Goal: Transaction & Acquisition: Purchase product/service

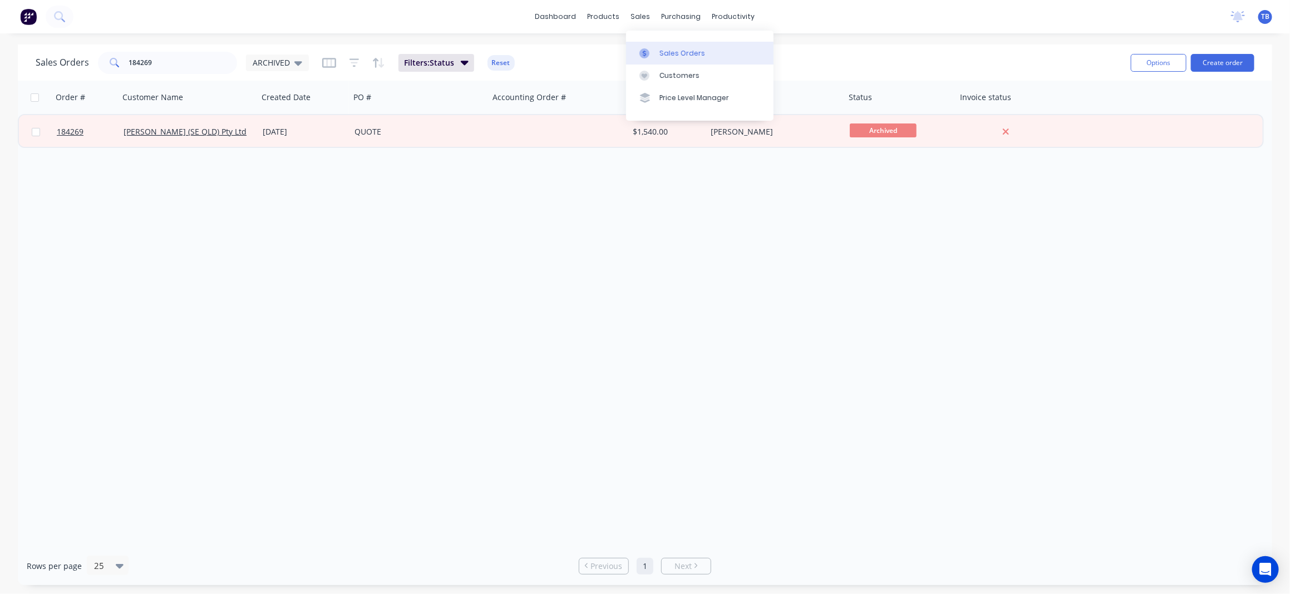
click at [694, 51] on div "Sales Orders" at bounding box center [682, 53] width 46 height 10
click at [182, 65] on input "184269" at bounding box center [183, 63] width 109 height 22
click at [692, 52] on div "Sales Orders" at bounding box center [682, 53] width 46 height 10
click at [1220, 61] on button "Create order" at bounding box center [1222, 63] width 63 height 18
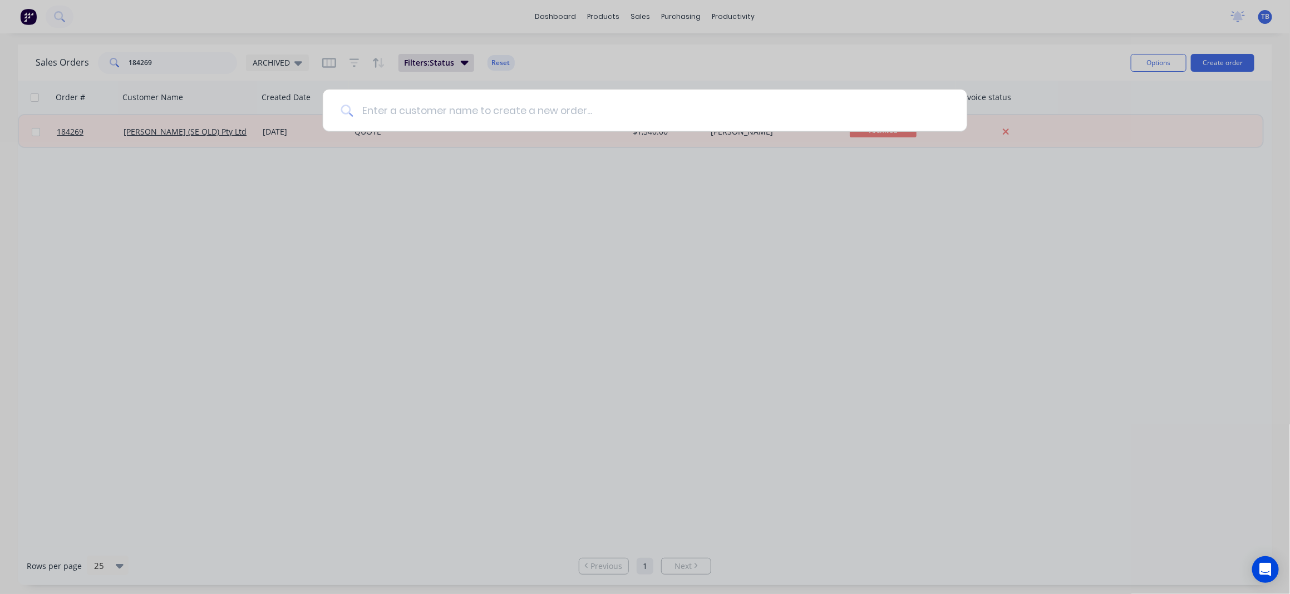
click at [707, 107] on input at bounding box center [651, 111] width 596 height 42
type input "1"
click at [370, 230] on div at bounding box center [645, 297] width 1290 height 594
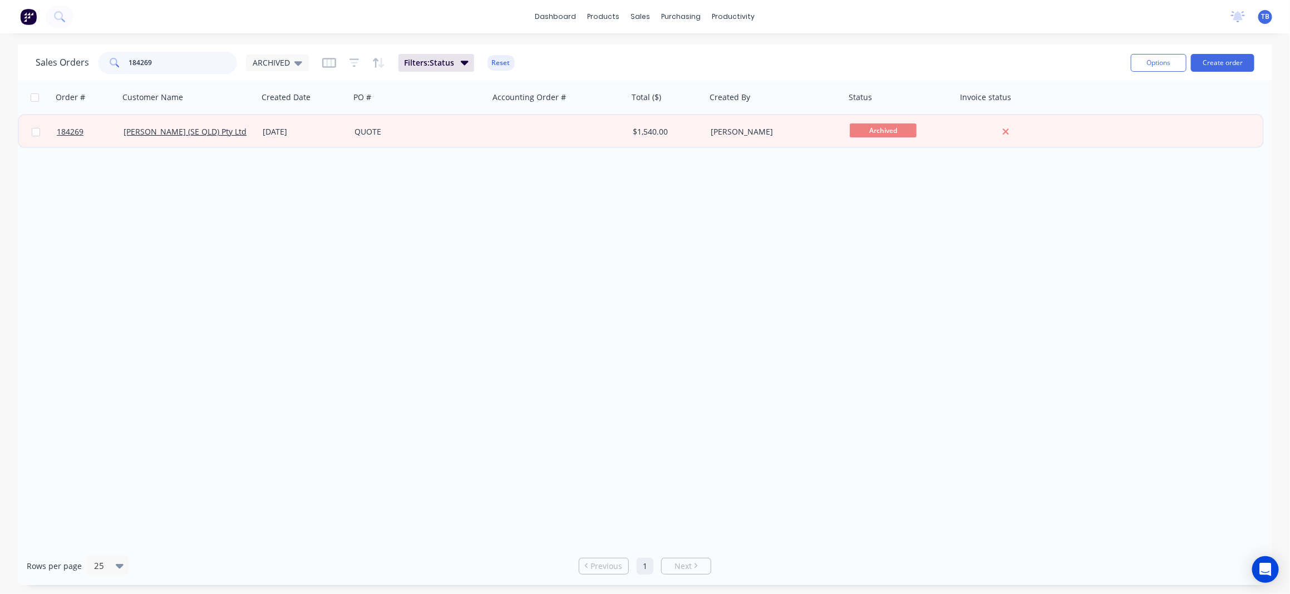
drag, startPoint x: 97, startPoint y: 40, endPoint x: 55, endPoint y: 41, distance: 42.3
click at [56, 40] on div "dashboard products sales purchasing productivity dashboard products Product Cat…" at bounding box center [645, 297] width 1290 height 594
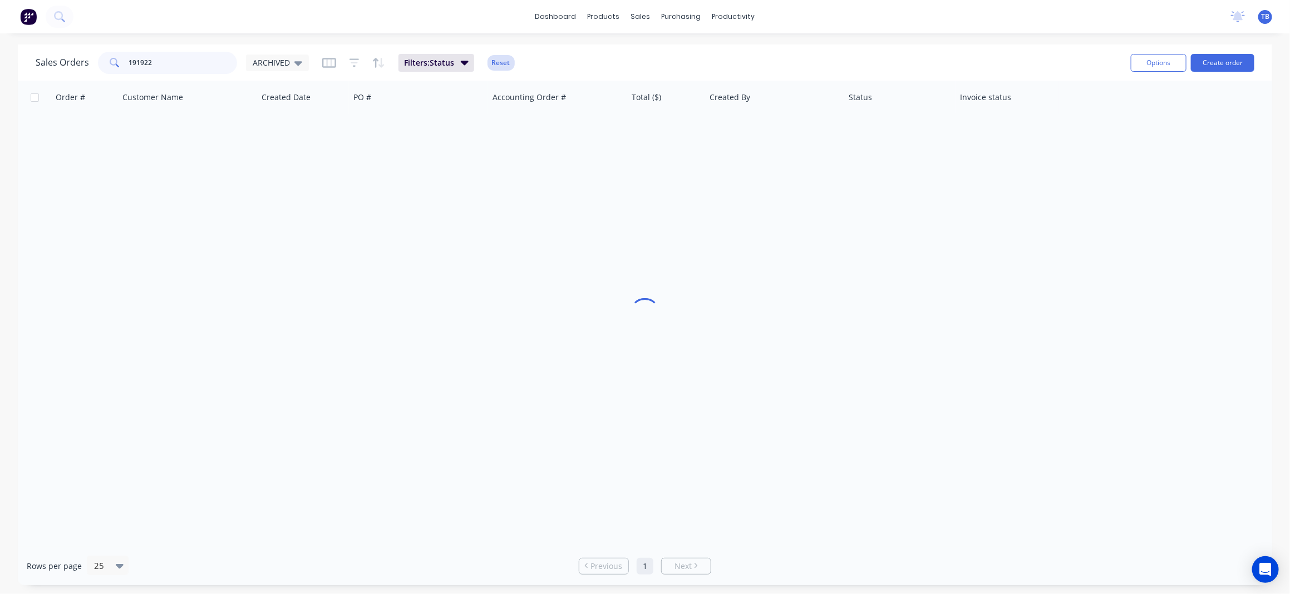
type input "191922"
click at [496, 59] on button "Reset" at bounding box center [500, 63] width 27 height 16
drag, startPoint x: 185, startPoint y: 62, endPoint x: -2, endPoint y: 64, distance: 186.4
click at [0, 64] on html "dashboard products sales purchasing productivity dashboard products Product Cat…" at bounding box center [645, 297] width 1290 height 594
type input "191922"
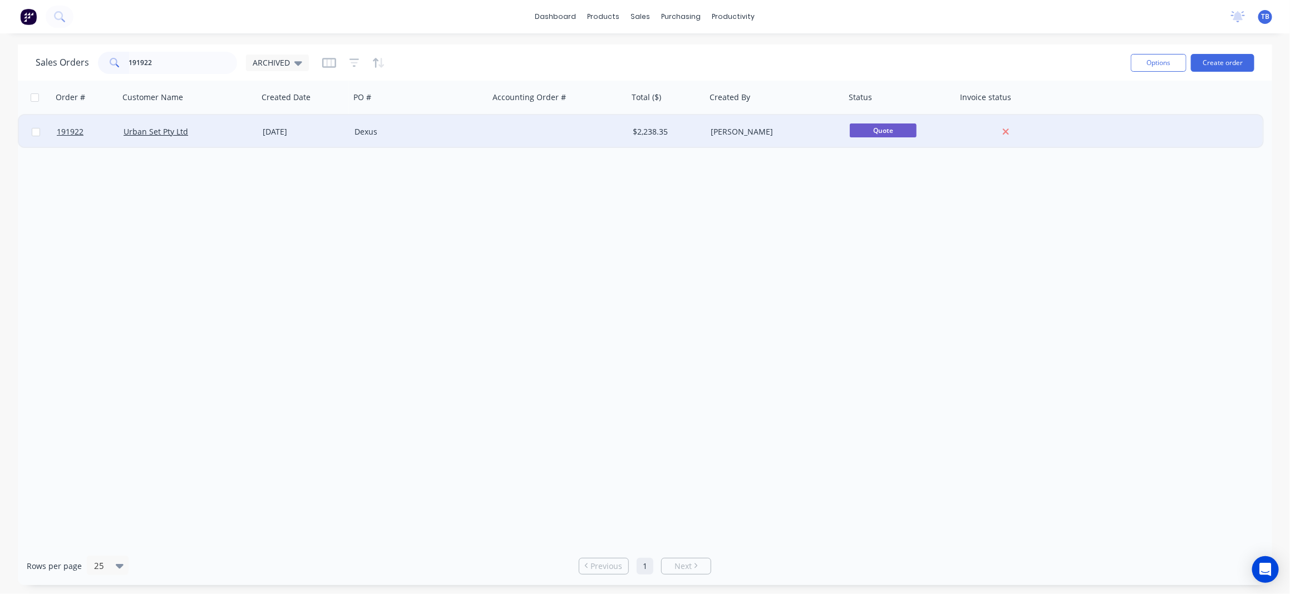
click at [474, 139] on div "Dexus" at bounding box center [419, 131] width 139 height 33
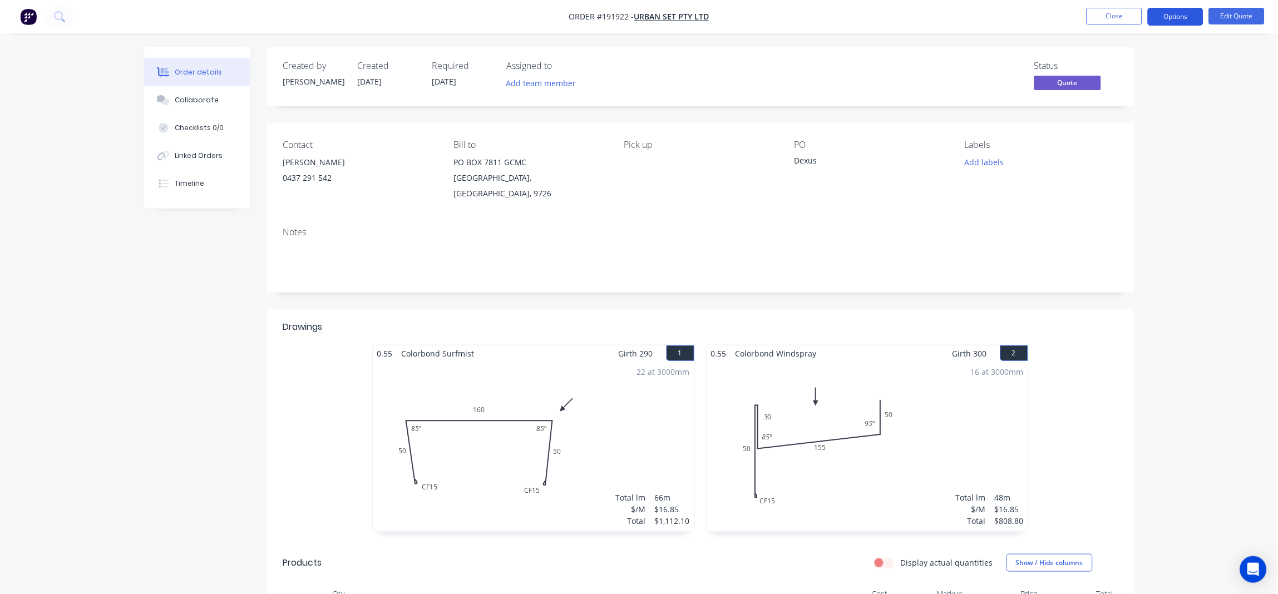
click at [1184, 20] on button "Options" at bounding box center [1176, 17] width 56 height 18
click at [1179, 135] on div "Convert to Order" at bounding box center [1142, 134] width 102 height 16
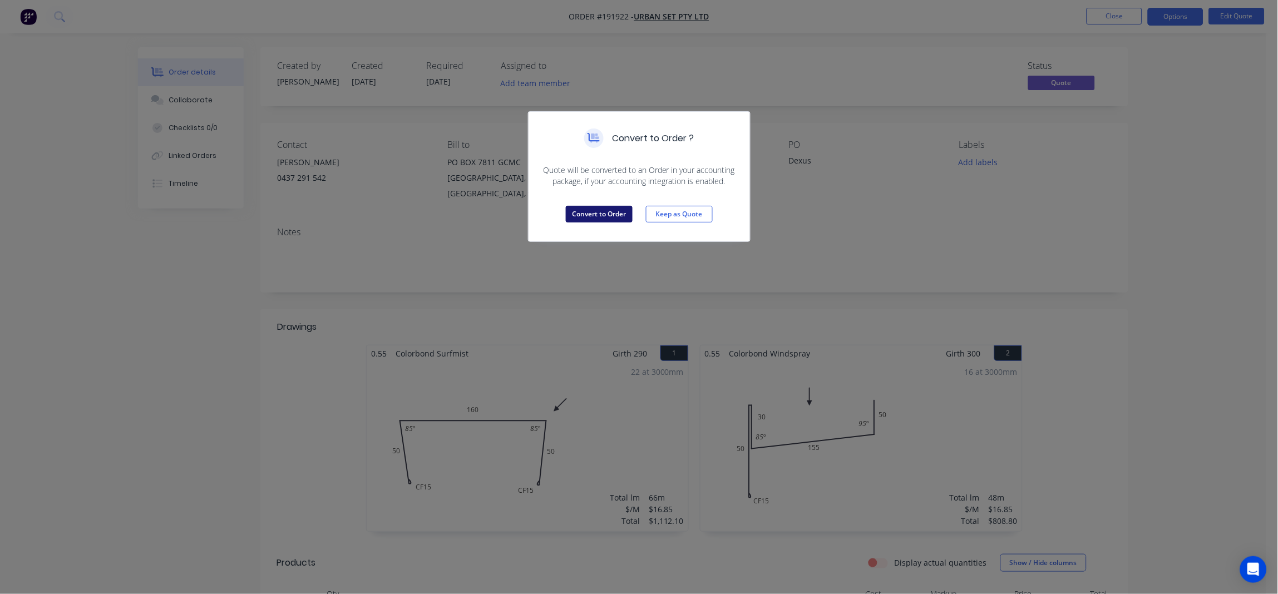
click at [601, 208] on button "Convert to Order" at bounding box center [599, 214] width 67 height 17
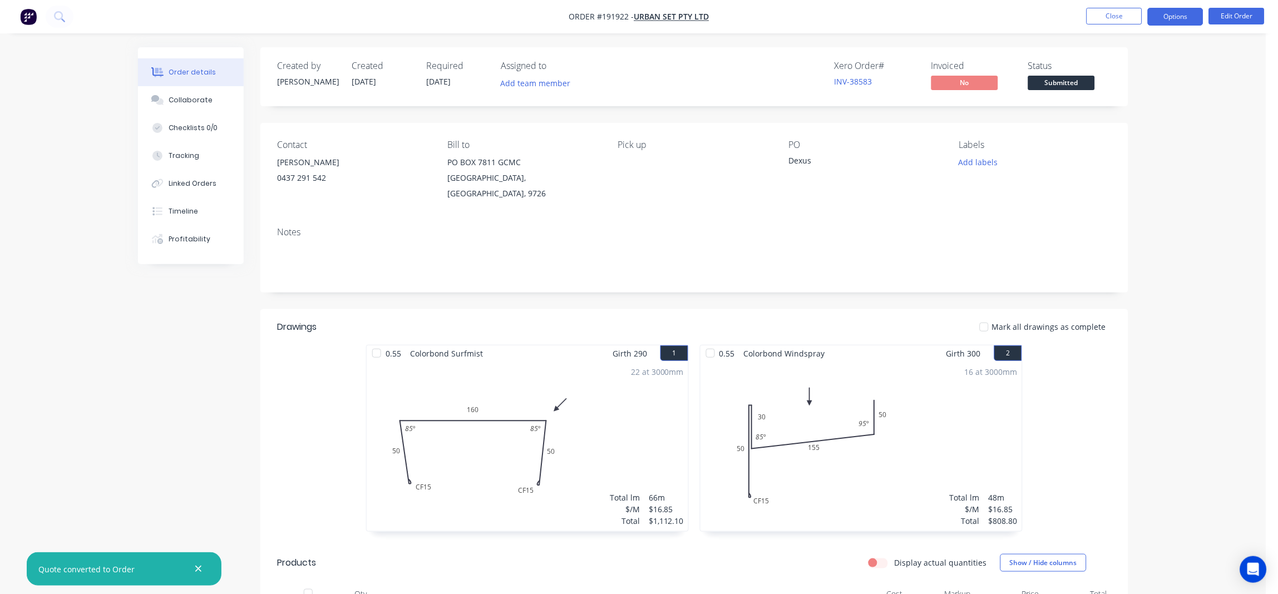
click at [1171, 14] on button "Options" at bounding box center [1176, 17] width 56 height 18
click at [1220, 58] on div "Order details Collaborate Checklists 0/0 Tracking Linked Orders Timeline Profit…" at bounding box center [633, 422] width 1267 height 845
click at [1237, 2] on nav "Order #191922 - Urban Set Pty Ltd Close Options Edit Order" at bounding box center [639, 16] width 1278 height 33
click at [1235, 16] on button "Edit Order" at bounding box center [1237, 16] width 56 height 17
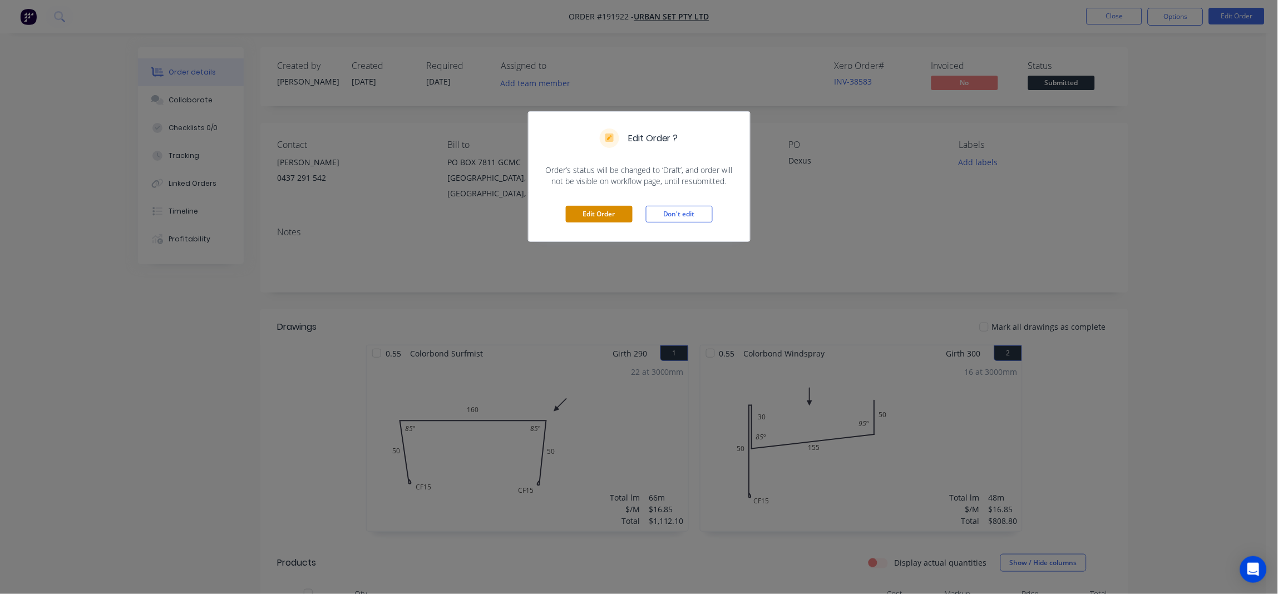
click at [596, 211] on button "Edit Order" at bounding box center [599, 214] width 67 height 17
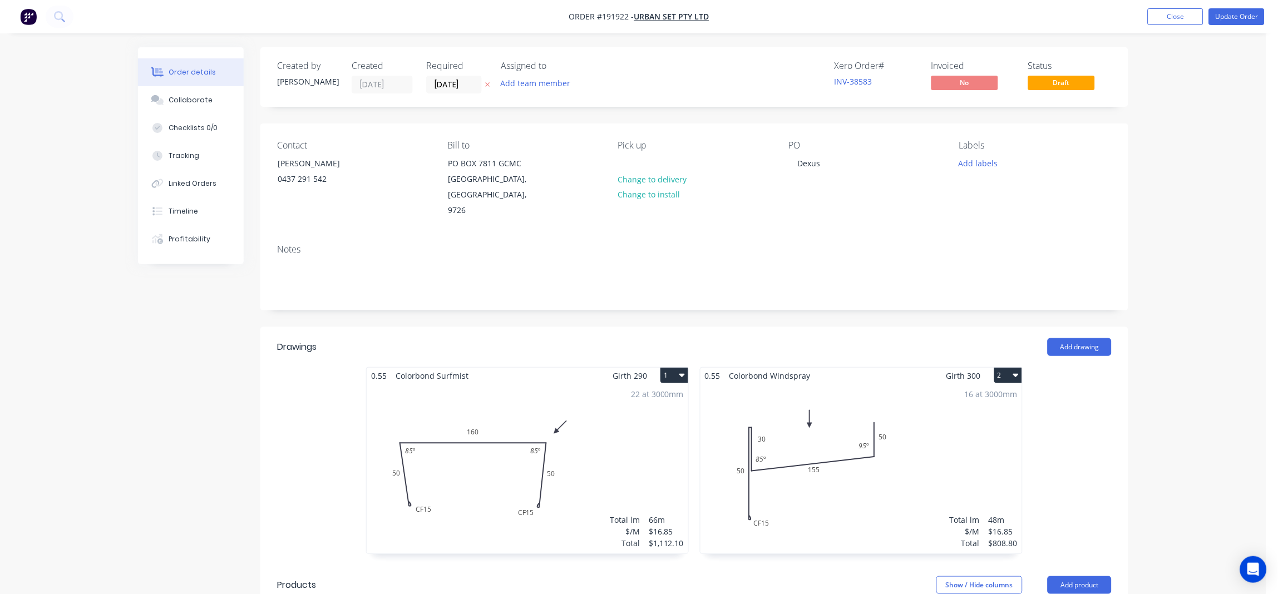
click at [1169, 179] on div "Order details Collaborate Checklists 0/0 Tracking Linked Orders Timeline Profit…" at bounding box center [633, 499] width 1267 height 998
click at [1183, 260] on div "Order details Collaborate Checklists 0/0 Tracking Linked Orders Timeline Profit…" at bounding box center [633, 499] width 1267 height 998
click at [1208, 229] on div "Order details Collaborate Checklists 0/0 Tracking Linked Orders Timeline Profit…" at bounding box center [633, 499] width 1267 height 998
click at [449, 79] on input "[DATE]" at bounding box center [454, 84] width 55 height 17
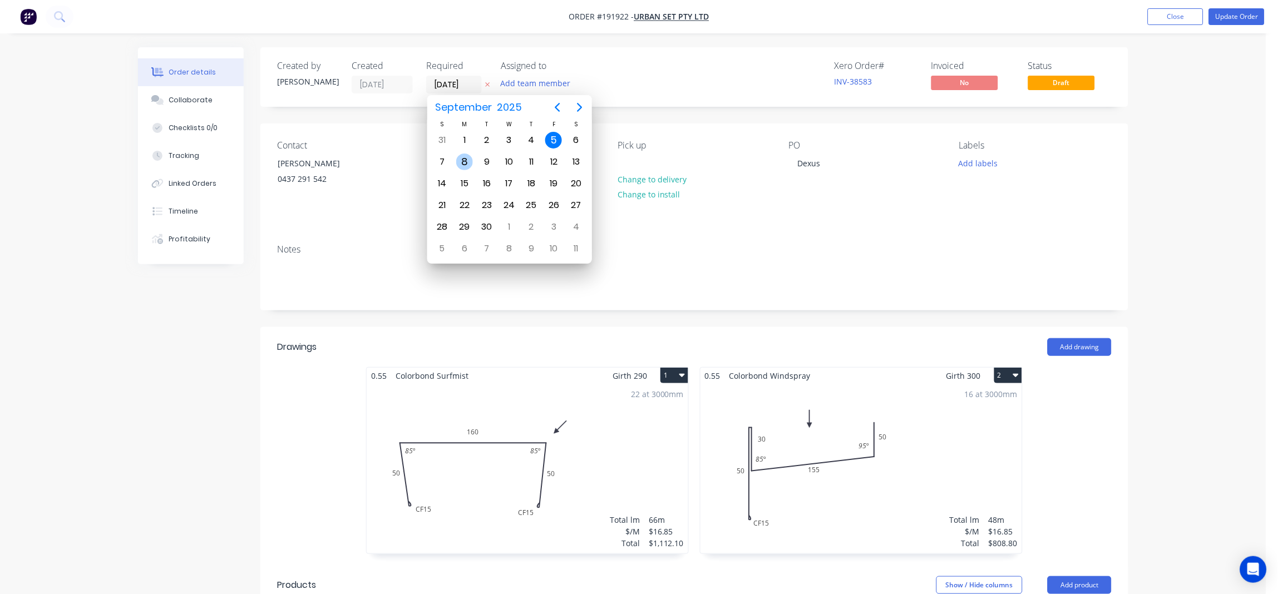
click at [465, 165] on div "8" at bounding box center [464, 162] width 17 height 17
type input "08/09/25"
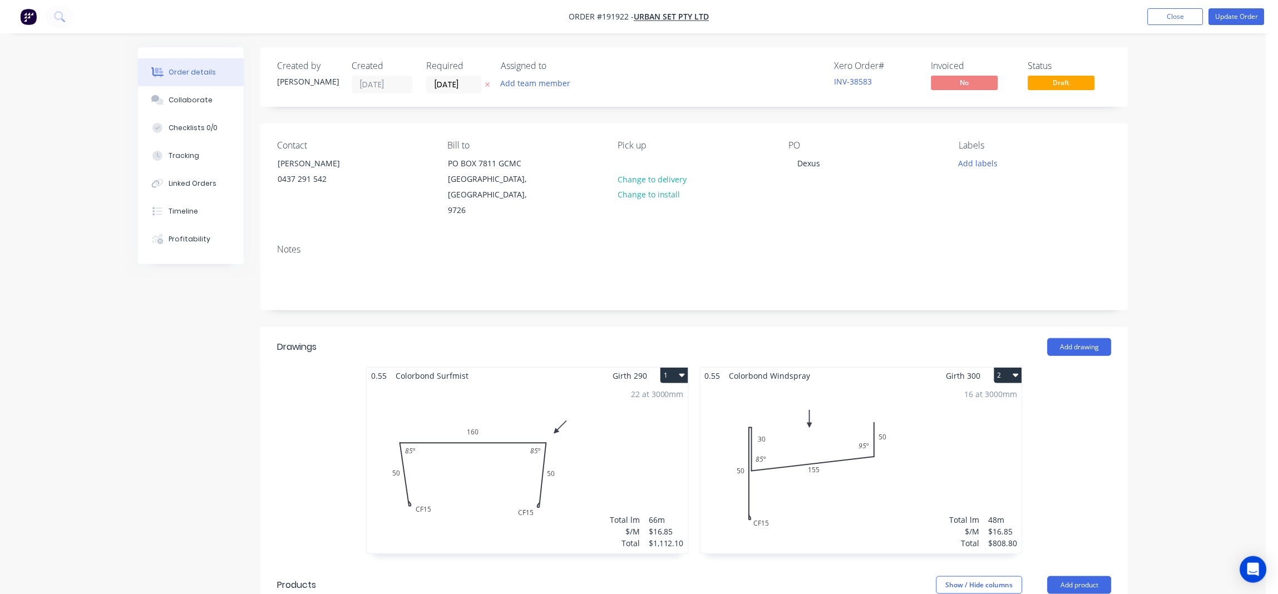
click at [640, 165] on div "Pick up Change to delivery Change to install" at bounding box center [694, 179] width 152 height 78
click at [632, 165] on div at bounding box center [627, 163] width 18 height 16
click at [1150, 177] on div "Order details Collaborate Checklists 0/0 Tracking Linked Orders Timeline Profit…" at bounding box center [633, 499] width 1267 height 998
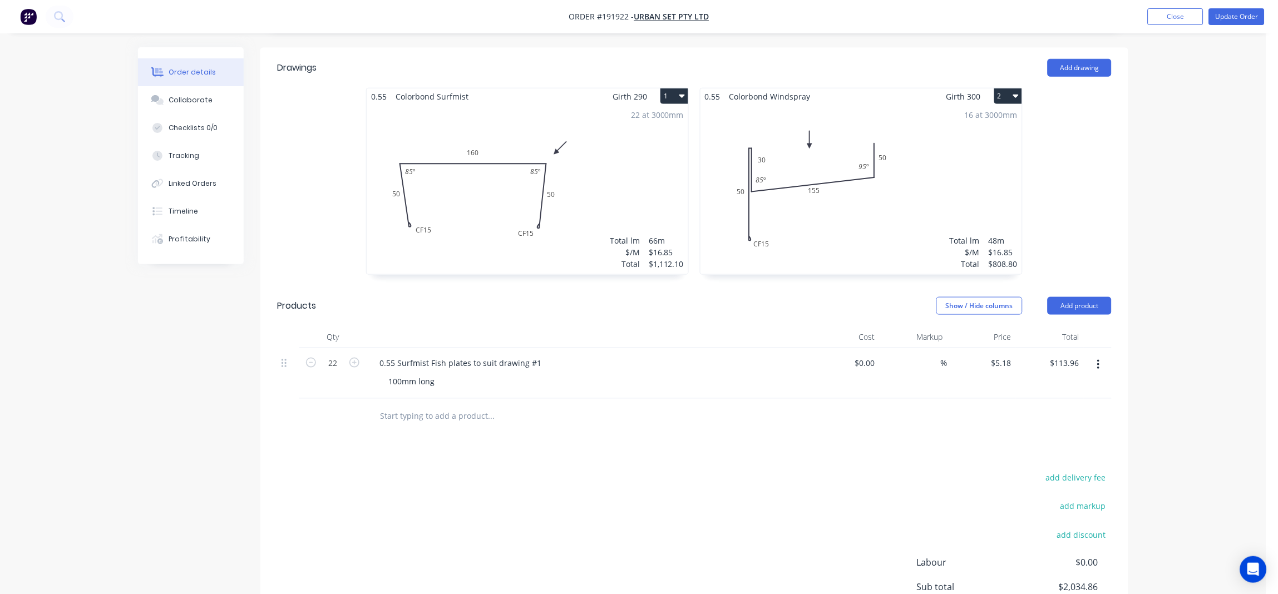
scroll to position [222, 0]
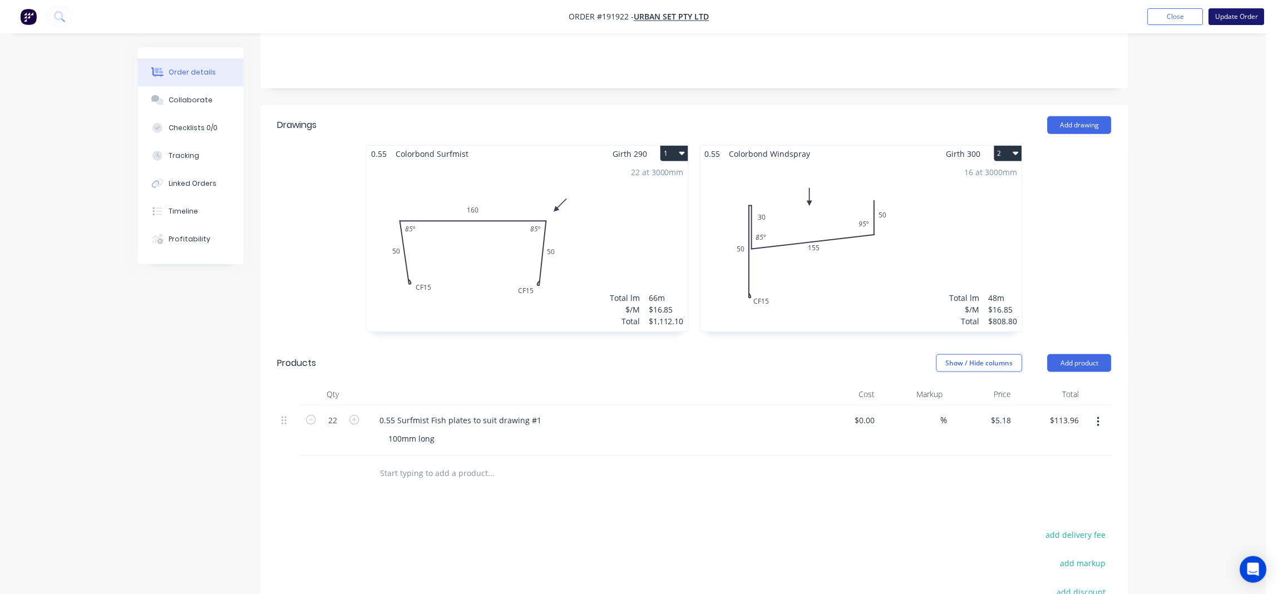
click at [1234, 17] on button "Update Order" at bounding box center [1237, 16] width 56 height 17
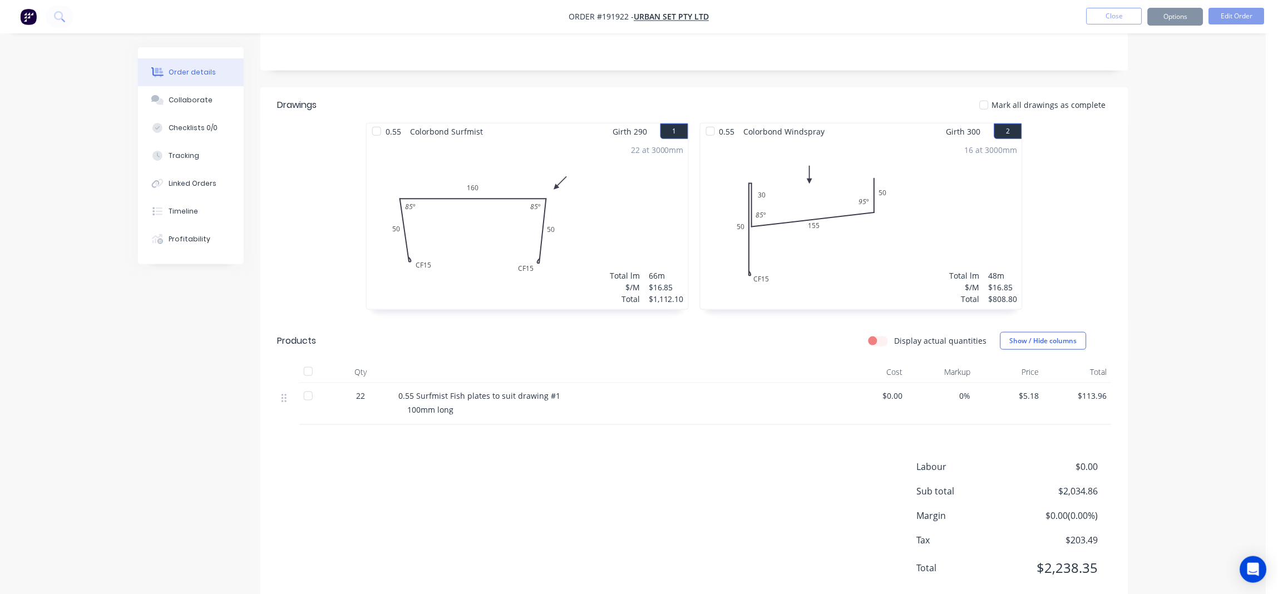
scroll to position [0, 0]
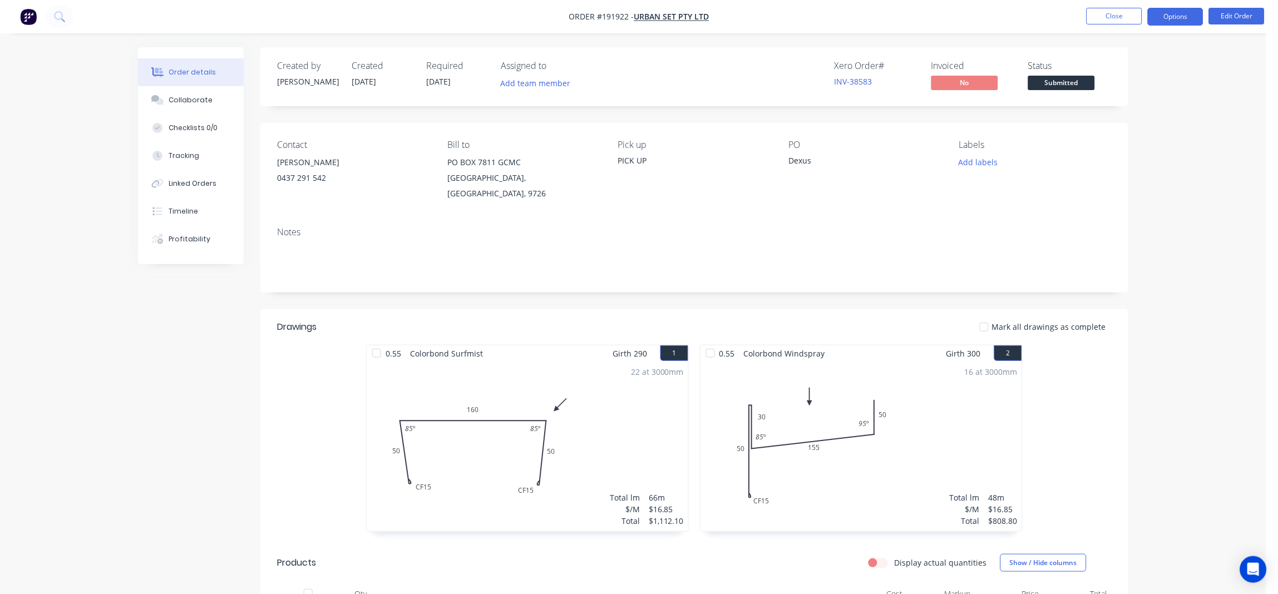
click at [1180, 20] on button "Options" at bounding box center [1176, 17] width 56 height 18
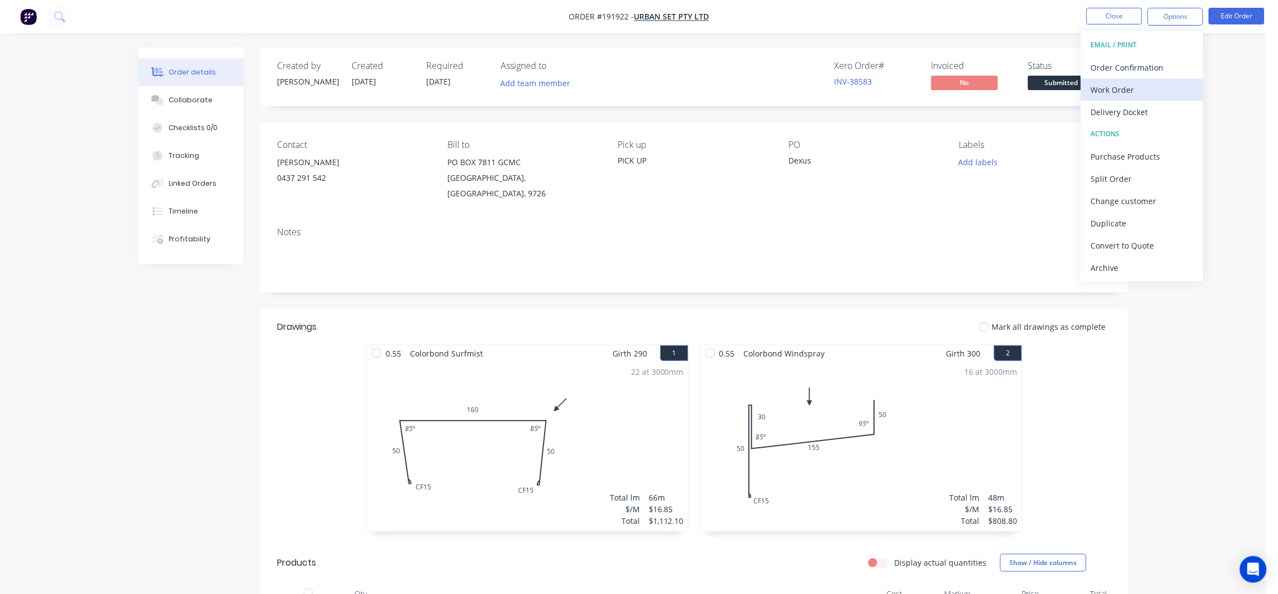
click at [1122, 88] on div "Work Order" at bounding box center [1142, 90] width 102 height 16
click at [1125, 114] on div "Without pricing" at bounding box center [1142, 112] width 102 height 16
click at [1106, 19] on button "Close" at bounding box center [1115, 16] width 56 height 17
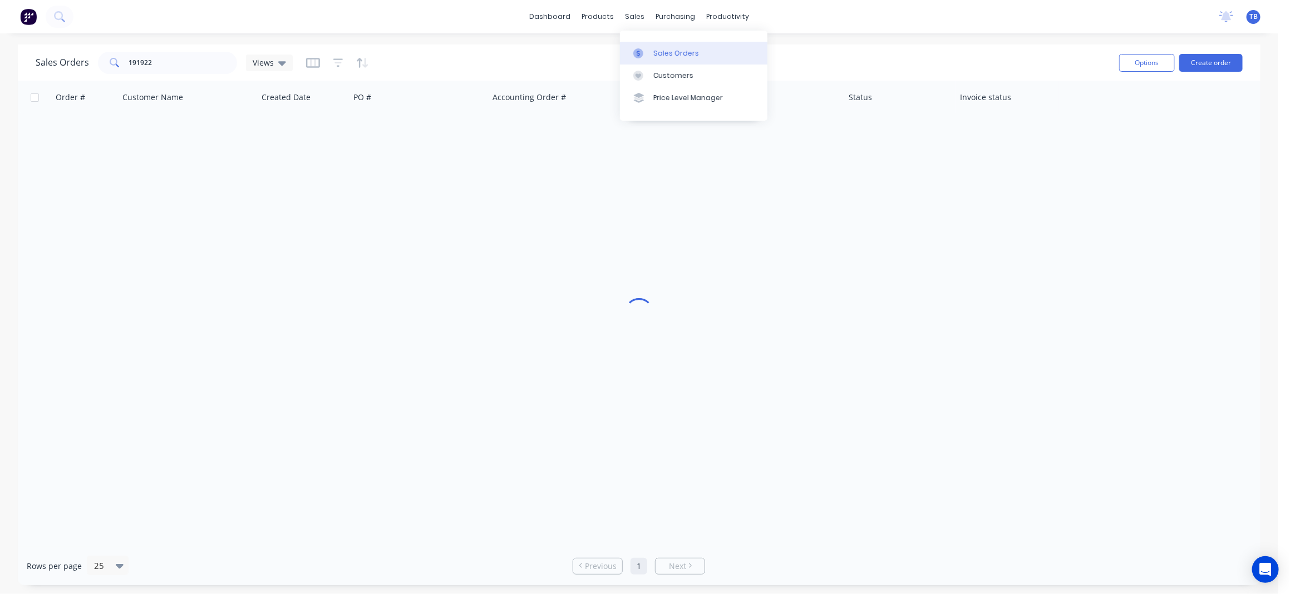
drag, startPoint x: 688, startPoint y: 54, endPoint x: 713, endPoint y: 53, distance: 25.6
click at [688, 53] on div "Sales Orders" at bounding box center [676, 53] width 46 height 10
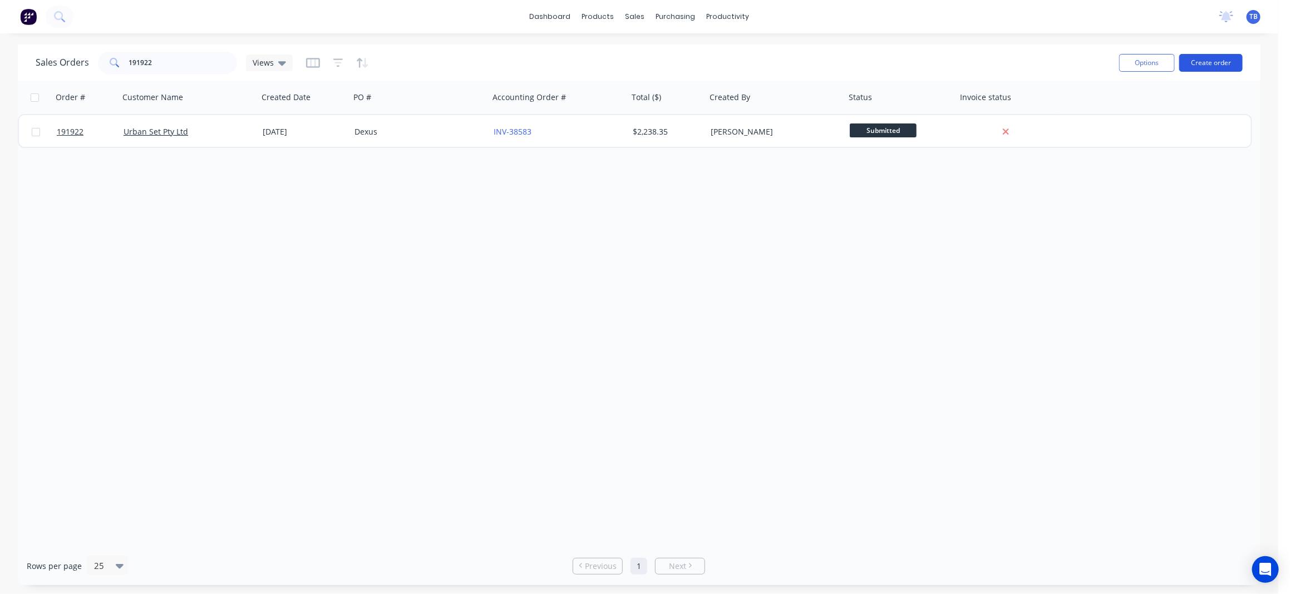
click at [1204, 64] on button "Create order" at bounding box center [1210, 63] width 63 height 18
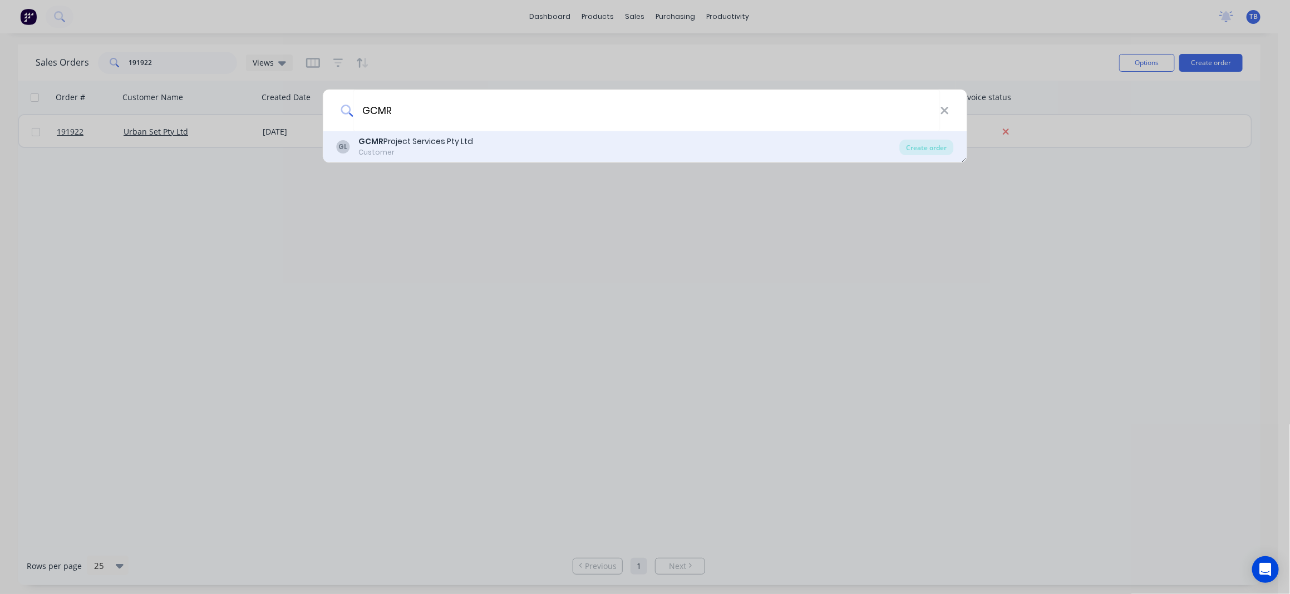
type input "GCMR"
click at [501, 156] on div "GL GCMR Project Services Pty Ltd Customer" at bounding box center [618, 147] width 563 height 22
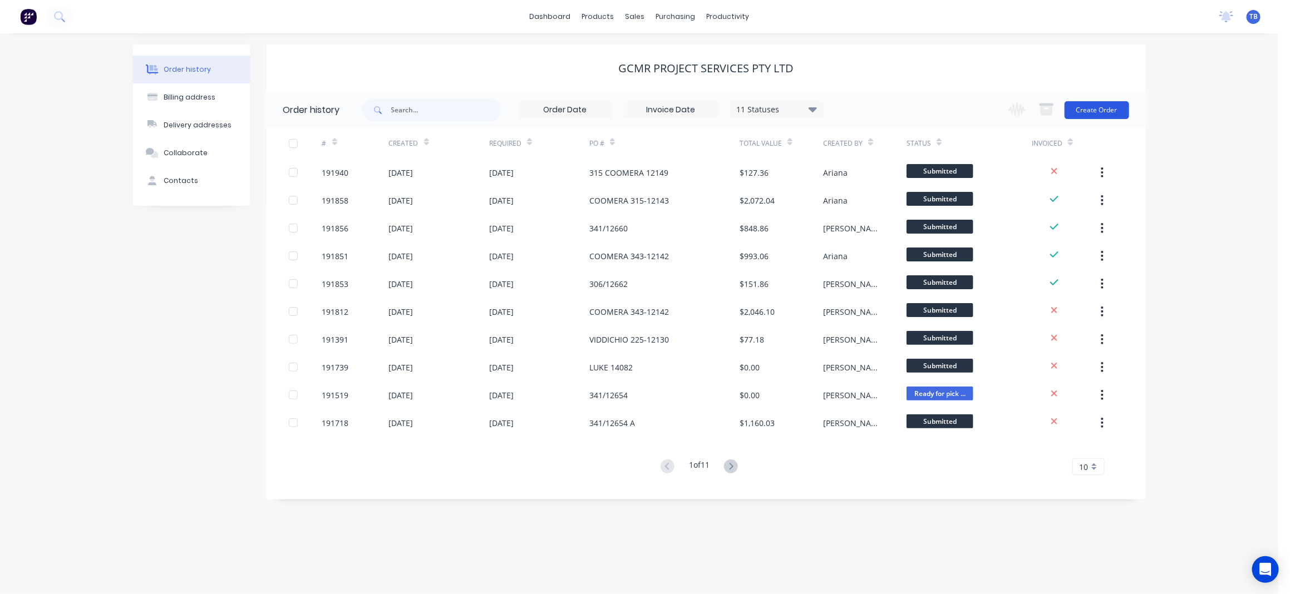
click at [1106, 116] on button "Create Order" at bounding box center [1097, 110] width 65 height 18
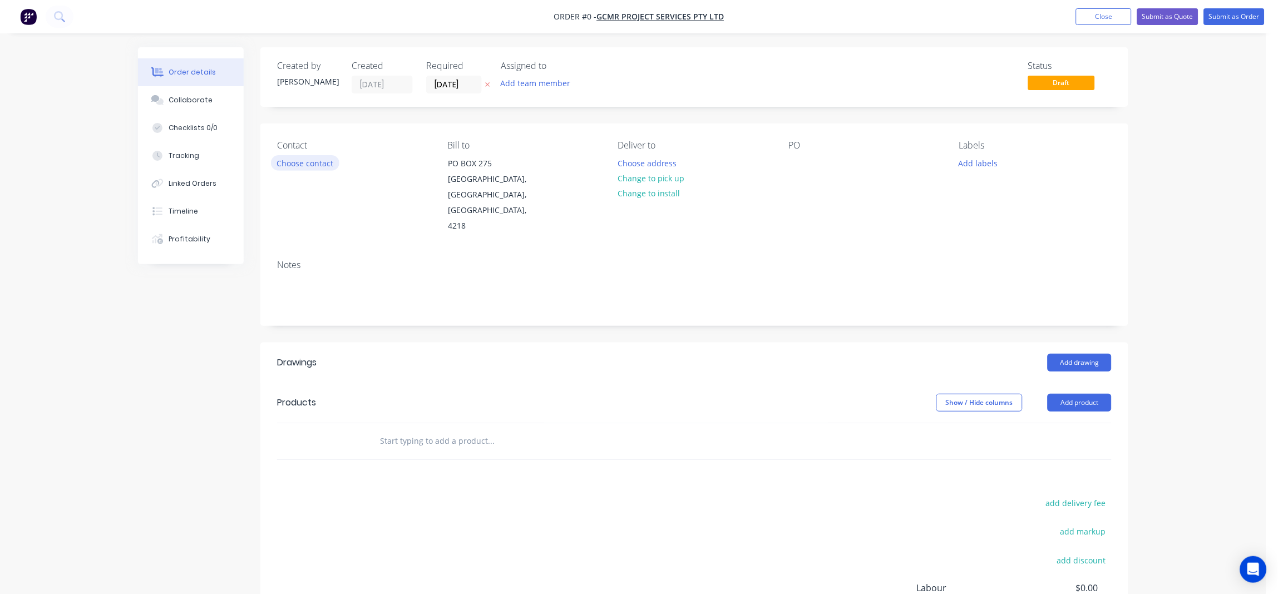
click at [303, 161] on button "Choose contact" at bounding box center [305, 162] width 68 height 15
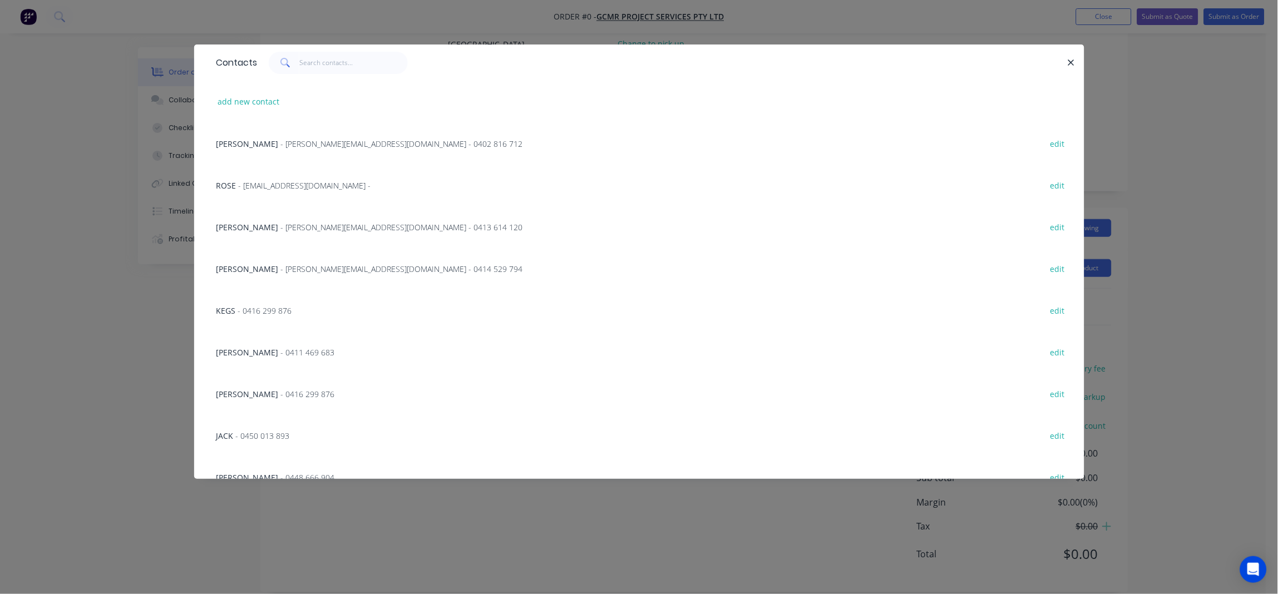
drag, startPoint x: 1068, startPoint y: 60, endPoint x: 841, endPoint y: 12, distance: 232.6
click at [1068, 60] on icon "button" at bounding box center [1071, 63] width 7 height 10
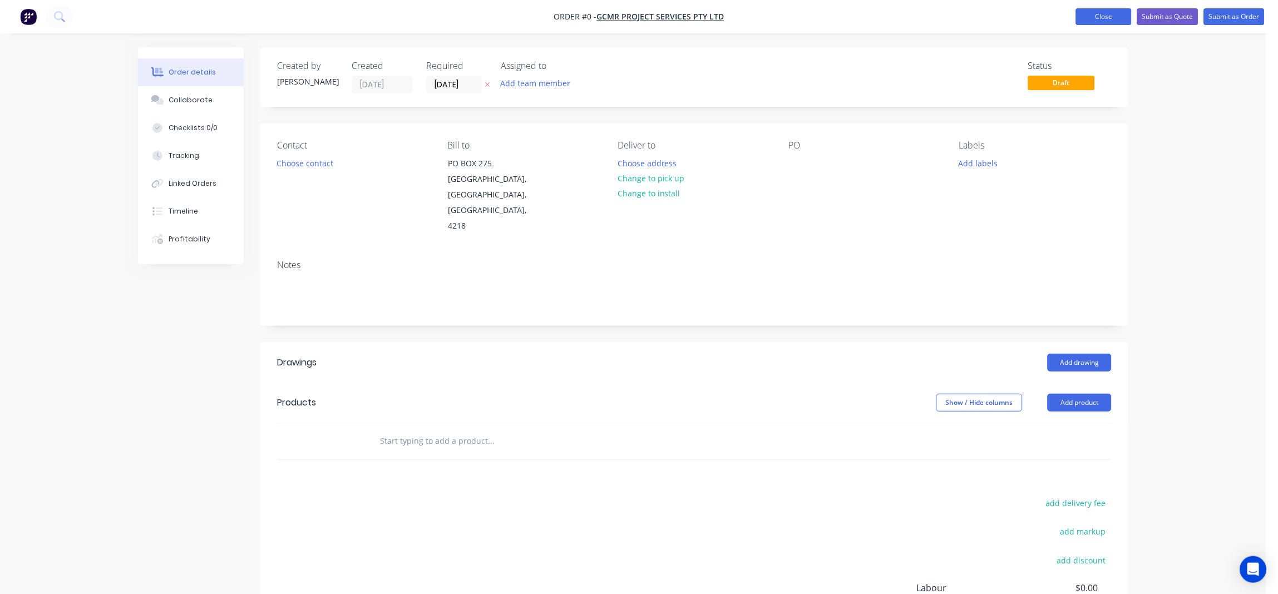
click at [1108, 15] on button "Close" at bounding box center [1104, 16] width 56 height 17
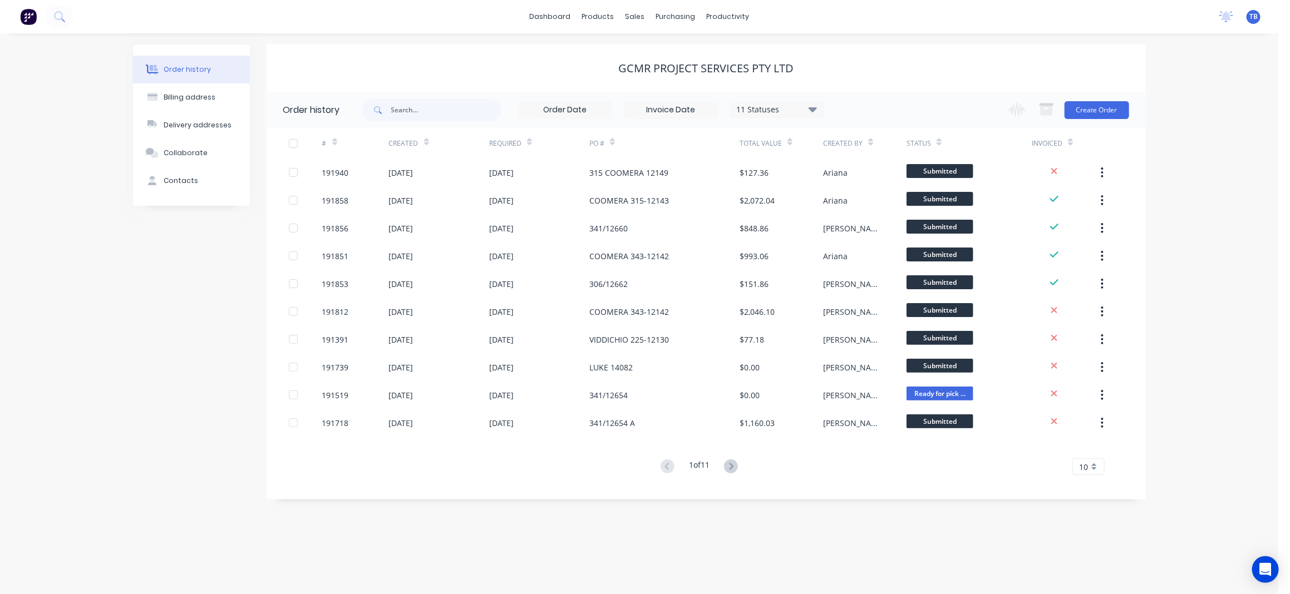
click at [539, 27] on div "dashboard products sales purchasing productivity dashboard products Product Cat…" at bounding box center [639, 16] width 1278 height 33
click at [544, 21] on link "dashboard" at bounding box center [550, 16] width 52 height 17
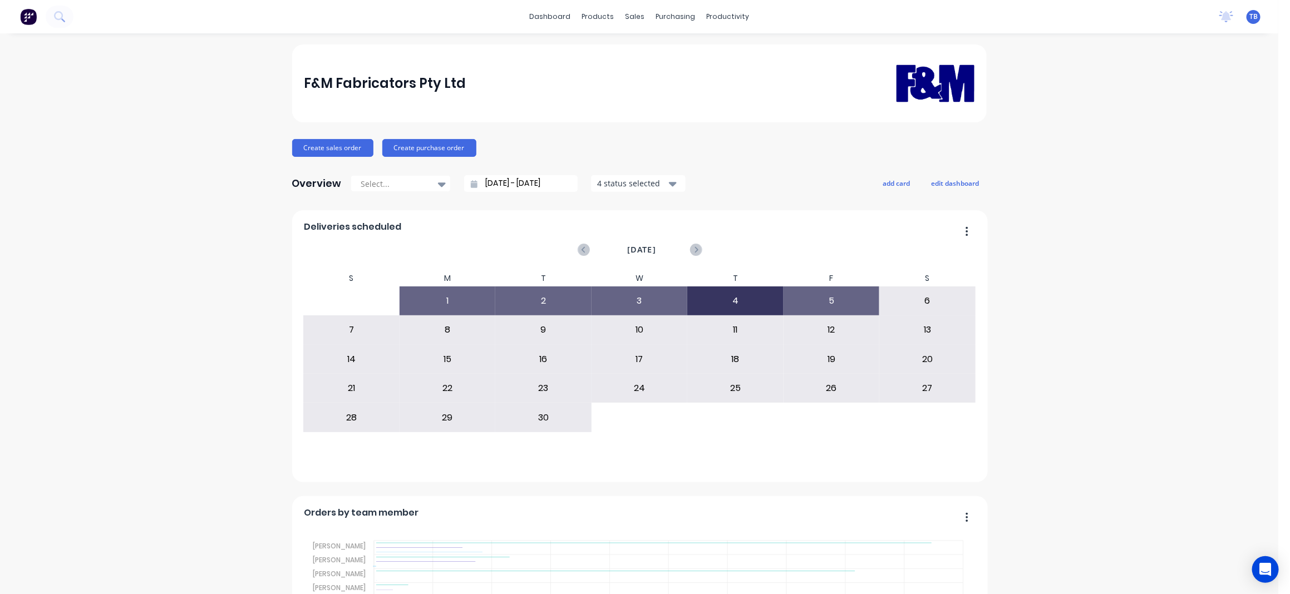
click at [480, 185] on input "[DATE] - [DATE]" at bounding box center [525, 183] width 96 height 17
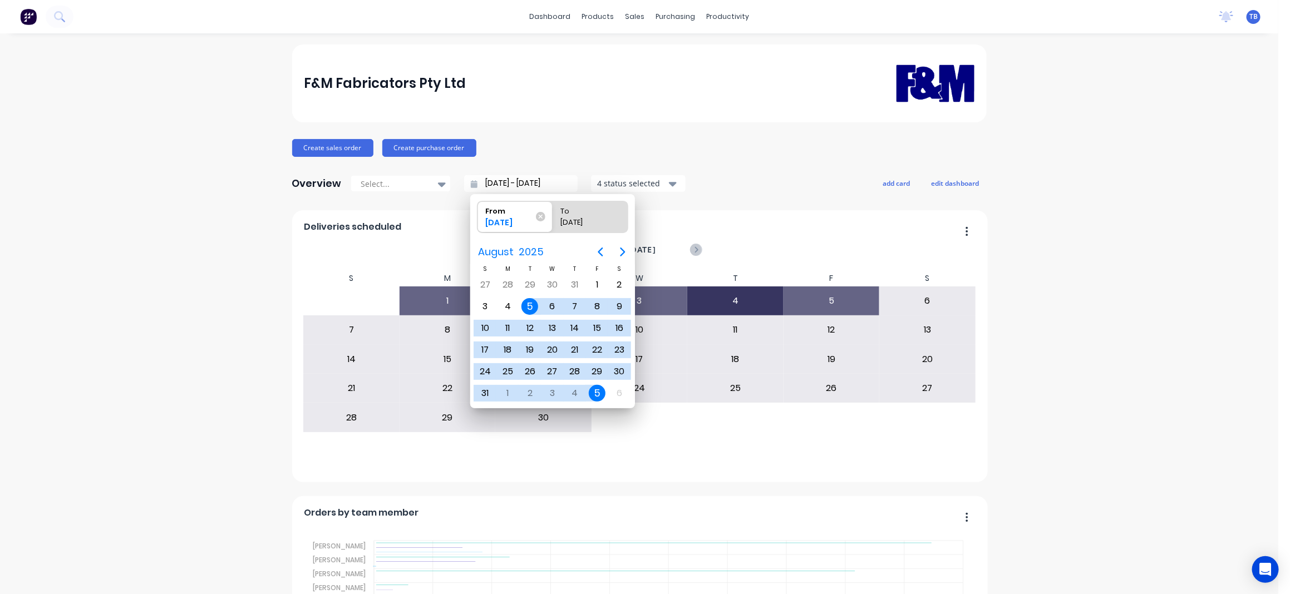
drag, startPoint x: 540, startPoint y: 215, endPoint x: 1032, endPoint y: 102, distance: 504.6
click at [540, 214] on icon at bounding box center [540, 216] width 9 height 9
click at [478, 214] on input "From 05/08/25" at bounding box center [477, 216] width 1 height 31
click at [538, 214] on icon at bounding box center [540, 216] width 9 height 9
click at [478, 214] on input "From 05/08/25" at bounding box center [477, 216] width 1 height 31
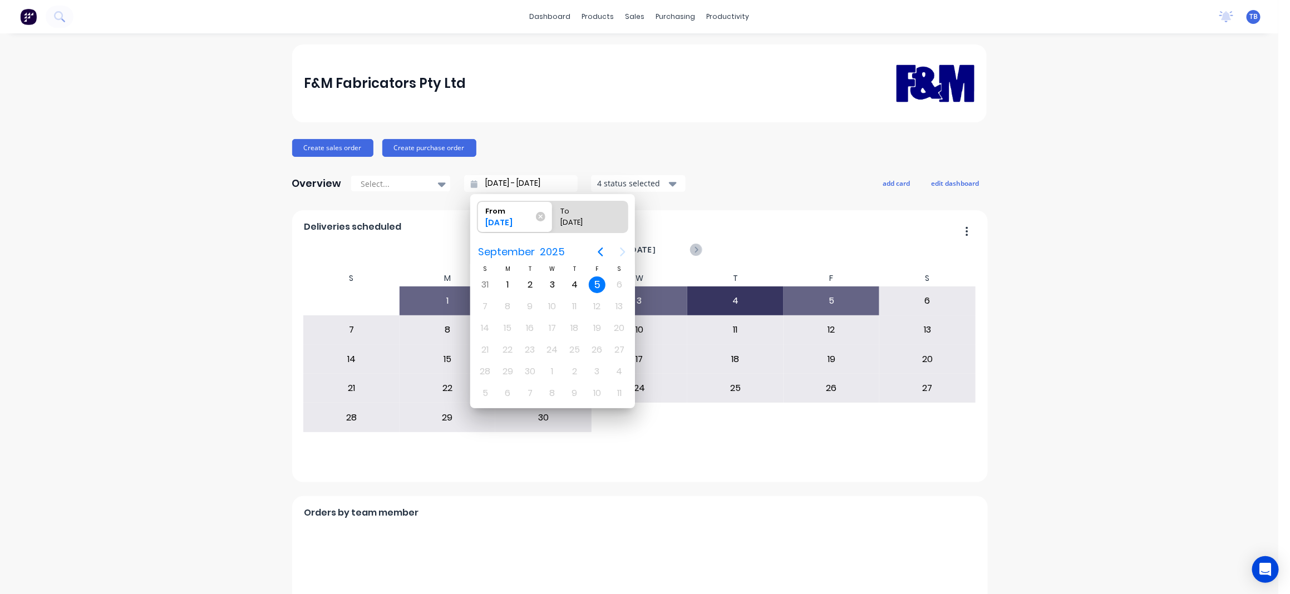
type input "05/09/25 - 05/09/25"
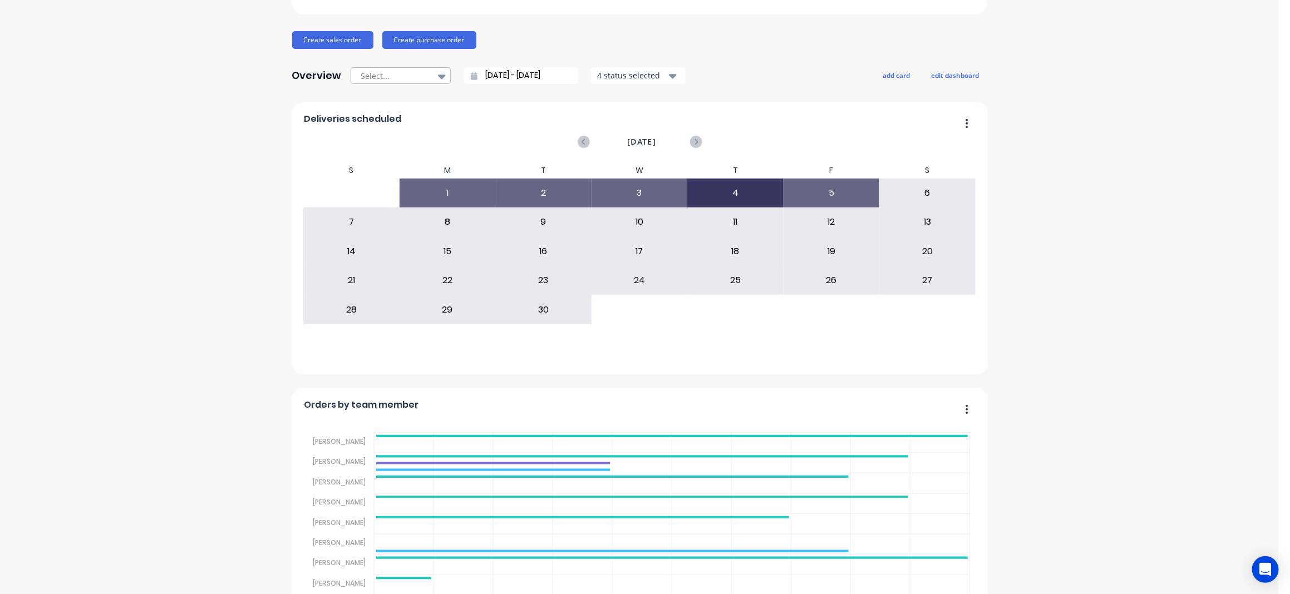
scroll to position [297, 0]
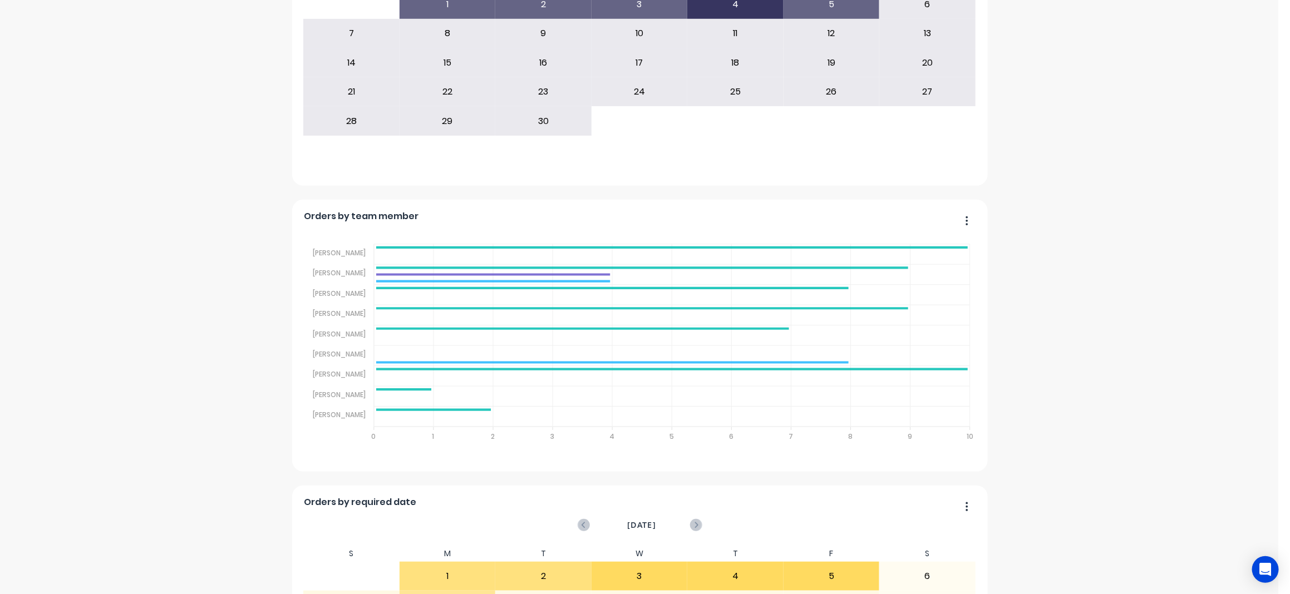
click at [1082, 161] on div "F&M Fabricators Pty Ltd Create sales order Create purchase order Overview Selec…" at bounding box center [639, 396] width 1278 height 1296
click at [1082, 150] on div "F&M Fabricators Pty Ltd Create sales order Create purchase order Overview Selec…" at bounding box center [639, 396] width 1278 height 1296
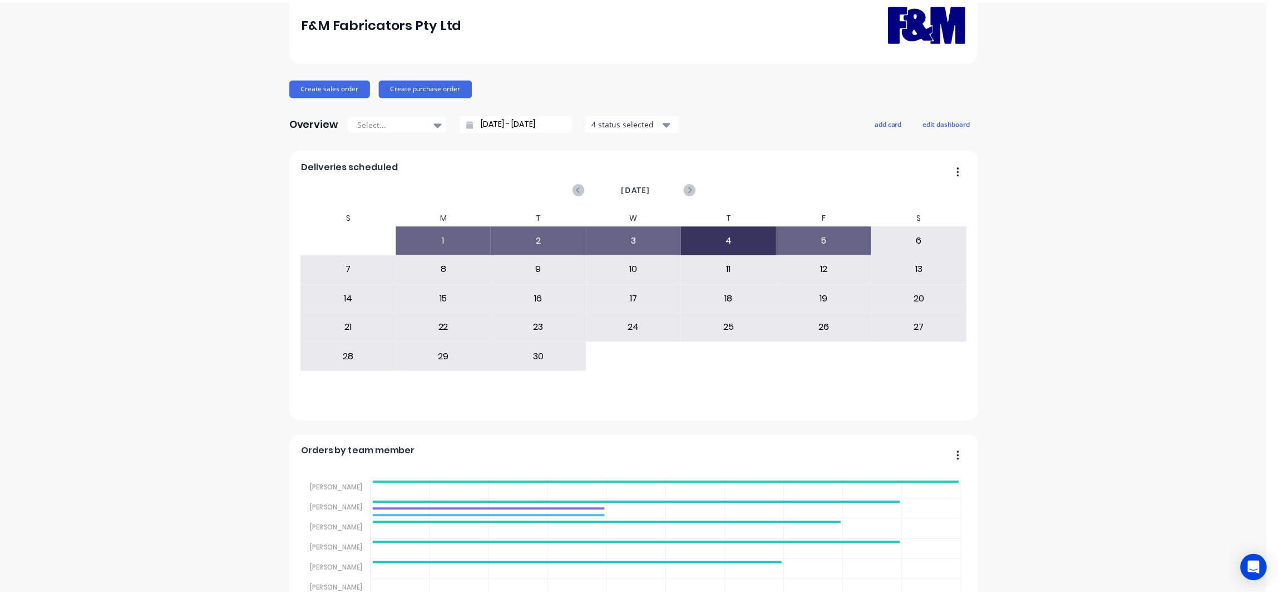
scroll to position [0, 0]
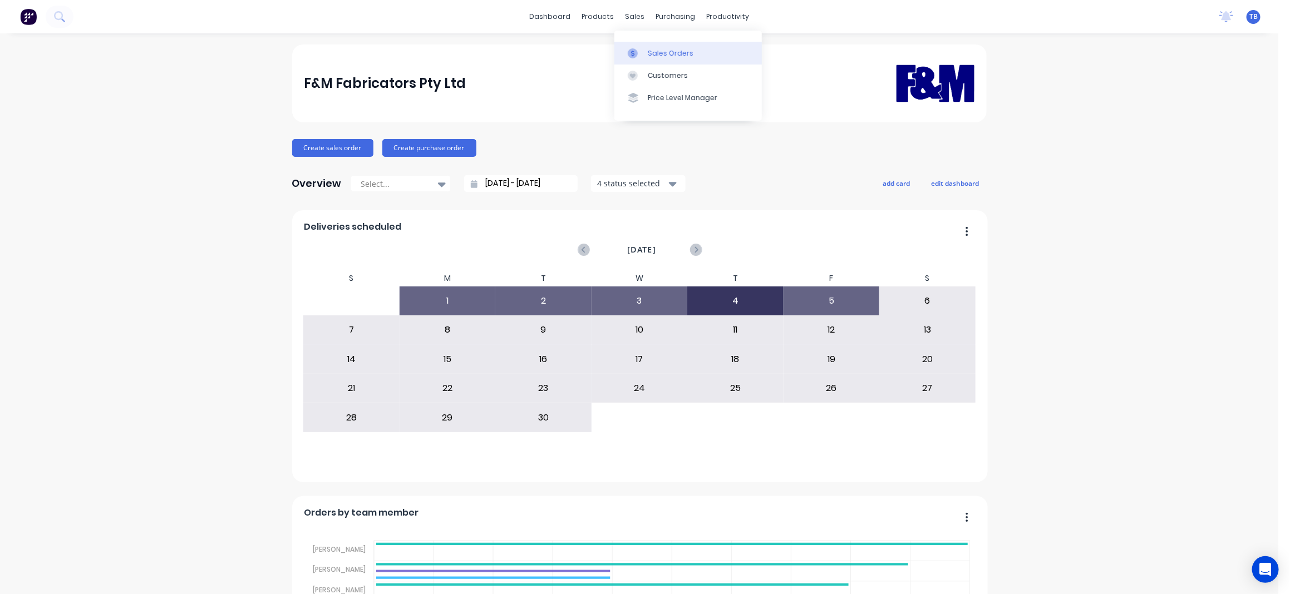
click at [671, 58] on link "Sales Orders" at bounding box center [687, 53] width 147 height 22
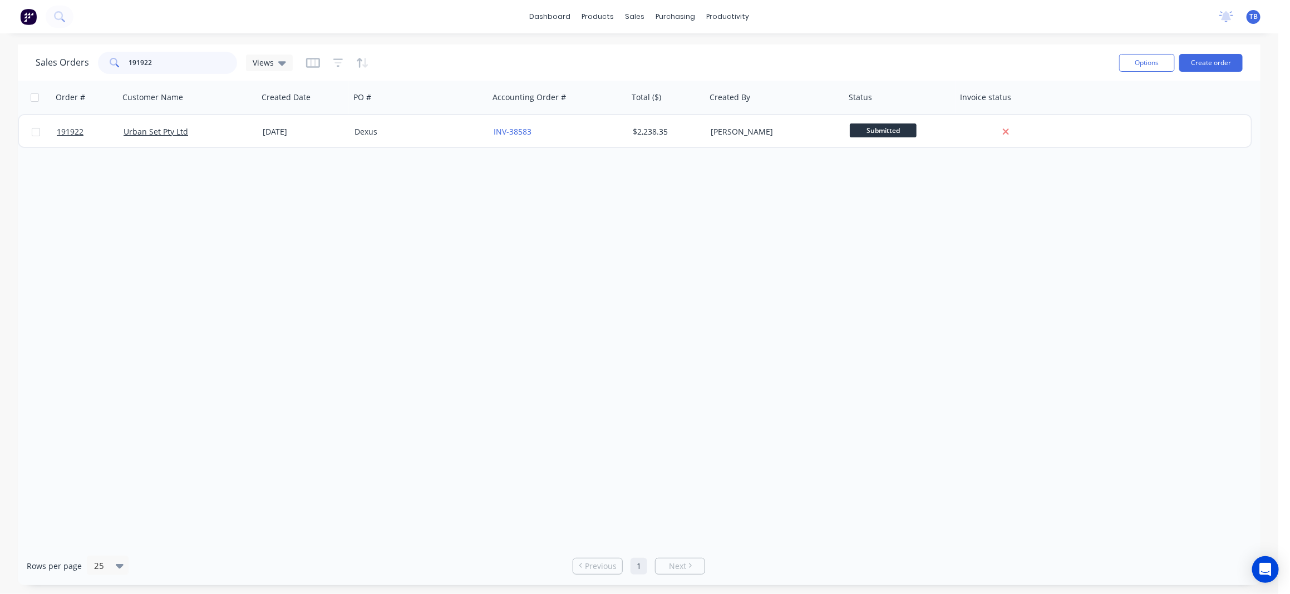
drag, startPoint x: 176, startPoint y: 67, endPoint x: -2, endPoint y: 107, distance: 182.4
click at [0, 107] on html "dashboard products sales purchasing productivity dashboard products Product Cat…" at bounding box center [645, 297] width 1290 height 594
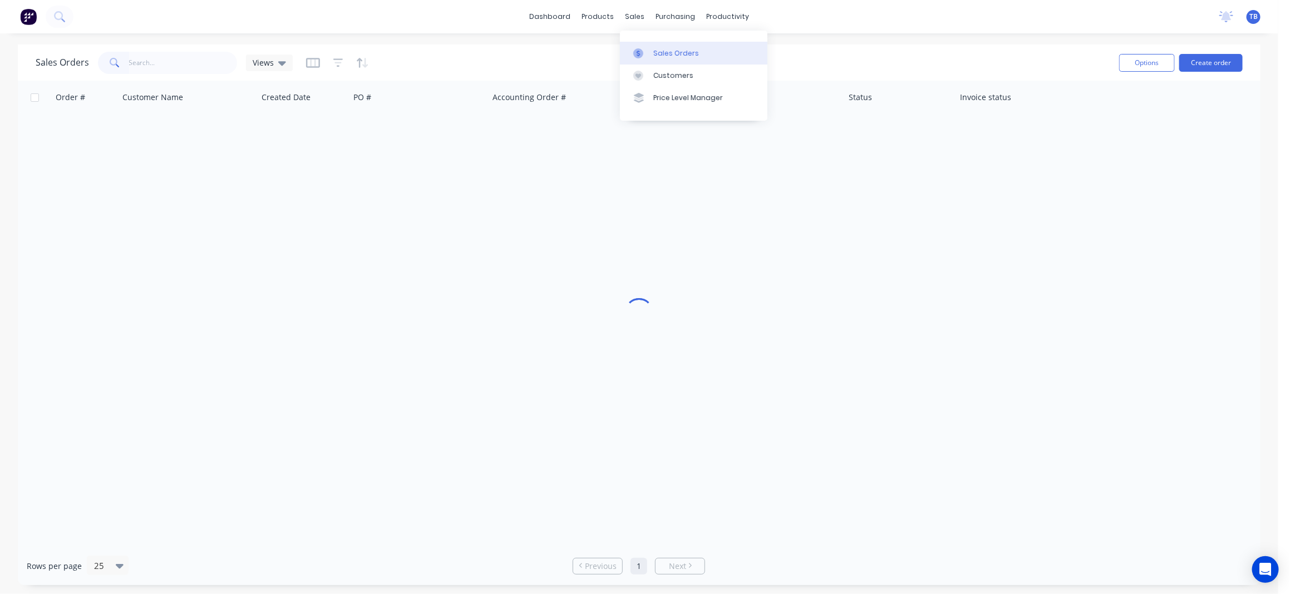
click at [688, 58] on div "Sales Orders" at bounding box center [676, 53] width 46 height 10
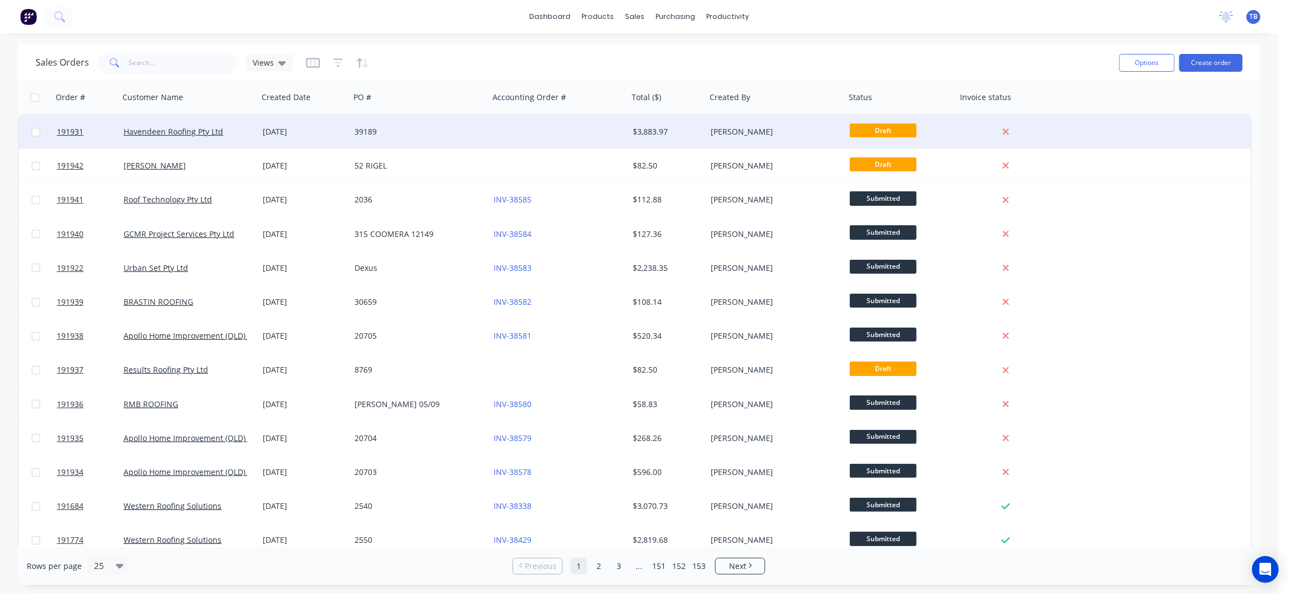
click at [525, 130] on div at bounding box center [558, 131] width 139 height 33
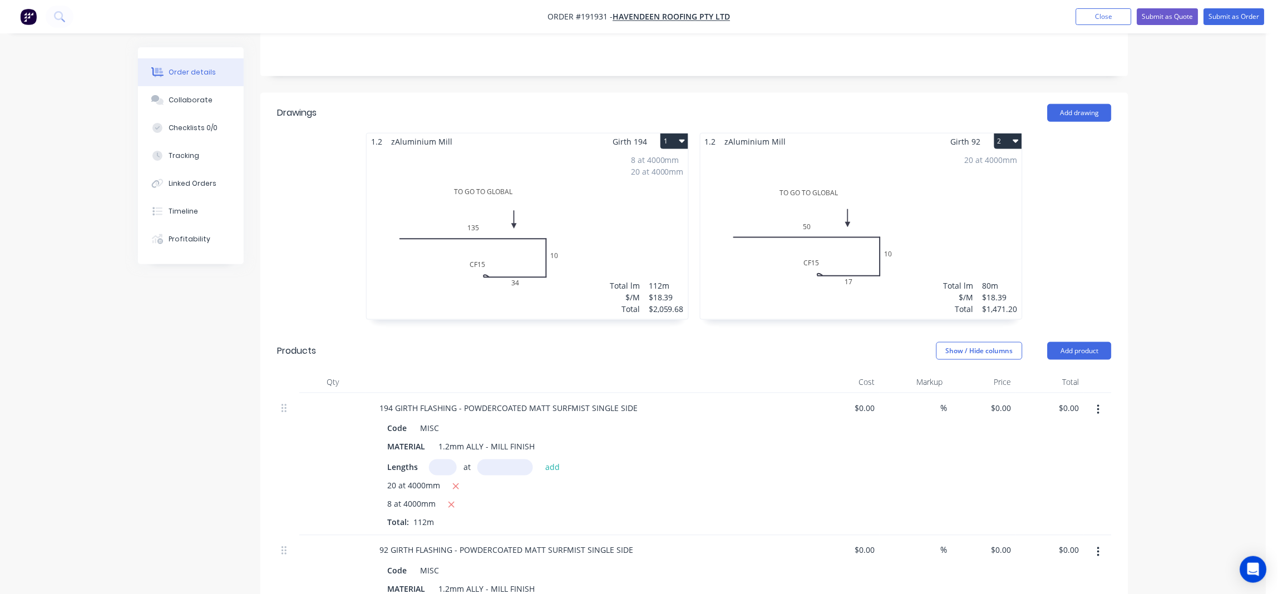
scroll to position [101, 0]
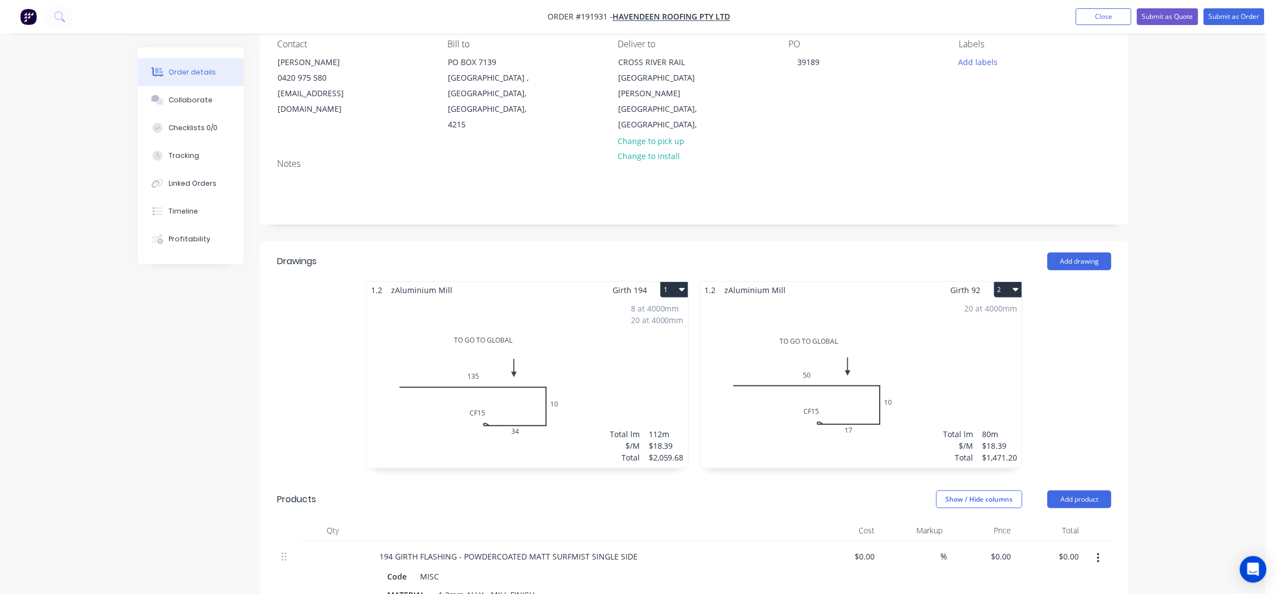
click at [1171, 206] on div "Order details Collaborate Checklists 0/0 Tracking Linked Orders Timeline Profit…" at bounding box center [633, 514] width 1267 height 1230
click at [1157, 135] on div "Order details Collaborate Checklists 0/0 Tracking Linked Orders Timeline Profit…" at bounding box center [633, 514] width 1267 height 1230
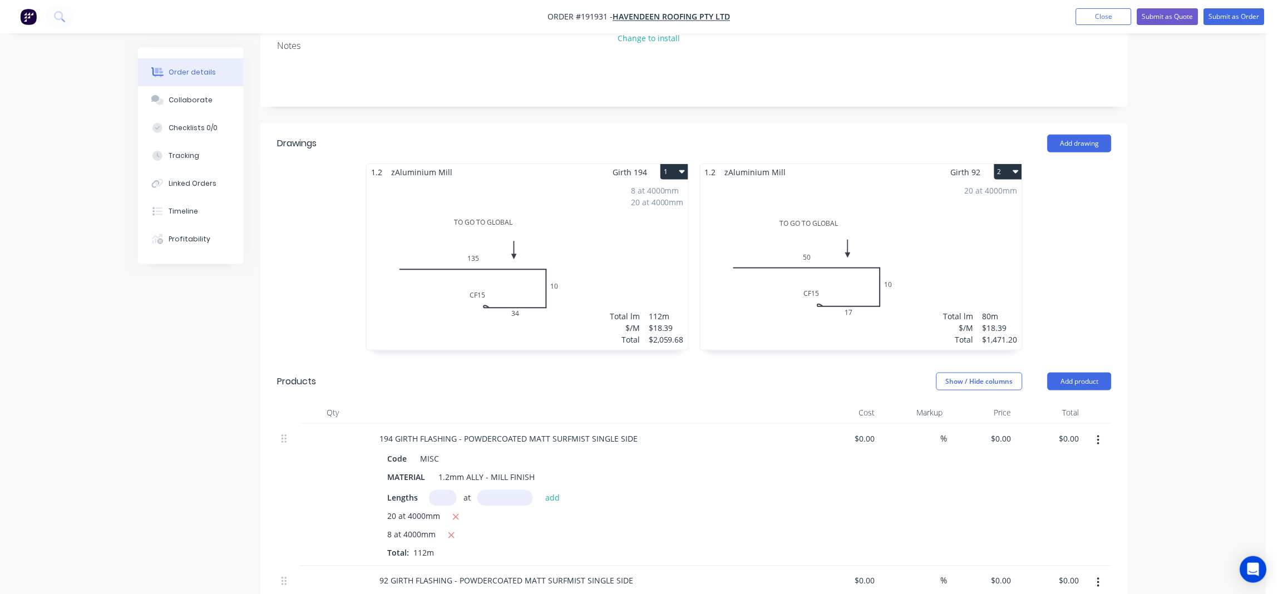
scroll to position [0, 0]
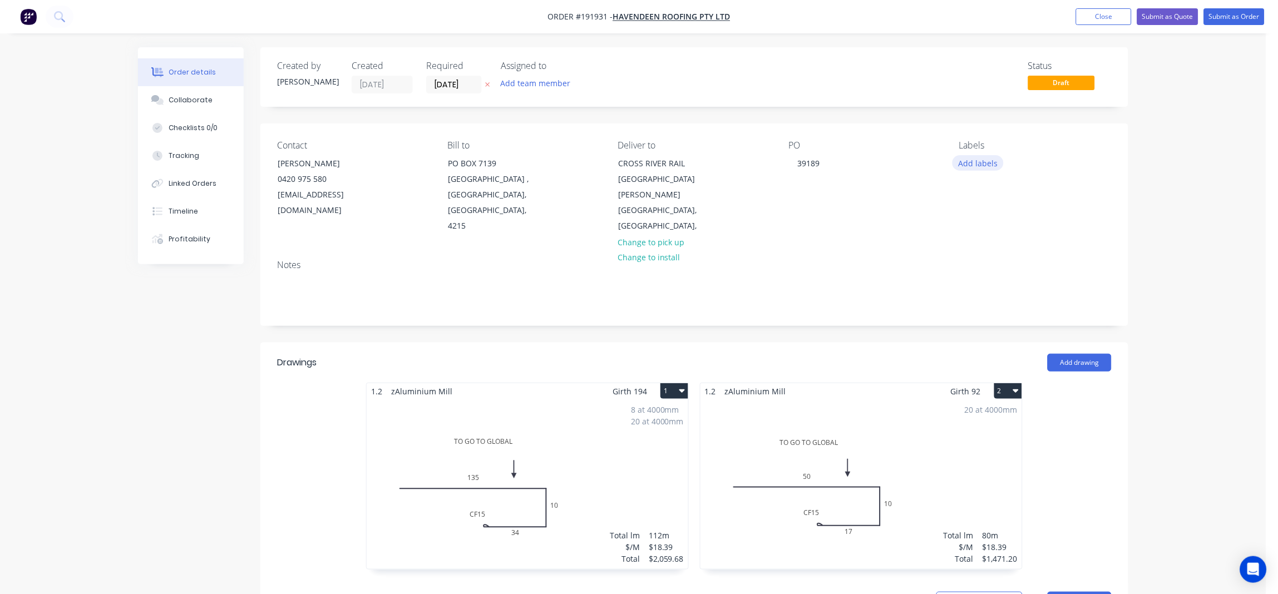
click at [976, 159] on button "Add labels" at bounding box center [978, 162] width 51 height 15
click at [1017, 264] on div "6:30 am" at bounding box center [1006, 264] width 34 height 12
click at [1022, 211] on div "CRANE LIFT" at bounding box center [1012, 213] width 46 height 12
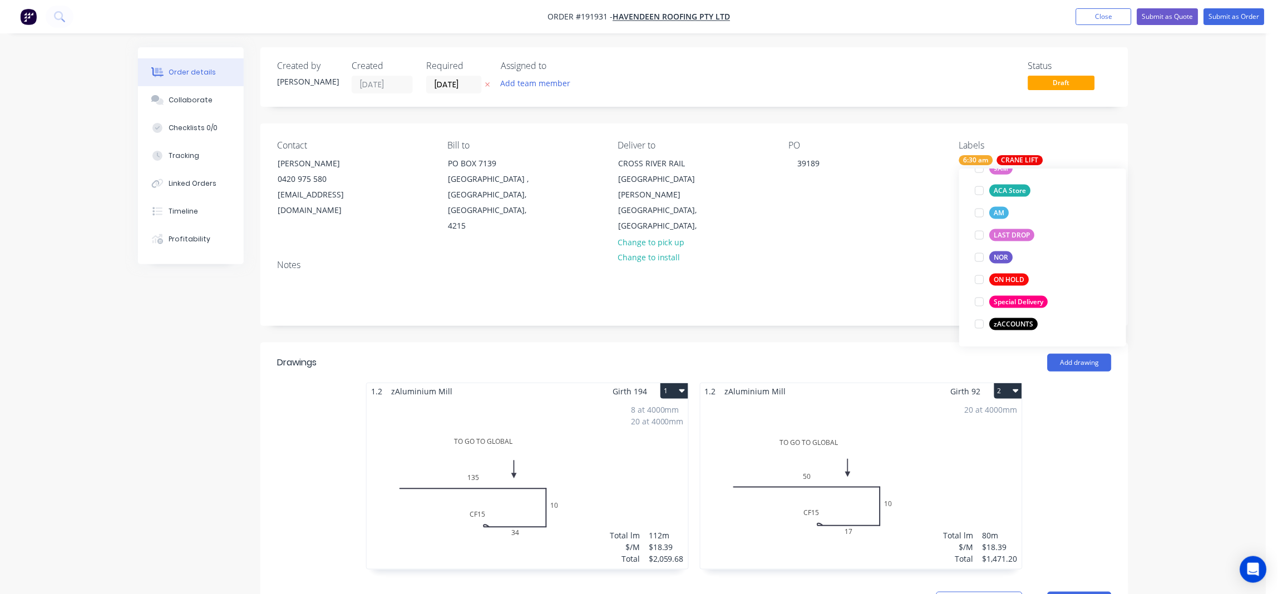
scroll to position [66, 0]
click at [1026, 157] on div "CRANE LIFT" at bounding box center [1020, 160] width 46 height 10
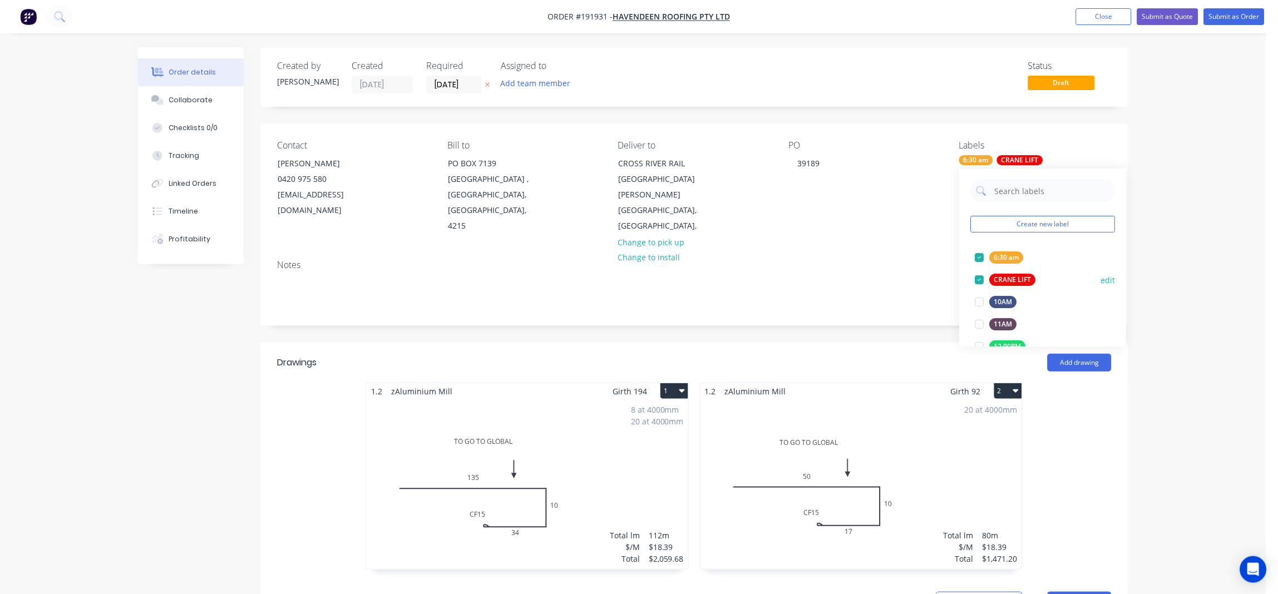
click at [978, 273] on div at bounding box center [979, 280] width 22 height 22
click at [973, 253] on div at bounding box center [979, 258] width 22 height 22
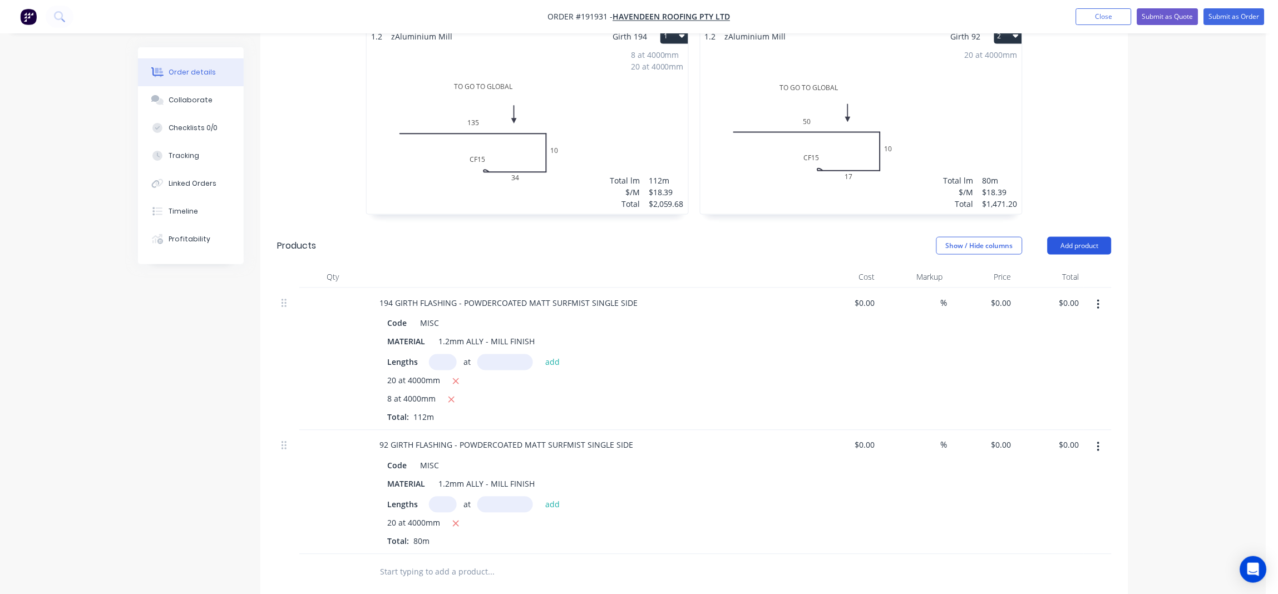
scroll to position [371, 0]
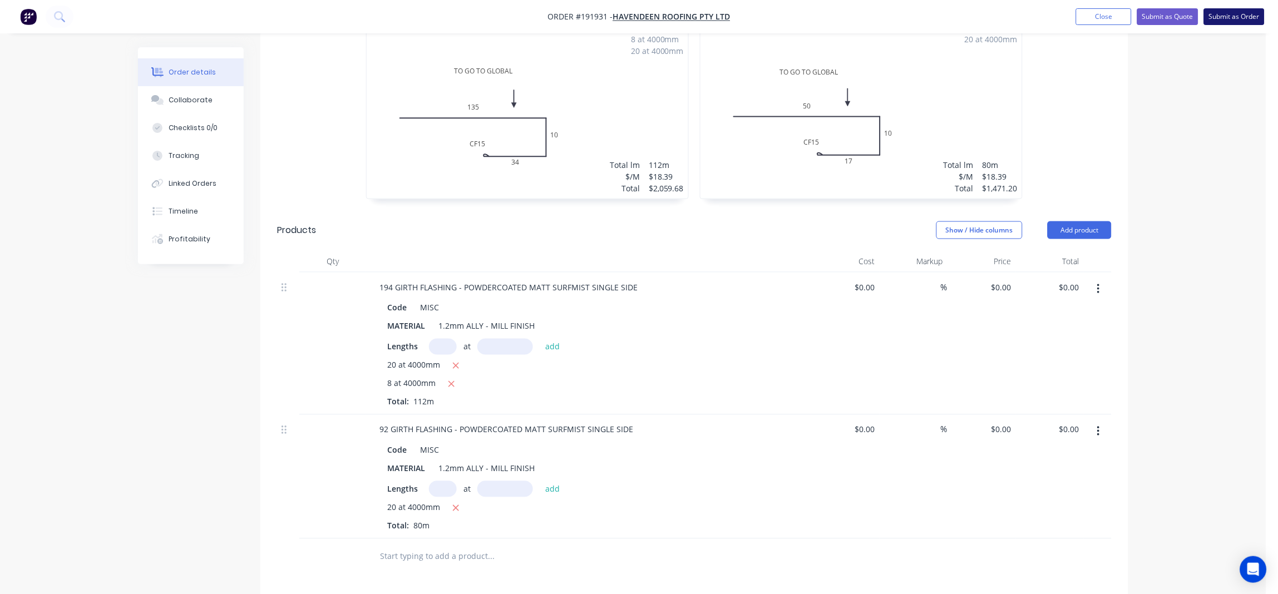
click at [1229, 16] on button "Submit as Order" at bounding box center [1234, 16] width 61 height 17
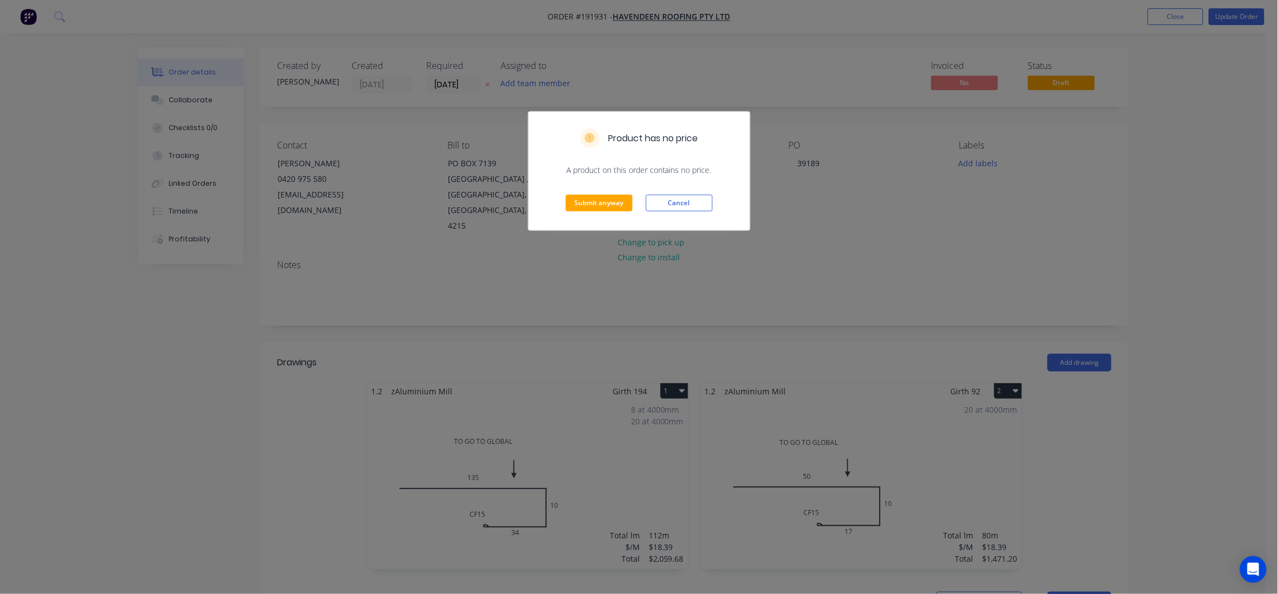
scroll to position [73, 0]
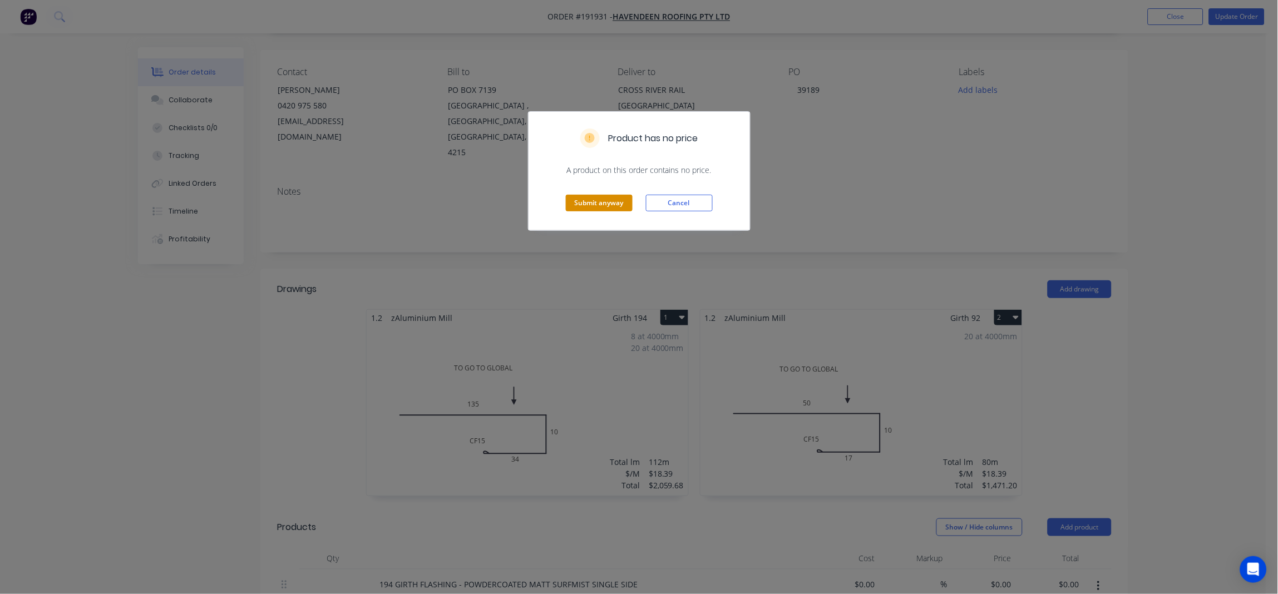
click at [620, 198] on button "Submit anyway" at bounding box center [599, 203] width 67 height 17
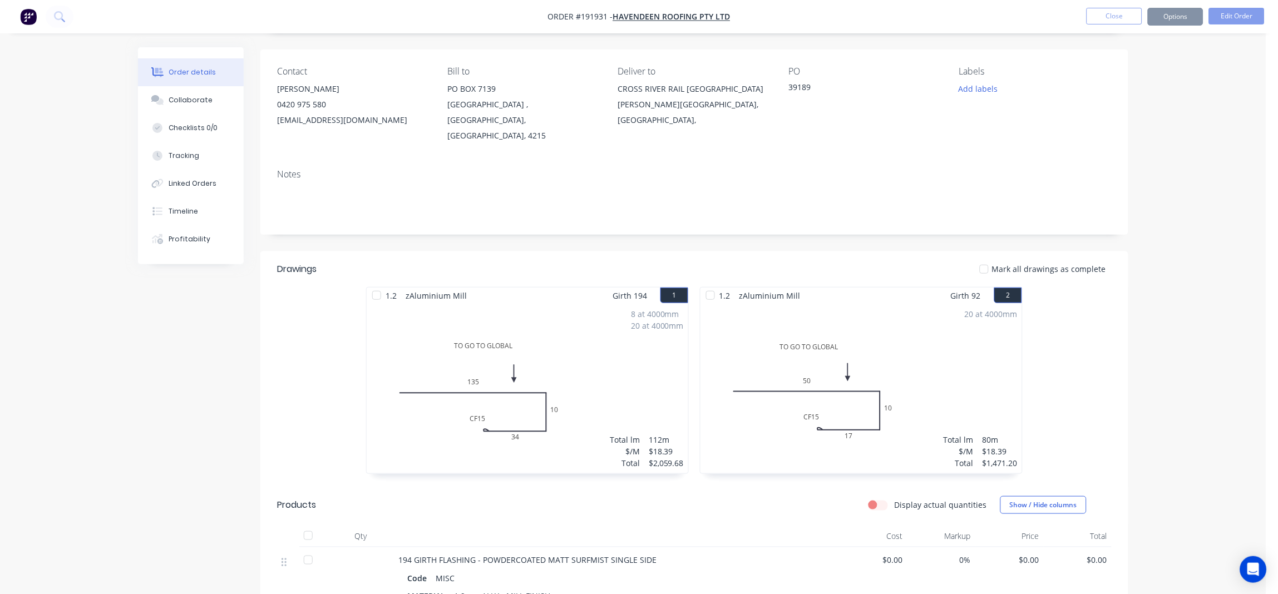
click at [1179, 22] on button "Options" at bounding box center [1176, 17] width 56 height 18
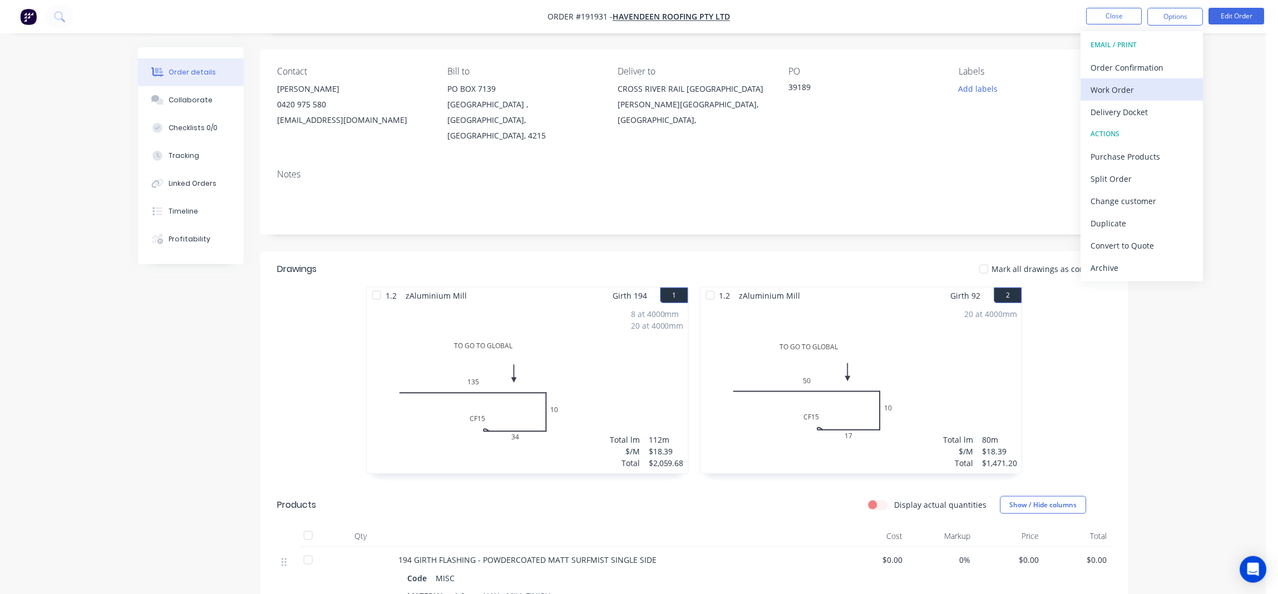
click at [1137, 98] on button "Work Order" at bounding box center [1142, 89] width 122 height 22
click at [1139, 112] on div "Without pricing" at bounding box center [1142, 112] width 102 height 16
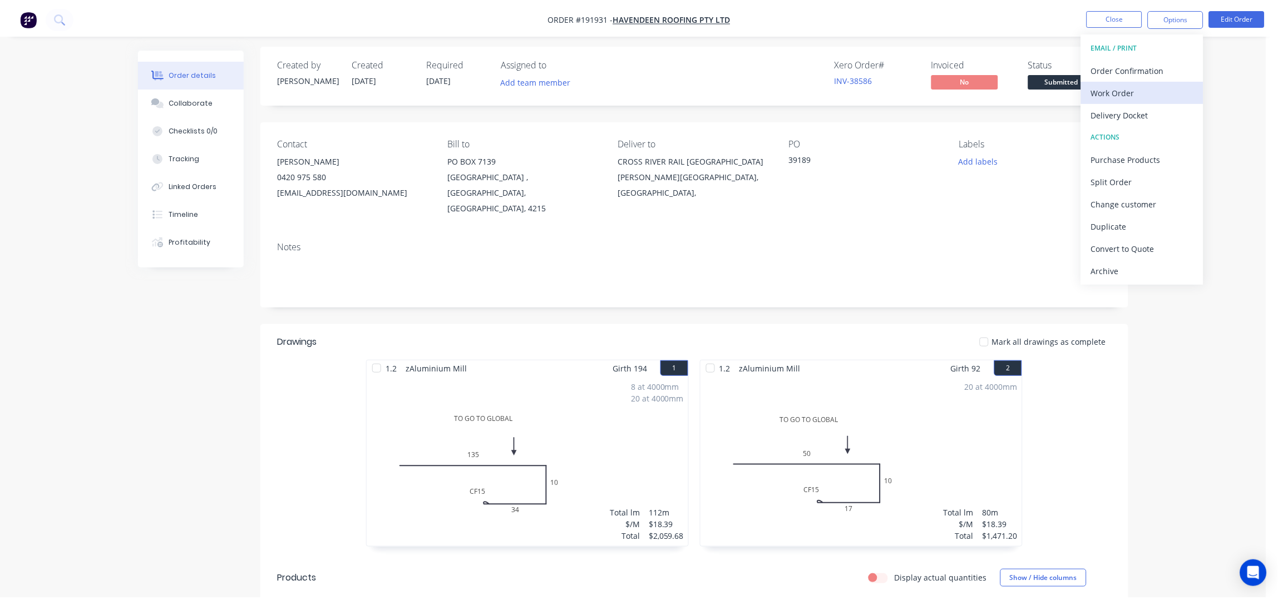
scroll to position [0, 0]
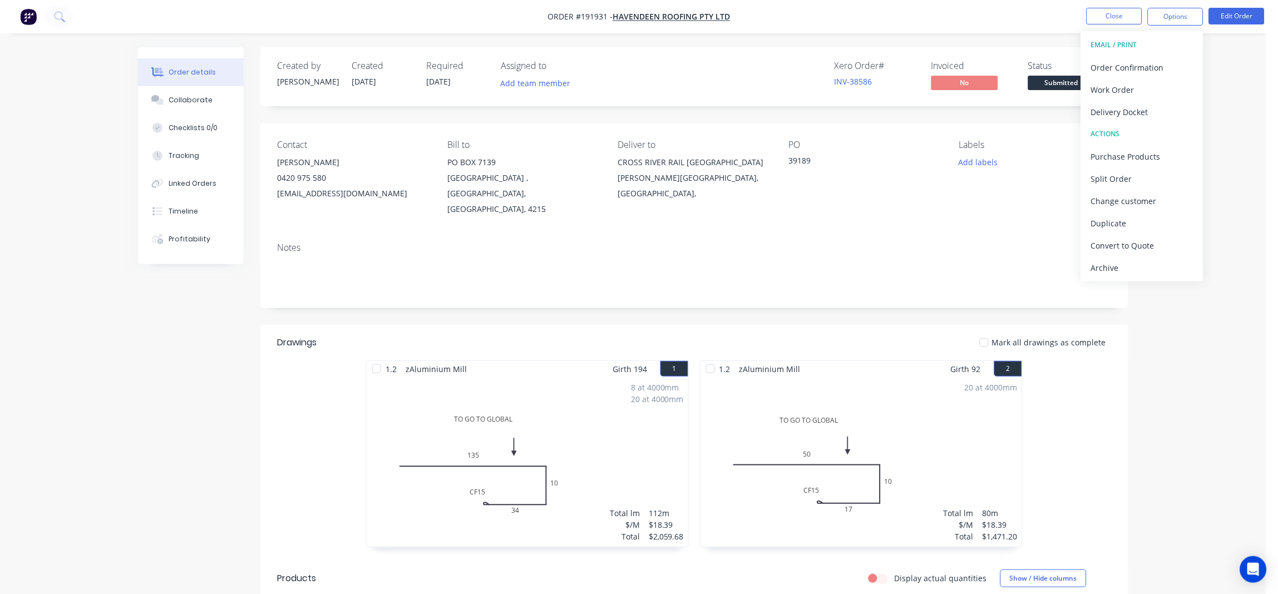
drag, startPoint x: 912, startPoint y: 184, endPoint x: 931, endPoint y: 169, distance: 24.6
click at [912, 184] on div "PO 39189" at bounding box center [865, 178] width 152 height 77
click at [1106, 17] on button "Close" at bounding box center [1115, 16] width 56 height 17
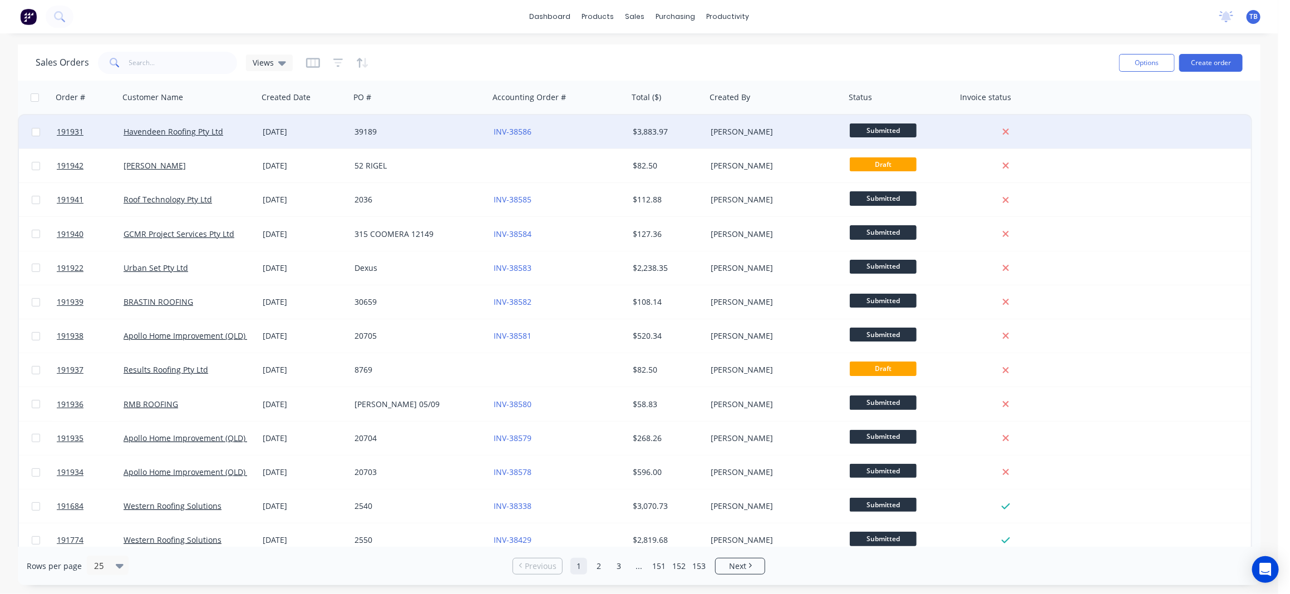
click at [584, 140] on div "INV-38586" at bounding box center [558, 131] width 139 height 33
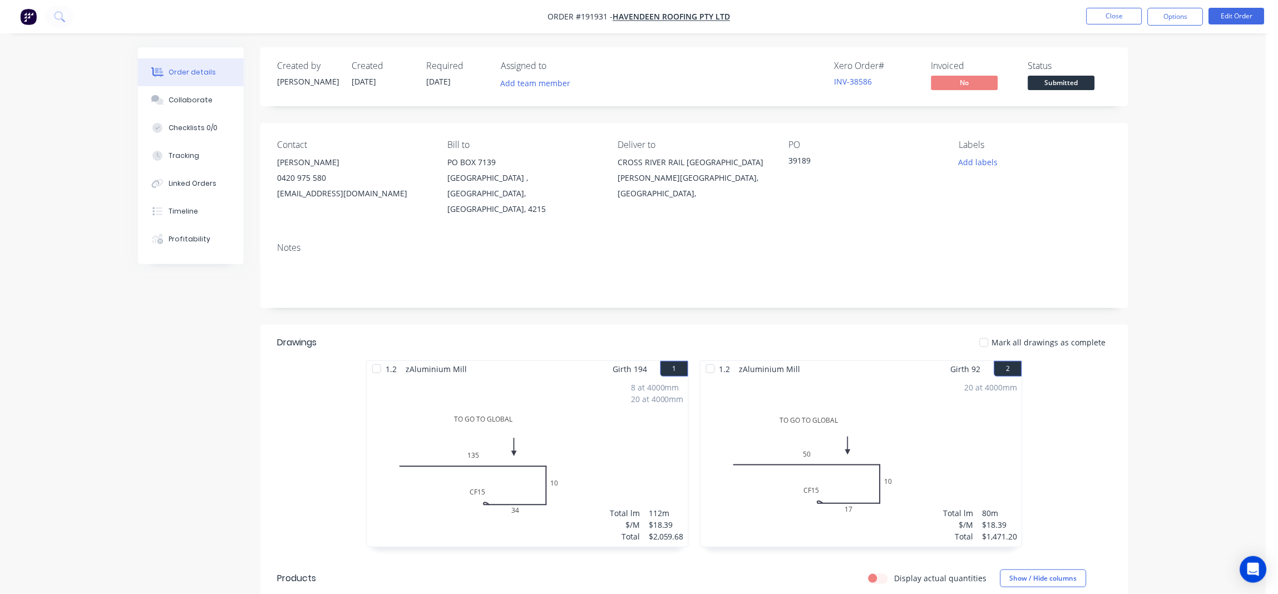
drag, startPoint x: 1200, startPoint y: 344, endPoint x: 1194, endPoint y: 354, distance: 11.3
click at [1200, 343] on div "Order details Collaborate Checklists 0/0 Tracking Linked Orders Timeline Profit…" at bounding box center [633, 530] width 1267 height 1061
click at [1101, 16] on button "Close" at bounding box center [1115, 16] width 56 height 17
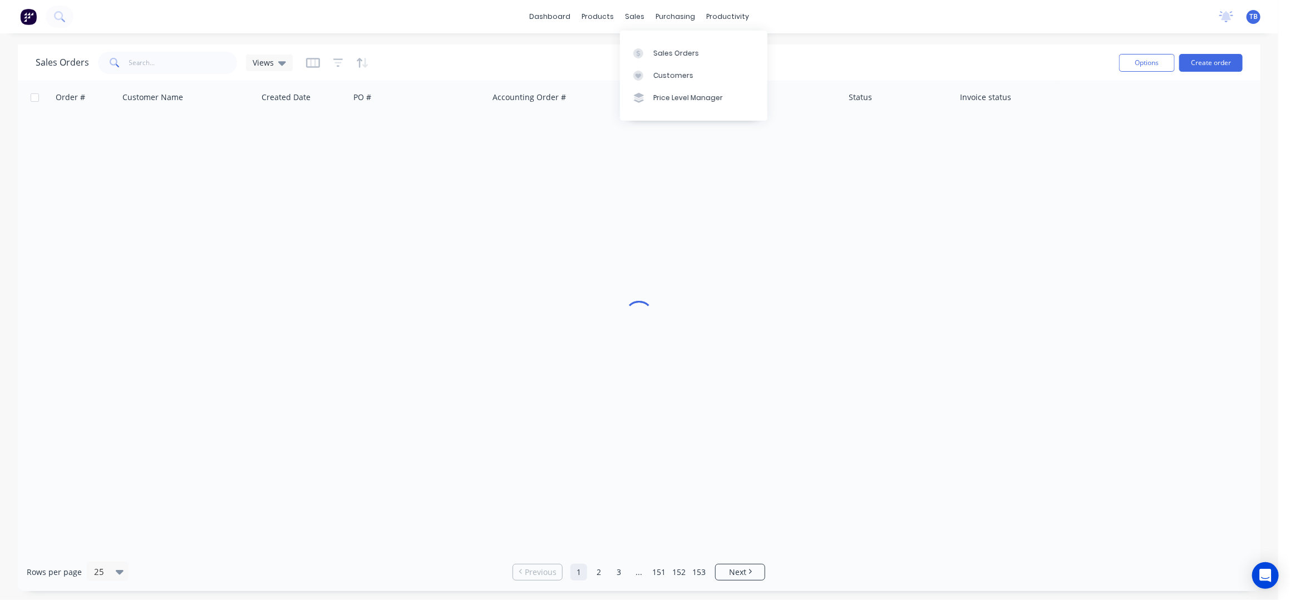
drag, startPoint x: 671, startPoint y: 51, endPoint x: 892, endPoint y: 74, distance: 222.7
click at [671, 51] on div "Sales Orders" at bounding box center [676, 53] width 46 height 10
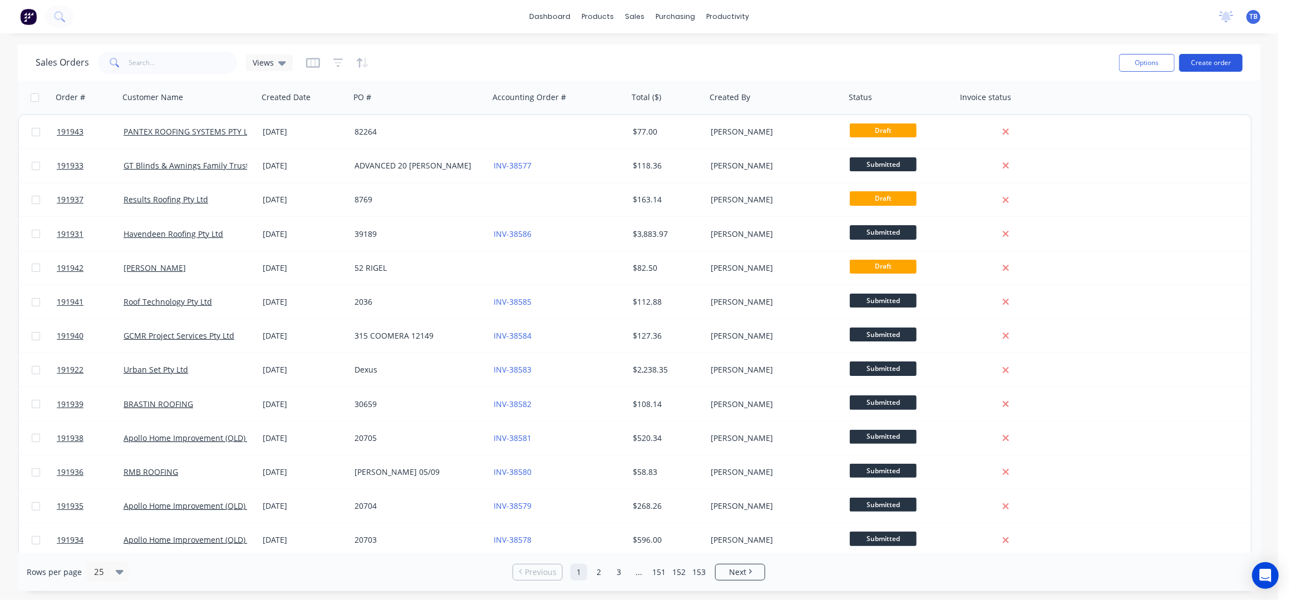
click at [1213, 56] on button "Create order" at bounding box center [1210, 63] width 63 height 18
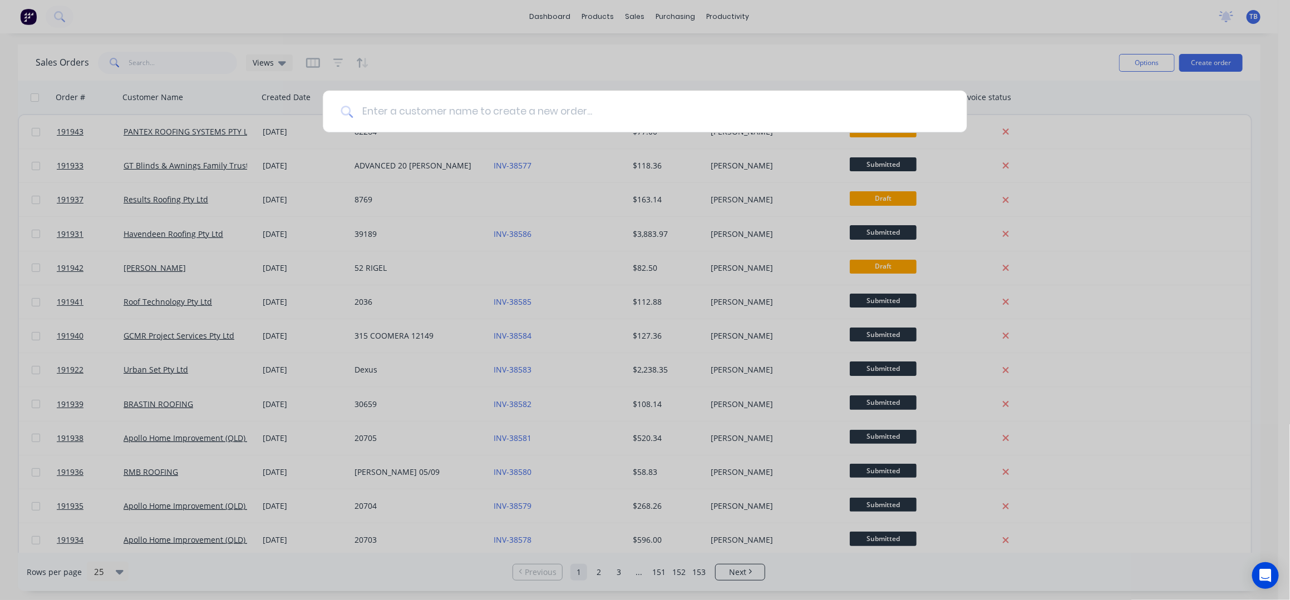
click at [485, 107] on input at bounding box center [651, 112] width 596 height 42
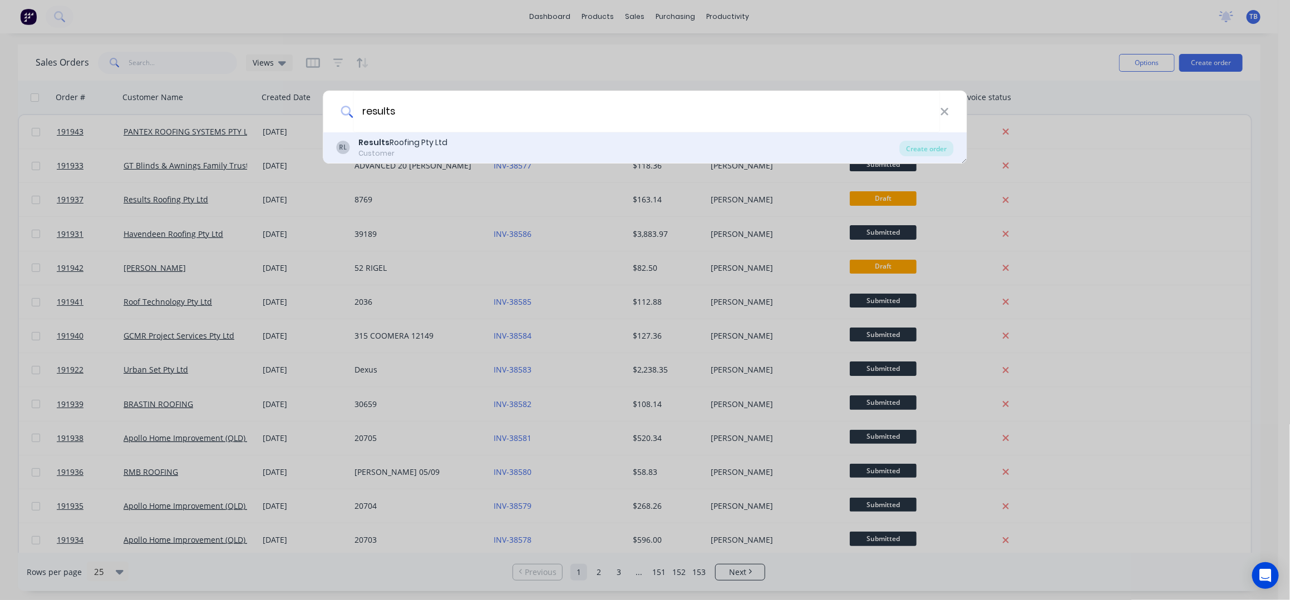
type input "results"
click at [454, 151] on div "RL Results Roofing Pty Ltd Customer" at bounding box center [618, 148] width 563 height 22
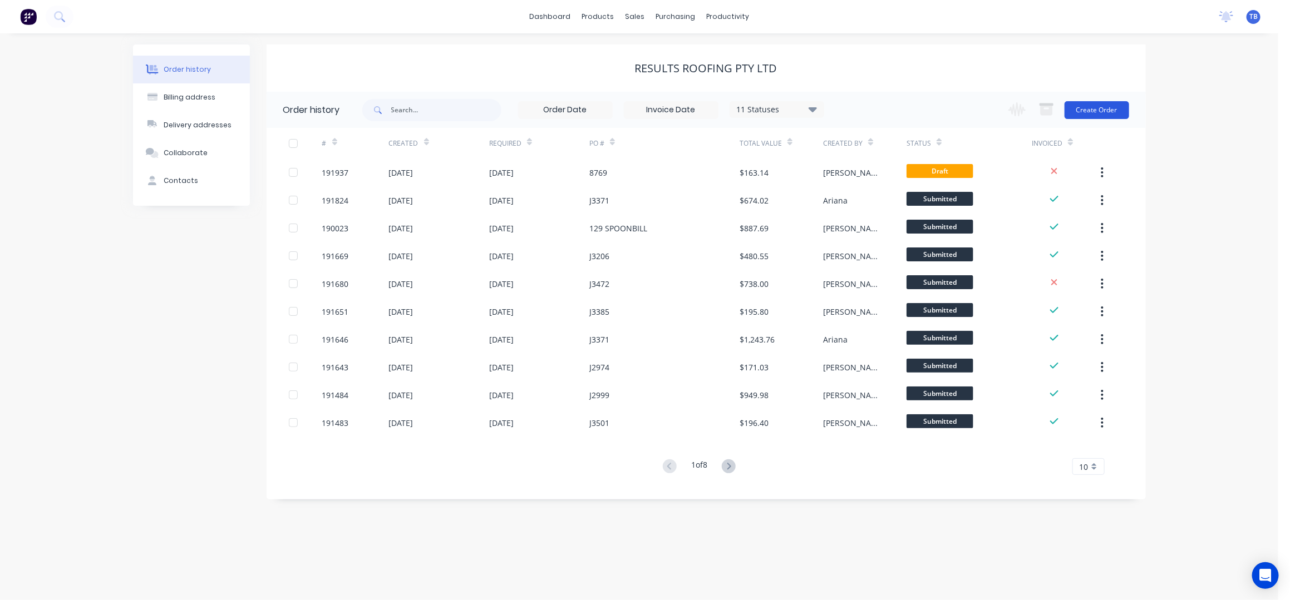
click at [1102, 112] on button "Create Order" at bounding box center [1097, 110] width 65 height 18
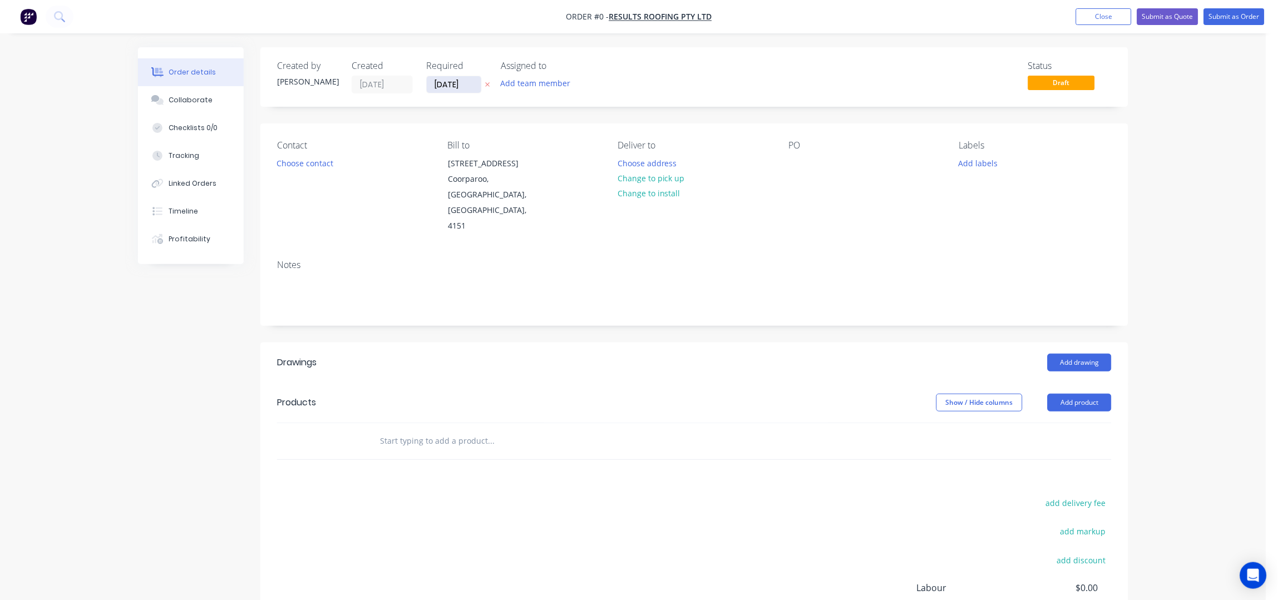
click at [442, 80] on input "[DATE]" at bounding box center [454, 84] width 55 height 17
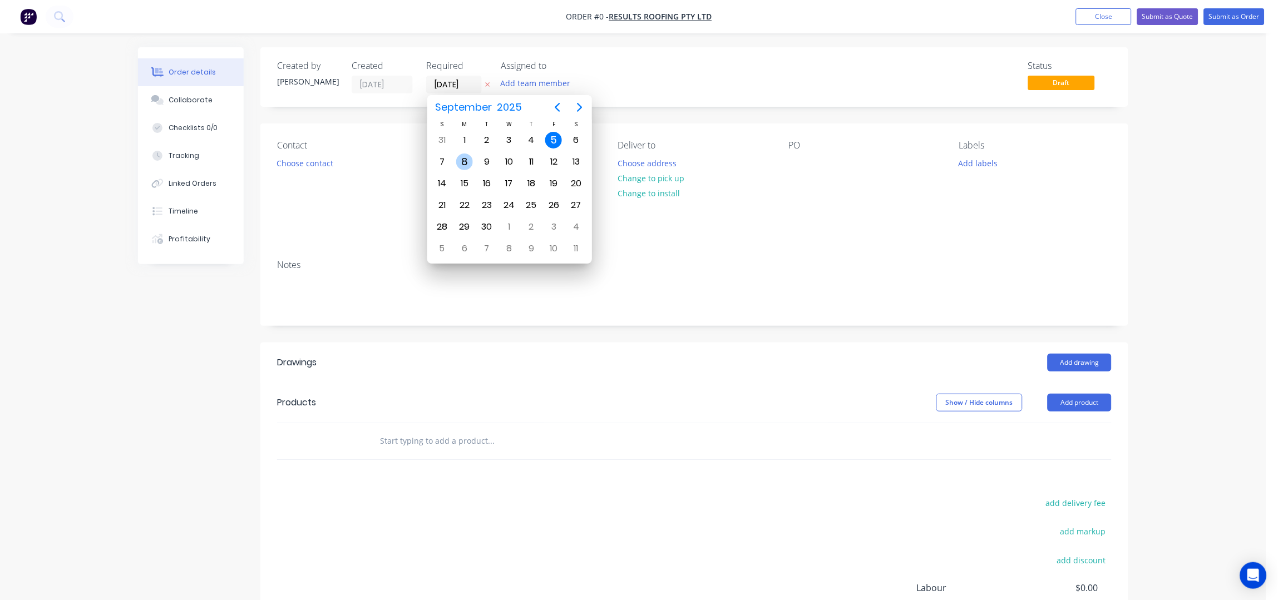
click at [467, 161] on div "8" at bounding box center [464, 162] width 17 height 17
type input "08/09/25"
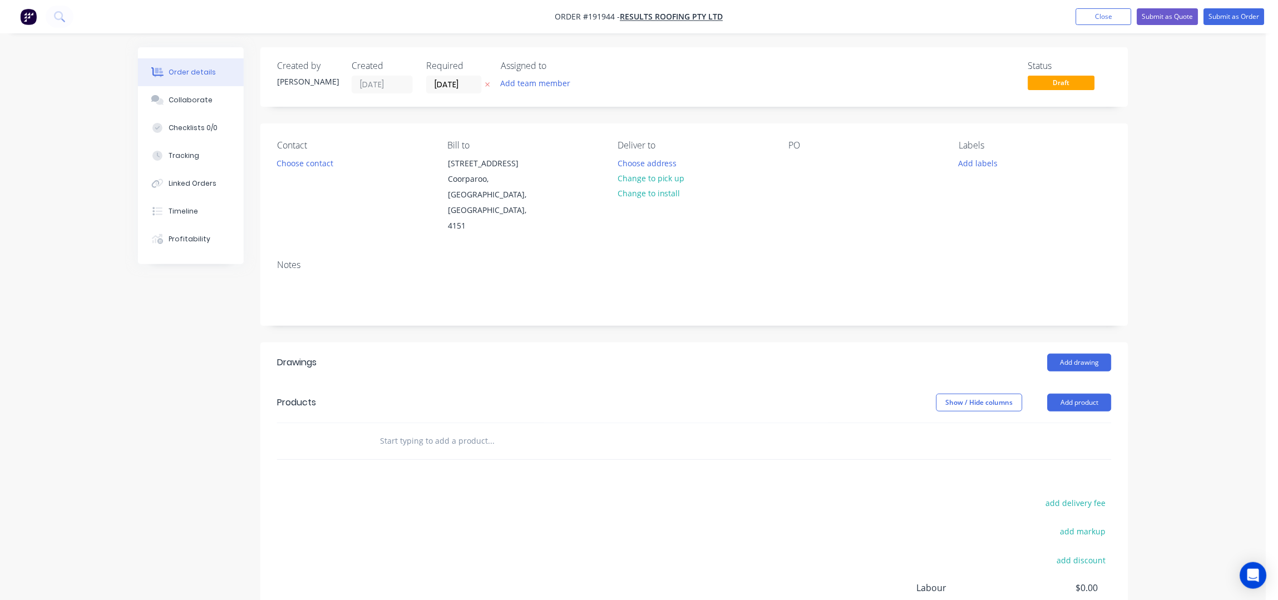
click at [310, 166] on button "Choose contact" at bounding box center [305, 162] width 68 height 15
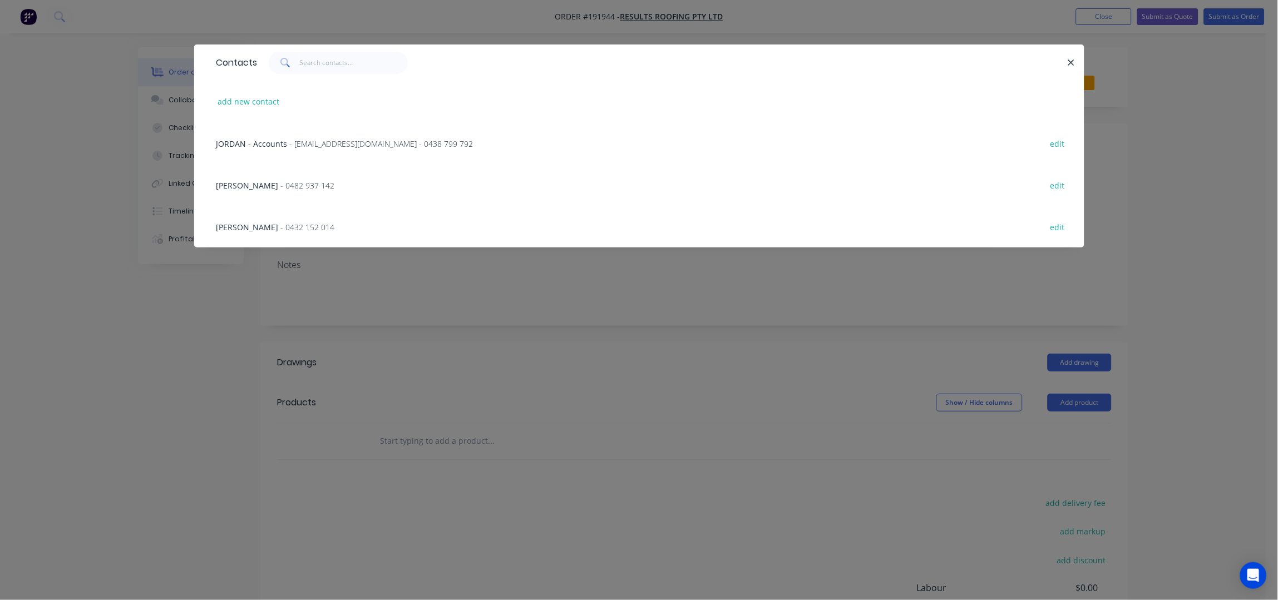
click at [281, 181] on span "- 0482 937 142" at bounding box center [308, 185] width 54 height 11
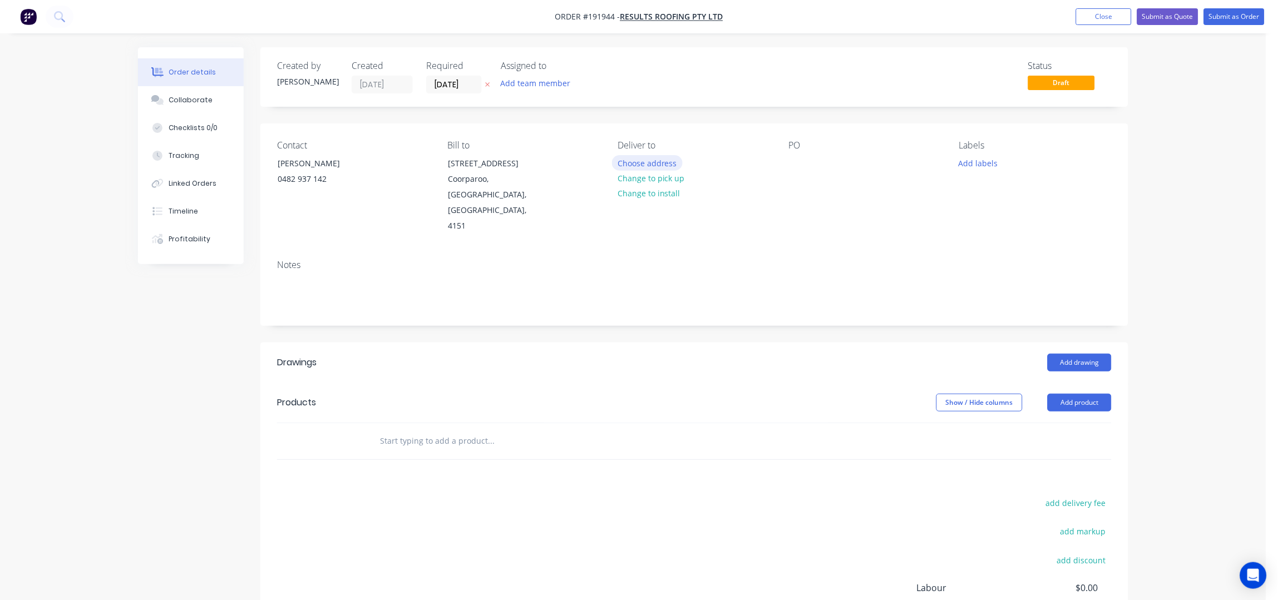
click at [664, 161] on button "Choose address" at bounding box center [647, 162] width 71 height 15
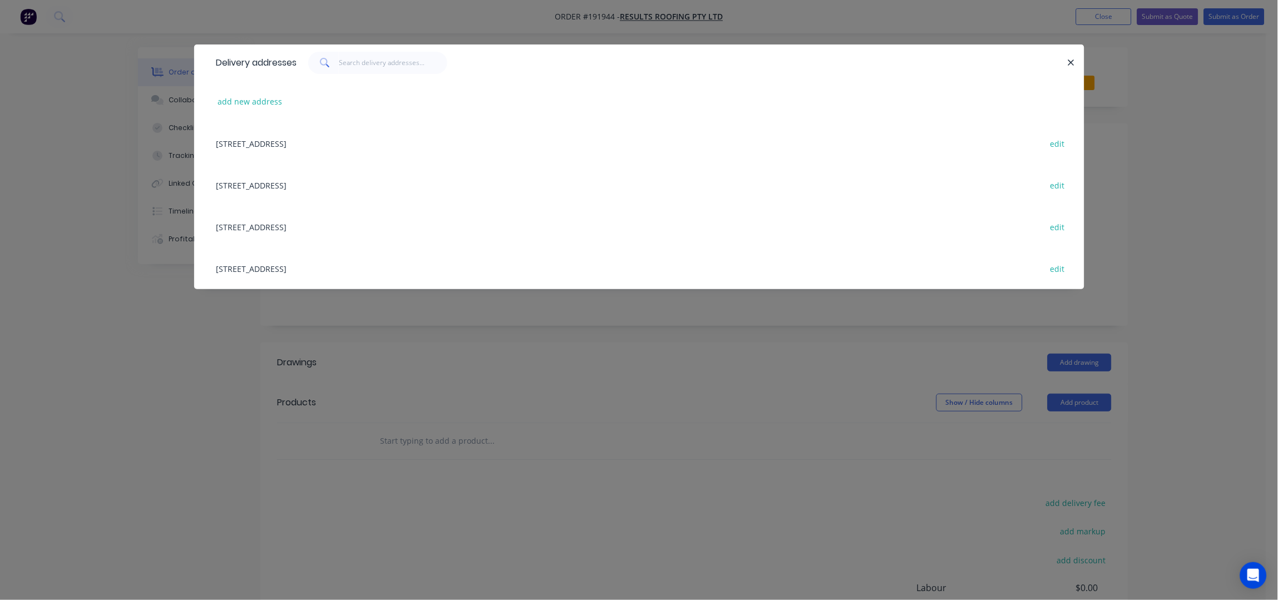
click at [264, 115] on div "add new address" at bounding box center [639, 102] width 857 height 42
click at [253, 102] on button "add new address" at bounding box center [250, 101] width 76 height 15
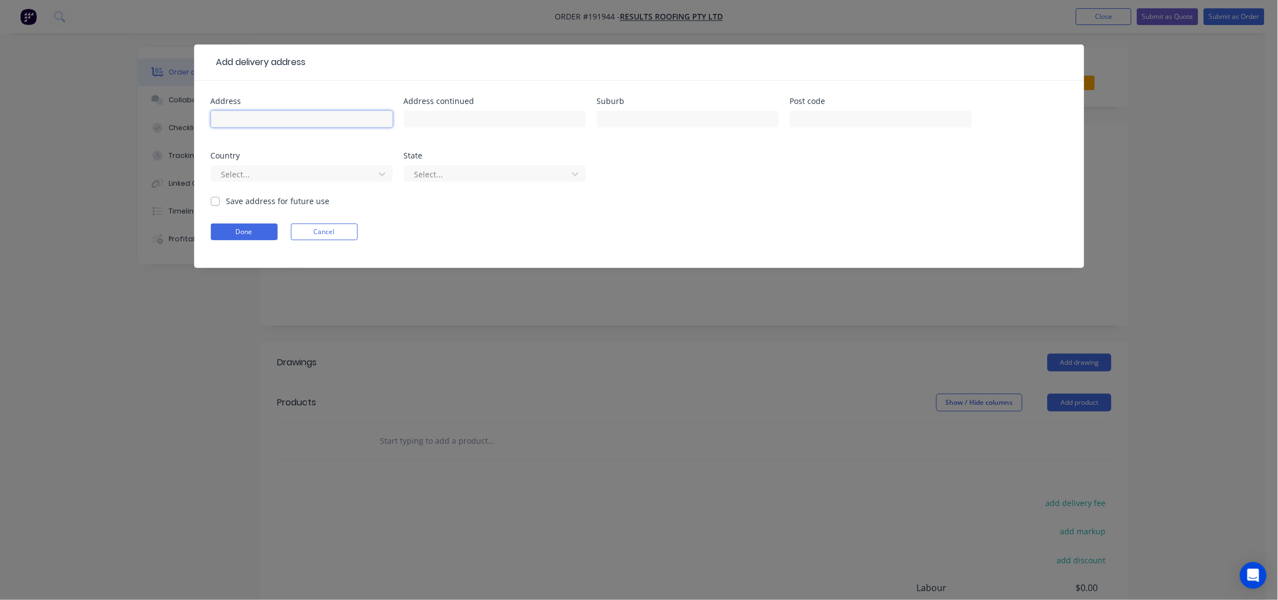
click at [261, 117] on input "text" at bounding box center [302, 119] width 182 height 17
type input "LOT 38 MORINDA CCT"
click at [712, 122] on input "text" at bounding box center [688, 119] width 182 height 17
type input "MORAYFIELD"
click at [264, 228] on button "Done" at bounding box center [244, 232] width 67 height 17
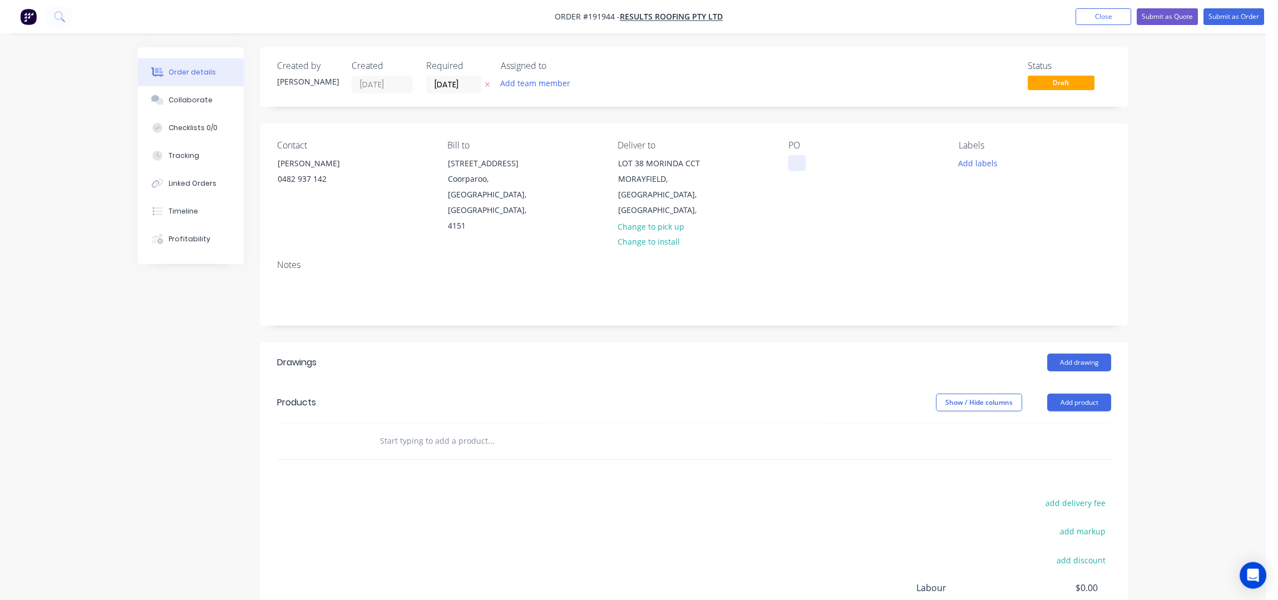
click at [795, 155] on div at bounding box center [798, 163] width 18 height 16
click at [853, 218] on div "Contact BRETT 0482 937 142 Bill to 71 York Street Coorparoo, Queensland, Austra…" at bounding box center [694, 187] width 868 height 127
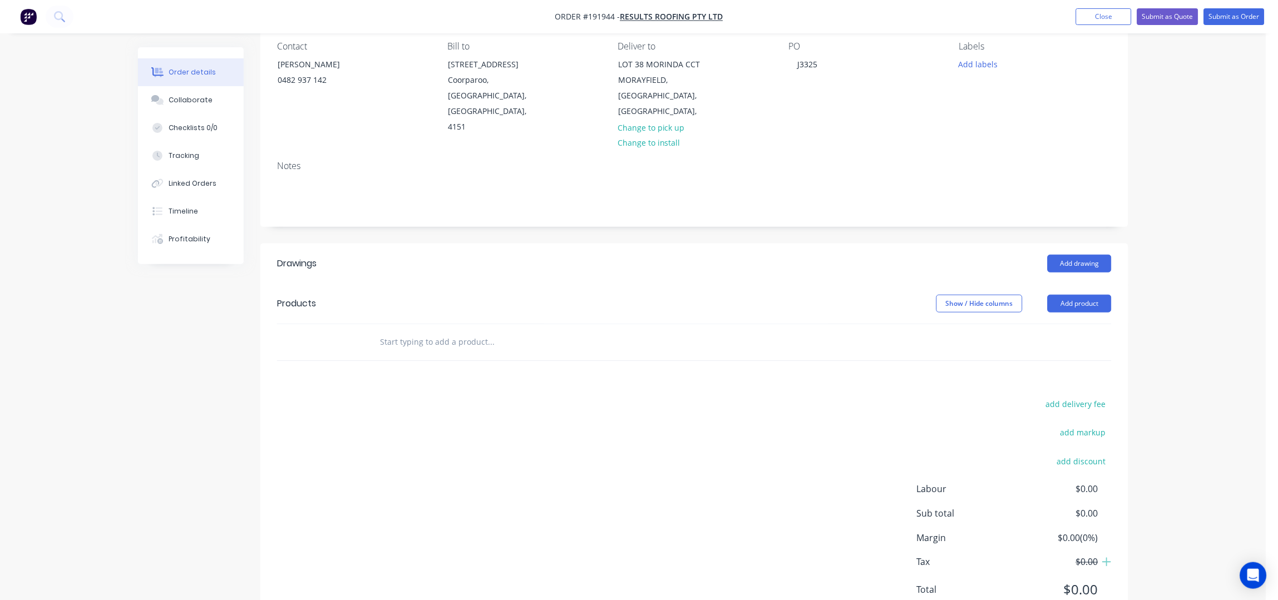
scroll to position [112, 0]
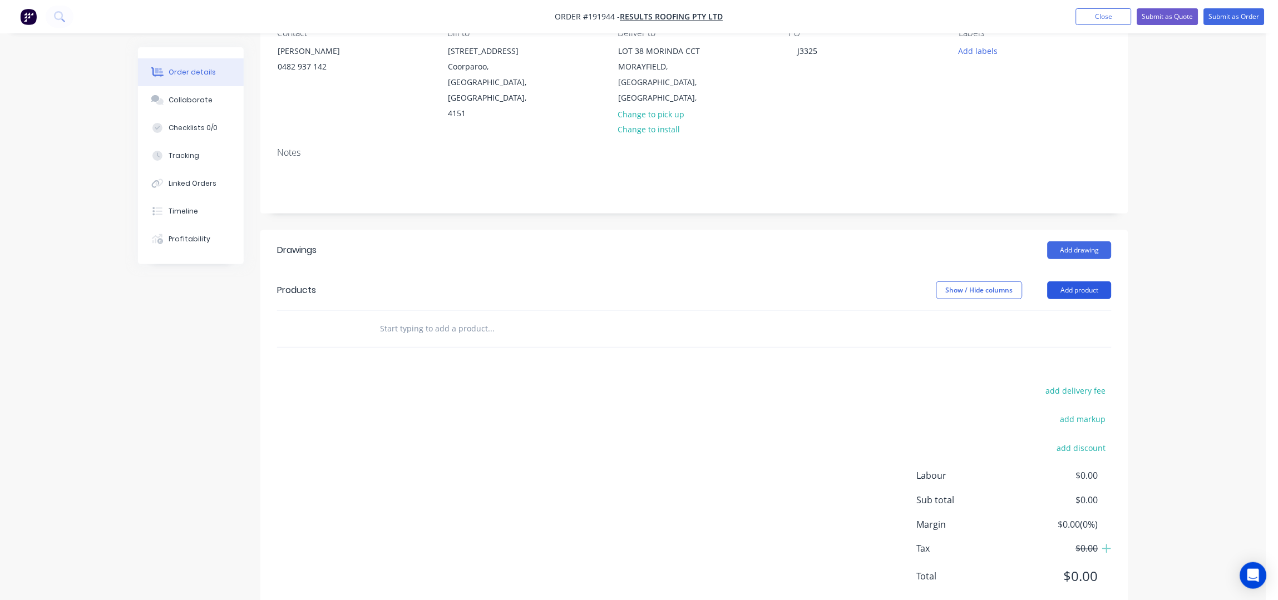
click at [1110, 282] on button "Add product" at bounding box center [1080, 291] width 64 height 18
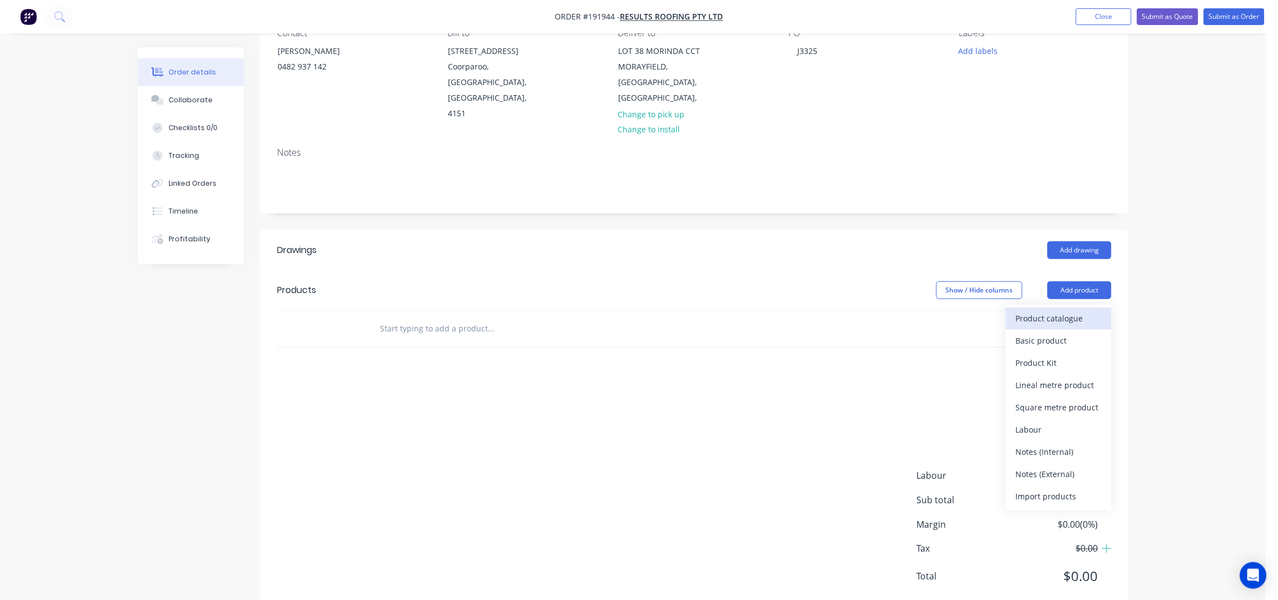
click at [1022, 311] on div "Product catalogue" at bounding box center [1059, 319] width 86 height 16
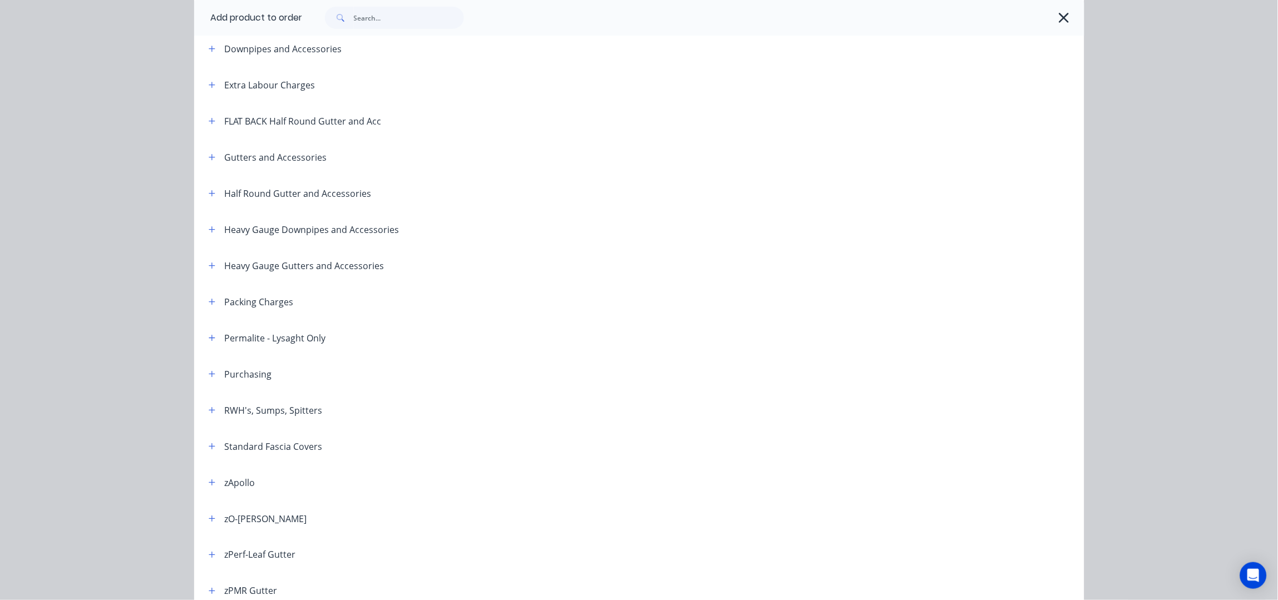
scroll to position [0, 0]
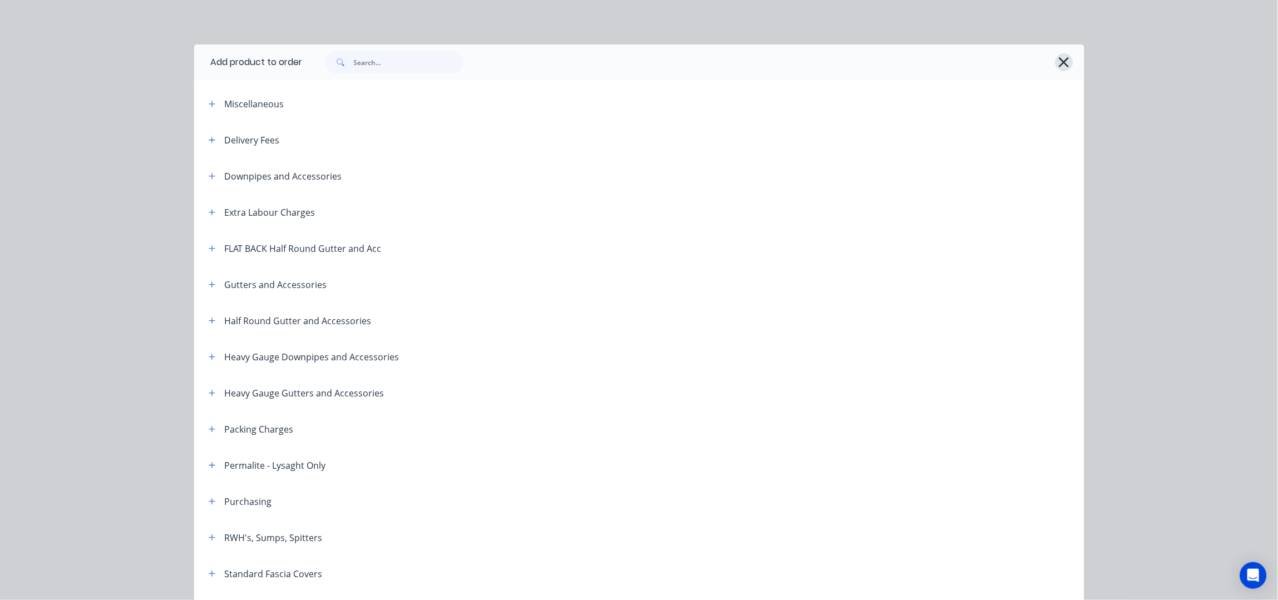
click at [1061, 65] on icon "button" at bounding box center [1065, 62] width 10 height 10
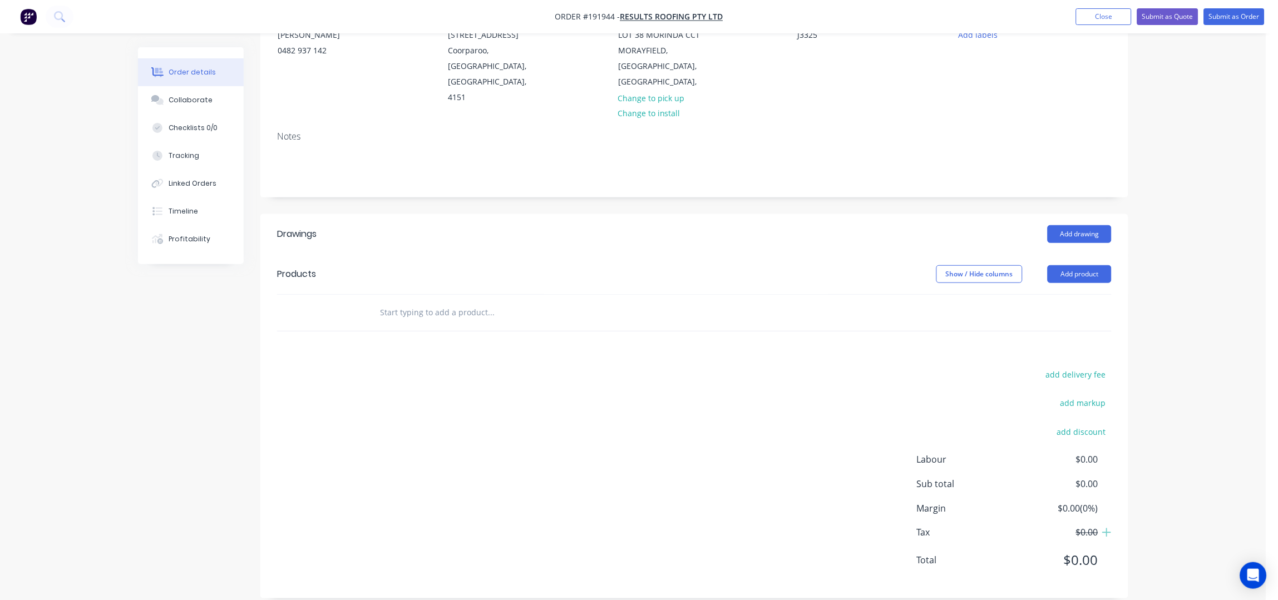
scroll to position [112, 0]
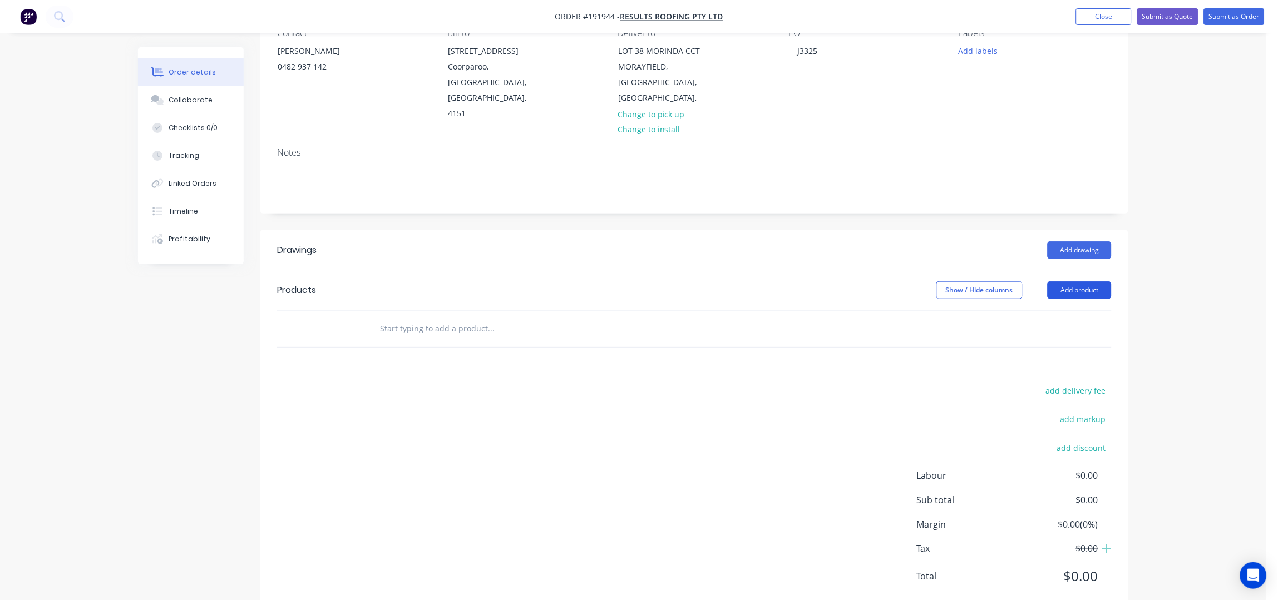
click at [1084, 282] on button "Add product" at bounding box center [1080, 291] width 64 height 18
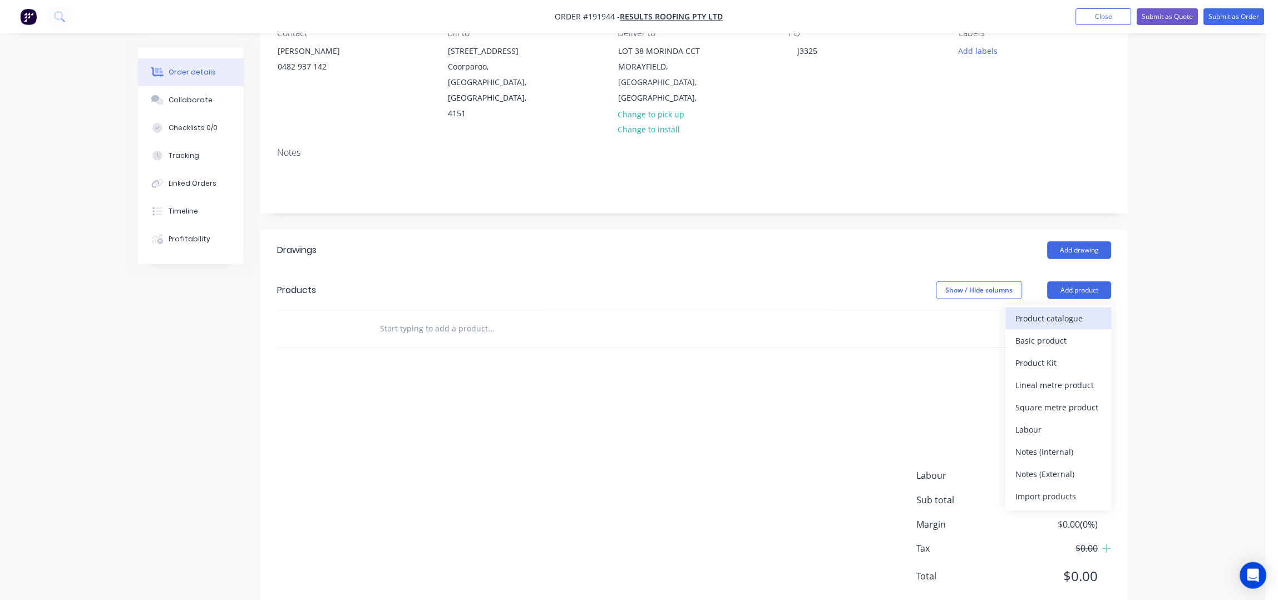
click at [1033, 311] on div "Product catalogue" at bounding box center [1059, 319] width 86 height 16
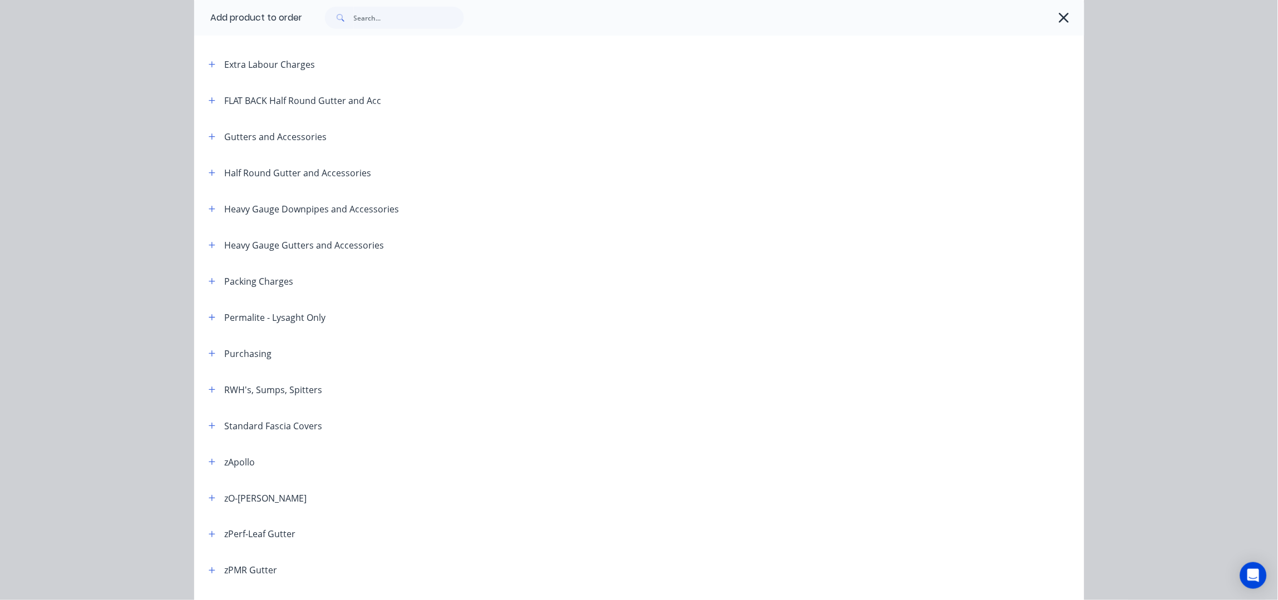
scroll to position [0, 0]
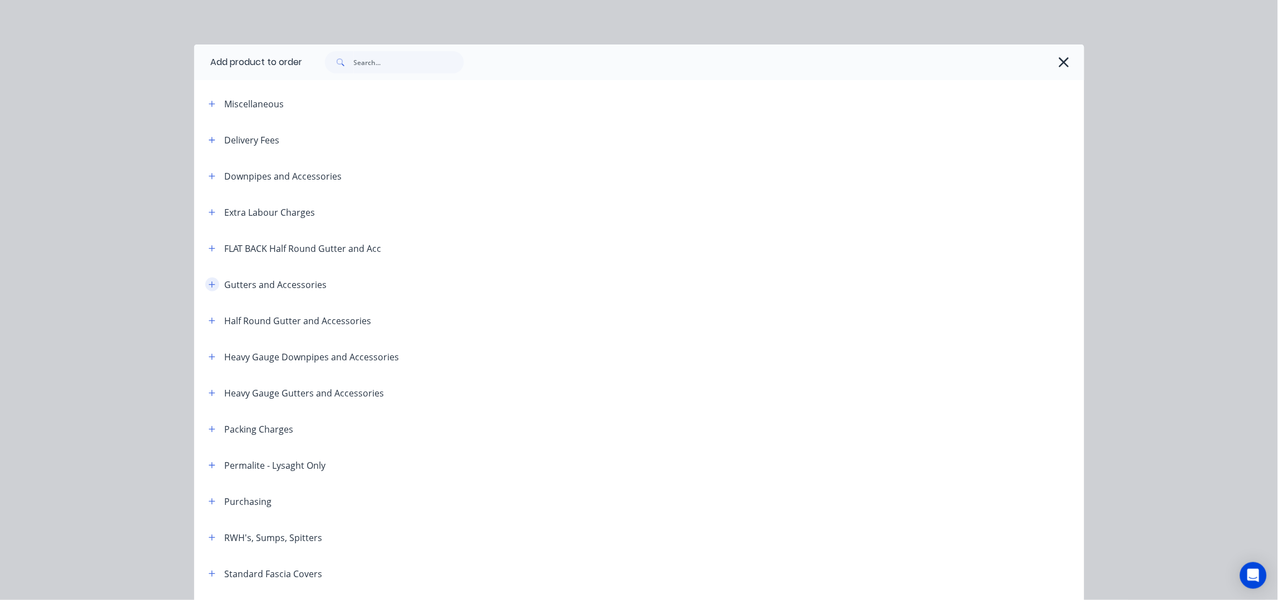
click at [205, 285] on button "button" at bounding box center [212, 285] width 14 height 14
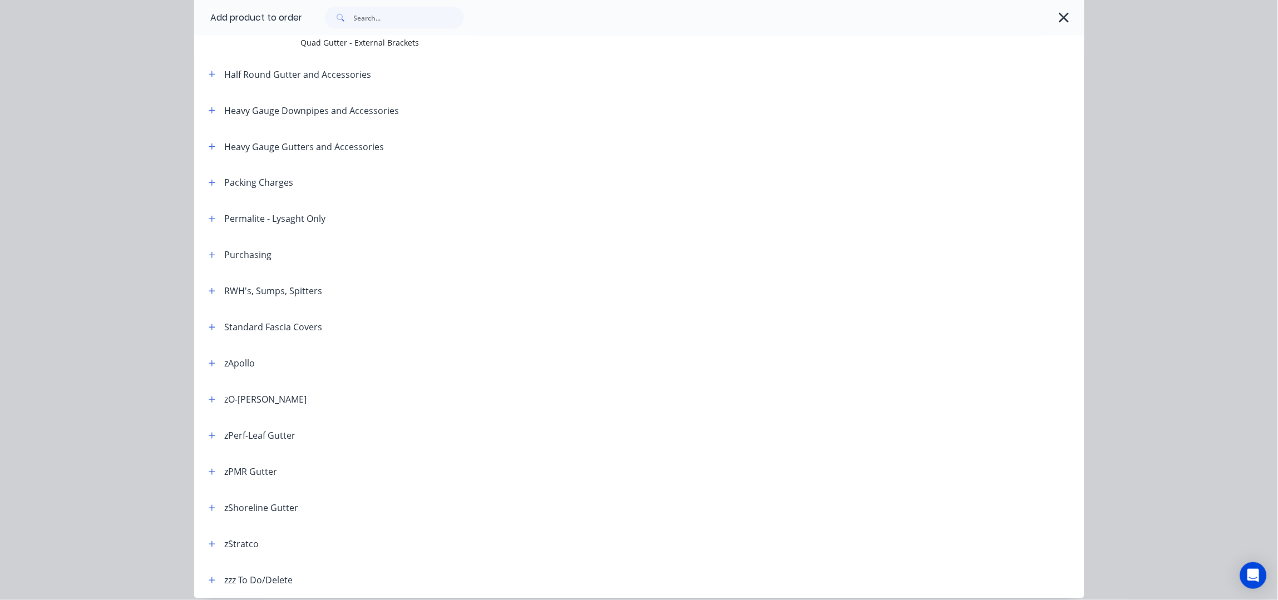
scroll to position [543, 0]
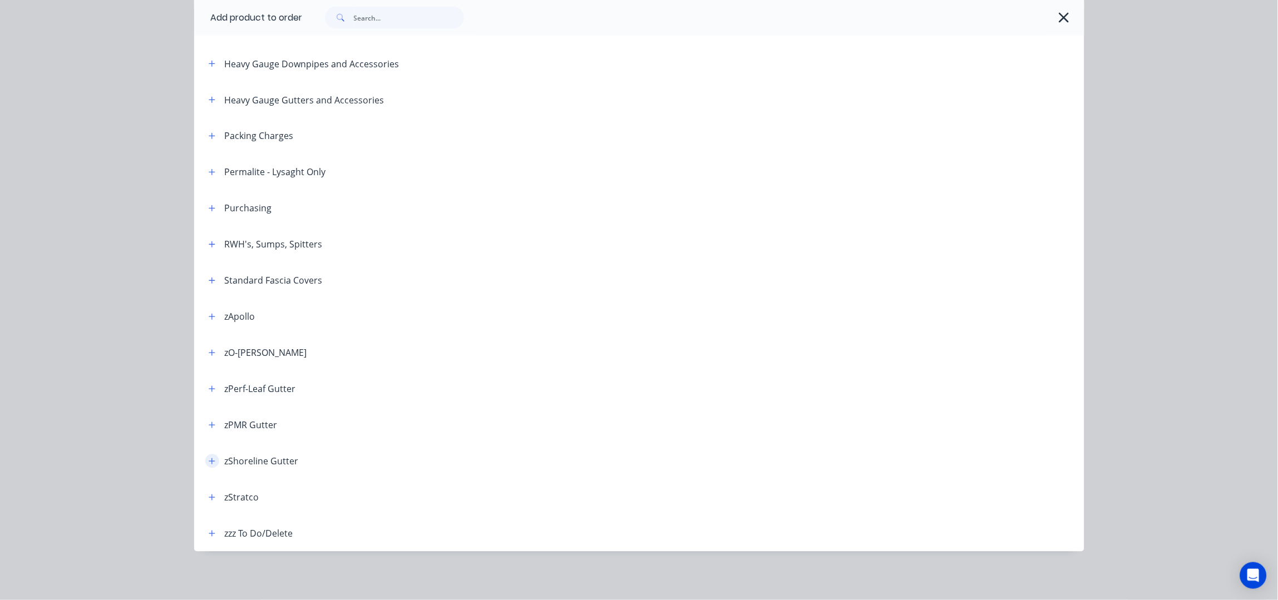
click at [209, 462] on icon "button" at bounding box center [212, 462] width 7 height 8
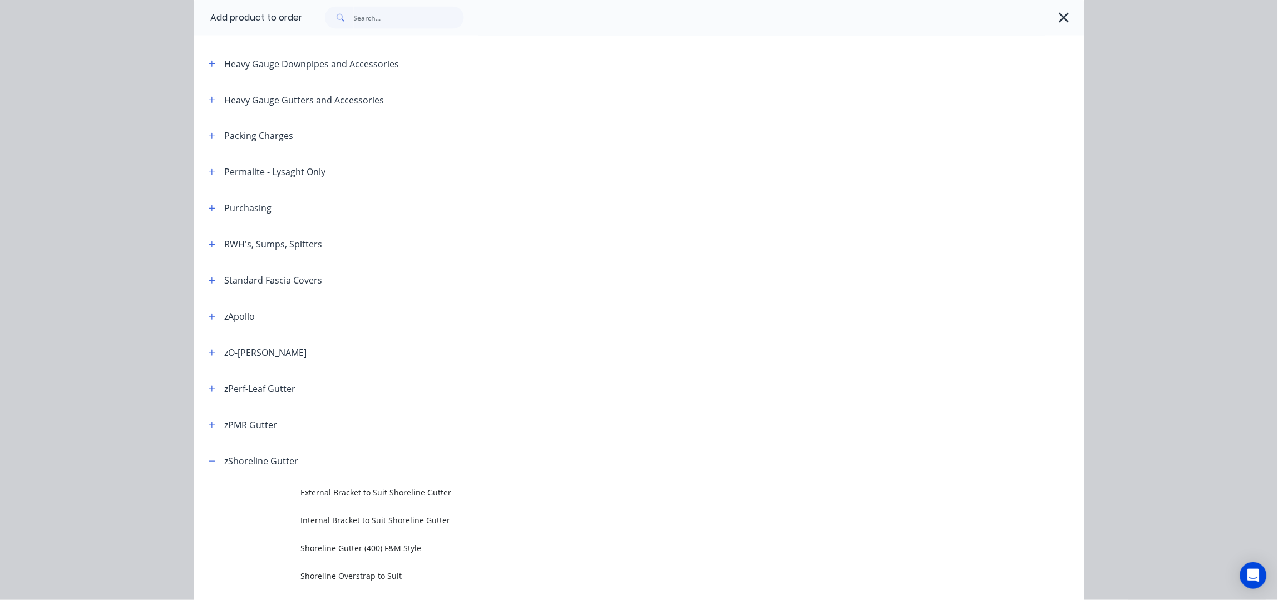
scroll to position [681, 0]
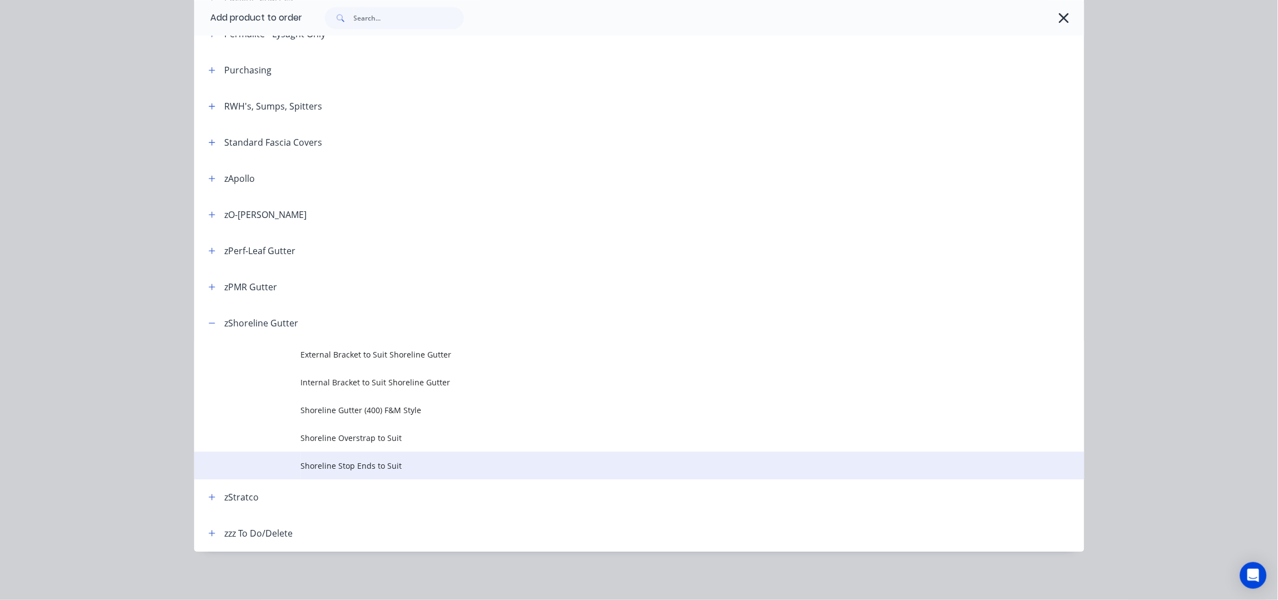
click at [405, 463] on span "Shoreline Stop Ends to Suit" at bounding box center [614, 466] width 627 height 12
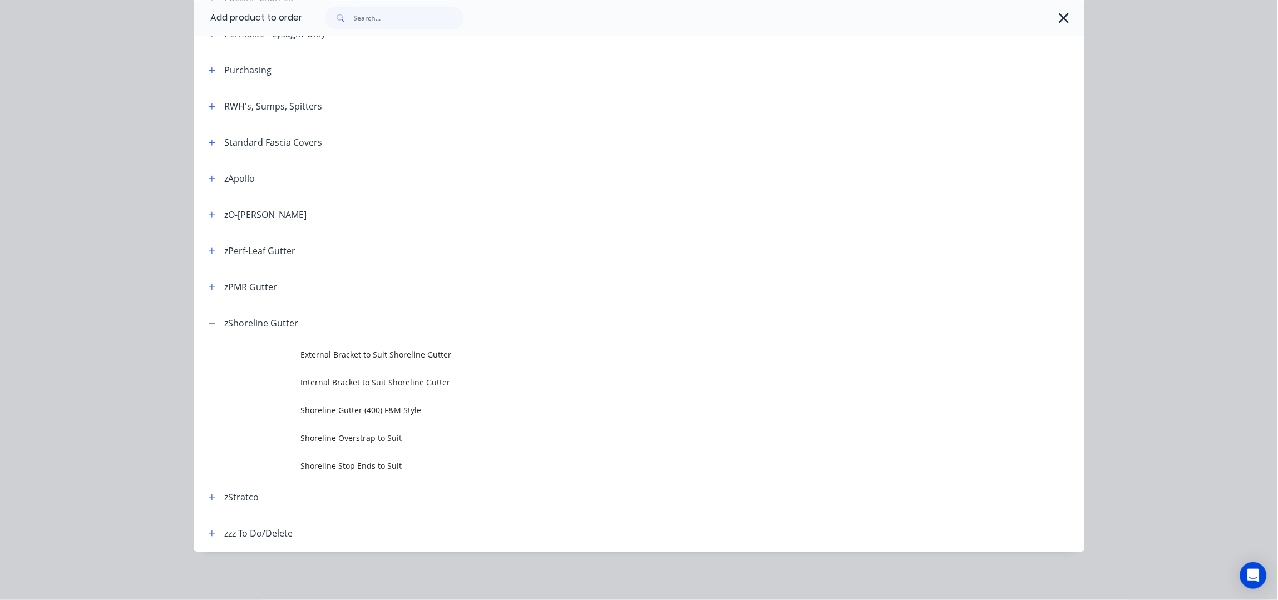
scroll to position [0, 0]
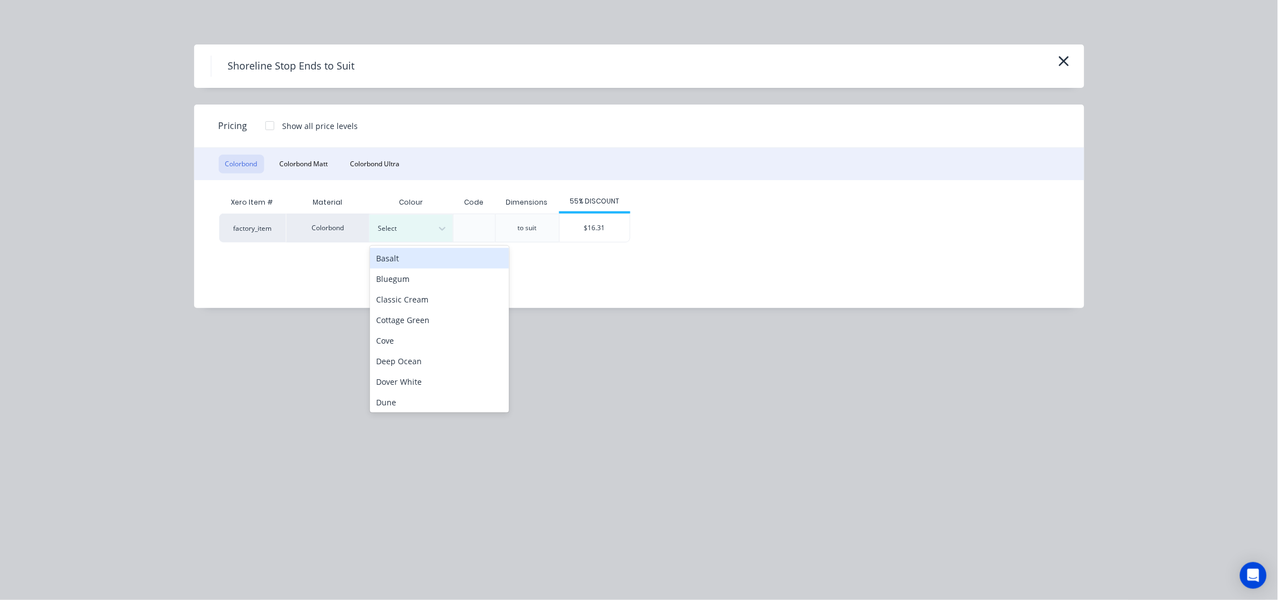
drag, startPoint x: 423, startPoint y: 231, endPoint x: 447, endPoint y: 262, distance: 39.2
click at [423, 230] on div at bounding box center [403, 229] width 50 height 12
click at [401, 388] on div "Dover White" at bounding box center [439, 381] width 139 height 21
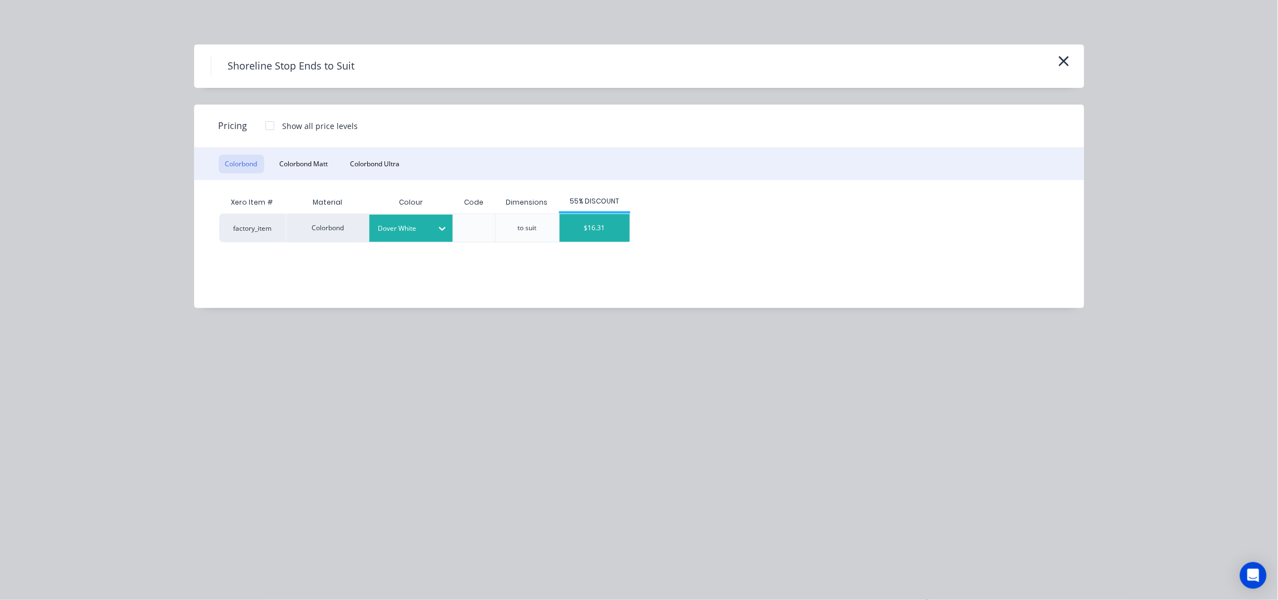
click at [597, 223] on div "$16.31" at bounding box center [595, 228] width 70 height 28
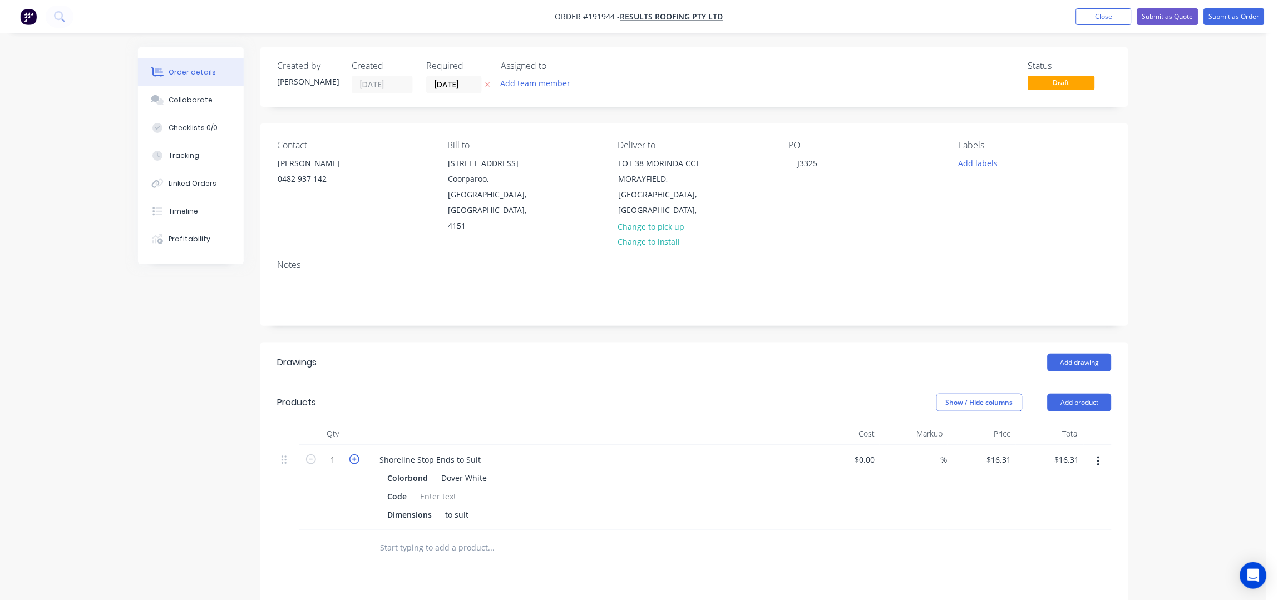
click at [354, 455] on icon "button" at bounding box center [354, 460] width 10 height 10
type input "2"
type input "$32.62"
click at [479, 452] on div "Shoreline Stop Ends to Suit" at bounding box center [430, 460] width 119 height 16
click at [1230, 17] on button "Submit as Order" at bounding box center [1234, 16] width 61 height 17
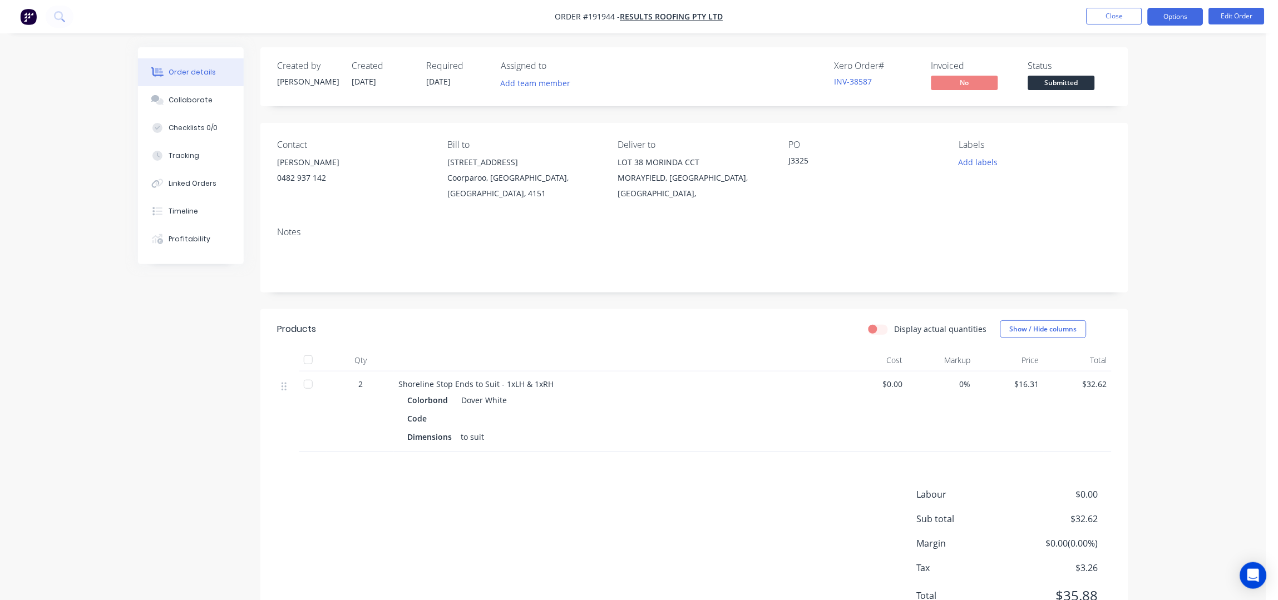
click at [1176, 19] on button "Options" at bounding box center [1176, 17] width 56 height 18
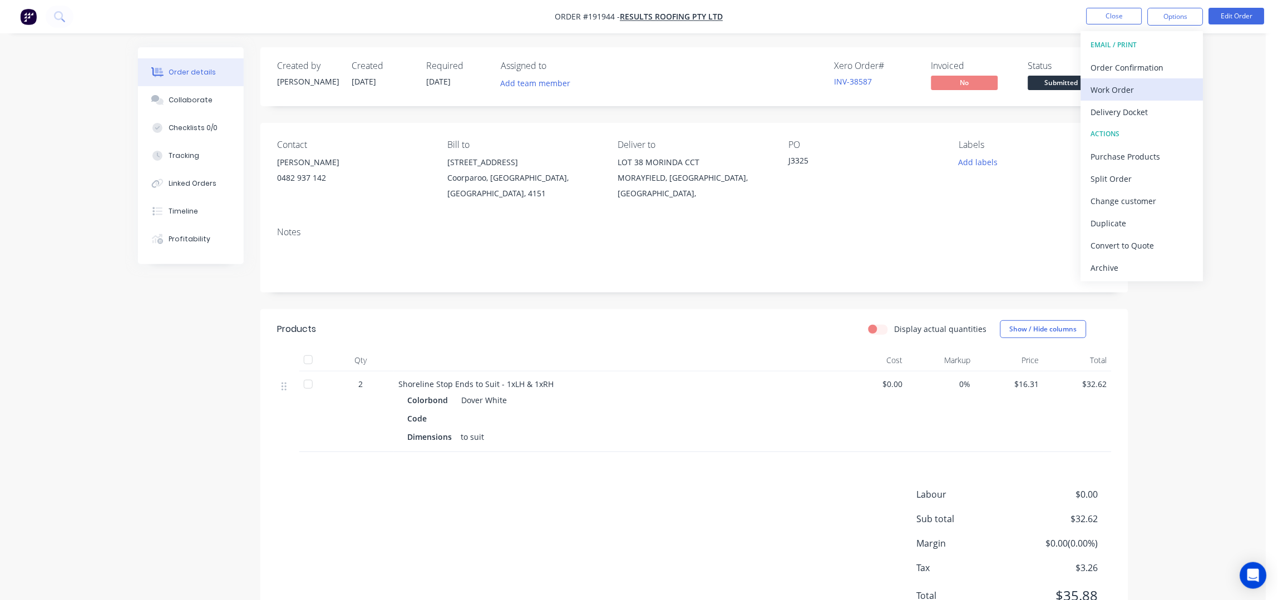
click at [1148, 91] on div "Work Order" at bounding box center [1142, 90] width 102 height 16
click at [1147, 106] on div "Without pricing" at bounding box center [1142, 112] width 102 height 16
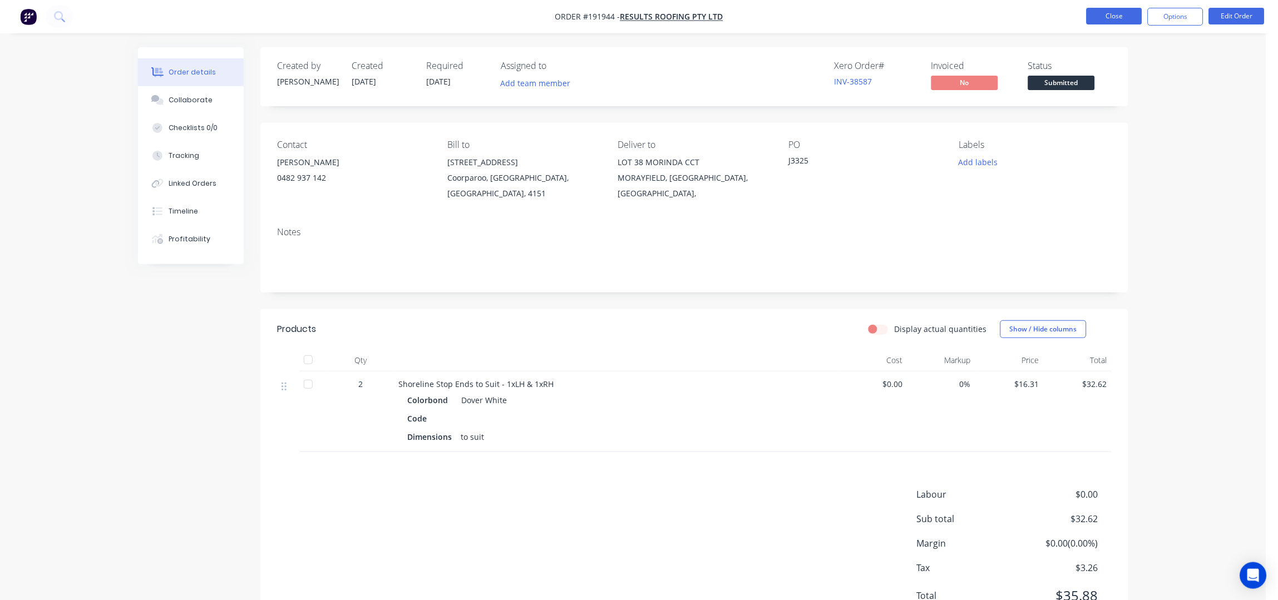
click at [1105, 17] on button "Close" at bounding box center [1115, 16] width 56 height 17
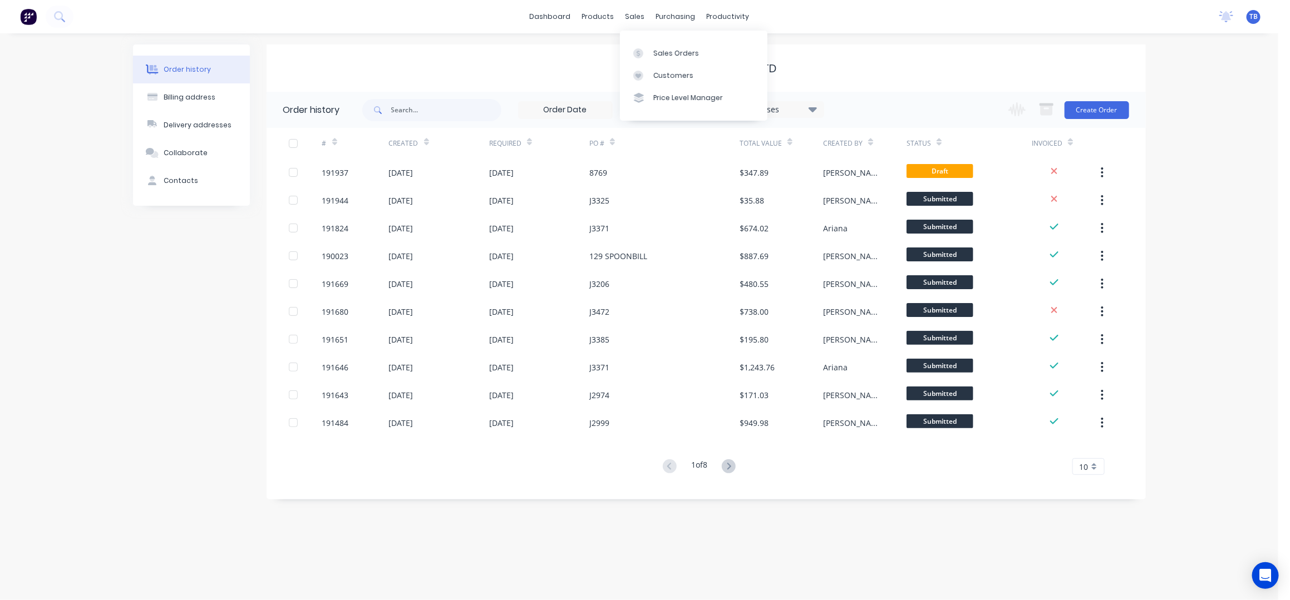
click at [898, 51] on div "Results Roofing Pty Ltd" at bounding box center [706, 68] width 879 height 47
click at [671, 45] on link "Sales Orders" at bounding box center [693, 53] width 147 height 22
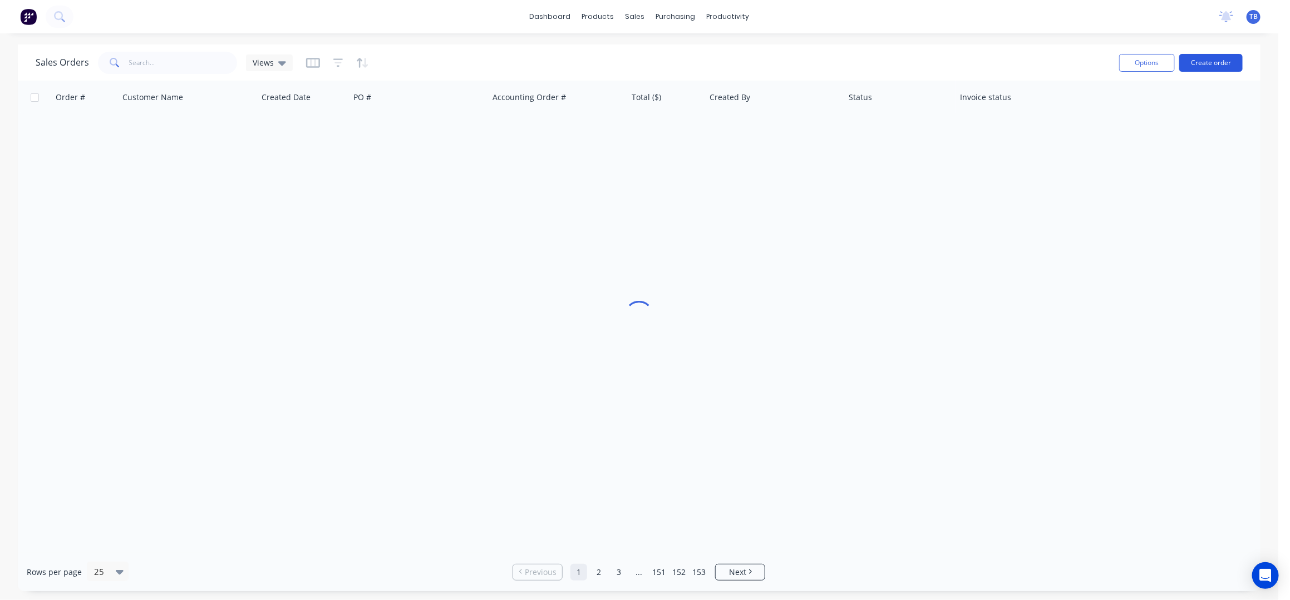
click at [1219, 62] on button "Create order" at bounding box center [1210, 63] width 63 height 18
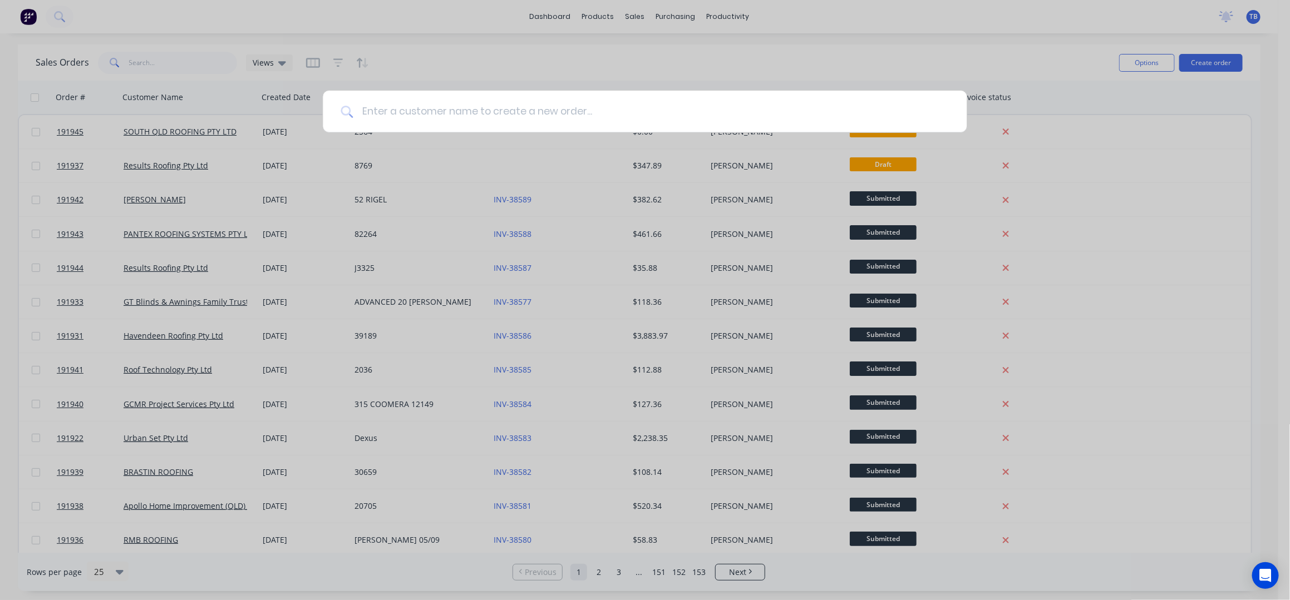
click at [432, 113] on input at bounding box center [651, 112] width 596 height 42
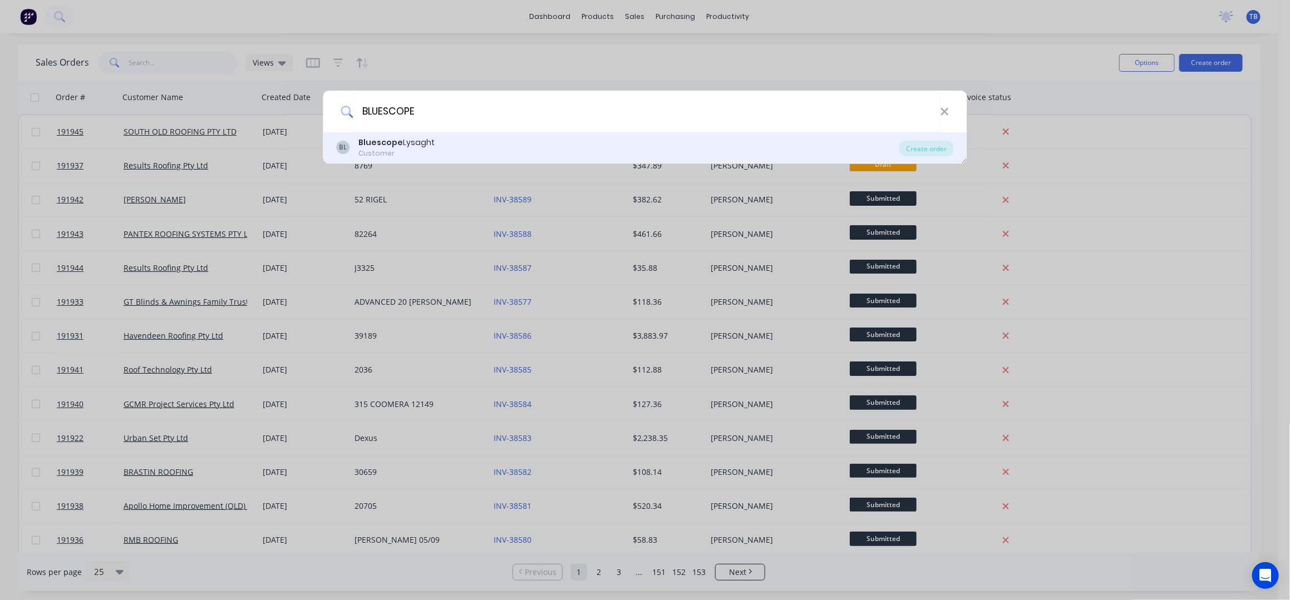
type input "BLUESCOPE"
click at [465, 149] on div "BL Bluescope Lysaght Customer" at bounding box center [618, 148] width 563 height 22
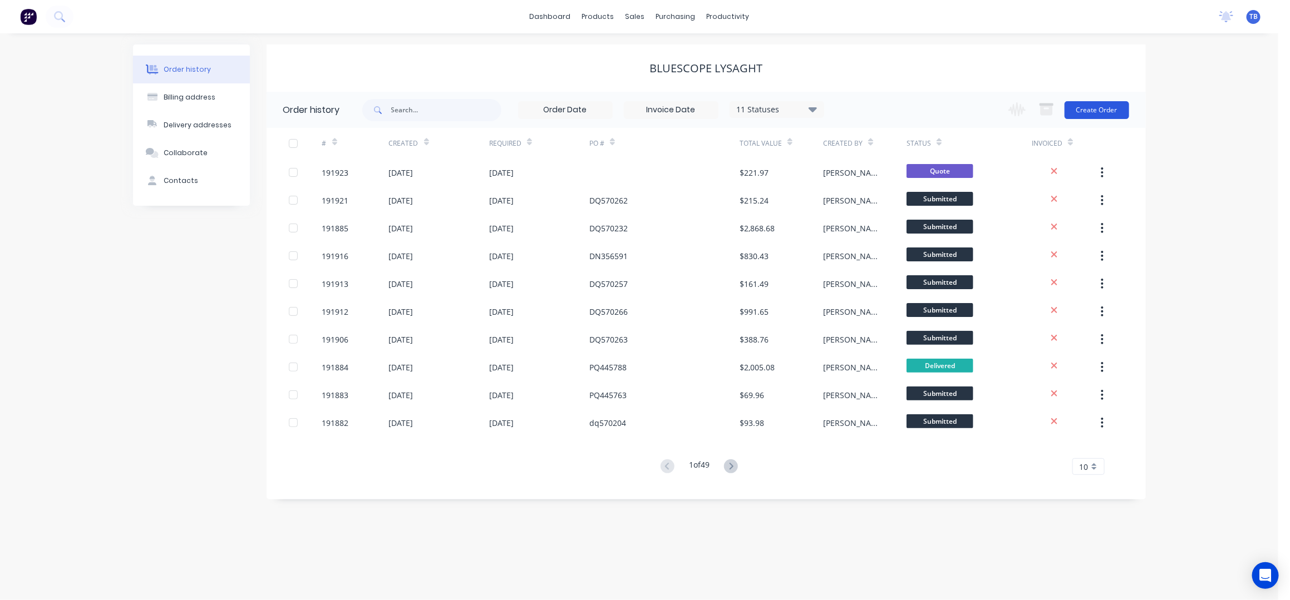
click at [1088, 117] on button "Create Order" at bounding box center [1097, 110] width 65 height 18
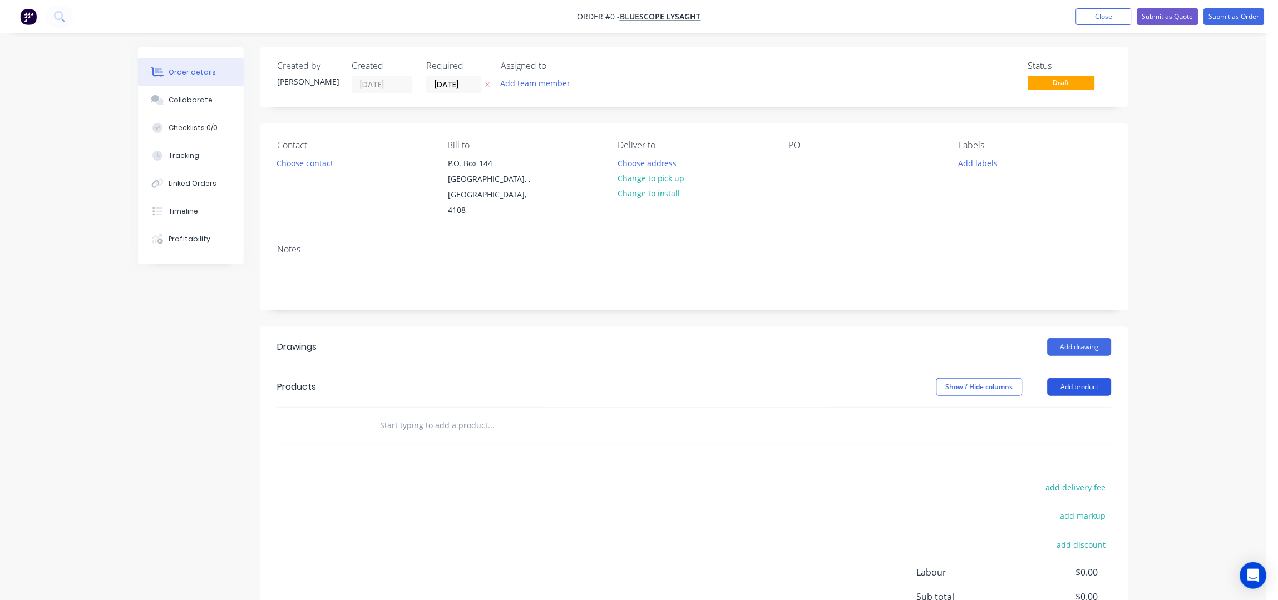
click at [1086, 378] on button "Add product" at bounding box center [1080, 387] width 64 height 18
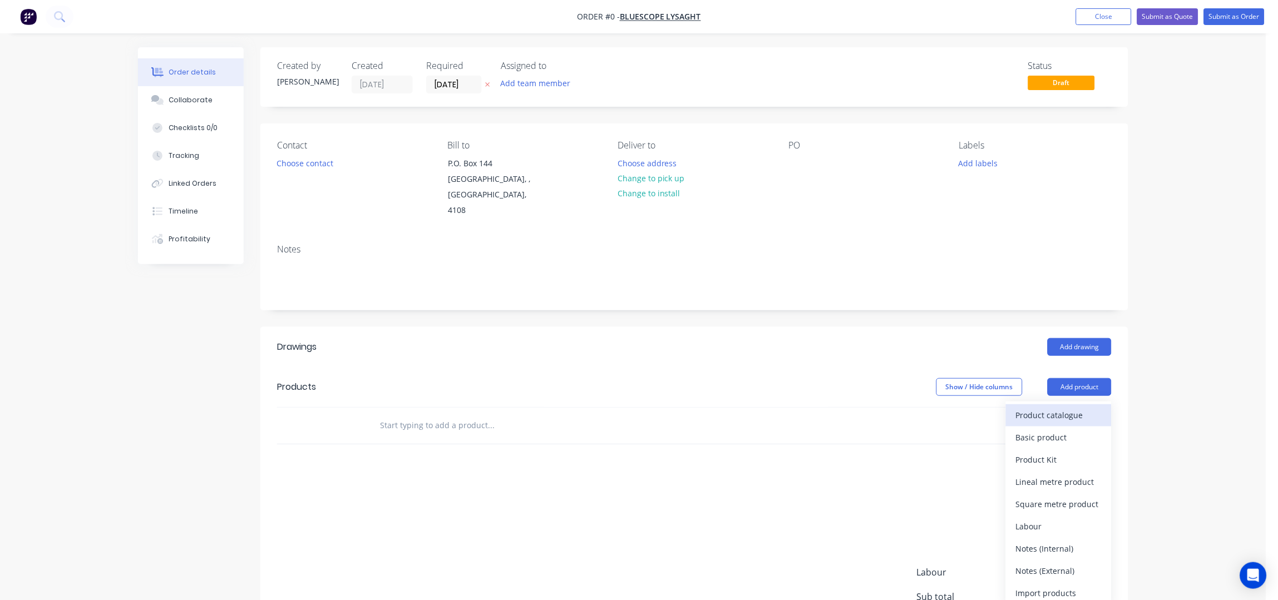
click at [1072, 407] on div "Product catalogue" at bounding box center [1059, 415] width 86 height 16
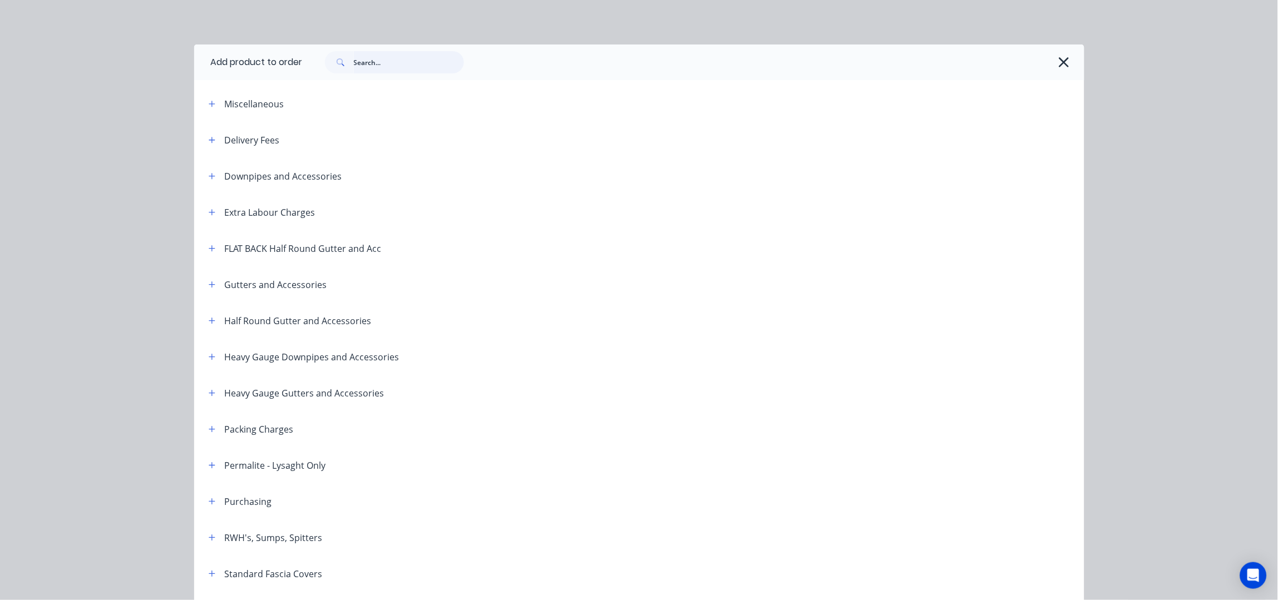
click at [371, 64] on input "text" at bounding box center [409, 62] width 110 height 22
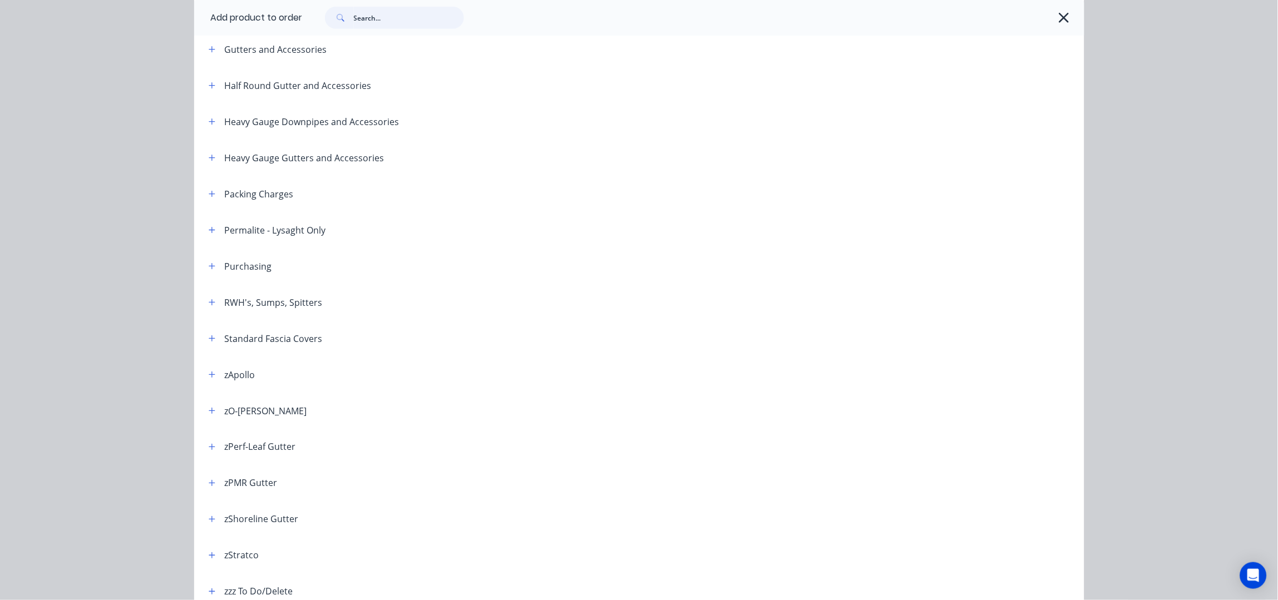
scroll to position [293, 0]
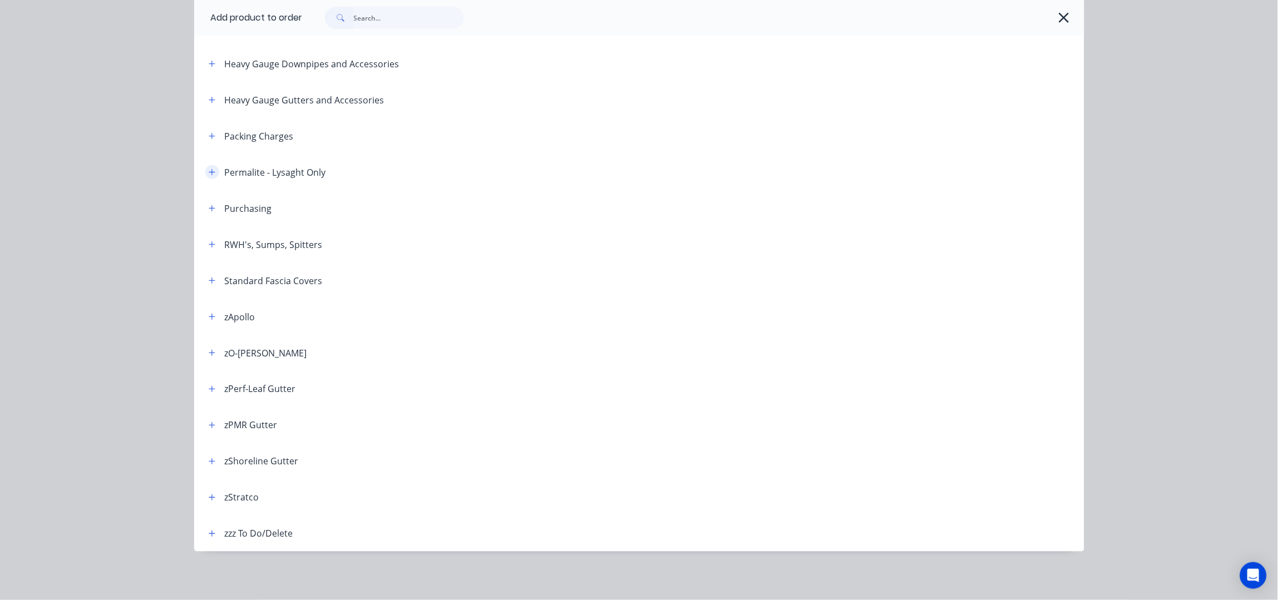
click at [208, 177] on button "button" at bounding box center [212, 172] width 14 height 14
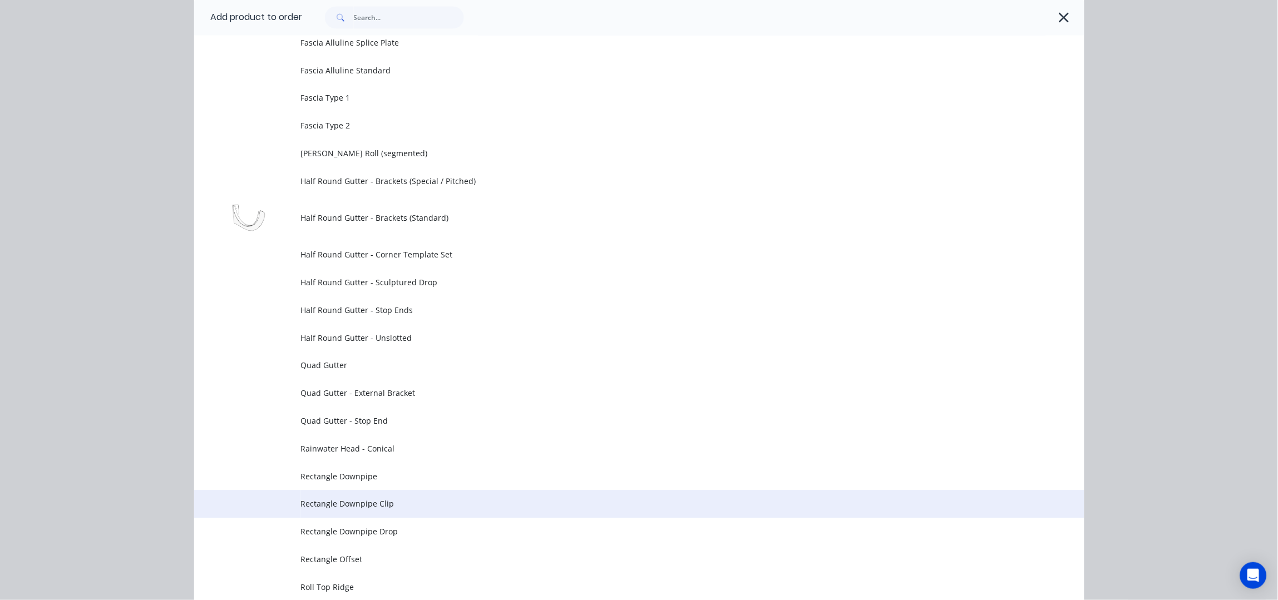
scroll to position [739, 0]
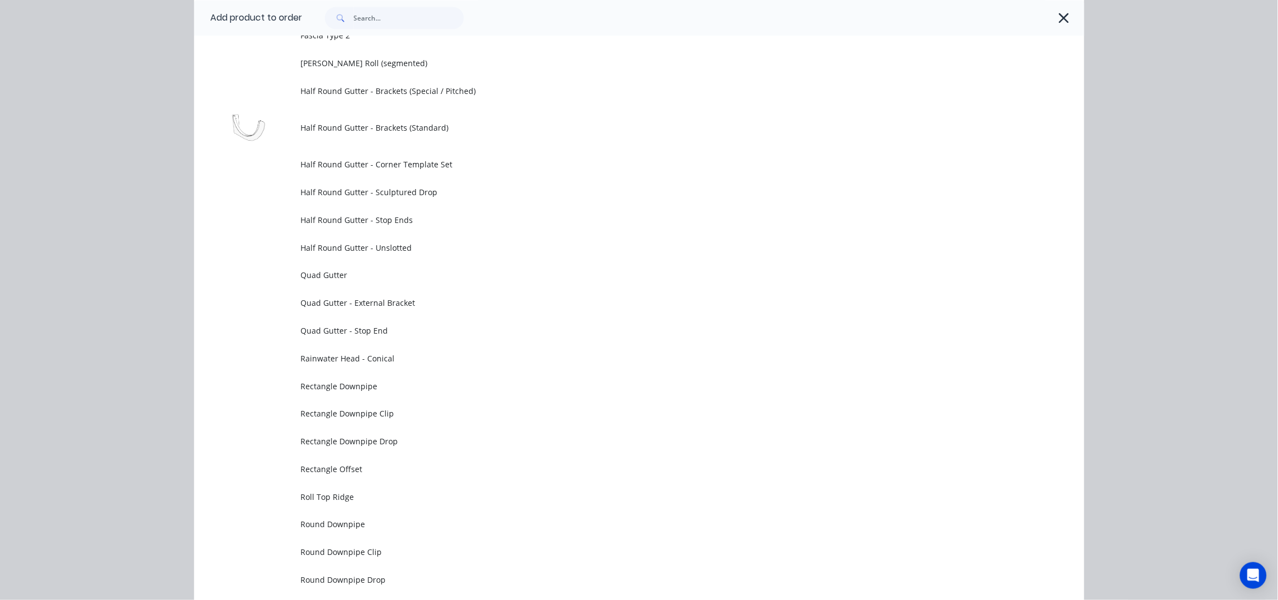
click at [354, 281] on td "Quad Gutter" at bounding box center [693, 276] width 784 height 28
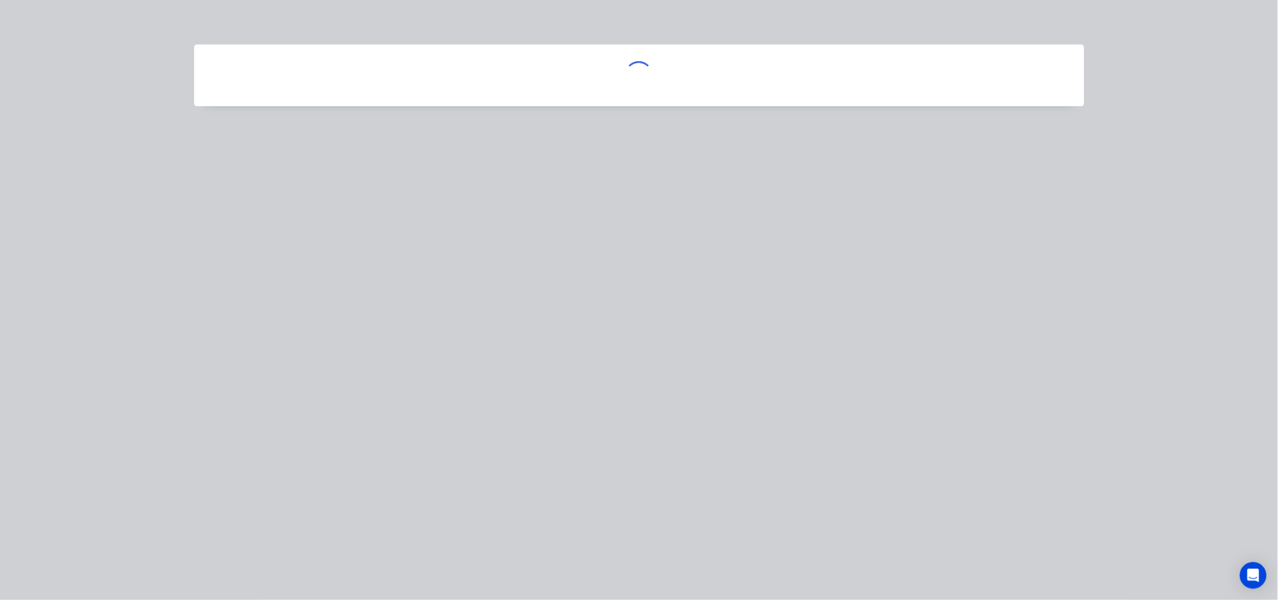
scroll to position [0, 0]
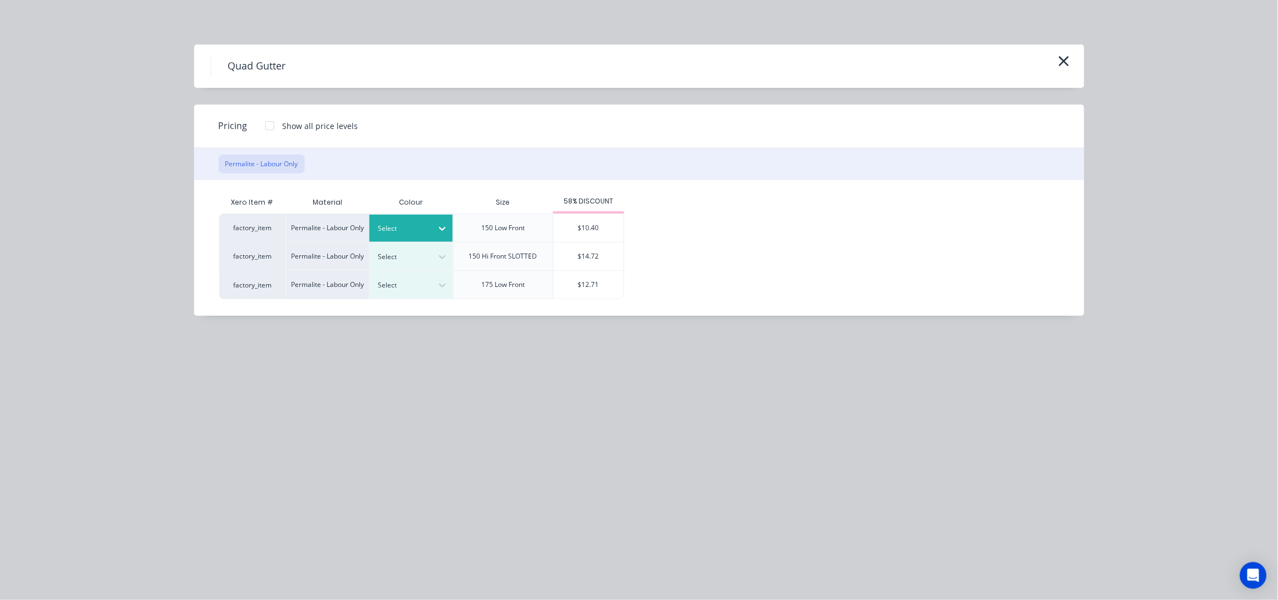
click at [442, 223] on icon at bounding box center [442, 228] width 11 height 11
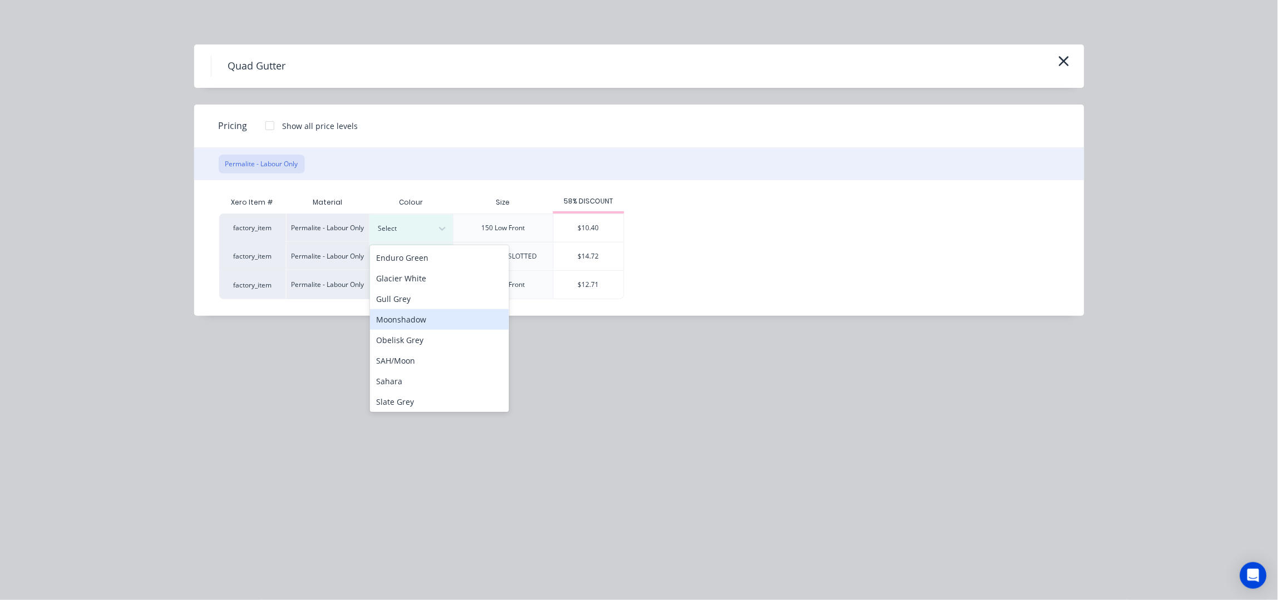
click at [438, 322] on div "Moonshadow" at bounding box center [439, 319] width 139 height 21
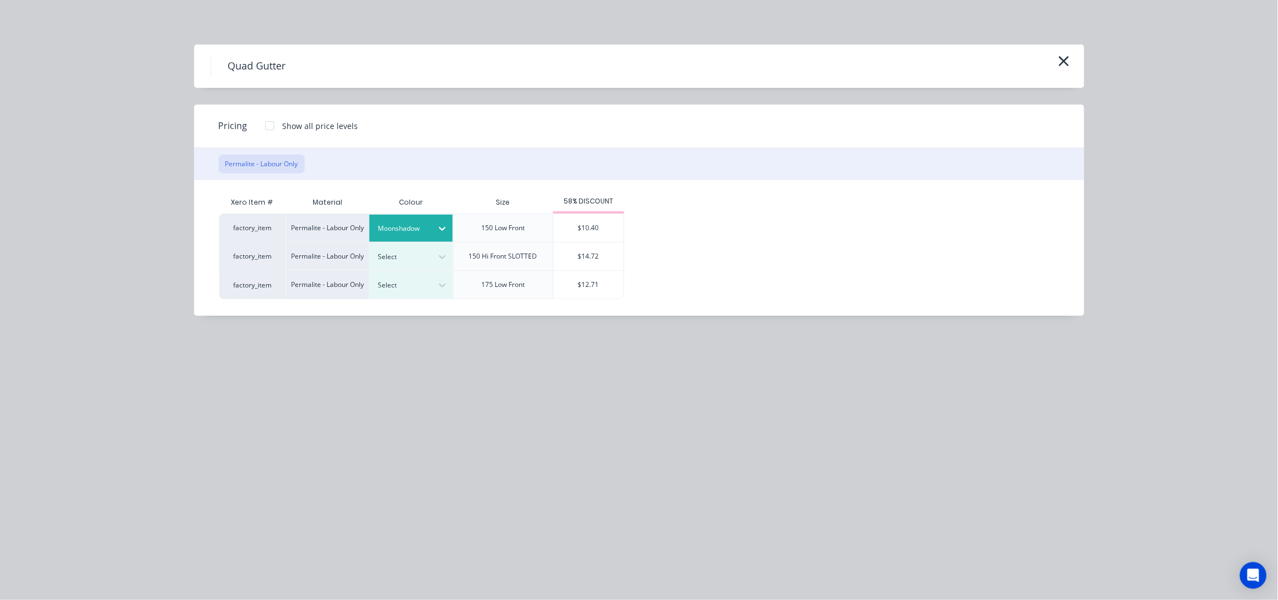
drag, startPoint x: 584, startPoint y: 226, endPoint x: 585, endPoint y: 234, distance: 7.3
click at [584, 226] on div "$10.40" at bounding box center [589, 228] width 70 height 28
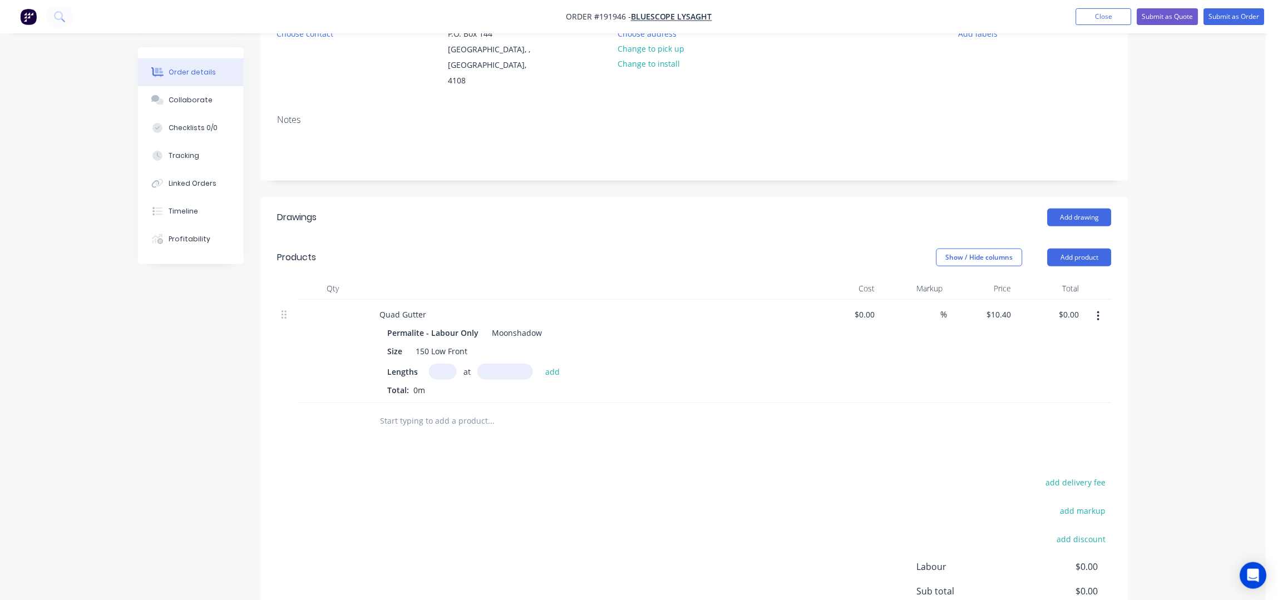
scroll to position [148, 0]
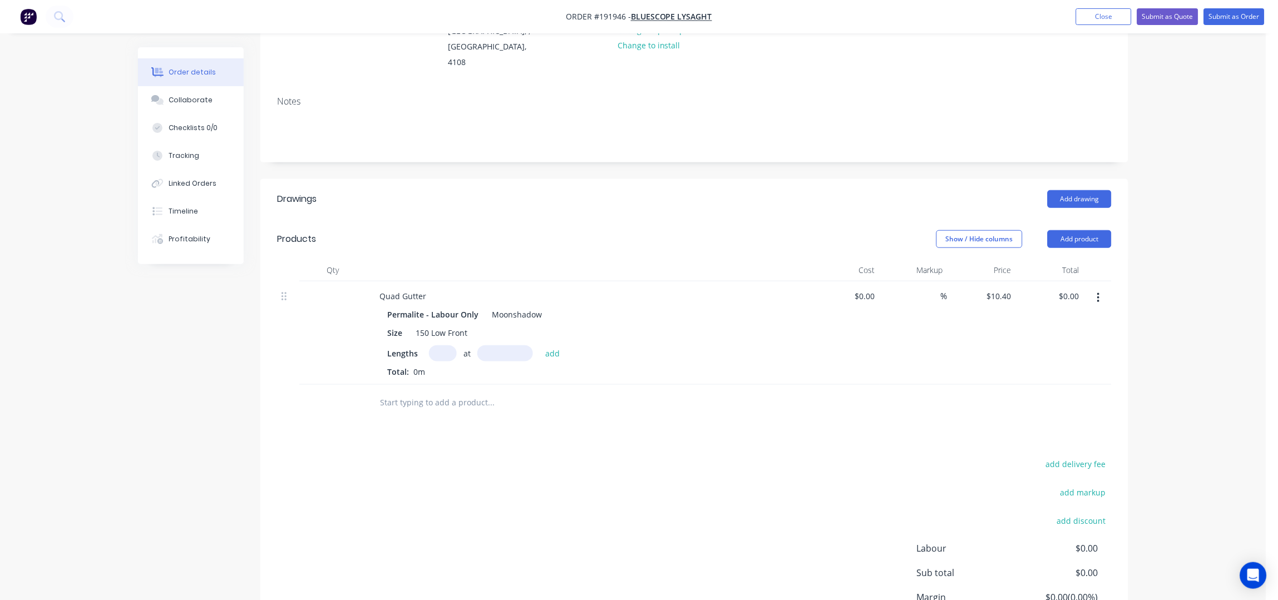
click at [446, 348] on div "Lengths at add Total: 0m" at bounding box center [588, 362] width 403 height 32
drag, startPoint x: 449, startPoint y: 341, endPoint x: 455, endPoint y: 343, distance: 7.2
click at [449, 346] on input "text" at bounding box center [443, 354] width 28 height 16
type input "1"
type input "6000"
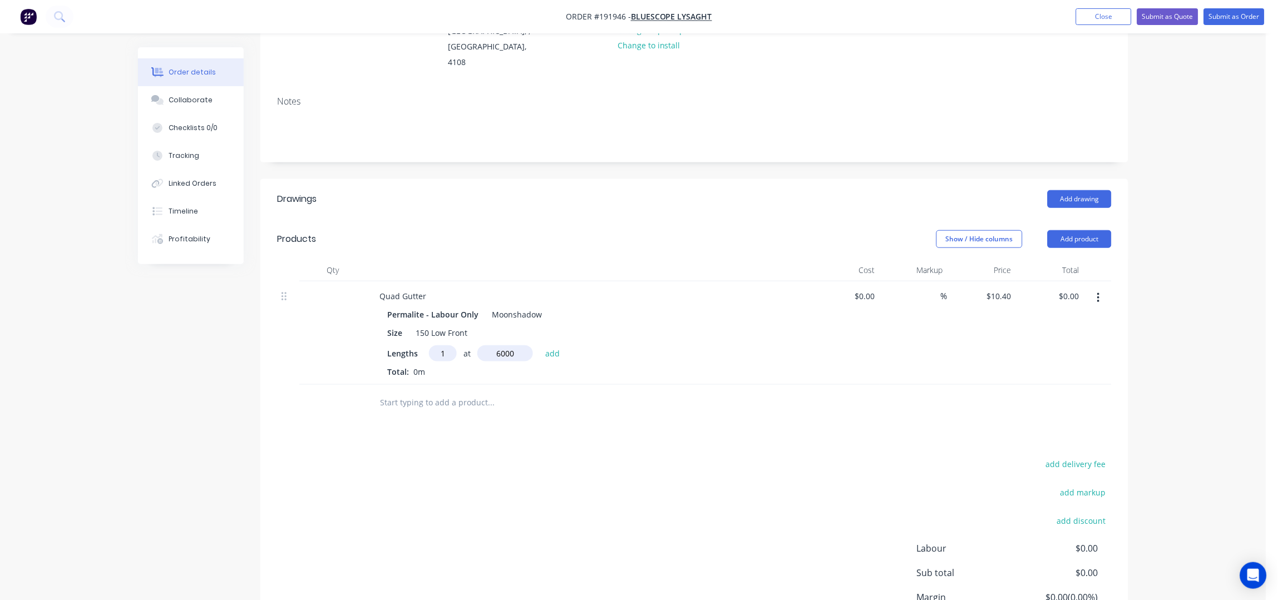
click at [540, 346] on button "add" at bounding box center [553, 353] width 26 height 15
type input "$62.40"
type input "1"
type input "3500"
click at [540, 346] on button "add" at bounding box center [553, 353] width 26 height 15
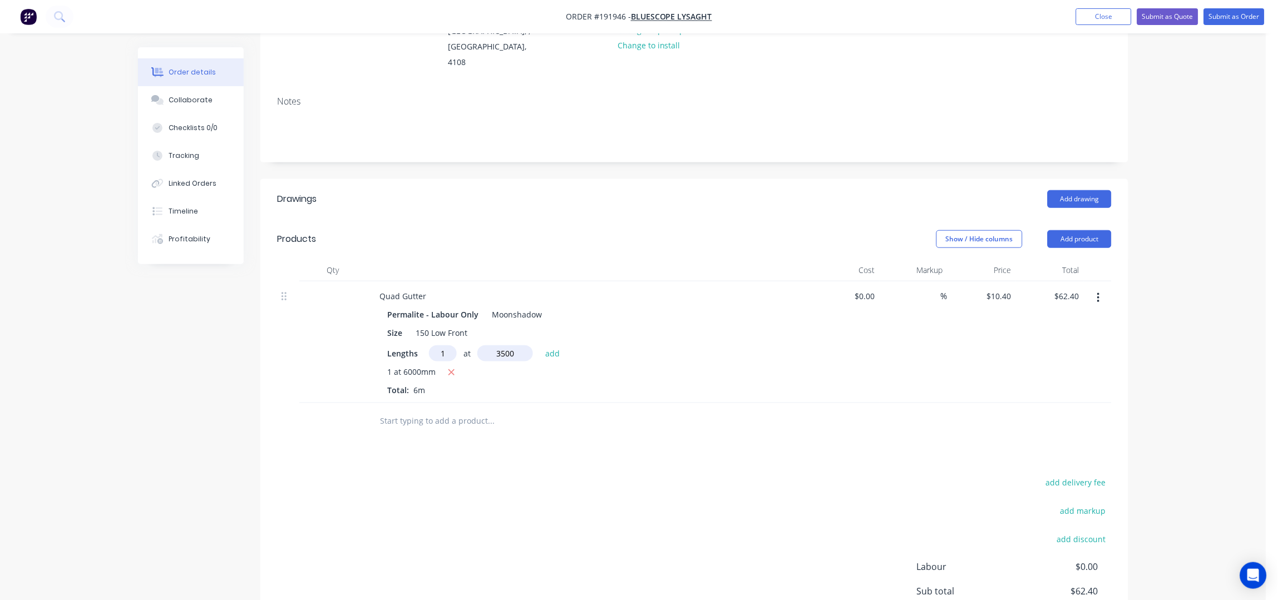
type input "$98.80"
type input "1"
type input "4200"
click at [540, 346] on button "add" at bounding box center [553, 353] width 26 height 15
type input "$142.48"
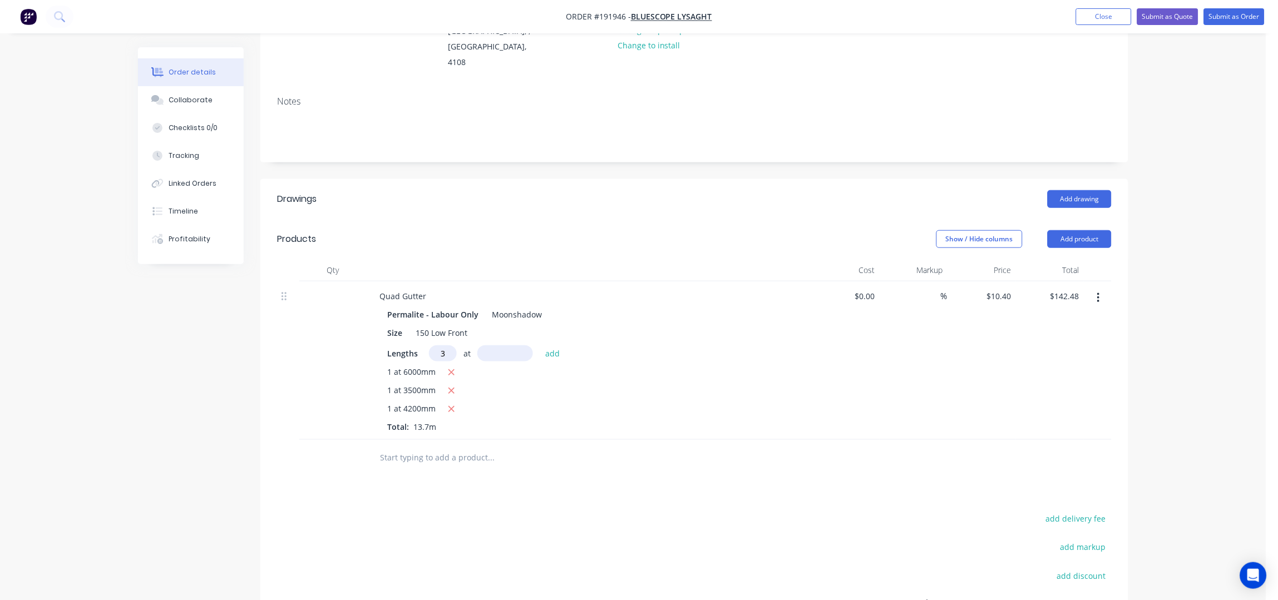
type input "3"
type input "4000"
click at [540, 346] on button "add" at bounding box center [553, 353] width 26 height 15
type input "$267.28"
type input "1"
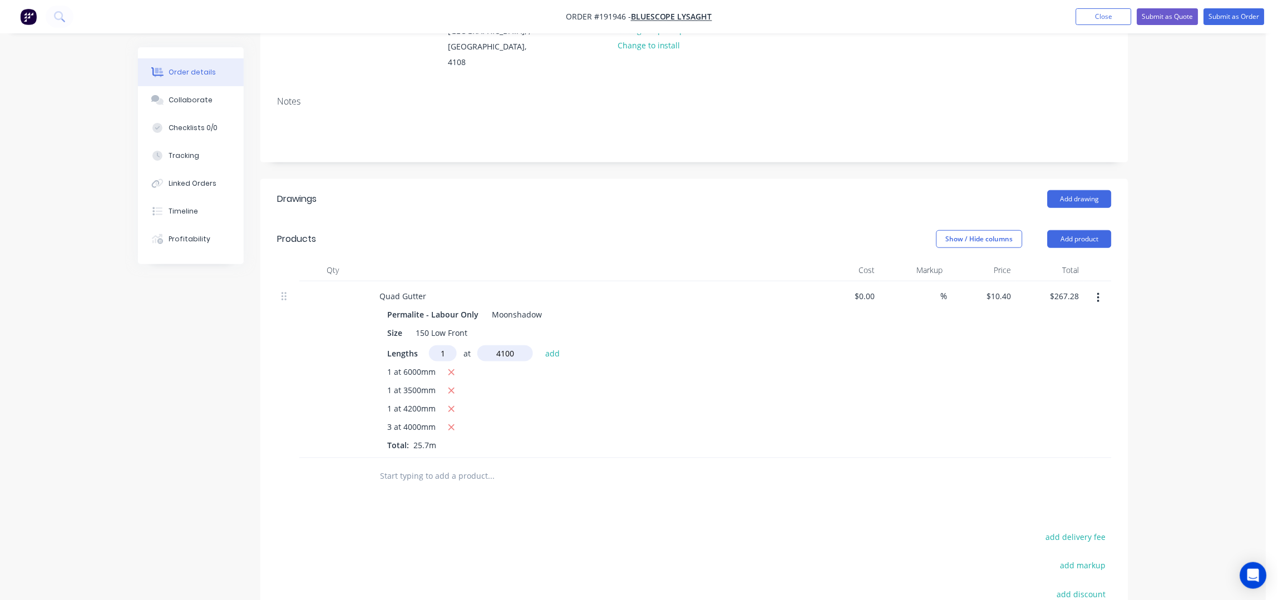
type input "4100"
click at [540, 346] on button "add" at bounding box center [553, 353] width 26 height 15
type input "$309.92"
click at [1107, 230] on button "Add product" at bounding box center [1080, 239] width 64 height 18
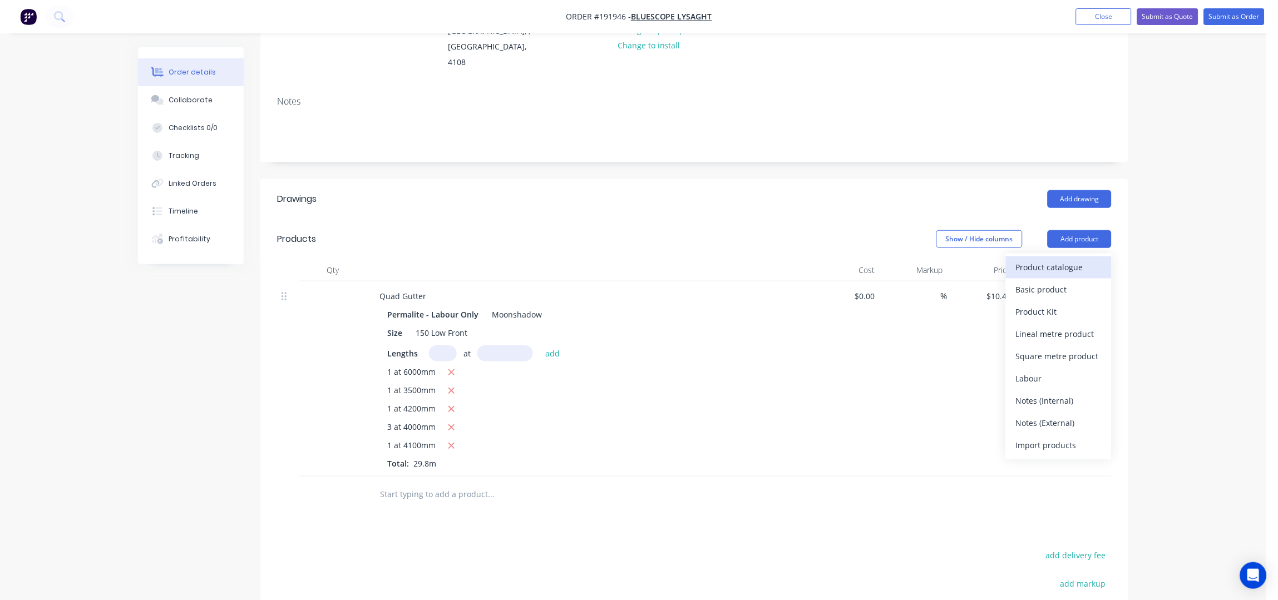
click at [1061, 259] on div "Product catalogue" at bounding box center [1059, 267] width 86 height 16
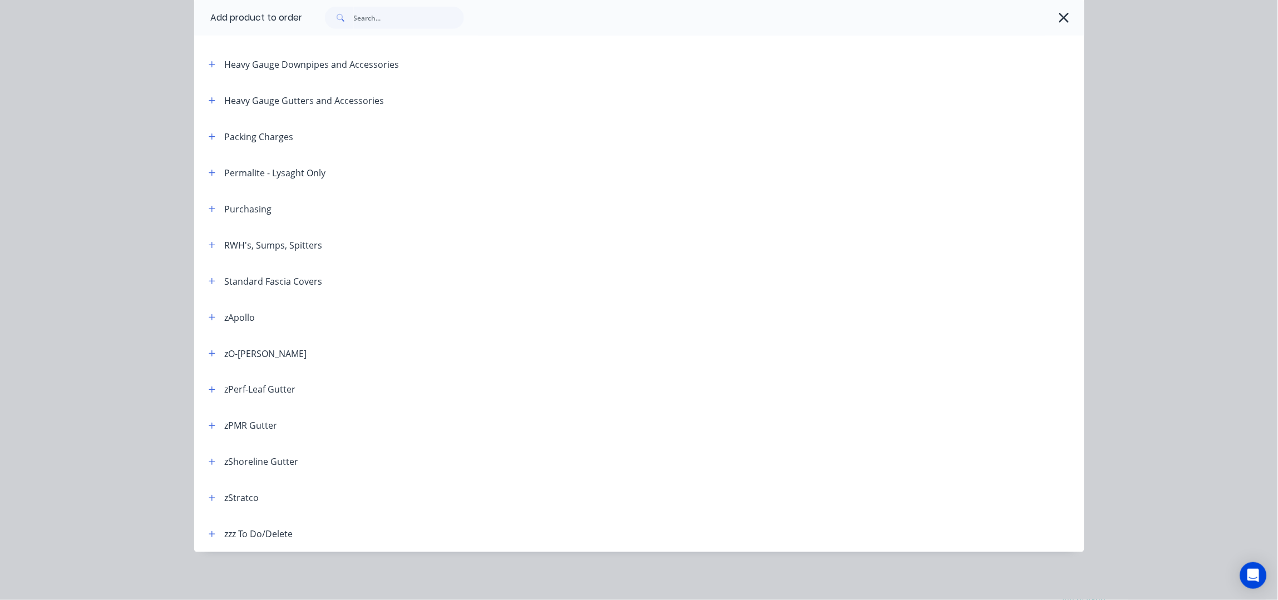
scroll to position [293, 0]
click at [209, 174] on icon "button" at bounding box center [212, 172] width 6 height 6
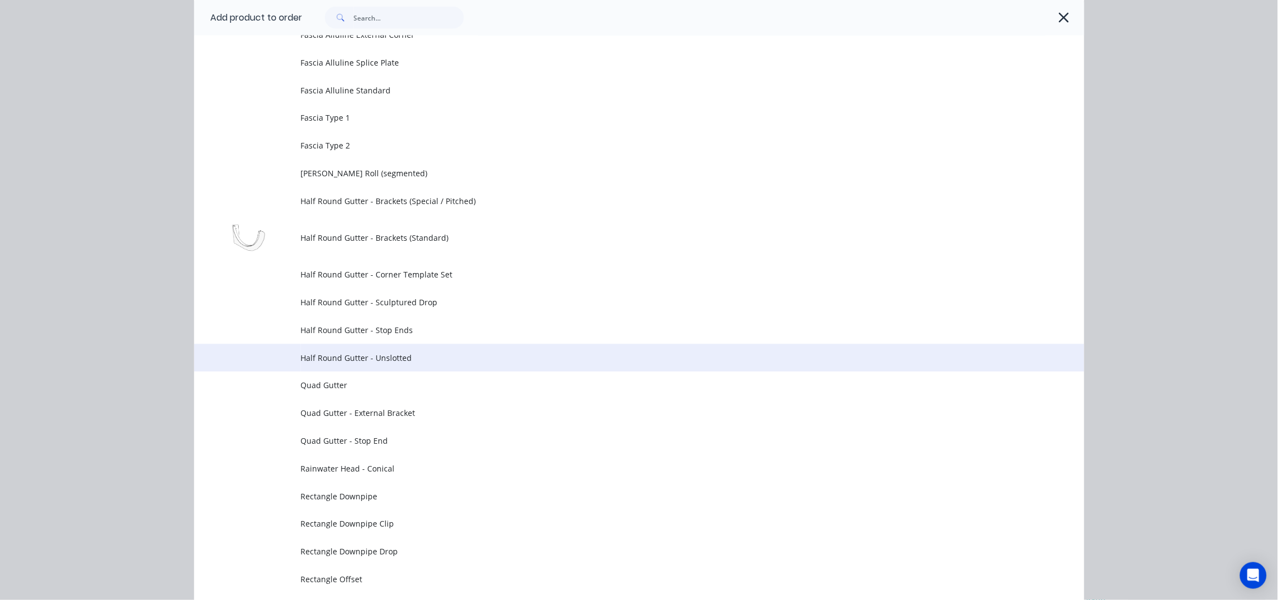
scroll to position [739, 0]
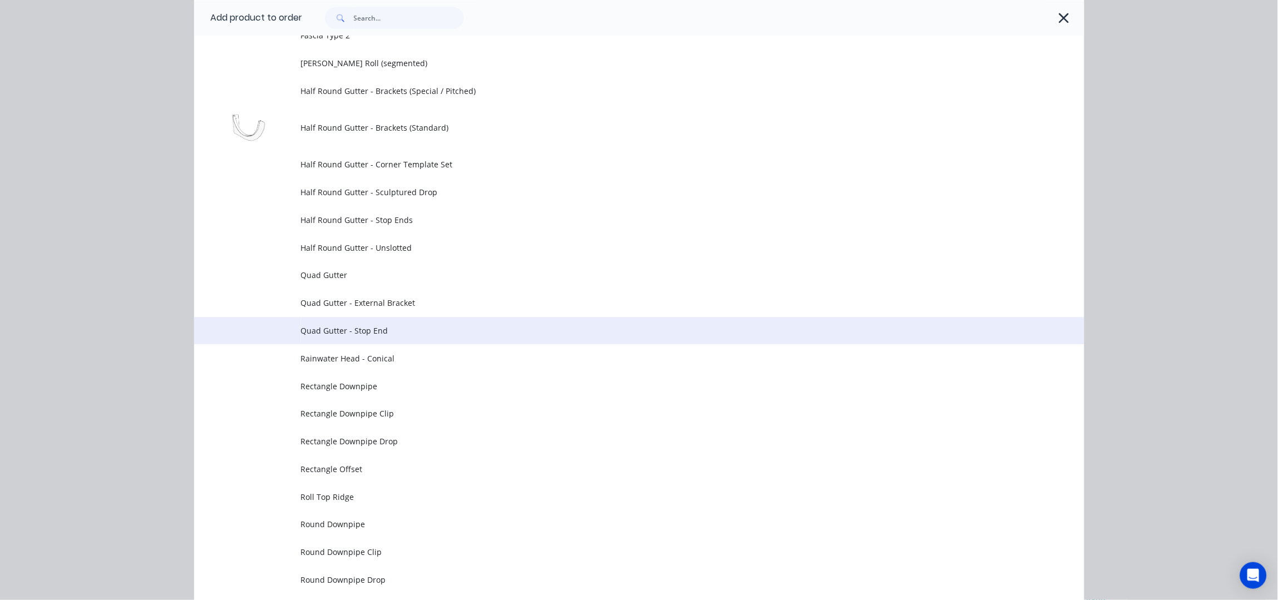
click at [381, 326] on span "Quad Gutter - Stop End" at bounding box center [614, 331] width 627 height 12
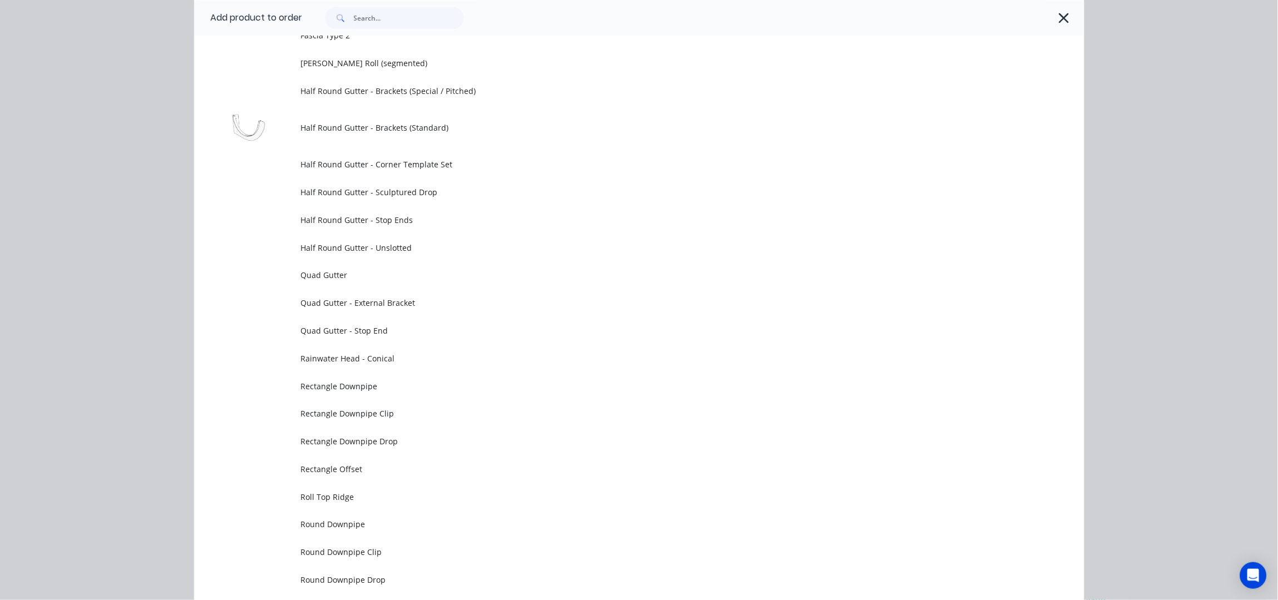
scroll to position [0, 0]
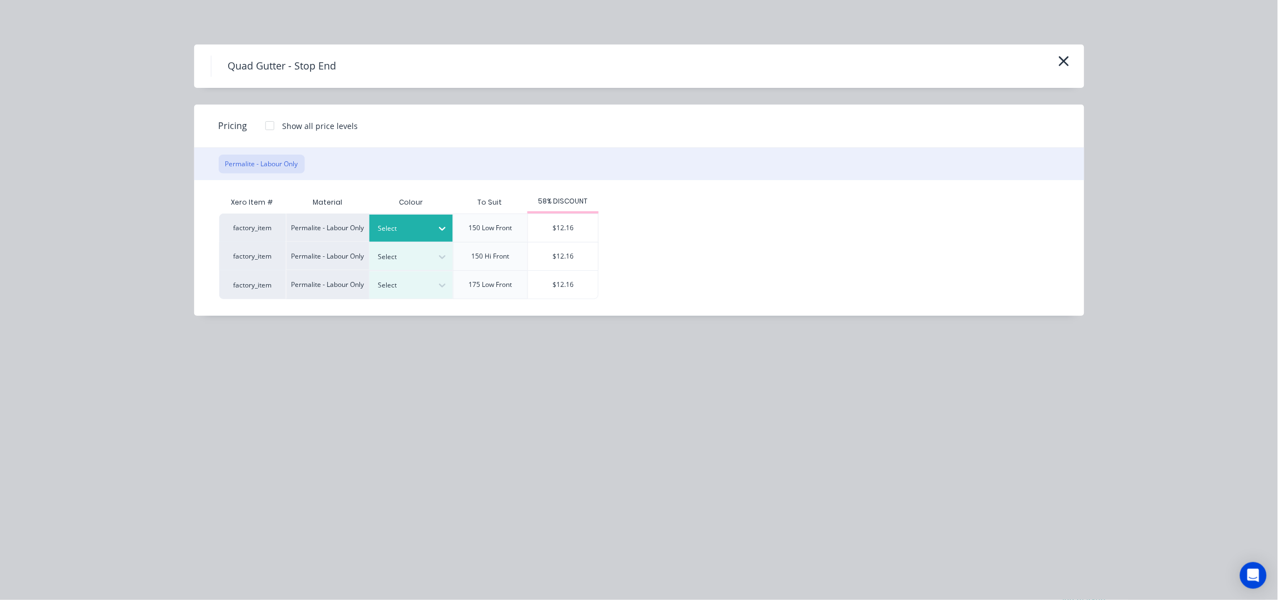
click at [435, 229] on div at bounding box center [442, 229] width 20 height 18
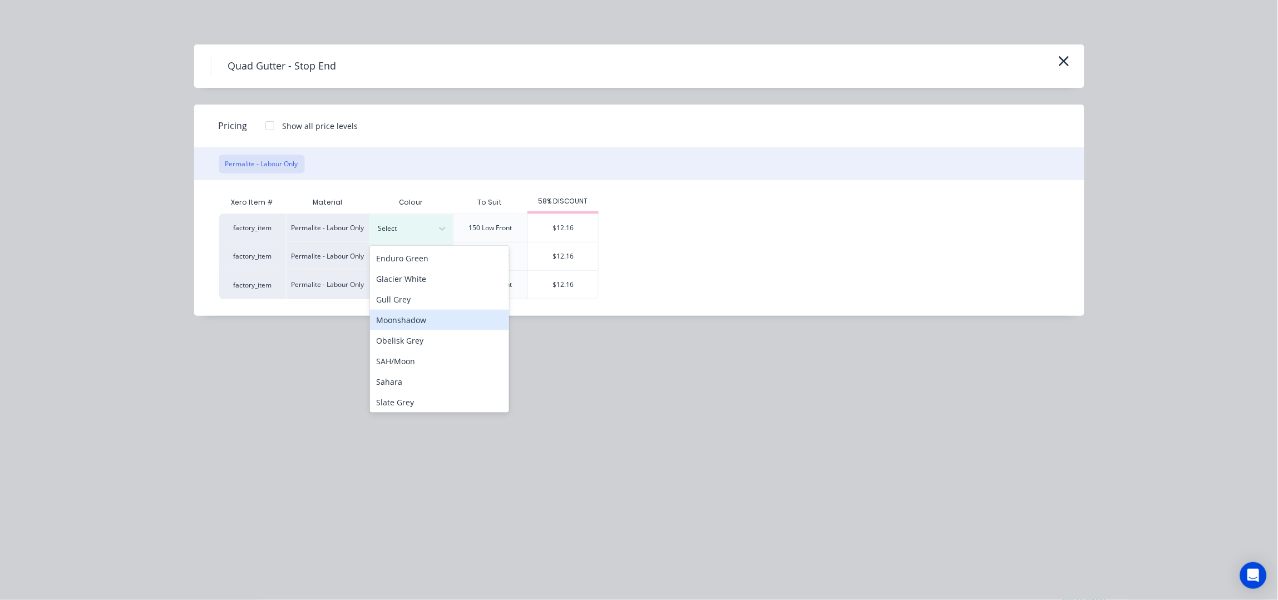
click at [436, 317] on div "Moonshadow" at bounding box center [439, 320] width 139 height 21
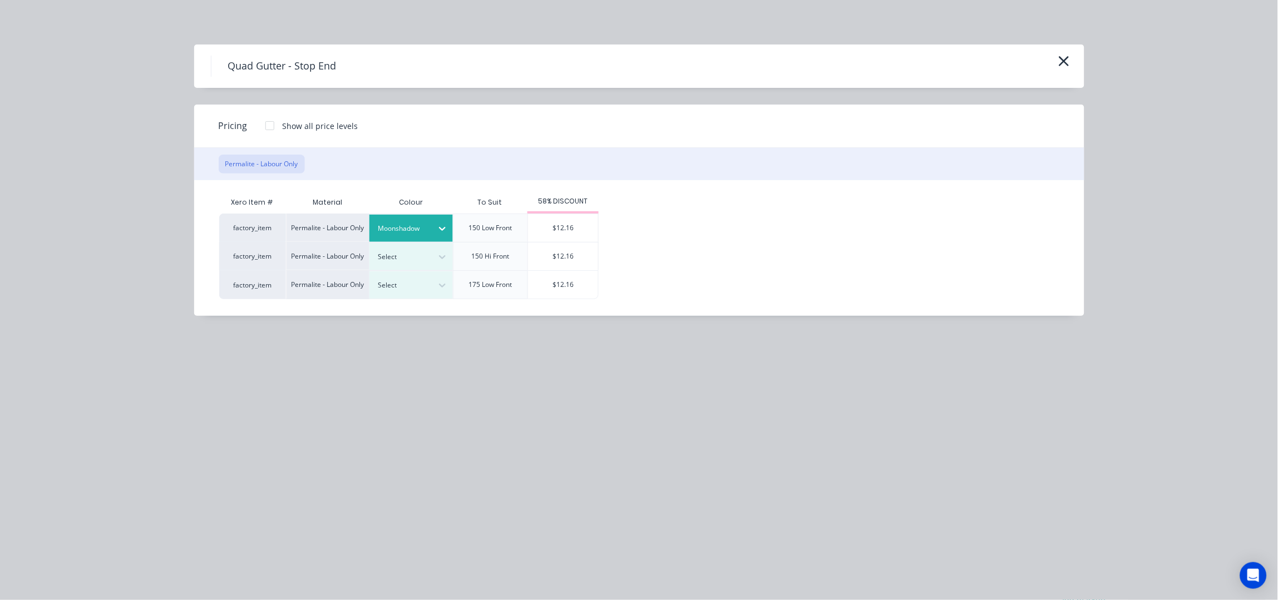
click at [533, 229] on div "$12.16" at bounding box center [563, 228] width 70 height 28
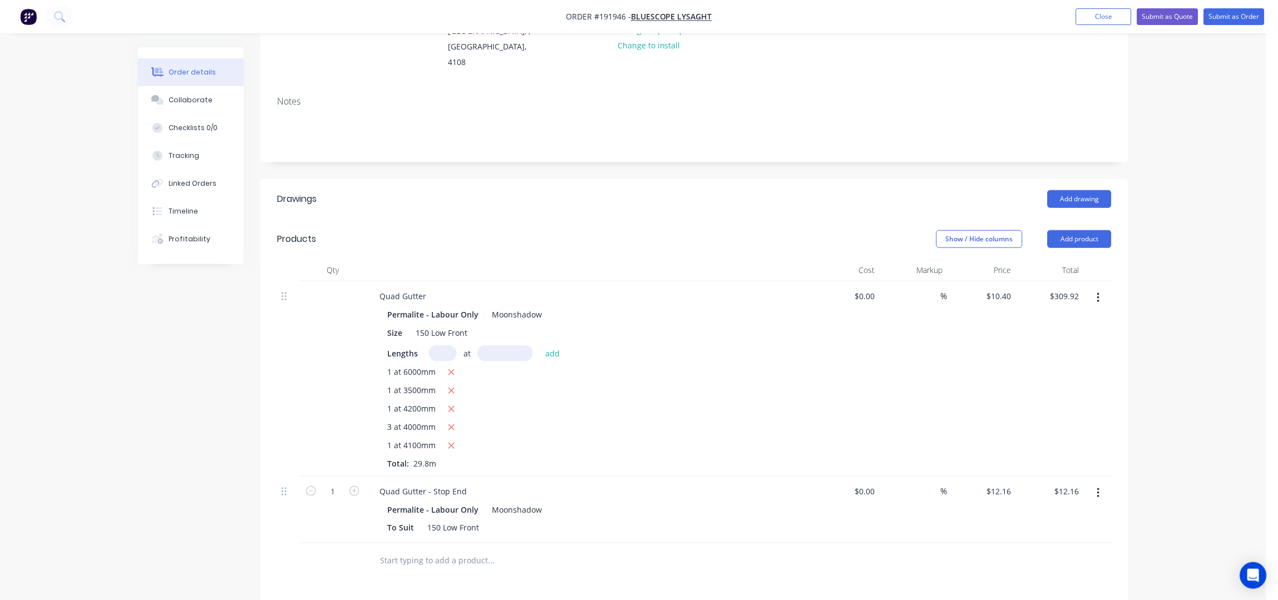
click at [354, 482] on form "1" at bounding box center [333, 490] width 58 height 17
click at [354, 486] on icon "button" at bounding box center [354, 491] width 10 height 10
type input "2"
type input "$24.32"
click at [465, 484] on div "Quad Gutter - Stop End" at bounding box center [423, 492] width 105 height 16
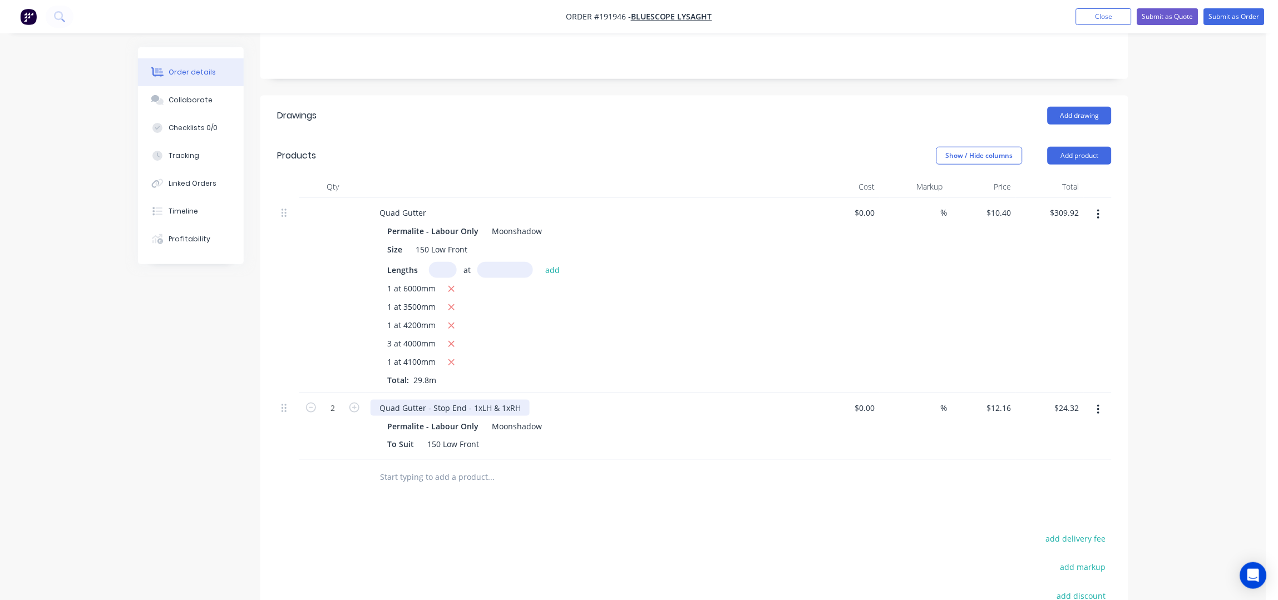
scroll to position [297, 0]
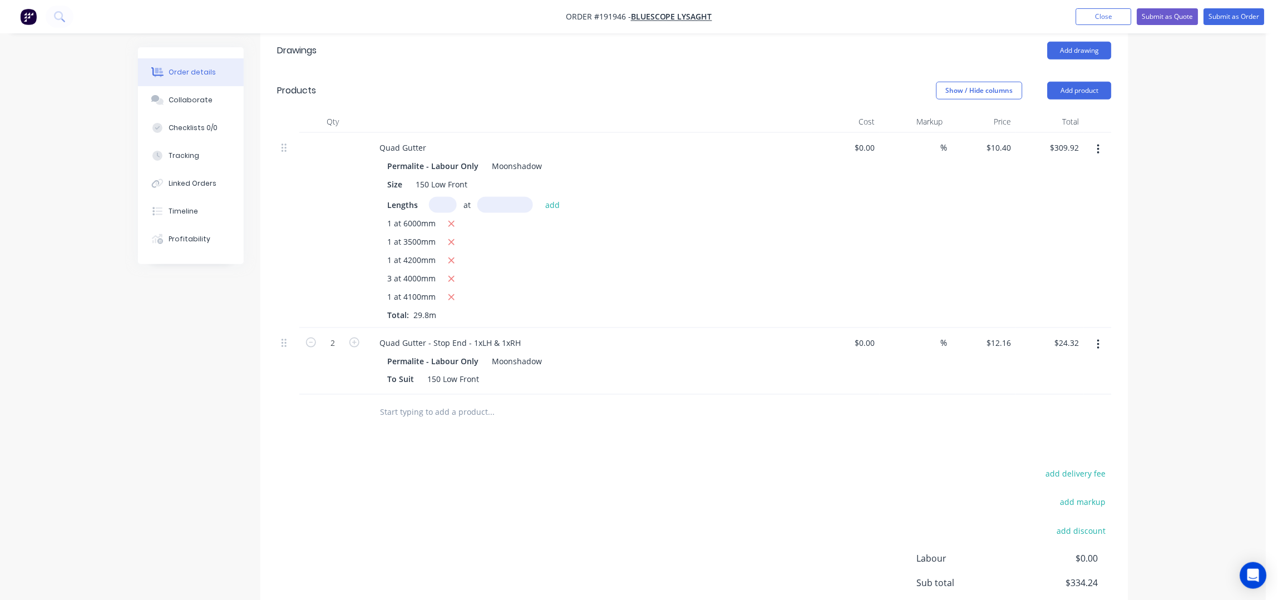
click at [401, 402] on input "text" at bounding box center [491, 413] width 223 height 22
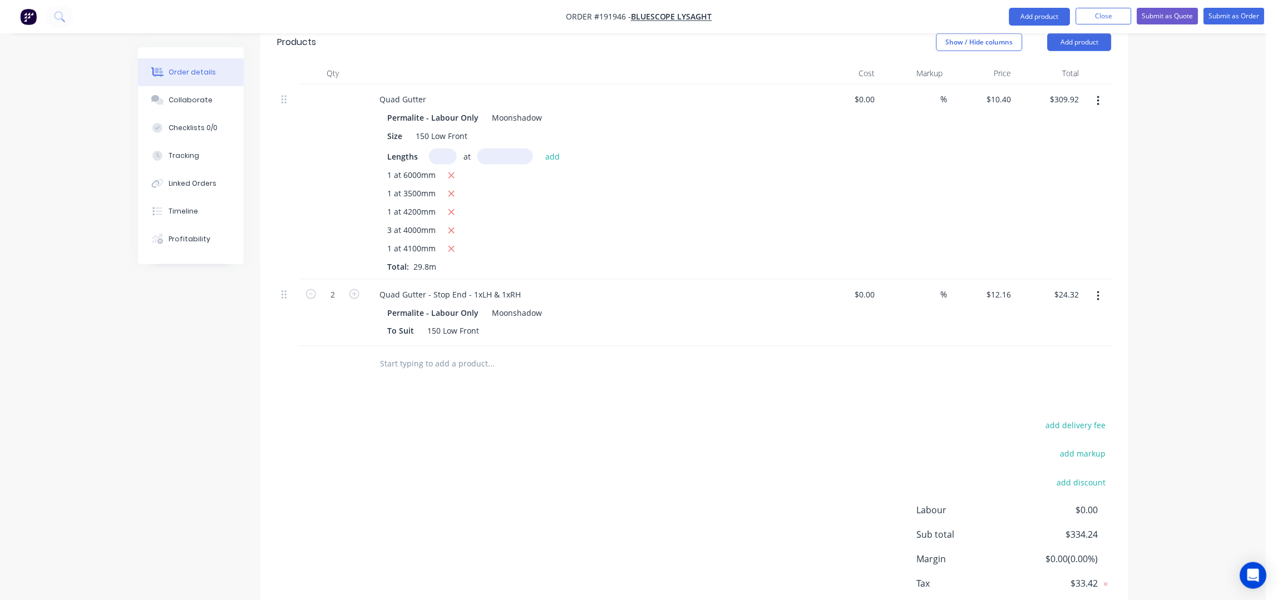
scroll to position [371, 0]
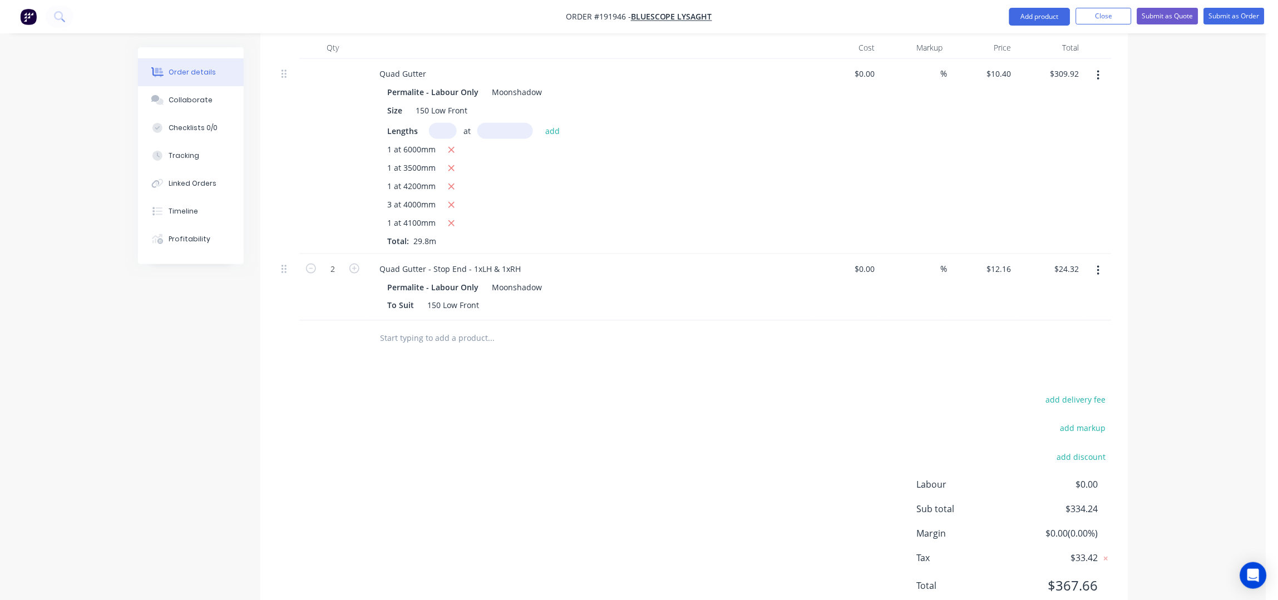
click at [1095, 261] on button "button" at bounding box center [1099, 271] width 26 height 20
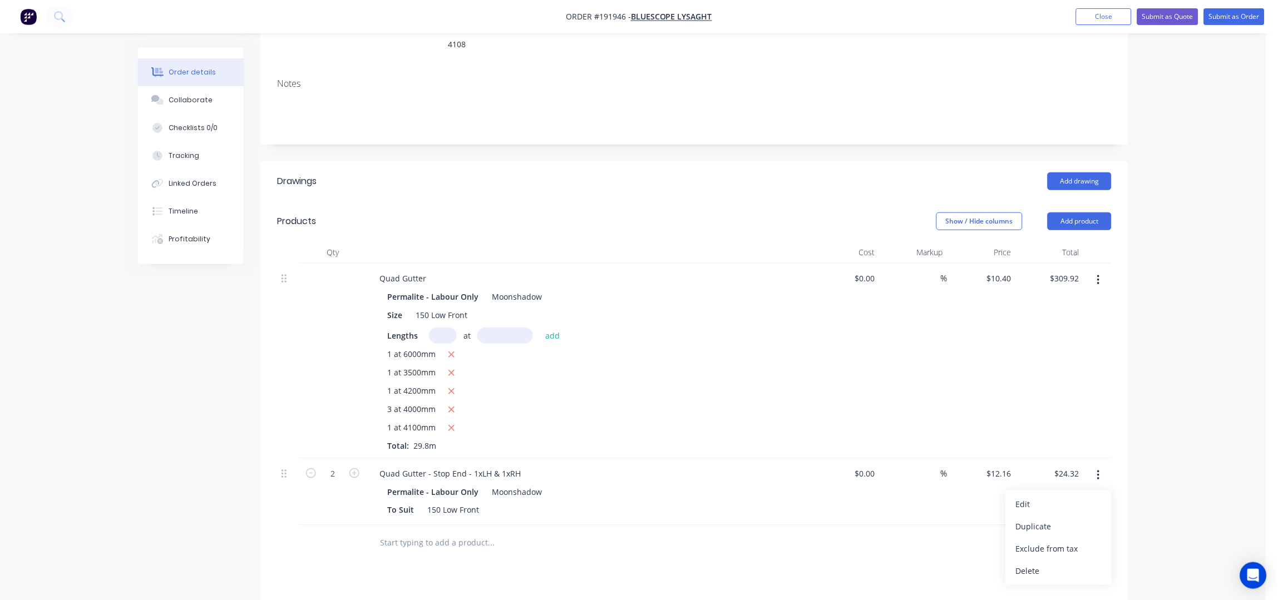
scroll to position [222, 0]
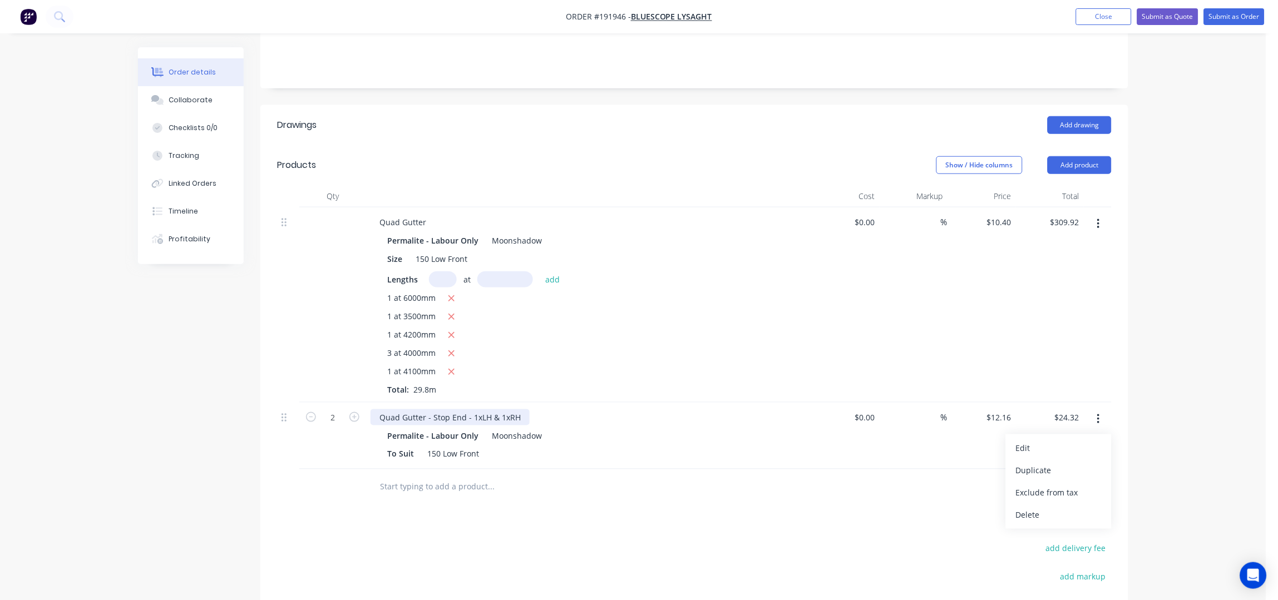
click at [520, 410] on div "Quad Gutter - Stop End - 1xLH & 1xRH" at bounding box center [450, 418] width 159 height 16
click at [494, 505] on div "Drawings Add drawing Products Show / Hide columns Add product Qty Cost Markup P…" at bounding box center [694, 439] width 868 height 668
drag, startPoint x: 624, startPoint y: 398, endPoint x: 520, endPoint y: 407, distance: 104.5
click at [520, 410] on div "Quad Gutter - Stop End - 1xLH & 1xRH - POWDERCOAT WINDSPRAY" at bounding box center [504, 418] width 266 height 16
click at [444, 476] on input "text" at bounding box center [491, 487] width 223 height 22
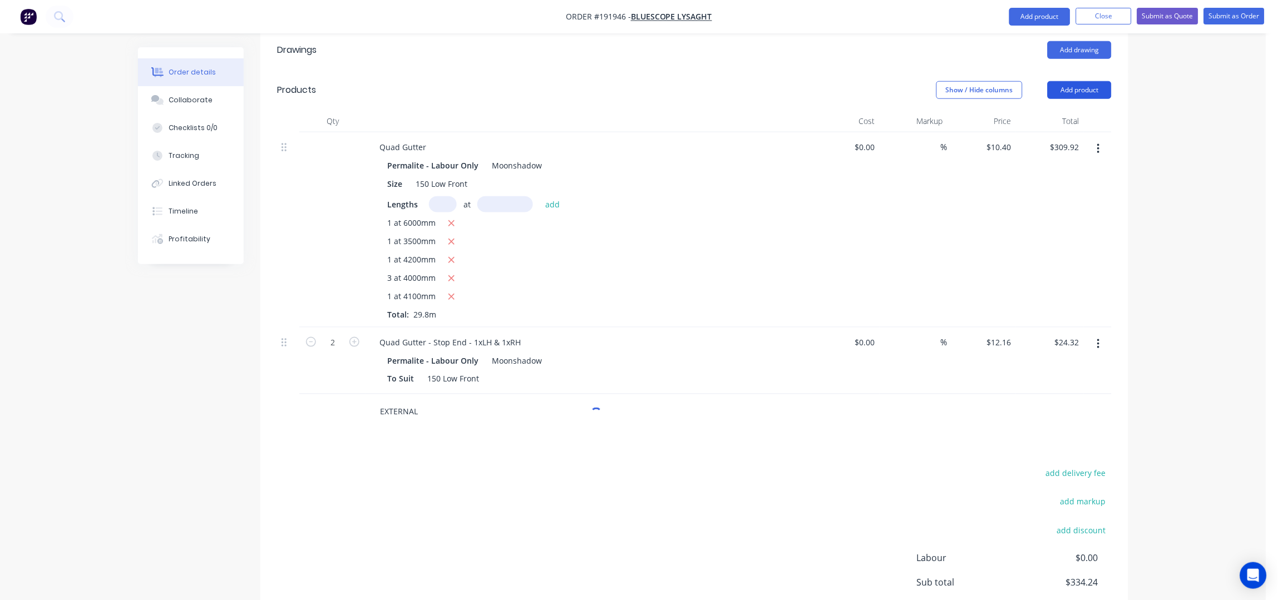
scroll to position [174, 0]
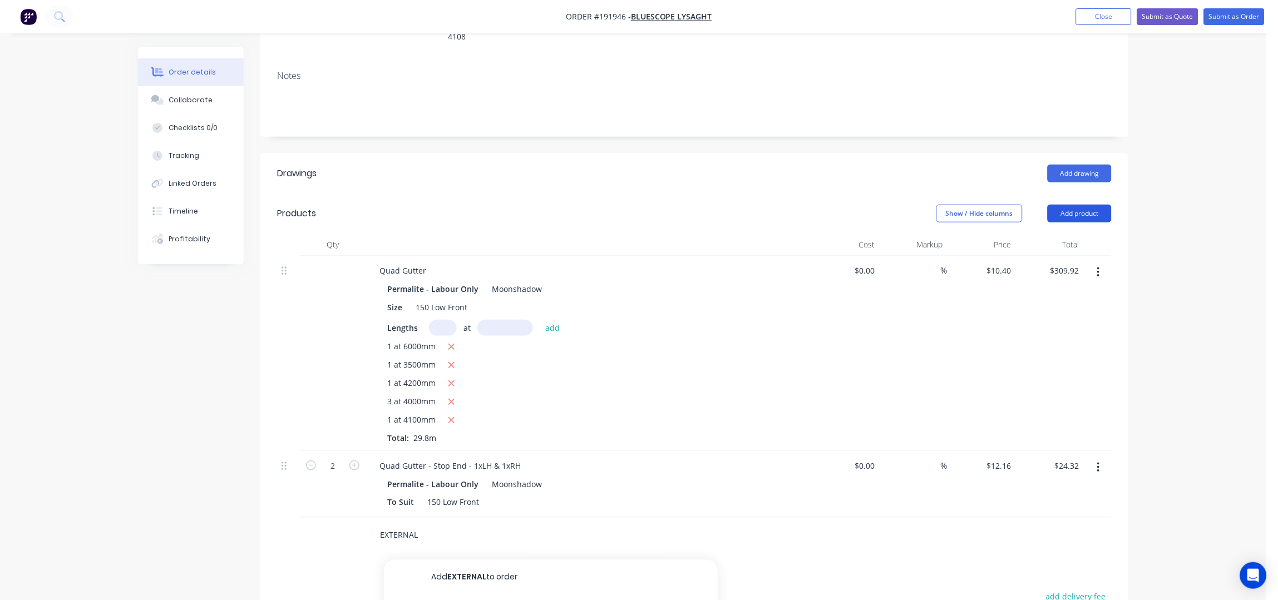
type input "EXTERNAL"
click at [1090, 205] on button "Add product" at bounding box center [1080, 214] width 64 height 18
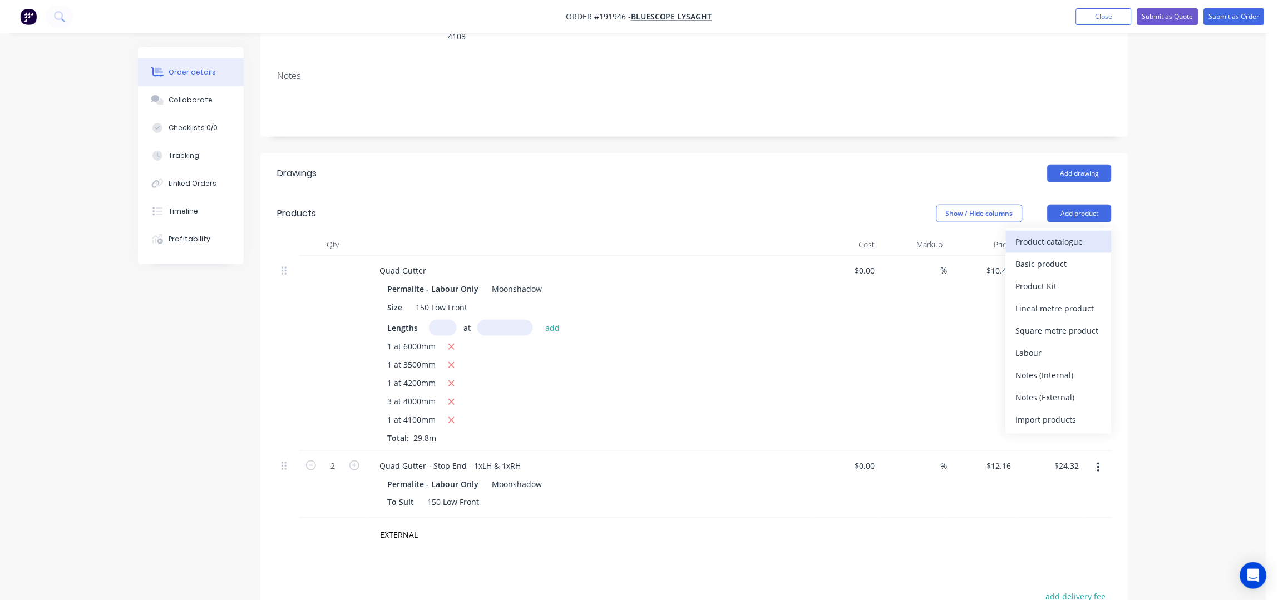
click at [1073, 234] on div "Product catalogue" at bounding box center [1059, 242] width 86 height 16
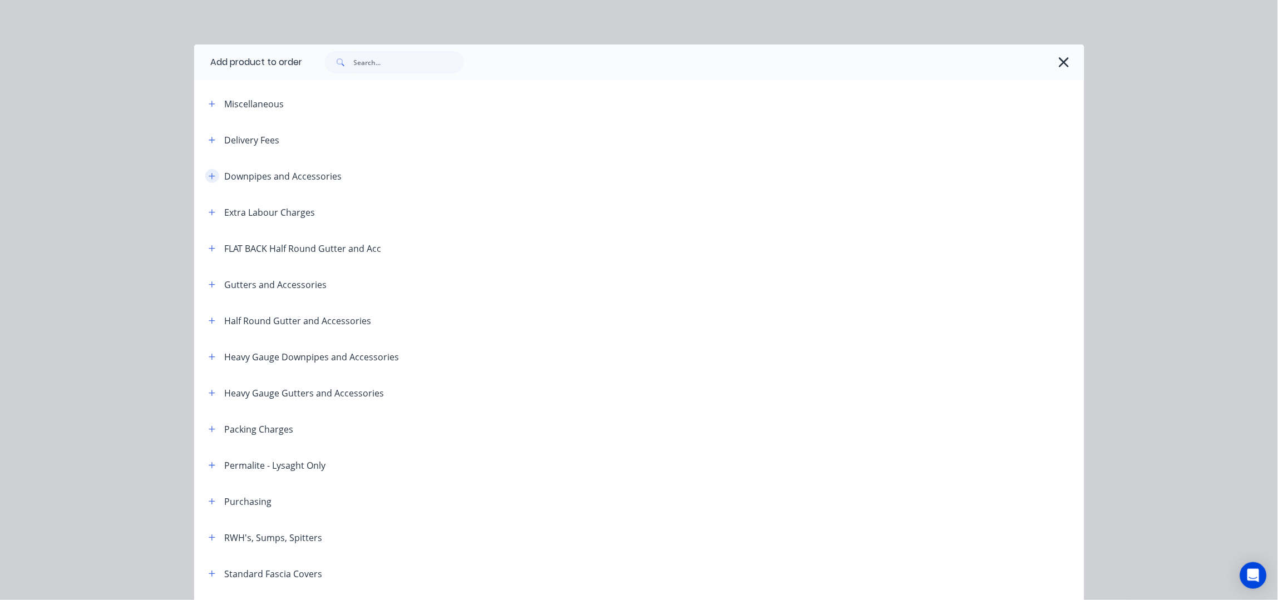
click at [211, 175] on button "button" at bounding box center [212, 176] width 14 height 14
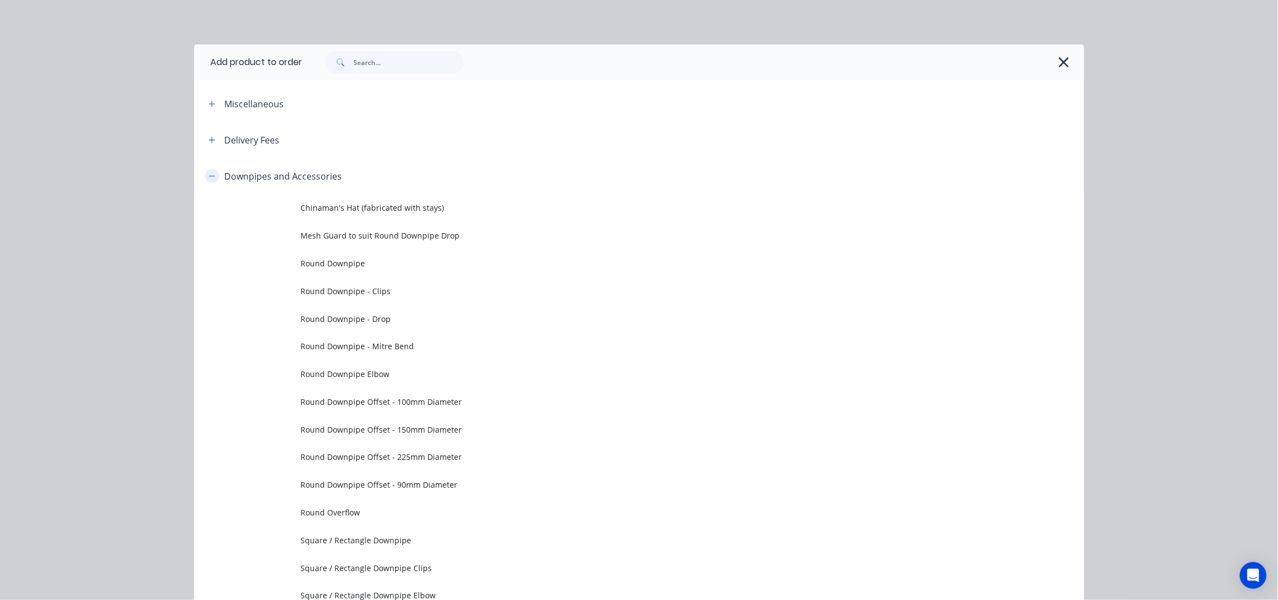
click at [211, 175] on button "button" at bounding box center [212, 176] width 14 height 14
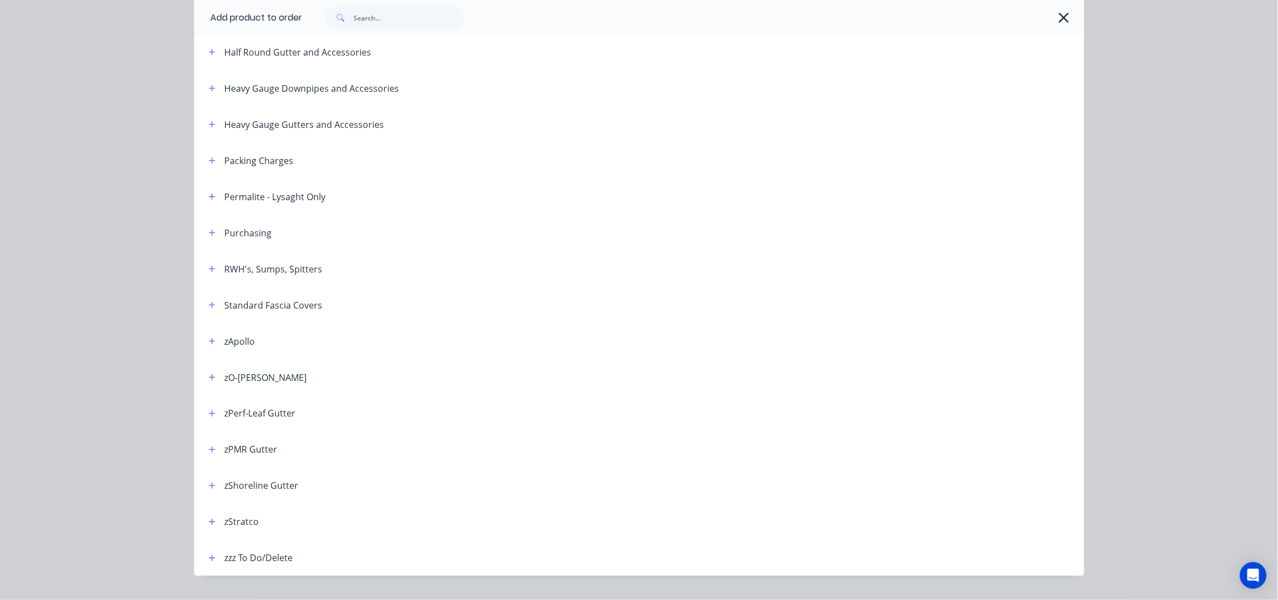
scroll to position [293, 0]
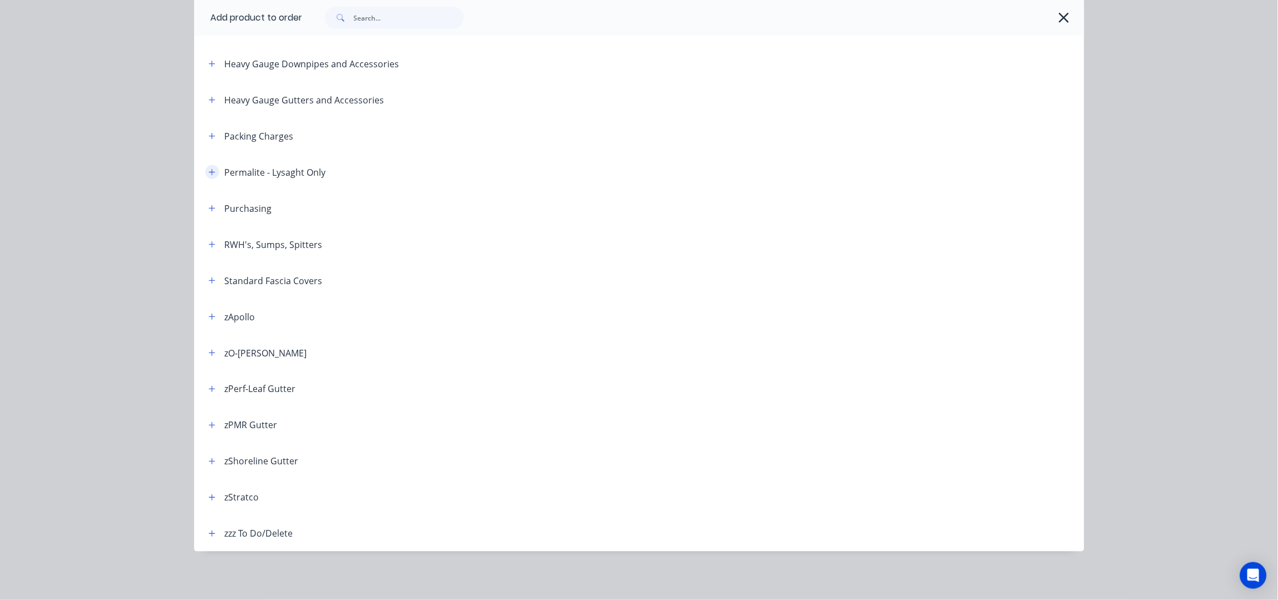
click at [205, 169] on button "button" at bounding box center [212, 172] width 14 height 14
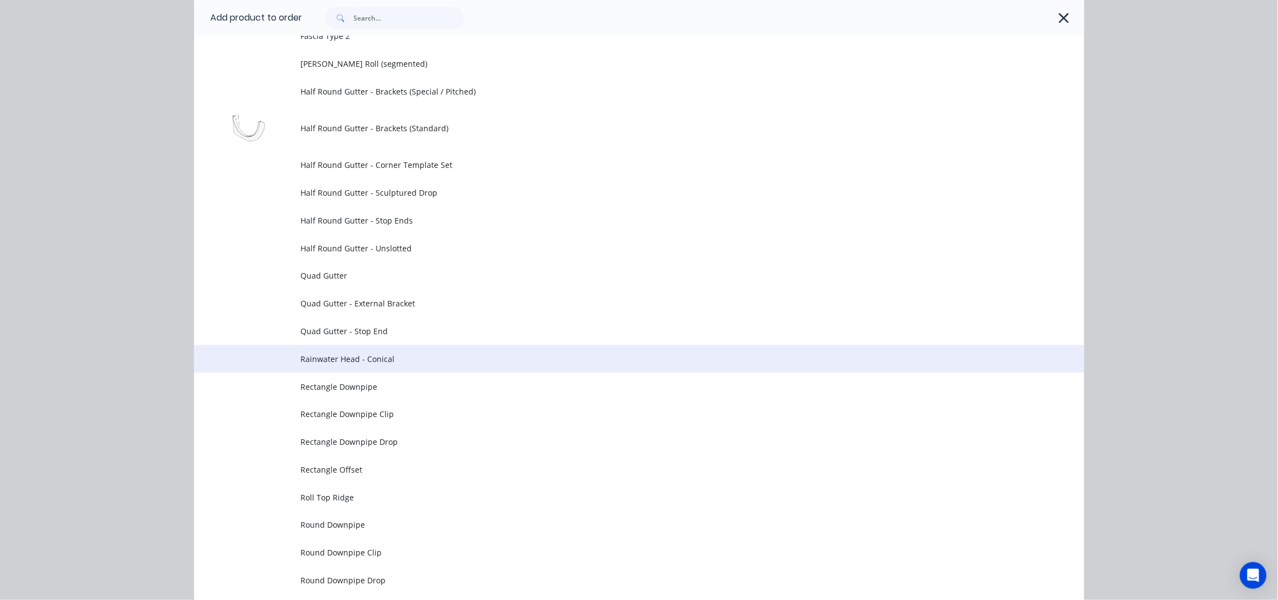
scroll to position [739, 0]
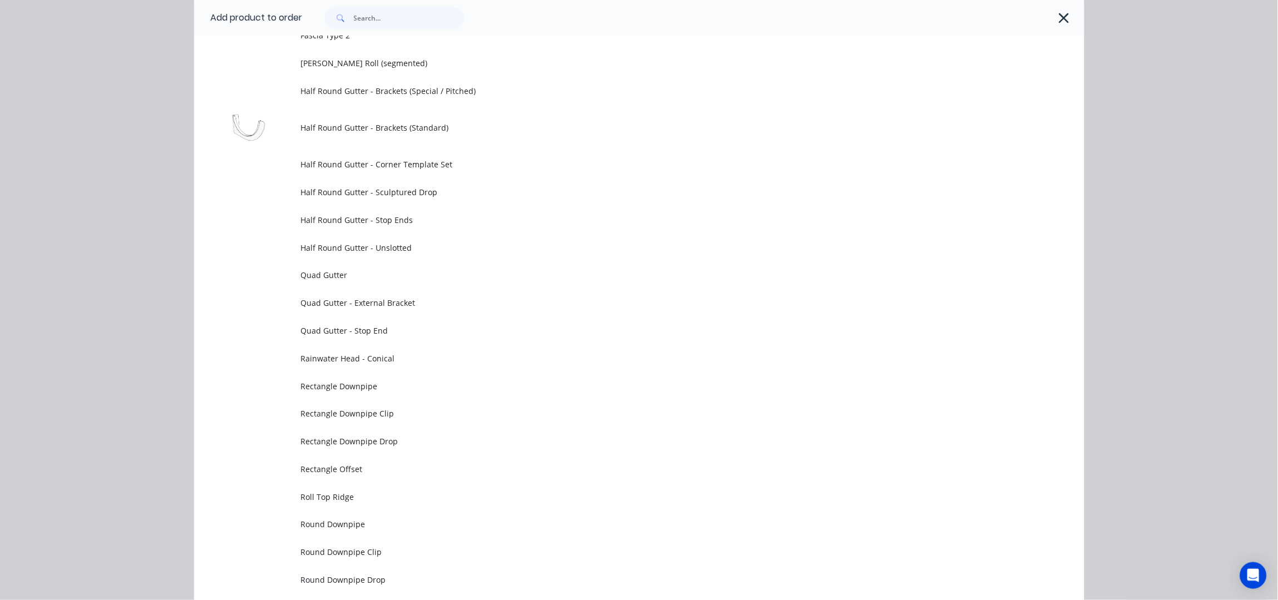
drag, startPoint x: 396, startPoint y: 306, endPoint x: 403, endPoint y: 307, distance: 8.0
click at [396, 305] on span "Quad Gutter - External Bracket" at bounding box center [614, 303] width 627 height 12
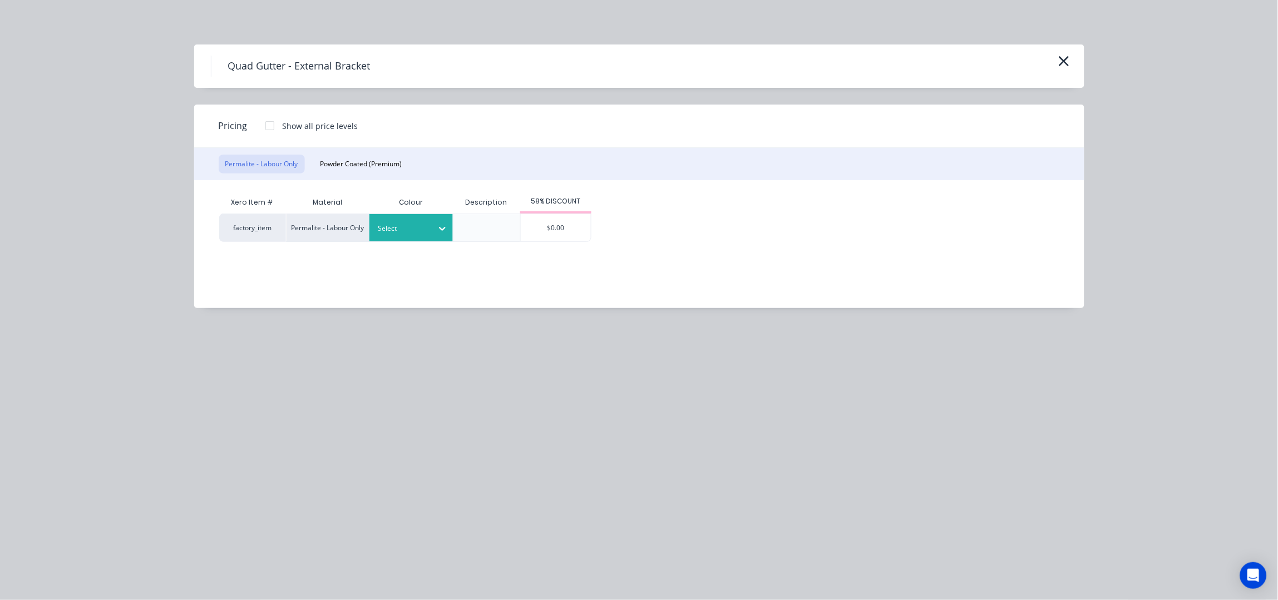
click at [419, 226] on div at bounding box center [403, 229] width 50 height 12
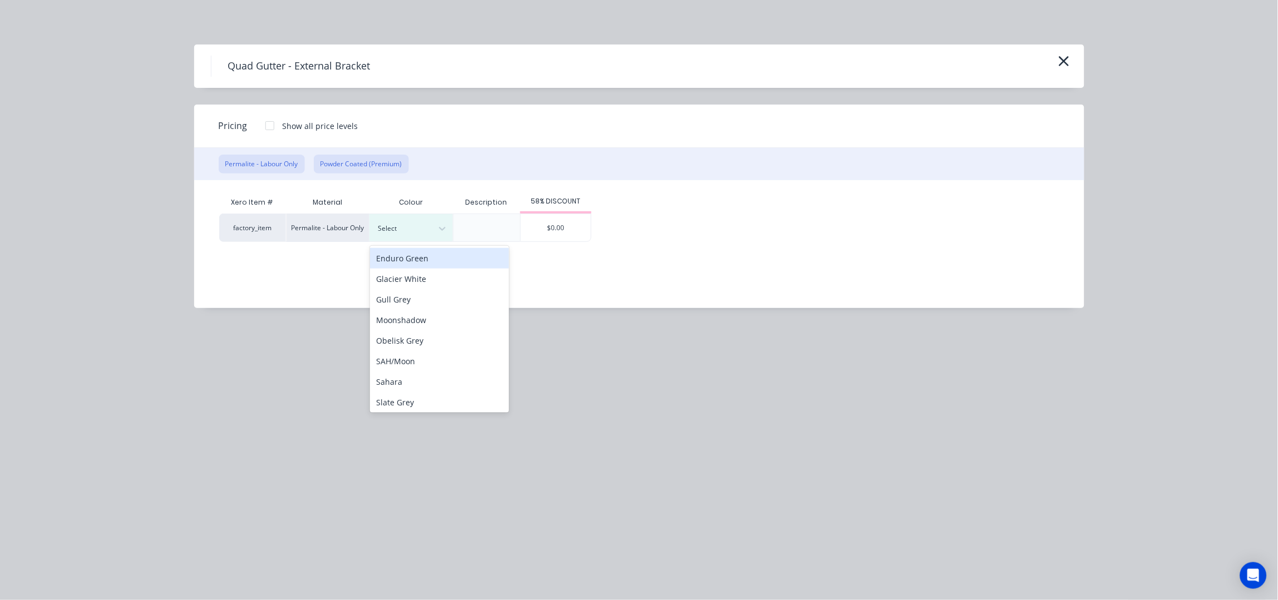
click at [375, 163] on button "Powder Coated (Premium)" at bounding box center [361, 164] width 95 height 19
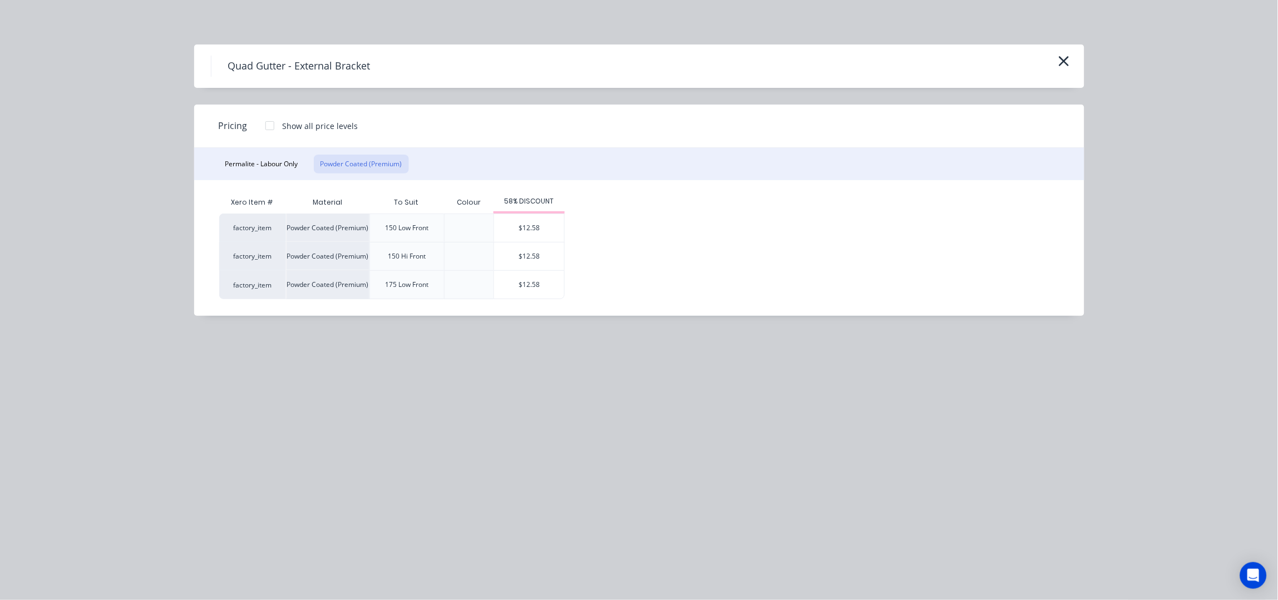
click at [546, 231] on div "$12.58" at bounding box center [529, 228] width 70 height 28
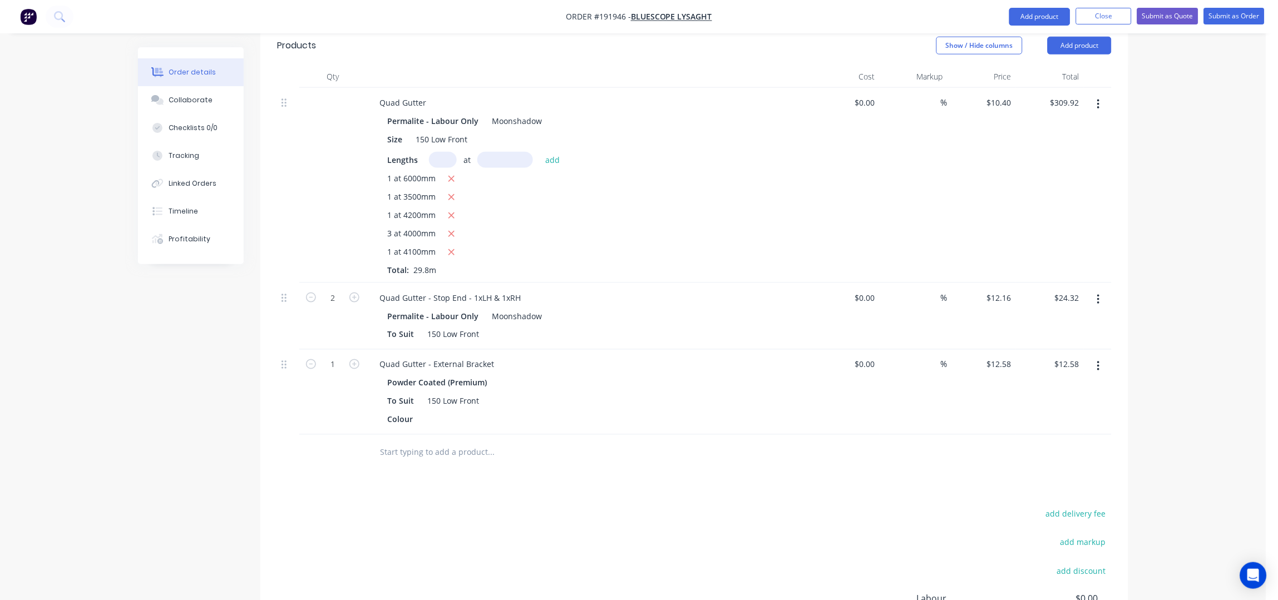
scroll to position [470, 0]
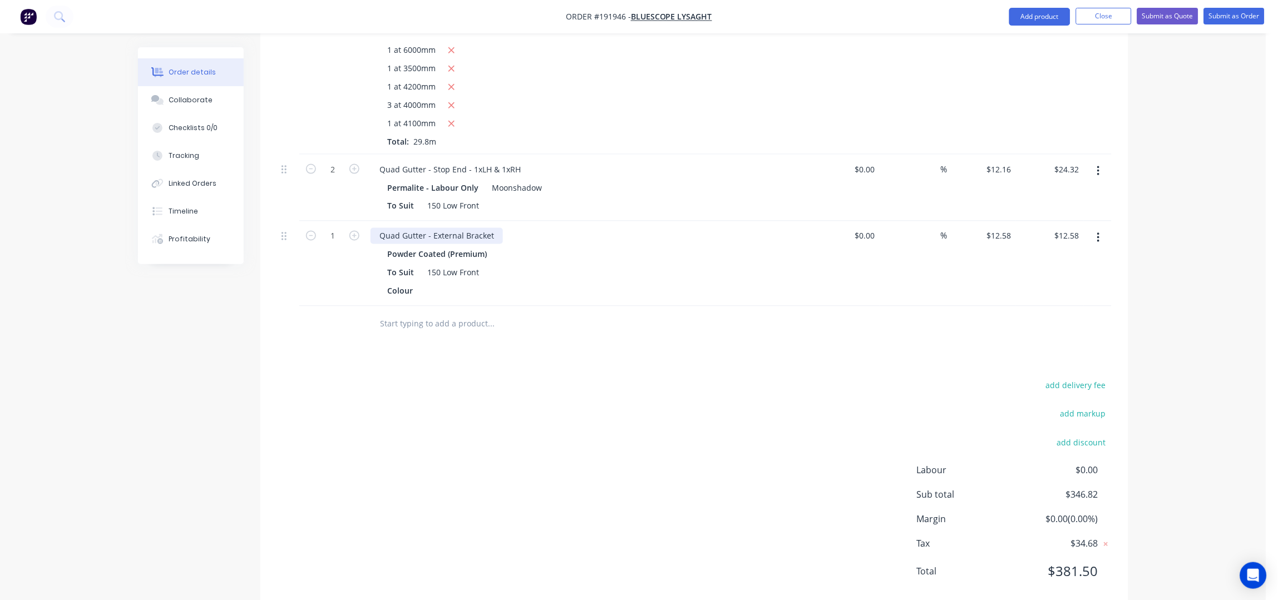
click at [494, 228] on div "Quad Gutter - External Bracket" at bounding box center [437, 236] width 132 height 16
click at [499, 228] on div "Quad Gutter - External Bracket - WINDSPRAY" at bounding box center [463, 236] width 184 height 16
click at [341, 228] on input "1" at bounding box center [332, 236] width 29 height 17
type input "32"
type input "$402.56"
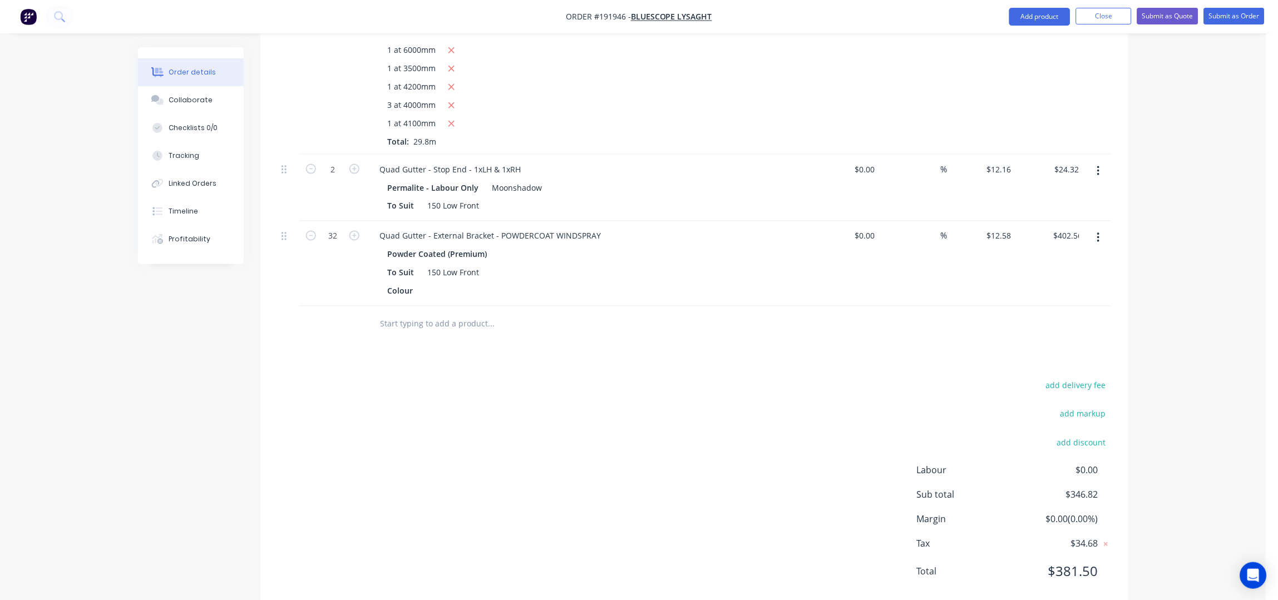
click at [662, 444] on div "add delivery fee add markup add discount Labour $0.00 Sub total $346.82 Margin …" at bounding box center [694, 485] width 835 height 215
drag, startPoint x: 441, startPoint y: 313, endPoint x: 451, endPoint y: 313, distance: 10.6
click at [441, 313] on input "text" at bounding box center [491, 324] width 223 height 22
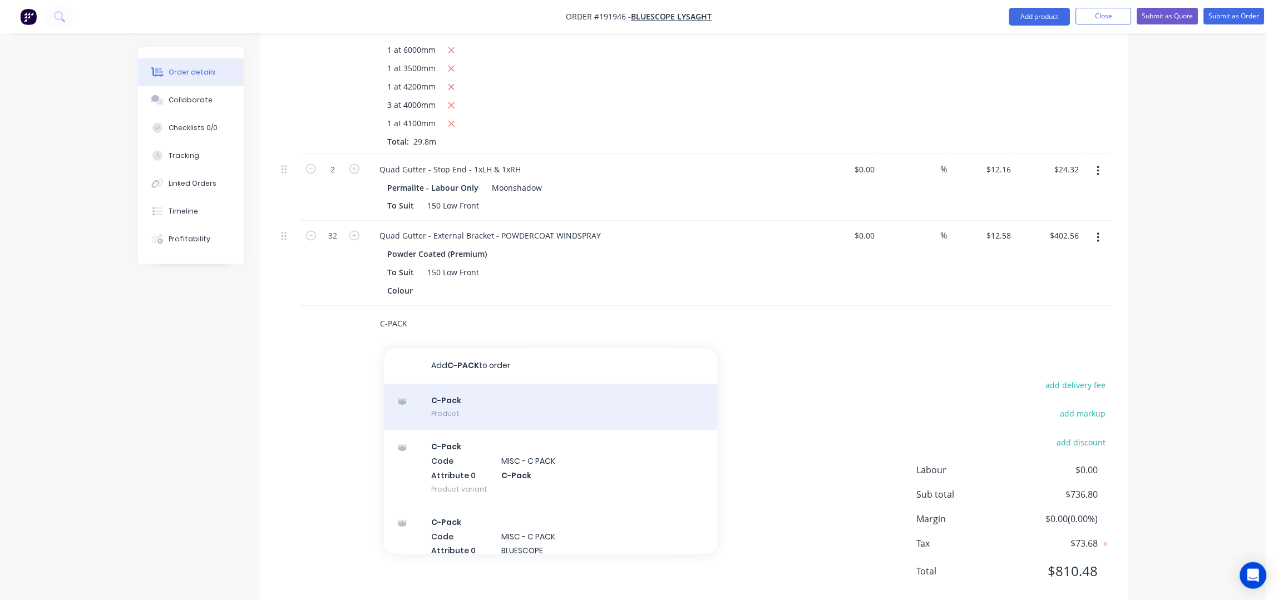
type input "C-PACK"
click at [472, 388] on div "C-Pack Product" at bounding box center [551, 408] width 334 height 47
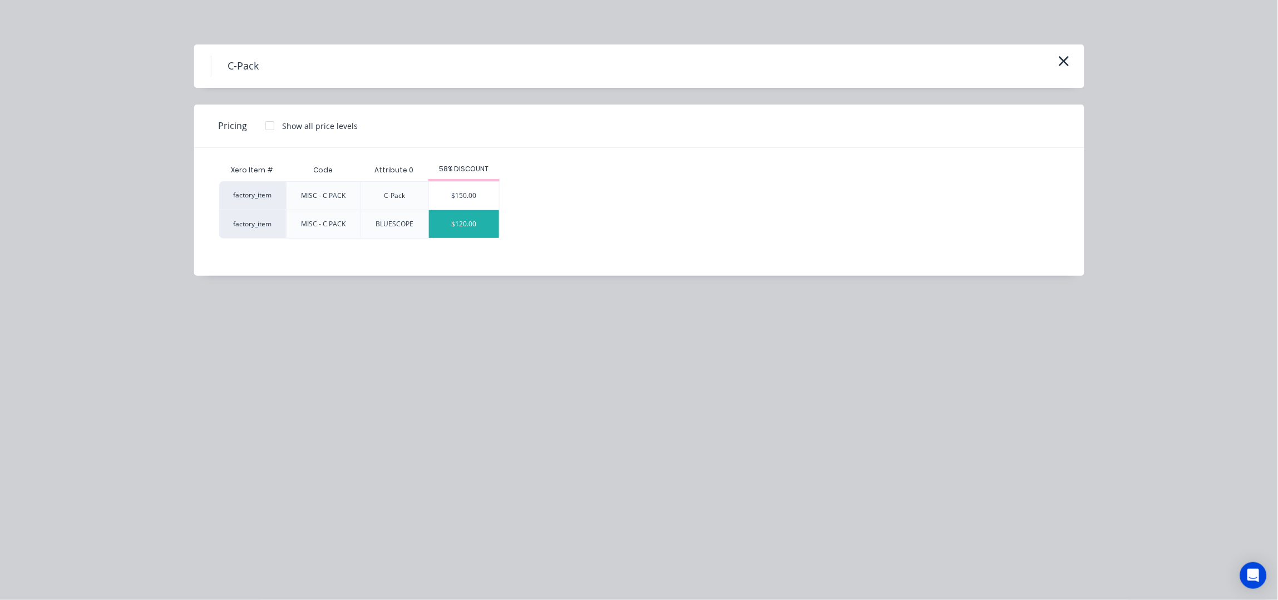
click at [484, 224] on div "$120.00" at bounding box center [464, 224] width 70 height 28
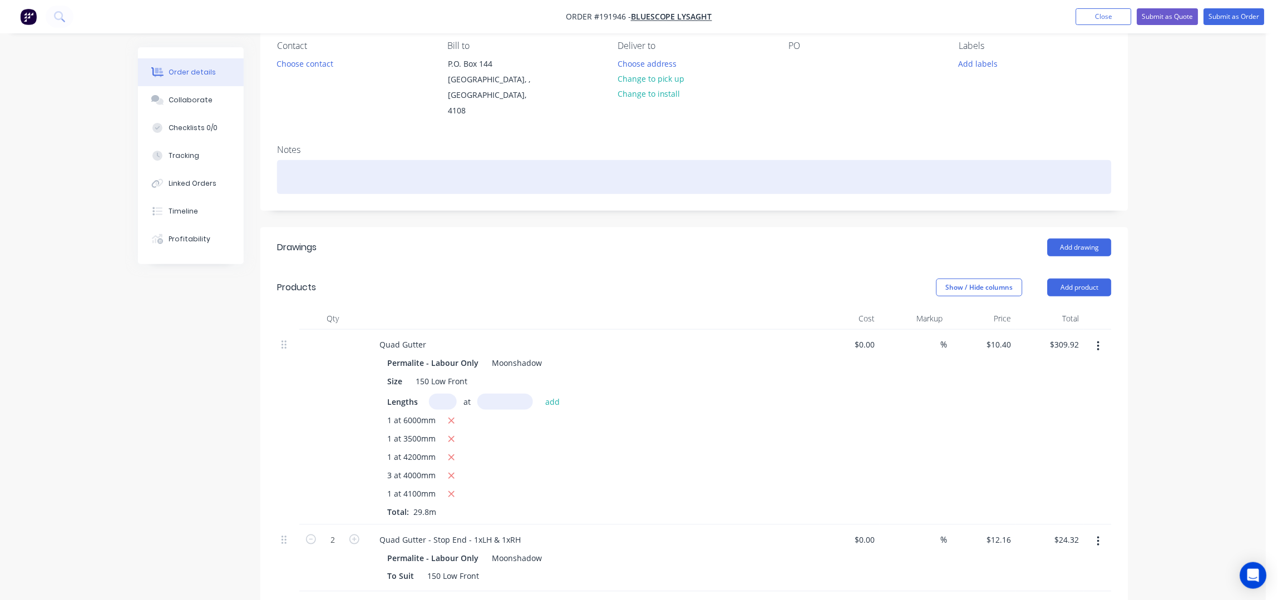
scroll to position [73, 0]
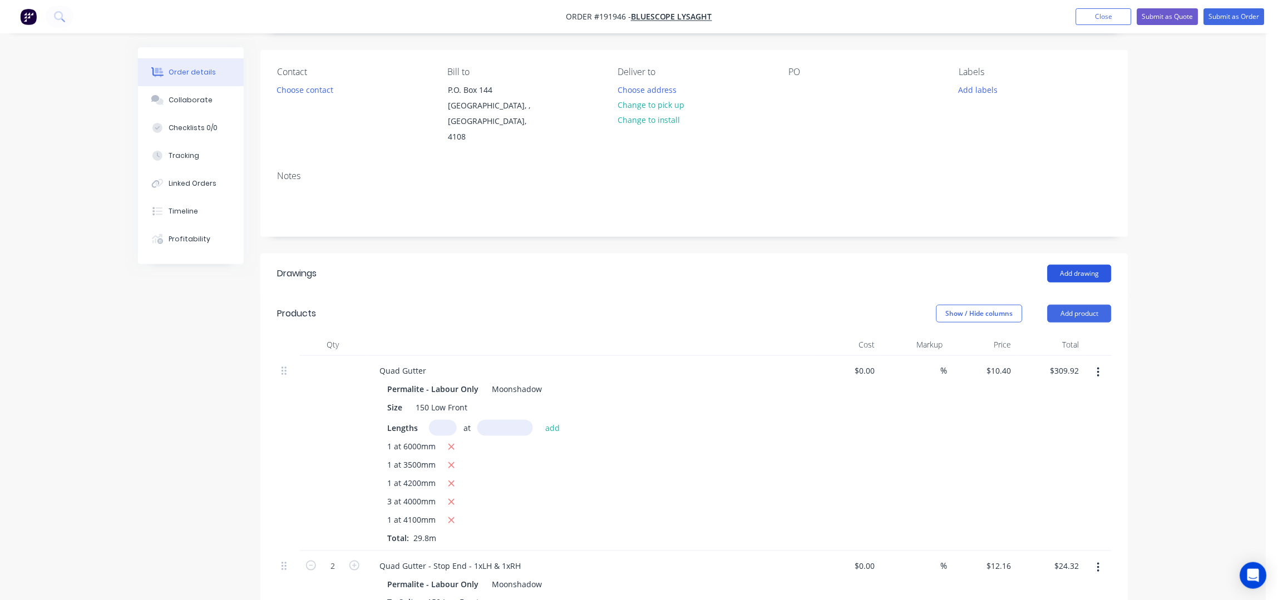
click at [1090, 265] on button "Add drawing" at bounding box center [1080, 274] width 64 height 18
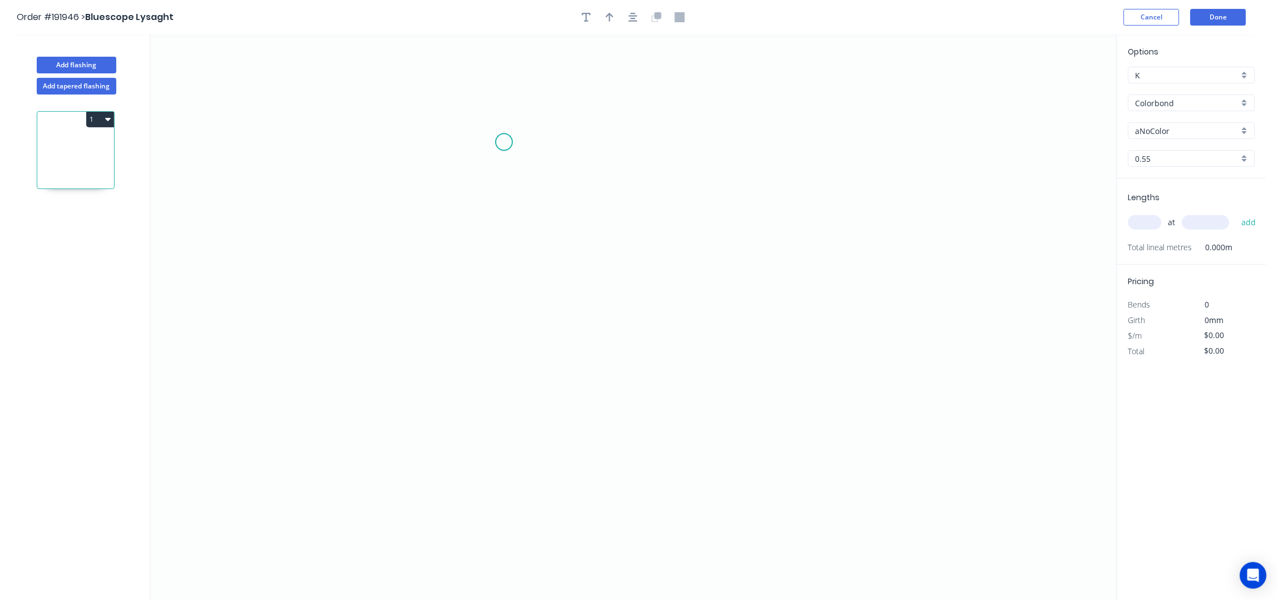
click at [503, 140] on icon "0" at bounding box center [633, 318] width 967 height 567
click at [493, 439] on icon "0" at bounding box center [633, 318] width 967 height 567
click at [616, 447] on icon "0 ?" at bounding box center [633, 318] width 967 height 567
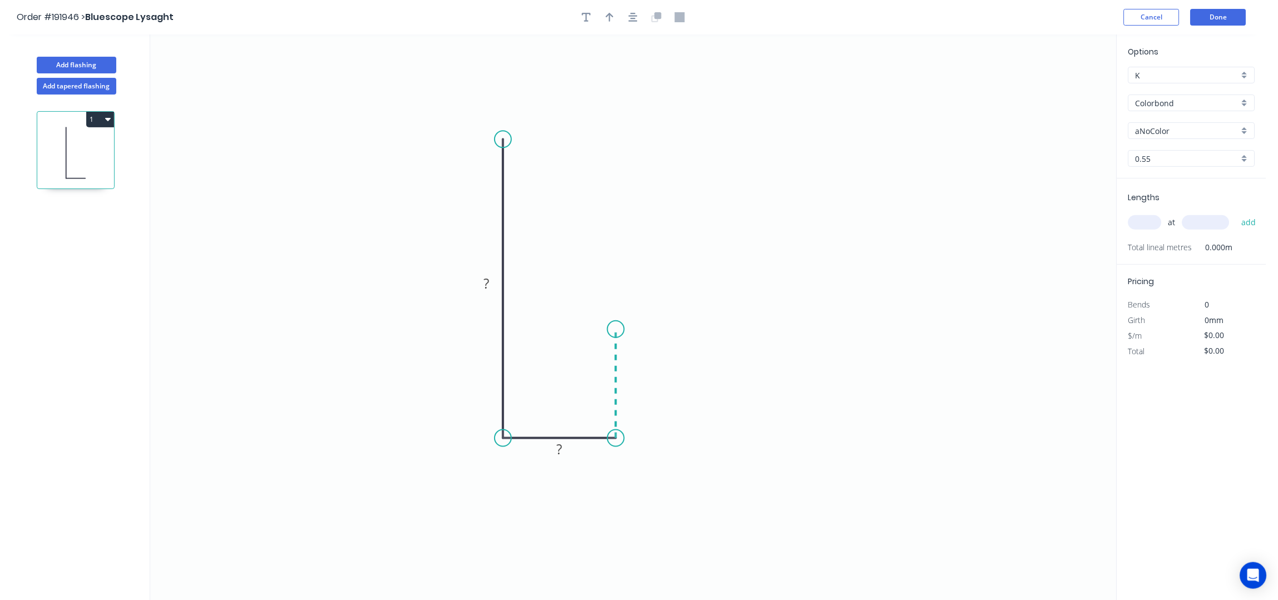
click at [618, 330] on icon "0 ? ?" at bounding box center [633, 318] width 967 height 567
click at [484, 284] on tspan "?" at bounding box center [487, 283] width 6 height 18
type input "$11.22"
click at [631, 18] on icon "button" at bounding box center [633, 17] width 9 height 10
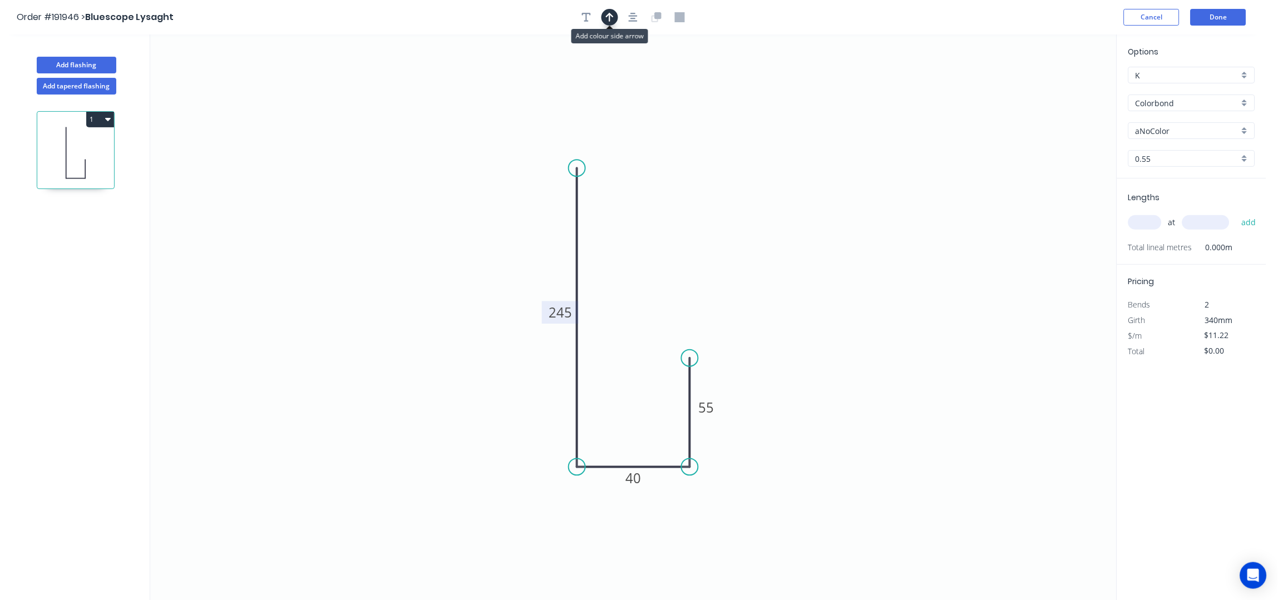
click at [607, 17] on icon "button" at bounding box center [610, 17] width 8 height 10
drag, startPoint x: 1060, startPoint y: 90, endPoint x: 564, endPoint y: 243, distance: 518.5
click at [564, 244] on icon at bounding box center [564, 249] width 36 height 10
click at [1187, 105] on input "Colorbond" at bounding box center [1188, 103] width 104 height 12
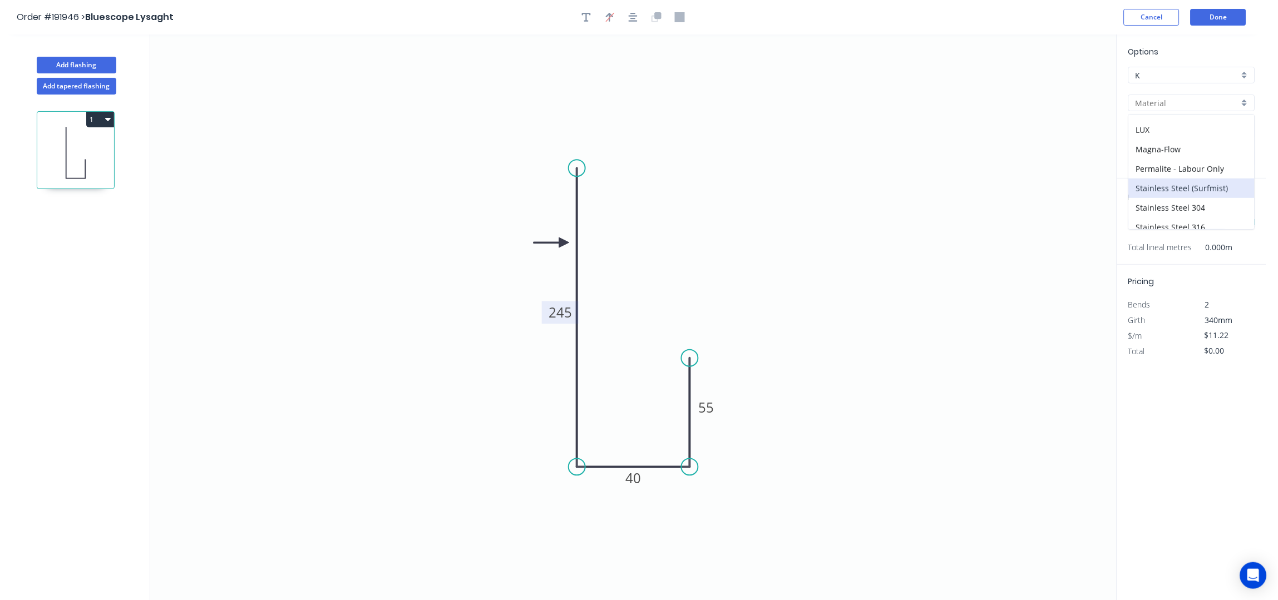
scroll to position [222, 0]
click at [1195, 142] on div "Permalite - Labour Only" at bounding box center [1192, 135] width 126 height 19
type input "Permalite - Labour Only"
type input "Enduro Green"
type input "0.9"
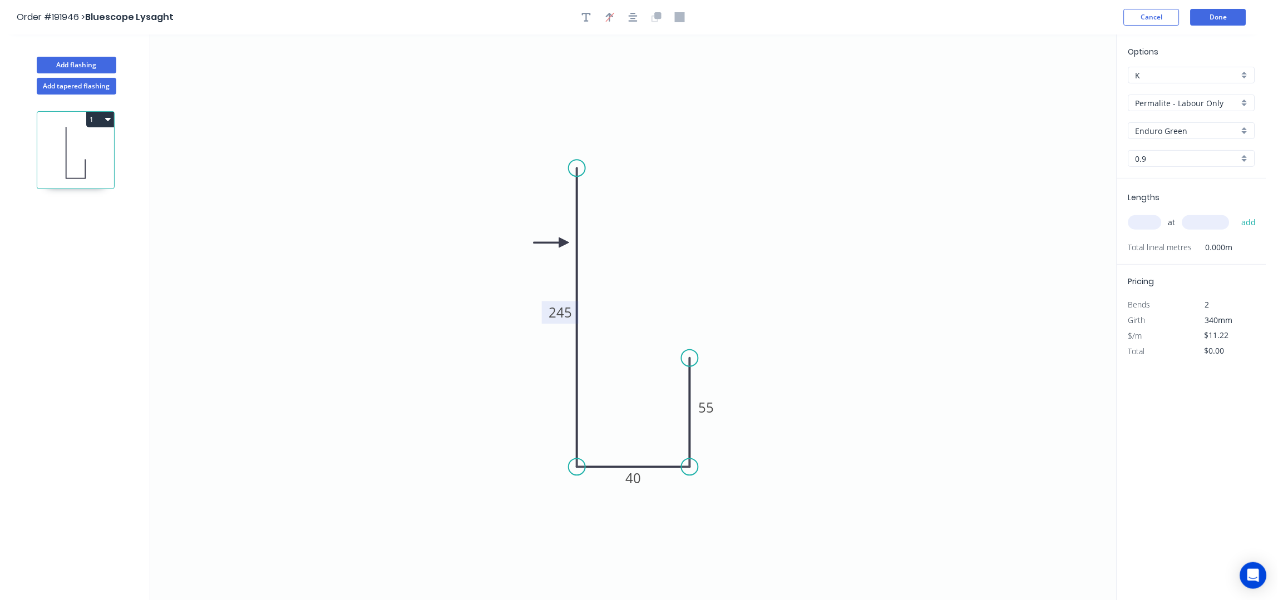
type input "$4.70"
drag, startPoint x: 1166, startPoint y: 124, endPoint x: 1171, endPoint y: 137, distance: 13.7
click at [1166, 124] on div "Enduro Green" at bounding box center [1192, 130] width 127 height 17
click at [1165, 151] on div "Moonshadow" at bounding box center [1192, 149] width 126 height 19
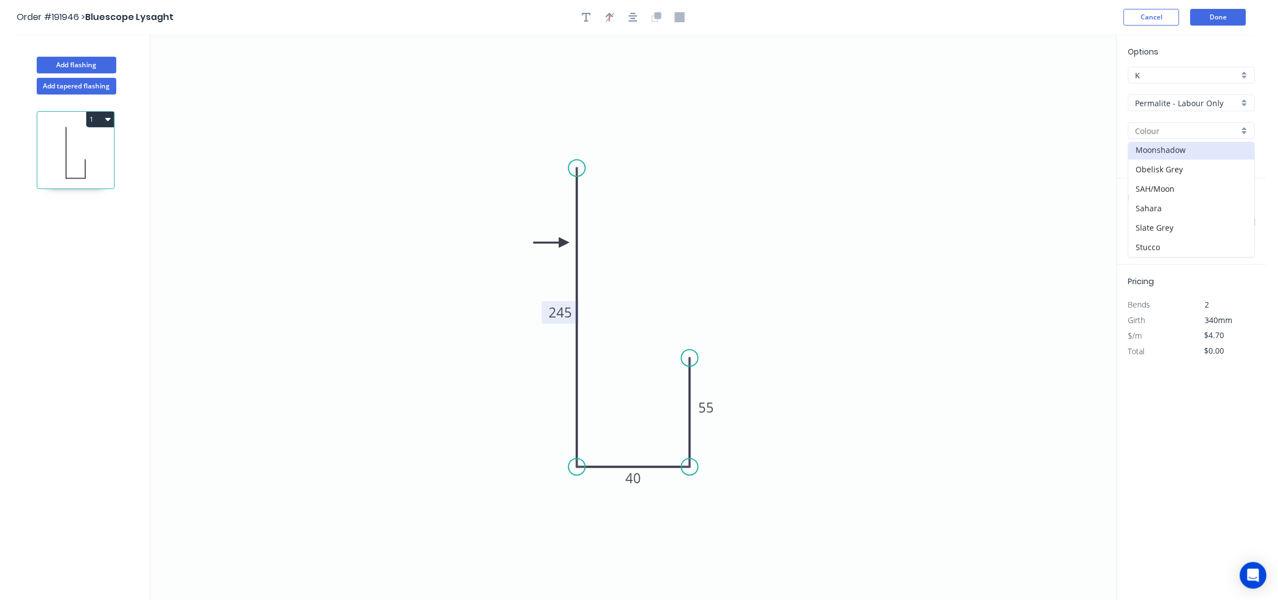
type input "Moonshadow"
click at [1147, 224] on input "text" at bounding box center [1145, 222] width 33 height 14
type input "1"
type input "4800"
click at [1237, 213] on button "add" at bounding box center [1250, 222] width 26 height 19
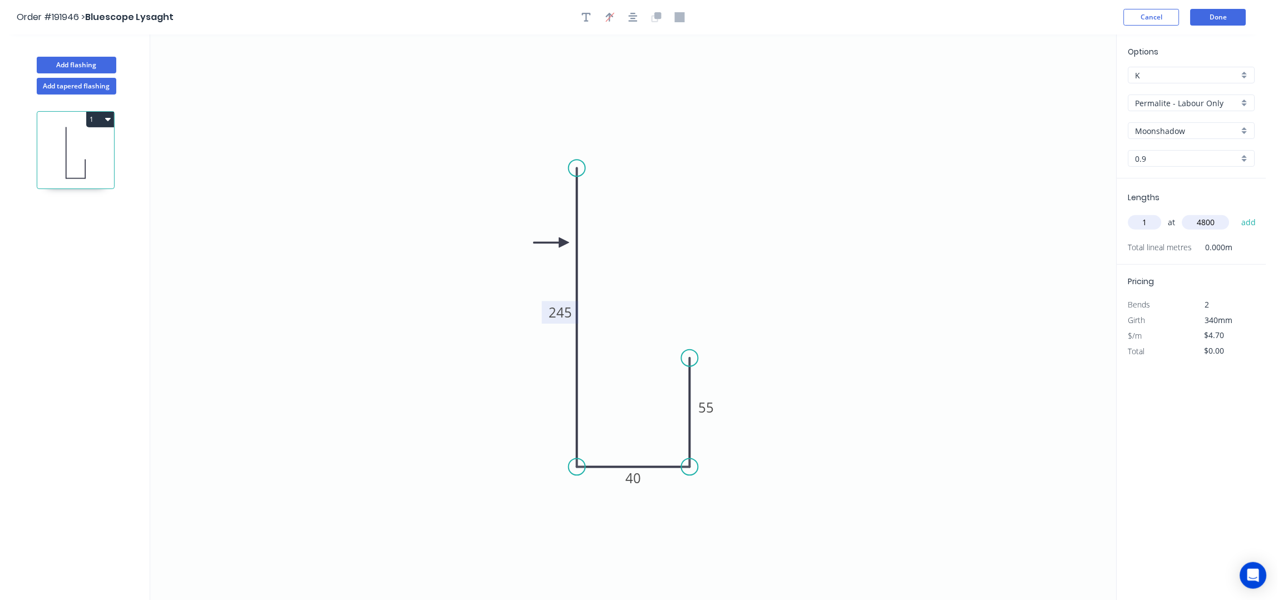
type input "$22.56"
type input "1"
type input "4700"
click at [1237, 213] on button "add" at bounding box center [1250, 222] width 26 height 19
click at [104, 120] on button "1" at bounding box center [100, 120] width 28 height 16
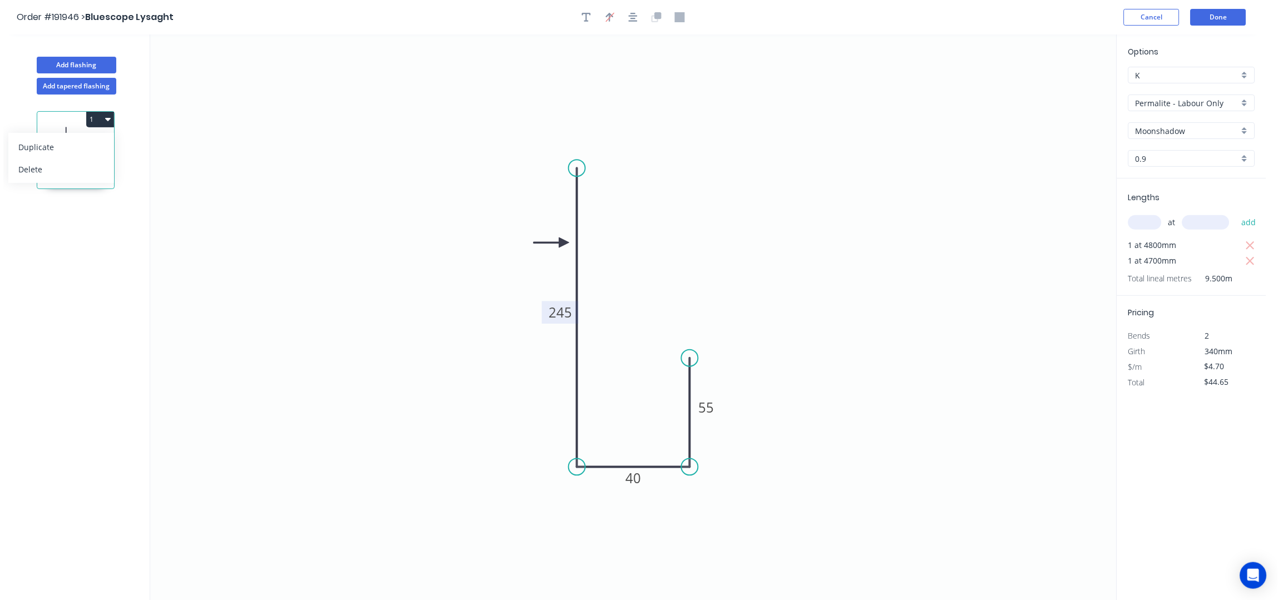
click at [92, 149] on div "Duplicate" at bounding box center [61, 147] width 86 height 16
type input "$0.00"
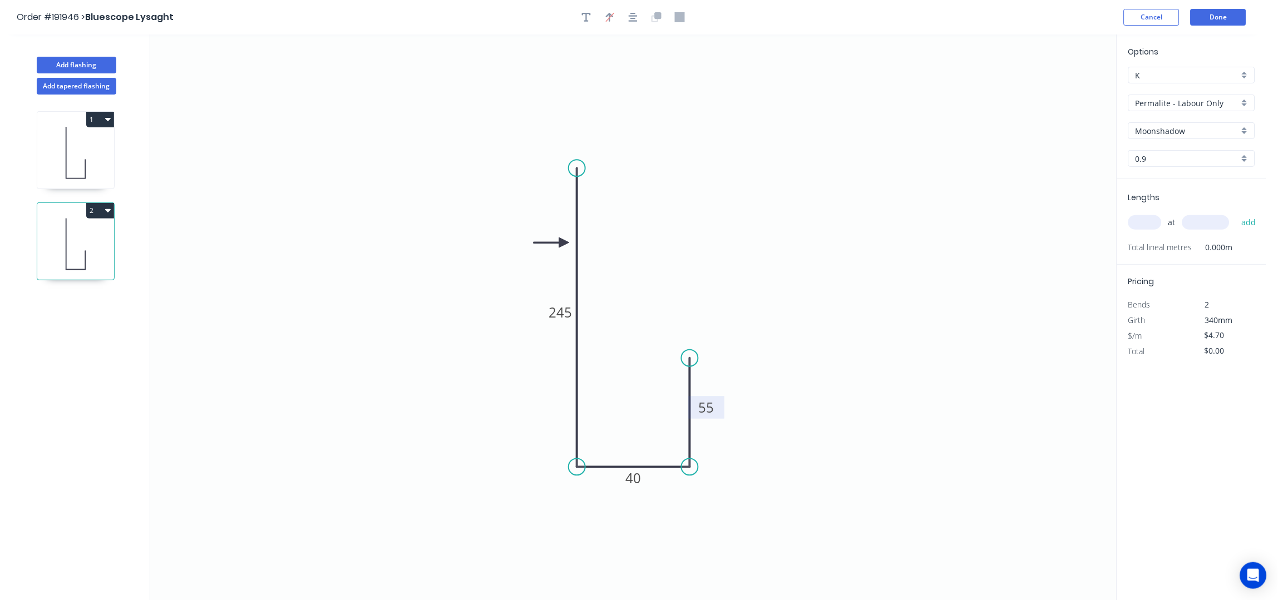
click at [711, 406] on tspan "55" at bounding box center [707, 407] width 16 height 18
click at [1155, 220] on input "text" at bounding box center [1145, 222] width 33 height 14
type input "1"
type input "4200"
click at [1237, 213] on button "add" at bounding box center [1250, 222] width 26 height 19
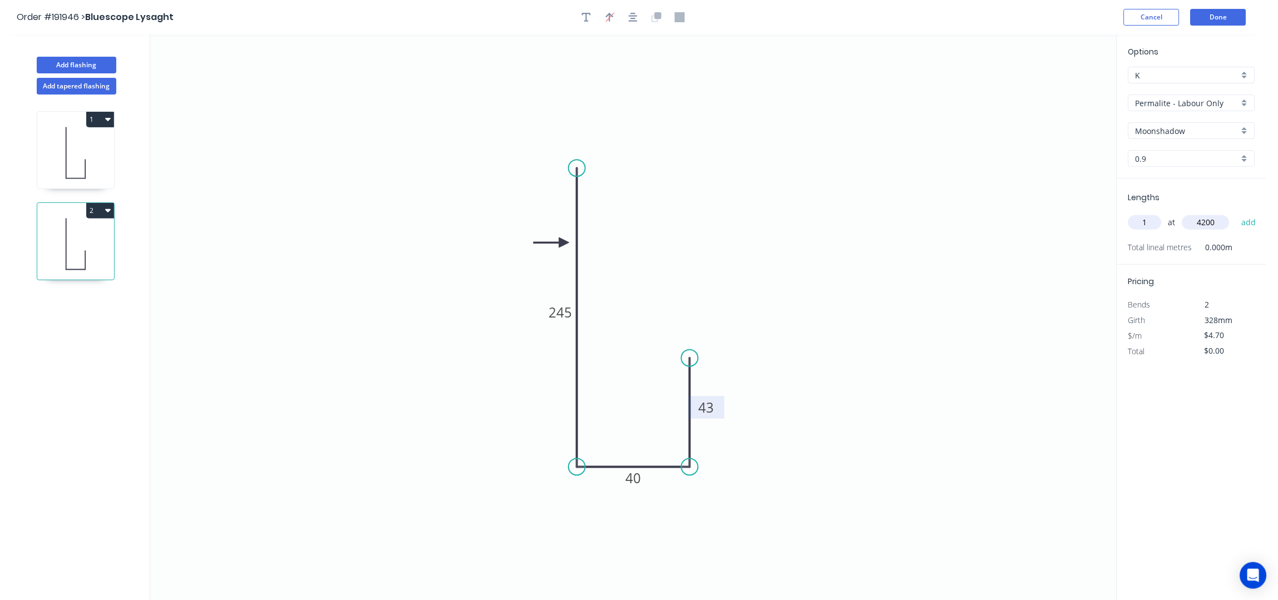
type input "$19.74"
type input "2"
type input "4000"
click at [1237, 213] on button "add" at bounding box center [1250, 222] width 26 height 19
click at [89, 211] on button "2" at bounding box center [100, 211] width 28 height 16
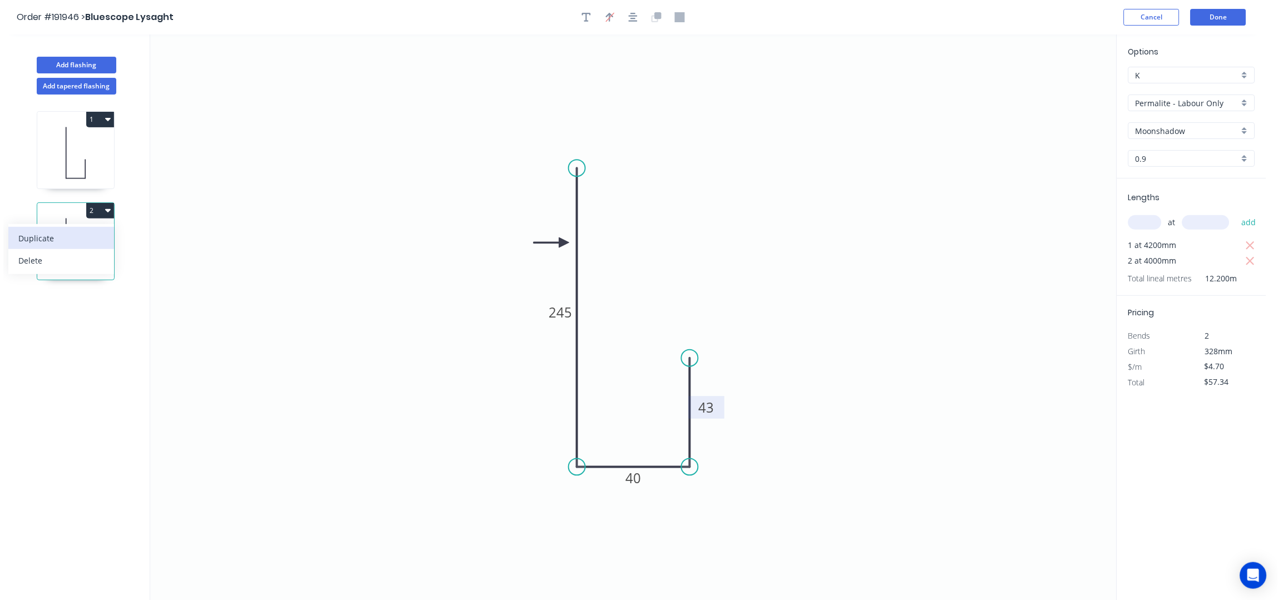
click at [76, 237] on div "Duplicate" at bounding box center [61, 238] width 86 height 16
type input "$0.00"
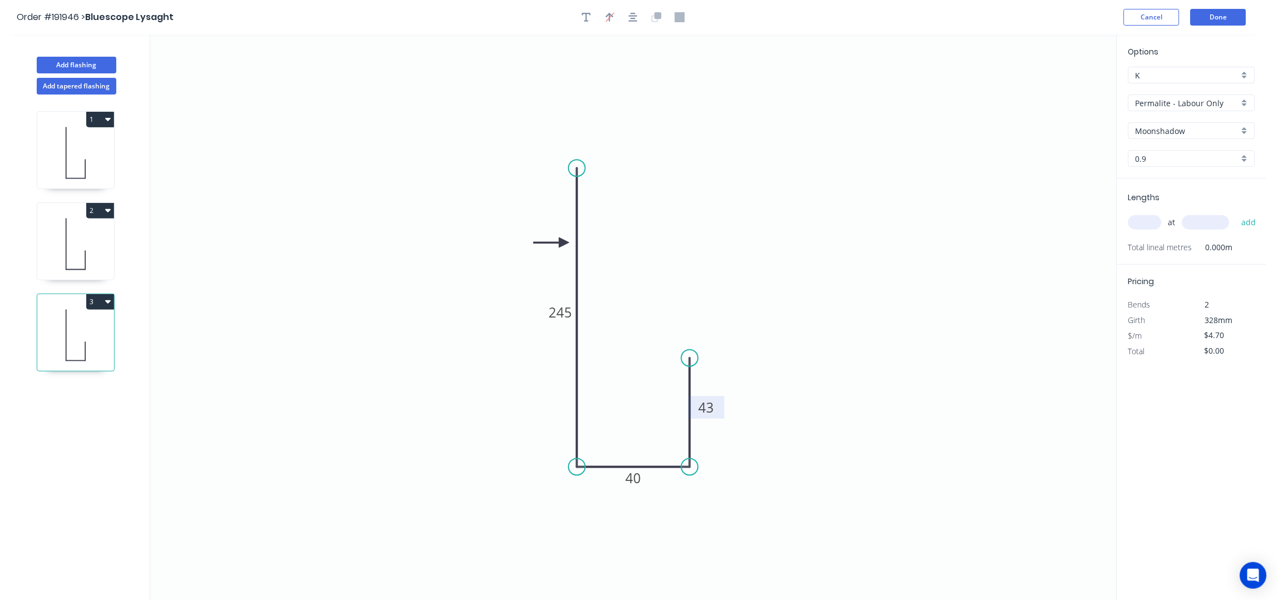
click at [711, 413] on tspan "43" at bounding box center [707, 407] width 16 height 18
click at [1150, 214] on div "at add" at bounding box center [1193, 222] width 129 height 19
click at [1141, 214] on div "at add" at bounding box center [1193, 222] width 129 height 19
click at [1145, 223] on input "text" at bounding box center [1145, 222] width 33 height 14
type input "1"
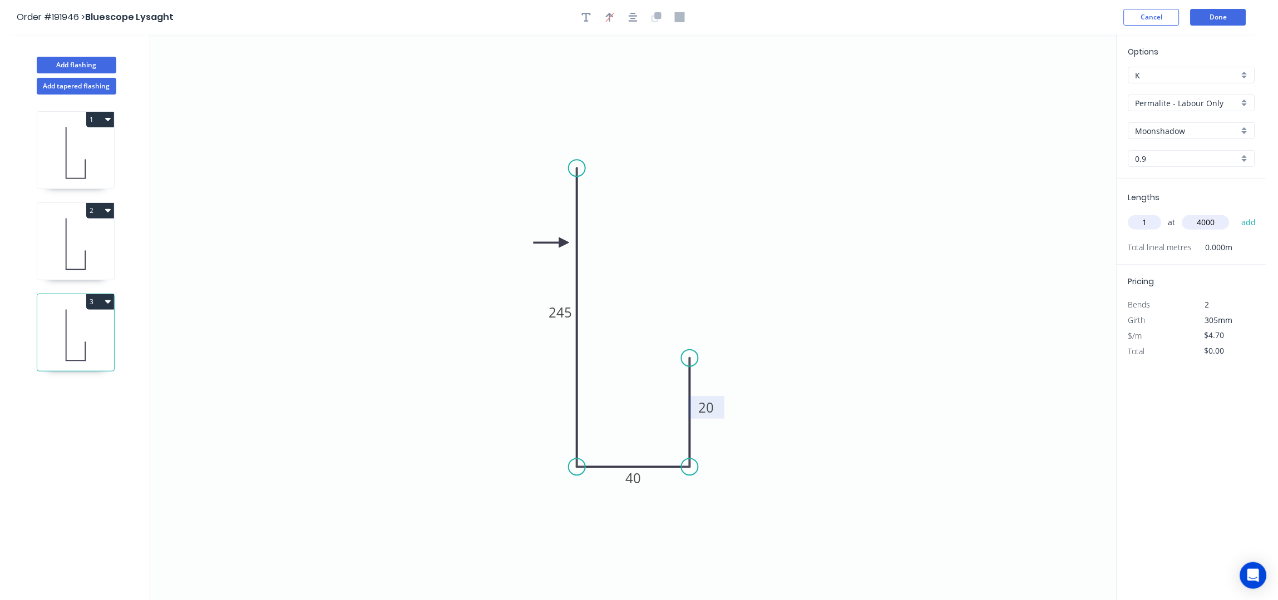
type input "4000"
click at [1237, 213] on button "add" at bounding box center [1250, 222] width 26 height 19
type input "$18.80"
type input "1"
type input "4100"
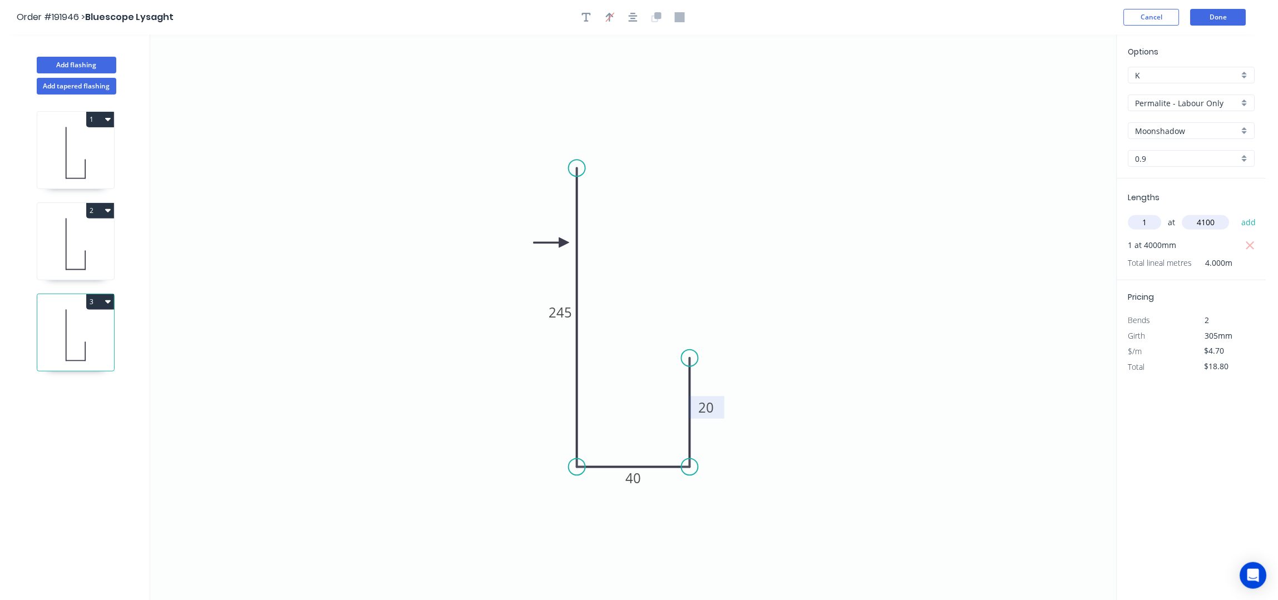
click at [1237, 213] on button "add" at bounding box center [1250, 222] width 26 height 19
click at [93, 305] on button "3" at bounding box center [100, 302] width 28 height 16
click at [85, 327] on div "Duplicate" at bounding box center [61, 330] width 86 height 16
type input "$0.00"
click at [563, 317] on tspan "245" at bounding box center [560, 312] width 23 height 18
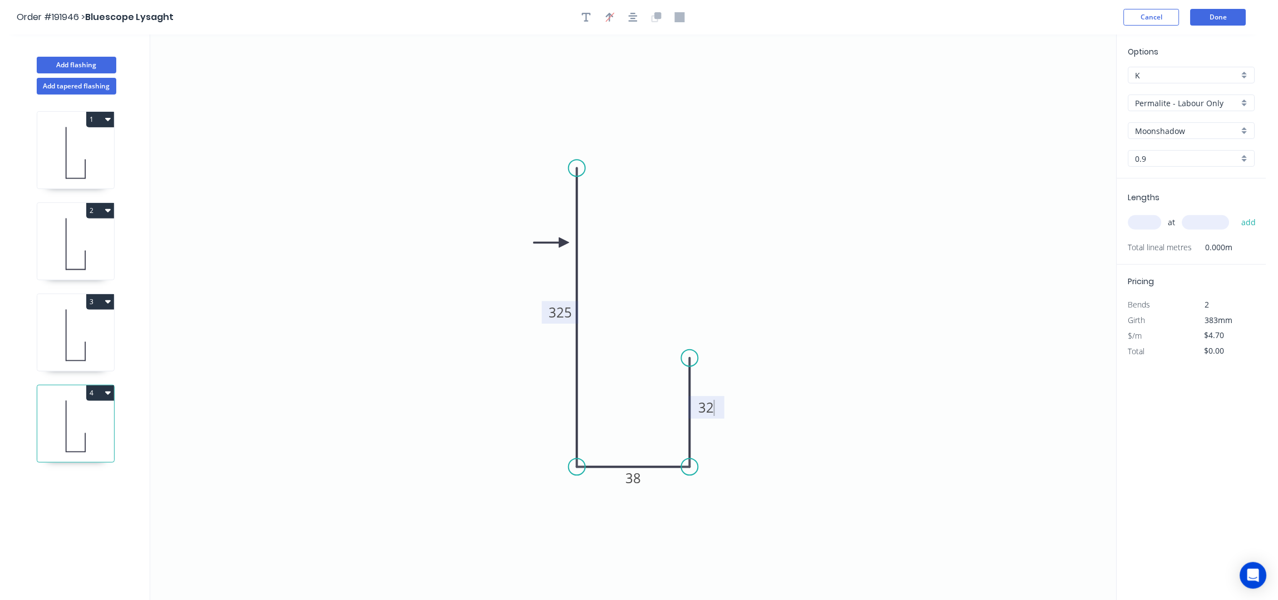
click at [959, 234] on icon "0 325 38 32" at bounding box center [633, 318] width 967 height 567
click at [1144, 220] on input "text" at bounding box center [1145, 222] width 33 height 14
type input "2"
type input "6000"
click at [1237, 213] on button "add" at bounding box center [1250, 222] width 26 height 19
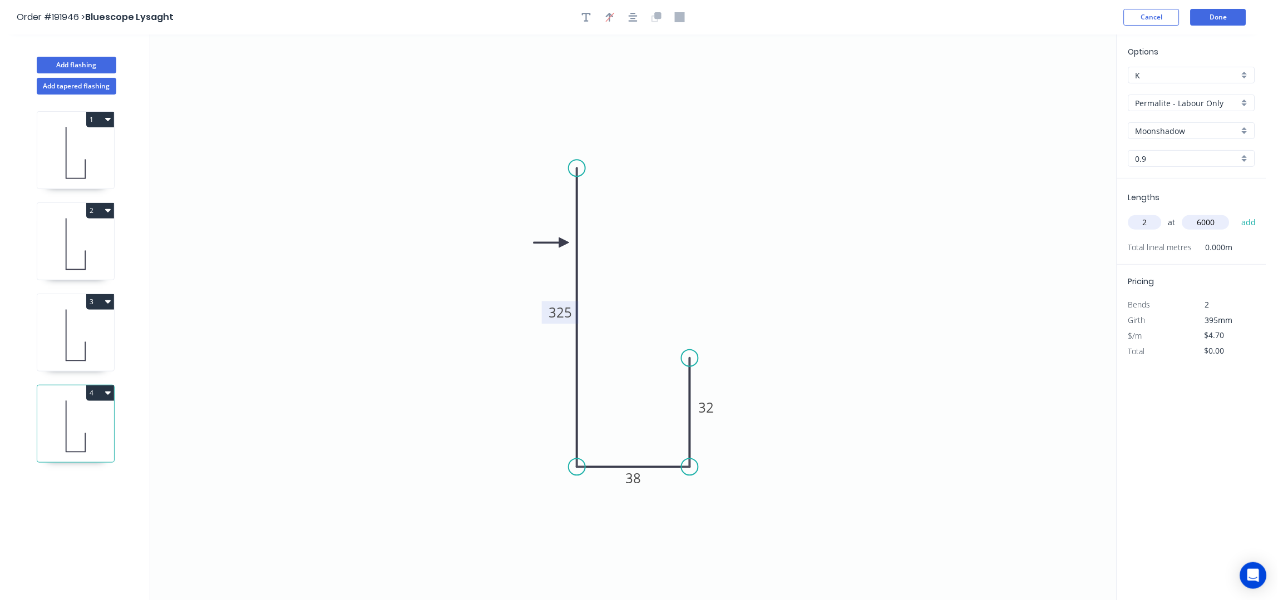
type input "$56.40"
type input "1"
type input "3000"
click at [1237, 213] on button "add" at bounding box center [1250, 222] width 26 height 19
type input "$70.50"
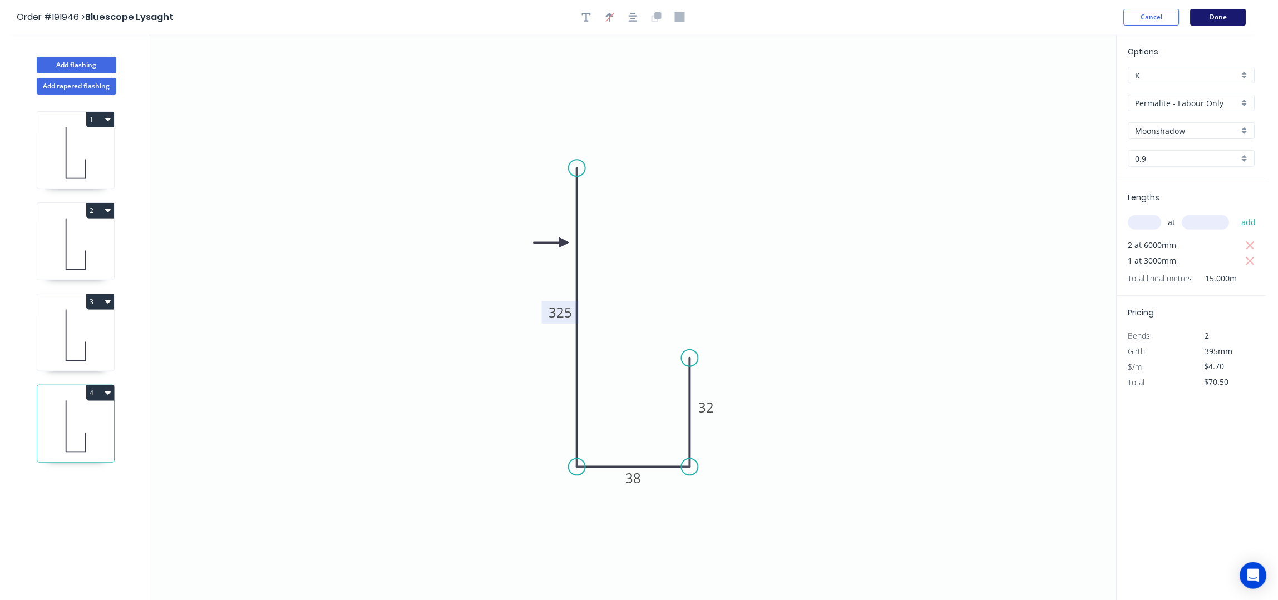
click at [1232, 10] on button "Done" at bounding box center [1219, 17] width 56 height 17
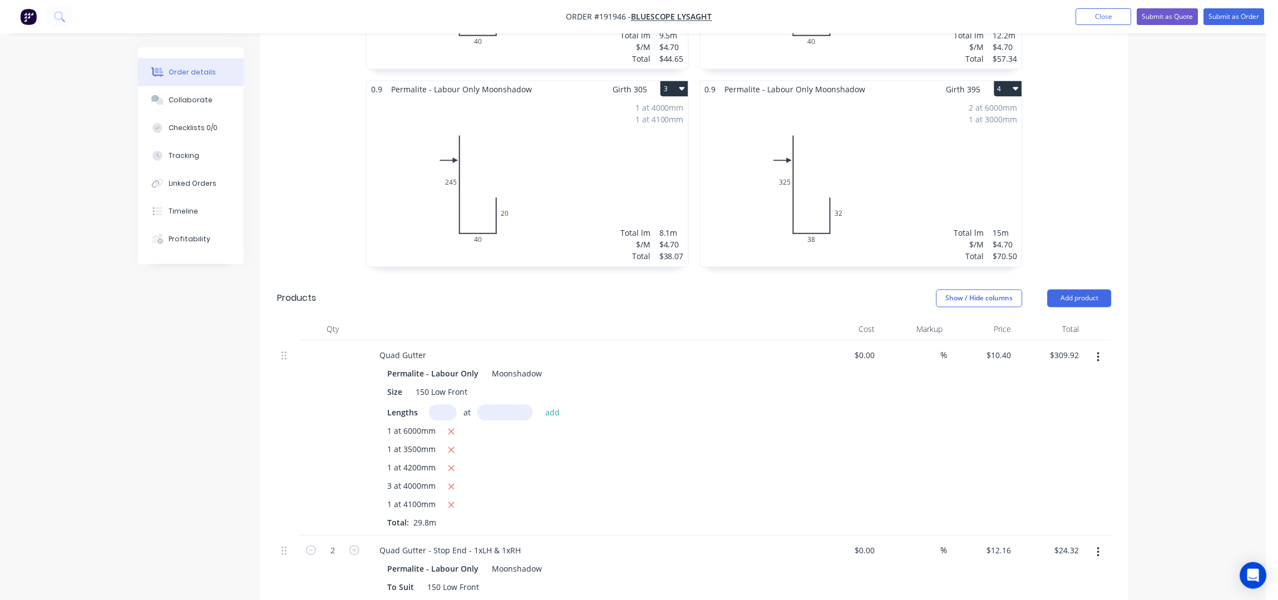
scroll to position [279, 0]
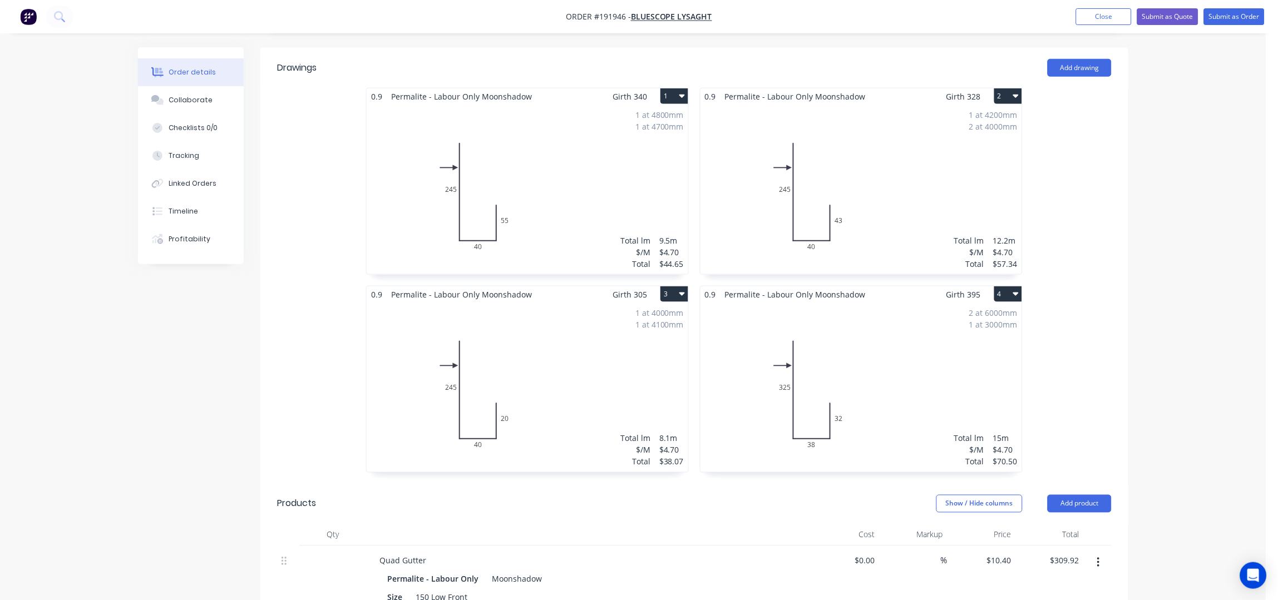
click at [1009, 287] on button "4" at bounding box center [1008, 295] width 28 height 16
click at [975, 358] on div "Delete" at bounding box center [970, 366] width 86 height 16
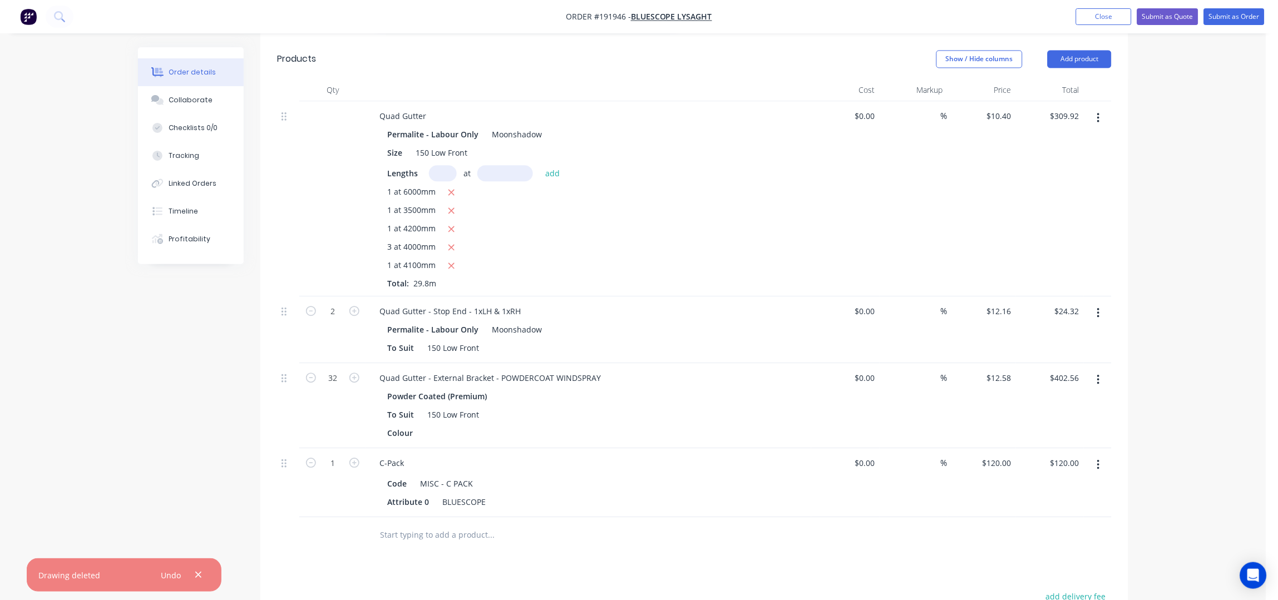
click at [1196, 317] on div "Order details Collaborate Checklists 0/0 Tracking Linked Orders Timeline Profit…" at bounding box center [633, 56] width 1267 height 1562
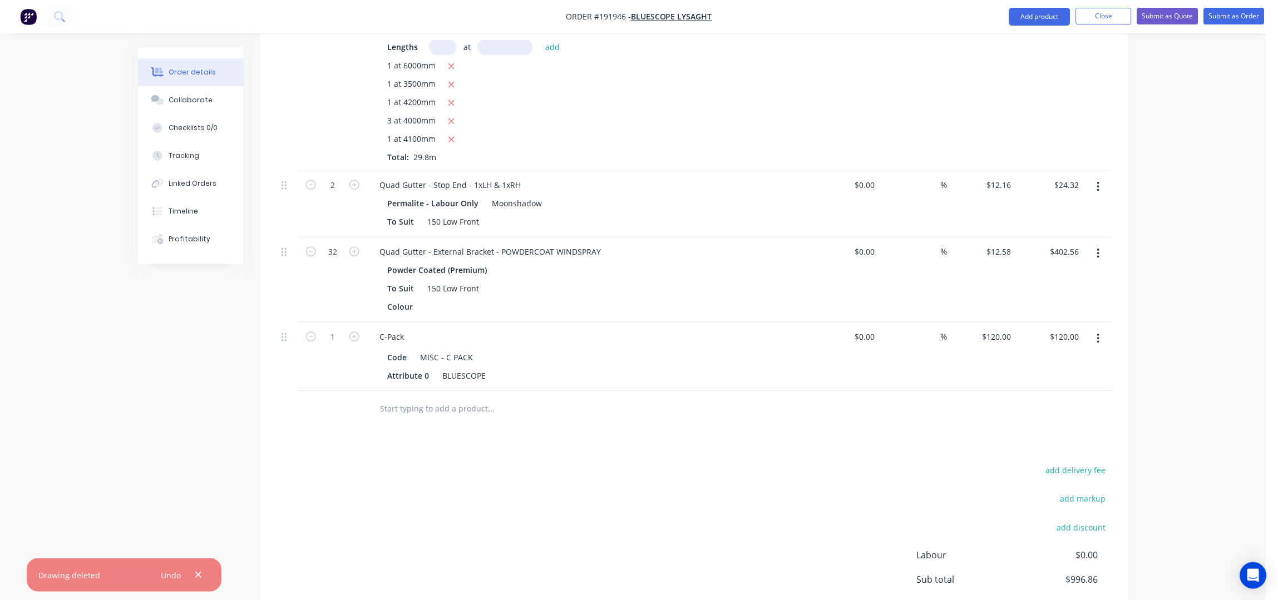
scroll to position [947, 0]
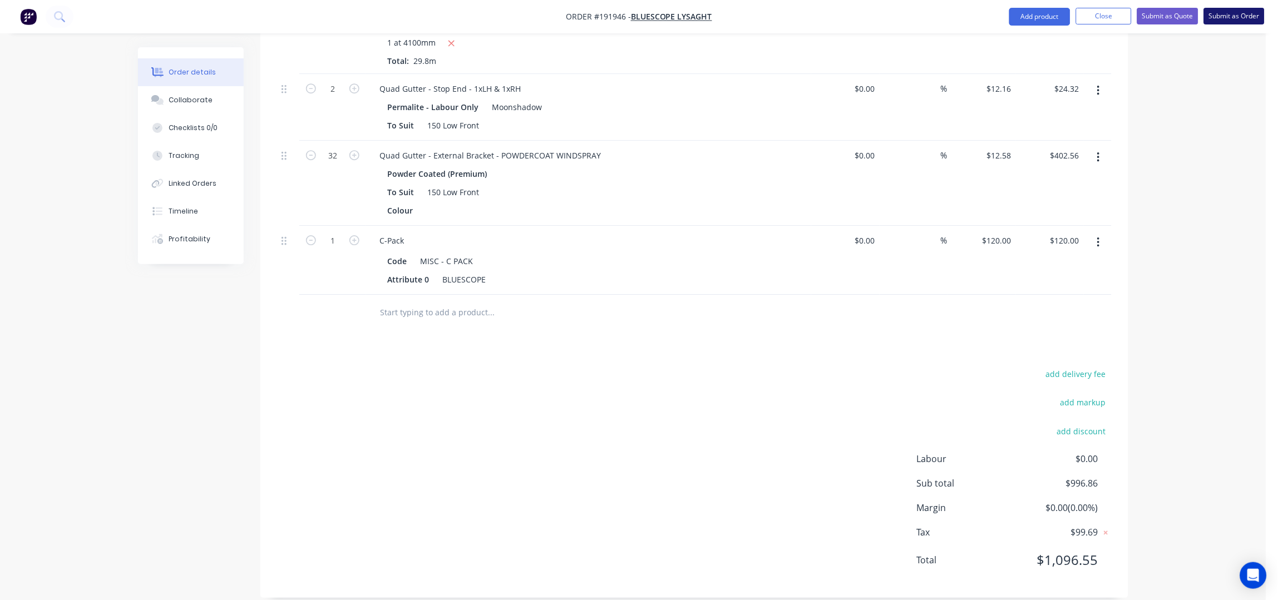
click at [1218, 19] on button "Submit as Order" at bounding box center [1234, 16] width 61 height 17
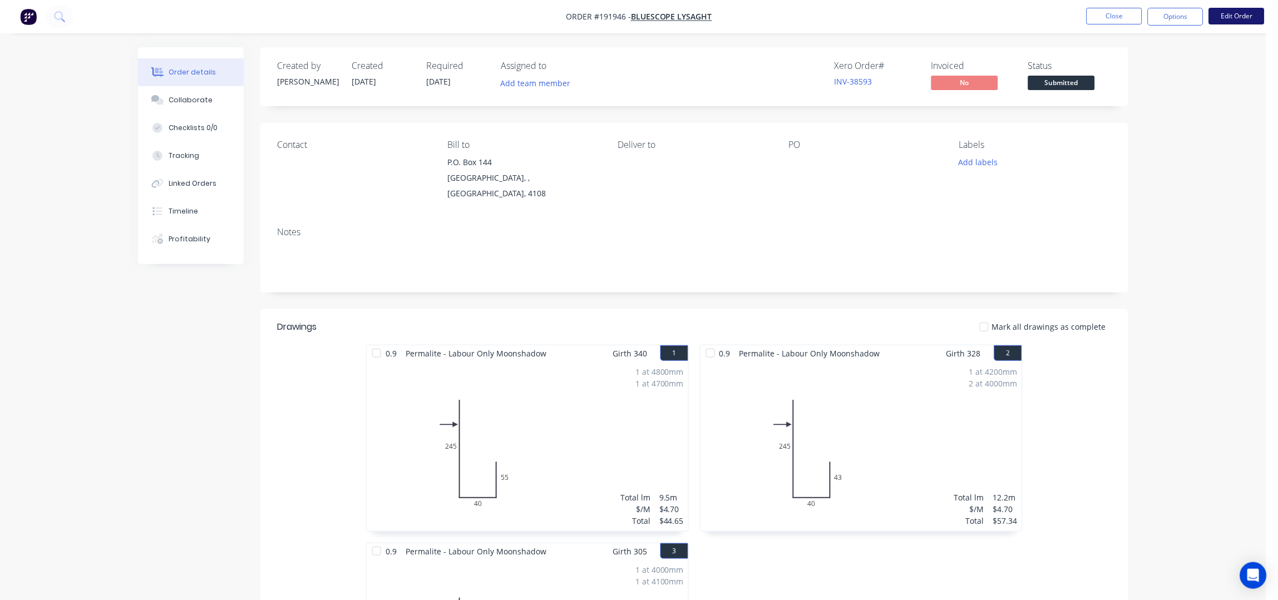
click at [1230, 15] on button "Edit Order" at bounding box center [1237, 16] width 56 height 17
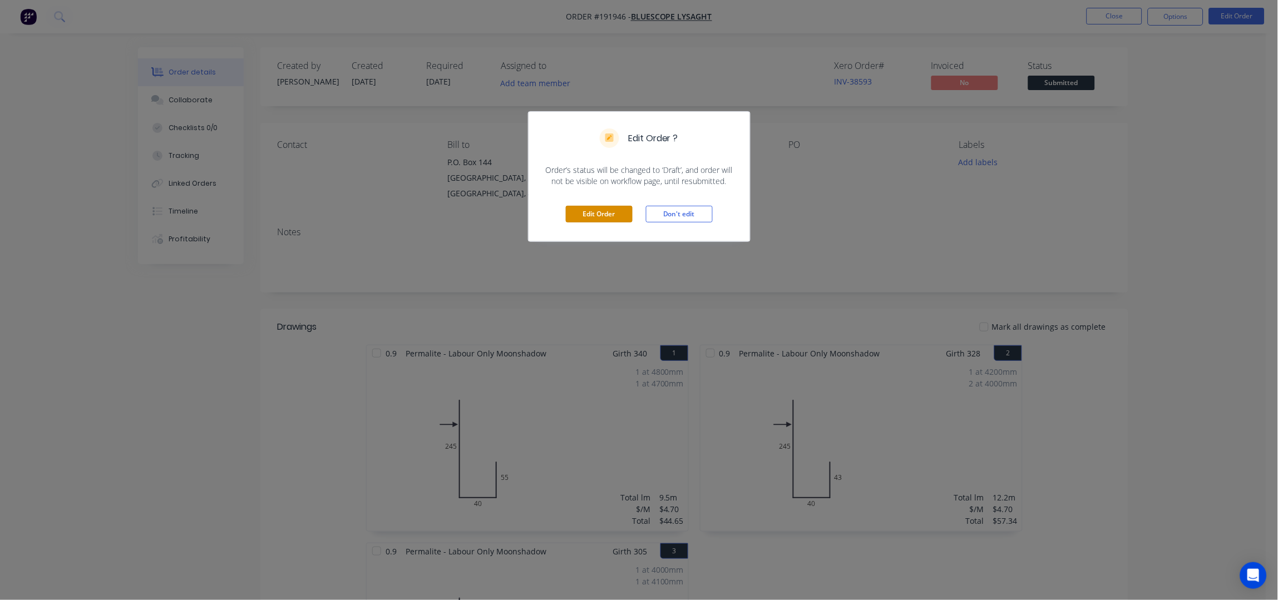
drag, startPoint x: 590, startPoint y: 216, endPoint x: 562, endPoint y: 191, distance: 38.3
click at [590, 215] on button "Edit Order" at bounding box center [599, 214] width 67 height 17
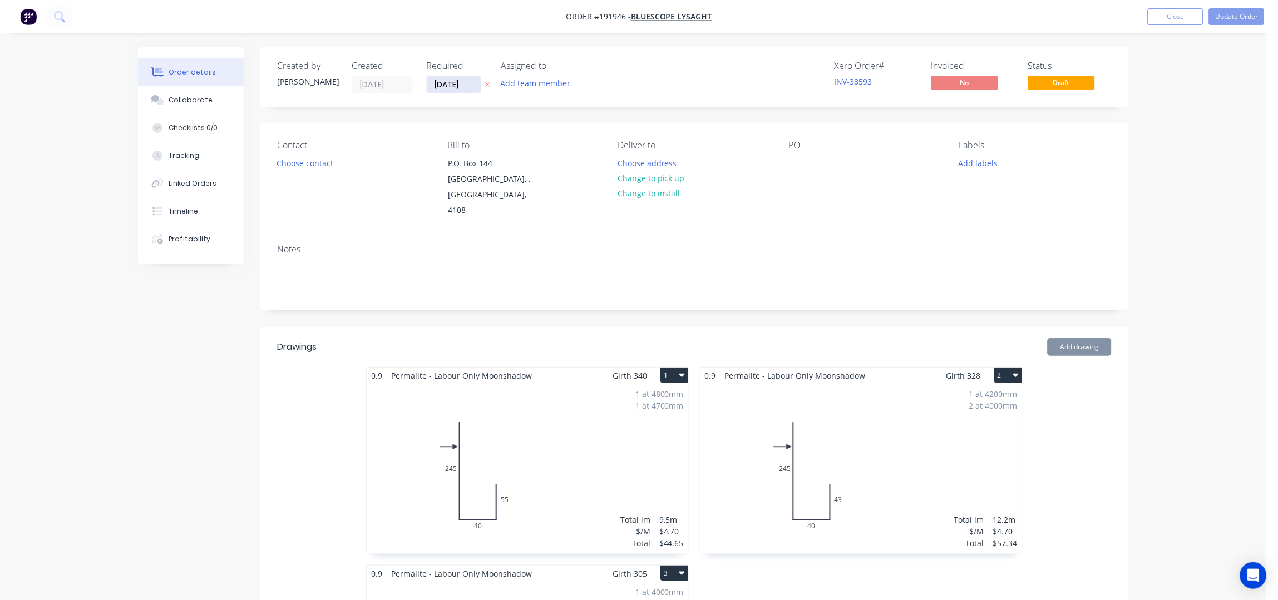
click at [439, 90] on input "[DATE]" at bounding box center [454, 84] width 55 height 17
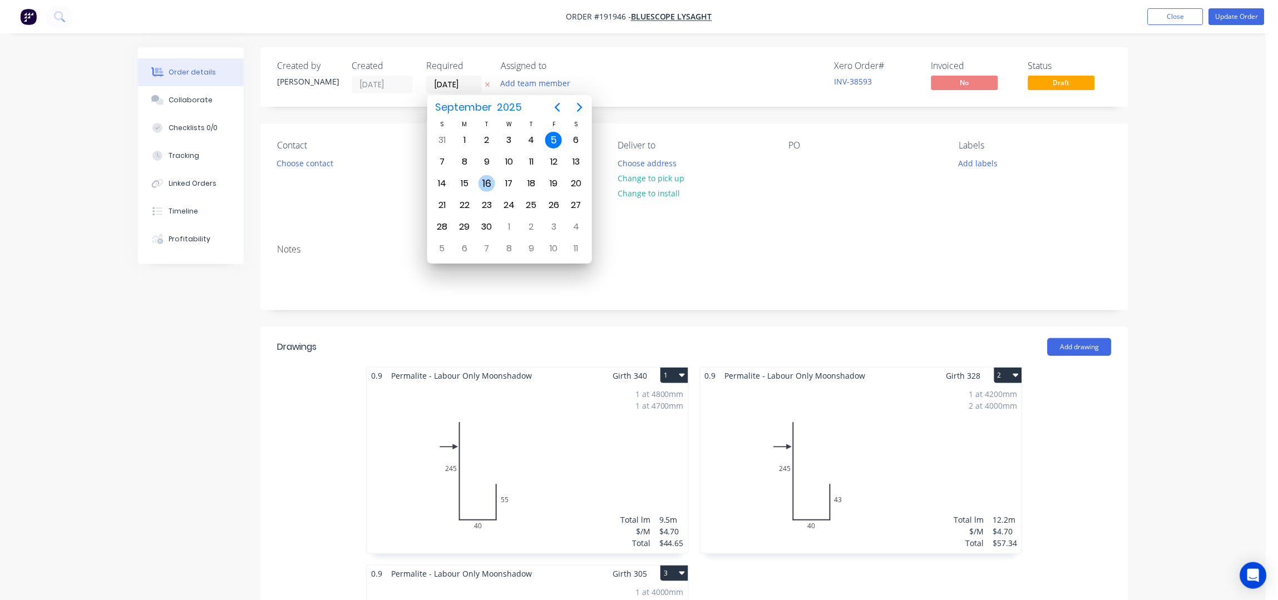
drag, startPoint x: 487, startPoint y: 184, endPoint x: 478, endPoint y: 184, distance: 9.5
click at [487, 184] on div "16" at bounding box center [487, 183] width 17 height 17
type input "[DATE]"
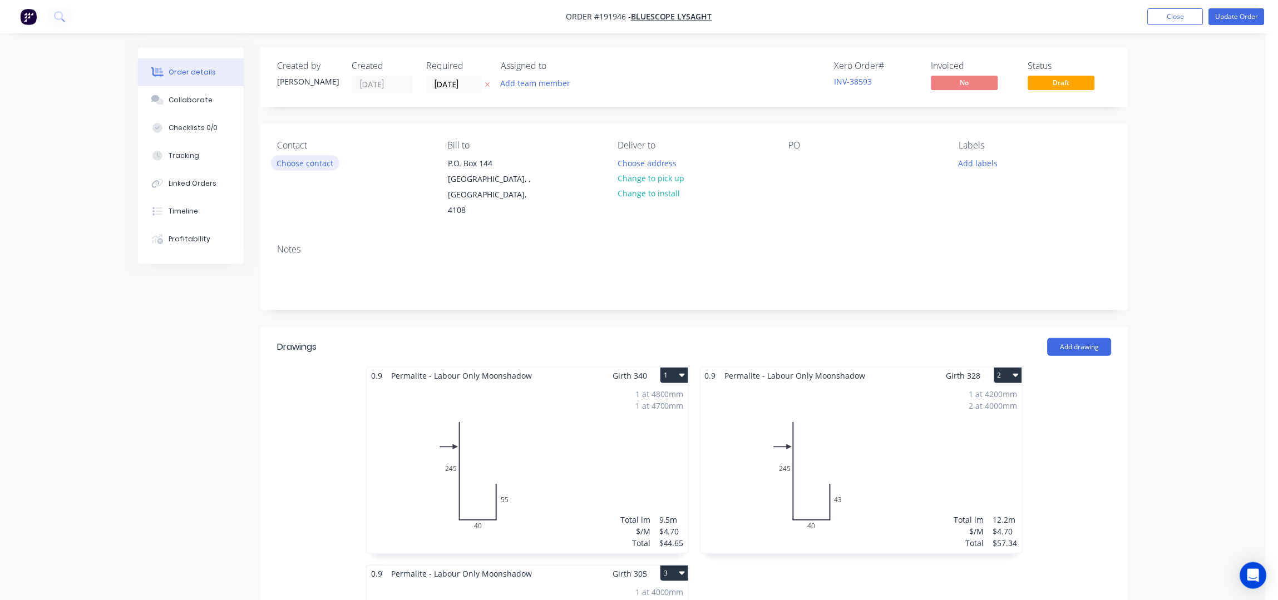
click at [308, 164] on button "Choose contact" at bounding box center [305, 162] width 68 height 15
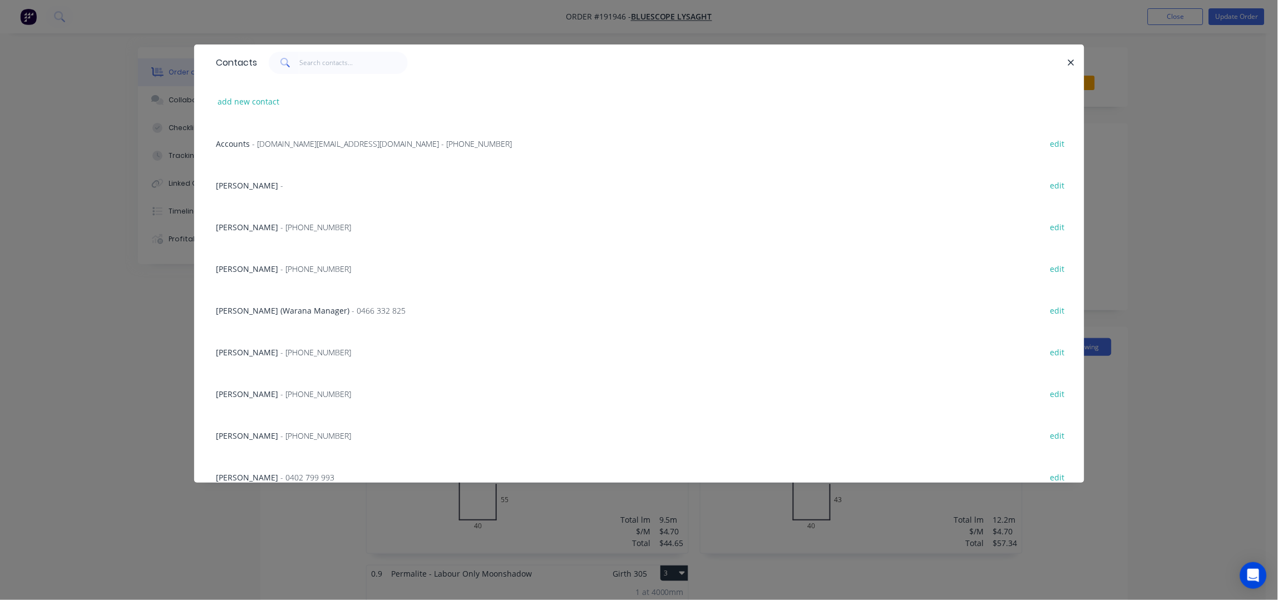
click at [328, 265] on span "- (07) 3365 7777" at bounding box center [316, 269] width 71 height 11
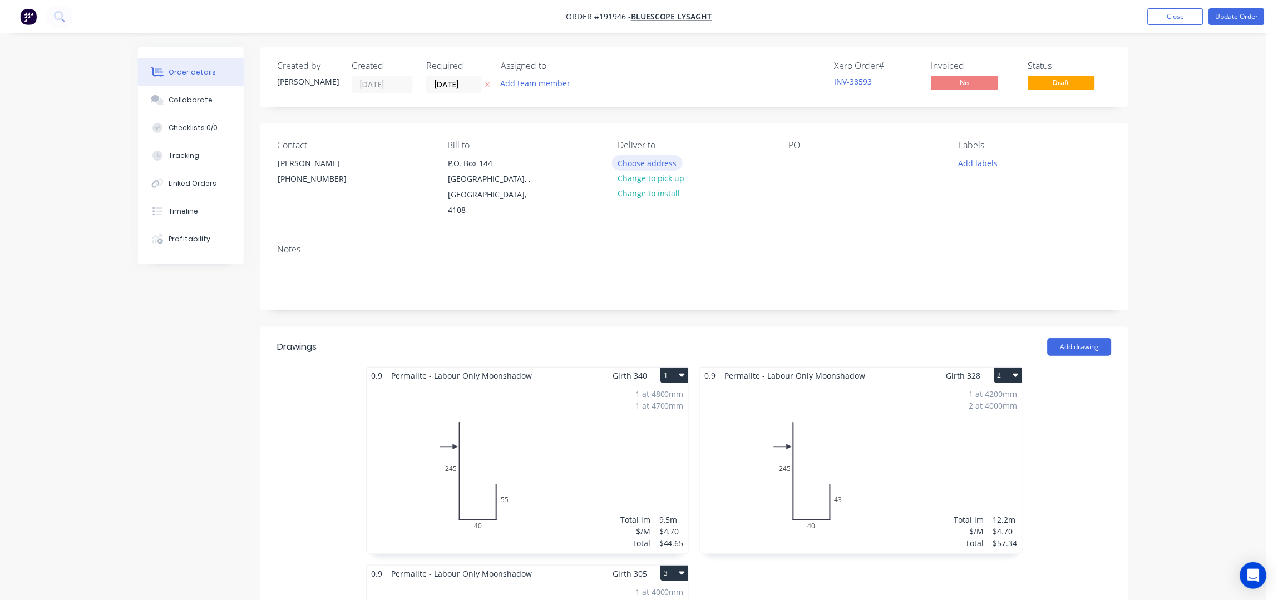
click at [634, 159] on button "Choose address" at bounding box center [647, 162] width 71 height 15
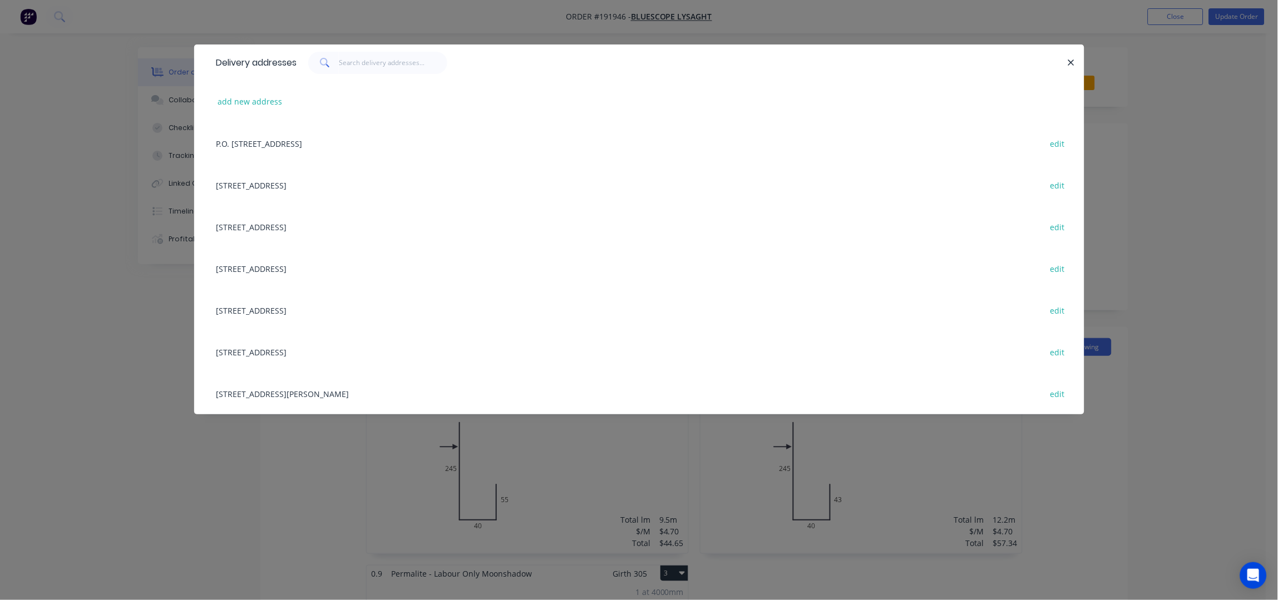
click at [289, 219] on div "10 GREENWAY DR, (STORE), TWEED HEADS, New South Wales, Australia, 2485 edit" at bounding box center [639, 227] width 857 height 42
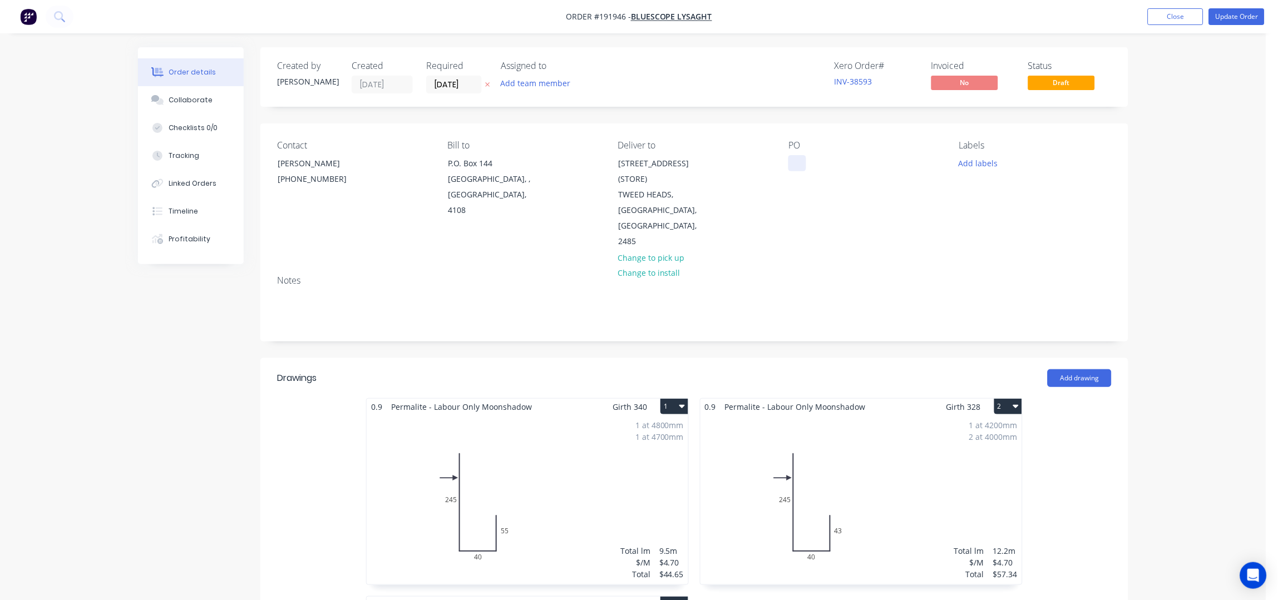
click at [796, 164] on div at bounding box center [798, 163] width 18 height 16
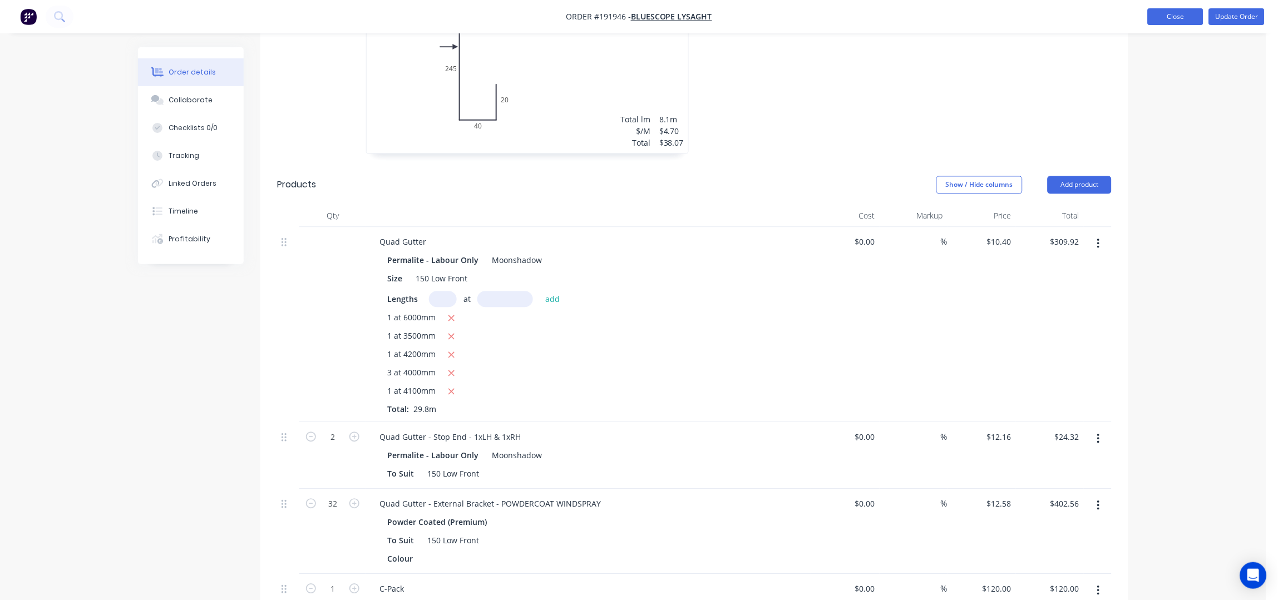
scroll to position [593, 0]
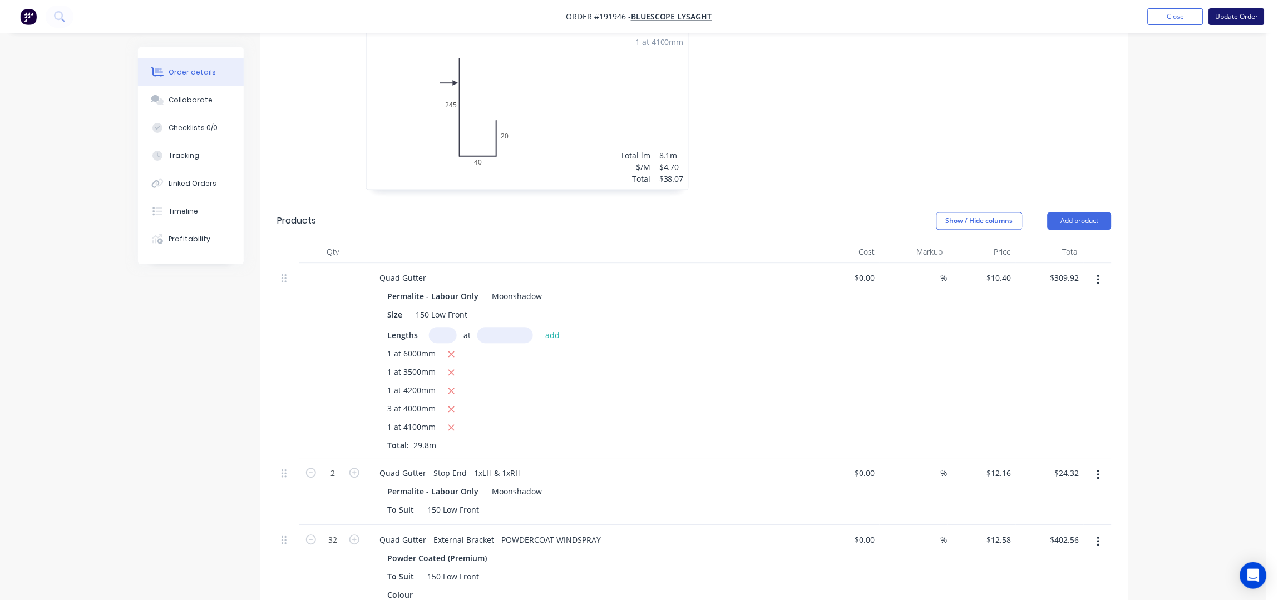
click at [1232, 17] on button "Update Order" at bounding box center [1237, 16] width 56 height 17
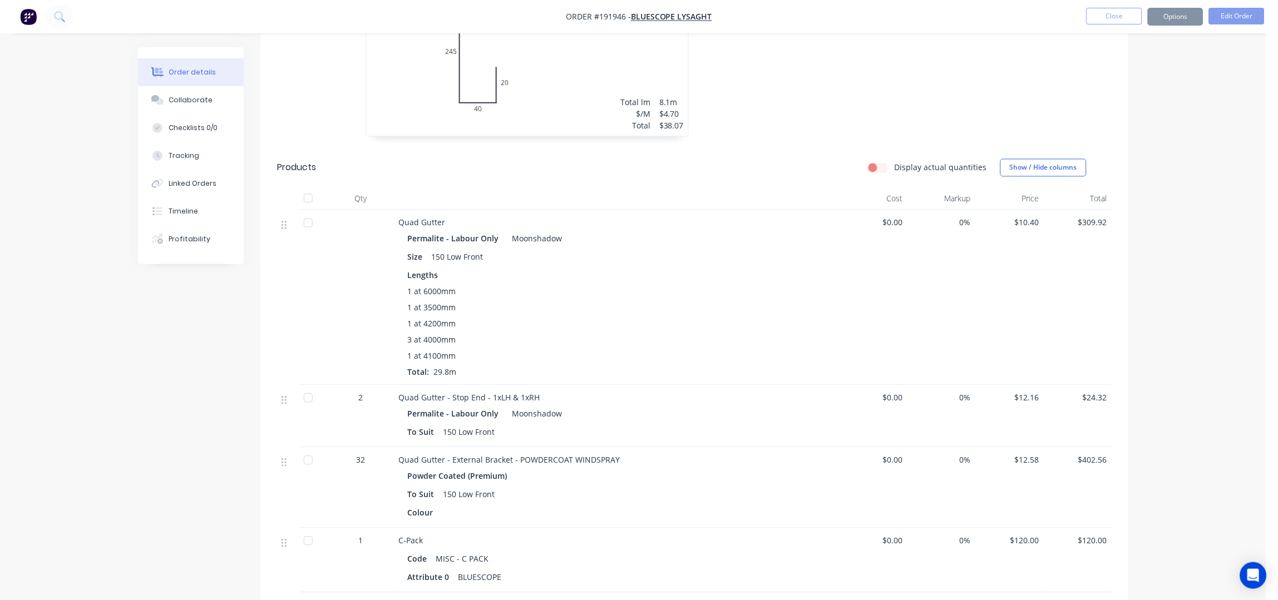
scroll to position [0, 0]
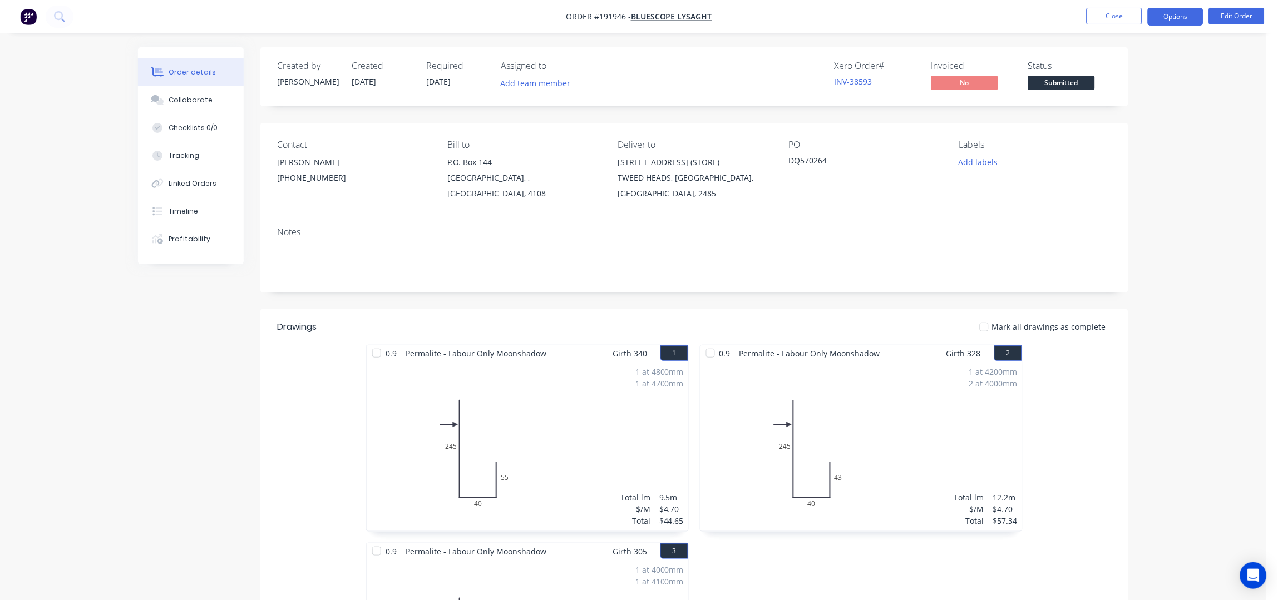
click at [1175, 19] on button "Options" at bounding box center [1176, 17] width 56 height 18
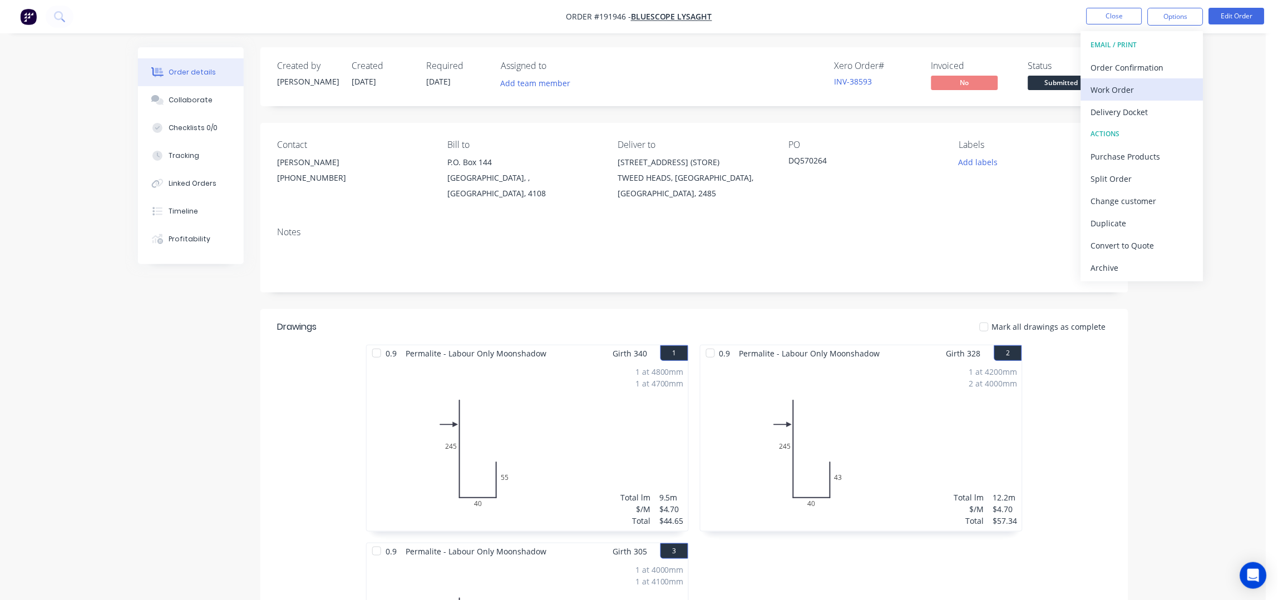
click at [1119, 84] on div "Work Order" at bounding box center [1142, 90] width 102 height 16
click at [1115, 106] on div "Without pricing" at bounding box center [1142, 112] width 102 height 16
click at [1102, 19] on button "Close" at bounding box center [1115, 16] width 56 height 17
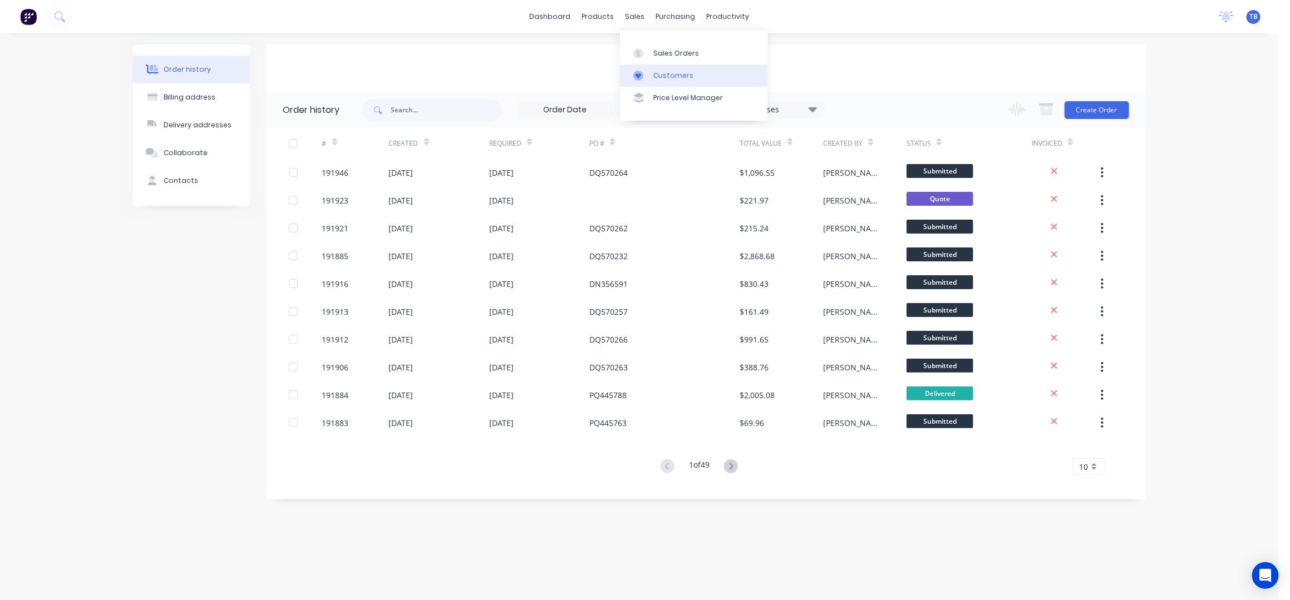
click at [662, 71] on div "Customers" at bounding box center [673, 76] width 40 height 10
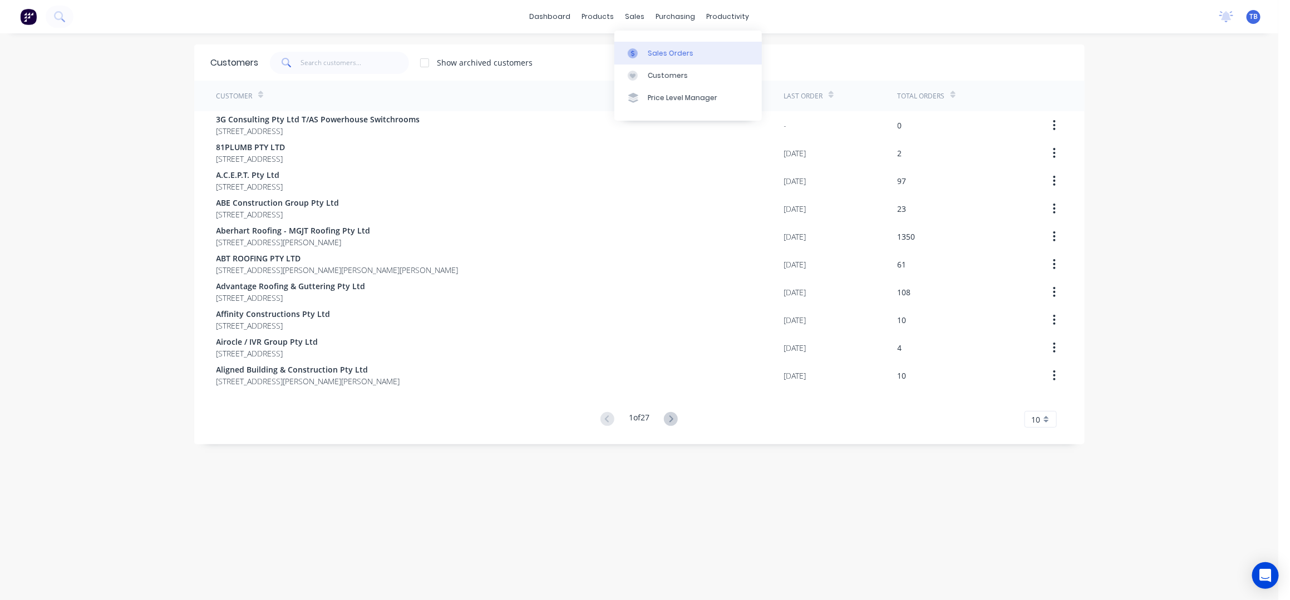
click at [669, 51] on div "Sales Orders" at bounding box center [671, 53] width 46 height 10
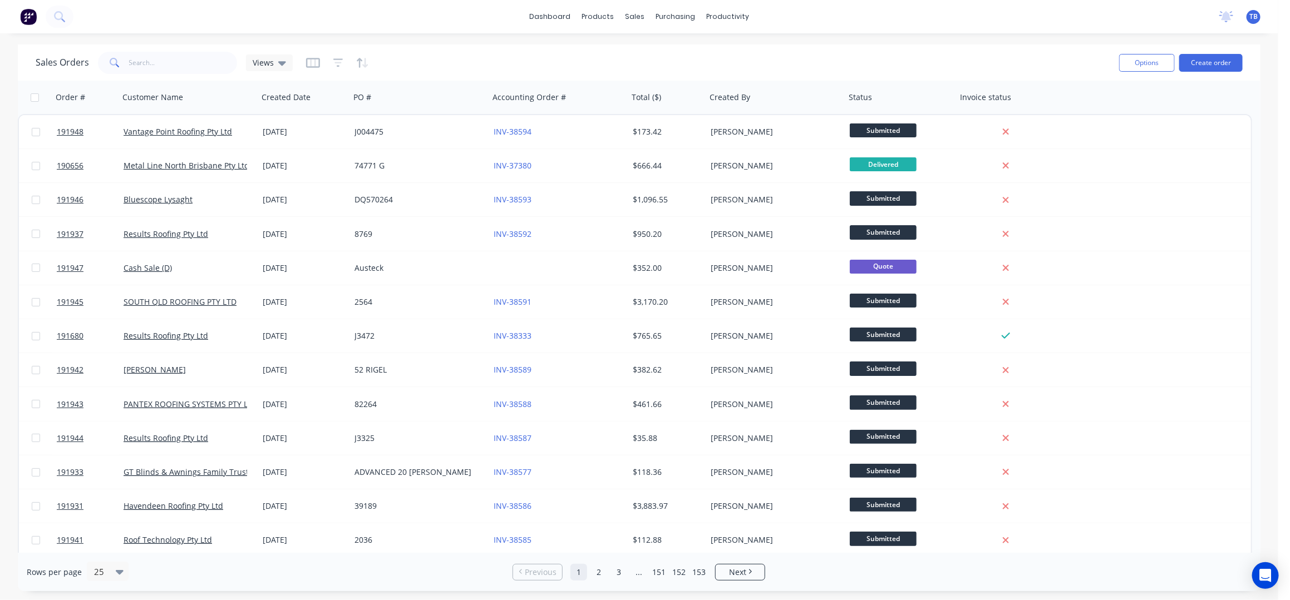
click at [525, 66] on div "Sales Orders Views" at bounding box center [573, 62] width 1075 height 27
click at [667, 61] on link "Sales Orders" at bounding box center [693, 53] width 147 height 22
click at [169, 59] on input "text" at bounding box center [183, 63] width 109 height 22
click at [168, 71] on input "text" at bounding box center [183, 63] width 109 height 22
click at [669, 47] on link "Sales Orders" at bounding box center [693, 53] width 147 height 22
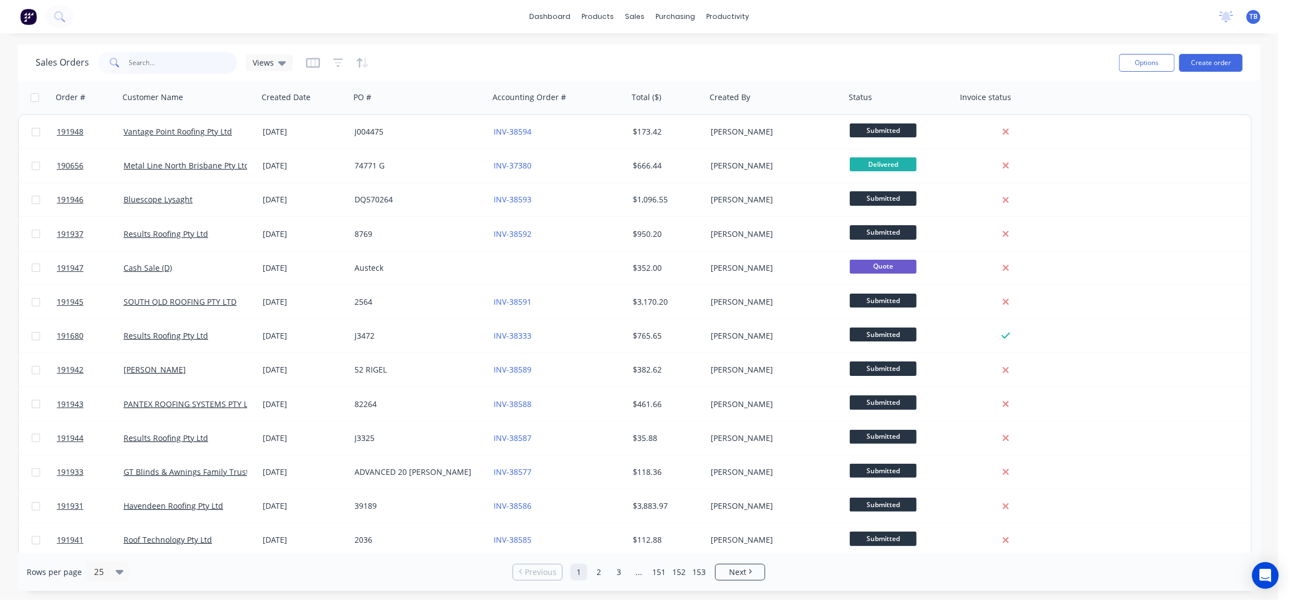
click at [173, 65] on input "text" at bounding box center [183, 63] width 109 height 22
click at [681, 51] on div "Sales Orders" at bounding box center [676, 53] width 46 height 10
click at [992, 49] on div "Sales Orders Views" at bounding box center [573, 62] width 1075 height 27
click at [686, 46] on link "Sales Orders" at bounding box center [693, 53] width 147 height 22
click at [161, 67] on input "text" at bounding box center [183, 63] width 109 height 22
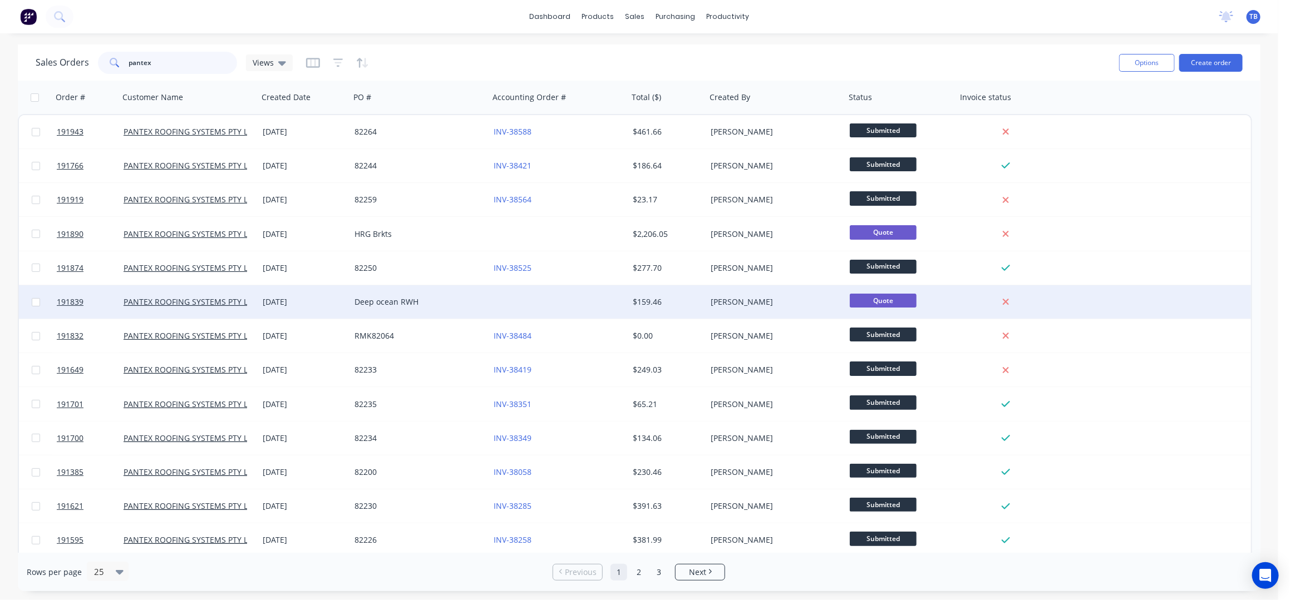
type input "pantex"
click at [577, 293] on div at bounding box center [558, 301] width 139 height 33
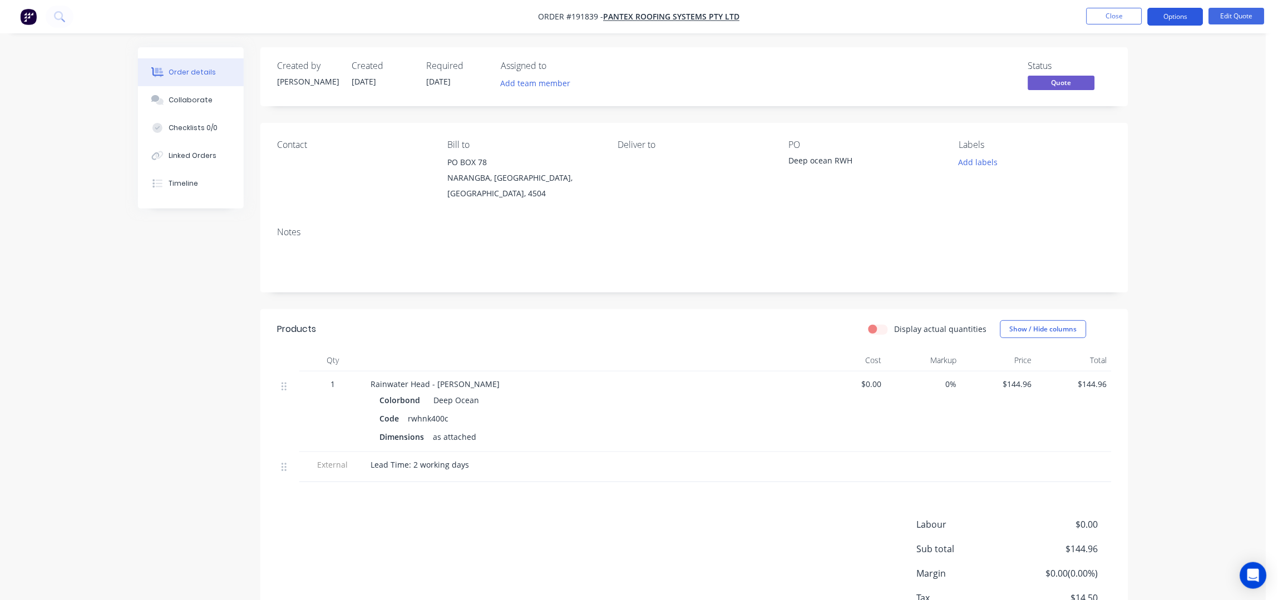
click at [1193, 18] on button "Options" at bounding box center [1176, 17] width 56 height 18
click at [1143, 139] on div "Convert to Order" at bounding box center [1142, 134] width 102 height 16
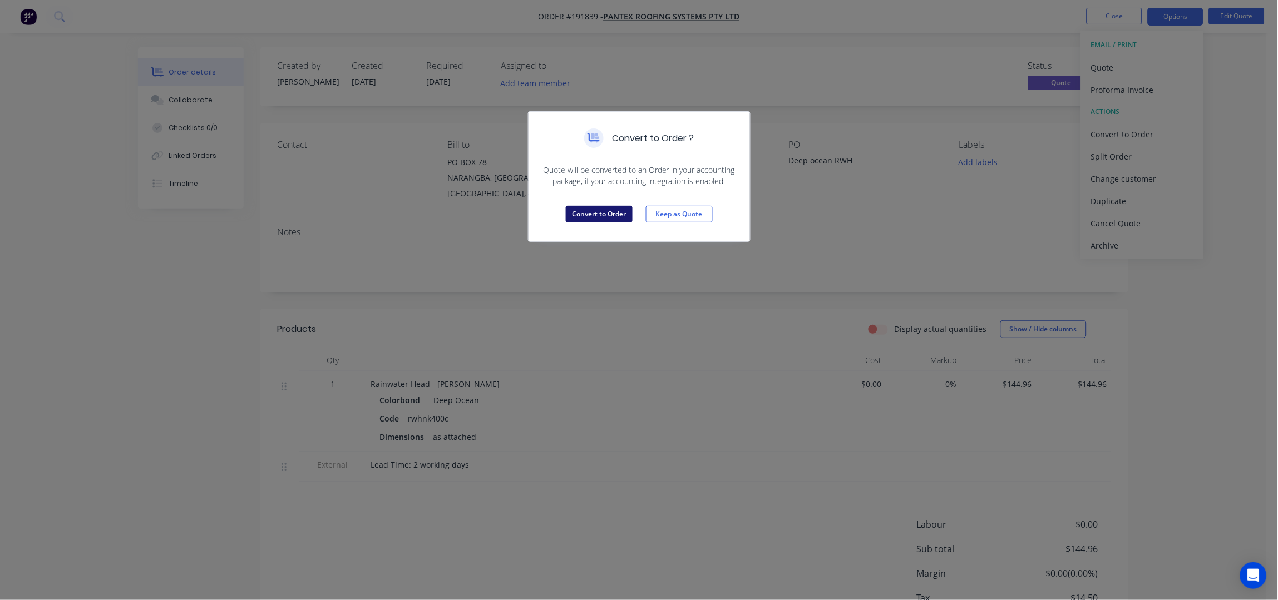
click at [622, 210] on button "Convert to Order" at bounding box center [599, 214] width 67 height 17
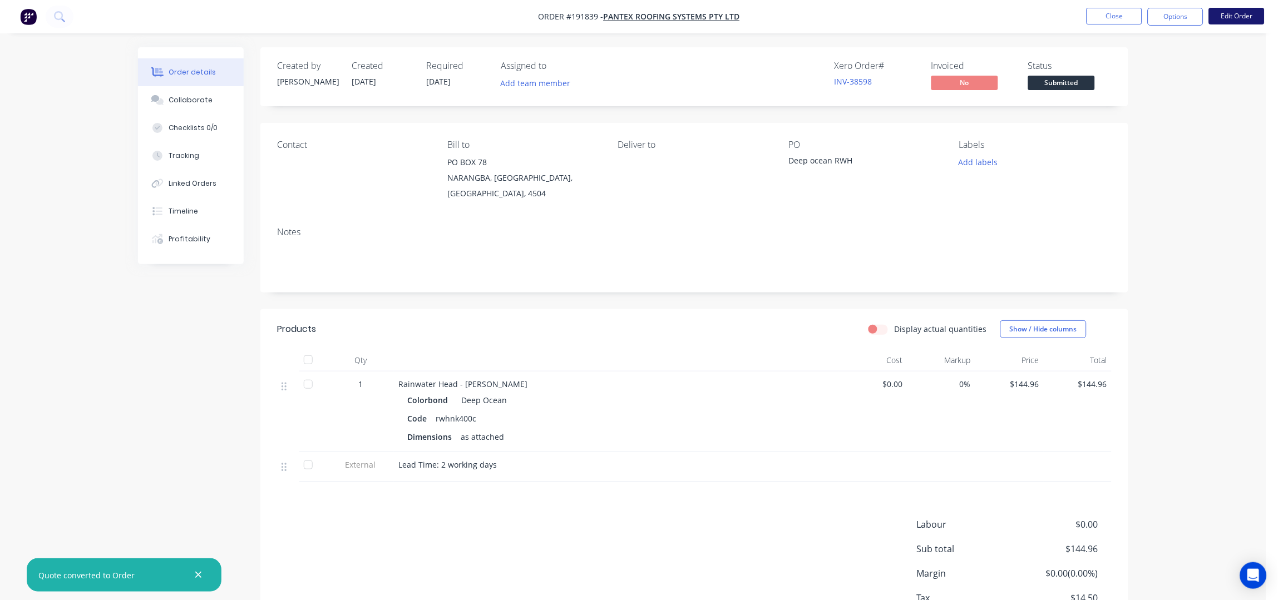
click at [1238, 17] on button "Edit Order" at bounding box center [1237, 16] width 56 height 17
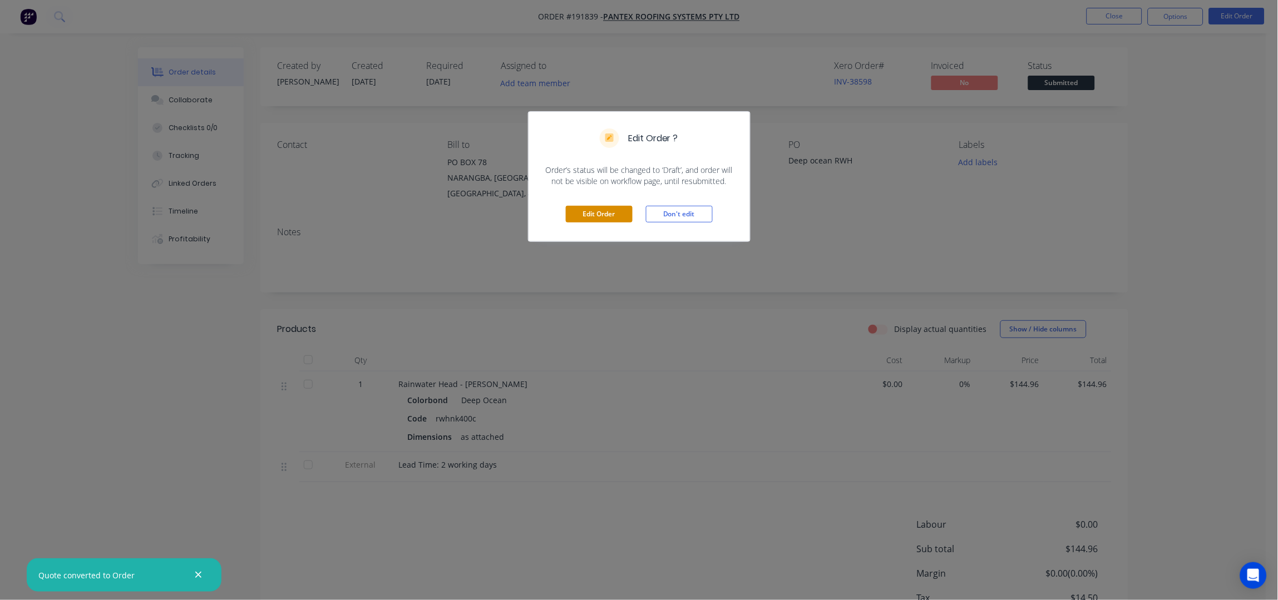
click at [627, 213] on button "Edit Order" at bounding box center [599, 214] width 67 height 17
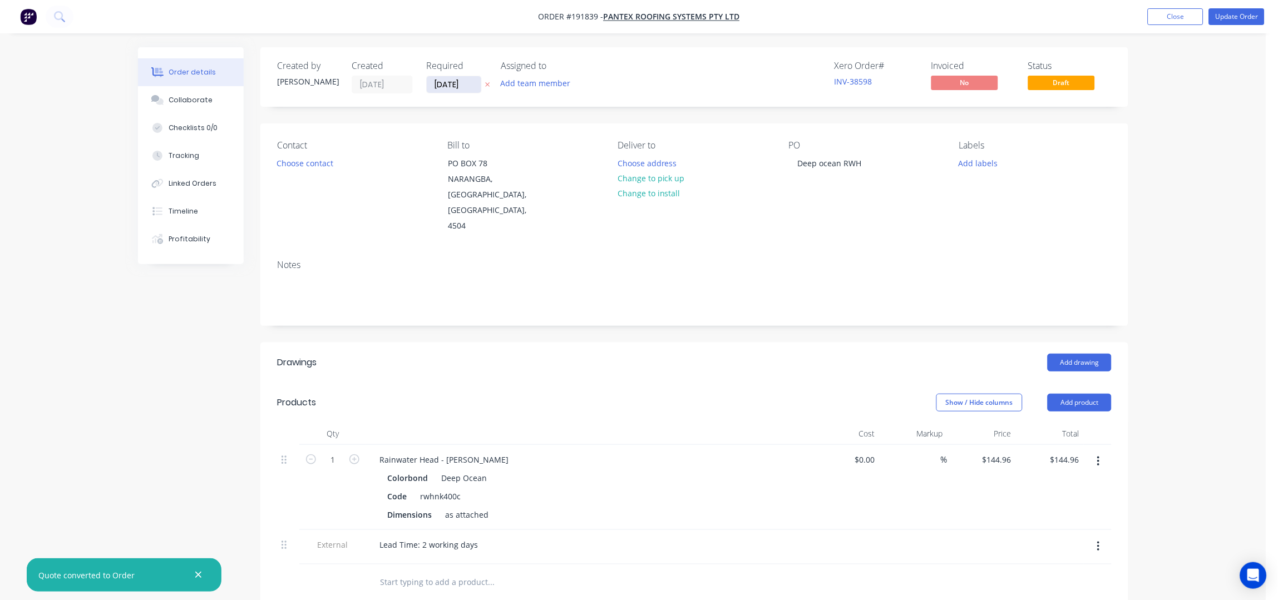
click at [435, 87] on input "04/09/25" at bounding box center [454, 84] width 55 height 17
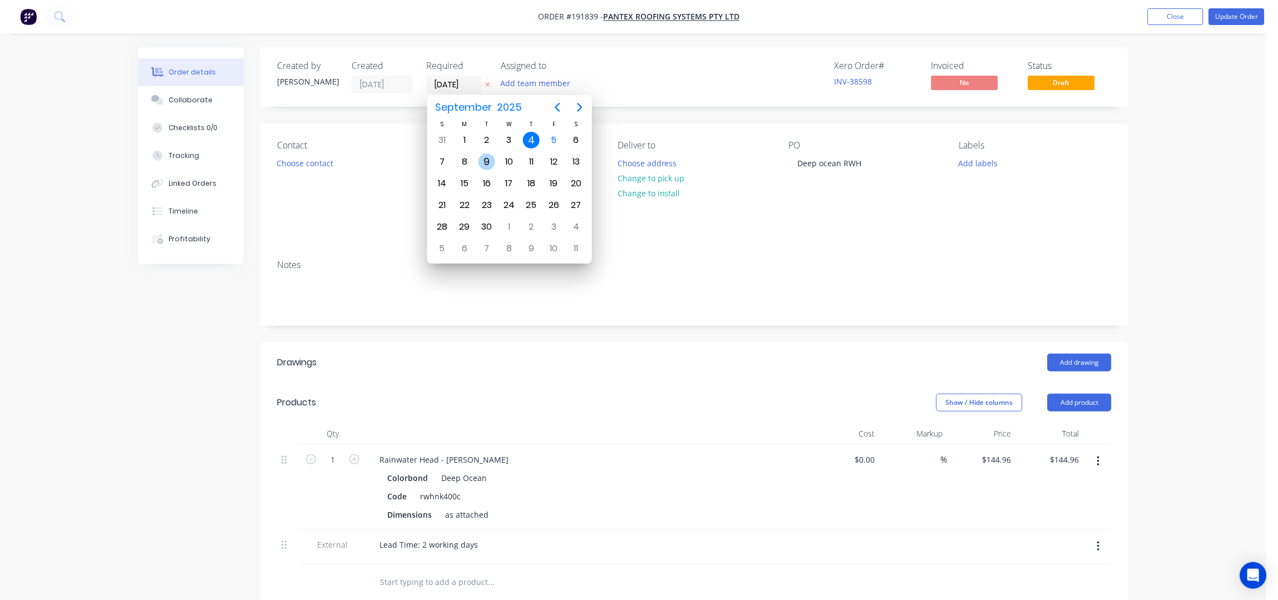
click at [485, 161] on div "9" at bounding box center [487, 162] width 17 height 17
type input "[DATE]"
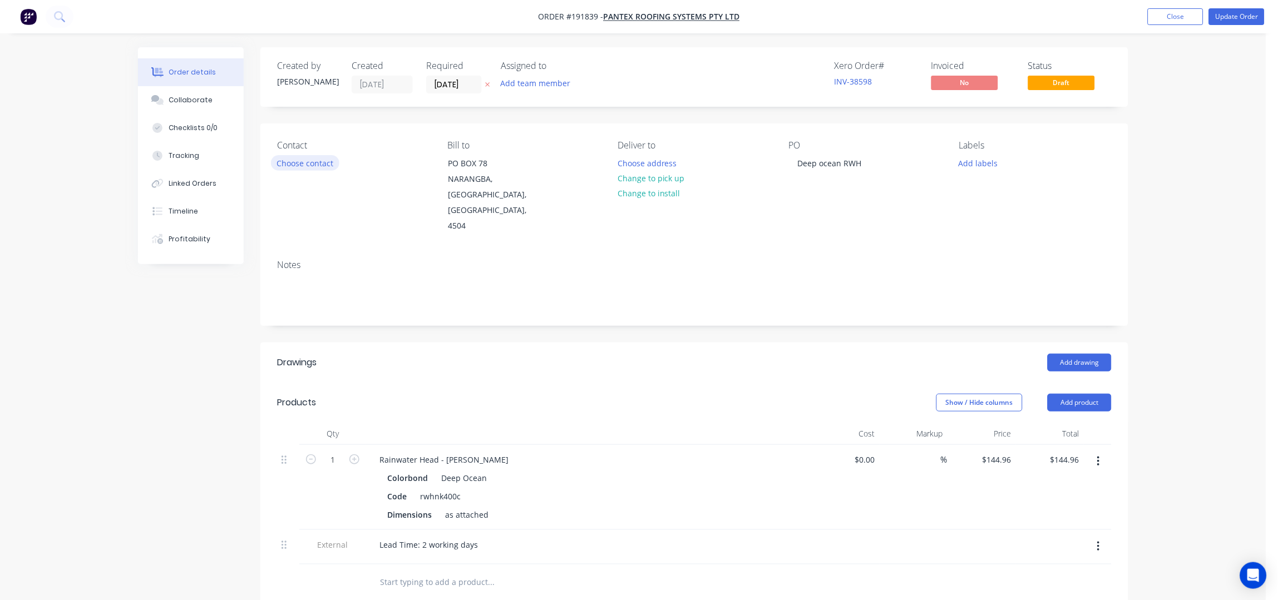
click at [304, 164] on button "Choose contact" at bounding box center [305, 162] width 68 height 15
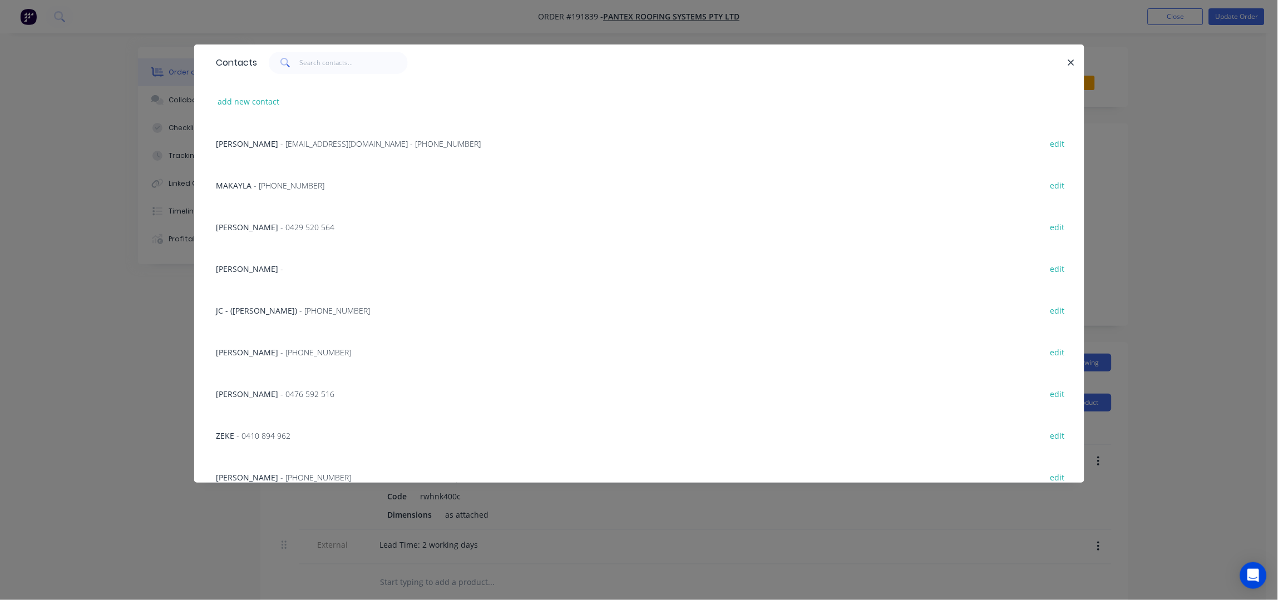
click at [266, 166] on div "MAKAYLA - (07) 3897 8200 edit" at bounding box center [639, 185] width 857 height 42
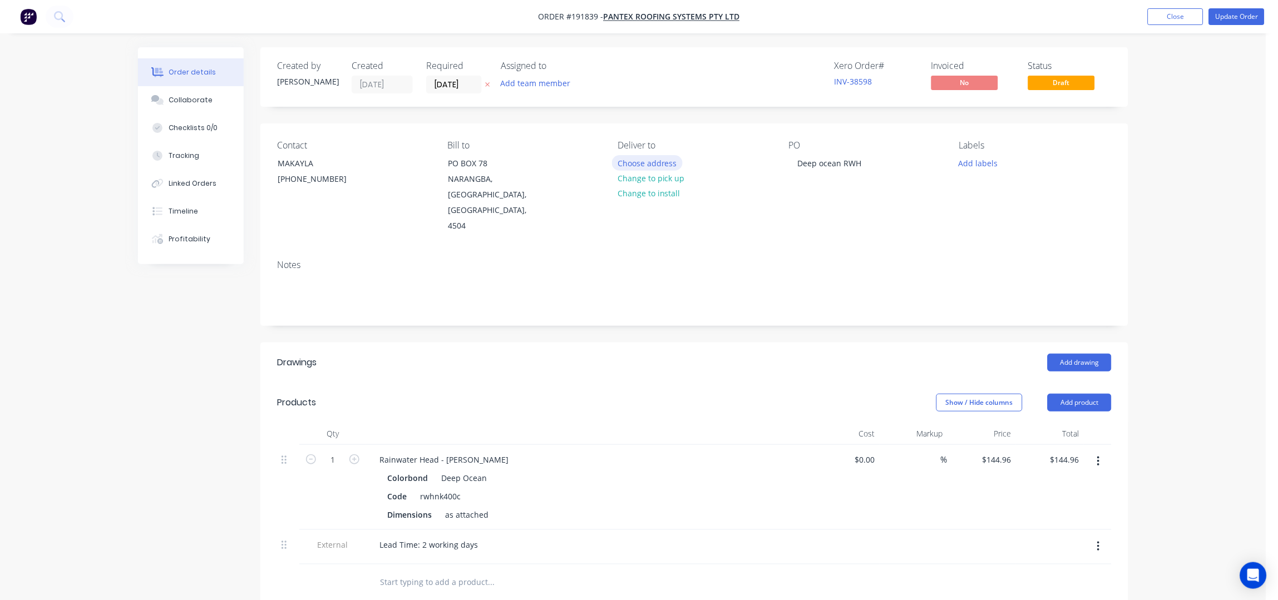
click at [640, 165] on button "Choose address" at bounding box center [647, 162] width 71 height 15
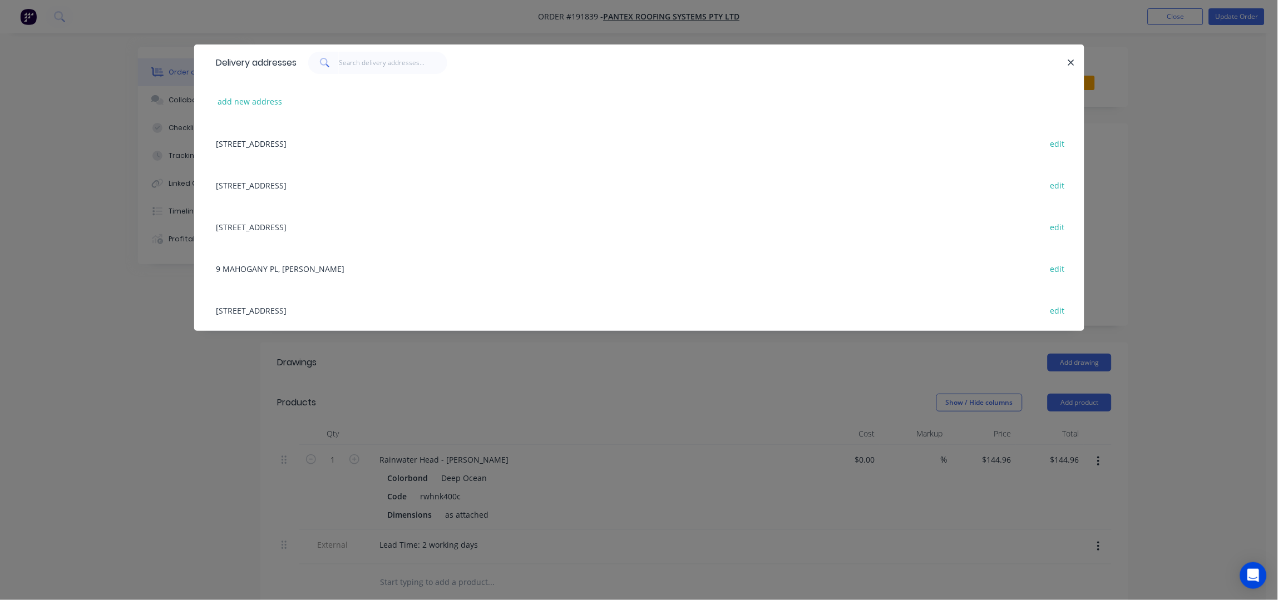
click at [1070, 66] on icon "button" at bounding box center [1071, 63] width 7 height 10
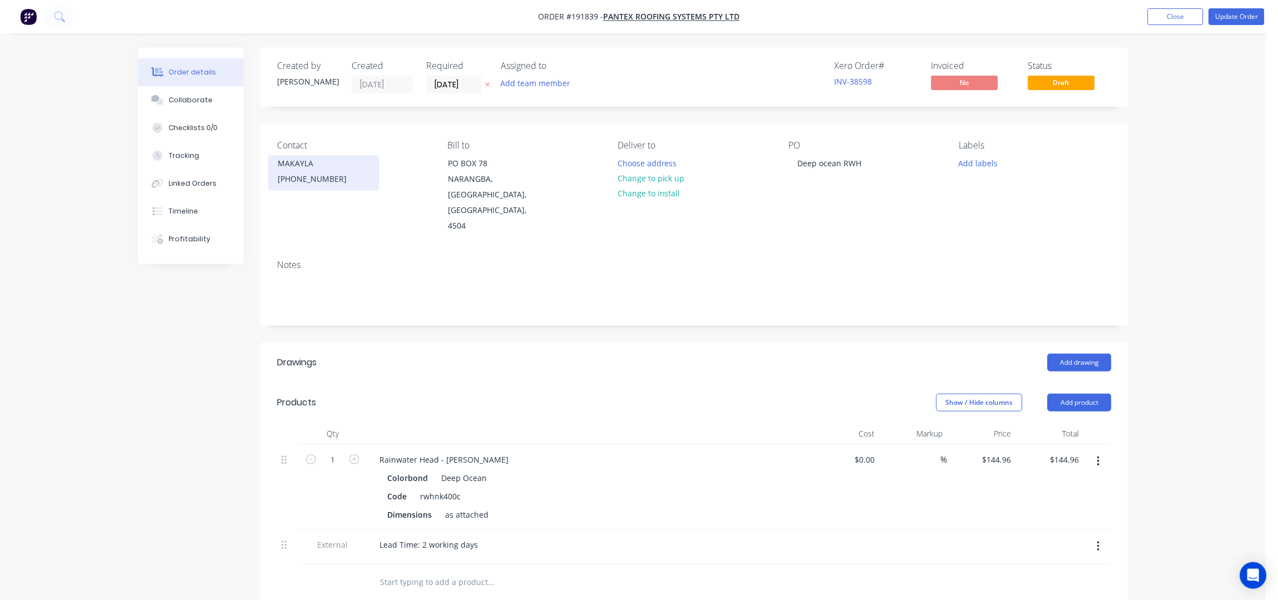
click at [312, 168] on div "MAKAYLA" at bounding box center [324, 164] width 92 height 16
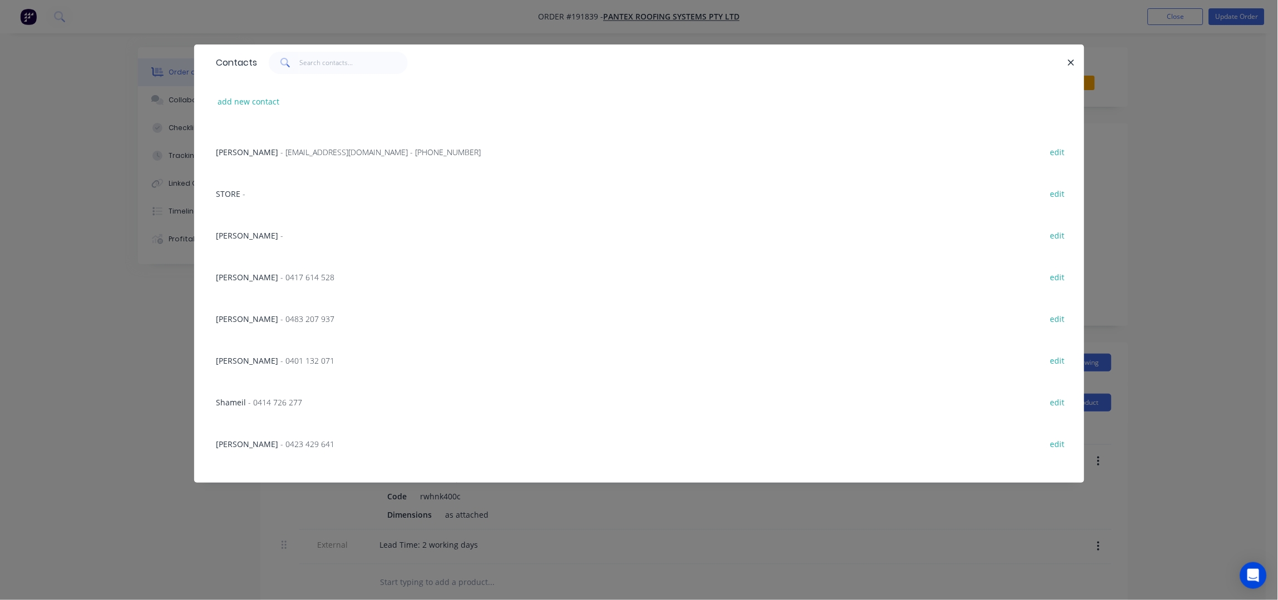
scroll to position [808, 0]
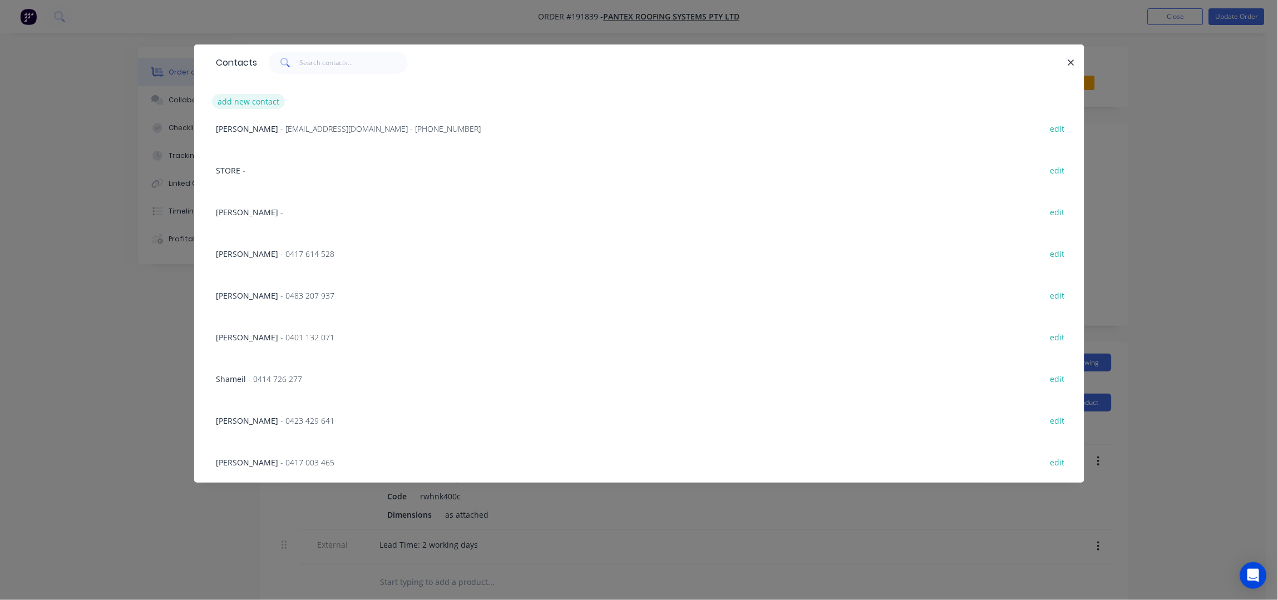
click at [251, 98] on button "add new contact" at bounding box center [248, 101] width 73 height 15
select select "AU"
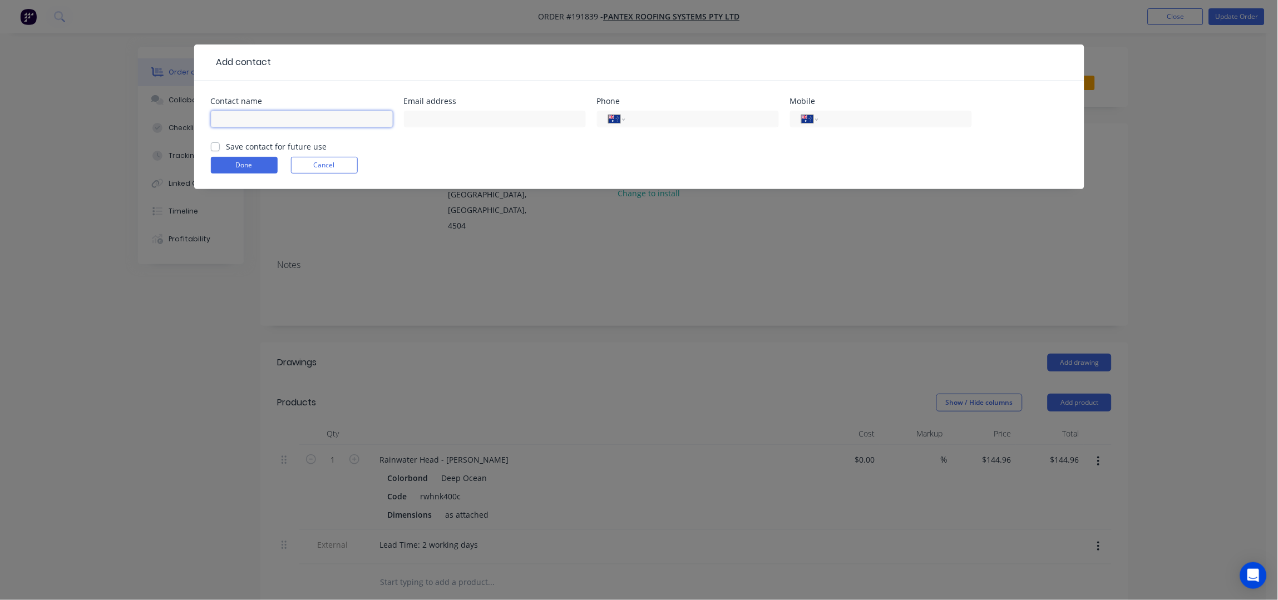
drag, startPoint x: 264, startPoint y: 114, endPoint x: 269, endPoint y: 123, distance: 11.0
click at [264, 114] on input "text" at bounding box center [302, 119] width 182 height 17
type input "eric"
type input "0478 008 180"
click at [227, 165] on button "Done" at bounding box center [244, 165] width 67 height 17
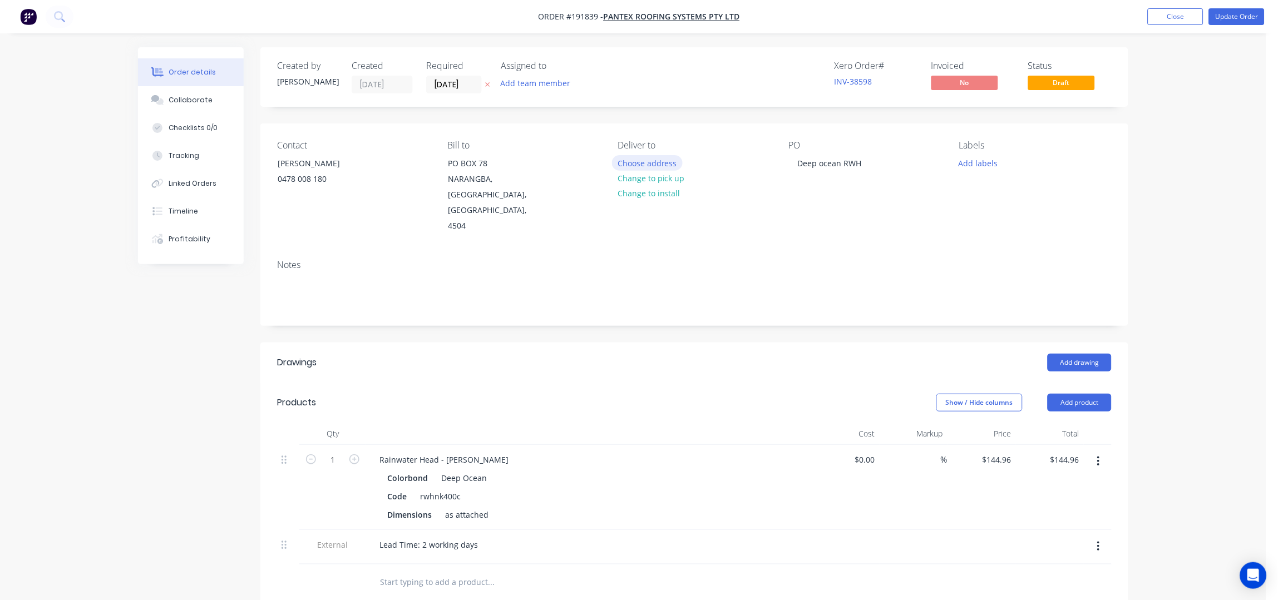
click at [677, 162] on button "Choose address" at bounding box center [647, 162] width 71 height 15
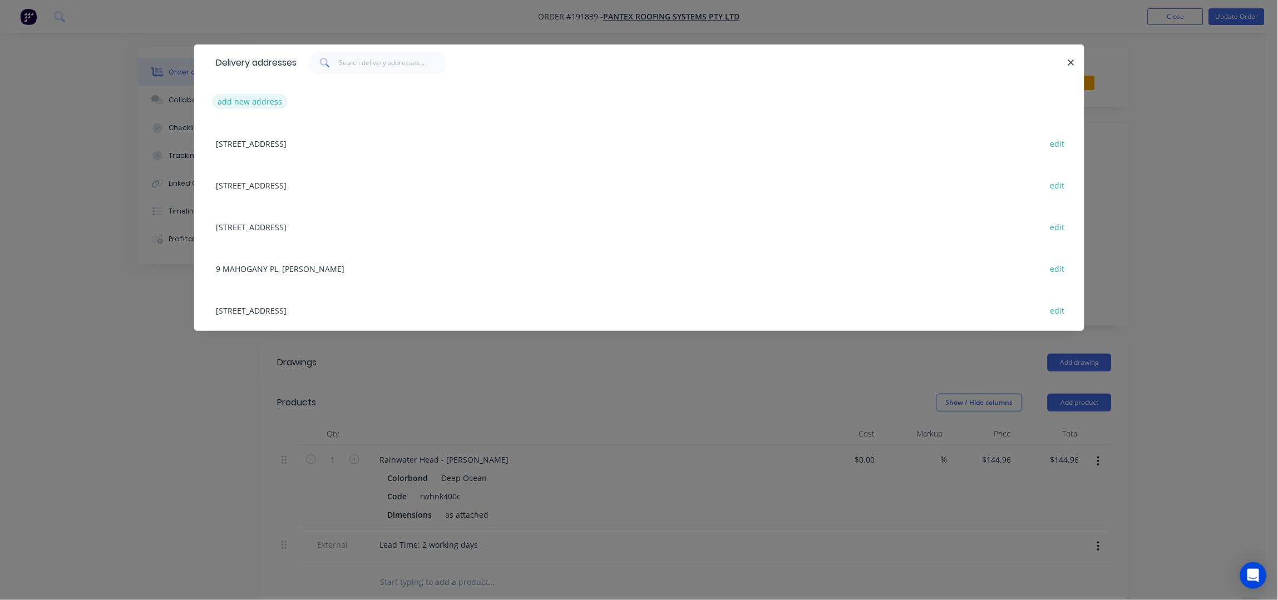
click at [253, 108] on button "add new address" at bounding box center [250, 101] width 76 height 15
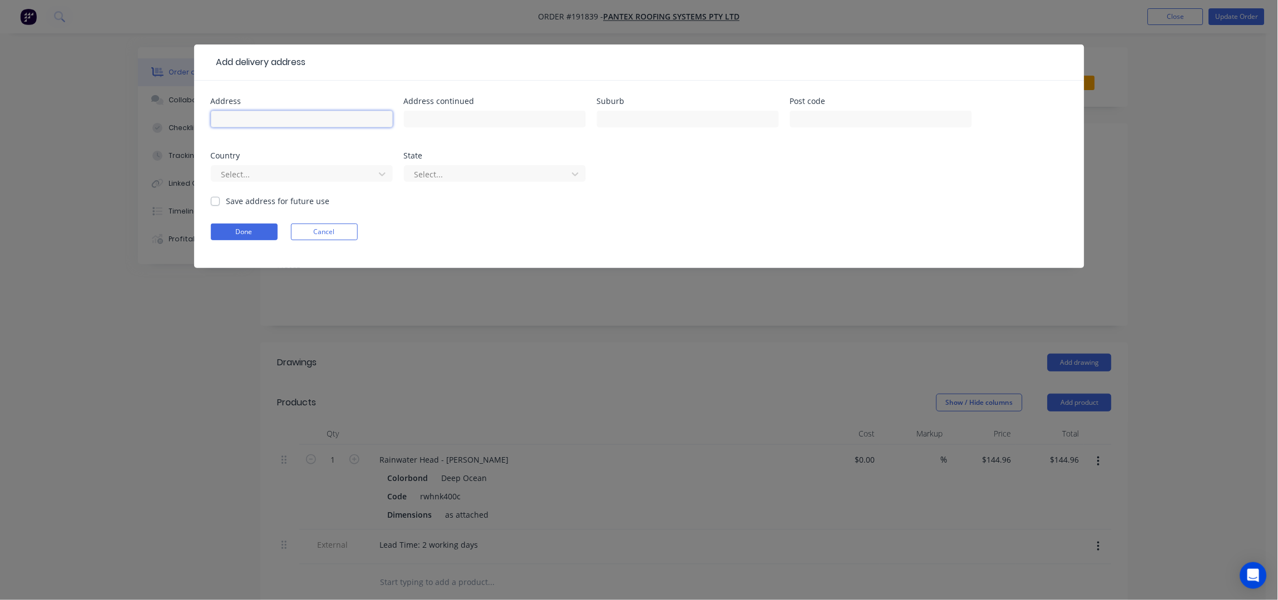
click at [269, 124] on input "text" at bounding box center [302, 119] width 182 height 17
type input "10 KLINGER ROAD"
type input "REDCLIFFE"
click at [235, 235] on button "Done" at bounding box center [244, 232] width 67 height 17
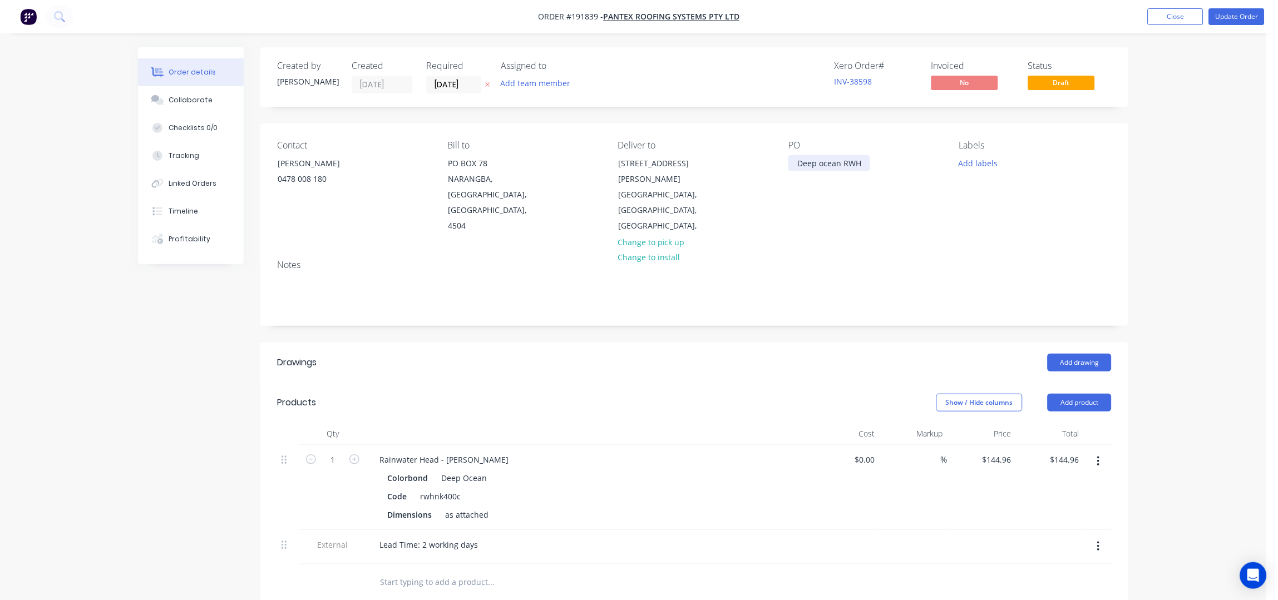
click at [866, 162] on div "Deep ocean RWH" at bounding box center [830, 163] width 82 height 16
drag, startPoint x: 866, startPoint y: 162, endPoint x: 715, endPoint y: 184, distance: 152.8
click at [715, 184] on div "Contact eric 0478 008 180 Bill to PO BOX 78 NARANGBA, Queensland, Australia, 45…" at bounding box center [694, 187] width 868 height 127
click at [975, 164] on button "Add labels" at bounding box center [978, 162] width 51 height 15
click at [1009, 213] on div "7 AM" at bounding box center [1001, 211] width 25 height 12
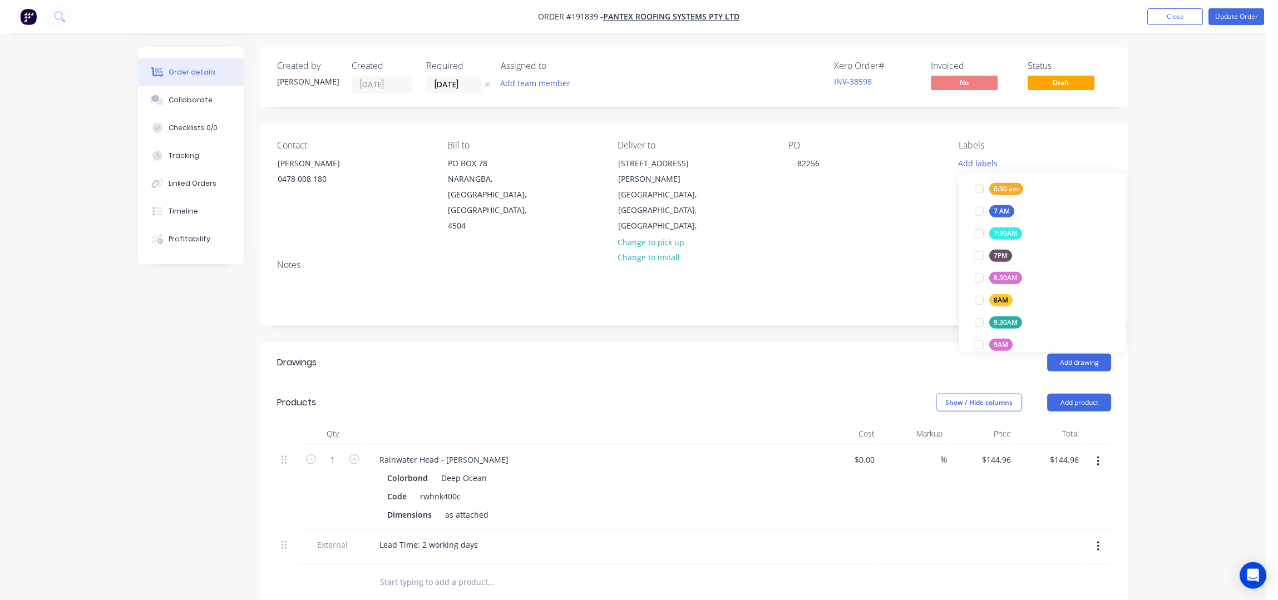
scroll to position [51, 0]
click at [839, 251] on div "Notes" at bounding box center [694, 288] width 868 height 75
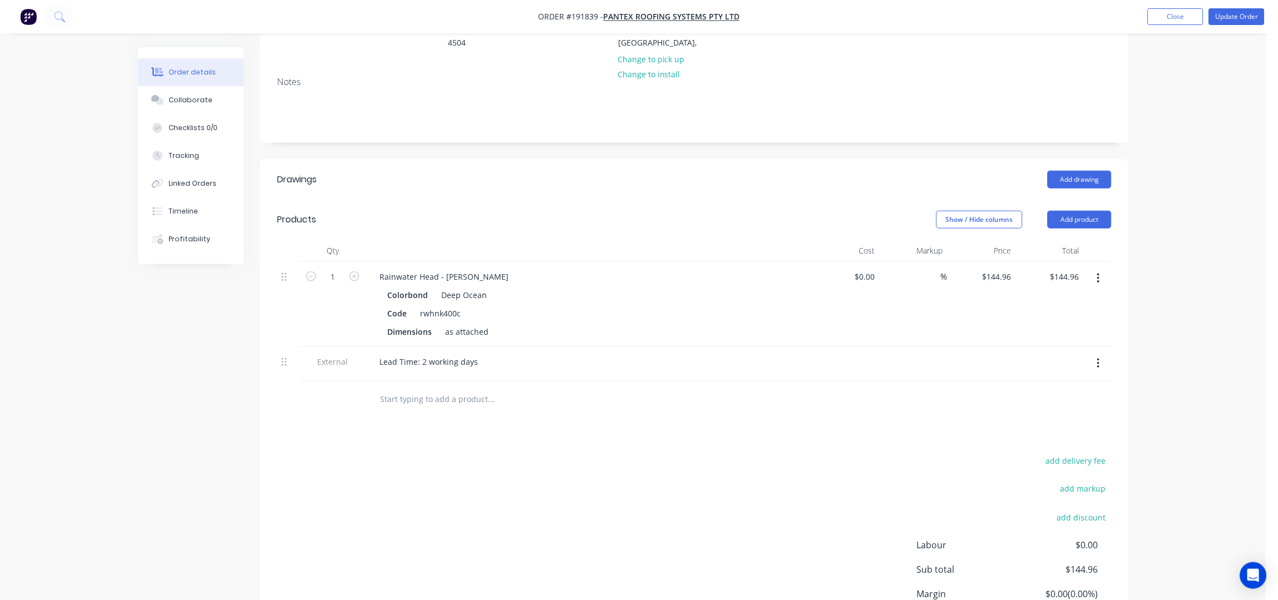
scroll to position [148, 0]
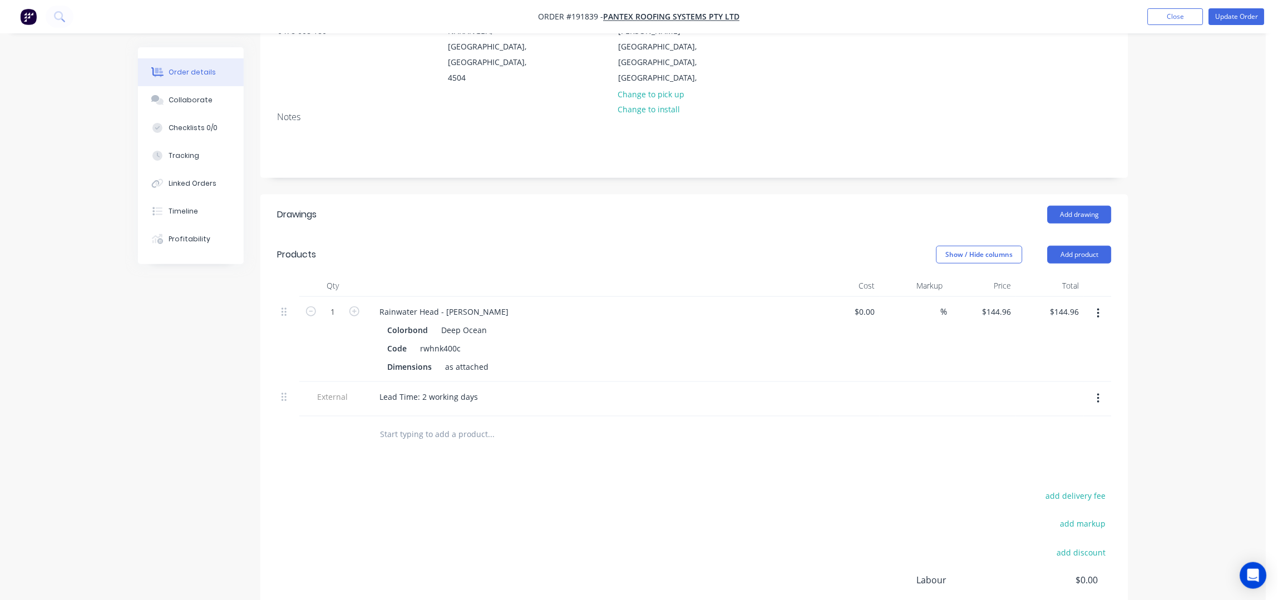
click at [582, 246] on div "Show / Hide columns Add product" at bounding box center [783, 255] width 657 height 18
click at [558, 235] on header "Products Show / Hide columns Add product" at bounding box center [694, 255] width 868 height 40
drag, startPoint x: 1070, startPoint y: 226, endPoint x: 1066, endPoint y: 234, distance: 8.7
click at [1070, 246] on button "Add product" at bounding box center [1080, 255] width 64 height 18
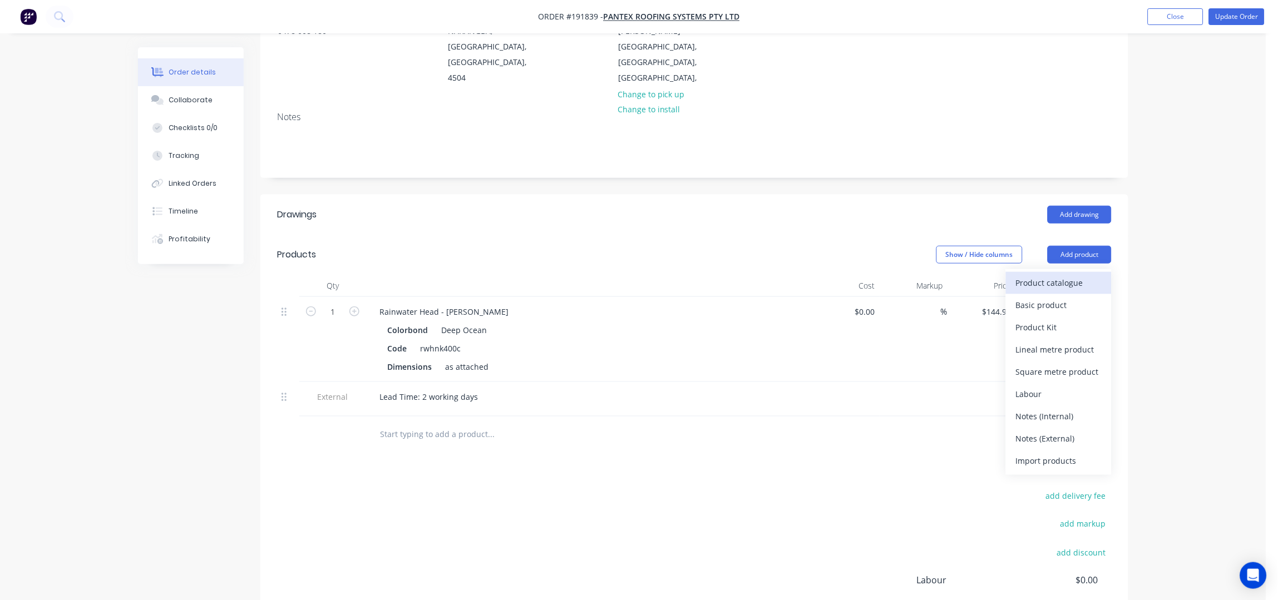
click at [1060, 275] on div "Product catalogue" at bounding box center [1059, 283] width 86 height 16
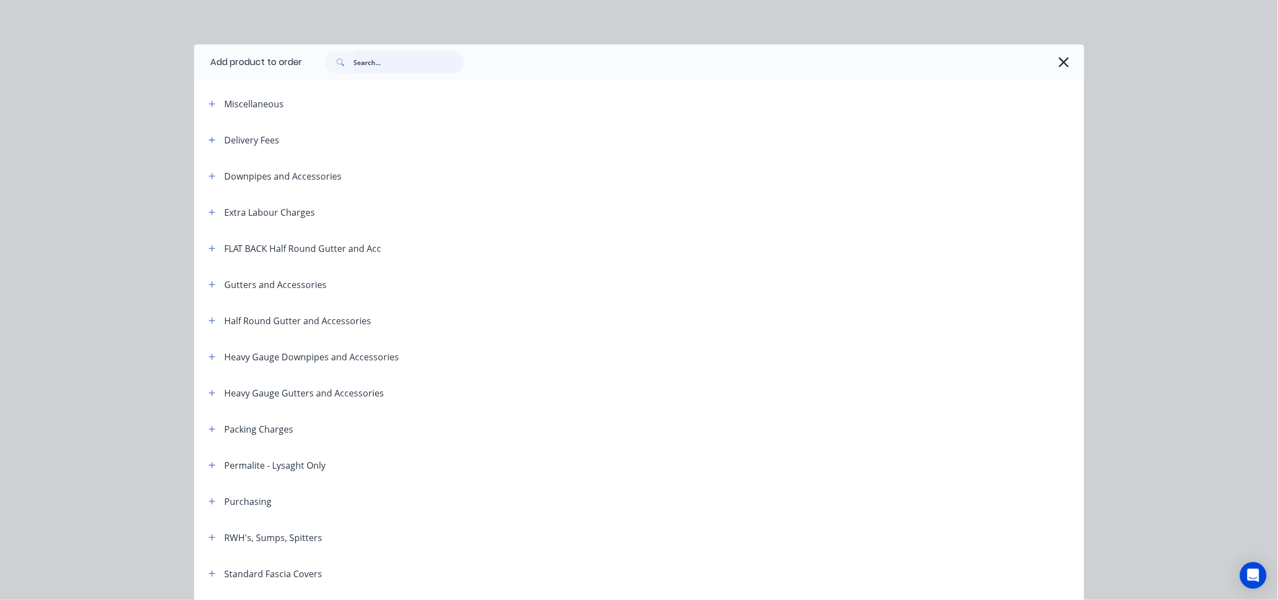
click at [386, 61] on input "text" at bounding box center [409, 62] width 110 height 22
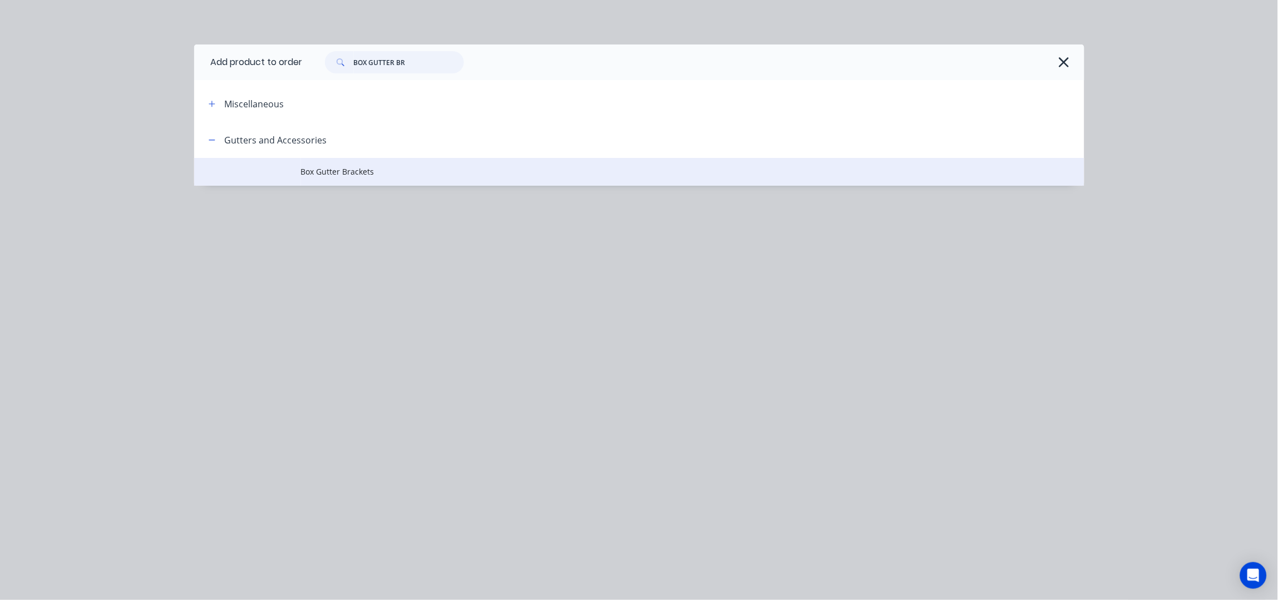
type input "BOX GUTTER BR"
click at [342, 178] on span "Box Gutter Brackets" at bounding box center [614, 172] width 627 height 12
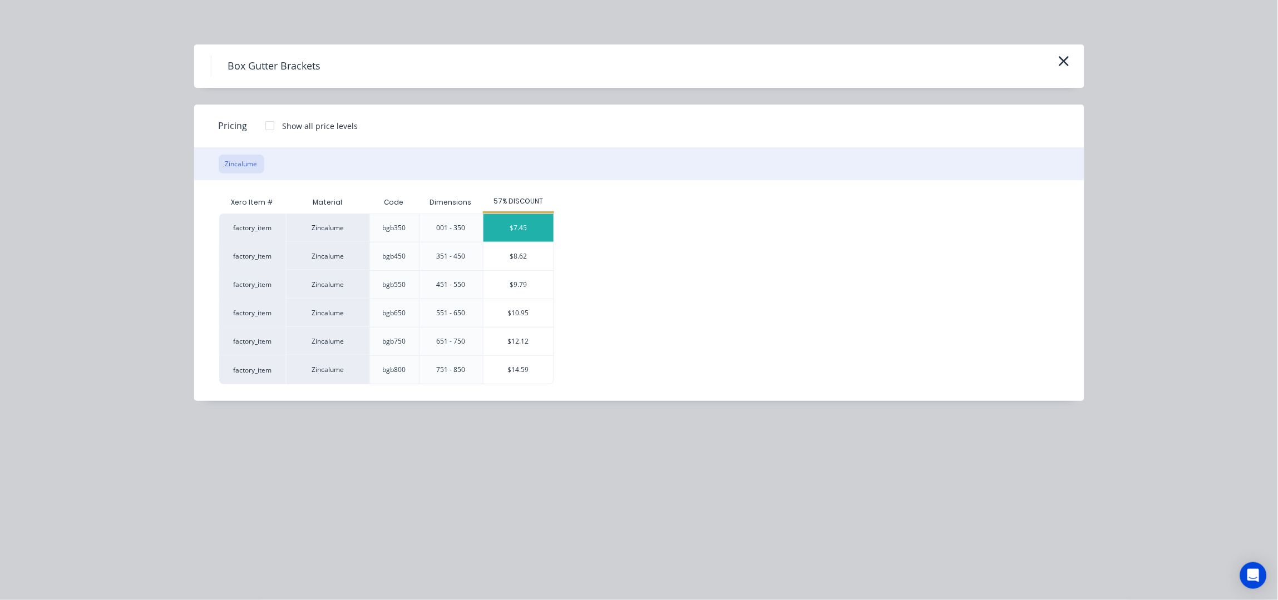
click at [533, 226] on div "$7.45" at bounding box center [519, 228] width 70 height 28
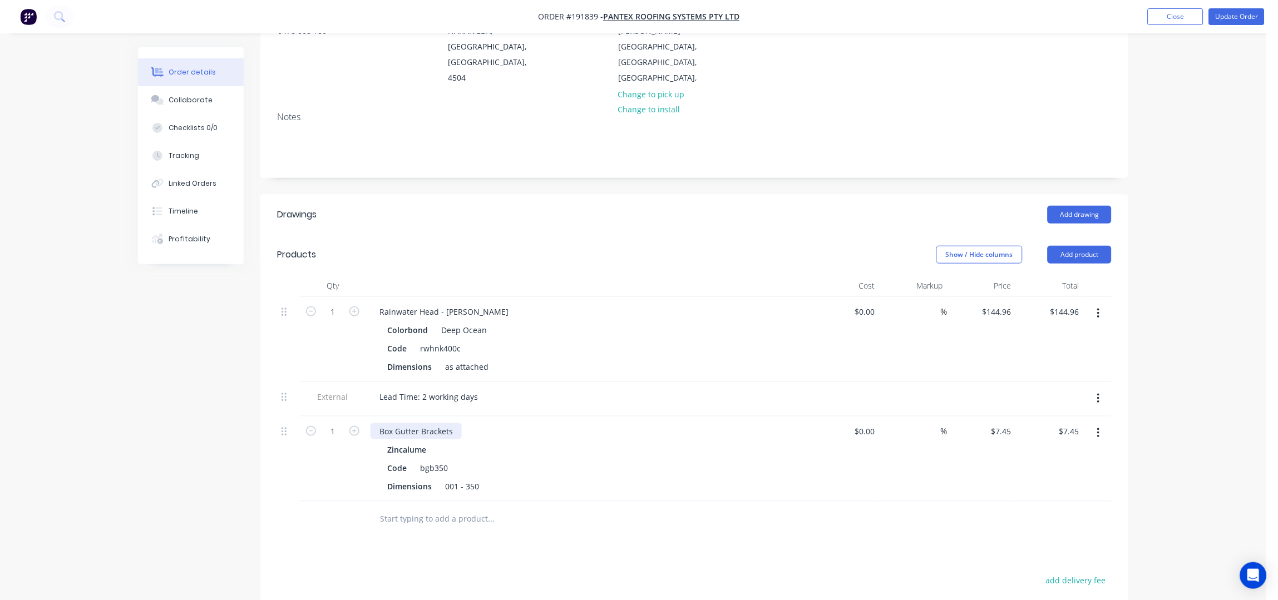
click at [455, 423] on div "Box Gutter Brackets" at bounding box center [416, 431] width 91 height 16
click at [342, 423] on input "1" at bounding box center [332, 431] width 29 height 17
type input "10"
type input "$74.50"
click at [506, 206] on div "Add drawing" at bounding box center [783, 215] width 657 height 18
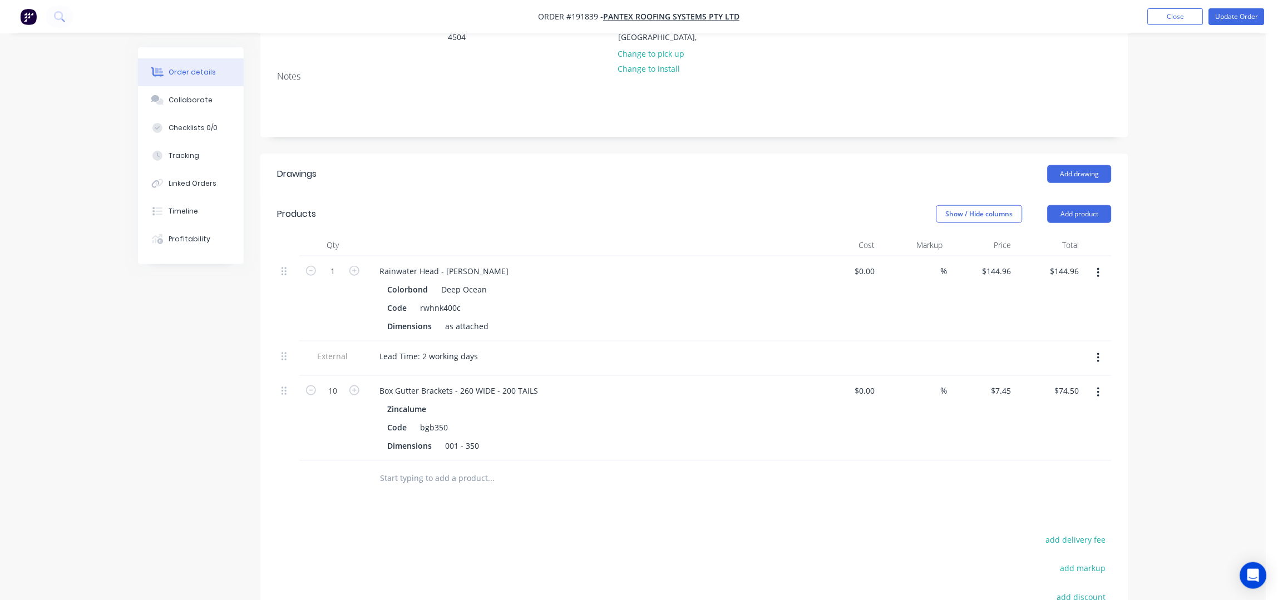
scroll to position [222, 0]
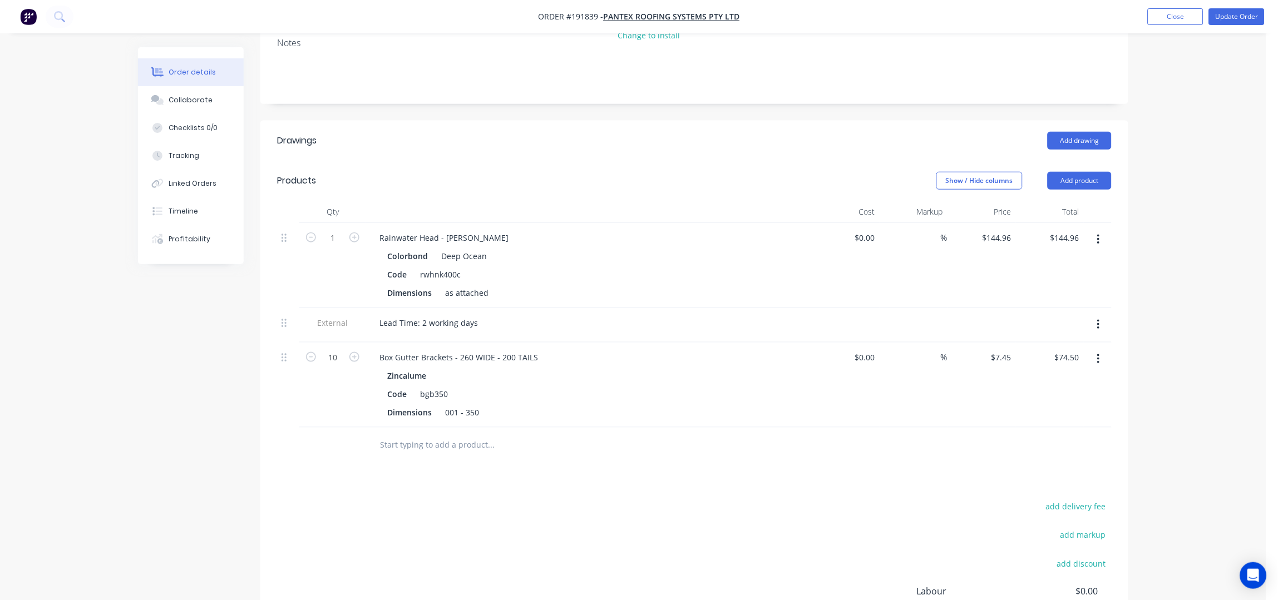
click at [1092, 315] on button "button" at bounding box center [1099, 325] width 26 height 20
click at [1056, 368] on div "Delete" at bounding box center [1059, 376] width 86 height 16
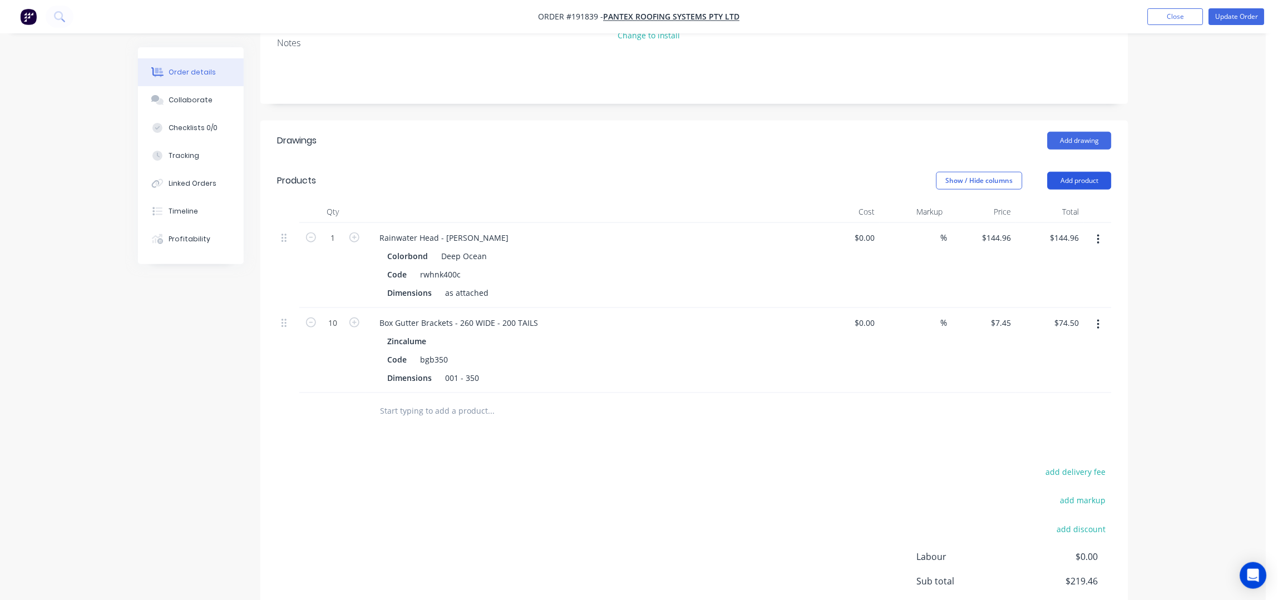
click at [1082, 172] on button "Add product" at bounding box center [1080, 181] width 64 height 18
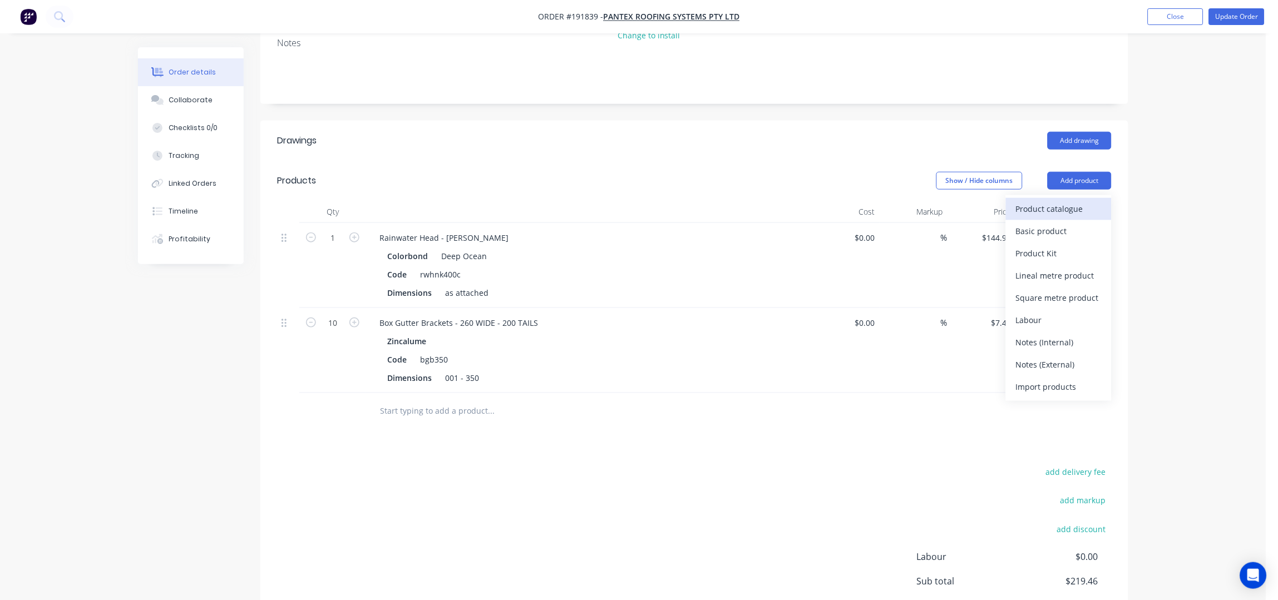
click at [1077, 195] on div "Product catalogue Basic product Product Kit Lineal metre product Square metre p…" at bounding box center [1059, 298] width 106 height 206
click at [1063, 201] on div "Product catalogue" at bounding box center [1059, 209] width 86 height 16
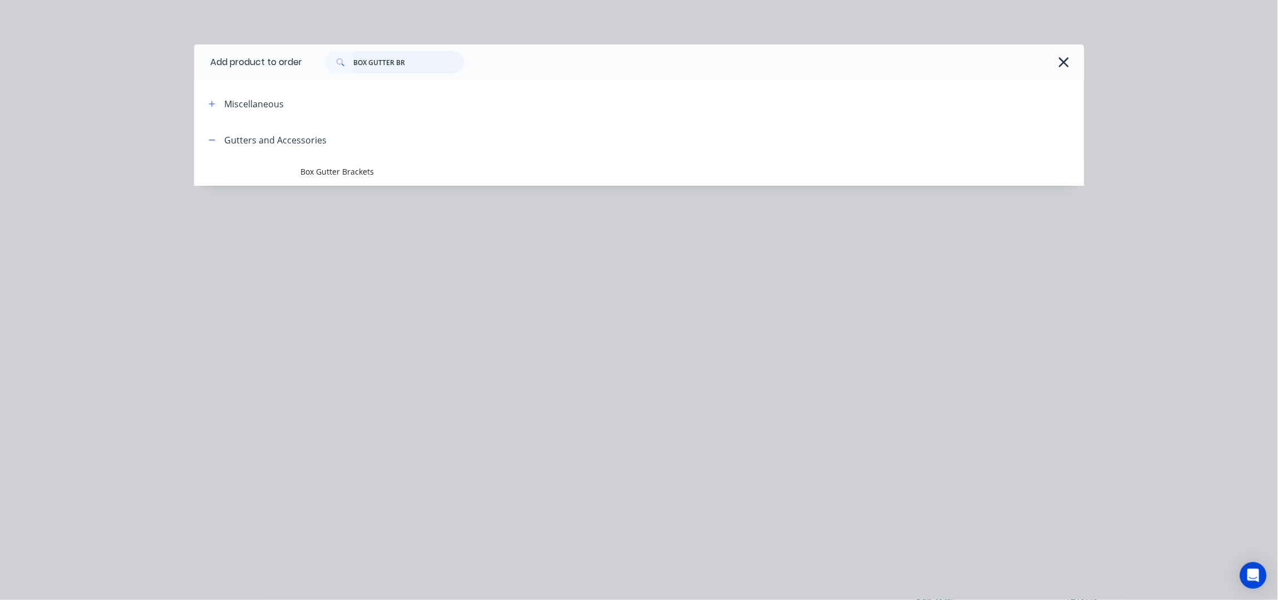
drag, startPoint x: 211, startPoint y: 65, endPoint x: 65, endPoint y: 88, distance: 147.7
click at [76, 86] on div "Add product to order BOX GUTTER BR Miscellaneous Gutters and Accessories Box Gu…" at bounding box center [639, 300] width 1278 height 600
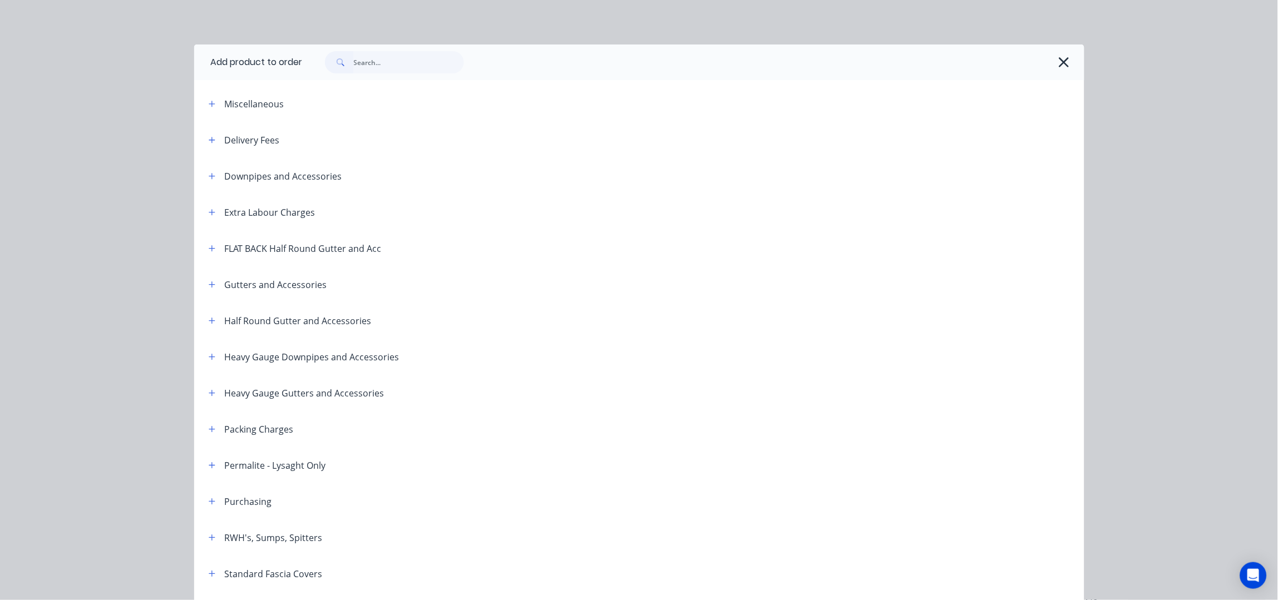
click at [1063, 53] on div at bounding box center [688, 62] width 771 height 22
click at [1060, 62] on icon "button" at bounding box center [1064, 63] width 12 height 16
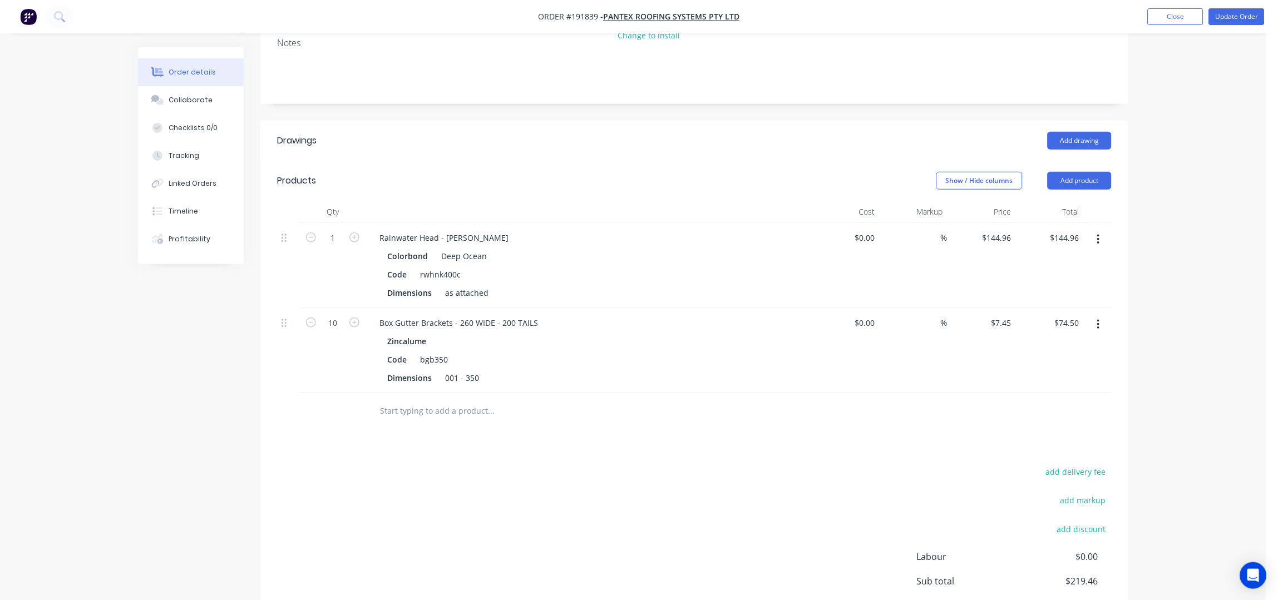
drag, startPoint x: 1083, startPoint y: 148, endPoint x: 1078, endPoint y: 160, distance: 12.7
click at [1083, 172] on button "Add product" at bounding box center [1080, 181] width 64 height 18
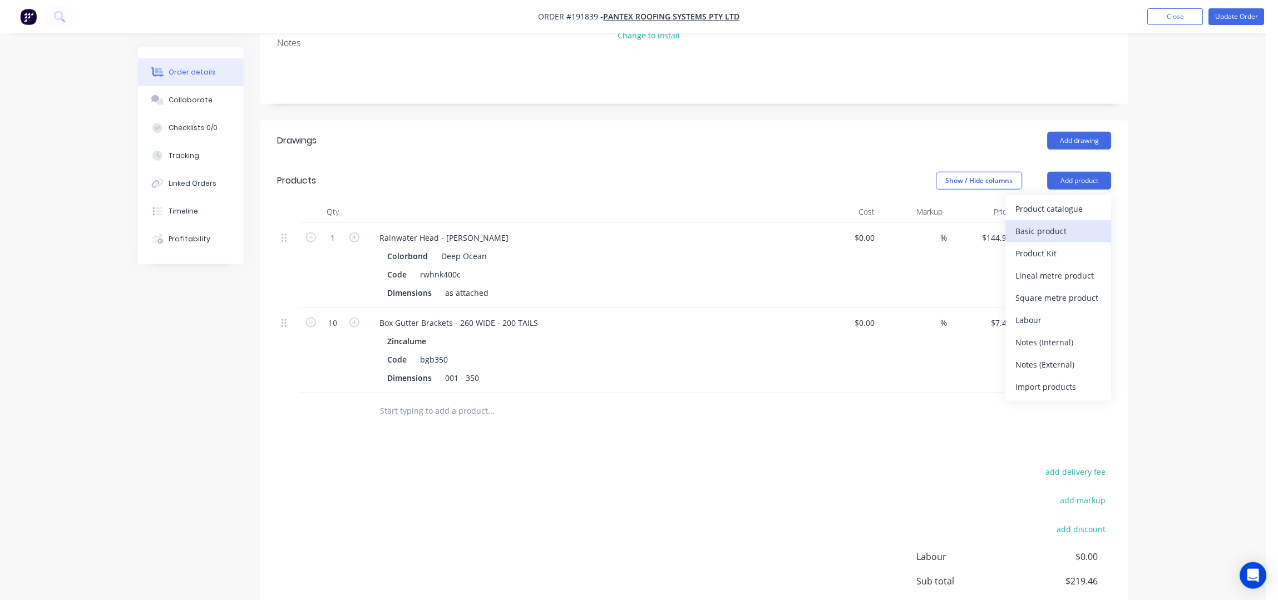
click at [1053, 223] on div "Basic product" at bounding box center [1059, 231] width 86 height 16
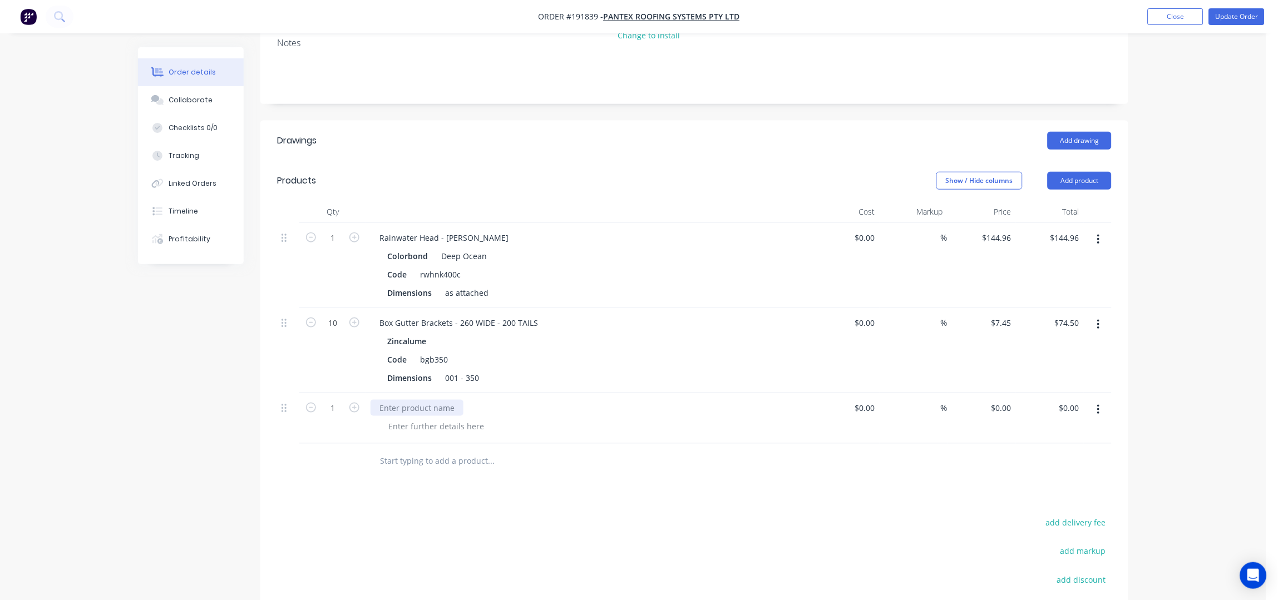
click at [409, 400] on div at bounding box center [417, 408] width 93 height 16
click at [396, 418] on div at bounding box center [437, 426] width 114 height 16
click at [435, 418] on div at bounding box center [437, 426] width 114 height 16
click at [542, 400] on div "TAPERED FLASHING SECTION - AS ATTACHED" at bounding box center [462, 408] width 183 height 16
click at [491, 451] on input "text" at bounding box center [491, 462] width 223 height 22
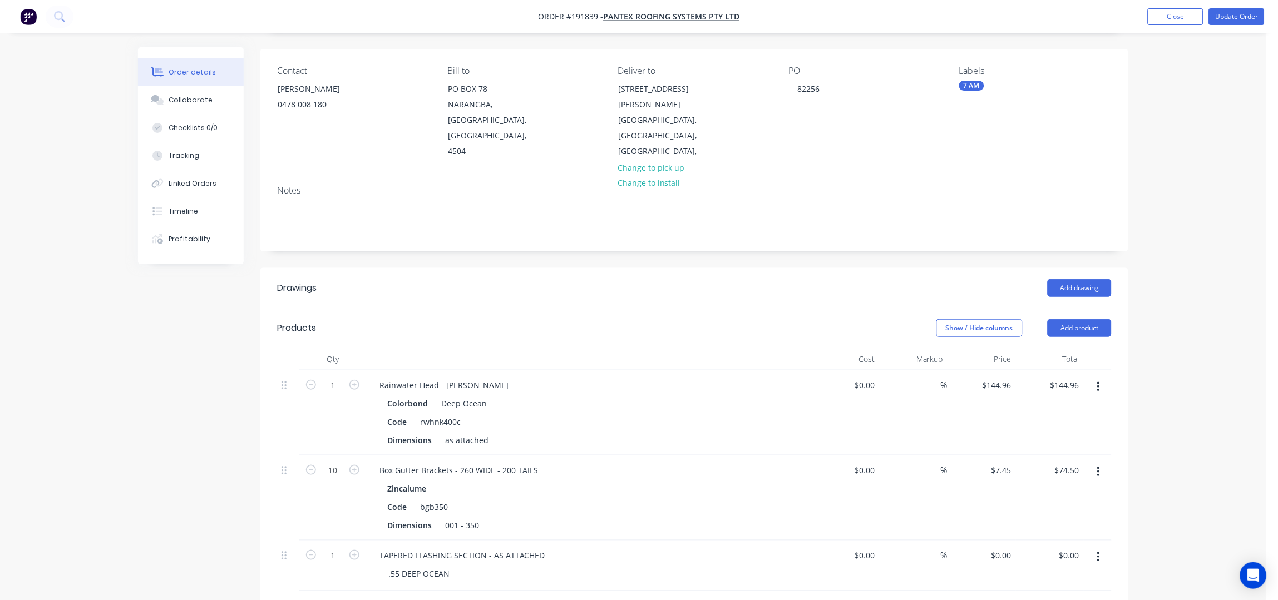
scroll to position [73, 0]
click at [1084, 280] on button "Add drawing" at bounding box center [1080, 289] width 64 height 18
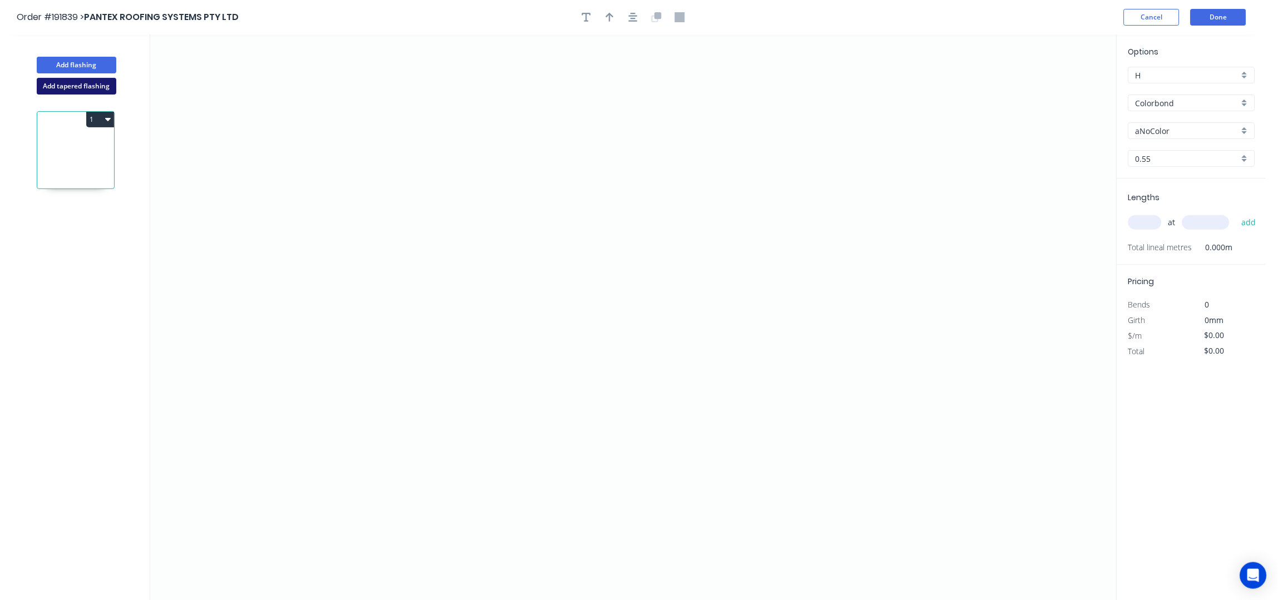
click at [66, 90] on button "Add tapered flashing" at bounding box center [77, 86] width 80 height 17
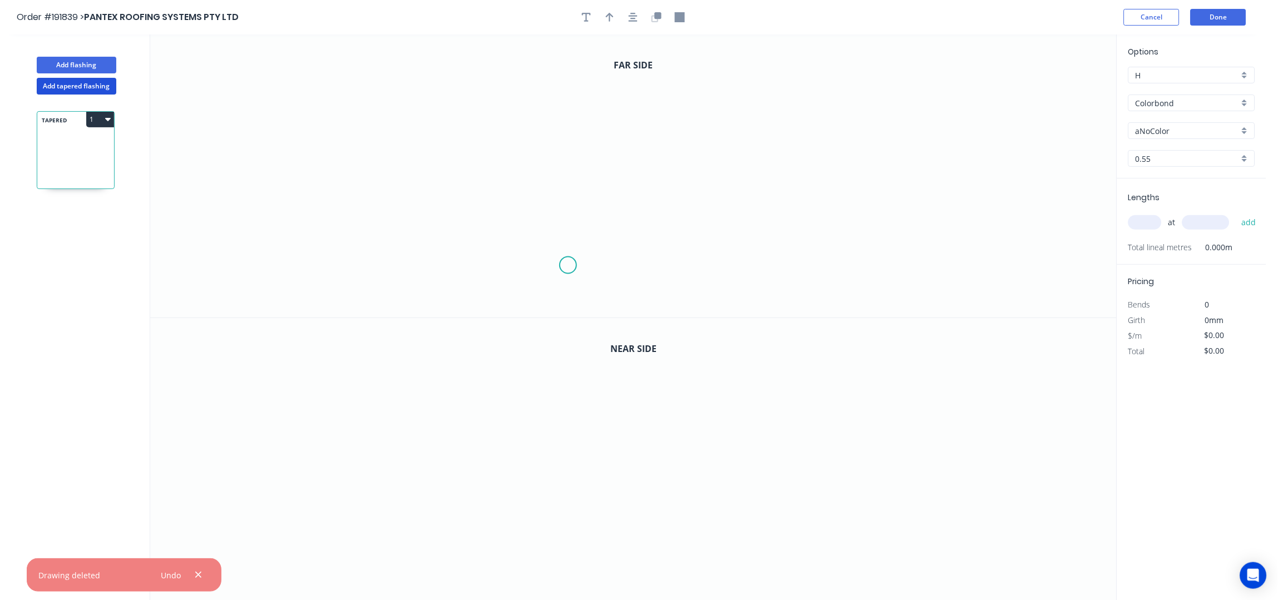
click at [568, 267] on icon "0" at bounding box center [633, 176] width 967 height 283
click at [566, 156] on icon "0" at bounding box center [633, 176] width 967 height 283
click at [873, 165] on icon "0 ?" at bounding box center [633, 176] width 967 height 283
click at [912, 197] on icon "0 ? ?" at bounding box center [633, 176] width 967 height 283
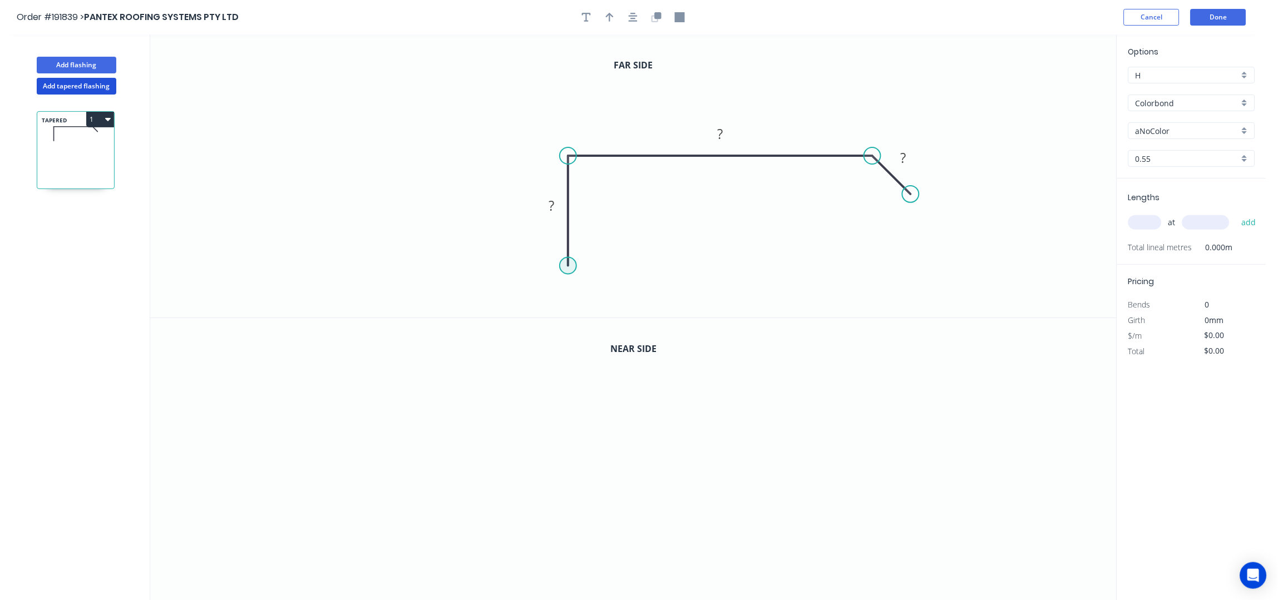
click at [568, 264] on circle at bounding box center [568, 266] width 17 height 17
click at [546, 292] on icon "0 ? ? ?" at bounding box center [633, 176] width 967 height 283
click at [545, 289] on circle at bounding box center [545, 288] width 17 height 17
click at [545, 289] on circle at bounding box center [544, 289] width 17 height 17
click at [565, 312] on icon "0 ? ? ? ?" at bounding box center [633, 176] width 967 height 283
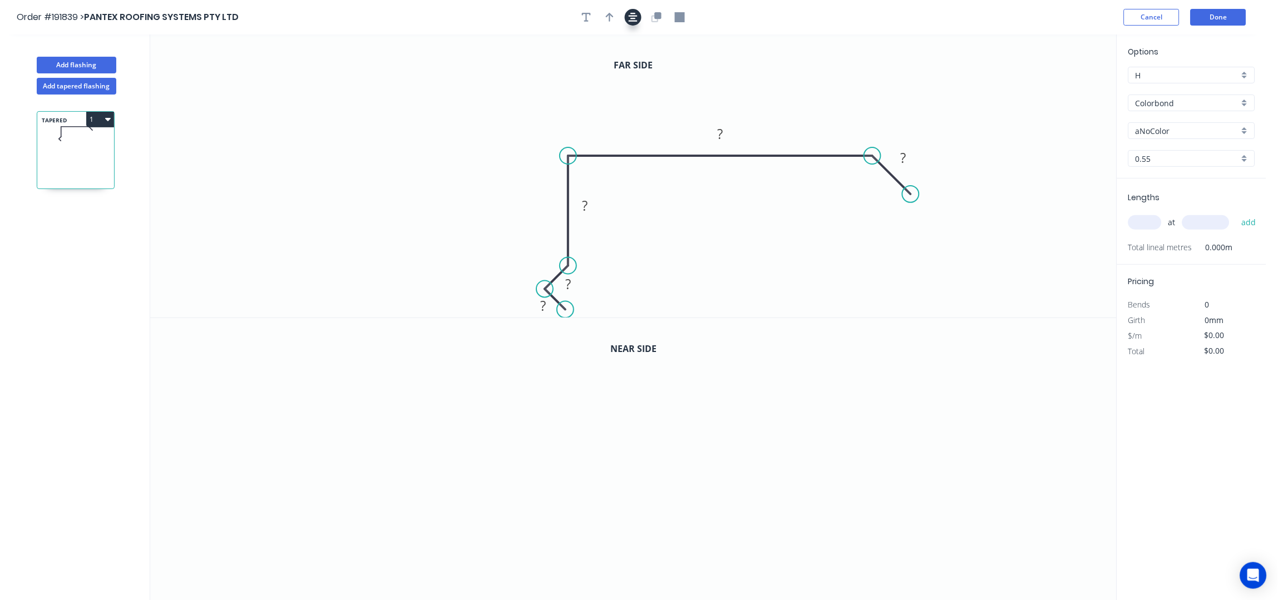
click at [636, 15] on icon "button" at bounding box center [633, 17] width 9 height 10
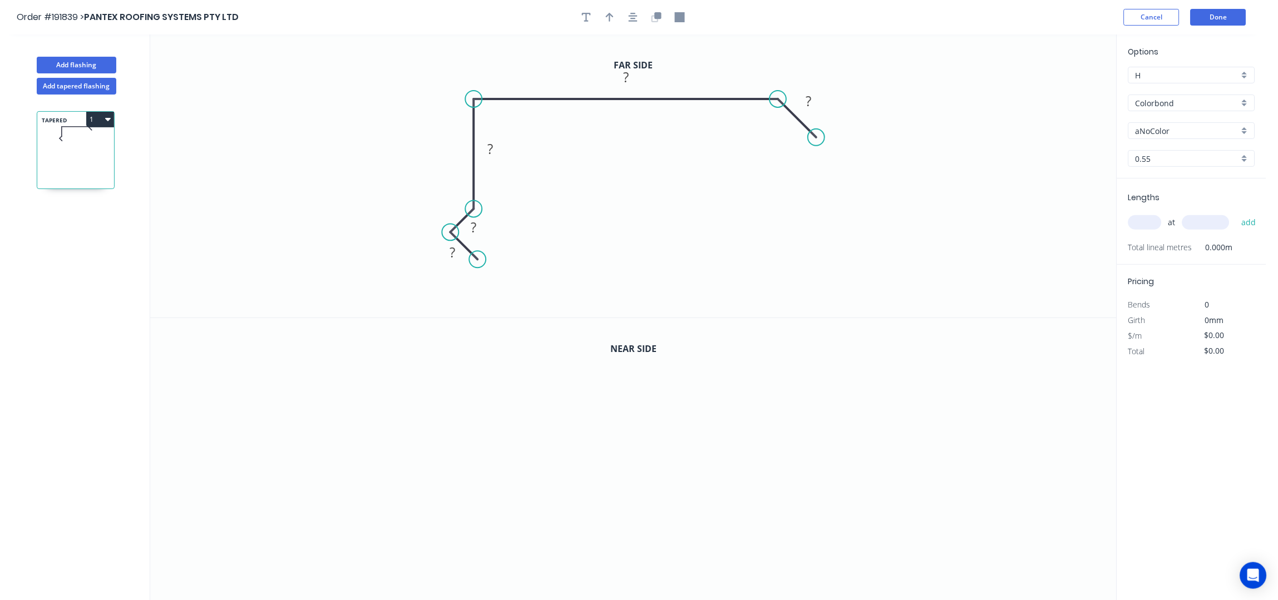
drag, startPoint x: 475, startPoint y: 252, endPoint x: 477, endPoint y: 258, distance: 6.7
click at [477, 258] on circle at bounding box center [478, 259] width 17 height 17
drag, startPoint x: 486, startPoint y: 231, endPoint x: 459, endPoint y: 208, distance: 35.9
click at [459, 208] on rect at bounding box center [448, 204] width 36 height 23
drag, startPoint x: 441, startPoint y: 257, endPoint x: 419, endPoint y: 275, distance: 28.4
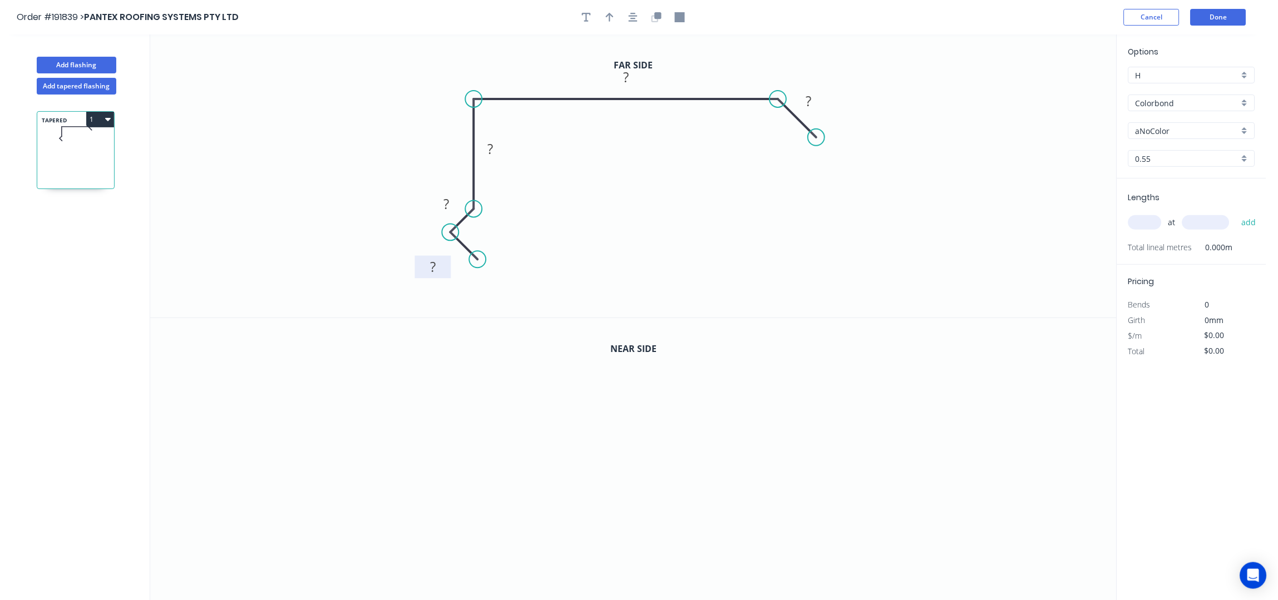
click at [419, 275] on rect at bounding box center [433, 267] width 36 height 23
drag, startPoint x: 436, startPoint y: 200, endPoint x: 423, endPoint y: 190, distance: 15.9
click at [423, 190] on icon "0 ? ? ? ? ?" at bounding box center [633, 176] width 967 height 283
drag, startPoint x: 434, startPoint y: 200, endPoint x: 418, endPoint y: 185, distance: 22.4
click at [418, 185] on rect at bounding box center [431, 188] width 36 height 23
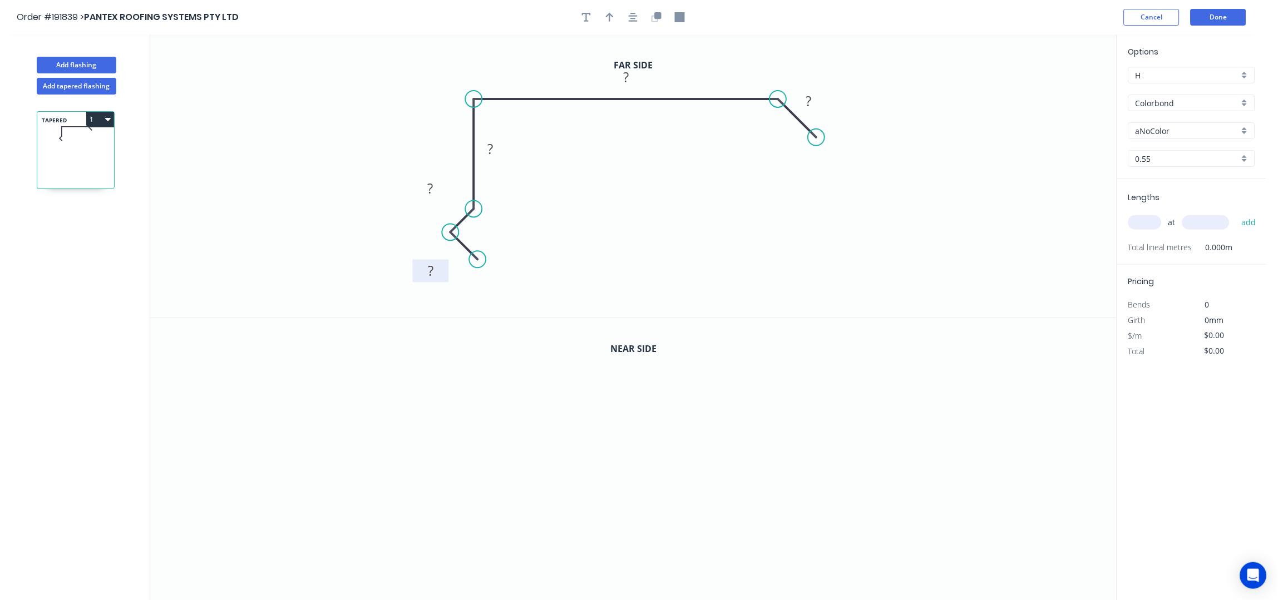
click at [437, 273] on rect at bounding box center [431, 272] width 22 height 16
click at [689, 221] on icon "0 10 10 210 250 55" at bounding box center [633, 176] width 967 height 283
click at [615, 17] on button "button" at bounding box center [610, 17] width 17 height 17
drag, startPoint x: 1061, startPoint y: 90, endPoint x: 568, endPoint y: 84, distance: 493.1
click at [569, 77] on icon at bounding box center [574, 60] width 10 height 36
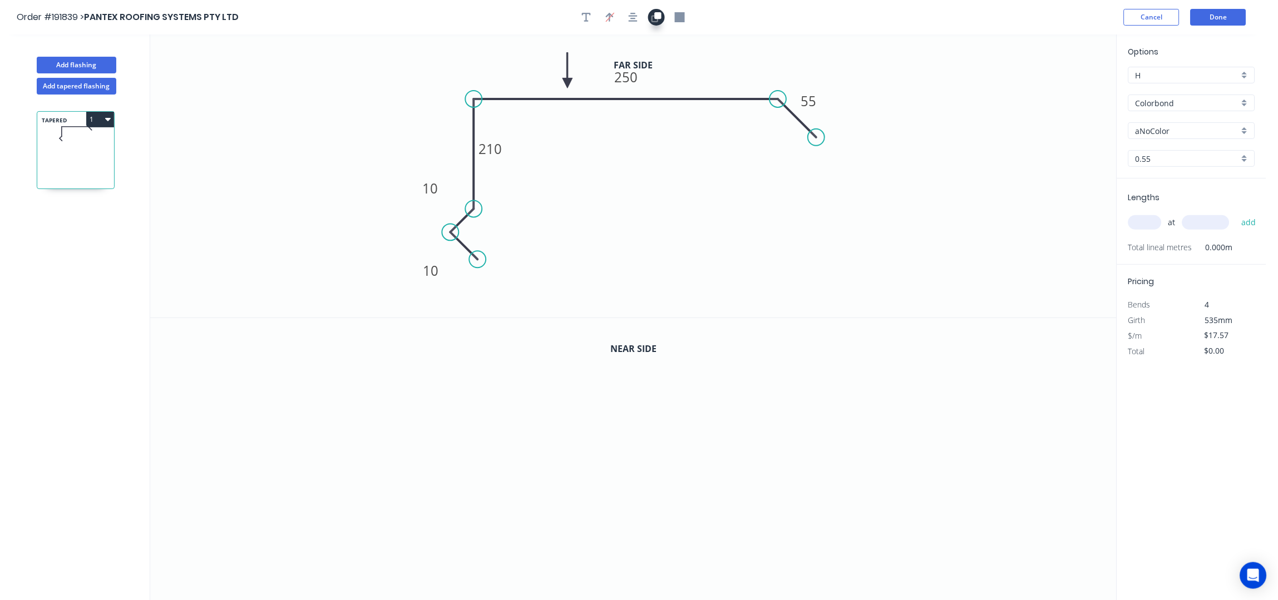
click at [663, 16] on button "button" at bounding box center [656, 17] width 17 height 17
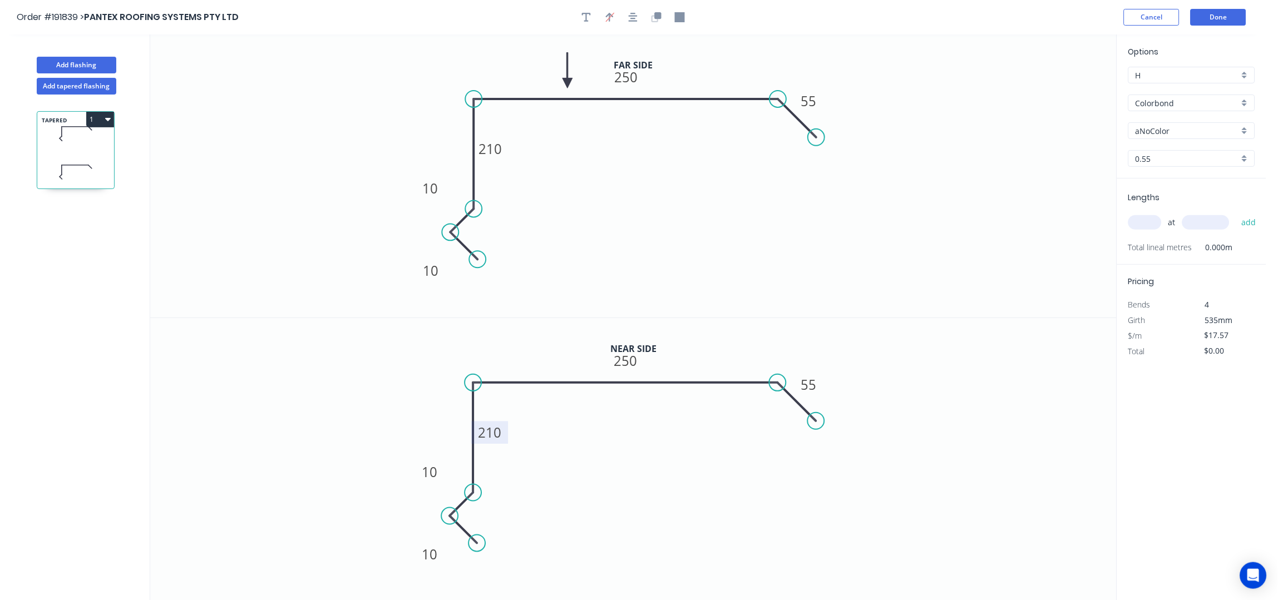
click at [500, 433] on tspan "210" at bounding box center [490, 432] width 23 height 18
type input "$19.12"
click at [1180, 130] on input "aNoColor" at bounding box center [1188, 131] width 104 height 12
click at [1187, 181] on div "Deep Ocean" at bounding box center [1192, 175] width 126 height 19
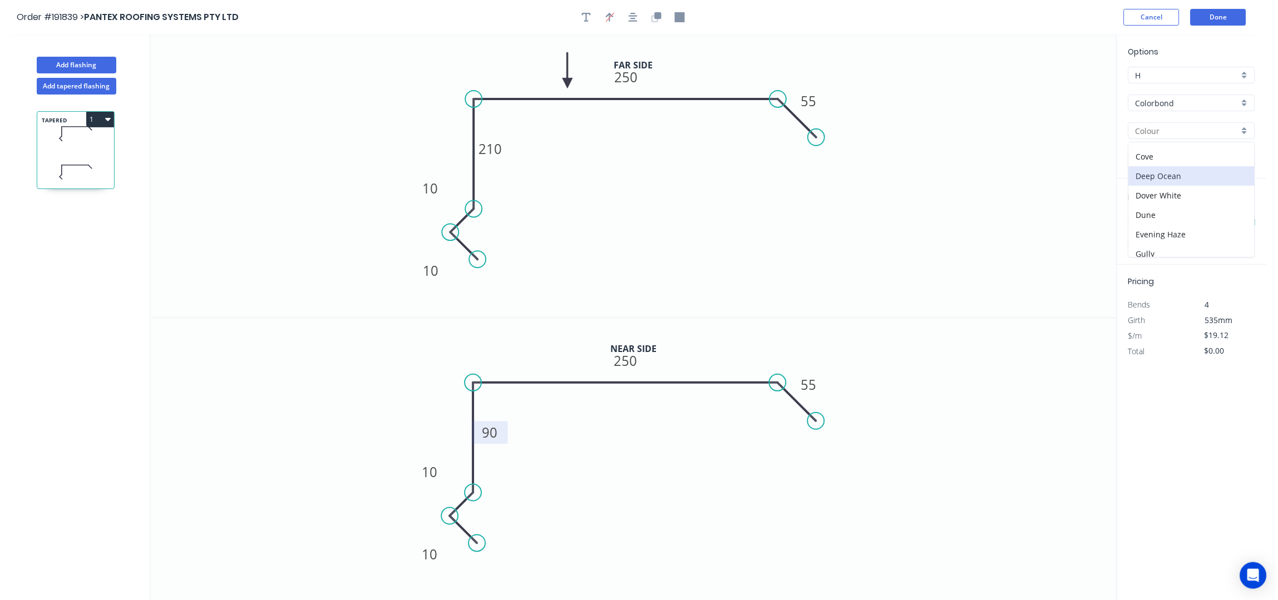
type input "Deep Ocean"
click at [1146, 221] on input "text" at bounding box center [1145, 222] width 33 height 14
type input "1"
type input "5300"
click at [1237, 213] on button "add" at bounding box center [1250, 222] width 26 height 19
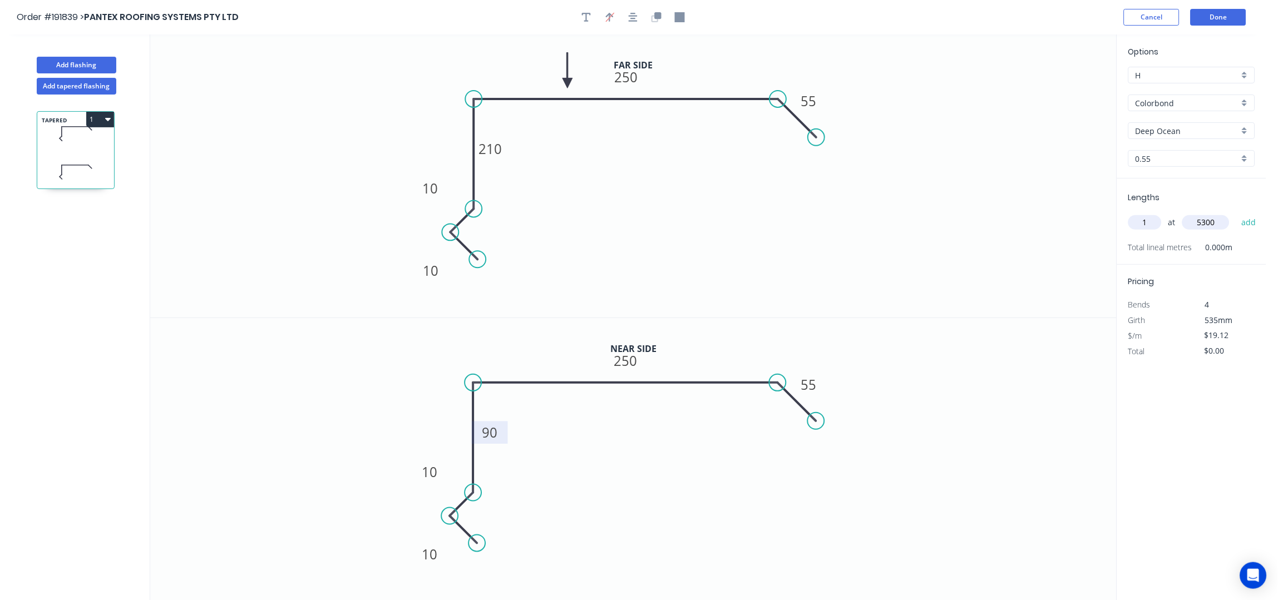
type input "$101.34"
click at [1215, 10] on button "Done" at bounding box center [1219, 17] width 56 height 17
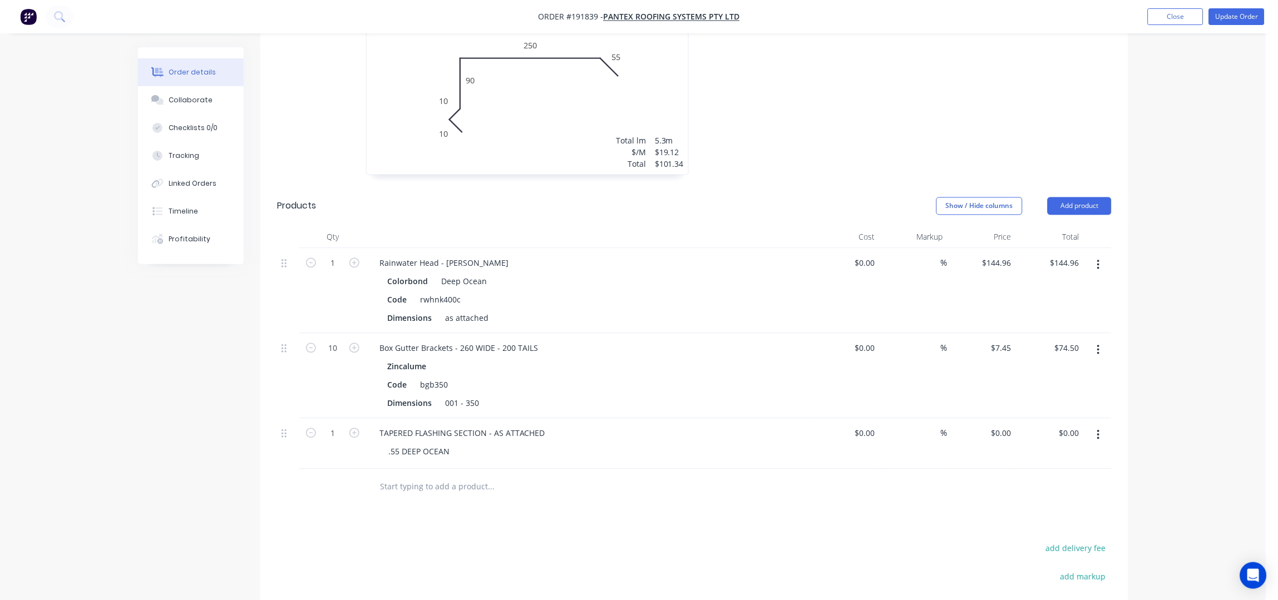
scroll to position [528, 0]
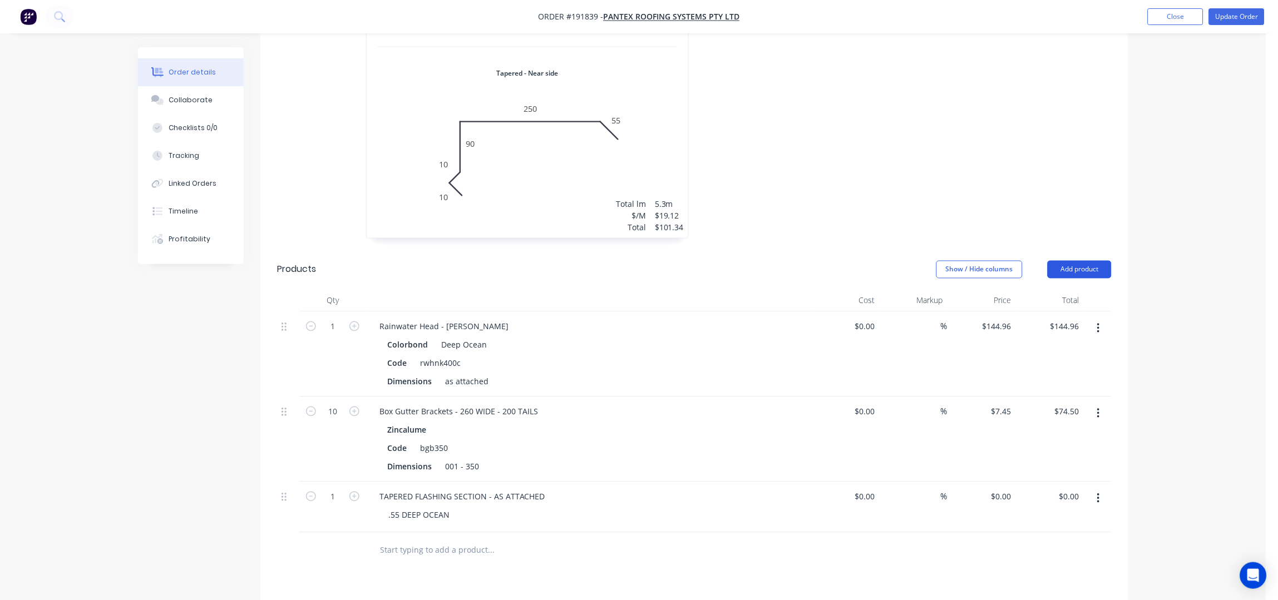
click at [1092, 261] on button "Add product" at bounding box center [1080, 270] width 64 height 18
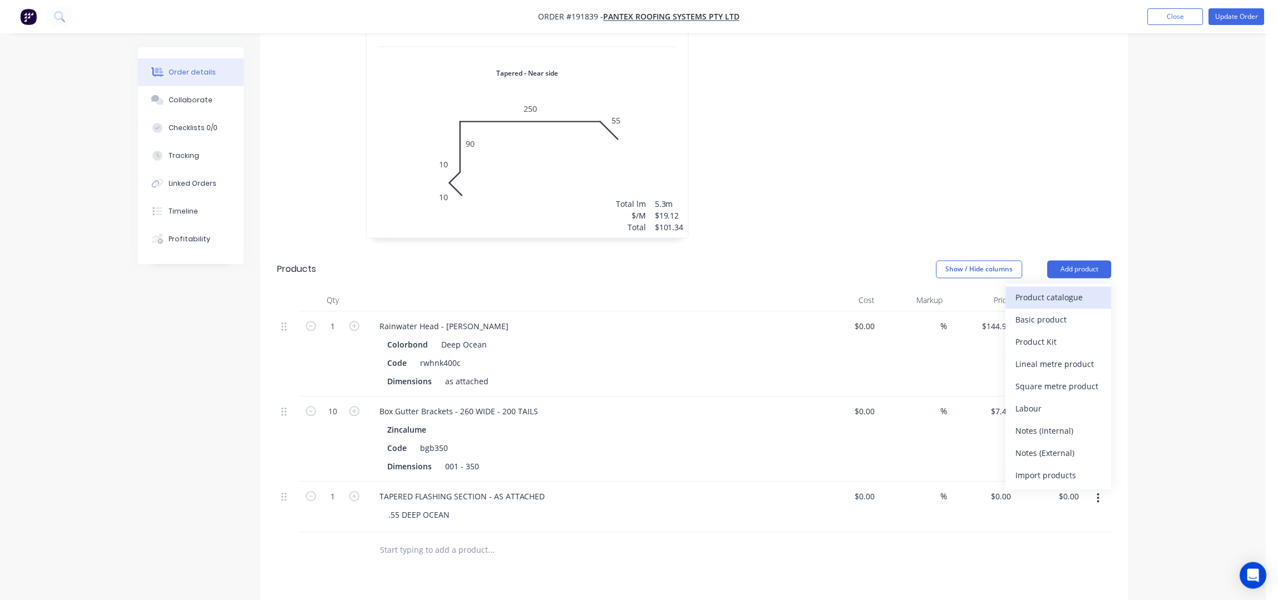
click at [1084, 290] on div "Product catalogue" at bounding box center [1059, 298] width 86 height 16
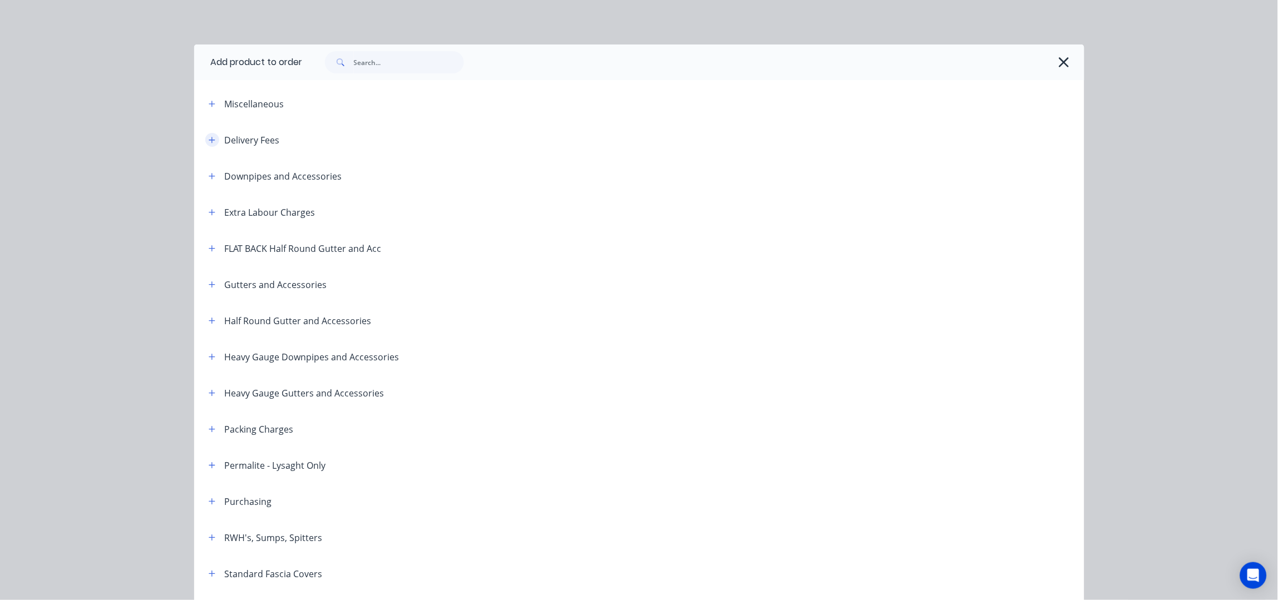
click at [205, 136] on button "button" at bounding box center [212, 140] width 14 height 14
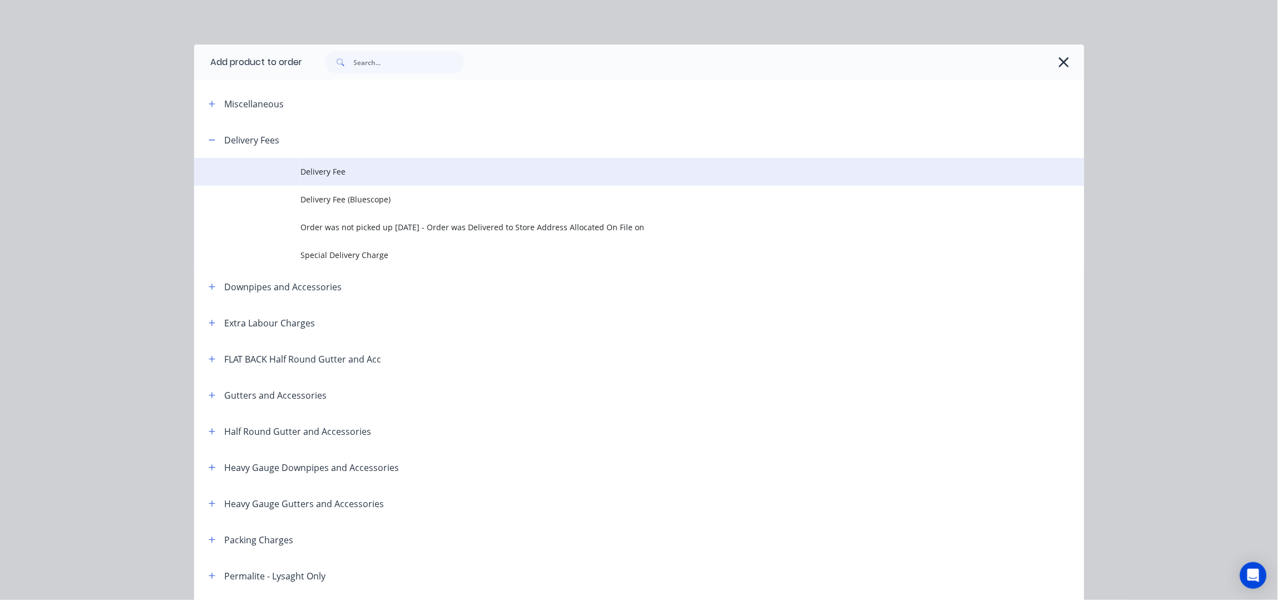
click at [360, 174] on span "Delivery Fee" at bounding box center [614, 172] width 627 height 12
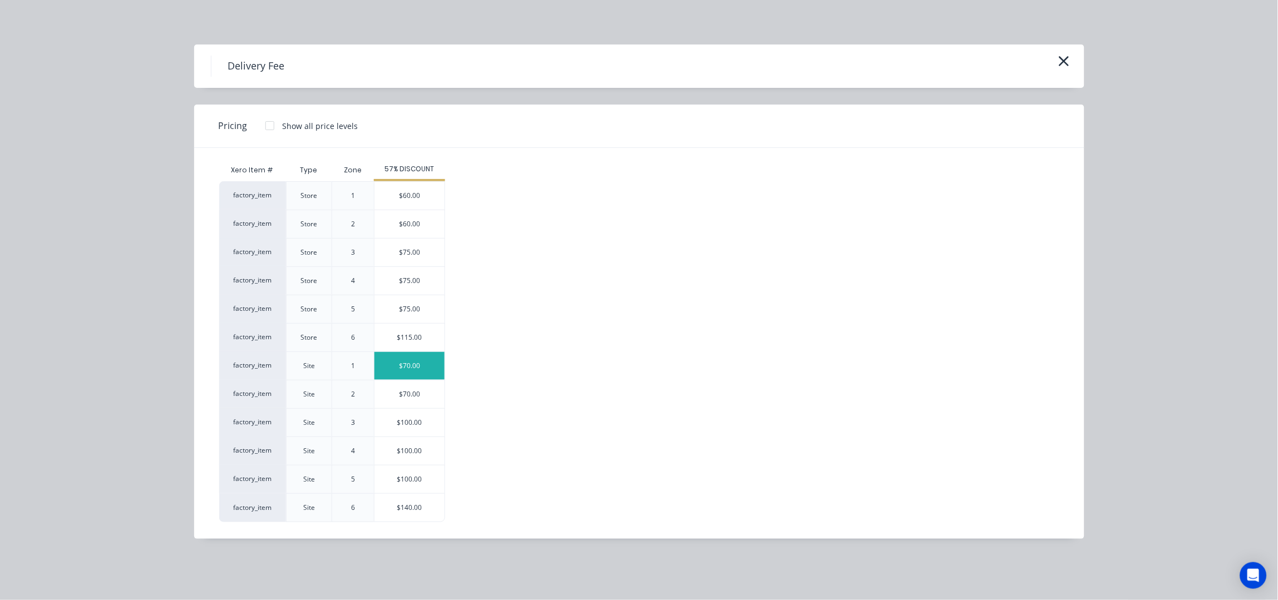
click at [420, 366] on div "$70.00" at bounding box center [410, 366] width 70 height 28
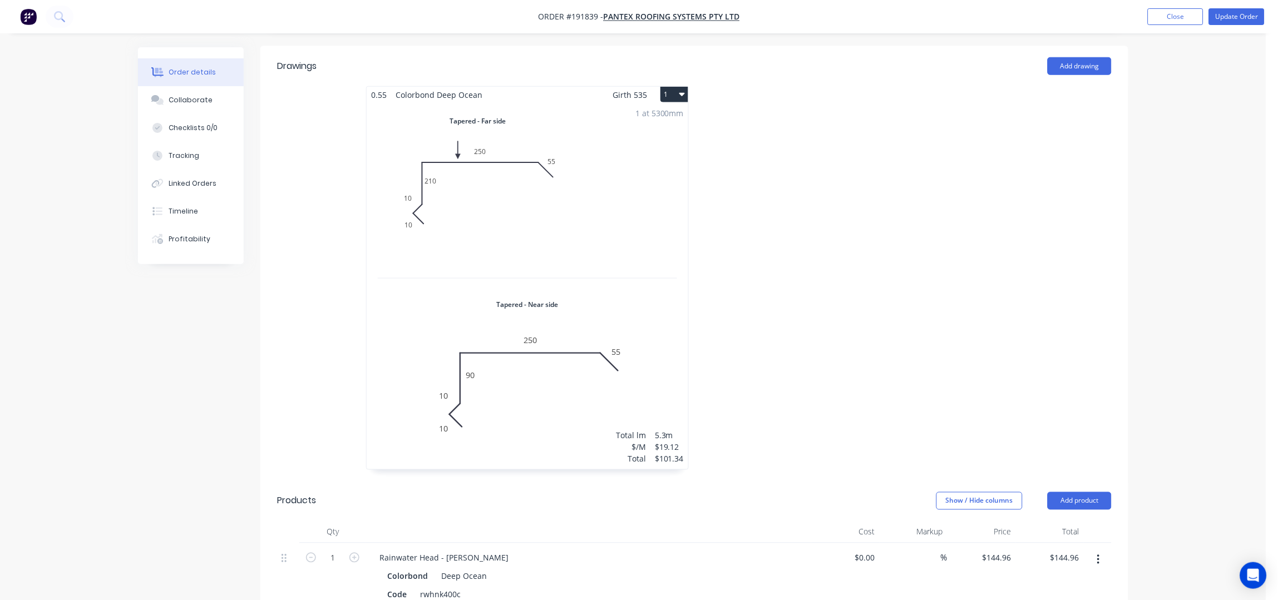
scroll to position [668, 0]
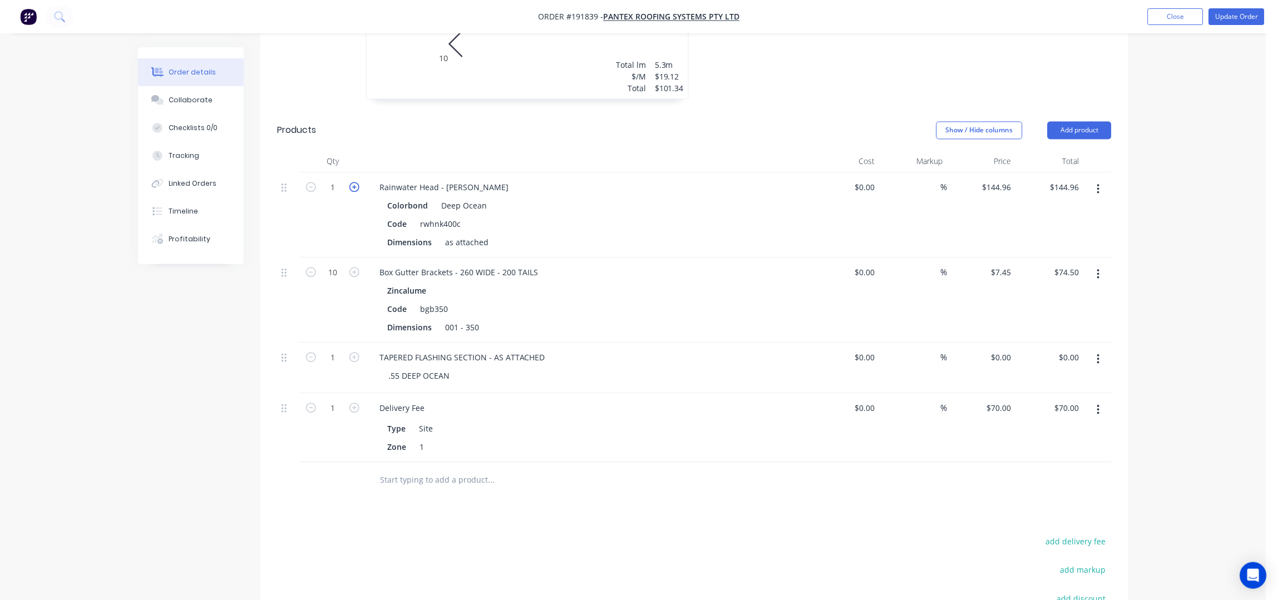
click at [353, 182] on icon "button" at bounding box center [354, 187] width 10 height 10
type input "2"
type input "$289.92"
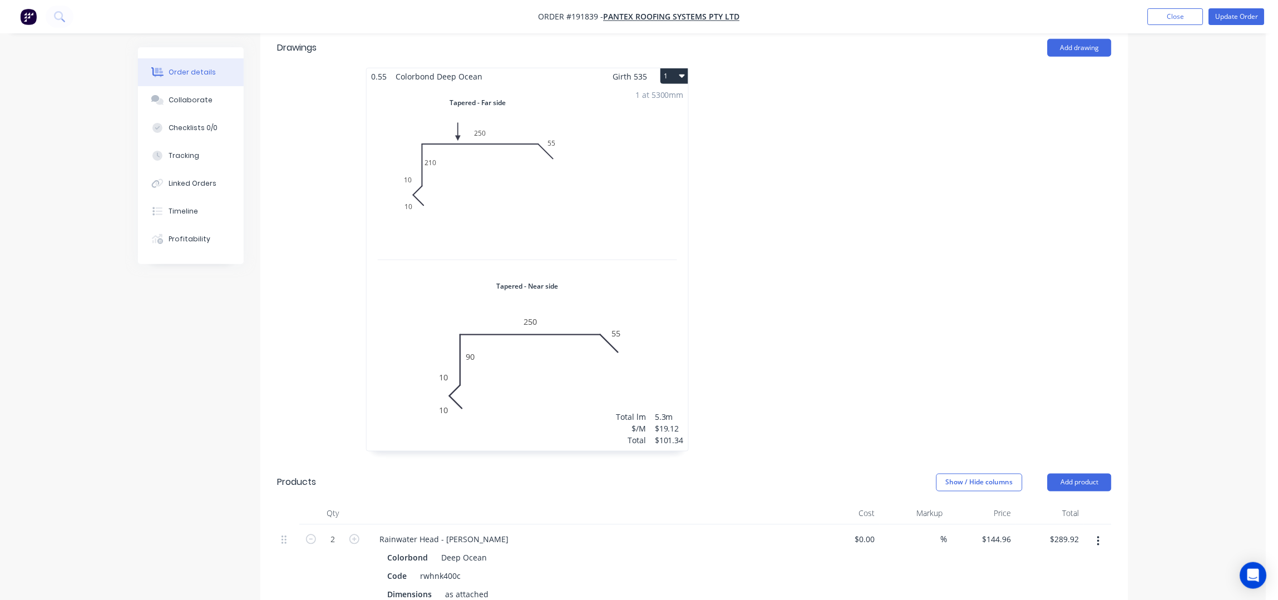
scroll to position [148, 0]
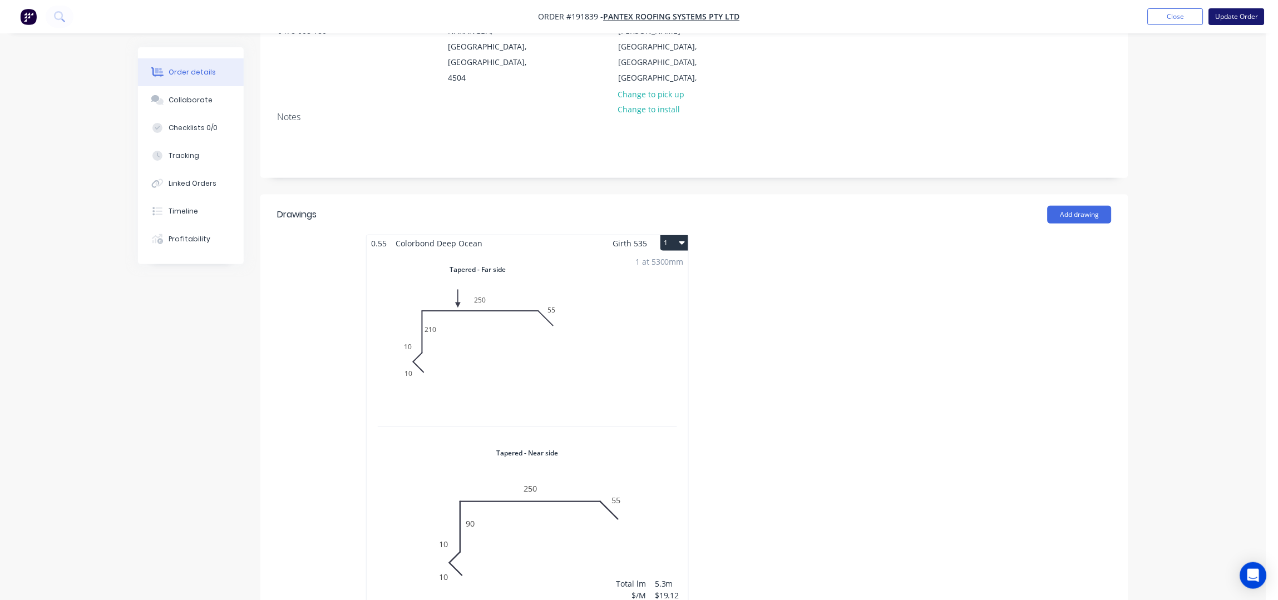
click at [1239, 12] on button "Update Order" at bounding box center [1237, 16] width 56 height 17
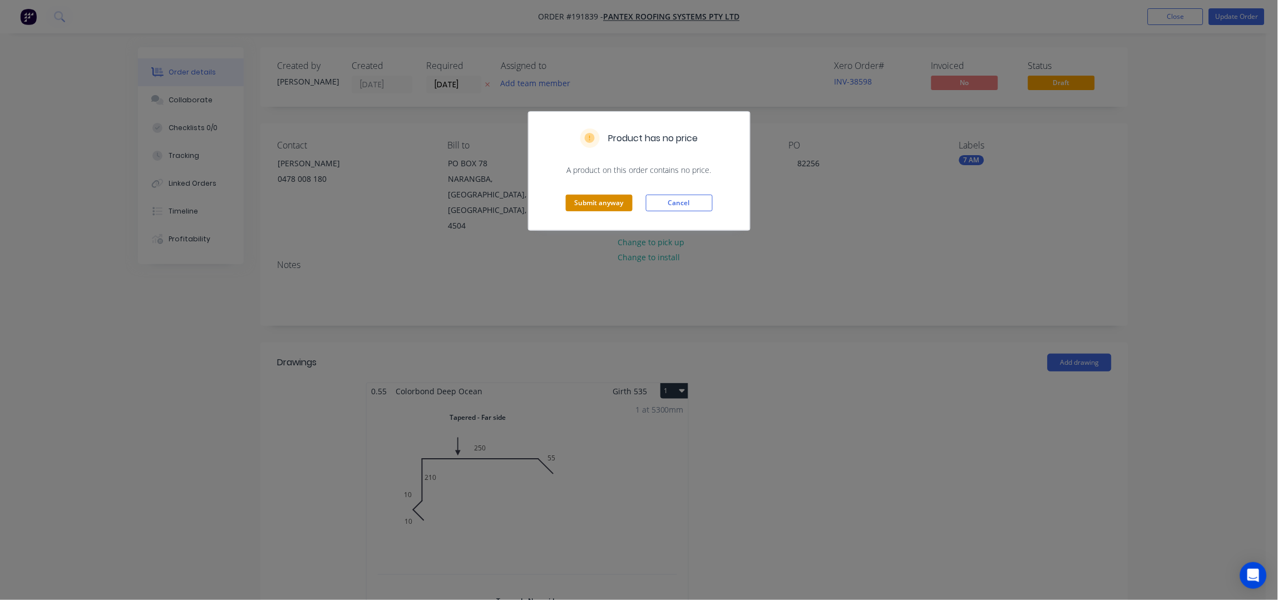
click at [602, 199] on button "Submit anyway" at bounding box center [599, 203] width 67 height 17
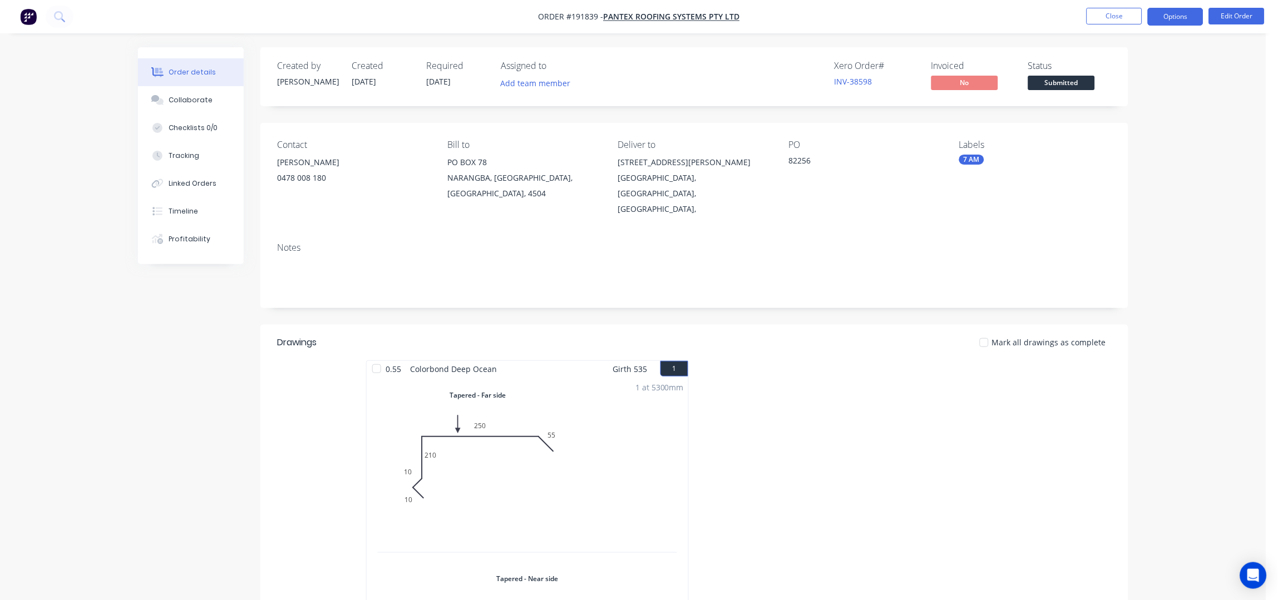
click at [1176, 19] on button "Options" at bounding box center [1176, 17] width 56 height 18
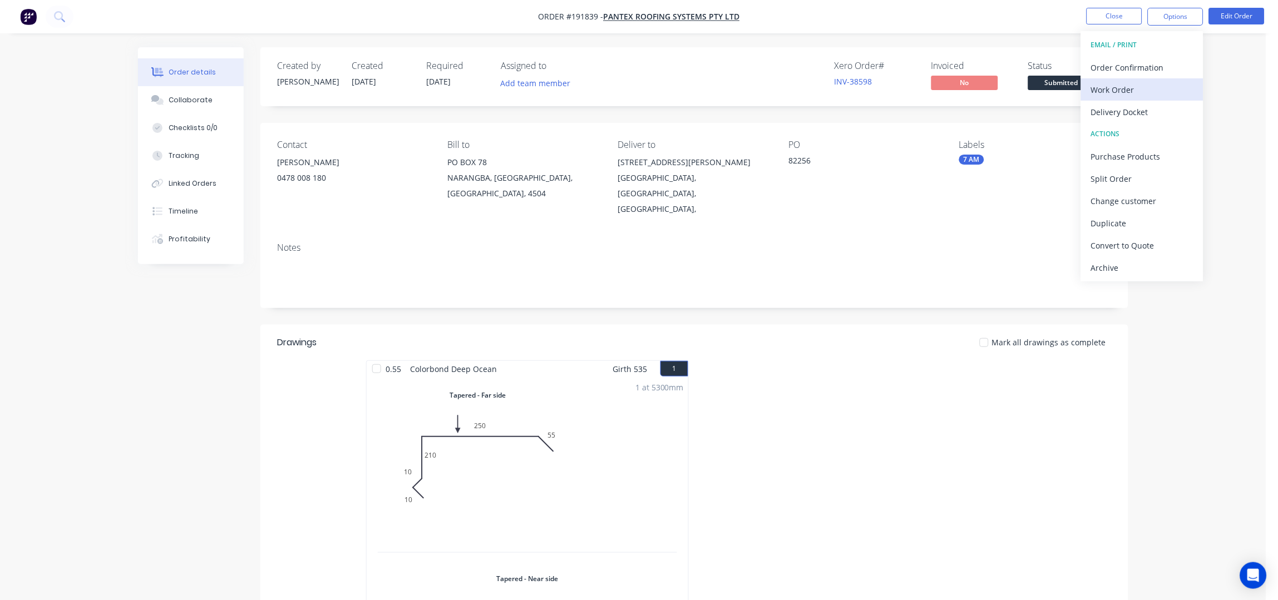
click at [1125, 81] on button "Work Order" at bounding box center [1142, 89] width 122 height 22
click at [1131, 110] on div "Without pricing" at bounding box center [1142, 112] width 102 height 16
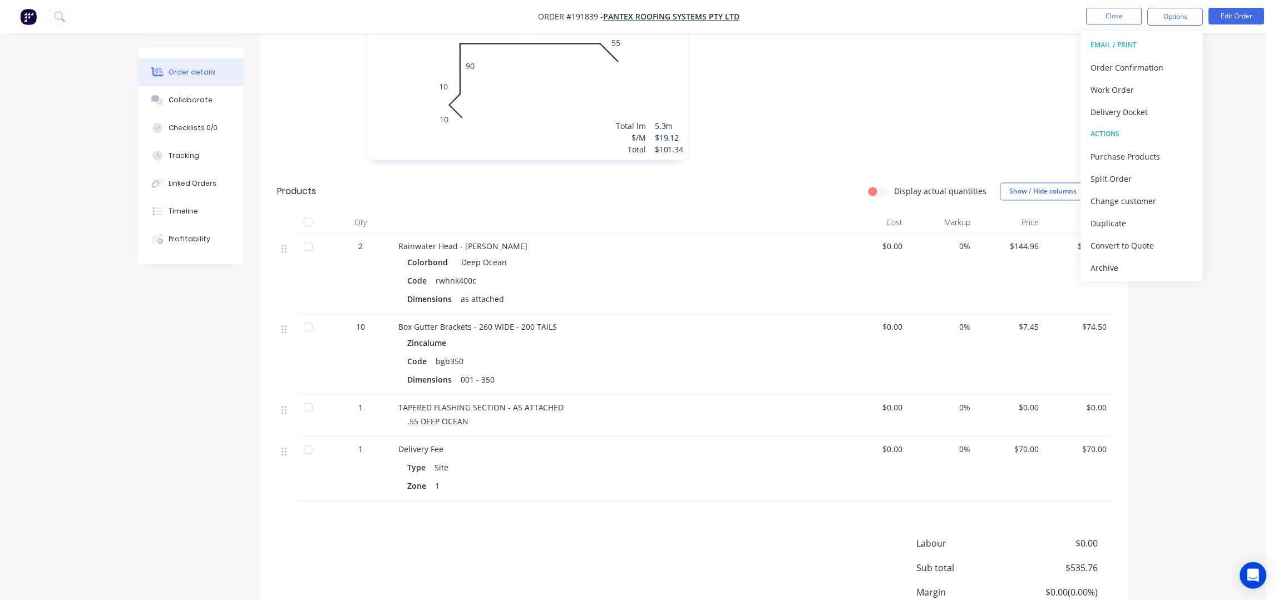
scroll to position [657, 0]
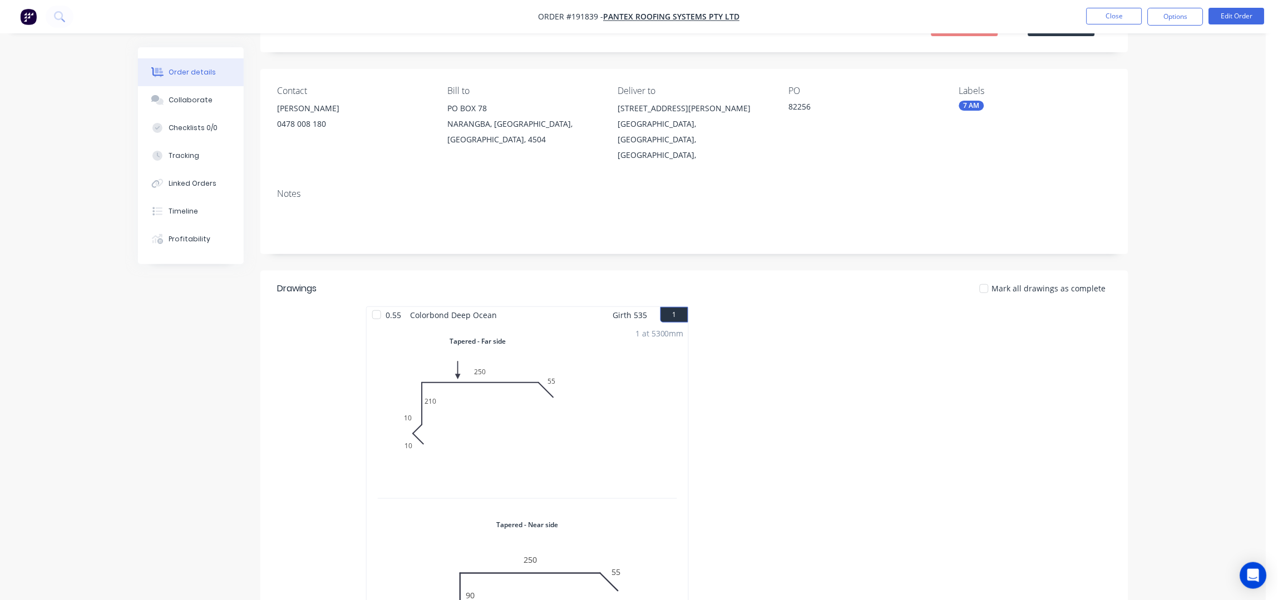
scroll to position [0, 0]
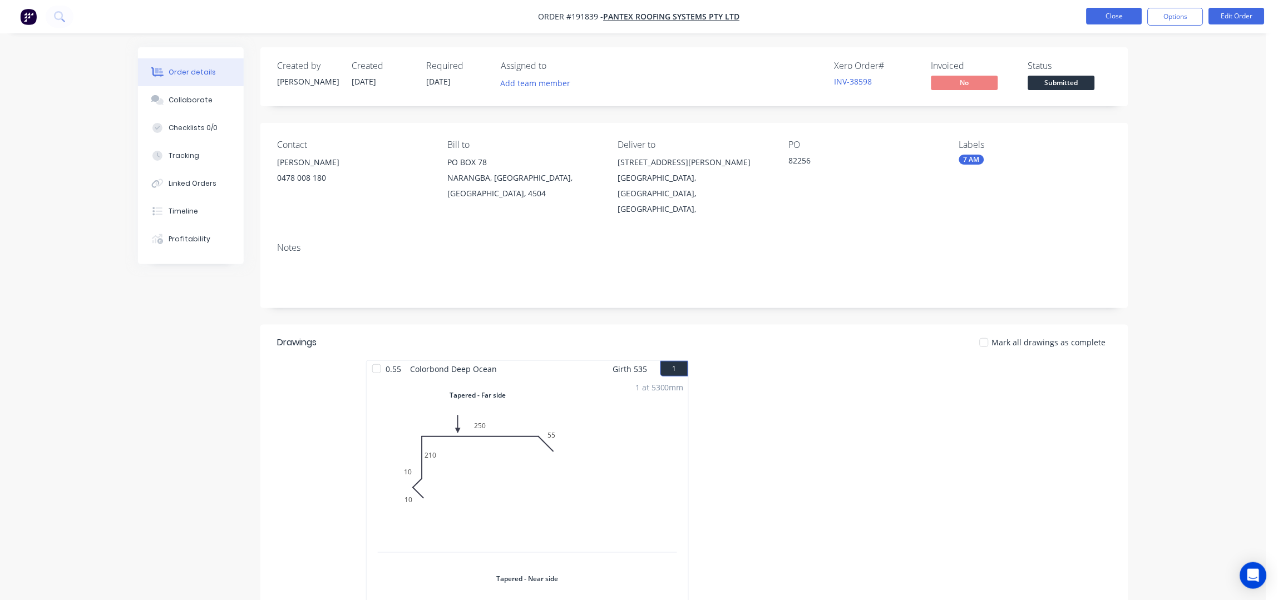
click at [1098, 14] on button "Close" at bounding box center [1115, 16] width 56 height 17
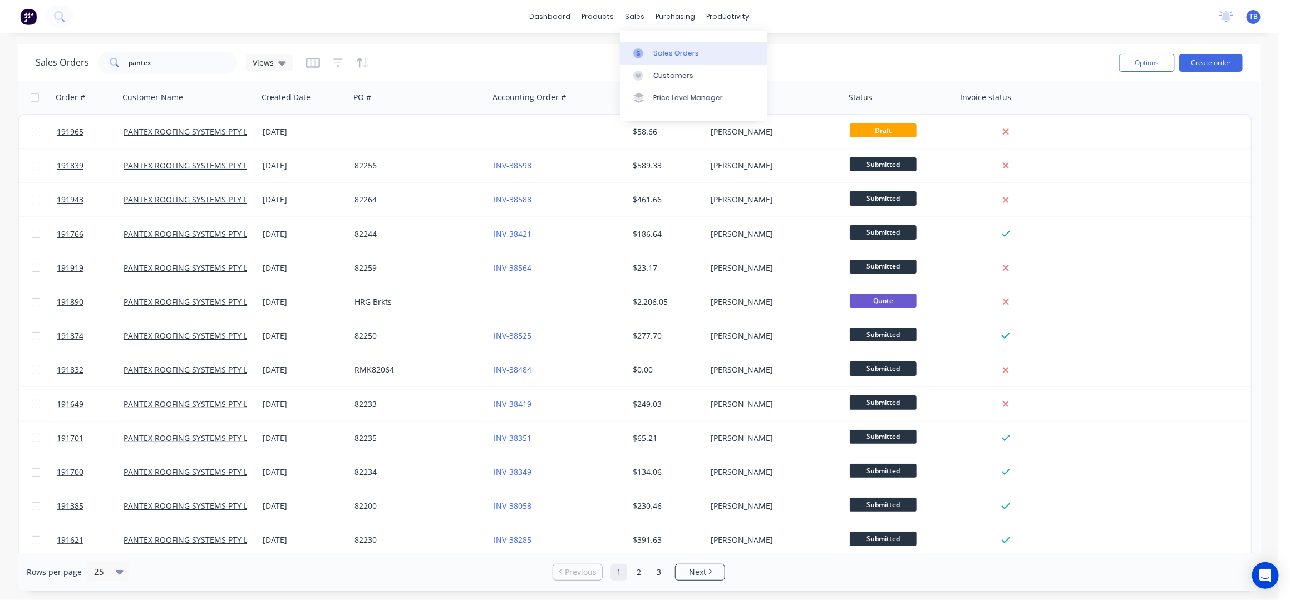
click at [661, 45] on link "Sales Orders" at bounding box center [693, 53] width 147 height 22
click at [192, 67] on input "pantex" at bounding box center [183, 63] width 109 height 22
click at [677, 54] on div "Sales Orders" at bounding box center [676, 53] width 46 height 10
click at [238, 60] on div "Sales Orders pantex Views" at bounding box center [164, 63] width 257 height 22
click at [682, 53] on div "Sales Orders" at bounding box center [676, 53] width 46 height 10
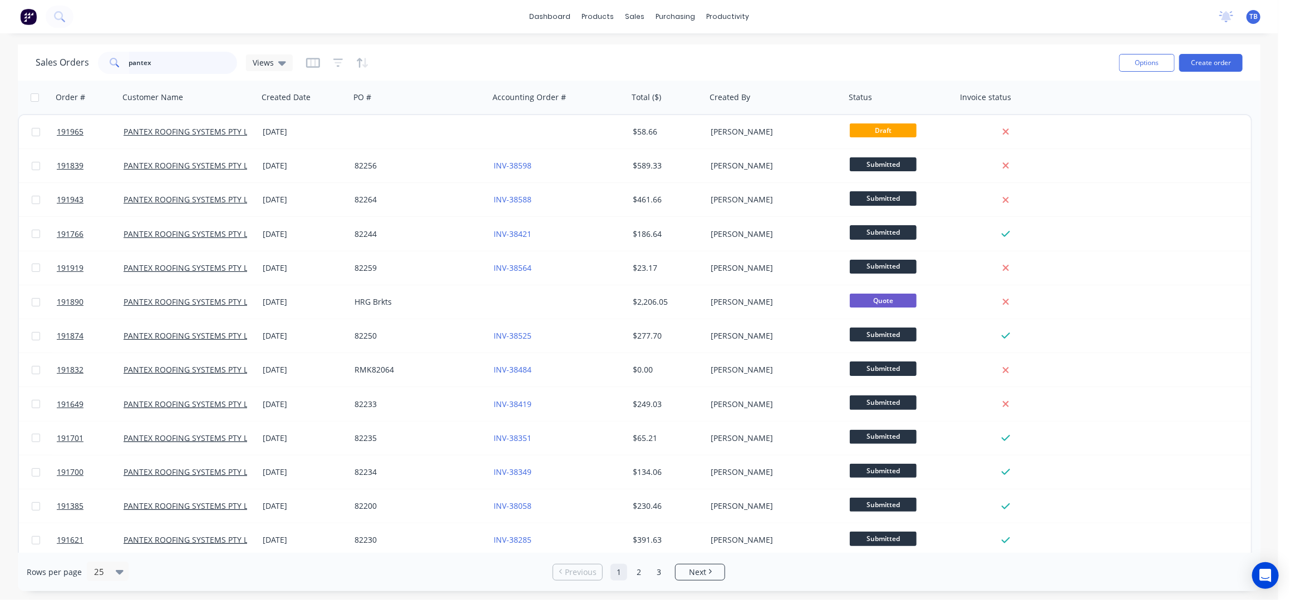
click at [176, 64] on input "pantex" at bounding box center [183, 63] width 109 height 22
drag, startPoint x: 131, startPoint y: 48, endPoint x: -2, endPoint y: 47, distance: 133.0
click at [0, 47] on html "dashboard products sales purchasing productivity dashboard products Product Cat…" at bounding box center [645, 300] width 1290 height 600
click at [656, 48] on div "Sales Orders" at bounding box center [676, 53] width 46 height 10
click at [1210, 61] on button "Create order" at bounding box center [1210, 63] width 63 height 18
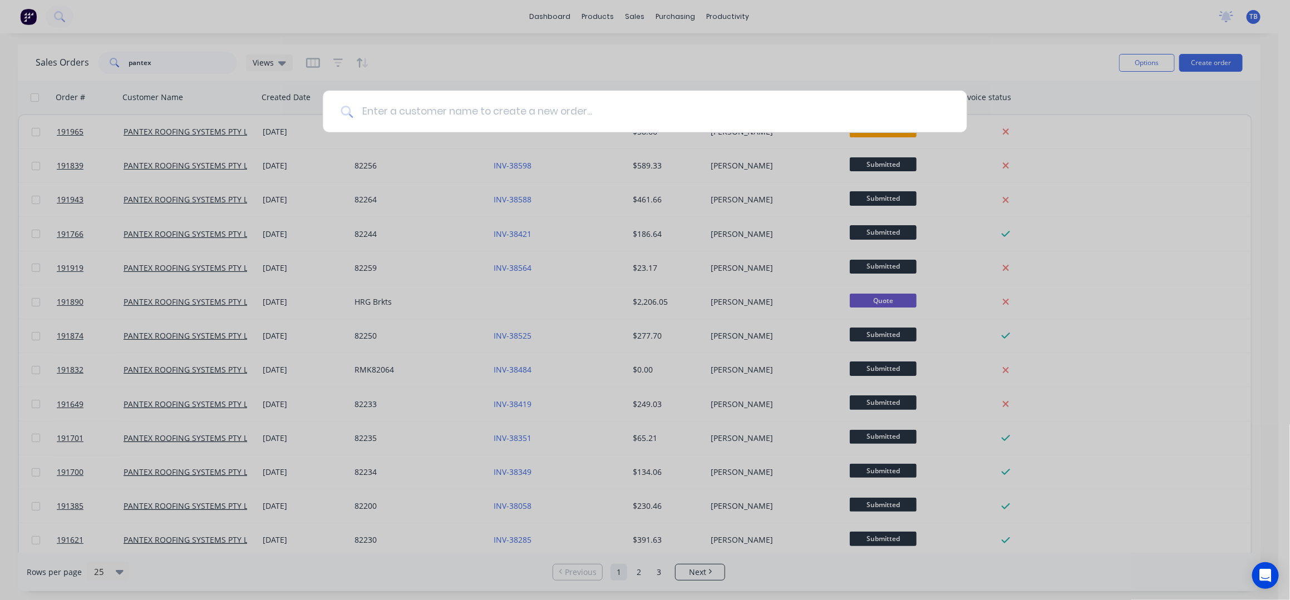
click at [426, 110] on input at bounding box center [651, 112] width 596 height 42
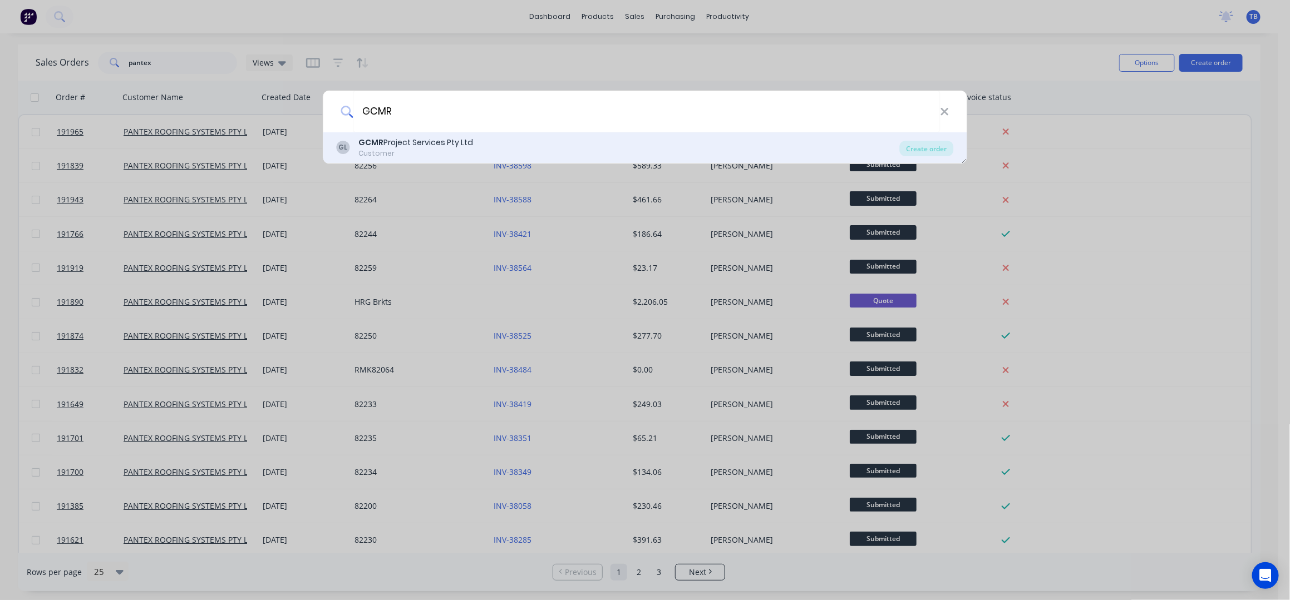
type input "GCMR"
click at [475, 140] on div "GL GCMR Project Services Pty Ltd Customer" at bounding box center [618, 148] width 563 height 22
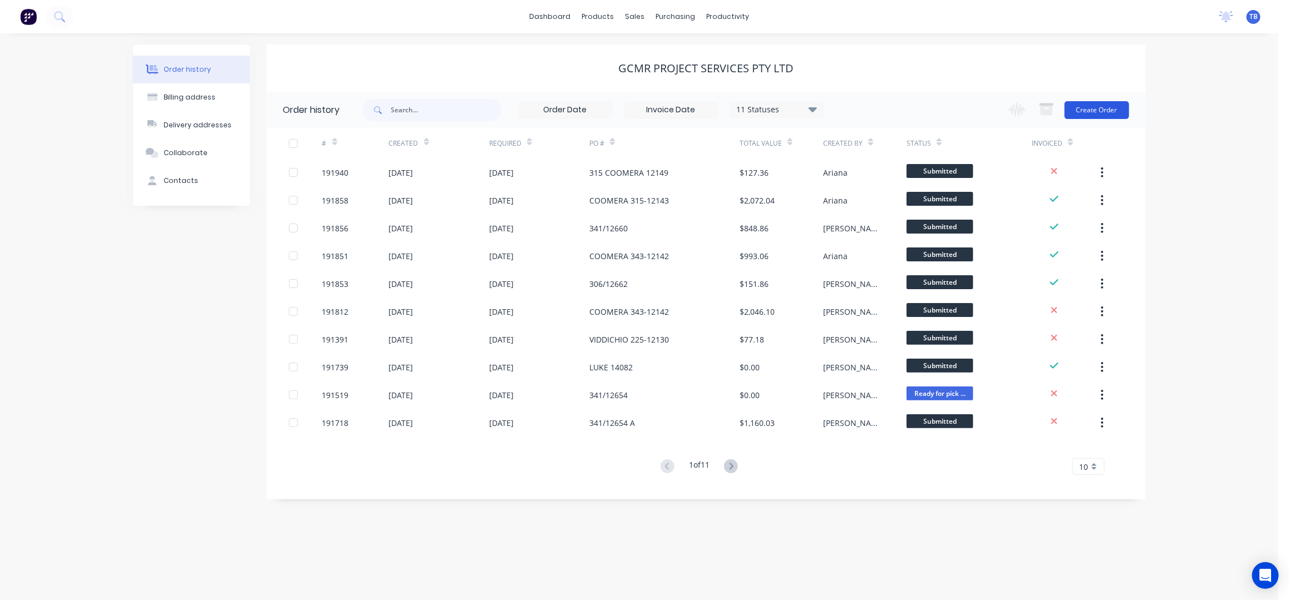
click at [1106, 112] on button "Create Order" at bounding box center [1097, 110] width 65 height 18
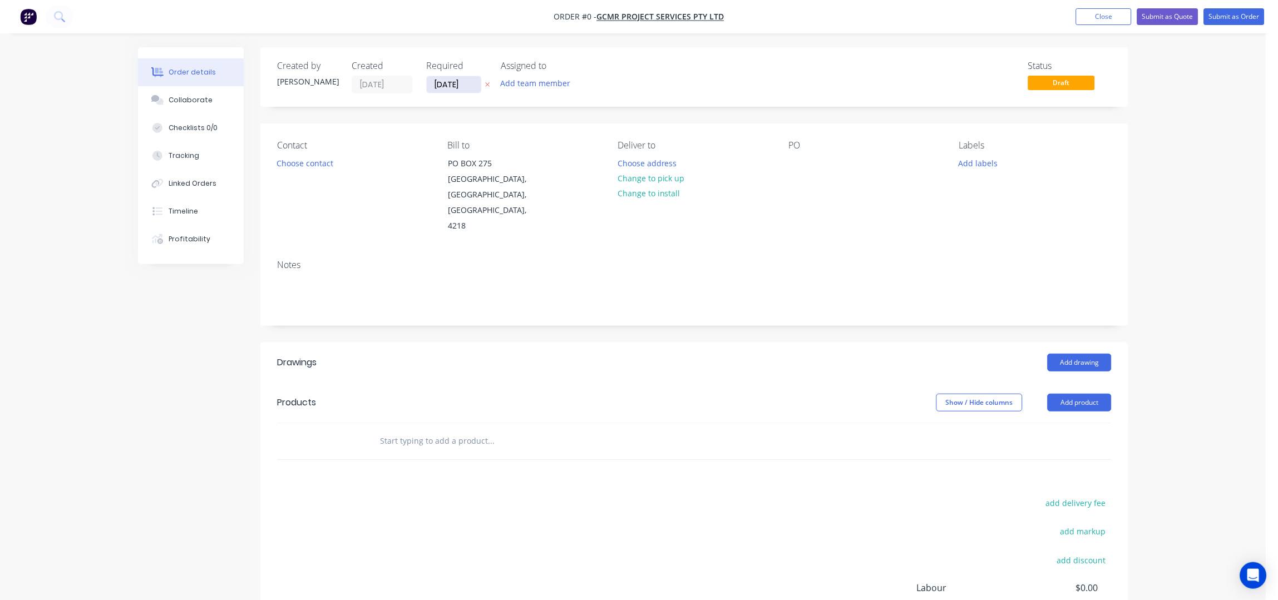
click at [438, 78] on input "[DATE]" at bounding box center [454, 84] width 55 height 17
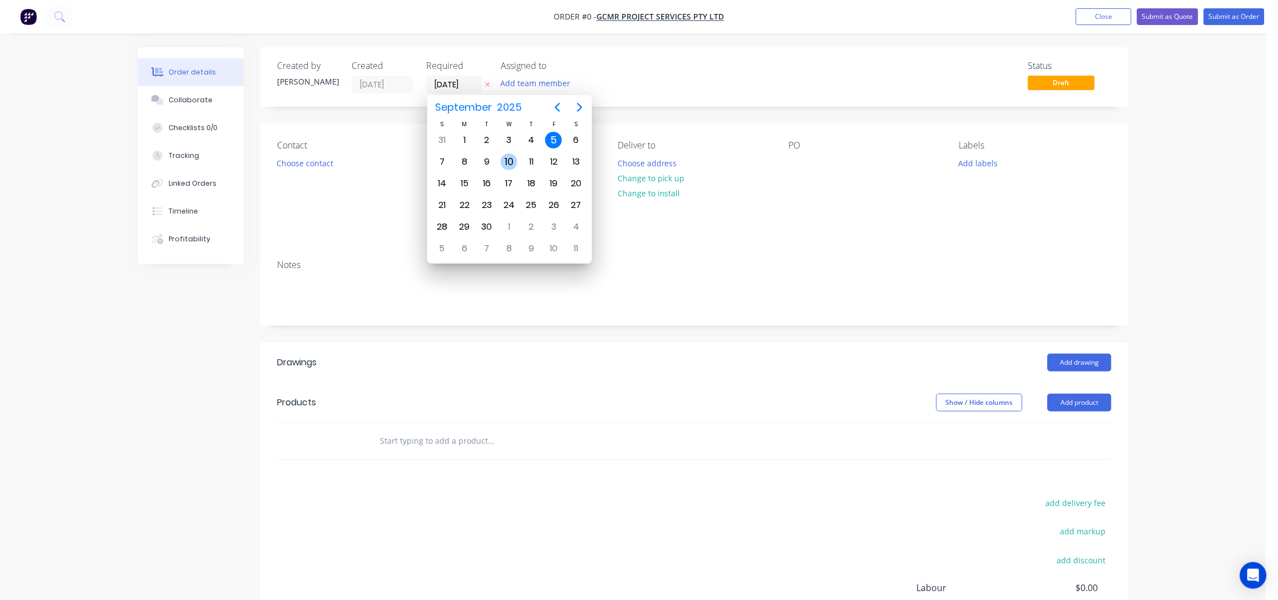
click at [510, 165] on div "10" at bounding box center [509, 162] width 17 height 17
type input "[DATE]"
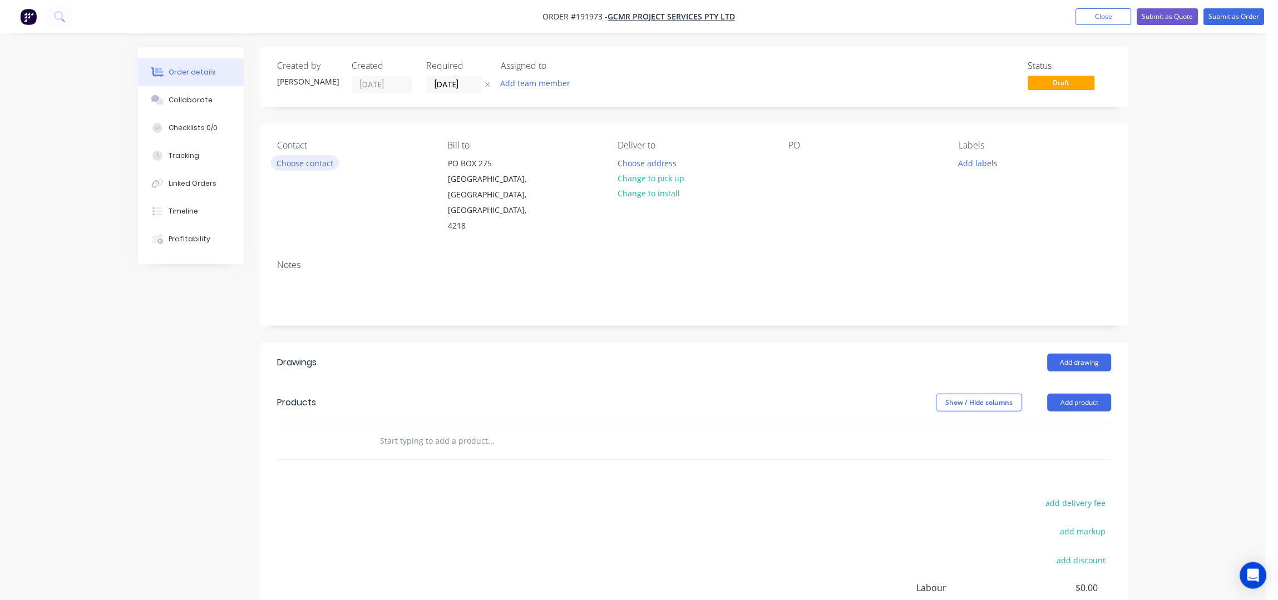
click at [309, 164] on button "Choose contact" at bounding box center [305, 162] width 68 height 15
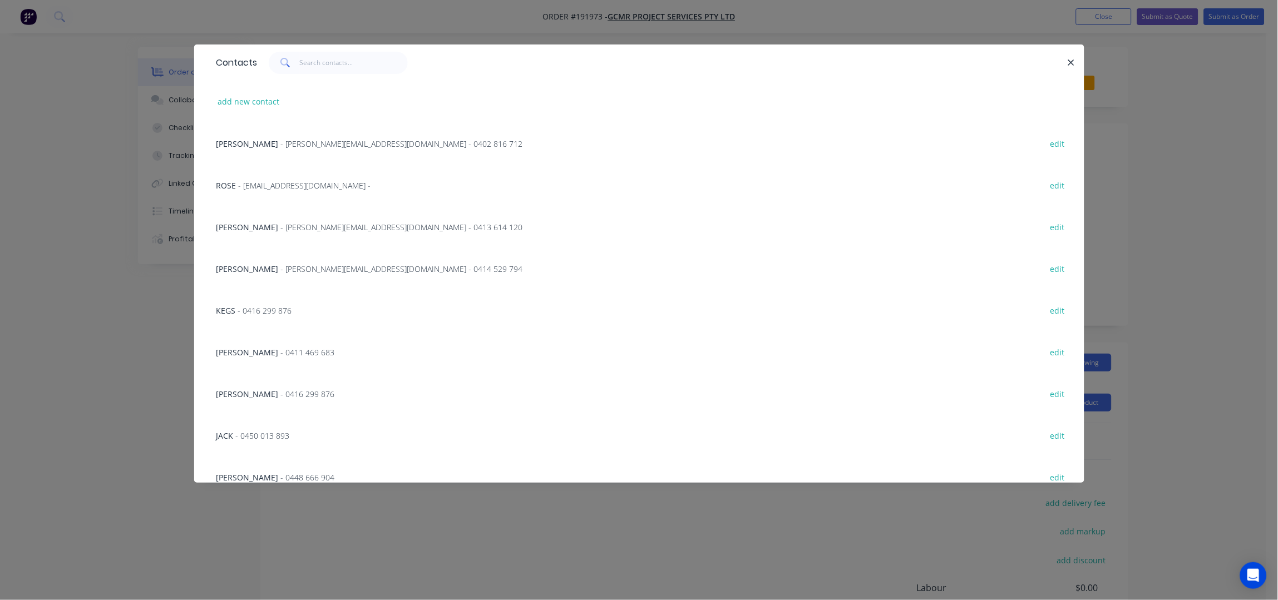
click at [281, 226] on span "- luke@gcmr.com.au - 0413 614 120" at bounding box center [402, 227] width 242 height 11
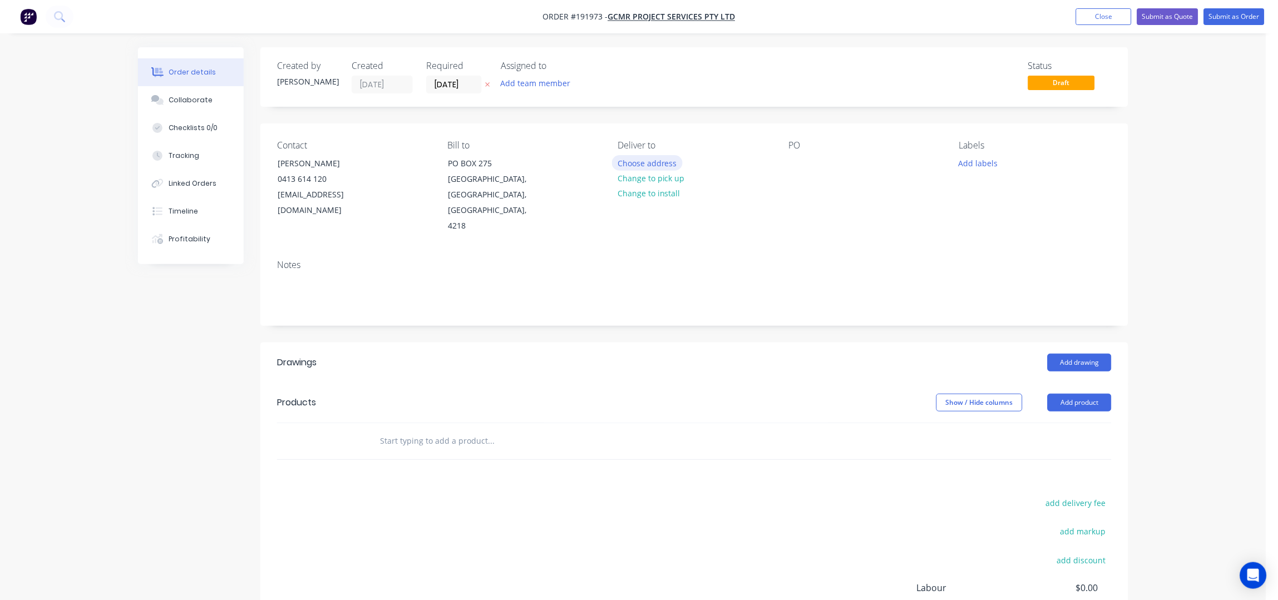
click at [643, 163] on button "Choose address" at bounding box center [647, 162] width 71 height 15
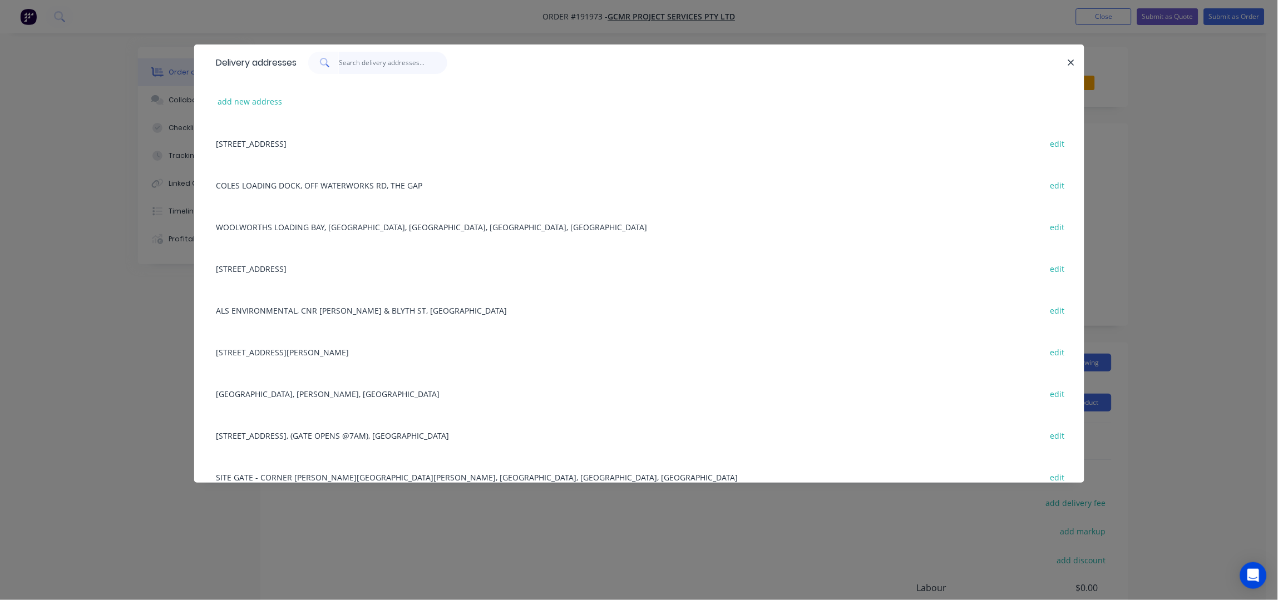
click at [364, 64] on input "text" at bounding box center [393, 63] width 109 height 22
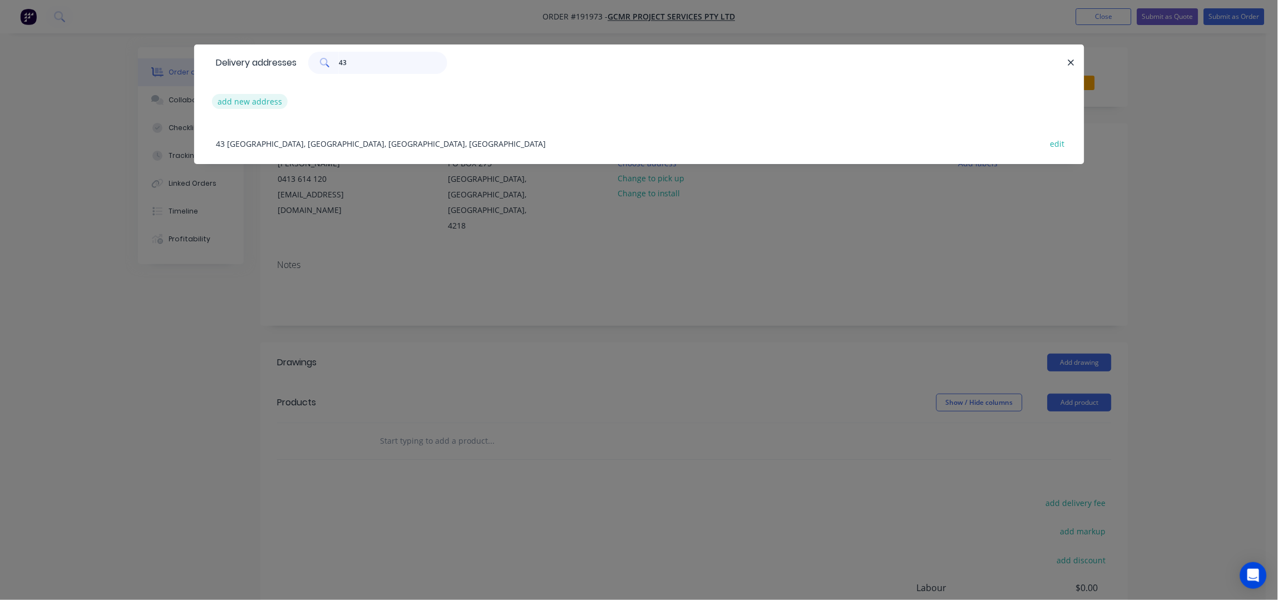
type input "43"
click at [228, 105] on button "add new address" at bounding box center [250, 101] width 76 height 15
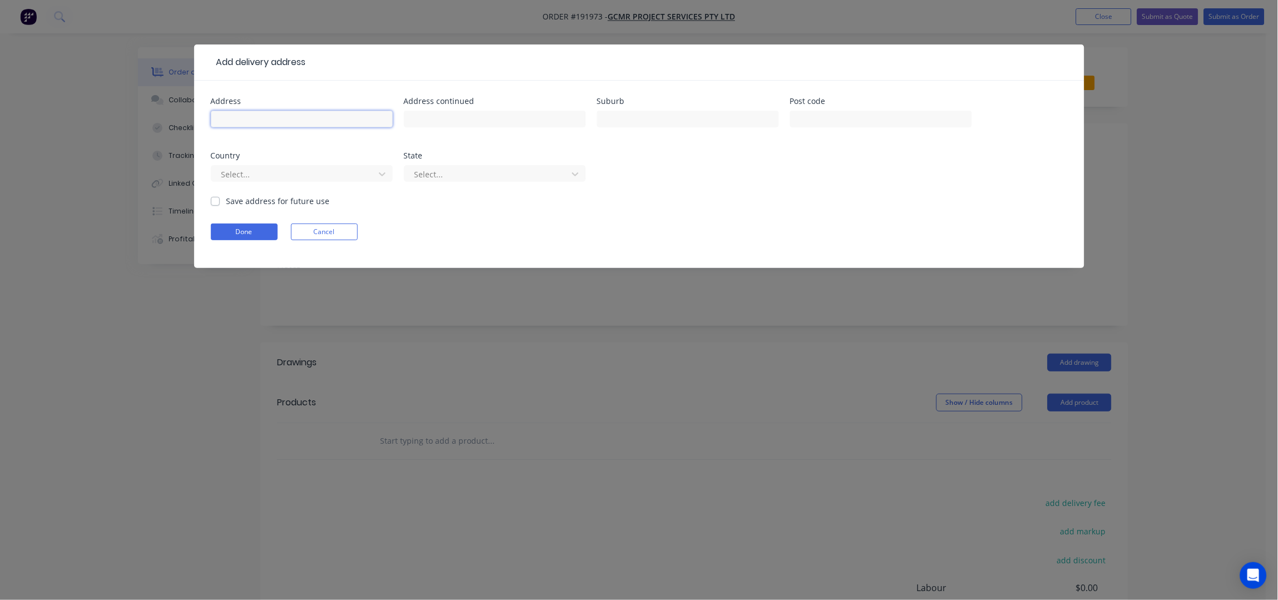
click at [264, 122] on input "text" at bounding box center [302, 119] width 182 height 17
type input "43 OSPREY RISE"
type input "WORONGARY"
click at [252, 229] on button "Done" at bounding box center [244, 232] width 67 height 17
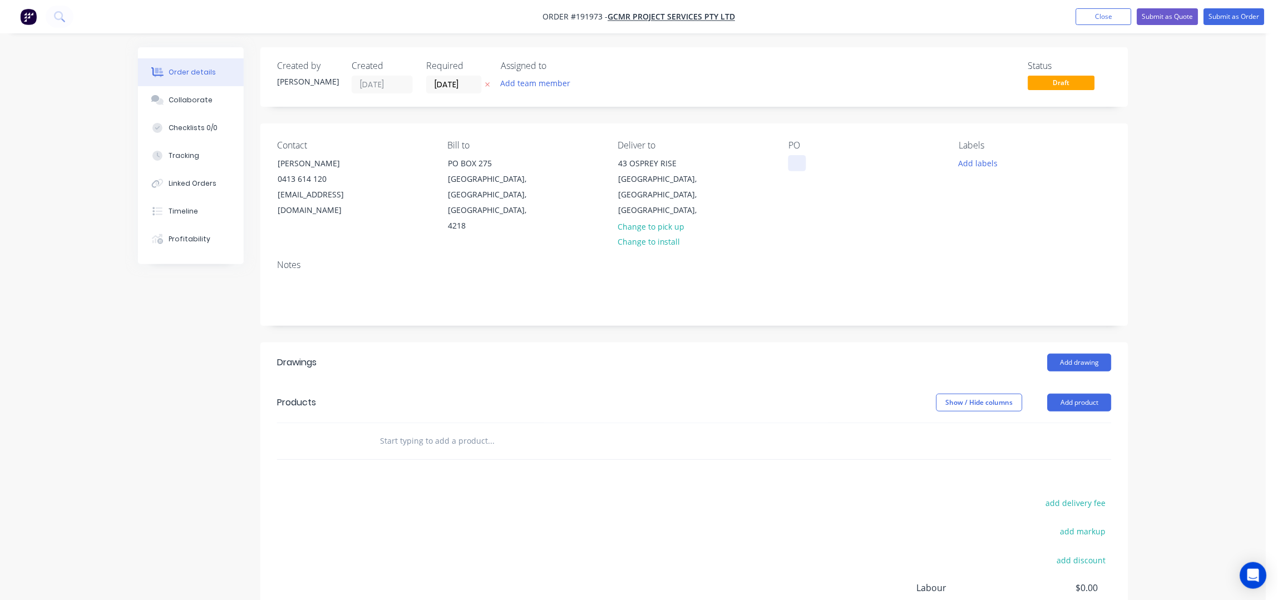
click at [797, 165] on div at bounding box center [798, 163] width 18 height 16
click at [934, 251] on div "Notes" at bounding box center [694, 288] width 868 height 75
click at [980, 164] on button "Add labels" at bounding box center [978, 162] width 51 height 15
click at [1014, 258] on div "6:30 am" at bounding box center [1006, 264] width 34 height 12
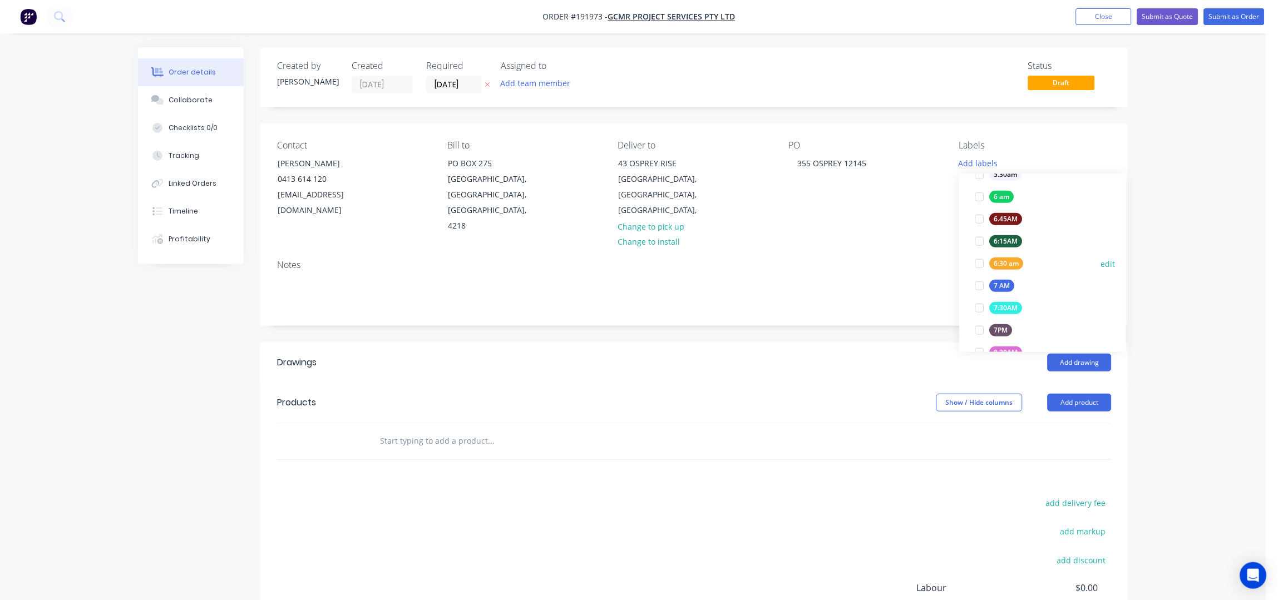
scroll to position [0, 0]
click at [1030, 253] on div "CRANE LIFT" at bounding box center [1012, 258] width 46 height 12
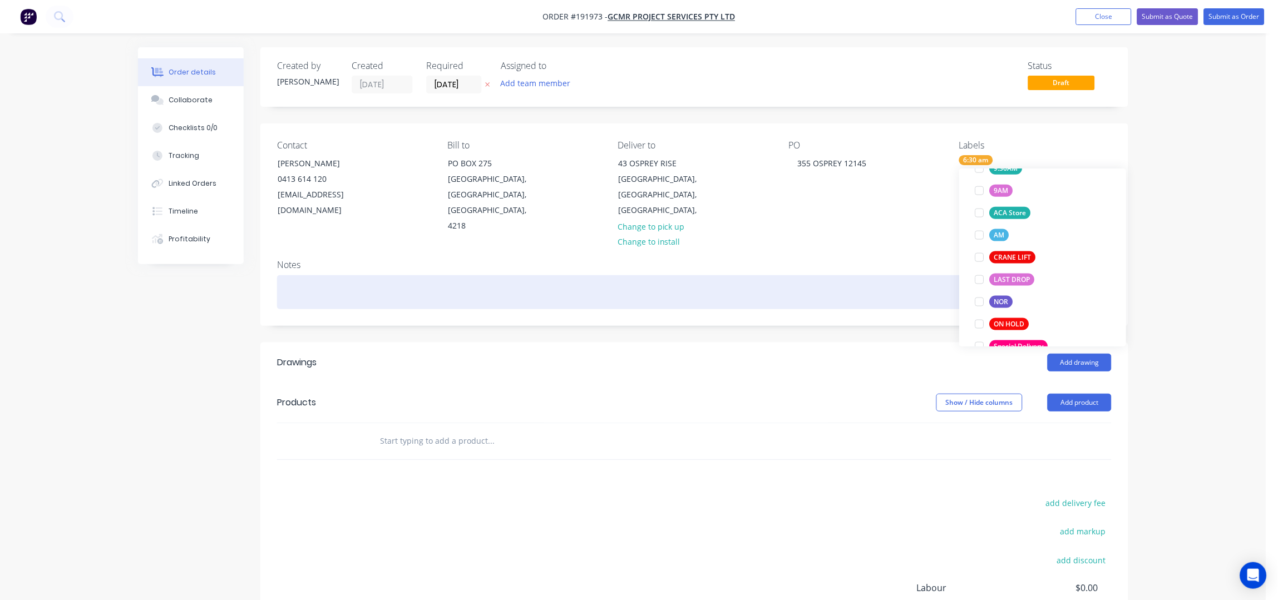
scroll to position [22, 0]
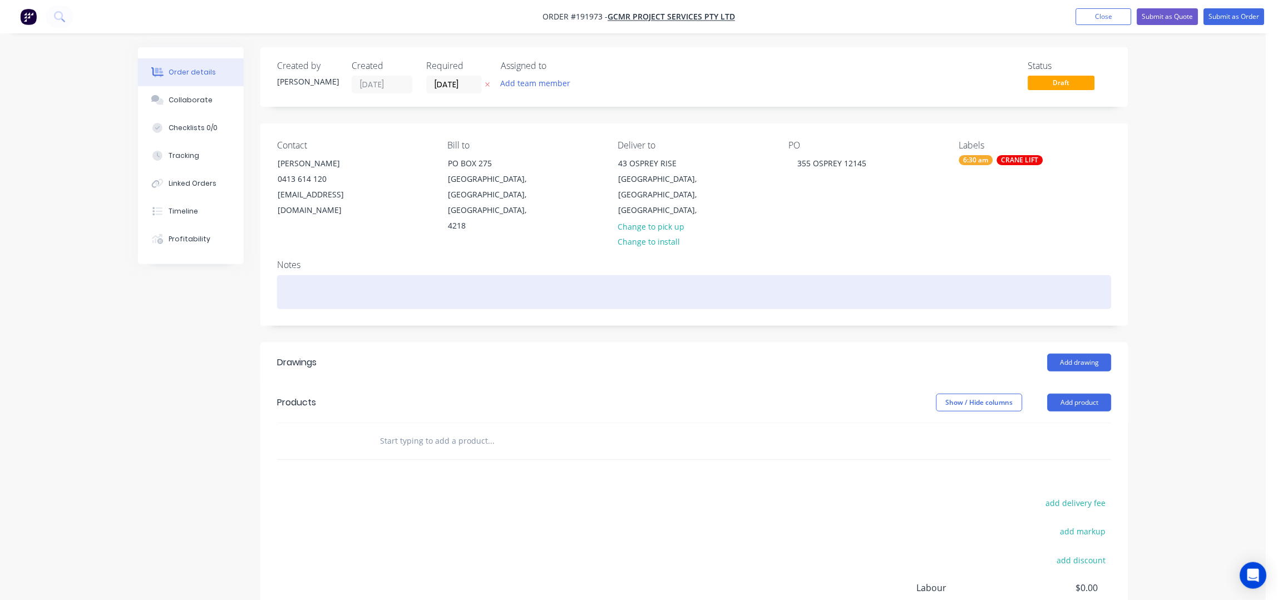
click at [865, 280] on div at bounding box center [694, 292] width 835 height 34
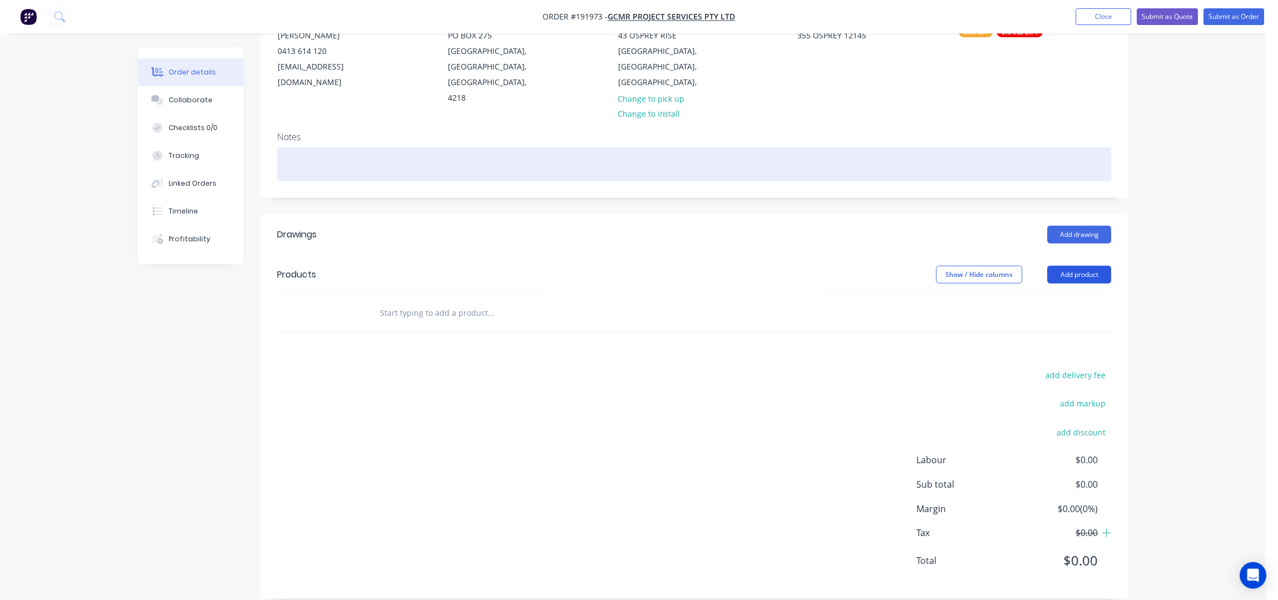
scroll to position [129, 0]
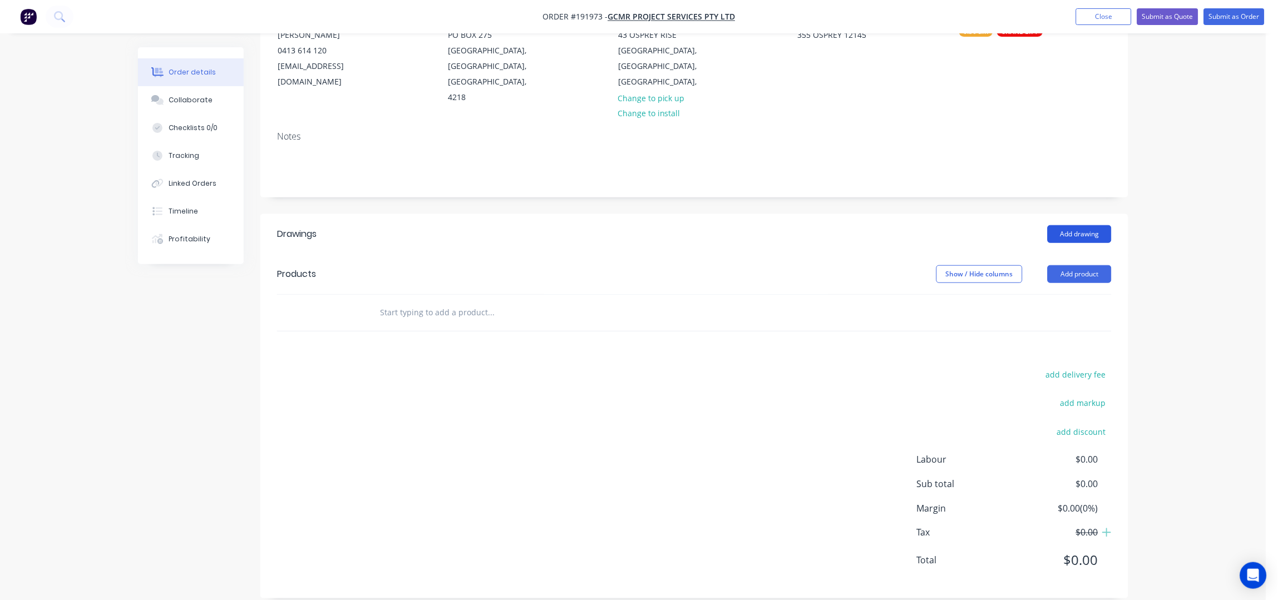
click at [1051, 225] on button "Add drawing" at bounding box center [1080, 234] width 64 height 18
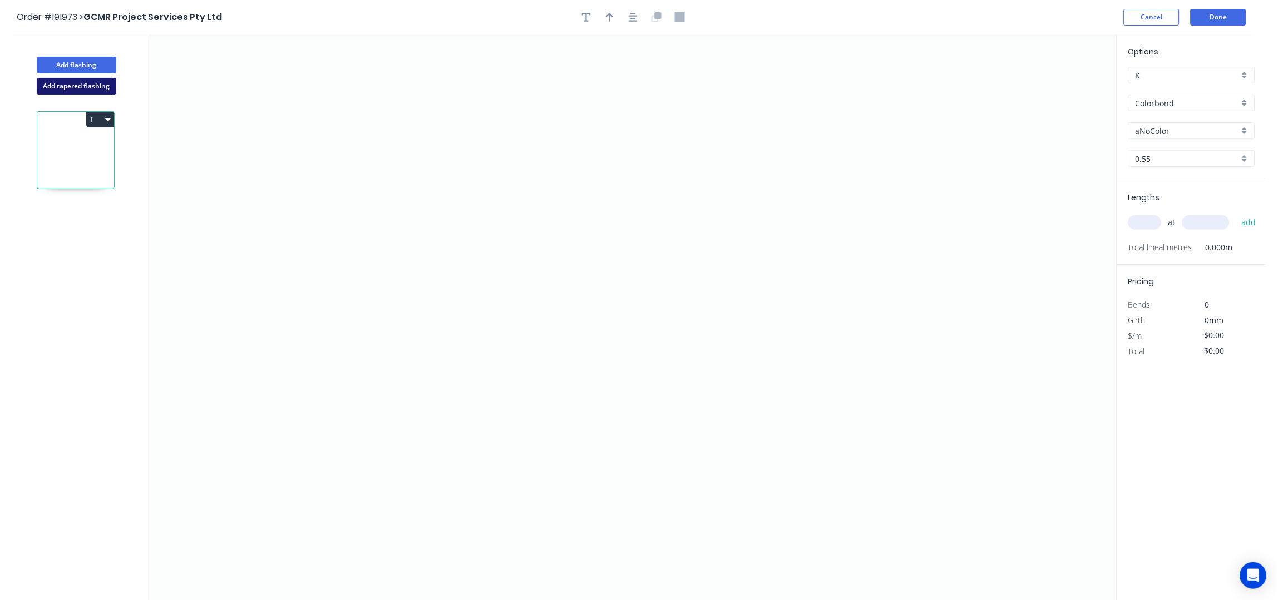
click at [73, 91] on button "Add tapered flashing" at bounding box center [77, 86] width 80 height 17
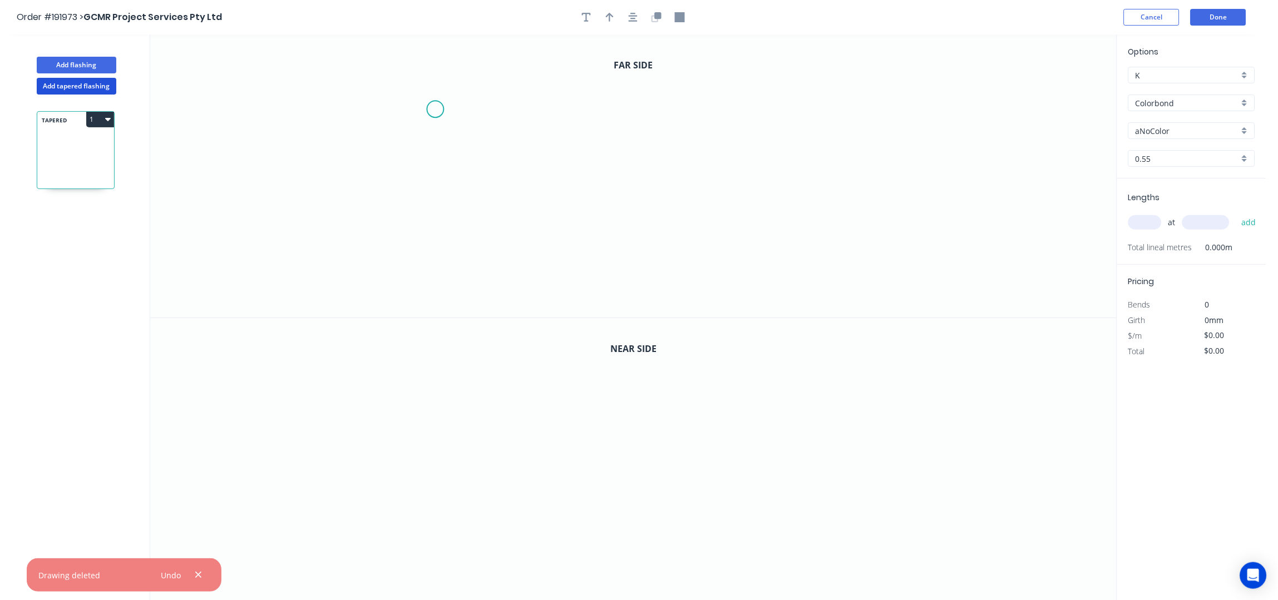
click at [435, 110] on icon "0" at bounding box center [633, 176] width 967 height 283
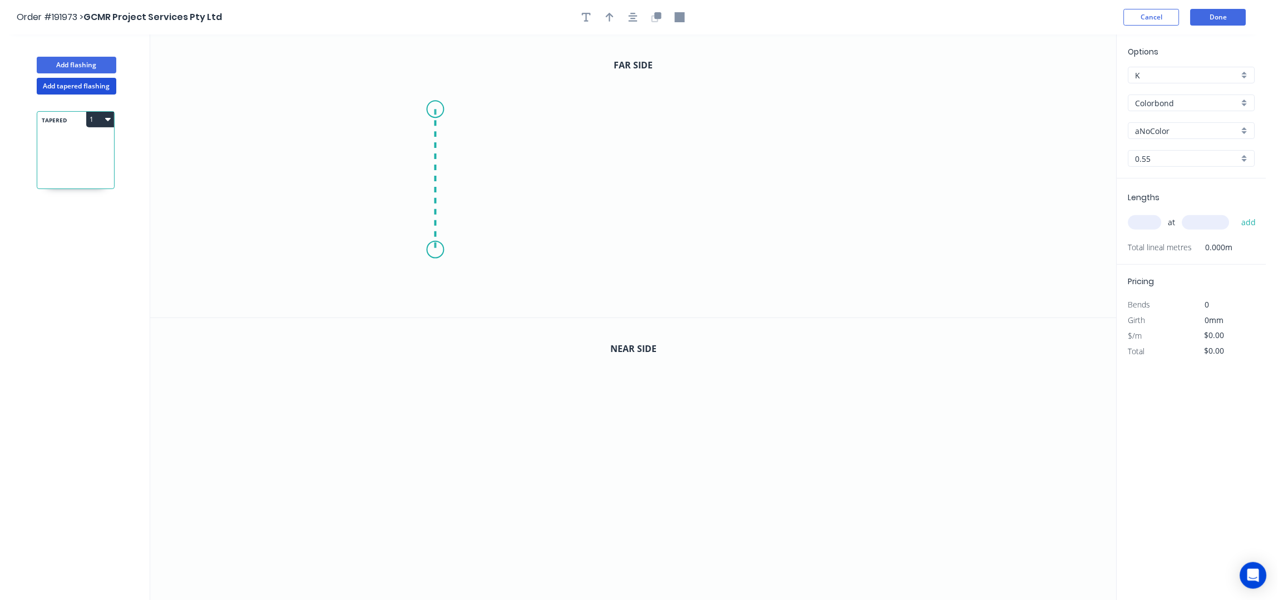
click at [428, 250] on icon "0" at bounding box center [633, 176] width 967 height 283
click at [706, 255] on icon "0 ?" at bounding box center [633, 176] width 967 height 283
click at [711, 174] on icon "0 ? ?" at bounding box center [633, 176] width 967 height 283
click at [630, 14] on icon "button" at bounding box center [633, 17] width 9 height 10
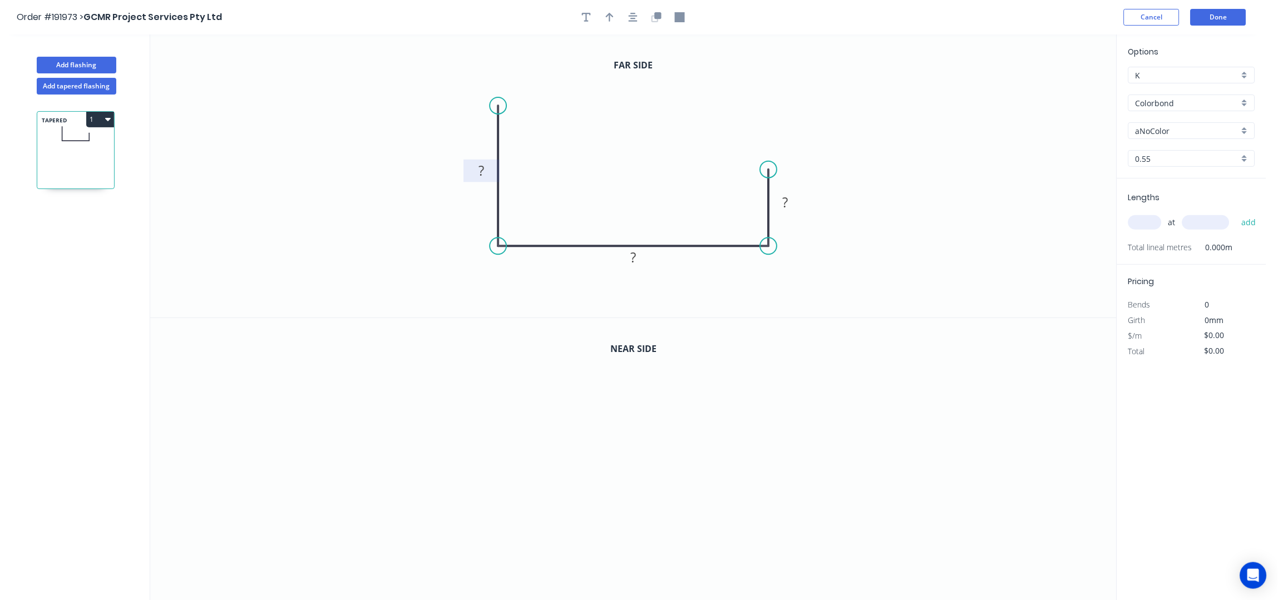
drag, startPoint x: 478, startPoint y: 170, endPoint x: 481, endPoint y: 176, distance: 6.7
click at [479, 169] on tspan "?" at bounding box center [482, 170] width 6 height 18
click at [487, 171] on rect at bounding box center [482, 172] width 22 height 16
click at [636, 18] on icon "button" at bounding box center [633, 17] width 9 height 10
drag, startPoint x: 617, startPoint y: 15, endPoint x: 628, endPoint y: 17, distance: 11.3
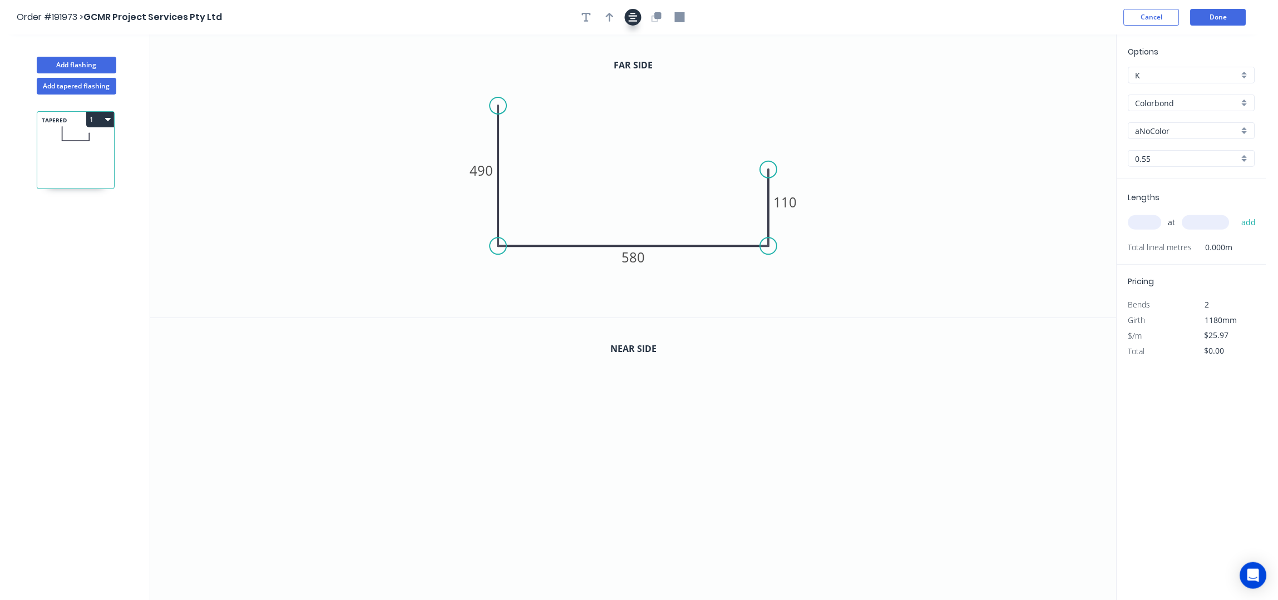
click at [617, 14] on button "button" at bounding box center [610, 17] width 17 height 17
drag, startPoint x: 1059, startPoint y: 86, endPoint x: 628, endPoint y: 159, distance: 436.9
click at [628, 156] on icon at bounding box center [632, 138] width 10 height 36
click at [661, 17] on icon "button" at bounding box center [658, 15] width 7 height 7
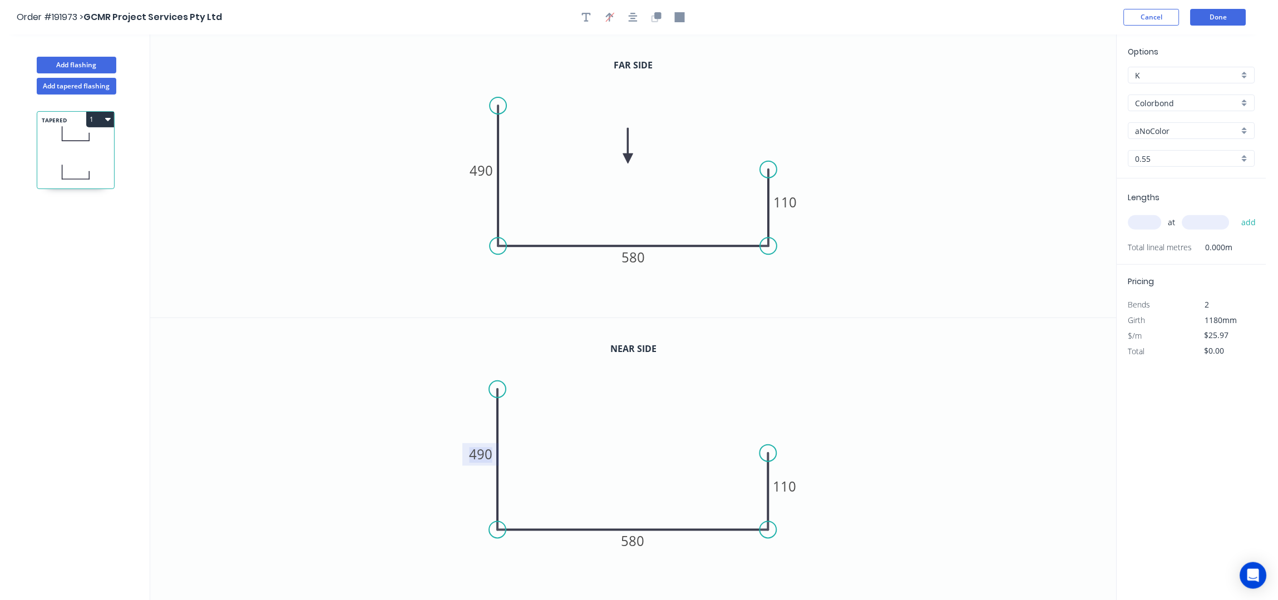
click at [480, 450] on tspan "490" at bounding box center [481, 454] width 23 height 18
type input "$0.00"
click at [1167, 127] on input "aNoColor" at bounding box center [1188, 131] width 104 height 12
click at [1174, 155] on div "Surfmist" at bounding box center [1192, 149] width 126 height 19
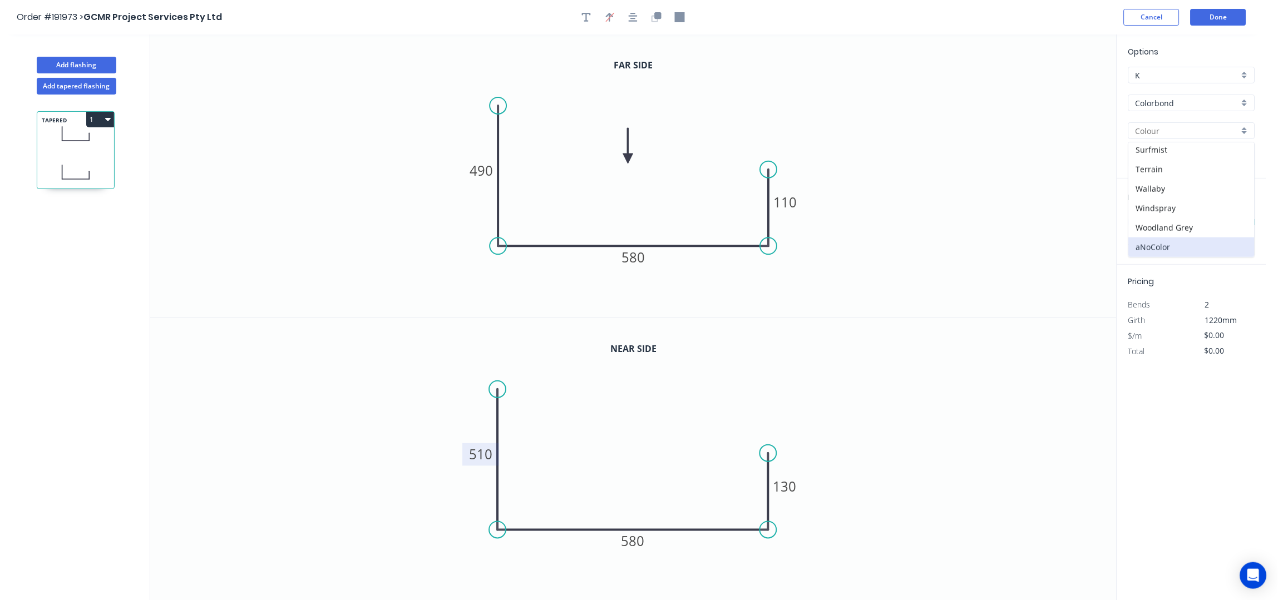
type input "Surfmist"
click at [1142, 219] on input "text" at bounding box center [1145, 222] width 33 height 14
type input "1"
type input "0"
type input "4050"
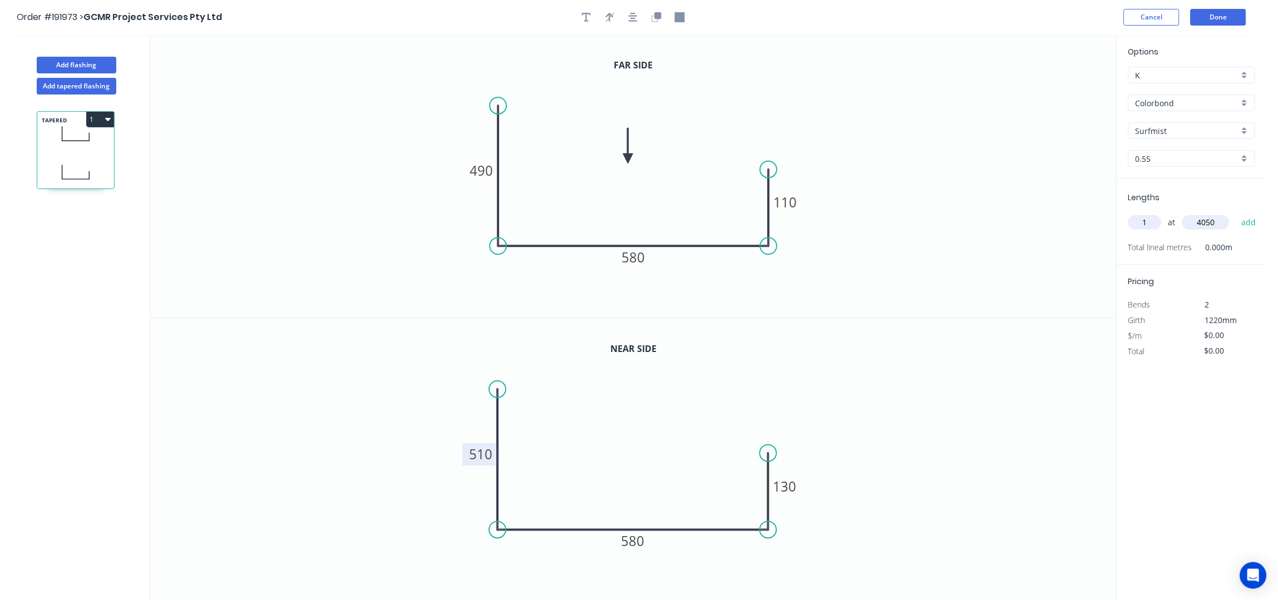
click at [1237, 213] on button "add" at bounding box center [1250, 222] width 26 height 19
click at [98, 115] on button "1" at bounding box center [100, 120] width 28 height 16
click at [80, 141] on div "Duplicate" at bounding box center [61, 147] width 86 height 16
click at [485, 166] on tspan "490" at bounding box center [481, 170] width 23 height 18
click at [494, 457] on rect at bounding box center [481, 455] width 37 height 23
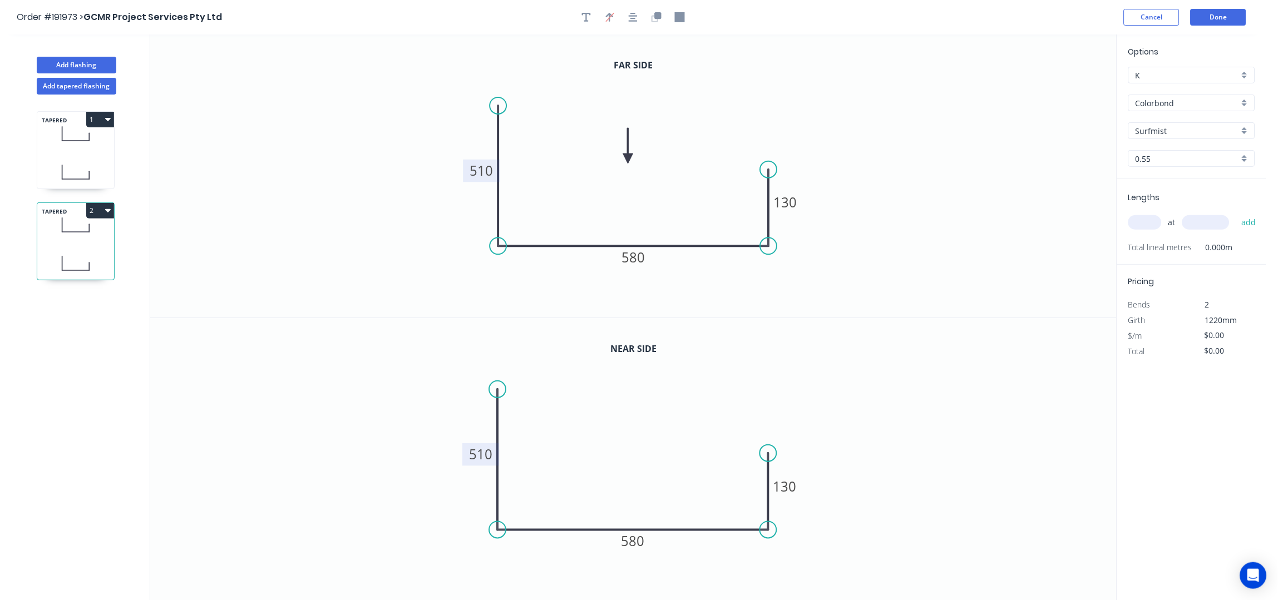
click at [488, 456] on tspan "510" at bounding box center [481, 454] width 23 height 18
click at [866, 378] on icon "0 490 580 110" at bounding box center [633, 460] width 967 height 284
click at [98, 205] on button "2" at bounding box center [100, 211] width 28 height 16
click at [79, 240] on div "Duplicate" at bounding box center [61, 238] width 86 height 16
click at [69, 249] on icon at bounding box center [75, 263] width 77 height 33
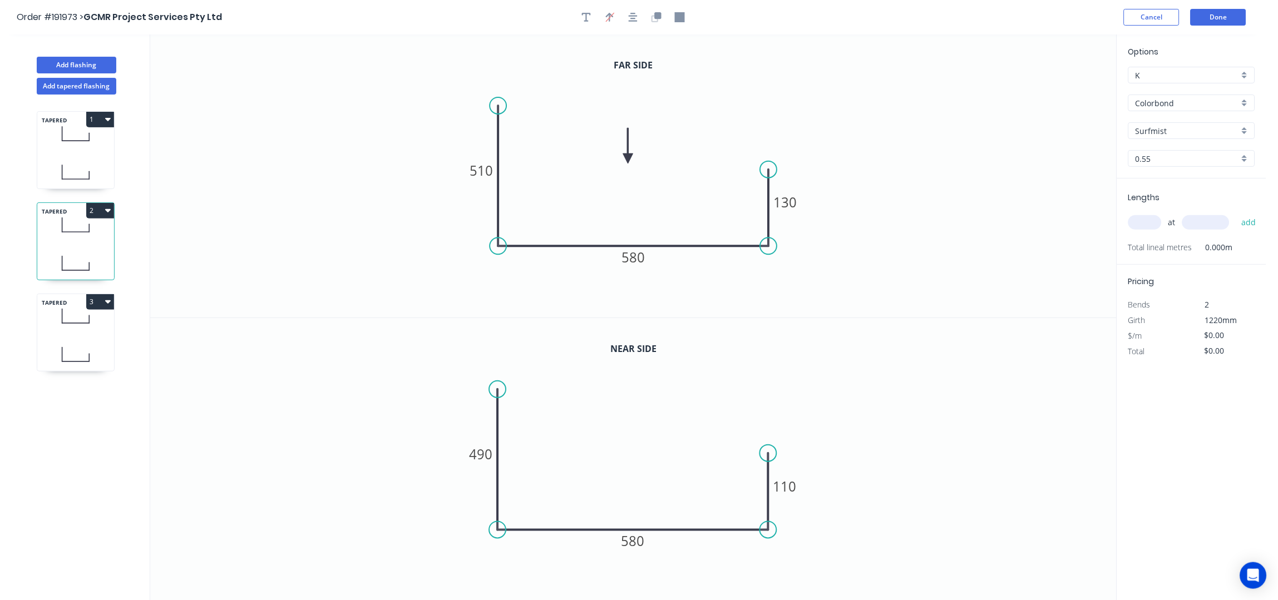
click at [1140, 224] on input "text" at bounding box center [1145, 222] width 33 height 14
type input "1"
type input "2000"
click at [1237, 213] on button "add" at bounding box center [1250, 222] width 26 height 19
click at [76, 341] on icon at bounding box center [75, 354] width 77 height 33
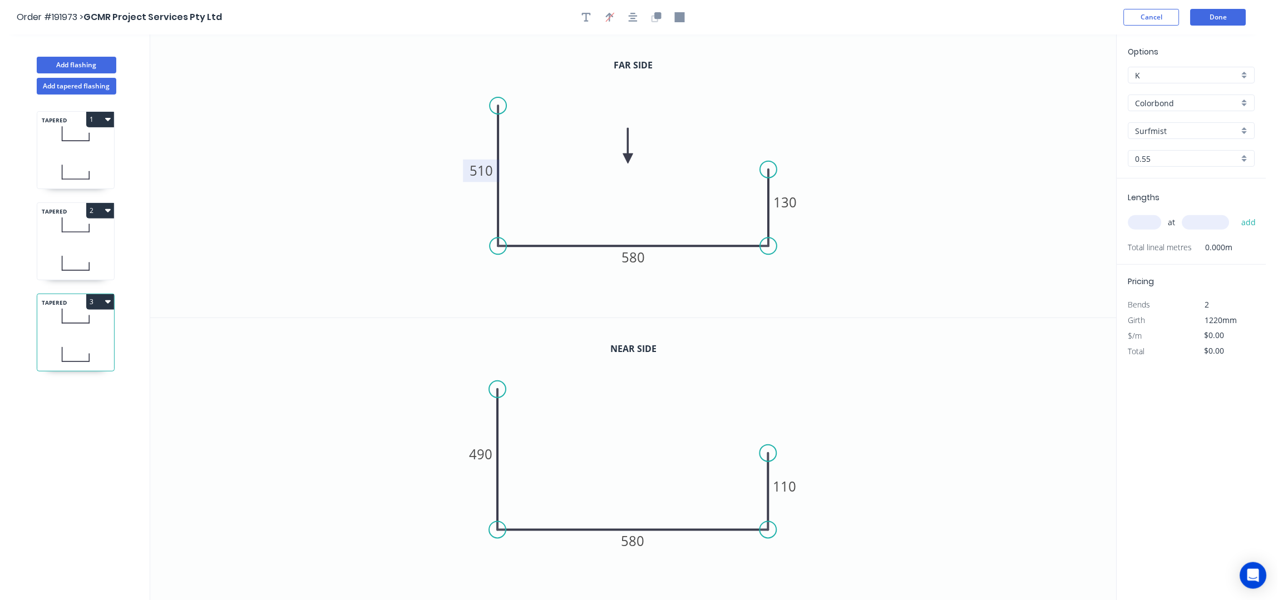
click at [484, 165] on tspan "510" at bounding box center [481, 170] width 23 height 18
click at [487, 452] on tspan "490" at bounding box center [481, 454] width 23 height 18
type input "$0.00"
click at [93, 303] on button "3" at bounding box center [100, 302] width 28 height 16
click at [79, 328] on div "Duplicate" at bounding box center [61, 330] width 86 height 16
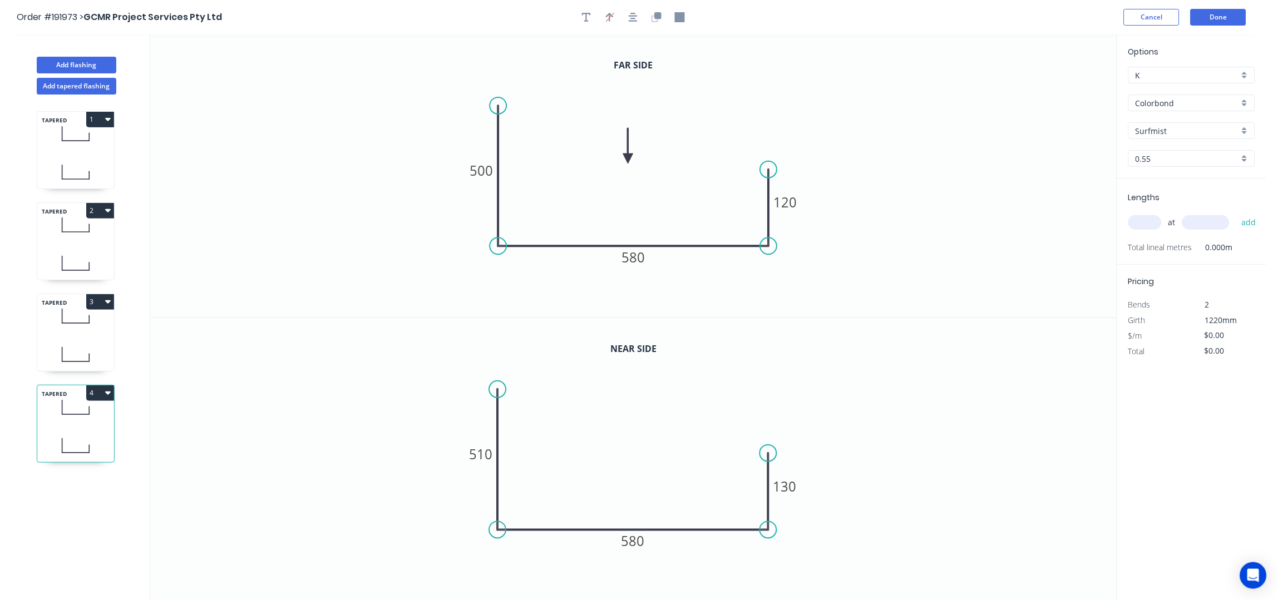
click at [102, 323] on icon at bounding box center [75, 316] width 77 height 33
click at [1149, 229] on input "text" at bounding box center [1145, 222] width 33 height 14
type input "1"
type input "3700"
click at [1237, 213] on button "add" at bounding box center [1250, 222] width 26 height 19
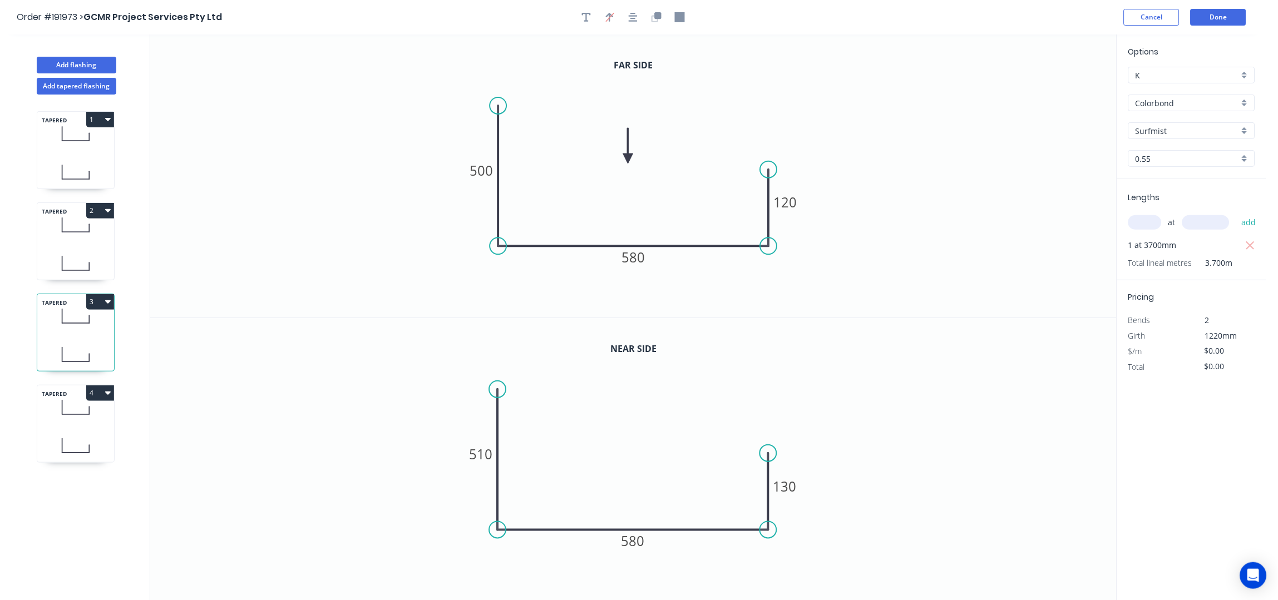
click at [87, 255] on icon at bounding box center [75, 263] width 77 height 33
click at [93, 136] on icon at bounding box center [75, 133] width 77 height 33
click at [79, 418] on icon at bounding box center [75, 407] width 77 height 33
click at [481, 164] on tspan "500" at bounding box center [481, 170] width 23 height 18
click at [480, 449] on tspan "510" at bounding box center [481, 454] width 23 height 18
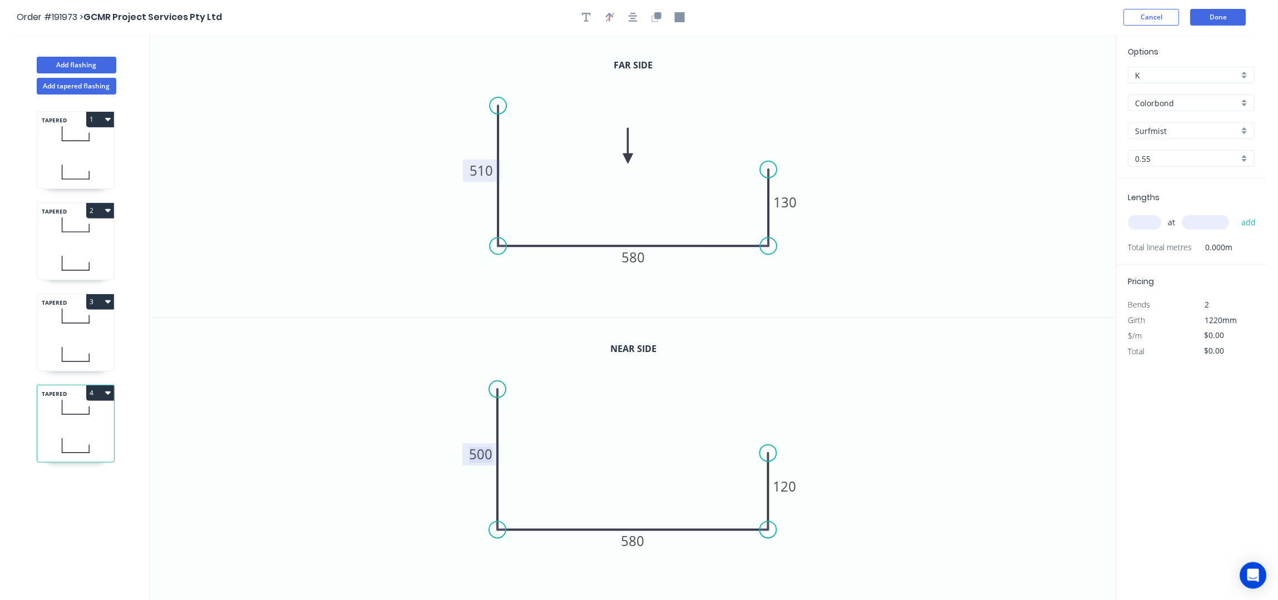
click at [248, 431] on icon "0 500 580 120" at bounding box center [633, 460] width 967 height 284
click at [1145, 221] on input "text" at bounding box center [1145, 222] width 33 height 14
type input "1"
type input "3600"
click at [1237, 213] on button "add" at bounding box center [1250, 222] width 26 height 19
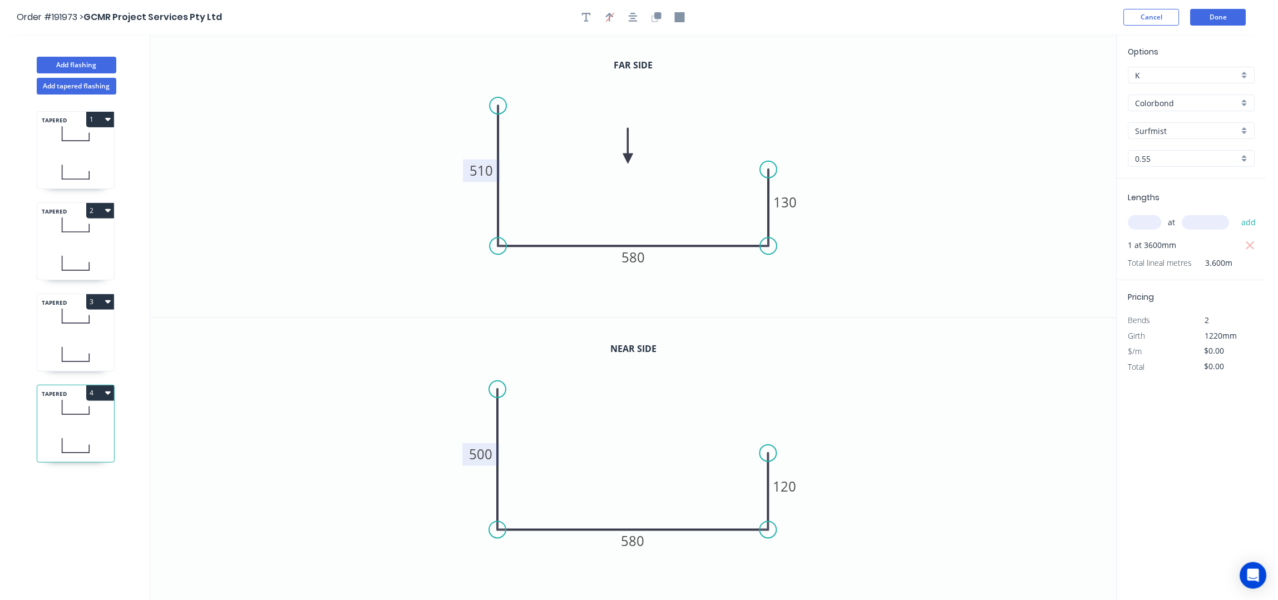
click at [107, 388] on button "4" at bounding box center [100, 394] width 28 height 16
click at [85, 417] on div "Duplicate" at bounding box center [61, 421] width 86 height 16
click at [486, 170] on tspan "510" at bounding box center [481, 170] width 23 height 18
click at [478, 449] on tspan "500" at bounding box center [481, 454] width 23 height 18
type input "$0.00"
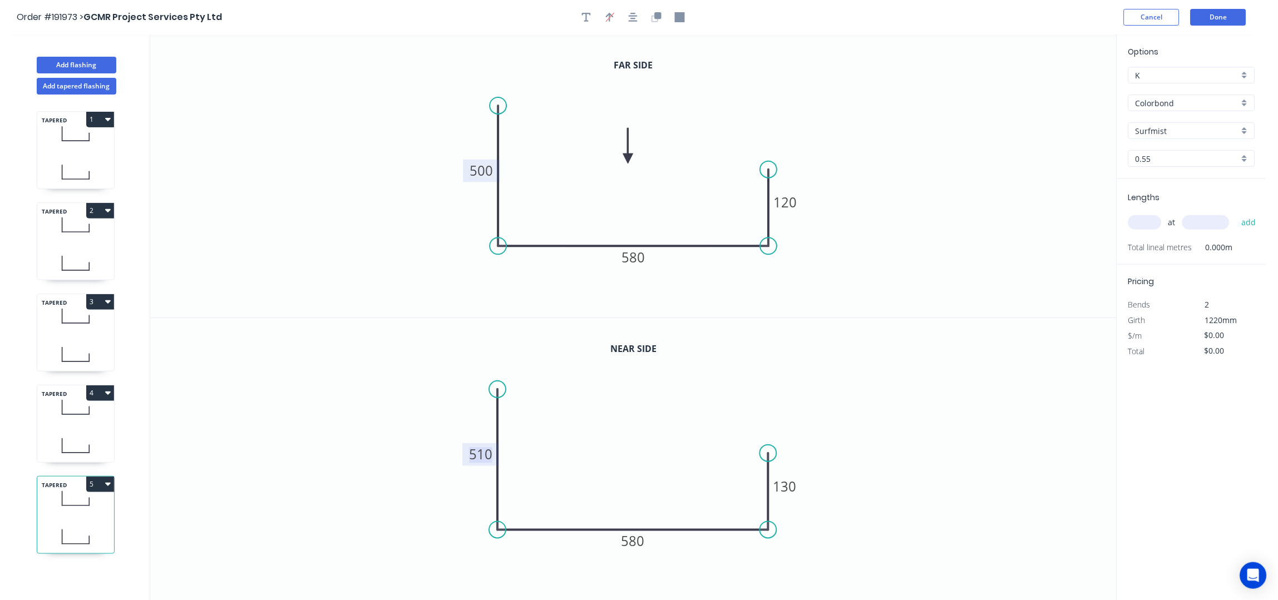
click at [1148, 220] on input "text" at bounding box center [1145, 222] width 33 height 14
type input "1"
type input "1220"
click at [1237, 213] on button "add" at bounding box center [1250, 222] width 26 height 19
click at [98, 482] on button "5" at bounding box center [100, 485] width 28 height 16
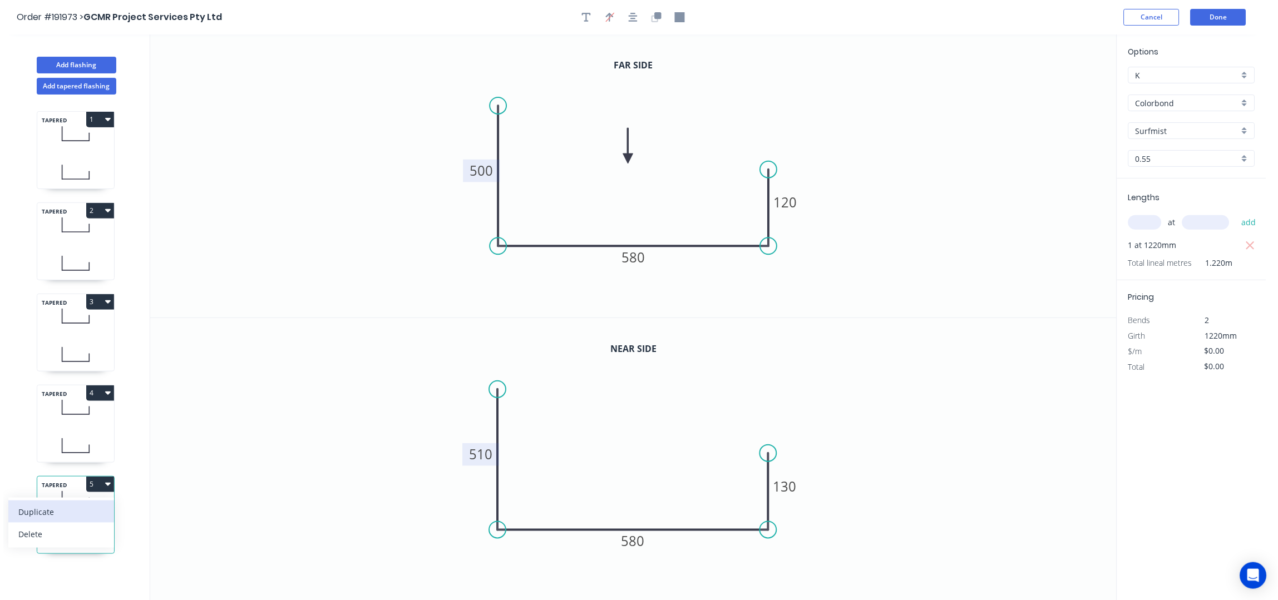
click at [64, 511] on div "Duplicate" at bounding box center [61, 512] width 86 height 16
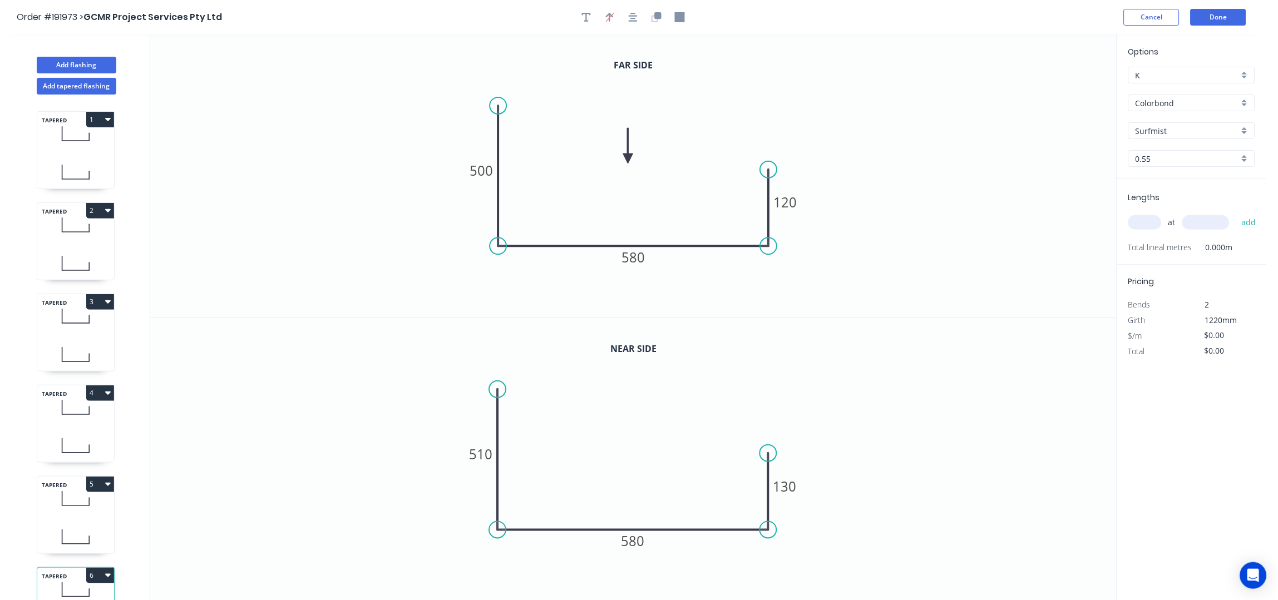
scroll to position [49, 0]
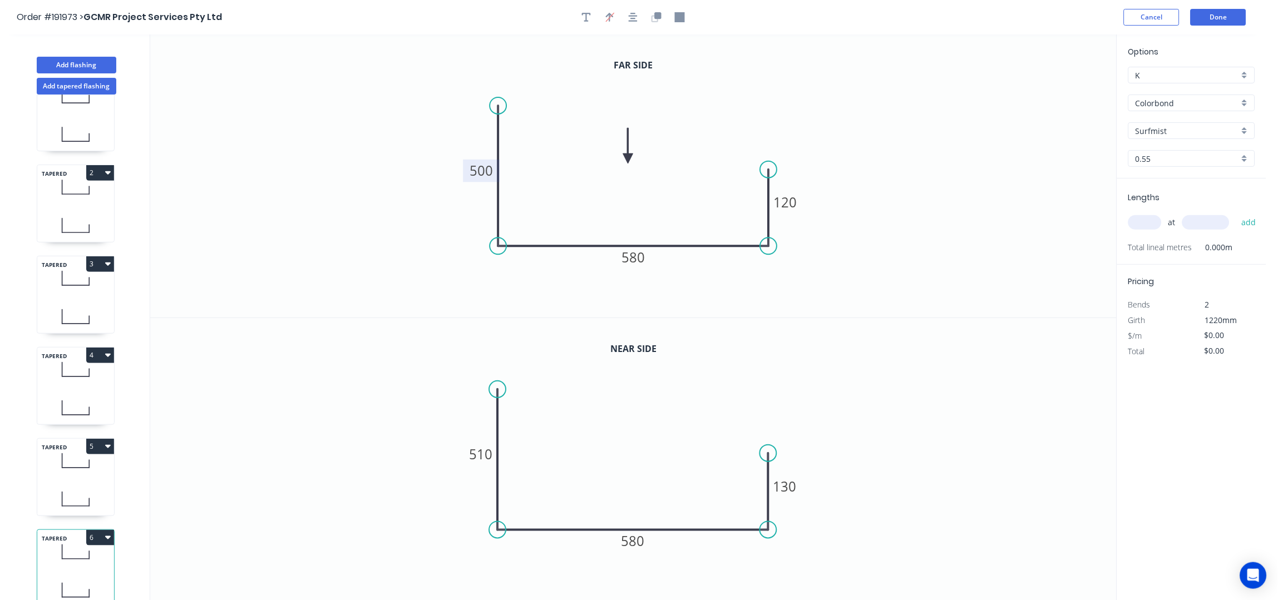
click at [489, 169] on tspan "500" at bounding box center [481, 170] width 23 height 18
click at [481, 446] on tspan "510" at bounding box center [481, 454] width 23 height 18
click at [1150, 224] on input "text" at bounding box center [1145, 222] width 33 height 14
type input "1"
type input "6030"
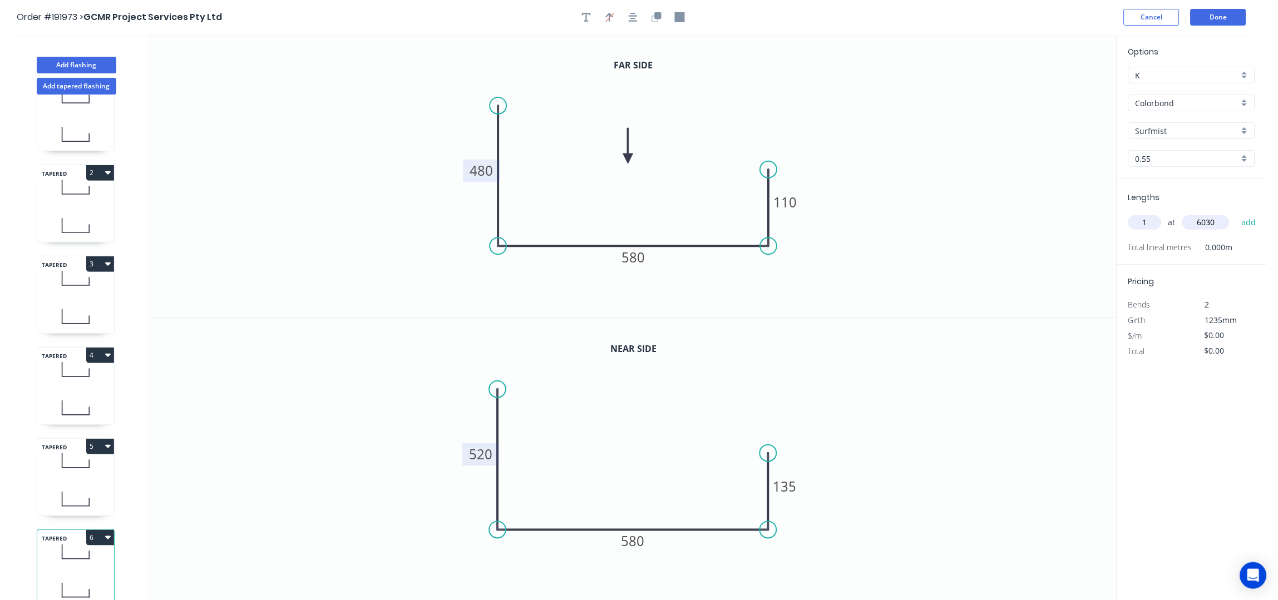
click at [1237, 213] on button "add" at bounding box center [1250, 222] width 26 height 19
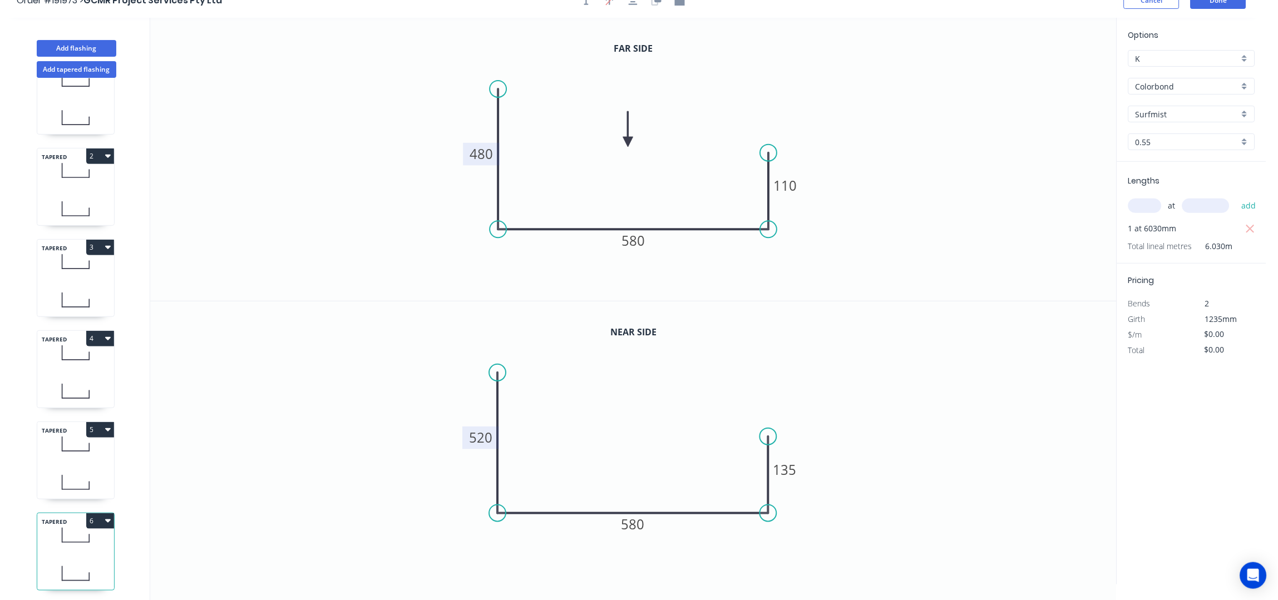
scroll to position [21, 0]
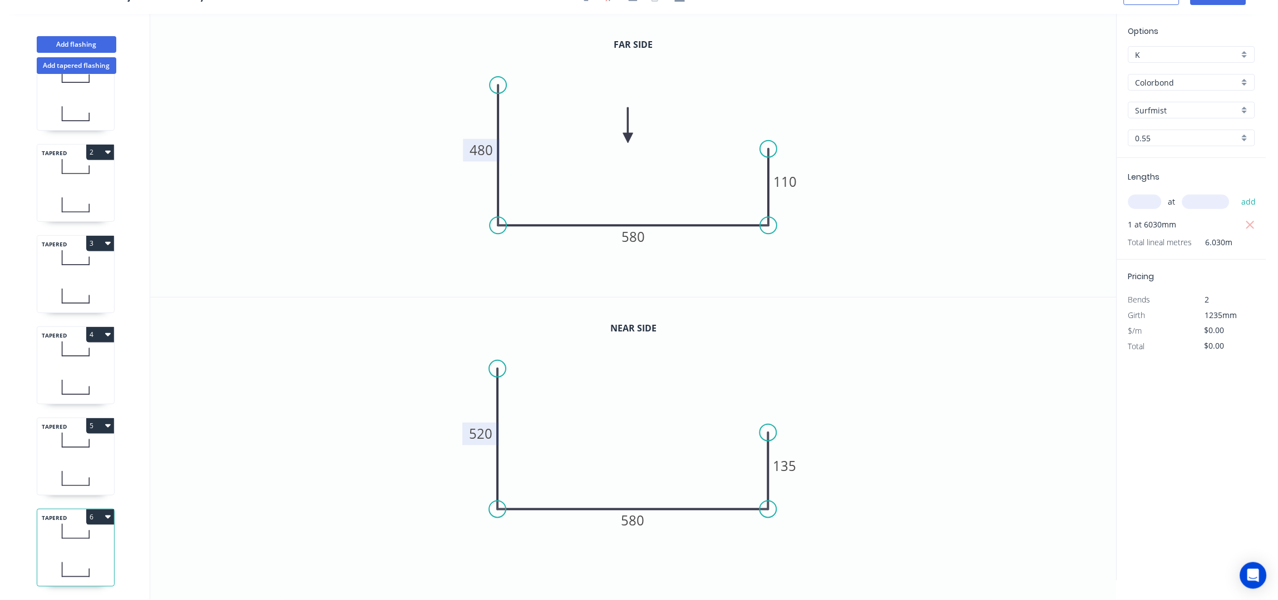
drag, startPoint x: 96, startPoint y: 506, endPoint x: 95, endPoint y: 512, distance: 5.8
click at [96, 510] on button "6" at bounding box center [100, 518] width 28 height 16
click at [72, 537] on div "Duplicate" at bounding box center [61, 545] width 86 height 16
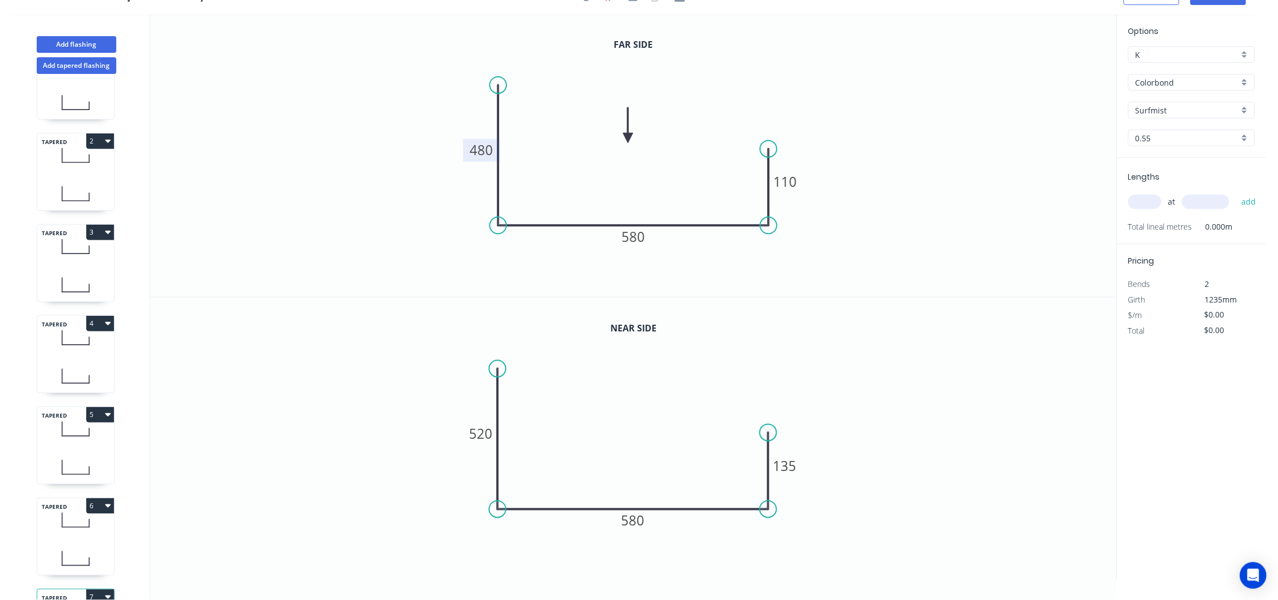
click at [483, 149] on tspan "480" at bounding box center [481, 150] width 23 height 18
click at [481, 435] on tspan "520" at bounding box center [481, 434] width 23 height 18
click at [1151, 207] on input "text" at bounding box center [1145, 202] width 33 height 14
type input "1"
type input "6100"
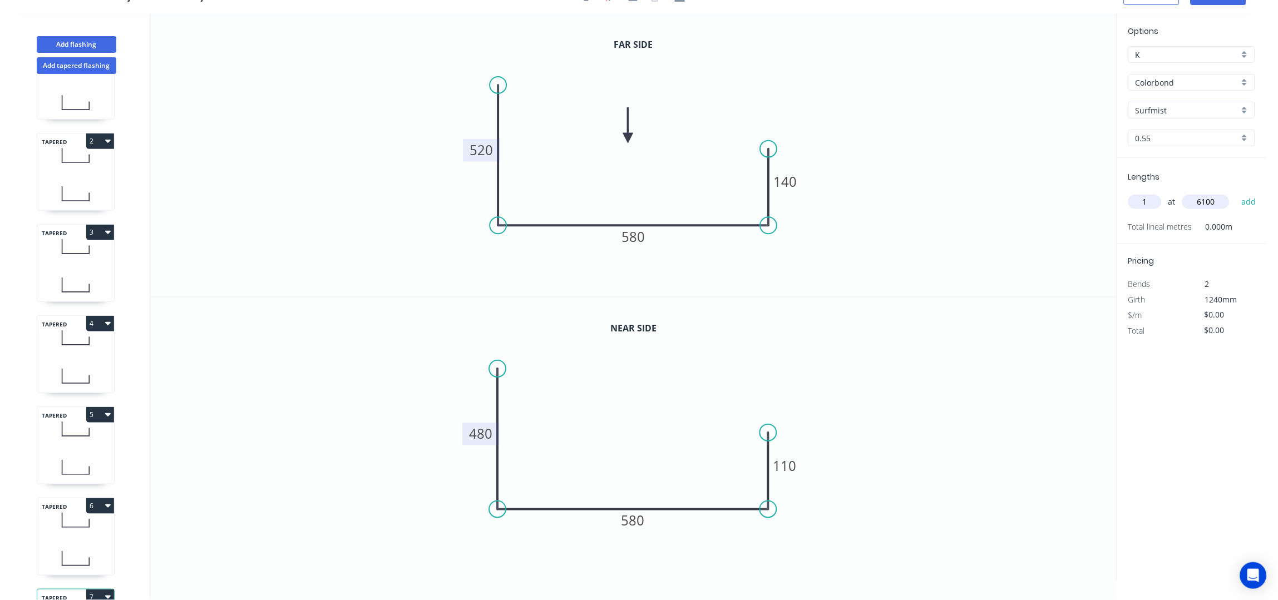
click at [1237, 193] on button "add" at bounding box center [1250, 202] width 26 height 19
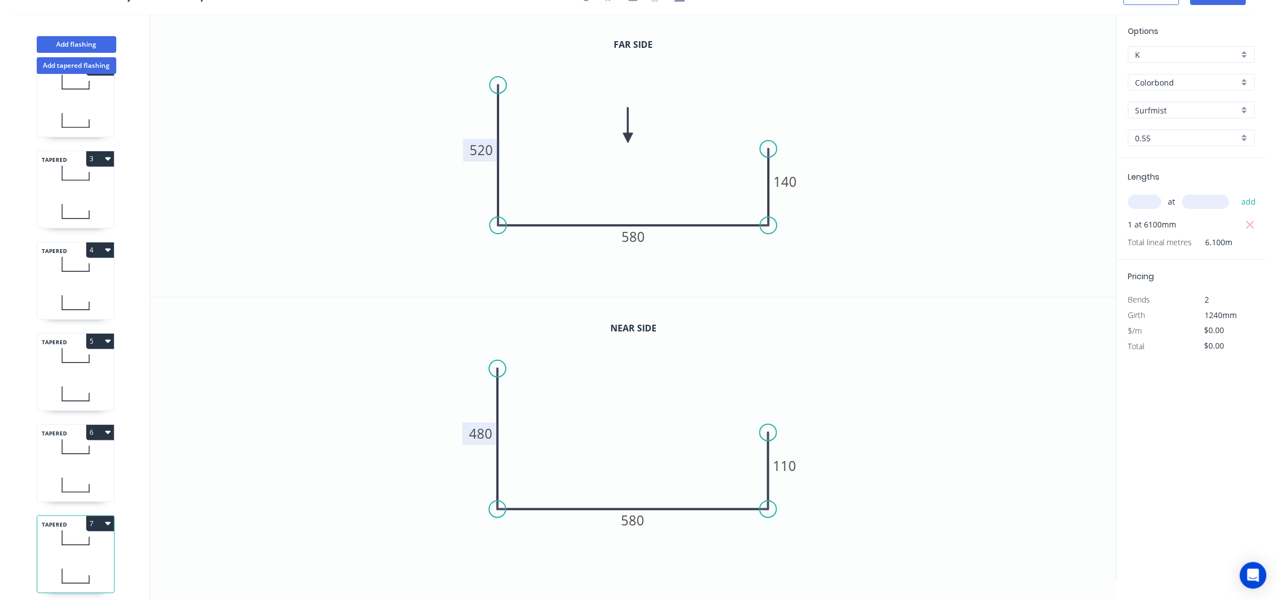
scroll to position [140, 0]
click at [107, 516] on icon "button" at bounding box center [108, 517] width 6 height 3
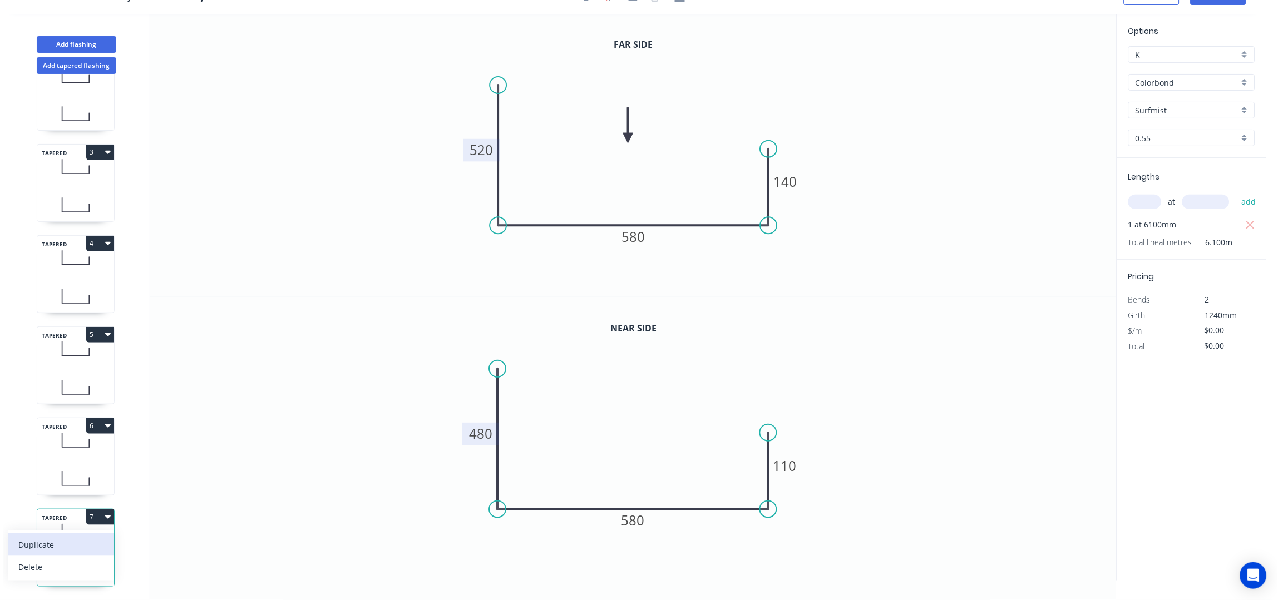
click at [73, 537] on div "Duplicate" at bounding box center [61, 545] width 86 height 16
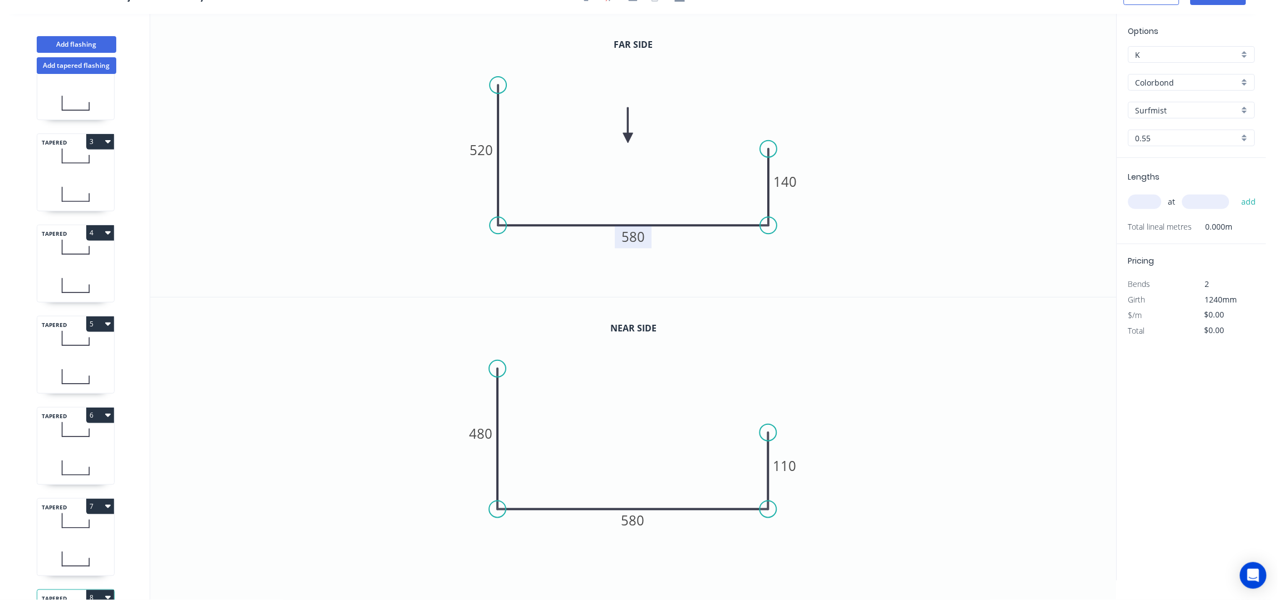
click at [634, 233] on tspan "580" at bounding box center [633, 237] width 23 height 18
click at [642, 522] on tspan "580" at bounding box center [633, 521] width 23 height 18
click at [483, 149] on tspan "520" at bounding box center [481, 150] width 23 height 18
click at [490, 153] on tspan "520" at bounding box center [481, 150] width 23 height 18
drag, startPoint x: 479, startPoint y: 434, endPoint x: 481, endPoint y: 427, distance: 7.8
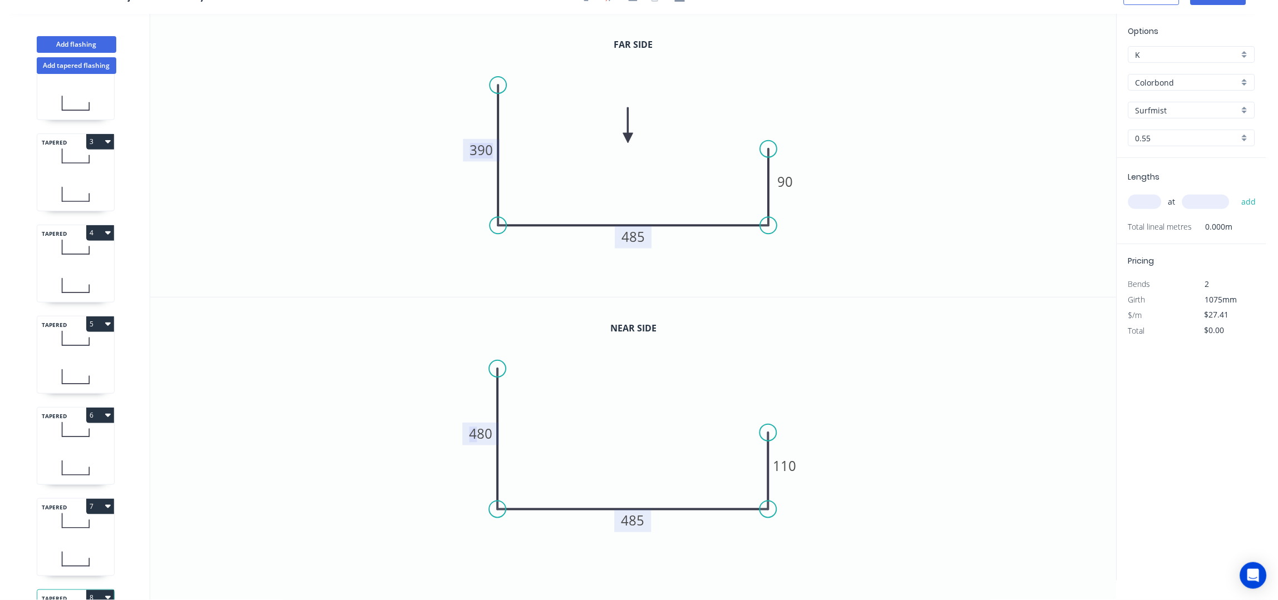
click at [480, 430] on tspan "480" at bounding box center [481, 434] width 23 height 18
click at [875, 350] on icon "0 410 485 110" at bounding box center [633, 440] width 967 height 284
click at [1150, 198] on input "text" at bounding box center [1145, 202] width 33 height 14
click at [487, 435] on tspan "410" at bounding box center [481, 434] width 23 height 18
type input "$23.72"
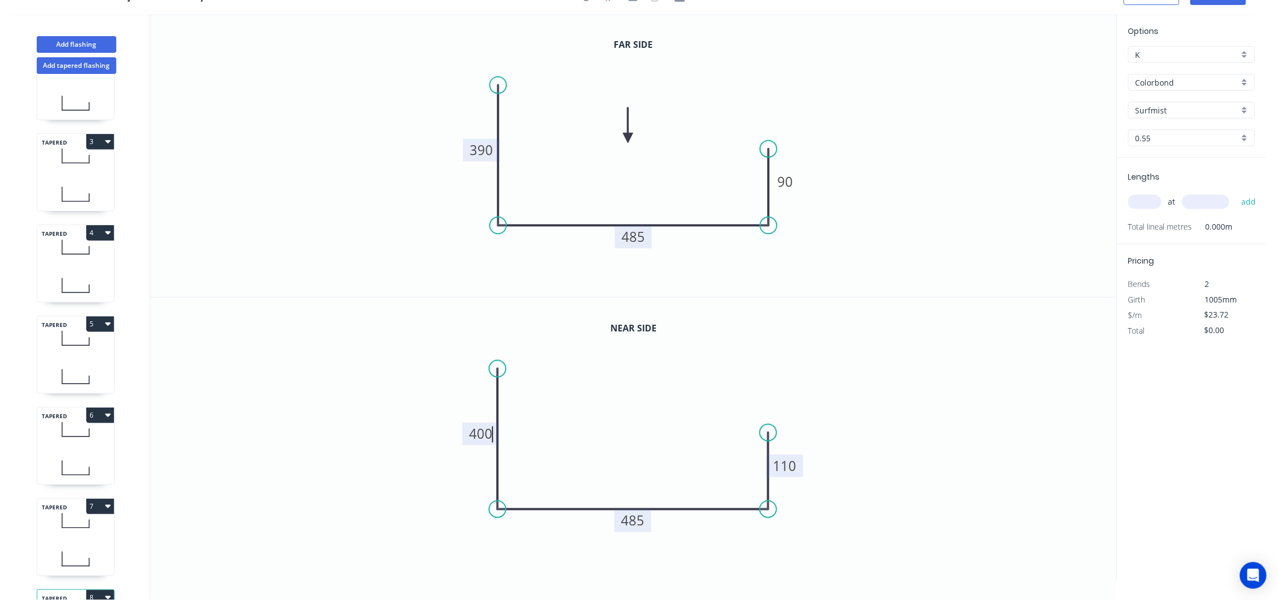
click at [787, 459] on tspan "110" at bounding box center [785, 466] width 23 height 18
click at [1146, 198] on input "text" at bounding box center [1145, 202] width 33 height 14
type input "1"
type input "3550"
click at [1237, 193] on button "add" at bounding box center [1250, 202] width 26 height 19
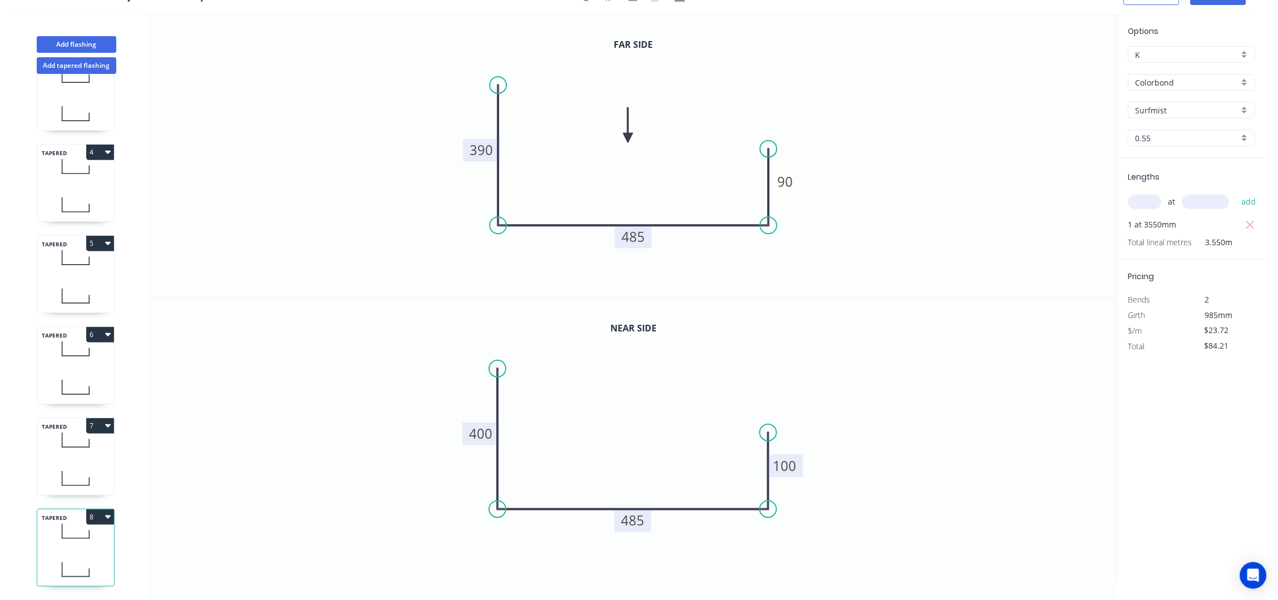
scroll to position [231, 0]
click at [106, 513] on button "8" at bounding box center [100, 518] width 28 height 16
click at [72, 537] on div "Duplicate" at bounding box center [61, 545] width 86 height 16
type input "$0.00"
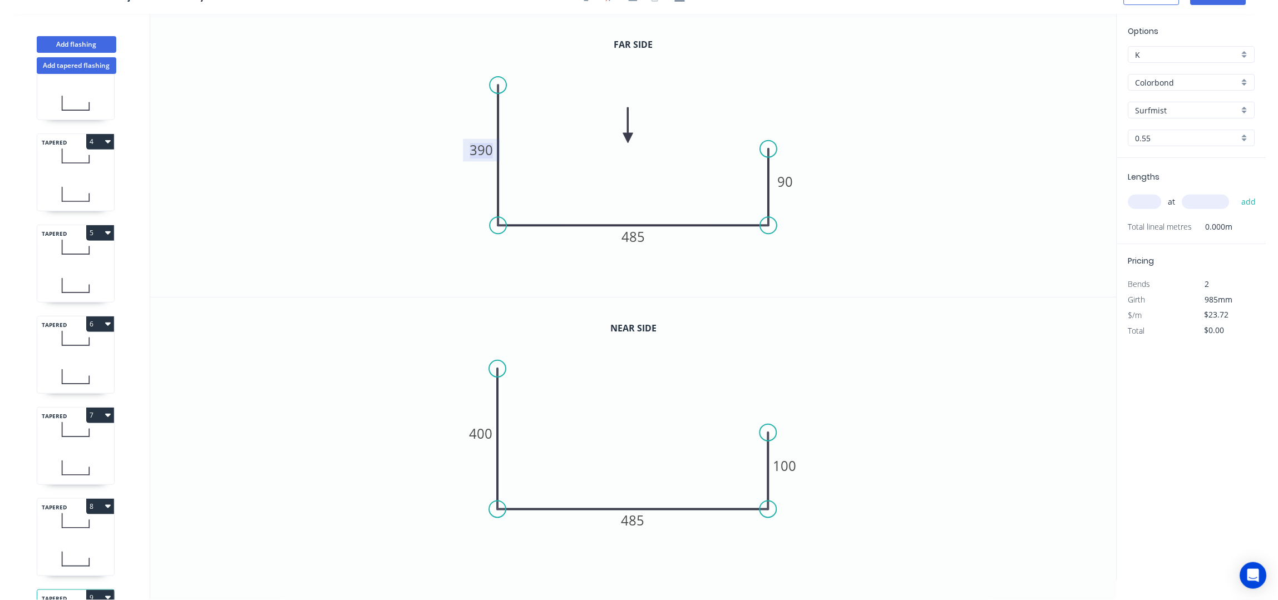
click at [488, 152] on tspan "390" at bounding box center [481, 150] width 23 height 18
click at [488, 427] on tspan "400" at bounding box center [481, 434] width 23 height 18
type input "$27.41"
click at [1154, 201] on input "text" at bounding box center [1145, 202] width 33 height 14
type input "1"
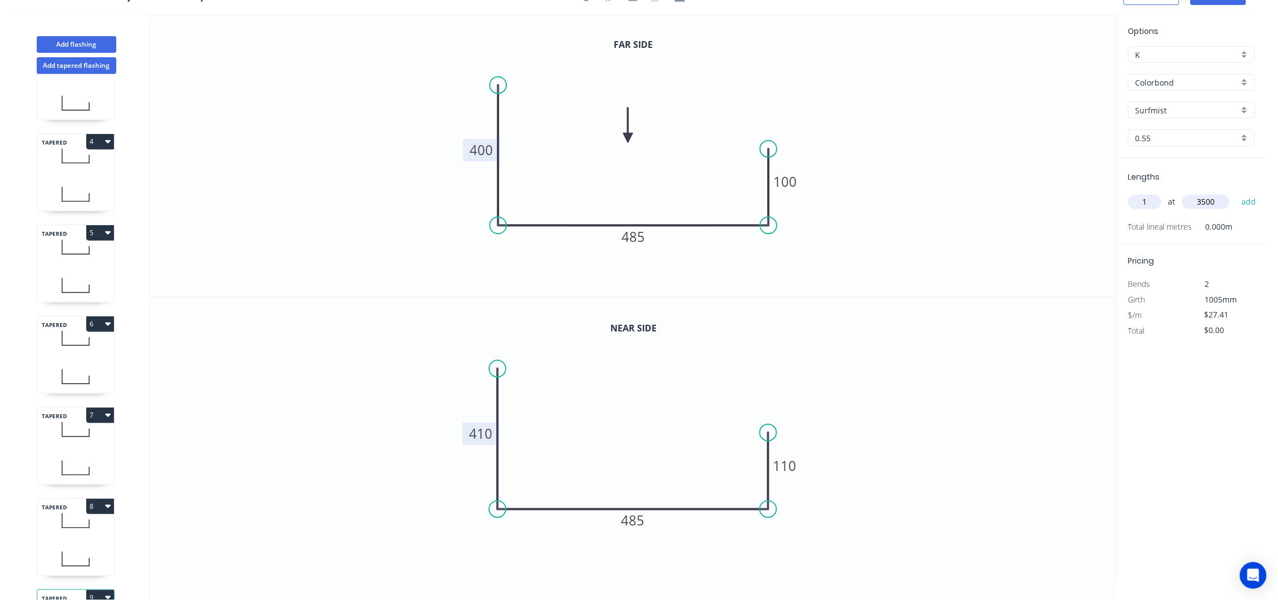
type input "3500"
click at [1237, 193] on button "add" at bounding box center [1250, 202] width 26 height 19
type input "$95.94"
click at [78, 45] on button "Add flashing" at bounding box center [77, 44] width 80 height 17
type input "$0.00"
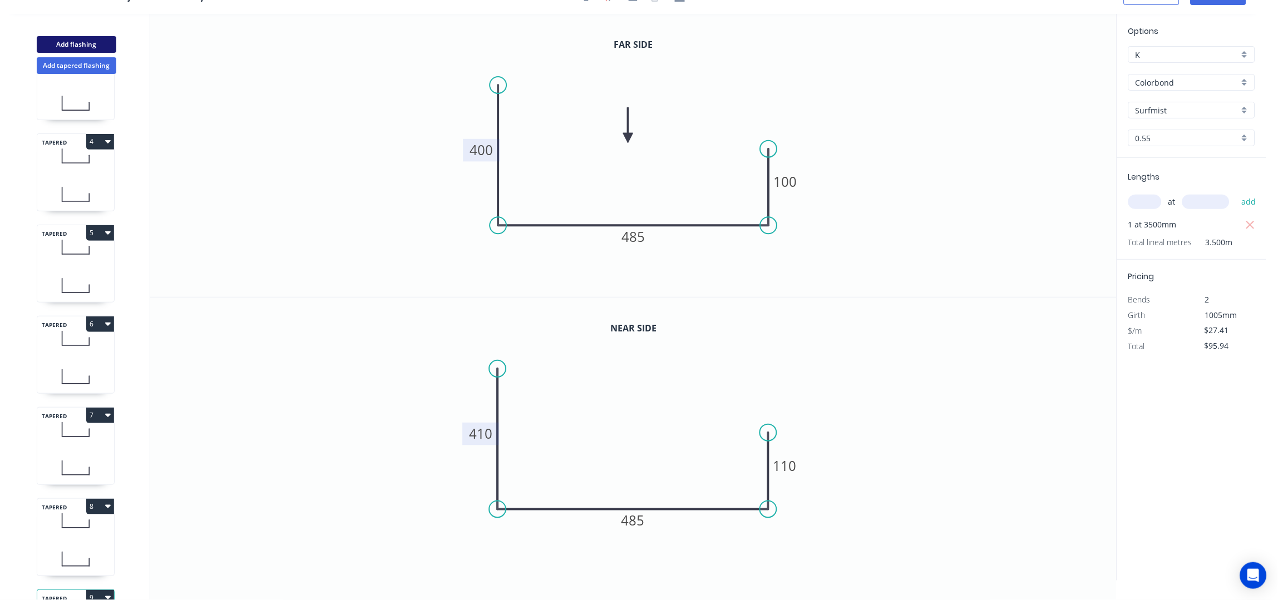
type input "$0.00"
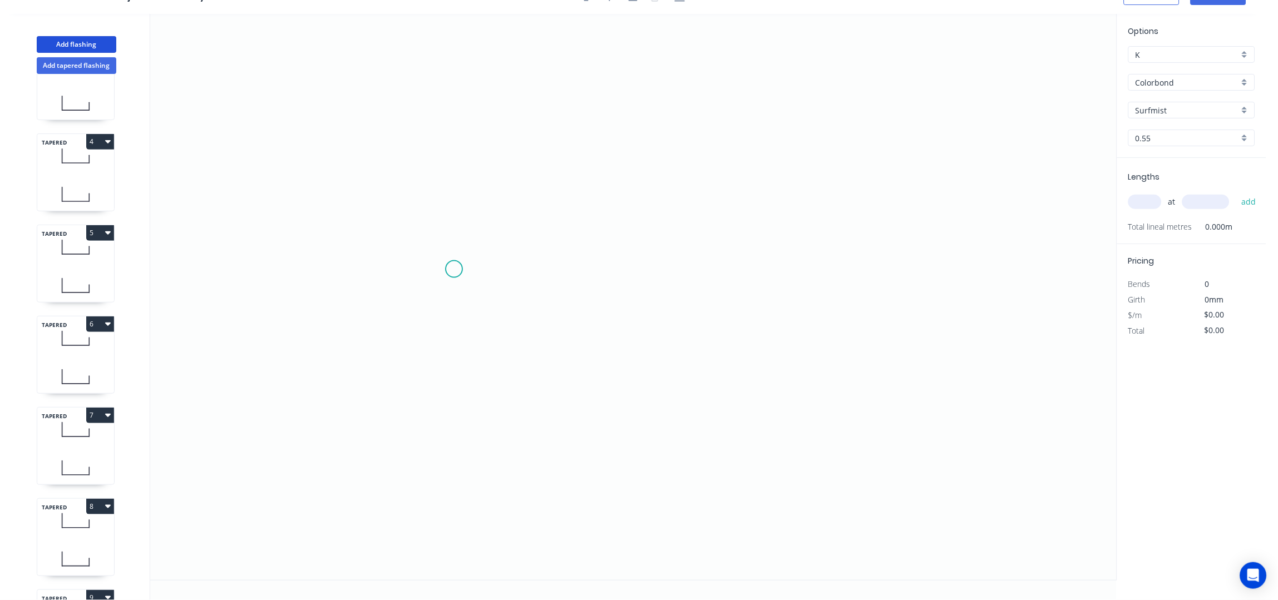
click at [455, 269] on icon "0" at bounding box center [633, 297] width 967 height 567
click at [450, 381] on icon "0" at bounding box center [633, 297] width 967 height 567
click at [840, 378] on icon "0 ?" at bounding box center [633, 297] width 967 height 567
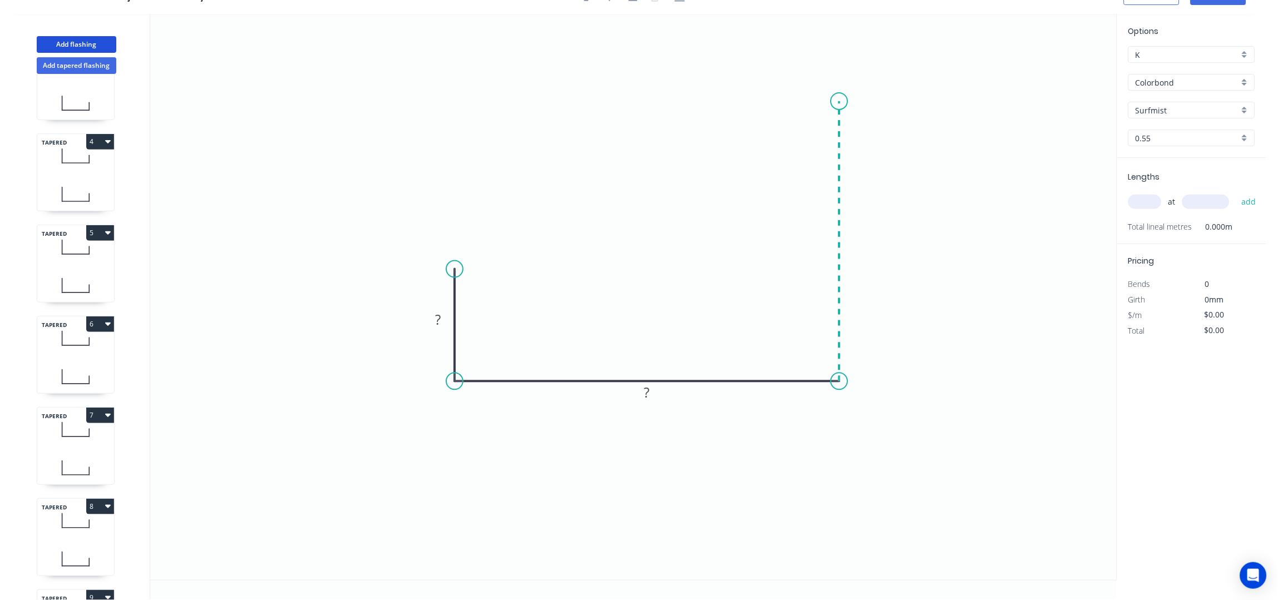
click at [833, 101] on icon "0 ? ?" at bounding box center [633, 297] width 967 height 567
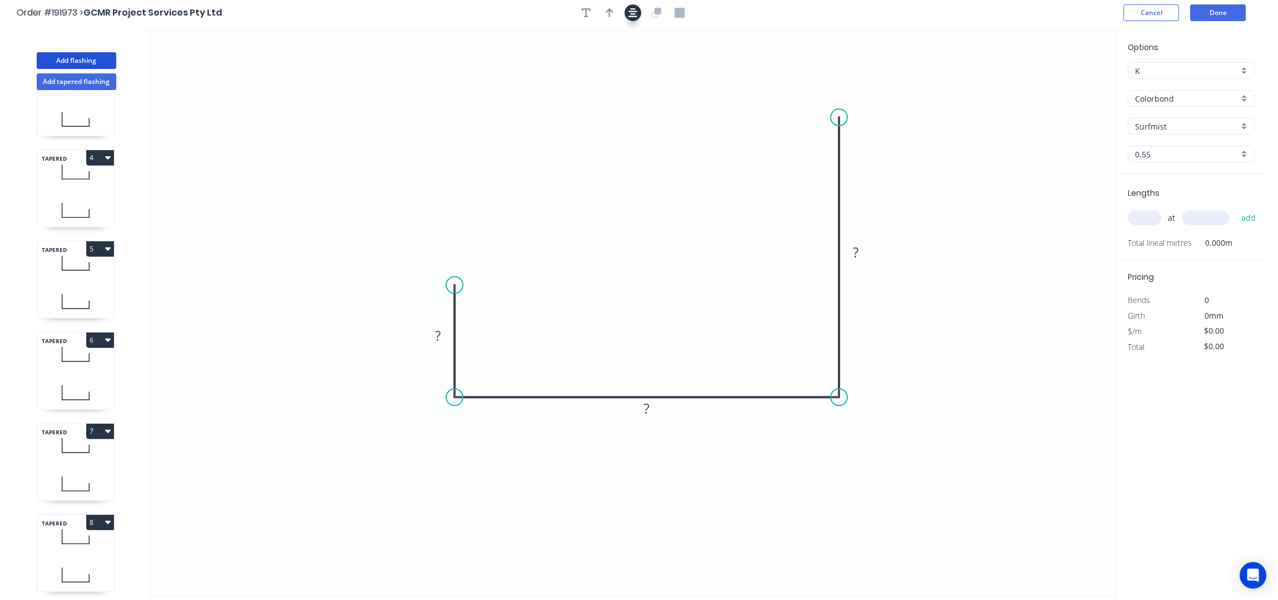
scroll to position [0, 0]
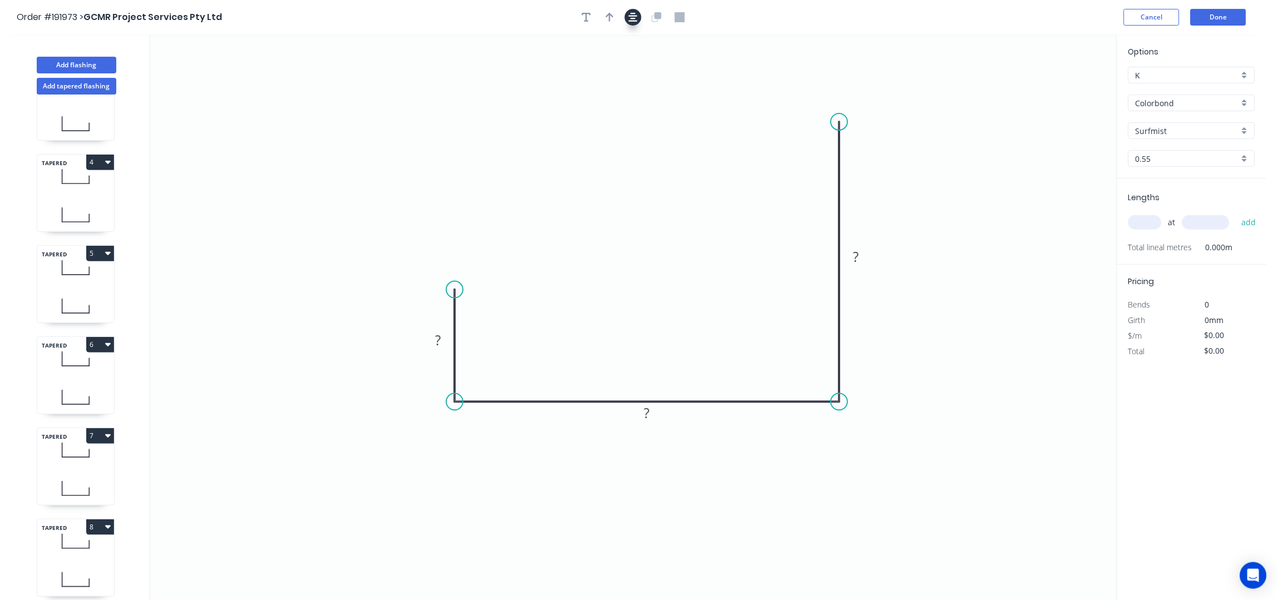
click at [633, 17] on icon "button" at bounding box center [633, 17] width 9 height 10
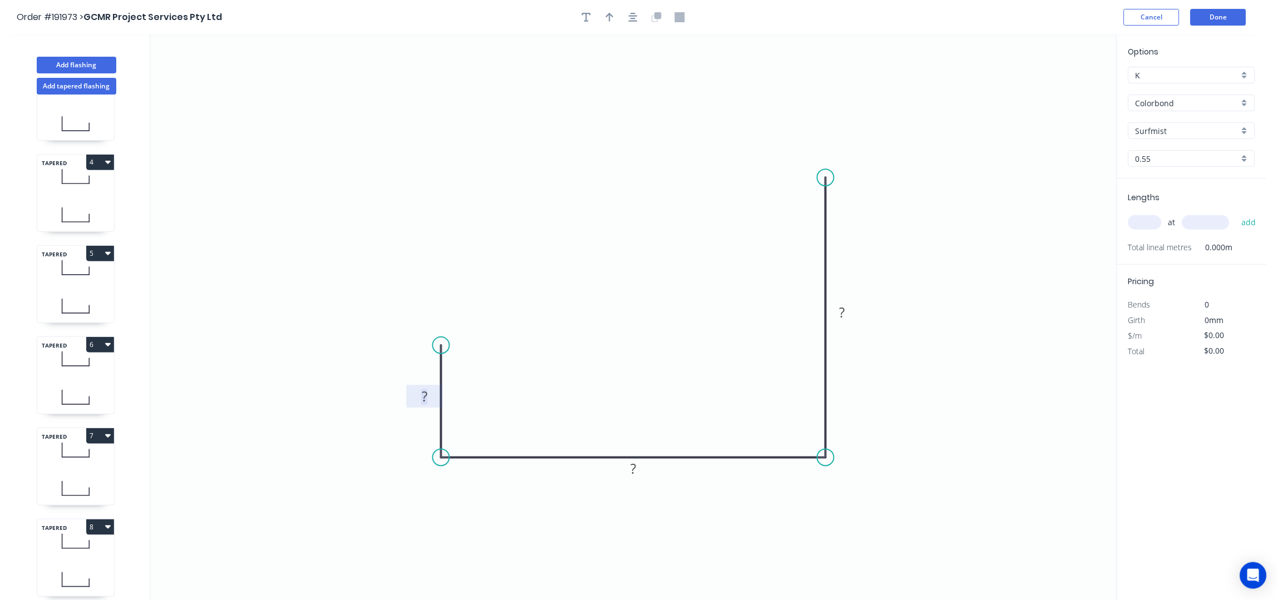
click at [425, 398] on tspan "?" at bounding box center [425, 396] width 6 height 18
click at [617, 18] on button "button" at bounding box center [610, 17] width 17 height 17
drag, startPoint x: 503, startPoint y: 278, endPoint x: 637, endPoint y: 348, distance: 151.6
click at [637, 348] on icon at bounding box center [637, 335] width 10 height 36
click at [1155, 220] on input "text" at bounding box center [1145, 222] width 33 height 14
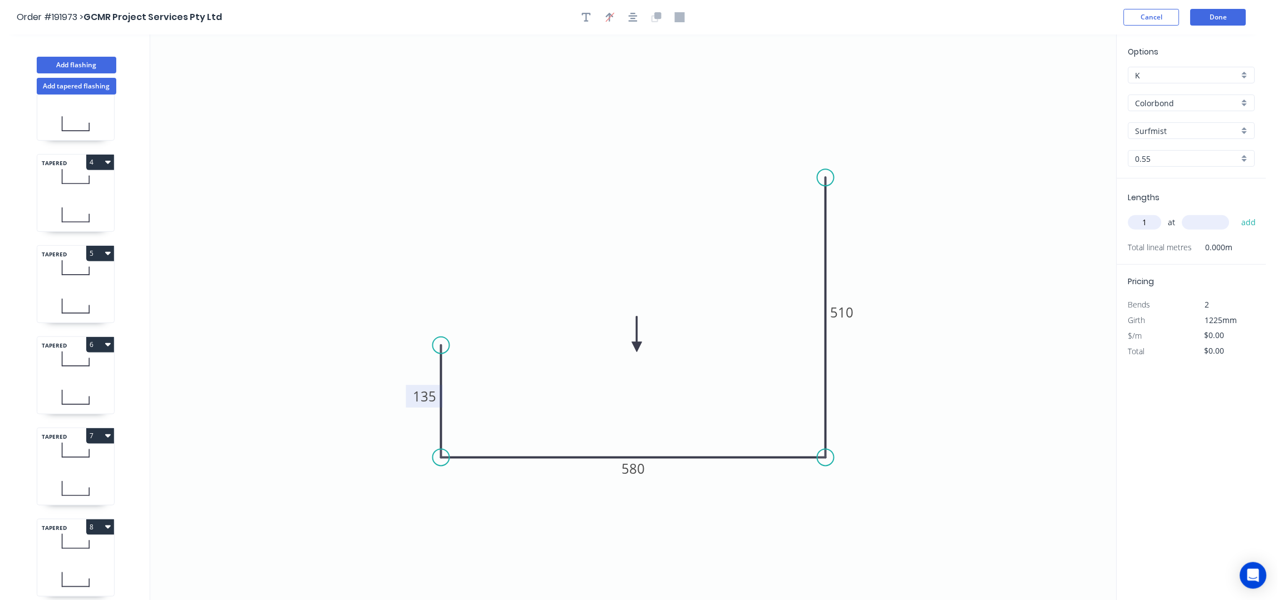
type input "1"
type input "350"
click at [1237, 213] on button "add" at bounding box center [1250, 222] width 26 height 19
click at [75, 66] on button "Add flashing" at bounding box center [77, 65] width 80 height 17
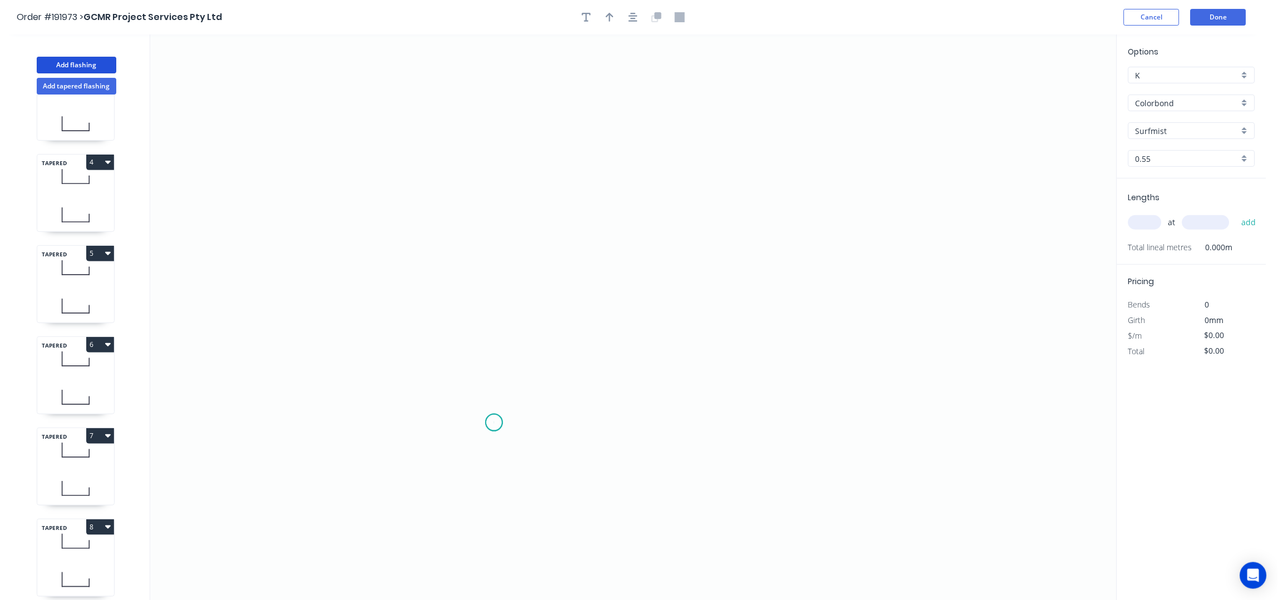
drag, startPoint x: 494, startPoint y: 423, endPoint x: 512, endPoint y: 269, distance: 155.2
click at [495, 417] on icon "0" at bounding box center [633, 318] width 967 height 567
click at [503, 255] on icon "0" at bounding box center [633, 318] width 967 height 567
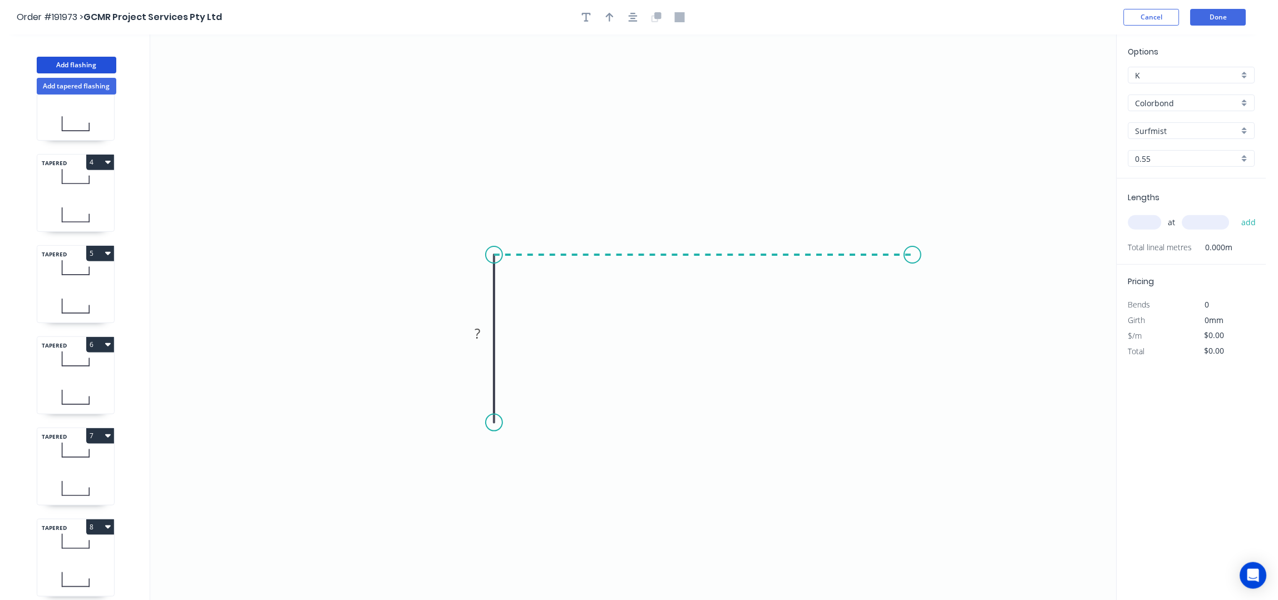
click at [919, 272] on icon "0 ?" at bounding box center [633, 318] width 967 height 567
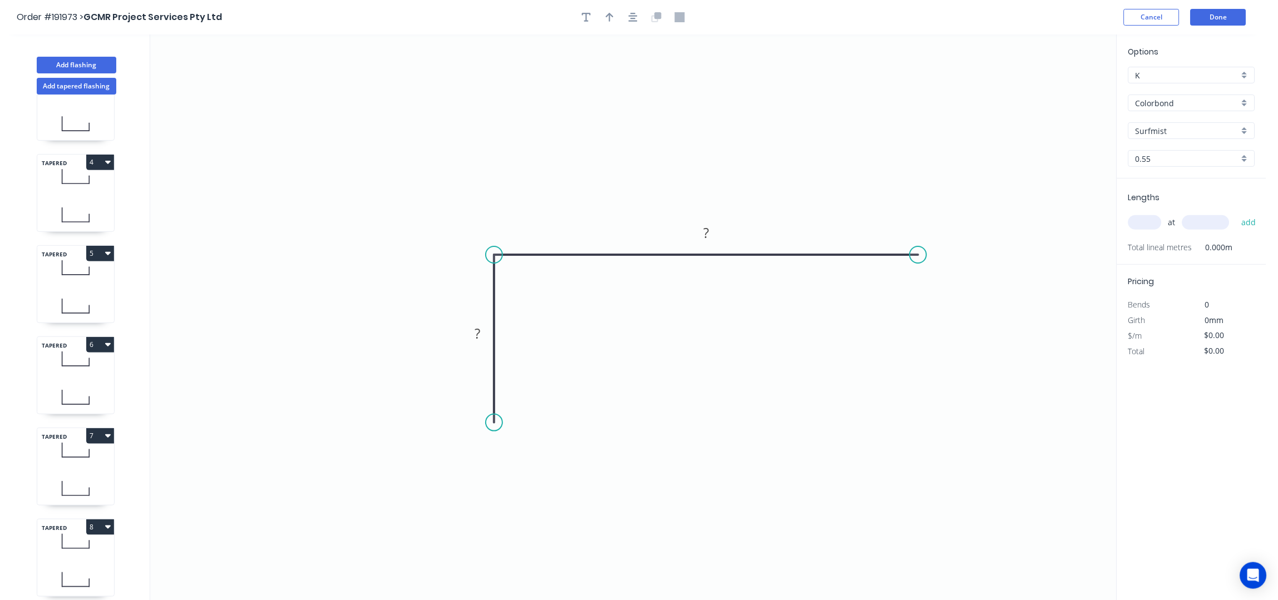
drag, startPoint x: 632, startPoint y: 16, endPoint x: 630, endPoint y: 172, distance: 156.4
click at [632, 15] on icon "button" at bounding box center [633, 17] width 9 height 10
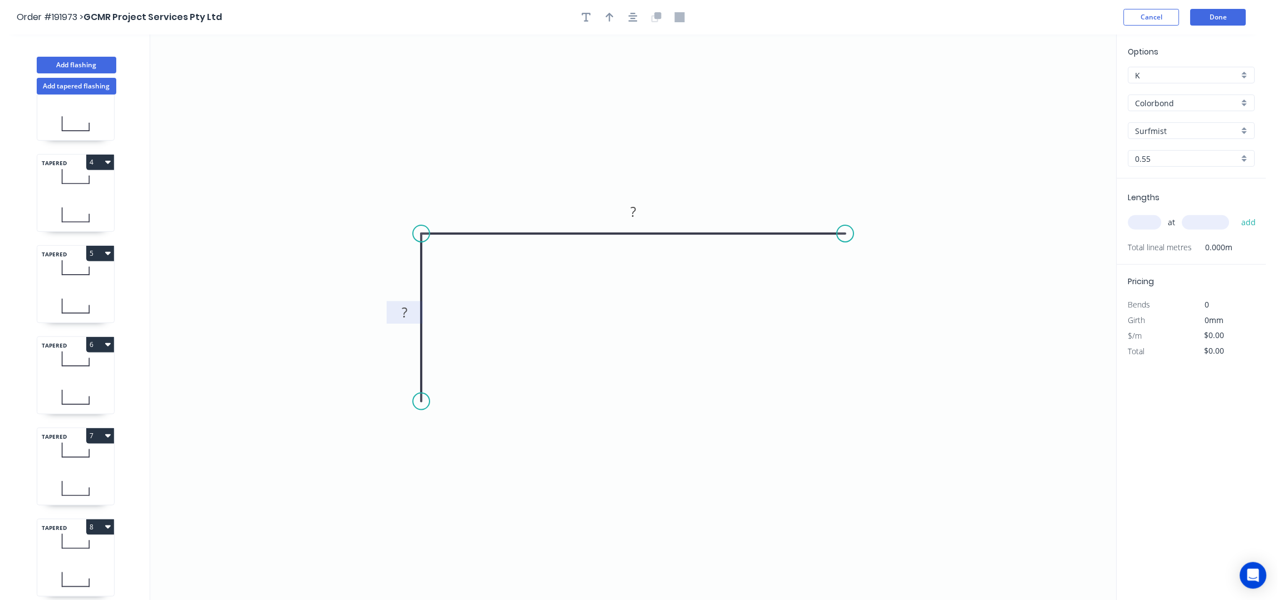
click at [412, 314] on rect at bounding box center [404, 314] width 22 height 16
type input "$8.65"
click at [603, 18] on button "button" at bounding box center [610, 17] width 17 height 17
drag, startPoint x: 729, startPoint y: 140, endPoint x: 525, endPoint y: 211, distance: 215.6
click at [531, 208] on icon at bounding box center [536, 191] width 10 height 36
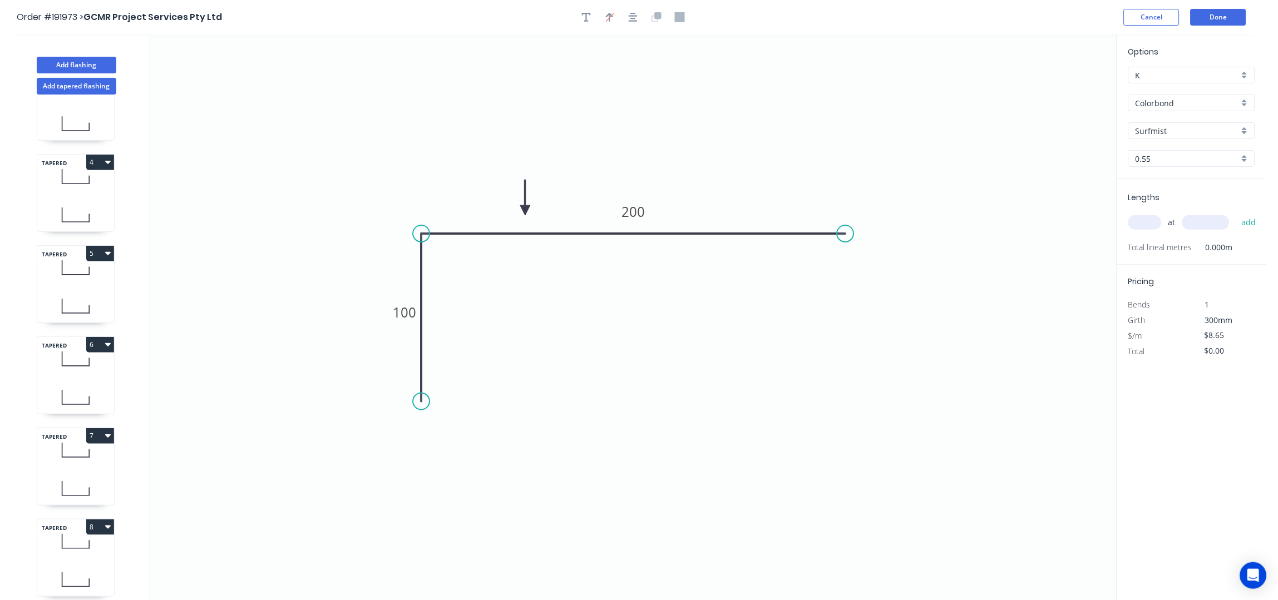
drag, startPoint x: 1141, startPoint y: 230, endPoint x: 1155, endPoint y: 250, distance: 24.8
click at [1141, 229] on input "text" at bounding box center [1145, 222] width 33 height 14
type input "3"
type input "5310"
click at [1237, 213] on button "add" at bounding box center [1250, 222] width 26 height 19
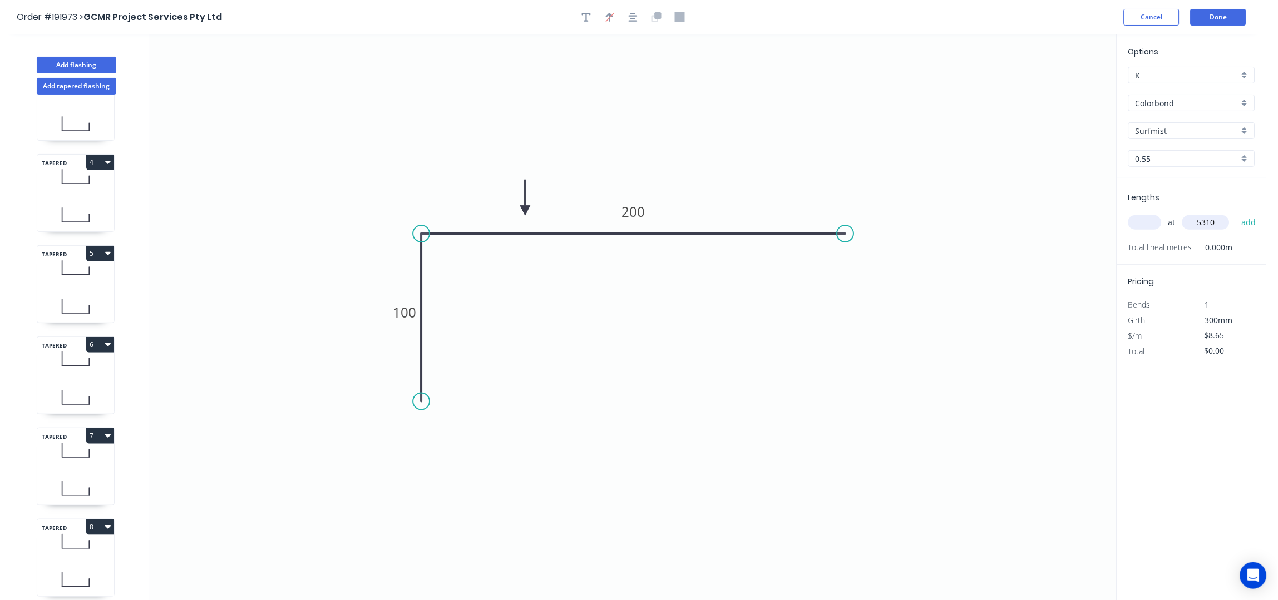
type input "$137.79"
type input "3"
type input "4340"
click at [1237, 213] on button "add" at bounding box center [1250, 222] width 26 height 19
type input "$250.42"
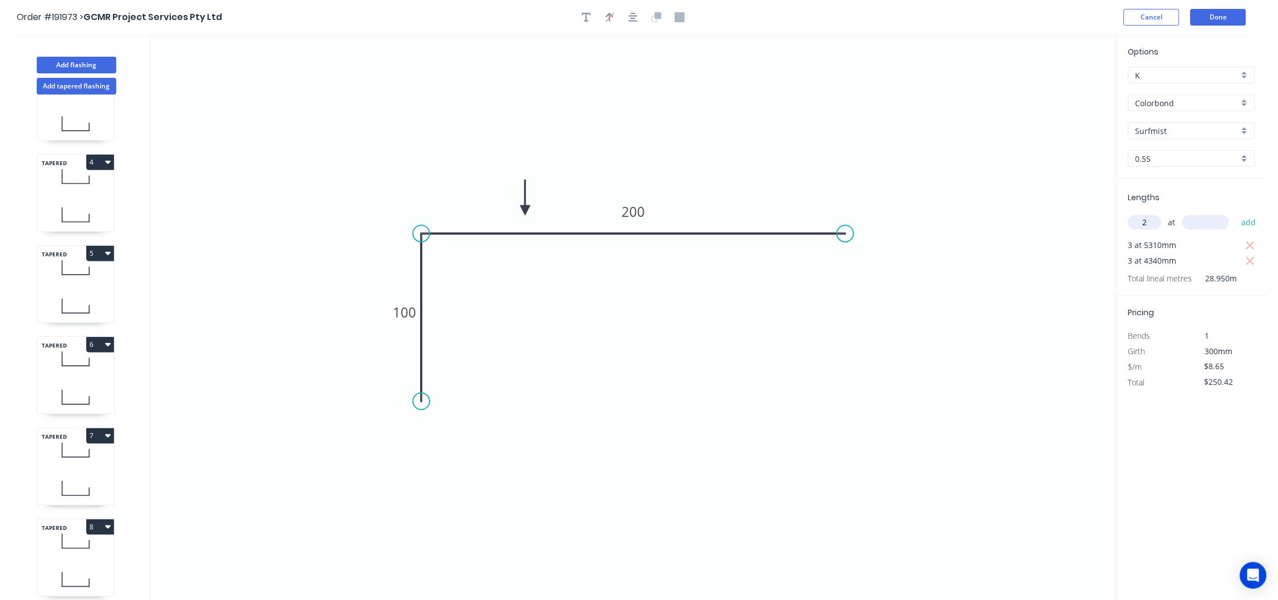
type input "2"
type input "3700"
click at [1237, 213] on button "add" at bounding box center [1250, 222] width 26 height 19
type input "$314.43"
click at [80, 69] on button "Add flashing" at bounding box center [77, 65] width 80 height 17
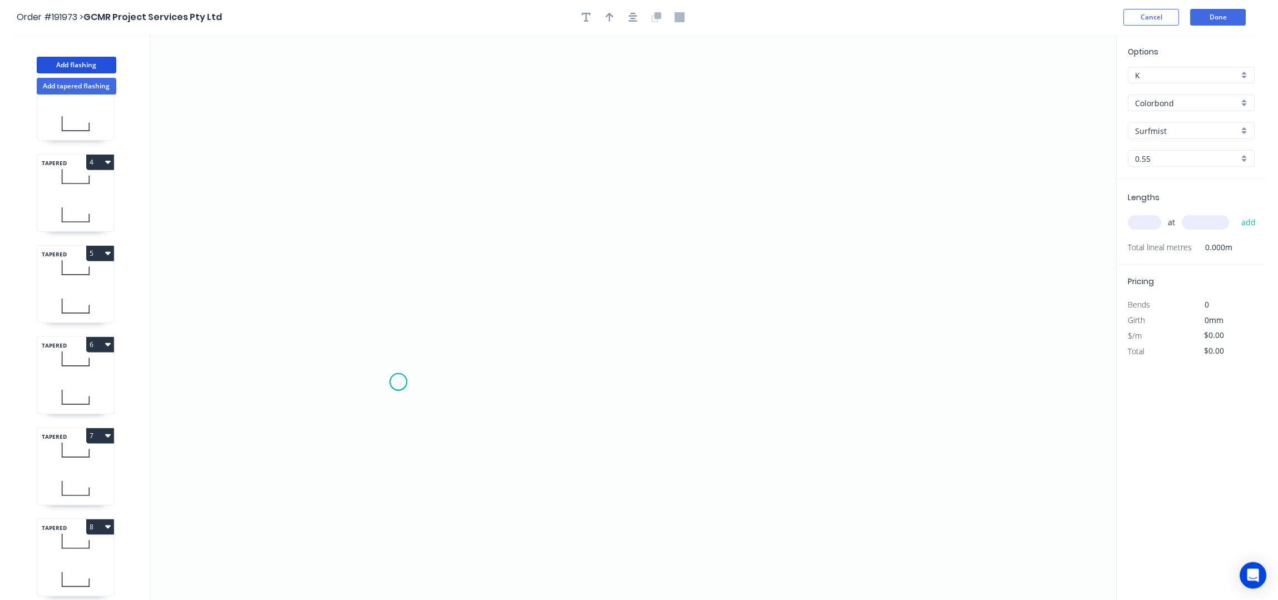
click at [398, 383] on icon "0" at bounding box center [633, 318] width 967 height 567
click at [427, 330] on icon at bounding box center [412, 355] width 29 height 53
click at [727, 289] on icon "0 ?" at bounding box center [633, 318] width 967 height 567
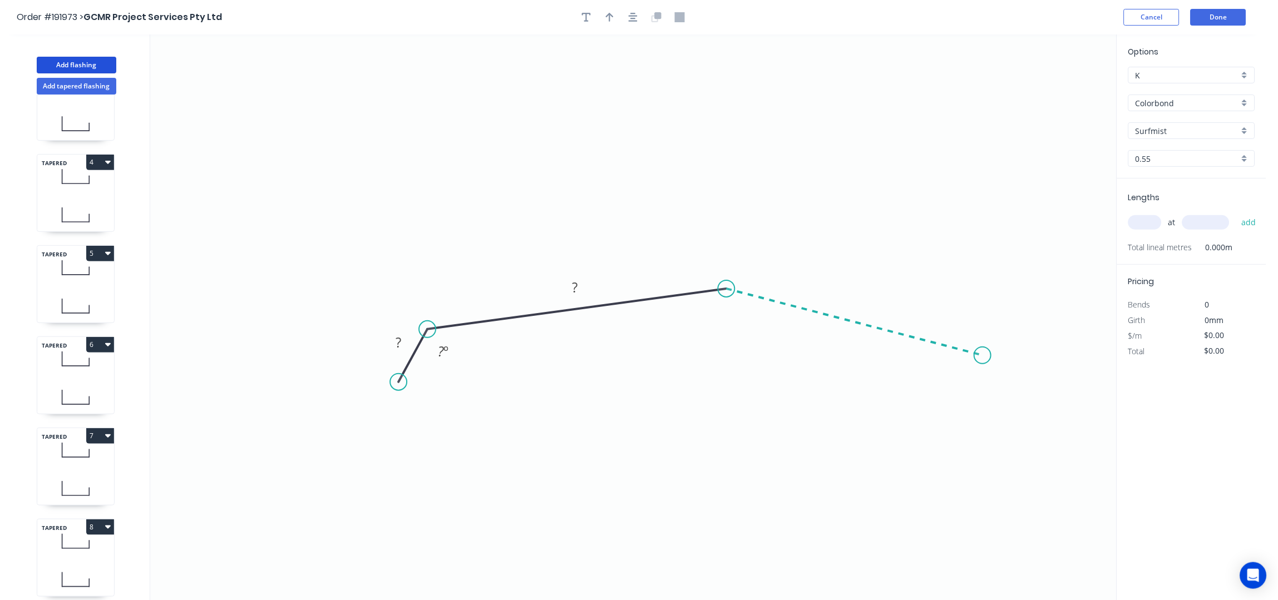
click at [986, 356] on icon "0 ? ? ? º" at bounding box center [633, 318] width 967 height 567
click at [1011, 413] on icon "0 ? ? ? ? º ? º" at bounding box center [633, 318] width 967 height 567
click at [636, 20] on icon "button" at bounding box center [633, 17] width 9 height 10
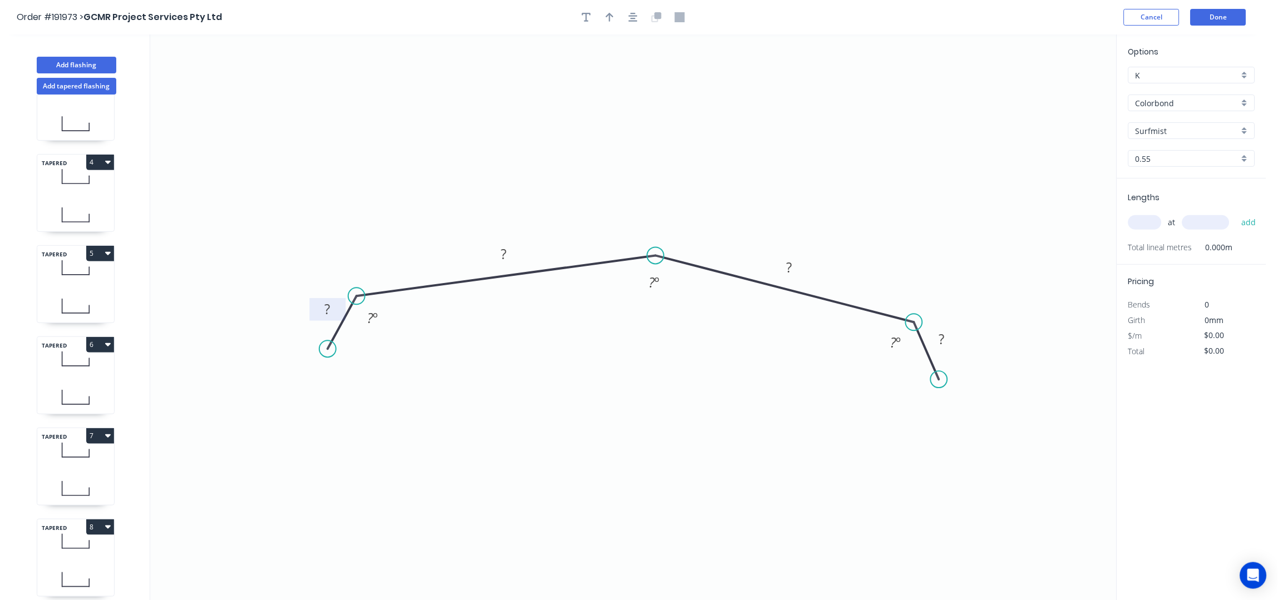
click at [328, 302] on tspan "?" at bounding box center [328, 310] width 6 height 18
click at [609, 17] on icon "button" at bounding box center [610, 17] width 8 height 10
drag, startPoint x: 1061, startPoint y: 87, endPoint x: 664, endPoint y: 165, distance: 403.9
click at [664, 165] on icon at bounding box center [664, 153] width 10 height 36
click at [1150, 230] on input "text" at bounding box center [1145, 222] width 33 height 14
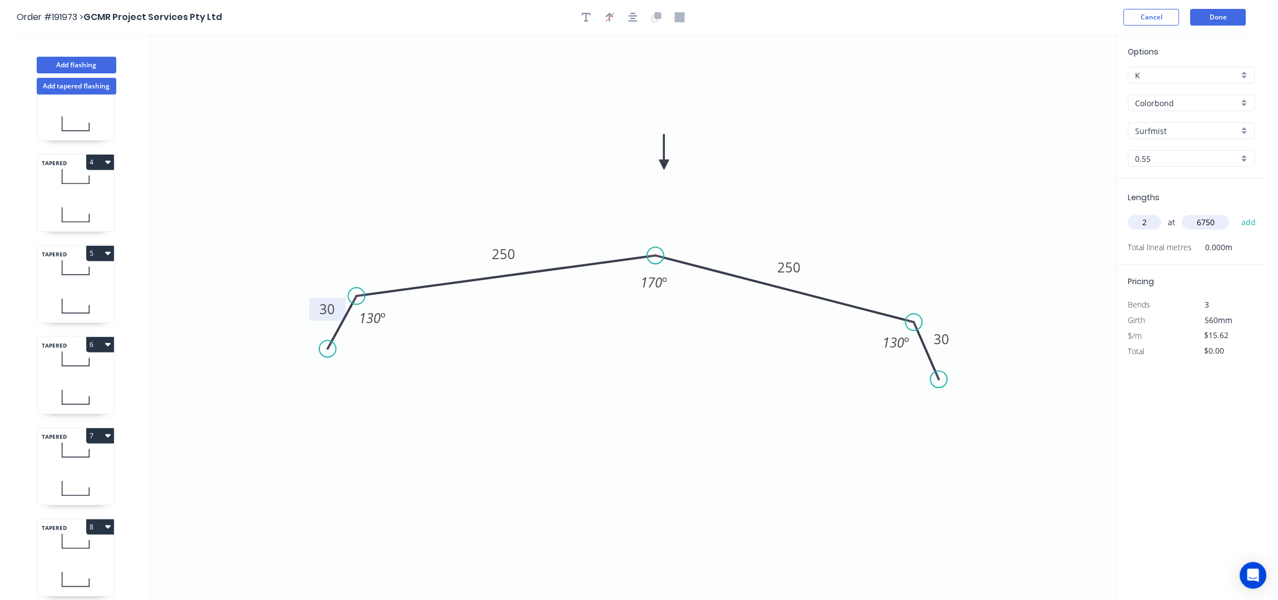
click at [1237, 213] on button "add" at bounding box center [1250, 222] width 26 height 19
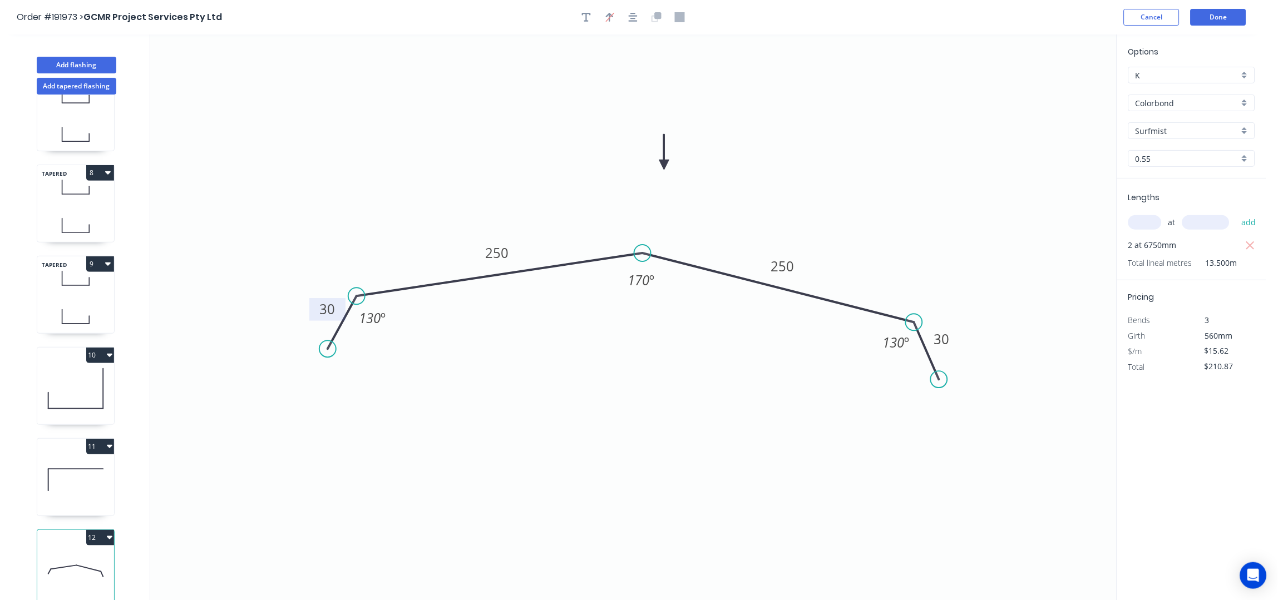
drag, startPoint x: 653, startPoint y: 257, endPoint x: 643, endPoint y: 254, distance: 10.4
click at [643, 254] on circle at bounding box center [642, 253] width 17 height 17
click at [1232, 17] on button "Done" at bounding box center [1219, 17] width 56 height 17
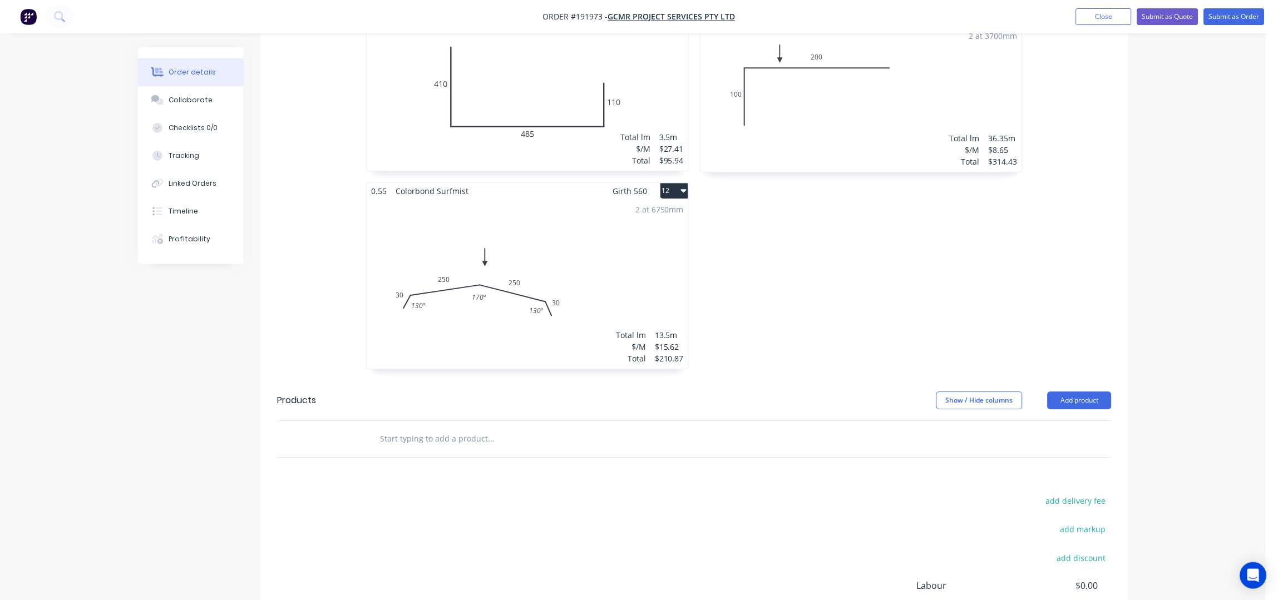
scroll to position [2304, 0]
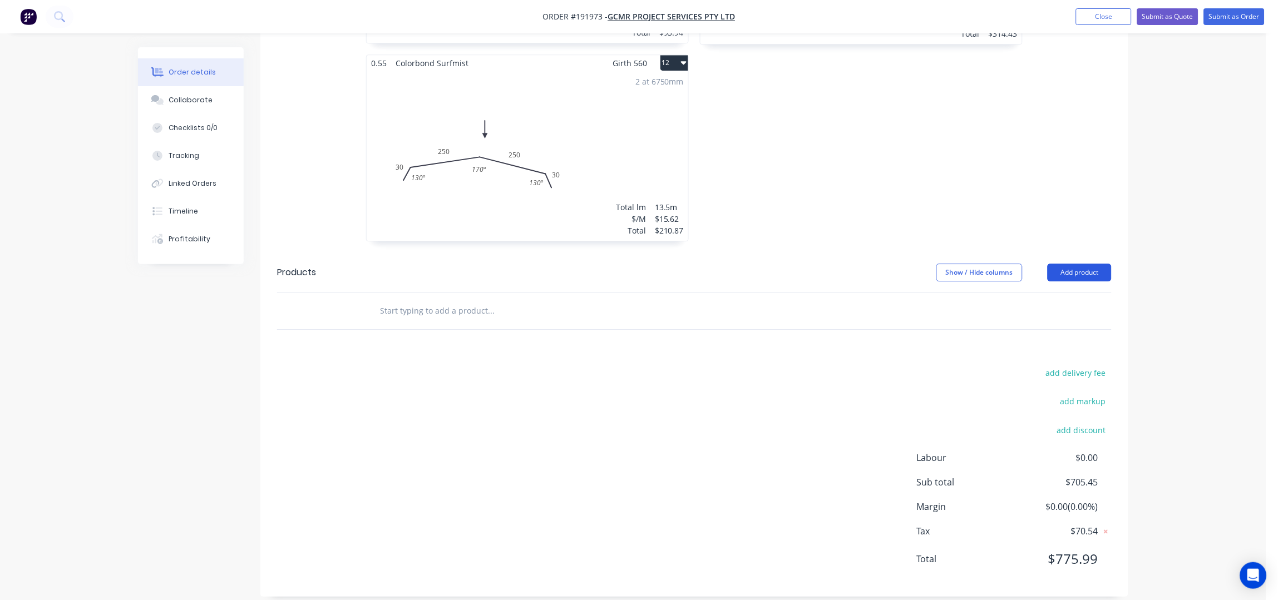
click at [1067, 264] on button "Add product" at bounding box center [1080, 273] width 64 height 18
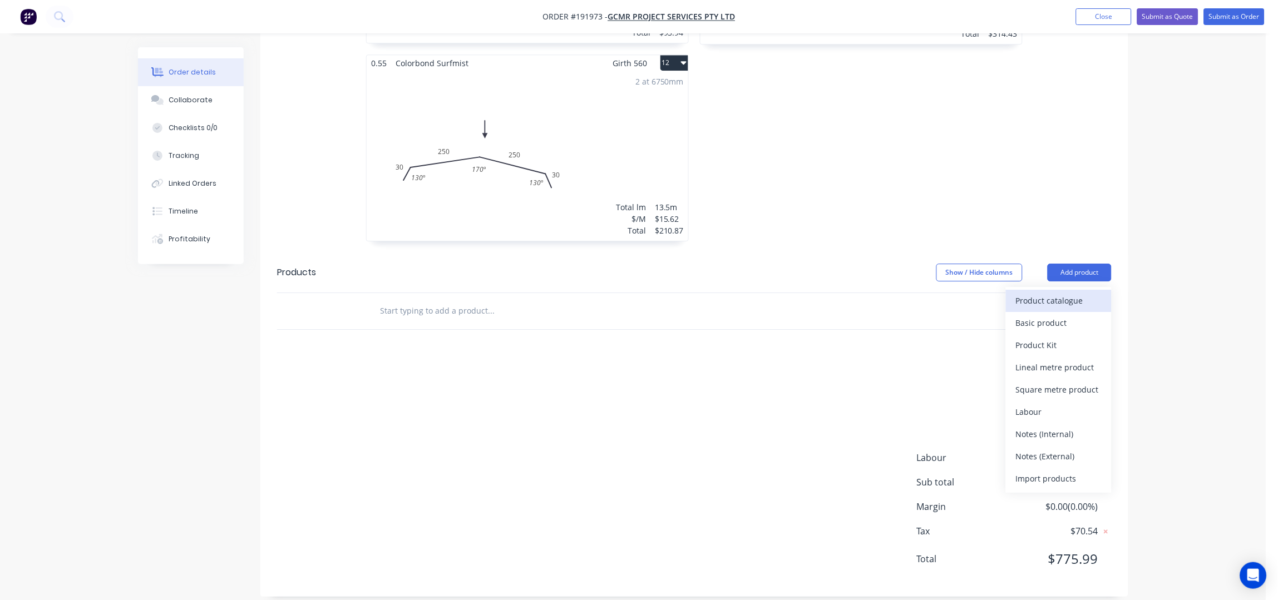
click at [1050, 293] on div "Product catalogue" at bounding box center [1059, 301] width 86 height 16
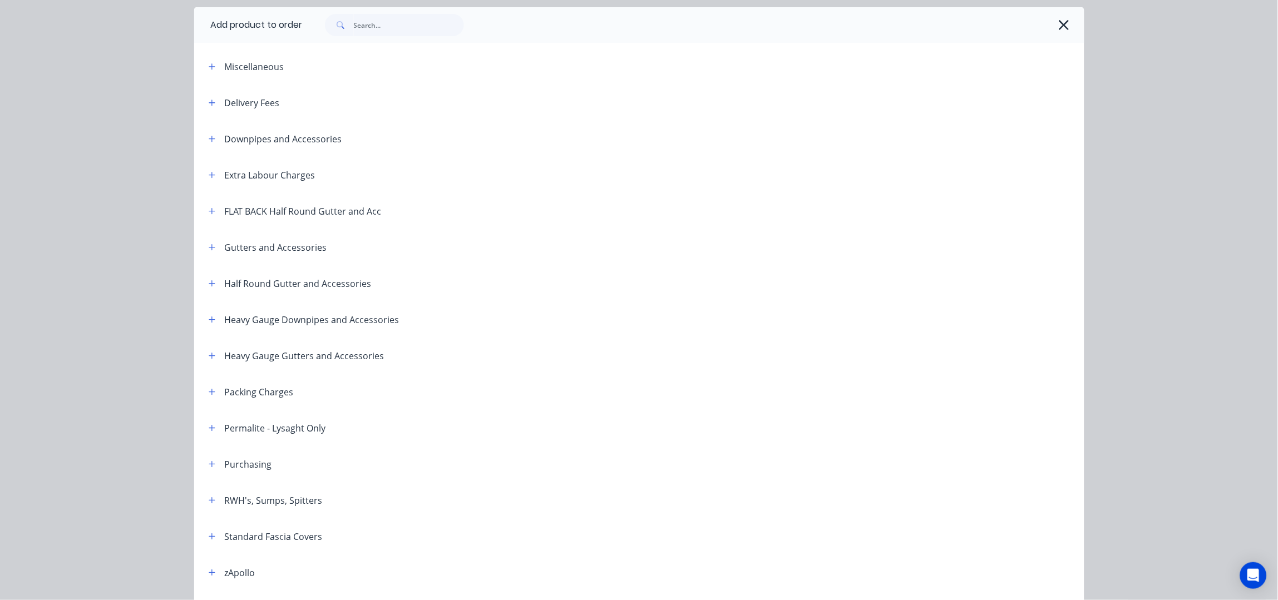
scroll to position [73, 0]
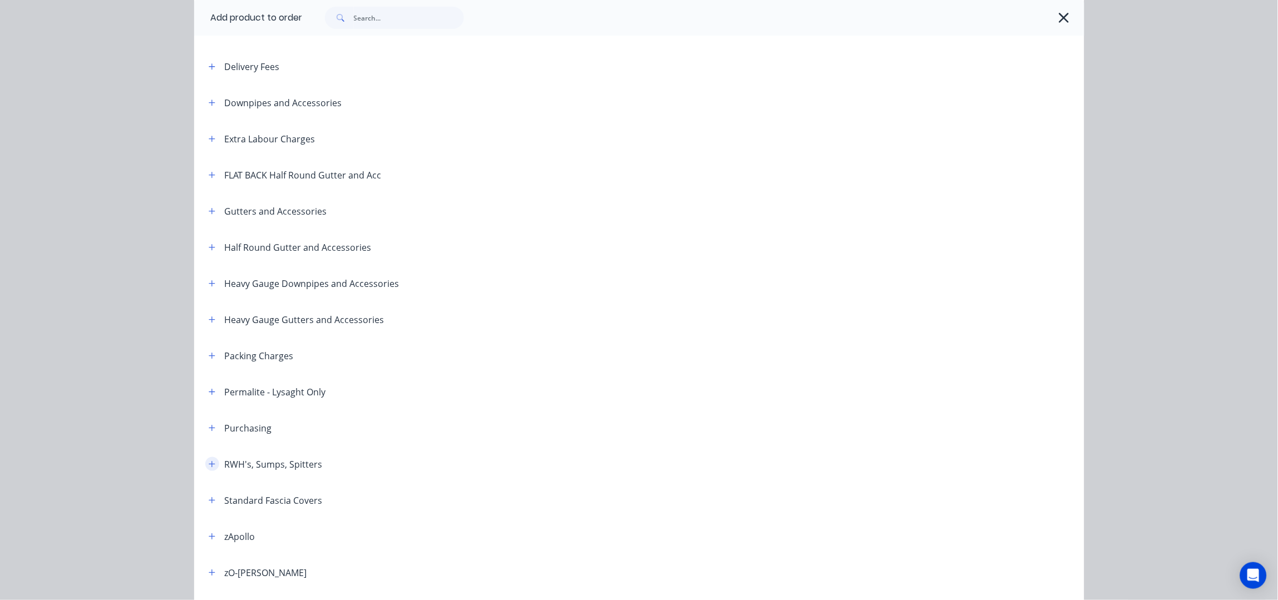
click at [209, 463] on icon "button" at bounding box center [212, 465] width 7 height 8
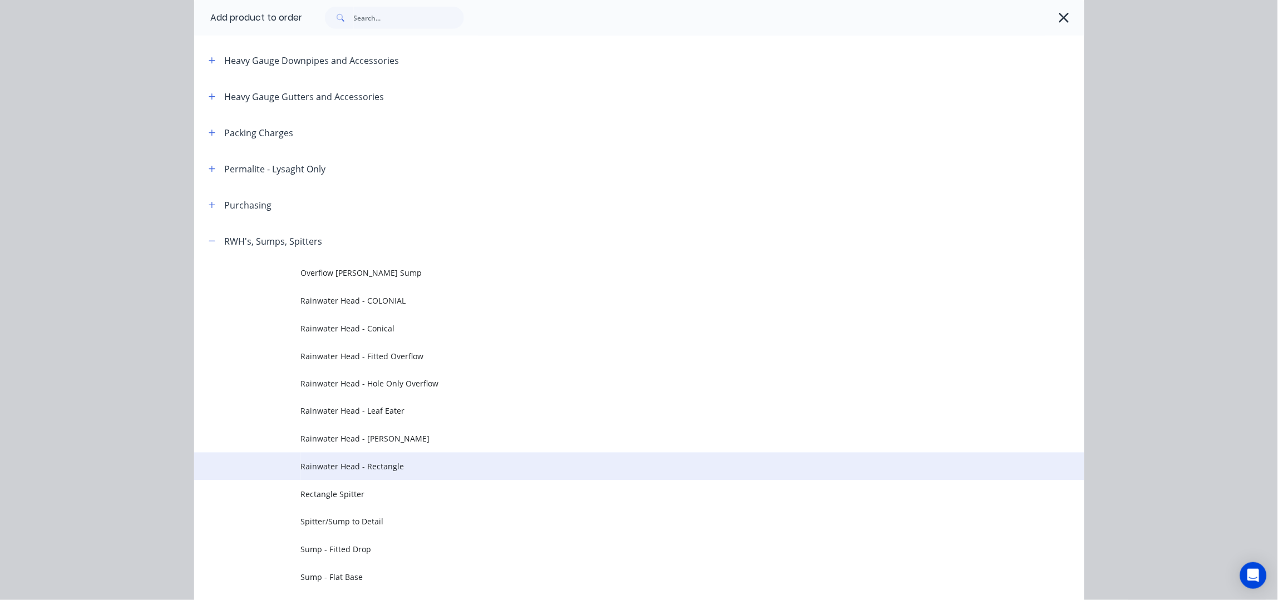
click at [400, 462] on span "Rainwater Head - Rectangle" at bounding box center [614, 467] width 627 height 12
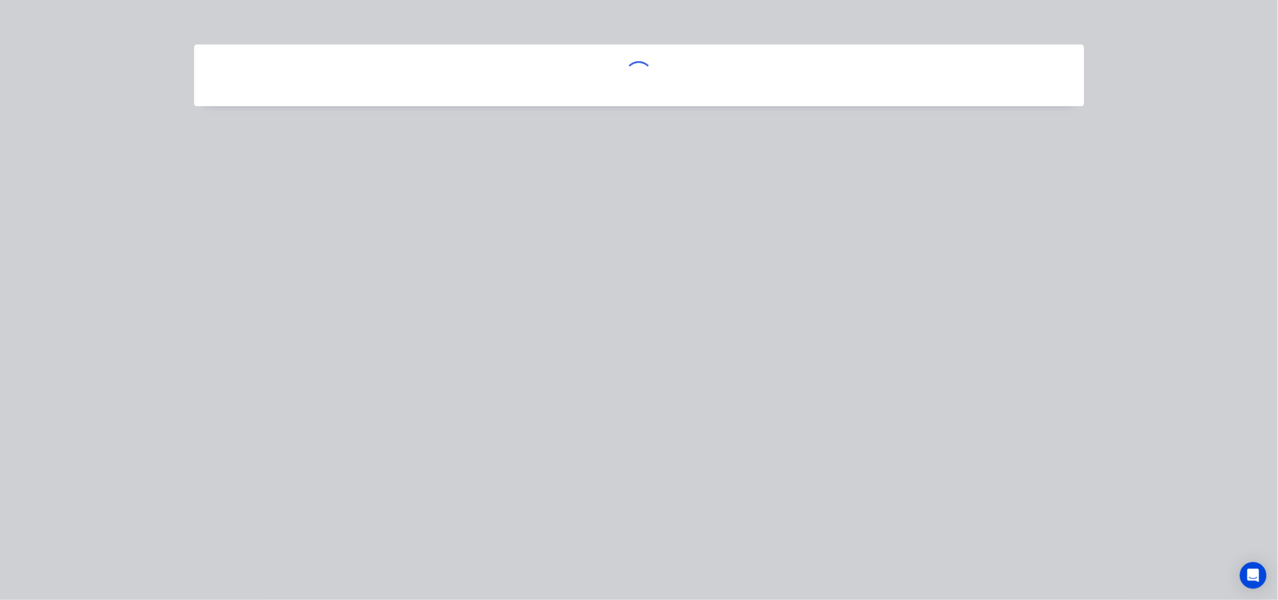
scroll to position [0, 0]
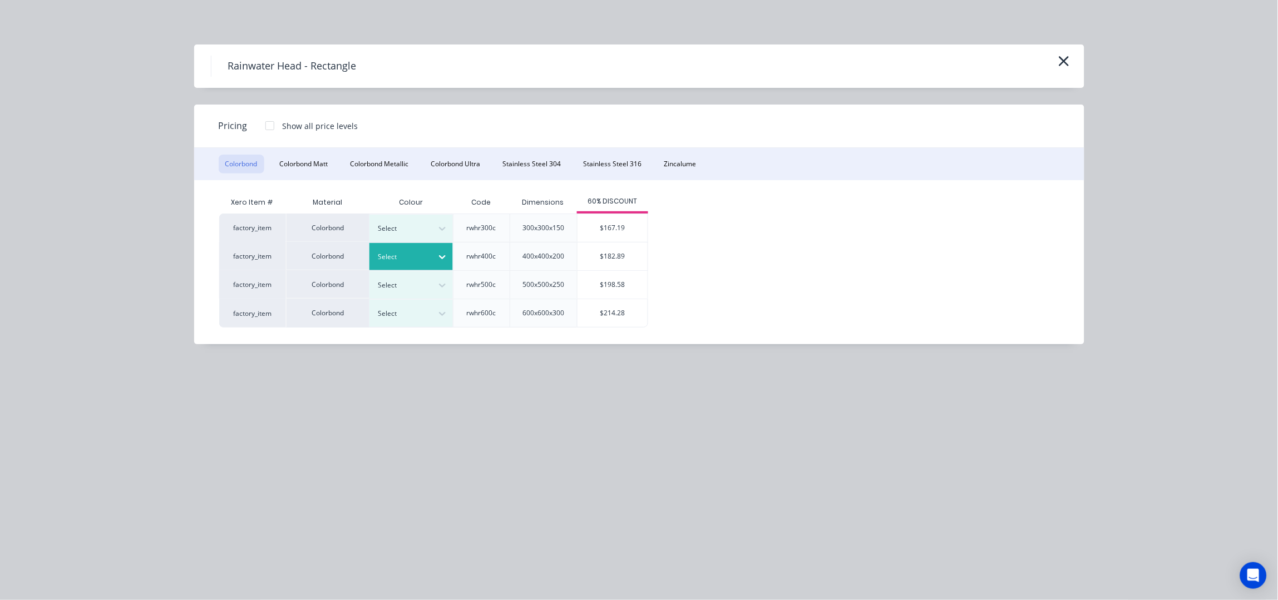
click at [433, 266] on div at bounding box center [442, 257] width 20 height 27
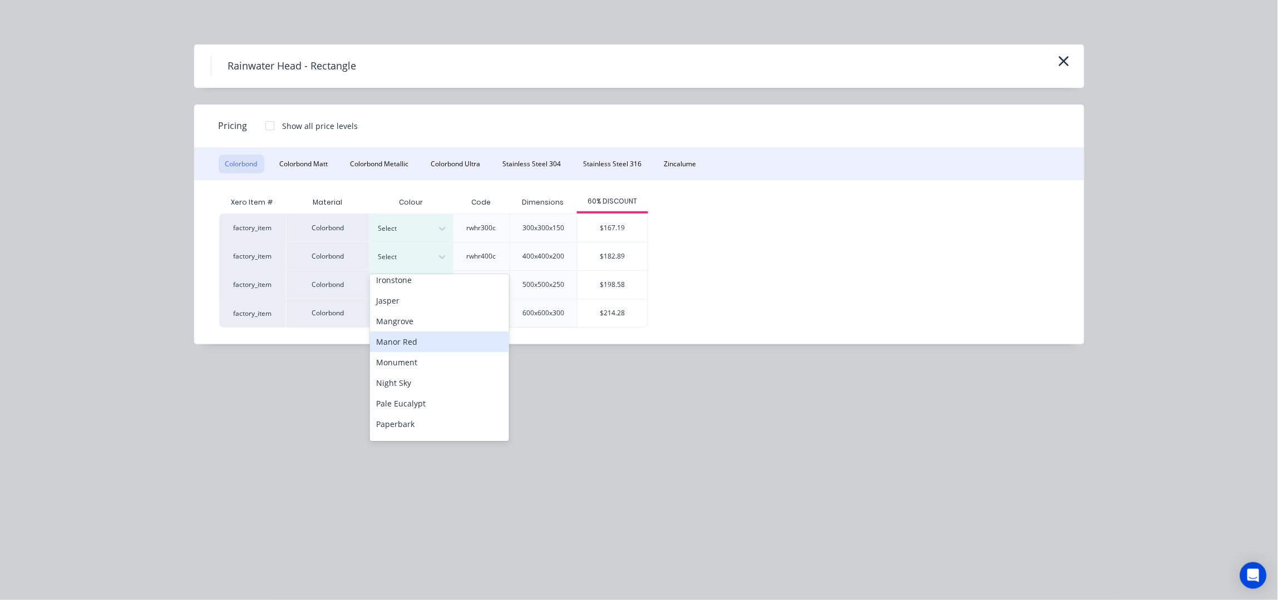
scroll to position [297, 0]
click at [401, 405] on div "Surfmist" at bounding box center [439, 402] width 139 height 21
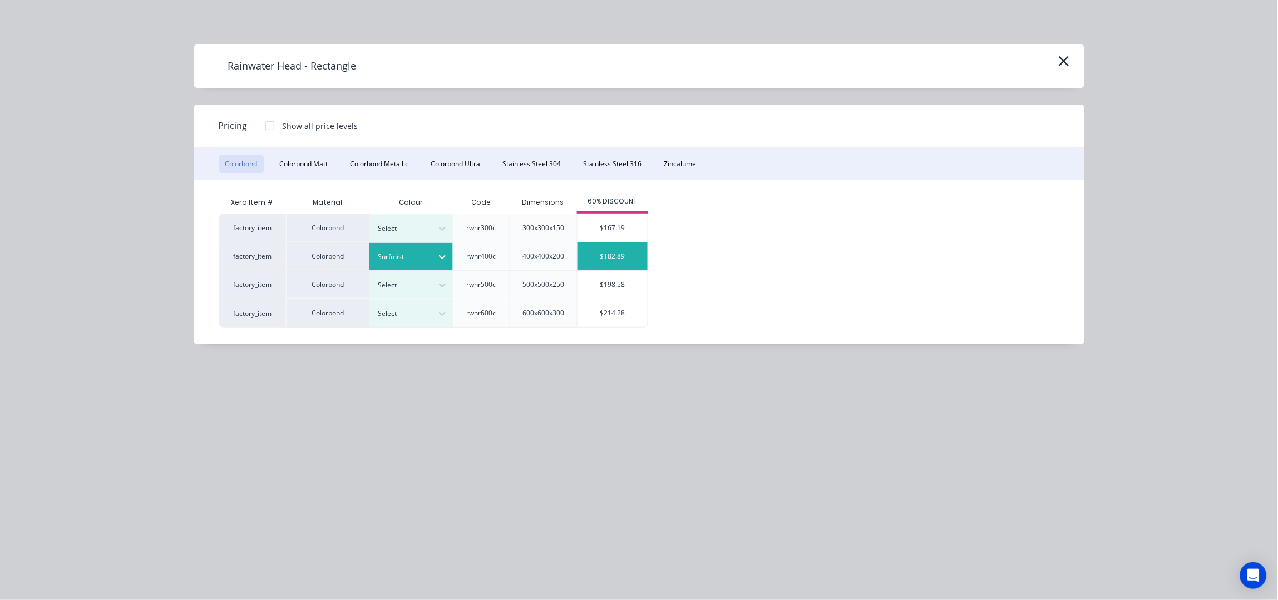
click at [614, 250] on div "$182.89" at bounding box center [613, 257] width 70 height 28
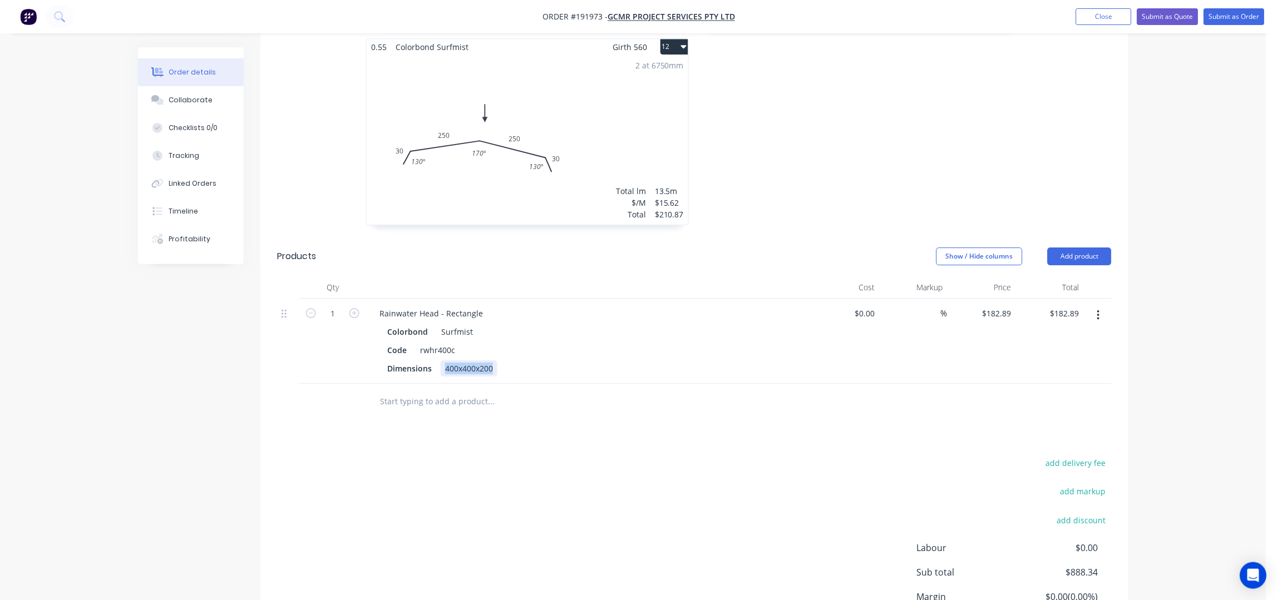
drag, startPoint x: 497, startPoint y: 355, endPoint x: 413, endPoint y: 405, distance: 97.8
click at [426, 371] on div "Qty Cost Markup Price Total 1 Rainwater Head - Rectangle Colorbond Surfmist Cod…" at bounding box center [694, 349] width 868 height 144
click at [352, 308] on icon "button" at bounding box center [354, 313] width 10 height 10
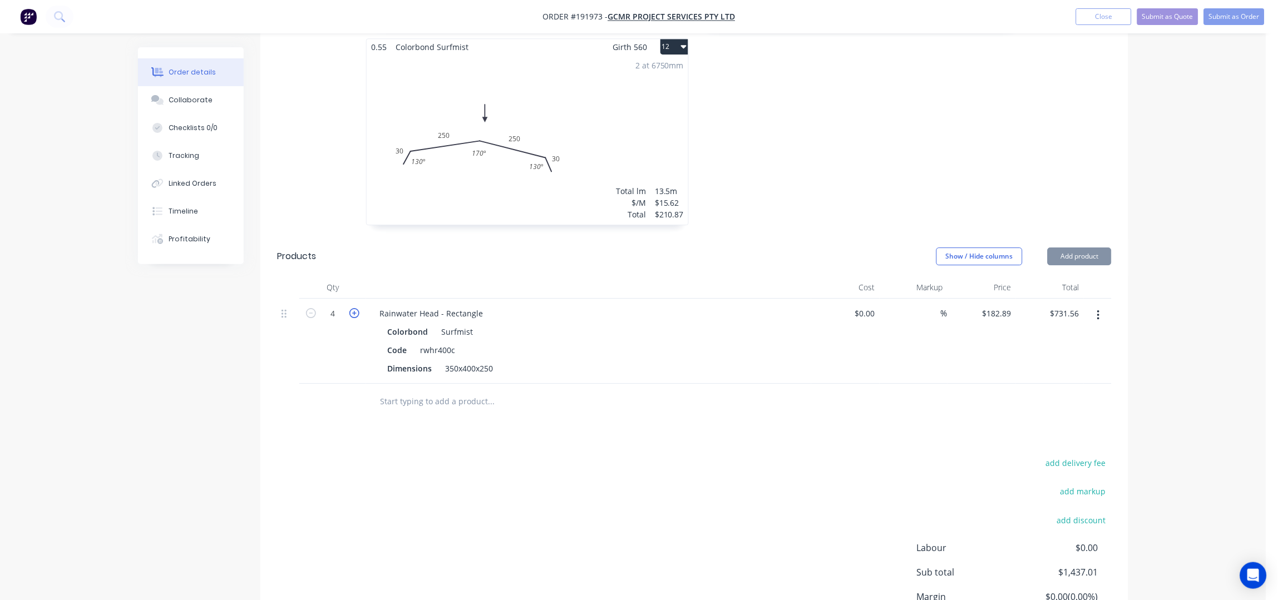
click at [352, 308] on icon "button" at bounding box center [354, 313] width 10 height 10
click at [309, 308] on icon "button" at bounding box center [311, 313] width 10 height 10
click at [435, 248] on div "Products" at bounding box center [366, 257] width 178 height 18
click at [381, 259] on header "Products Show / Hide columns Add product" at bounding box center [694, 257] width 868 height 40
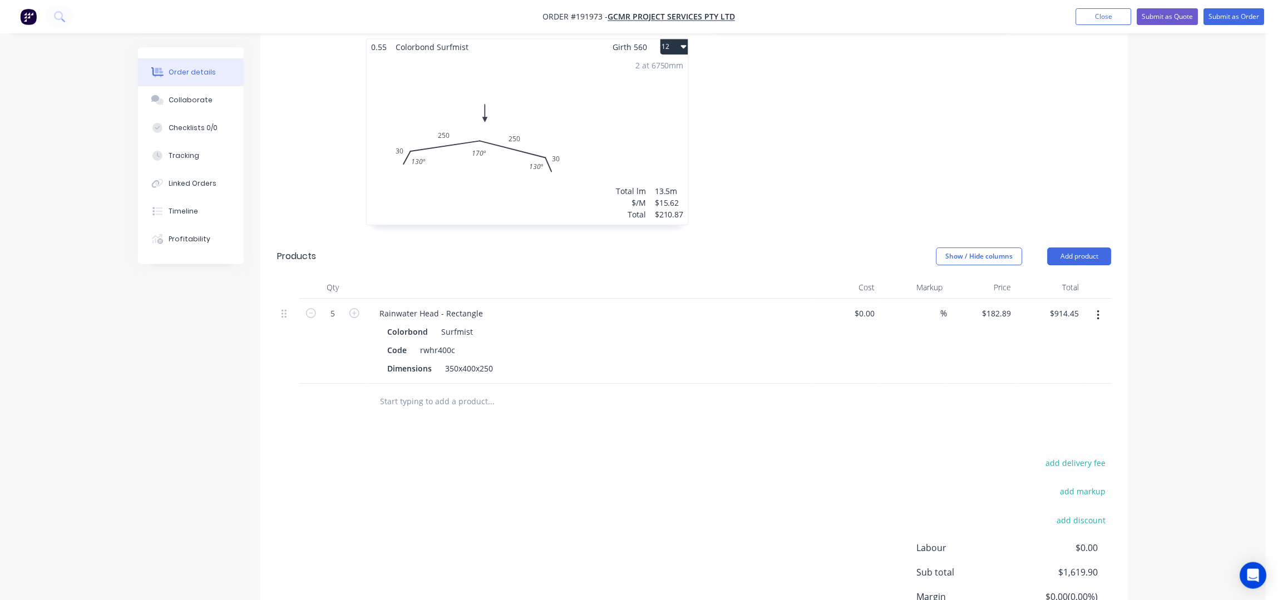
click at [381, 259] on header "Products Show / Hide columns Add product" at bounding box center [694, 257] width 868 height 40
click at [1091, 248] on button "Add product" at bounding box center [1080, 257] width 64 height 18
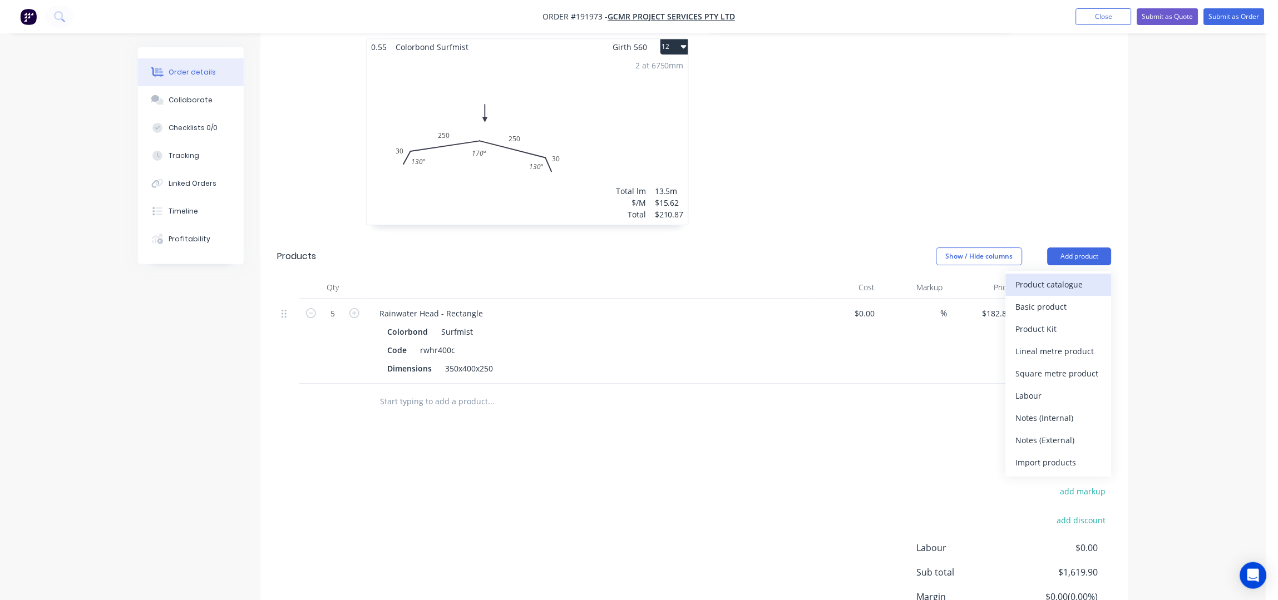
click at [1077, 277] on div "Product catalogue" at bounding box center [1059, 285] width 86 height 16
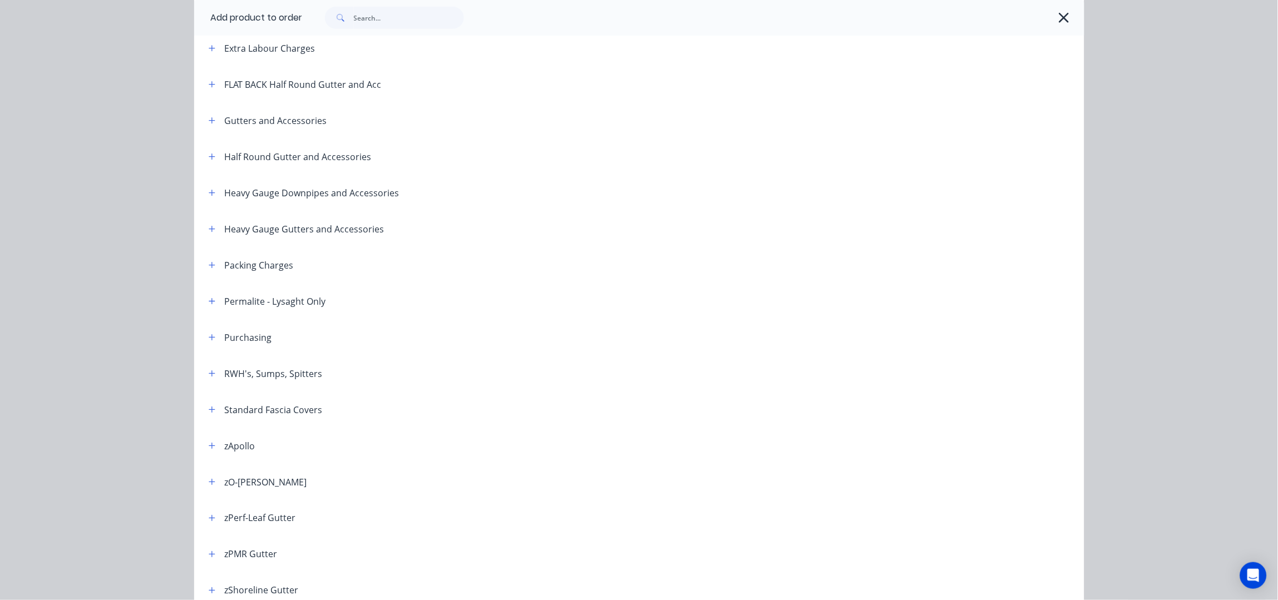
scroll to position [71, 0]
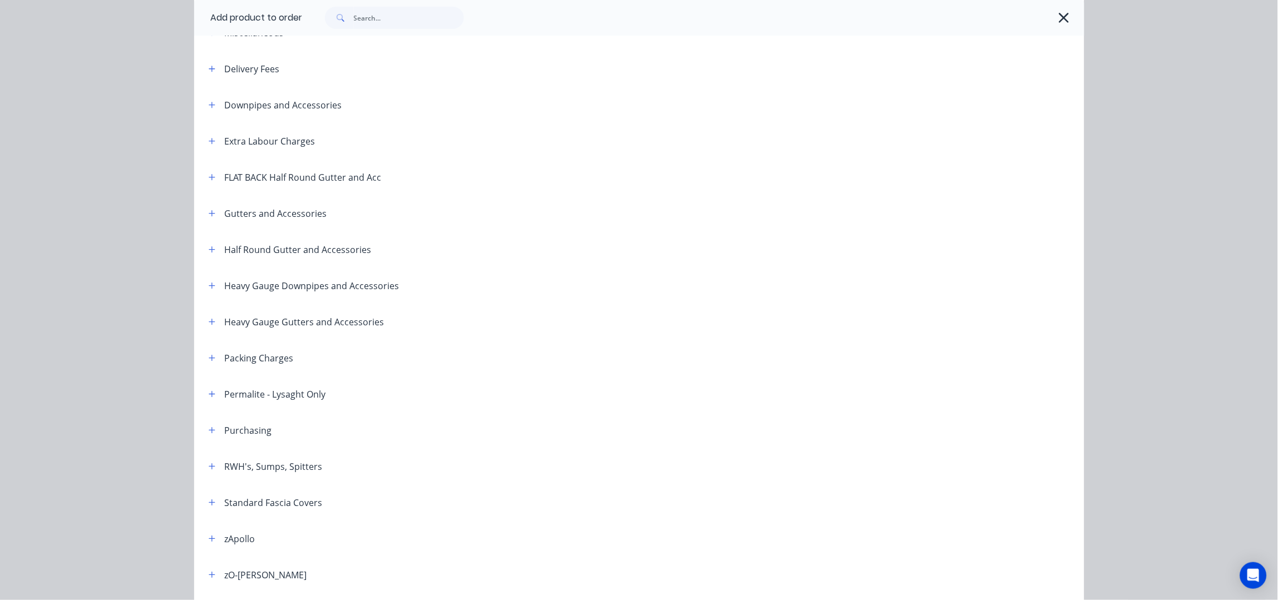
click at [211, 101] on button "button" at bounding box center [212, 105] width 14 height 14
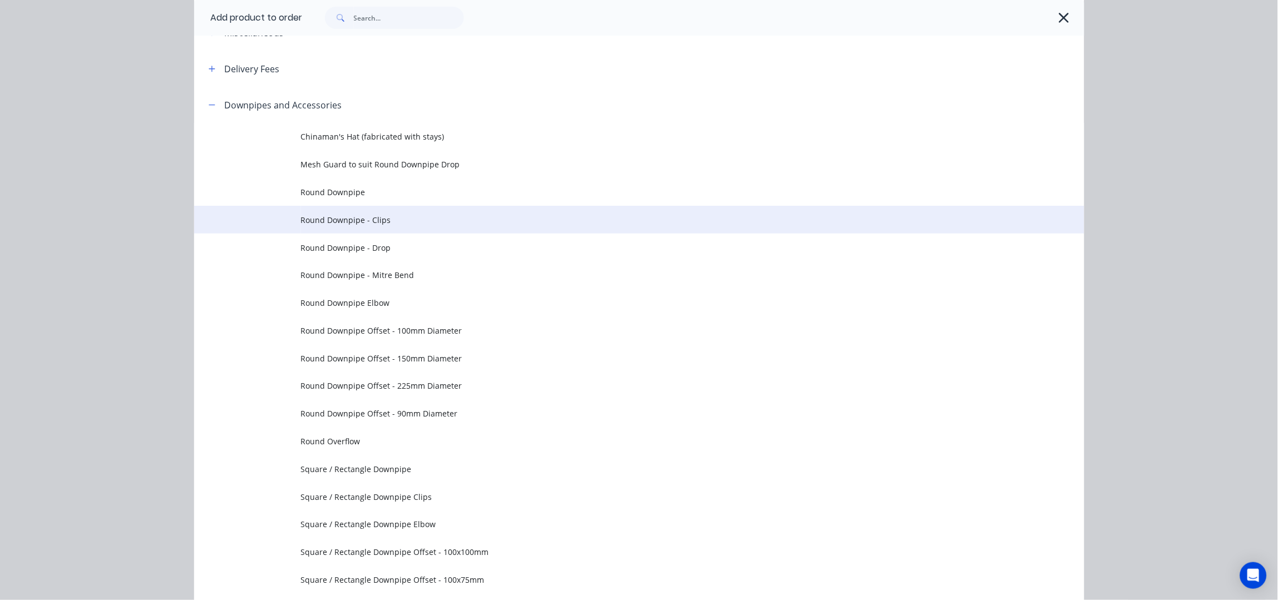
click at [393, 223] on span "Round Downpipe - Clips" at bounding box center [614, 220] width 627 height 12
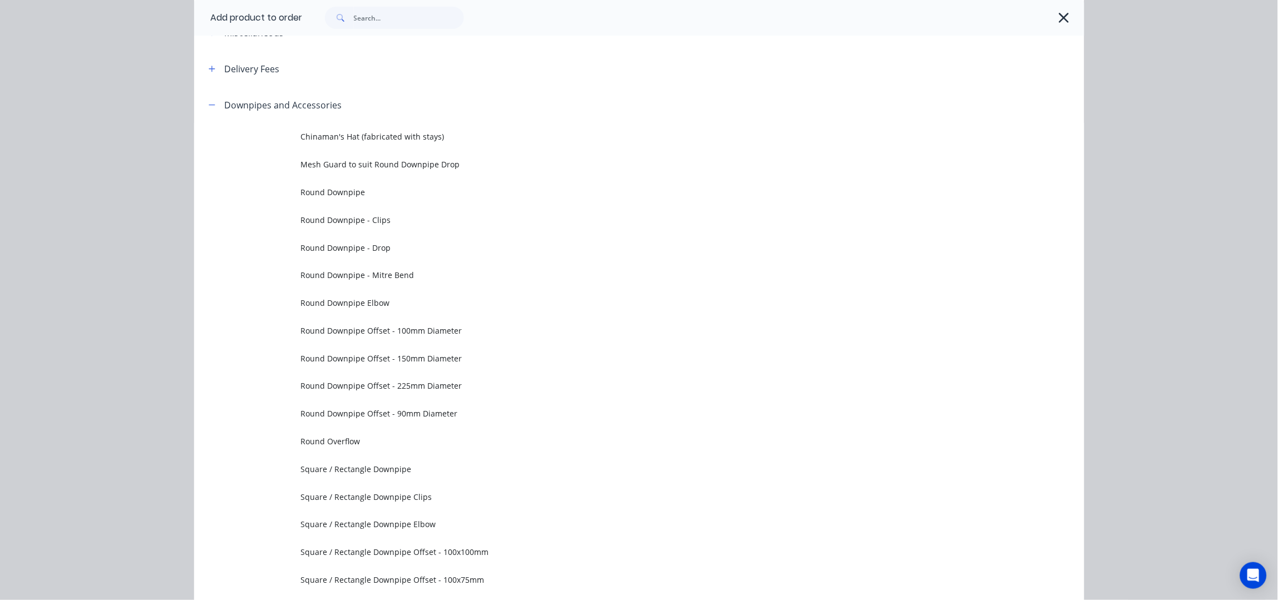
scroll to position [0, 0]
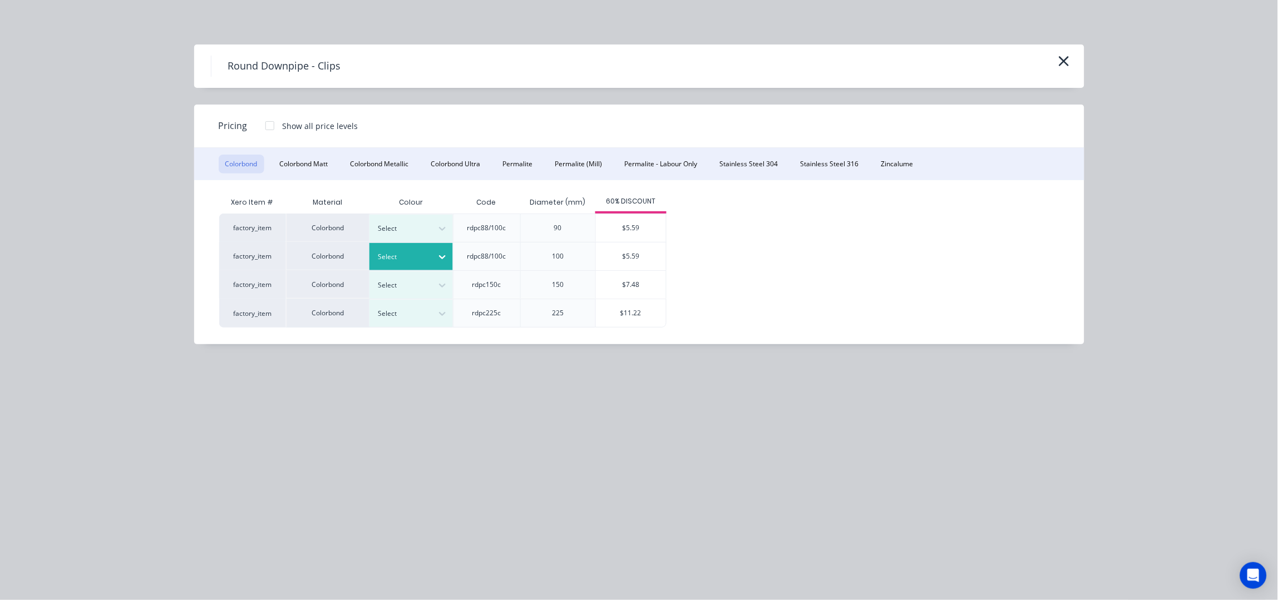
click at [432, 253] on div "Select" at bounding box center [401, 257] width 62 height 14
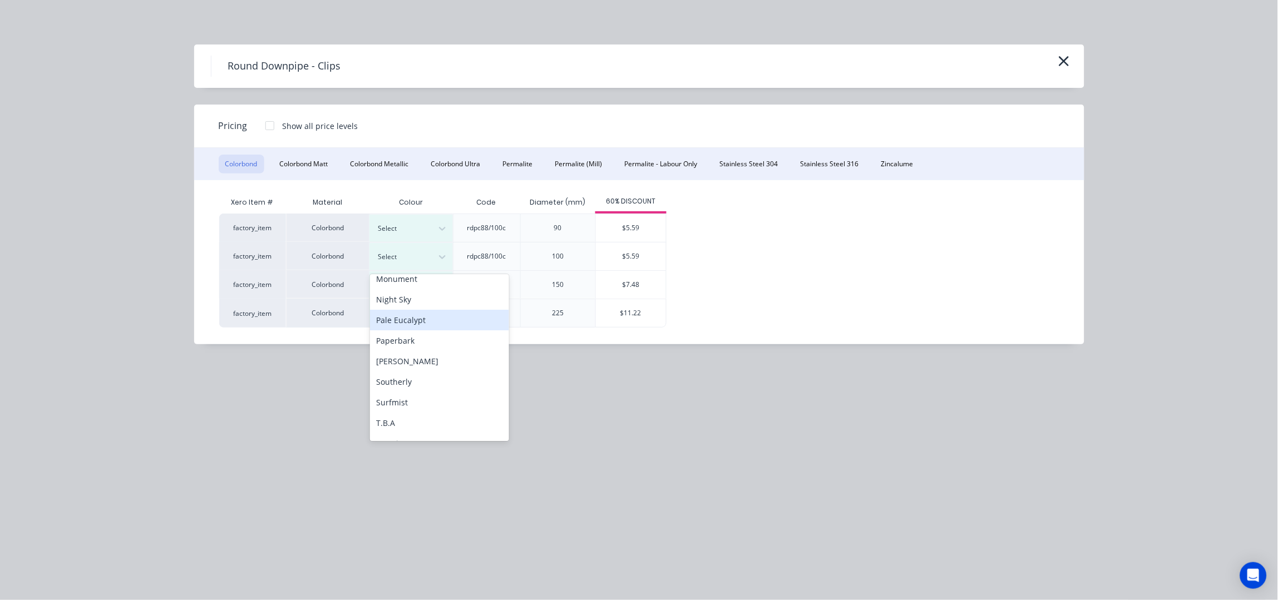
scroll to position [297, 0]
click at [403, 394] on div "Surfmist" at bounding box center [439, 402] width 139 height 21
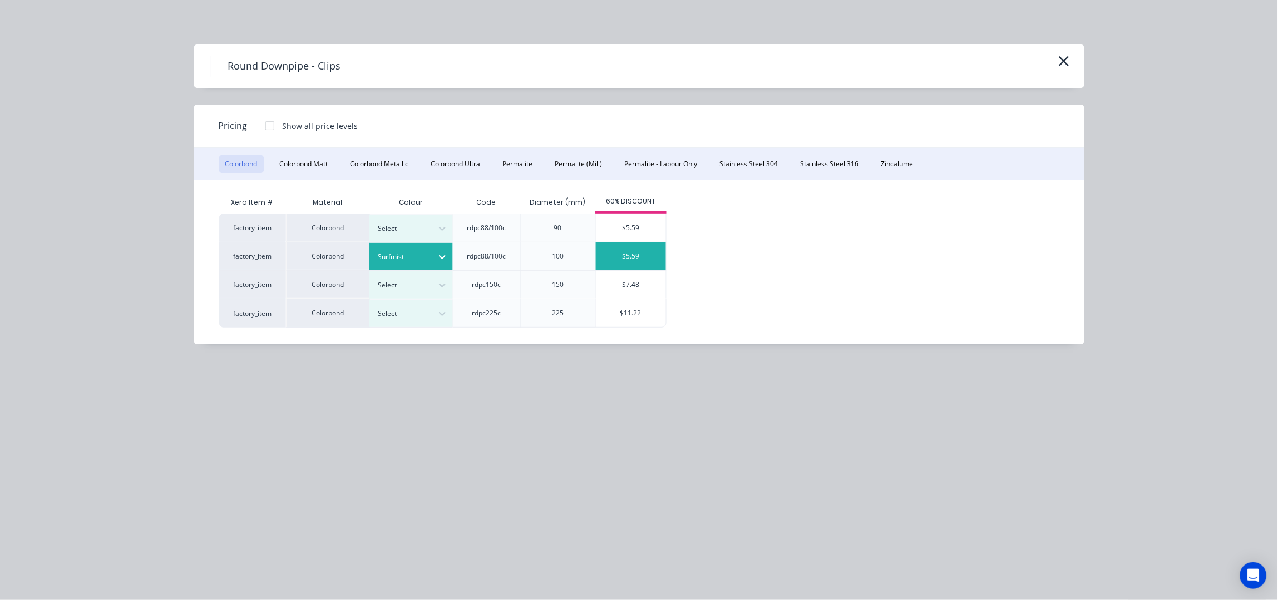
click at [632, 250] on div "$5.59" at bounding box center [631, 257] width 70 height 28
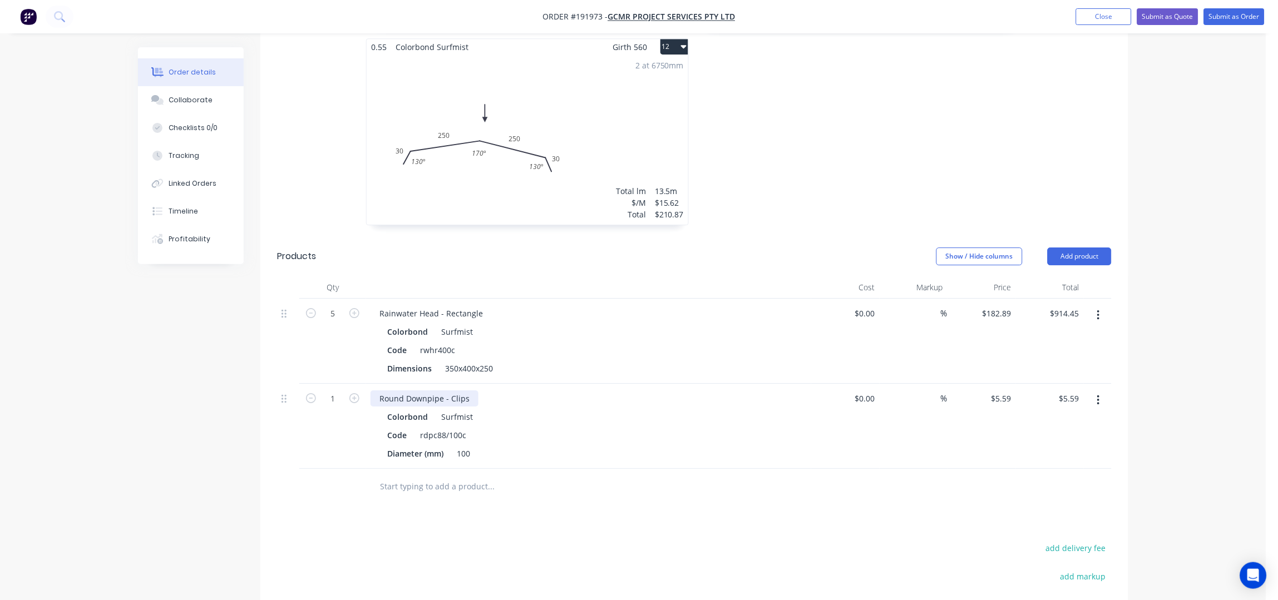
click at [466, 391] on div "Round Downpipe - Clips" at bounding box center [425, 399] width 108 height 16
click at [481, 306] on div "Rainwater Head - Rectangle" at bounding box center [431, 314] width 121 height 16
click at [480, 306] on div "Rainwater Head - Rectangle" at bounding box center [431, 314] width 121 height 16
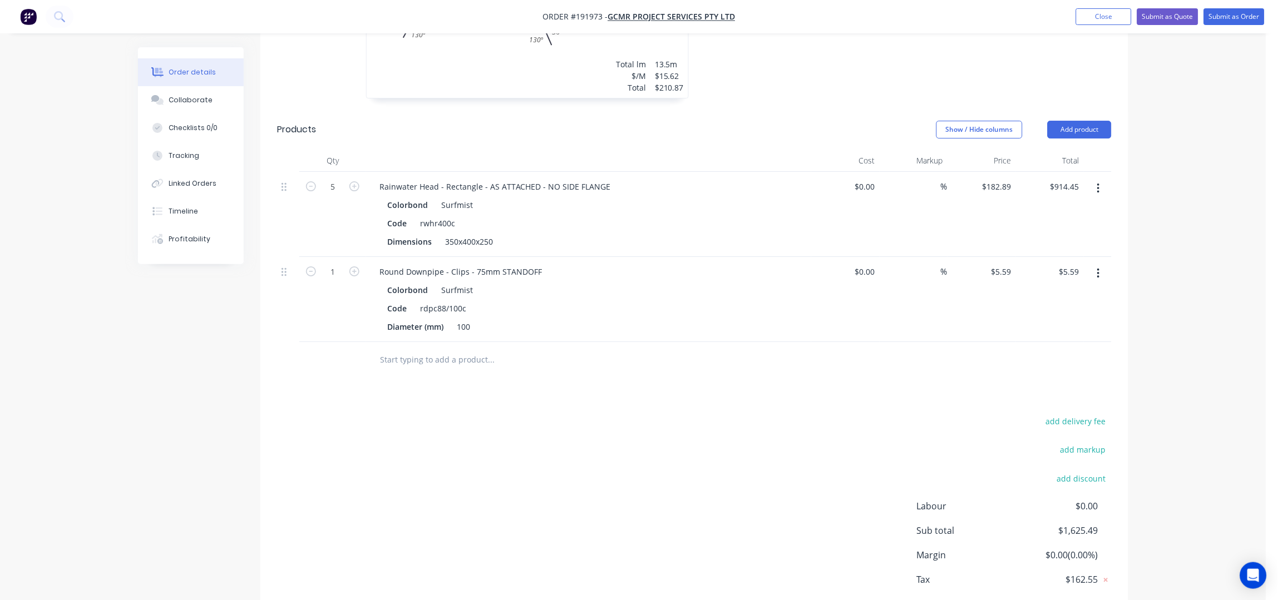
scroll to position [2495, 0]
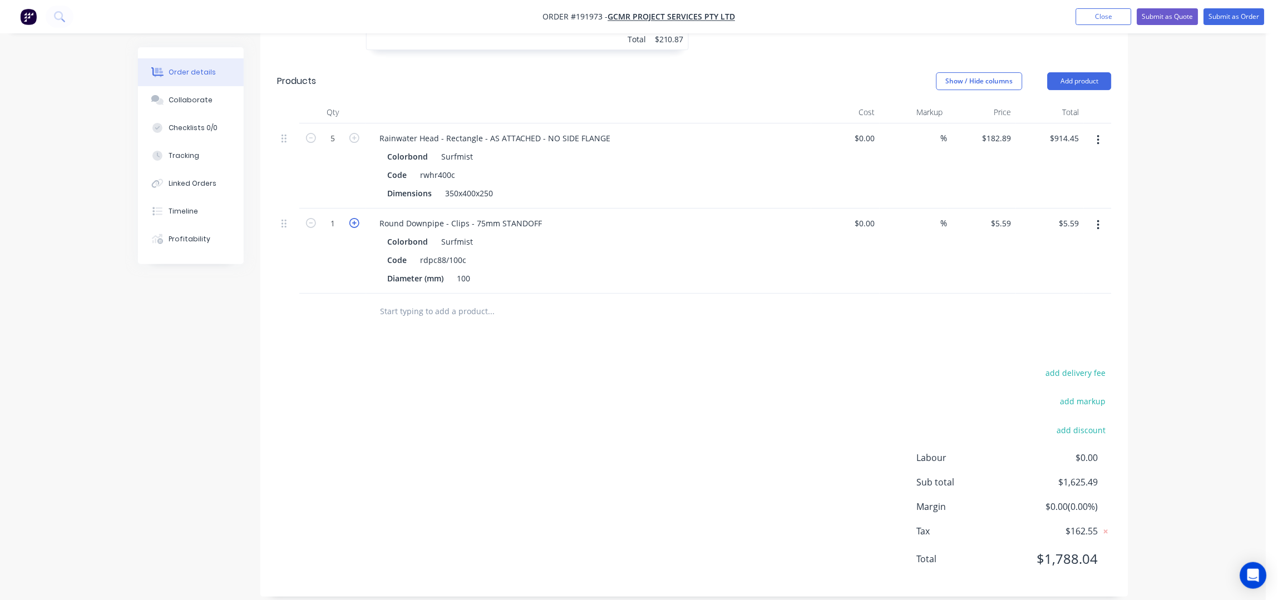
click at [353, 218] on icon "button" at bounding box center [354, 223] width 10 height 10
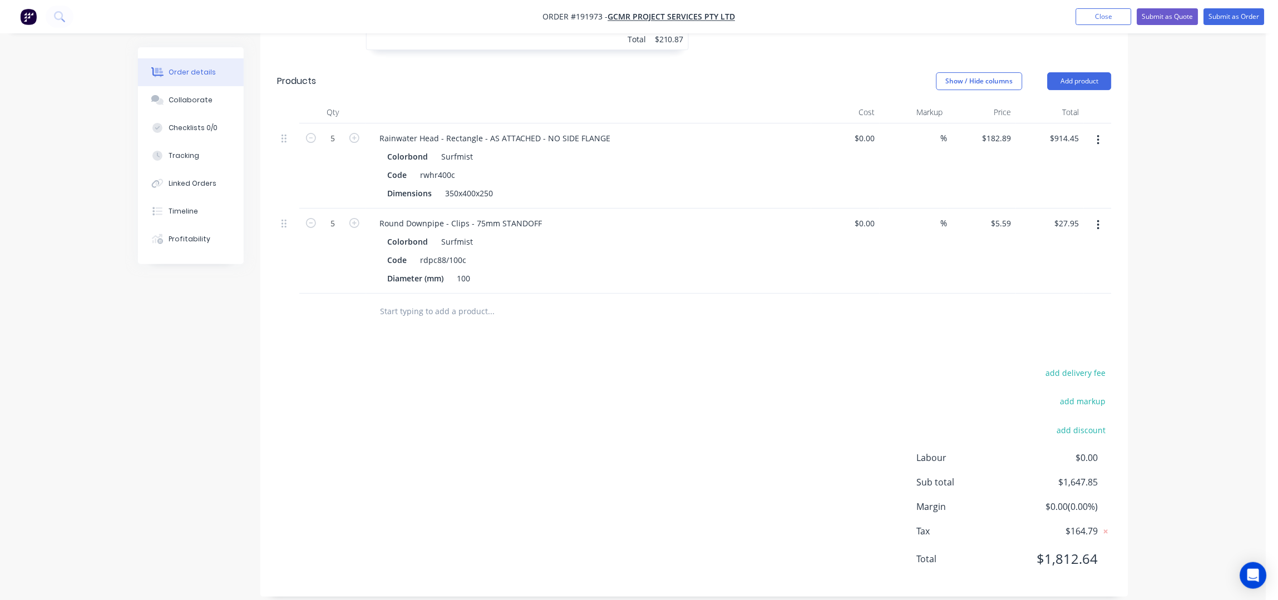
click at [458, 302] on input "text" at bounding box center [491, 312] width 223 height 22
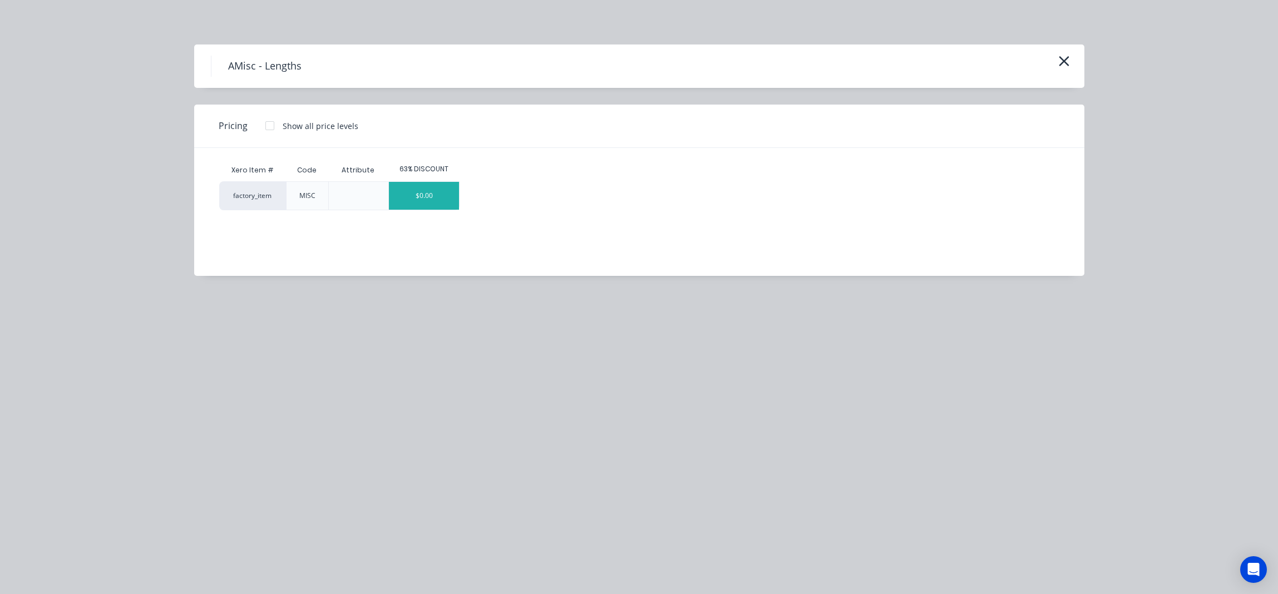
scroll to position [135, 0]
click at [1062, 66] on icon "button" at bounding box center [1064, 61] width 12 height 16
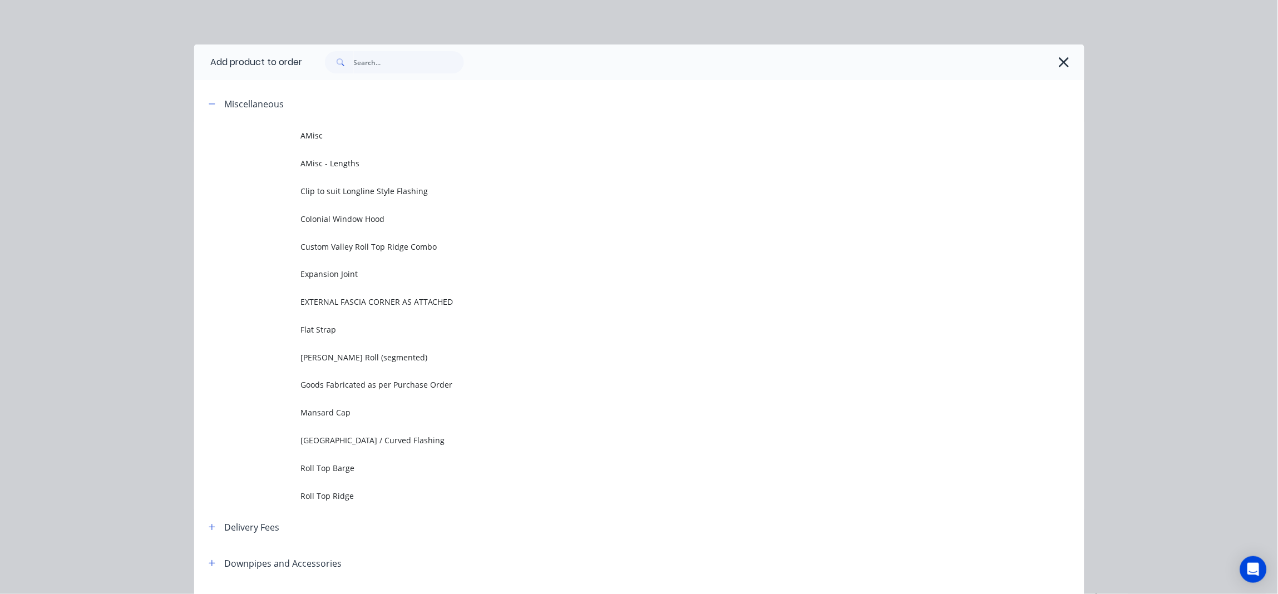
scroll to position [0, 0]
click at [1058, 62] on icon "button" at bounding box center [1064, 63] width 12 height 16
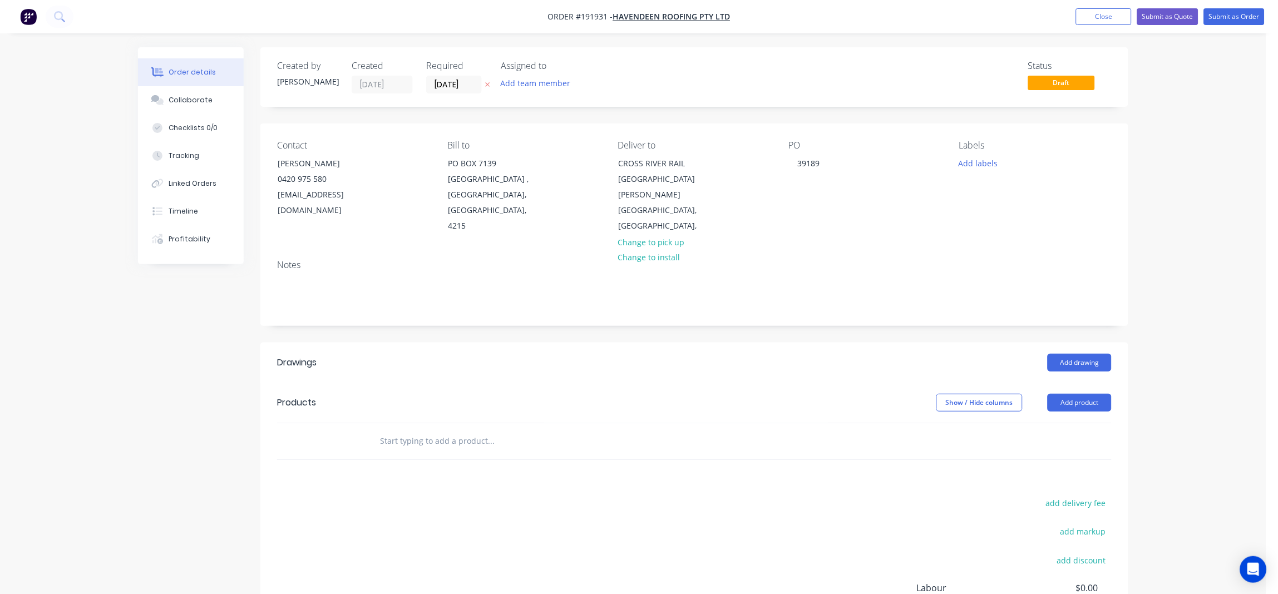
click at [1184, 205] on div "Order details Collaborate Checklists 0/0 Tracking Linked Orders Timeline Profit…" at bounding box center [633, 372] width 1267 height 744
click at [52, 298] on div "Order details Collaborate Checklists 0/0 Tracking Linked Orders Timeline Profit…" at bounding box center [633, 372] width 1267 height 744
click at [1240, 159] on div "Order details Collaborate Checklists 0/0 Tracking Linked Orders Timeline Profit…" at bounding box center [633, 372] width 1267 height 744
click at [439, 85] on input "19/09/25" at bounding box center [454, 84] width 55 height 17
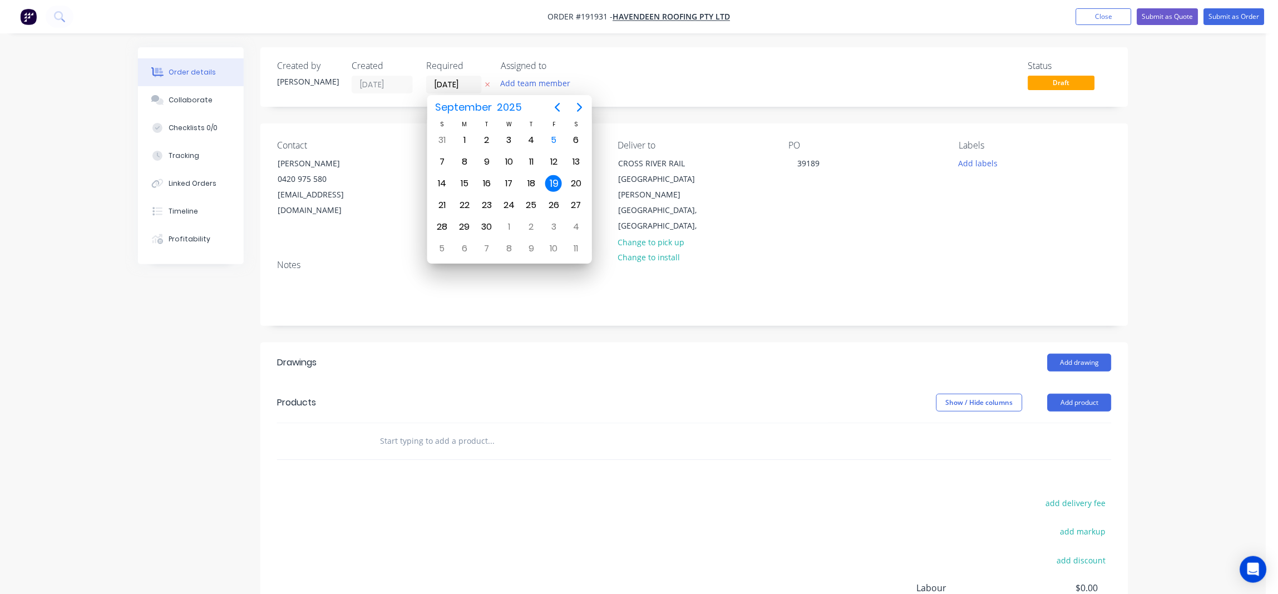
click at [1138, 185] on div "Order details Collaborate Checklists 0/0 Tracking Linked Orders Timeline Profit…" at bounding box center [633, 395] width 1013 height 697
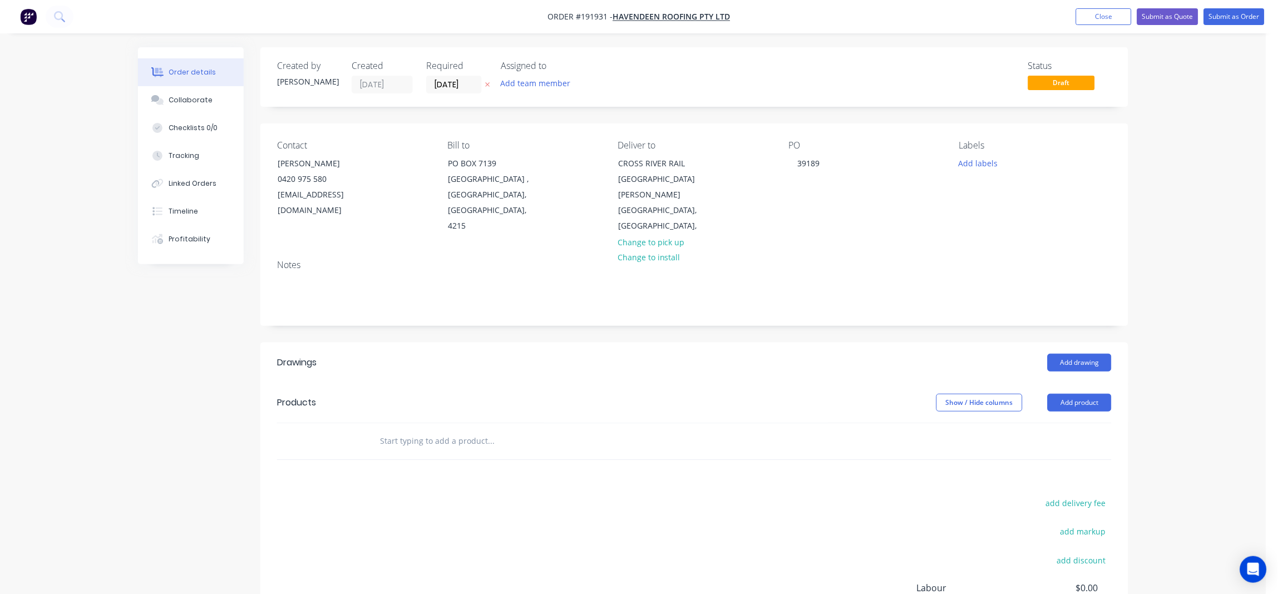
click at [646, 73] on div "Status Draft" at bounding box center [862, 77] width 500 height 33
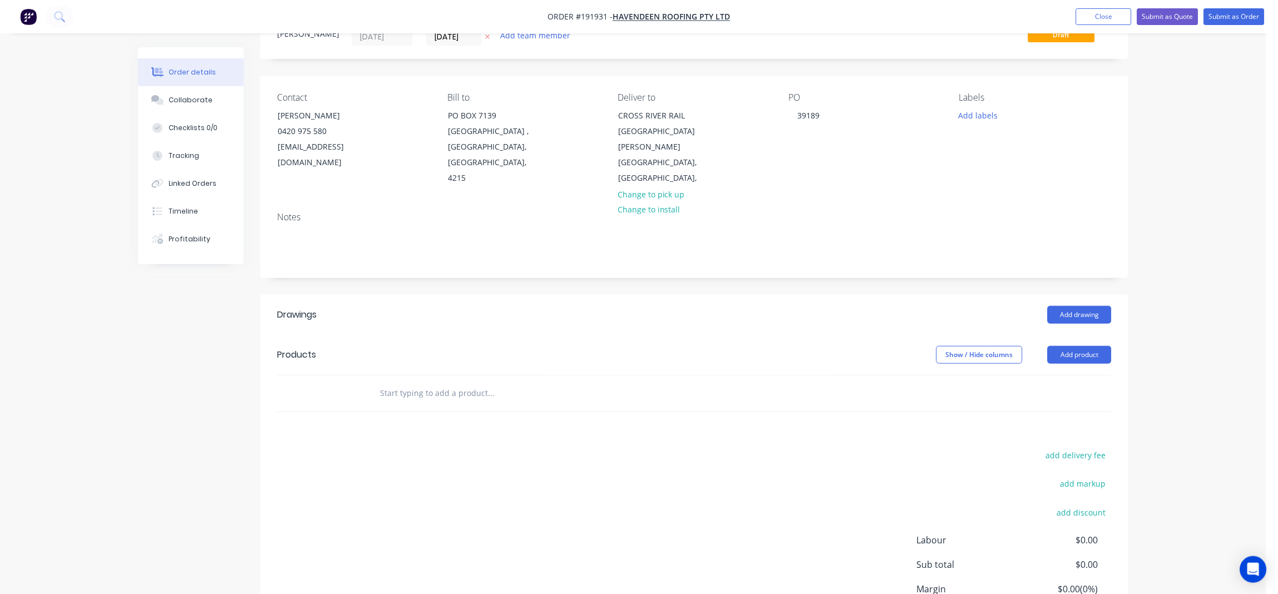
scroll to position [73, 0]
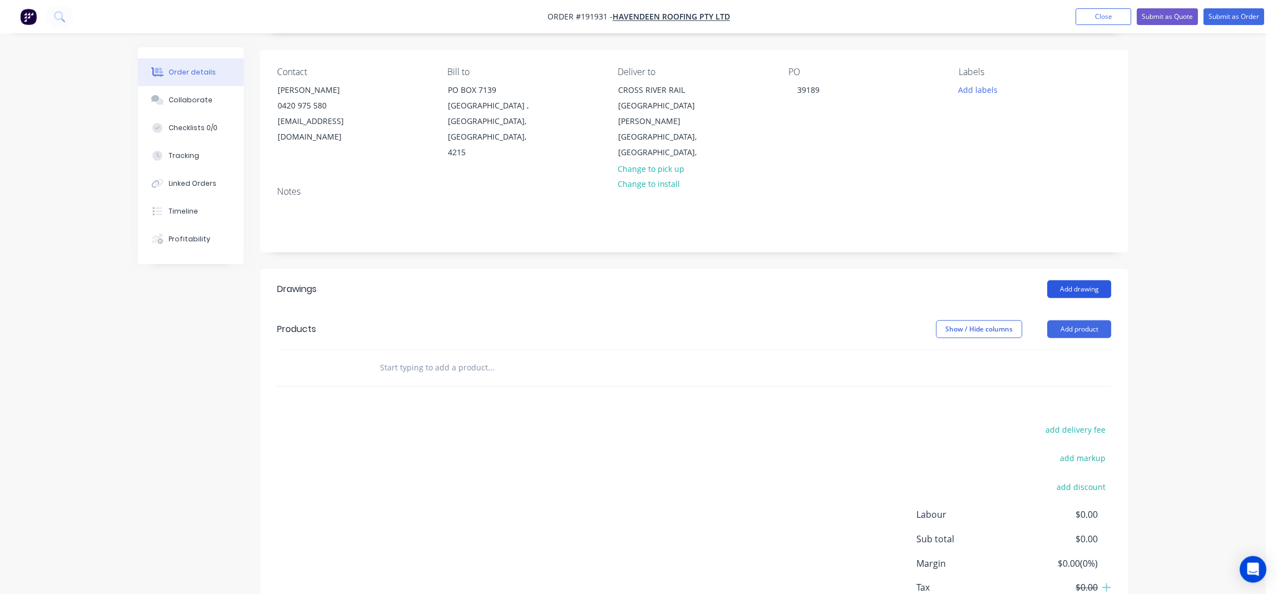
click at [1097, 280] on button "Add drawing" at bounding box center [1080, 289] width 64 height 18
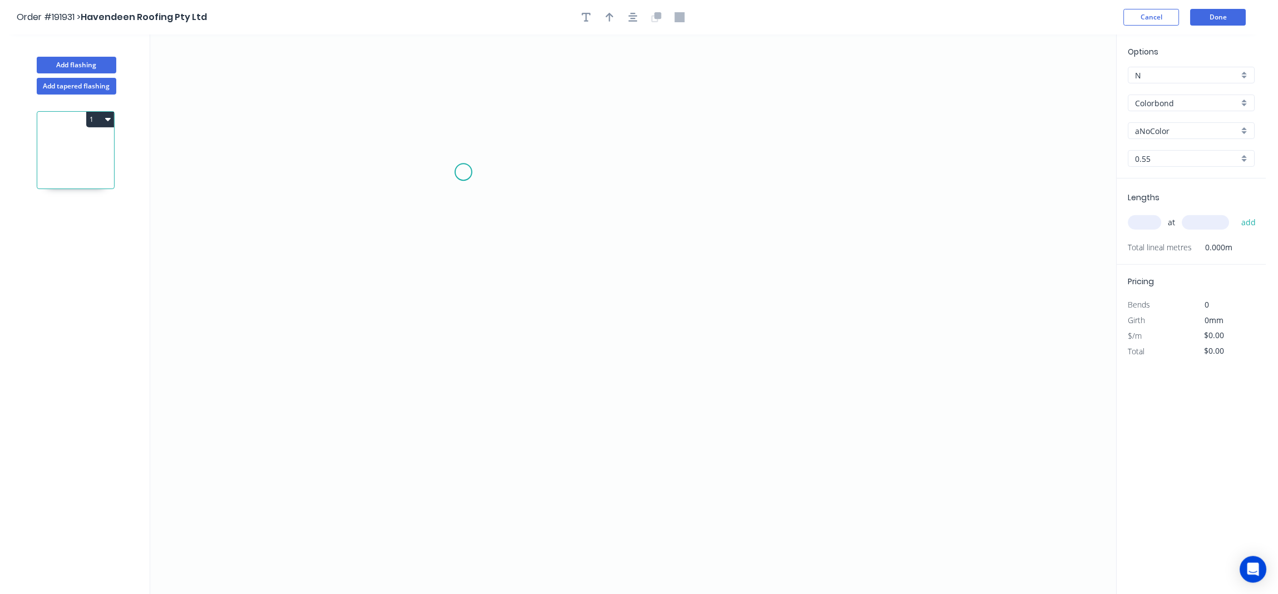
click at [464, 173] on icon "0" at bounding box center [633, 315] width 967 height 560
click at [939, 190] on icon "0" at bounding box center [633, 315] width 967 height 560
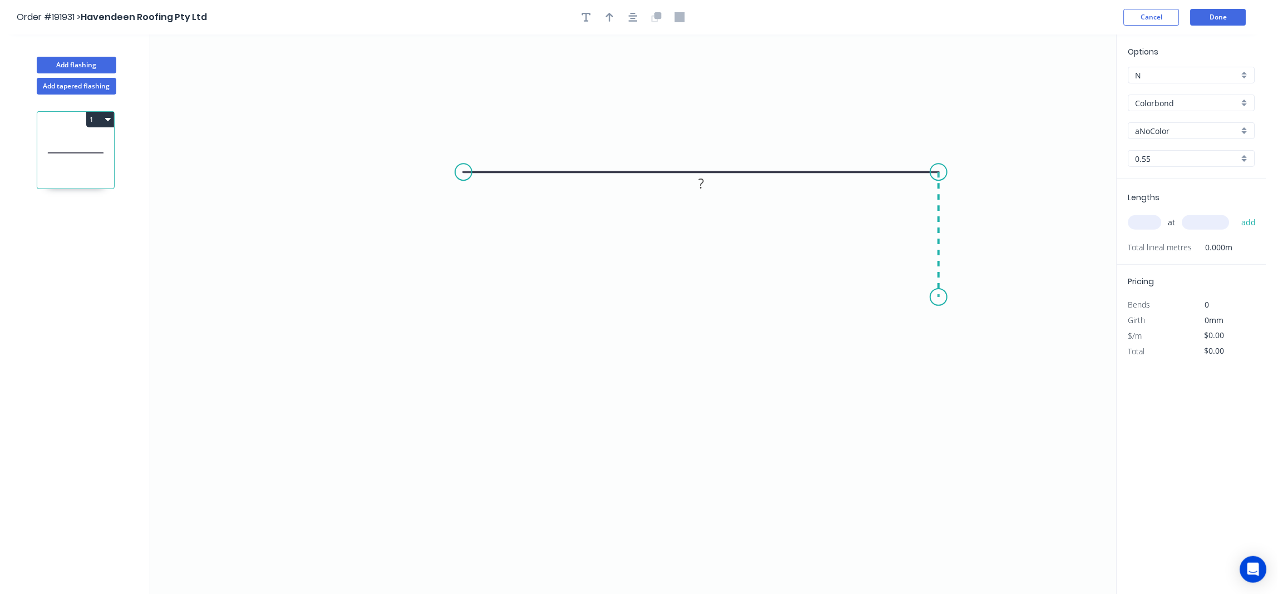
click at [936, 298] on icon "0 ?" at bounding box center [633, 315] width 967 height 560
click at [737, 304] on icon "0 ? ?" at bounding box center [633, 315] width 967 height 560
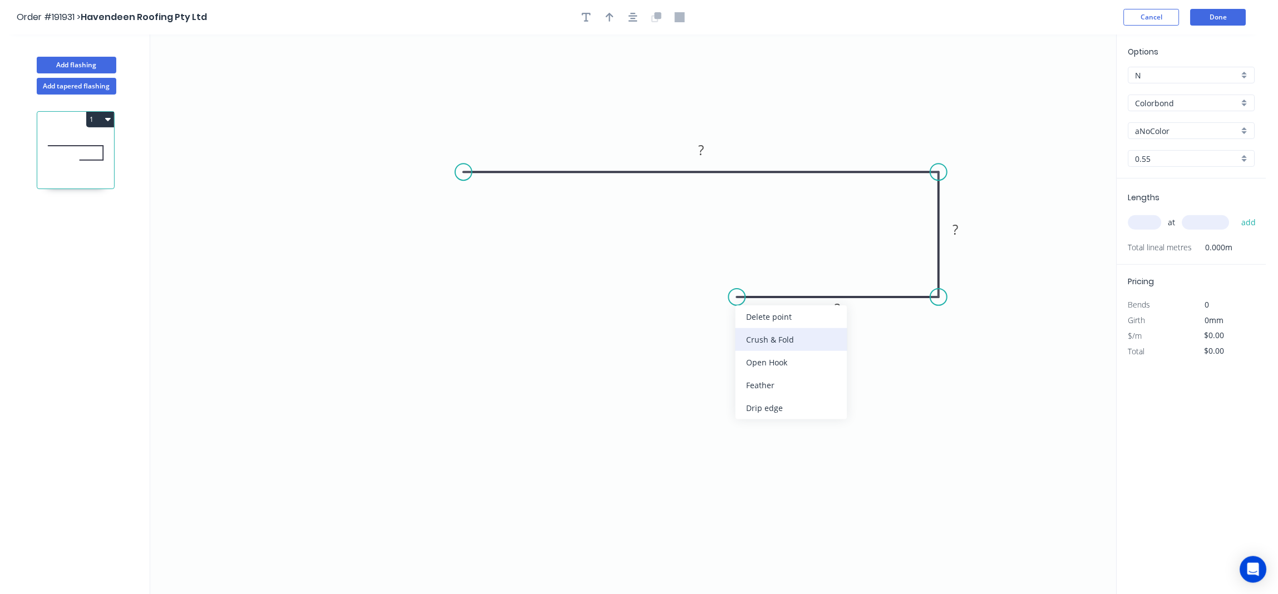
click at [775, 344] on div "Crush & Fold" at bounding box center [792, 339] width 112 height 23
click at [772, 339] on div "Flip bend" at bounding box center [795, 337] width 112 height 23
drag, startPoint x: 771, startPoint y: 321, endPoint x: 727, endPoint y: 250, distance: 83.2
click at [727, 250] on rect at bounding box center [710, 251] width 45 height 23
click at [723, 247] on tspan "10" at bounding box center [716, 245] width 16 height 18
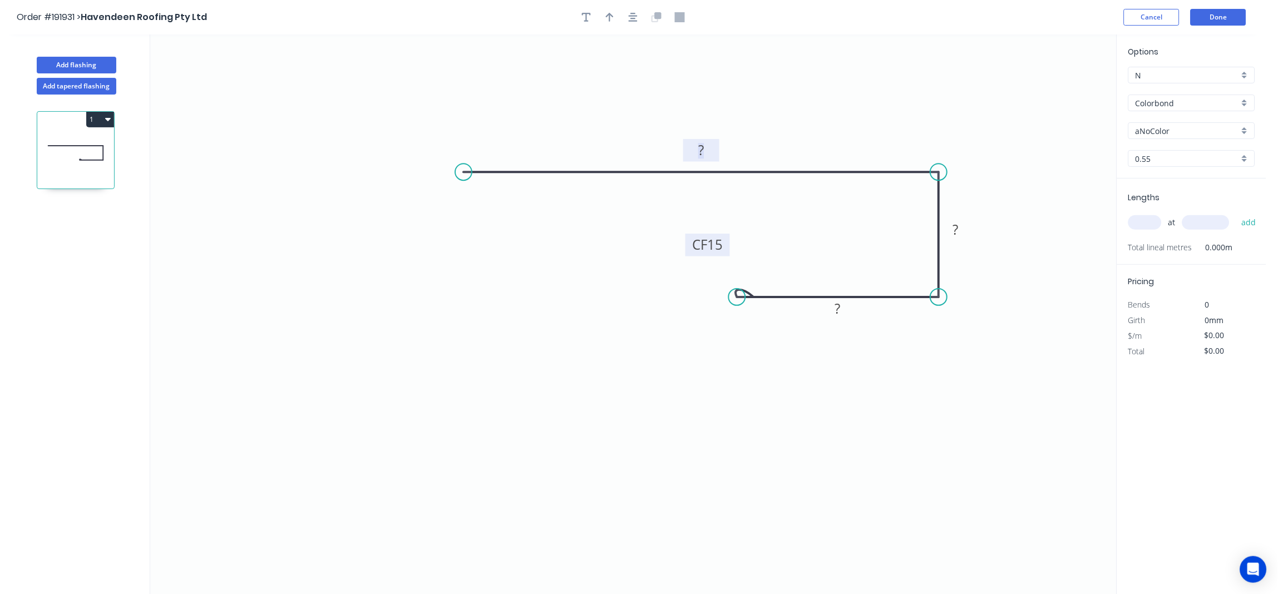
click at [710, 146] on rect at bounding box center [701, 151] width 22 height 16
type input "$8.30"
click at [632, 22] on icon "button" at bounding box center [633, 17] width 9 height 9
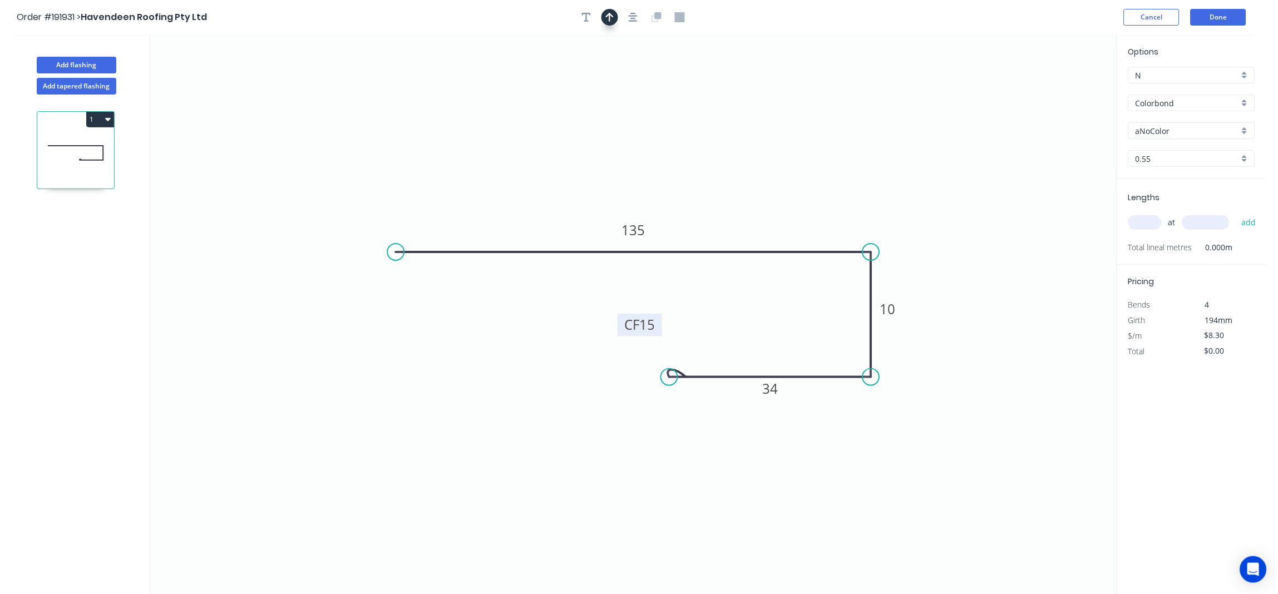
click at [607, 14] on icon "button" at bounding box center [610, 17] width 8 height 10
drag, startPoint x: 1061, startPoint y: 85, endPoint x: 766, endPoint y: 211, distance: 320.3
click at [766, 211] on icon at bounding box center [766, 198] width 10 height 36
click at [1180, 106] on input "Colorbond" at bounding box center [1188, 103] width 104 height 12
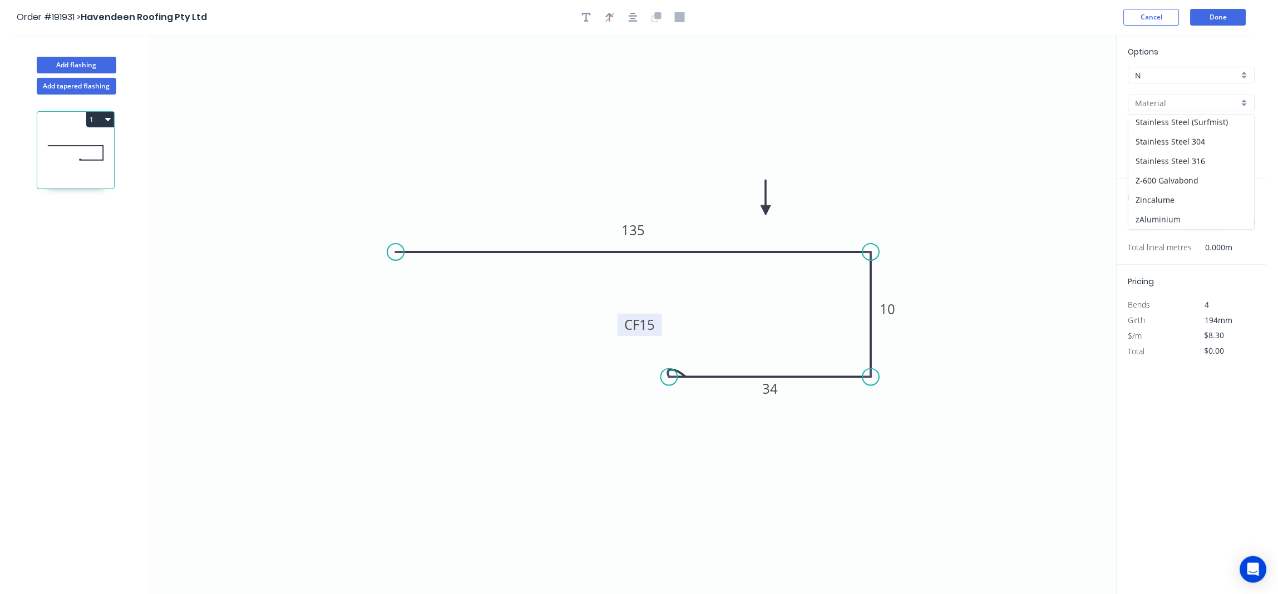
click at [1164, 219] on div "zAluminium" at bounding box center [1192, 219] width 126 height 19
type input "zAluminium"
type input "Mill"
type input "0.8"
type input "$0.01"
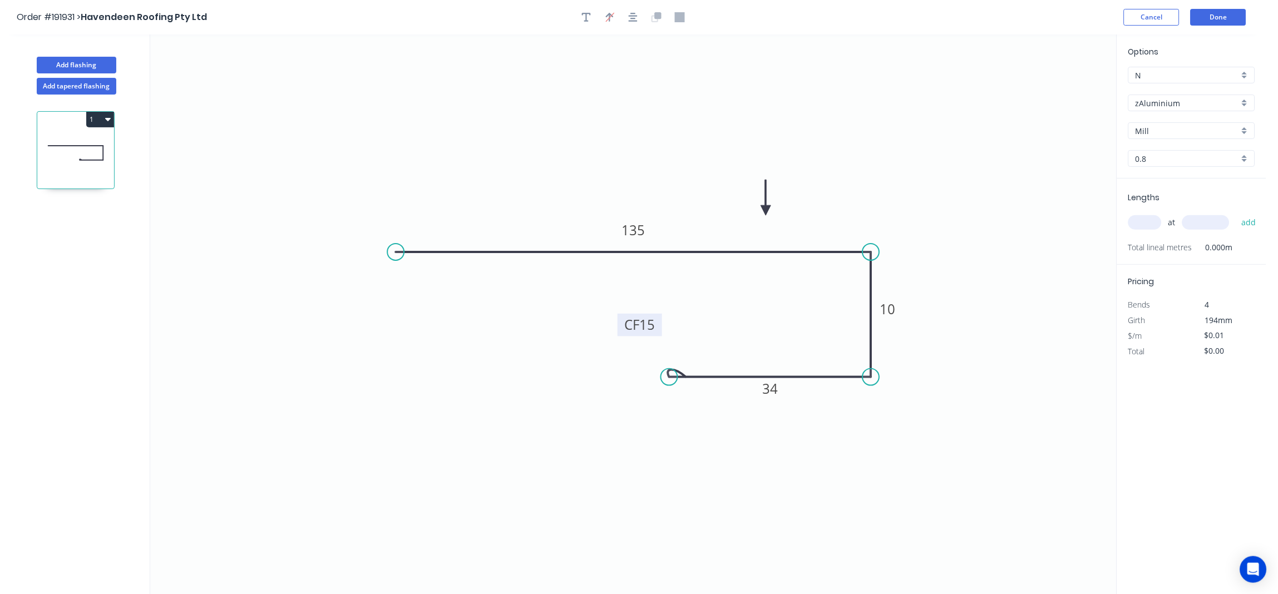
click at [1155, 160] on input "0.8" at bounding box center [1188, 159] width 104 height 12
click at [1168, 204] on div "1.2" at bounding box center [1192, 199] width 126 height 19
type input "1.2"
type input "$18.39"
click at [1150, 226] on input "text" at bounding box center [1145, 222] width 33 height 14
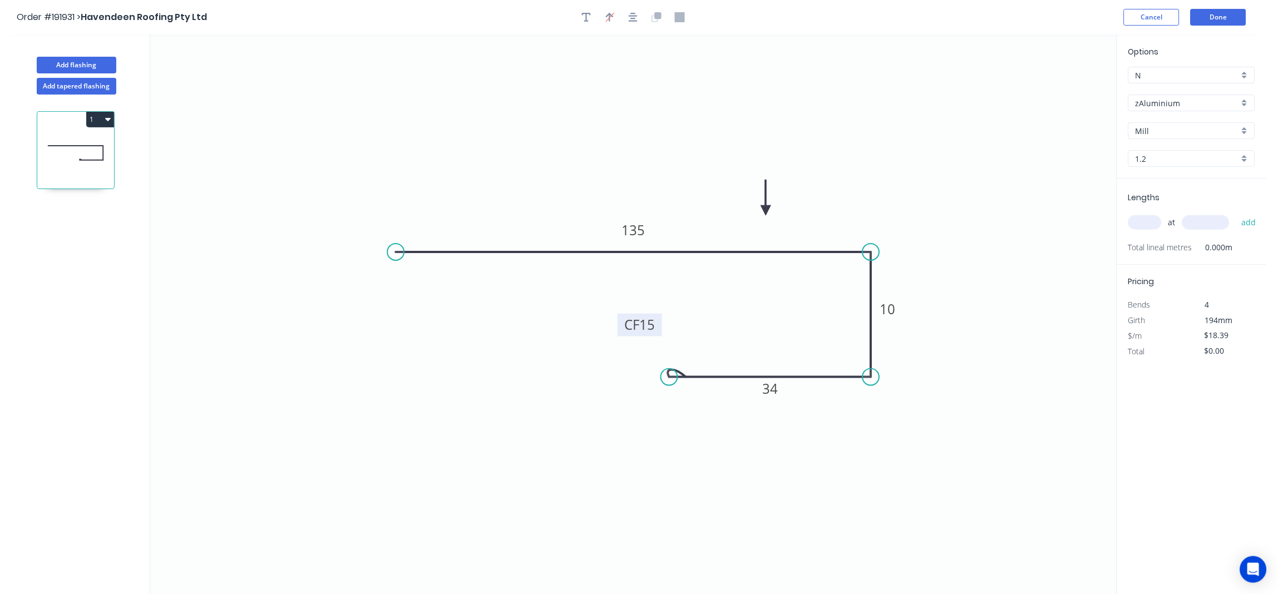
click at [1148, 217] on input "text" at bounding box center [1145, 222] width 33 height 14
type input "8"
type input "4000"
click at [1237, 213] on button "add" at bounding box center [1250, 222] width 26 height 19
type input "$588.48"
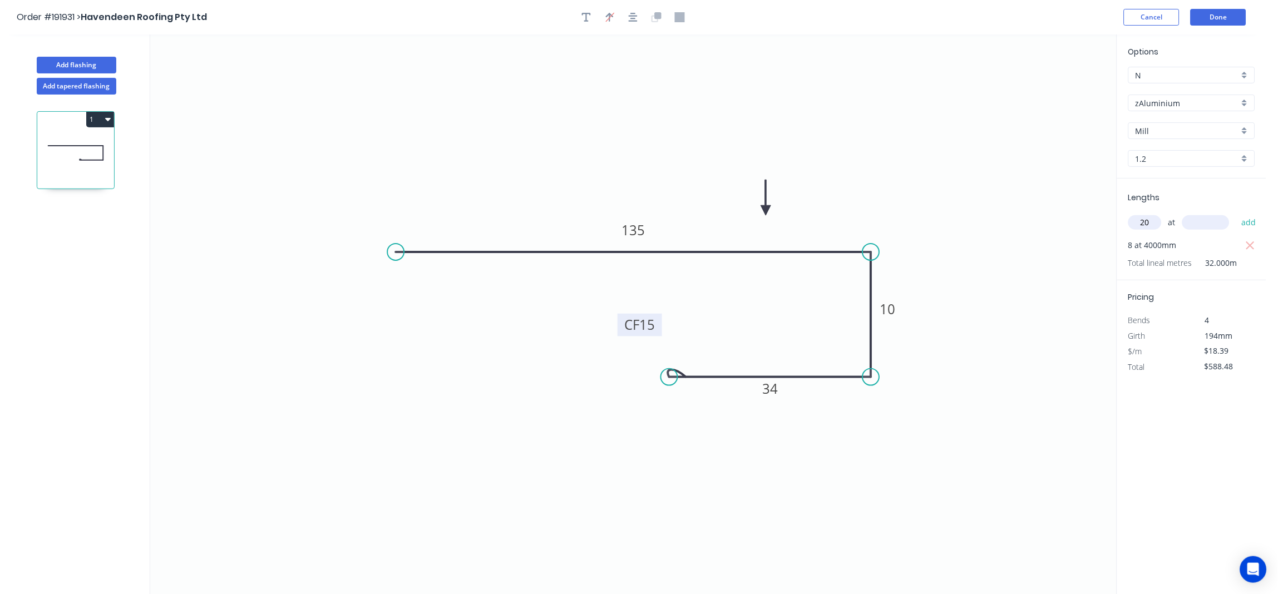
type input "20"
type input "4000"
click at [1237, 213] on button "add" at bounding box center [1250, 222] width 26 height 19
click at [100, 119] on button "1" at bounding box center [100, 120] width 28 height 16
click at [56, 150] on div "Duplicate" at bounding box center [61, 147] width 86 height 16
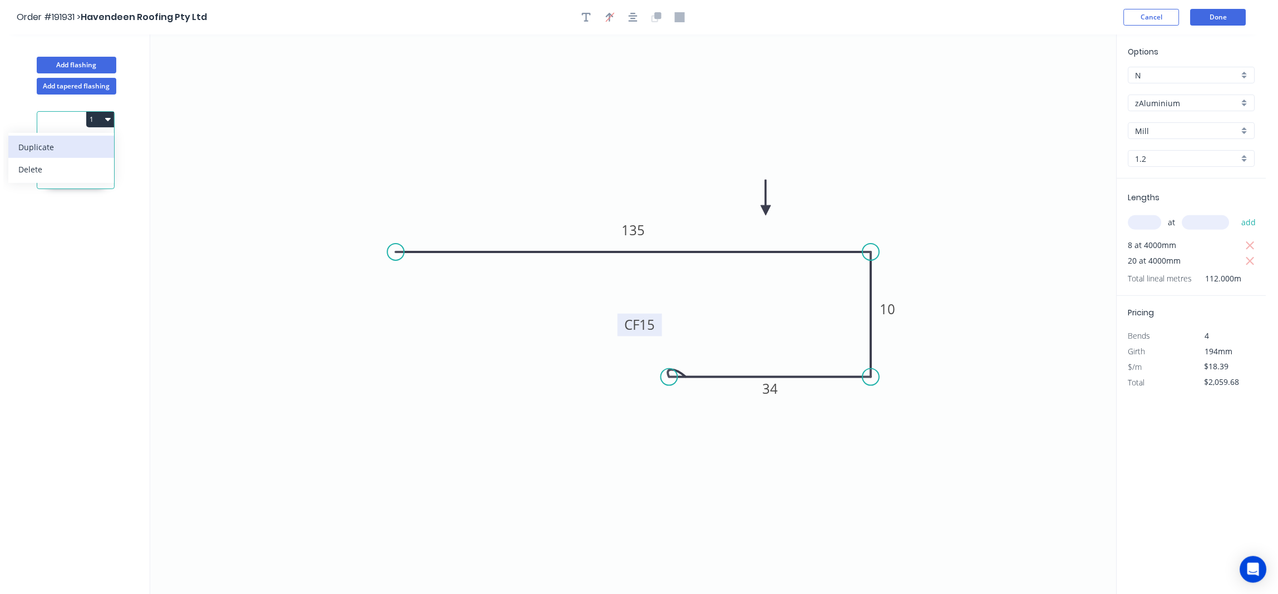
type input "$0.00"
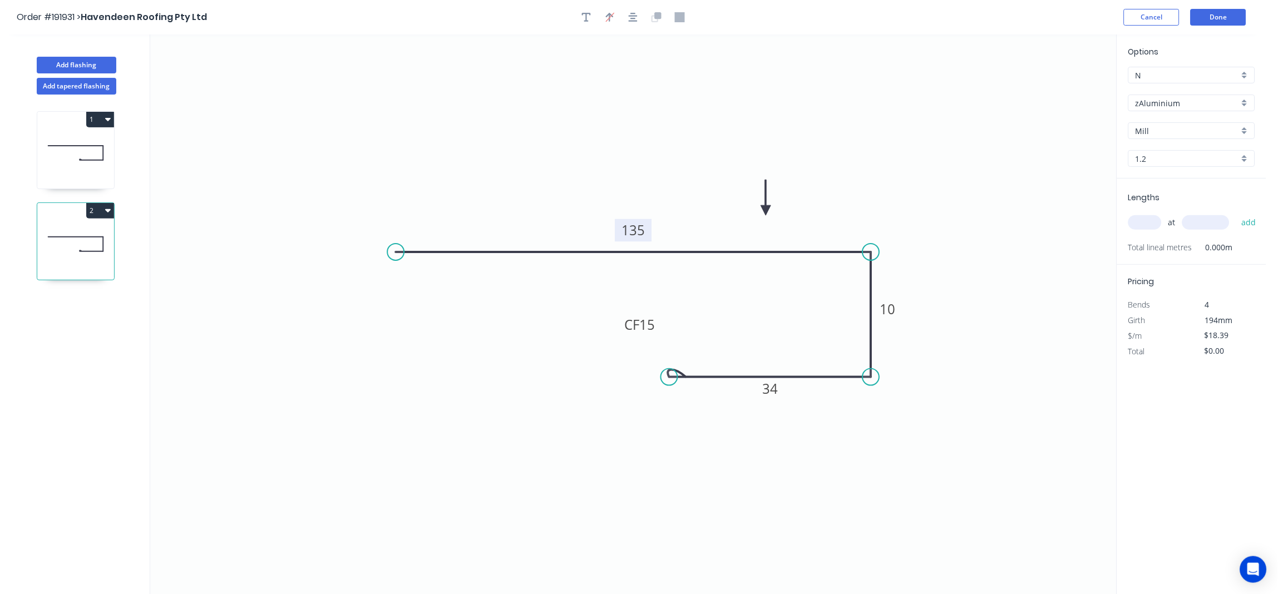
click at [632, 227] on tspan "135" at bounding box center [633, 230] width 23 height 18
click at [859, 169] on icon "0 50 10 CF 15 17" at bounding box center [633, 315] width 967 height 560
click at [1142, 224] on input "text" at bounding box center [1145, 222] width 33 height 14
type input "20"
type input "4000"
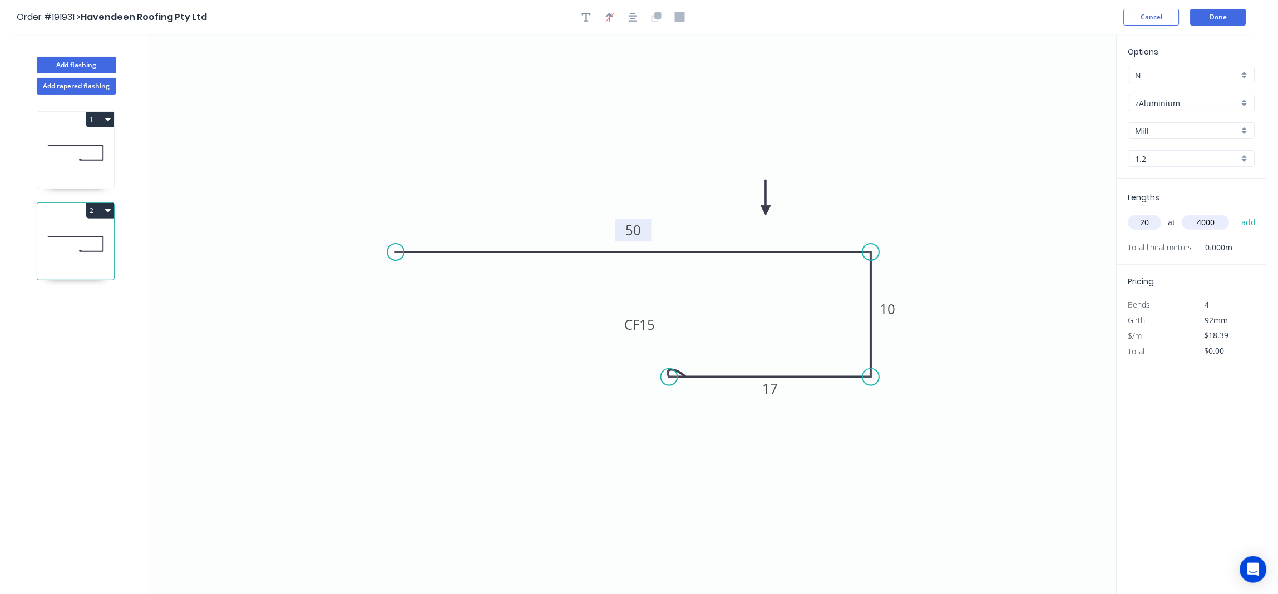
click at [1237, 213] on button "add" at bounding box center [1250, 222] width 26 height 19
type input "$1,471.20"
click at [1228, 19] on button "Done" at bounding box center [1219, 17] width 56 height 17
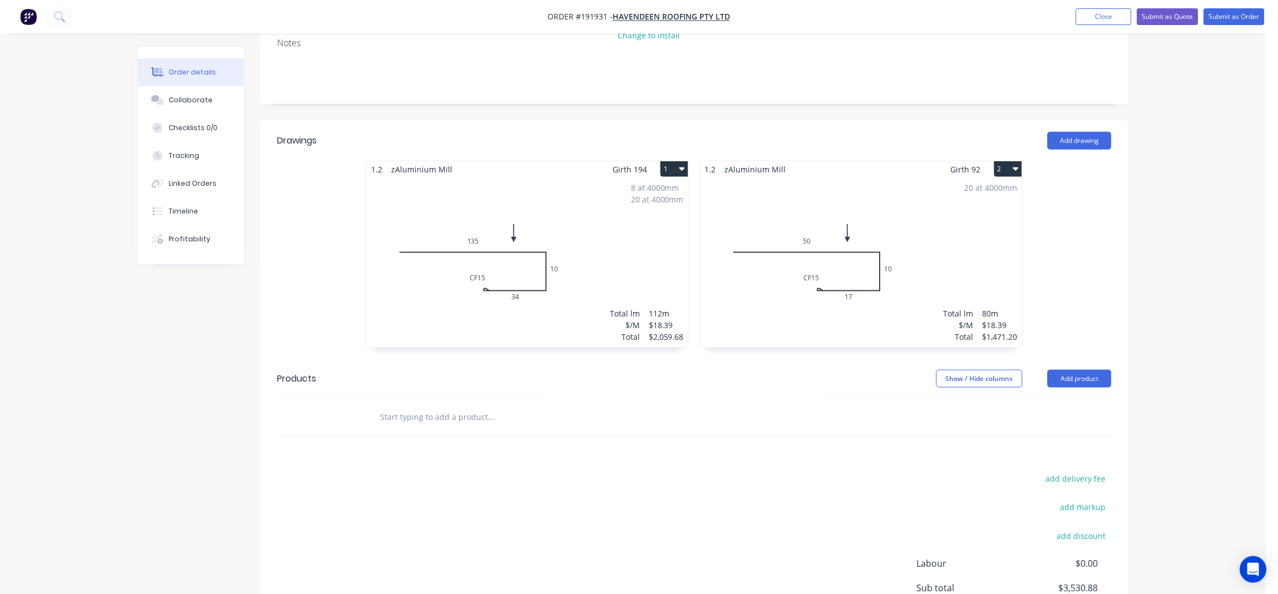
scroll to position [148, 0]
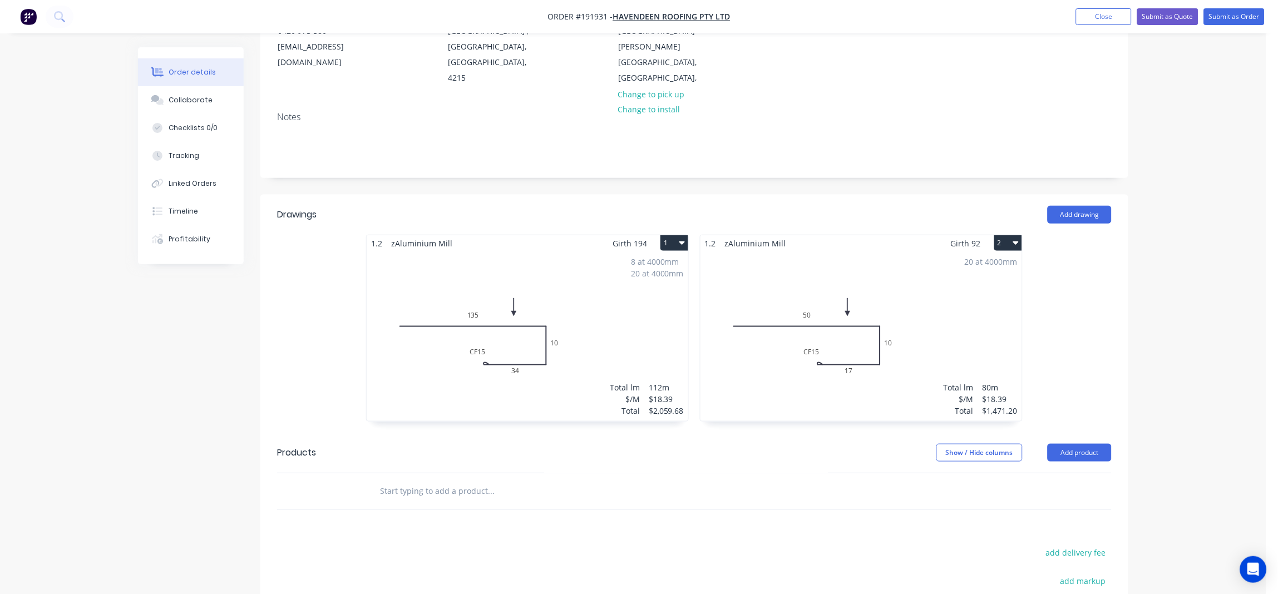
click at [595, 301] on div "8 at 4000mm 20 at 4000mm Total lm $/M Total 112m $18.39 $2,059.68" at bounding box center [528, 337] width 322 height 170
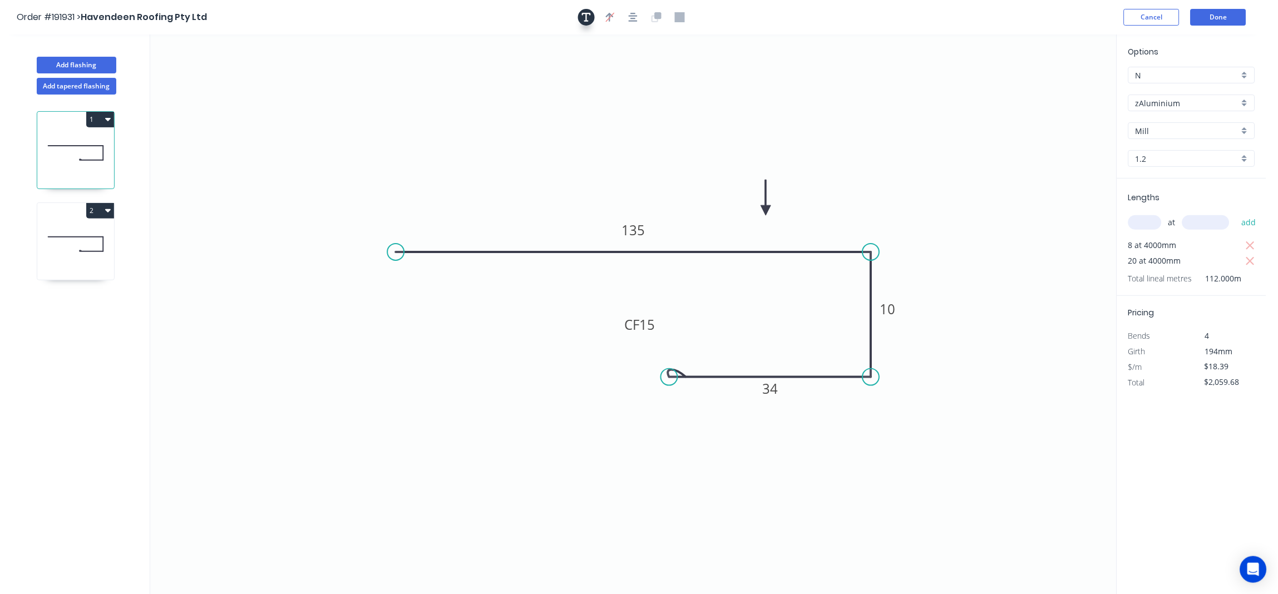
click at [588, 16] on icon "button" at bounding box center [586, 17] width 9 height 10
click at [222, 76] on textarea at bounding box center [222, 76] width 90 height 41
drag, startPoint x: 273, startPoint y: 77, endPoint x: 376, endPoint y: 77, distance: 102.4
click at [375, 77] on icon "TO GO TO GLOBAL 135 10 CF 15 34" at bounding box center [633, 315] width 967 height 560
type textarea "TO GO TO GLOBAL"
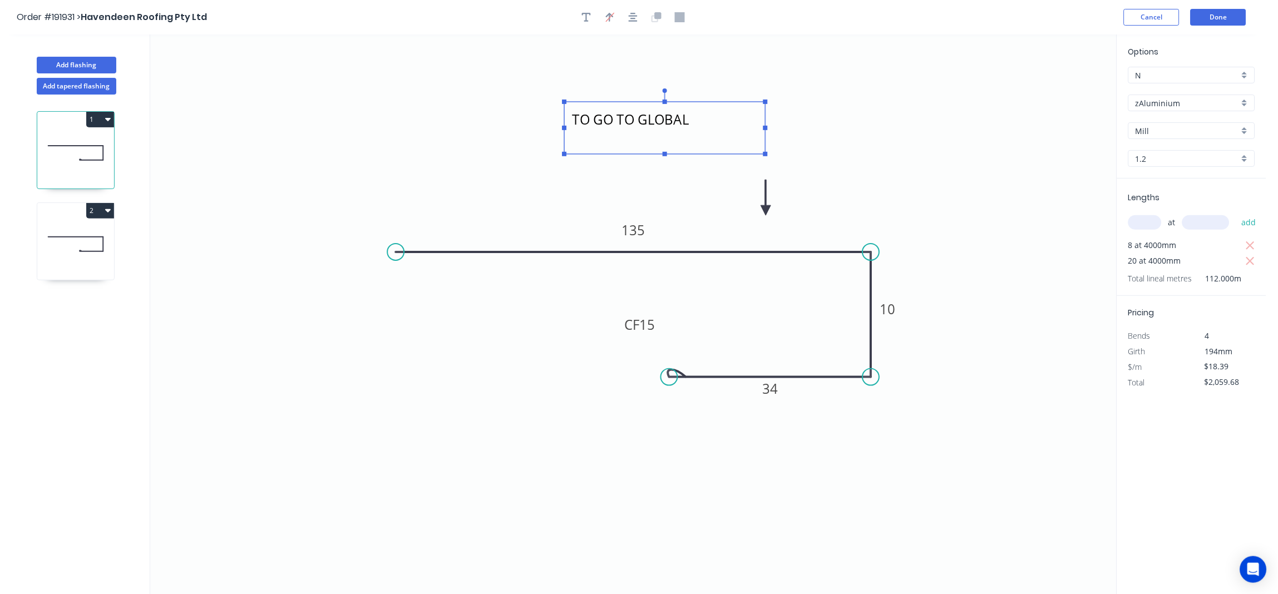
drag, startPoint x: 558, startPoint y: 80, endPoint x: 705, endPoint y: 116, distance: 151.2
click at [705, 116] on textarea "TO GO TO GLOBAL" at bounding box center [665, 127] width 190 height 41
click at [119, 242] on div "1 2" at bounding box center [76, 355] width 146 height 520
drag, startPoint x: 105, startPoint y: 242, endPoint x: 127, endPoint y: 243, distance: 21.7
click at [105, 242] on icon at bounding box center [75, 244] width 77 height 71
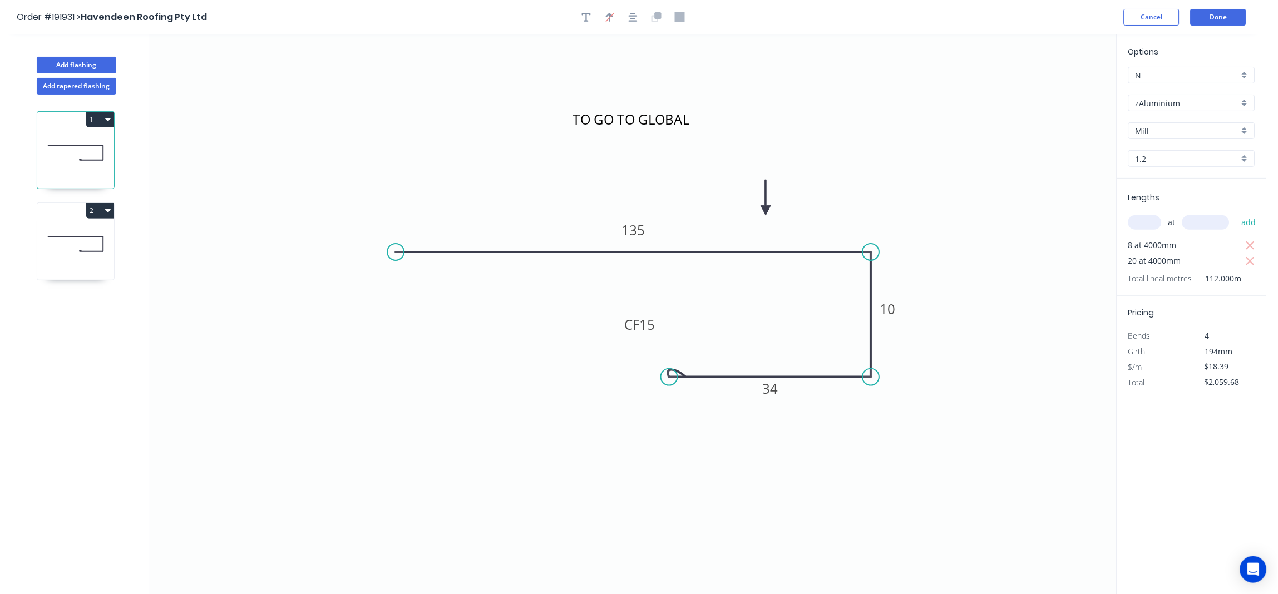
type input "$1,471.20"
click at [585, 17] on icon "button" at bounding box center [586, 17] width 9 height 10
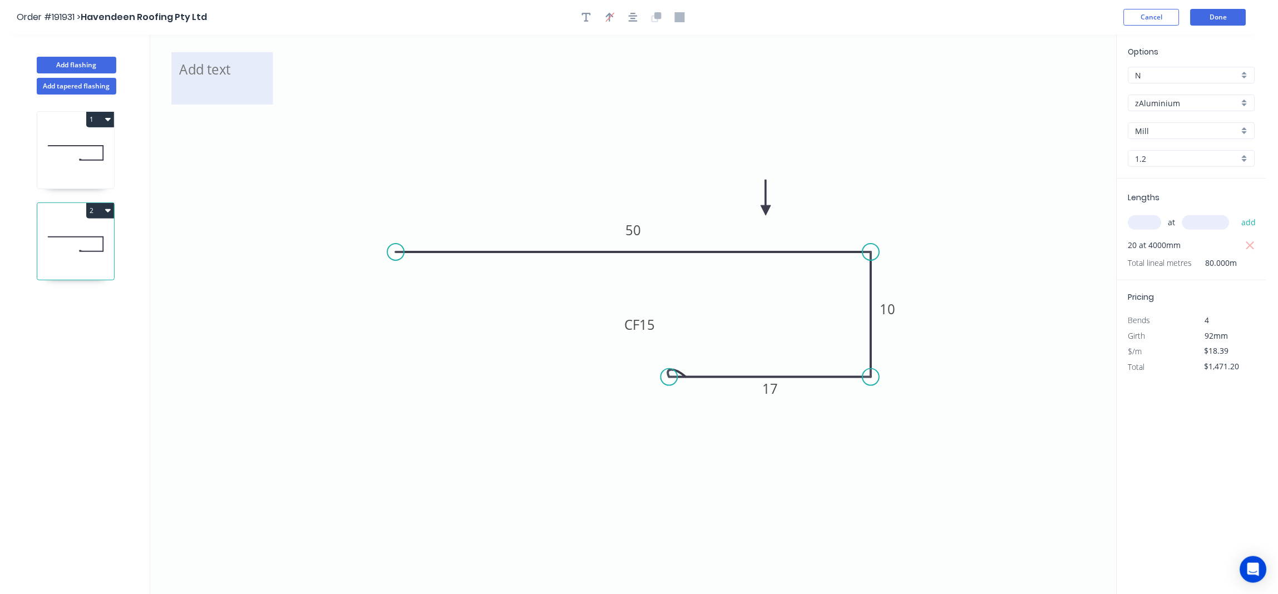
click at [201, 81] on textarea at bounding box center [222, 78] width 90 height 41
drag, startPoint x: 273, startPoint y: 78, endPoint x: 402, endPoint y: 78, distance: 129.1
click at [375, 77] on rect at bounding box center [372, 78] width 4 height 4
drag, startPoint x: 353, startPoint y: 78, endPoint x: 454, endPoint y: 78, distance: 100.2
click at [459, 78] on icon "TO GO TO GLOBAL 50 10 CF 15 17" at bounding box center [633, 315] width 967 height 560
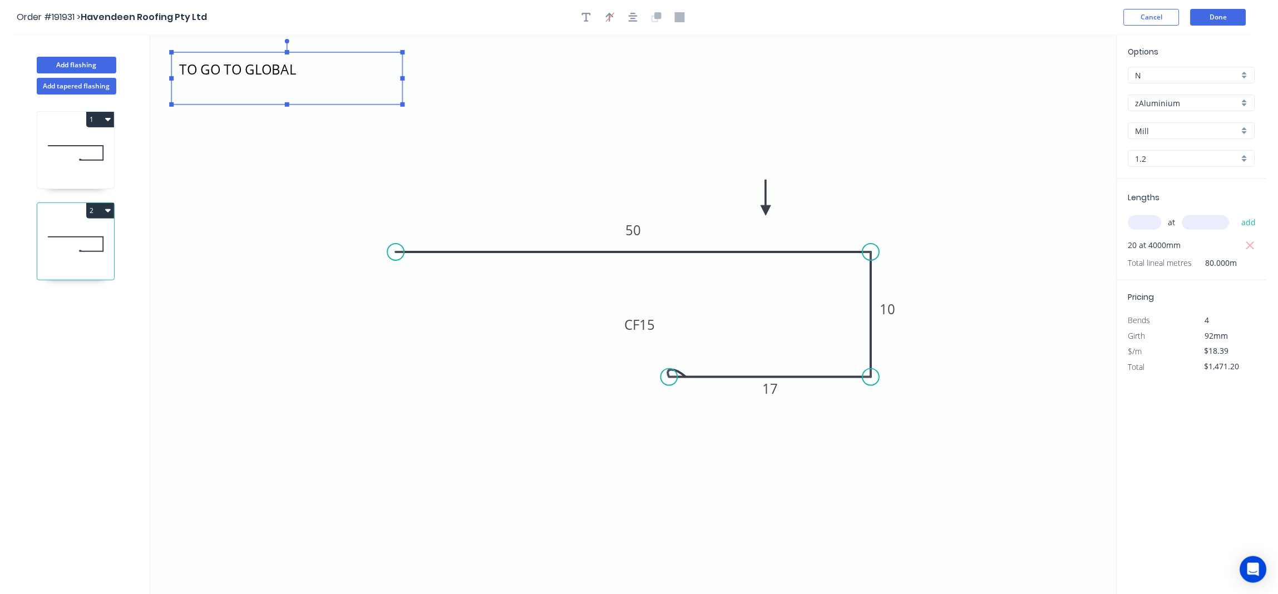
type textarea "TO GO TO GLOBAL"
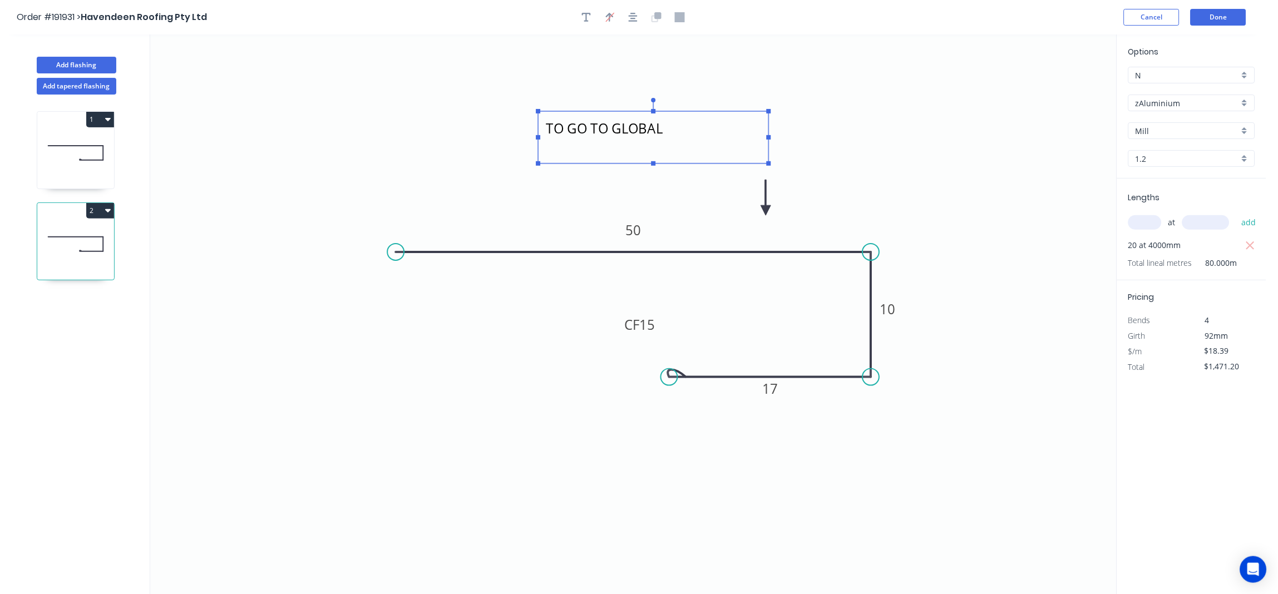
drag, startPoint x: 353, startPoint y: 61, endPoint x: 720, endPoint y: 123, distance: 371.9
click at [720, 123] on textarea "TO GO TO GLOBAL" at bounding box center [653, 137] width 219 height 41
click at [1218, 24] on button "Done" at bounding box center [1219, 17] width 56 height 17
click at [1204, 24] on button "Done" at bounding box center [1219, 17] width 56 height 17
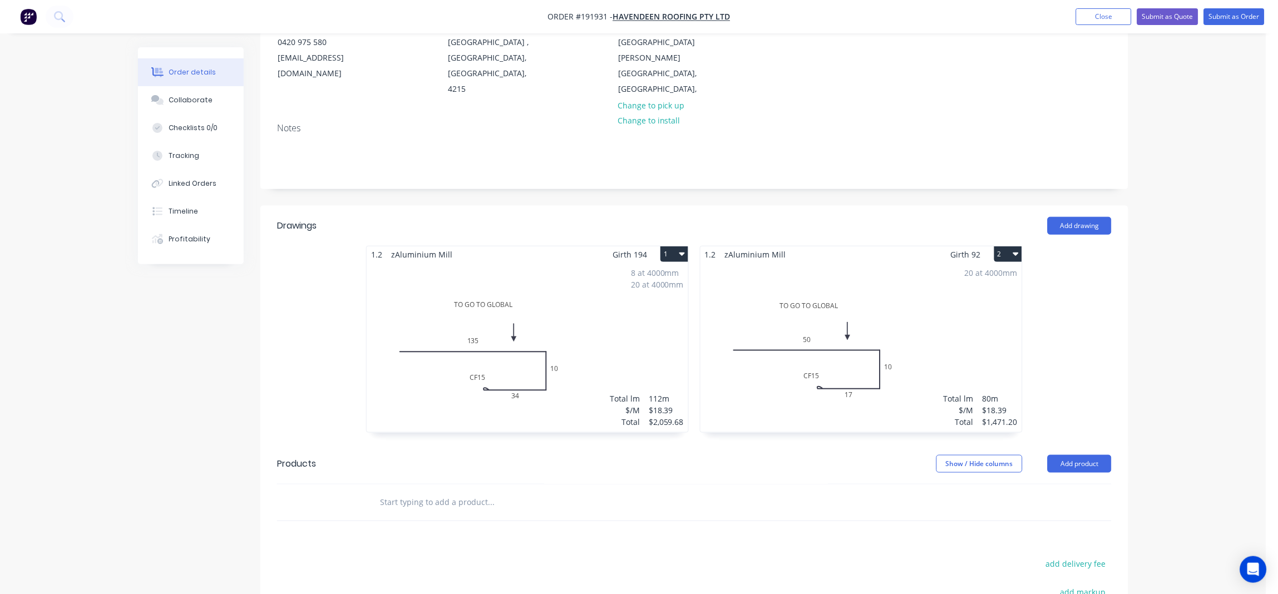
scroll to position [333, 0]
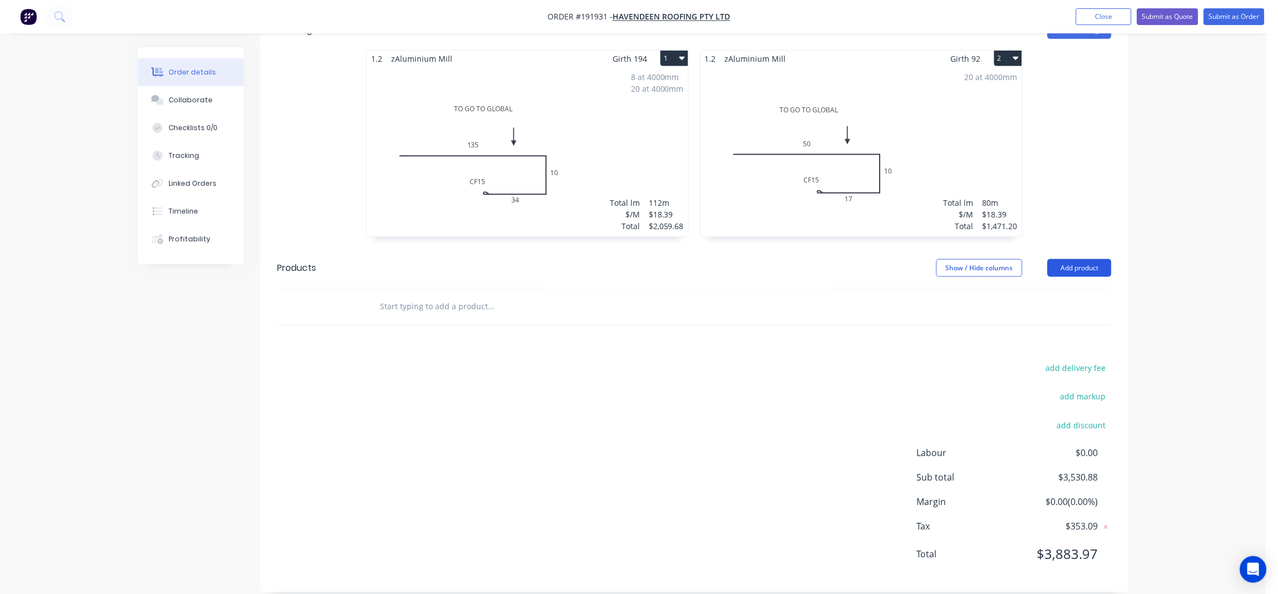
click at [1088, 259] on button "Add product" at bounding box center [1080, 268] width 64 height 18
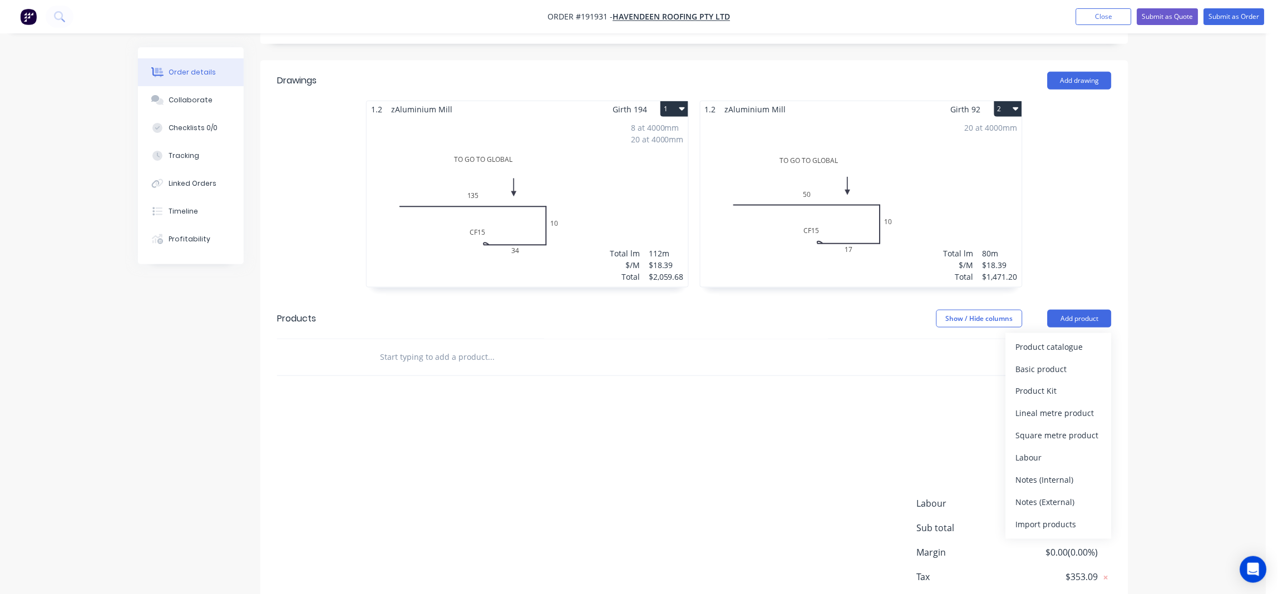
scroll to position [185, 0]
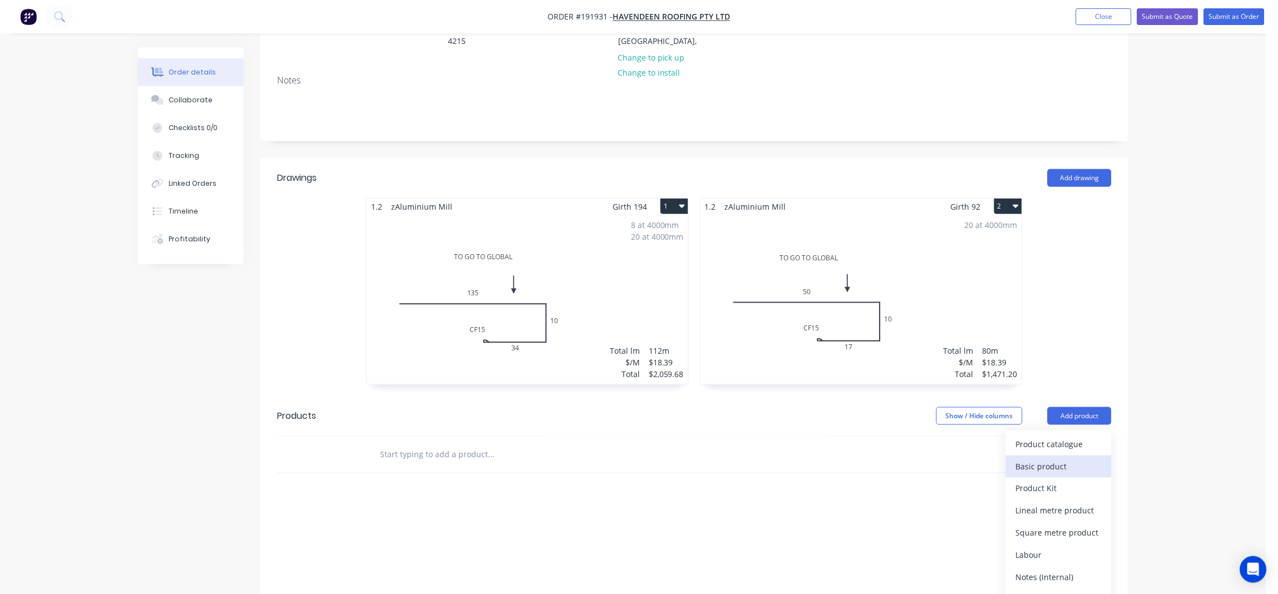
click at [1047, 459] on div "Basic product" at bounding box center [1059, 467] width 86 height 16
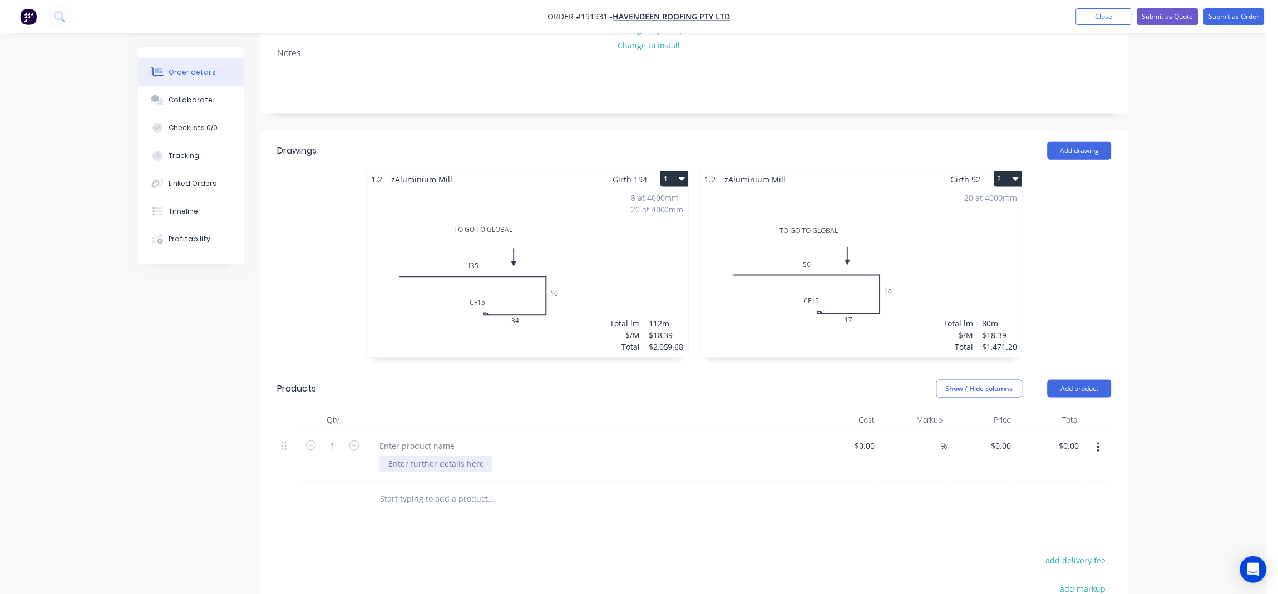
scroll to position [259, 0]
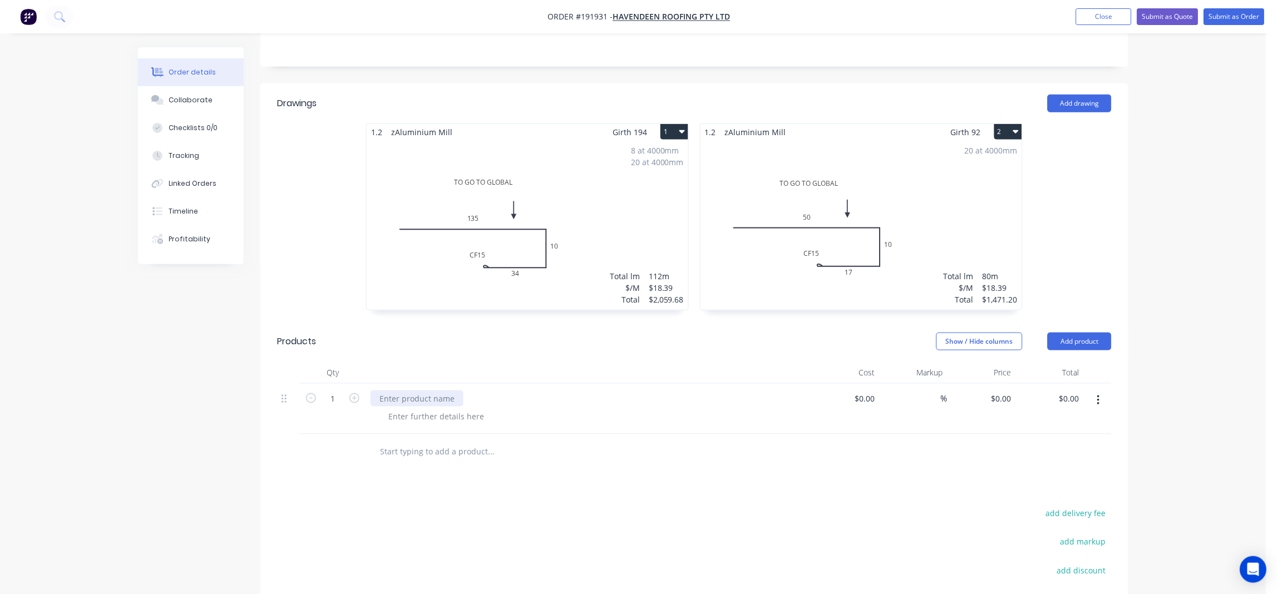
click at [420, 391] on div at bounding box center [417, 399] width 93 height 16
click at [1097, 395] on icon "button" at bounding box center [1098, 401] width 3 height 12
click at [1070, 466] on div "Delete" at bounding box center [1059, 474] width 86 height 16
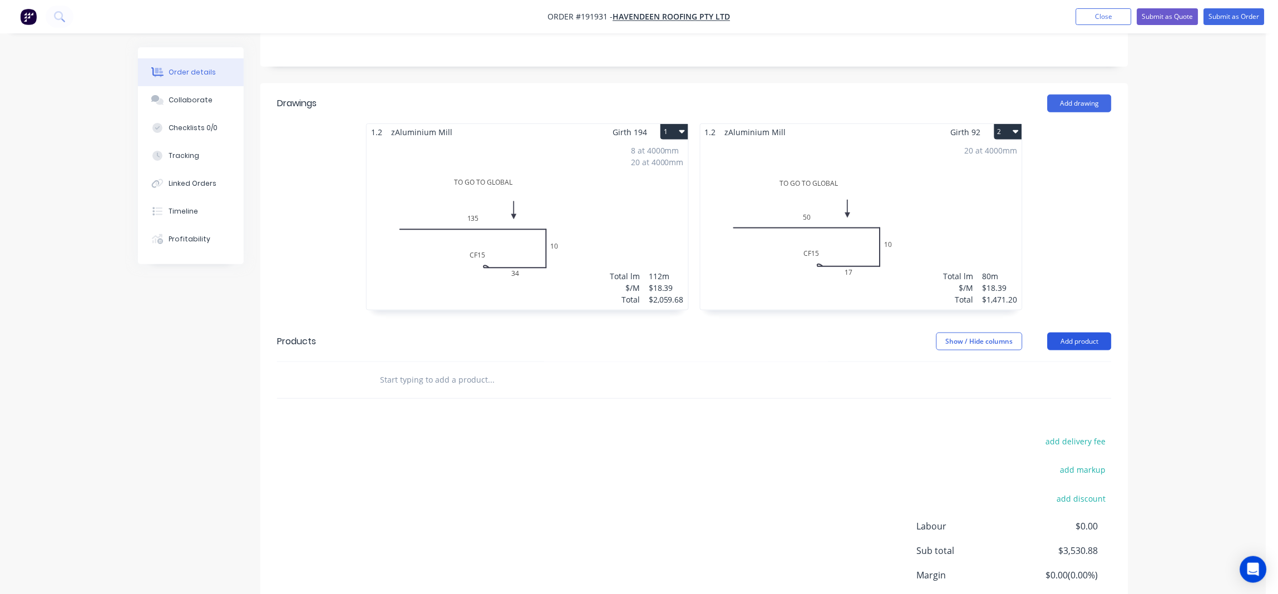
click at [1089, 333] on button "Add product" at bounding box center [1080, 342] width 64 height 18
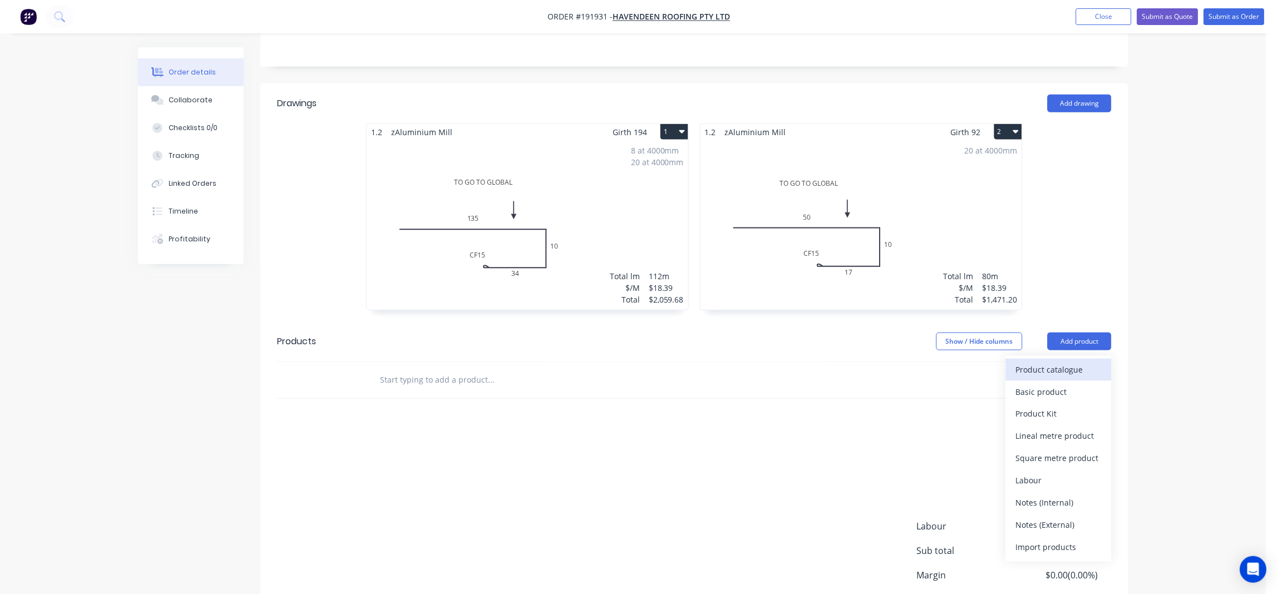
click at [1062, 362] on div "Product catalogue" at bounding box center [1059, 370] width 86 height 16
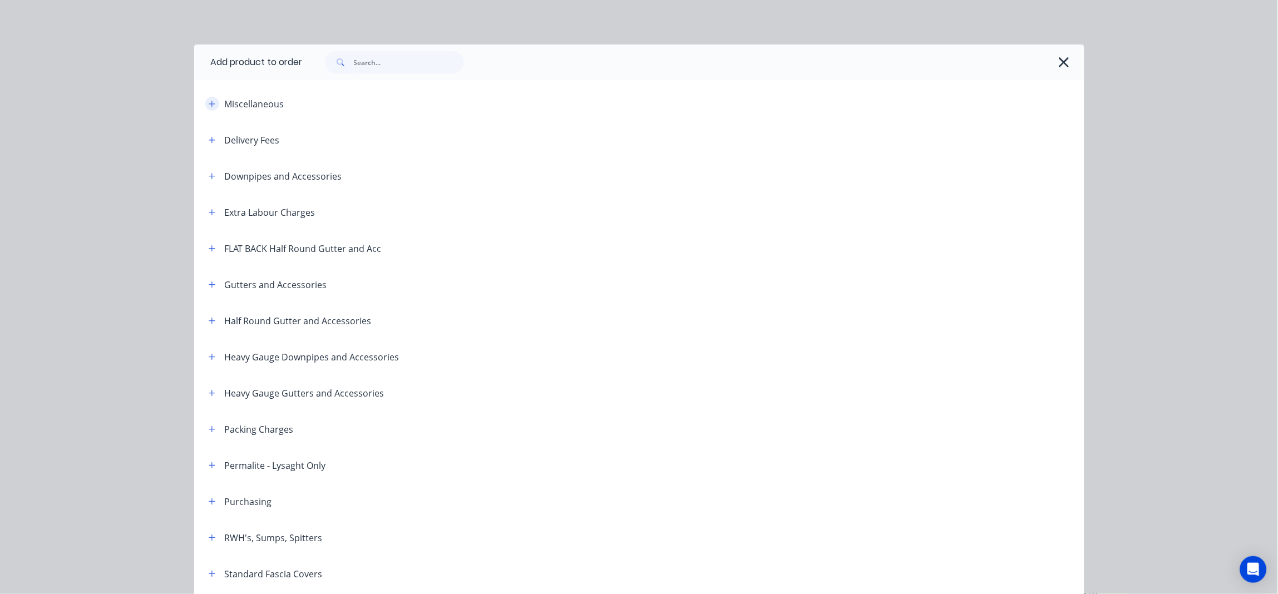
click at [209, 100] on icon "button" at bounding box center [212, 104] width 7 height 8
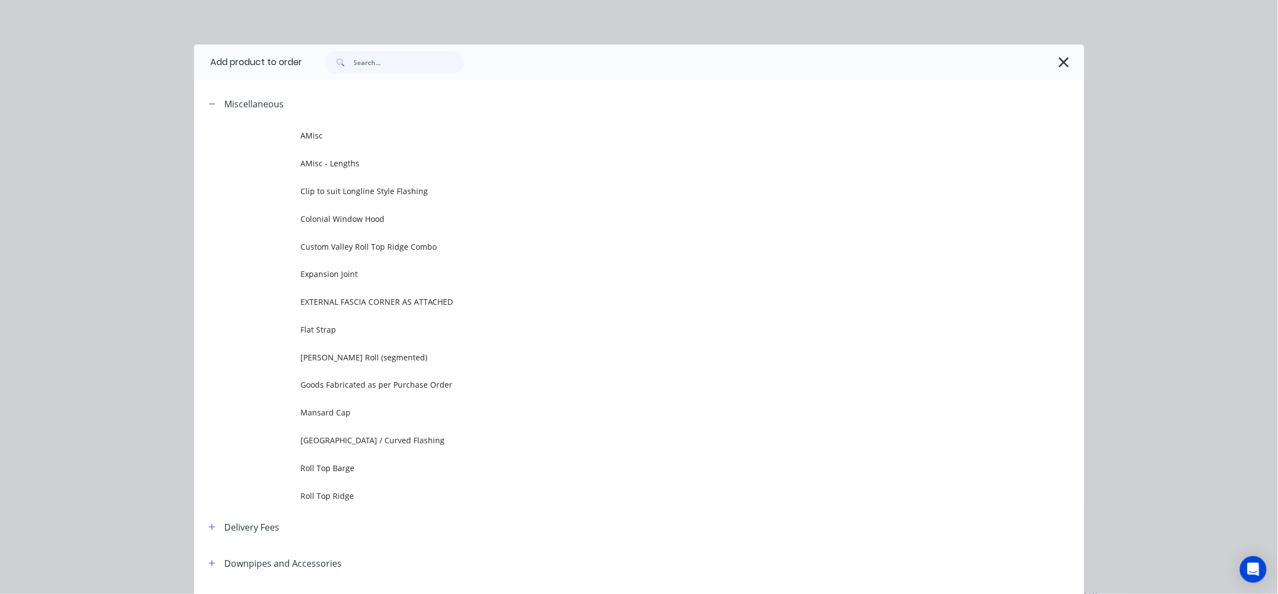
click at [355, 165] on span "AMisc - Lengths" at bounding box center [614, 163] width 627 height 12
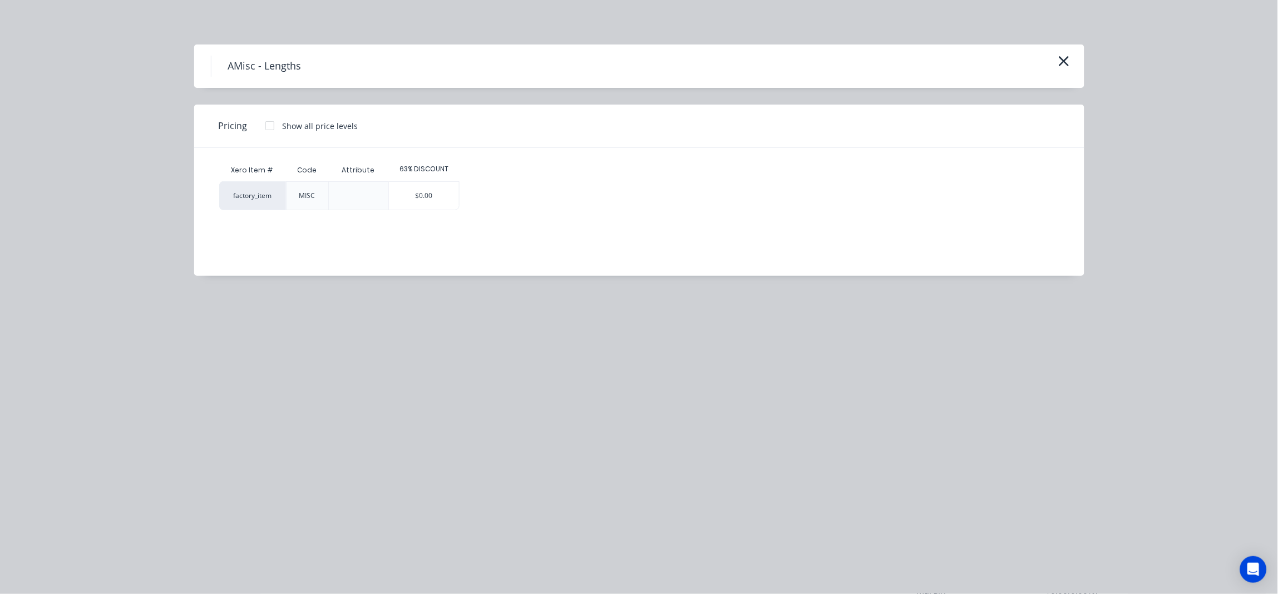
click at [426, 200] on div "$0.00" at bounding box center [424, 196] width 70 height 28
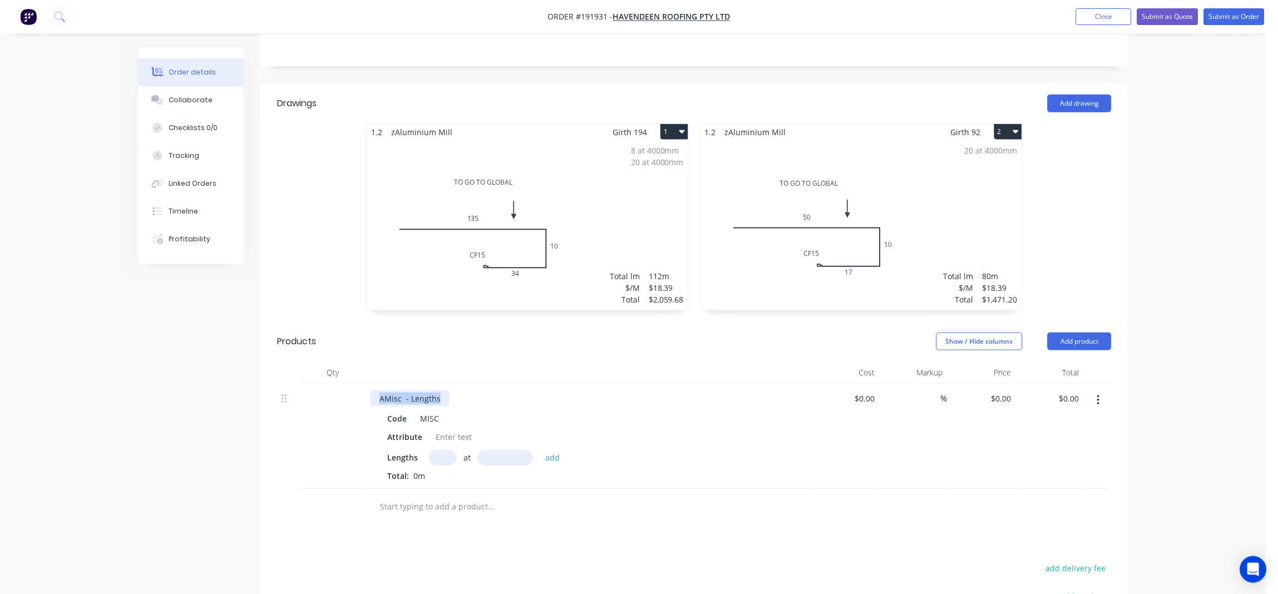
drag, startPoint x: 442, startPoint y: 381, endPoint x: 316, endPoint y: 390, distance: 127.2
click at [316, 390] on div "AMisc - Lengths Code MISC Attribute Lengths at add Total: 0m $0.00 $0.00 % $0.0…" at bounding box center [694, 437] width 835 height 106
drag, startPoint x: 648, startPoint y: 381, endPoint x: 587, endPoint y: 396, distance: 62.9
click at [587, 396] on div "194 GIRTH FLASHING - POWDERCOATED MATT SURFMIST ON ARROW SIDE Code MISC Attribu…" at bounding box center [588, 437] width 445 height 106
drag, startPoint x: 422, startPoint y: 425, endPoint x: 362, endPoint y: 418, distance: 60.5
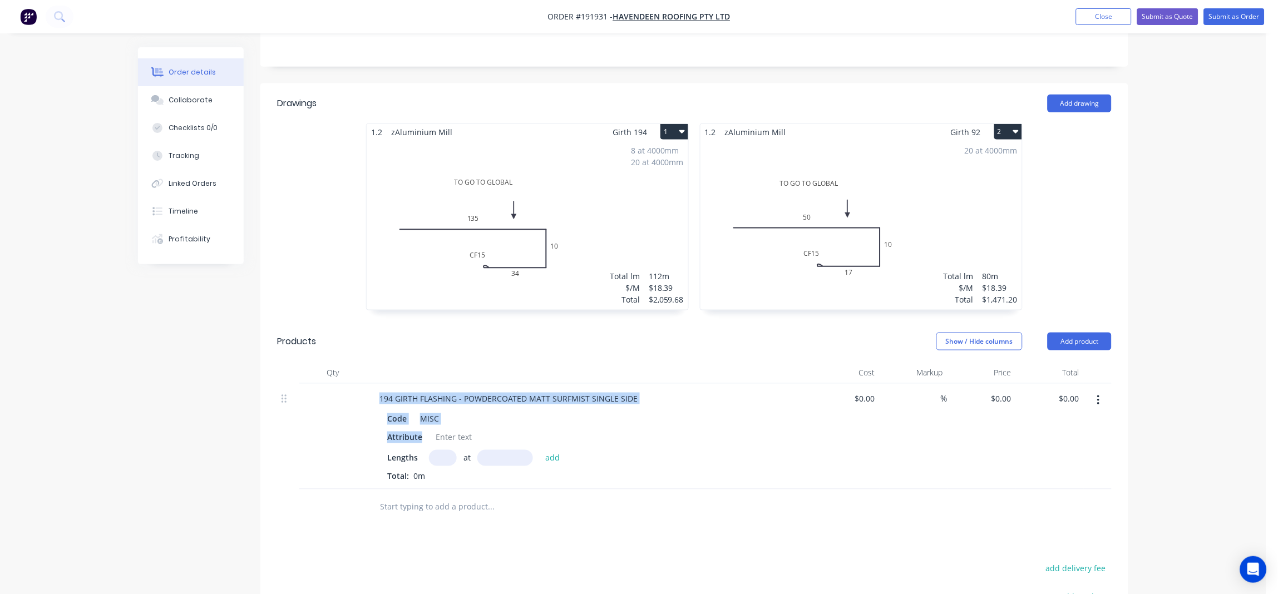
click at [362, 418] on div "194 GIRTH FLASHING - POWDERCOATED MATT SURFMIST SINGLE SIDE Code MISC Attribute…" at bounding box center [694, 437] width 835 height 106
click at [410, 430] on div "Attribute" at bounding box center [405, 438] width 44 height 16
drag, startPoint x: 422, startPoint y: 425, endPoint x: 393, endPoint y: 430, distance: 29.9
click at [393, 430] on div "Attribute" at bounding box center [405, 438] width 44 height 16
click at [452, 450] on input "text" at bounding box center [443, 458] width 28 height 16
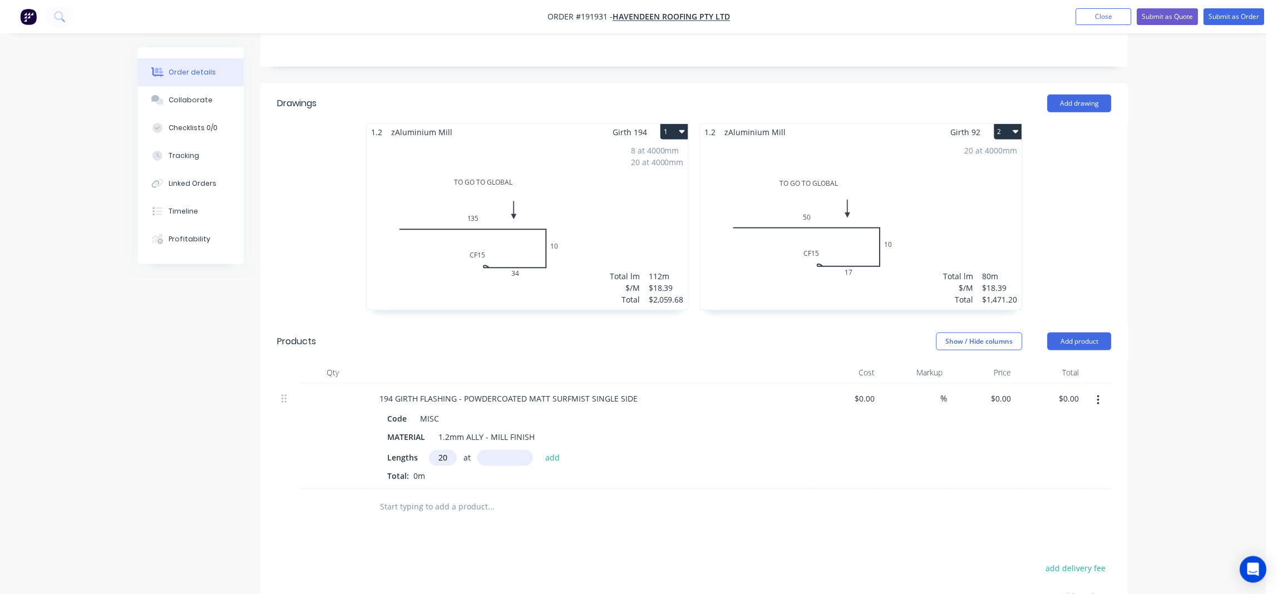
type input "20"
type input "4000"
click at [540, 450] on button "add" at bounding box center [553, 457] width 26 height 15
type input "8"
type input "40000"
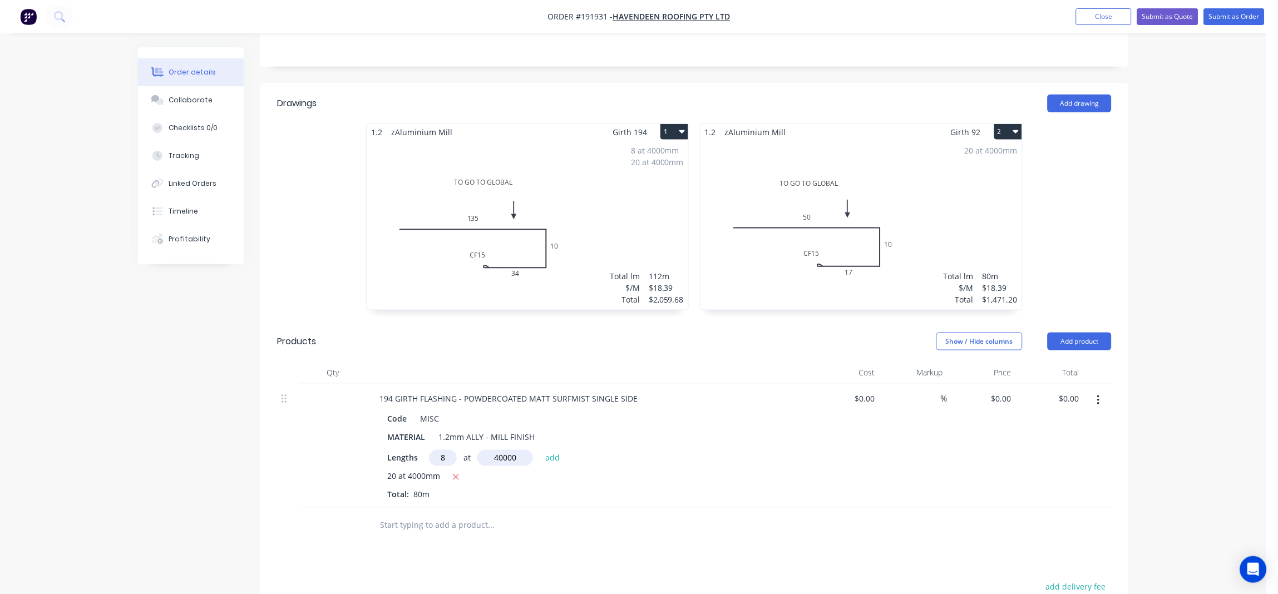
click at [540, 450] on button "add" at bounding box center [553, 457] width 26 height 15
click at [448, 489] on div "8 at 40000mm" at bounding box center [588, 496] width 403 height 14
click at [454, 491] on icon "button" at bounding box center [455, 496] width 7 height 10
click at [441, 450] on input "text" at bounding box center [443, 458] width 28 height 16
type input "8"
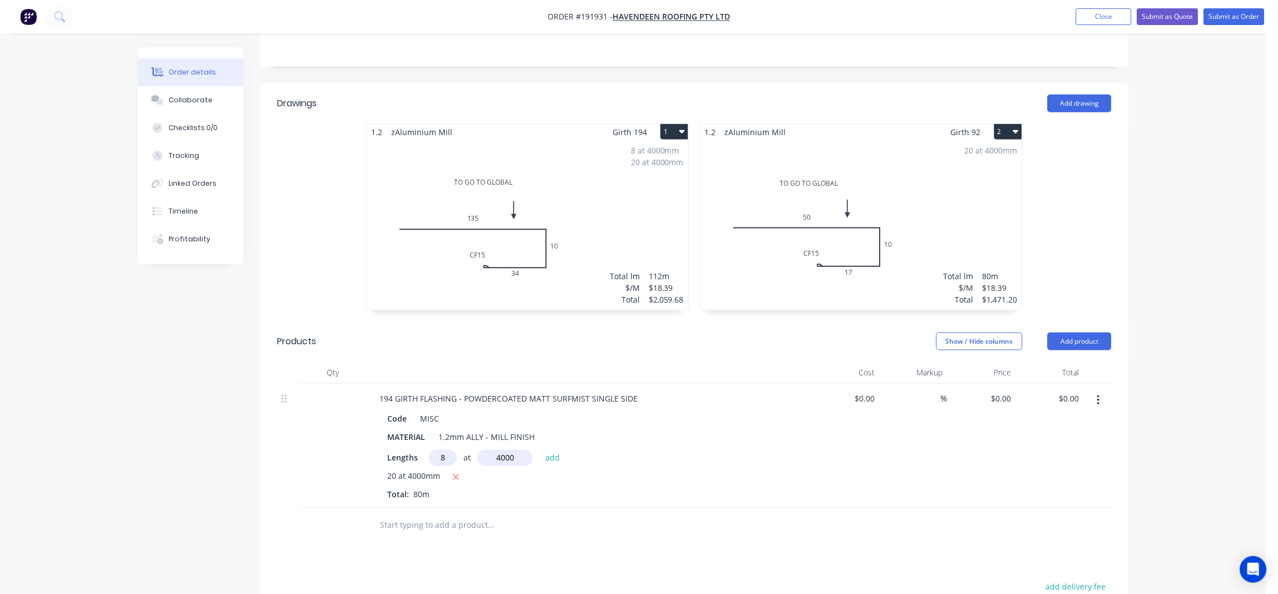
type input "4000"
click at [540, 450] on button "add" at bounding box center [553, 457] width 26 height 15
click at [1171, 268] on div "Order details Collaborate Checklists 0/0 Tracking Linked Orders Timeline Profit…" at bounding box center [633, 294] width 1267 height 1106
click at [1100, 391] on button "button" at bounding box center [1099, 401] width 26 height 20
click at [1056, 444] on div "Duplicate" at bounding box center [1059, 452] width 86 height 16
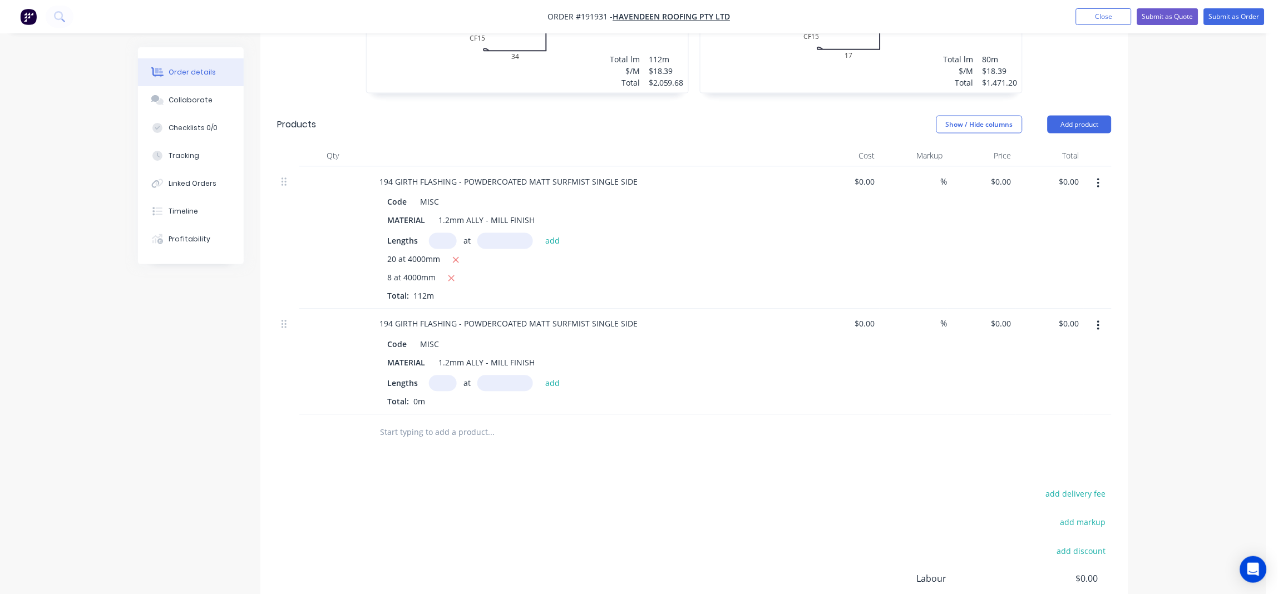
scroll to position [481, 0]
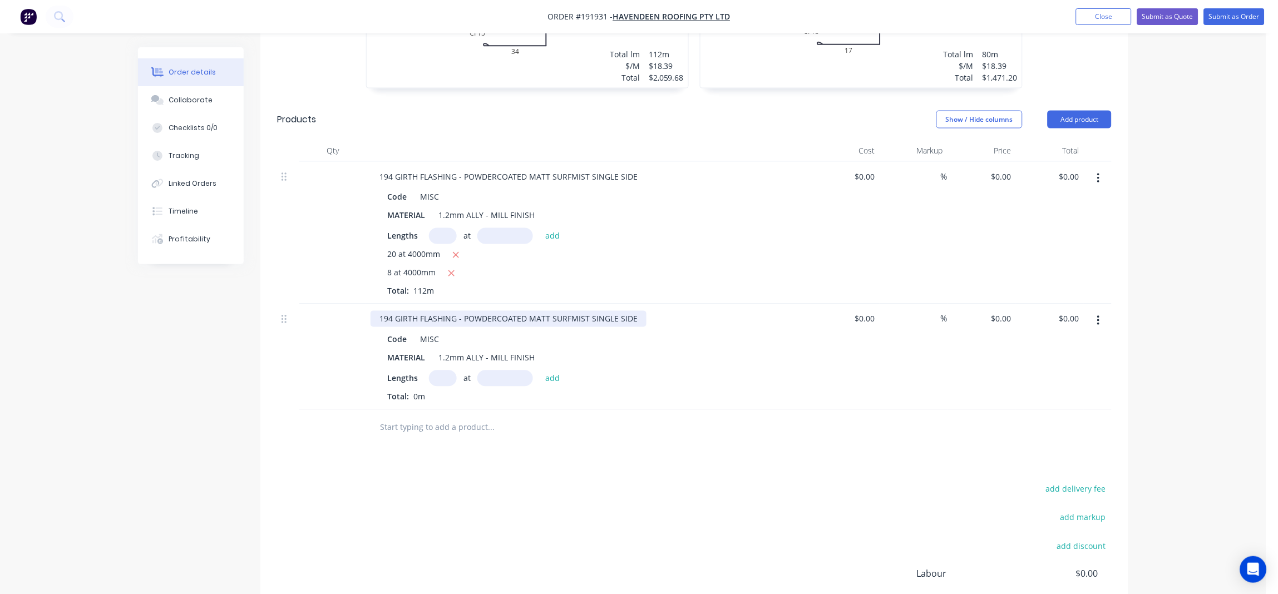
click at [392, 311] on div "194 GIRTH FLASHING - POWDERCOATED MATT SURFMIST SINGLE SIDE" at bounding box center [509, 319] width 276 height 16
click at [472, 482] on div "add delivery fee add markup add discount Labour $0.00 Sub total $3,530.88 Margi…" at bounding box center [694, 589] width 835 height 215
drag, startPoint x: 443, startPoint y: 359, endPoint x: 587, endPoint y: 417, distance: 154.6
click at [443, 371] on input "text" at bounding box center [443, 379] width 28 height 16
type input "20"
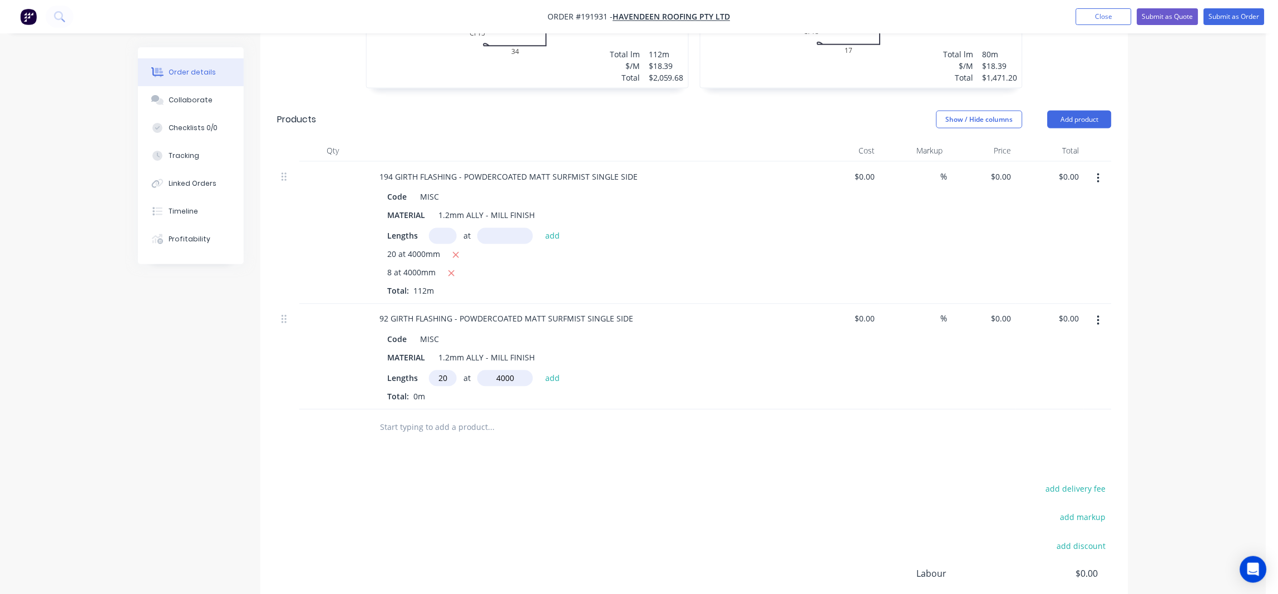
type input "4000"
click at [540, 371] on button "add" at bounding box center [553, 378] width 26 height 15
click at [1184, 262] on div "Order details Collaborate Checklists 0/0 Tracking Linked Orders Timeline Profit…" at bounding box center [633, 134] width 1267 height 1230
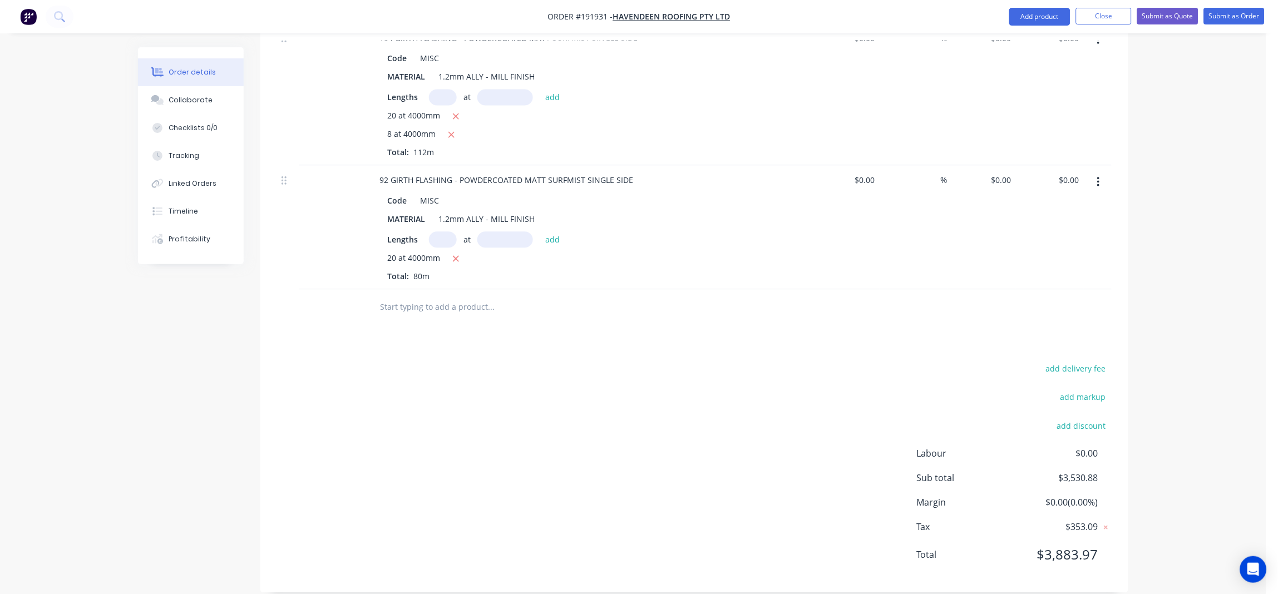
scroll to position [620, 0]
drag, startPoint x: 475, startPoint y: 585, endPoint x: 477, endPoint y: 559, distance: 26.3
click at [475, 585] on div "Created by Taylor Created 05/09/25 Required 19/09/25 Assigned to Add team membe…" at bounding box center [633, 18] width 991 height 1183
click at [510, 447] on div "add delivery fee add markup add discount Labour $0.00 Sub total $3,530.88 Margi…" at bounding box center [694, 468] width 835 height 215
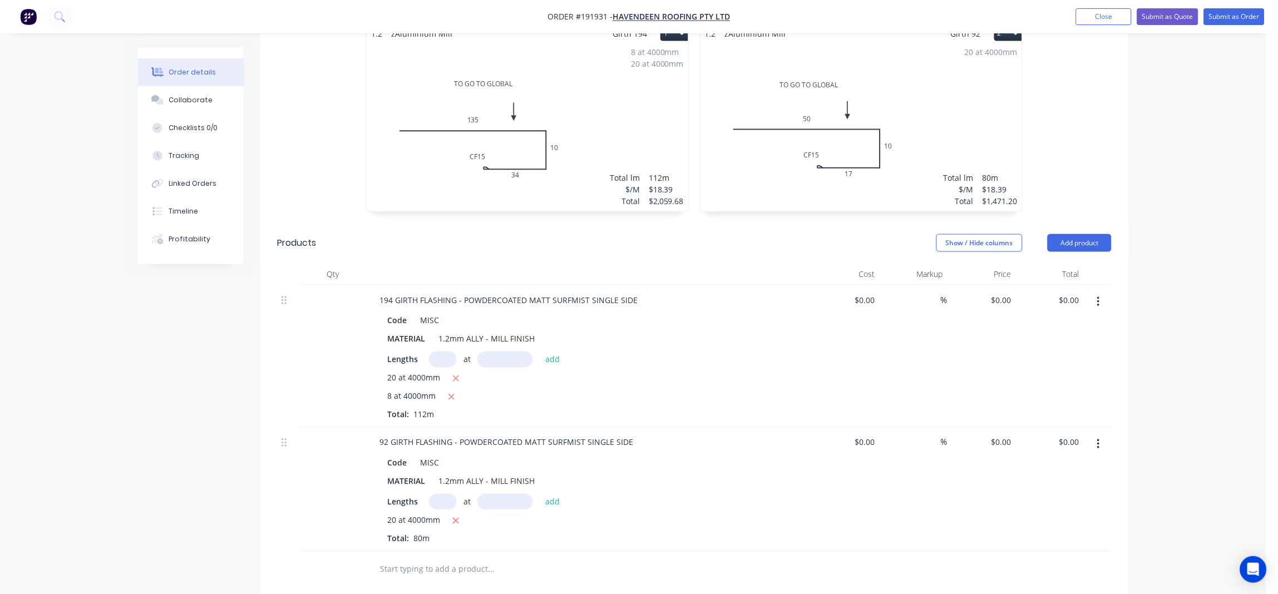
scroll to position [250, 0]
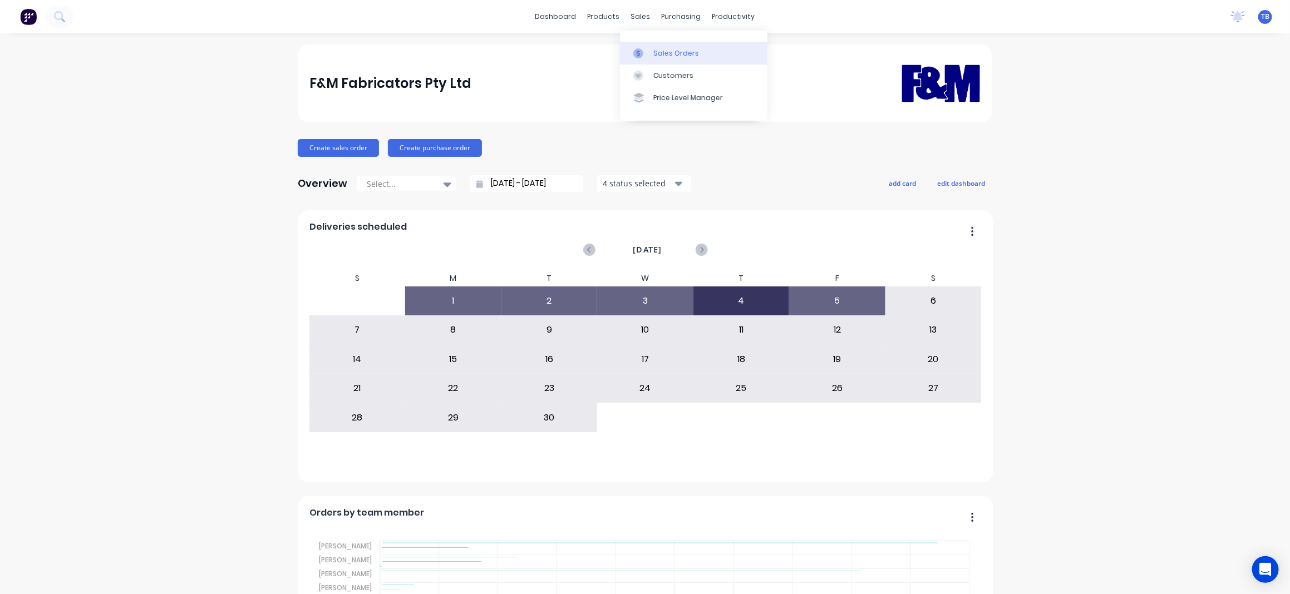
click at [664, 48] on div "Sales Orders" at bounding box center [676, 53] width 46 height 10
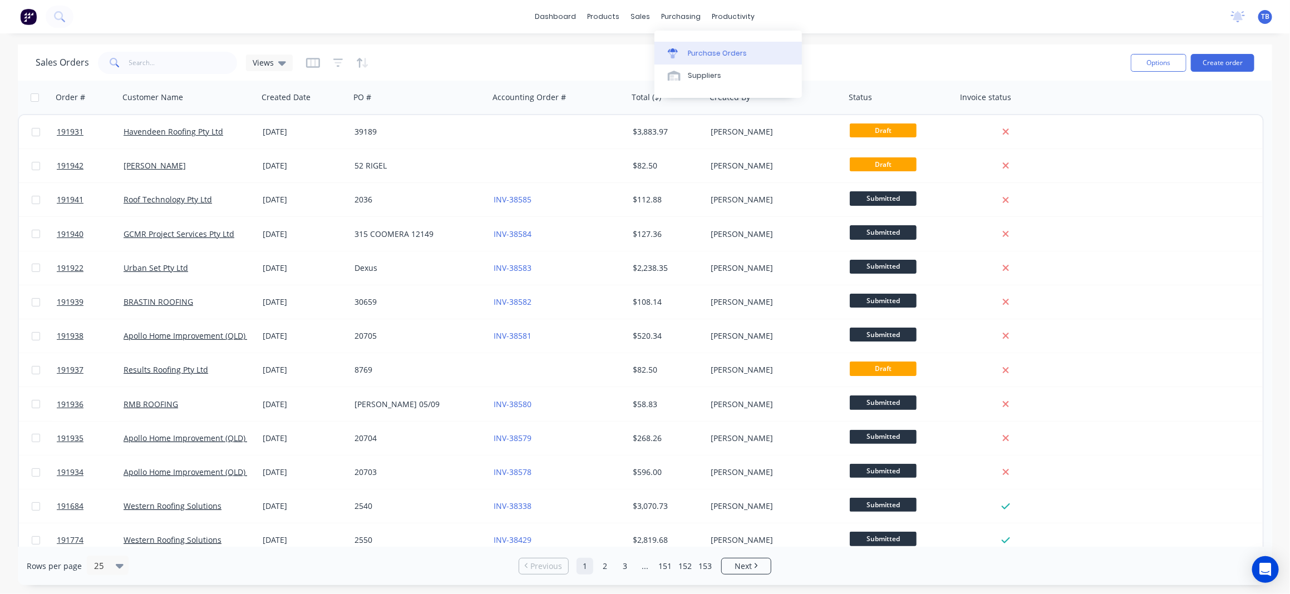
click at [717, 56] on div "Purchase Orders" at bounding box center [717, 53] width 59 height 10
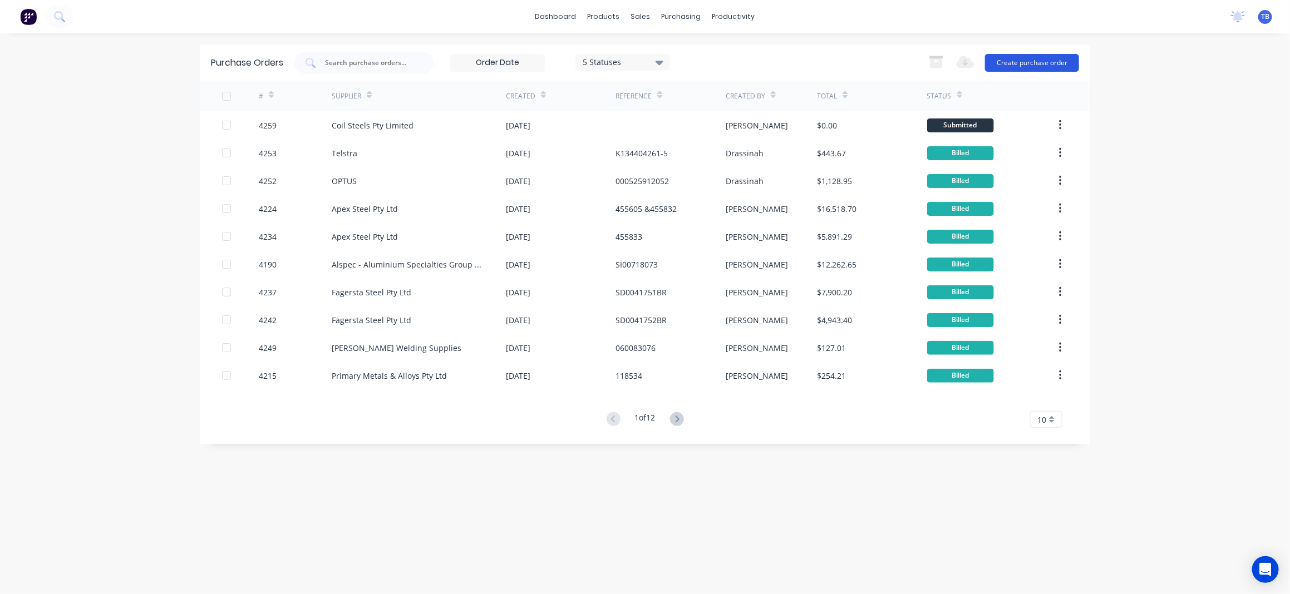
click at [1035, 58] on button "Create purchase order" at bounding box center [1032, 63] width 94 height 18
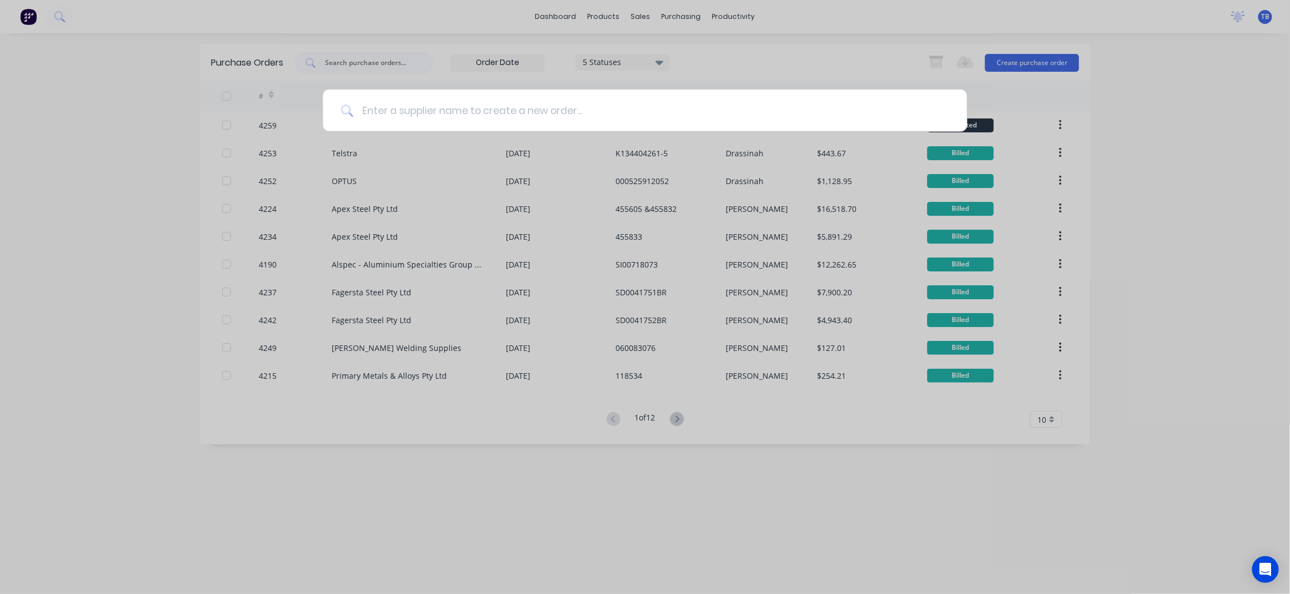
click at [538, 116] on input at bounding box center [651, 111] width 596 height 42
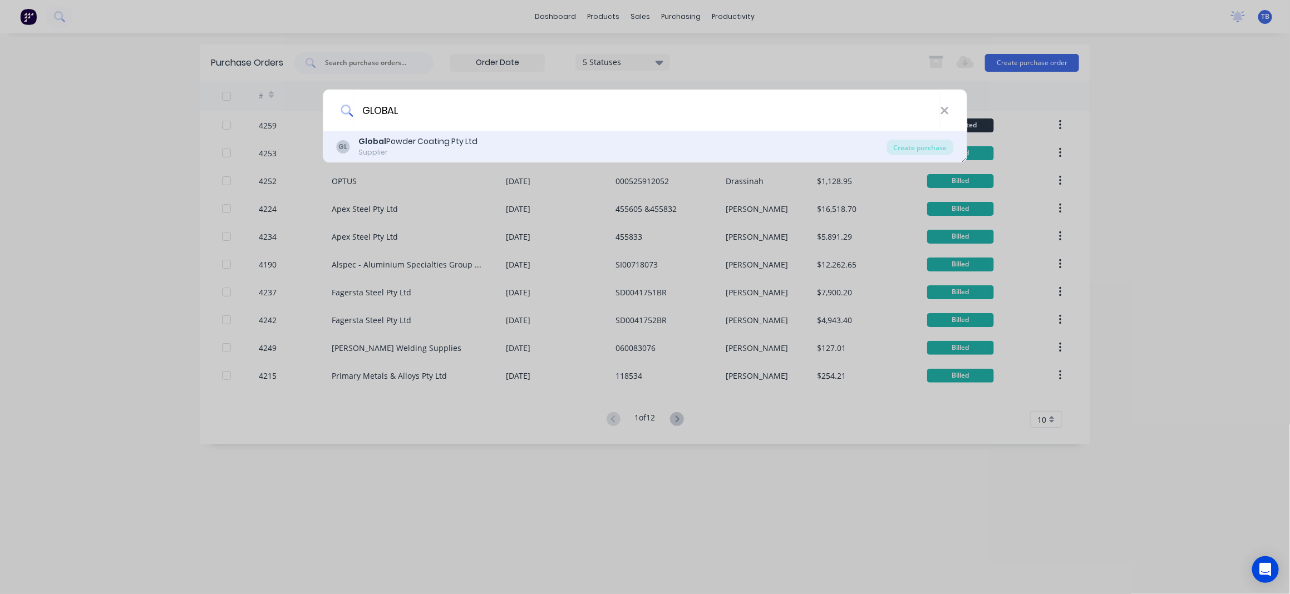
type input "GLOBAL"
click at [580, 143] on div "GL Global Powder Coating Pty Ltd Supplier" at bounding box center [612, 147] width 550 height 22
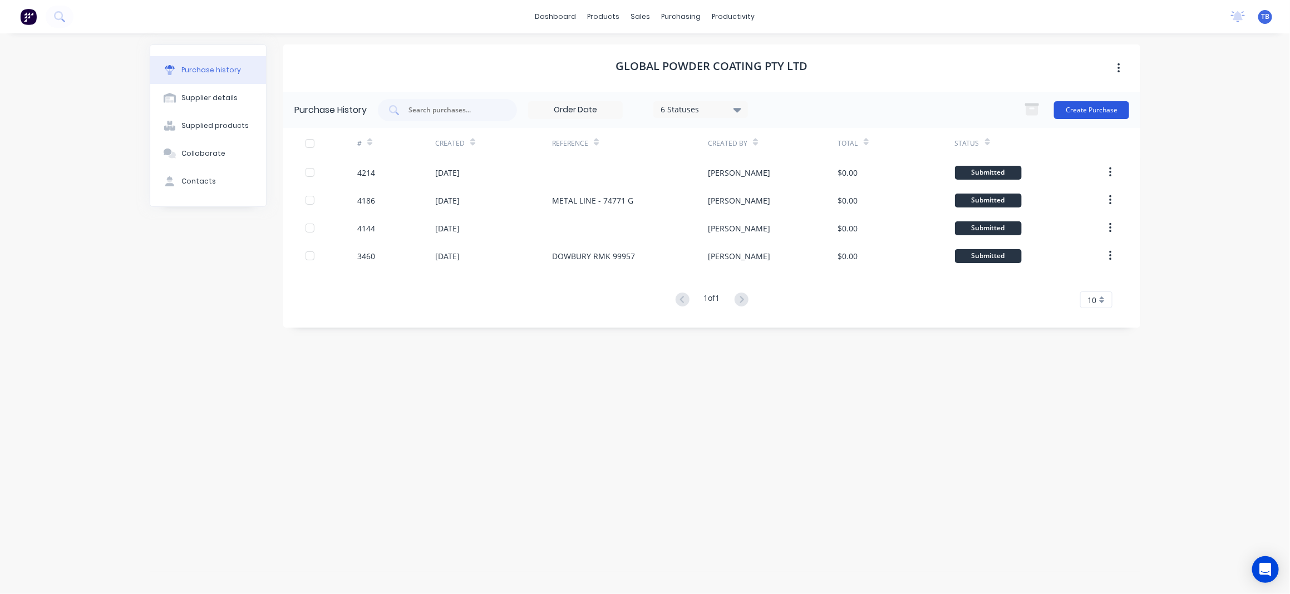
click at [1112, 104] on button "Create Purchase" at bounding box center [1091, 110] width 75 height 18
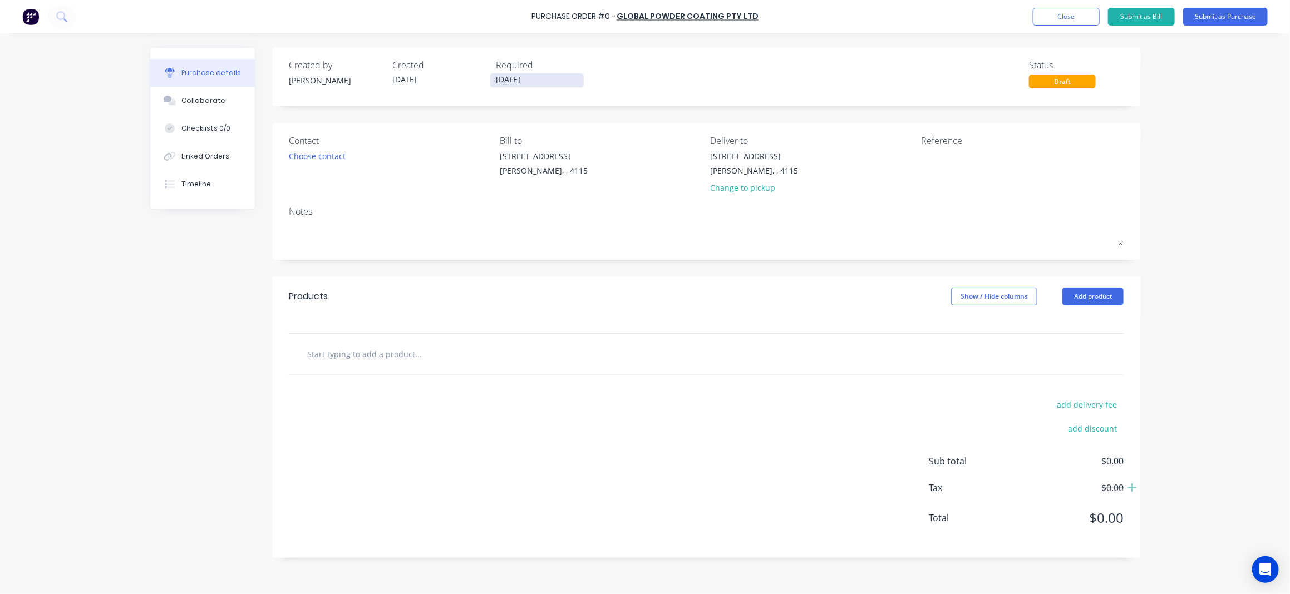
click at [501, 82] on input "[DATE]" at bounding box center [536, 80] width 93 height 14
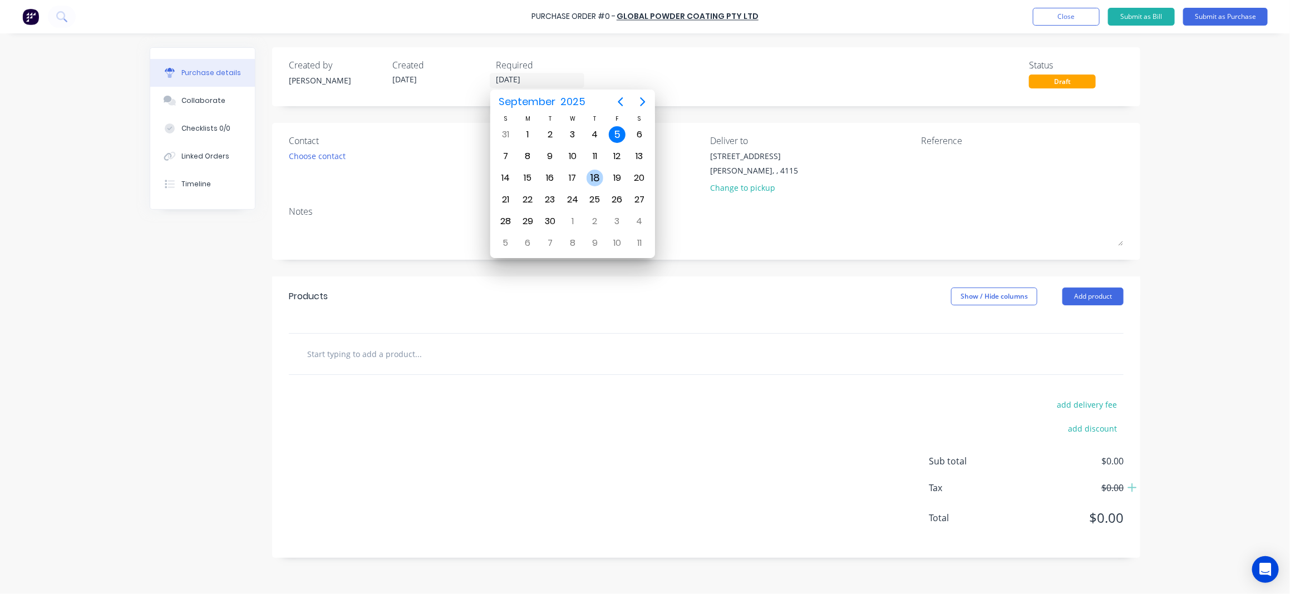
click at [595, 178] on div "18" at bounding box center [595, 178] width 17 height 17
type input "18/09/25"
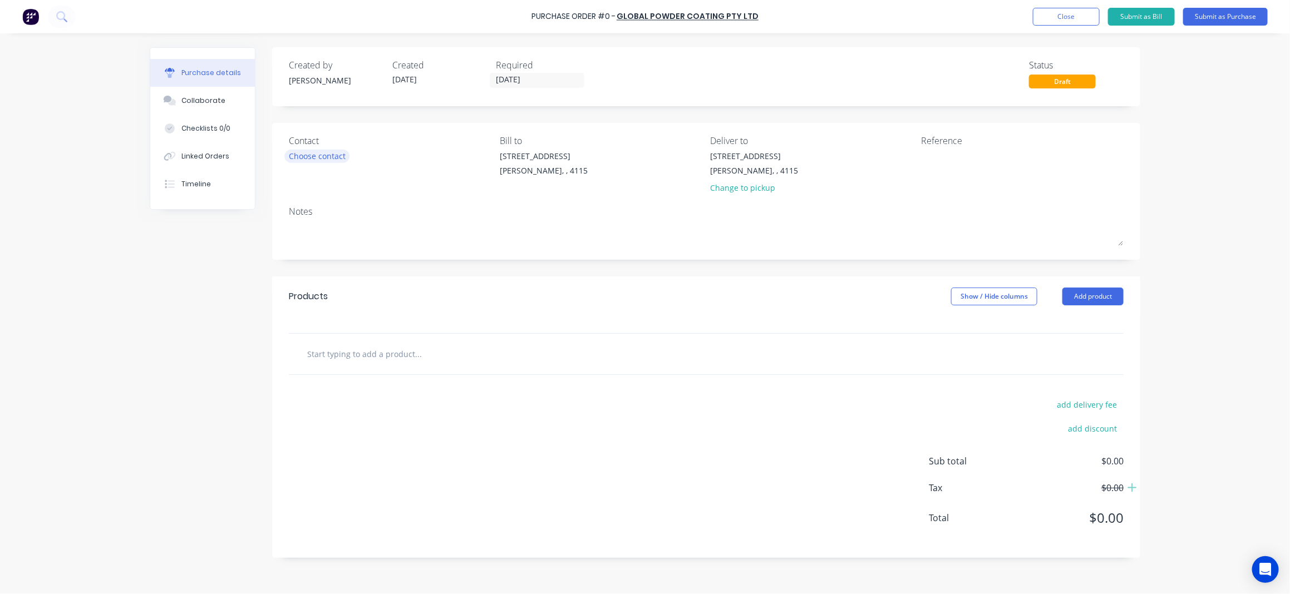
click at [326, 150] on div "Choose contact" at bounding box center [317, 156] width 57 height 12
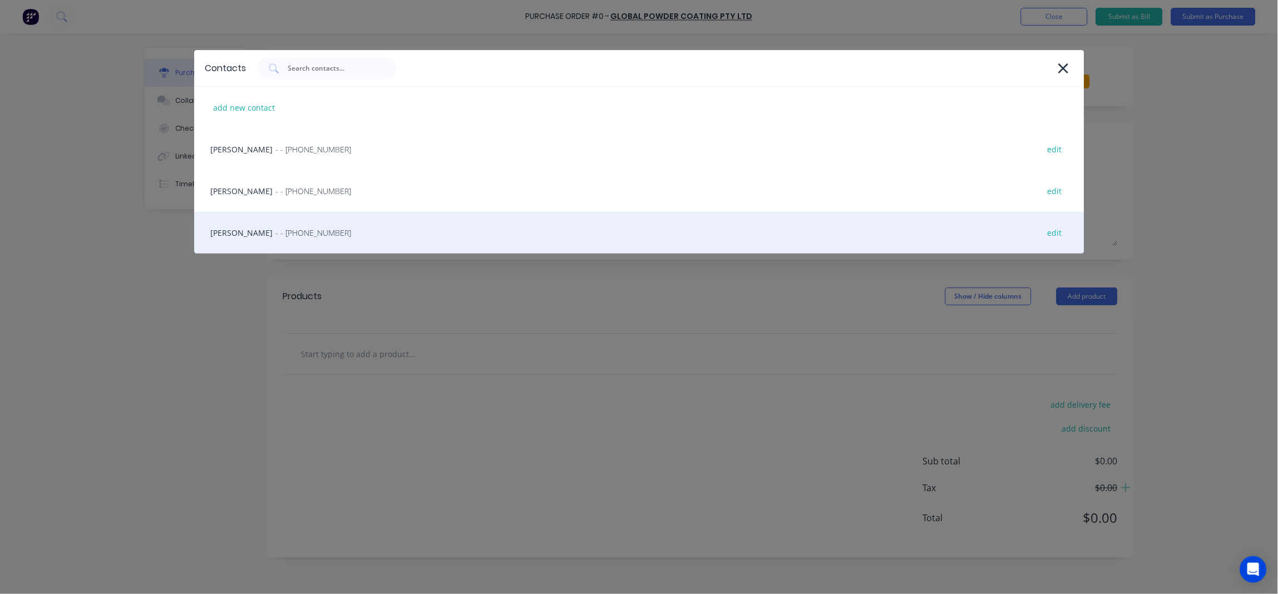
click at [292, 230] on span "- - (07) 3372 3005" at bounding box center [314, 233] width 76 height 12
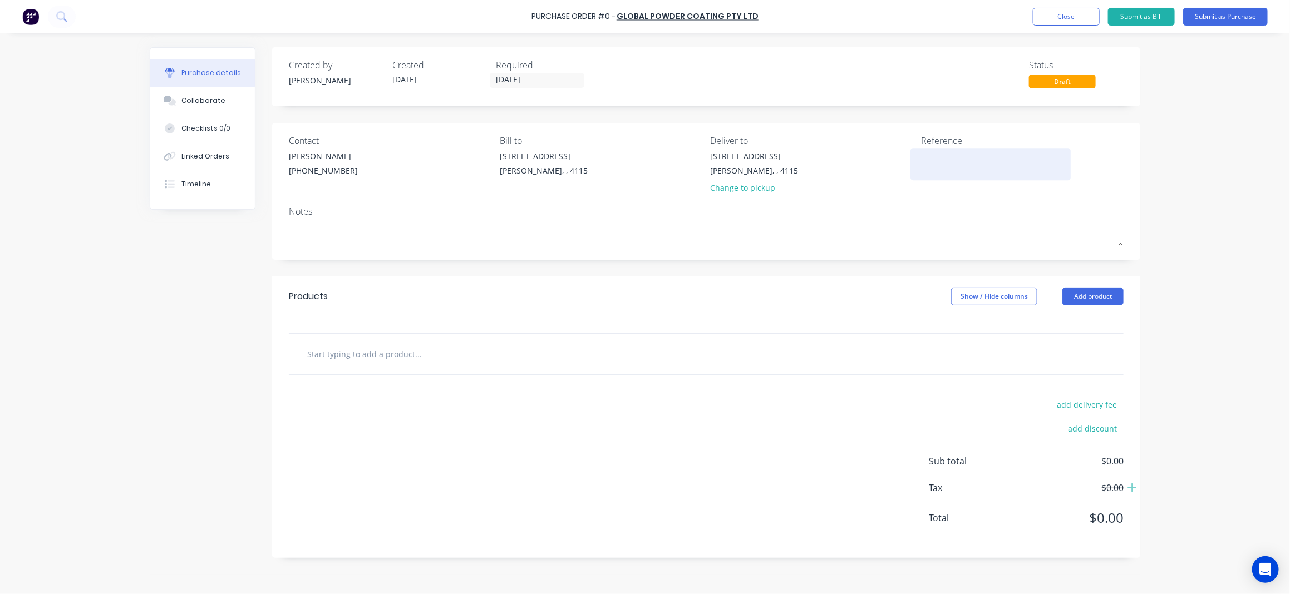
click at [967, 161] on textarea at bounding box center [990, 162] width 139 height 25
type textarea "HAVENDEEN/39189"
type textarea "x"
type textarea "HAVENDEEN/39189"
click at [593, 282] on div "Products Show / Hide columns Add product" at bounding box center [706, 297] width 868 height 40
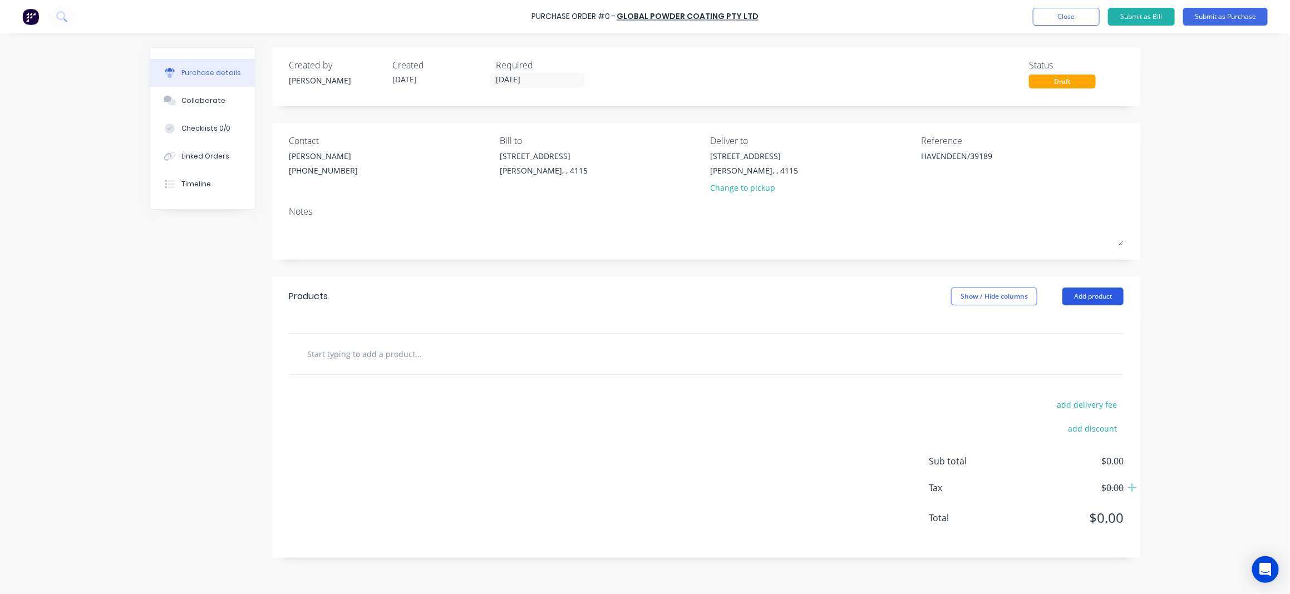
click at [1106, 302] on button "Add product" at bounding box center [1092, 297] width 61 height 18
click at [1092, 360] on button "Lineal metre product" at bounding box center [1071, 369] width 106 height 22
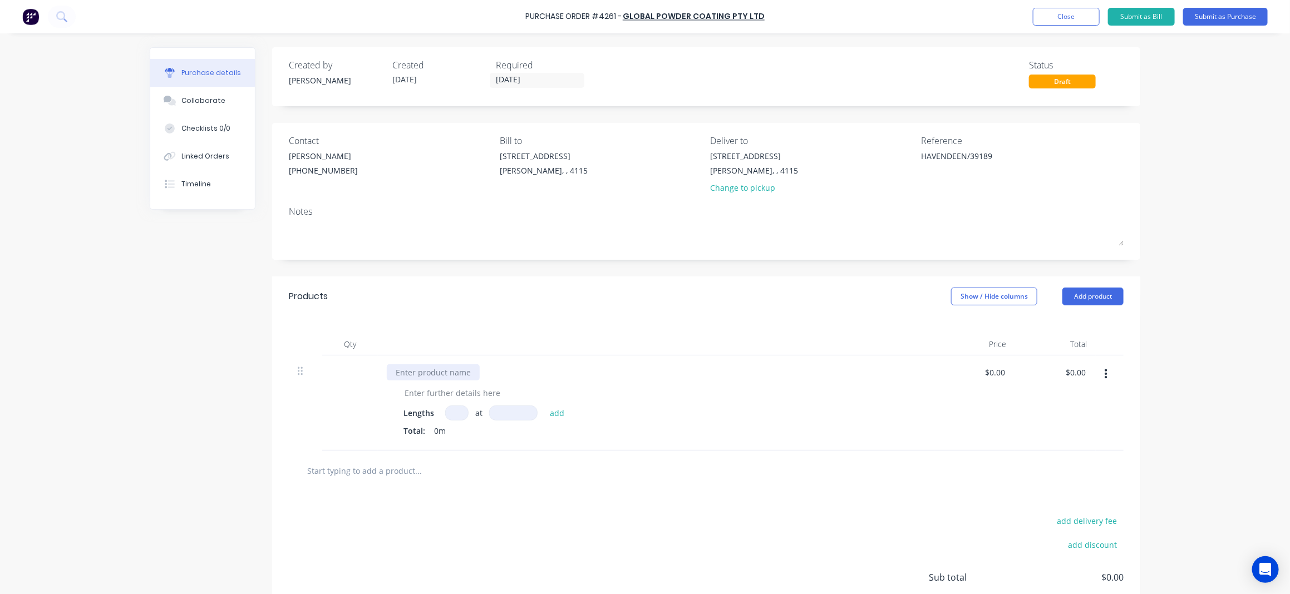
type textarea "x"
click at [438, 375] on div at bounding box center [433, 373] width 93 height 16
type textarea "x"
click at [422, 395] on div at bounding box center [453, 393] width 114 height 16
click at [460, 415] on input at bounding box center [456, 413] width 23 height 15
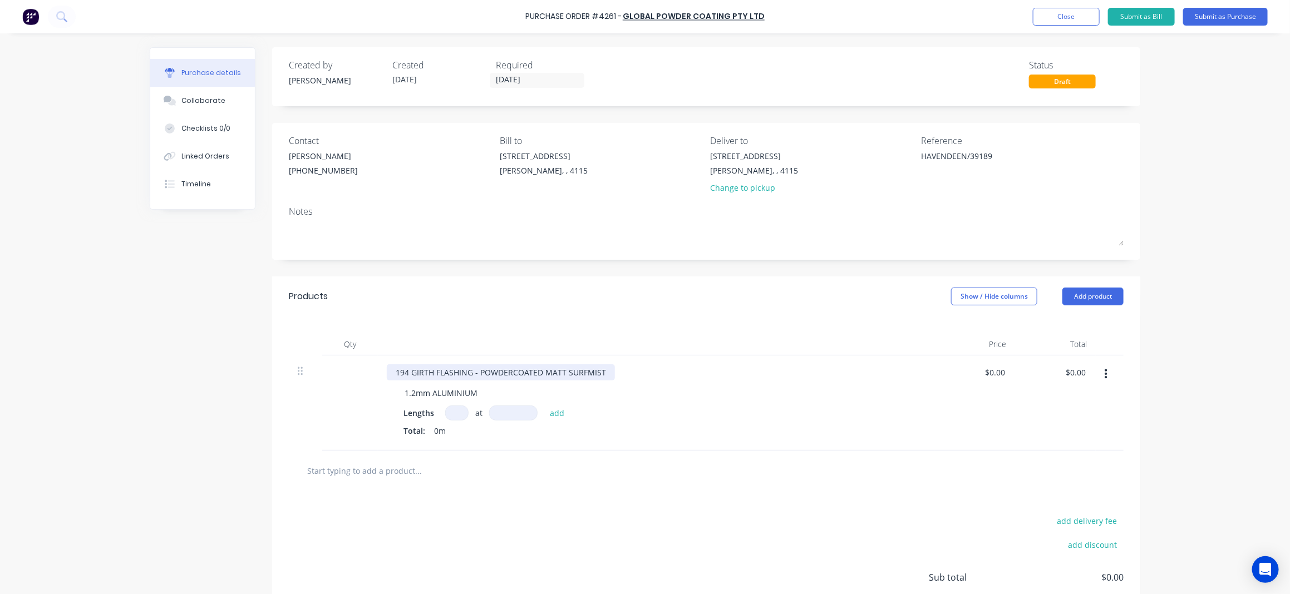
click at [601, 372] on div "194 GIRTH FLASHING - POWDERCOATED MATT SURFMIST" at bounding box center [501, 373] width 228 height 16
click at [436, 410] on div "Lengths at add" at bounding box center [655, 413] width 505 height 15
click at [448, 416] on input at bounding box center [456, 413] width 23 height 15
type textarea "x"
type input "2"
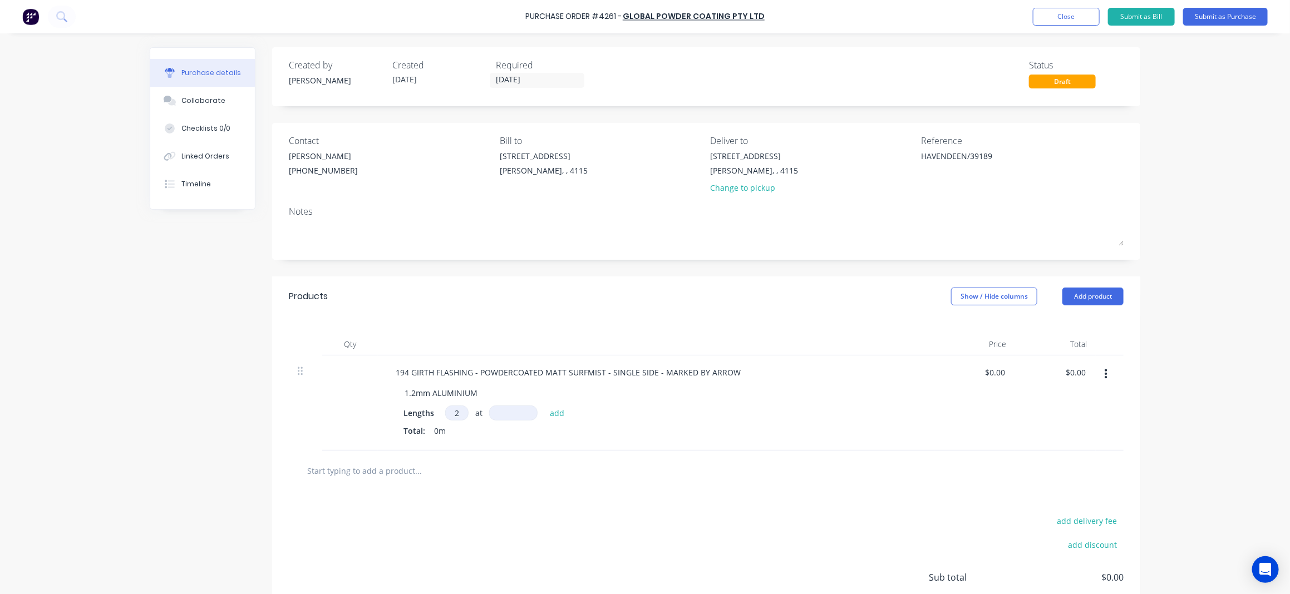
type textarea "x"
type input "20"
type textarea "x"
type input "4"
type textarea "x"
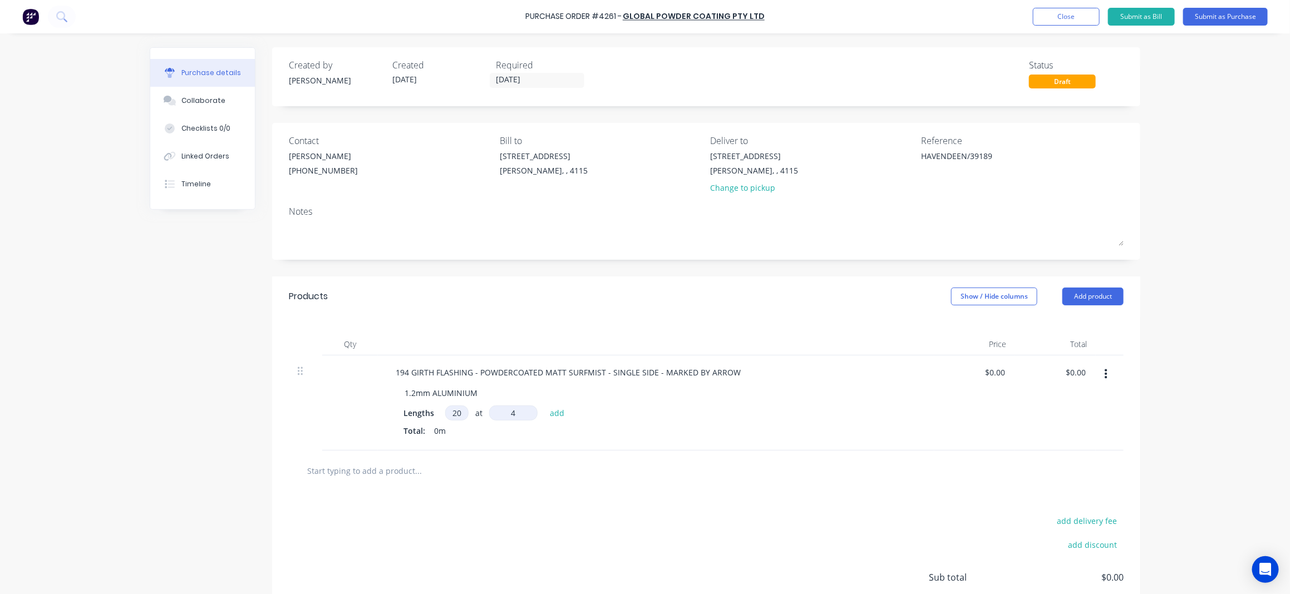
type input "40"
type textarea "x"
type input "400"
type textarea "x"
type input "4000"
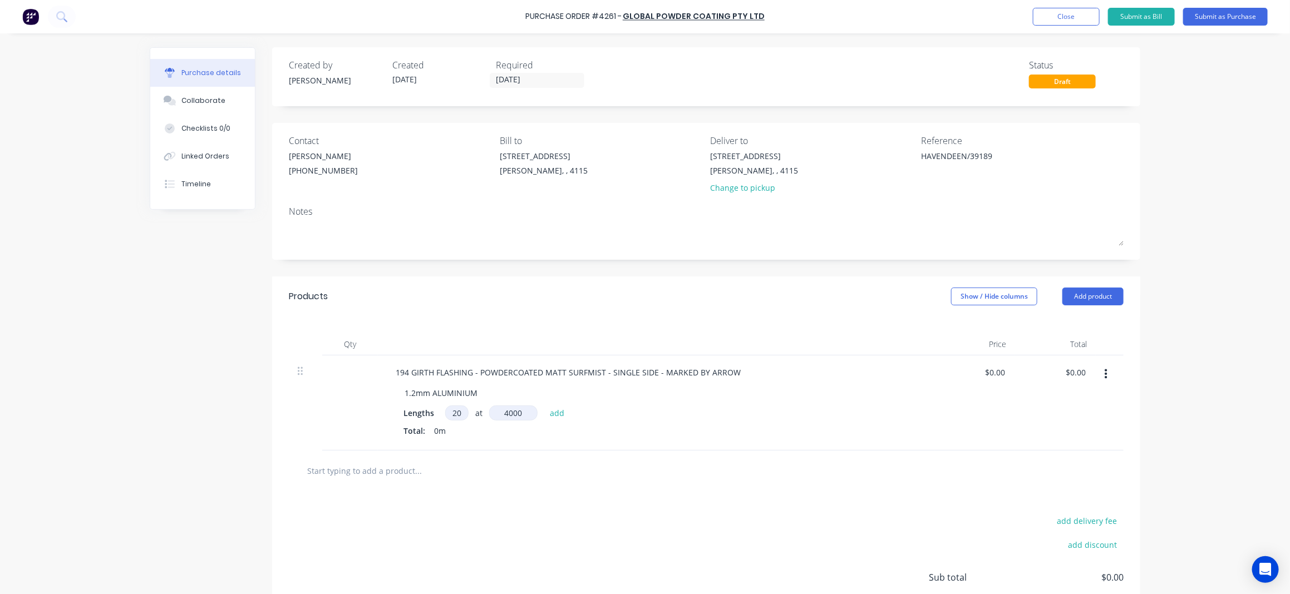
type textarea "x"
type input "8"
type textarea "x"
type input "4"
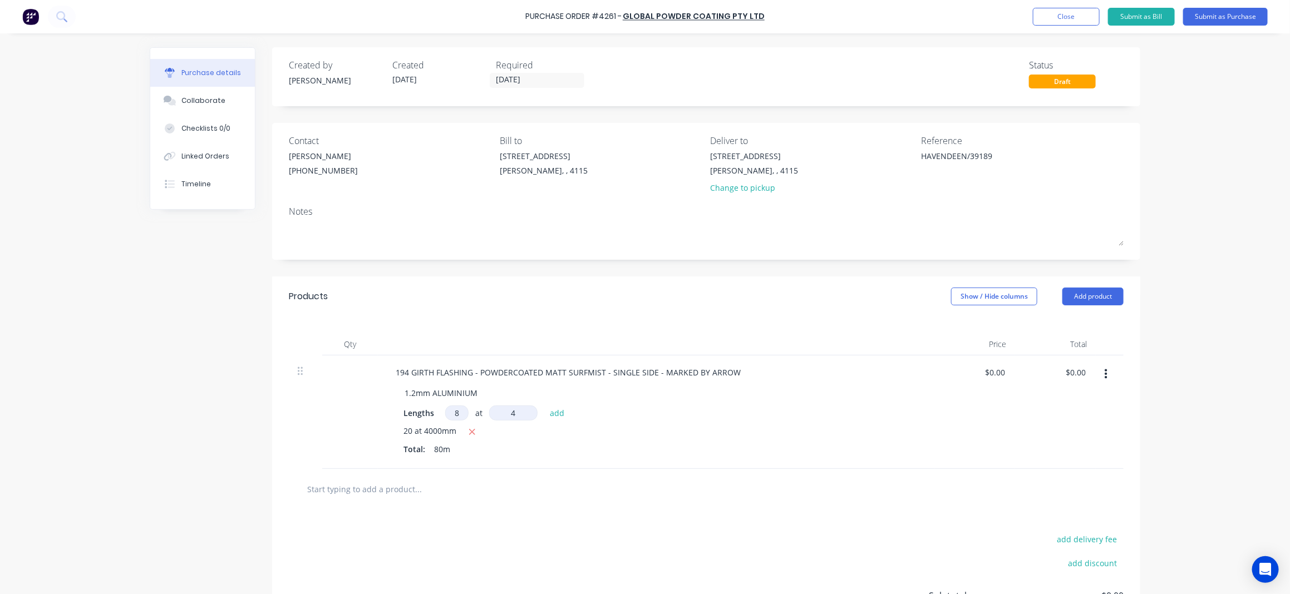
type textarea "x"
type input "40"
type textarea "x"
type input "400"
type textarea "x"
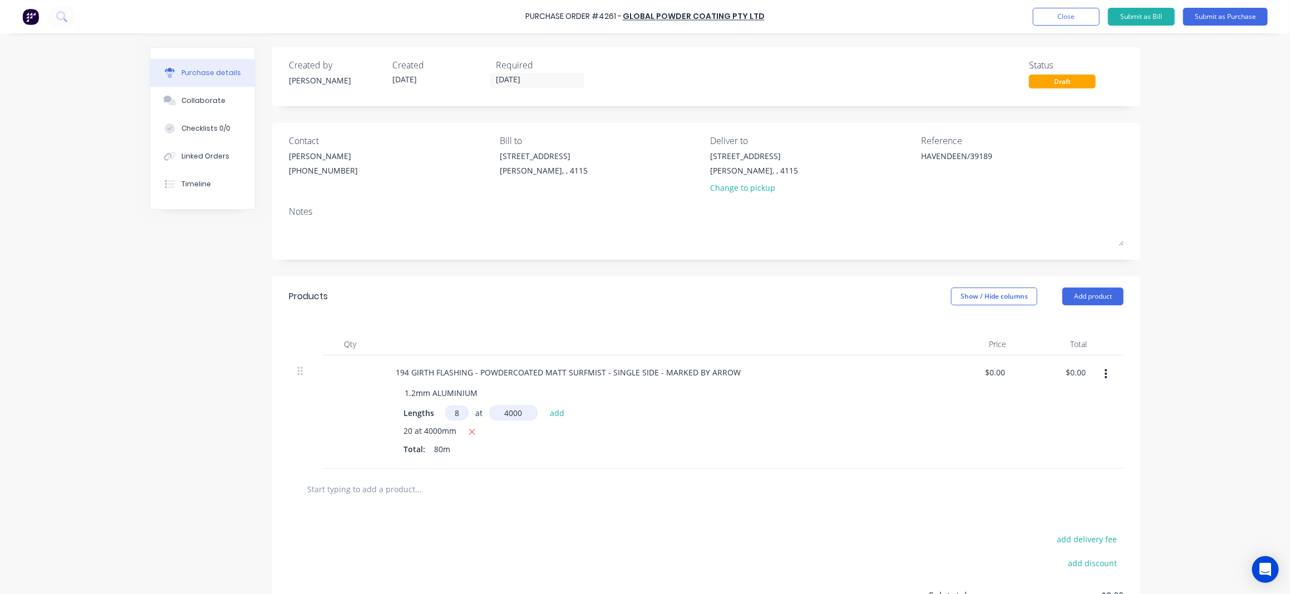
type input "4000"
type textarea "x"
click at [1098, 371] on button "button" at bounding box center [1106, 375] width 26 height 20
click at [1069, 411] on button "Duplicate" at bounding box center [1072, 404] width 95 height 22
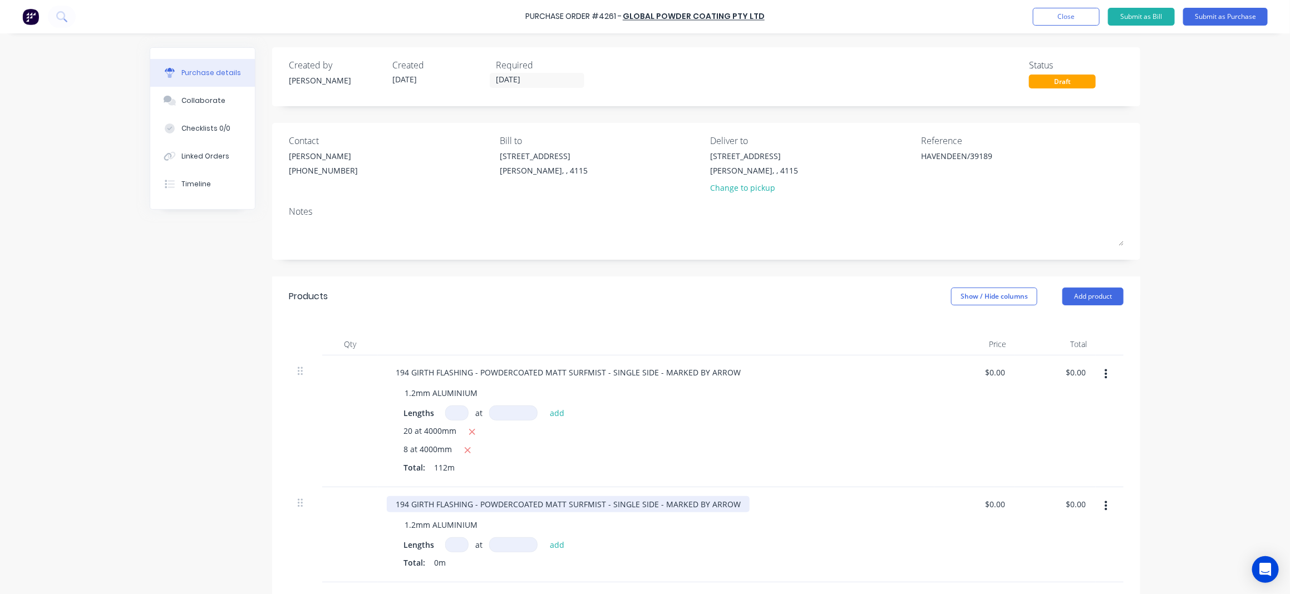
type textarea "x"
click at [400, 506] on div "194 GIRTH FLASHING - POWDERCOATED MATT SURFMIST - SINGLE SIDE - MARKED BY ARROW" at bounding box center [568, 504] width 363 height 16
click at [458, 546] on input at bounding box center [456, 545] width 23 height 15
type textarea "x"
type input "2"
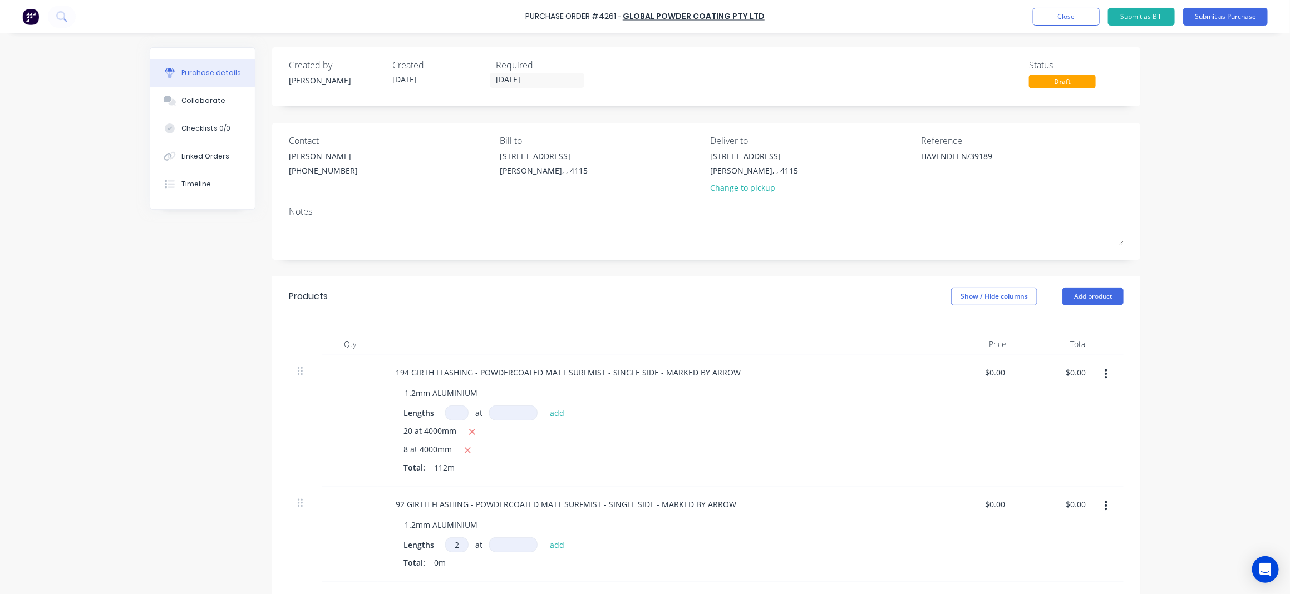
type textarea "x"
type input "20"
type textarea "x"
type input "4"
type textarea "x"
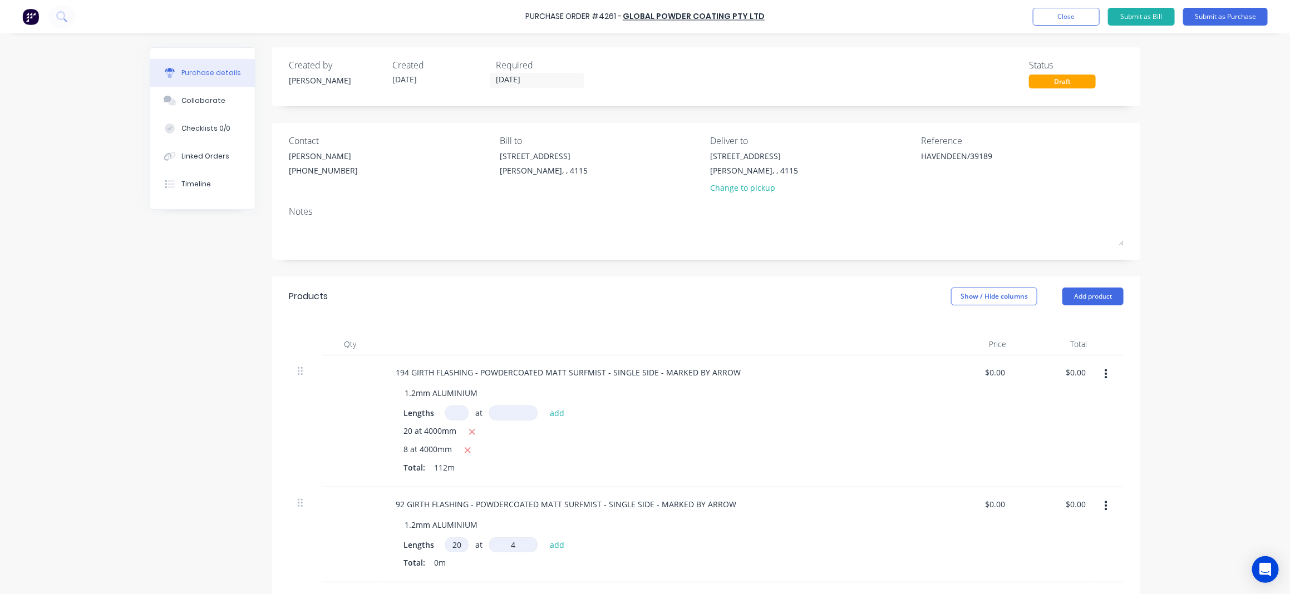
type input "40"
type textarea "x"
type input "400"
type textarea "x"
type input "4000"
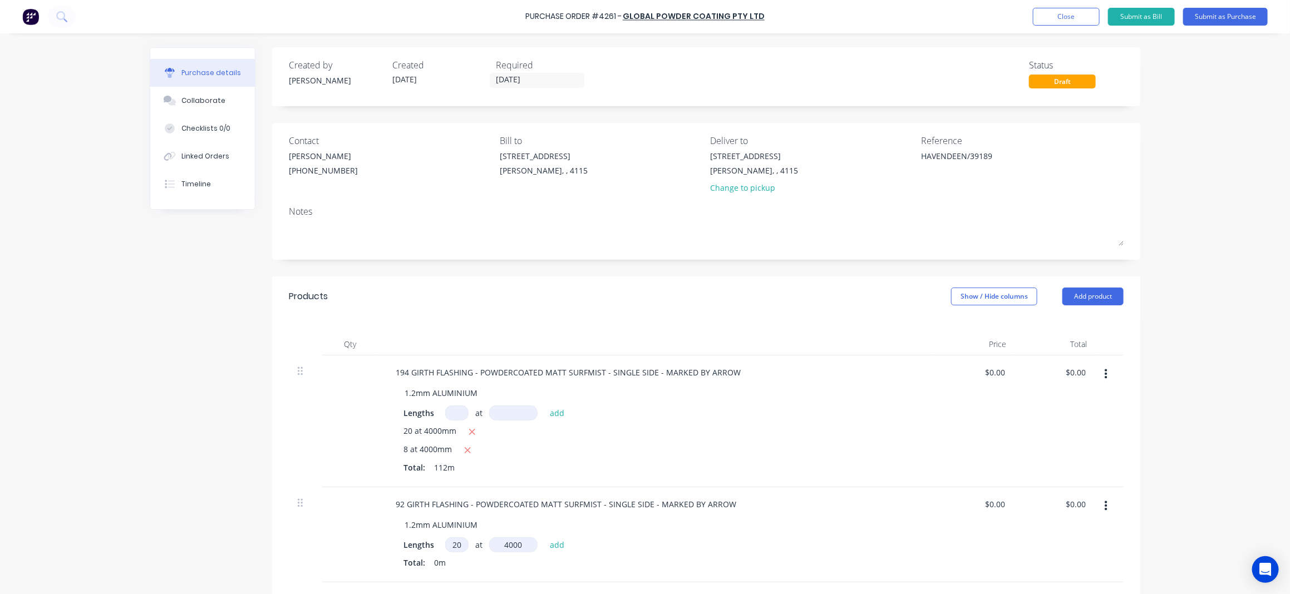
type textarea "x"
click at [725, 189] on div "Change to pickup" at bounding box center [755, 188] width 88 height 12
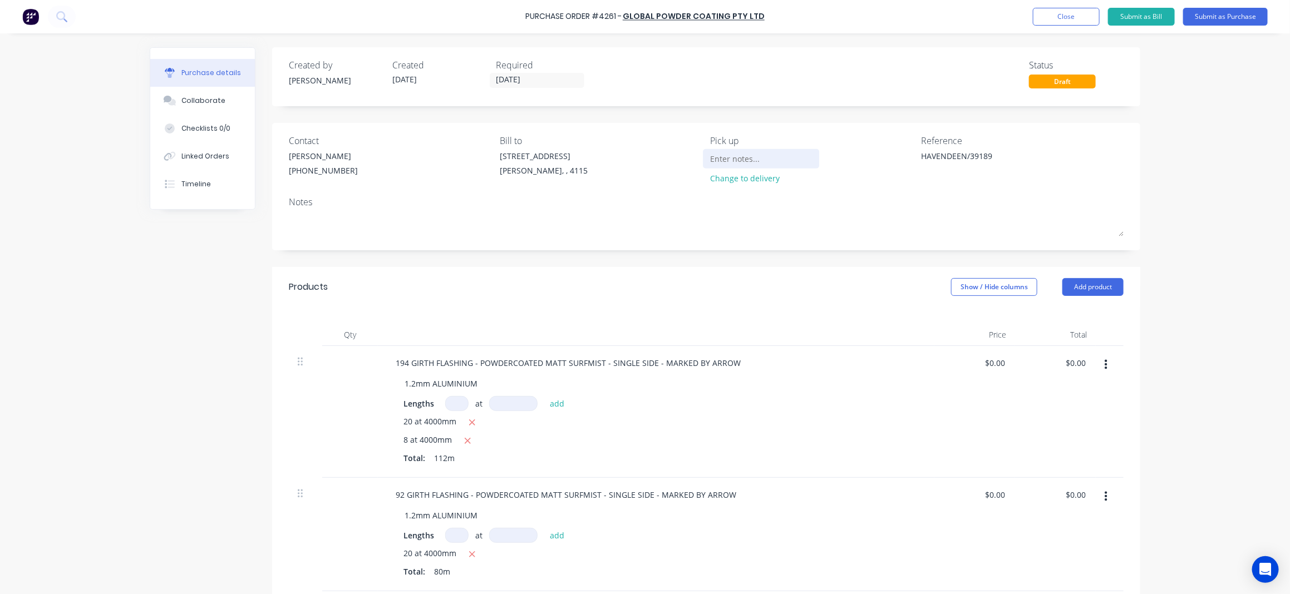
click at [721, 162] on input at bounding box center [761, 158] width 101 height 17
type textarea "x"
type input "1"
type textarea "x"
type input "17"
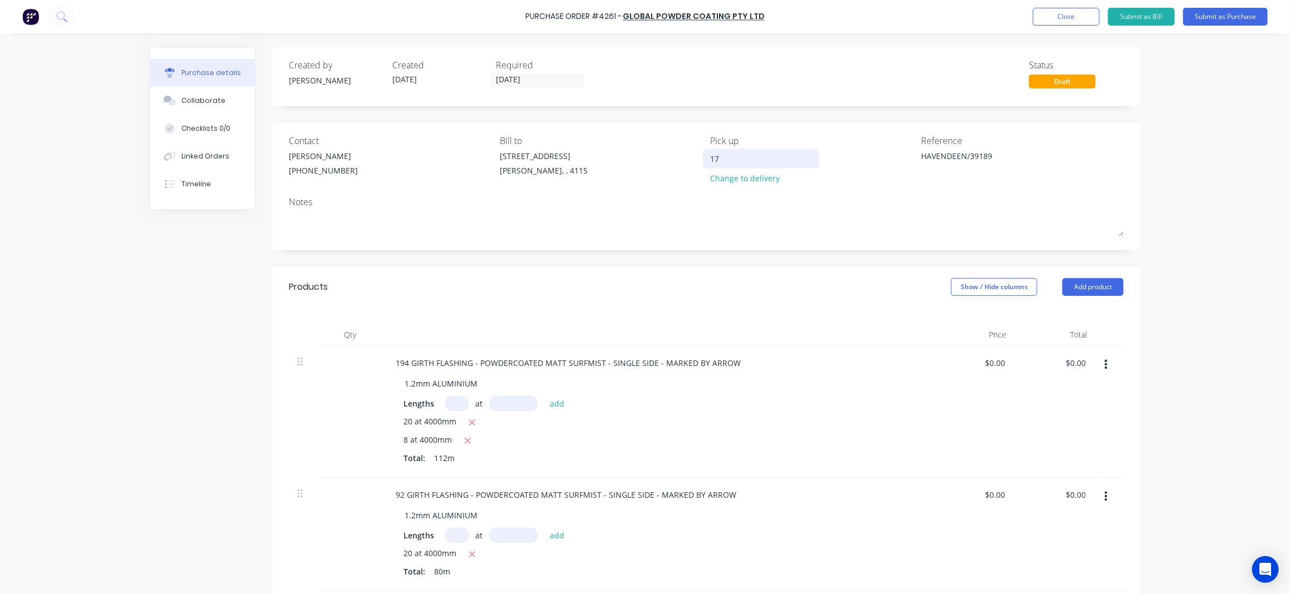
type textarea "x"
type input "17"
type textarea "x"
type input "17 W"
type textarea "x"
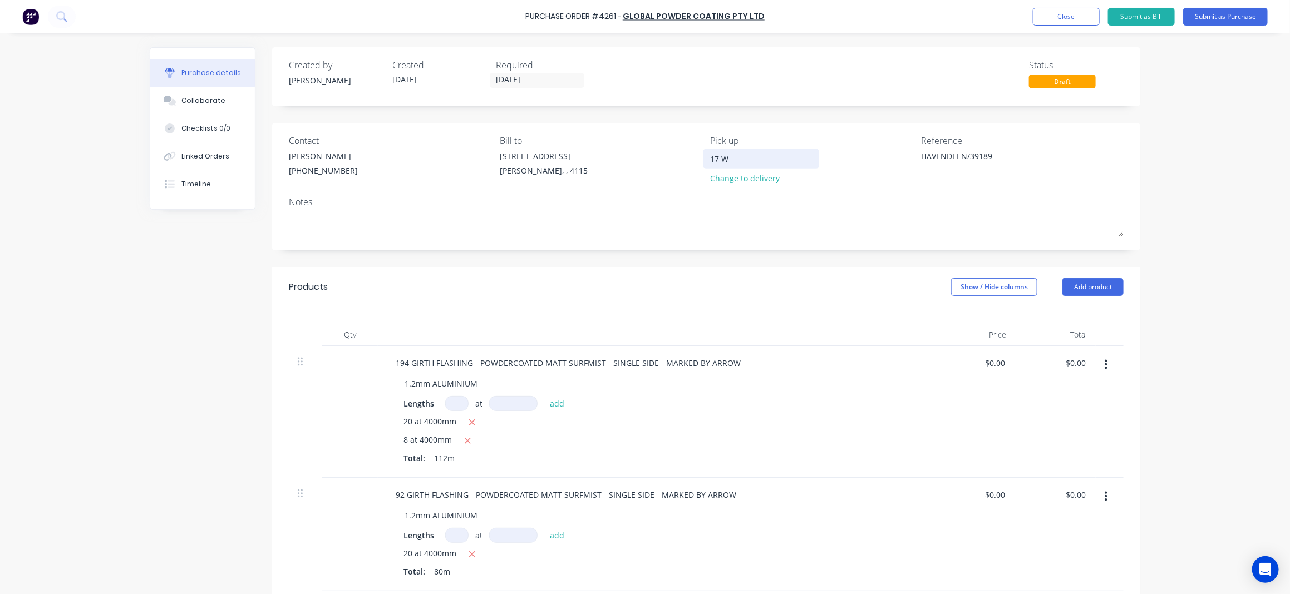
type input "17 WO"
type textarea "x"
type input "17 WOO"
type textarea "x"
type input "17 WOOM"
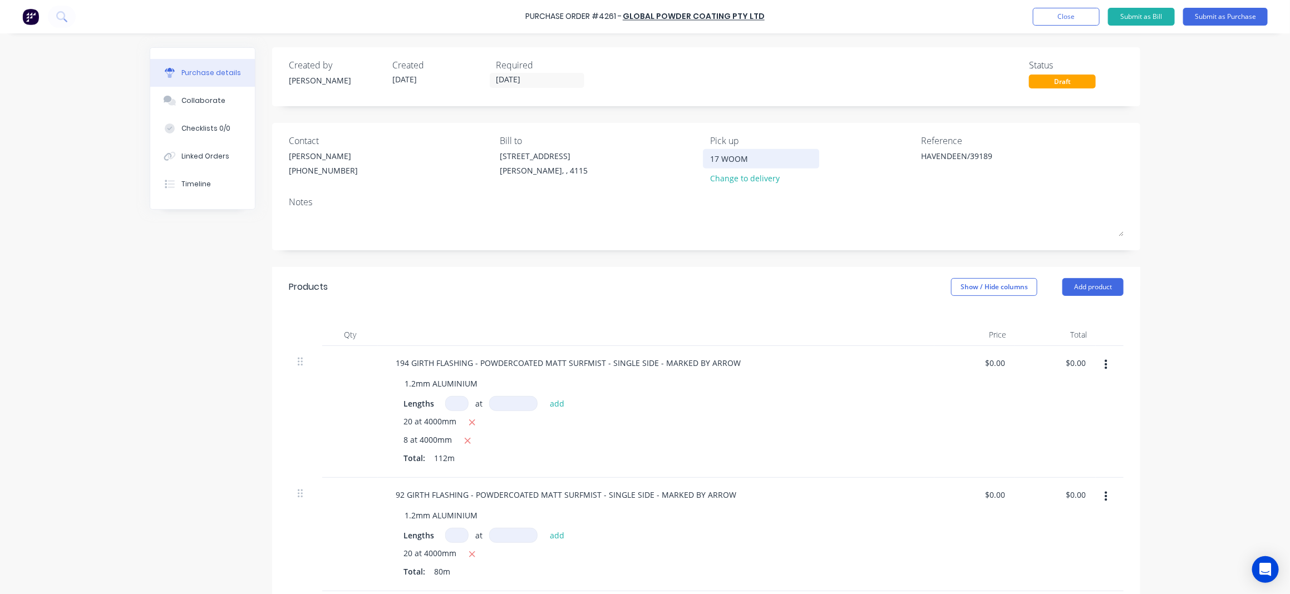
type textarea "x"
type input "17 WOOME"
type textarea "x"
type input "17 WOOMER"
type textarea "x"
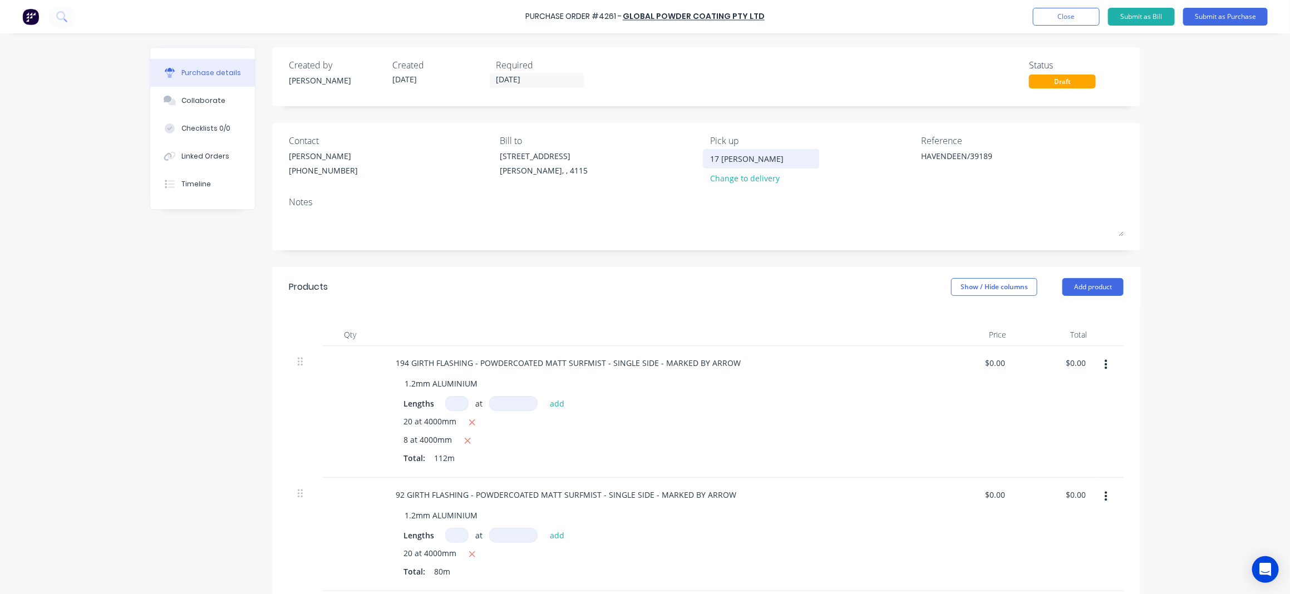
type input "17 WOOMERA"
type textarea "x"
type input "17 WOOMERA"
type textarea "x"
type input "17 WOOMERA P"
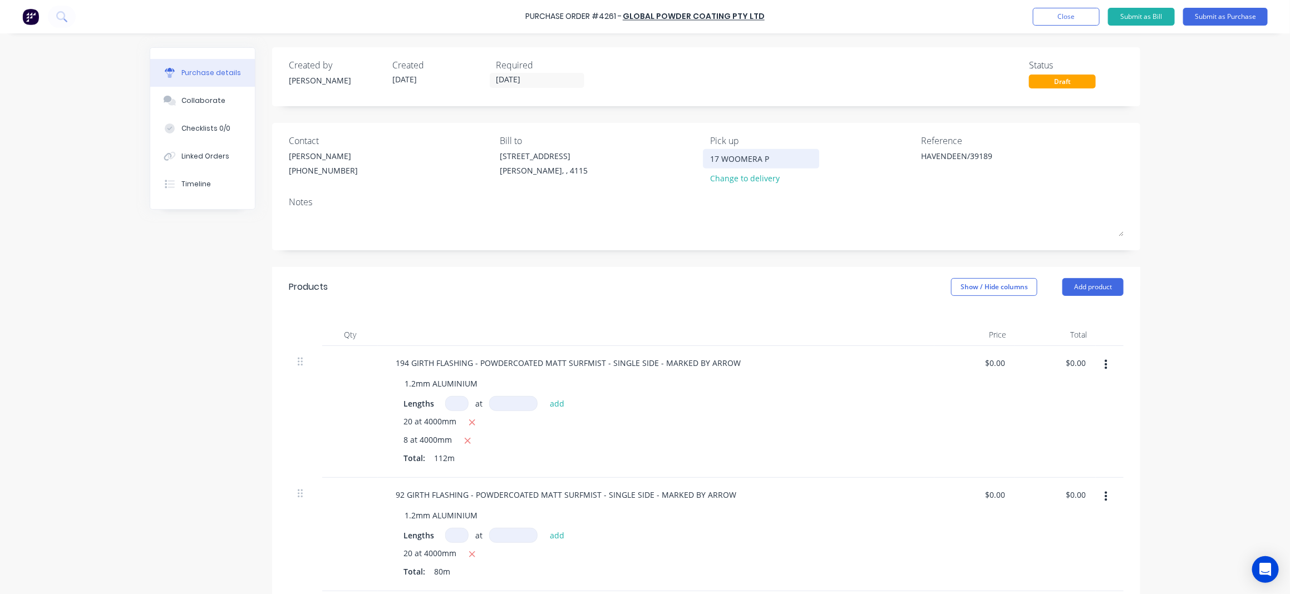
type textarea "x"
type input "17 WOOMERA PL"
type textarea "x"
type input "17 WOOMERA PLA"
type textarea "x"
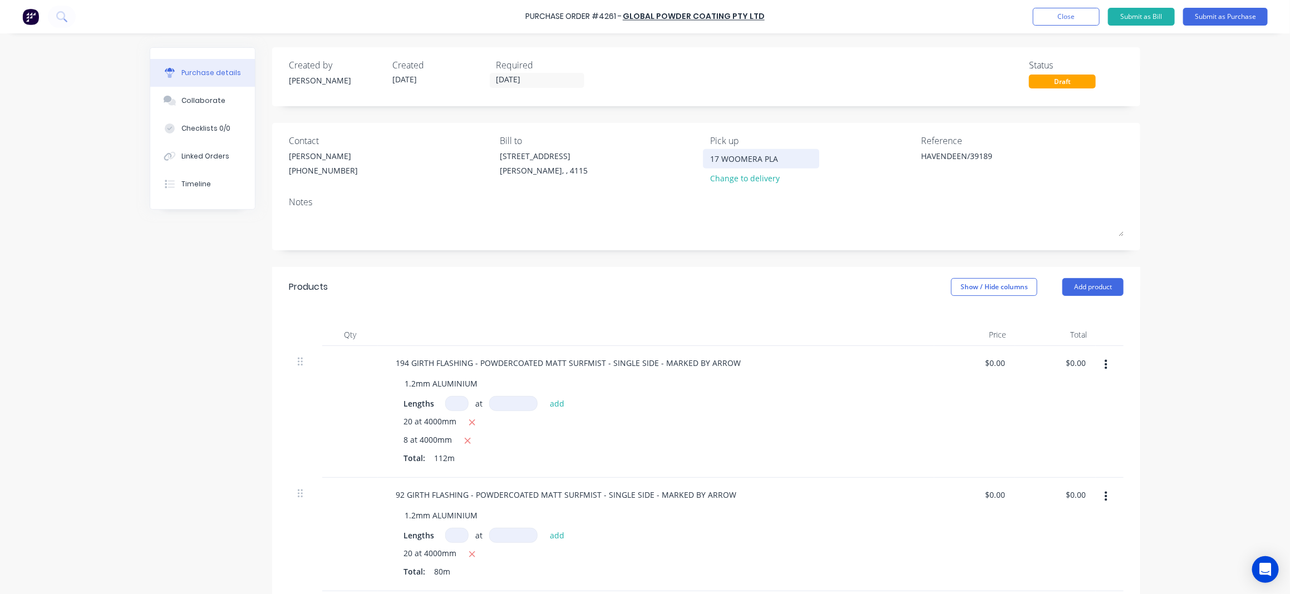
type input "17 WOOMERA PLAC"
type textarea "x"
type input "17 WOOMERA PLACE"
type textarea "x"
type input "17 WOOMERA PLACE"
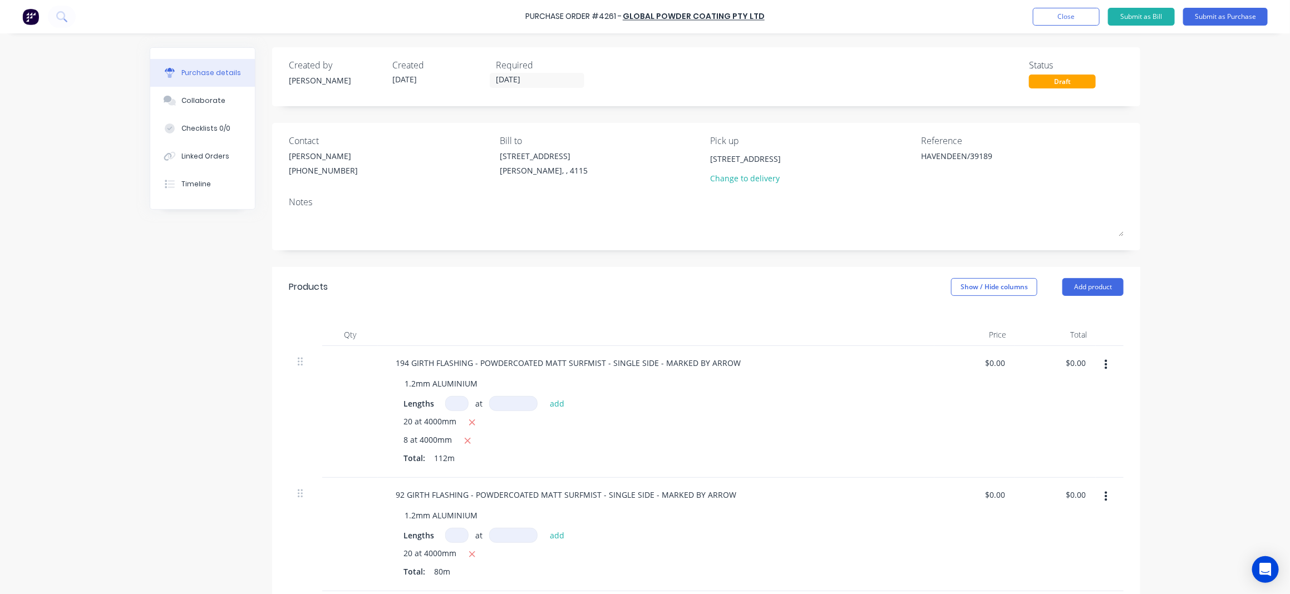
type textarea "x"
type input "17 WOOMERA PLACE-"
type textarea "x"
type input "17 WOOMERA PLACE"
type textarea "x"
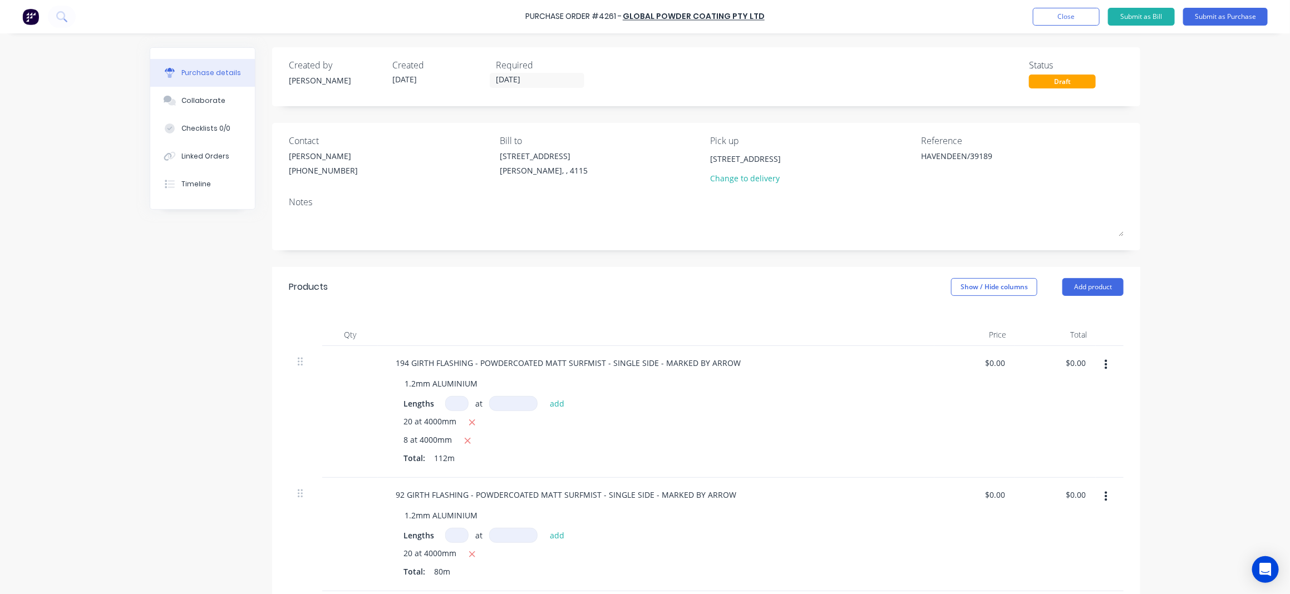
type input "17 WOOMERA PLACE-"
type textarea "x"
type input "17 WOOMERA PLACE-"
type textarea "x"
type input "17 WOOMERA PLACE-"
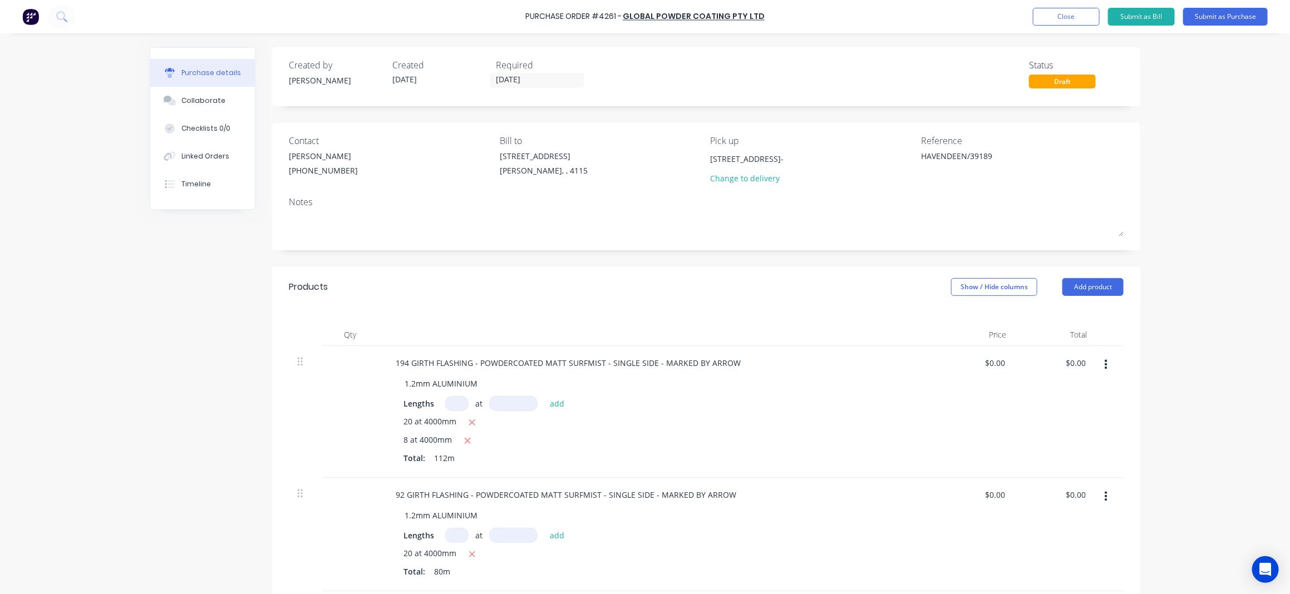
type textarea "x"
type input "17 WOOMERA PLACE"
type textarea "x"
type input "17 WOOMERA PLACE"
type textarea "x"
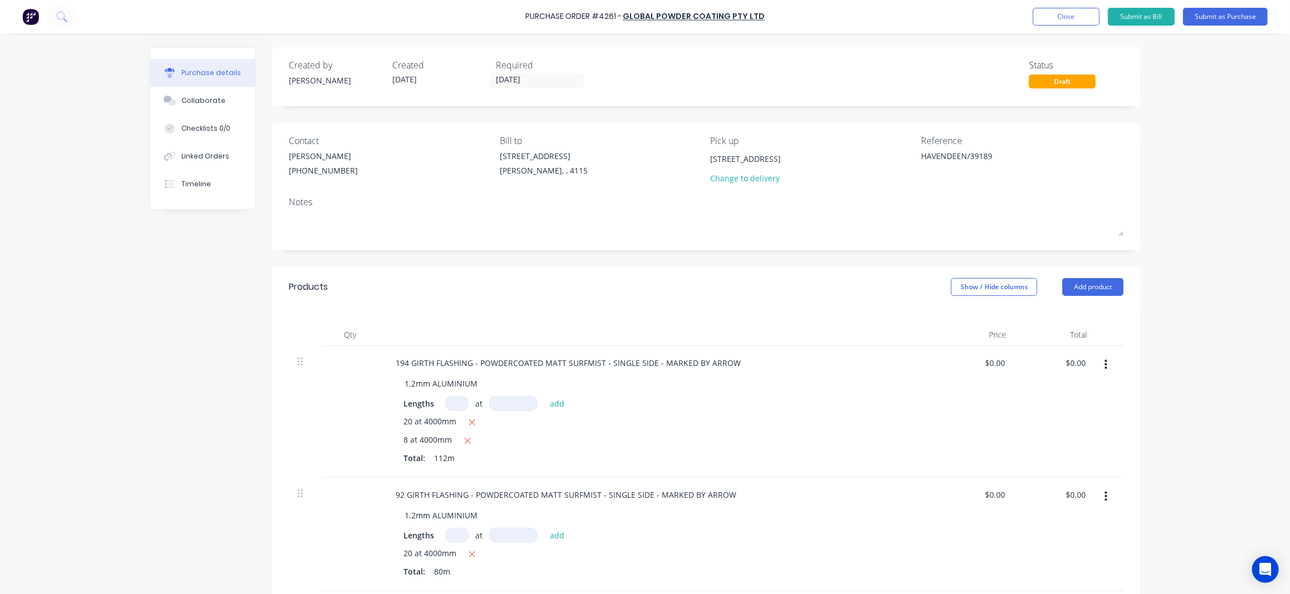
type input "17 WOOMERA PLACE -"
type textarea "x"
type input "17 WOOMERA PLACE -"
type textarea "x"
type input "17 WOOMERA PLACE - A"
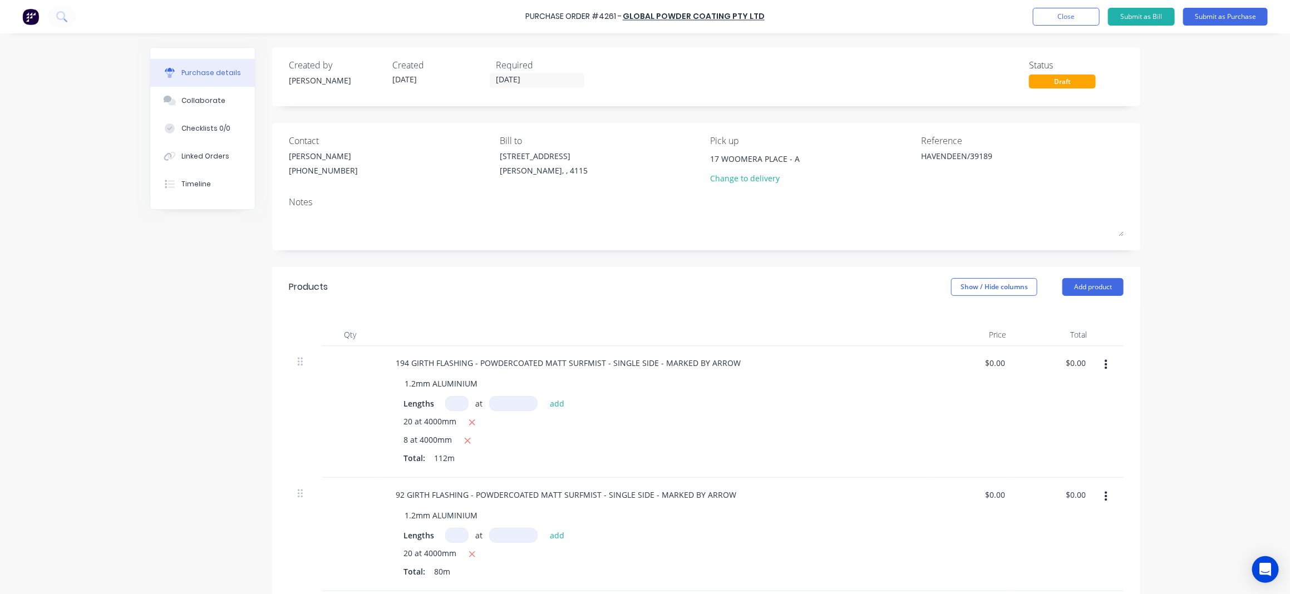
type textarea "x"
type input "17 WOOMERA PLACE - AR"
type textarea "x"
type input "17 WOOMERA PLACE - ARC"
type textarea "x"
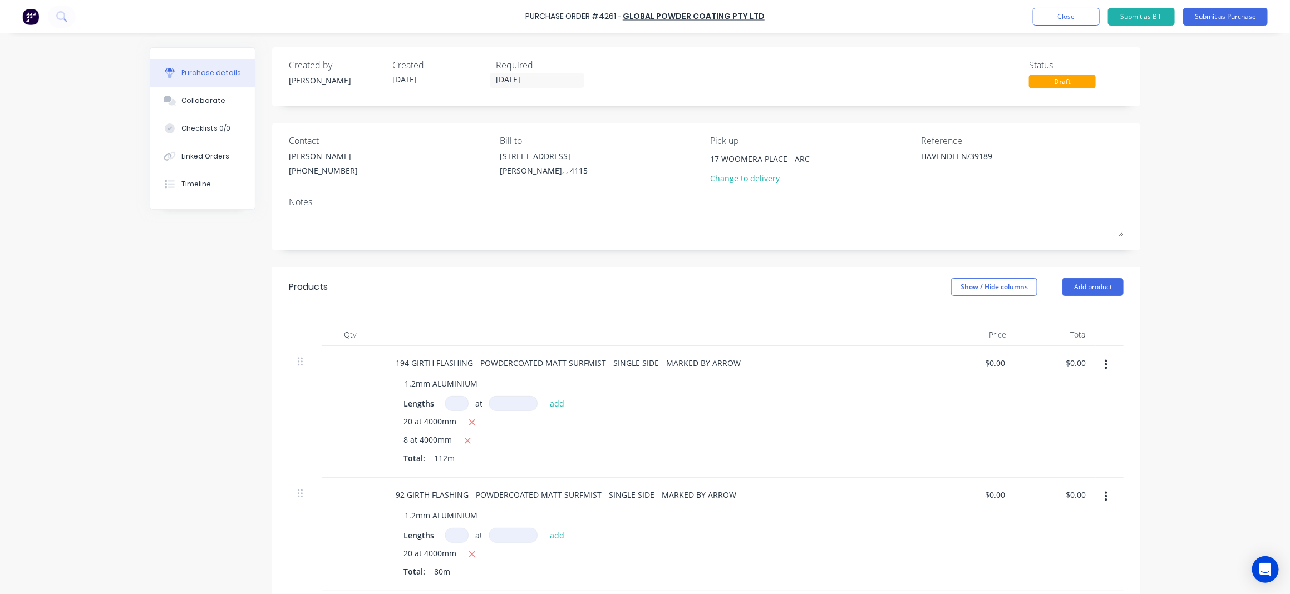
type input "17 WOOMERA PLACE - ARCH"
type textarea "x"
type input "17 WOOMERA PLACE - ARCHE"
type textarea "x"
type input "17 WOOMERA PLACE - ARCHER"
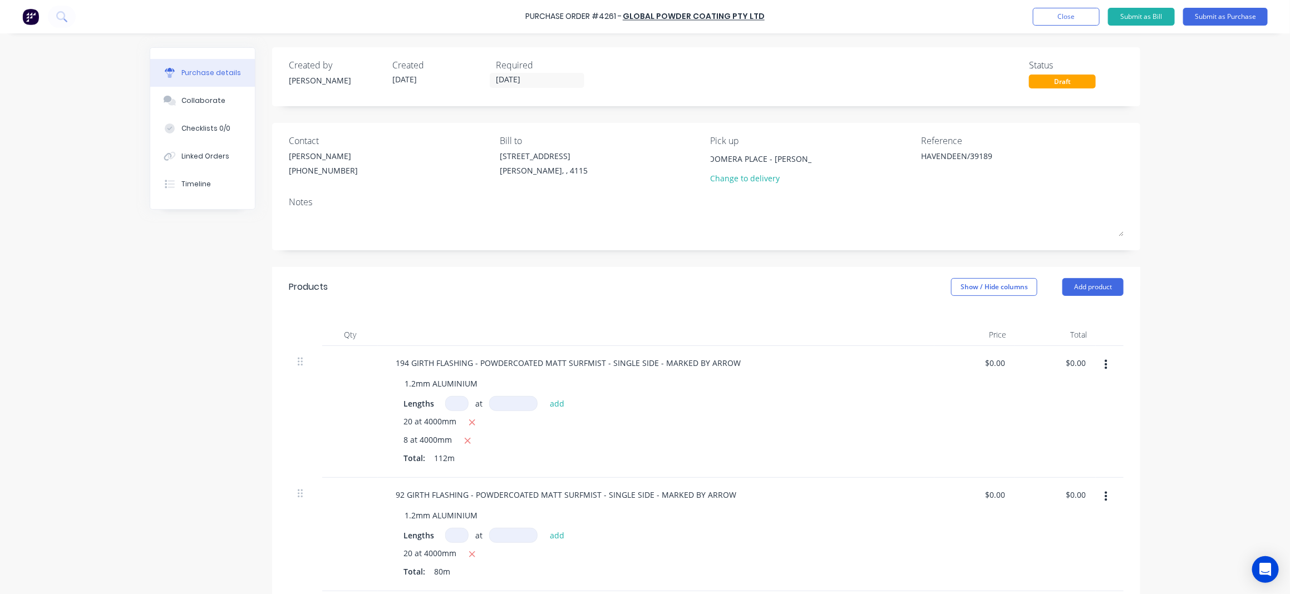
type textarea "x"
type input "17 WOOMERA PLACE - ARCHERF"
type textarea "x"
type input "17 WOOMERA PLACE - ARCHERFI"
type textarea "x"
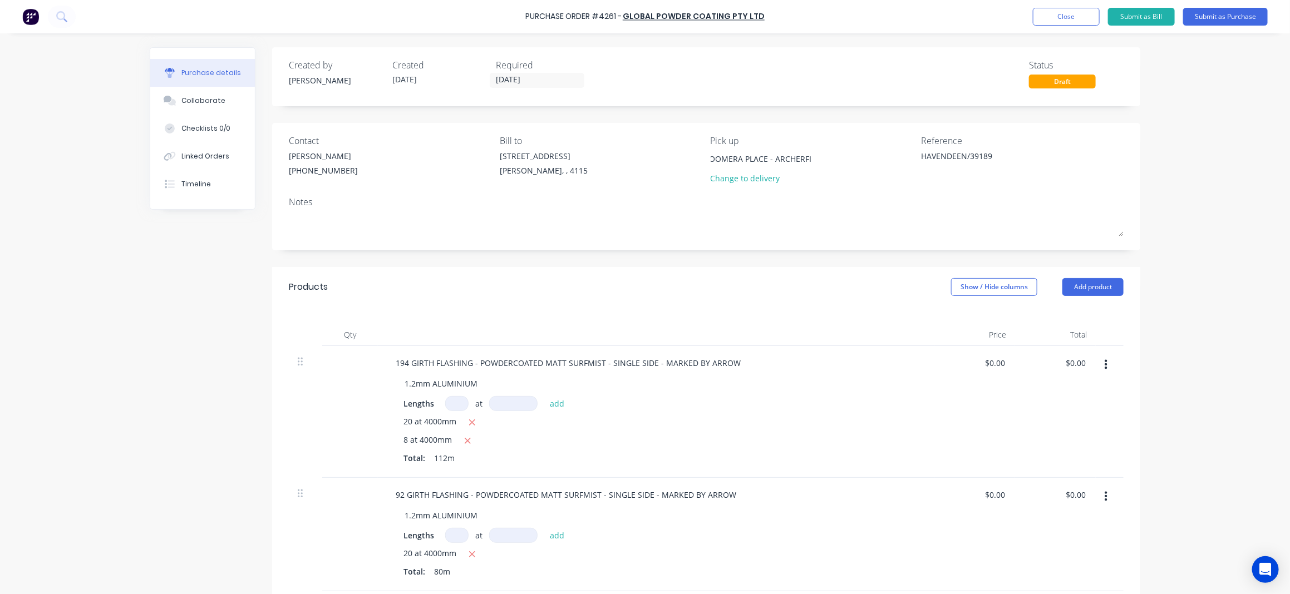
type input "17 WOOMERA PLACE - ARCHERFIE"
type textarea "x"
type input "17 WOOMERA PLACE - ARCHERFIEL"
type textarea "x"
type input "17 WOOMERA PLACE - ARCHERFIELD"
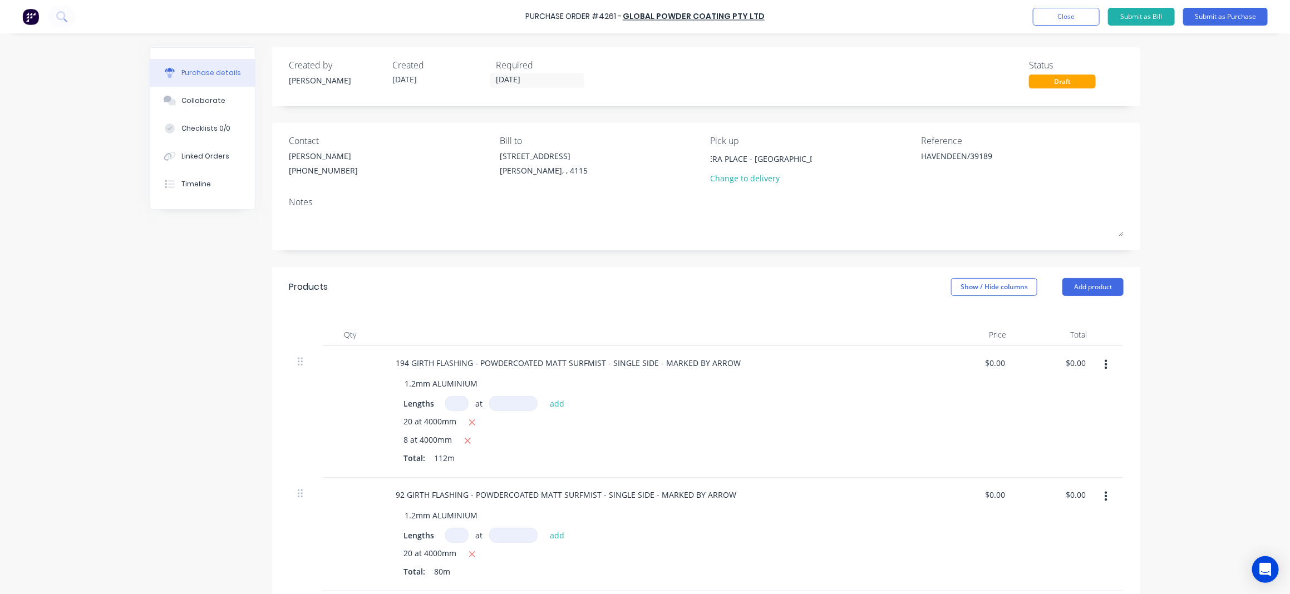
type textarea "x"
type input "17 WOOMERA PLACE - ARCHERFIELD"
type textarea "x"
type input "17 WOOMERA PLACE - ARCHERFIELD"
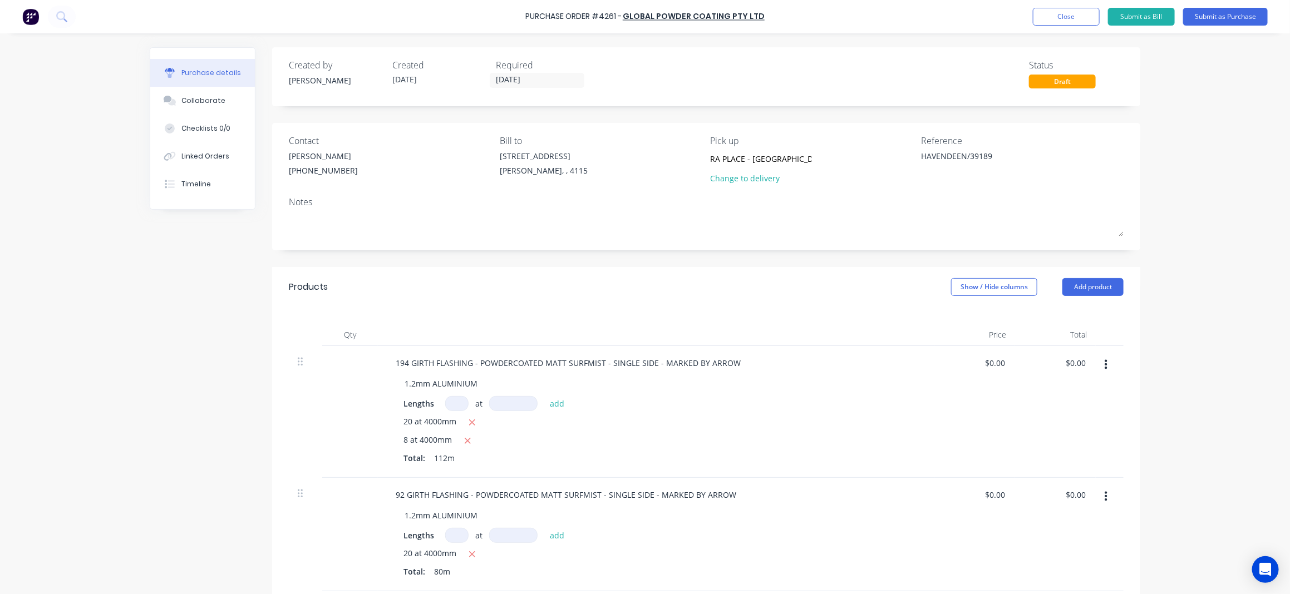
click at [1202, 161] on div "Purchase Order #4261 - Global Powder Coating Pty Ltd Add product Close Submit a…" at bounding box center [645, 297] width 1290 height 594
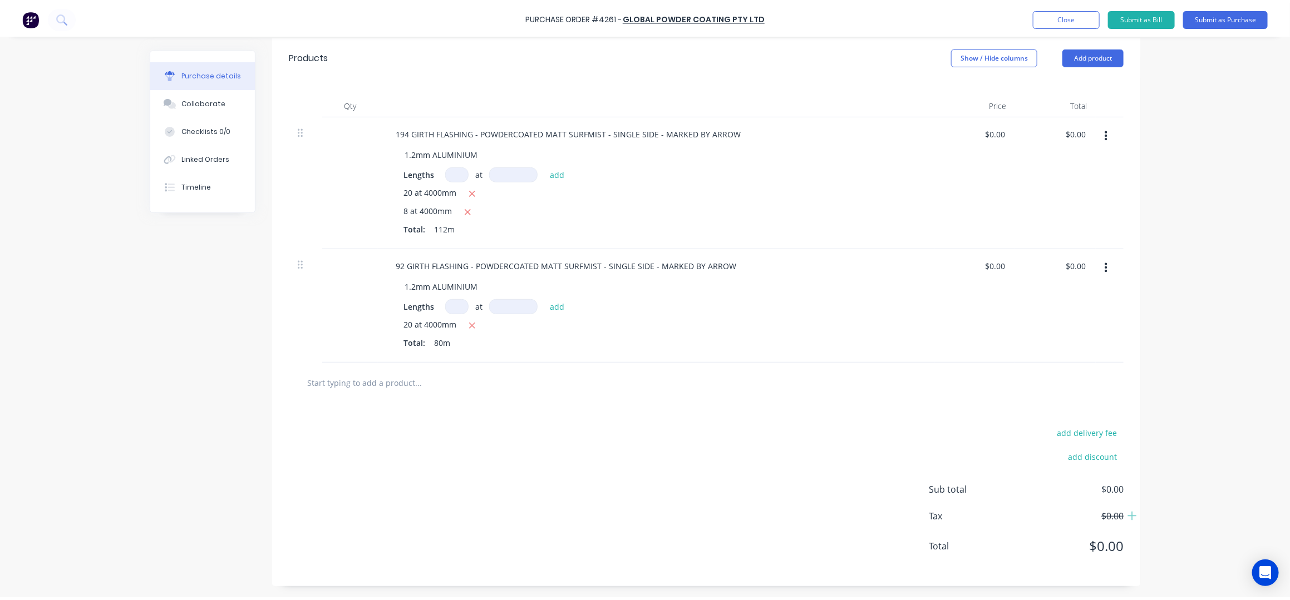
scroll to position [0, 0]
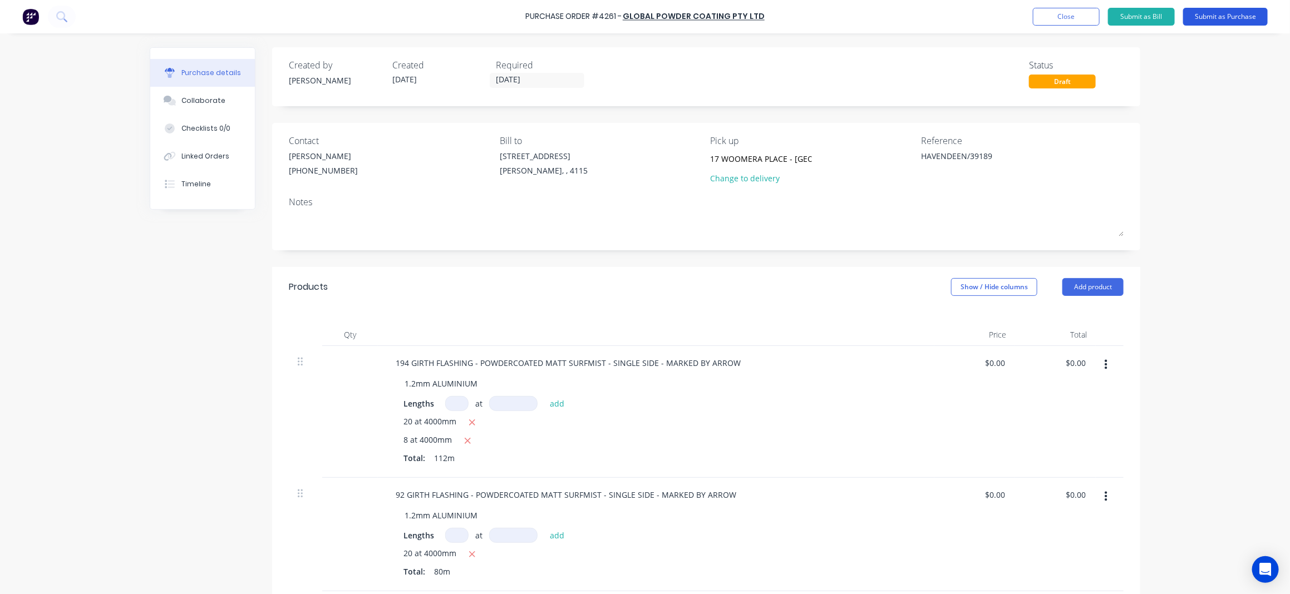
click at [1221, 16] on button "Submit as Purchase" at bounding box center [1225, 17] width 85 height 18
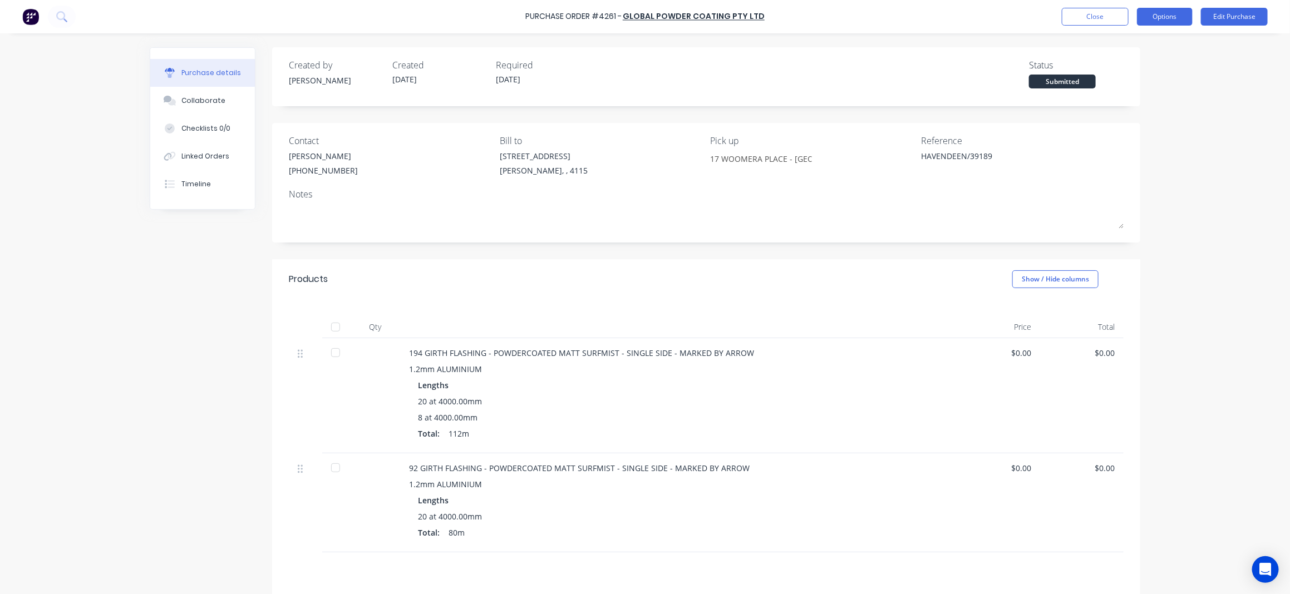
click at [1164, 16] on button "Options" at bounding box center [1165, 17] width 56 height 18
click at [1154, 47] on div "Print / Email" at bounding box center [1140, 45] width 86 height 16
click at [1155, 87] on div "Without pricing" at bounding box center [1140, 90] width 86 height 16
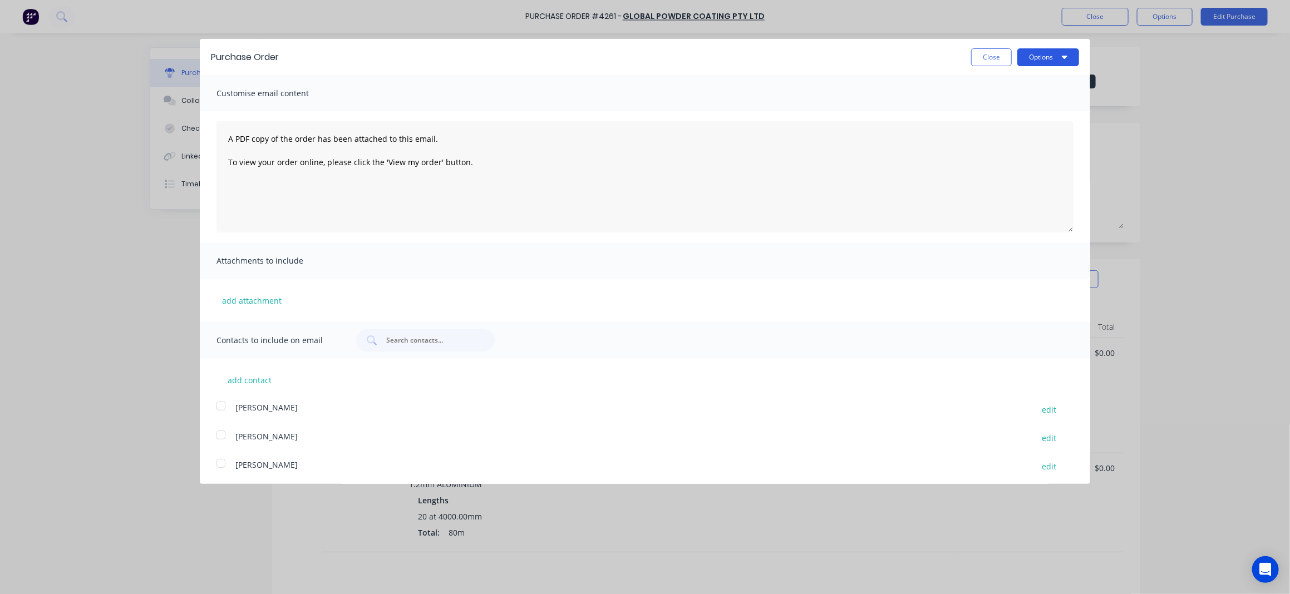
click at [1028, 56] on button "Options" at bounding box center [1048, 57] width 62 height 18
click at [1004, 91] on div "Print" at bounding box center [1026, 85] width 86 height 16
click at [976, 57] on button "Close" at bounding box center [991, 57] width 41 height 18
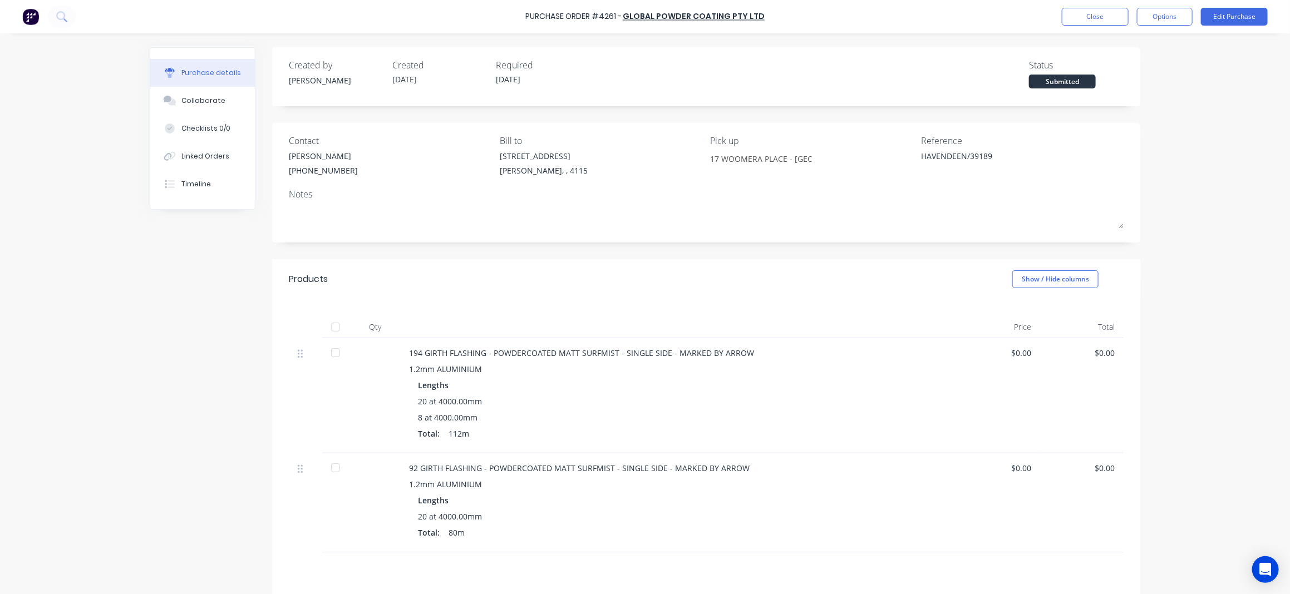
type textarea "x"
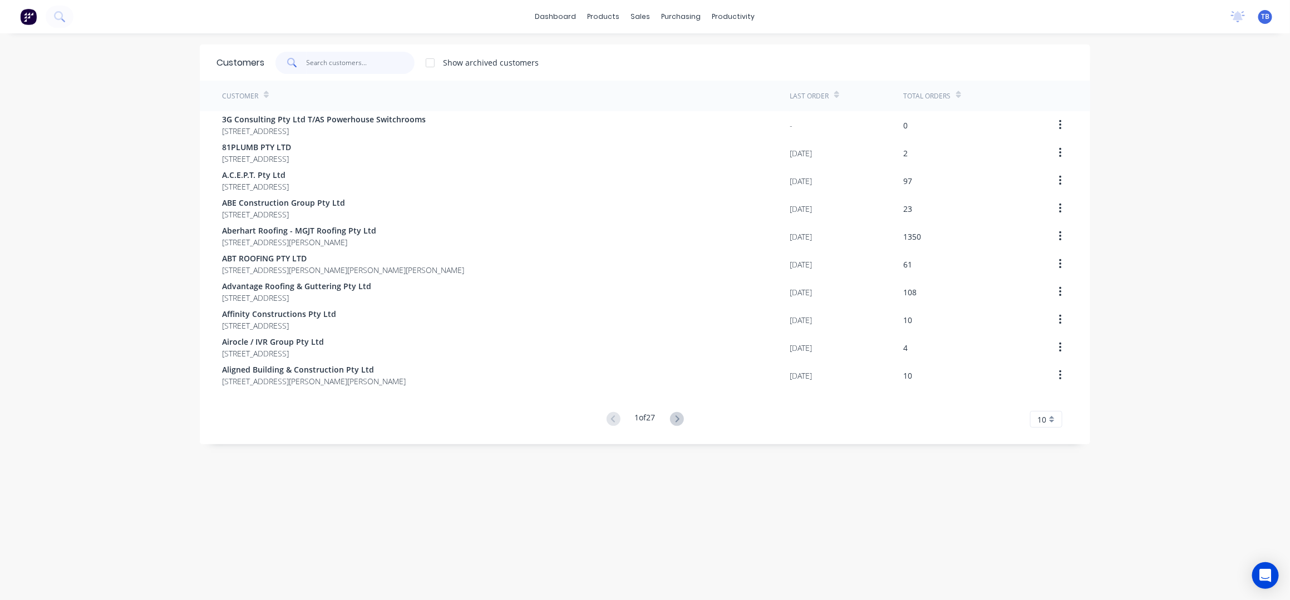
click at [331, 61] on input "text" at bounding box center [361, 63] width 109 height 22
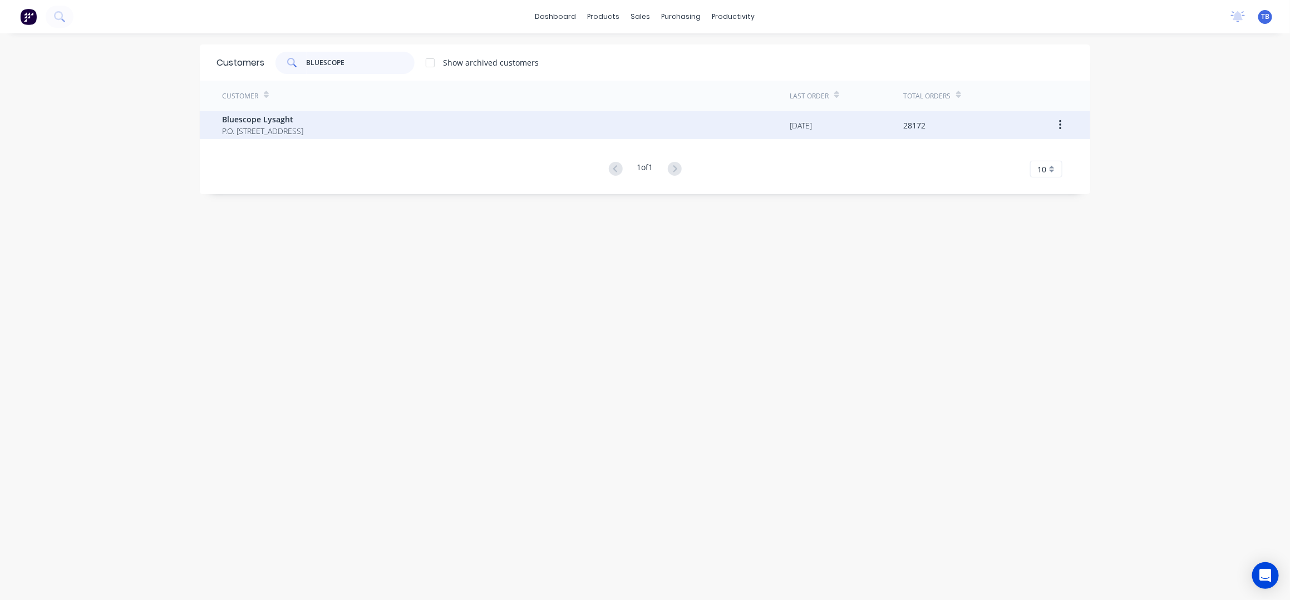
type input "BLUESCOPE"
click at [303, 116] on span "Bluescope Lysaght" at bounding box center [262, 120] width 81 height 12
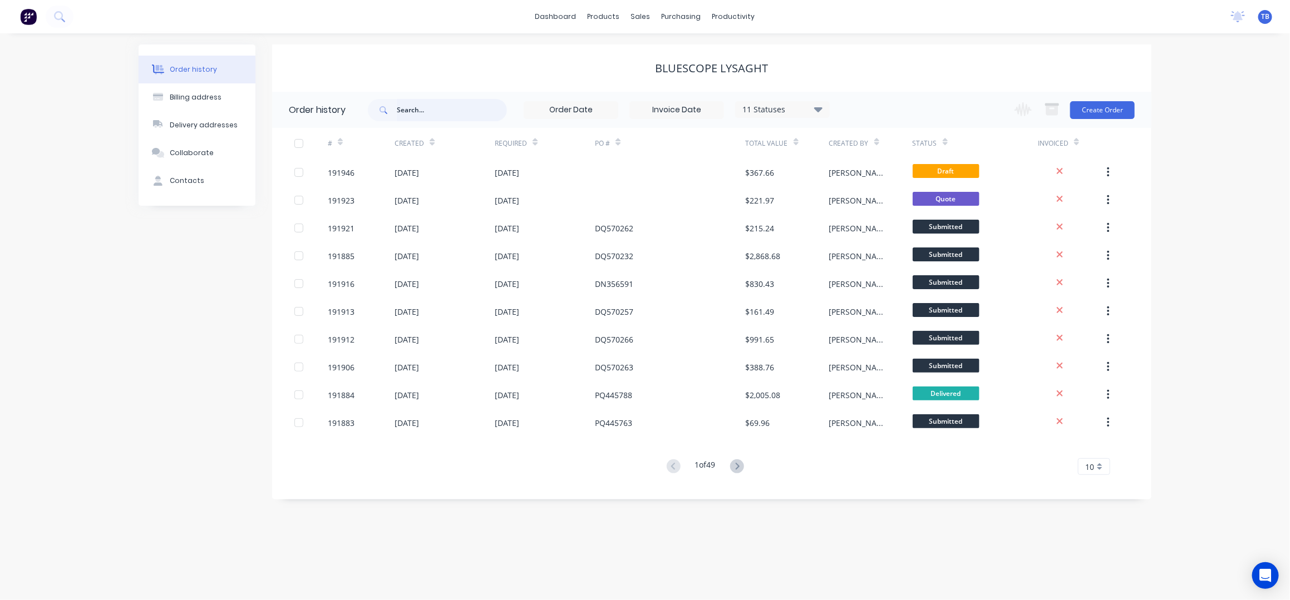
click at [464, 104] on input "text" at bounding box center [452, 110] width 110 height 22
type input "MOON SHADOW"
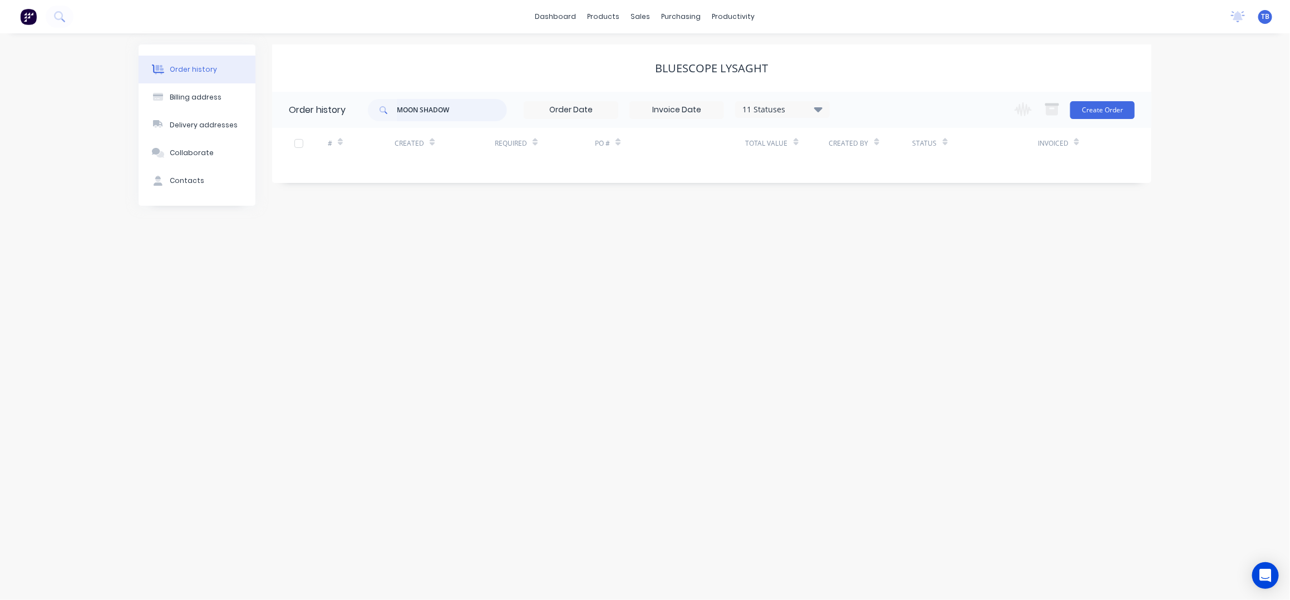
click at [467, 106] on input "MOON SHADOW" at bounding box center [452, 110] width 110 height 22
drag, startPoint x: 465, startPoint y: 107, endPoint x: 419, endPoint y: 112, distance: 46.0
click at [419, 112] on input "MOON SHADOW" at bounding box center [452, 110] width 110 height 22
type input "MOONSHADOW"
click at [762, 110] on div "11 Statuses" at bounding box center [782, 110] width 93 height 12
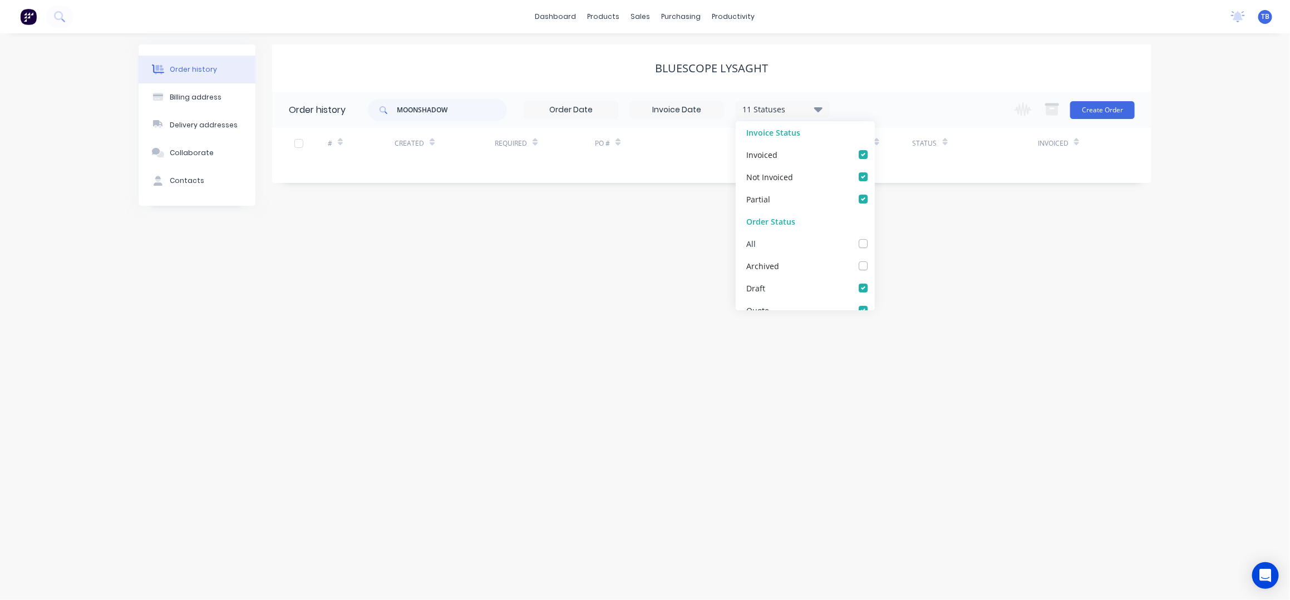
click at [874, 238] on label at bounding box center [874, 238] width 0 height 0
click at [874, 247] on input "checkbox" at bounding box center [878, 243] width 9 height 11
checkbox input "true"
click at [1158, 122] on div "Order history Billing address Delivery addresses Collaborate Contacts Bluescope…" at bounding box center [645, 316] width 1290 height 567
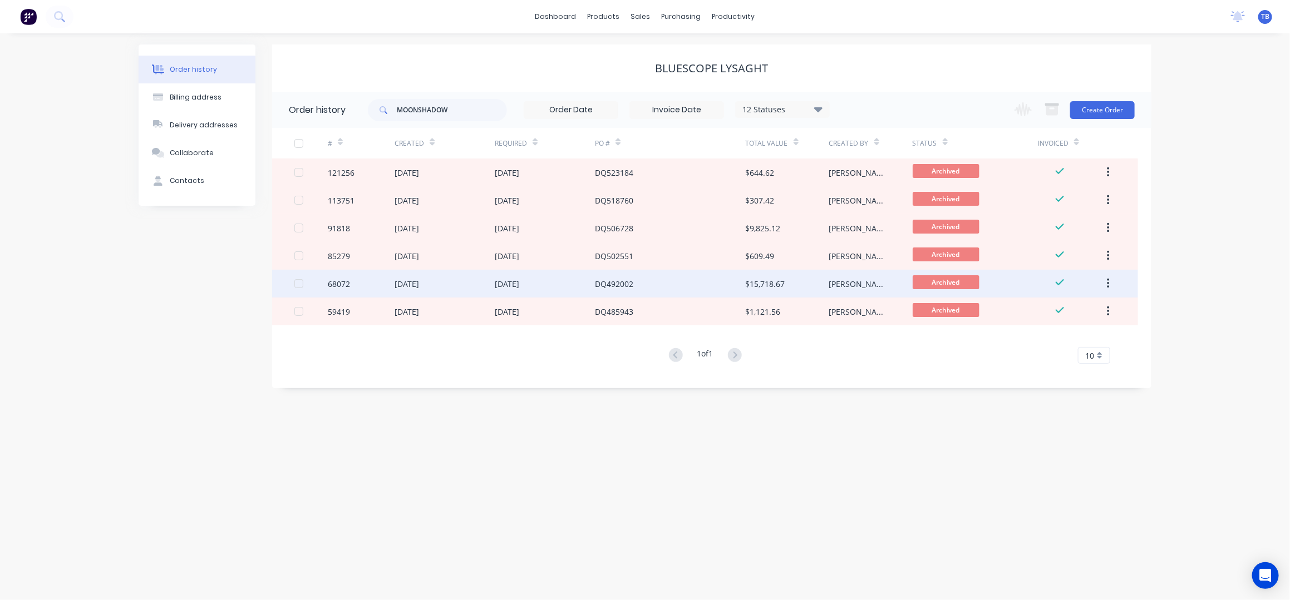
click at [711, 278] on div "DQ492002" at bounding box center [670, 284] width 150 height 28
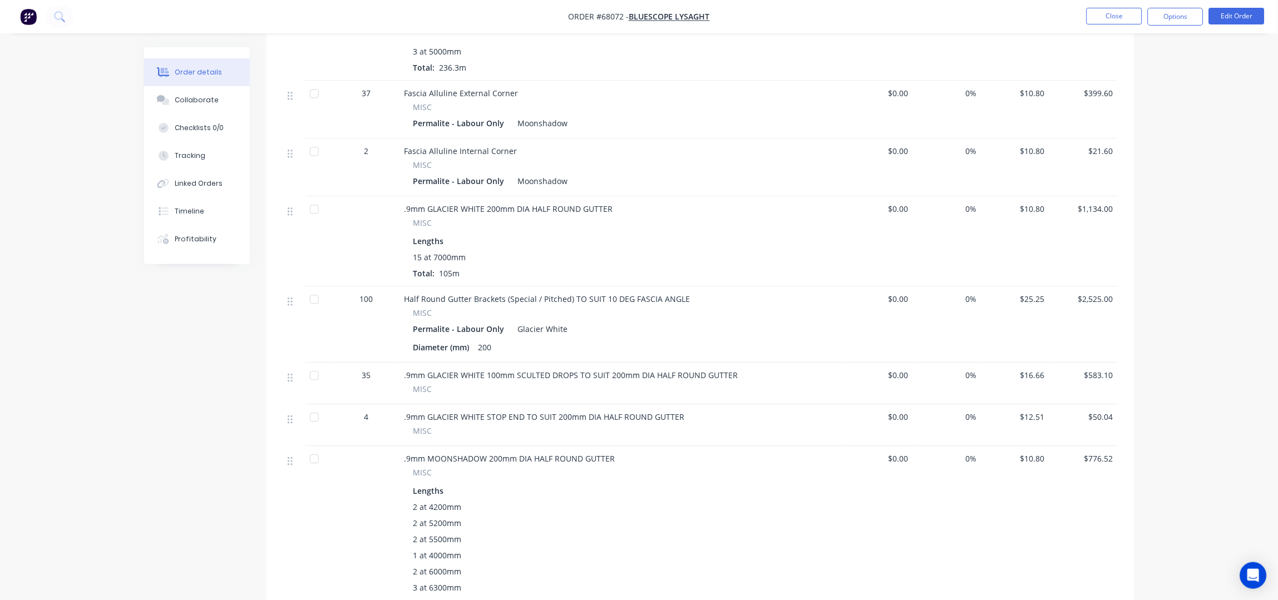
scroll to position [2151, 0]
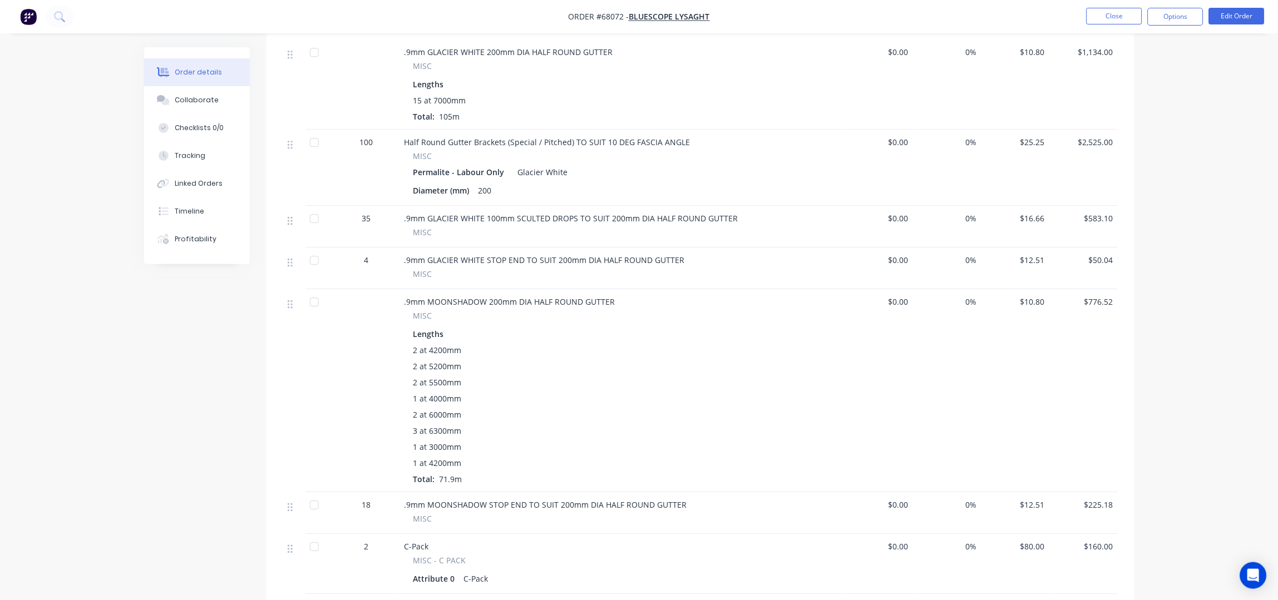
scroll to position [2003, 0]
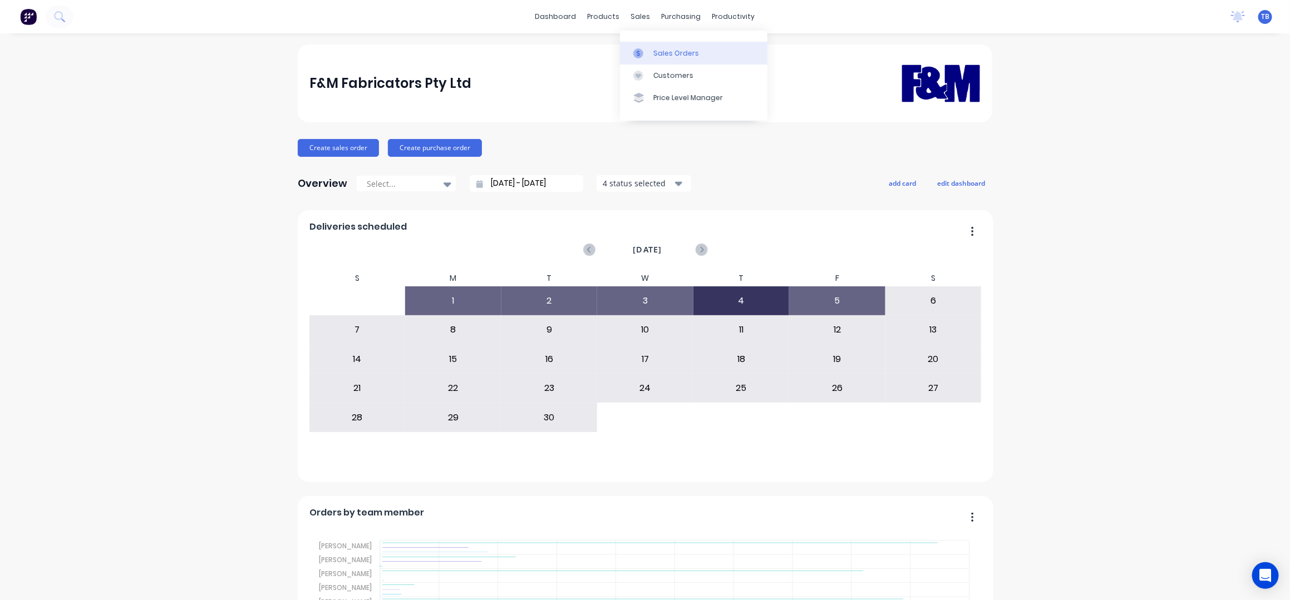
click at [658, 49] on div "Sales Orders" at bounding box center [676, 53] width 46 height 10
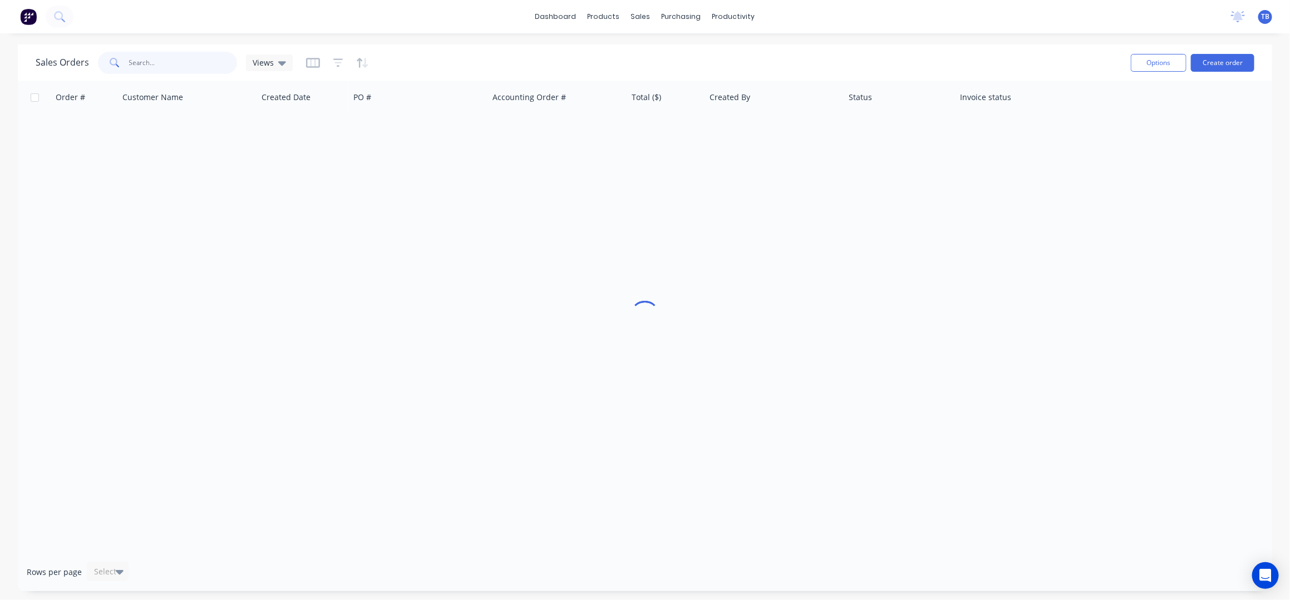
click at [174, 69] on input "text" at bounding box center [183, 63] width 109 height 22
type input "MOON SHADOW"
drag, startPoint x: 263, startPoint y: 64, endPoint x: 268, endPoint y: 75, distance: 11.5
click at [263, 63] on span "Views" at bounding box center [263, 63] width 21 height 12
click at [288, 174] on button "ARCHIVED" at bounding box center [312, 179] width 127 height 13
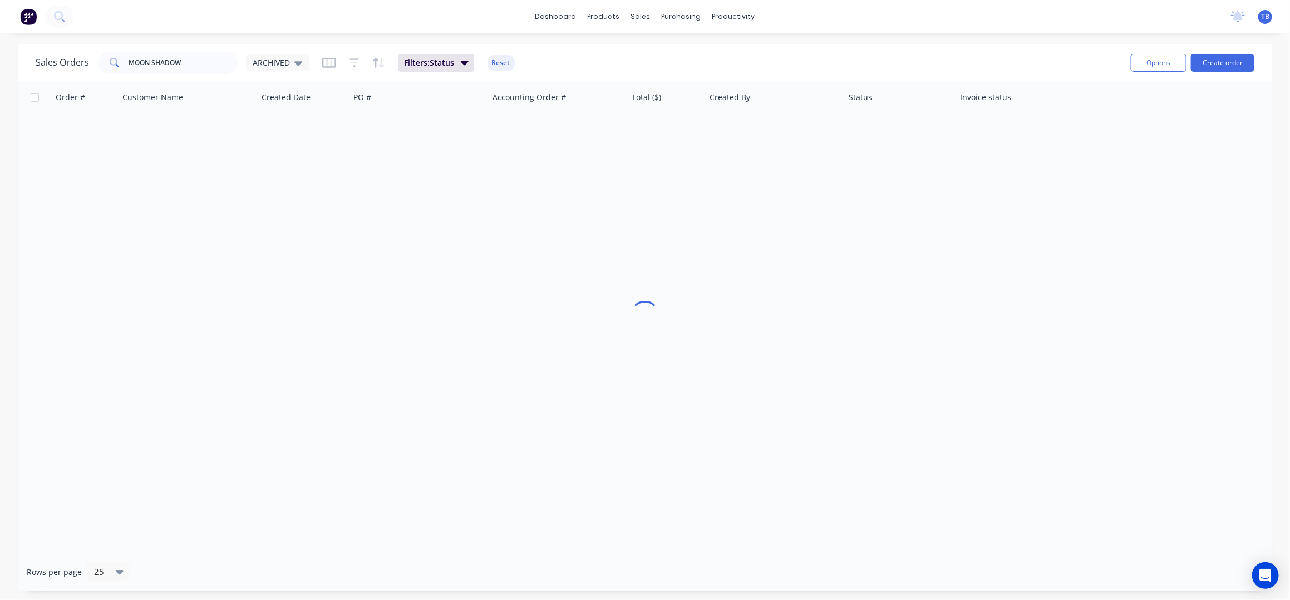
click at [614, 51] on div "Sales Orders MOON SHADOW ARCHIVED Filters: Status Reset" at bounding box center [579, 62] width 1086 height 27
click at [587, 50] on div "Sales Orders MOON SHADOW ARCHIVED Filters: Status Reset" at bounding box center [579, 62] width 1086 height 27
click at [603, 60] on div "Sales Orders MOON SHADOW ARCHIVED Filters: Status Reset" at bounding box center [579, 62] width 1086 height 27
click at [716, 79] on link "Customers" at bounding box center [699, 76] width 147 height 22
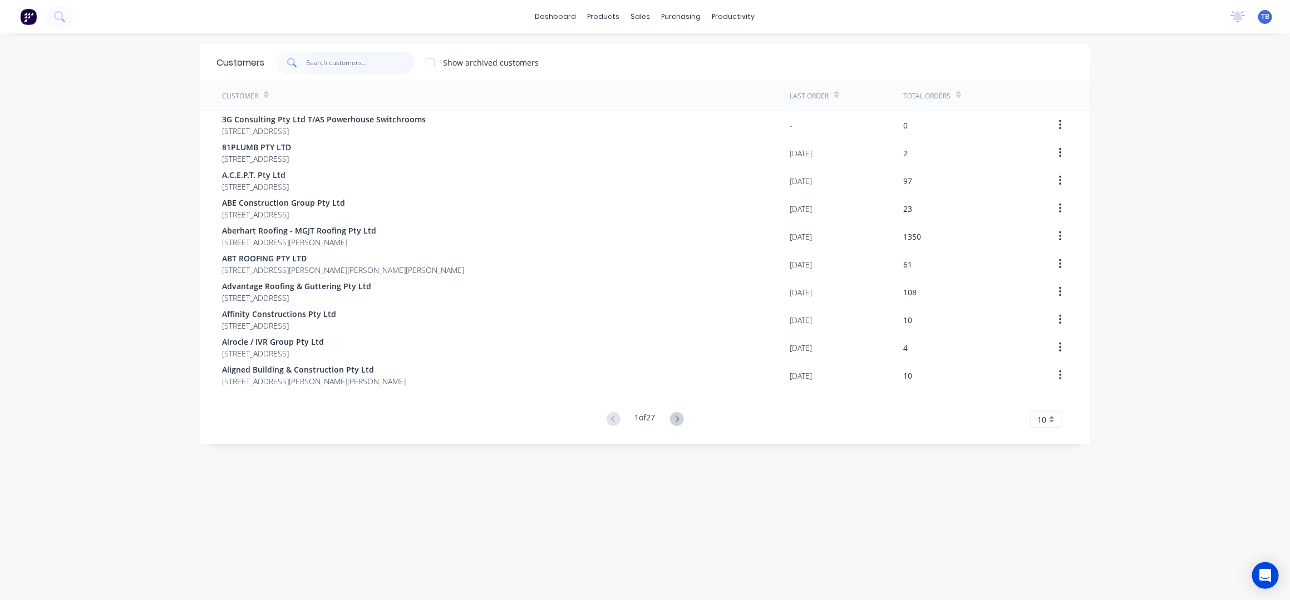
click at [317, 65] on input "text" at bounding box center [361, 63] width 109 height 22
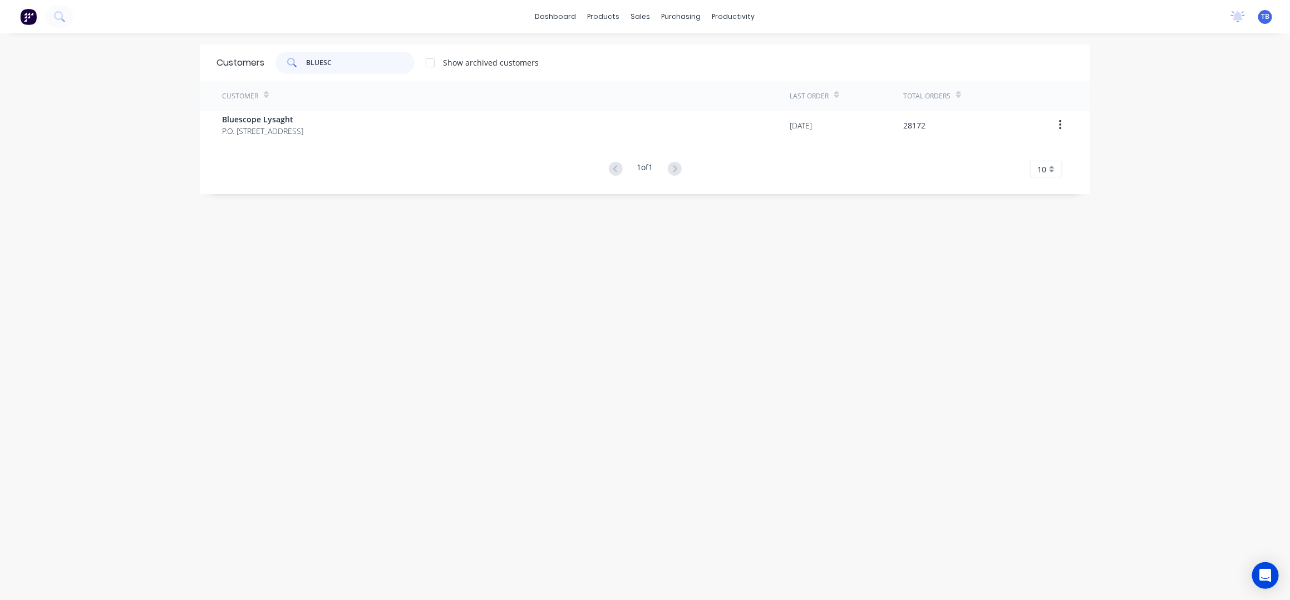
type input "BLUESC"
click at [318, 140] on div "Customer Last Order Total Orders Bluescope Lysaght P.O. [GEOGRAPHIC_DATA] 4108 …" at bounding box center [645, 129] width 890 height 97
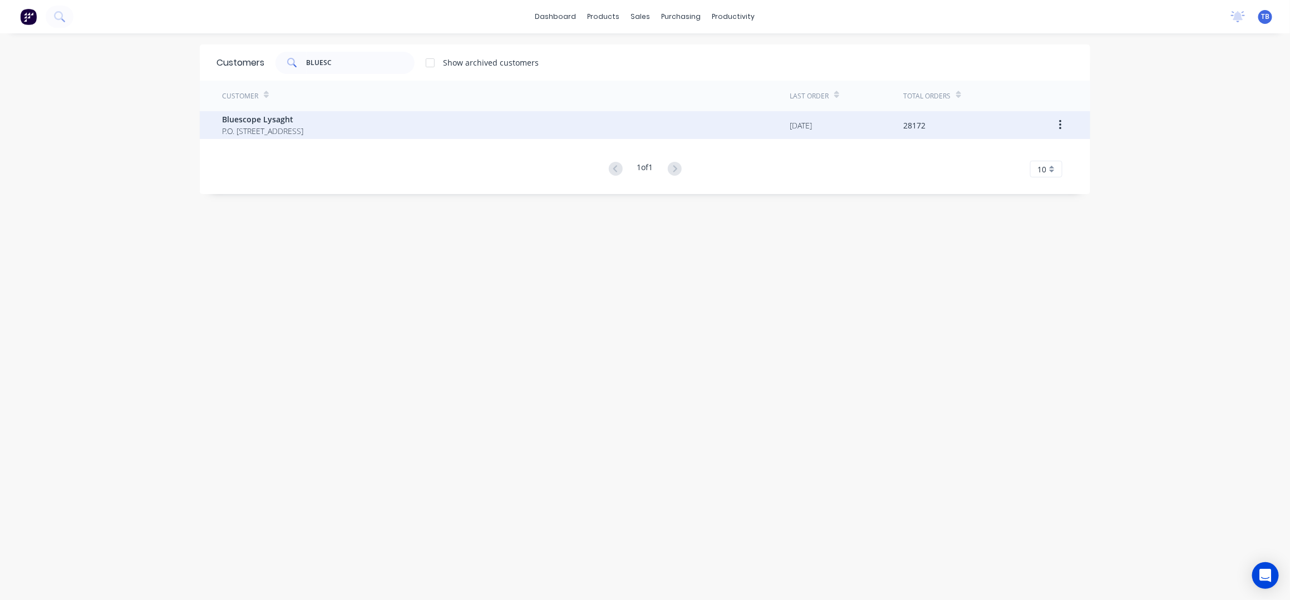
click at [303, 132] on span "P.O. [STREET_ADDRESS]" at bounding box center [262, 131] width 81 height 12
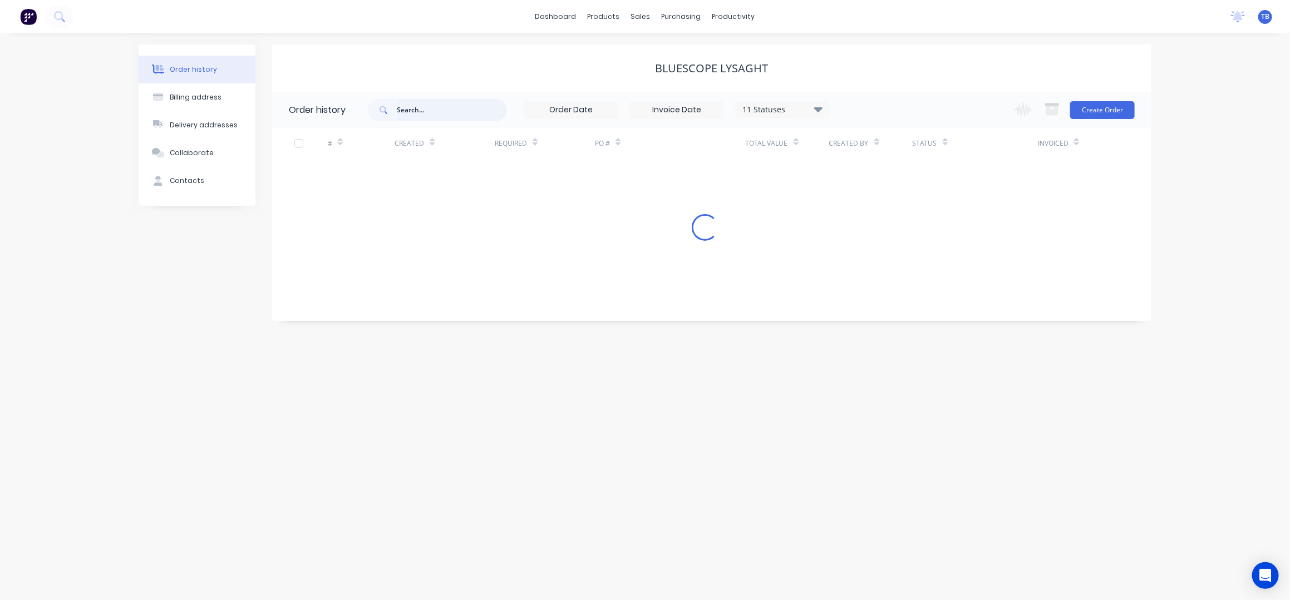
click at [442, 111] on input "text" at bounding box center [452, 110] width 110 height 22
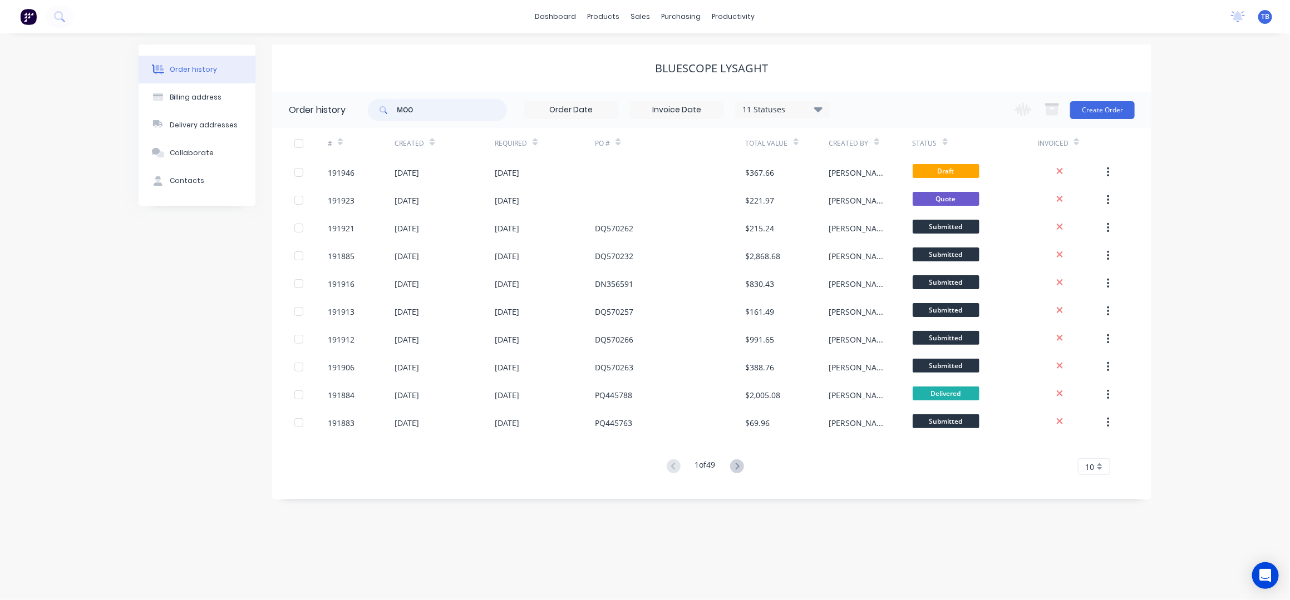
type input "MOON"
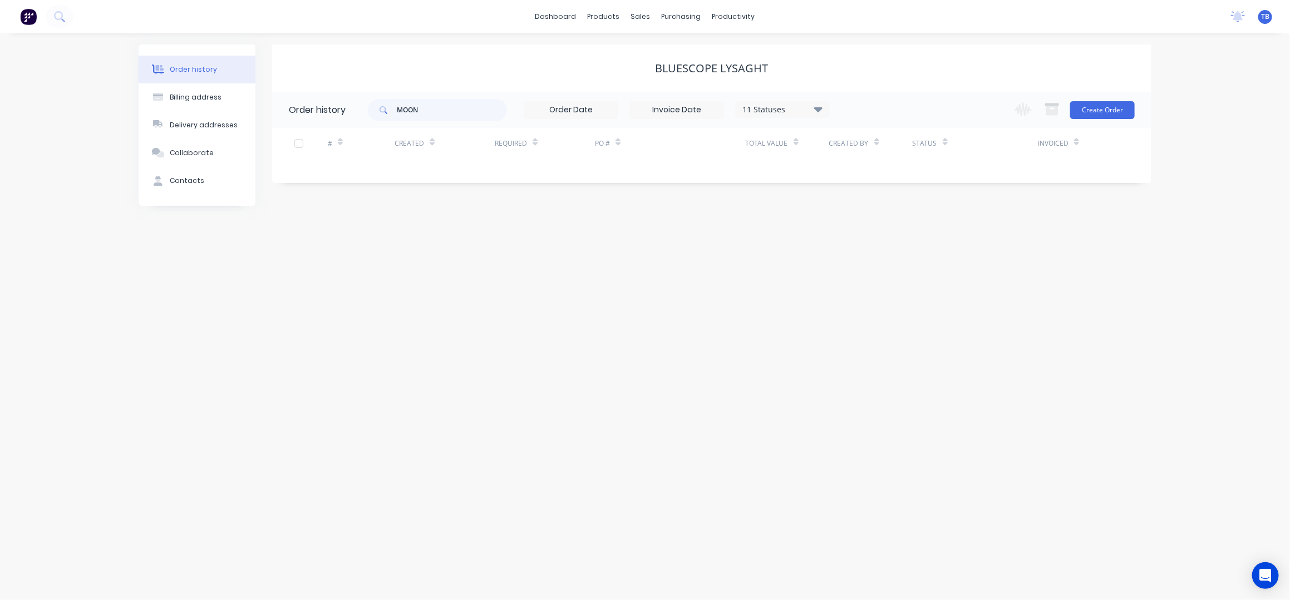
click at [766, 102] on div "11 Statuses Invoice Status Invoiced Not Invoiced Partial Order Status All Archi…" at bounding box center [782, 109] width 95 height 17
click at [801, 110] on div "11 Statuses" at bounding box center [782, 110] width 93 height 12
click at [874, 238] on label at bounding box center [874, 238] width 0 height 0
click at [874, 240] on input "checkbox" at bounding box center [878, 243] width 9 height 11
checkbox input "true"
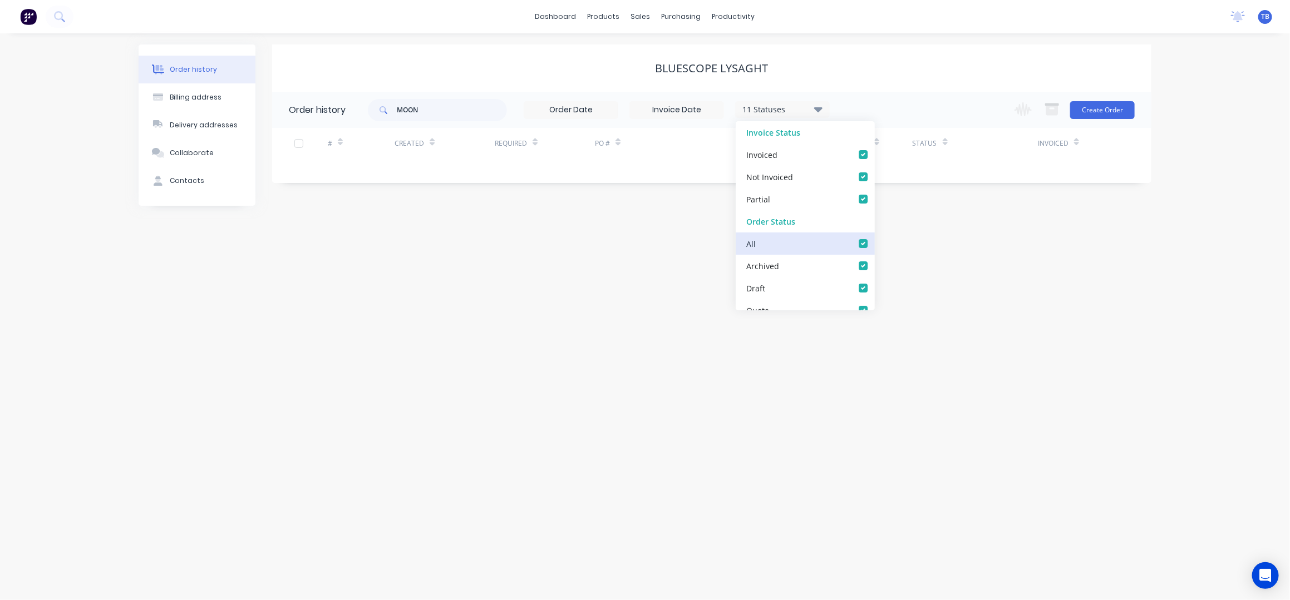
checkbox input "true"
click at [987, 75] on div "Bluescope Lysaght" at bounding box center [711, 68] width 879 height 47
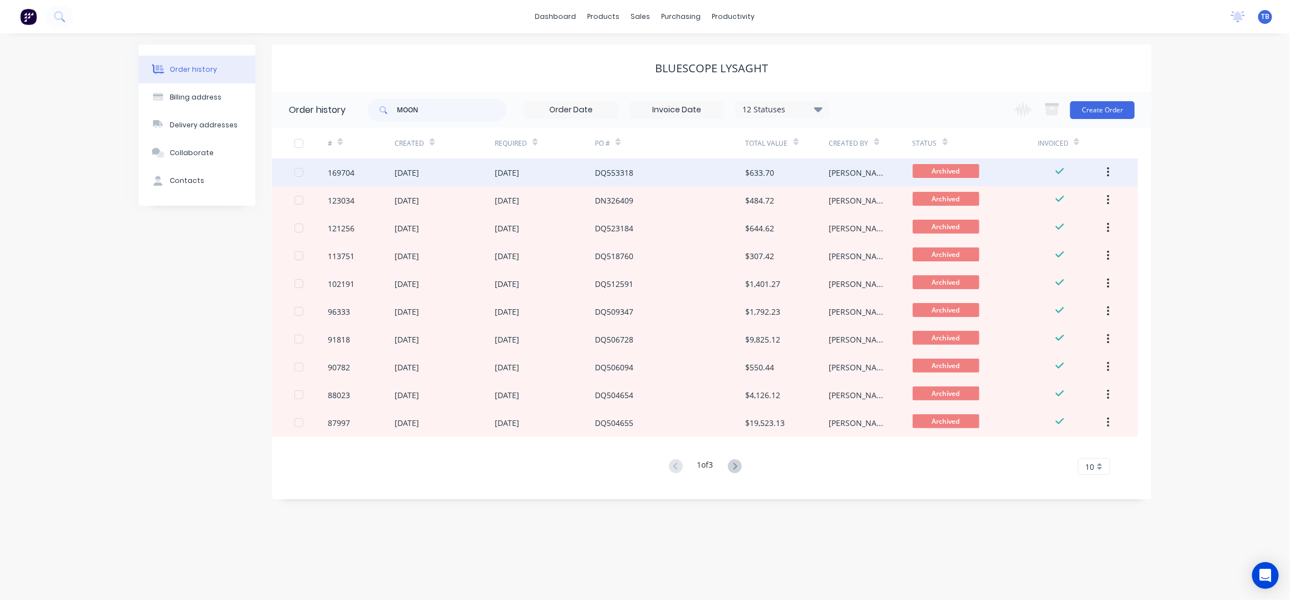
click at [678, 169] on div "DQ553318" at bounding box center [670, 173] width 150 height 28
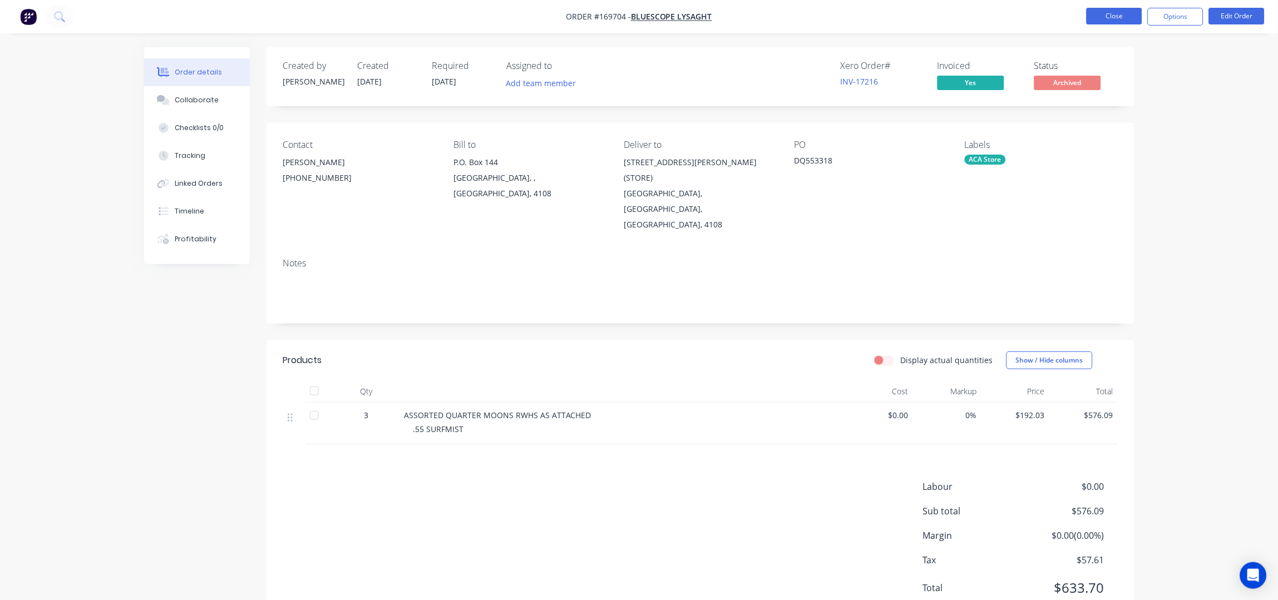
click at [1105, 15] on button "Close" at bounding box center [1115, 16] width 56 height 17
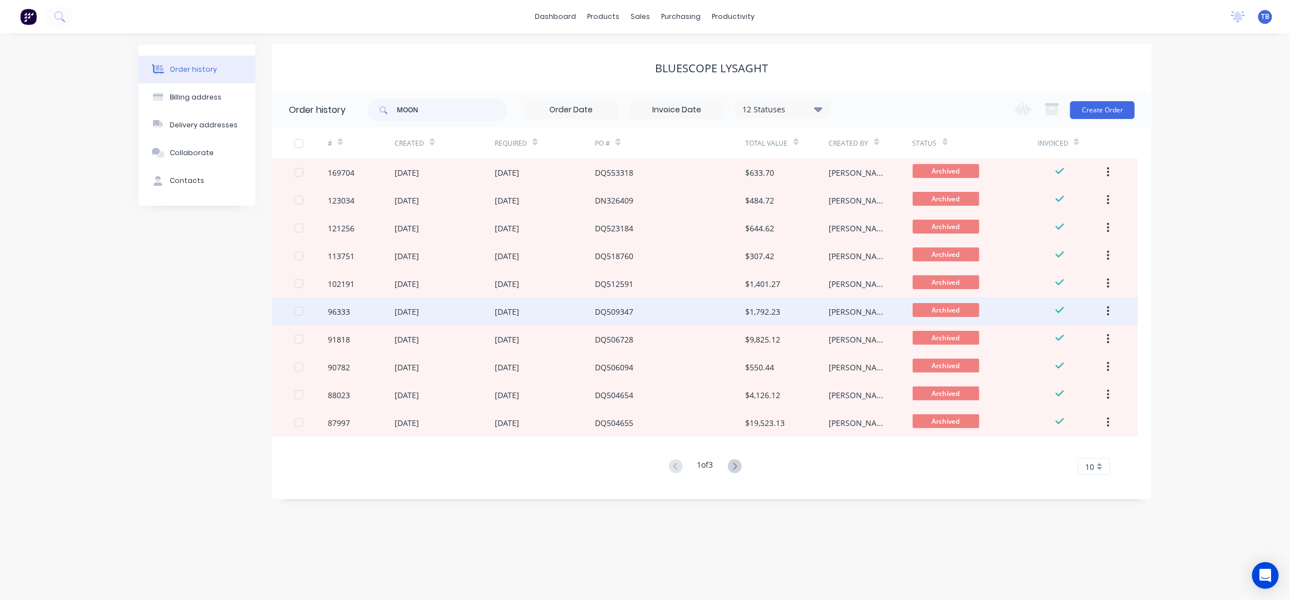
click at [689, 306] on div "DQ509347" at bounding box center [670, 312] width 150 height 28
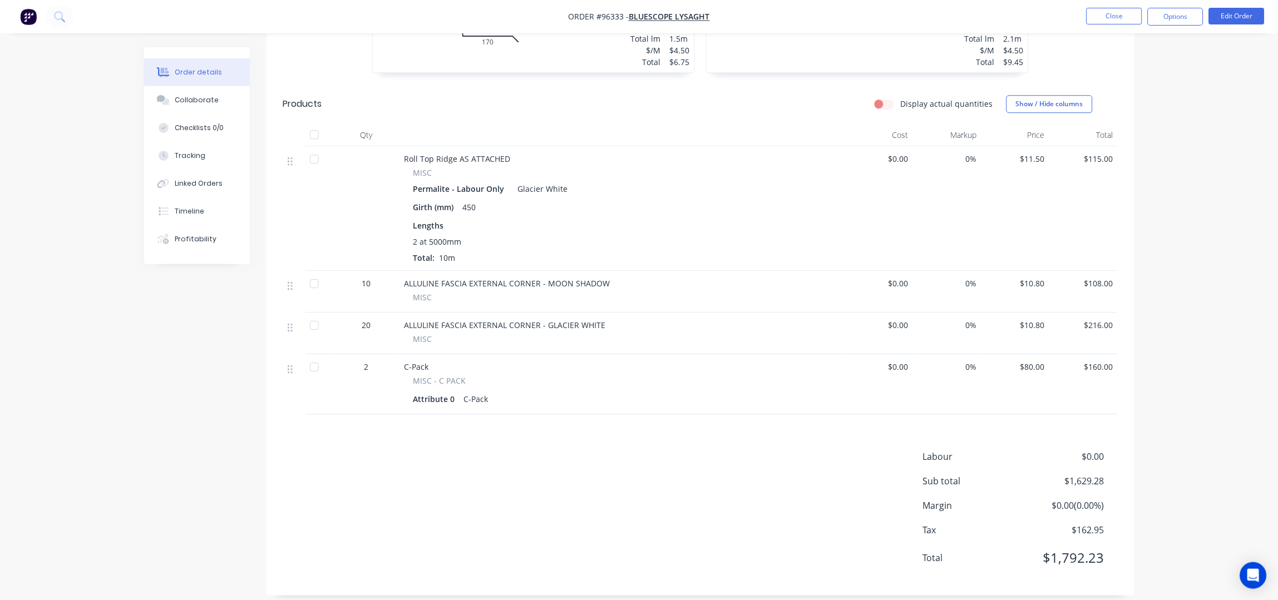
scroll to position [2245, 0]
click at [1092, 14] on button "Close" at bounding box center [1115, 16] width 56 height 17
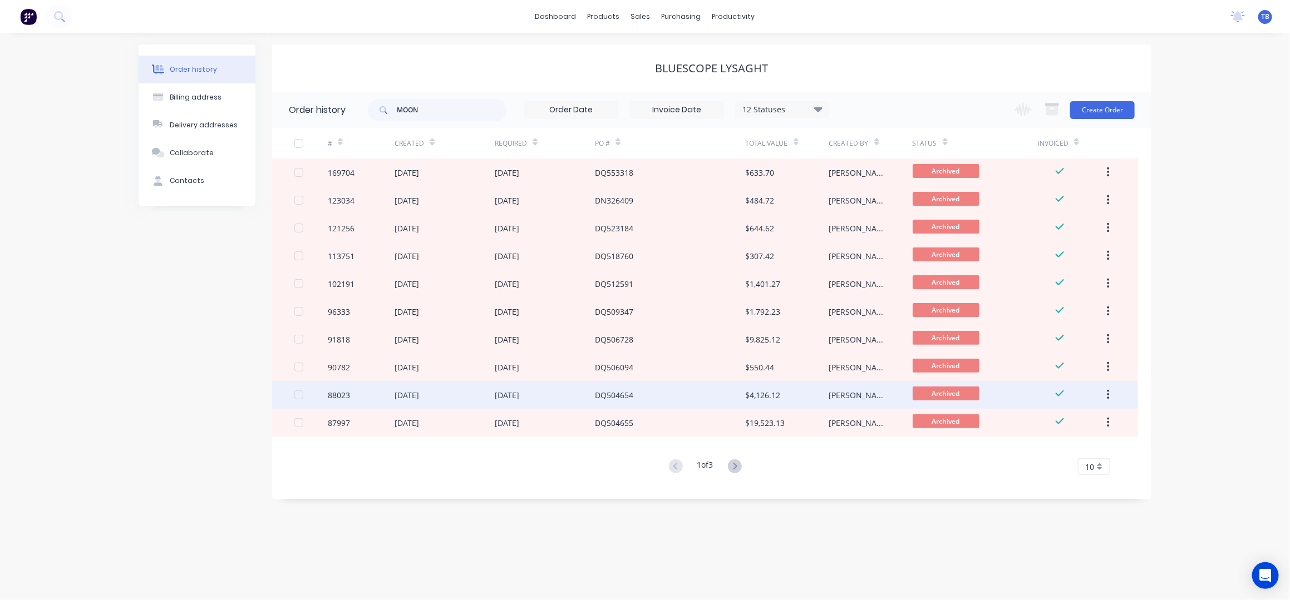
click at [700, 398] on div "DQ504654" at bounding box center [670, 395] width 150 height 28
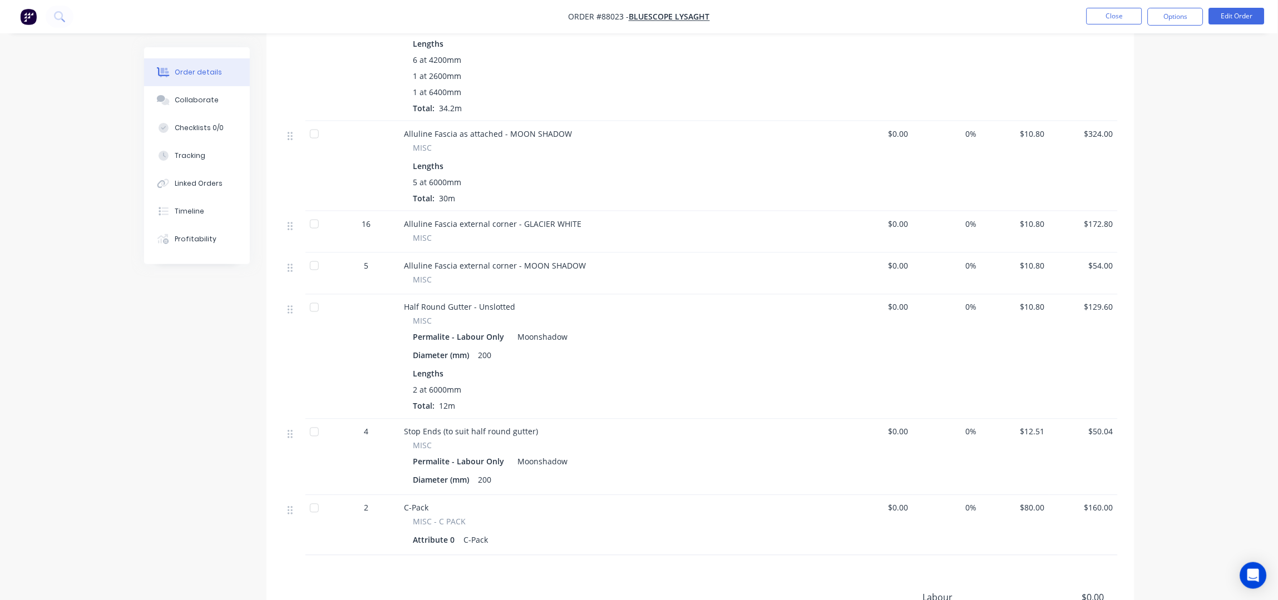
scroll to position [1781, 0]
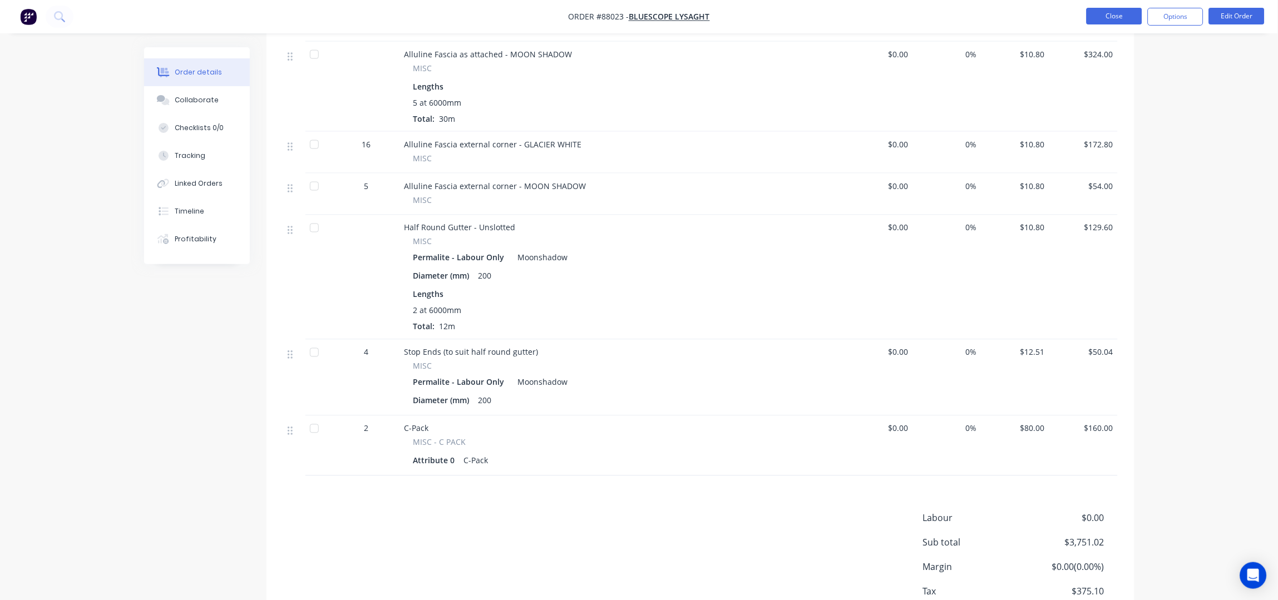
click at [1105, 17] on button "Close" at bounding box center [1115, 16] width 56 height 17
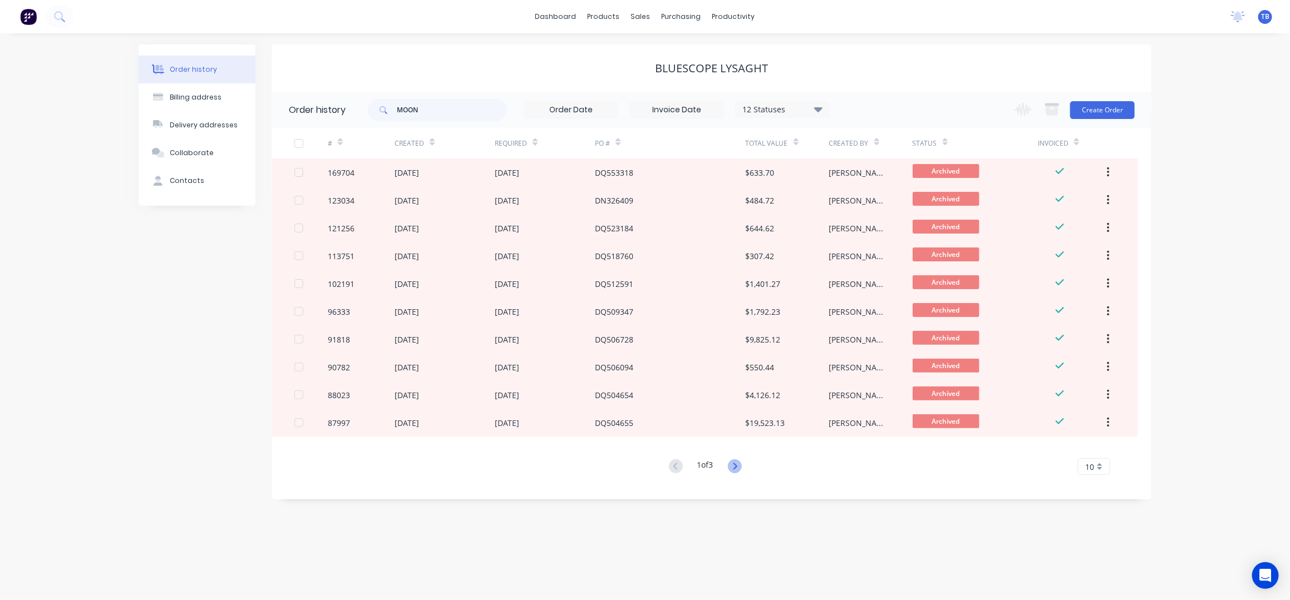
click at [733, 469] on icon at bounding box center [735, 467] width 14 height 14
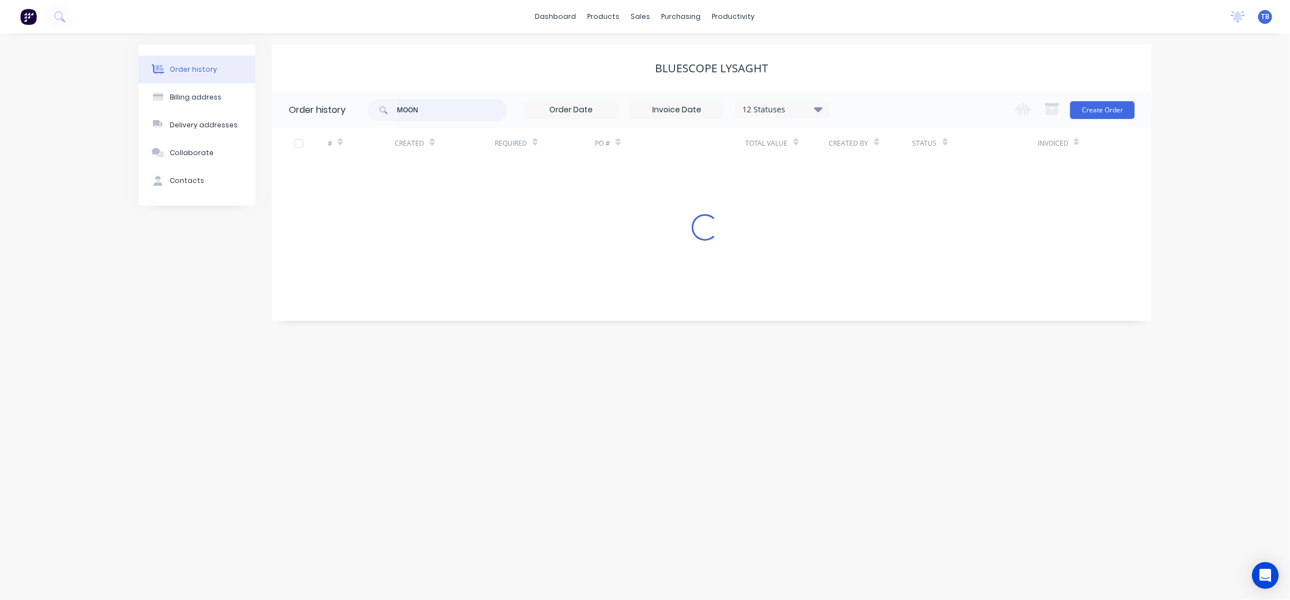
click at [477, 115] on input "MOON" at bounding box center [452, 110] width 110 height 22
click at [471, 112] on input "MOON" at bounding box center [452, 110] width 110 height 22
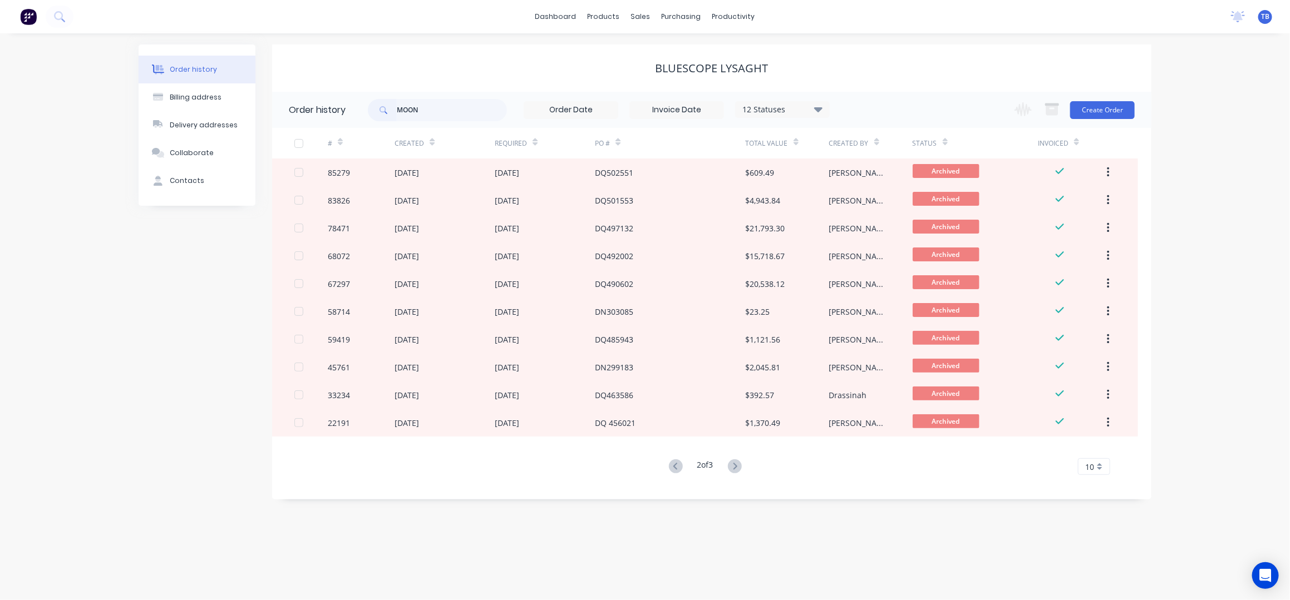
click at [397, 113] on span at bounding box center [382, 110] width 29 height 22
click at [399, 107] on input "MOON" at bounding box center [452, 110] width 110 height 22
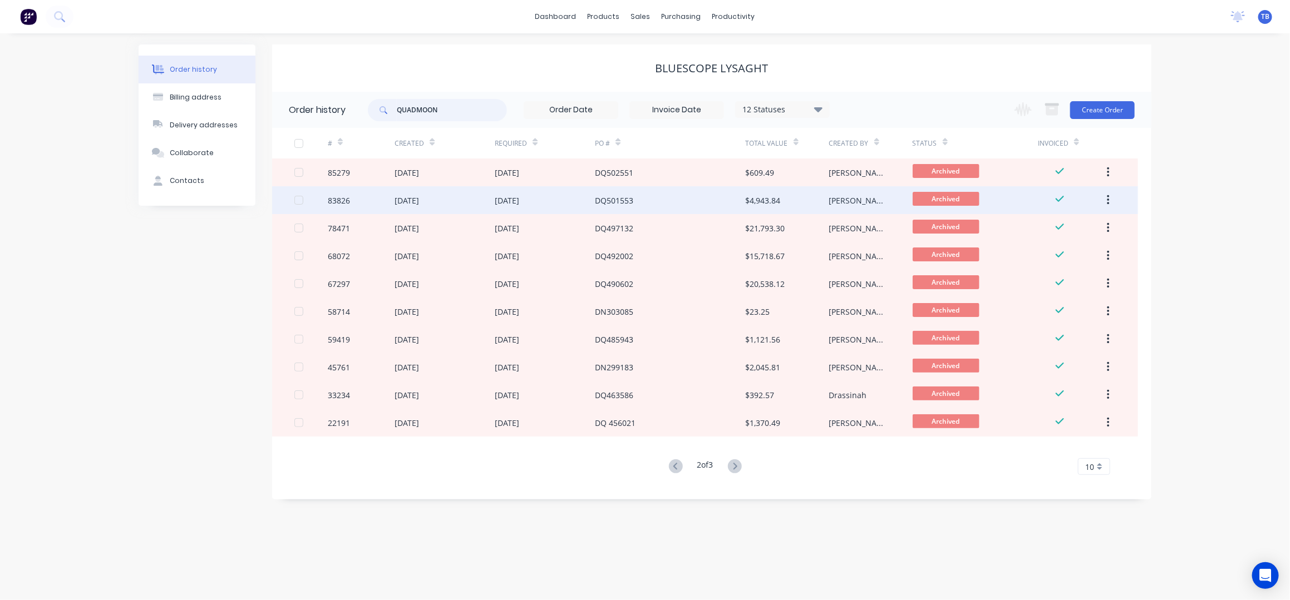
type input "QUAD MOON"
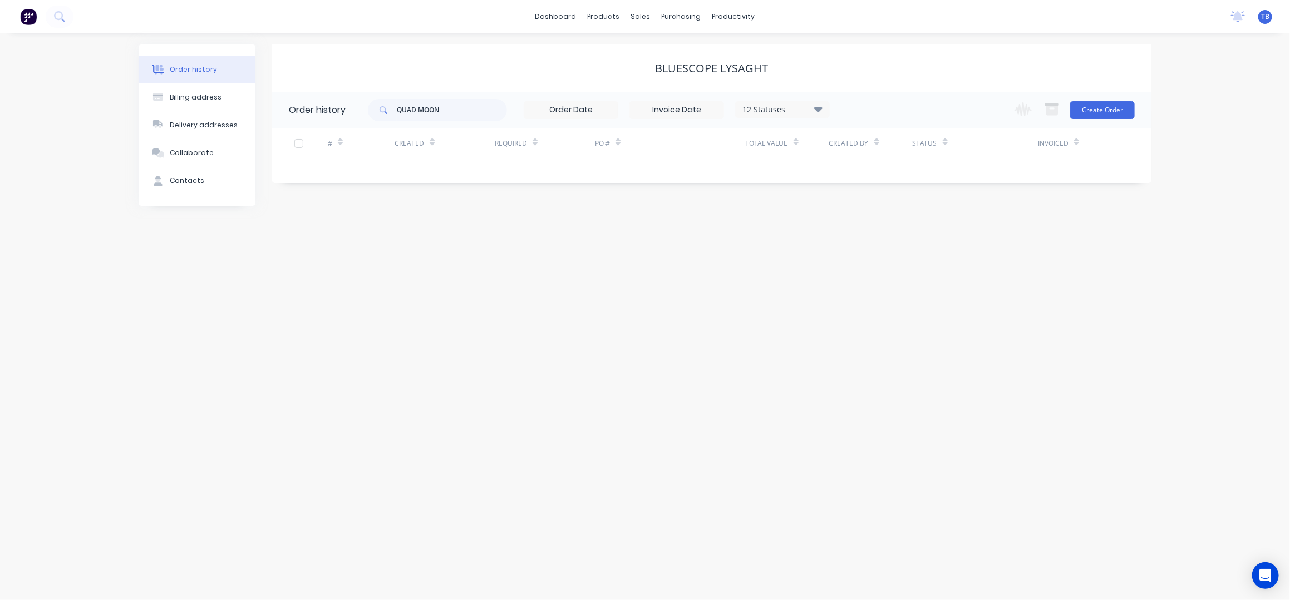
click at [413, 65] on div "Bluescope Lysaght" at bounding box center [711, 68] width 879 height 13
drag, startPoint x: 478, startPoint y: 115, endPoint x: 381, endPoint y: 112, distance: 97.4
click at [381, 112] on div "QUAD MOON" at bounding box center [437, 110] width 139 height 22
click at [446, 116] on input "QUAD MOON" at bounding box center [452, 110] width 110 height 22
click at [315, 108] on header "Order history QUAD MOON 12 Statuses Invoice Status Invoiced Not Invoiced Partia…" at bounding box center [711, 110] width 879 height 36
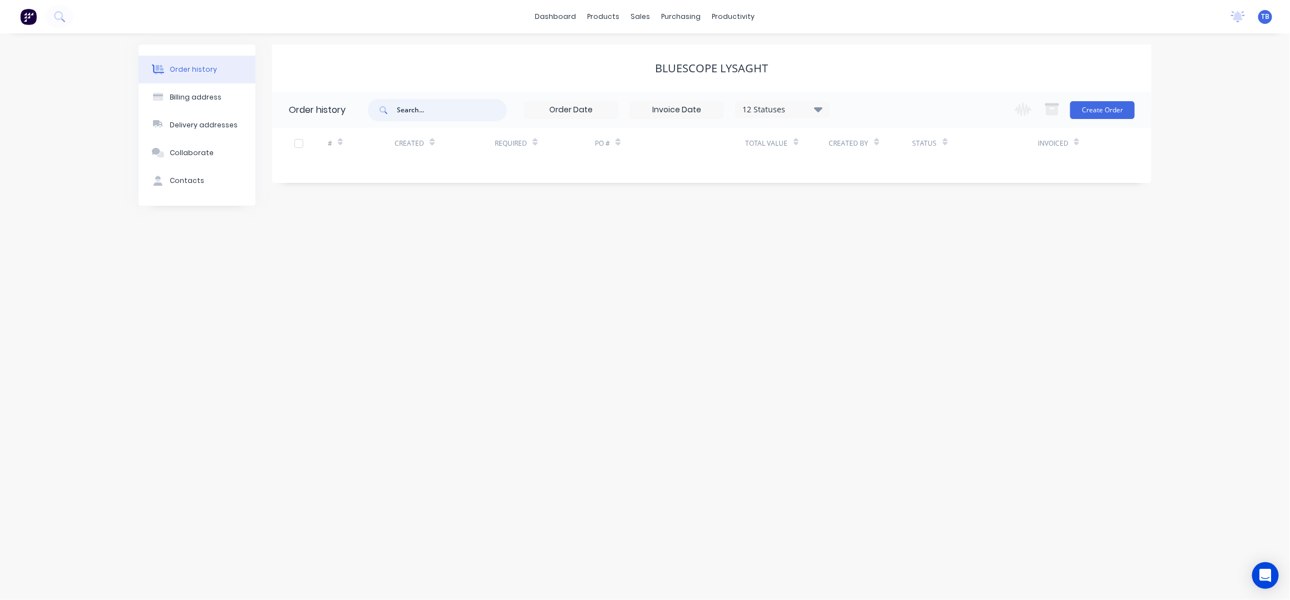
paste input "DN347809"
type input "DN347809"
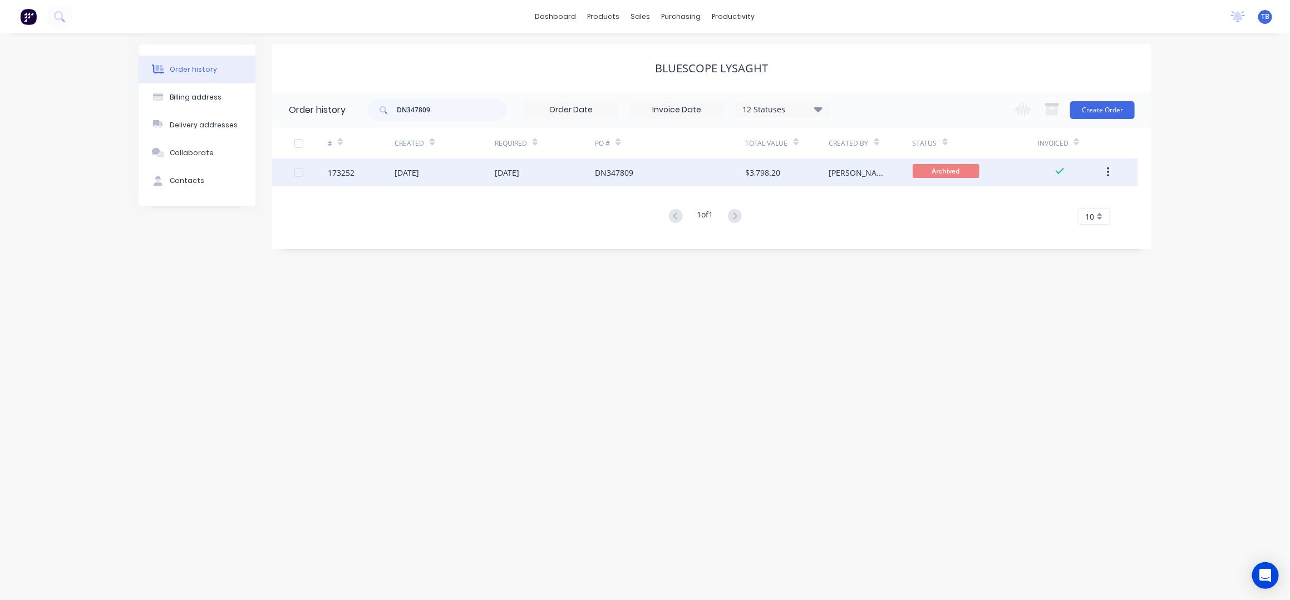
click at [688, 175] on div "DN347809" at bounding box center [670, 173] width 150 height 28
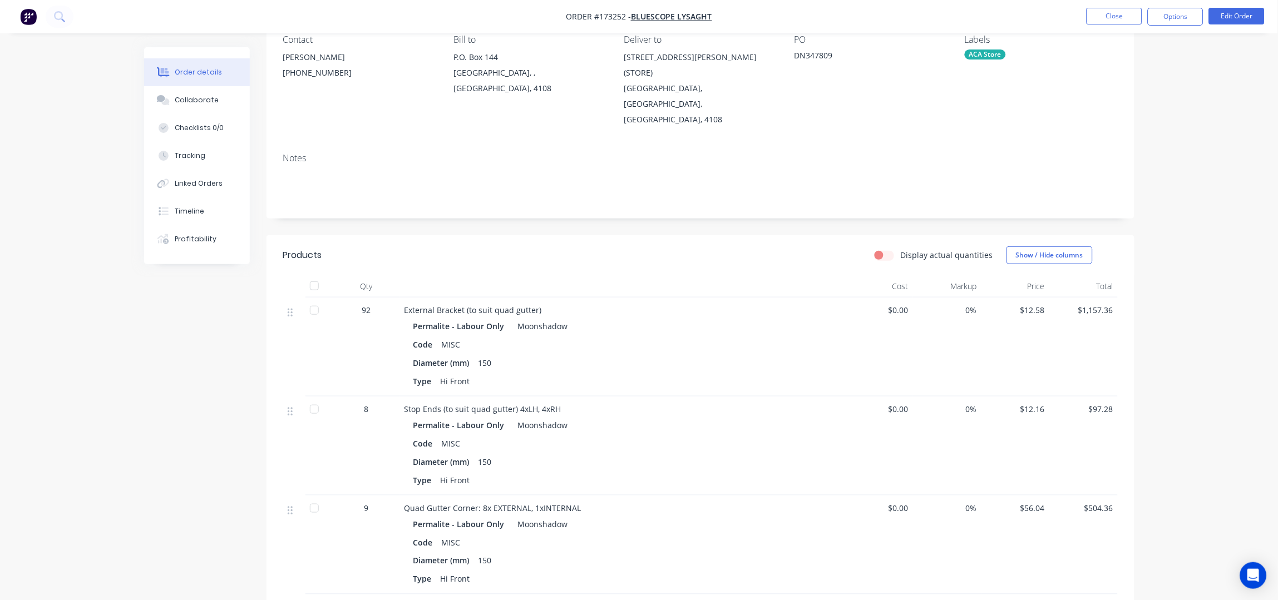
scroll to position [222, 0]
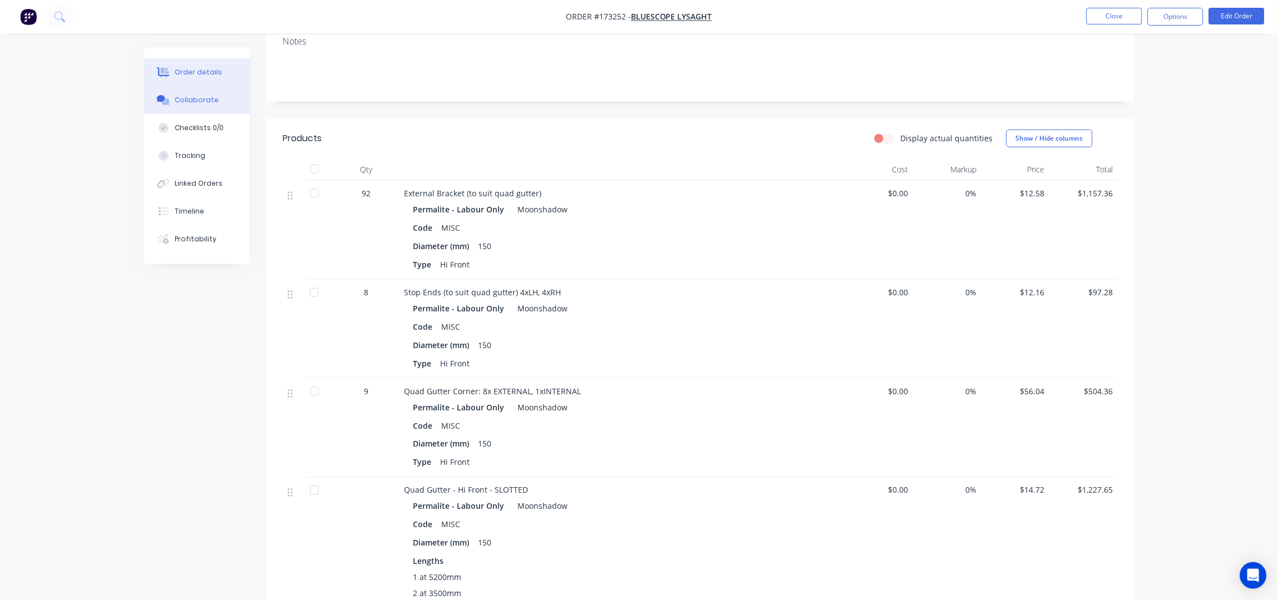
click at [200, 94] on button "Collaborate" at bounding box center [197, 100] width 106 height 28
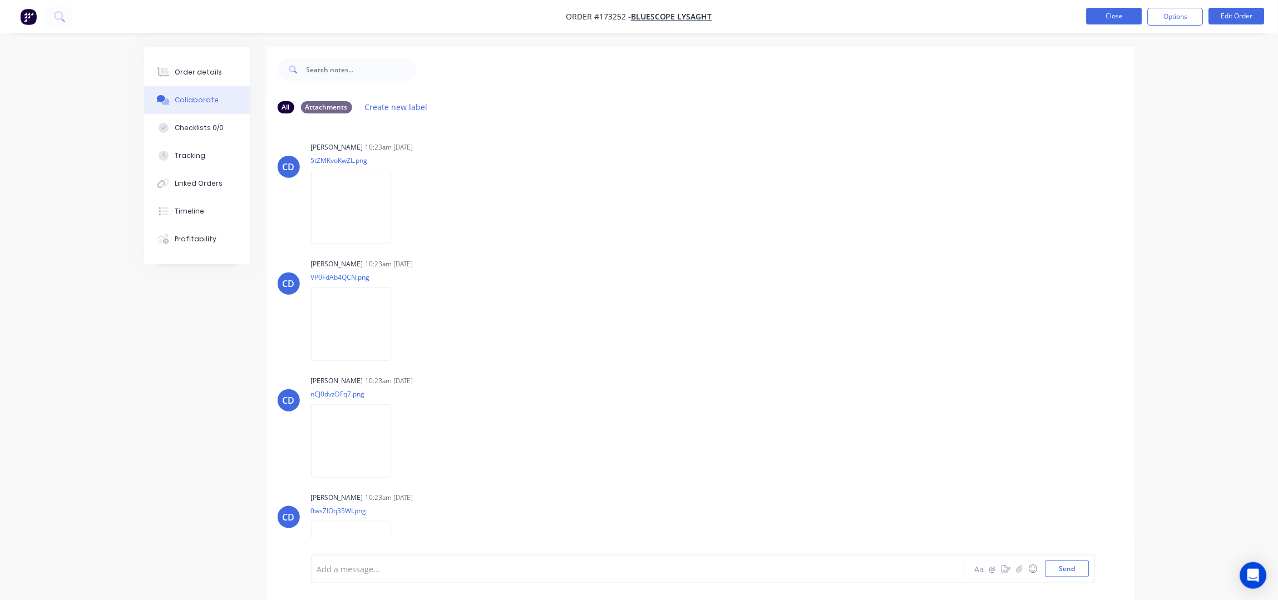
click at [1124, 11] on button "Close" at bounding box center [1115, 16] width 56 height 17
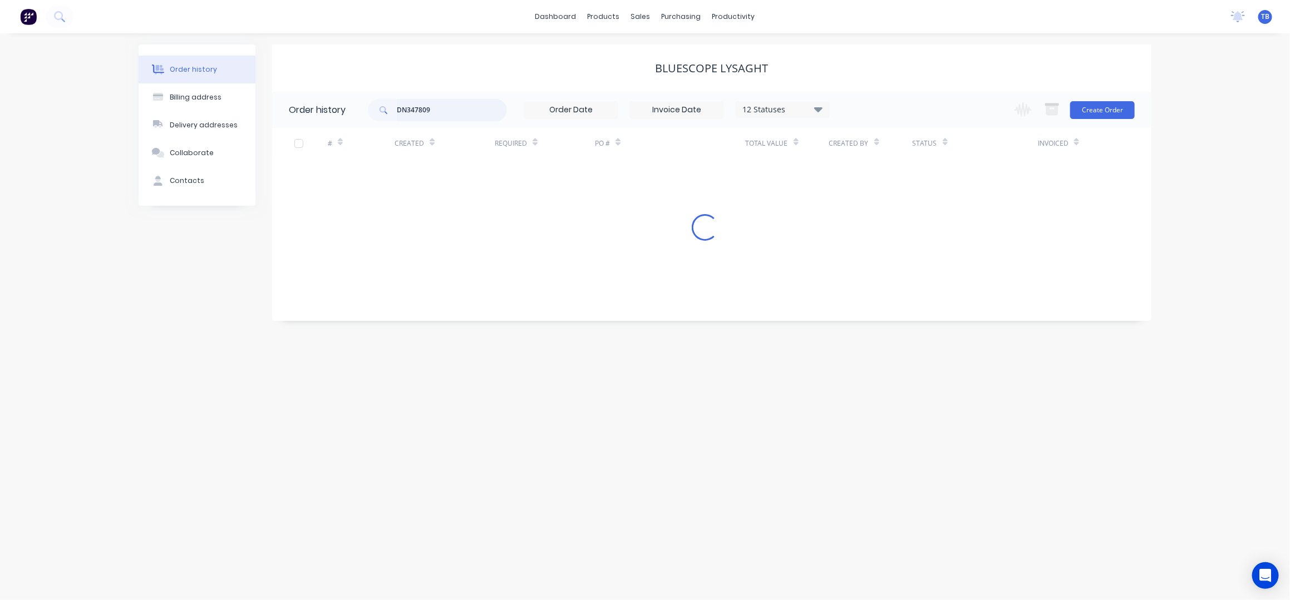
drag, startPoint x: 449, startPoint y: 111, endPoint x: 443, endPoint y: 110, distance: 5.7
click at [449, 110] on input "DN347809" at bounding box center [452, 110] width 110 height 22
drag, startPoint x: 435, startPoint y: 110, endPoint x: 319, endPoint y: 124, distance: 116.0
click at [319, 124] on header "Order history DN347809 12 Statuses Invoice Status Invoiced Not Invoiced Partial…" at bounding box center [711, 110] width 879 height 36
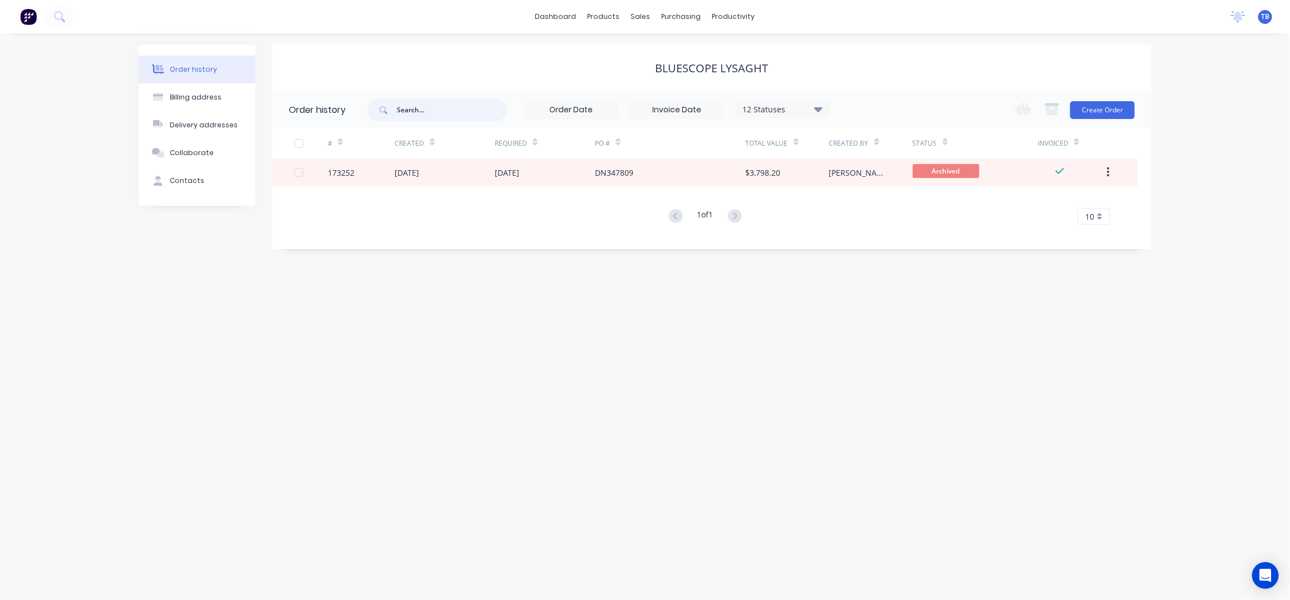
paste input "DN346818"
type input "DN346818"
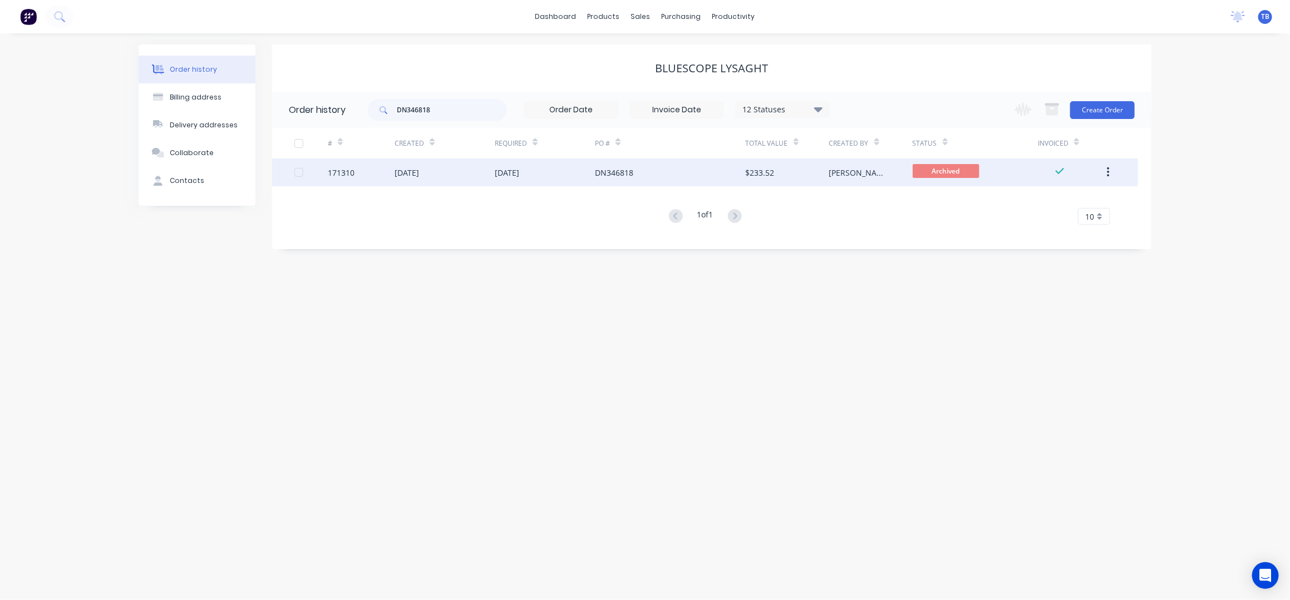
click at [685, 174] on div "DN346818" at bounding box center [670, 173] width 150 height 28
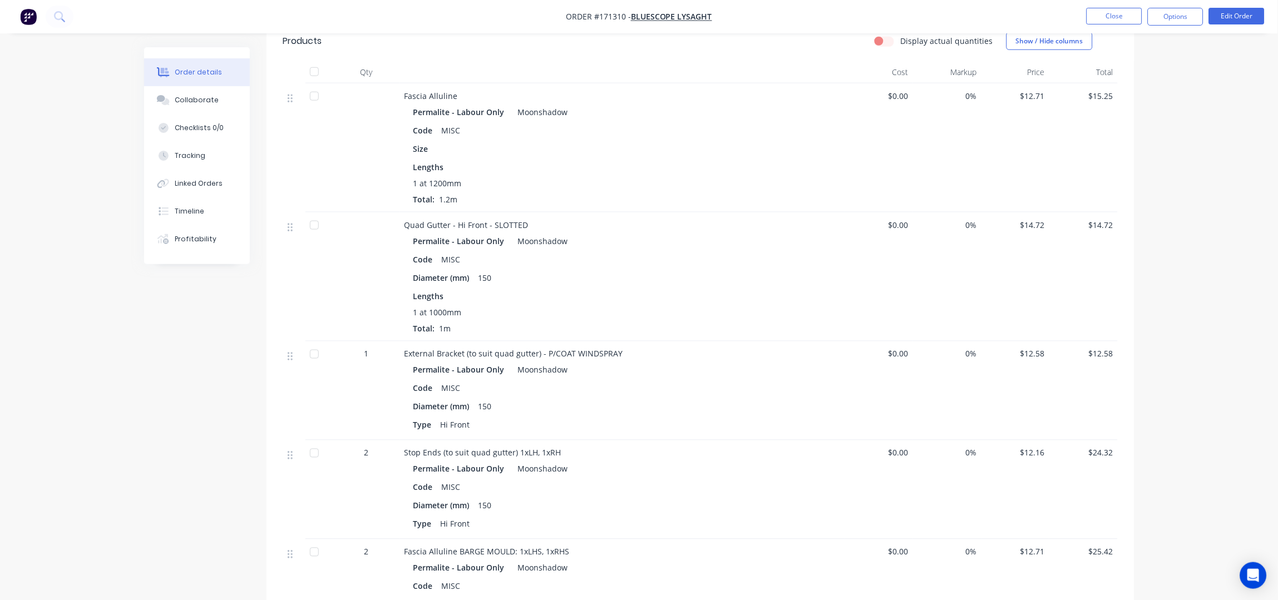
scroll to position [222, 0]
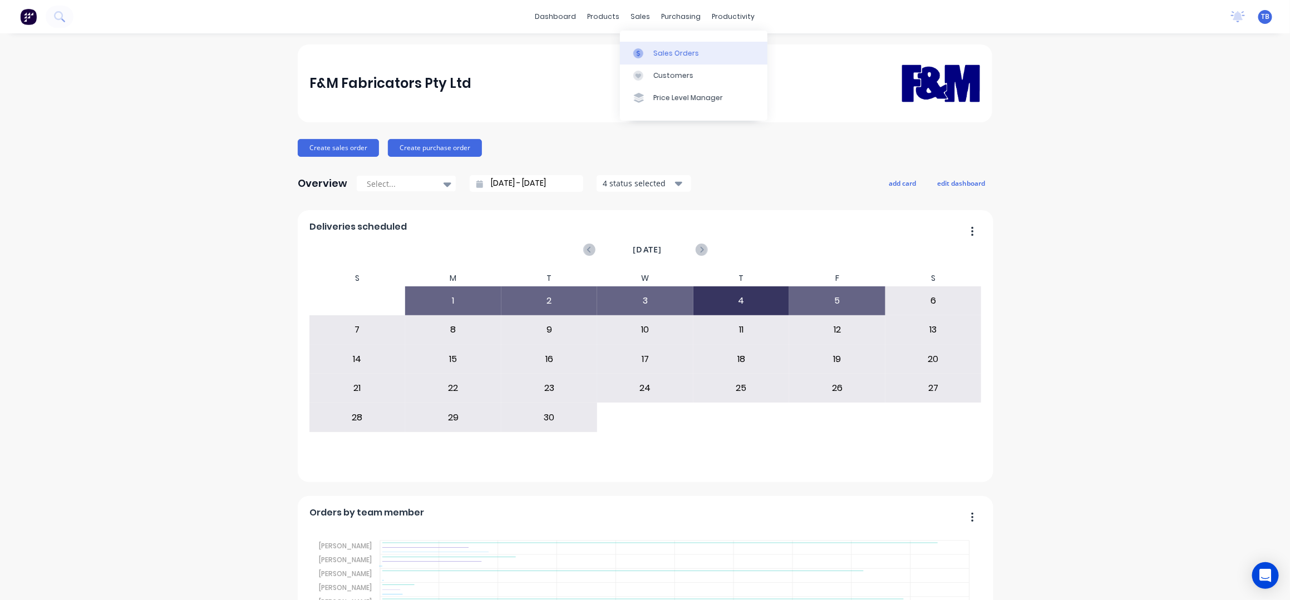
click at [678, 49] on div "Sales Orders" at bounding box center [676, 53] width 46 height 10
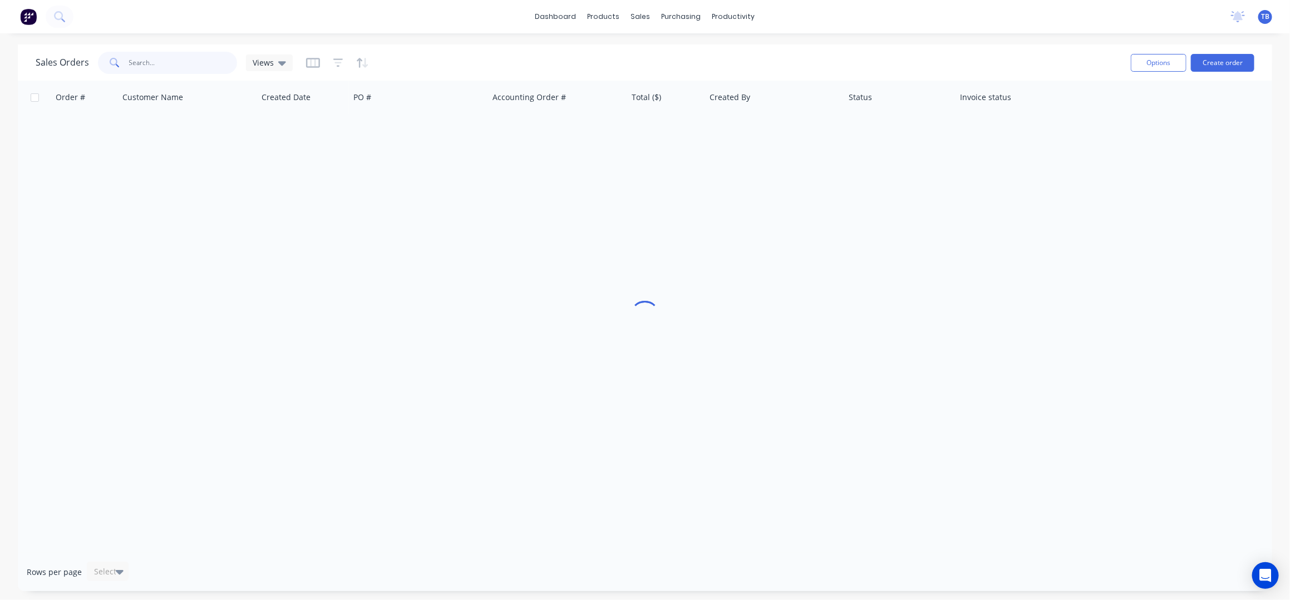
click at [180, 61] on input "text" at bounding box center [183, 63] width 109 height 22
paste input "DQ570266"
type input "DQ570266"
click at [651, 39] on div "dashboard products sales purchasing productivity dashboard products Product Cat…" at bounding box center [645, 300] width 1290 height 600
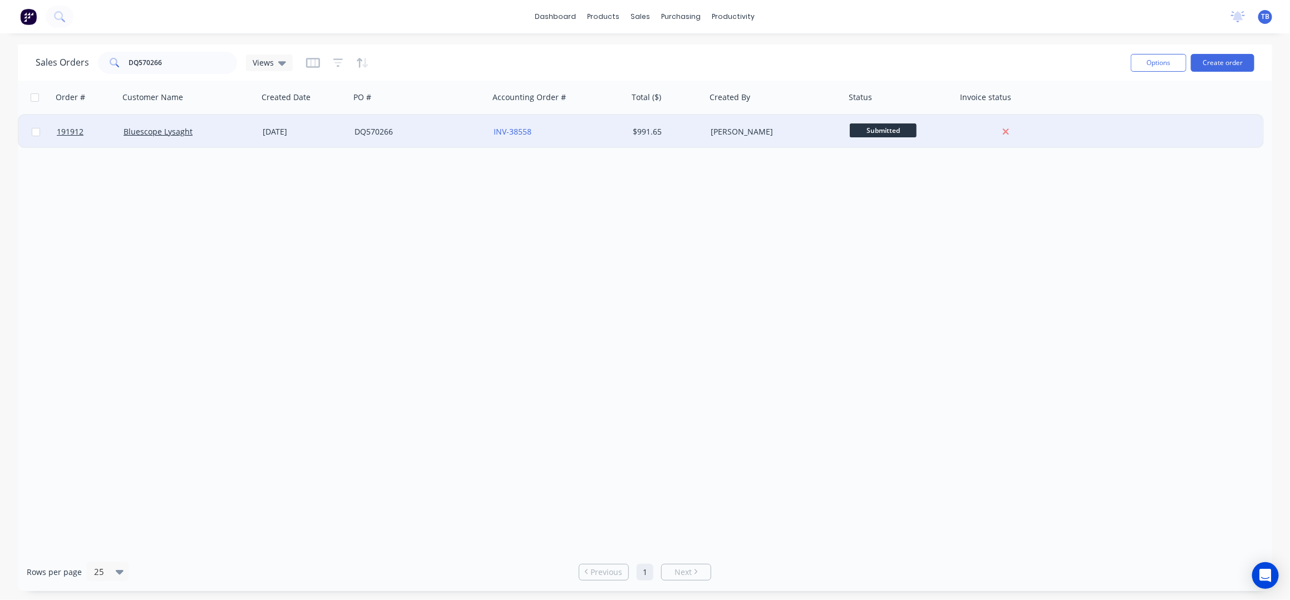
click at [658, 134] on div "$991.65" at bounding box center [666, 131] width 66 height 11
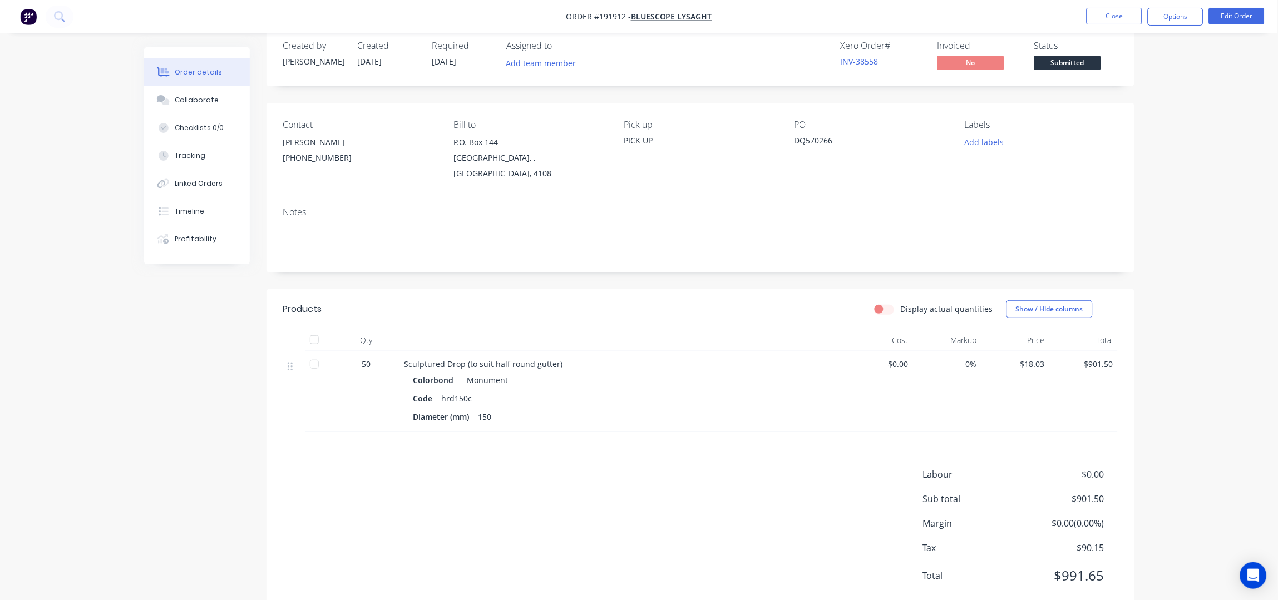
scroll to position [39, 0]
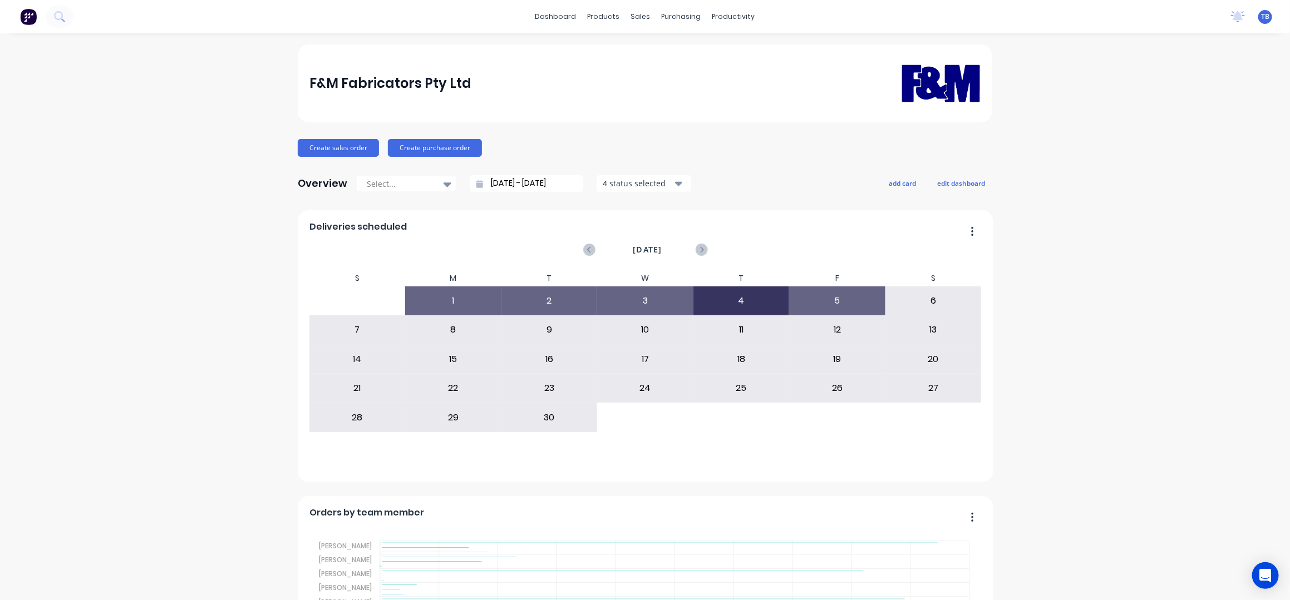
click at [491, 184] on input "[DATE] - [DATE]" at bounding box center [531, 183] width 96 height 17
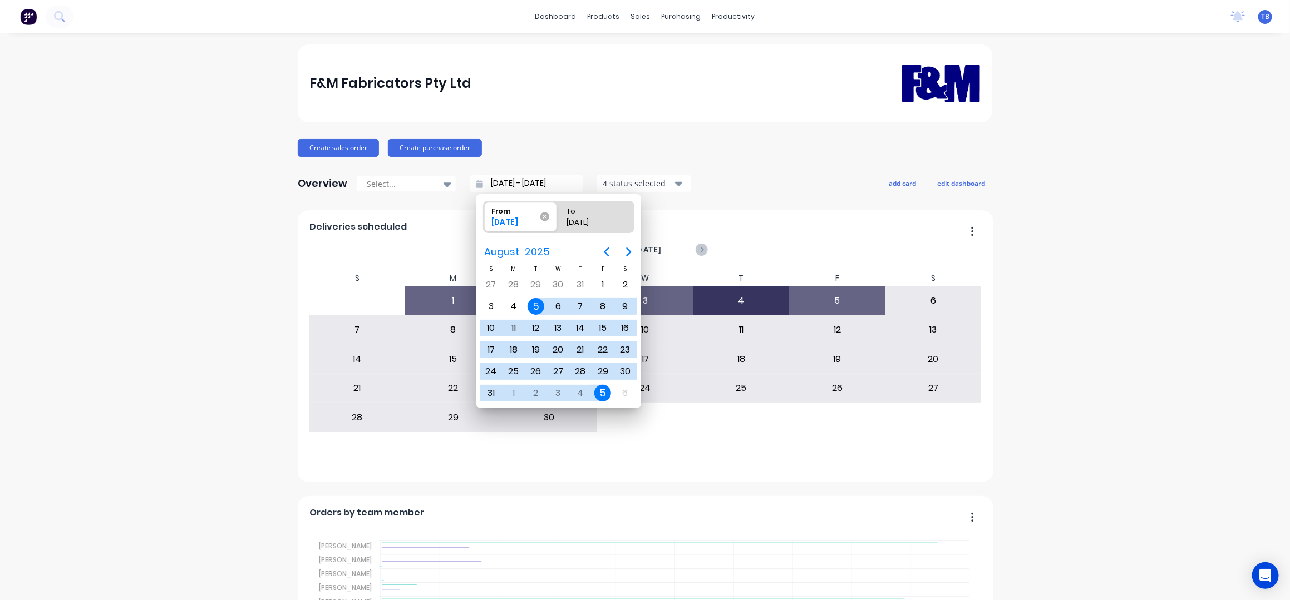
click at [548, 216] on icon at bounding box center [544, 216] width 9 height 9
click at [484, 216] on input "From 05/08/25" at bounding box center [484, 216] width 1 height 31
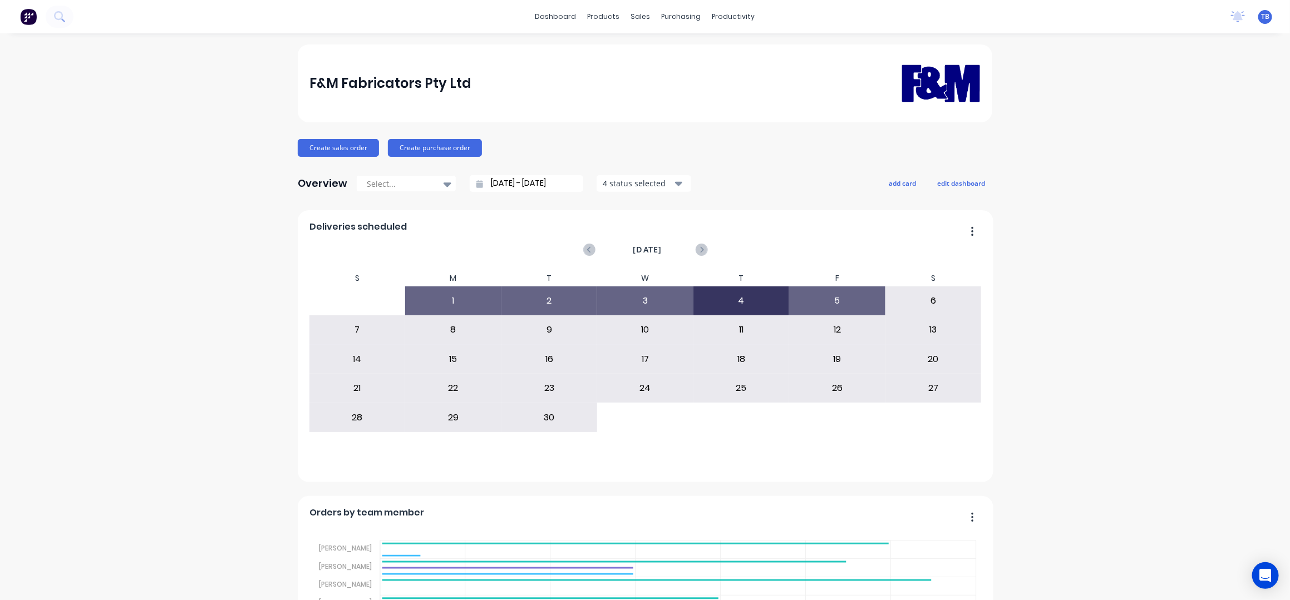
click at [491, 184] on input "05/09/25 - 05/09/25" at bounding box center [531, 183] width 96 height 17
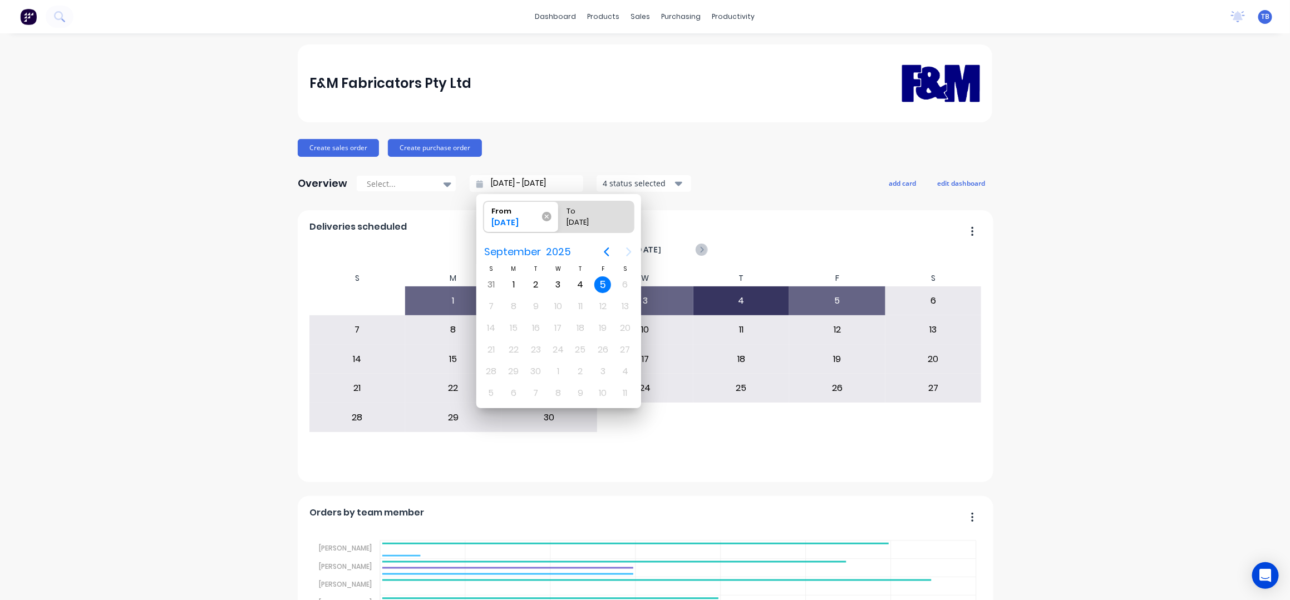
click at [546, 213] on icon at bounding box center [546, 216] width 9 height 9
click at [484, 213] on input "From 05/09/25" at bounding box center [484, 216] width 1 height 31
click at [605, 247] on icon "Previous page" at bounding box center [606, 251] width 13 height 13
click at [577, 328] on div "14" at bounding box center [580, 328] width 17 height 17
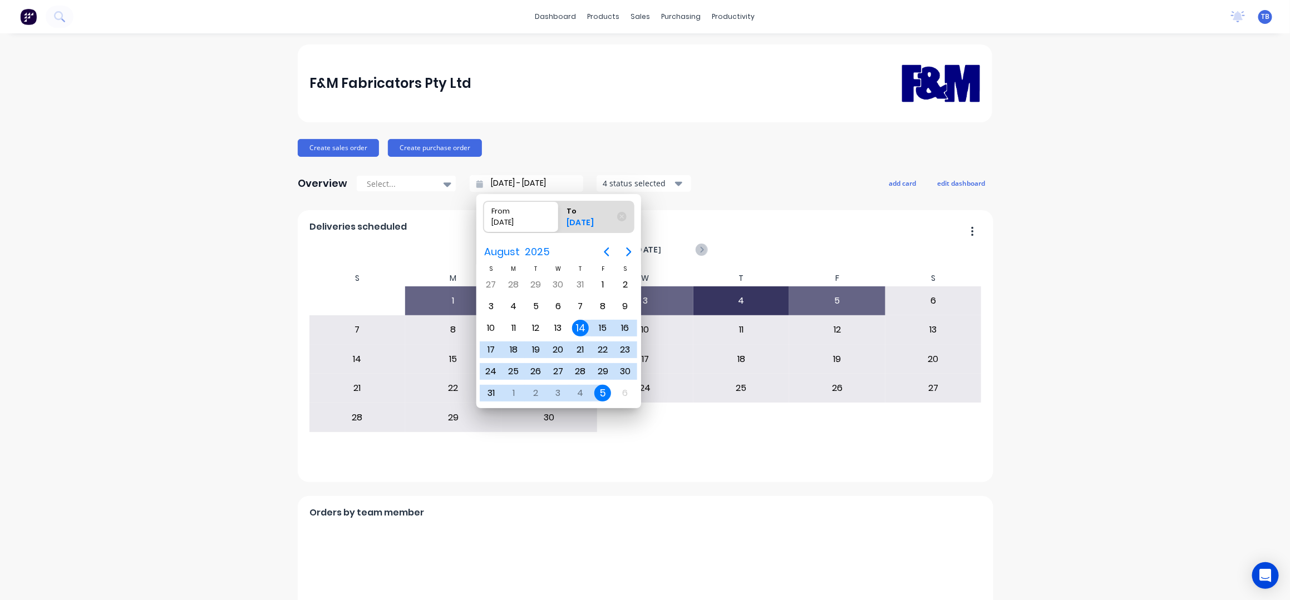
type input "14/08/25 - 05/09/25"
radio input "false"
radio input "true"
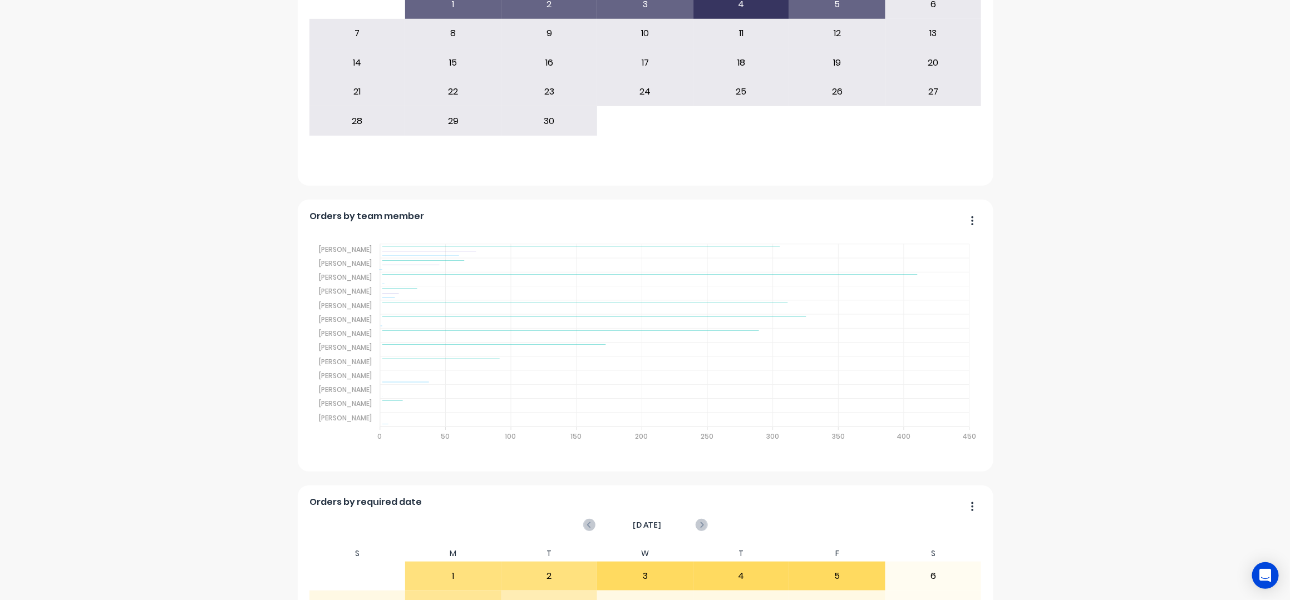
scroll to position [223, 0]
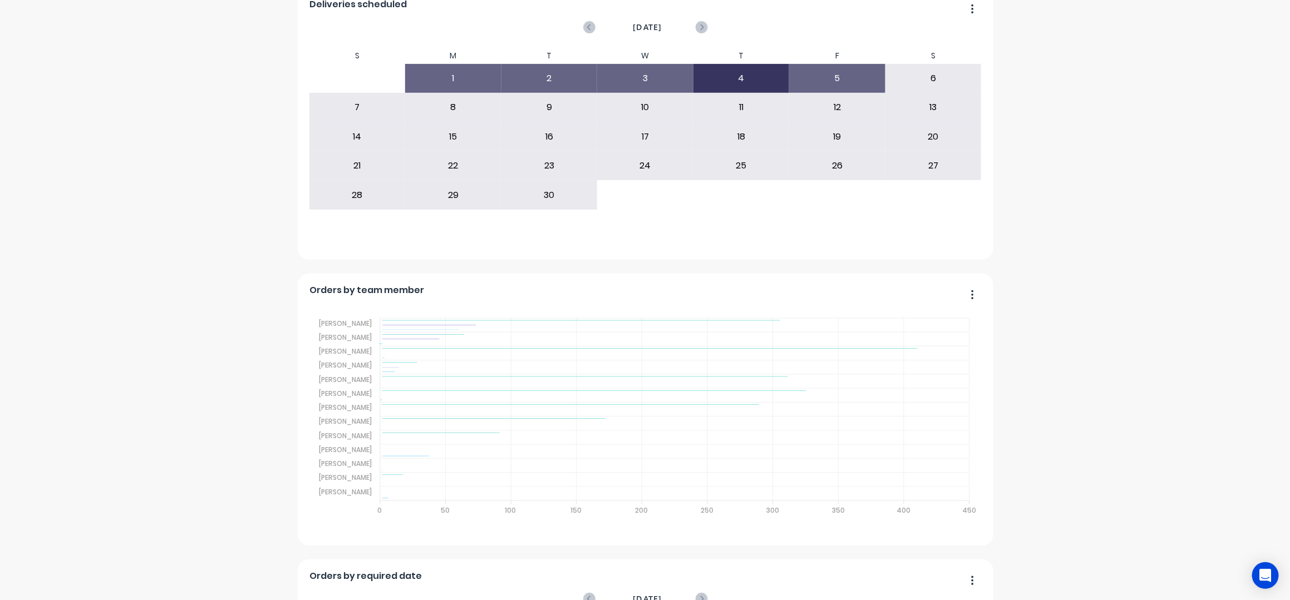
click at [1098, 407] on div "F&M Fabricators Pty Ltd Create sales order Create purchase order Overview Selec…" at bounding box center [645, 470] width 1290 height 1296
click at [1098, 376] on div "F&M Fabricators Pty Ltd Create sales order Create purchase order Overview Selec…" at bounding box center [645, 470] width 1290 height 1296
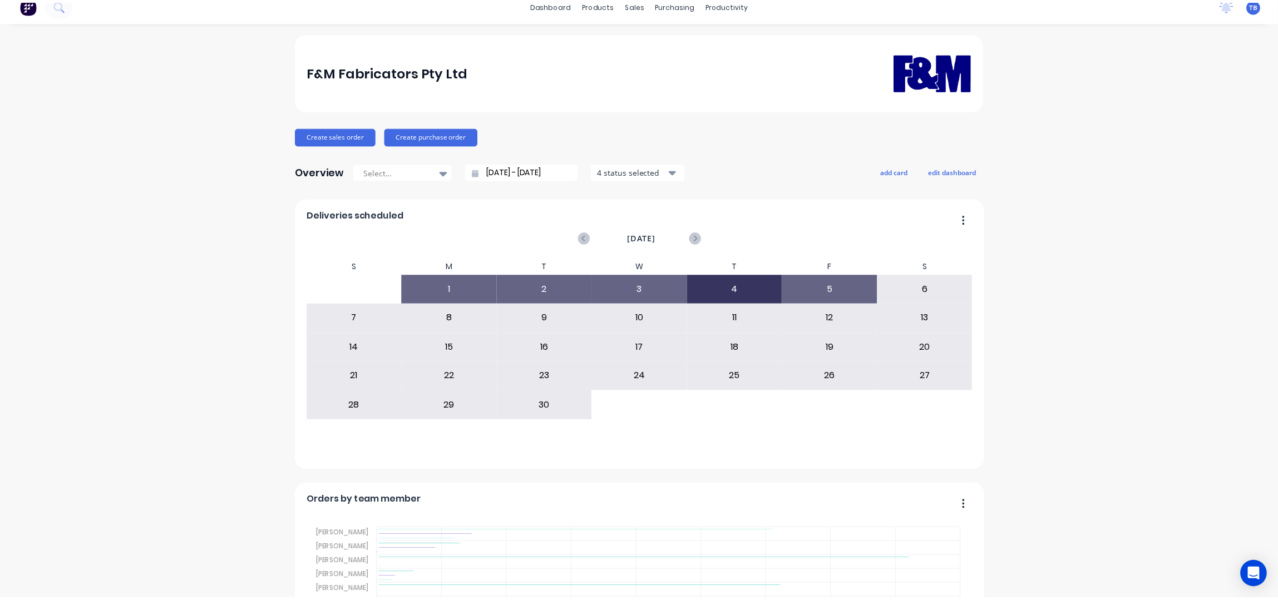
scroll to position [0, 0]
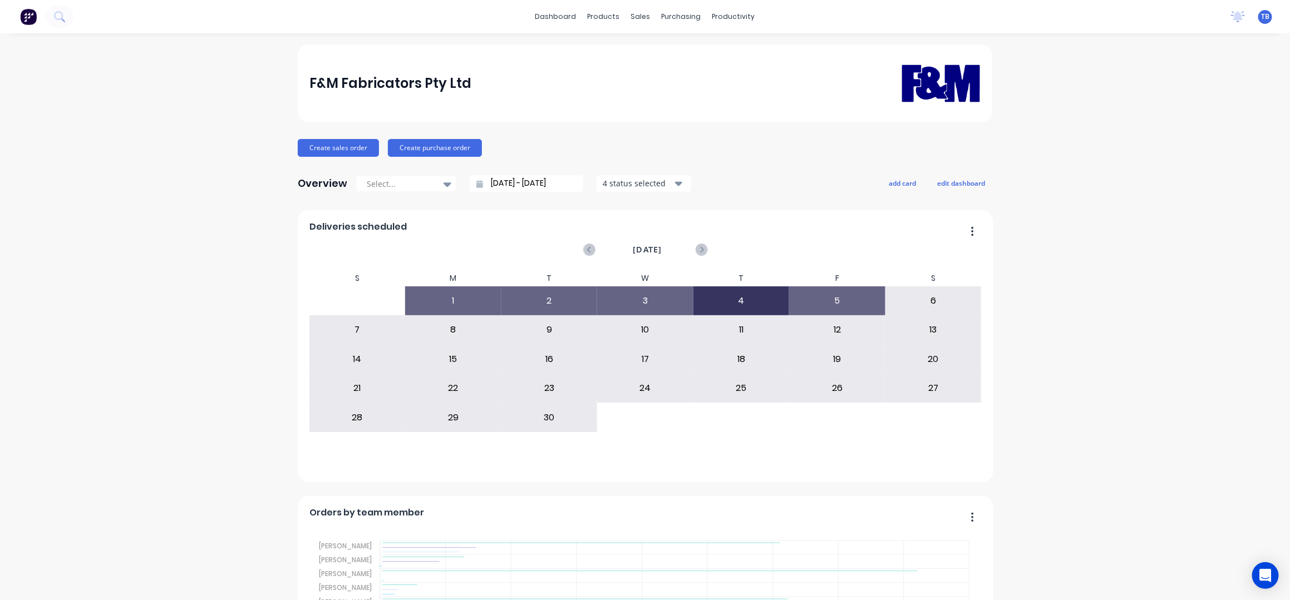
click at [674, 48] on div "Sales Orders" at bounding box center [676, 53] width 46 height 10
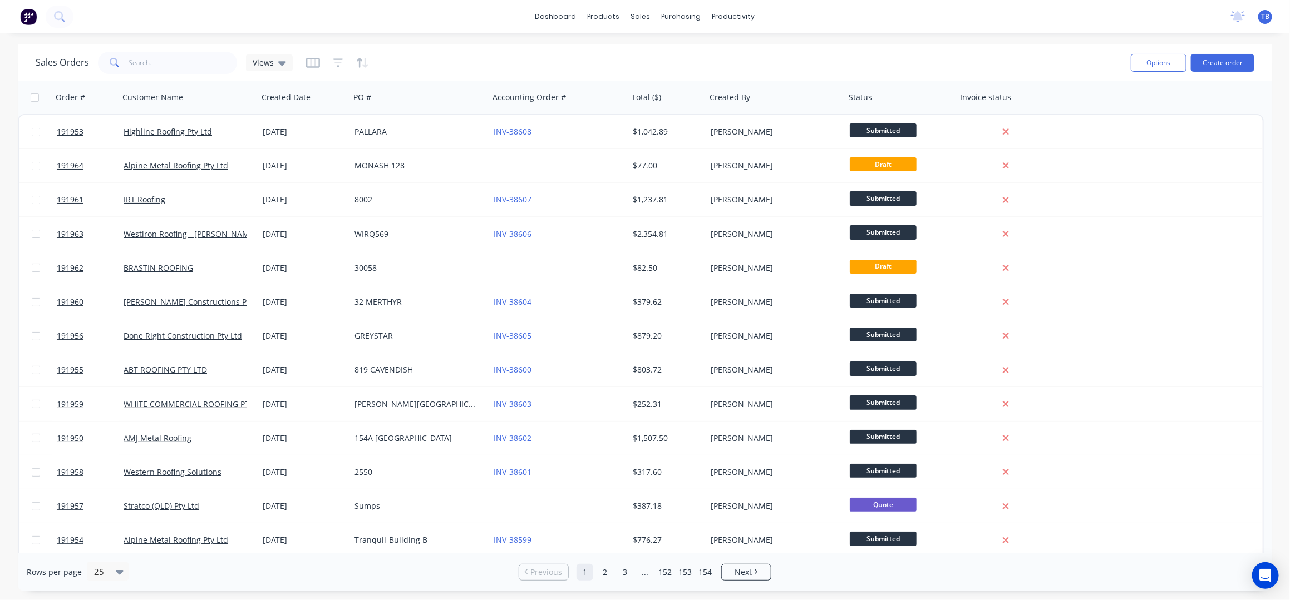
click at [873, 50] on div "Sales Orders Views" at bounding box center [579, 62] width 1086 height 27
click at [801, 37] on div "dashboard products sales purchasing productivity dashboard products Product Cat…" at bounding box center [645, 300] width 1290 height 600
click at [1239, 54] on button "Create order" at bounding box center [1222, 63] width 63 height 18
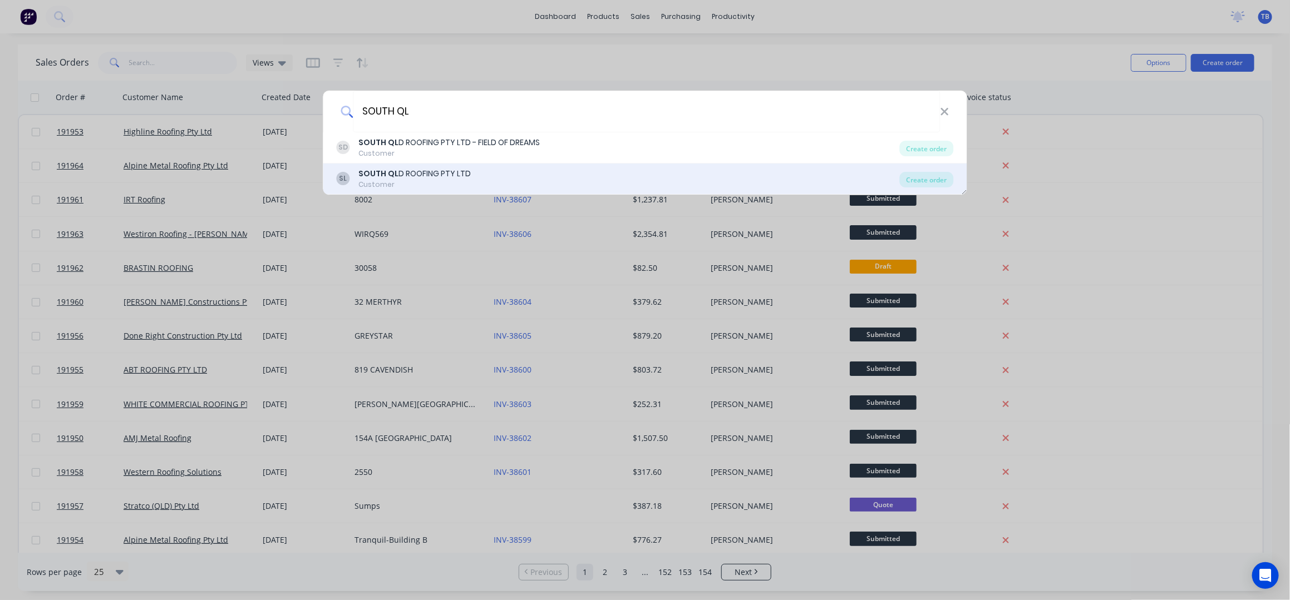
type input "SOUTH QL"
click at [535, 171] on div "SL SOUTH QL D ROOFING PTY LTD Customer" at bounding box center [618, 179] width 563 height 22
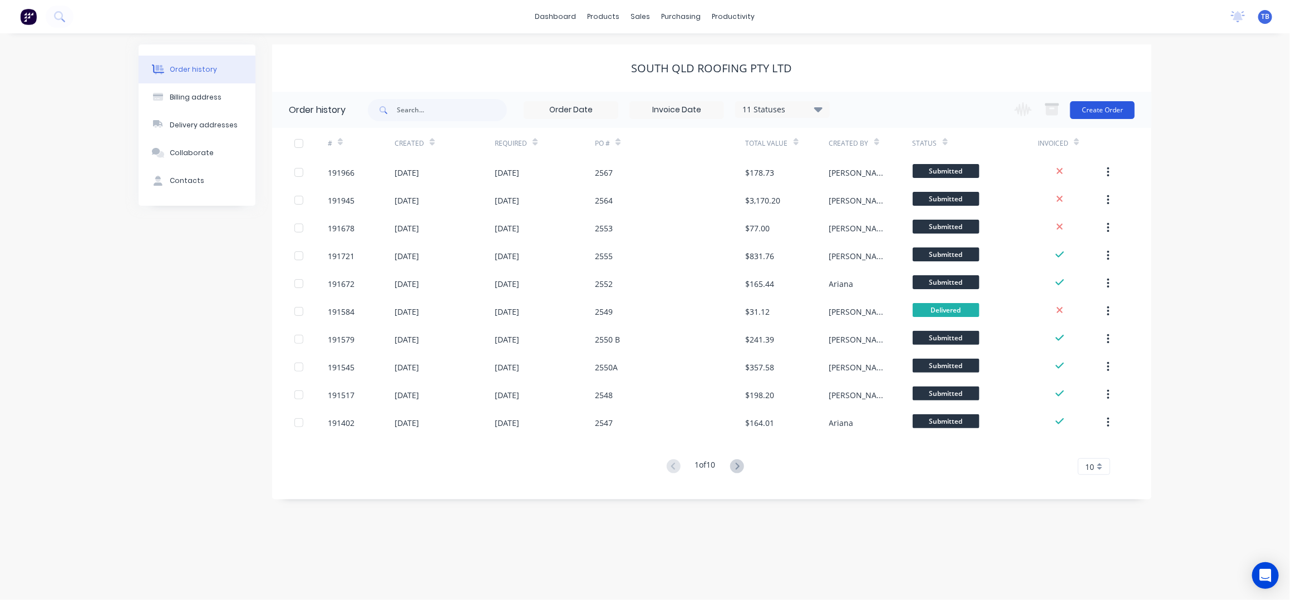
click at [1100, 108] on button "Create Order" at bounding box center [1102, 110] width 65 height 18
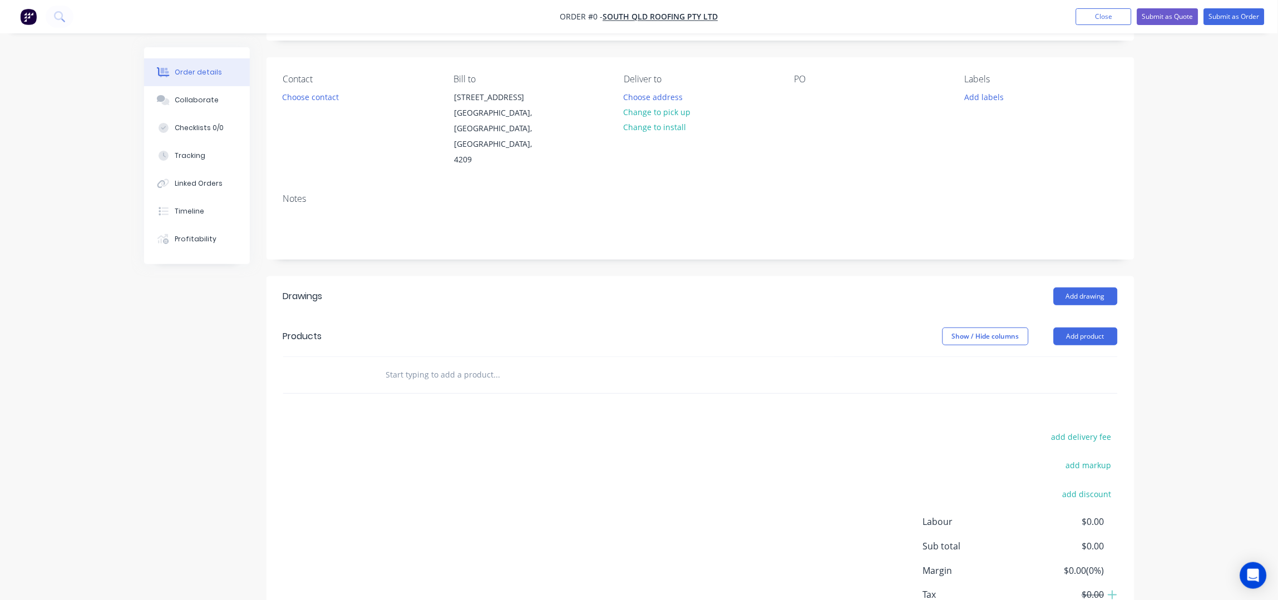
scroll to position [129, 0]
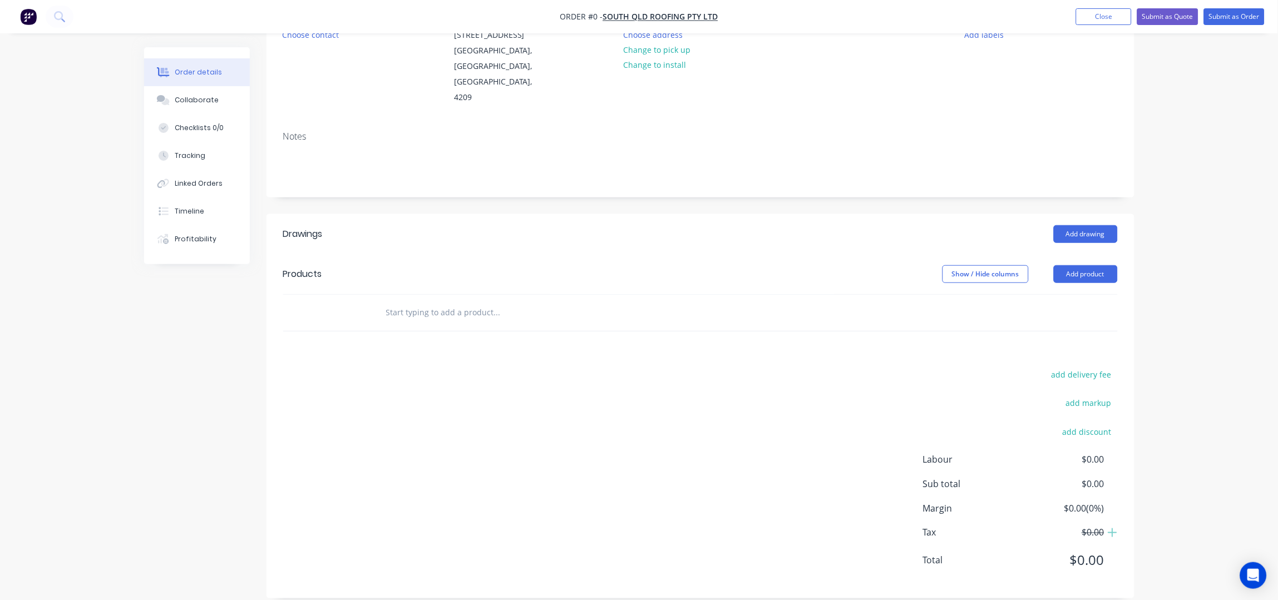
click at [1060, 254] on header "Products Show / Hide columns Add product" at bounding box center [701, 274] width 868 height 40
click at [1090, 265] on button "Add product" at bounding box center [1086, 274] width 64 height 18
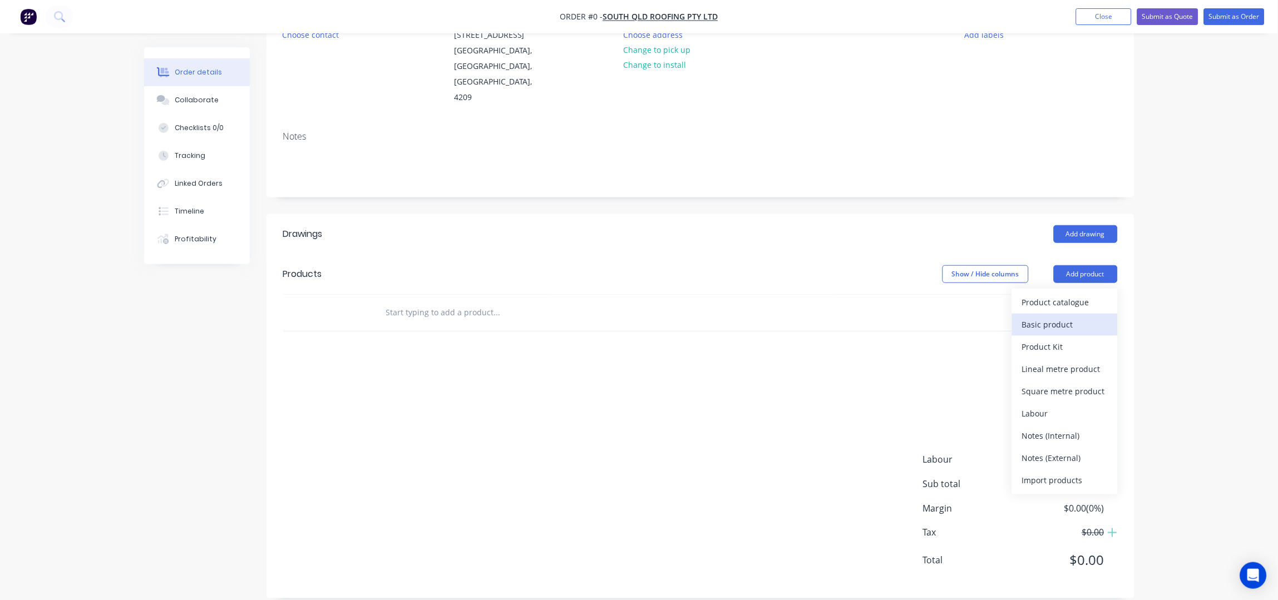
click at [1061, 317] on div "Basic product" at bounding box center [1065, 325] width 86 height 16
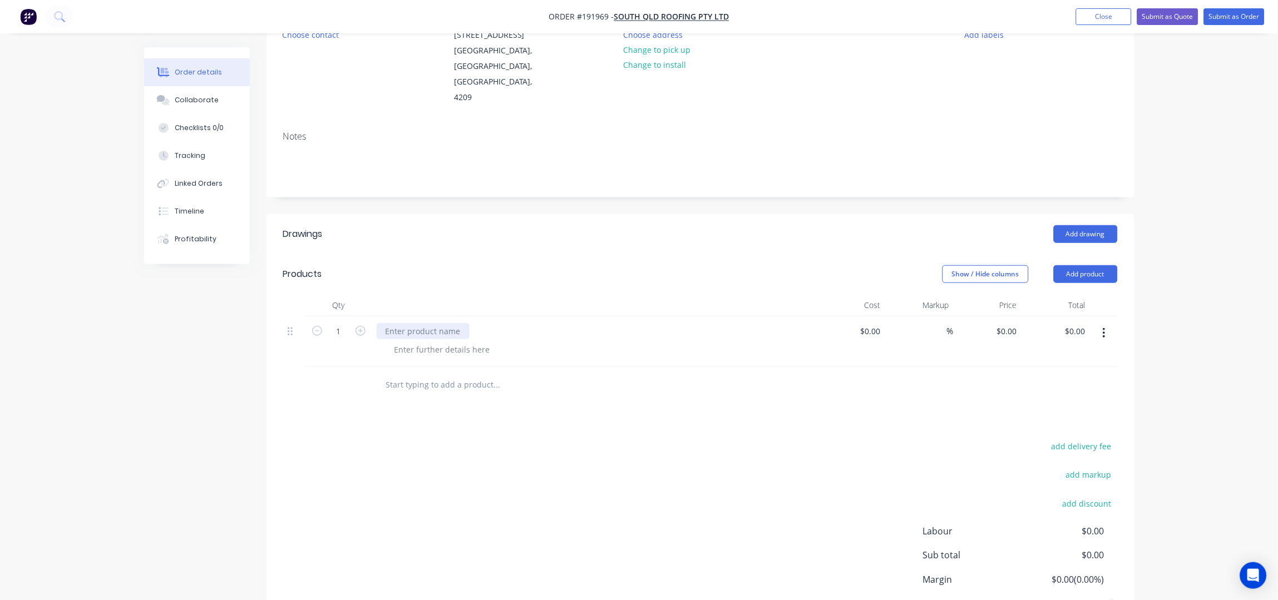
click at [429, 323] on div at bounding box center [423, 331] width 93 height 16
click at [418, 342] on div at bounding box center [443, 350] width 114 height 16
click at [412, 342] on div at bounding box center [443, 350] width 114 height 16
drag, startPoint x: 499, startPoint y: 315, endPoint x: 510, endPoint y: 333, distance: 21.3
click at [499, 323] on div "SKYLIGHT BASE - AS ATTACHED" at bounding box center [443, 331] width 132 height 16
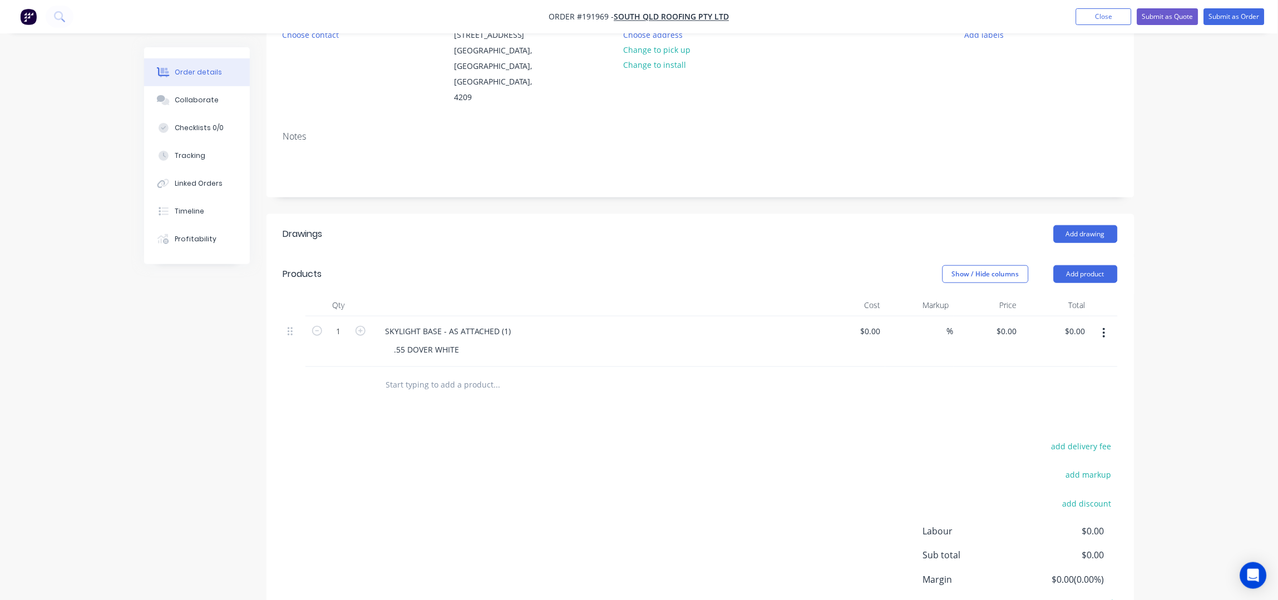
click at [1111, 323] on button "button" at bounding box center [1104, 333] width 26 height 20
click at [1082, 354] on div "Duplicate" at bounding box center [1065, 362] width 86 height 16
click at [501, 374] on div "SKYLIGHT BASE - AS ATTACHED (1)" at bounding box center [449, 382] width 144 height 16
click at [505, 374] on div "SKYLIGHT BASE - AS ATTACHED (1)" at bounding box center [449, 382] width 144 height 16
click at [1103, 374] on button "button" at bounding box center [1104, 384] width 26 height 20
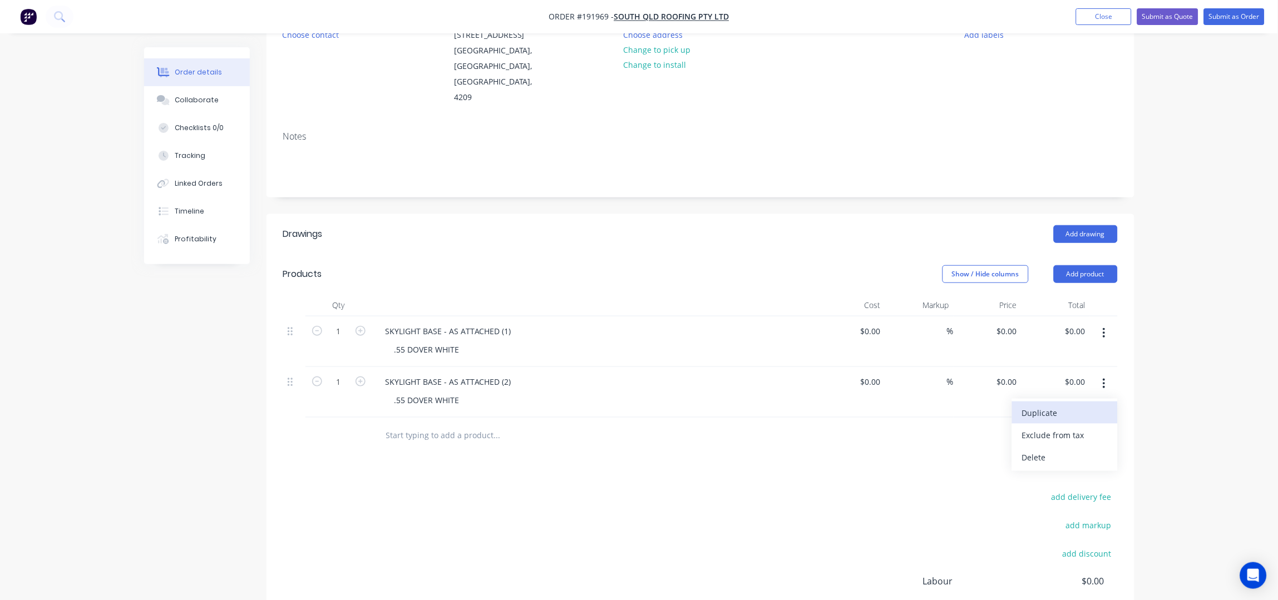
click at [1080, 405] on div "Duplicate" at bounding box center [1065, 413] width 86 height 16
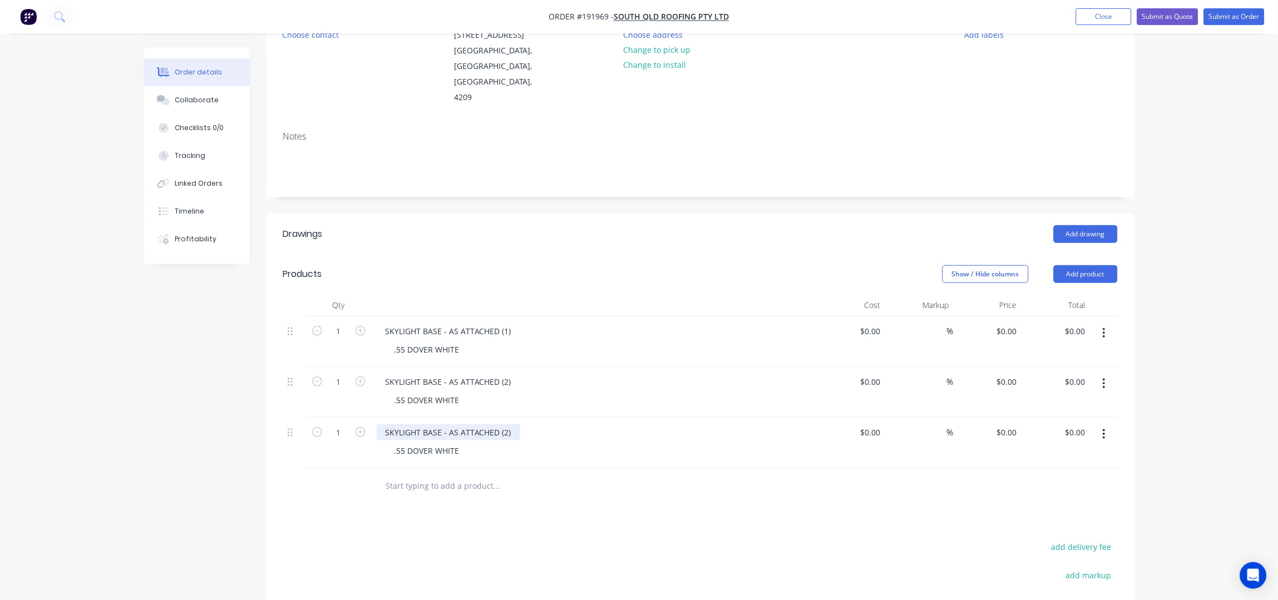
click at [506, 425] on div "SKYLIGHT BASE - AS ATTACHED (2)" at bounding box center [449, 433] width 144 height 16
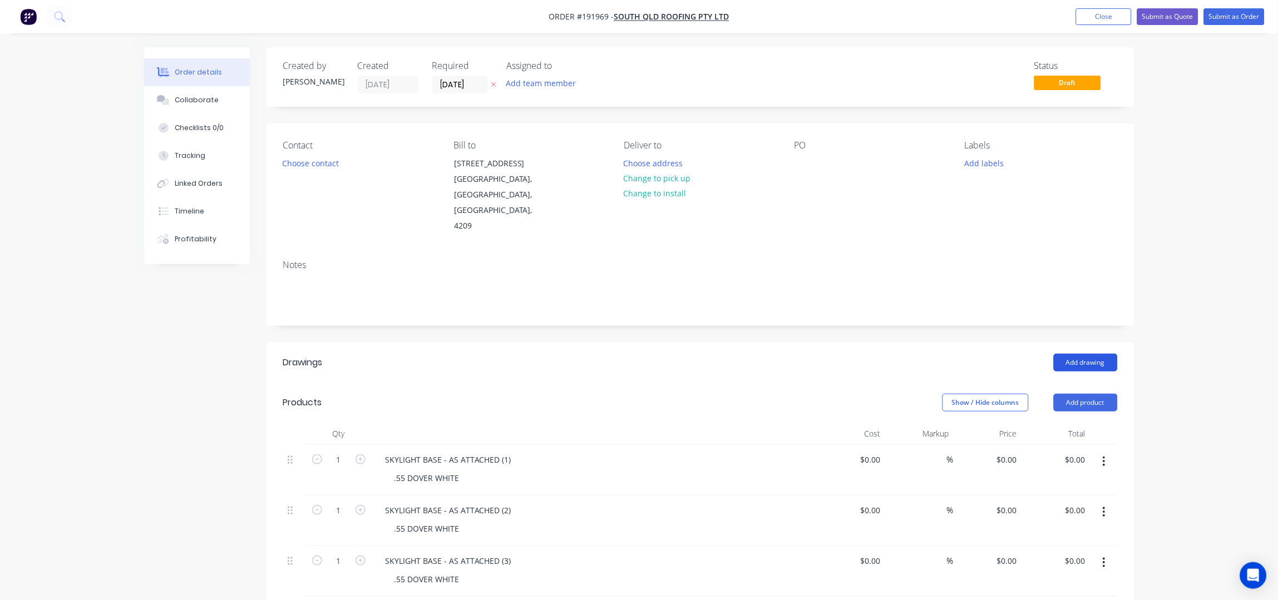
click at [1083, 354] on button "Add drawing" at bounding box center [1086, 363] width 64 height 18
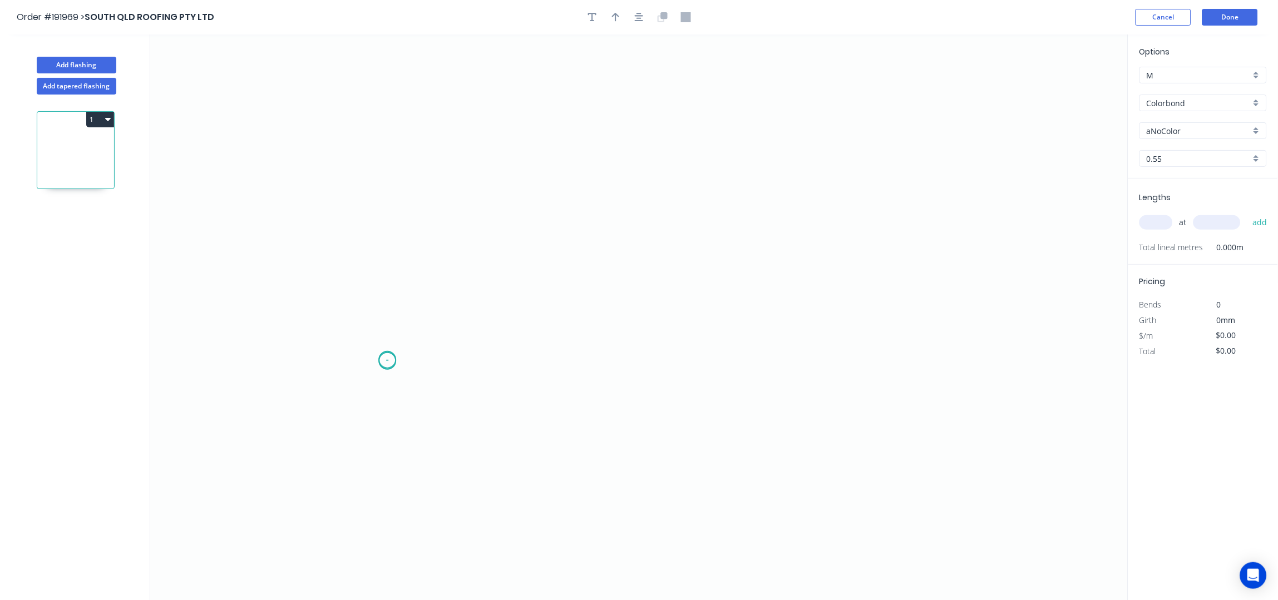
click at [387, 361] on icon "0" at bounding box center [639, 318] width 978 height 567
click at [436, 310] on icon "0" at bounding box center [639, 318] width 978 height 567
click at [878, 307] on icon "0 ?" at bounding box center [639, 318] width 978 height 567
drag, startPoint x: 937, startPoint y: 367, endPoint x: 1155, endPoint y: 81, distance: 359.7
click at [938, 367] on icon "0 ? ?" at bounding box center [639, 318] width 978 height 567
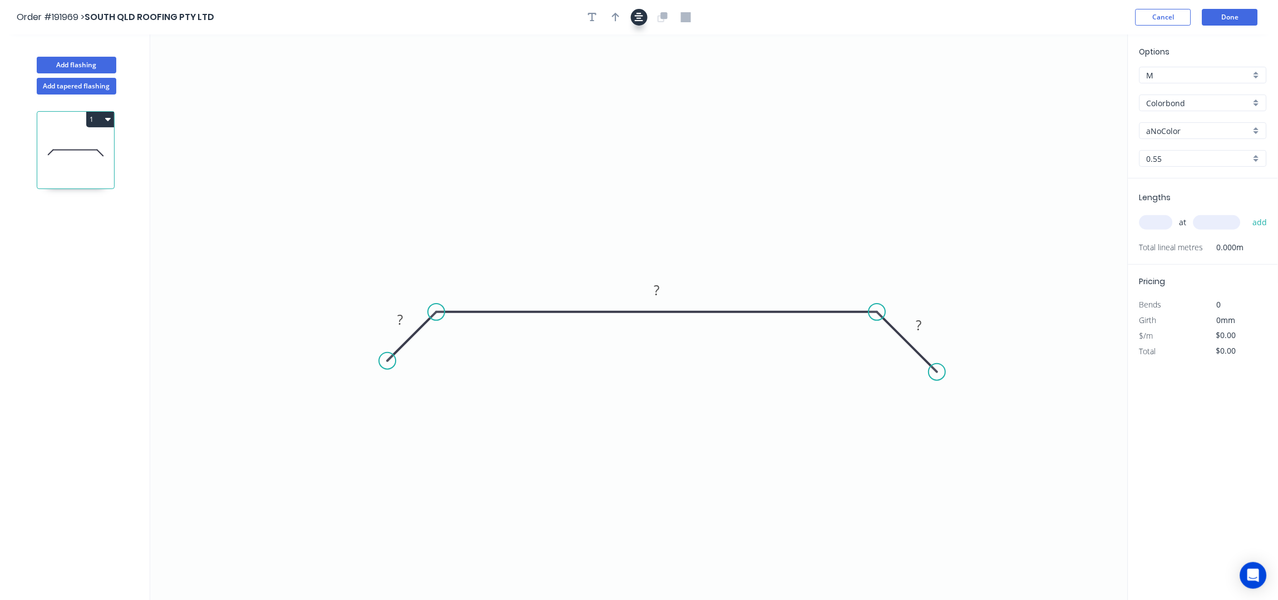
click at [642, 25] on button "button" at bounding box center [639, 17] width 17 height 17
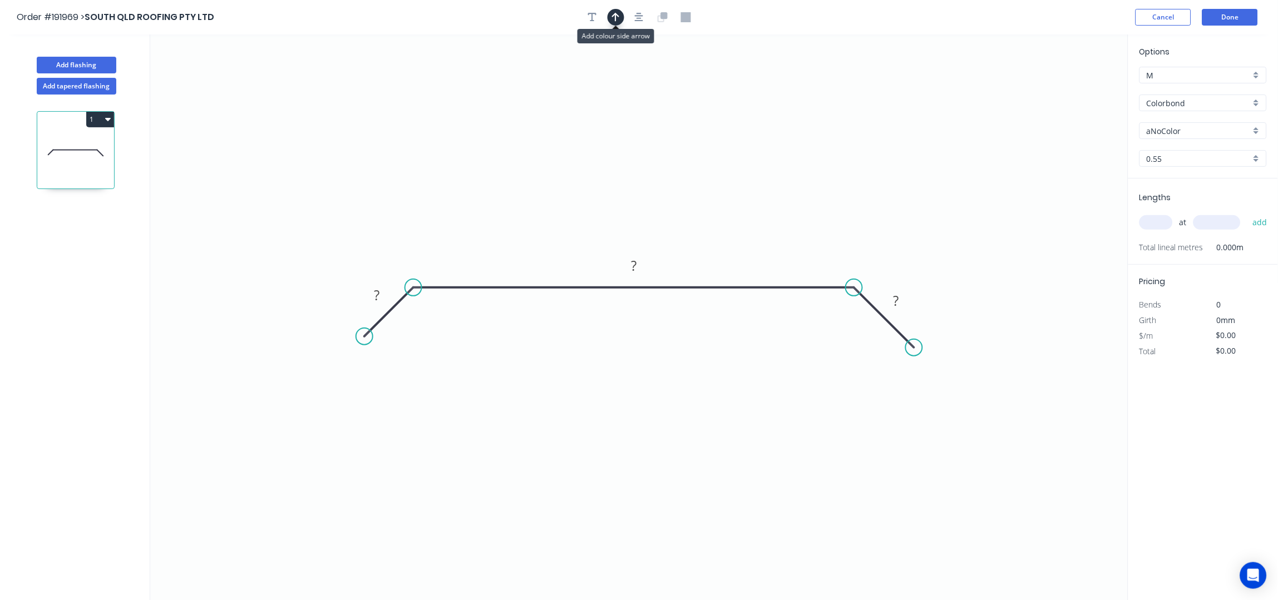
click at [619, 16] on icon "button" at bounding box center [616, 17] width 8 height 10
drag, startPoint x: 1071, startPoint y: 85, endPoint x: 723, endPoint y: 263, distance: 390.2
click at [722, 263] on icon at bounding box center [722, 249] width 10 height 36
click at [387, 292] on rect at bounding box center [377, 296] width 22 height 16
click at [1200, 136] on input "aNoColor" at bounding box center [1199, 131] width 104 height 12
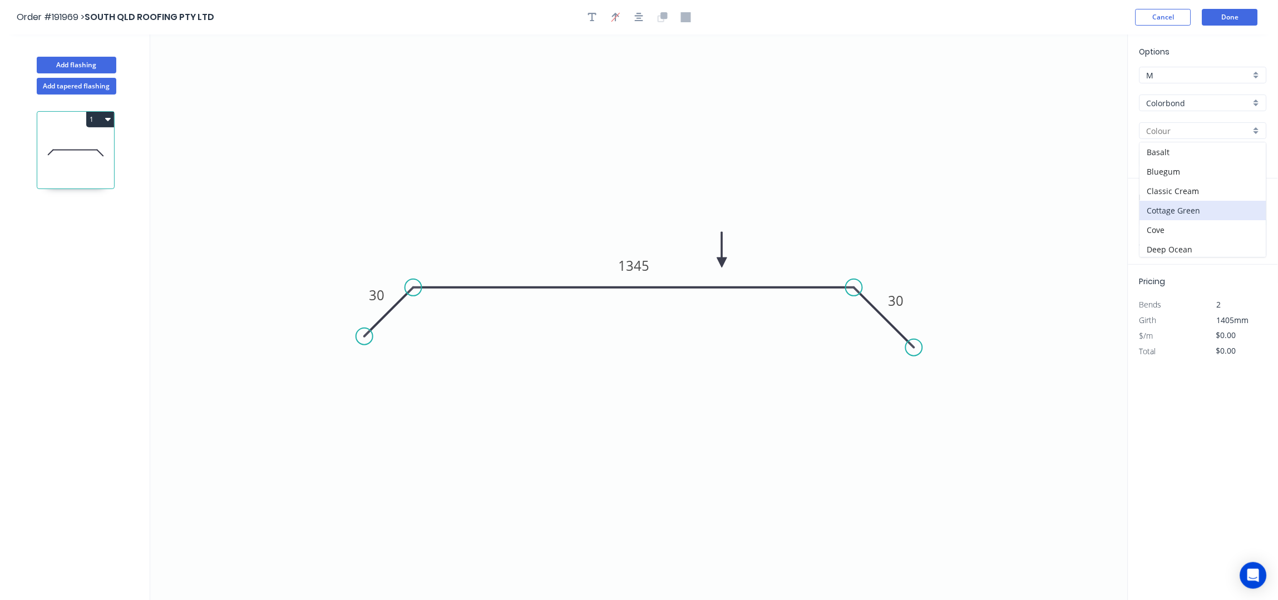
scroll to position [73, 0]
click at [1190, 195] on div "Dover White" at bounding box center [1203, 195] width 126 height 19
type input "Dover White"
click at [1160, 217] on input "text" at bounding box center [1156, 222] width 33 height 14
type input "5"
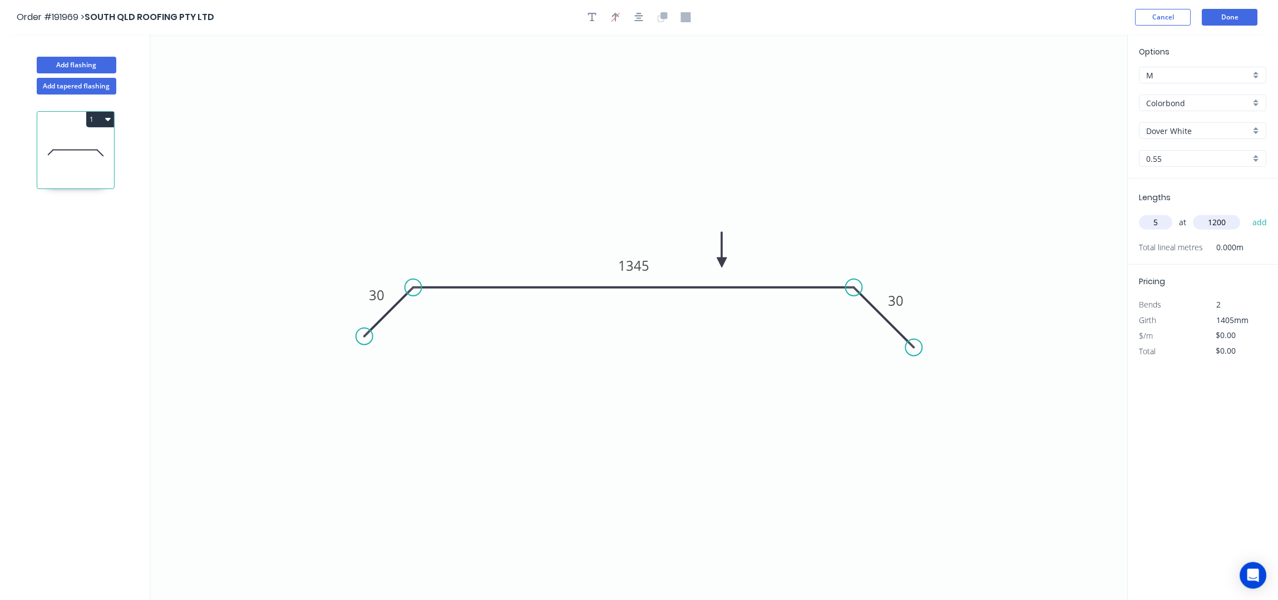
type input "1200"
click at [1248, 213] on button "add" at bounding box center [1261, 222] width 26 height 19
click at [101, 120] on button "1" at bounding box center [100, 120] width 28 height 16
click at [1165, 221] on input "text" at bounding box center [1156, 222] width 33 height 14
type input "1"
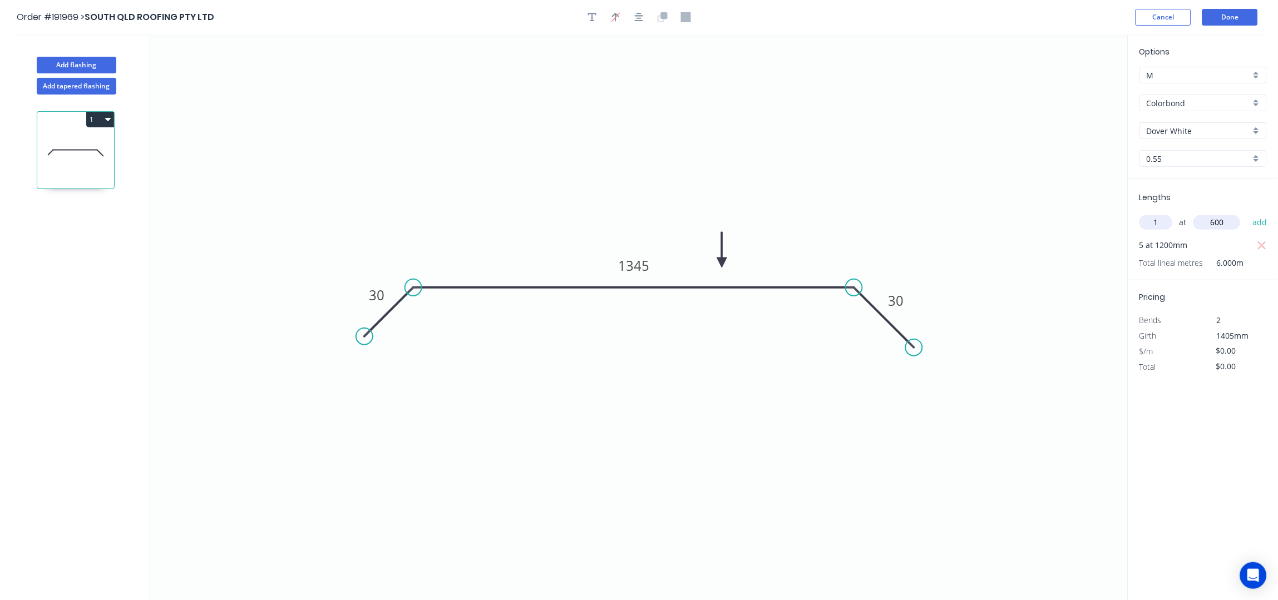
type input "600"
click at [1248, 213] on button "add" at bounding box center [1261, 222] width 26 height 19
click at [92, 116] on button "1" at bounding box center [100, 120] width 28 height 16
click at [65, 146] on div "Duplicate" at bounding box center [61, 147] width 86 height 16
click at [1154, 220] on input "text" at bounding box center [1156, 222] width 33 height 14
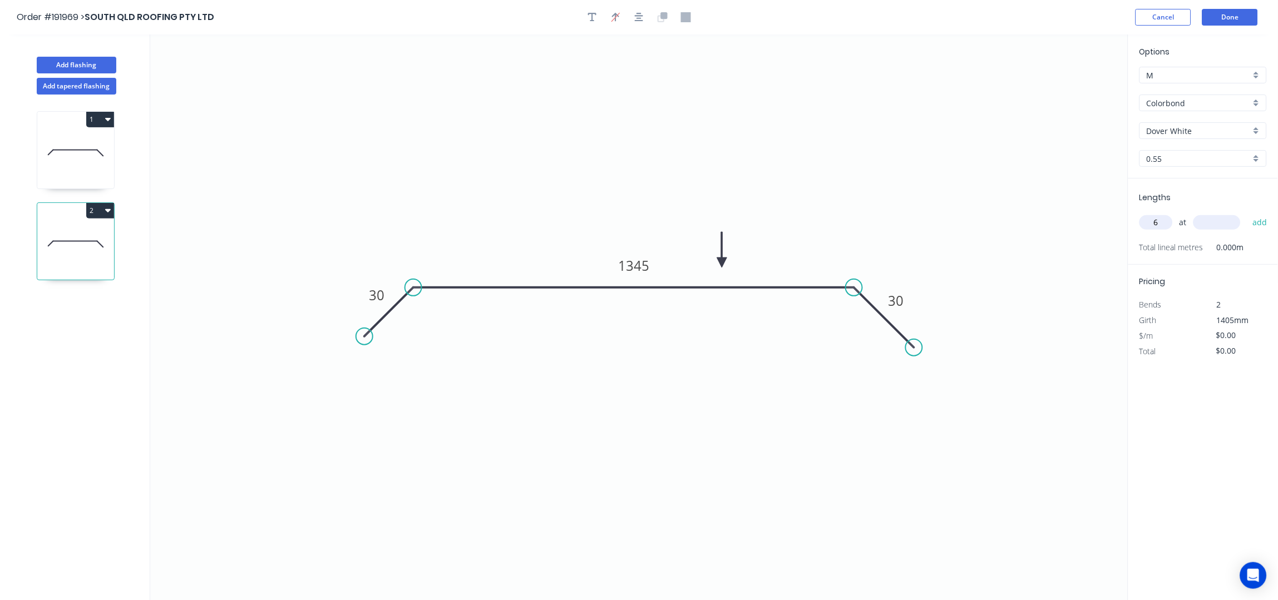
type input "6"
type input "1200"
click at [1248, 213] on button "add" at bounding box center [1261, 222] width 26 height 19
click at [98, 213] on button "2" at bounding box center [100, 211] width 28 height 16
click at [86, 237] on div "Duplicate" at bounding box center [61, 238] width 86 height 16
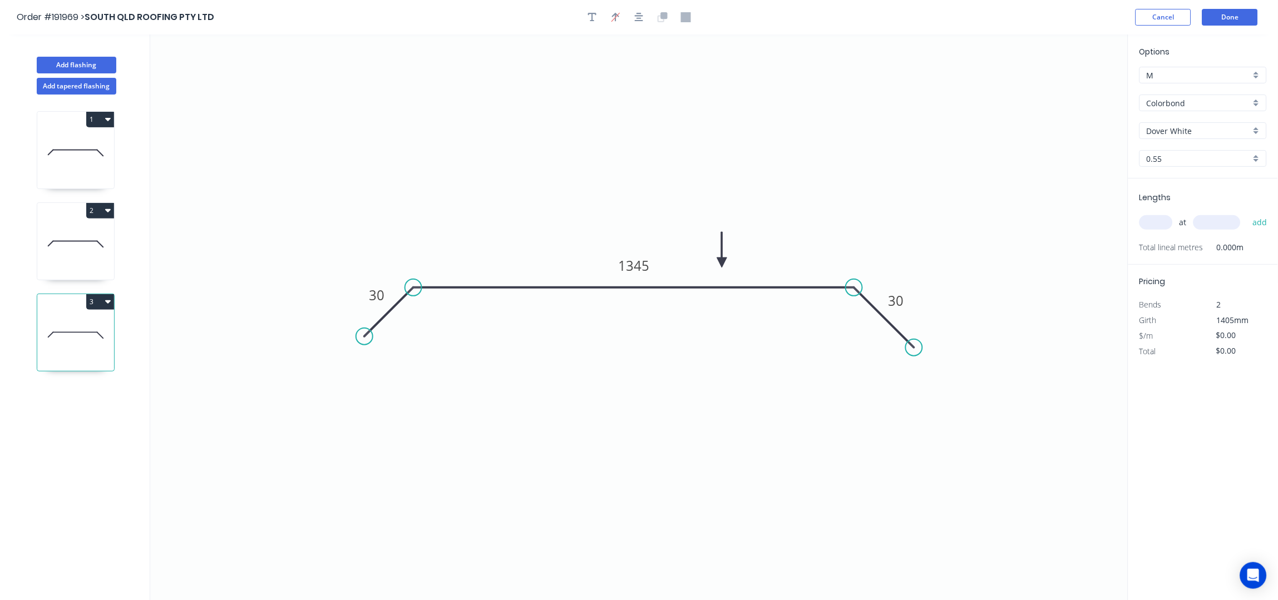
click at [1161, 224] on input "text" at bounding box center [1156, 222] width 33 height 14
type input "2"
type input "1200"
click at [1248, 213] on button "add" at bounding box center [1261, 222] width 26 height 19
click at [734, 397] on icon "0 30 1345 30" at bounding box center [639, 318] width 978 height 567
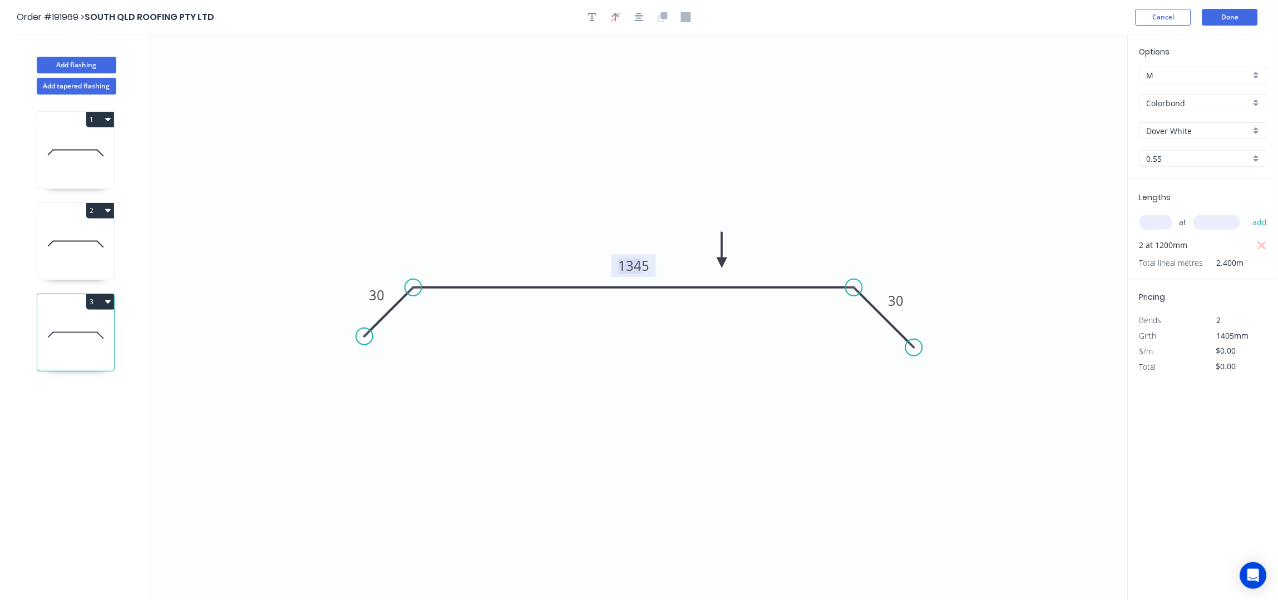
click at [641, 267] on tspan "1345" at bounding box center [633, 266] width 31 height 18
click at [784, 170] on icon "0 30 2215 30" at bounding box center [639, 318] width 978 height 567
click at [1232, 18] on button "Done" at bounding box center [1231, 17] width 56 height 17
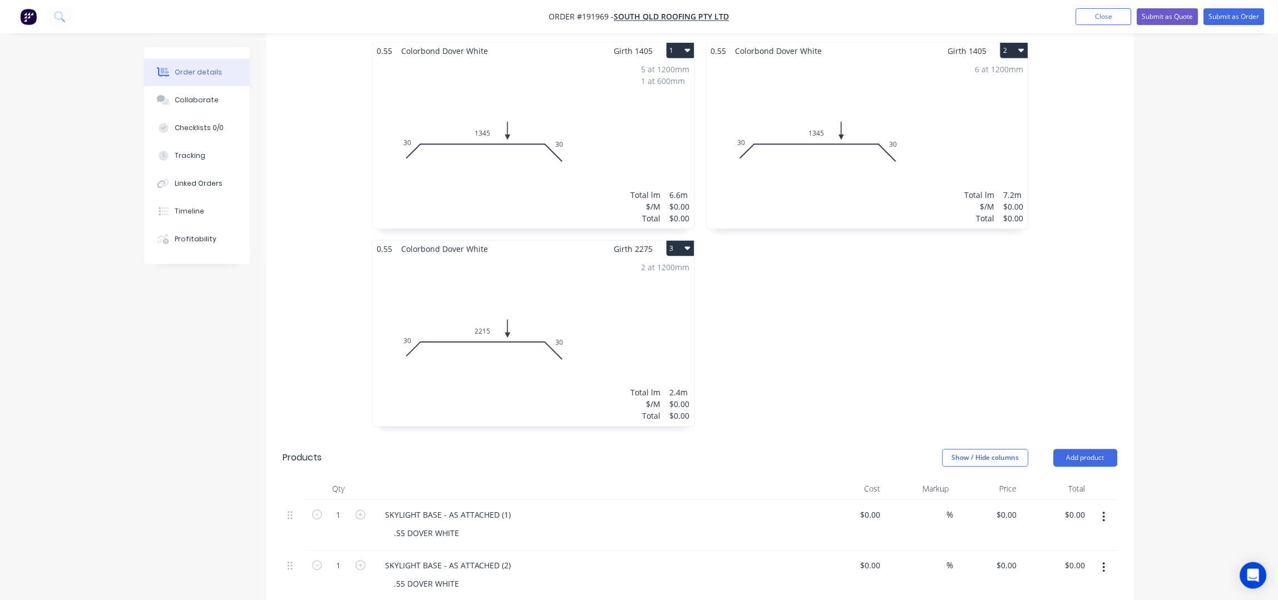
scroll to position [445, 0]
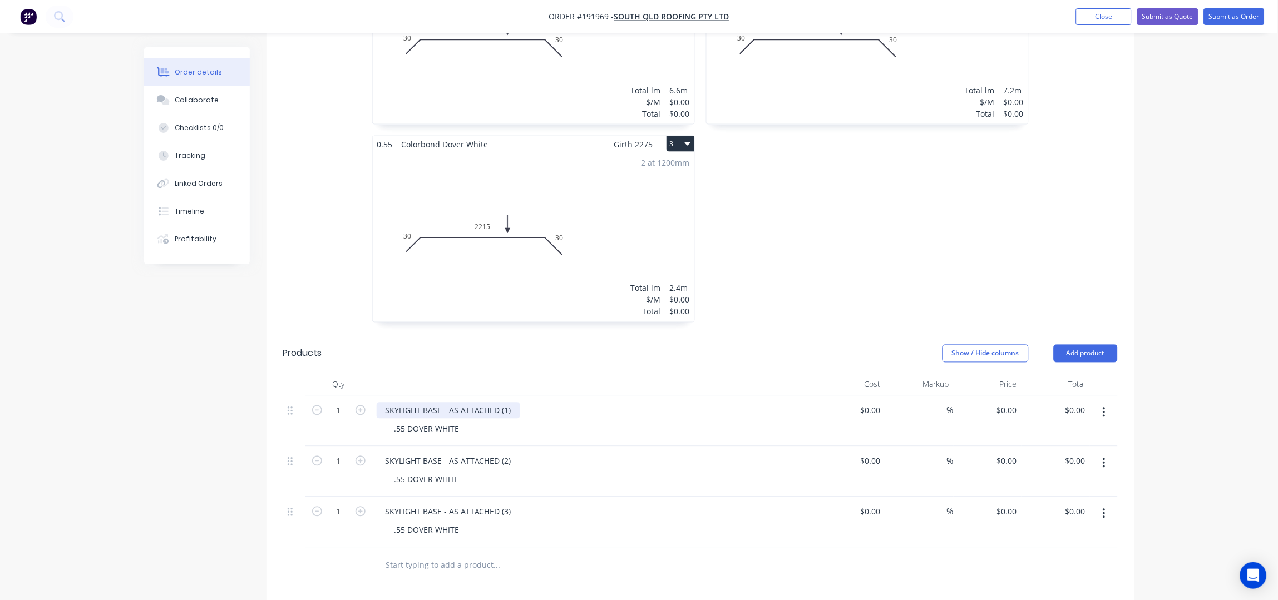
click at [510, 403] on div "SKYLIGHT BASE - AS ATTACHED (1)" at bounding box center [449, 411] width 144 height 16
click at [513, 454] on div "SKYLIGHT BASE - AS ATTACHED (2)" at bounding box center [449, 462] width 144 height 16
click at [510, 454] on div "SKYLIGHT BASE - AS ATTACHED (2)" at bounding box center [449, 462] width 144 height 16
click at [514, 504] on div "SKYLIGHT BASE - AS ATTACHED (3)" at bounding box center [449, 512] width 144 height 16
click at [509, 504] on div "SKYLIGHT BASE - AS ATTACHED (3)" at bounding box center [449, 512] width 144 height 16
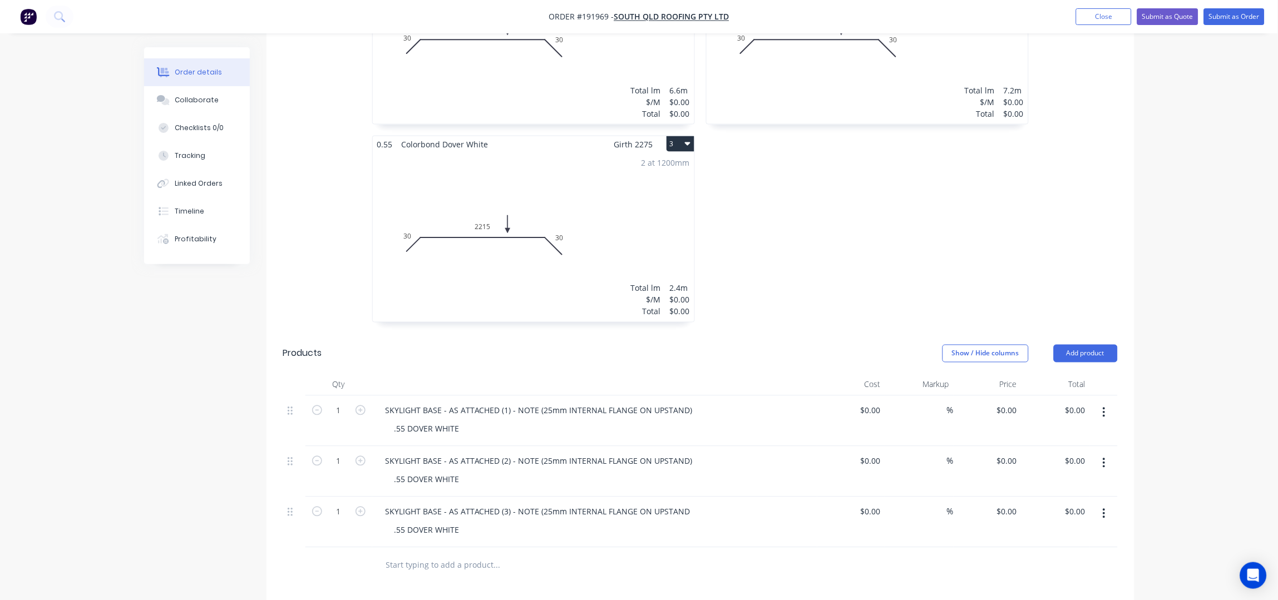
click at [1179, 298] on div "Order details Collaborate Checklists 0/0 Tracking Linked Orders Timeline Profit…" at bounding box center [639, 211] width 1278 height 1313
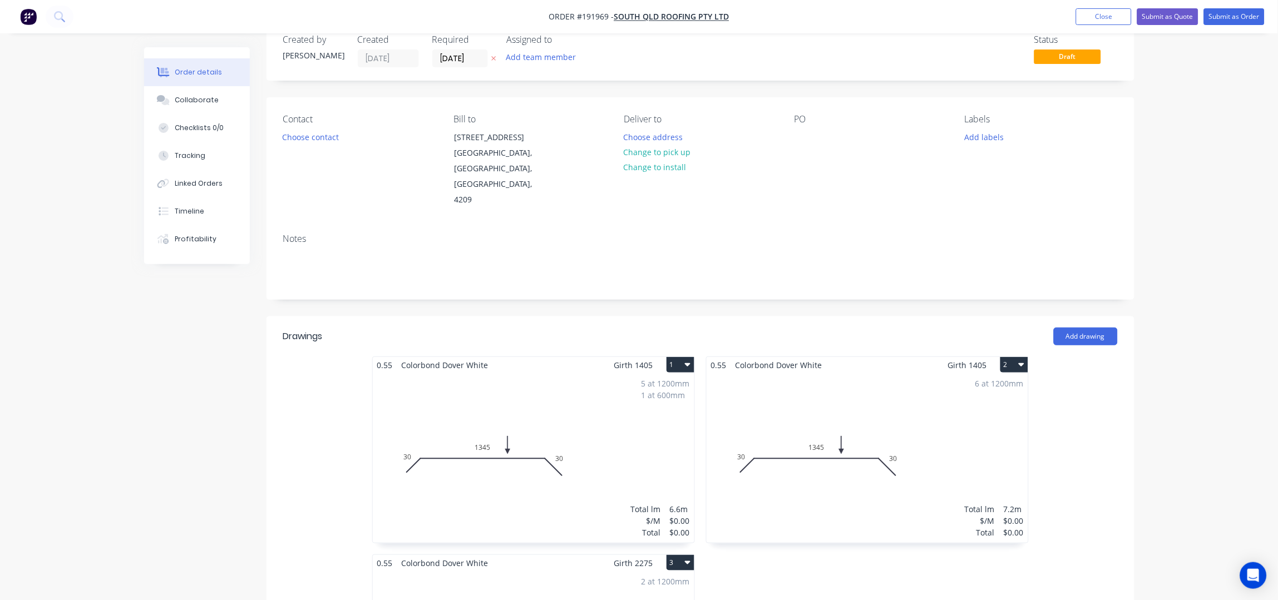
scroll to position [0, 0]
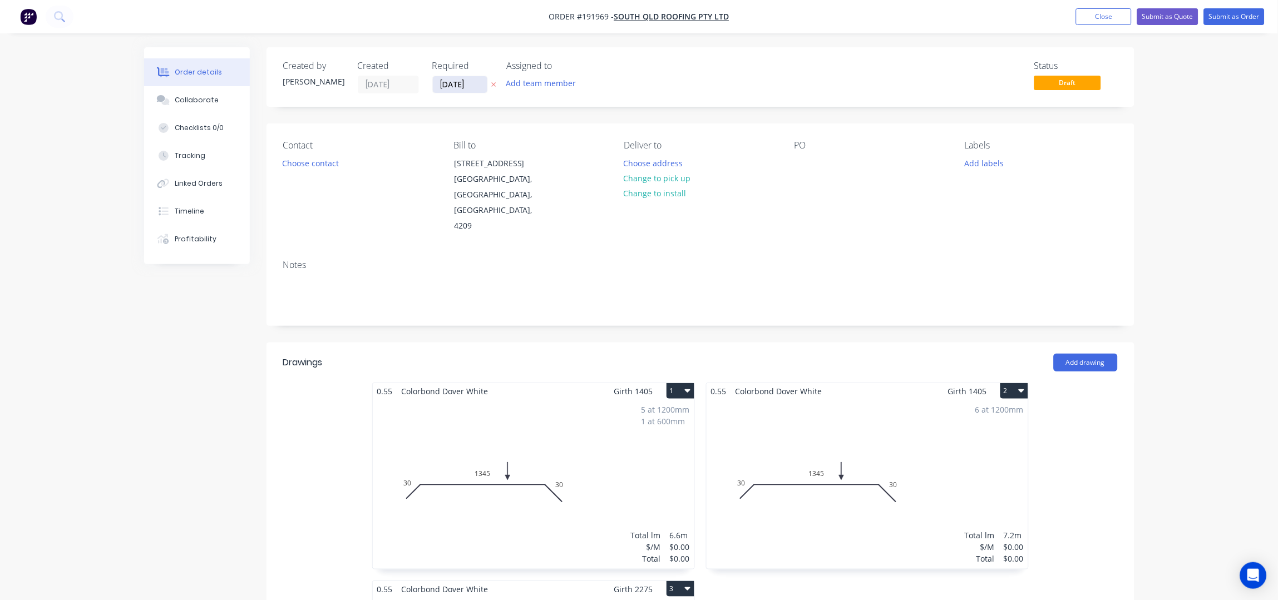
click at [444, 78] on input "[DATE]" at bounding box center [460, 84] width 55 height 17
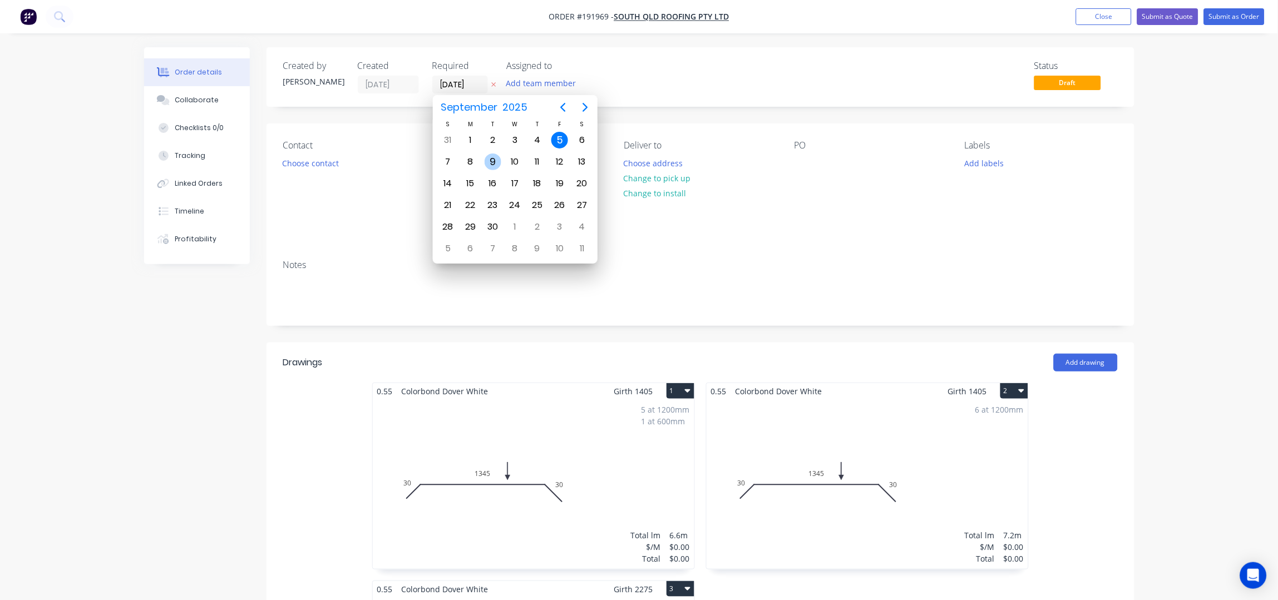
click at [493, 164] on div "9" at bounding box center [493, 162] width 17 height 17
type input "[DATE]"
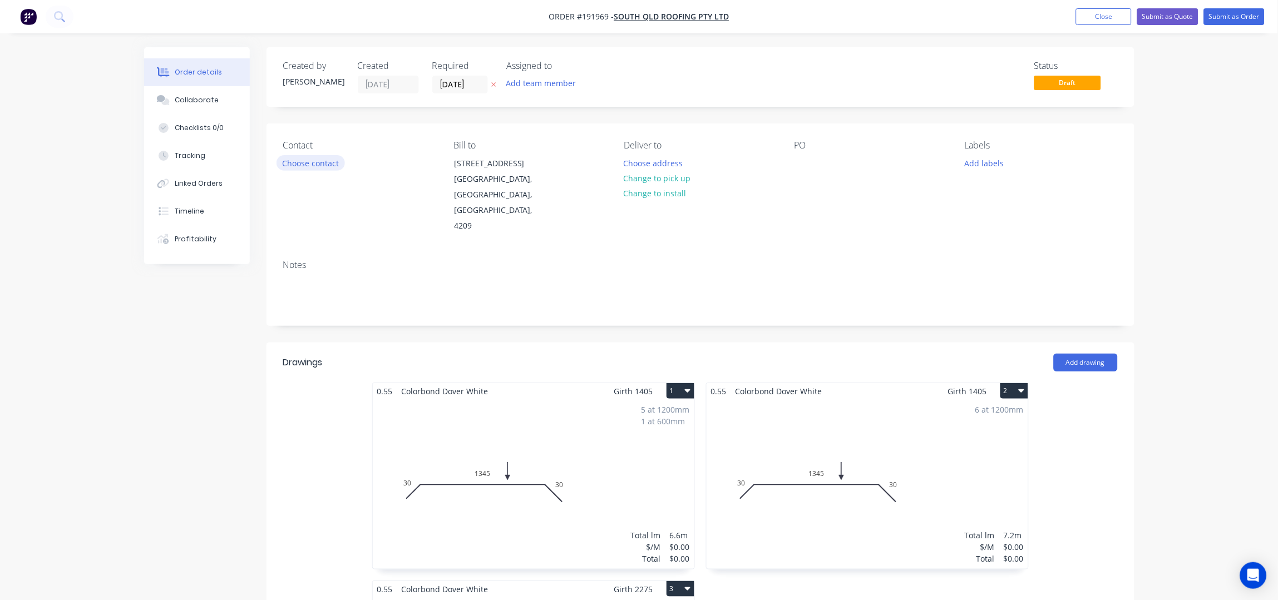
click at [307, 161] on button "Choose contact" at bounding box center [311, 162] width 68 height 15
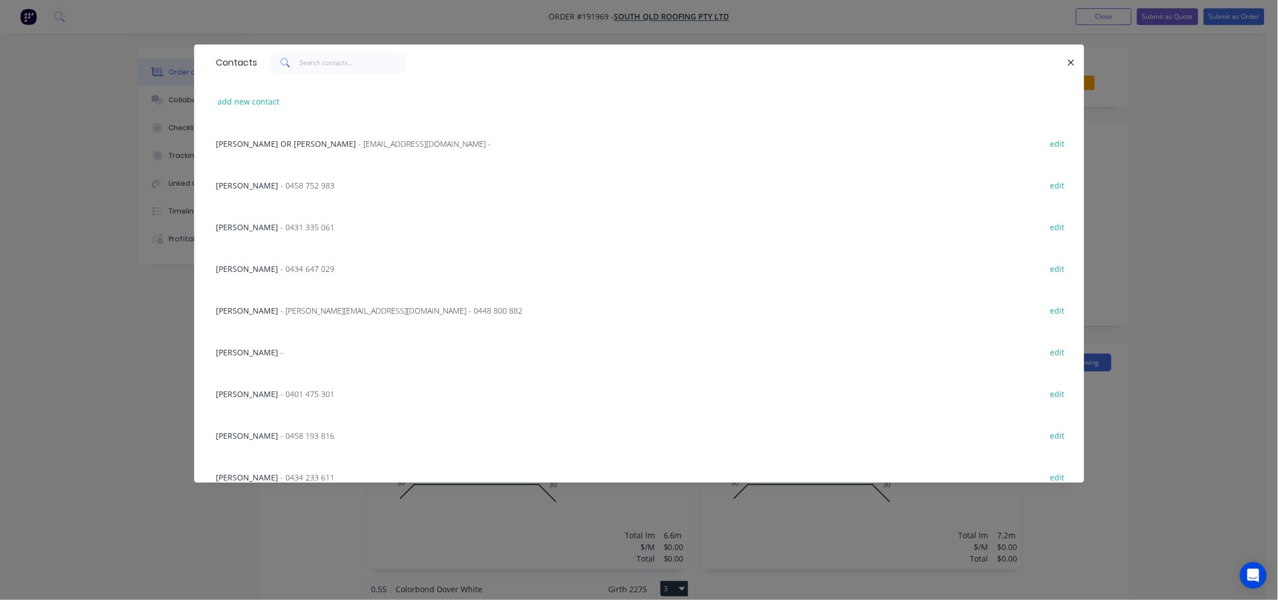
click at [278, 269] on div "RYAN TOWNSON - 0434 647 029" at bounding box center [275, 269] width 119 height 12
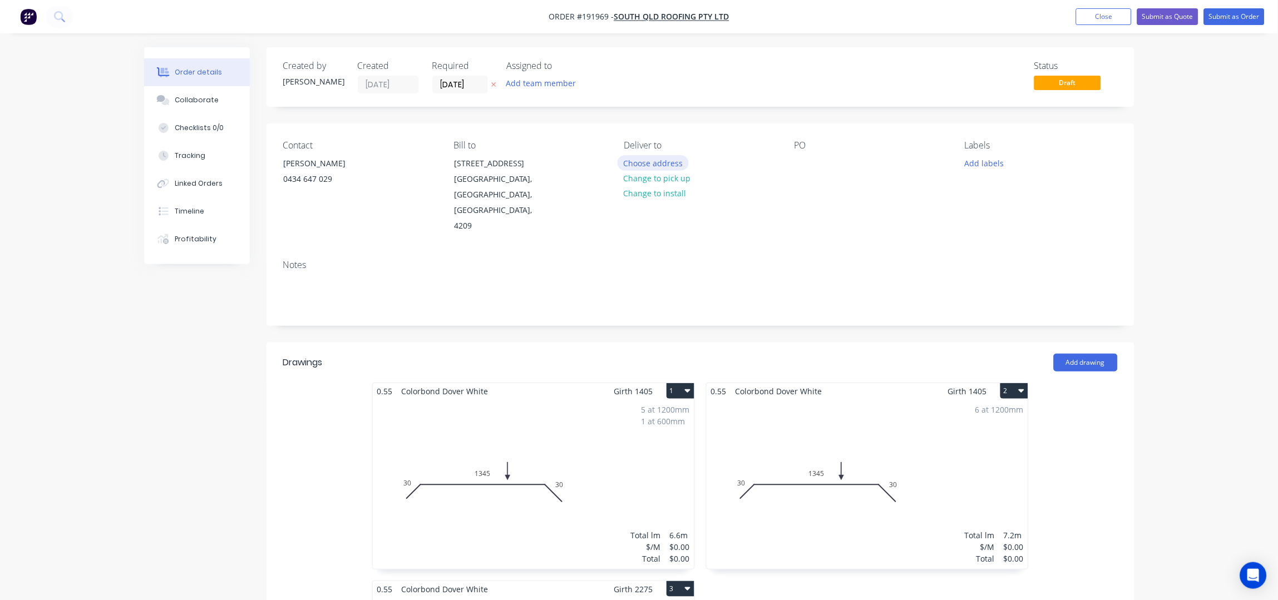
click at [672, 162] on button "Choose address" at bounding box center [653, 162] width 71 height 15
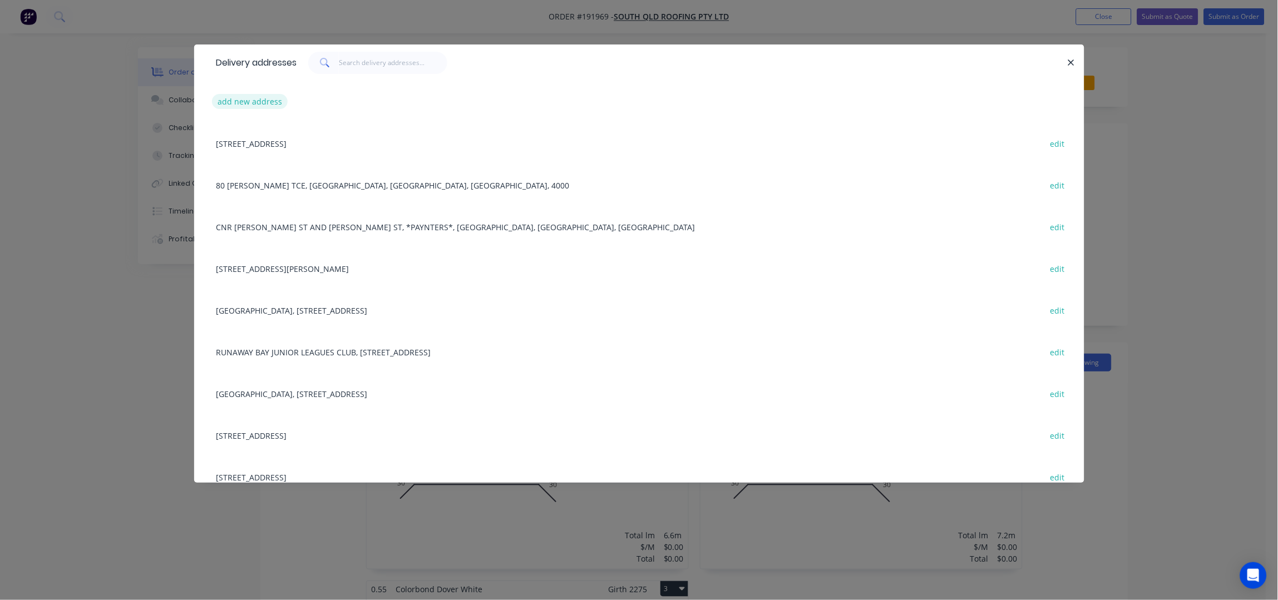
click at [245, 103] on button "add new address" at bounding box center [250, 101] width 76 height 15
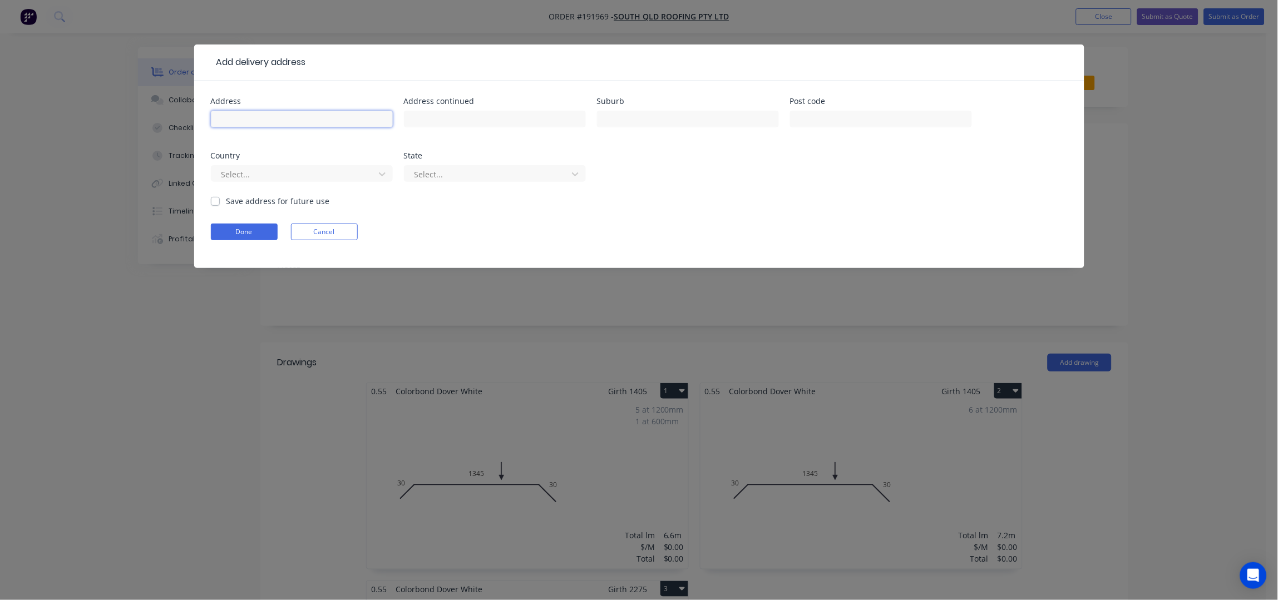
click at [247, 111] on input "text" at bounding box center [302, 119] width 182 height 17
drag, startPoint x: 329, startPoint y: 116, endPoint x: 526, endPoint y: 268, distance: 248.4
click at [329, 116] on input "14 QUEEN GUINEVERES" at bounding box center [302, 119] width 182 height 17
type input "14 QUEEN GUINEVERES PLACE"
type input "PARADISE POINT"
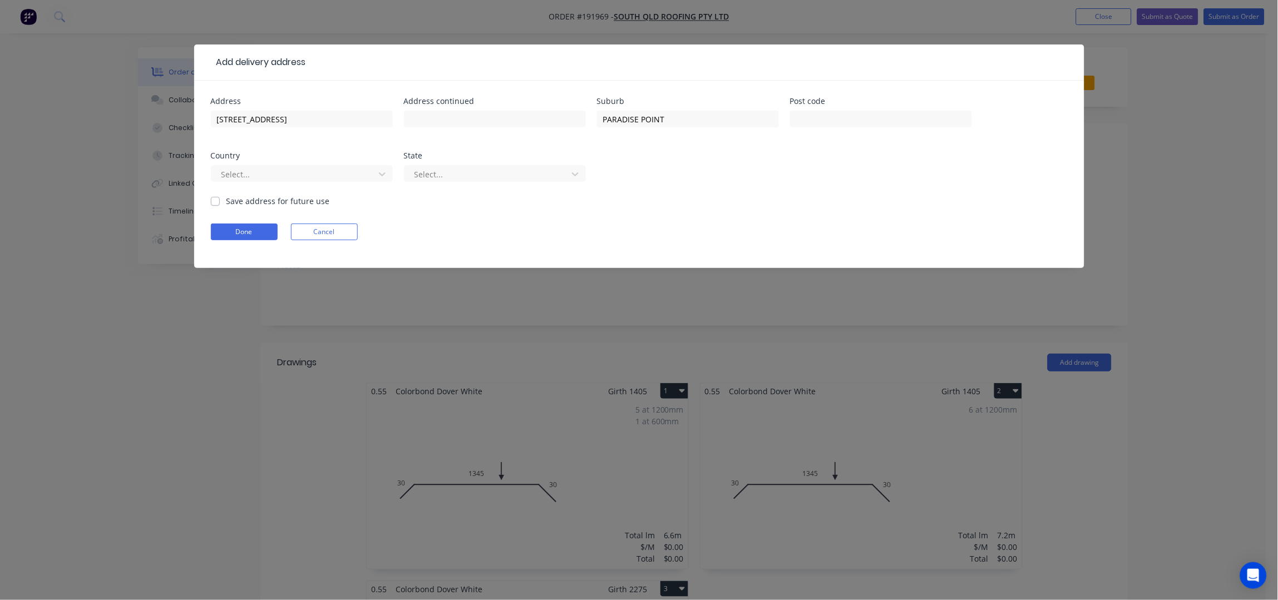
click at [801, 189] on div "Address 14 QUEEN GUINEVERES PLACE Address continued Suburb PARADISE POINT Post …" at bounding box center [639, 146] width 857 height 98
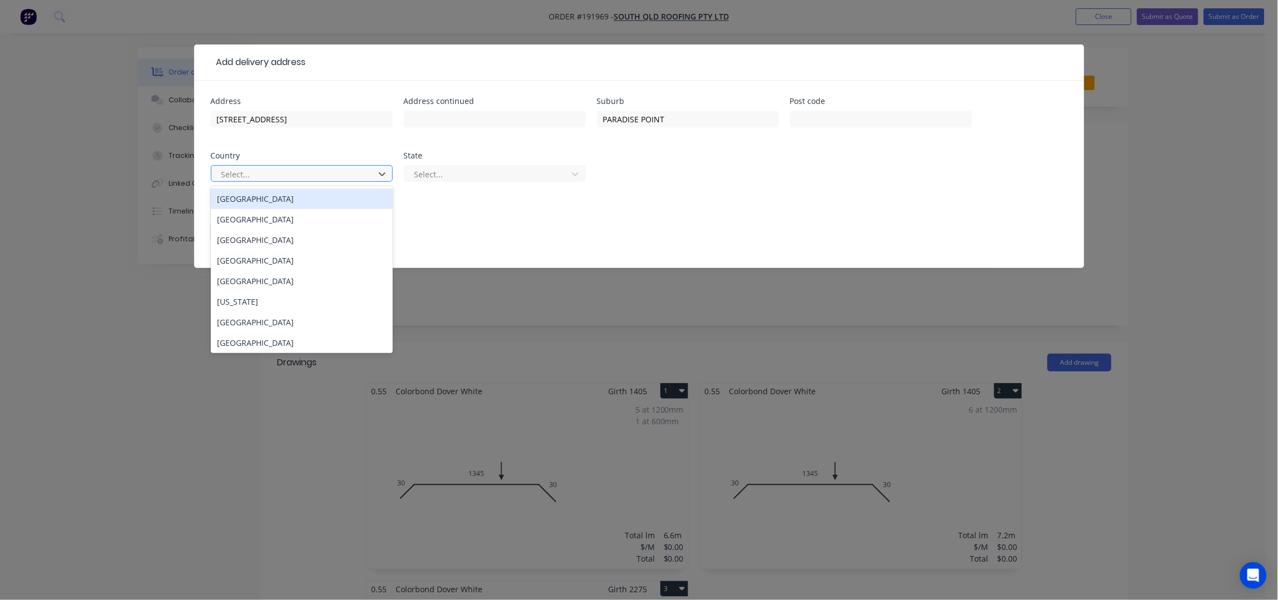
click at [339, 170] on div at bounding box center [294, 175] width 149 height 14
click at [288, 197] on div "Australia" at bounding box center [302, 199] width 182 height 21
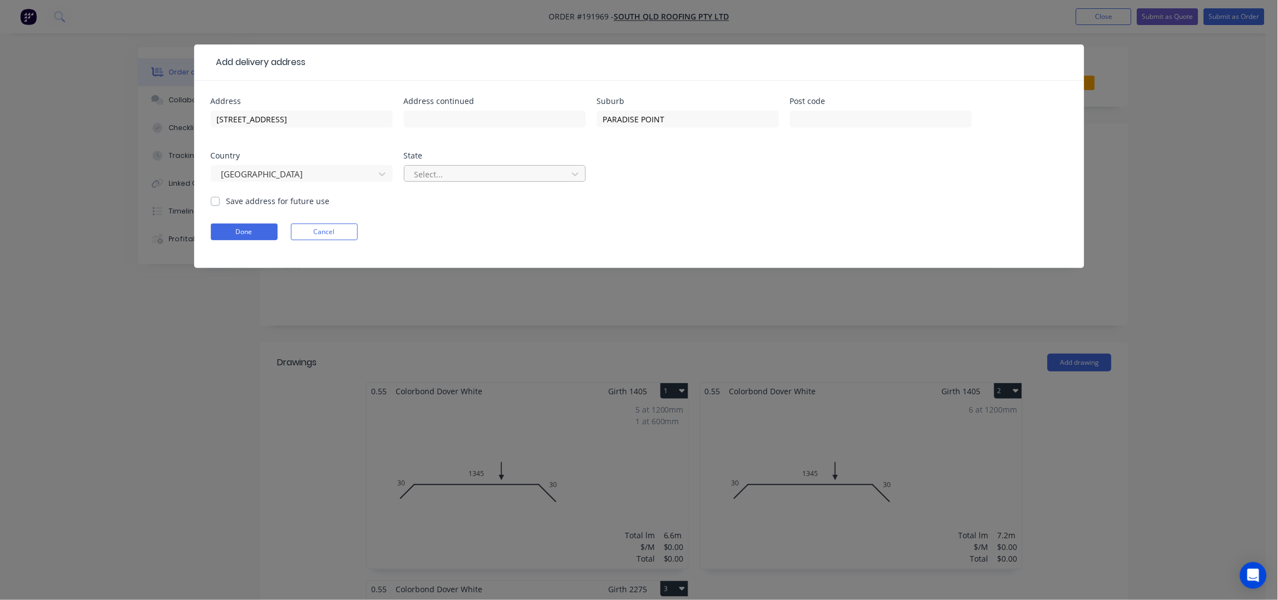
click at [467, 179] on div at bounding box center [487, 175] width 149 height 14
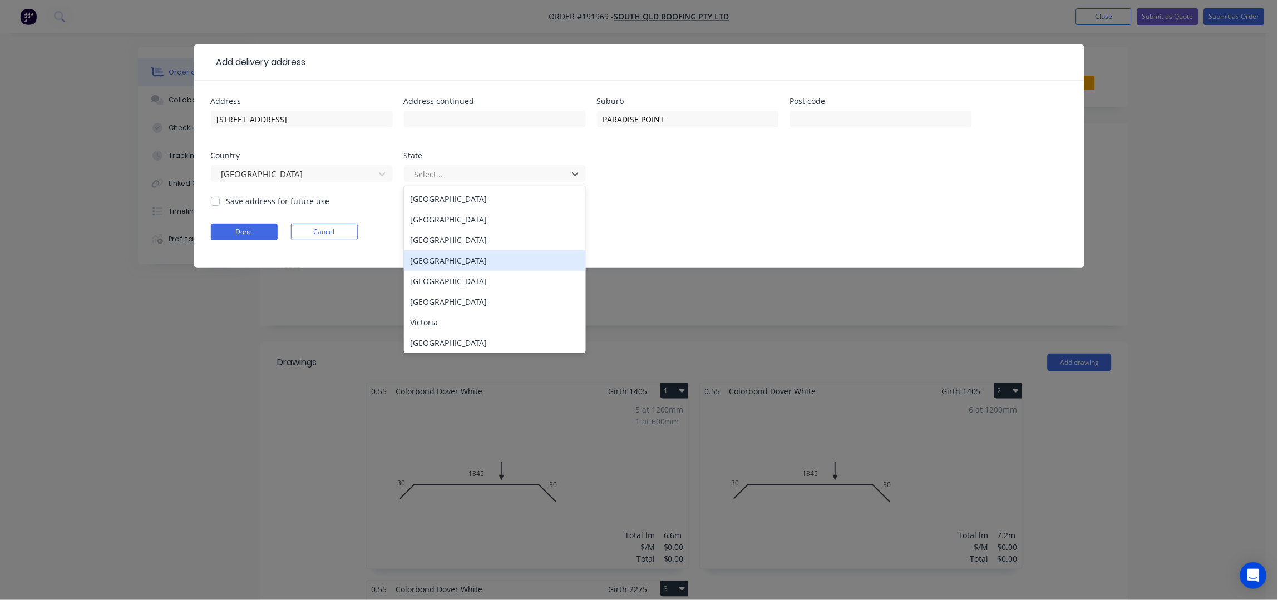
drag, startPoint x: 467, startPoint y: 268, endPoint x: 433, endPoint y: 265, distance: 34.6
click at [467, 268] on div "Queensland" at bounding box center [495, 260] width 182 height 21
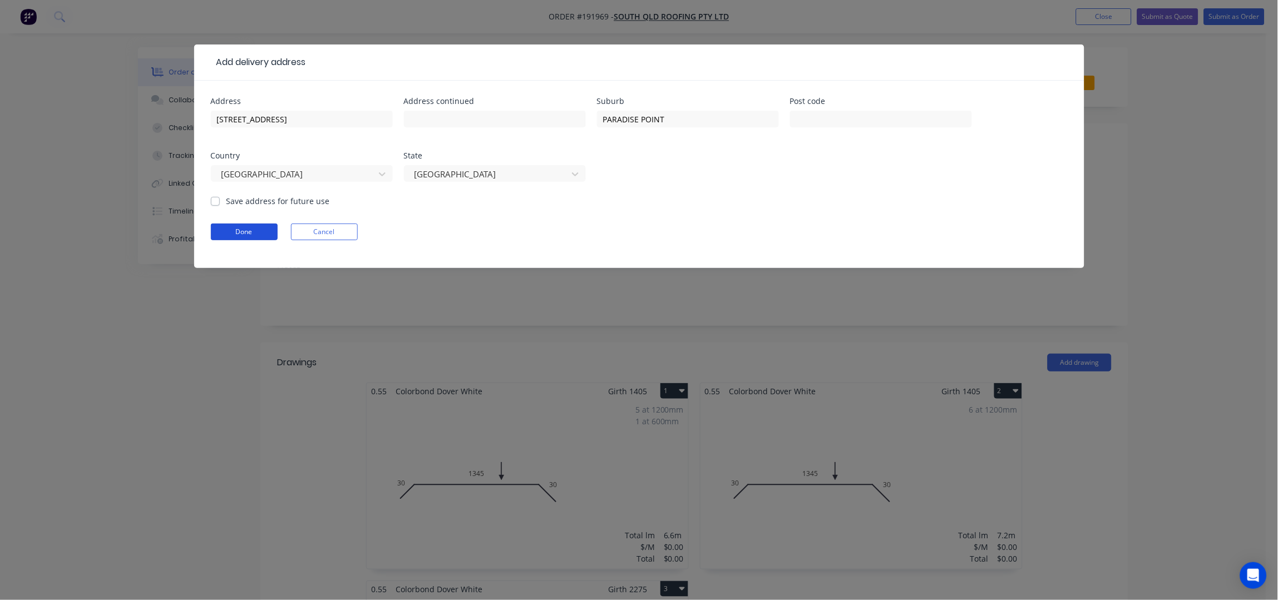
click at [260, 235] on button "Done" at bounding box center [244, 232] width 67 height 17
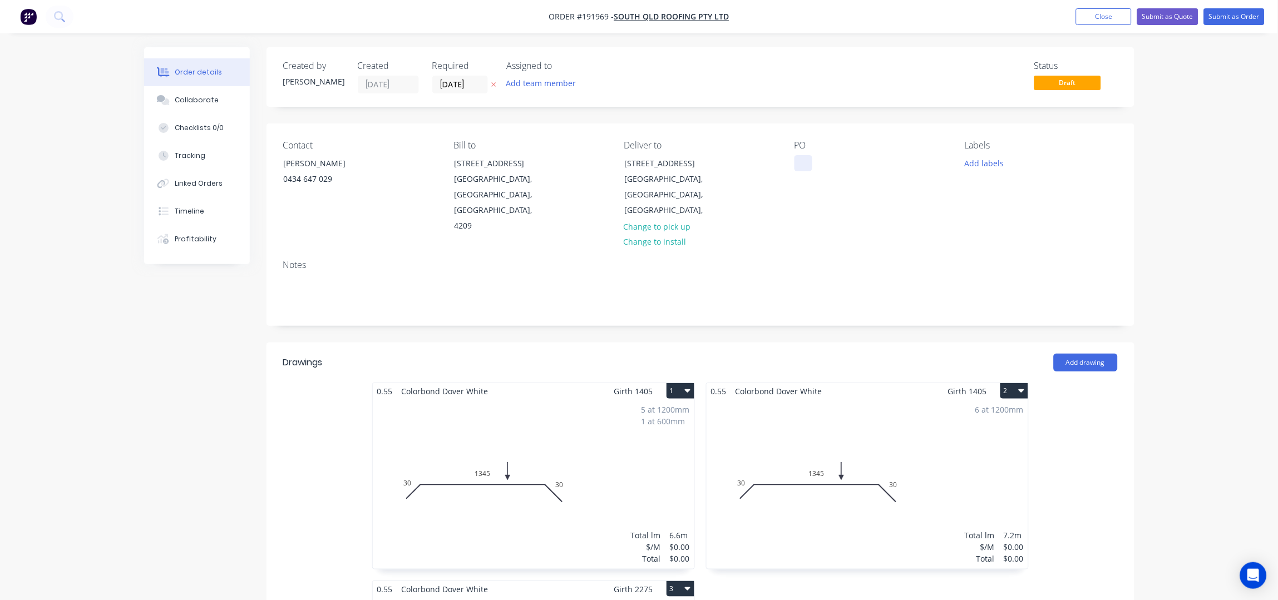
click at [806, 165] on div at bounding box center [804, 163] width 18 height 16
click at [841, 204] on div "PO 2566" at bounding box center [871, 187] width 152 height 94
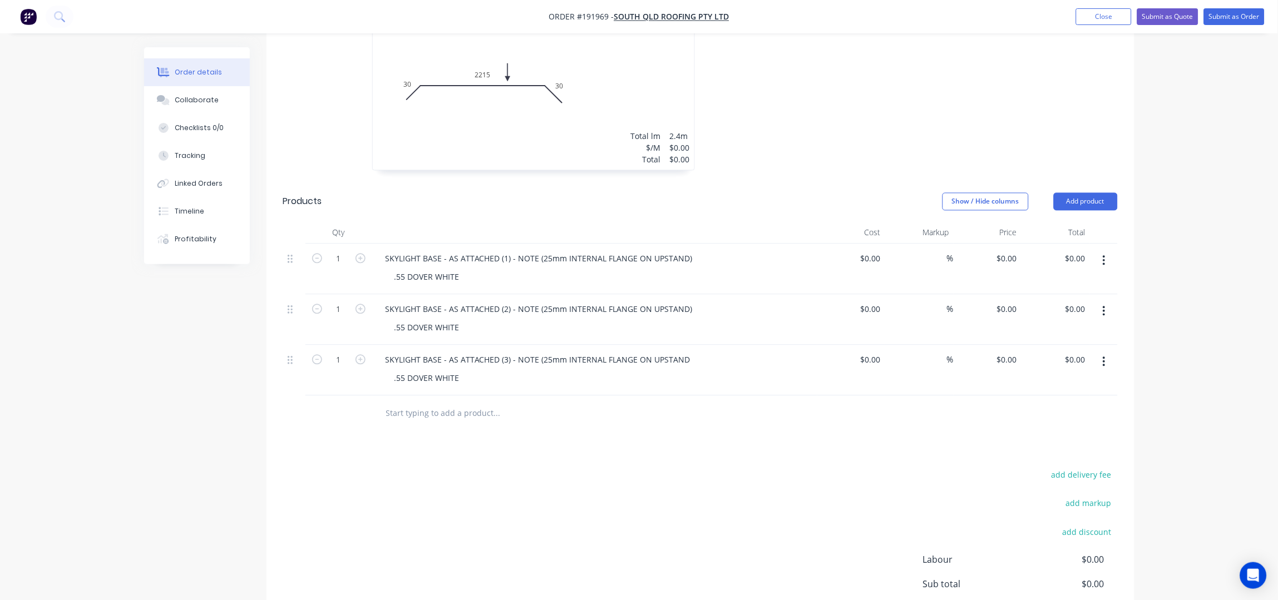
scroll to position [698, 0]
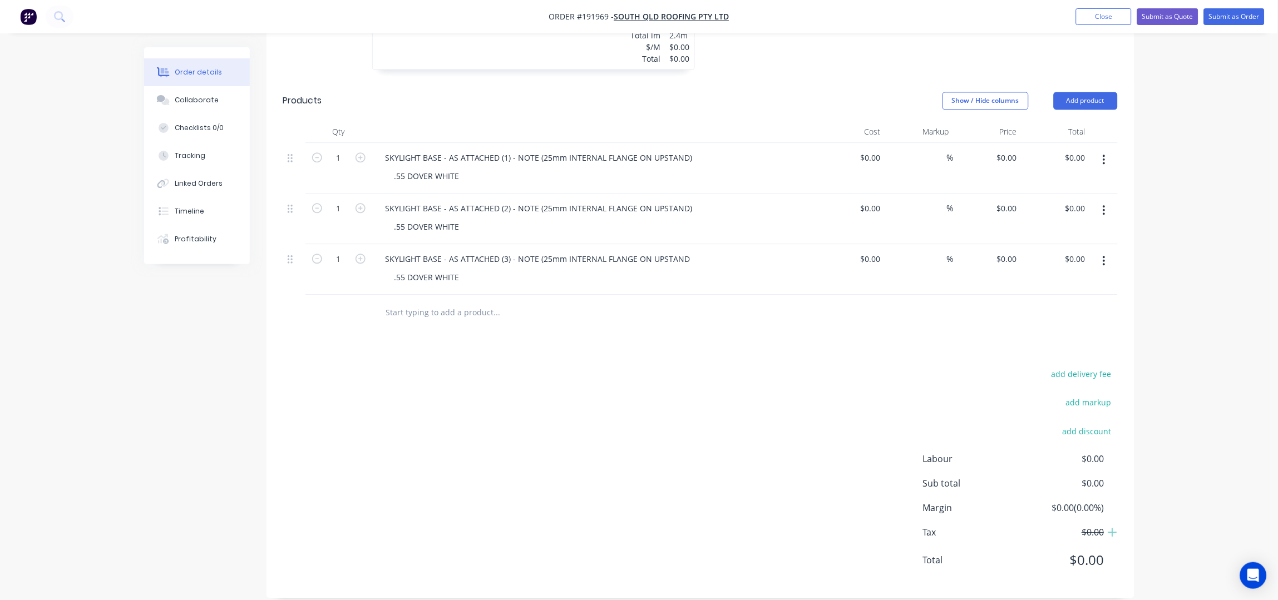
drag, startPoint x: 1193, startPoint y: 221, endPoint x: 1185, endPoint y: 221, distance: 7.8
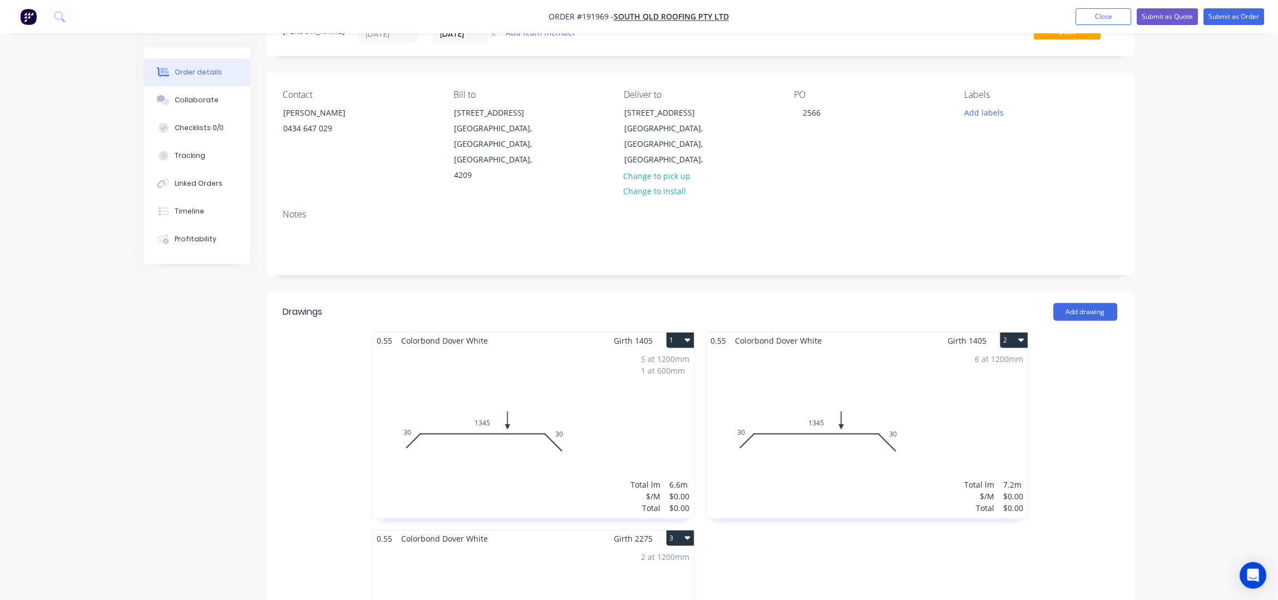
scroll to position [0, 0]
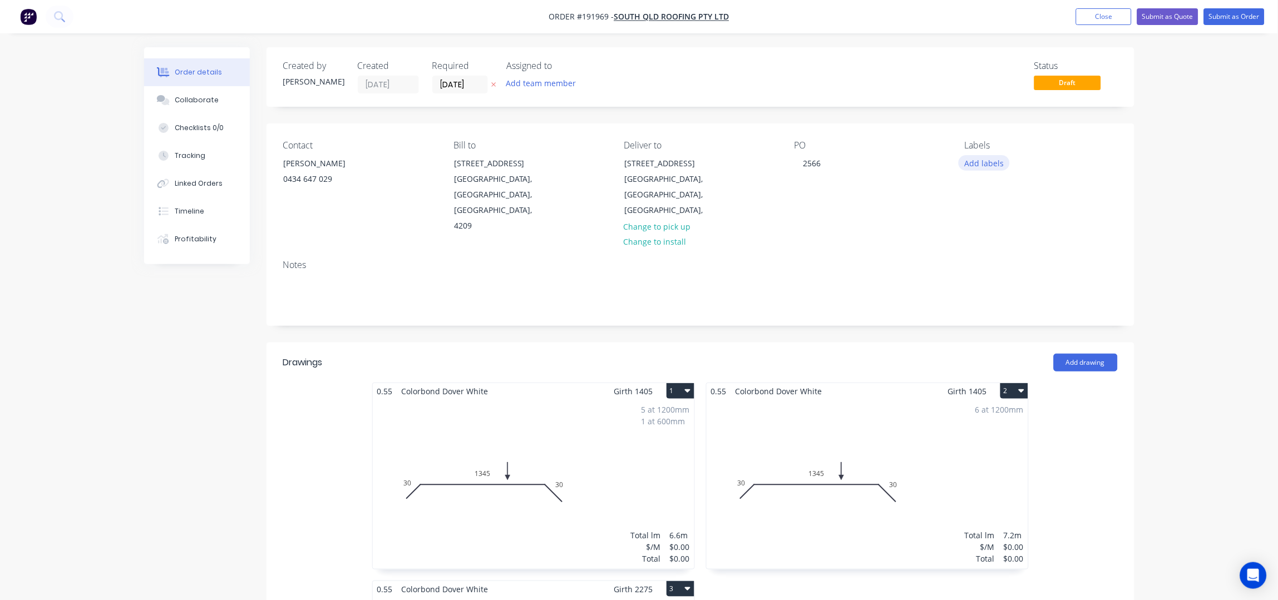
click at [986, 159] on button "Add labels" at bounding box center [984, 162] width 51 height 15
click at [1008, 258] on div "6:30 am" at bounding box center [1012, 264] width 34 height 12
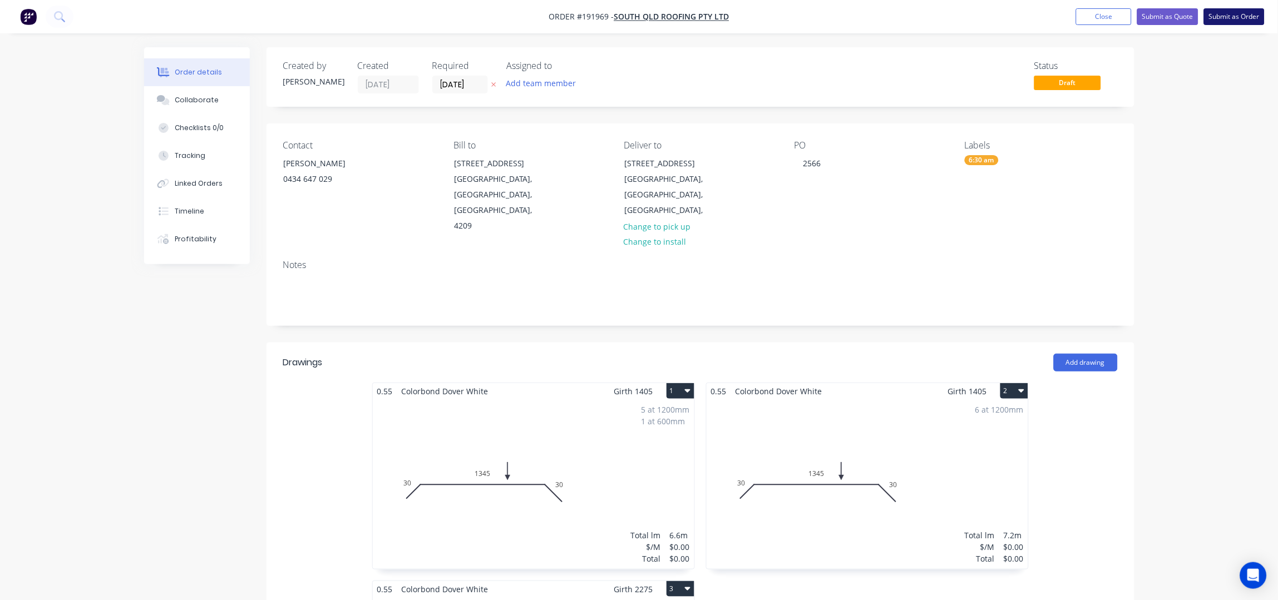
click at [1224, 15] on button "Submit as Order" at bounding box center [1234, 16] width 61 height 17
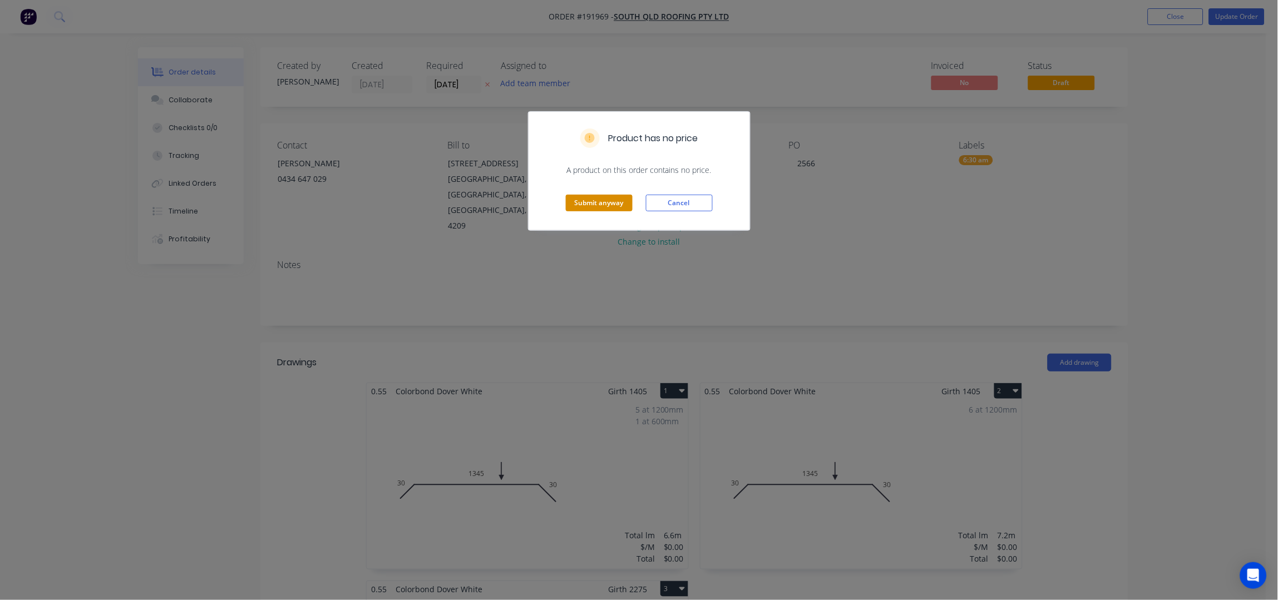
click at [597, 205] on button "Submit anyway" at bounding box center [599, 203] width 67 height 17
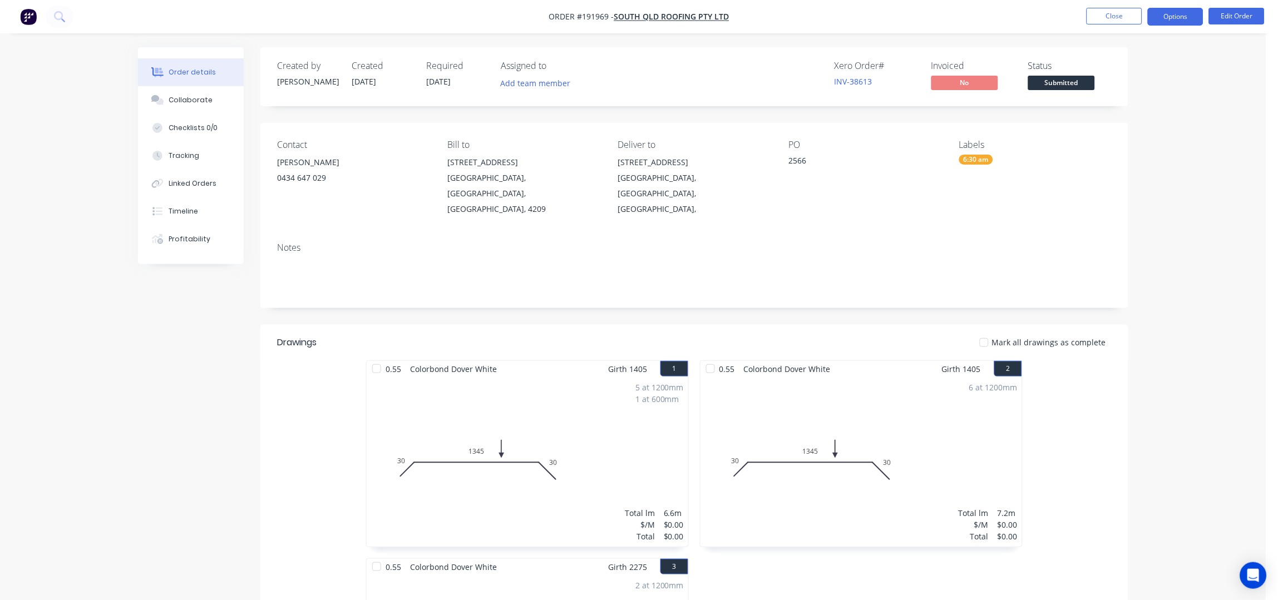
click at [1179, 17] on button "Options" at bounding box center [1176, 17] width 56 height 18
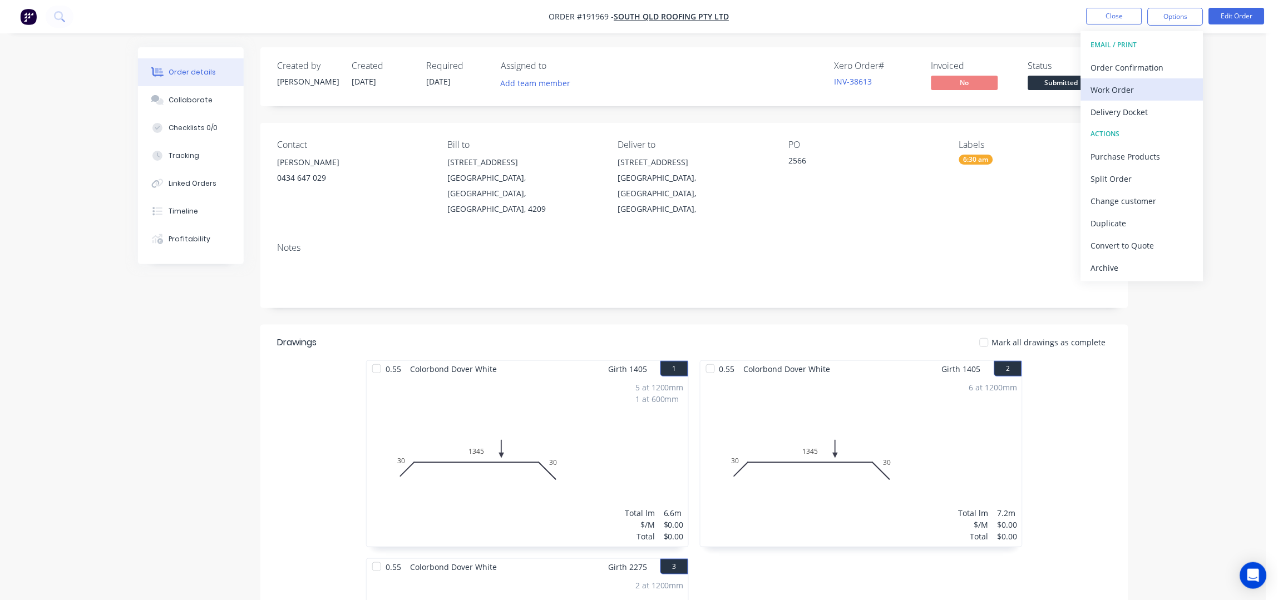
click at [1144, 95] on div "Work Order" at bounding box center [1142, 90] width 102 height 16
click at [1144, 109] on div "Without pricing" at bounding box center [1142, 112] width 102 height 16
click at [1095, 9] on button "Close" at bounding box center [1115, 16] width 56 height 17
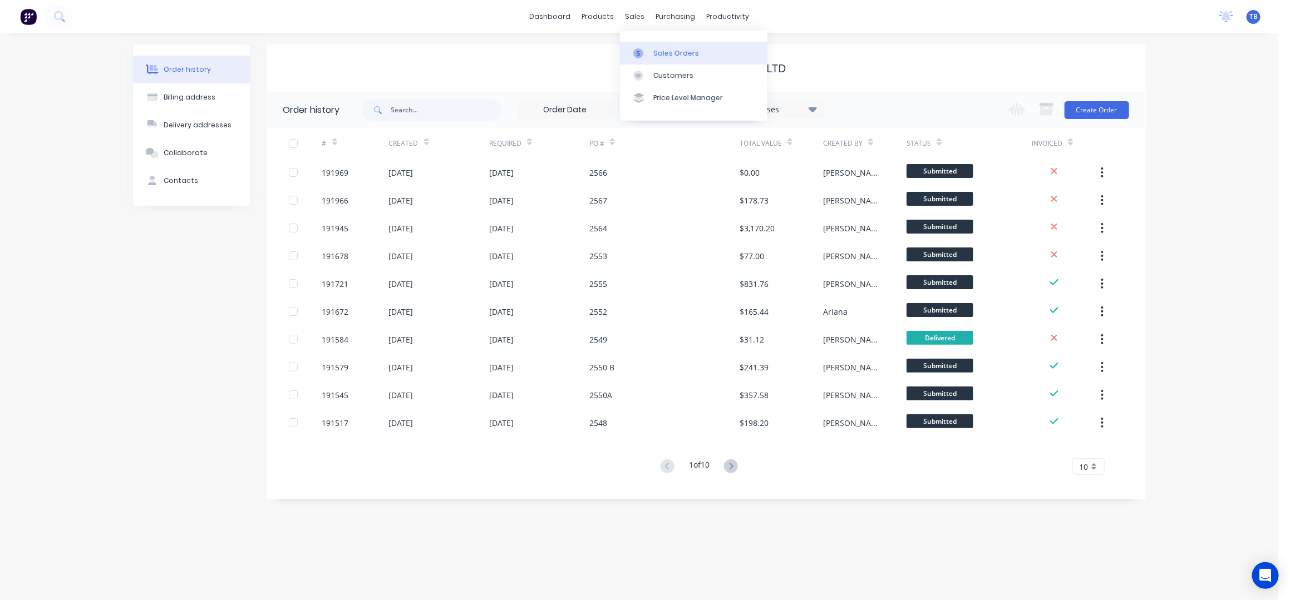
click at [674, 48] on div "Sales Orders" at bounding box center [676, 53] width 46 height 10
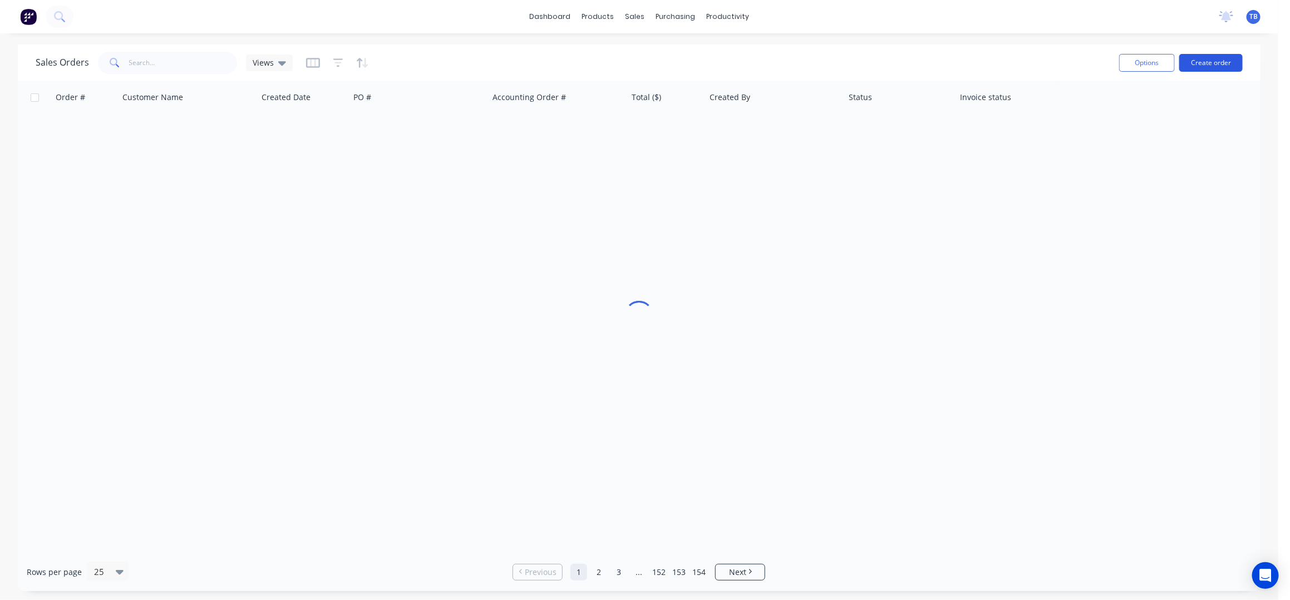
click at [1211, 67] on button "Create order" at bounding box center [1210, 63] width 63 height 18
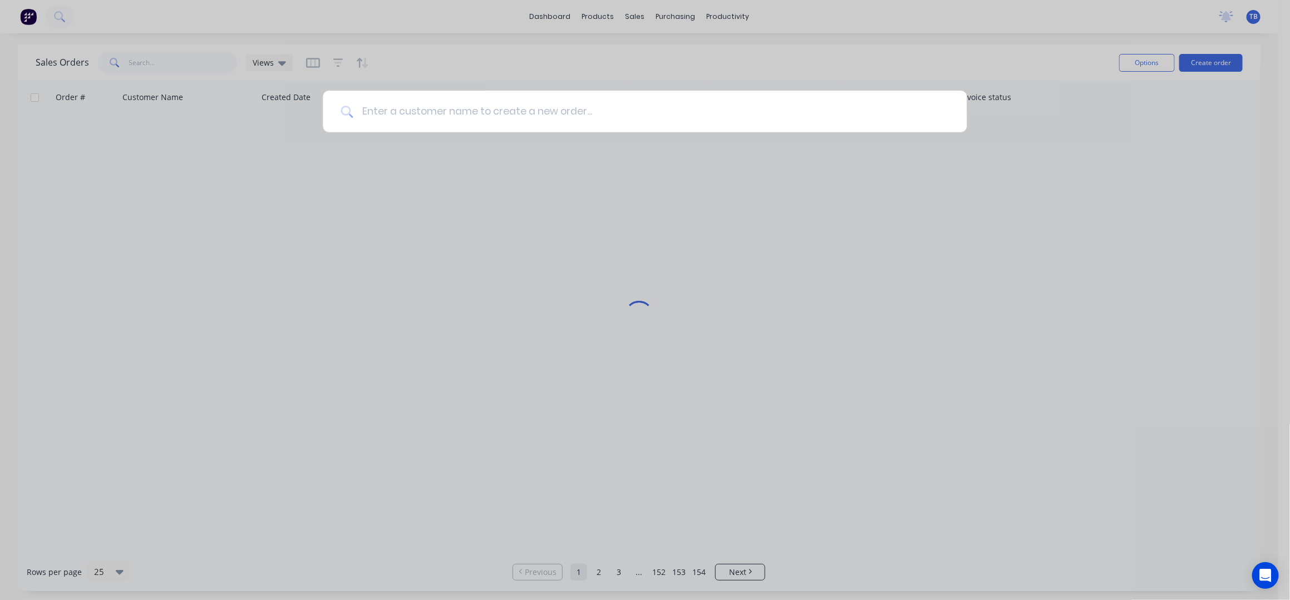
click at [808, 114] on input at bounding box center [651, 112] width 596 height 42
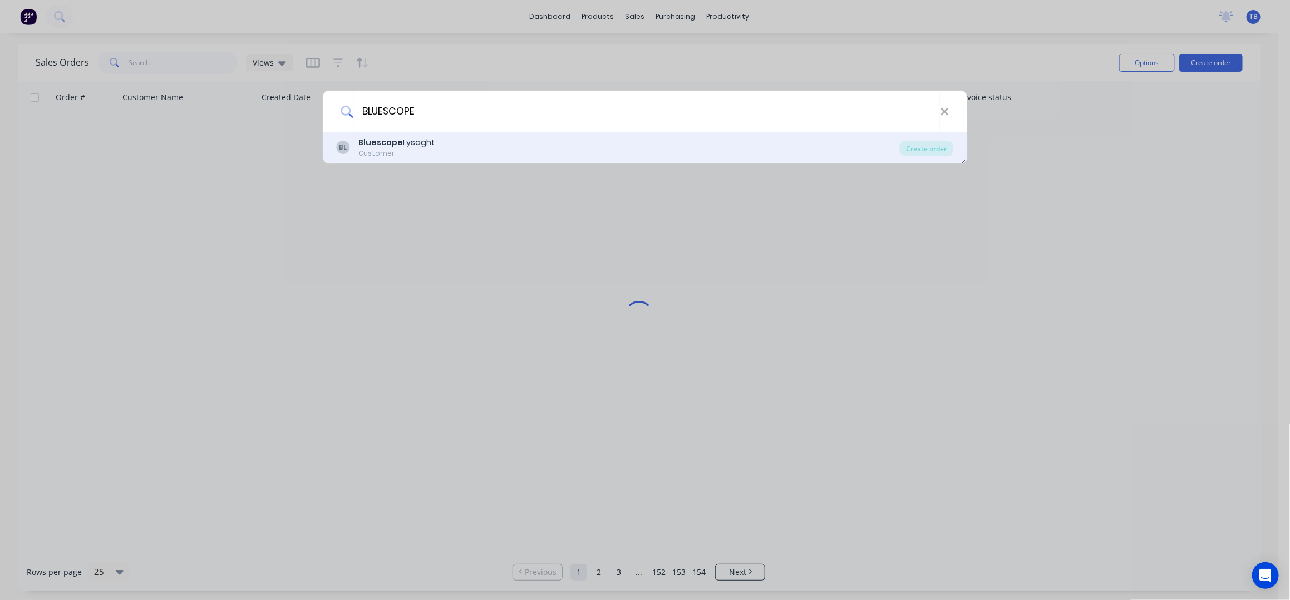
type input "BLUESCOPE"
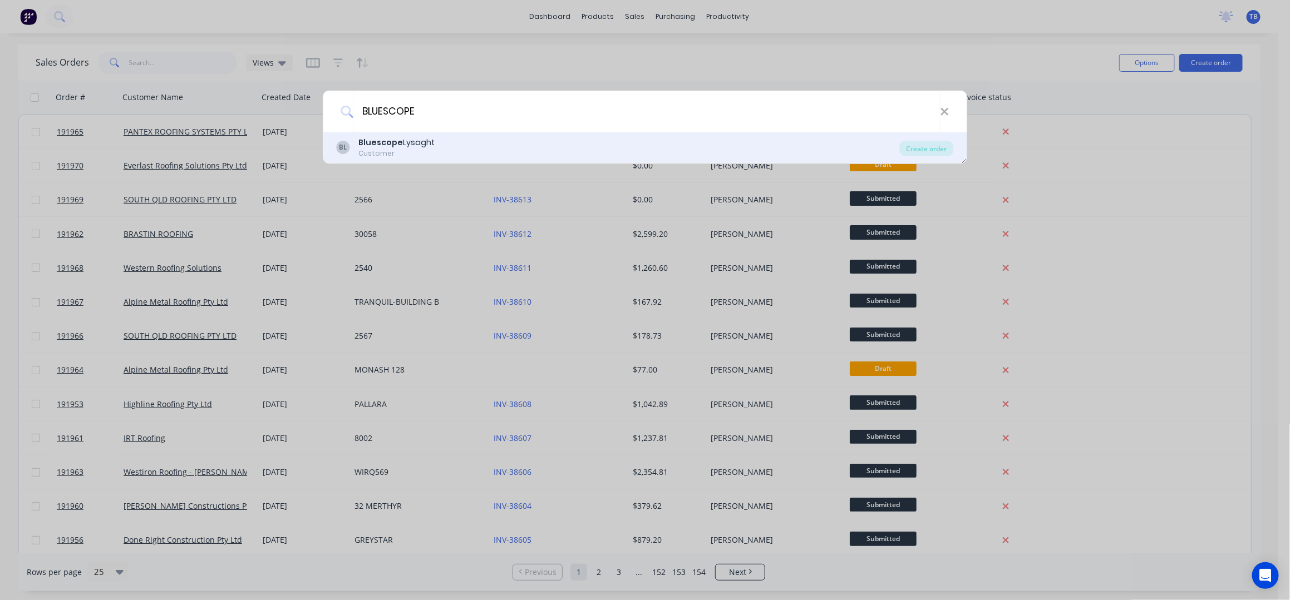
click at [418, 134] on div "BL Bluescope Lysaght Customer Create order" at bounding box center [645, 147] width 644 height 31
click at [930, 147] on div "Create order" at bounding box center [927, 149] width 54 height 16
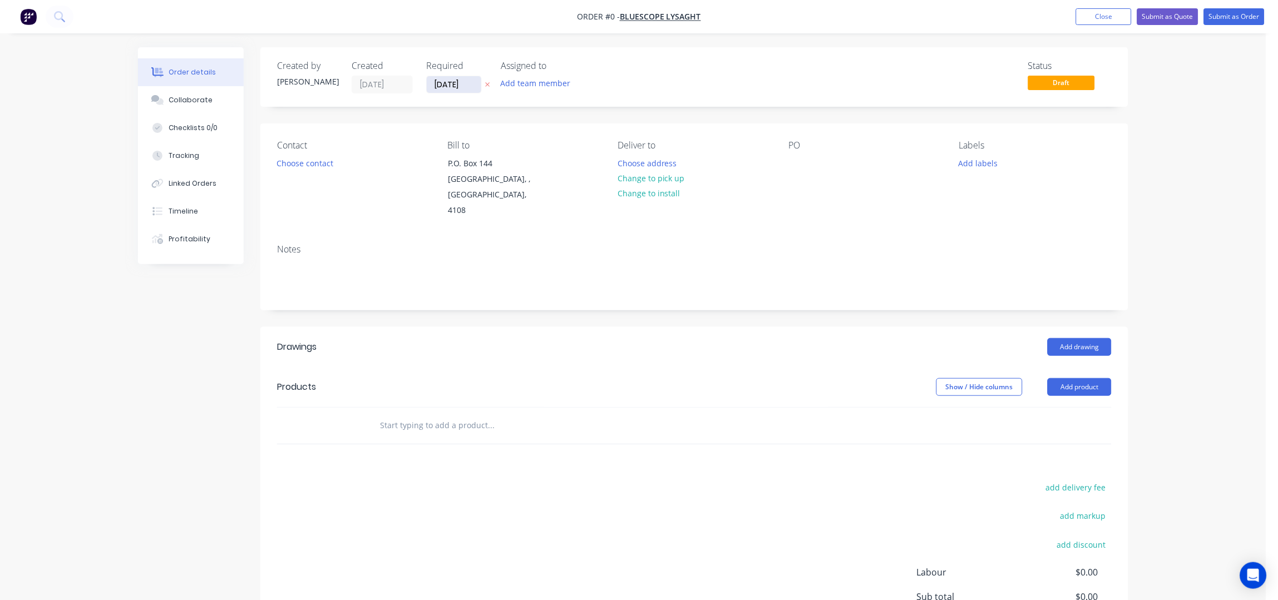
click at [442, 82] on input "[DATE]" at bounding box center [454, 84] width 55 height 17
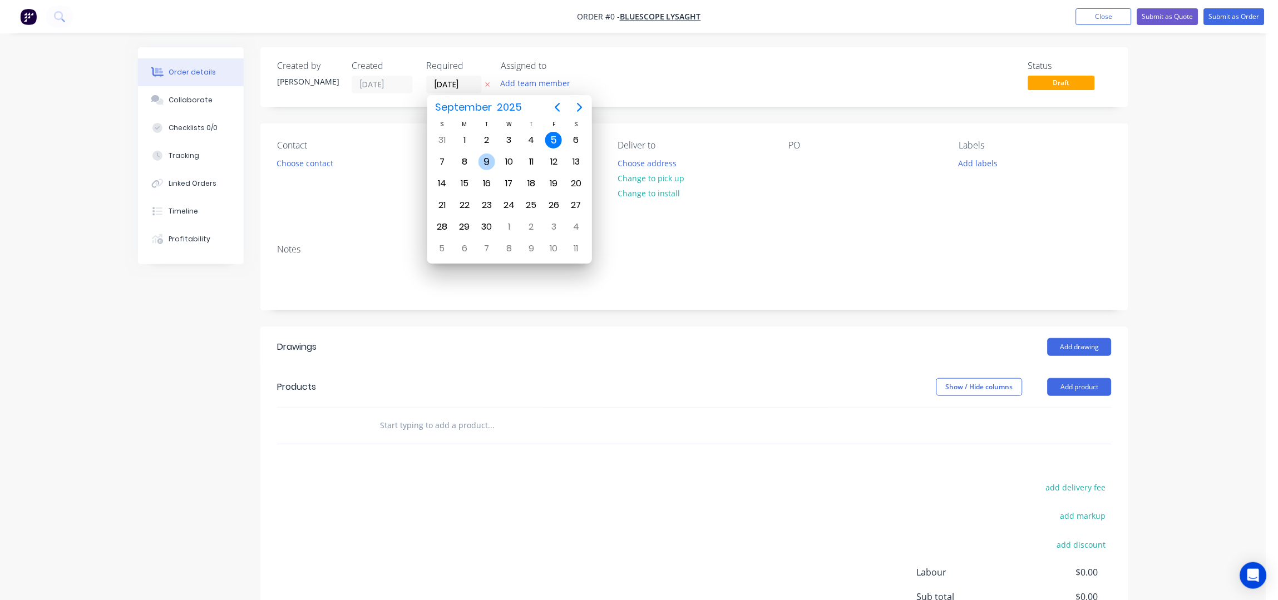
click at [490, 166] on div "9" at bounding box center [487, 162] width 17 height 17
type input "[DATE]"
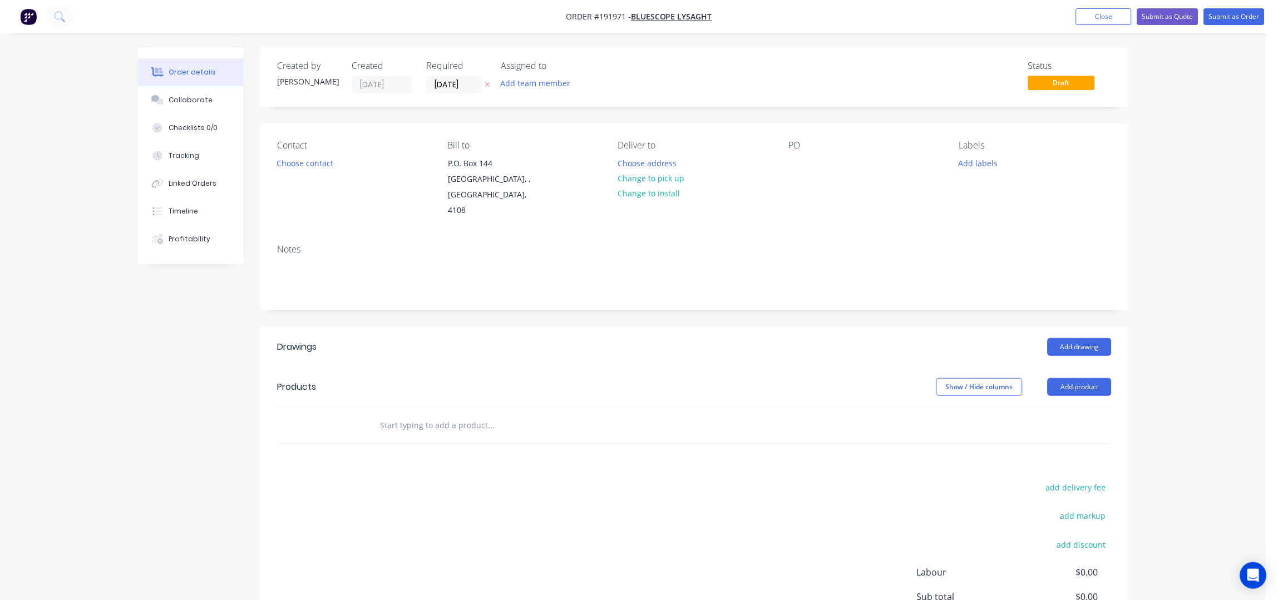
click at [312, 166] on button "Choose contact" at bounding box center [305, 162] width 68 height 15
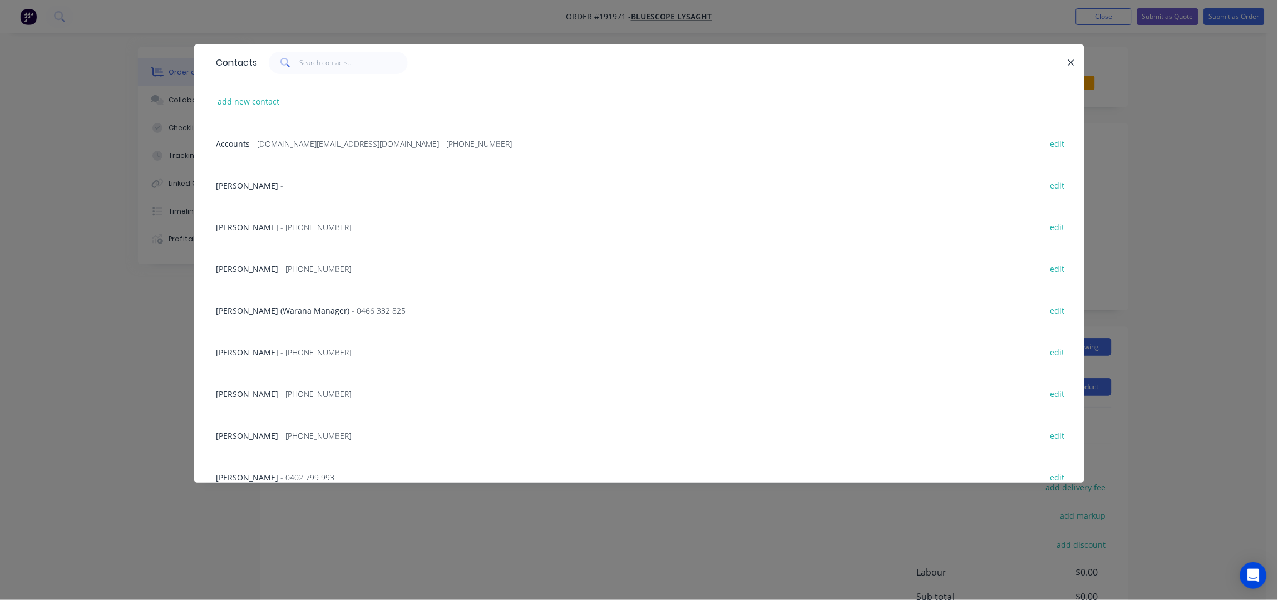
click at [281, 268] on span "- (07) 3365 7777" at bounding box center [316, 269] width 71 height 11
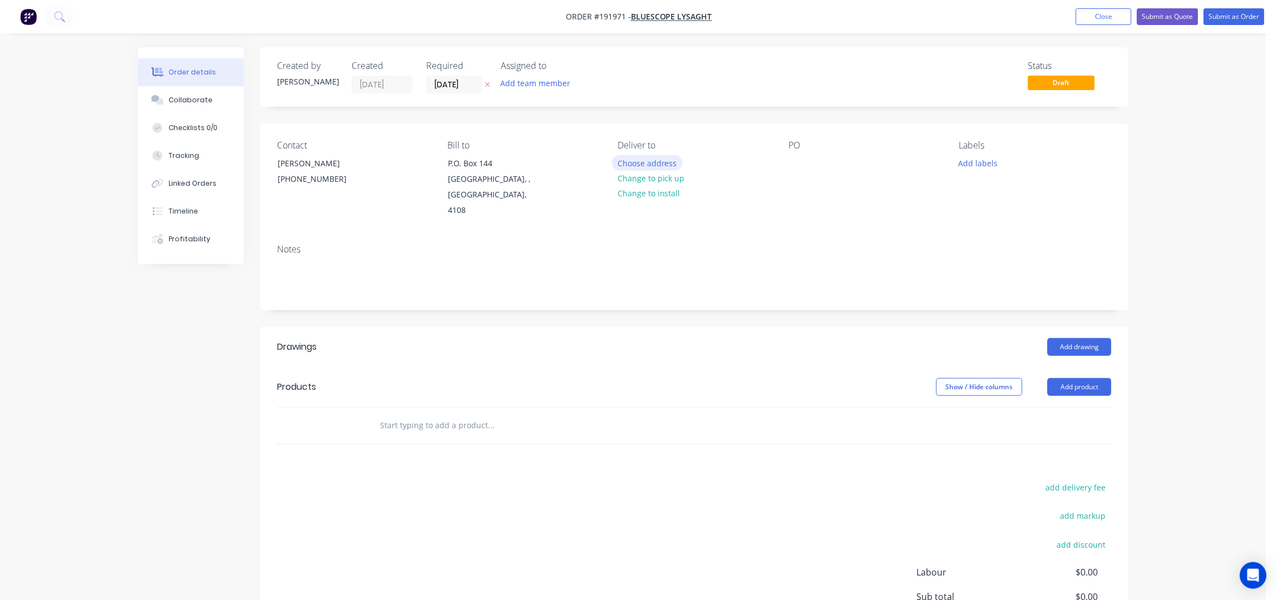
click at [672, 160] on button "Choose address" at bounding box center [647, 162] width 71 height 15
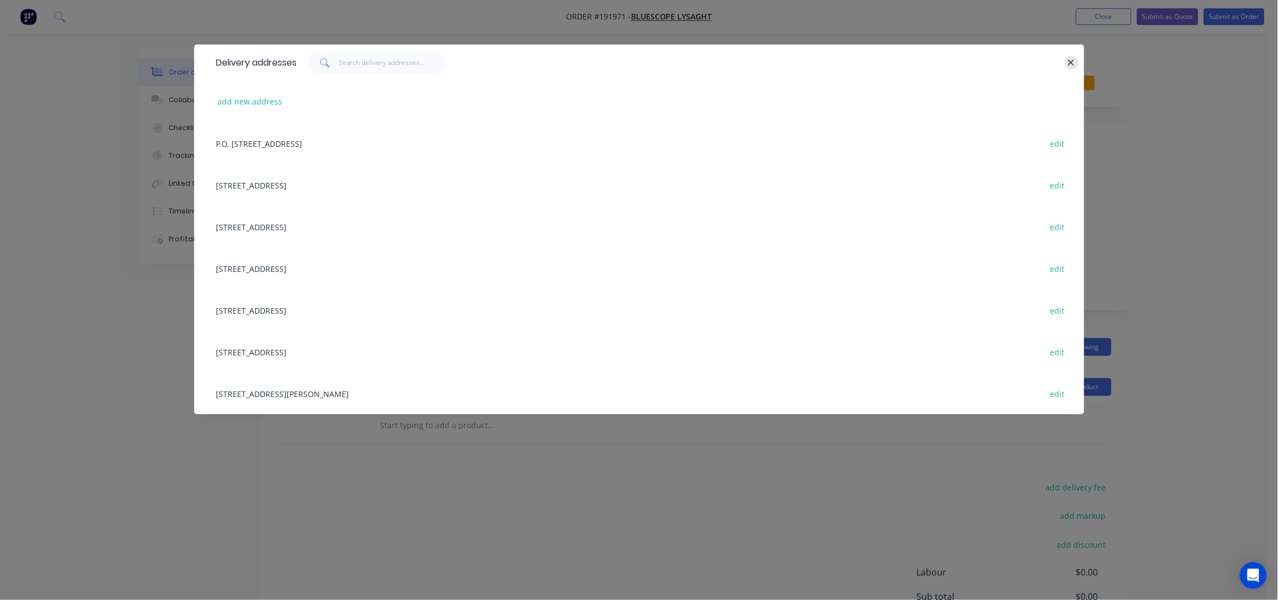
click at [1068, 65] on icon "button" at bounding box center [1071, 63] width 7 height 10
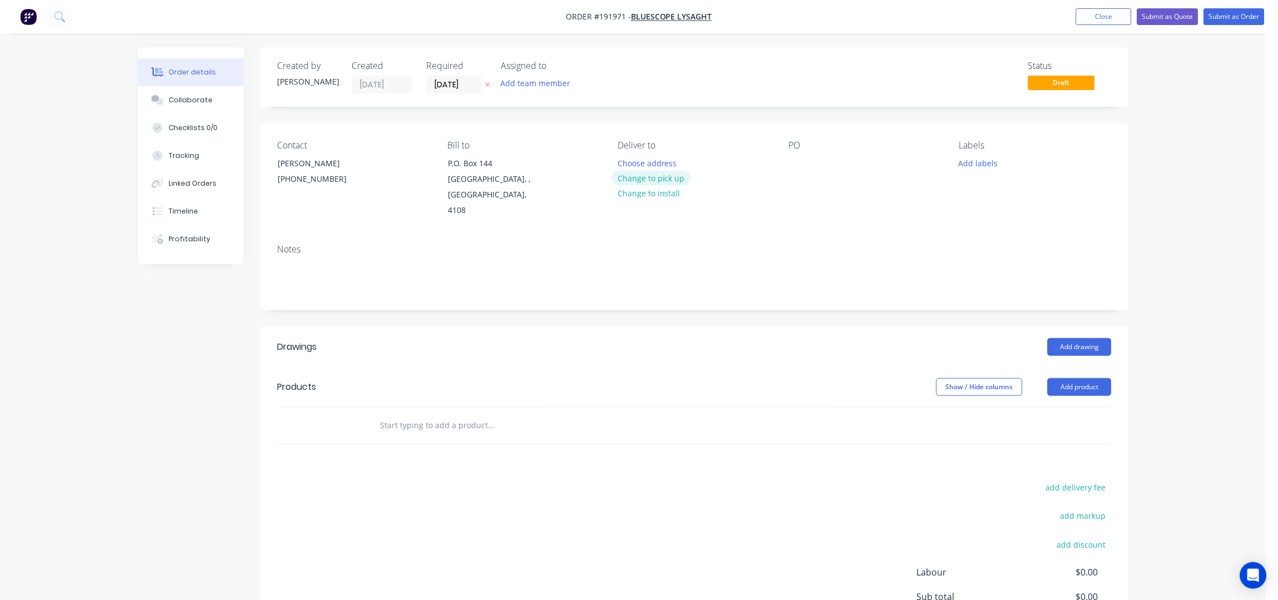
click at [673, 178] on button "Change to pick up" at bounding box center [651, 178] width 79 height 15
click at [636, 161] on div "Pick up Change to delivery Change to install" at bounding box center [694, 179] width 152 height 78
click at [625, 159] on div at bounding box center [627, 163] width 18 height 16
drag, startPoint x: 792, startPoint y: 168, endPoint x: 792, endPoint y: 175, distance: 7.2
click at [792, 166] on div at bounding box center [798, 163] width 18 height 16
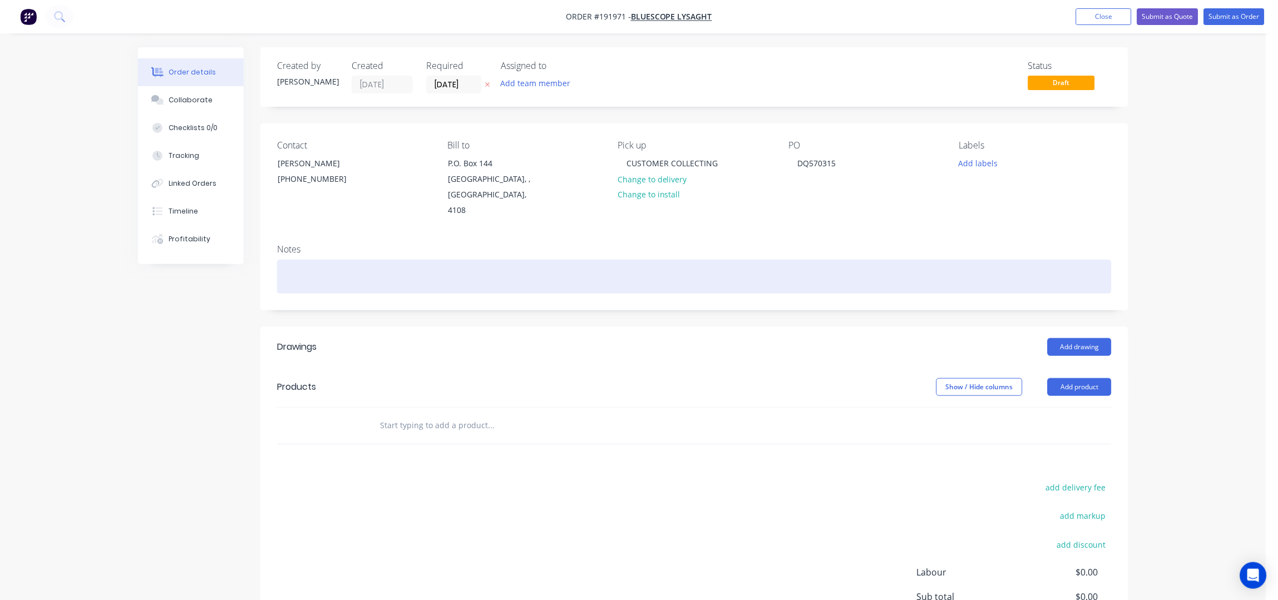
click at [1050, 263] on div at bounding box center [694, 277] width 835 height 34
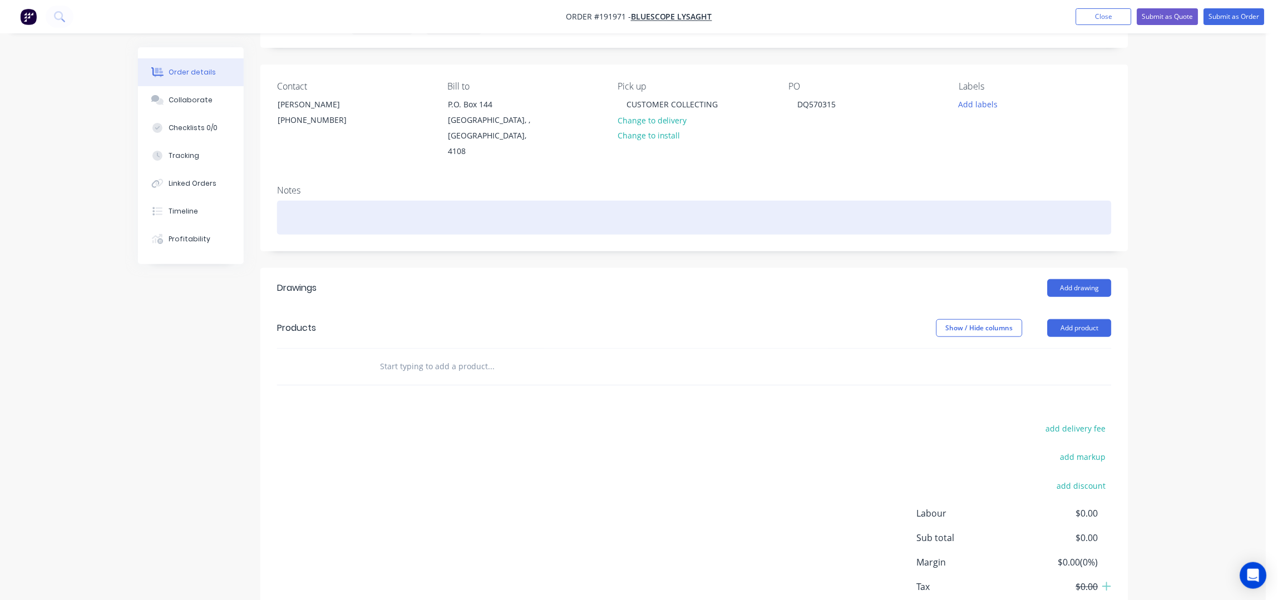
scroll to position [112, 0]
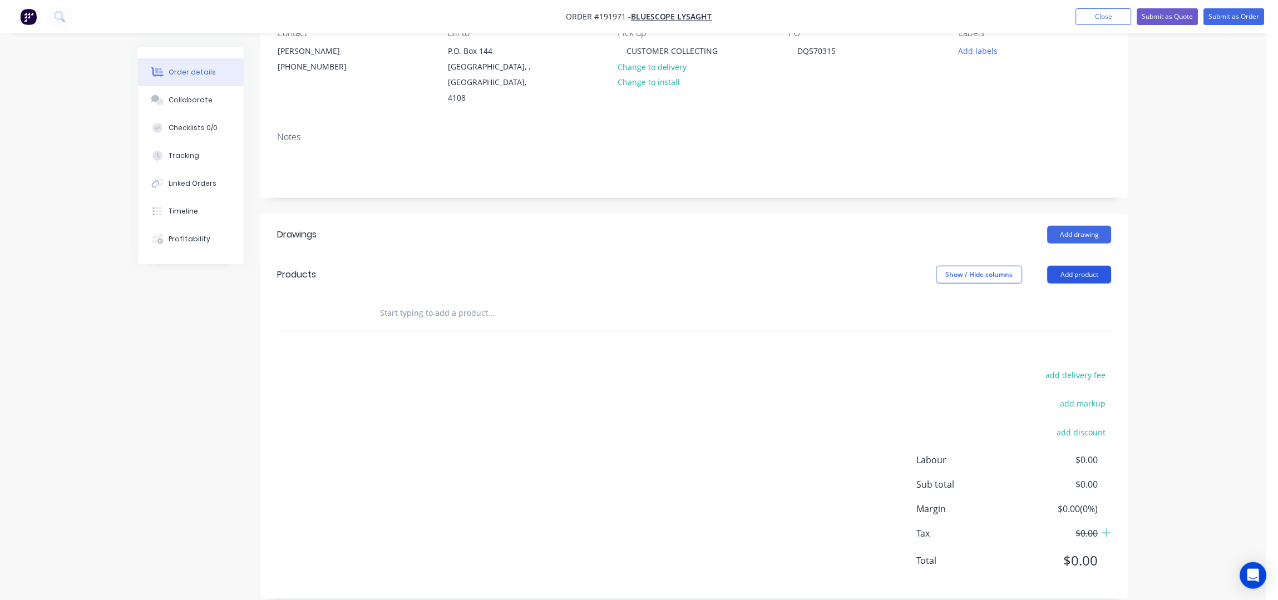
click at [1076, 266] on button "Add product" at bounding box center [1080, 275] width 64 height 18
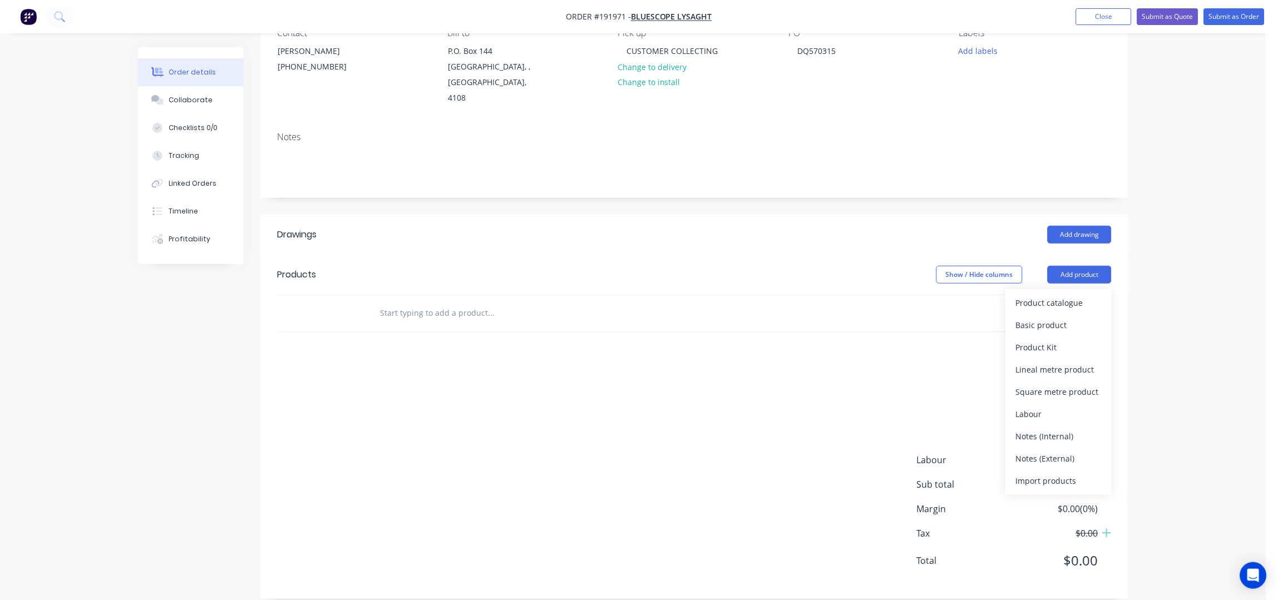
click at [1072, 295] on div "Product catalogue" at bounding box center [1059, 303] width 86 height 16
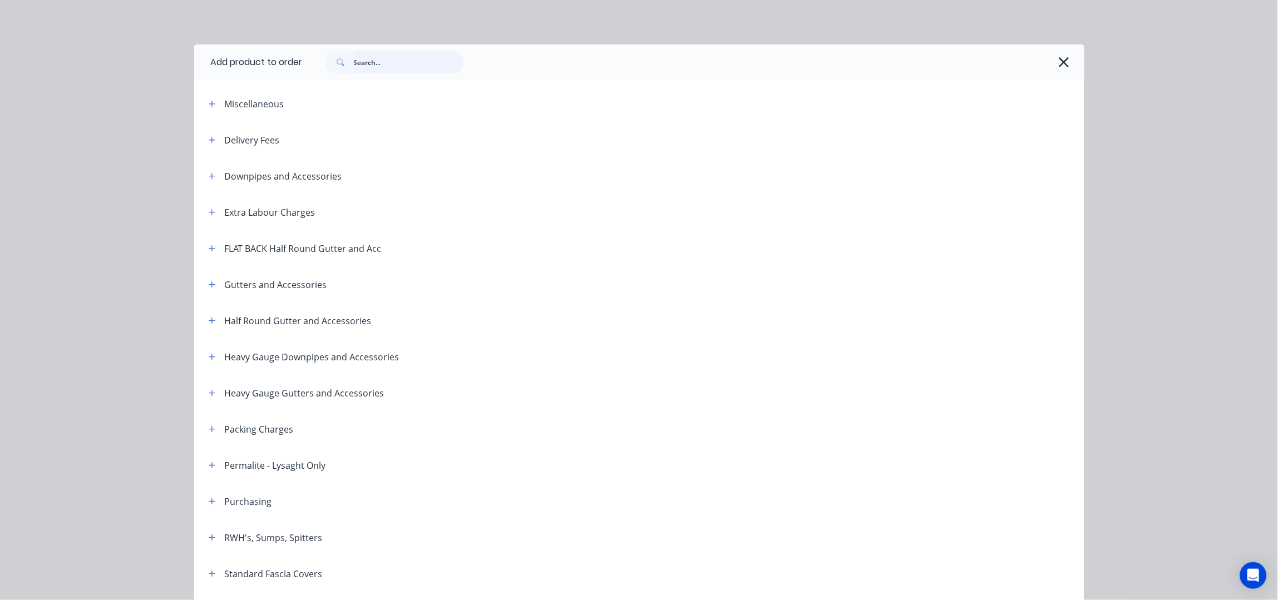
click at [395, 61] on input "text" at bounding box center [409, 62] width 110 height 22
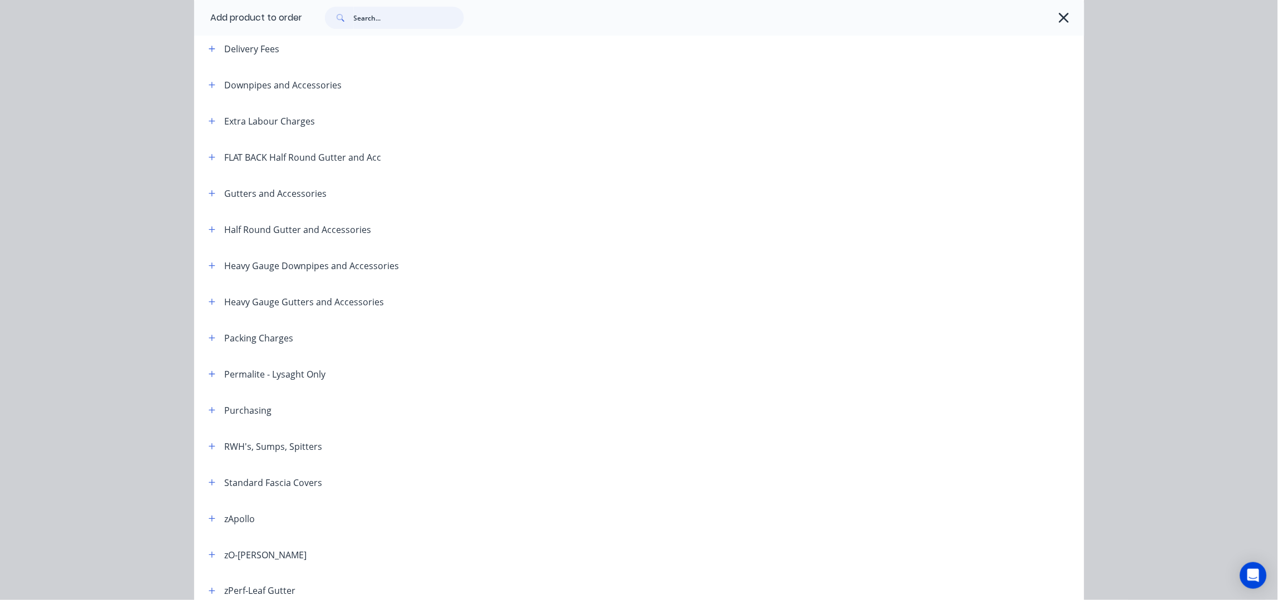
scroll to position [148, 0]
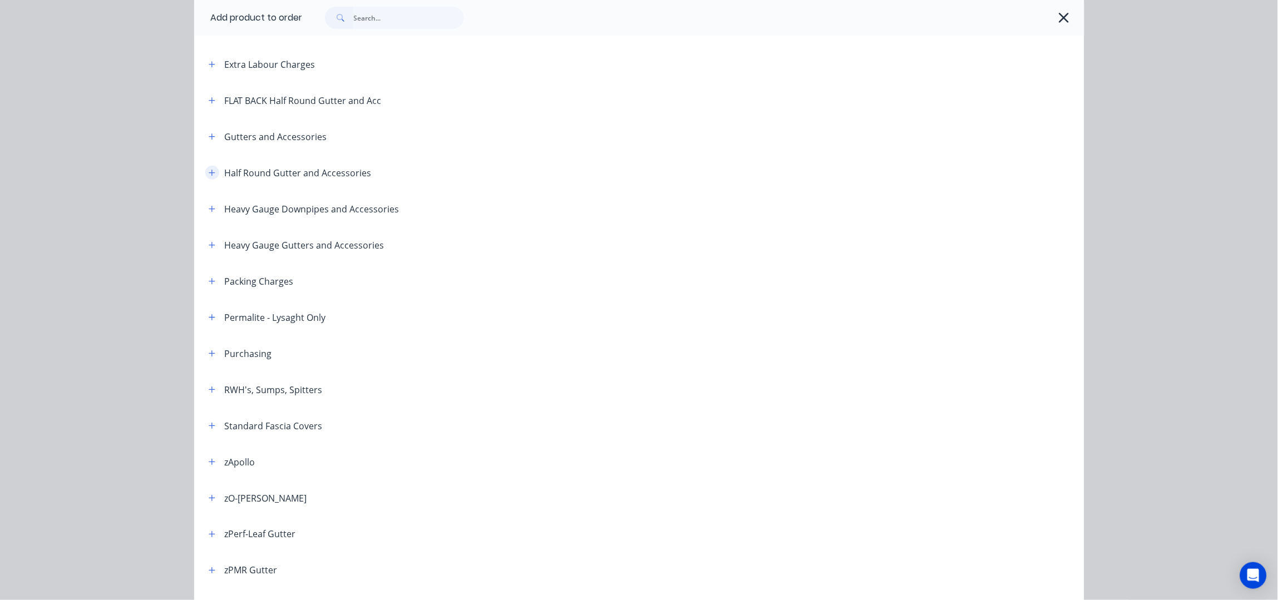
click at [208, 177] on button "button" at bounding box center [212, 173] width 14 height 14
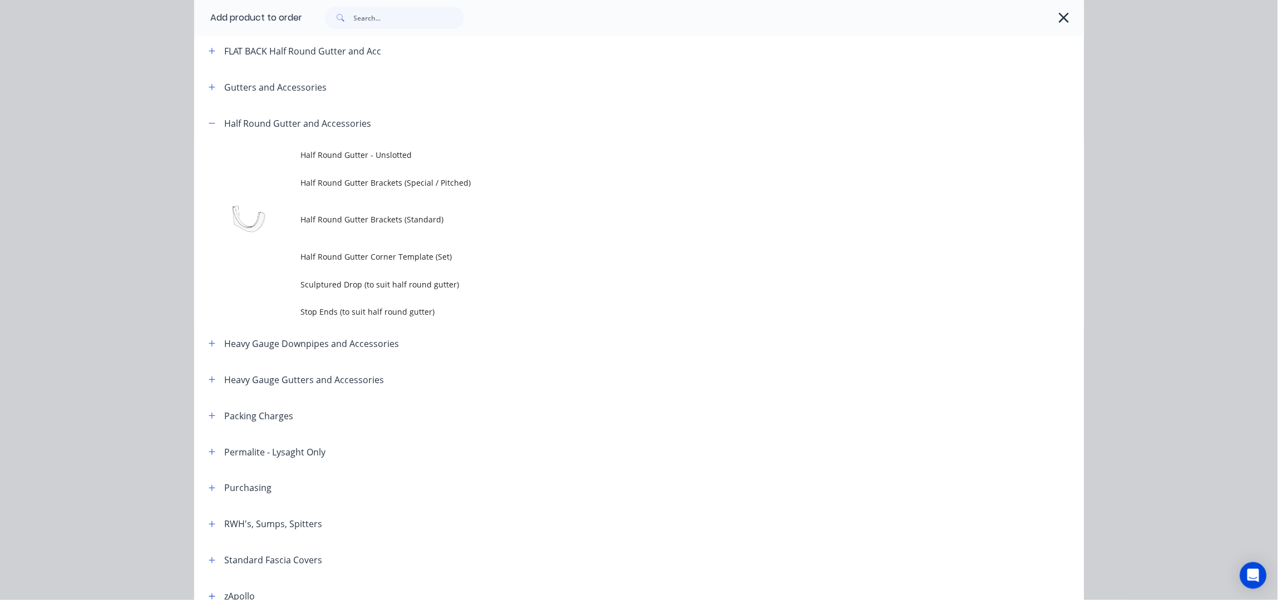
scroll to position [445, 0]
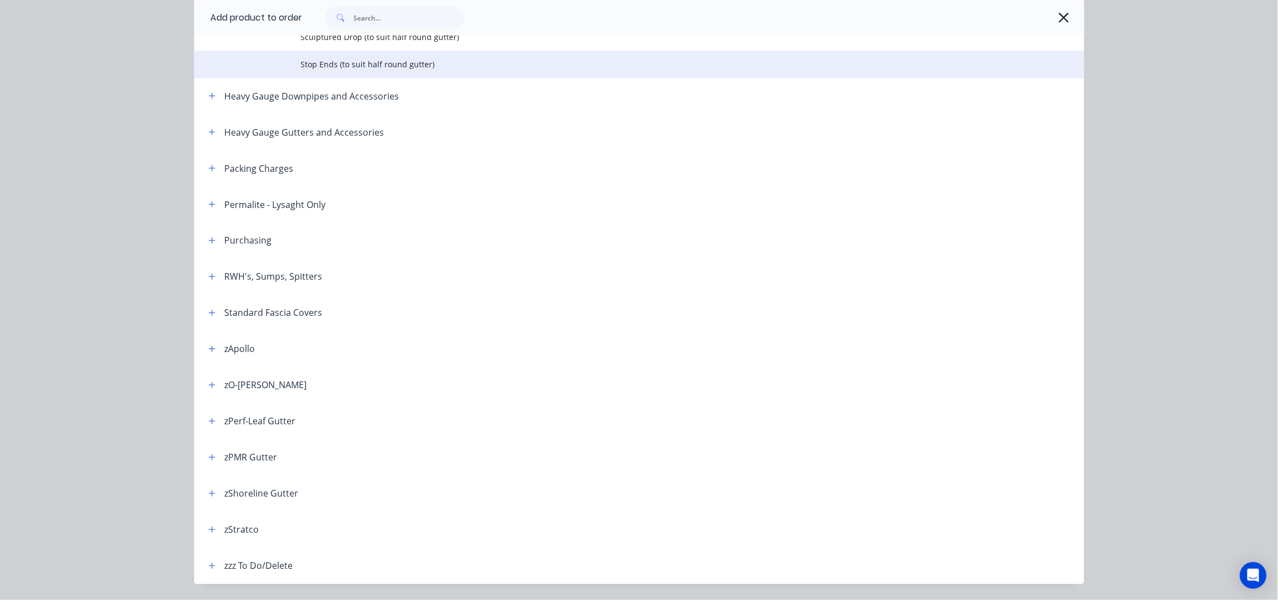
click at [375, 77] on td "Stop Ends (to suit half round gutter)" at bounding box center [693, 65] width 784 height 28
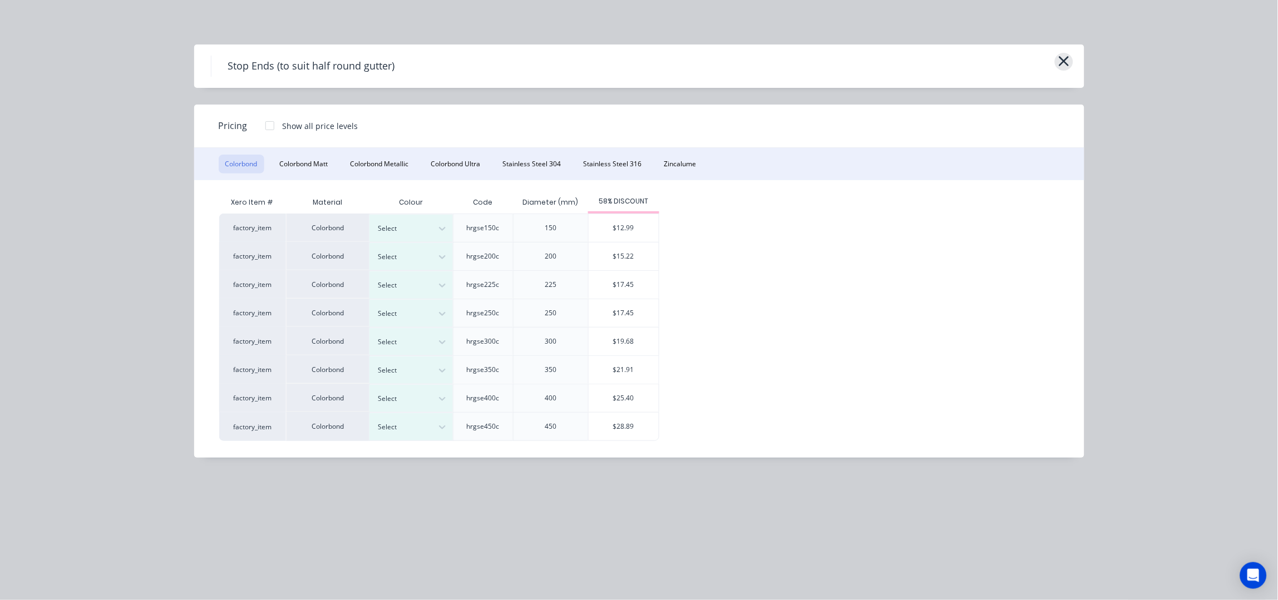
click at [1061, 66] on icon "button" at bounding box center [1064, 61] width 12 height 16
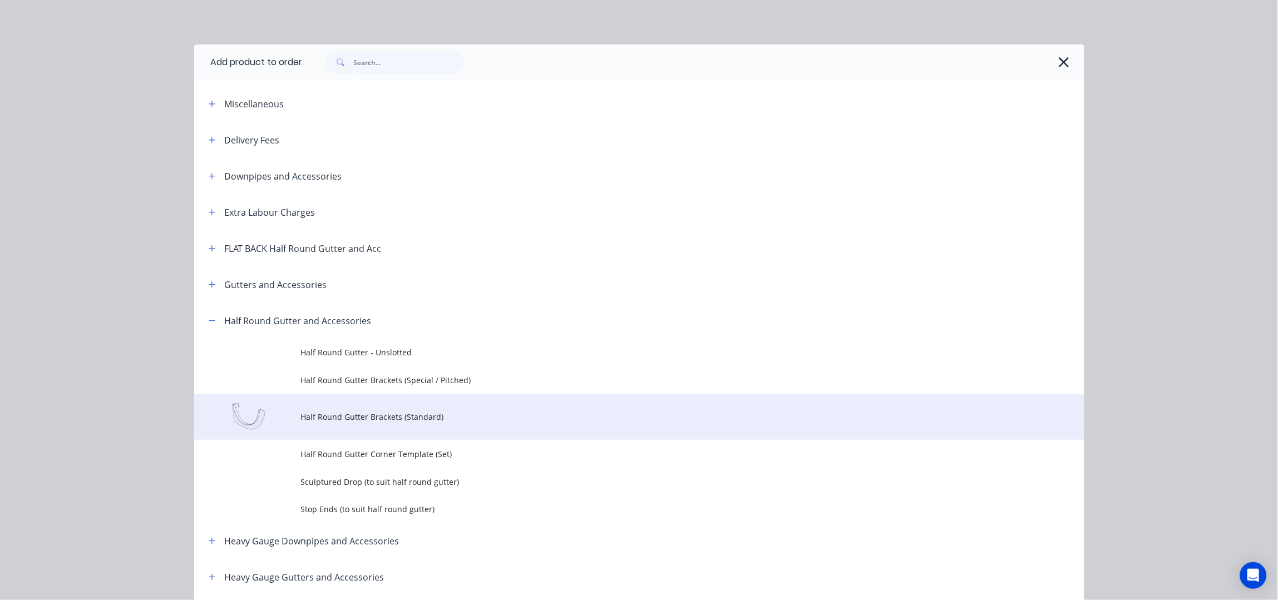
scroll to position [303, 0]
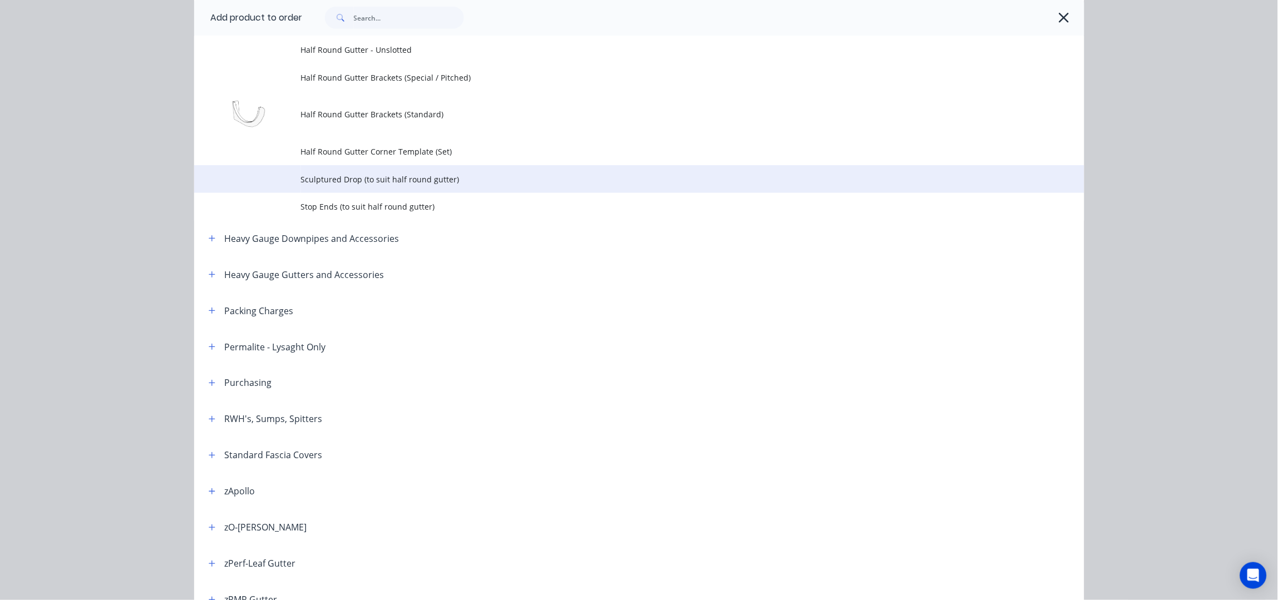
click at [334, 174] on span "Sculptured Drop (to suit half round gutter)" at bounding box center [614, 180] width 627 height 12
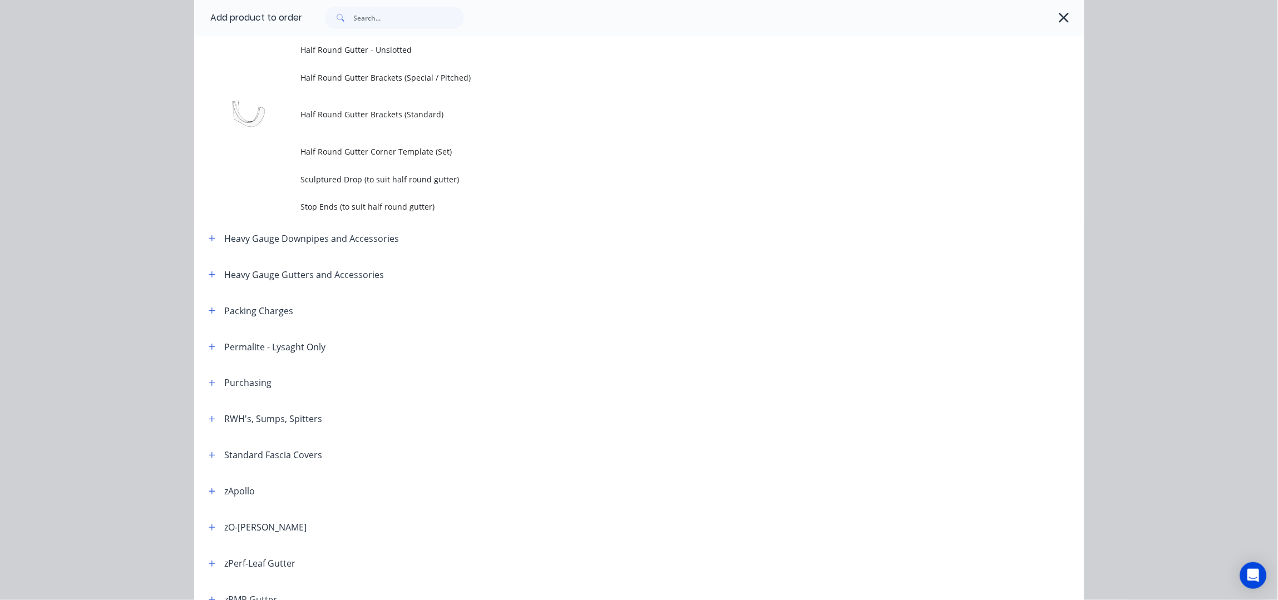
scroll to position [0, 0]
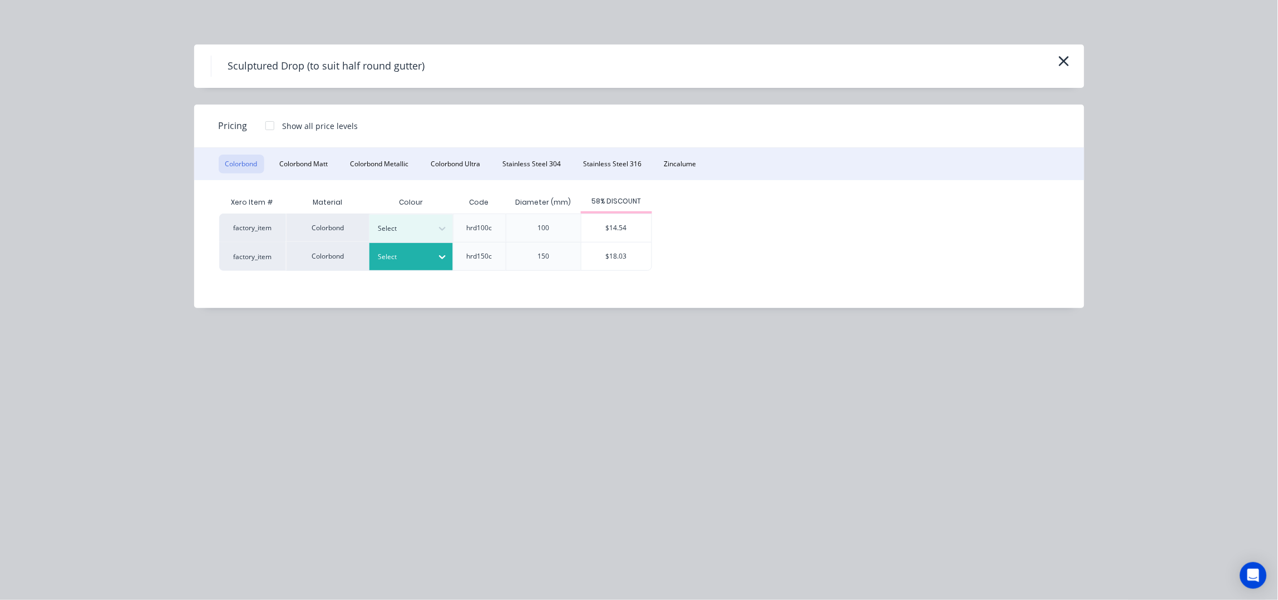
click at [430, 262] on div "Select" at bounding box center [401, 257] width 62 height 14
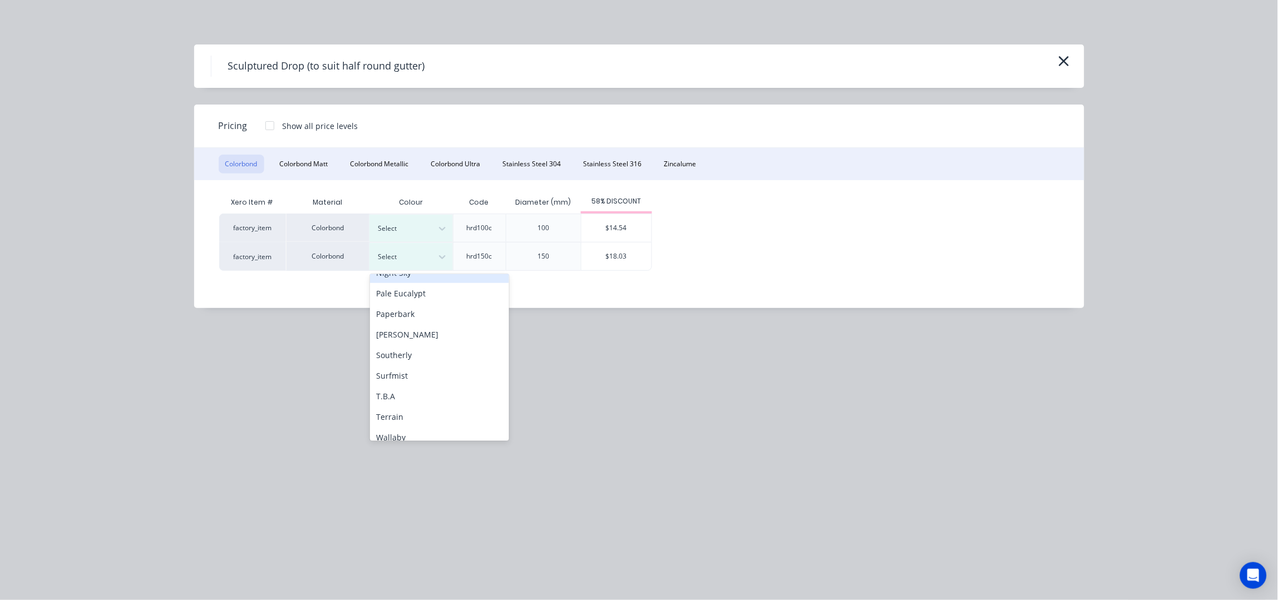
scroll to position [297, 0]
click at [420, 281] on div "Monument" at bounding box center [439, 278] width 139 height 21
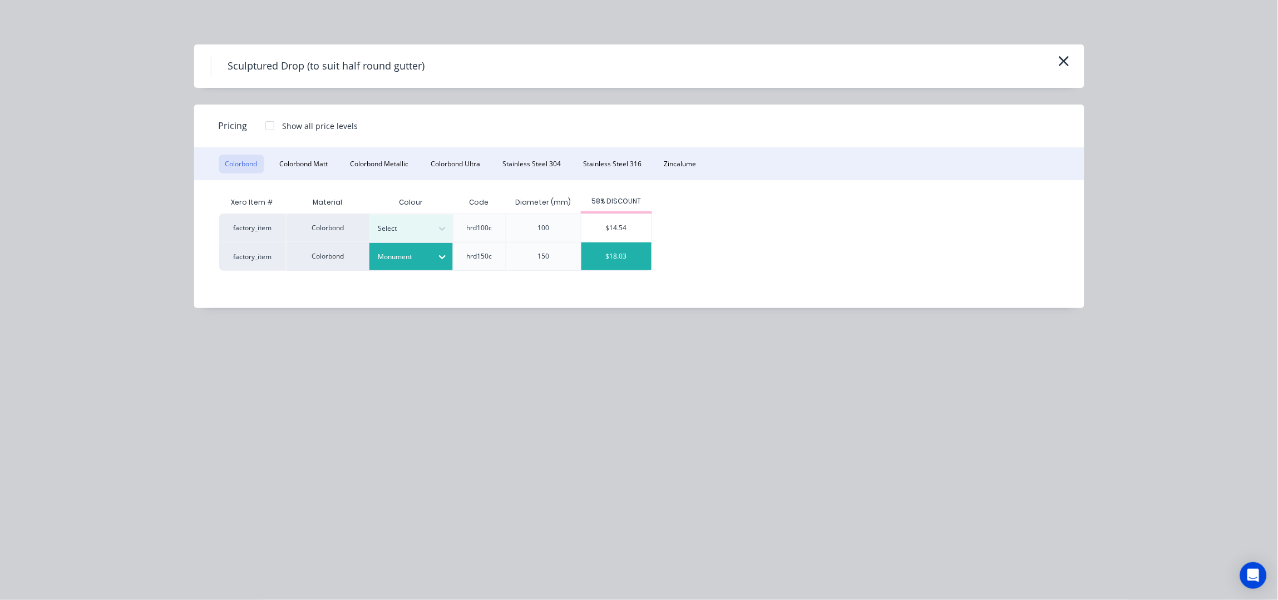
click at [617, 262] on div "$18.03" at bounding box center [617, 257] width 70 height 28
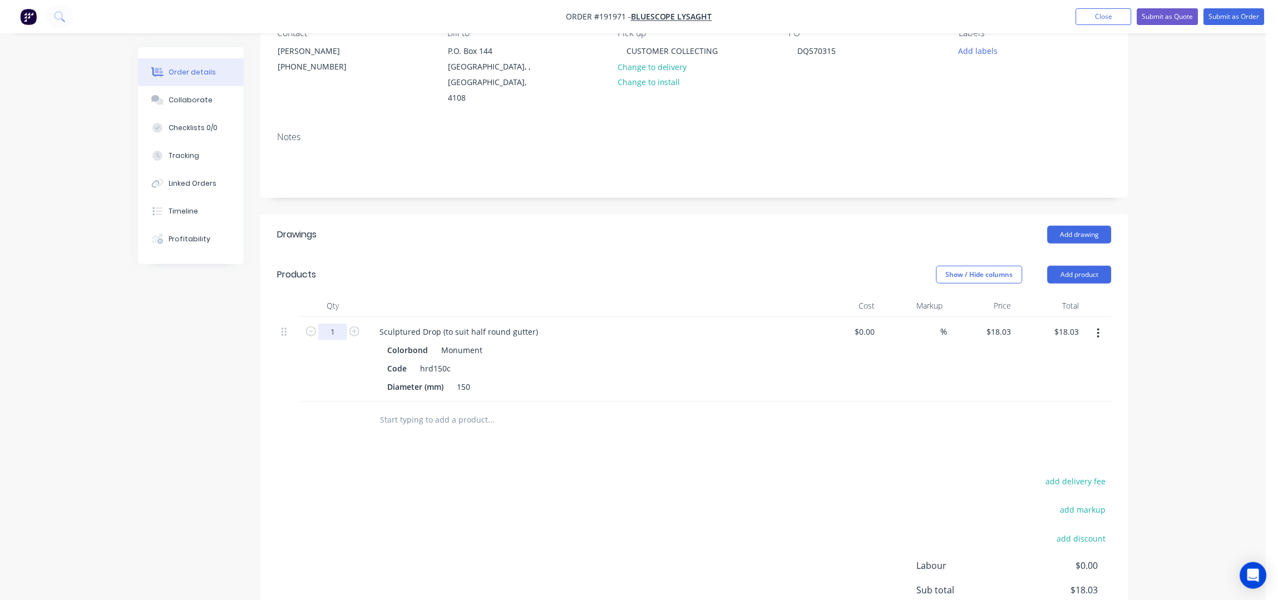
click at [341, 324] on input "1" at bounding box center [332, 332] width 29 height 17
type input "25"
type input "$450.75"
click at [646, 508] on div "add delivery fee add markup add discount Labour $0.00 Sub total $18.03 Margin $…" at bounding box center [694, 581] width 835 height 215
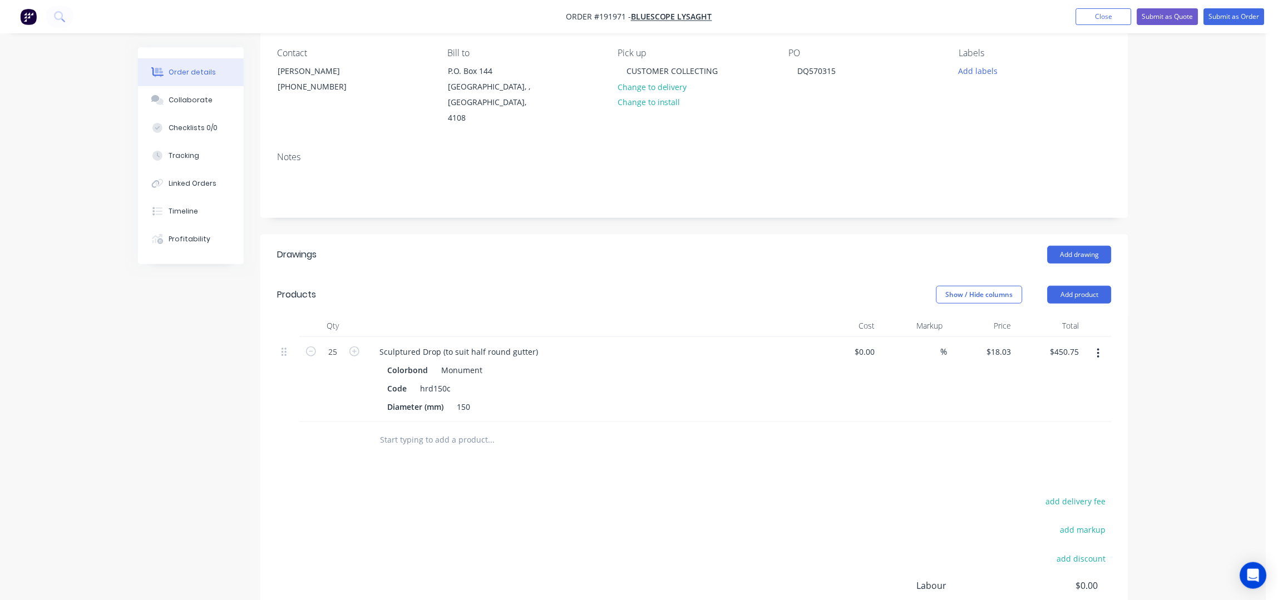
scroll to position [219, 0]
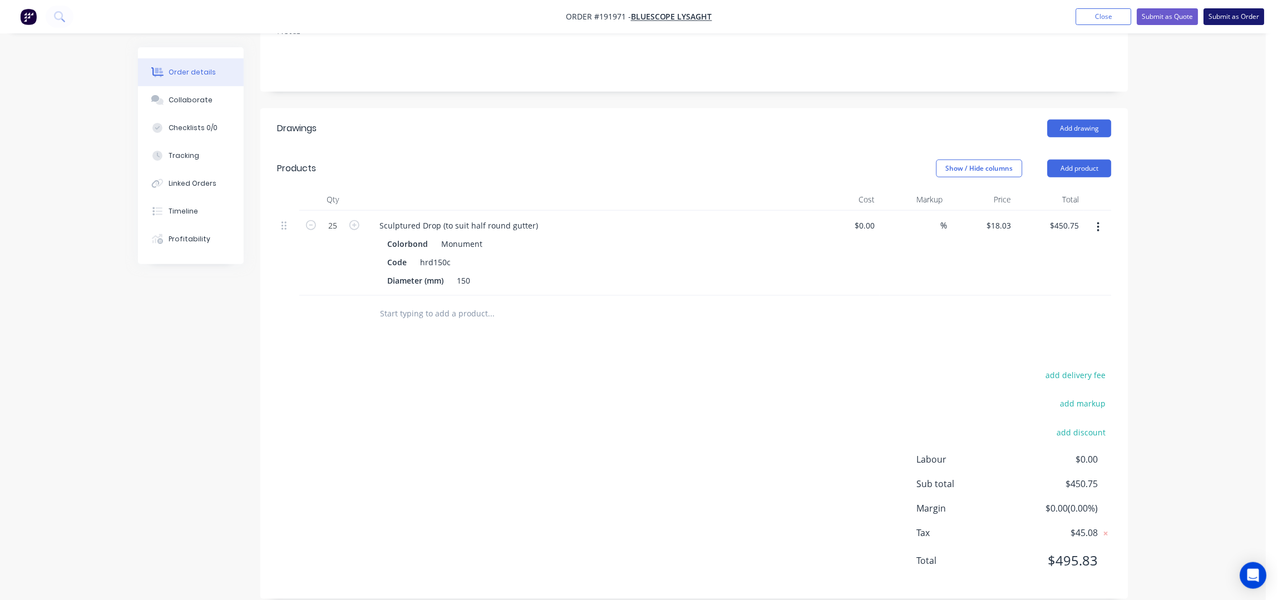
click at [1235, 16] on button "Submit as Order" at bounding box center [1234, 16] width 61 height 17
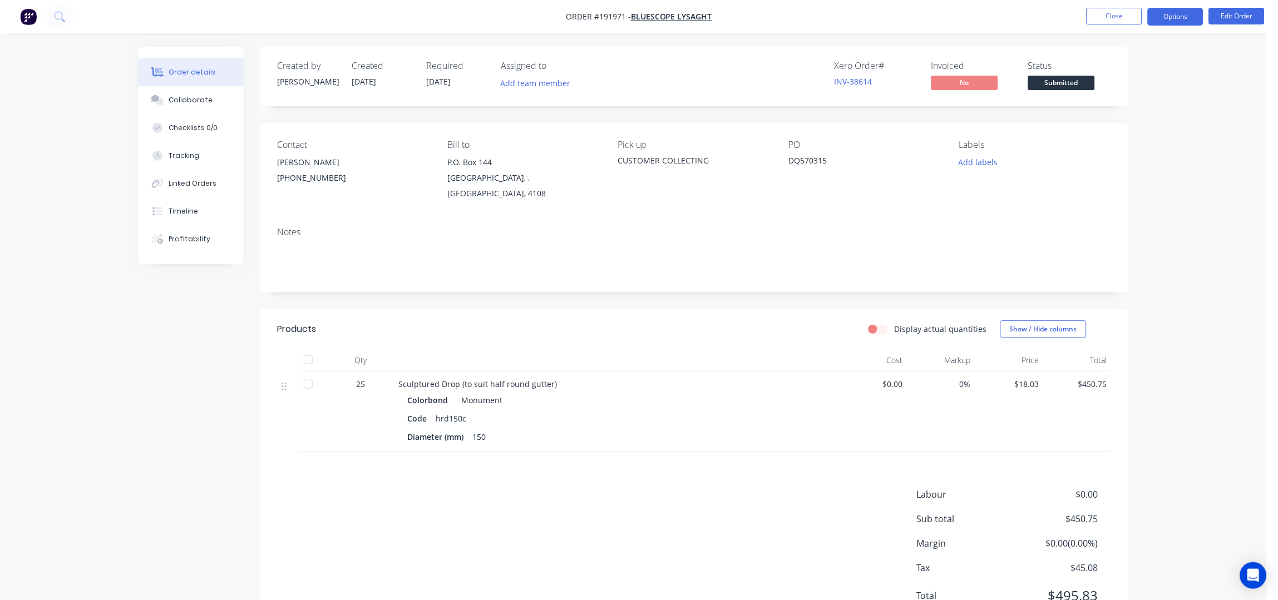
click at [1179, 22] on button "Options" at bounding box center [1176, 17] width 56 height 18
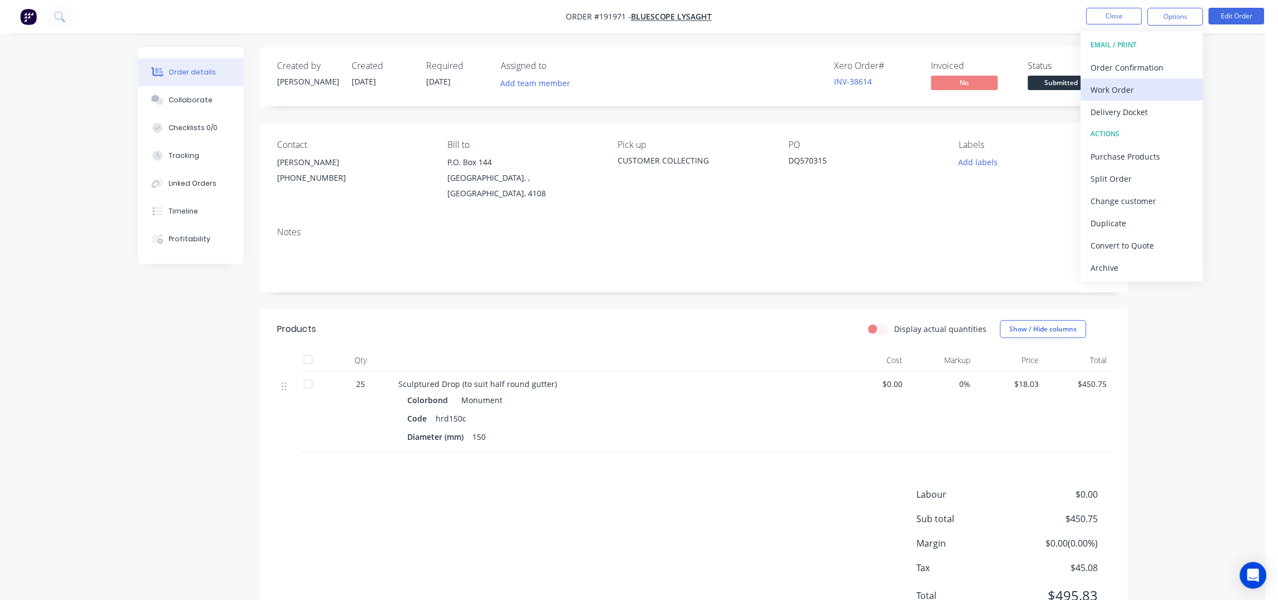
click at [1106, 88] on div "Work Order" at bounding box center [1142, 90] width 102 height 16
click at [1124, 108] on div "Without pricing" at bounding box center [1142, 112] width 102 height 16
click at [1106, 19] on button "Close" at bounding box center [1115, 16] width 56 height 17
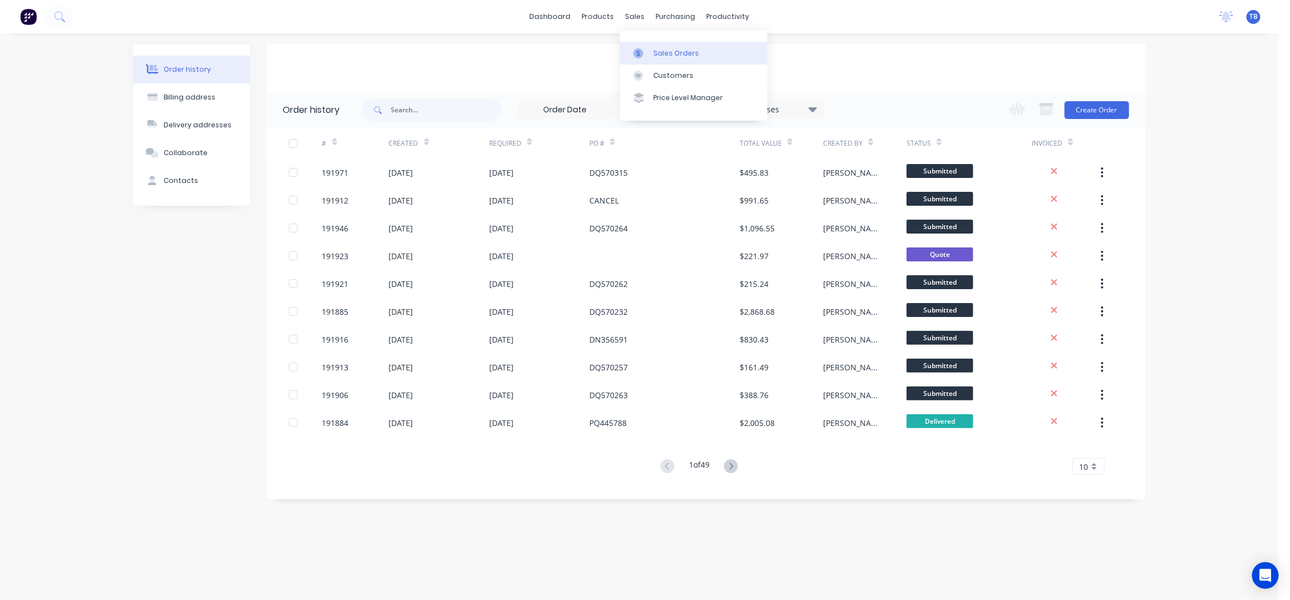
click at [663, 42] on link "Sales Orders" at bounding box center [693, 53] width 147 height 22
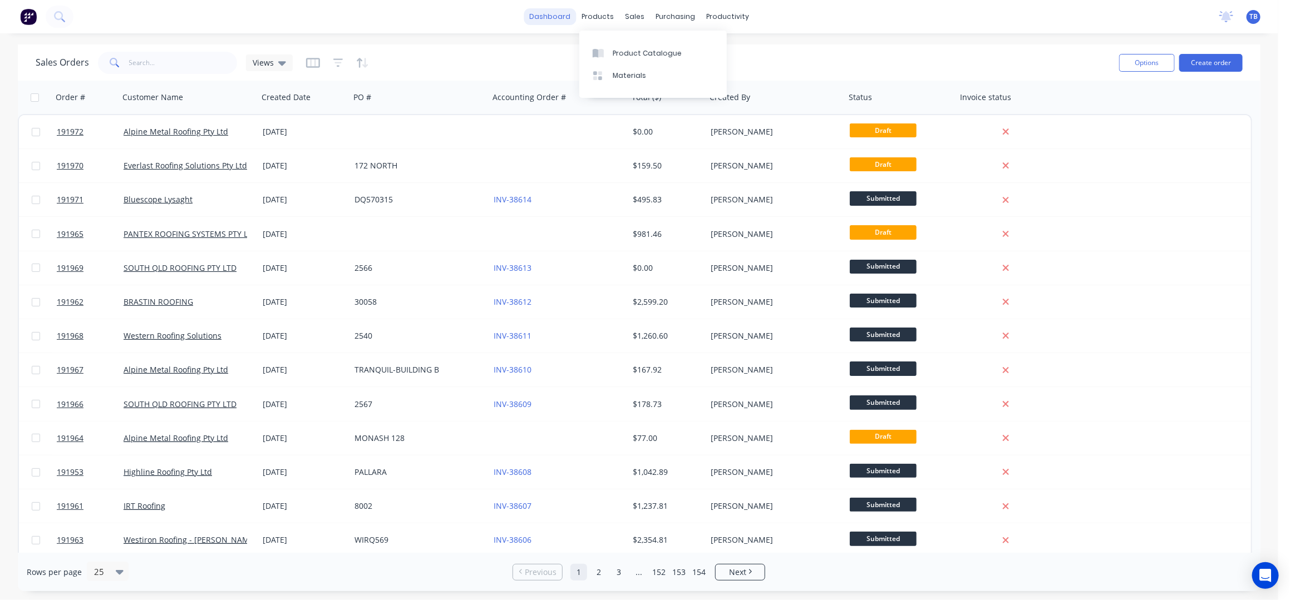
click at [572, 12] on link "dashboard" at bounding box center [550, 16] width 52 height 17
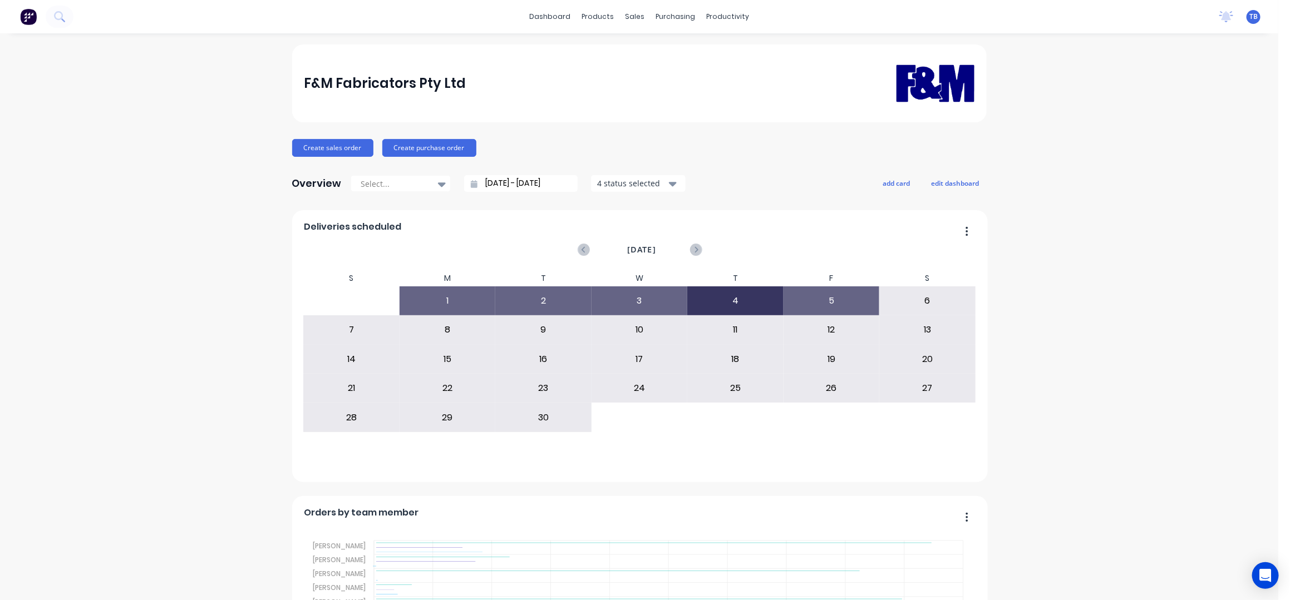
scroll to position [222, 0]
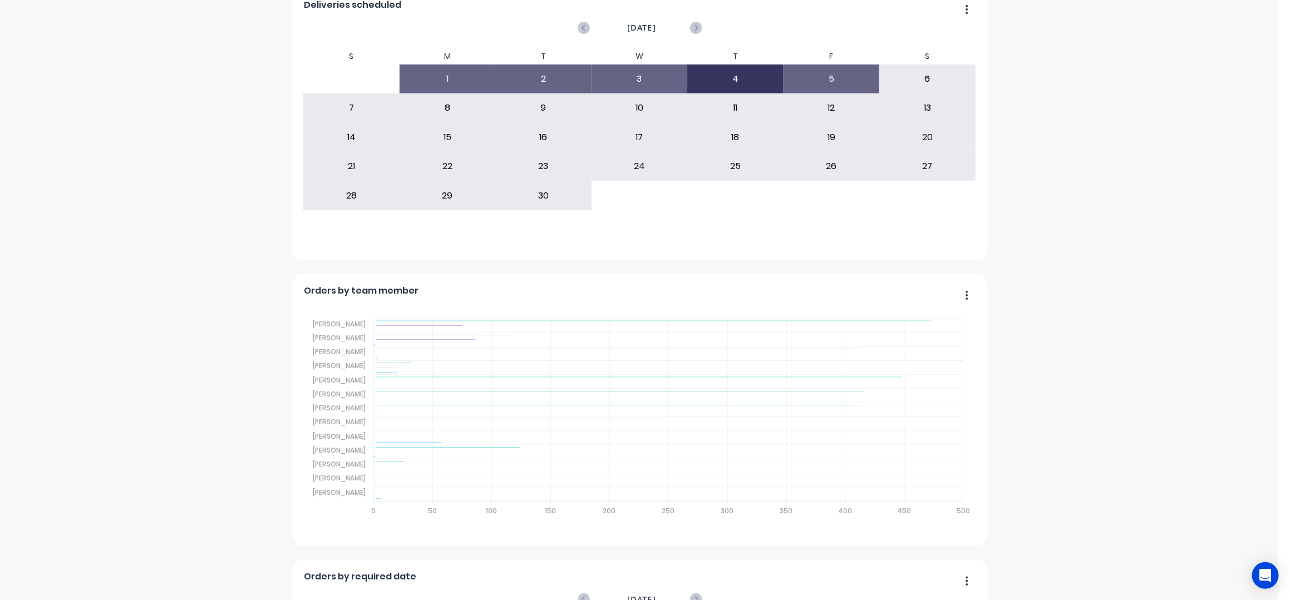
click at [1159, 217] on div "F&M Fabricators Pty Ltd Create sales order Create purchase order Overview Selec…" at bounding box center [639, 470] width 1278 height 1296
click at [1151, 217] on div "F&M Fabricators Pty Ltd Create sales order Create purchase order Overview Selec…" at bounding box center [639, 470] width 1278 height 1296
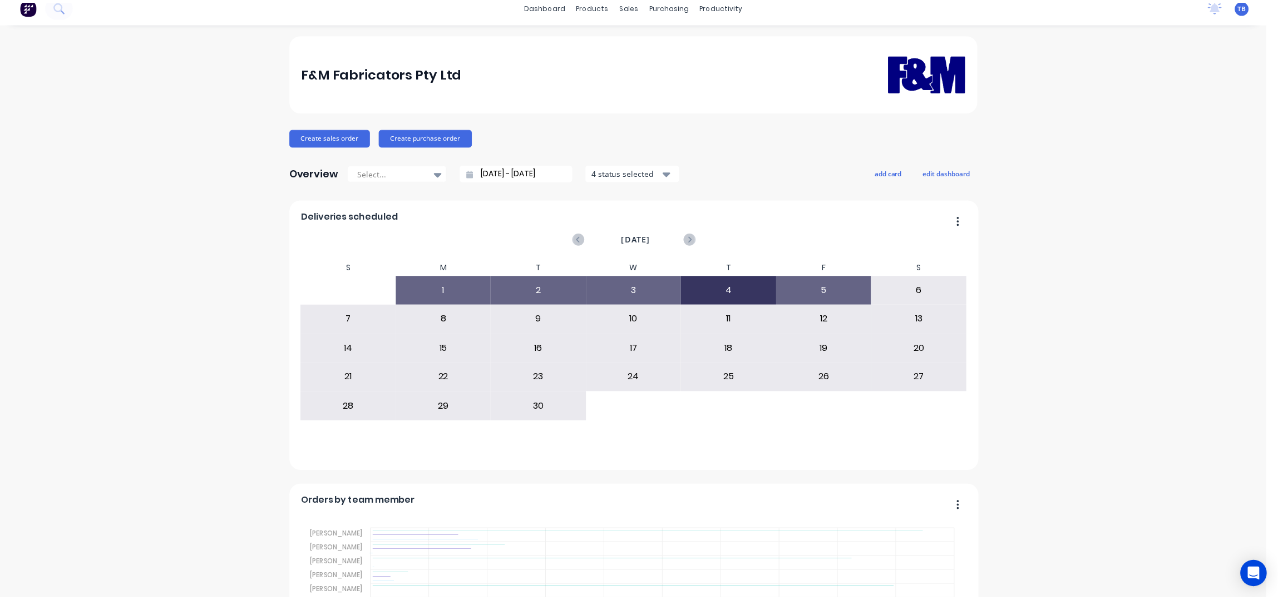
scroll to position [0, 0]
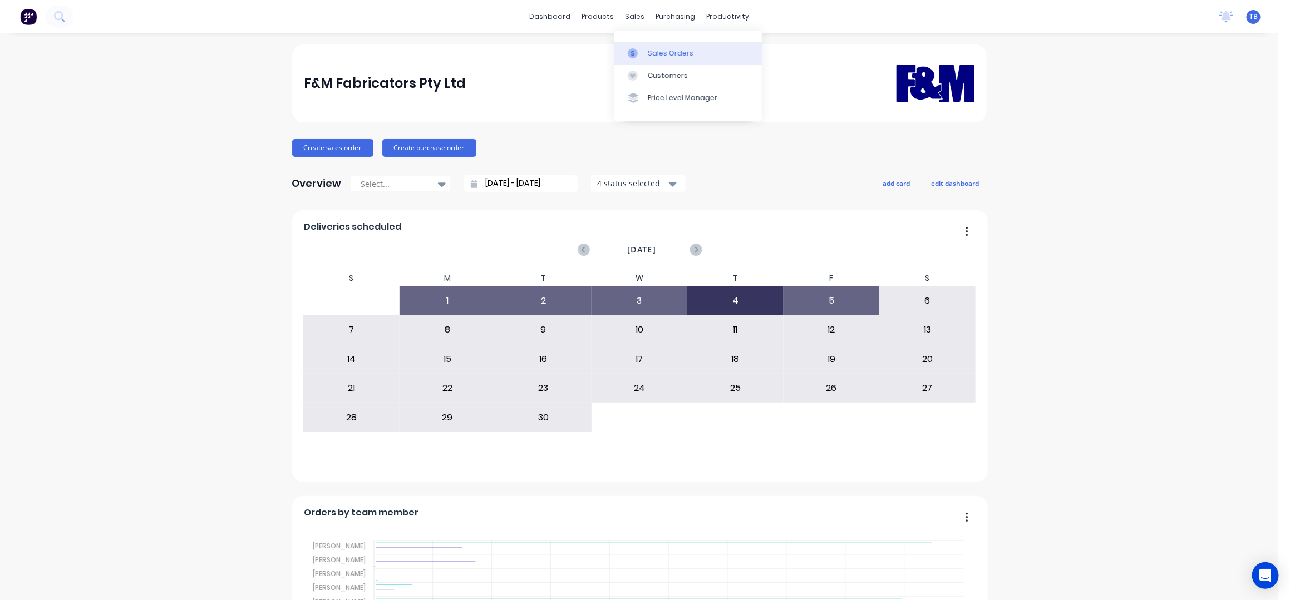
click at [661, 51] on div "Sales Orders" at bounding box center [671, 53] width 46 height 10
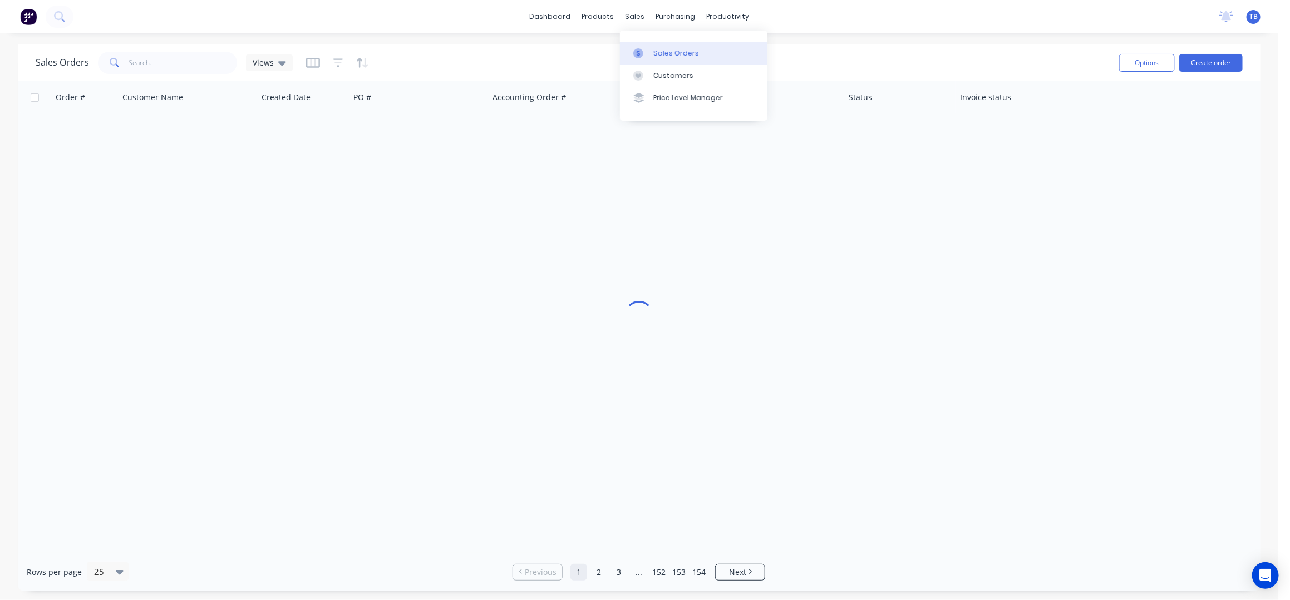
click at [682, 56] on div "Sales Orders" at bounding box center [676, 53] width 46 height 10
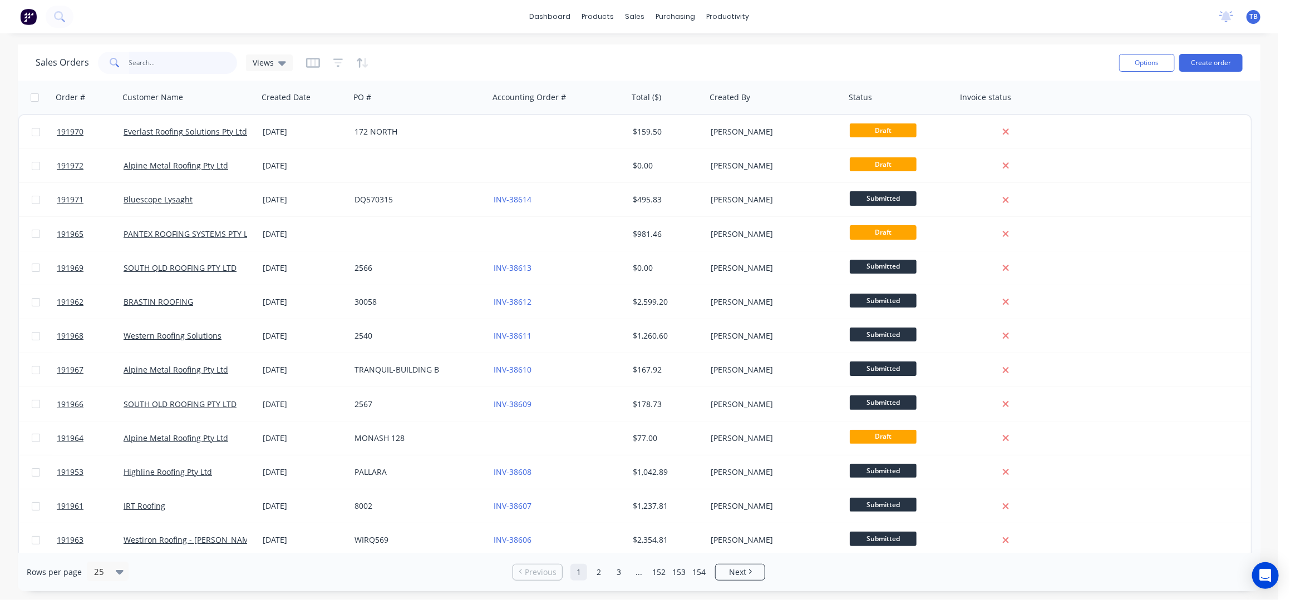
click at [188, 62] on input "text" at bounding box center [183, 63] width 109 height 22
type input "V"
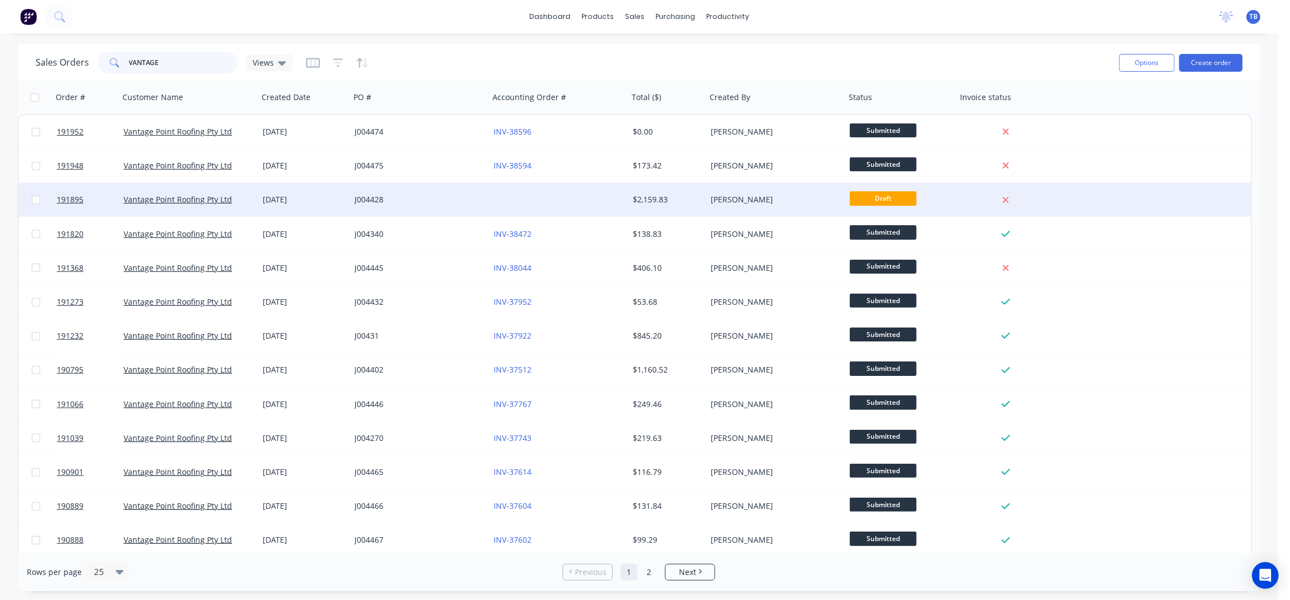
type input "VANTAGE"
click at [582, 201] on div at bounding box center [558, 199] width 139 height 33
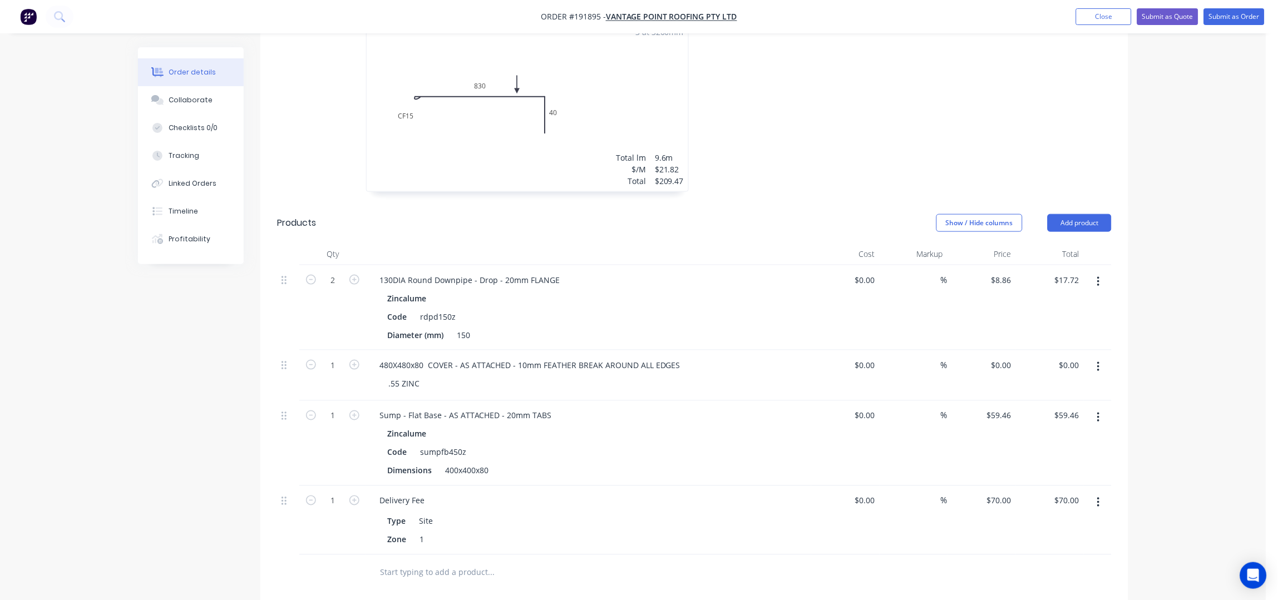
scroll to position [1457, 0]
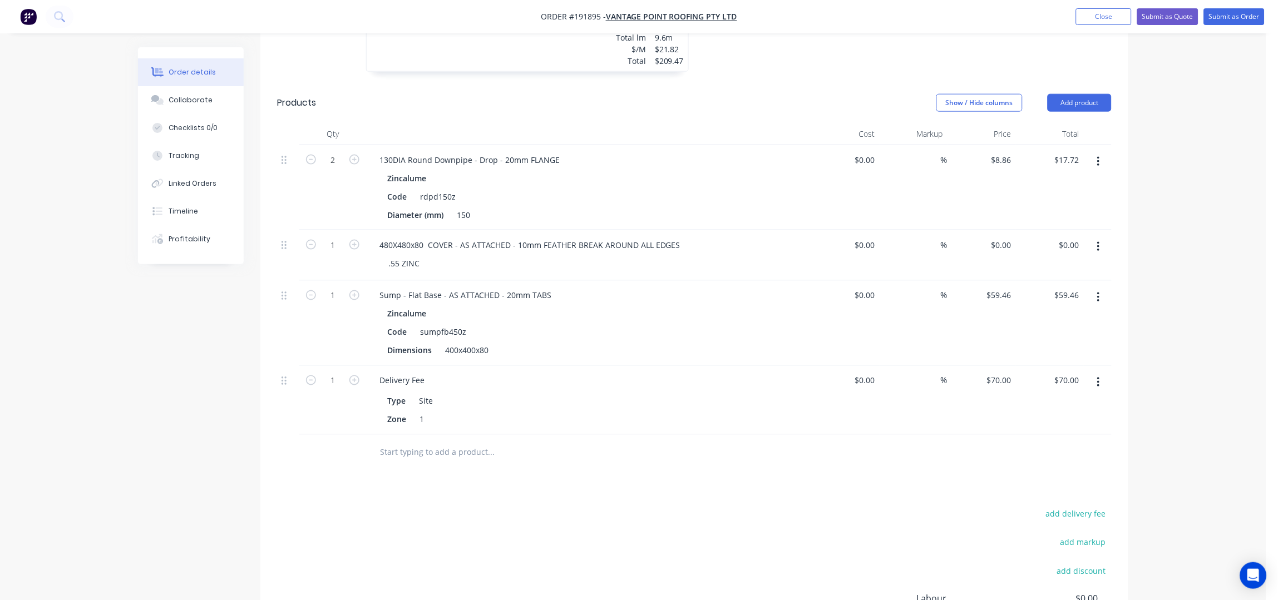
scroll to position [1679, 0]
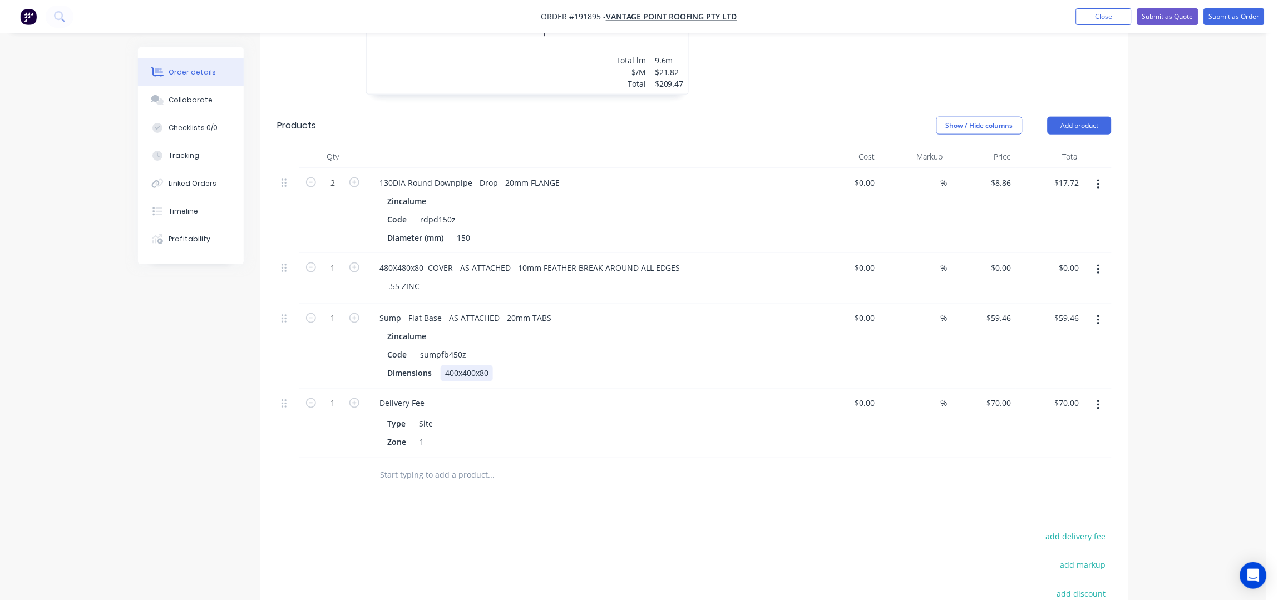
click at [487, 366] on div "400x400x80" at bounding box center [467, 374] width 52 height 16
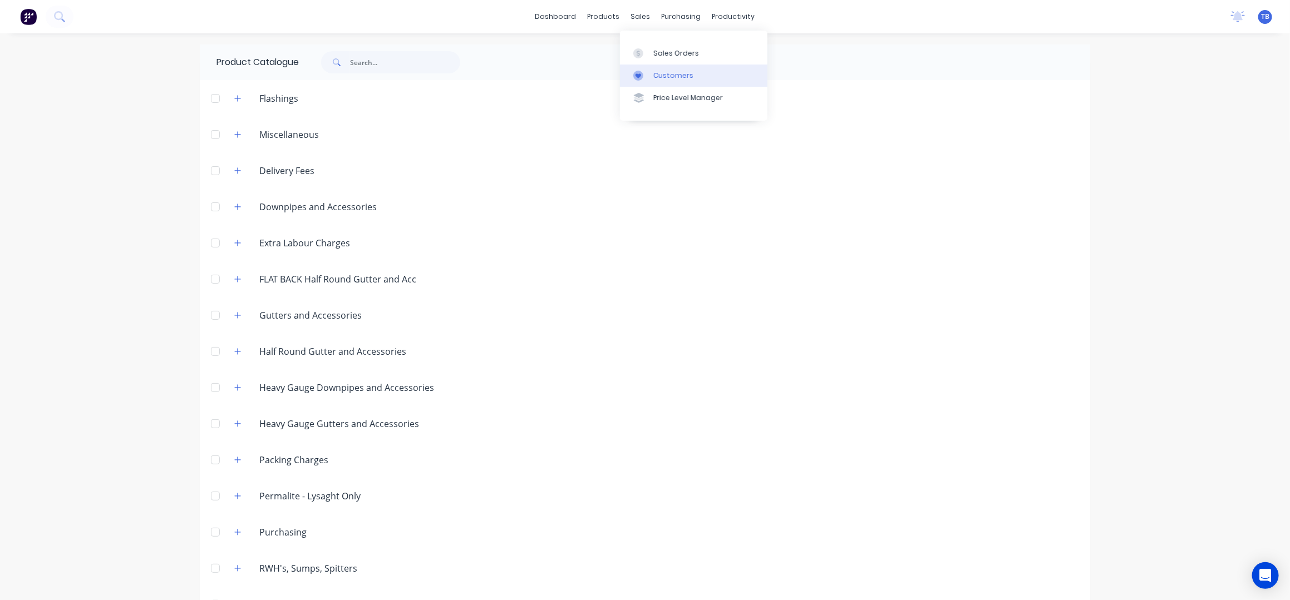
drag, startPoint x: 667, startPoint y: 52, endPoint x: 705, endPoint y: 65, distance: 40.1
click at [668, 52] on div "Sales Orders" at bounding box center [676, 53] width 46 height 10
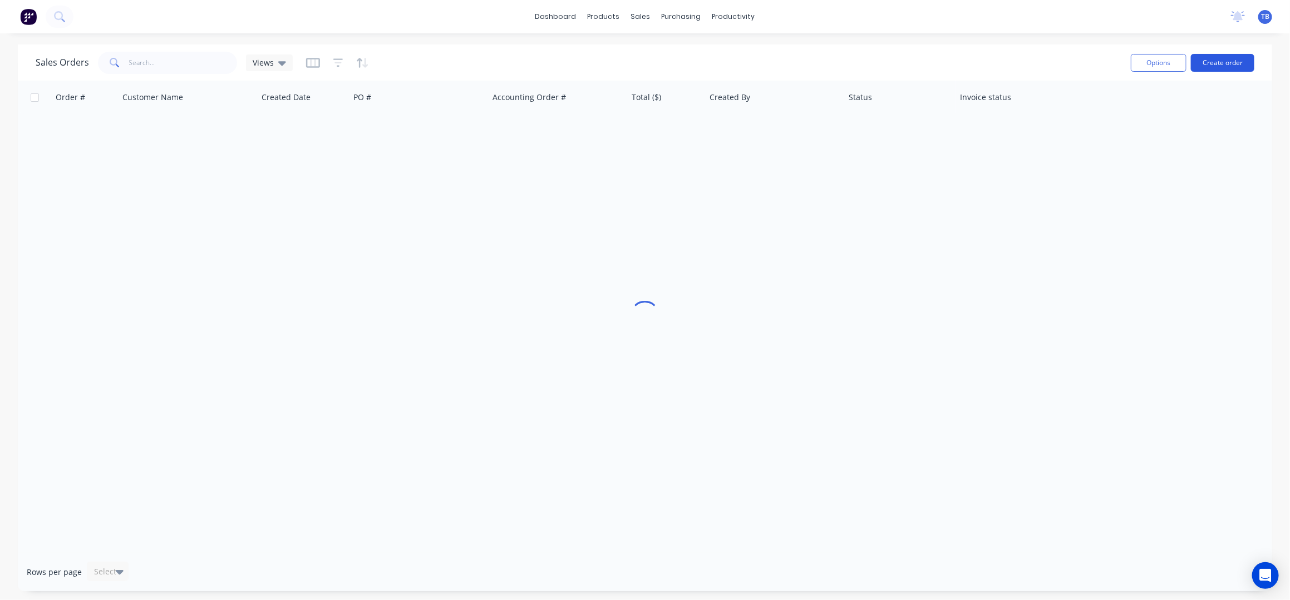
click at [1215, 62] on button "Create order" at bounding box center [1222, 63] width 63 height 18
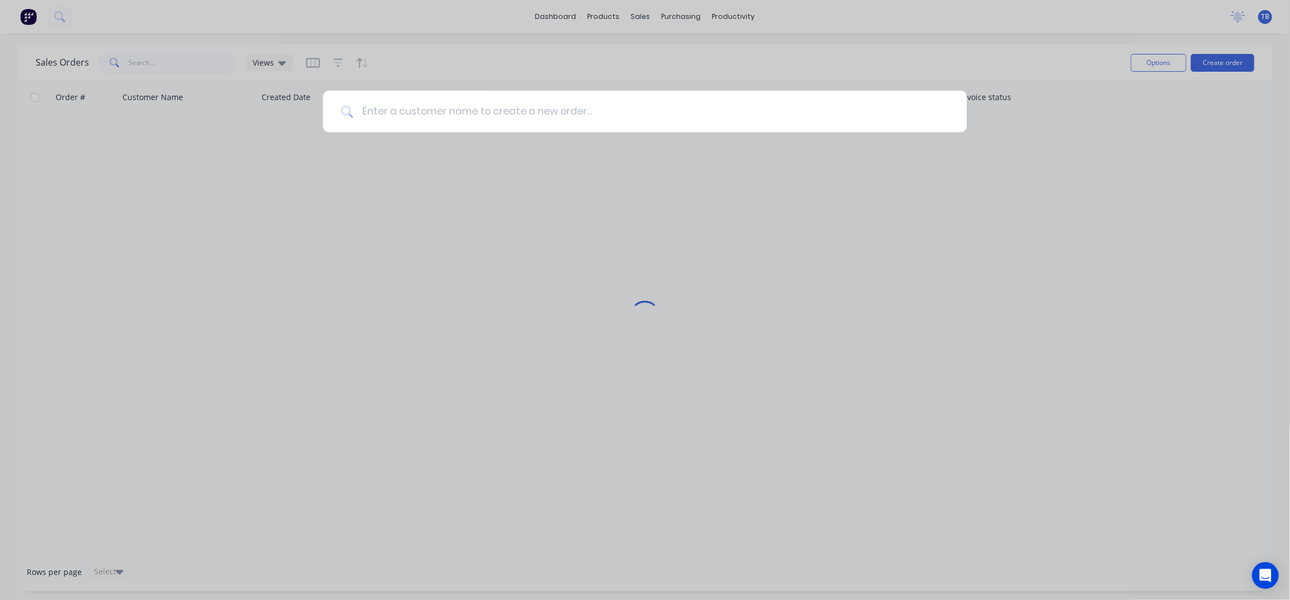
click at [649, 122] on input at bounding box center [651, 112] width 596 height 42
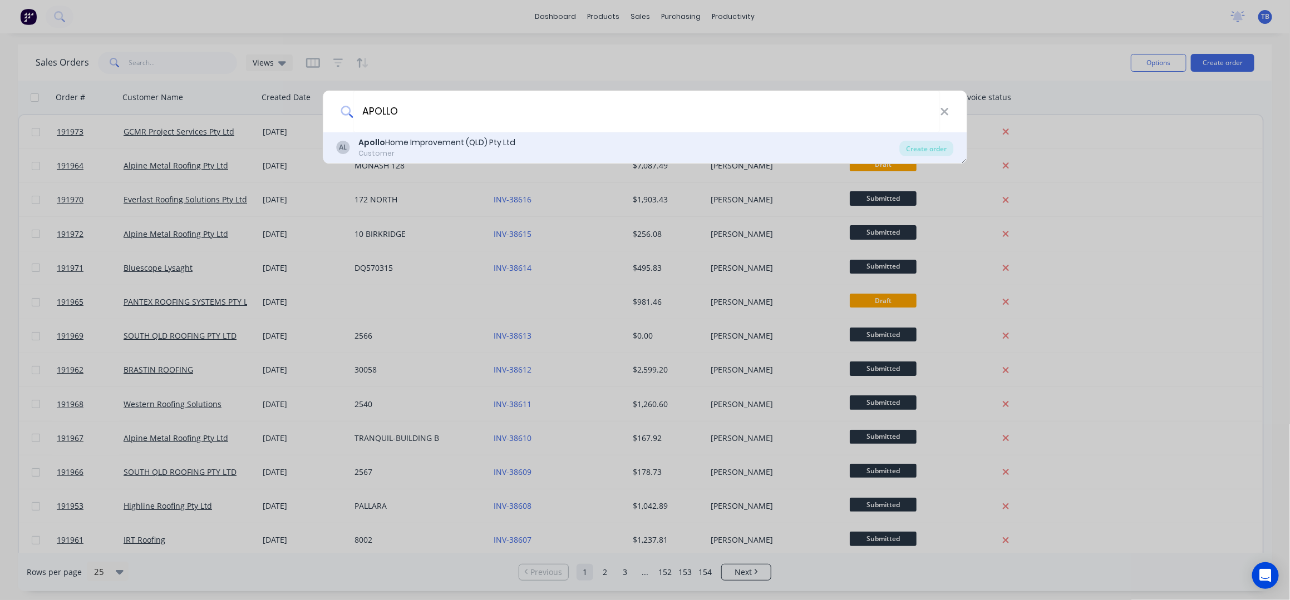
type input "APOLLO"
click at [577, 155] on div "AL Apollo Home Improvement (QLD) Pty Ltd Customer" at bounding box center [618, 148] width 563 height 22
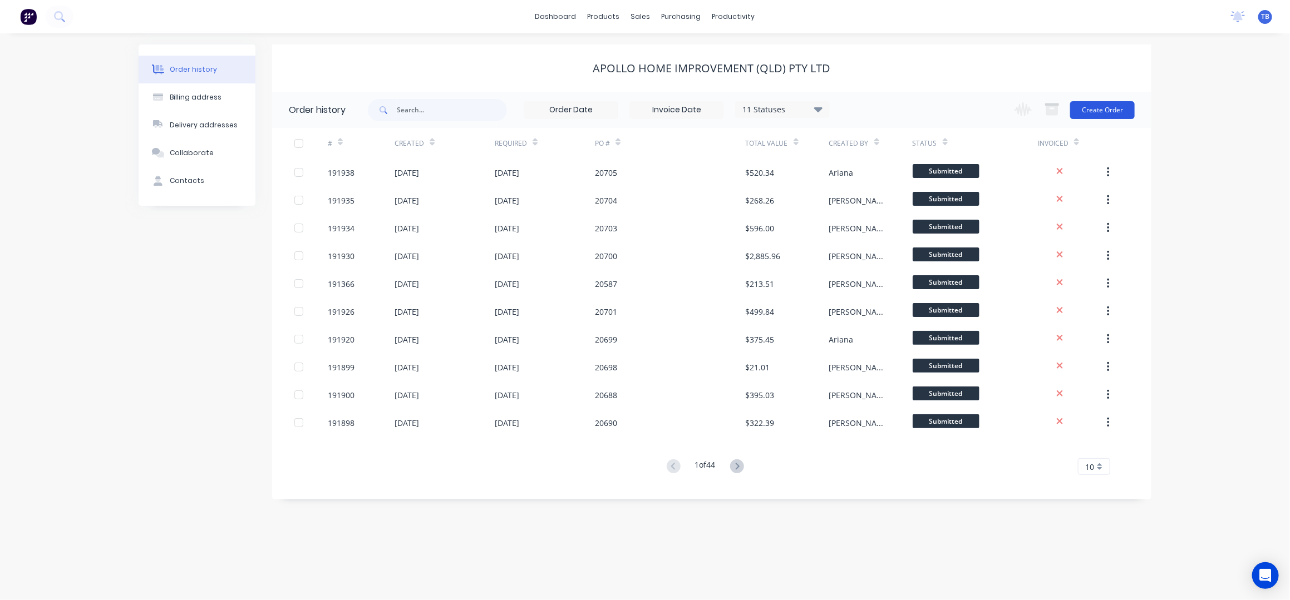
click at [1124, 111] on button "Create Order" at bounding box center [1102, 110] width 65 height 18
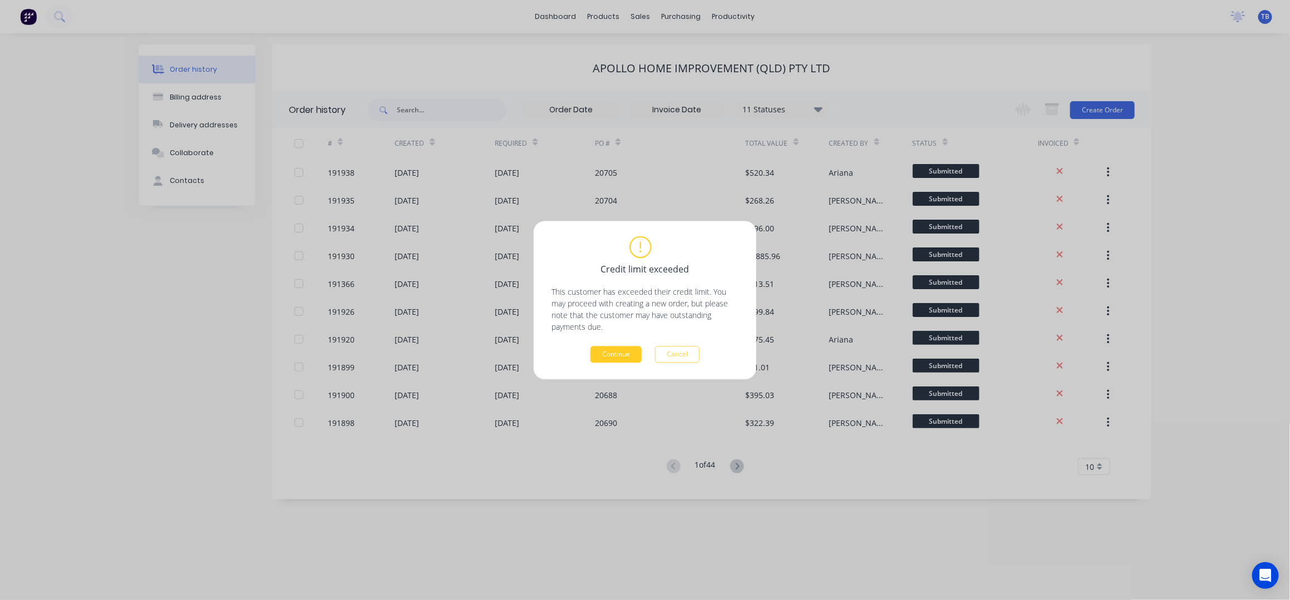
click at [625, 350] on button "Continue" at bounding box center [615, 354] width 51 height 17
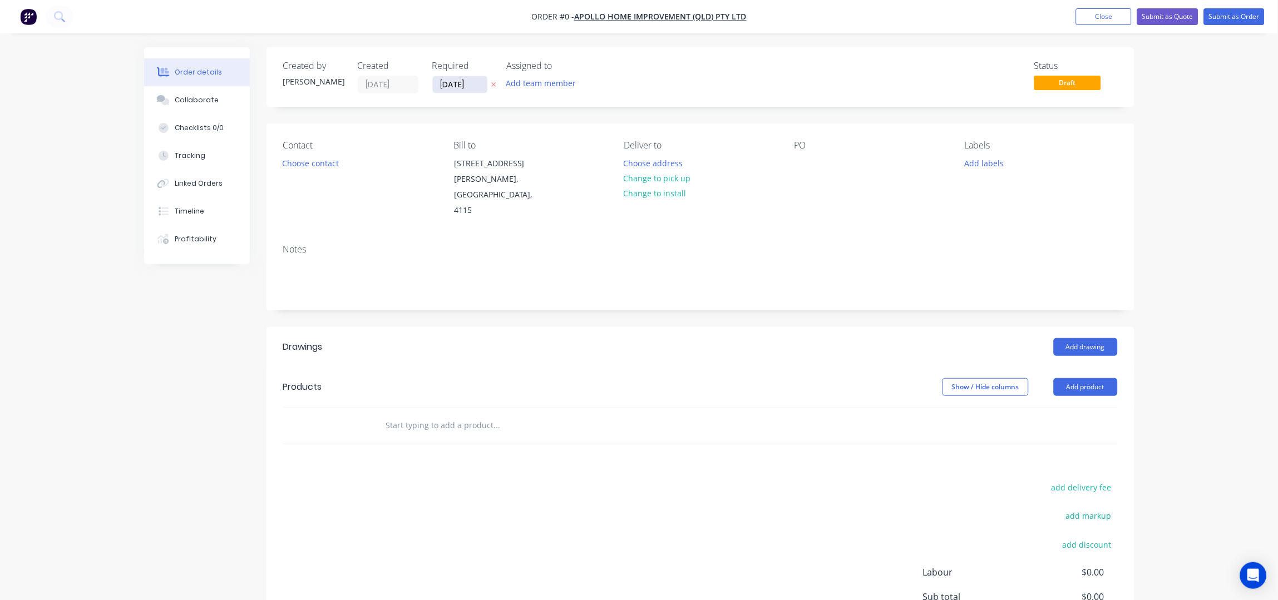
click at [449, 83] on input "[DATE]" at bounding box center [460, 84] width 55 height 17
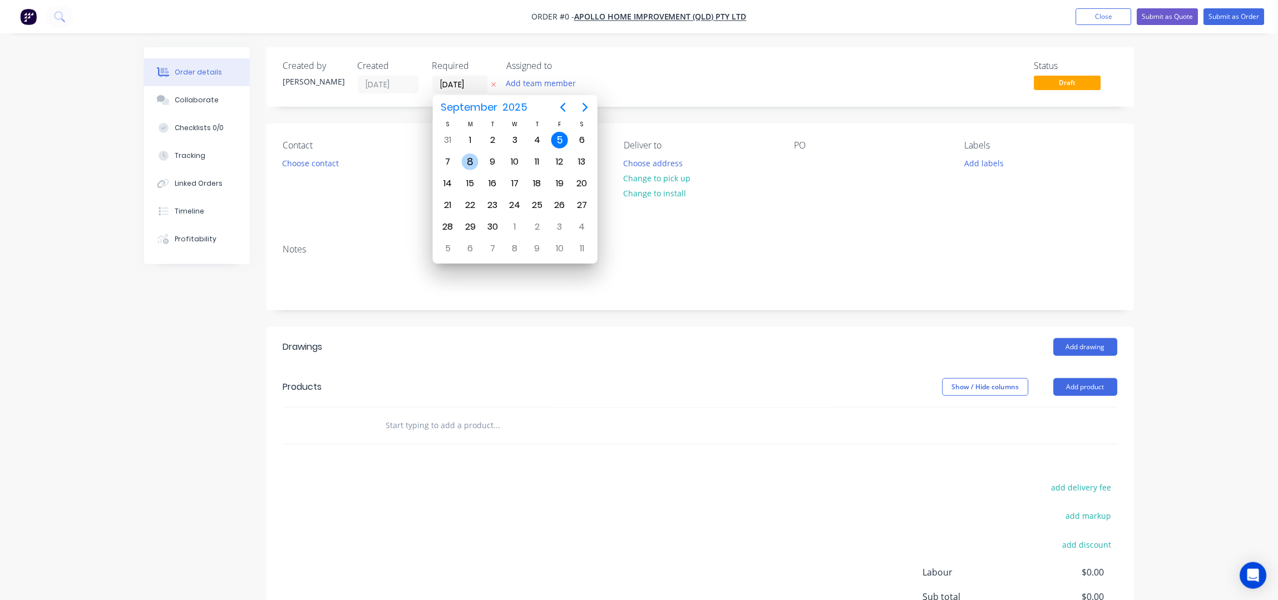
click at [475, 156] on div "8" at bounding box center [470, 162] width 17 height 17
type input "[DATE]"
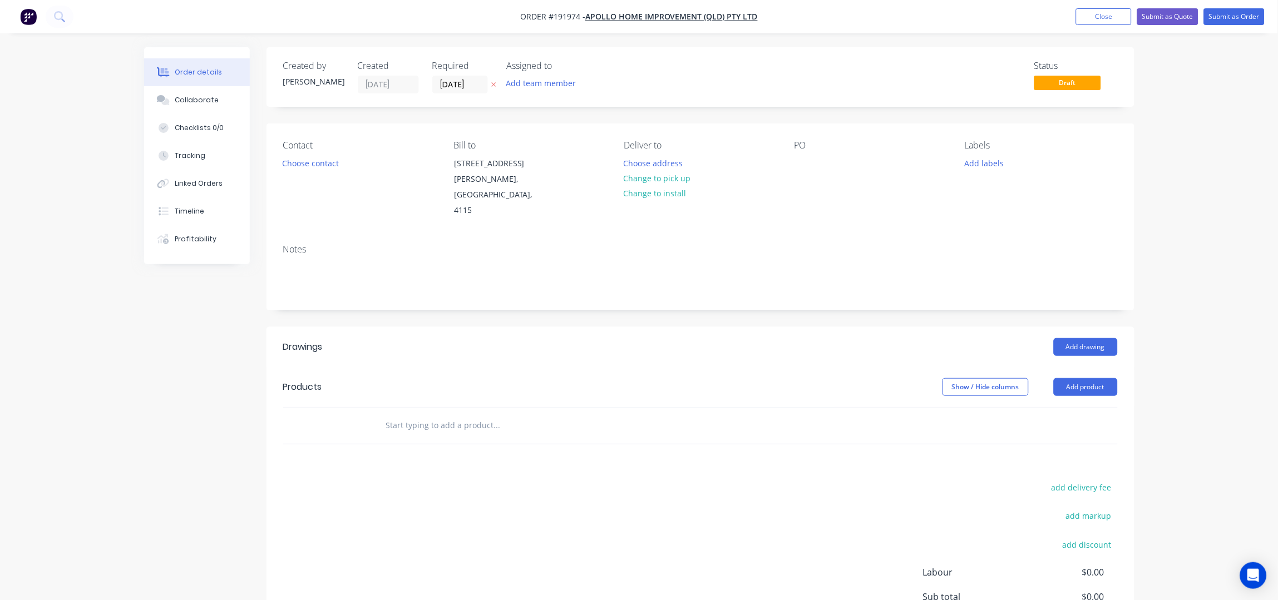
click at [303, 164] on button "Choose contact" at bounding box center [311, 162] width 68 height 15
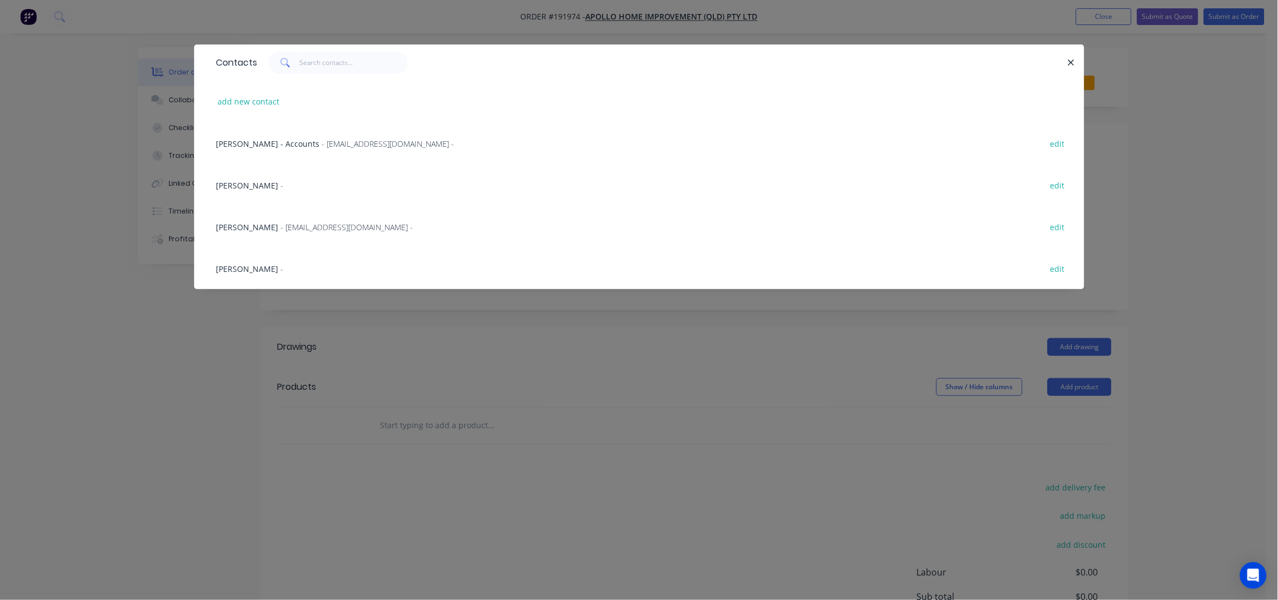
click at [281, 230] on span "- [EMAIL_ADDRESS][DOMAIN_NAME] -" at bounding box center [347, 227] width 132 height 11
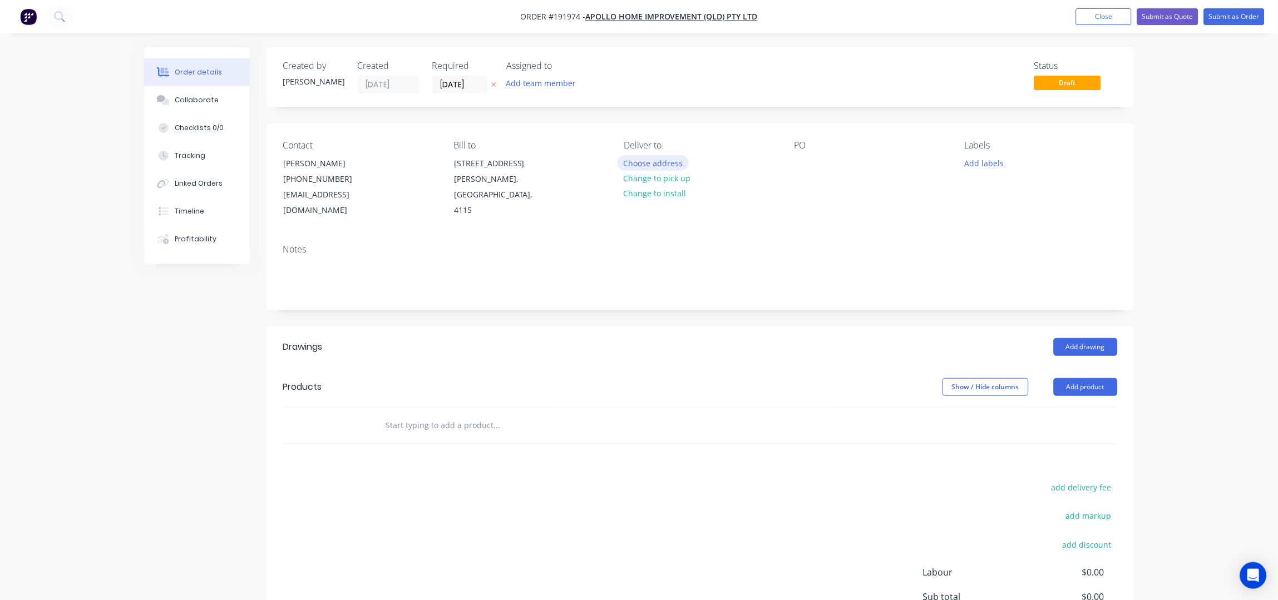
click at [656, 163] on button "Choose address" at bounding box center [653, 162] width 71 height 15
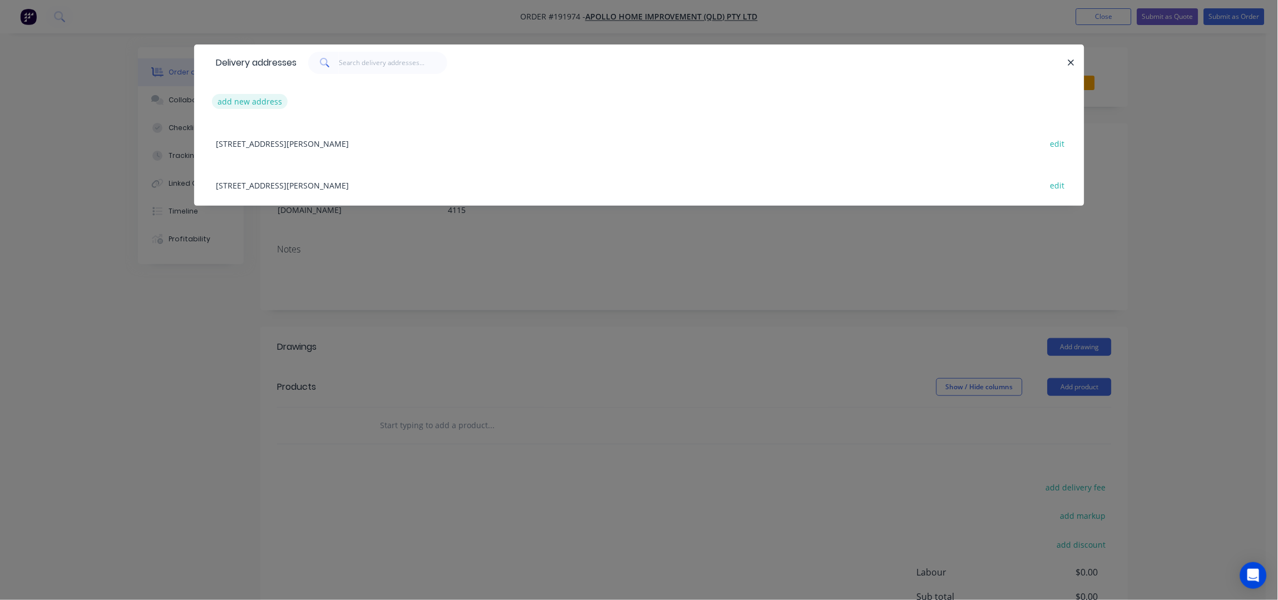
click at [244, 98] on button "add new address" at bounding box center [250, 101] width 76 height 15
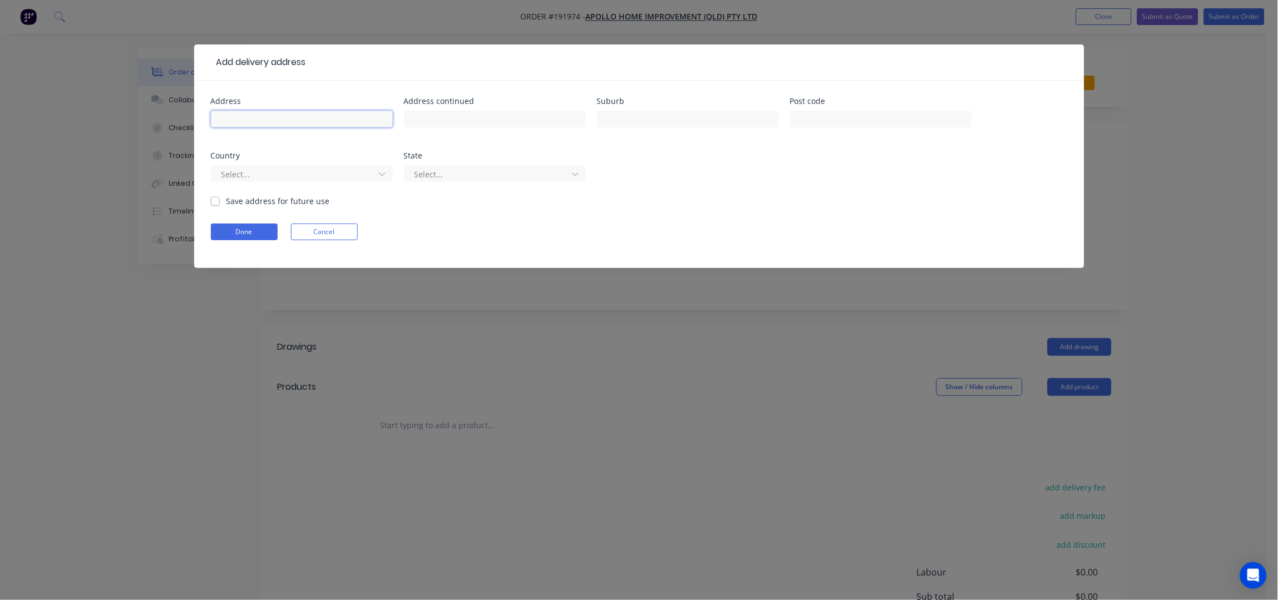
drag, startPoint x: 244, startPoint y: 98, endPoint x: 255, endPoint y: 115, distance: 19.6
click at [255, 115] on input "text" at bounding box center [302, 119] width 182 height 17
type input "[STREET_ADDRESS]"
type input "[PERSON_NAME]"
click at [222, 230] on button "Done" at bounding box center [244, 232] width 67 height 17
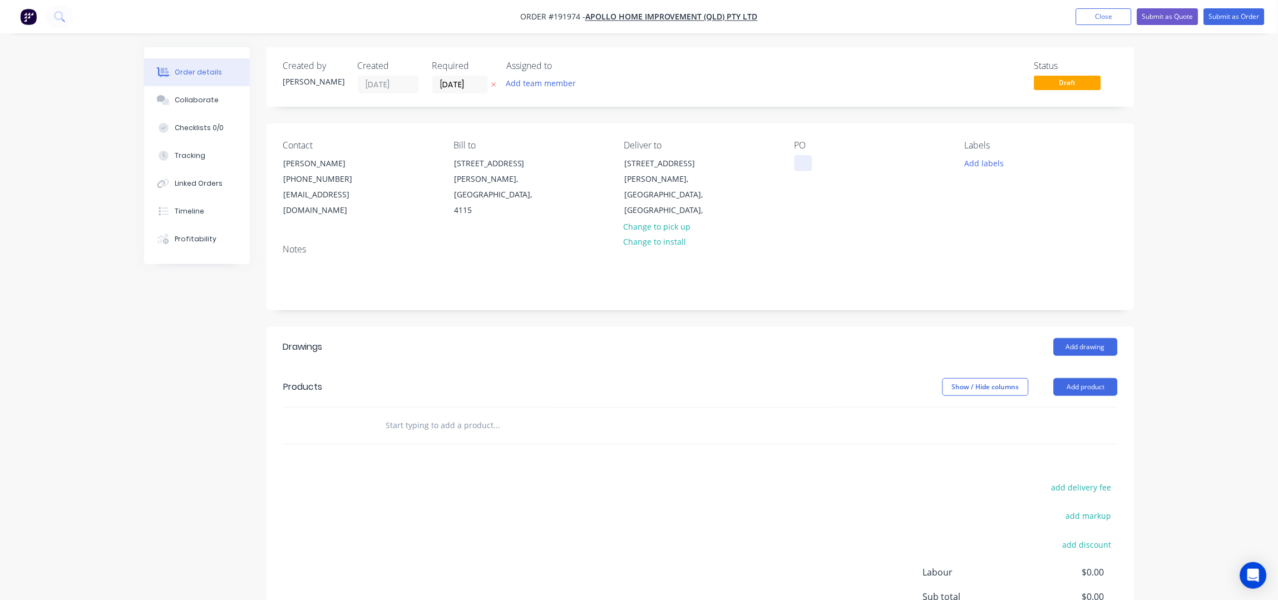
click at [803, 169] on div at bounding box center [804, 163] width 18 height 16
click at [1092, 378] on button "Add product" at bounding box center [1086, 387] width 64 height 18
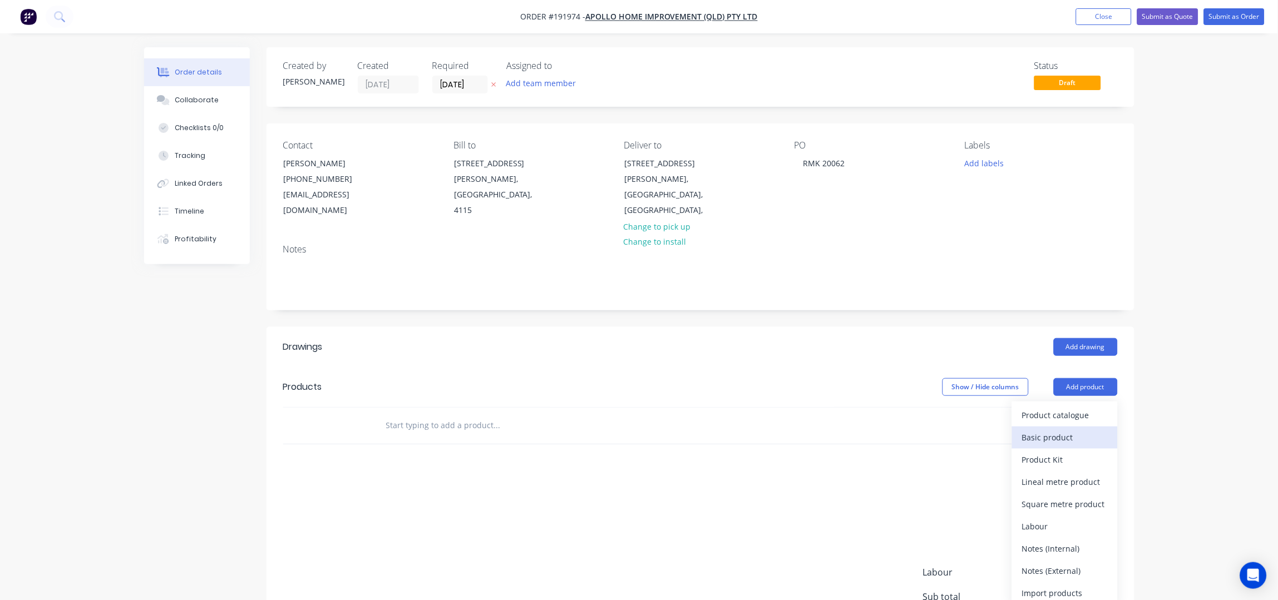
click at [1055, 430] on div "Basic product" at bounding box center [1065, 438] width 86 height 16
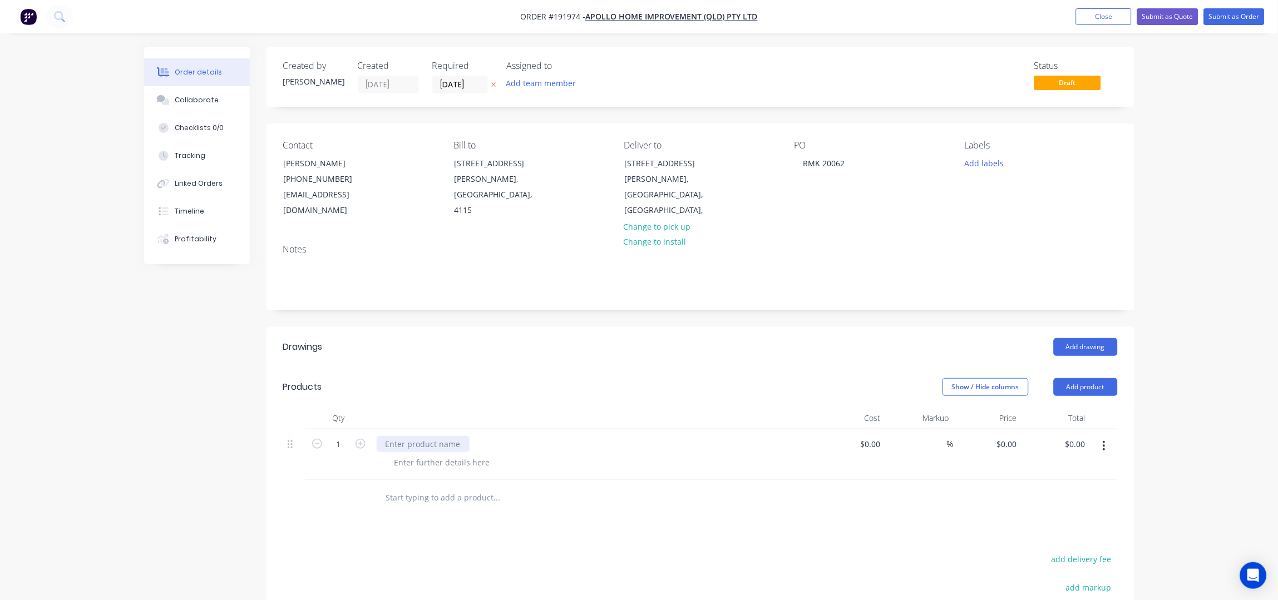
click at [400, 436] on div at bounding box center [423, 444] width 93 height 16
click at [463, 455] on div at bounding box center [443, 463] width 114 height 16
click at [445, 455] on div at bounding box center [443, 463] width 114 height 16
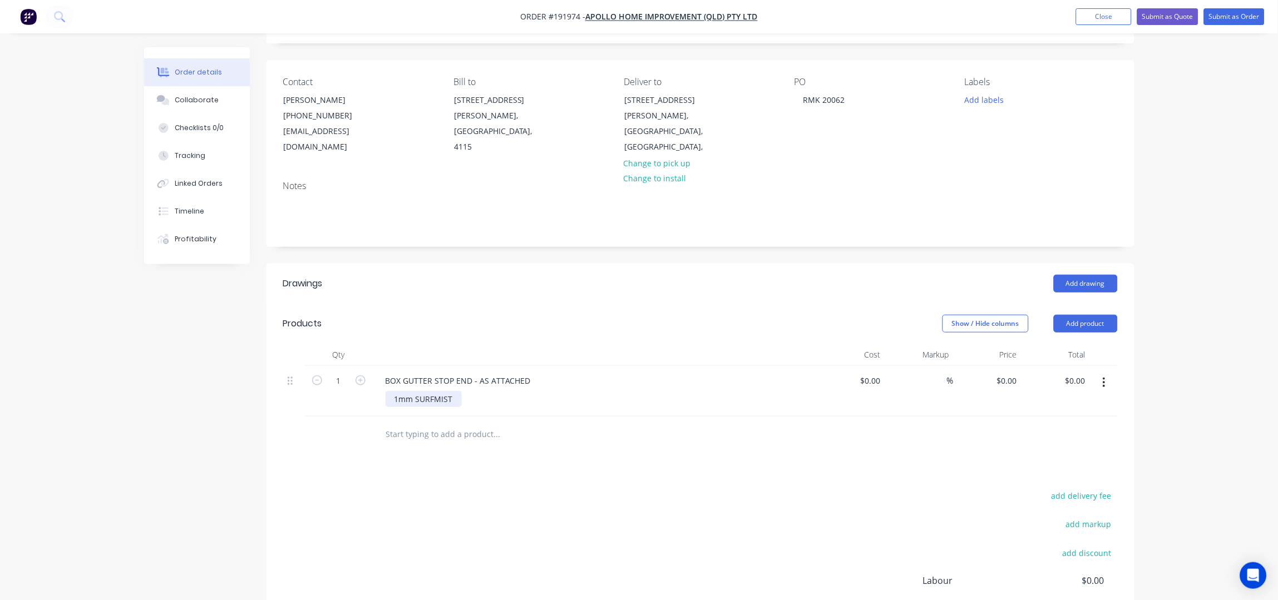
scroll to position [185, 0]
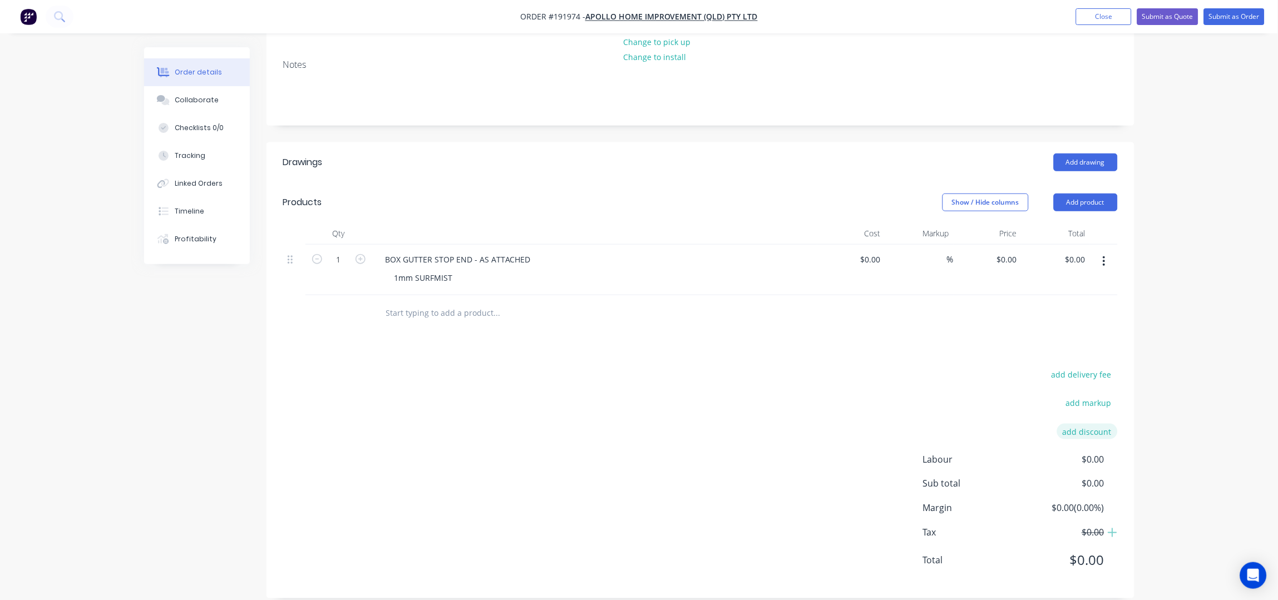
click at [1096, 424] on button "add discount" at bounding box center [1087, 431] width 61 height 15
type input "REMAKE"
type input "100"
click input "submit" at bounding box center [0, 0] width 0 height 0
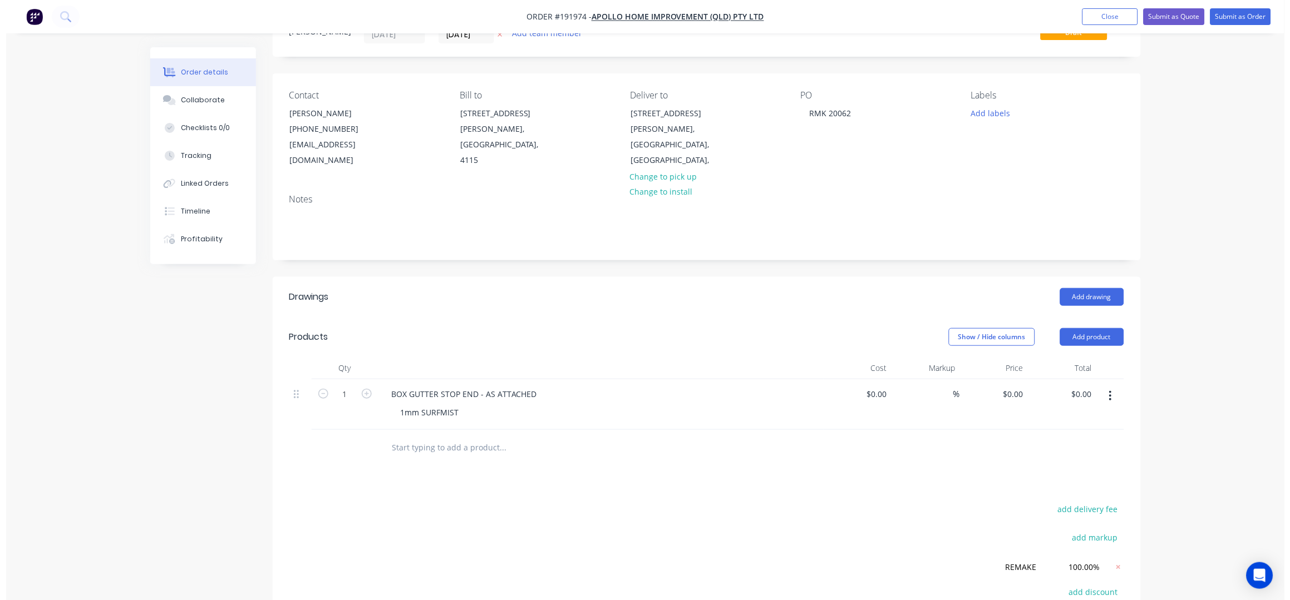
scroll to position [0, 0]
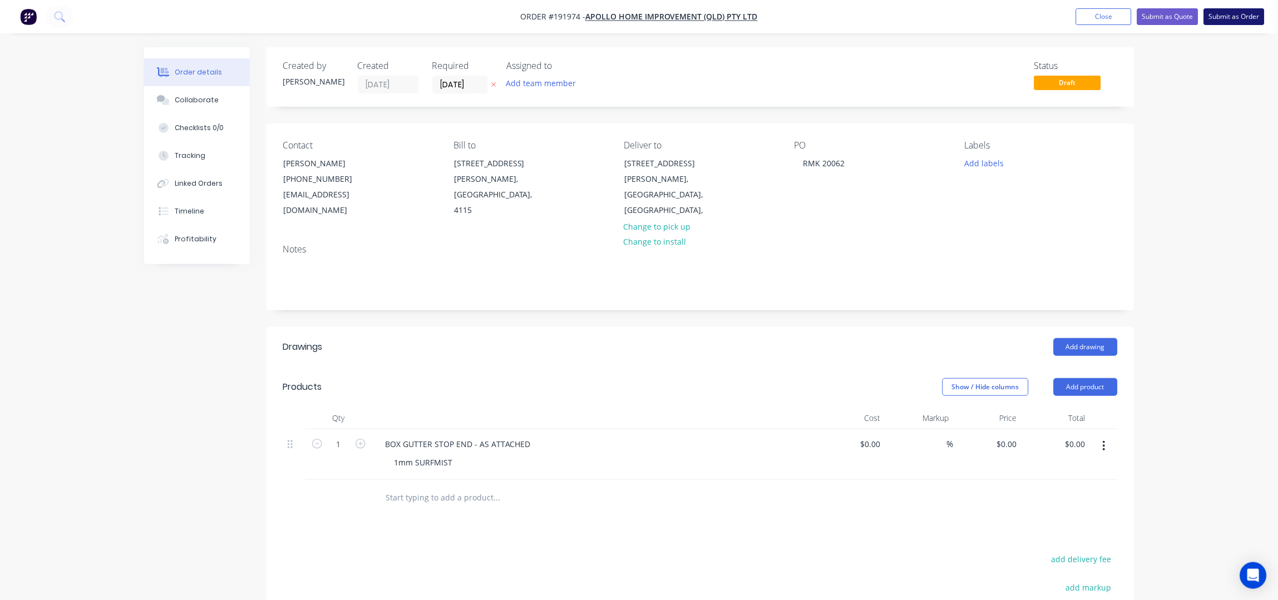
click at [1222, 23] on button "Submit as Order" at bounding box center [1234, 16] width 61 height 17
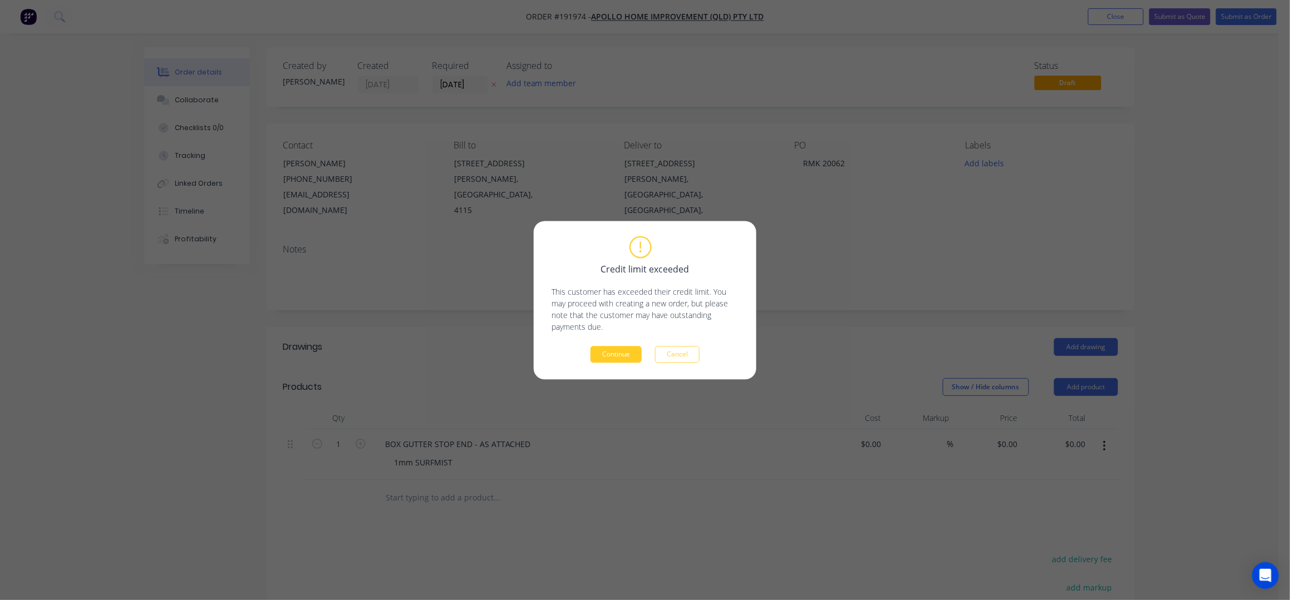
click at [627, 362] on button "Continue" at bounding box center [615, 354] width 51 height 17
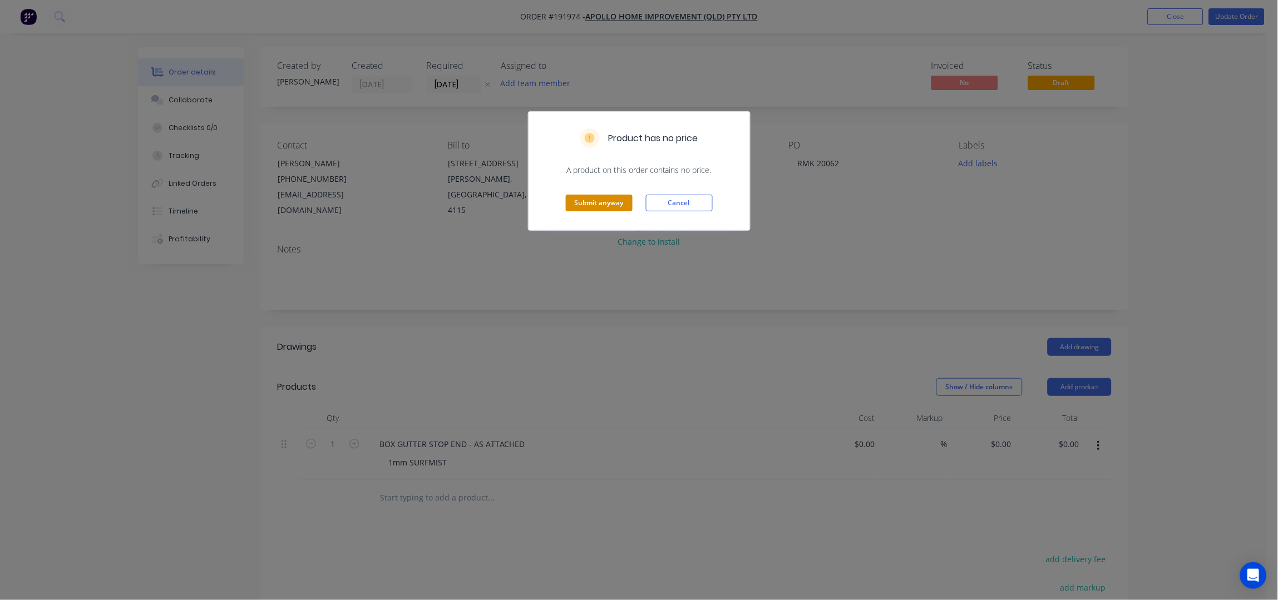
click at [597, 197] on button "Submit anyway" at bounding box center [599, 203] width 67 height 17
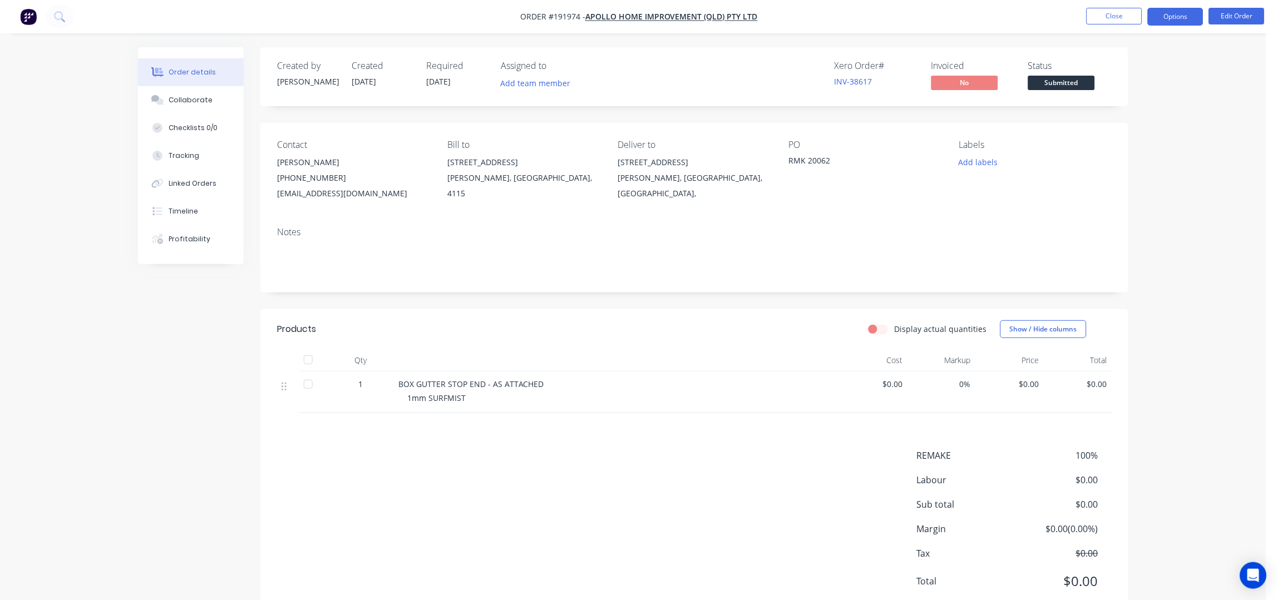
click at [1177, 16] on button "Options" at bounding box center [1176, 17] width 56 height 18
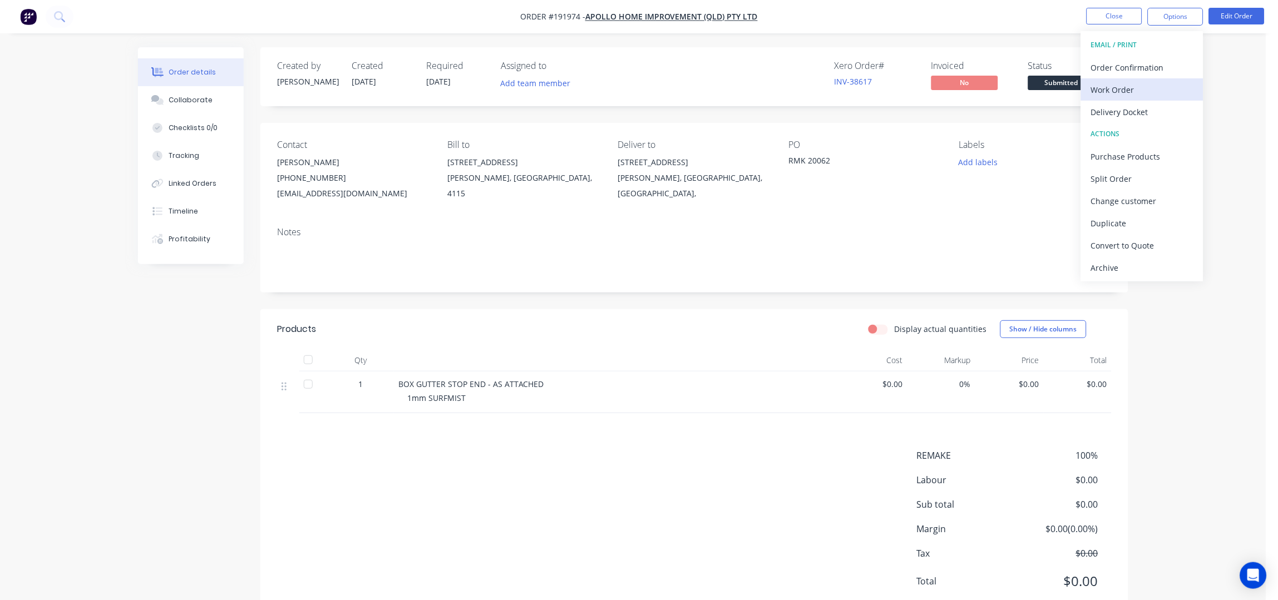
click at [1129, 87] on div "Work Order" at bounding box center [1142, 90] width 102 height 16
click at [1140, 116] on div "Without pricing" at bounding box center [1142, 112] width 102 height 16
drag, startPoint x: 960, startPoint y: 155, endPoint x: 972, endPoint y: 165, distance: 15.0
click at [960, 155] on button "Add labels" at bounding box center [978, 162] width 51 height 15
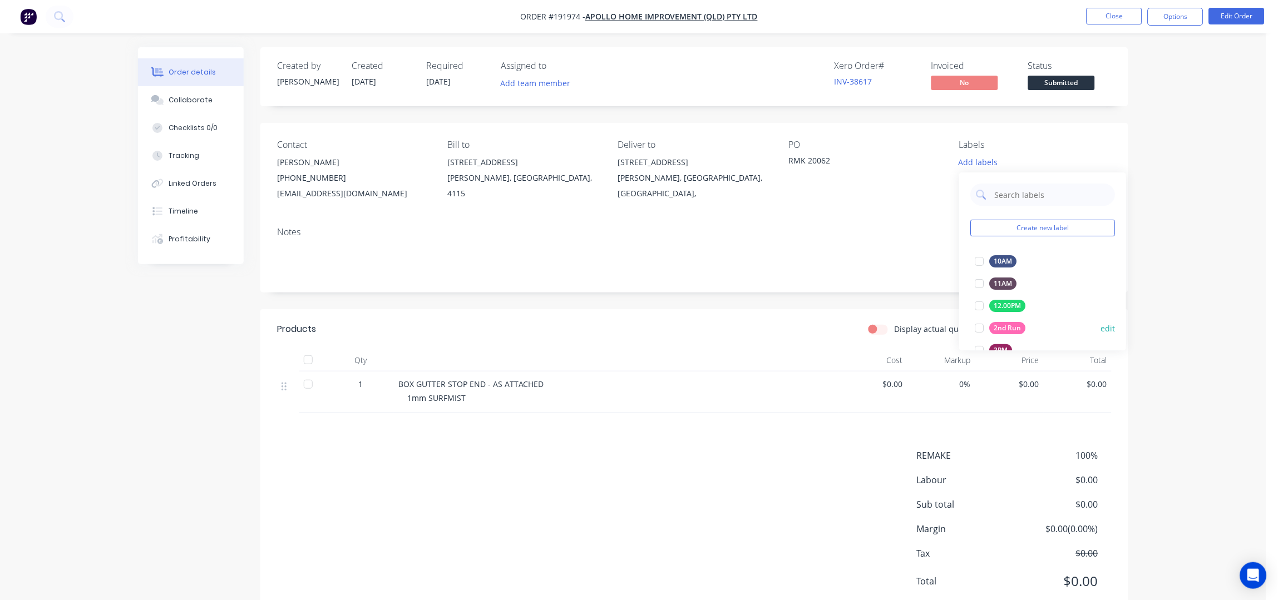
click at [1015, 328] on div "2nd Run" at bounding box center [1007, 328] width 36 height 12
click at [1121, 13] on button "Close" at bounding box center [1115, 16] width 56 height 17
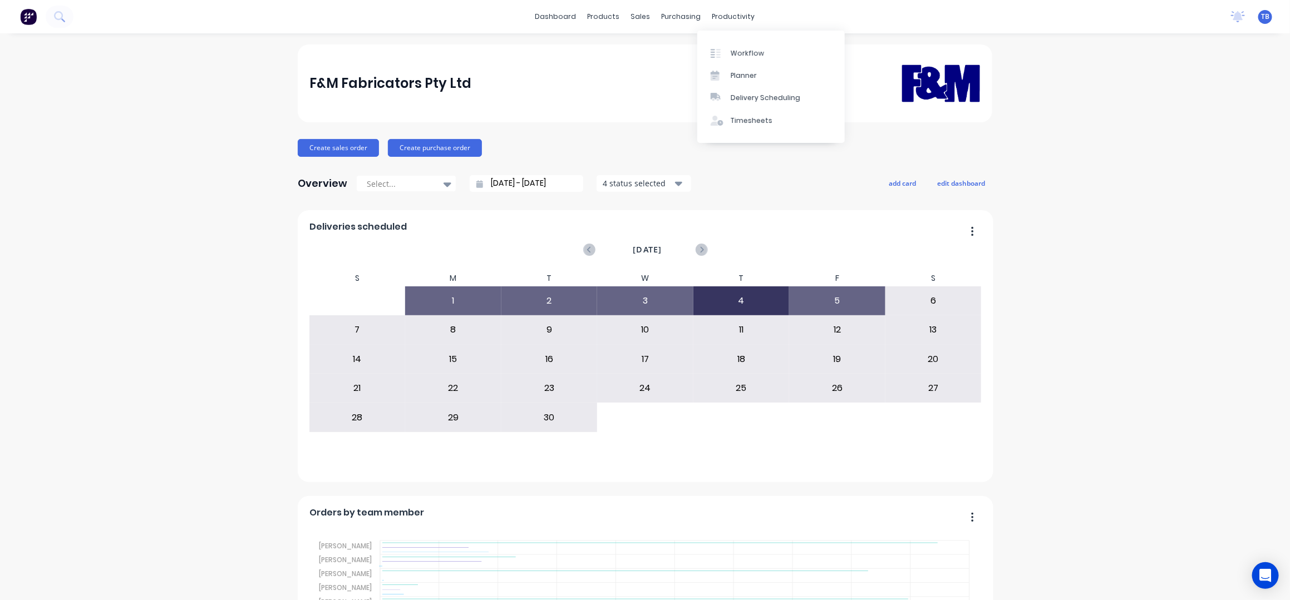
drag, startPoint x: 741, startPoint y: 102, endPoint x: 818, endPoint y: 142, distance: 87.1
click at [741, 103] on div "Delivery Scheduling" at bounding box center [766, 98] width 70 height 10
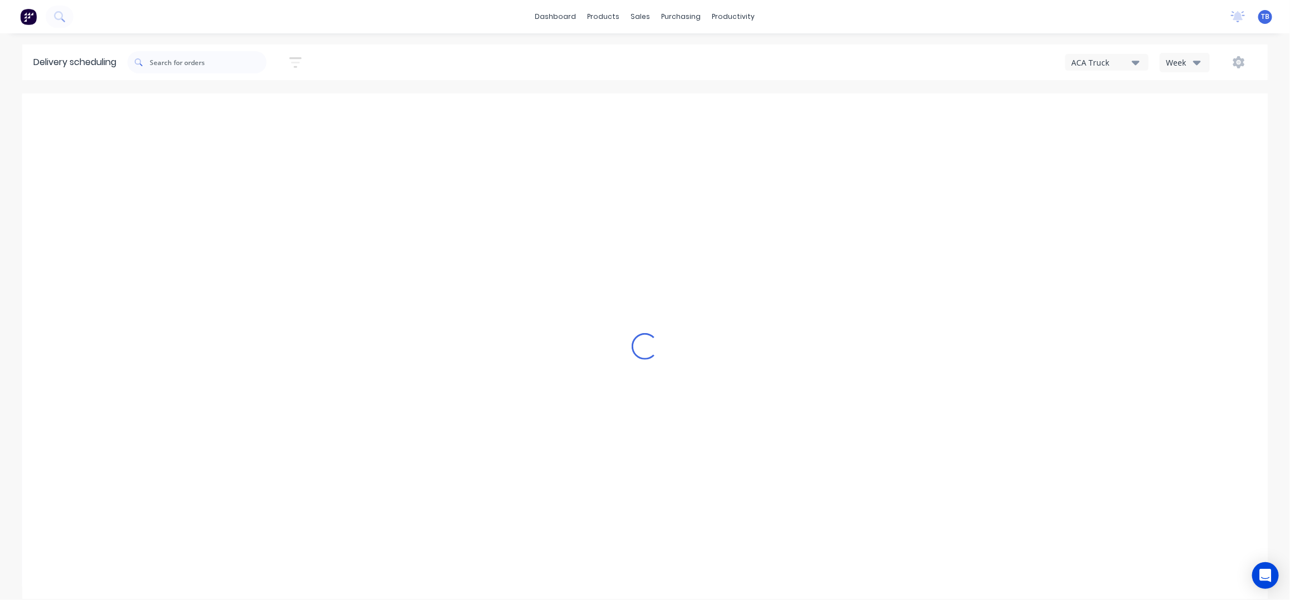
click at [306, 67] on button "button" at bounding box center [296, 63] width 36 height 22
click at [255, 101] on input at bounding box center [245, 104] width 104 height 17
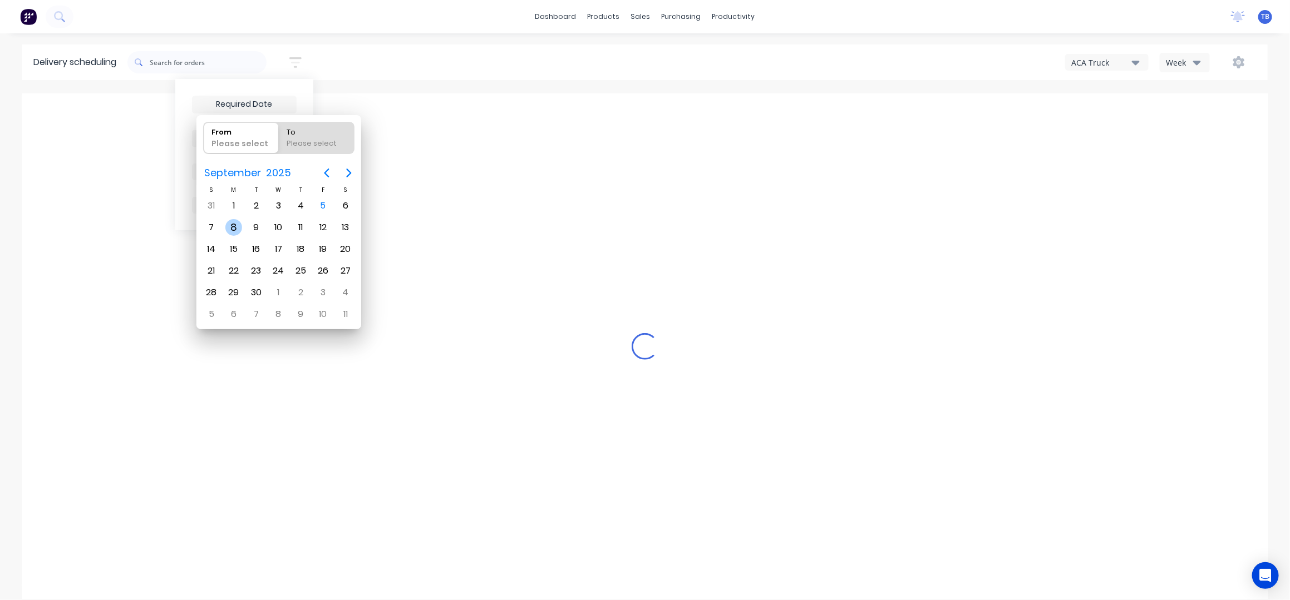
click at [237, 223] on div "8" at bounding box center [233, 227] width 17 height 17
type input "[DATE]"
radio input "false"
radio input "true"
click at [237, 223] on div "8" at bounding box center [233, 227] width 17 height 17
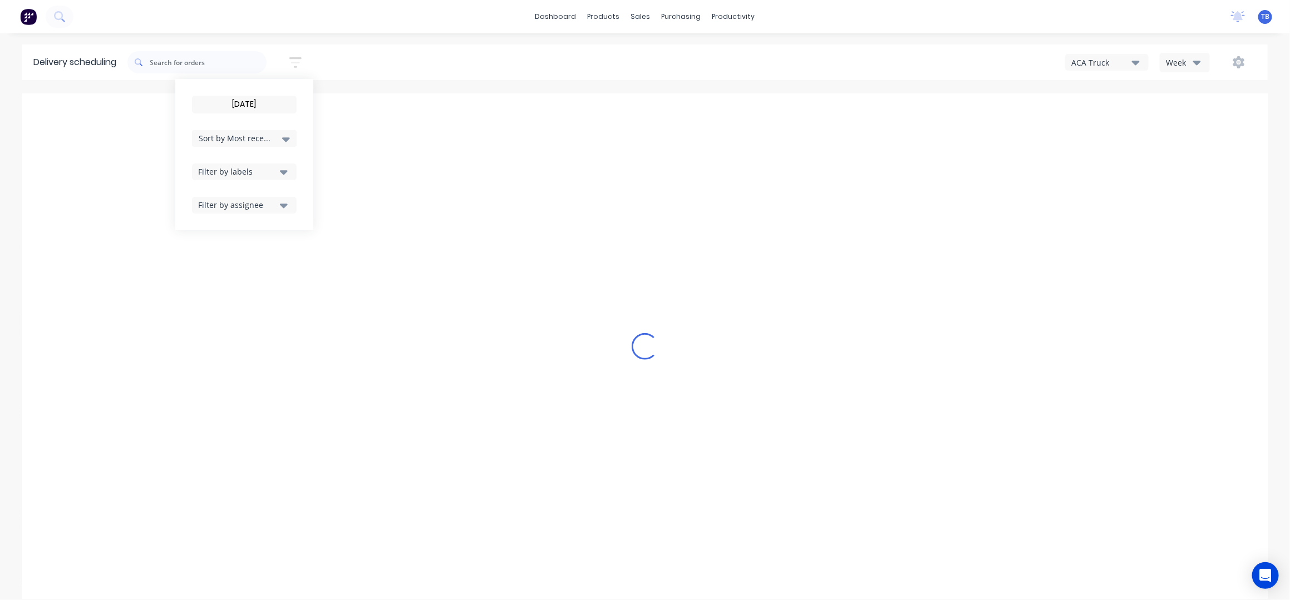
type input "[DATE] - [DATE]"
click at [1188, 59] on div "Week" at bounding box center [1182, 63] width 32 height 12
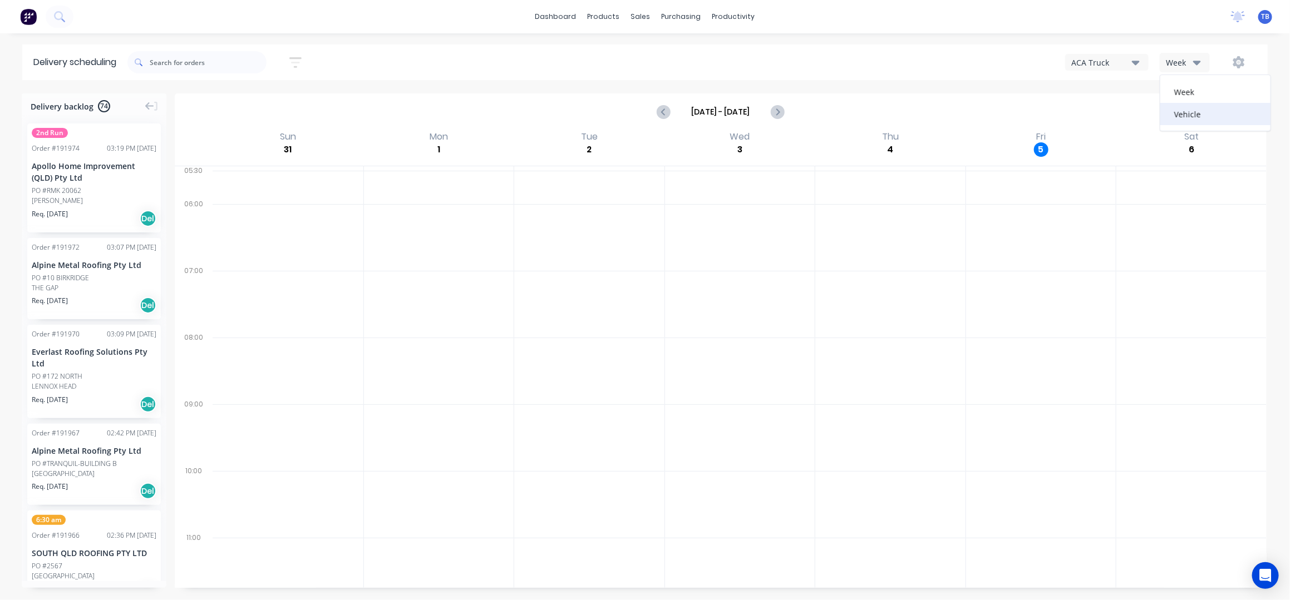
click at [1197, 106] on div "Vehicle" at bounding box center [1215, 114] width 110 height 22
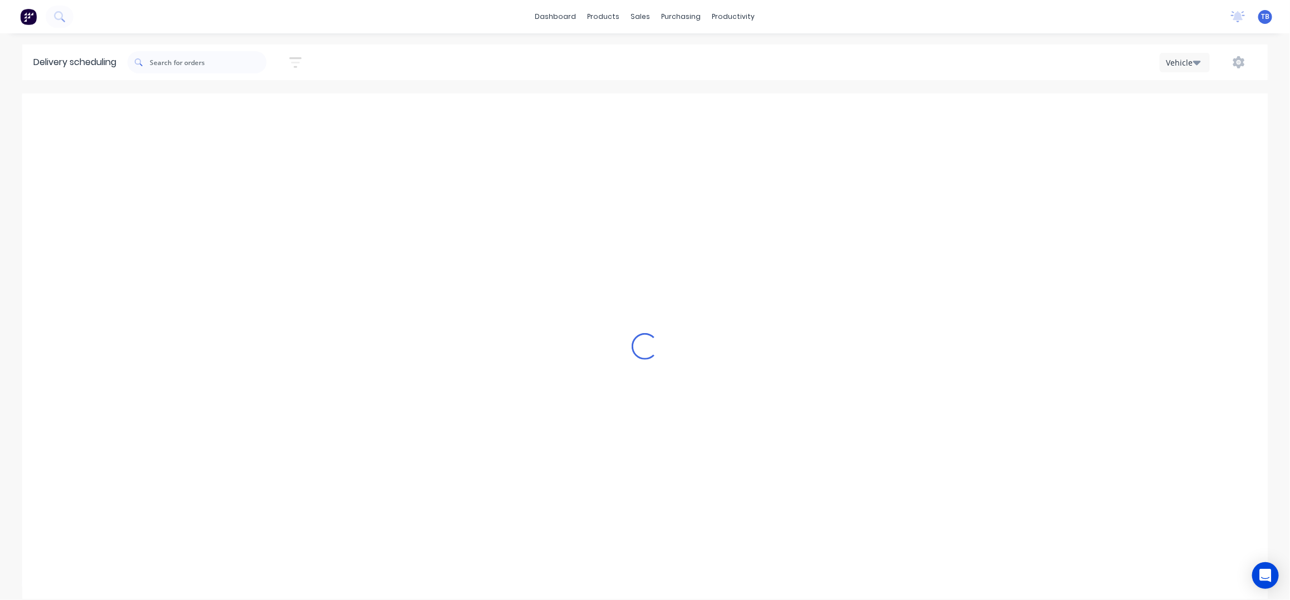
scroll to position [0, 1]
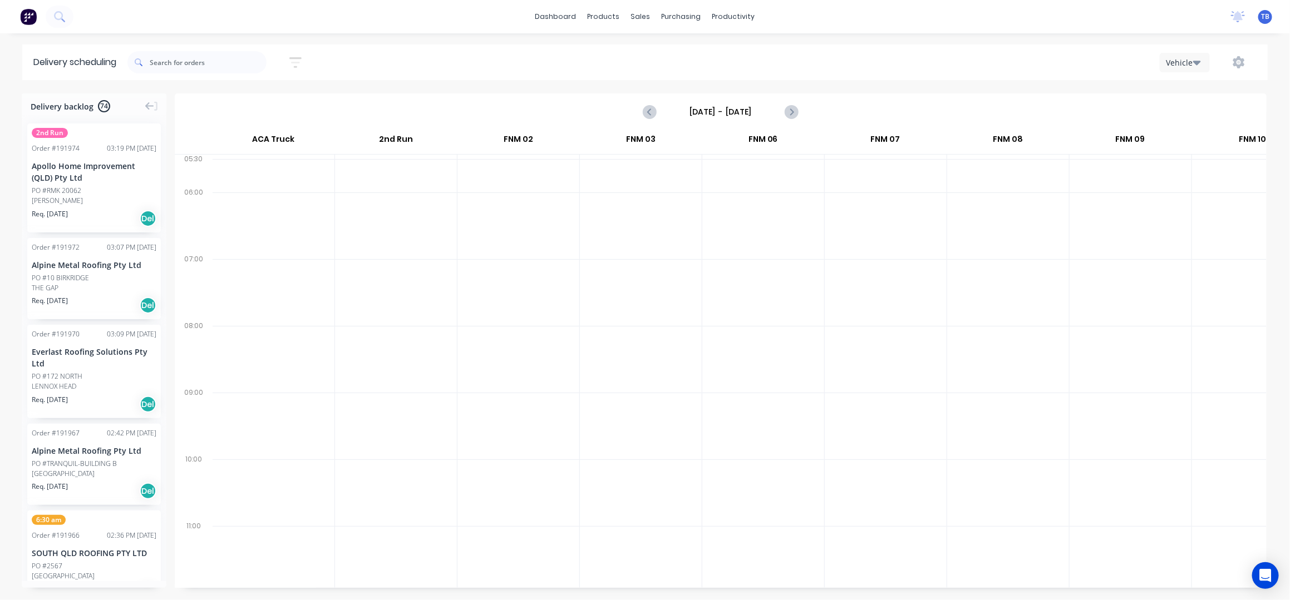
click at [313, 58] on button "button" at bounding box center [296, 63] width 36 height 22
click at [254, 172] on div "Filter by labels" at bounding box center [237, 172] width 78 height 12
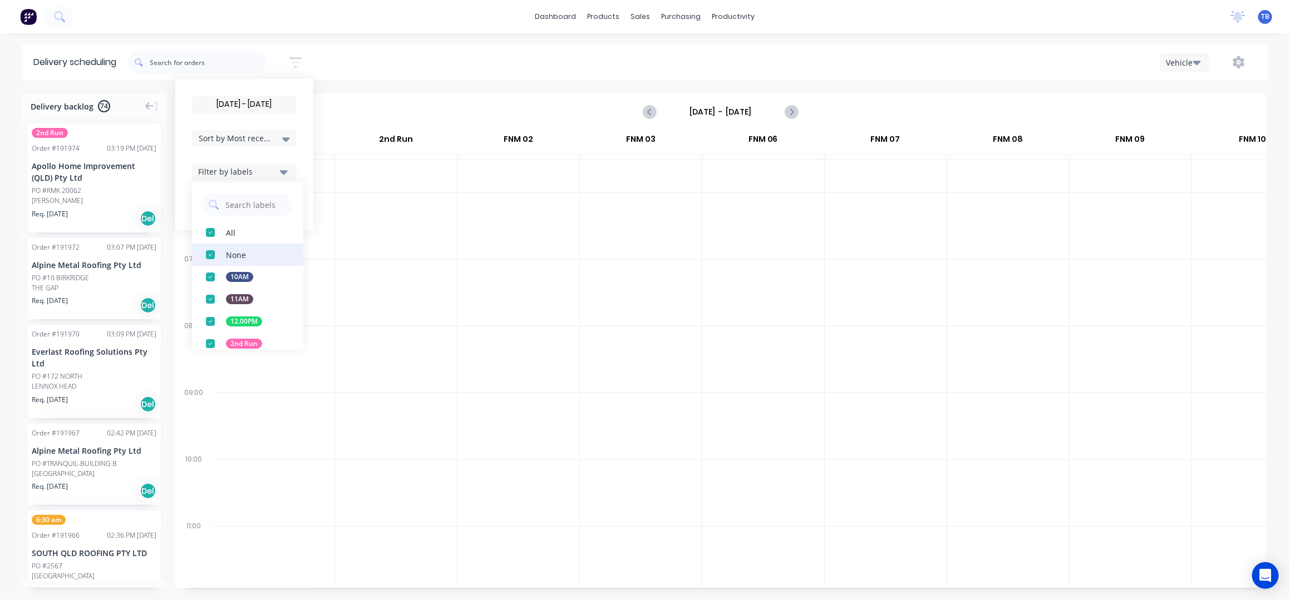
click at [210, 258] on div "button" at bounding box center [210, 255] width 22 height 22
click at [420, 86] on div "Delivery scheduling [DATE] - [DATE] Sort by Most recent Created date Required d…" at bounding box center [645, 323] width 1290 height 556
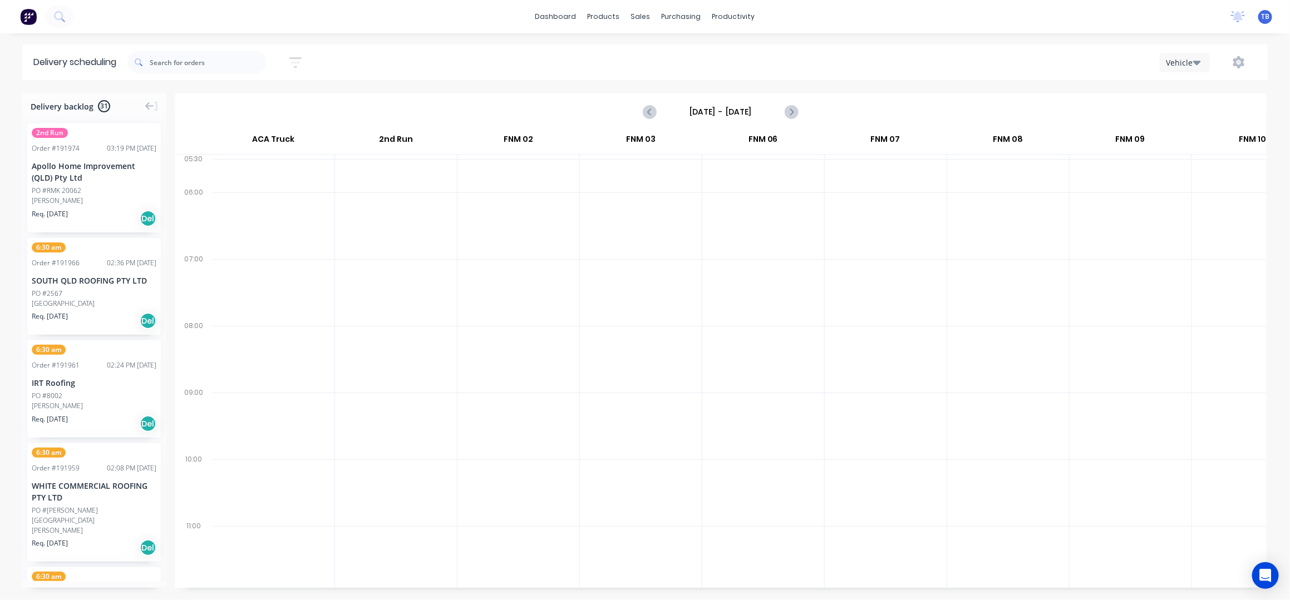
click at [286, 62] on button "button" at bounding box center [296, 63] width 36 height 22
click at [256, 139] on span "Sort by Most recent" at bounding box center [235, 138] width 72 height 12
click at [225, 260] on div "Suburb" at bounding box center [244, 263] width 105 height 20
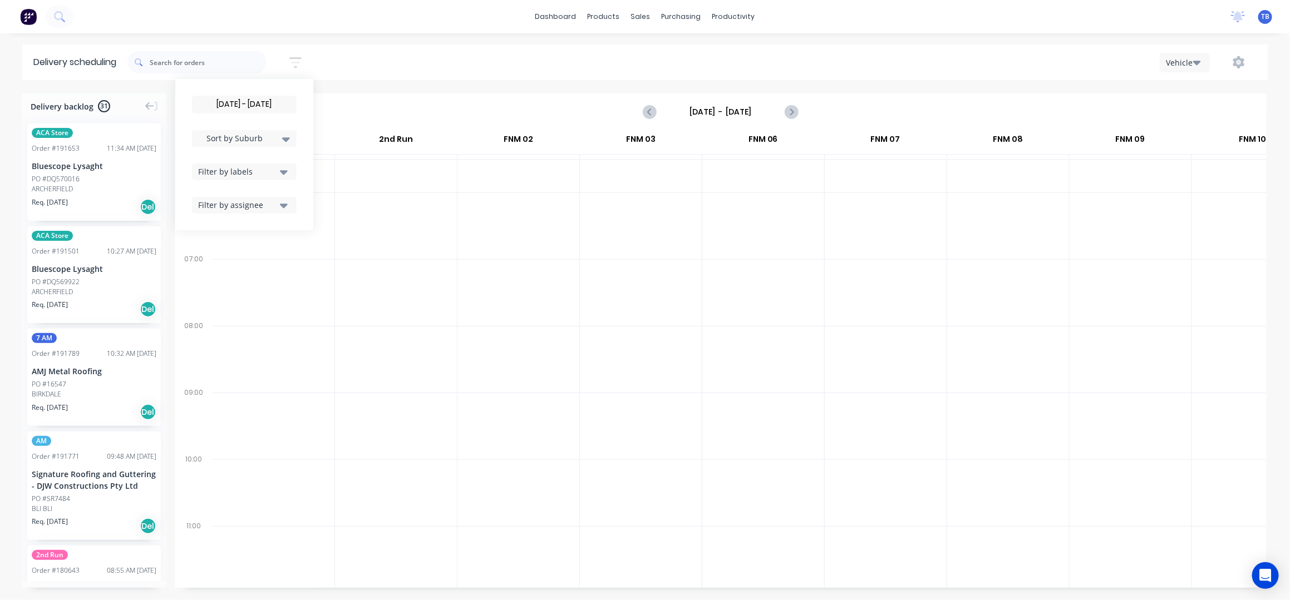
click at [455, 63] on div "[DATE] - [DATE] Sort by Suburb Created date Required date Order number Customer…" at bounding box center [697, 62] width 1140 height 31
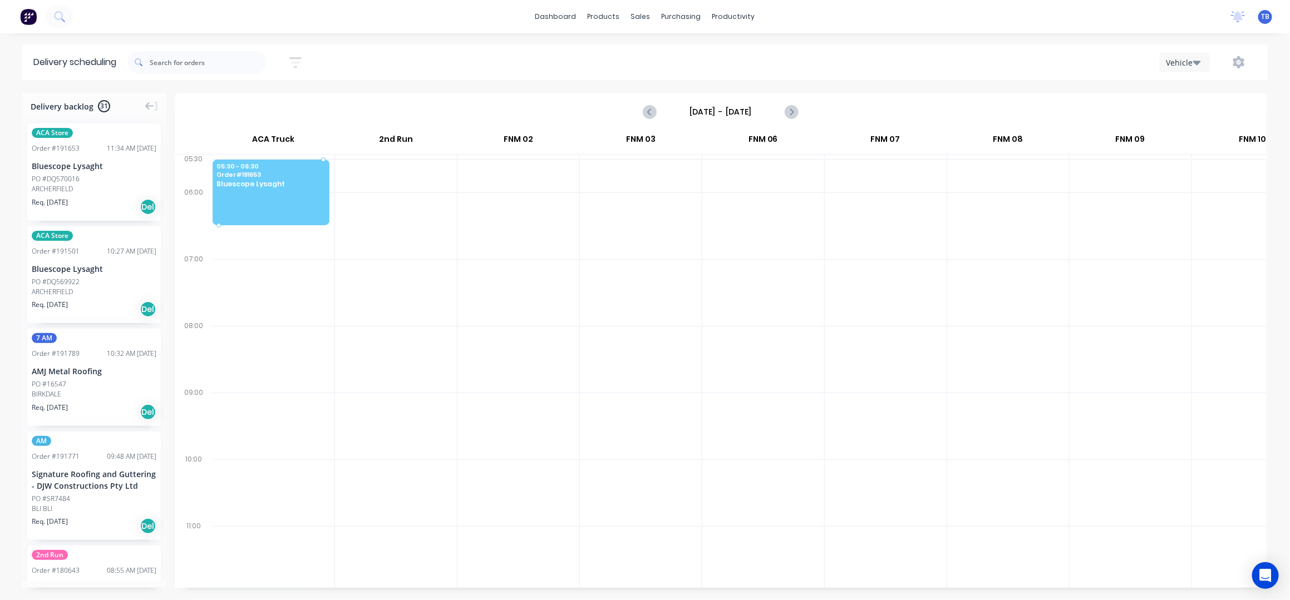
drag, startPoint x: 63, startPoint y: 172, endPoint x: 284, endPoint y: 176, distance: 221.0
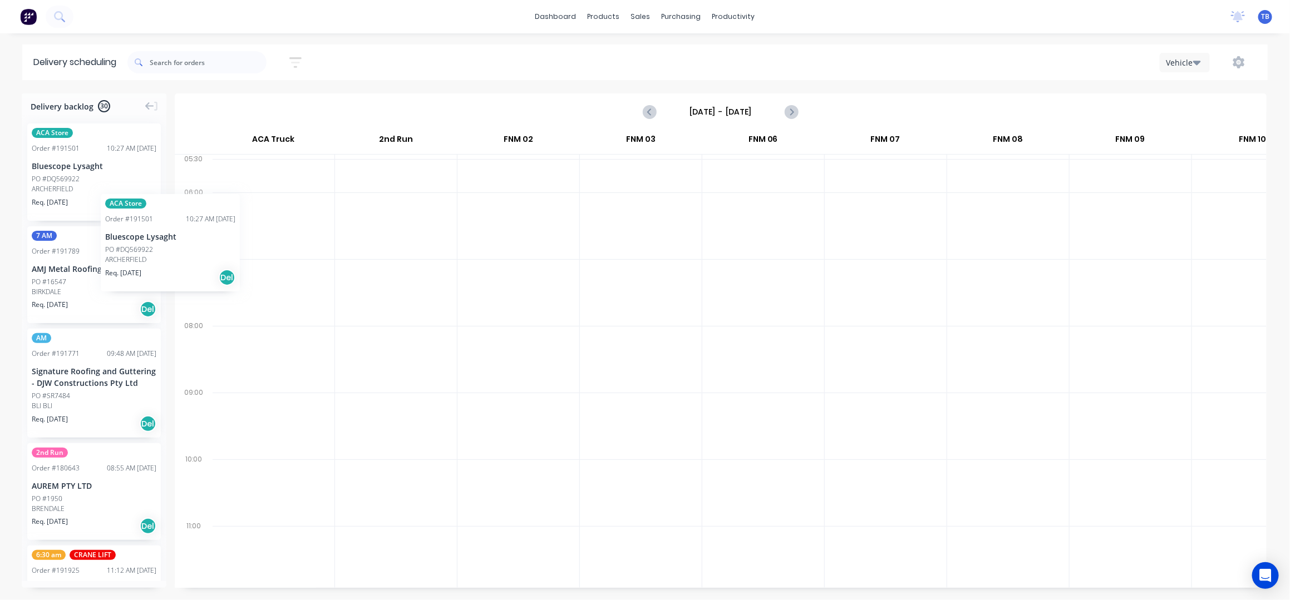
scroll to position [0, 0]
drag, startPoint x: 78, startPoint y: 179, endPoint x: 56, endPoint y: 153, distance: 33.9
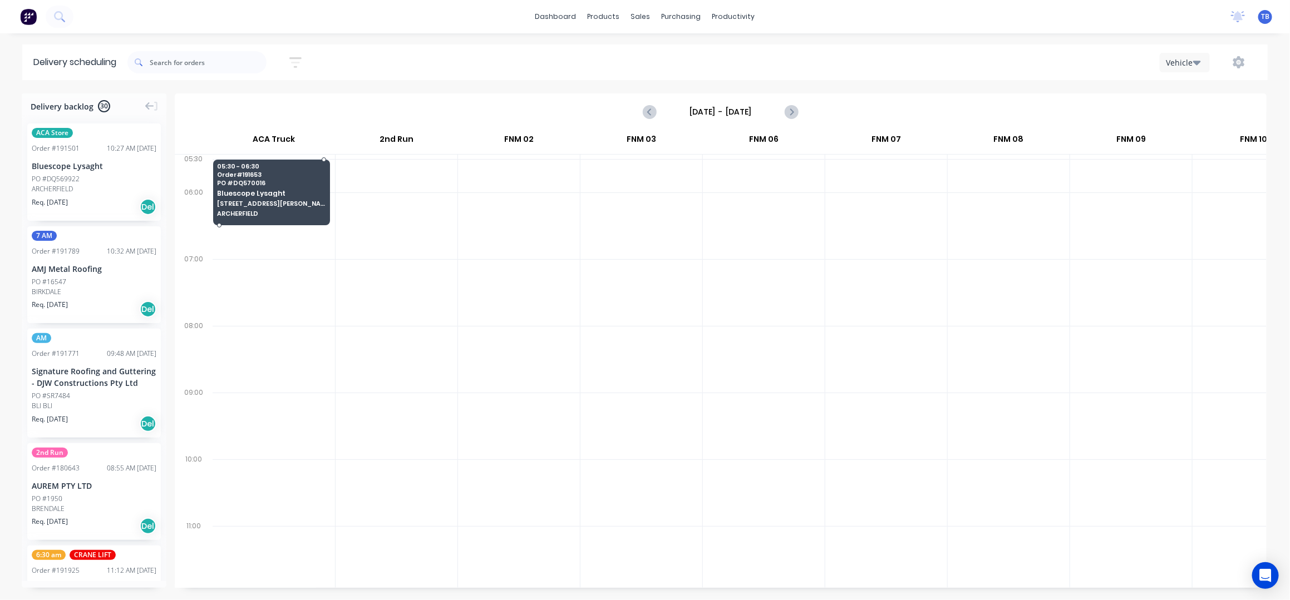
drag, startPoint x: 292, startPoint y: 193, endPoint x: 290, endPoint y: 185, distance: 8.0
click at [348, 245] on div "Moved to Backlog" at bounding box center [346, 245] width 112 height 23
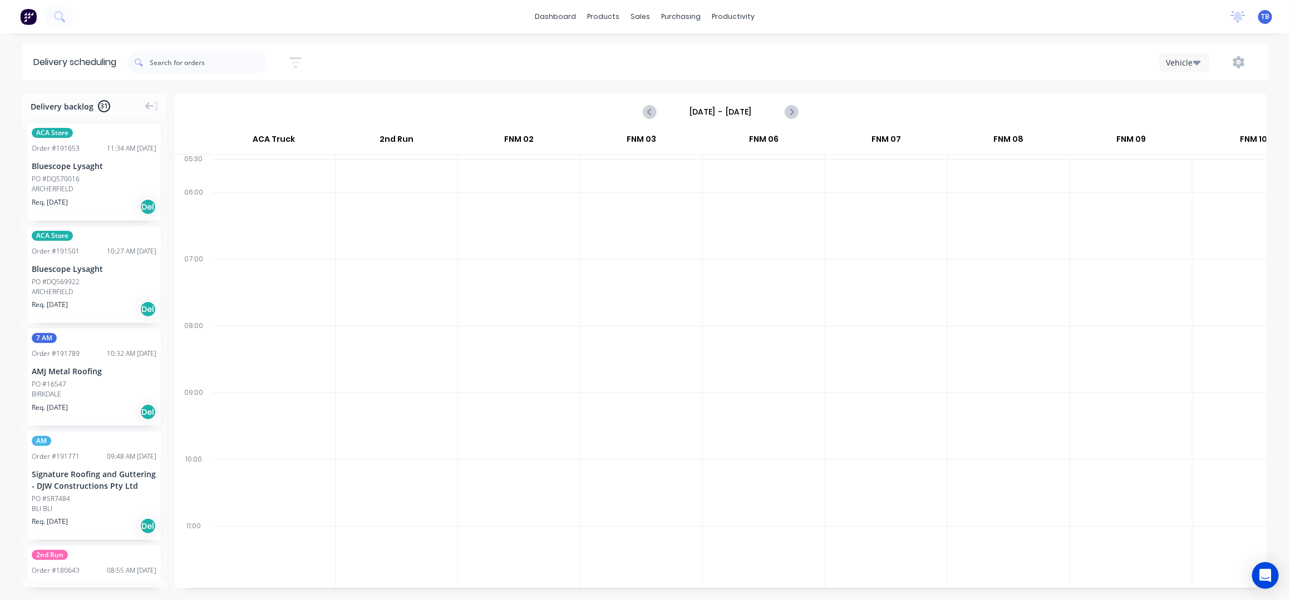
scroll to position [0, 1]
click at [727, 106] on input "[DATE] - [DATE]" at bounding box center [721, 112] width 110 height 17
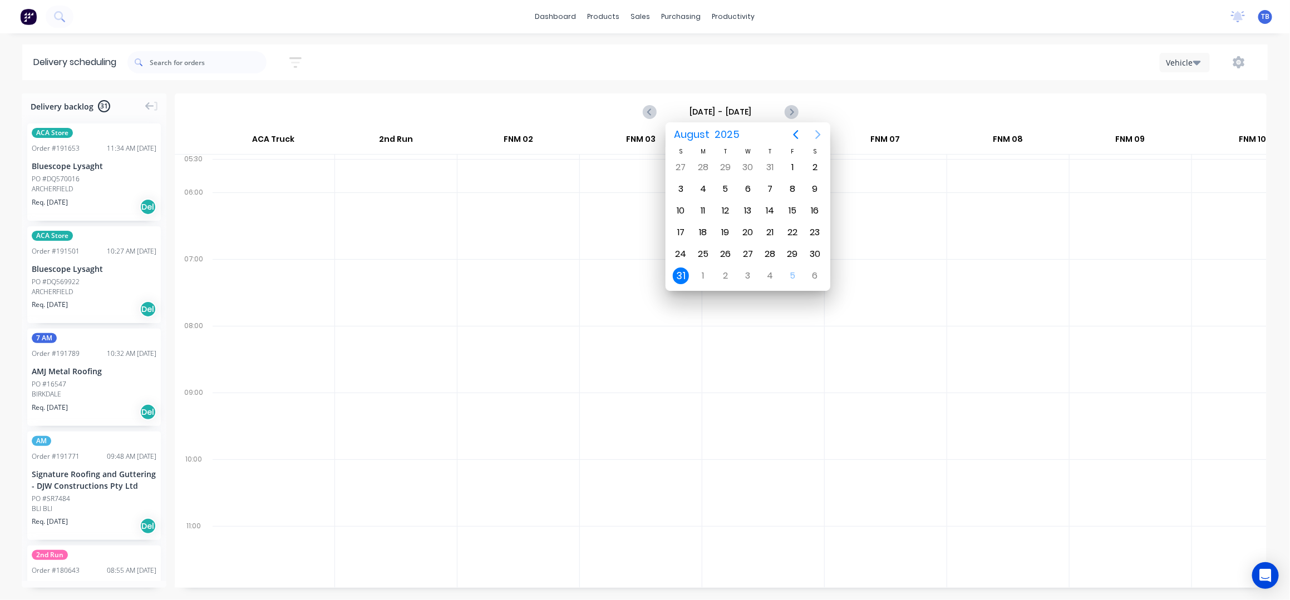
click at [821, 133] on icon "Next page" at bounding box center [817, 134] width 13 height 13
click at [703, 188] on div "8" at bounding box center [703, 189] width 17 height 17
type input "[DATE] - [DATE]"
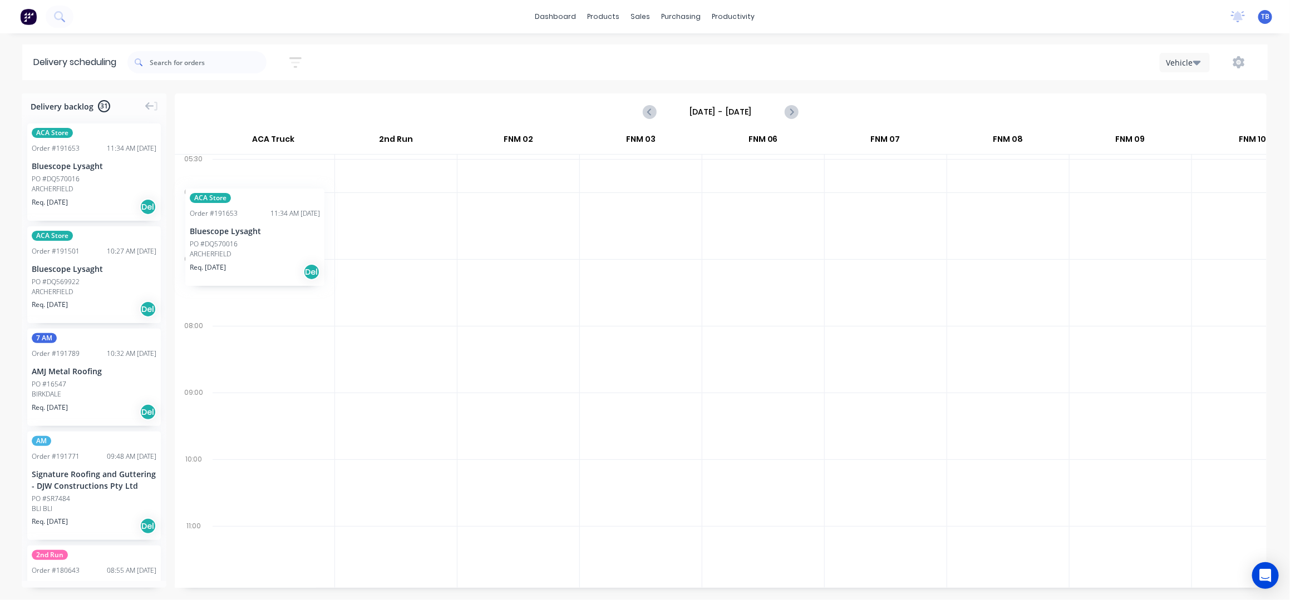
scroll to position [0, 0]
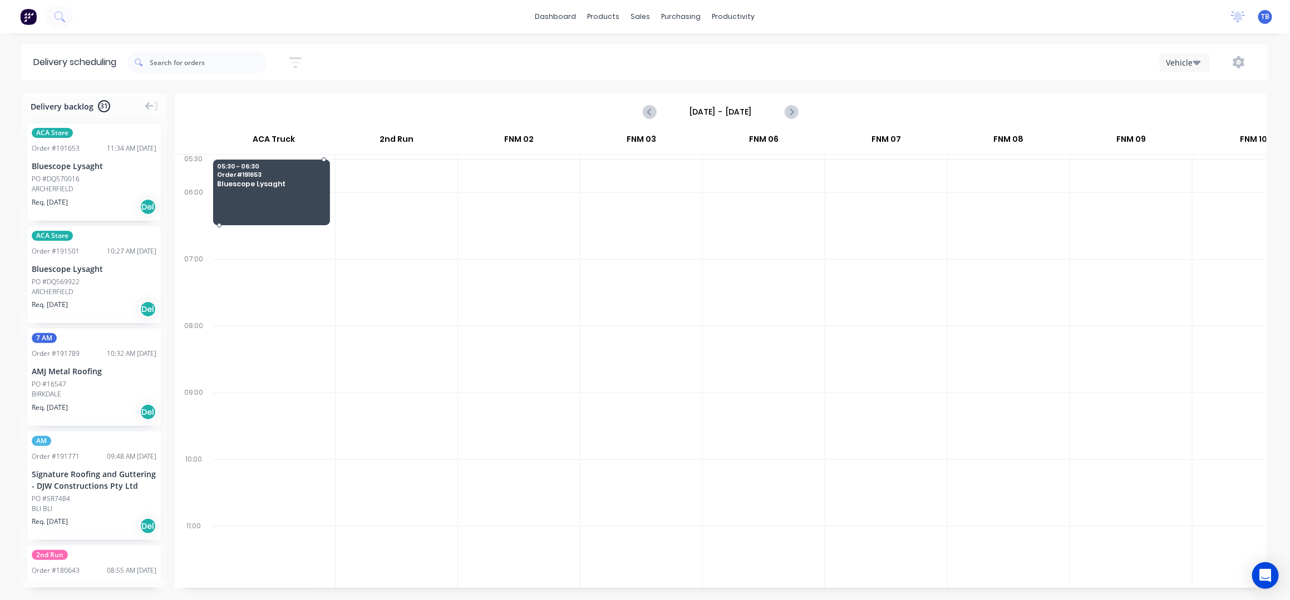
drag, startPoint x: 134, startPoint y: 172, endPoint x: 224, endPoint y: 182, distance: 90.7
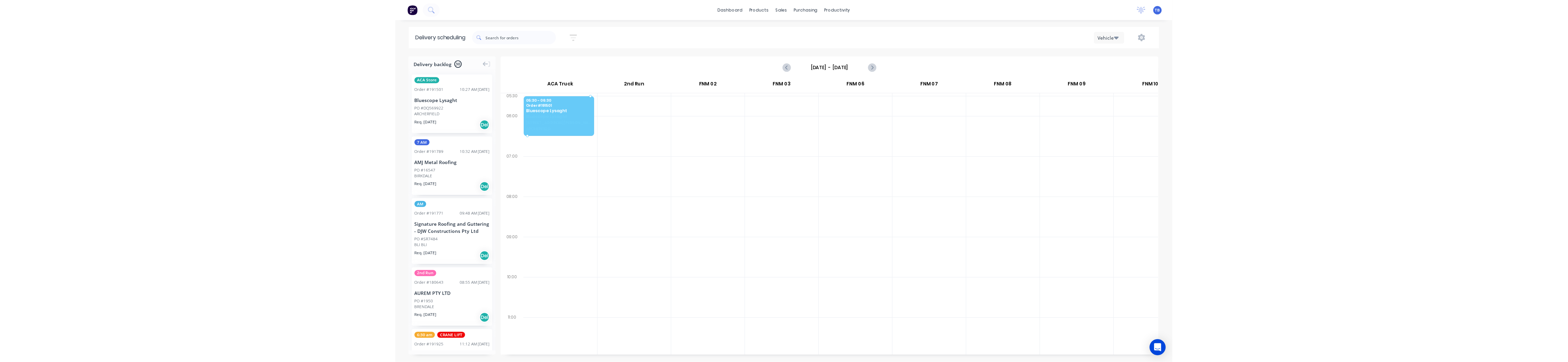
scroll to position [0, 1]
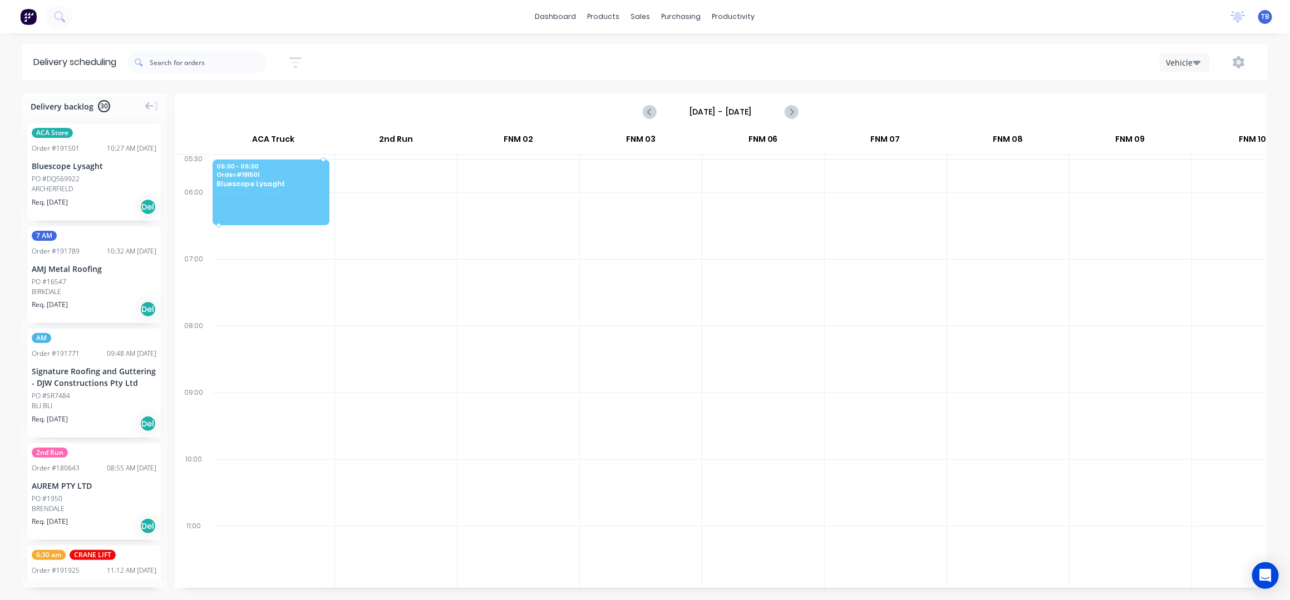
drag, startPoint x: 95, startPoint y: 188, endPoint x: 278, endPoint y: 180, distance: 183.3
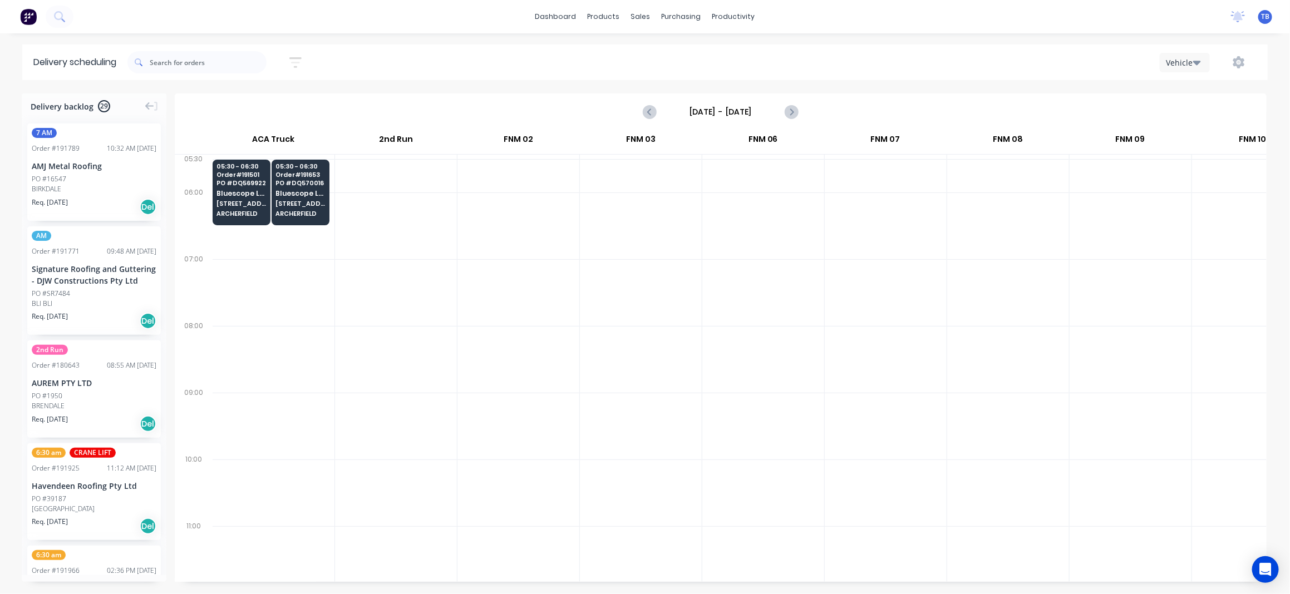
click at [1286, 82] on div "Delivery scheduling [DATE] - [DATE] Sort by Suburb Created date Required date O…" at bounding box center [645, 320] width 1290 height 550
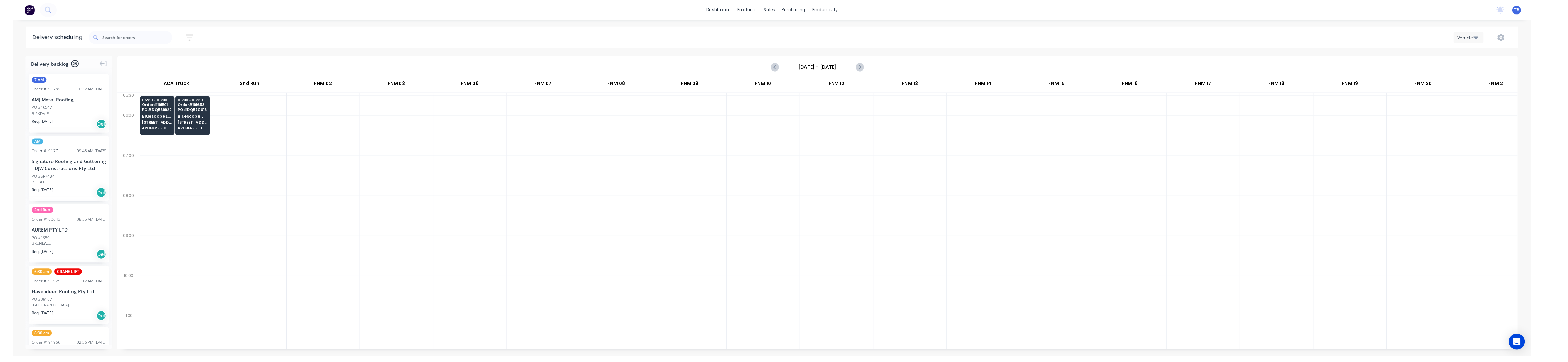
scroll to position [0, 0]
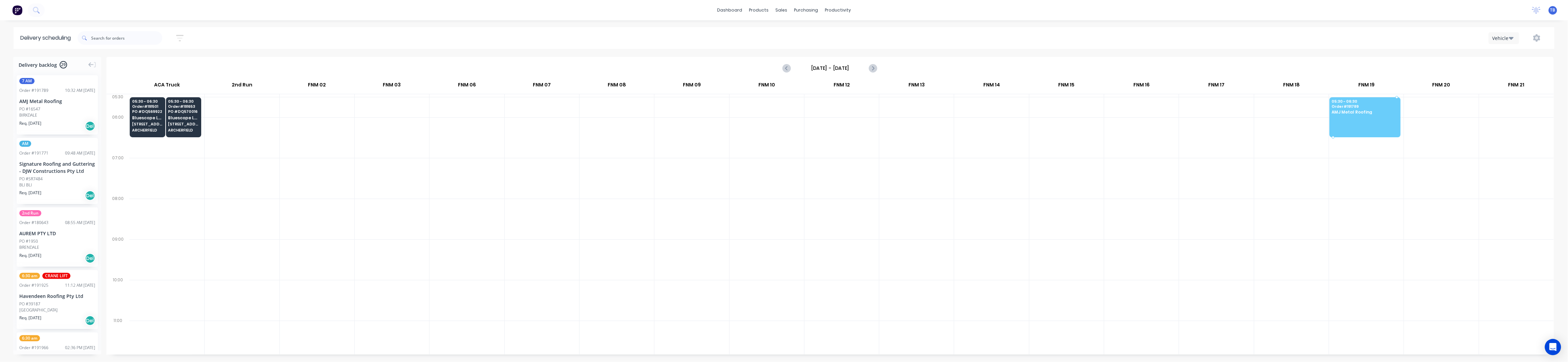
drag, startPoint x: 52, startPoint y: 112, endPoint x: 1354, endPoint y: 115, distance: 1302.0
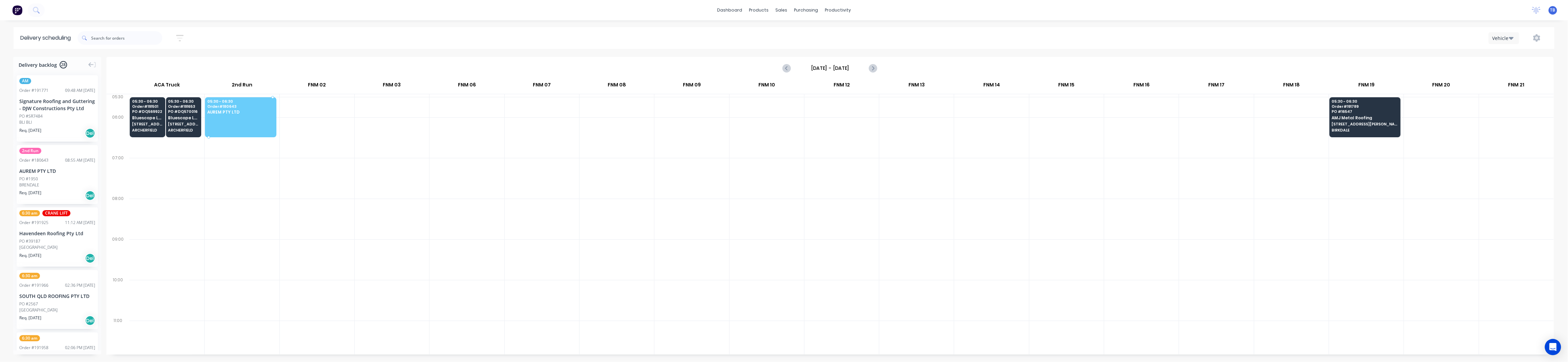
drag, startPoint x: 26, startPoint y: 173, endPoint x: 272, endPoint y: 110, distance: 253.9
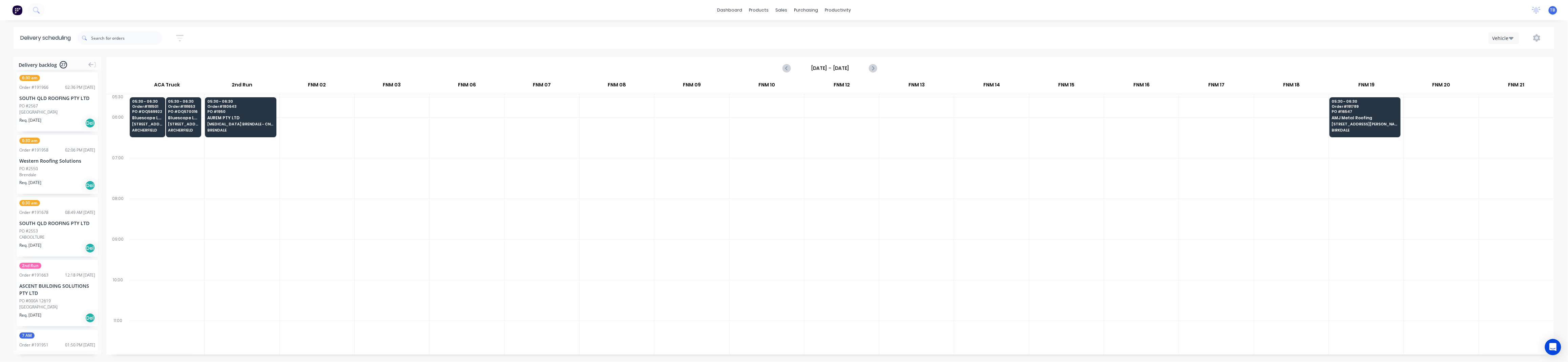
scroll to position [271, 0]
drag, startPoint x: 37, startPoint y: 172, endPoint x: 253, endPoint y: 152, distance: 216.9
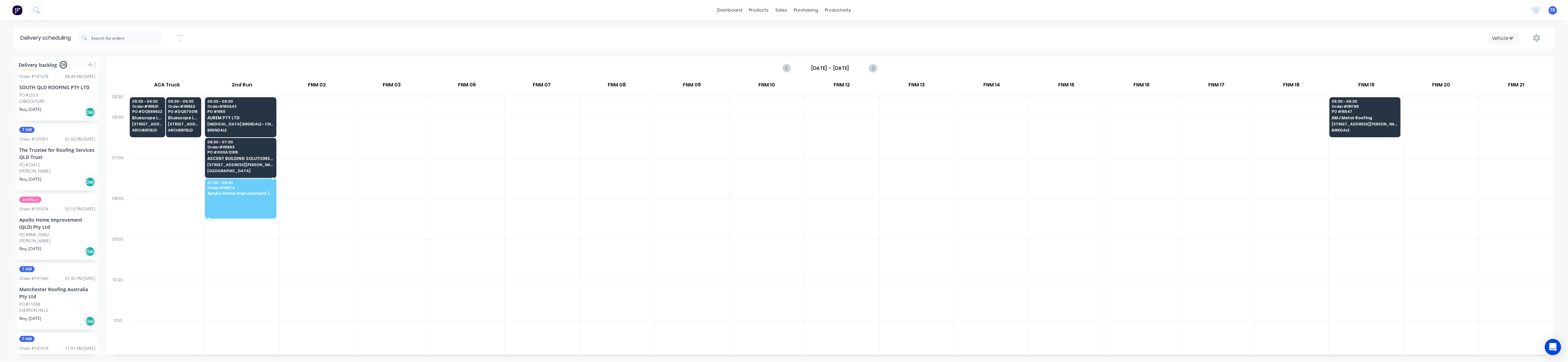
drag, startPoint x: 49, startPoint y: 247, endPoint x: 237, endPoint y: 191, distance: 196.2
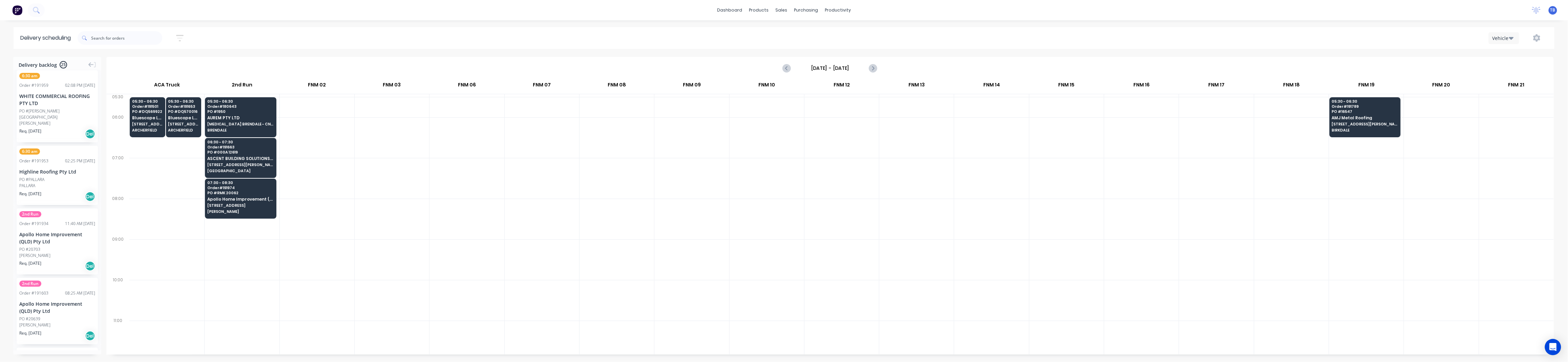
scroll to position [723, 0]
drag, startPoint x: 34, startPoint y: 253, endPoint x: 219, endPoint y: 227, distance: 186.8
drag, startPoint x: 41, startPoint y: 250, endPoint x: 236, endPoint y: 236, distance: 195.5
drag, startPoint x: 40, startPoint y: 250, endPoint x: 229, endPoint y: 236, distance: 189.5
drag, startPoint x: 34, startPoint y: 250, endPoint x: 231, endPoint y: 232, distance: 197.8
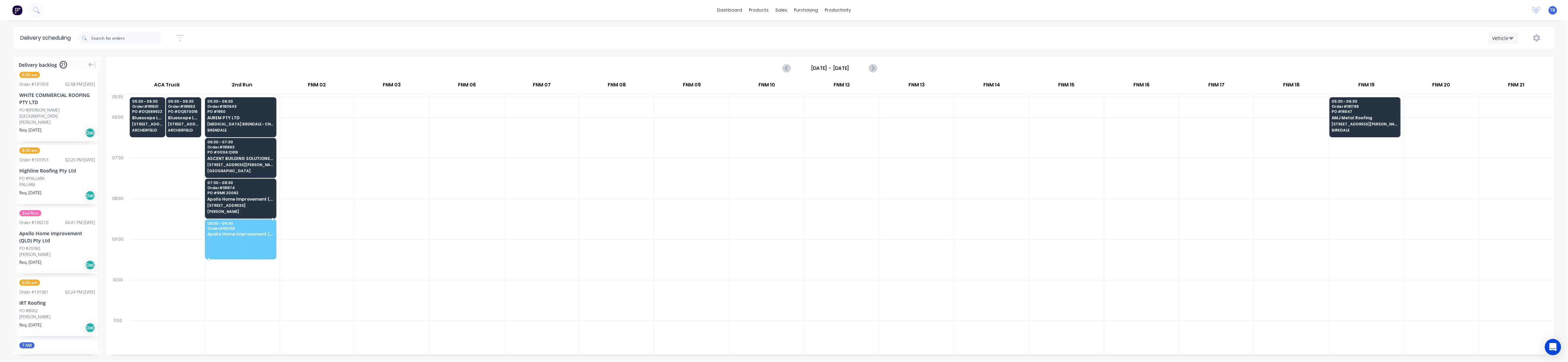
drag, startPoint x: 31, startPoint y: 252, endPoint x: 231, endPoint y: 232, distance: 201.0
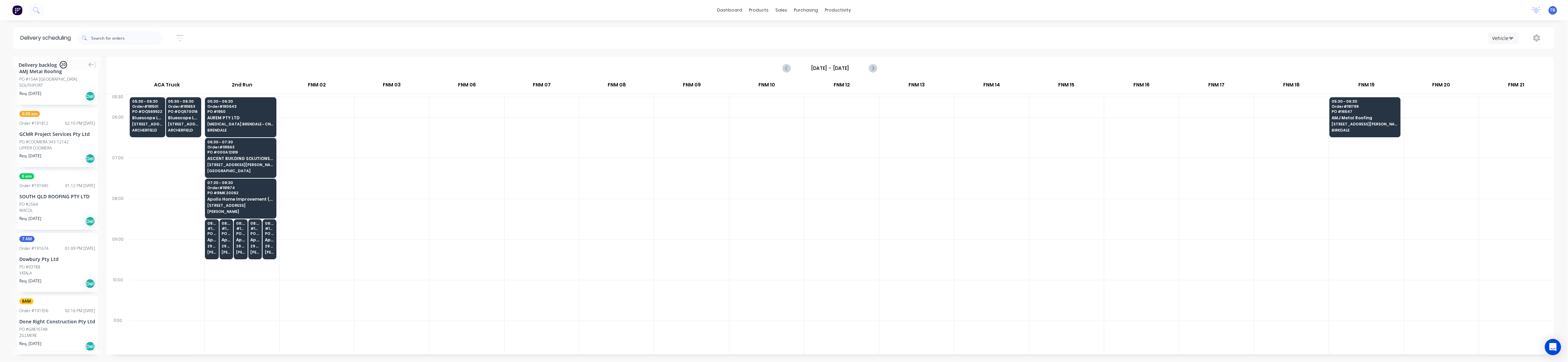
scroll to position [1019, 0]
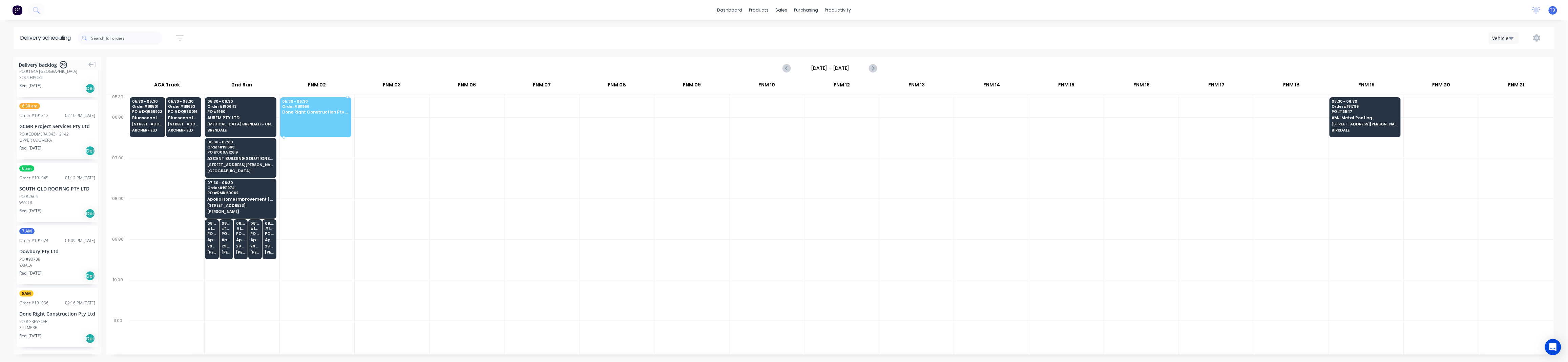
drag, startPoint x: 40, startPoint y: 325, endPoint x: 331, endPoint y: 112, distance: 360.6
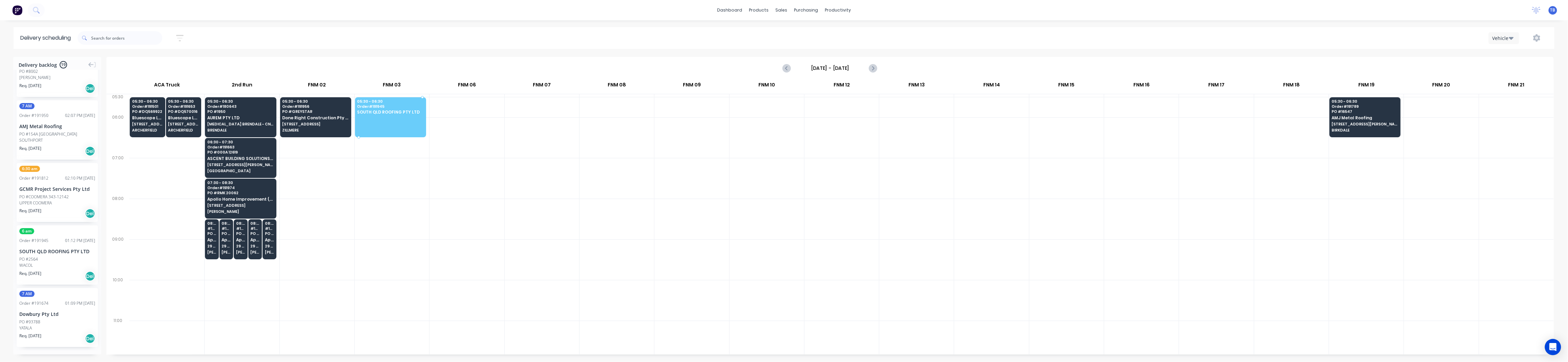
drag, startPoint x: 30, startPoint y: 264, endPoint x: 418, endPoint y: 111, distance: 417.1
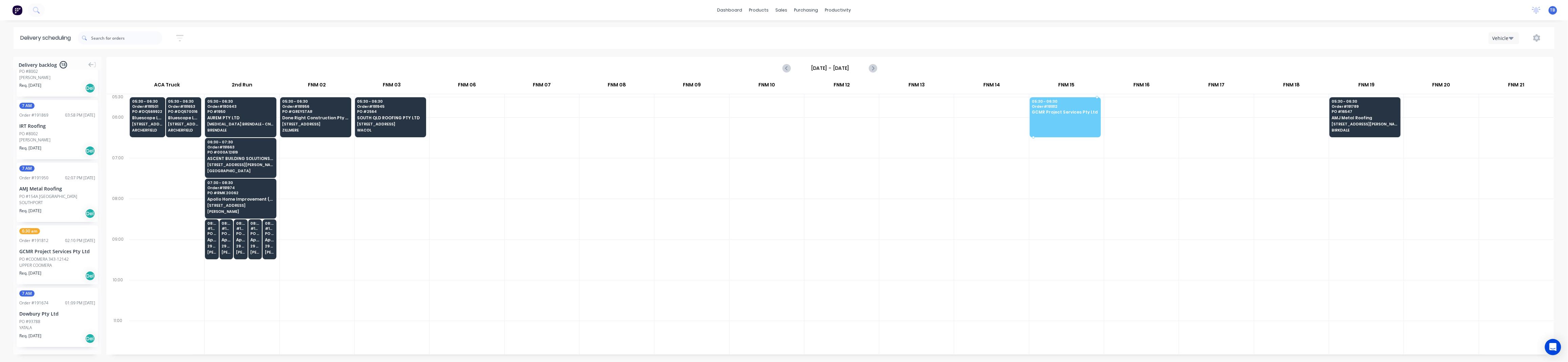
drag, startPoint x: 38, startPoint y: 263, endPoint x: 1088, endPoint y: 113, distance: 1060.7
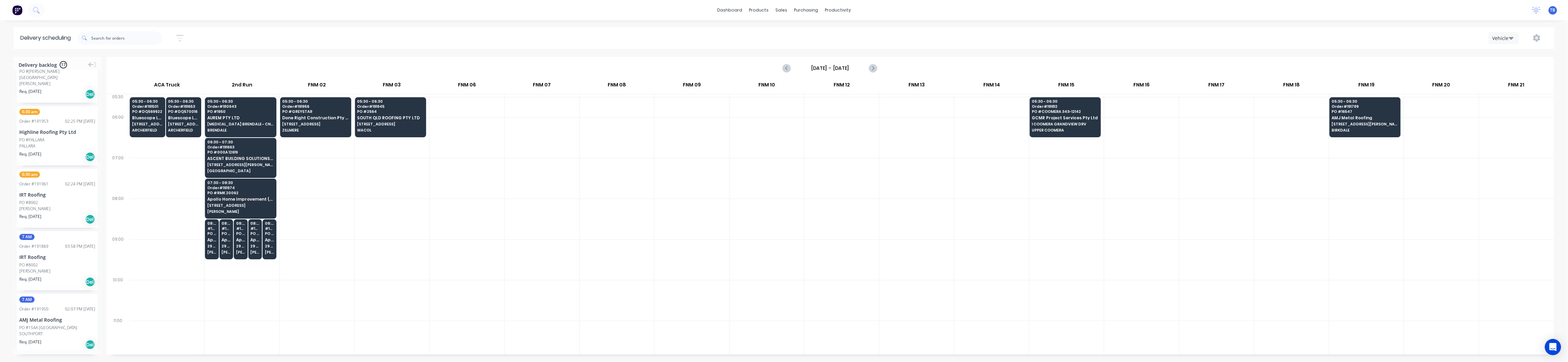
scroll to position [740, 0]
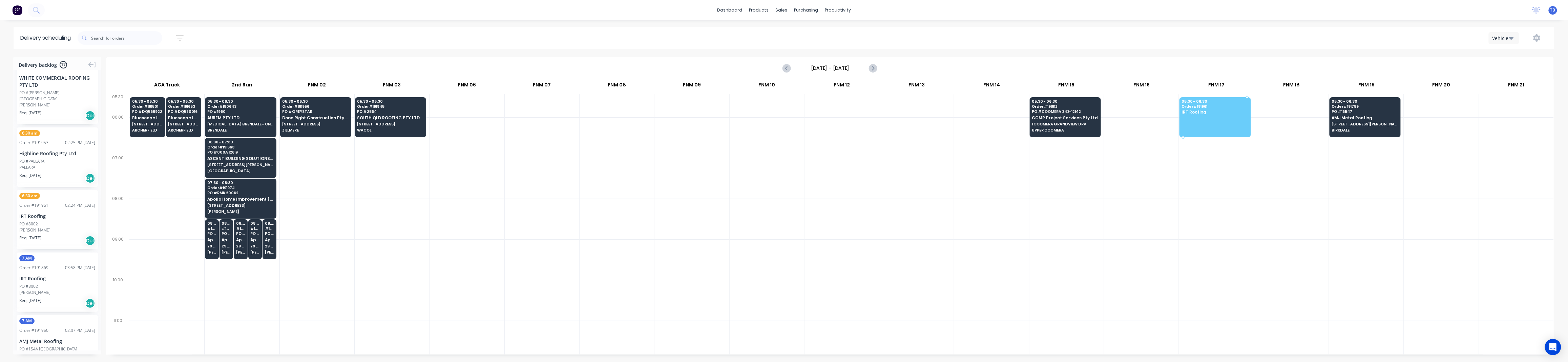
drag, startPoint x: 46, startPoint y: 221, endPoint x: 1192, endPoint y: 111, distance: 1151.3
drag, startPoint x: 41, startPoint y: 224, endPoint x: 1212, endPoint y: 113, distance: 1176.2
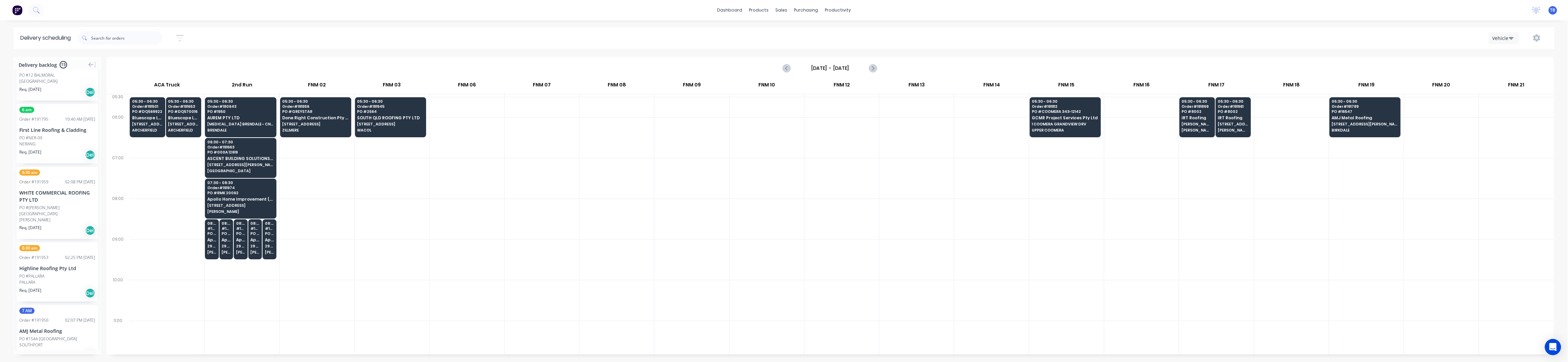
scroll to position [615, 0]
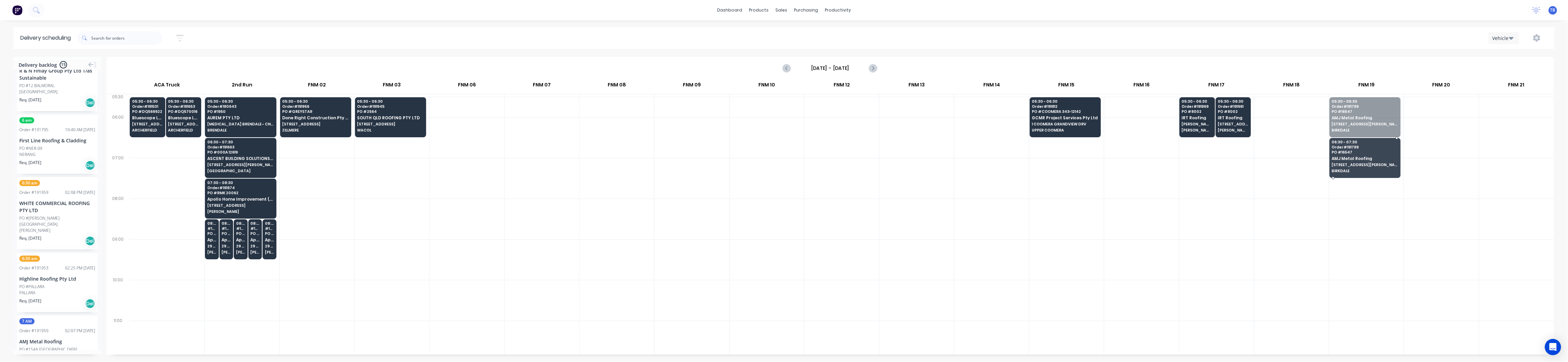
drag, startPoint x: 1341, startPoint y: 129, endPoint x: 1339, endPoint y: 160, distance: 31.1
drag, startPoint x: 37, startPoint y: 214, endPoint x: 1381, endPoint y: 109, distance: 1348.1
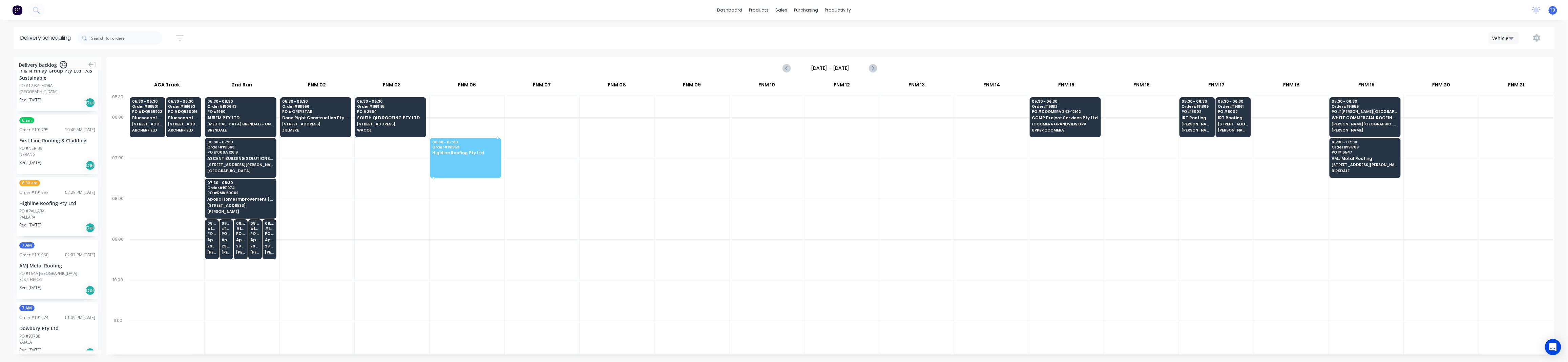
drag, startPoint x: 35, startPoint y: 224, endPoint x: 450, endPoint y: 152, distance: 421.2
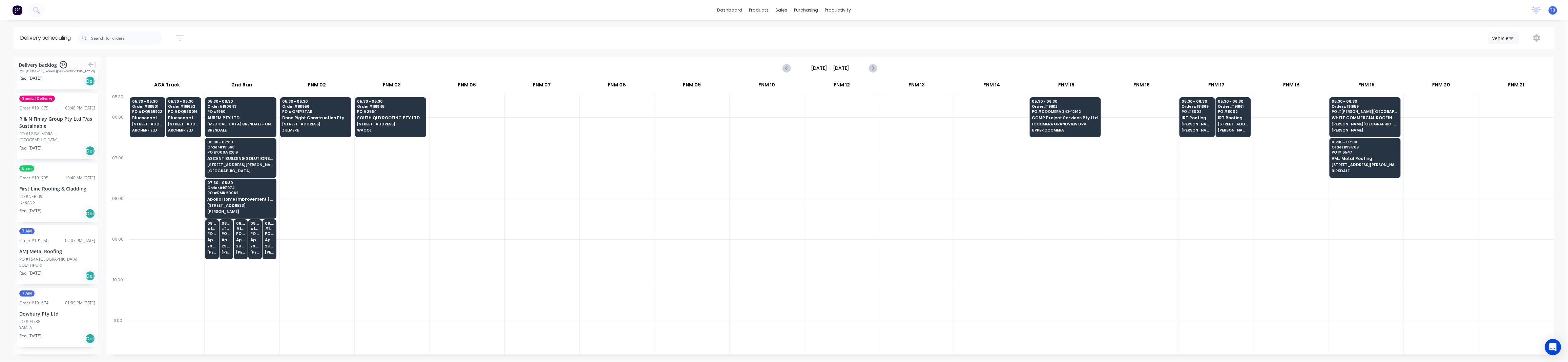
scroll to position [573, 0]
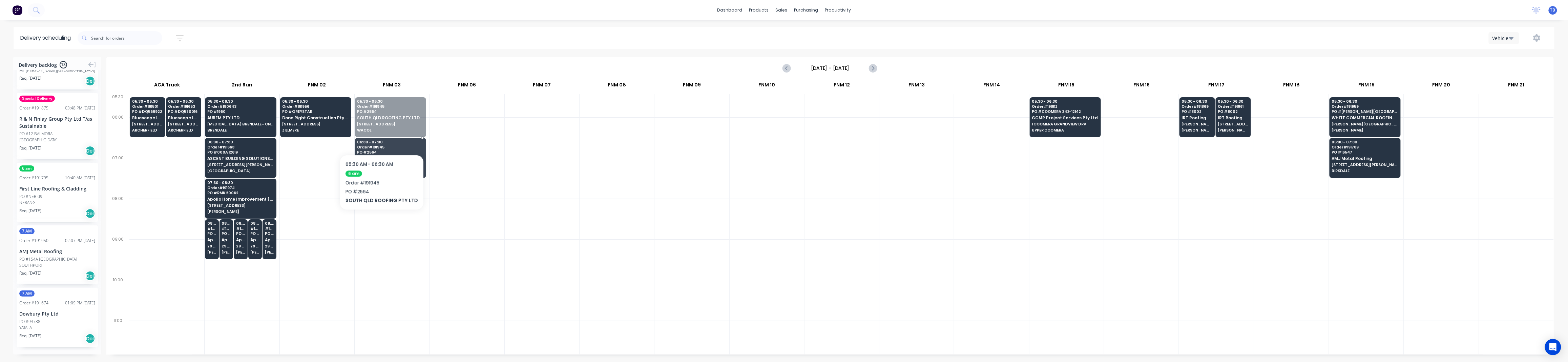
drag, startPoint x: 379, startPoint y: 127, endPoint x: 377, endPoint y: 160, distance: 33.1
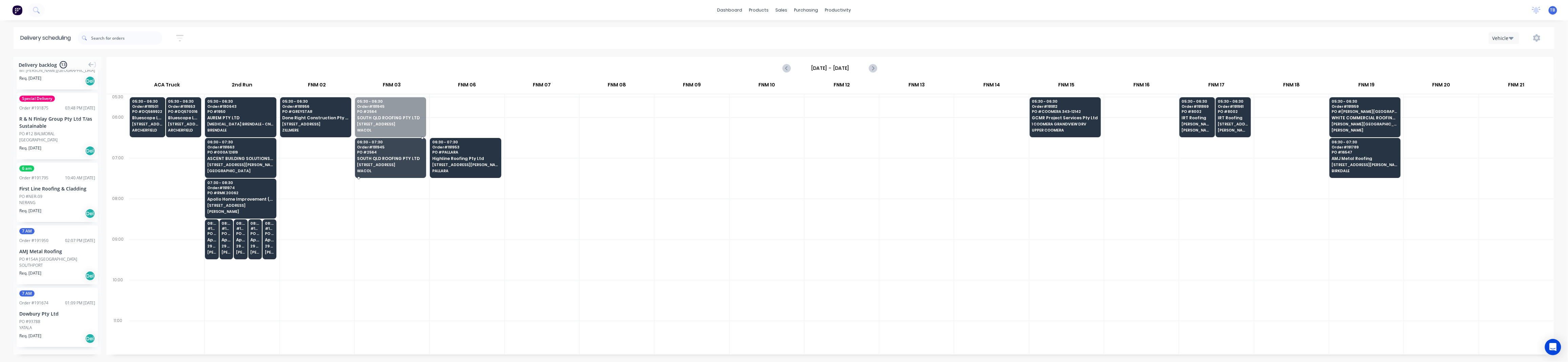
drag, startPoint x: 397, startPoint y: 129, endPoint x: 399, endPoint y: 161, distance: 32.1
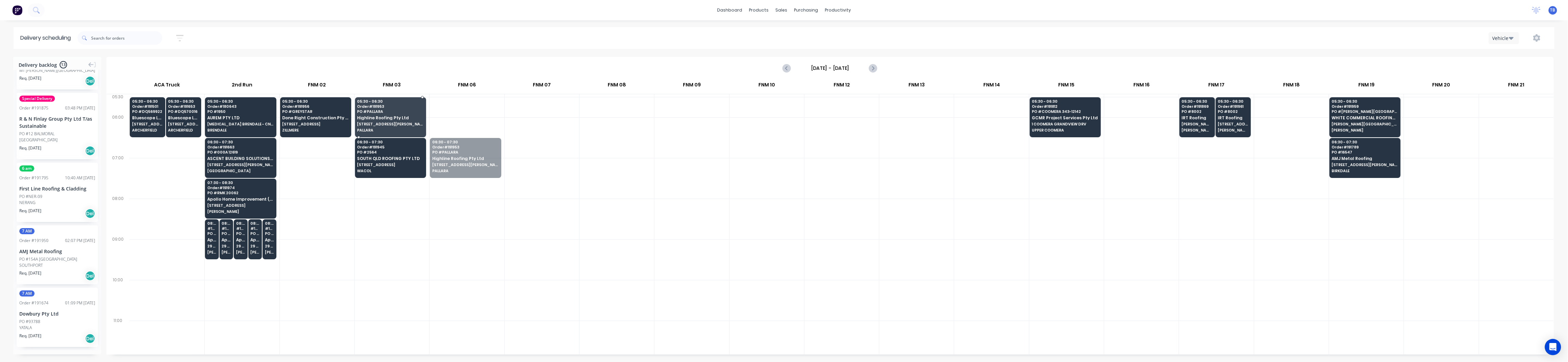
drag, startPoint x: 466, startPoint y: 158, endPoint x: 417, endPoint y: 118, distance: 63.3
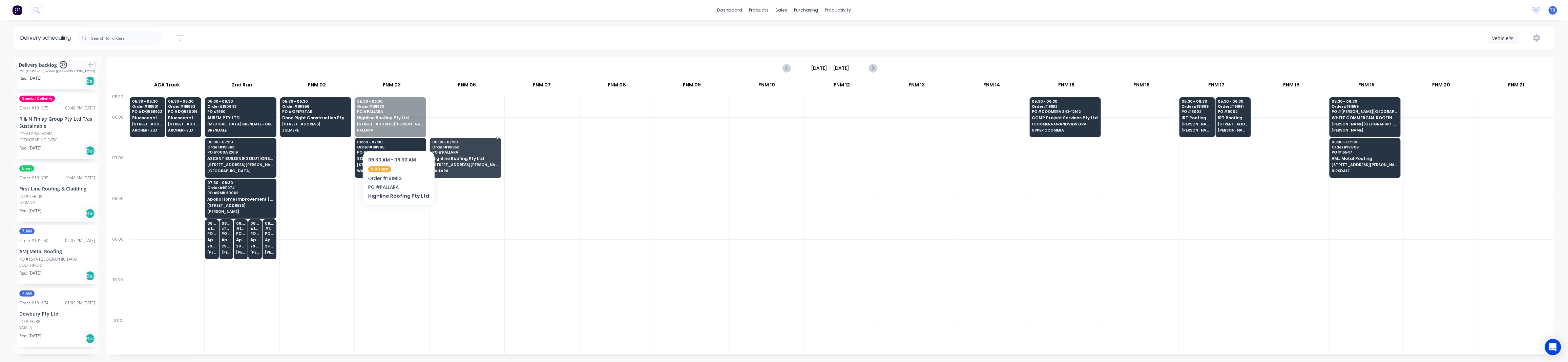
drag, startPoint x: 388, startPoint y: 128, endPoint x: 460, endPoint y: 169, distance: 82.9
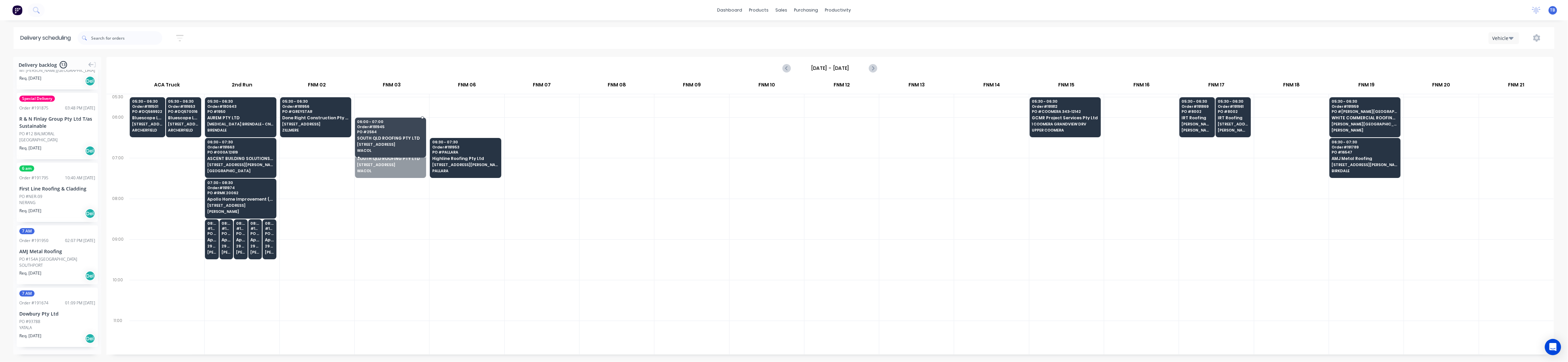
drag, startPoint x: 378, startPoint y: 164, endPoint x: 388, endPoint y: 127, distance: 38.3
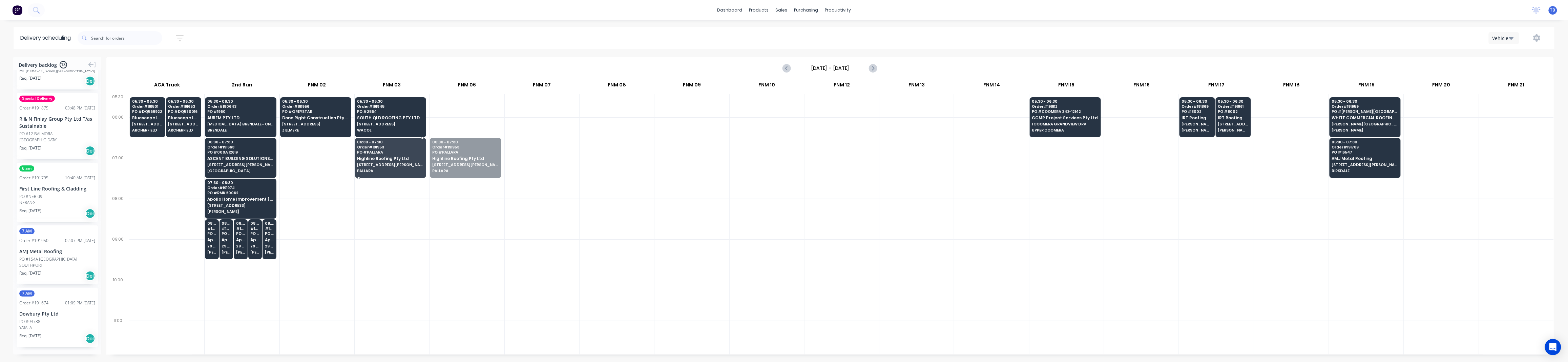
drag, startPoint x: 488, startPoint y: 172, endPoint x: 416, endPoint y: 174, distance: 72.0
click at [657, 202] on div at bounding box center [691, 219] width 74 height 41
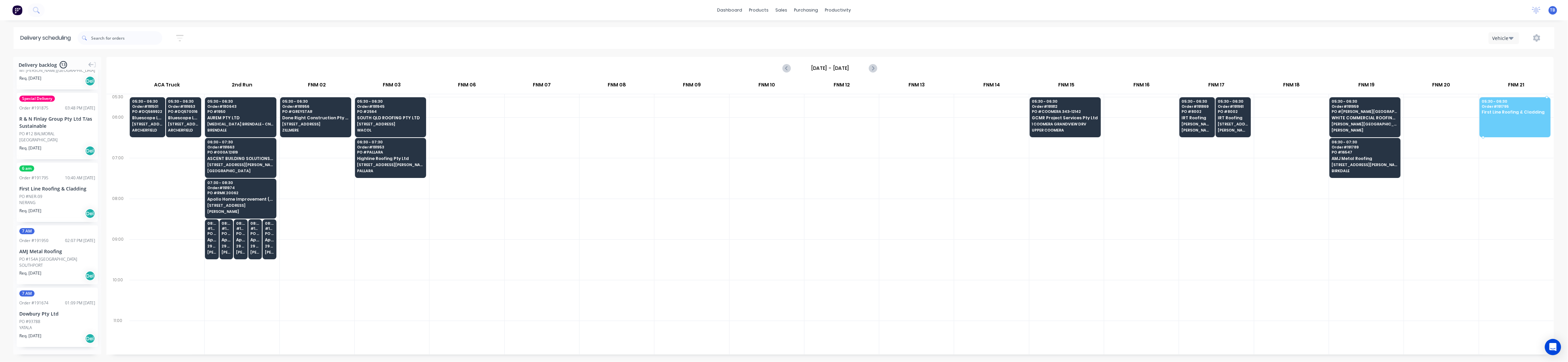
drag, startPoint x: 52, startPoint y: 201, endPoint x: 1485, endPoint y: 97, distance: 1436.8
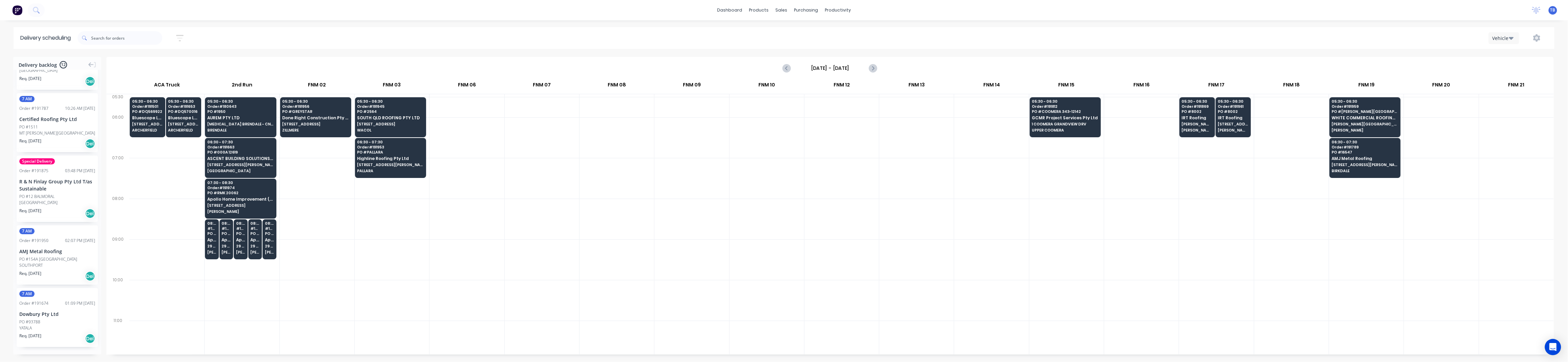
scroll to position [511, 0]
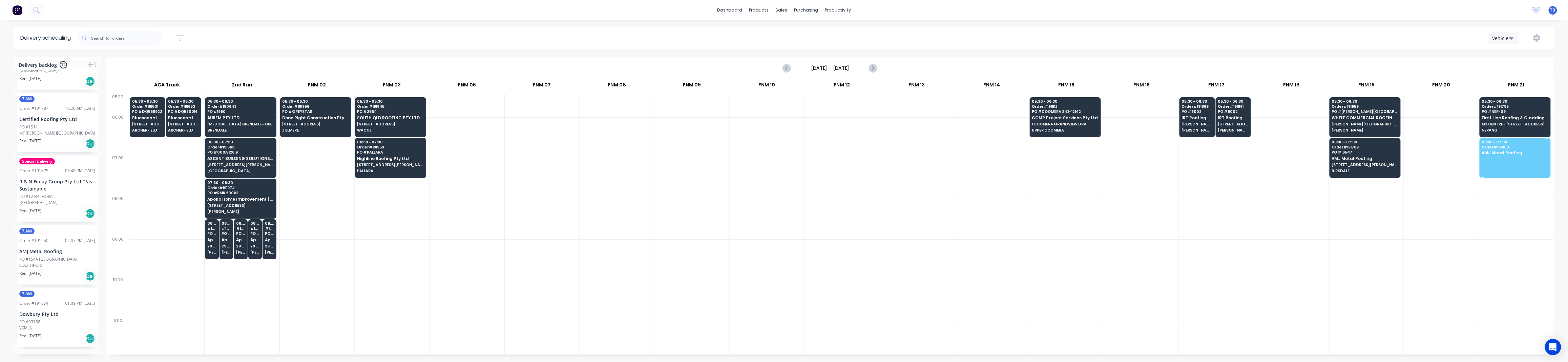
drag, startPoint x: 39, startPoint y: 260, endPoint x: 1521, endPoint y: 152, distance: 1485.9
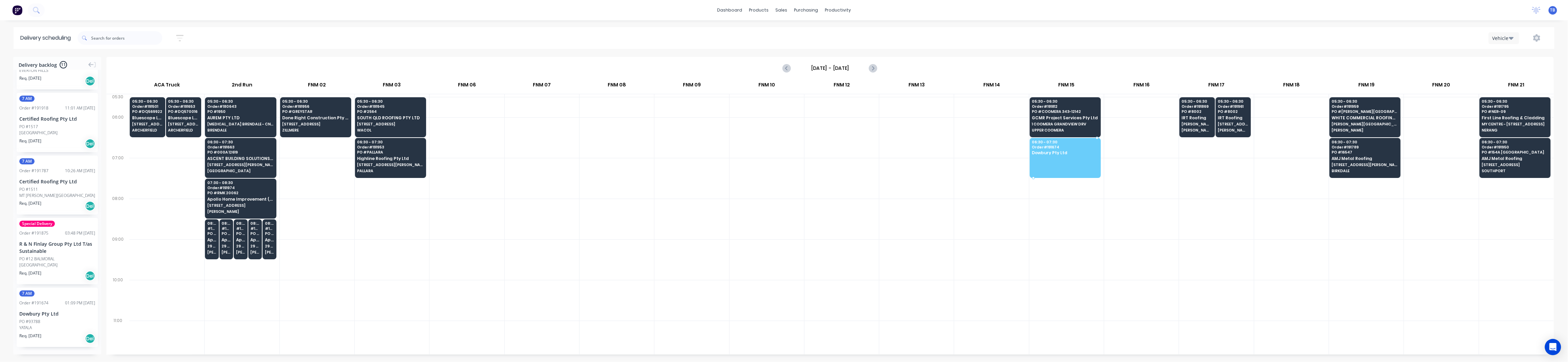
drag, startPoint x: 30, startPoint y: 324, endPoint x: 1073, endPoint y: 146, distance: 1058.1
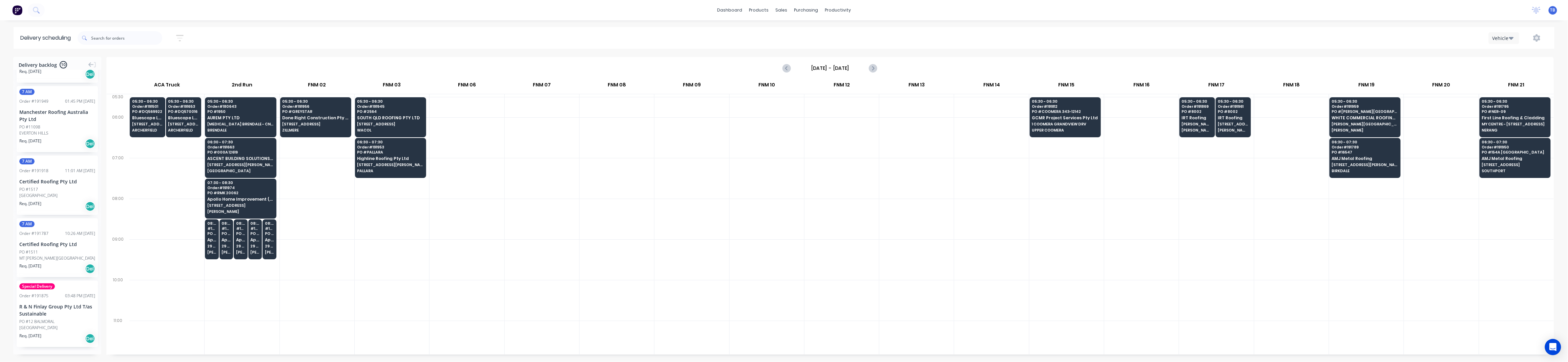
scroll to position [386, 0]
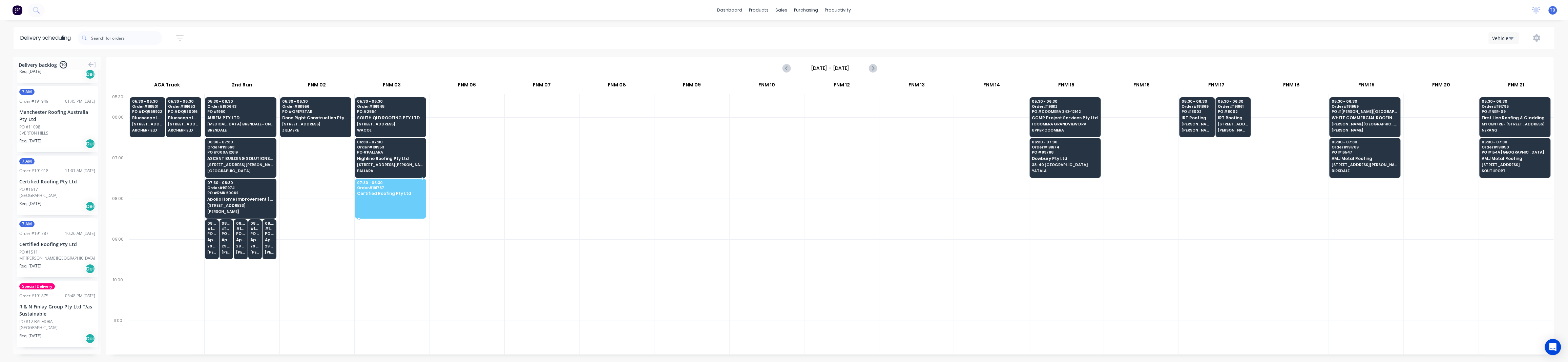
drag, startPoint x: 40, startPoint y: 253, endPoint x: 369, endPoint y: 188, distance: 335.4
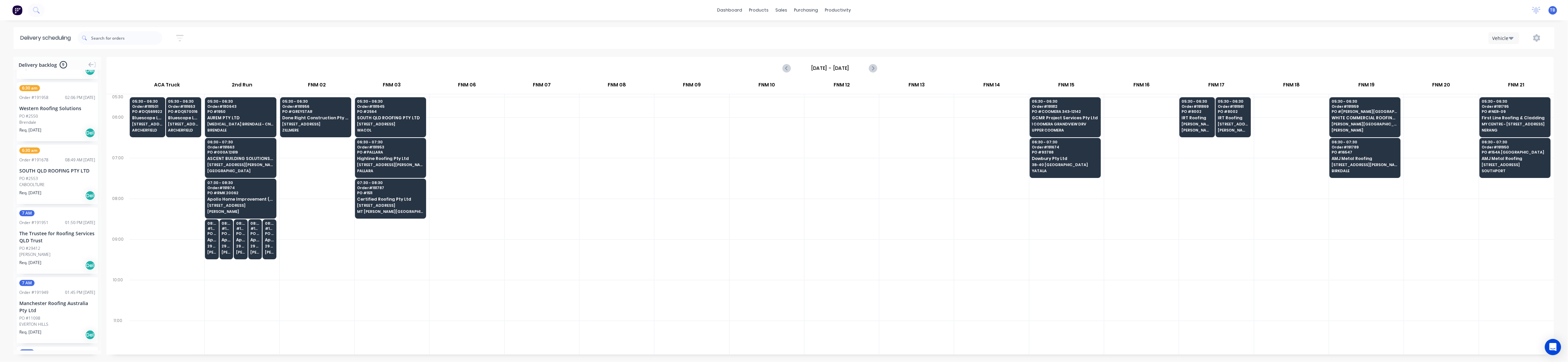
scroll to position [143, 0]
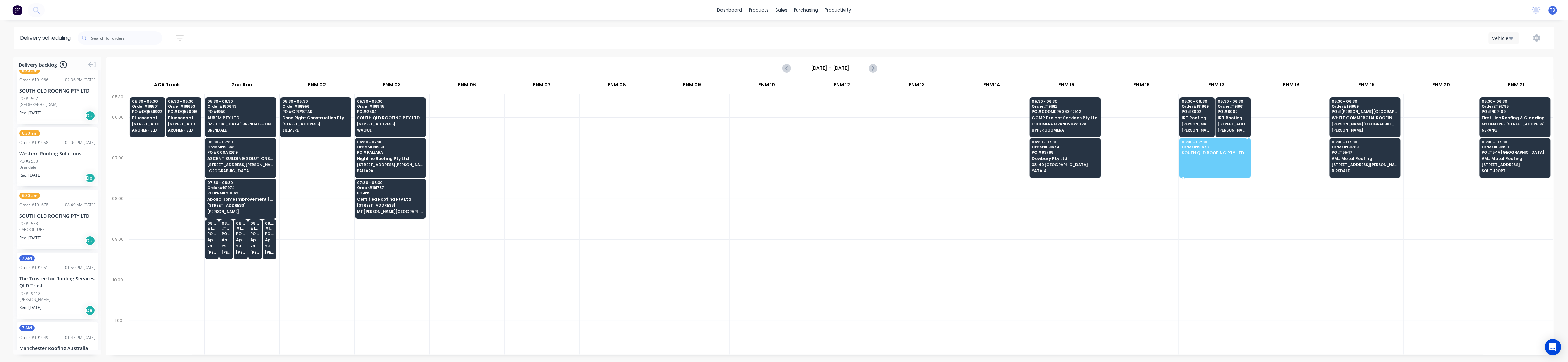
drag, startPoint x: 27, startPoint y: 239, endPoint x: 1192, endPoint y: 154, distance: 1168.1
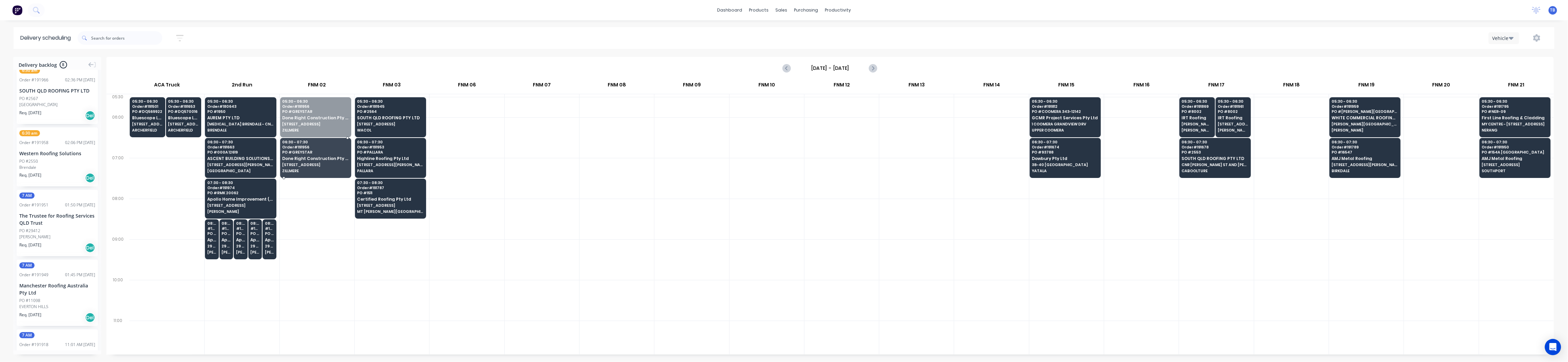
drag, startPoint x: 320, startPoint y: 121, endPoint x: 321, endPoint y: 161, distance: 40.0
drag, startPoint x: 35, startPoint y: 104, endPoint x: 300, endPoint y: 107, distance: 265.0
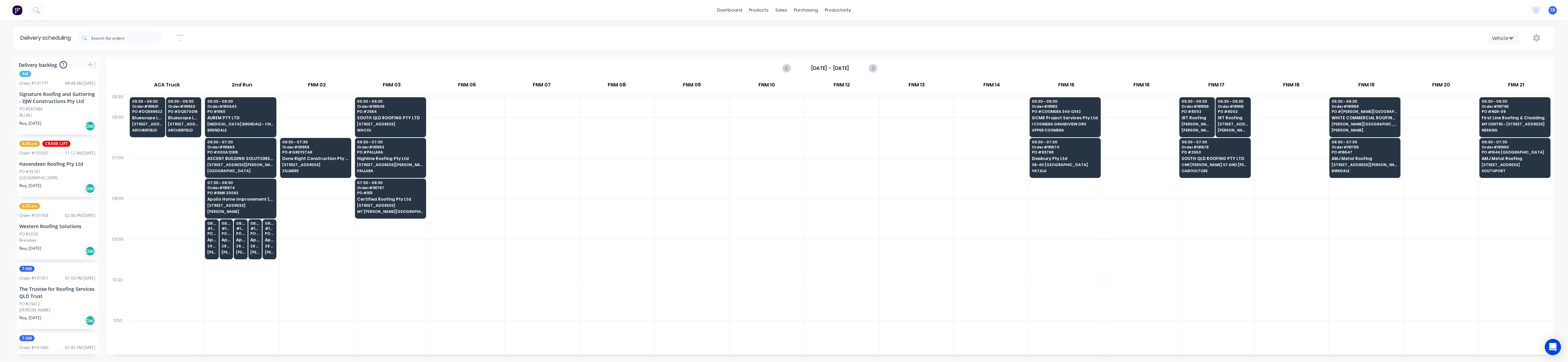
scroll to position [7, 0]
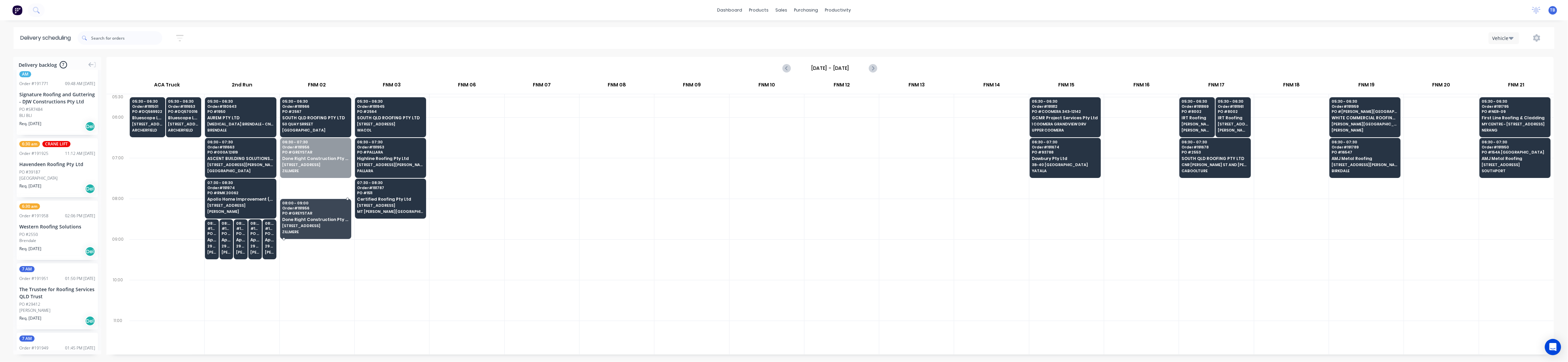
drag, startPoint x: 315, startPoint y: 162, endPoint x: 316, endPoint y: 212, distance: 50.0
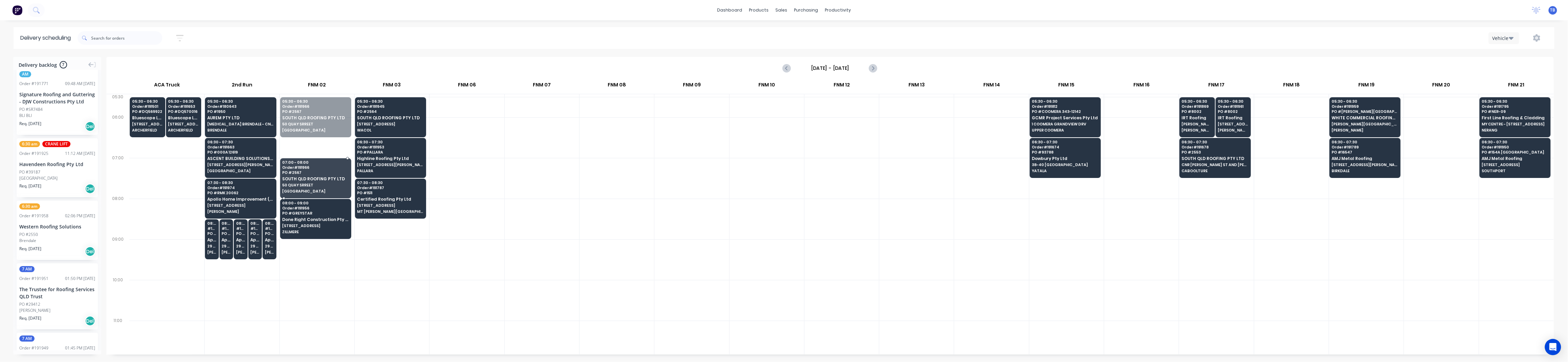
drag, startPoint x: 311, startPoint y: 124, endPoint x: 313, endPoint y: 181, distance: 57.0
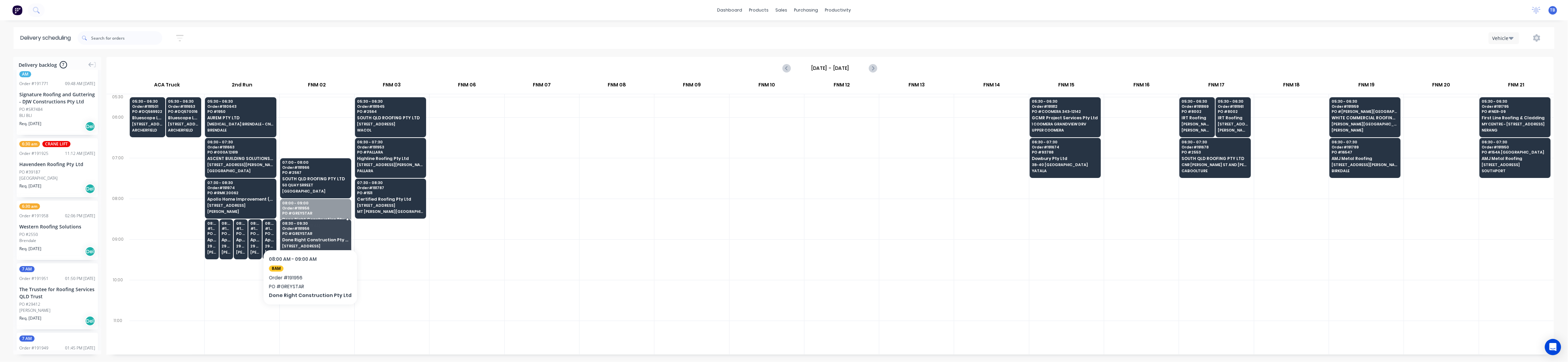
drag, startPoint x: 307, startPoint y: 227, endPoint x: 307, endPoint y: 249, distance: 22.0
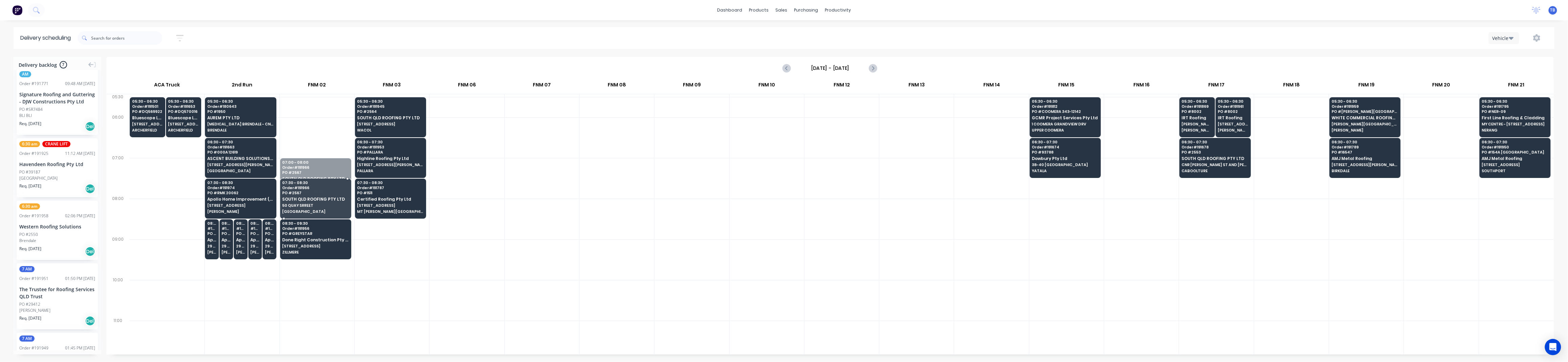
drag, startPoint x: 310, startPoint y: 201, endPoint x: 310, endPoint y: 215, distance: 14.0
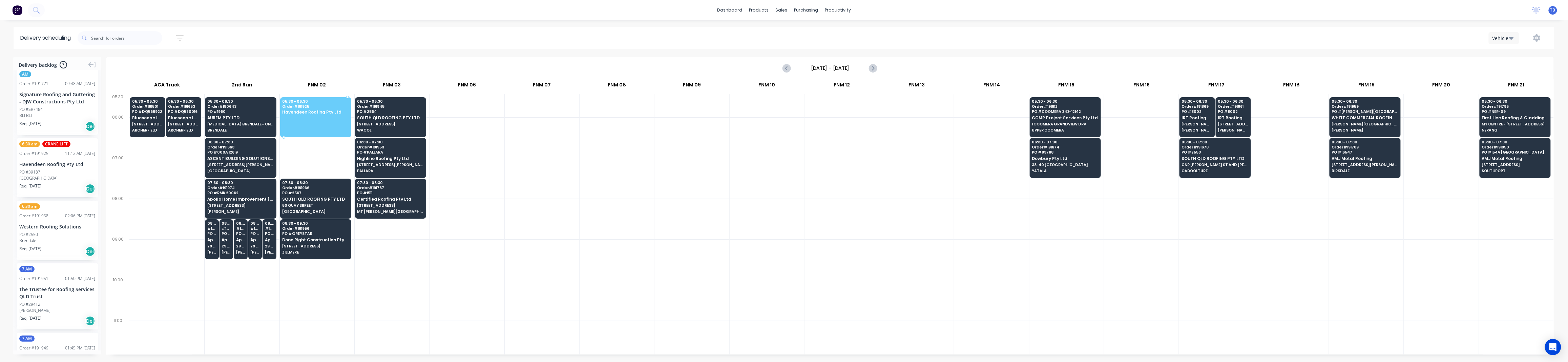
drag, startPoint x: 47, startPoint y: 183, endPoint x: 313, endPoint y: 116, distance: 274.3
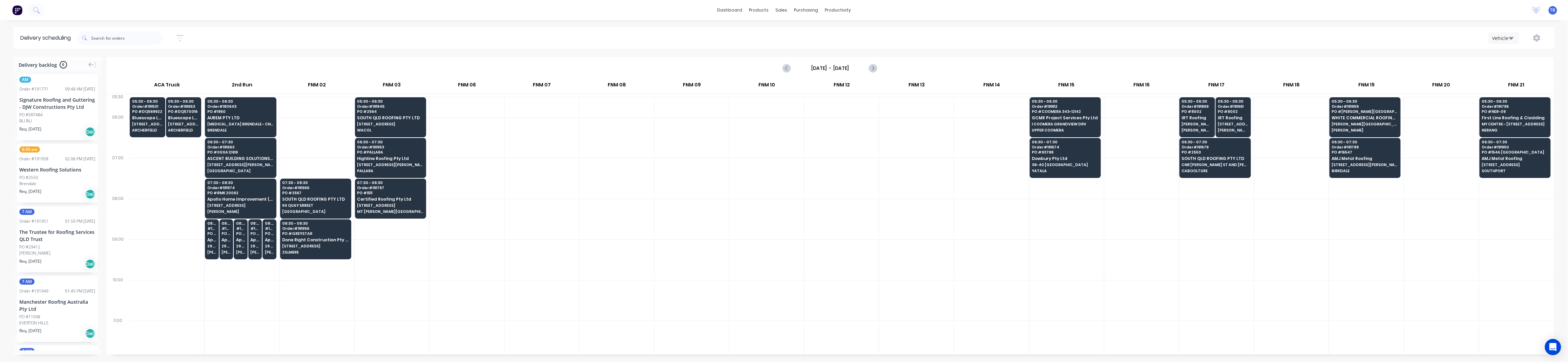
scroll to position [0, 0]
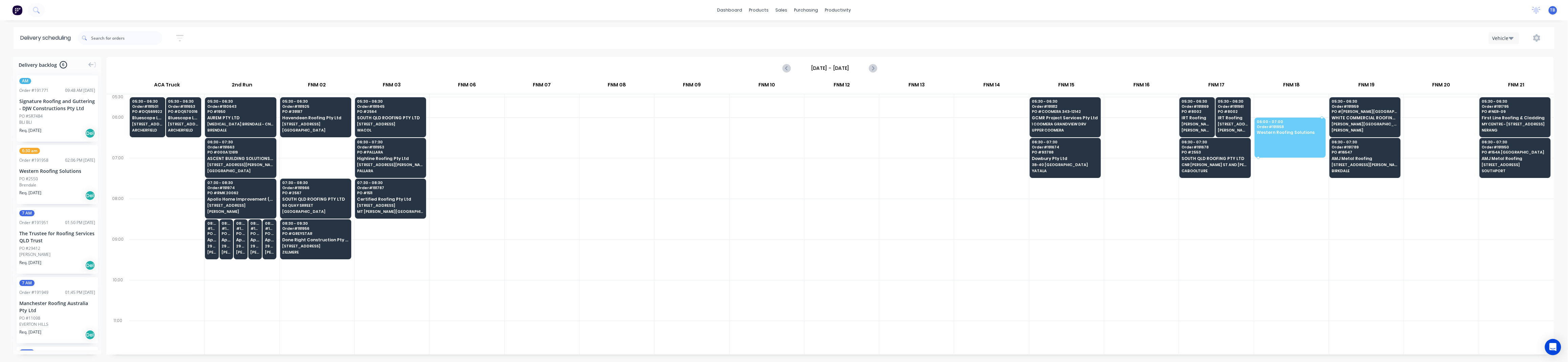
drag, startPoint x: 40, startPoint y: 192, endPoint x: 1267, endPoint y: 125, distance: 1228.8
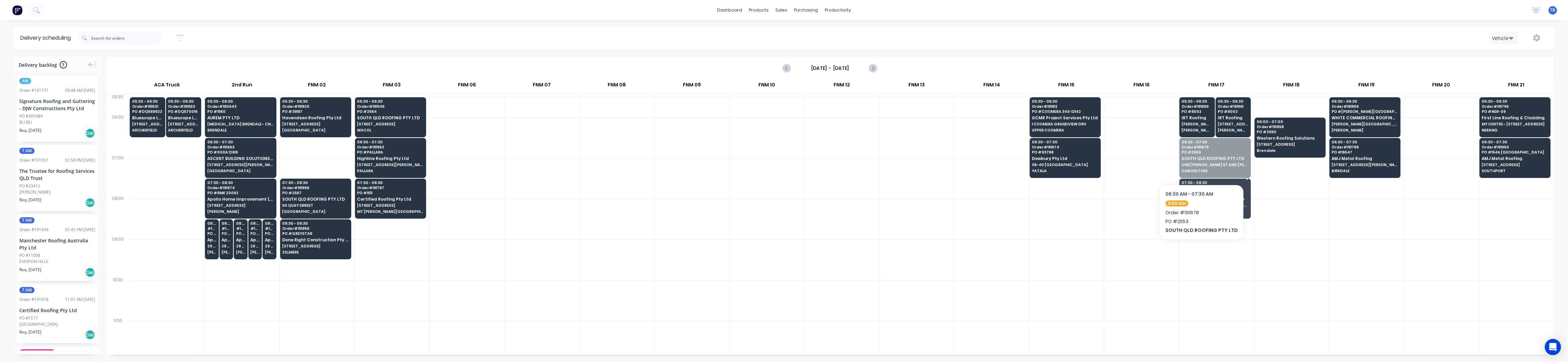
drag, startPoint x: 1197, startPoint y: 154, endPoint x: 1200, endPoint y: 164, distance: 10.4
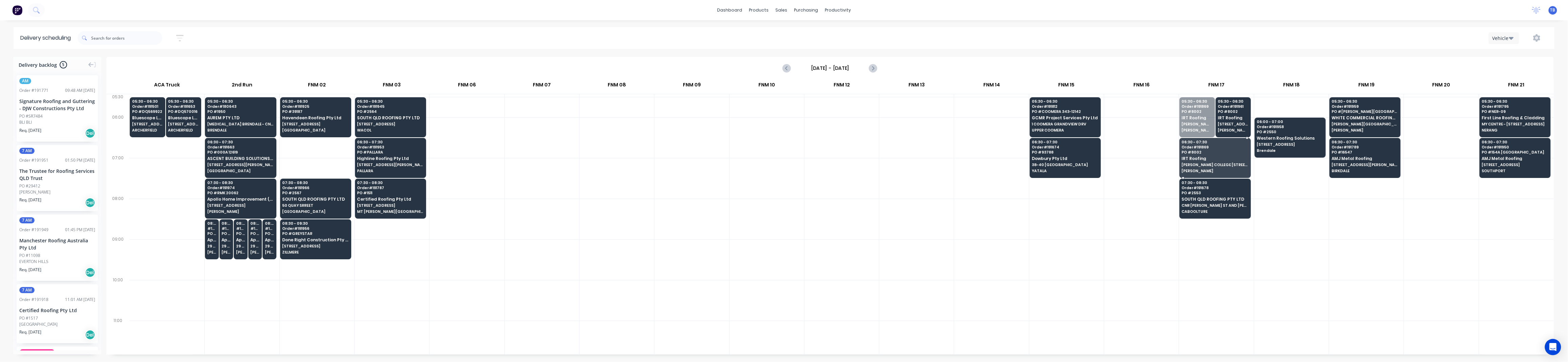
drag, startPoint x: 1191, startPoint y: 122, endPoint x: 1192, endPoint y: 158, distance: 36.0
drag, startPoint x: 1205, startPoint y: 122, endPoint x: 1208, endPoint y: 156, distance: 34.1
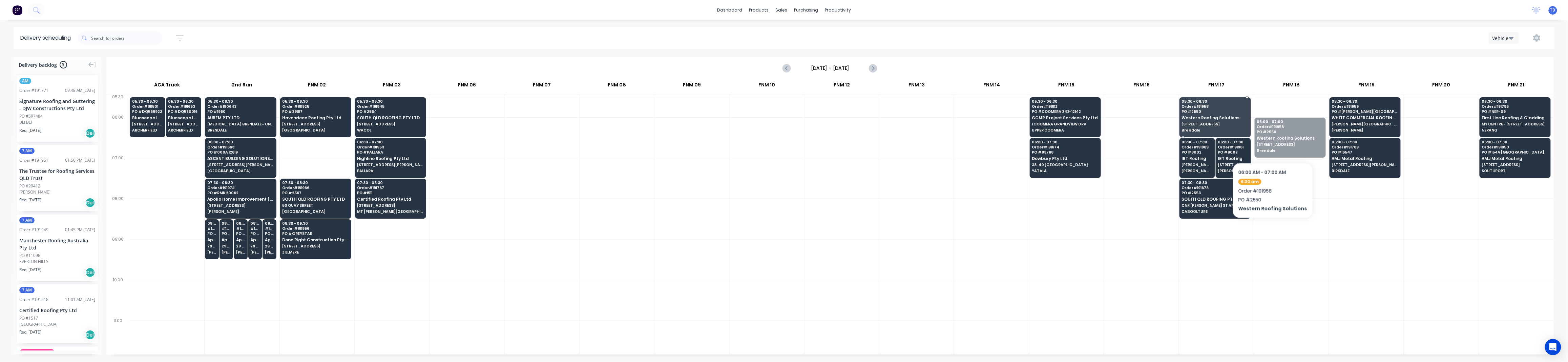
drag, startPoint x: 1278, startPoint y: 147, endPoint x: 1199, endPoint y: 116, distance: 84.9
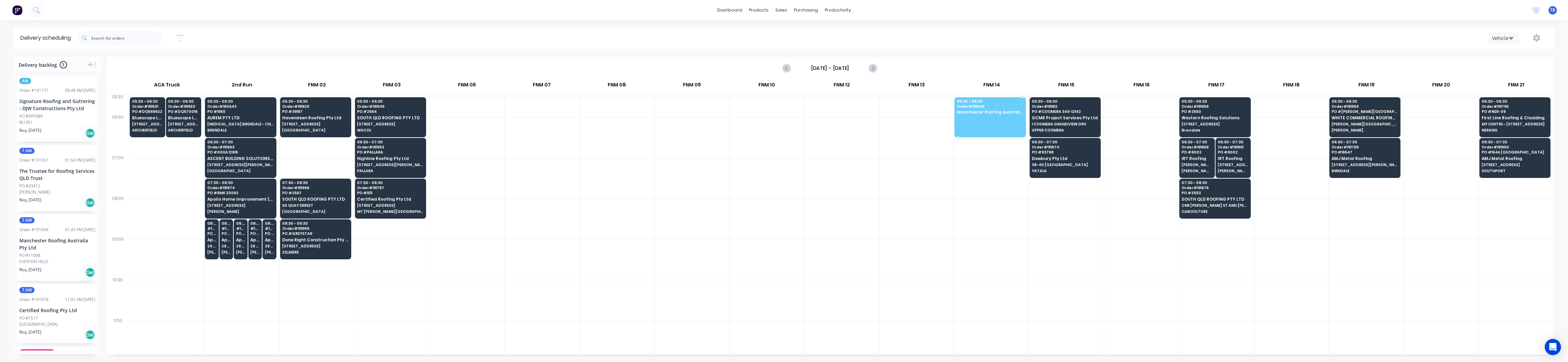
drag, startPoint x: 46, startPoint y: 268, endPoint x: 964, endPoint y: 114, distance: 930.8
click at [595, 237] on div at bounding box center [617, 219] width 74 height 41
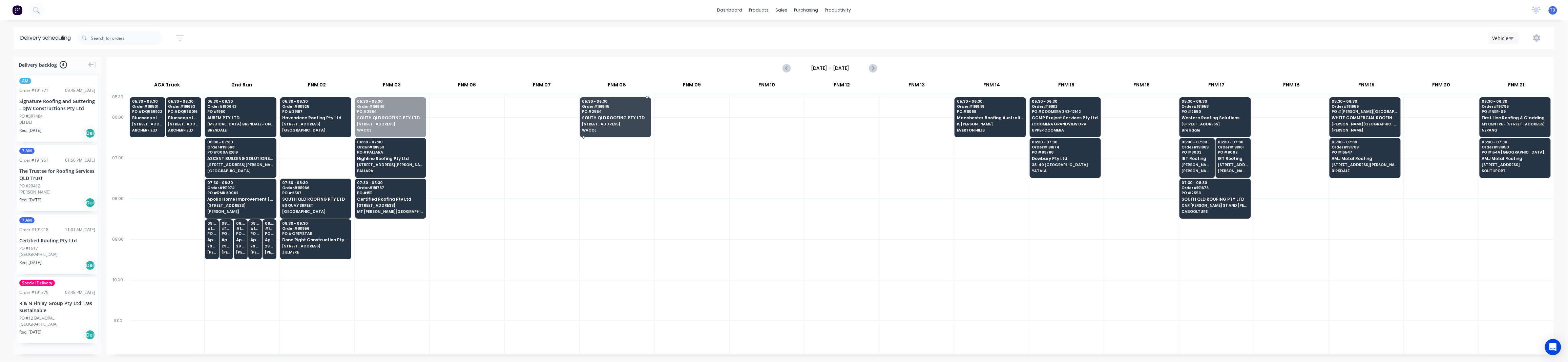
drag, startPoint x: 389, startPoint y: 118, endPoint x: 617, endPoint y: 119, distance: 228.0
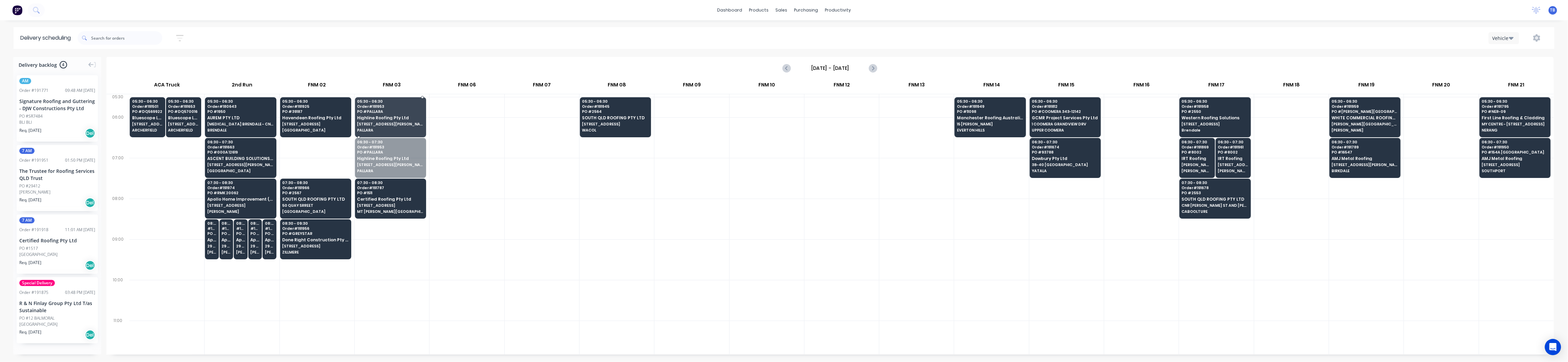
drag, startPoint x: 389, startPoint y: 161, endPoint x: 395, endPoint y: 124, distance: 37.5
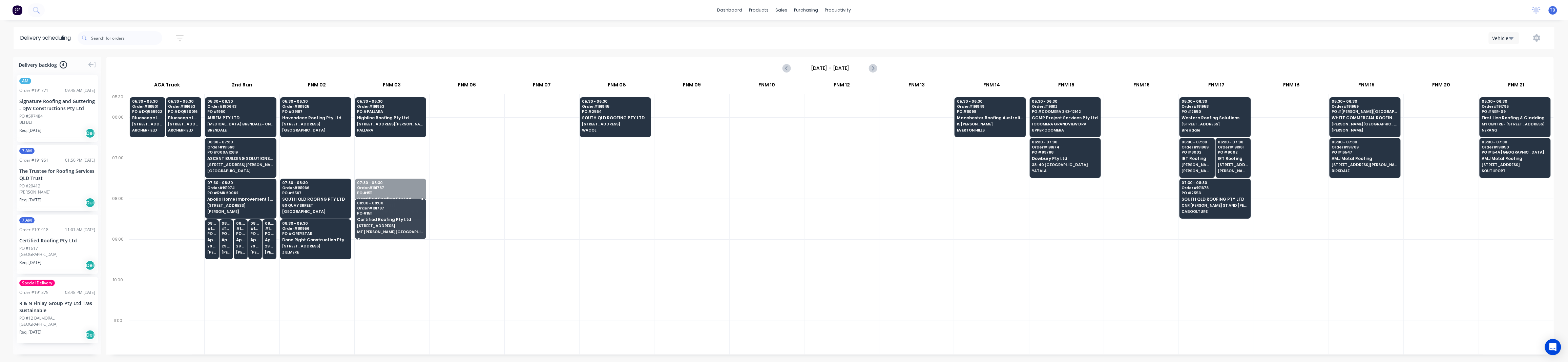
drag, startPoint x: 382, startPoint y: 196, endPoint x: 389, endPoint y: 211, distance: 16.6
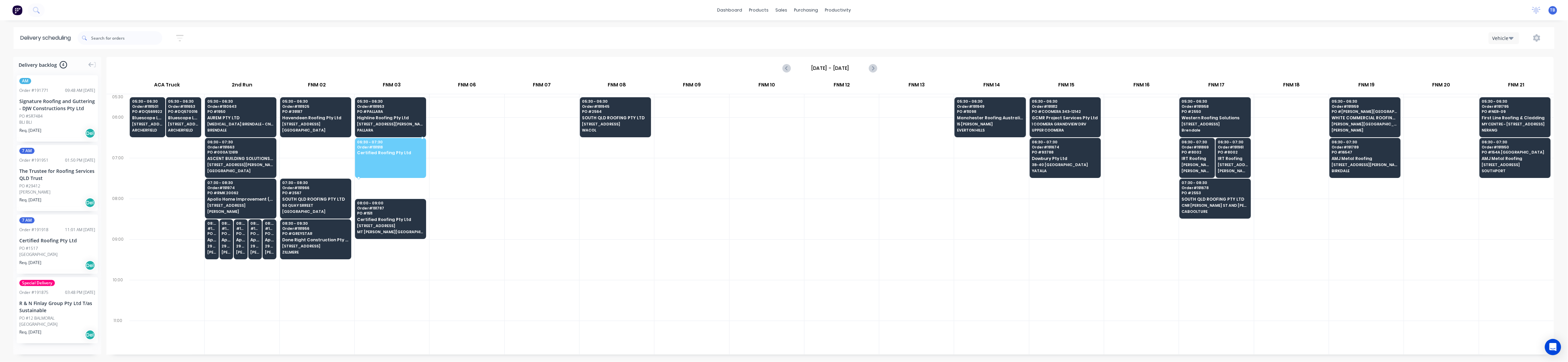
drag, startPoint x: 47, startPoint y: 259, endPoint x: 412, endPoint y: 149, distance: 381.2
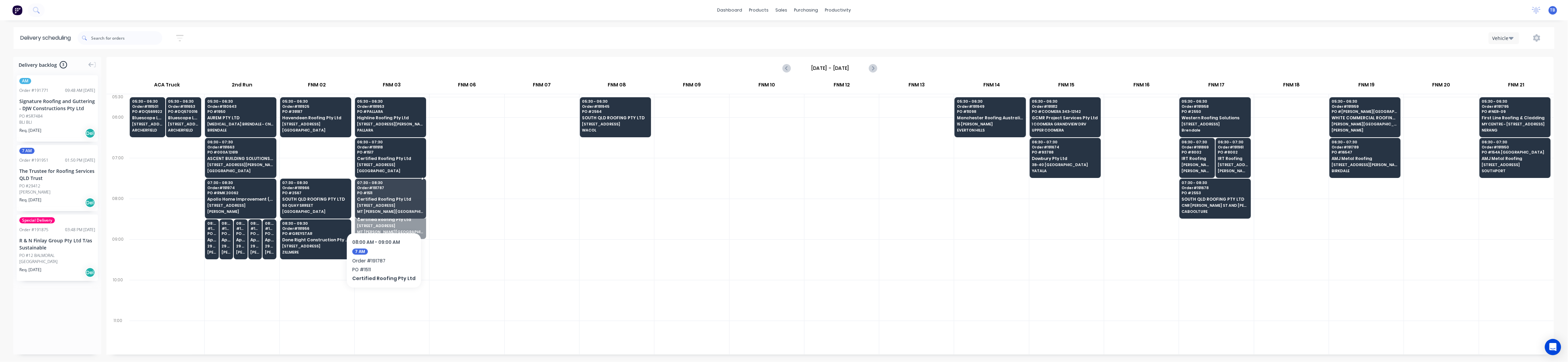
drag, startPoint x: 380, startPoint y: 218, endPoint x: 385, endPoint y: 196, distance: 22.6
click at [541, 233] on div at bounding box center [542, 219] width 74 height 41
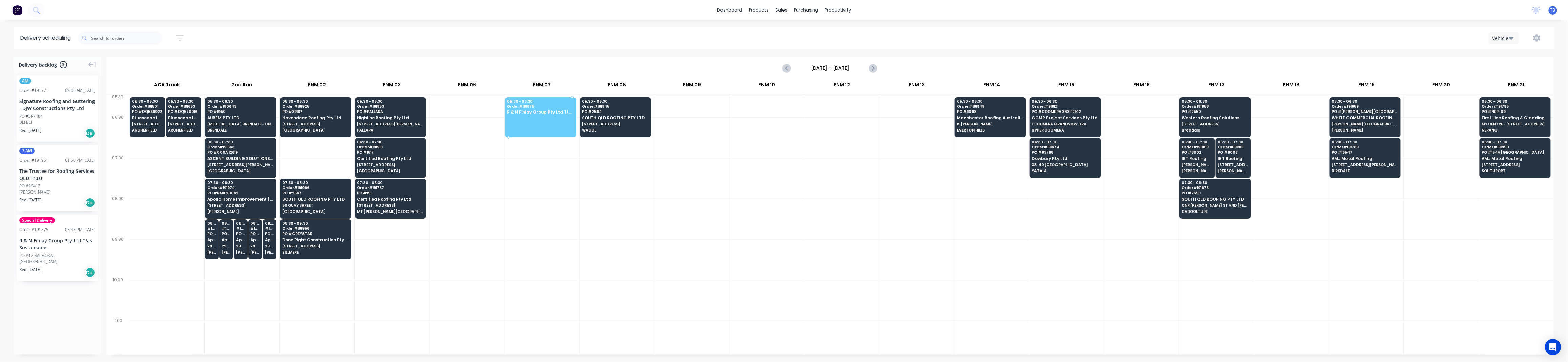
drag, startPoint x: 44, startPoint y: 246, endPoint x: 530, endPoint y: 112, distance: 504.1
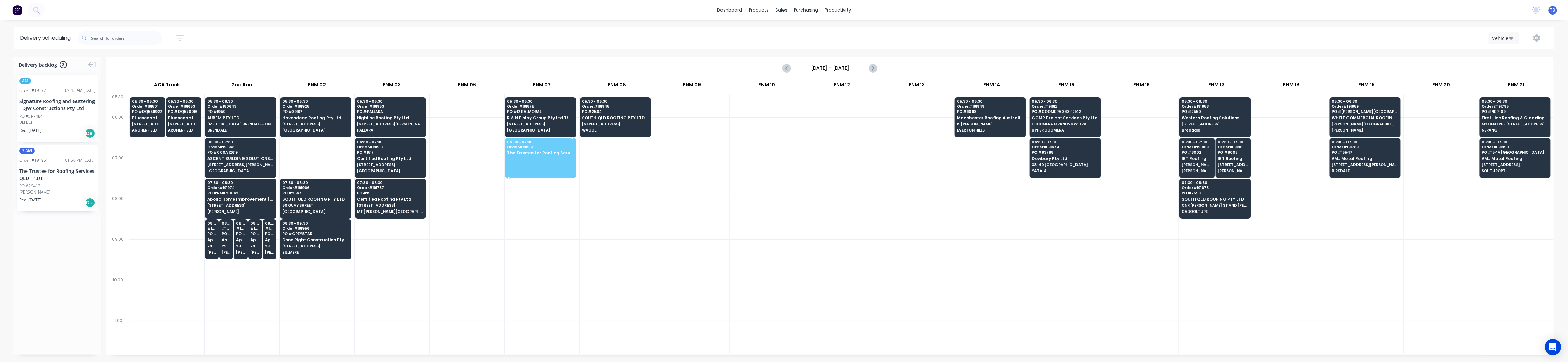
drag, startPoint x: 44, startPoint y: 182, endPoint x: 535, endPoint y: 154, distance: 491.8
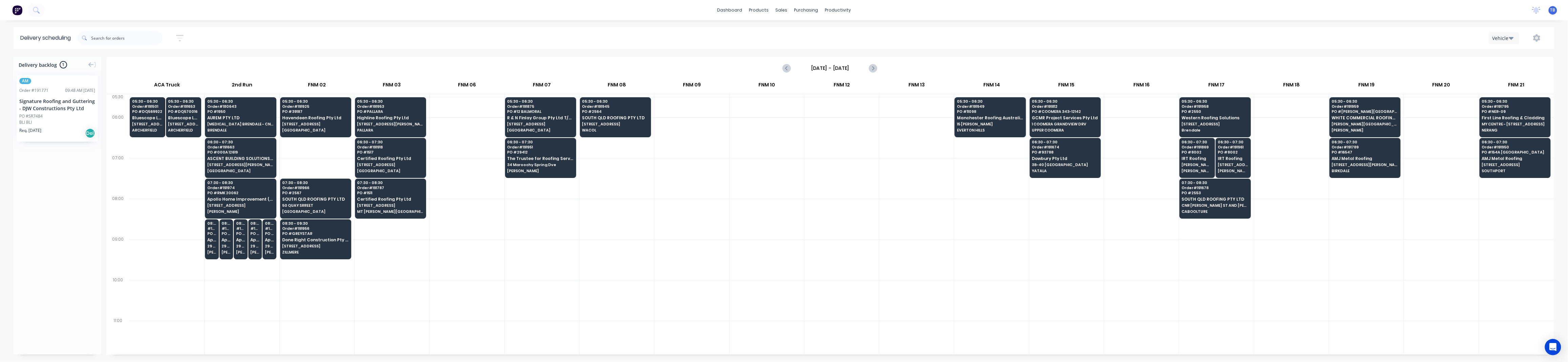
click at [595, 271] on div at bounding box center [617, 260] width 74 height 41
drag, startPoint x: 38, startPoint y: 108, endPoint x: 527, endPoint y: 194, distance: 496.5
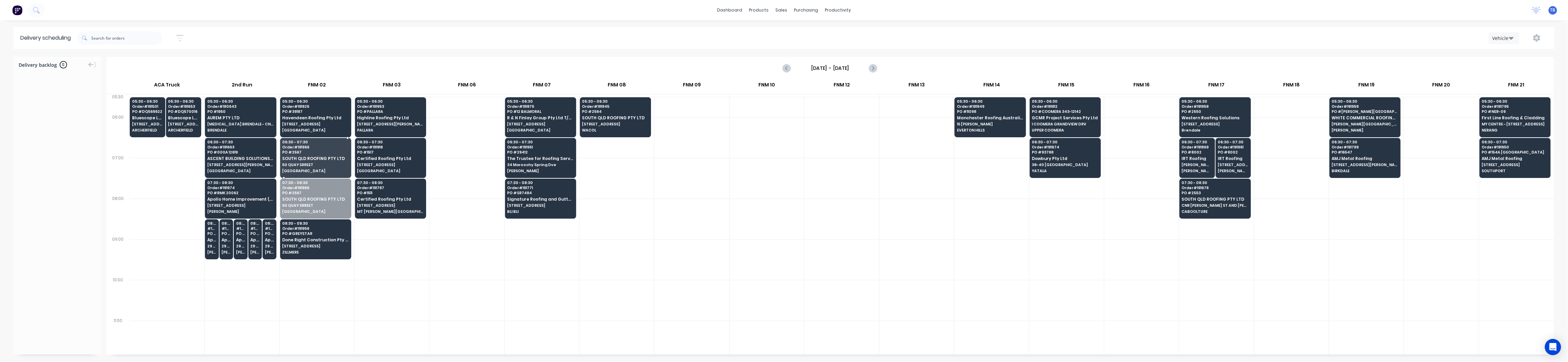
drag, startPoint x: 309, startPoint y: 196, endPoint x: 312, endPoint y: 166, distance: 30.1
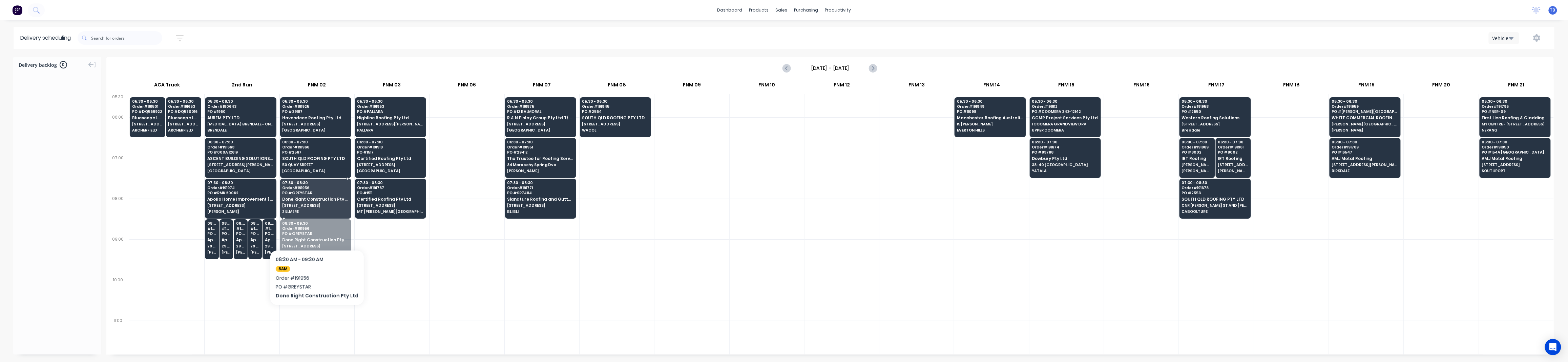
drag, startPoint x: 312, startPoint y: 238, endPoint x: 322, endPoint y: 202, distance: 37.4
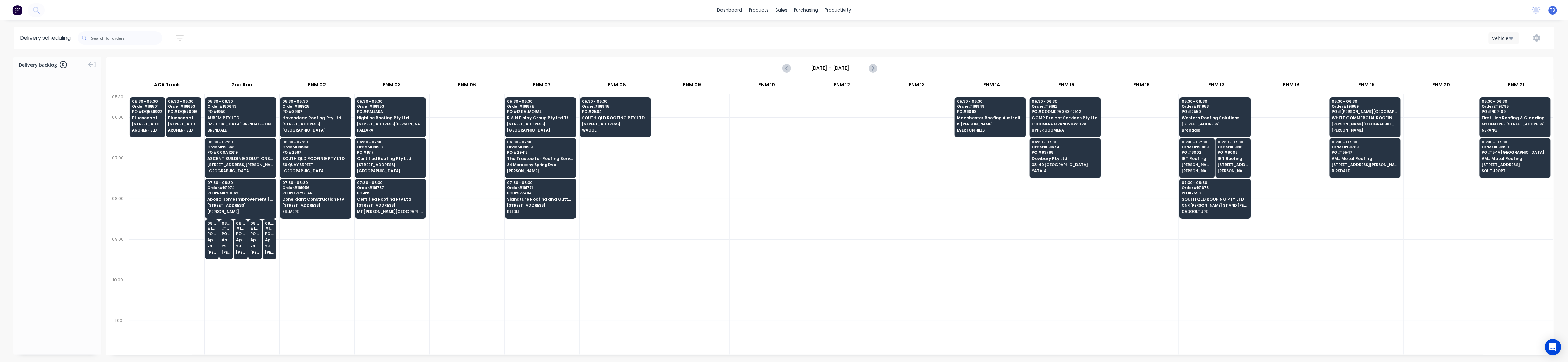
click at [589, 316] on div at bounding box center [617, 300] width 74 height 41
click at [183, 35] on icon "button" at bounding box center [180, 38] width 7 height 7
click at [155, 89] on div "Sort by Suburb" at bounding box center [149, 84] width 64 height 10
click at [153, 85] on span "Sort by Suburb" at bounding box center [143, 84] width 44 height 7
click at [148, 108] on div "Filter by labels" at bounding box center [144, 105] width 47 height 7
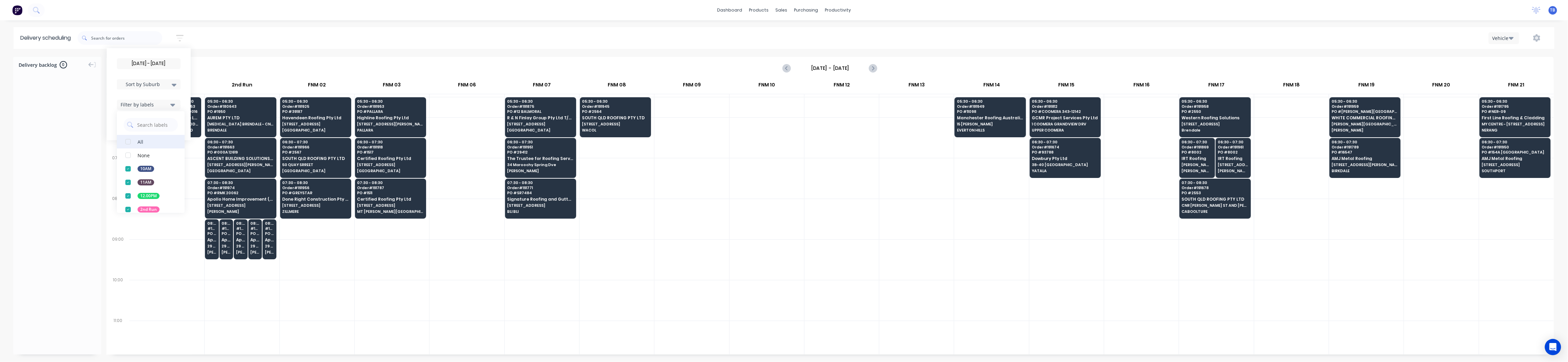
click at [129, 144] on div "button" at bounding box center [128, 141] width 13 height 13
click at [286, 58] on div "[DATE] - [DATE]" at bounding box center [830, 68] width 1446 height 21
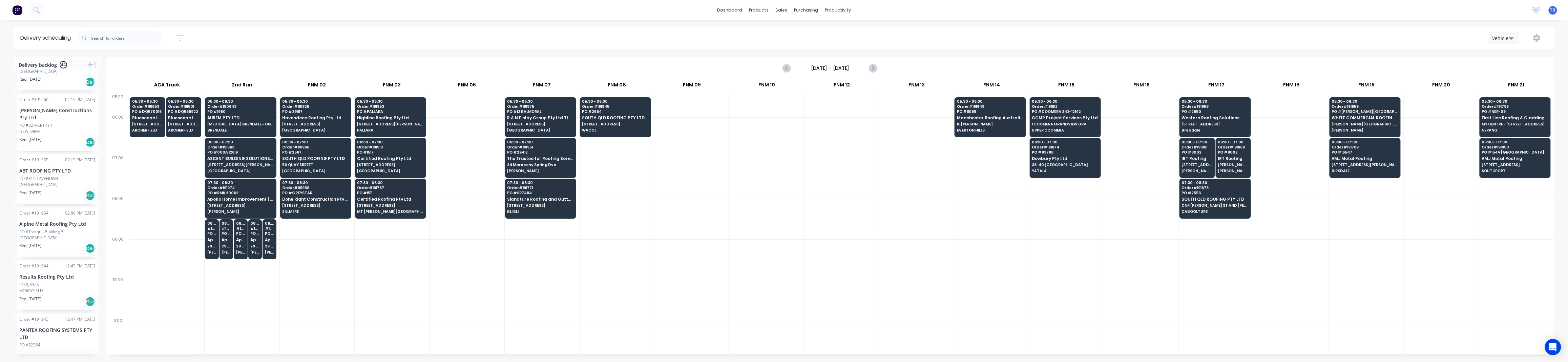
scroll to position [181, 0]
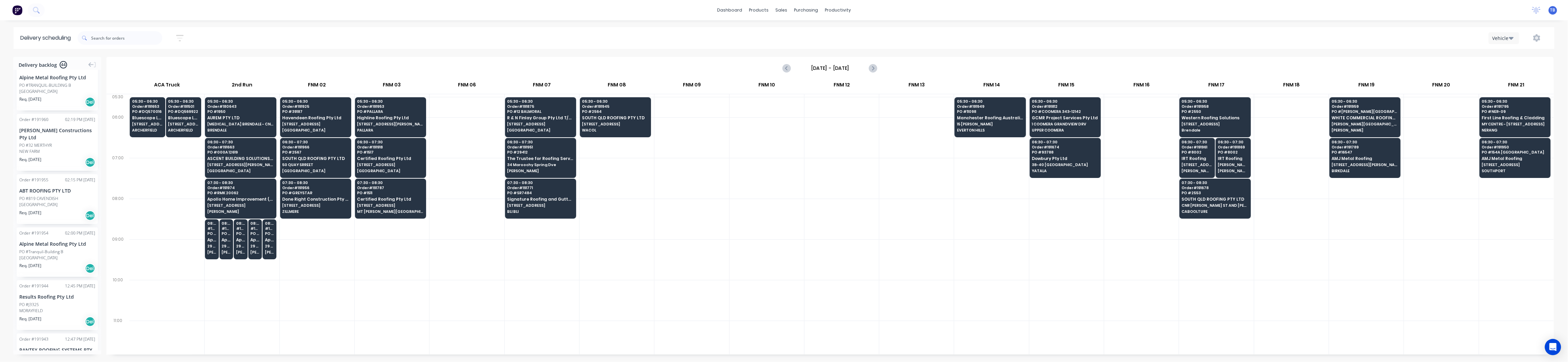
click at [183, 40] on icon "button" at bounding box center [180, 38] width 7 height 9
click at [143, 83] on span "Sort by Suburb" at bounding box center [143, 84] width 44 height 7
click at [142, 156] on div "Suburb" at bounding box center [149, 160] width 64 height 12
click at [250, 45] on div "[DATE] - [DATE] Sort by Suburb Created date Required date Order number Customer…" at bounding box center [816, 38] width 1477 height 19
drag, startPoint x: 47, startPoint y: 147, endPoint x: 1357, endPoint y: 196, distance: 1310.9
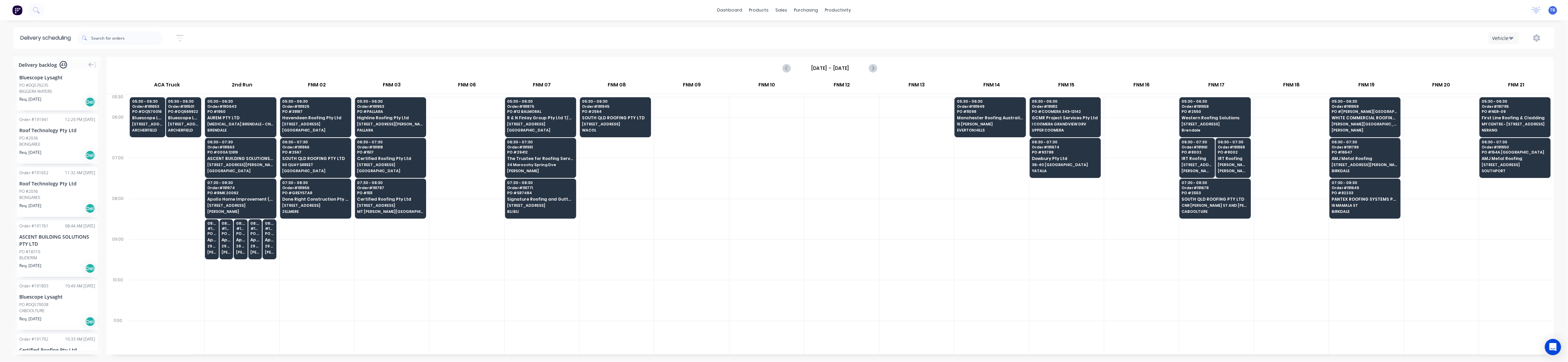
click at [709, 266] on div at bounding box center [691, 260] width 74 height 41
drag, startPoint x: 25, startPoint y: 140, endPoint x: 1201, endPoint y: 235, distance: 1179.8
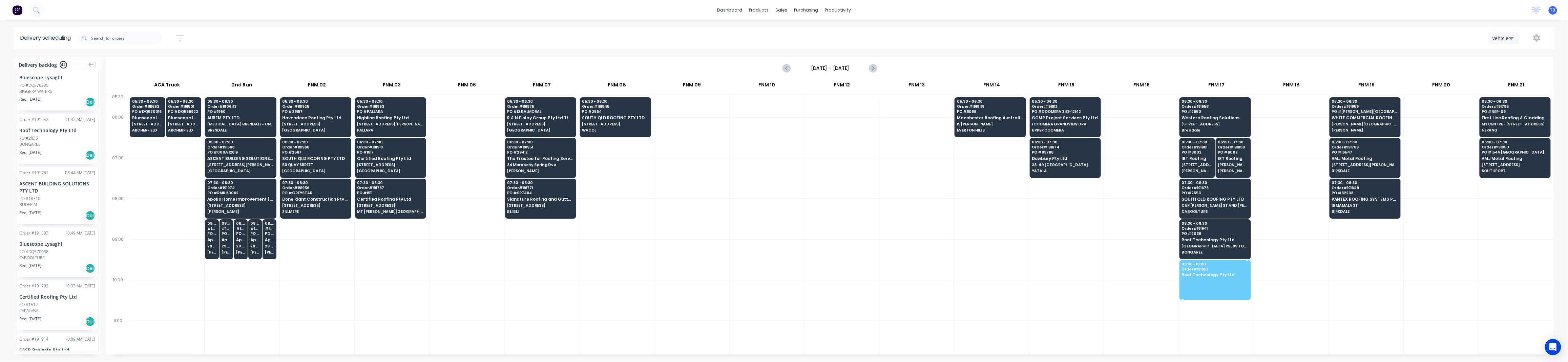
drag, startPoint x: 38, startPoint y: 146, endPoint x: 1212, endPoint y: 277, distance: 1181.3
drag, startPoint x: 1217, startPoint y: 283, endPoint x: 1225, endPoint y: 250, distance: 34.0
drag, startPoint x: 1188, startPoint y: 244, endPoint x: 1189, endPoint y: 283, distance: 39.0
drag, startPoint x: 1201, startPoint y: 250, endPoint x: 1201, endPoint y: 260, distance: 10.0
drag, startPoint x: 38, startPoint y: 208, endPoint x: 1193, endPoint y: 235, distance: 1155.3
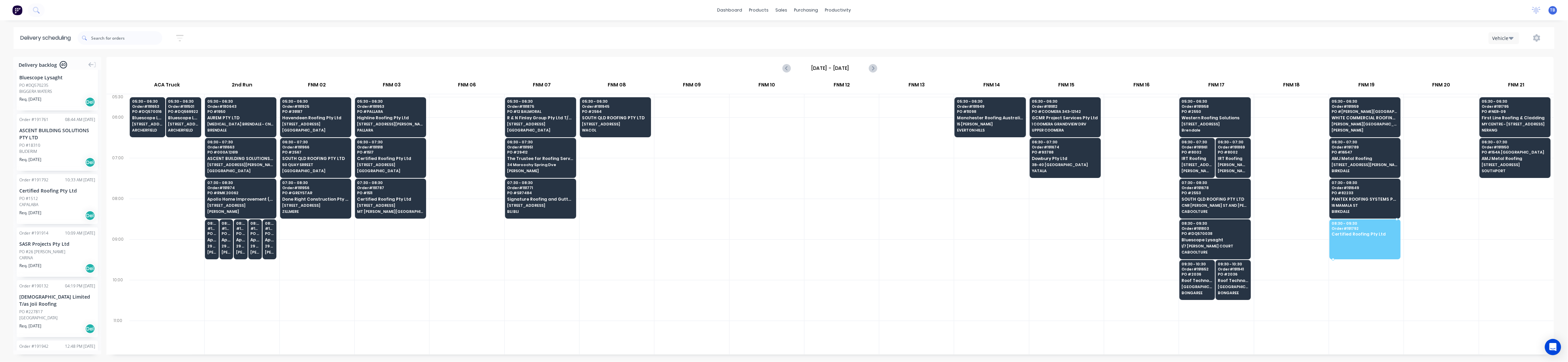
drag, startPoint x: 44, startPoint y: 201, endPoint x: 1335, endPoint y: 236, distance: 1291.5
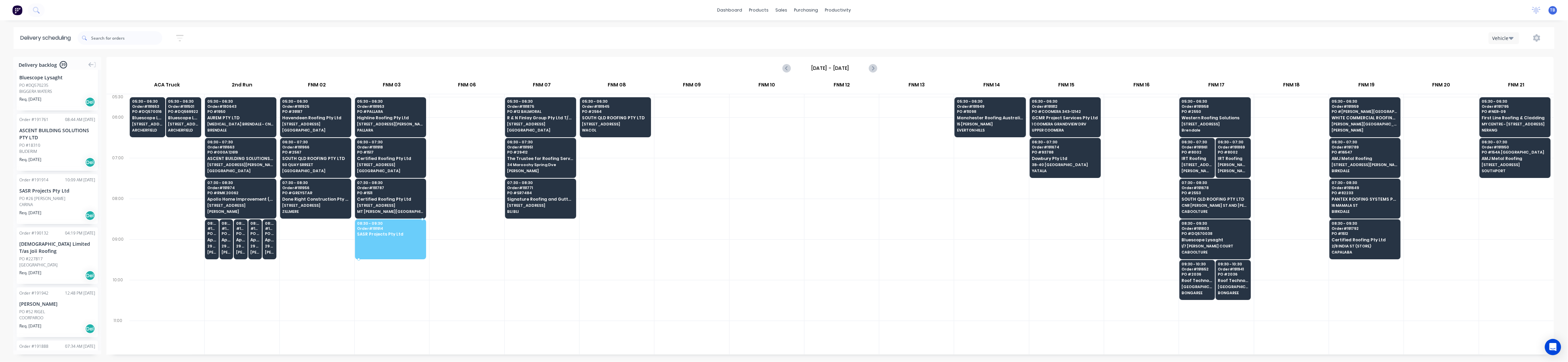
drag, startPoint x: 29, startPoint y: 201, endPoint x: 383, endPoint y: 235, distance: 355.6
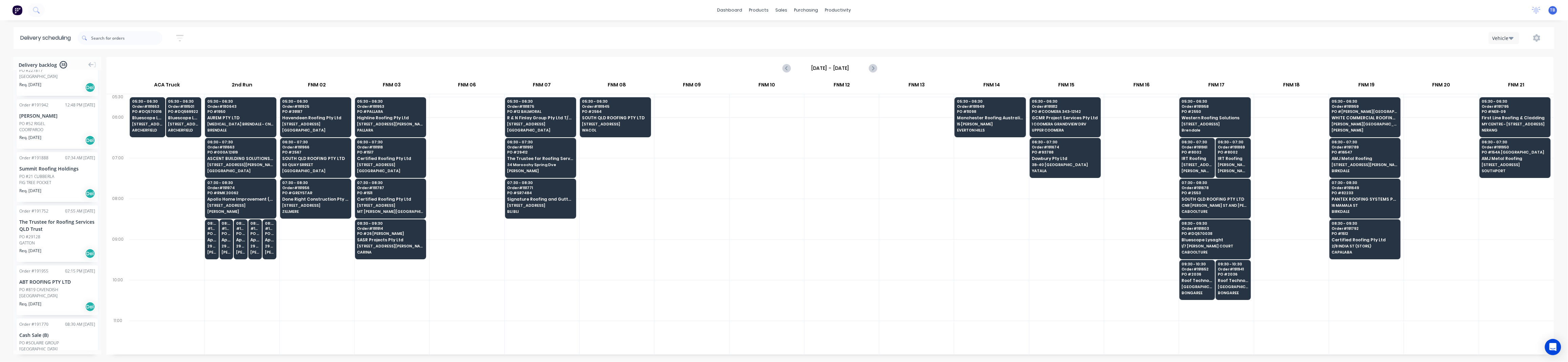
scroll to position [316, 0]
click at [500, 264] on div at bounding box center [467, 260] width 74 height 41
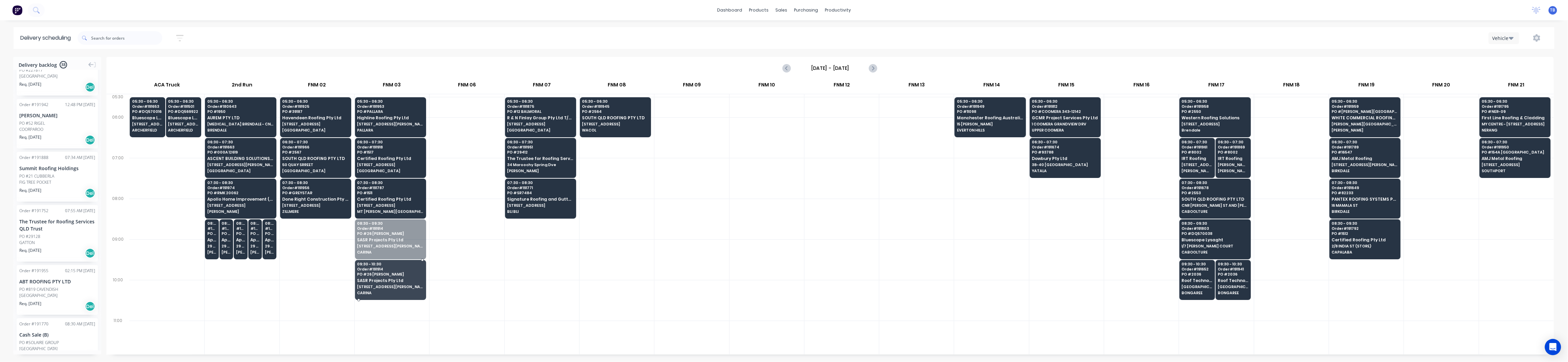
drag, startPoint x: 367, startPoint y: 229, endPoint x: 371, endPoint y: 265, distance: 36.2
drag, startPoint x: 40, startPoint y: 280, endPoint x: 379, endPoint y: 233, distance: 342.2
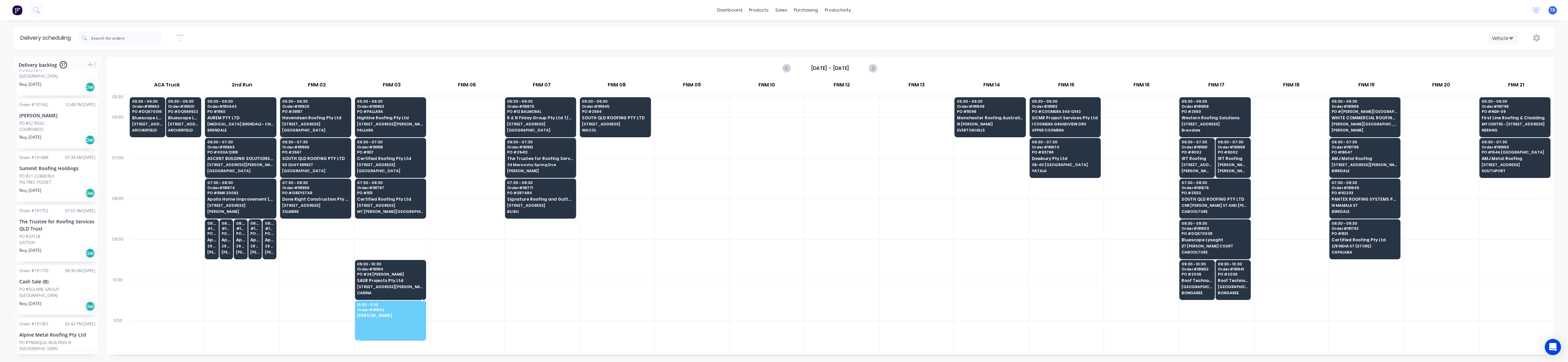
drag, startPoint x: 34, startPoint y: 113, endPoint x: 418, endPoint y: 319, distance: 435.8
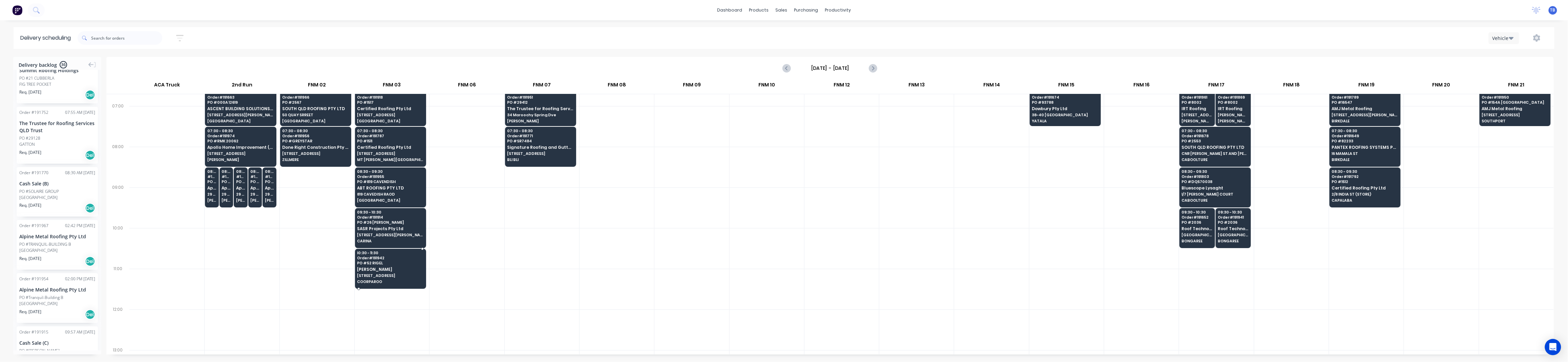
scroll to position [90, 0]
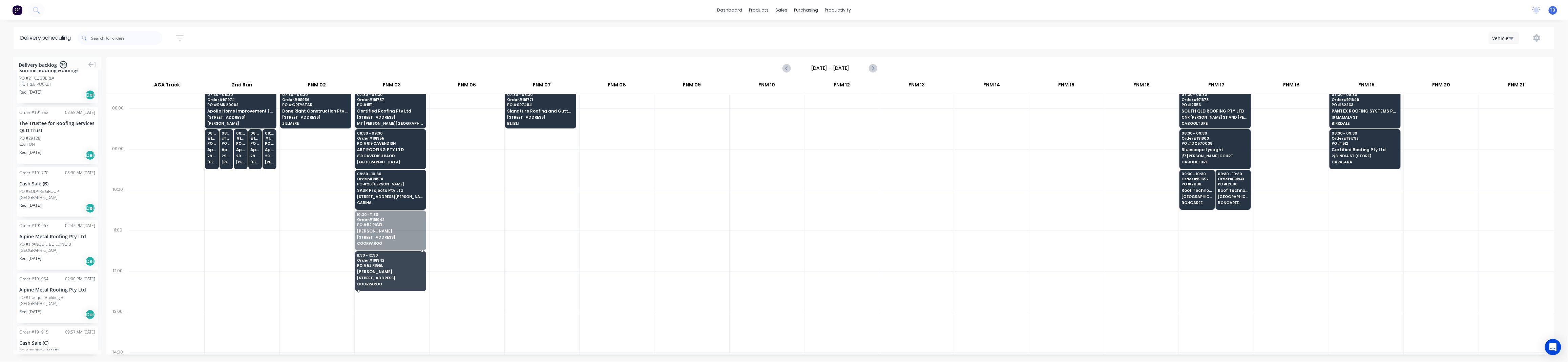
drag, startPoint x: 390, startPoint y: 227, endPoint x: 391, endPoint y: 259, distance: 32.0
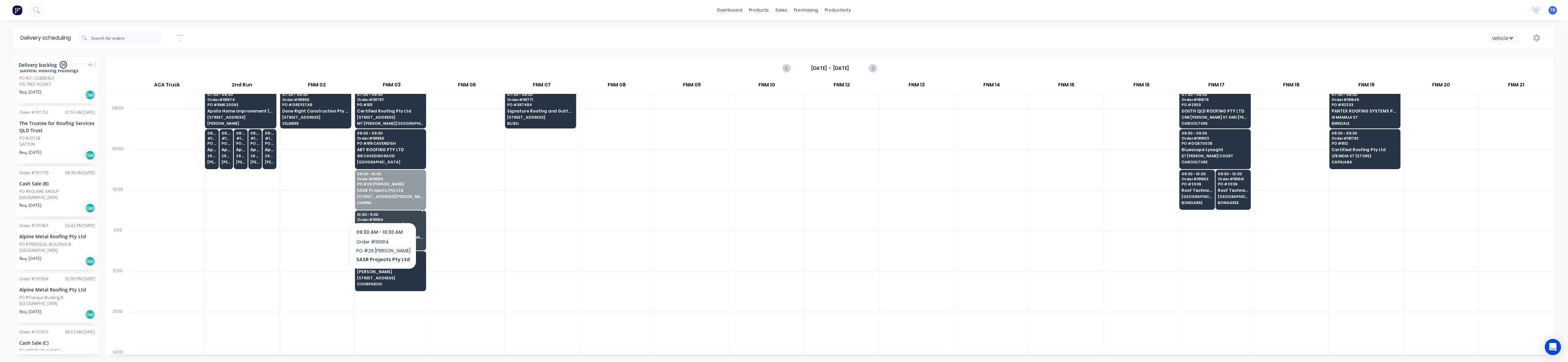
drag, startPoint x: 381, startPoint y: 205, endPoint x: 381, endPoint y: 229, distance: 24.0
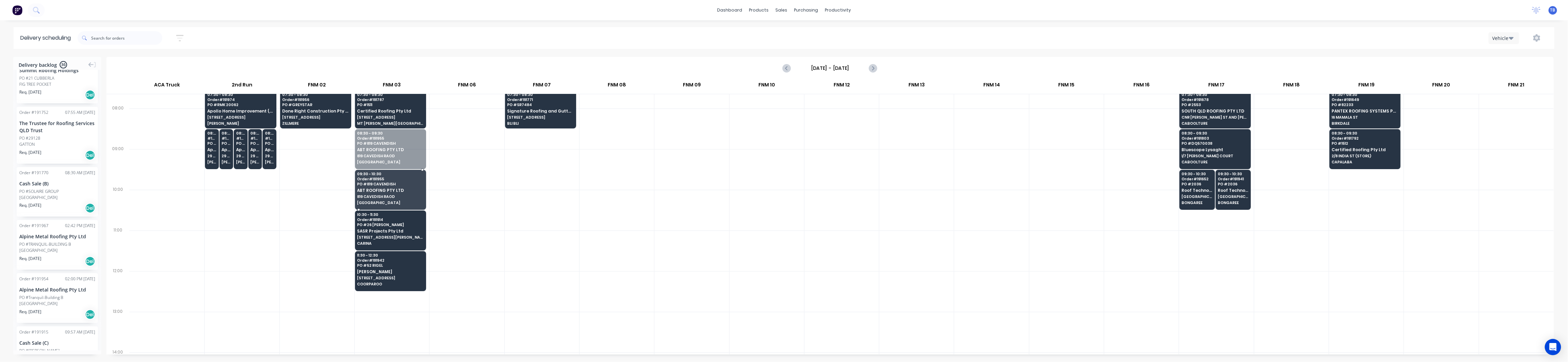
drag, startPoint x: 371, startPoint y: 152, endPoint x: 371, endPoint y: 161, distance: 9.0
drag, startPoint x: 51, startPoint y: 183, endPoint x: 365, endPoint y: 144, distance: 316.4
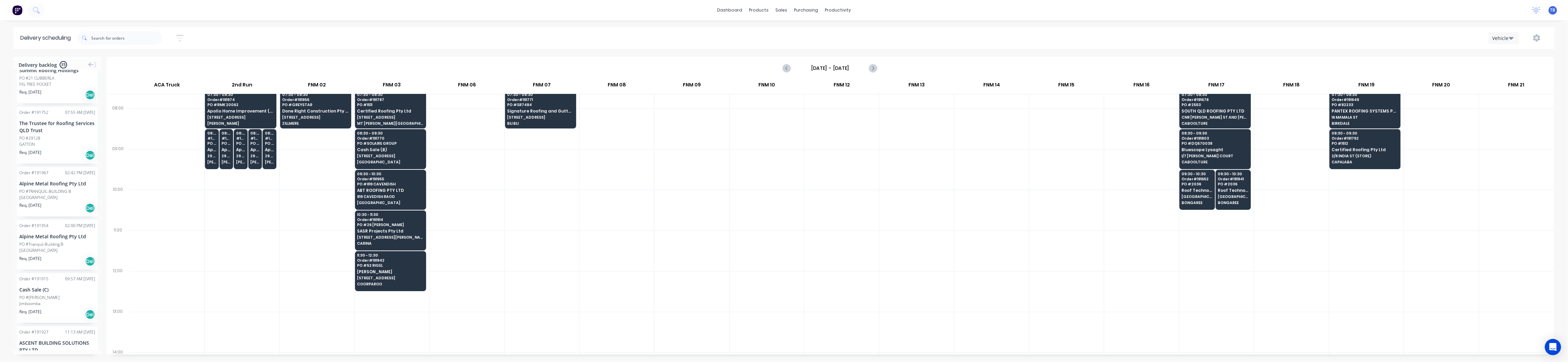
click at [649, 229] on div "05:30 - 06:30 Order # 191945 PO # 2564 SOUTH QLD ROOFING PTY LTD [STREET_ADDRES…" at bounding box center [617, 322] width 74 height 631
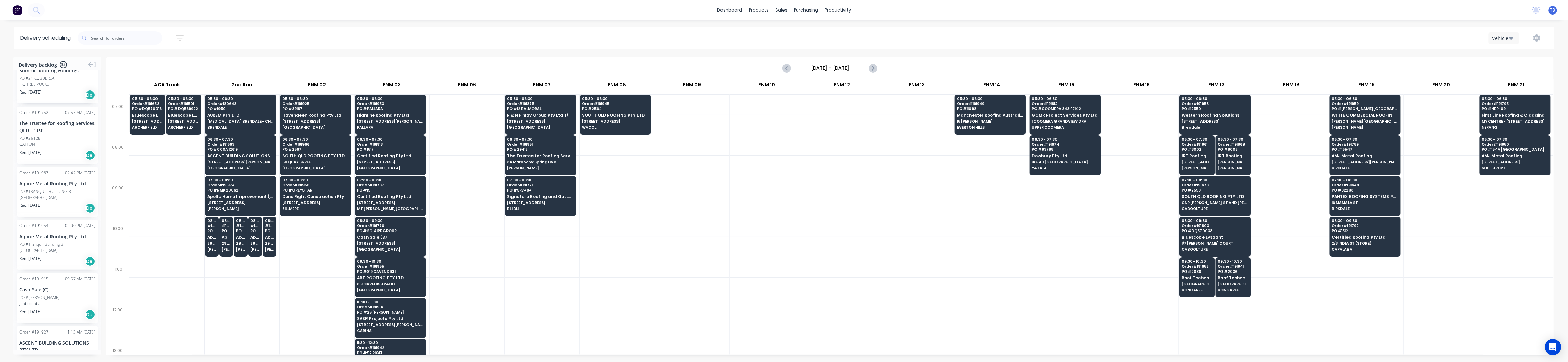
scroll to position [0, 0]
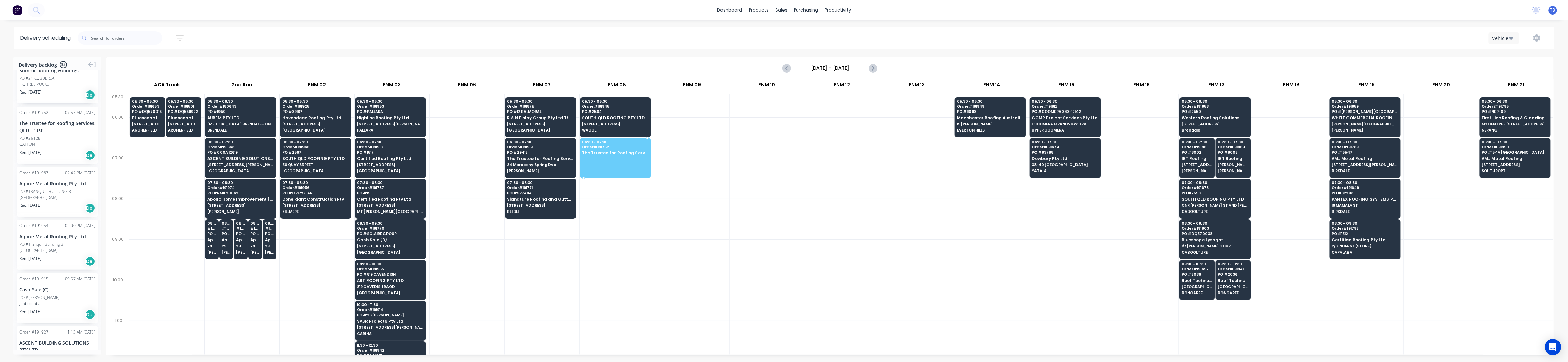
drag, startPoint x: 46, startPoint y: 129, endPoint x: 623, endPoint y: 152, distance: 577.5
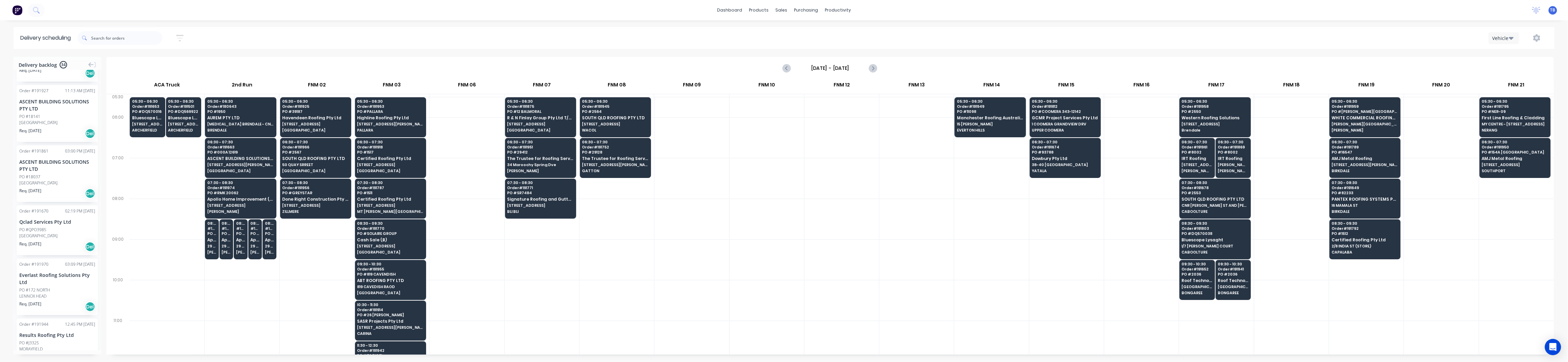
scroll to position [497, 0]
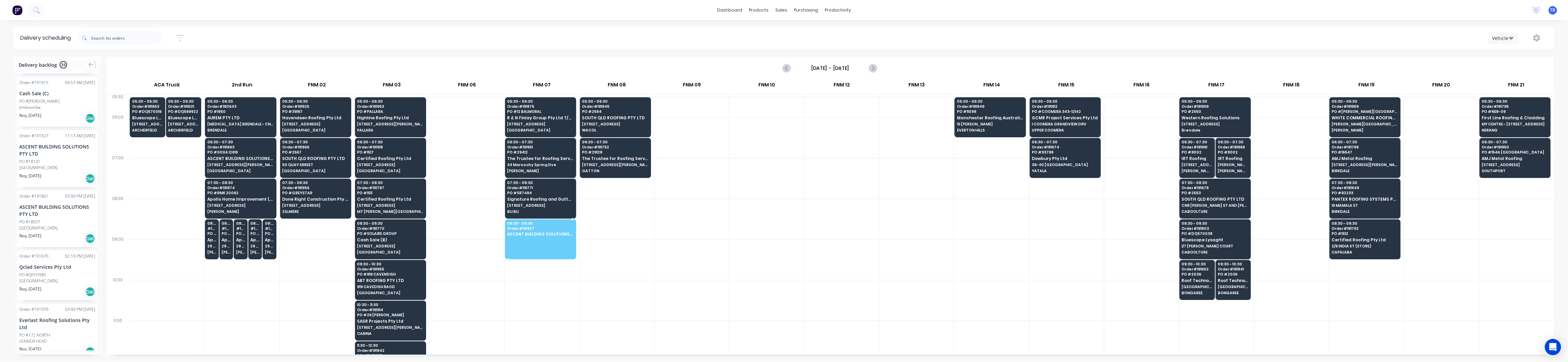
drag, startPoint x: 38, startPoint y: 159, endPoint x: 557, endPoint y: 236, distance: 524.7
drag, startPoint x: 51, startPoint y: 161, endPoint x: 555, endPoint y: 236, distance: 509.5
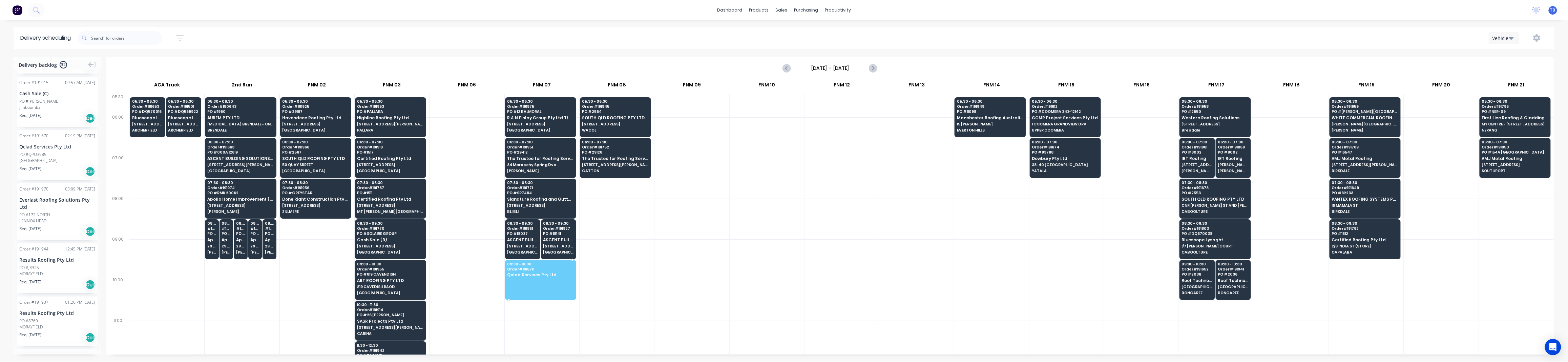
drag, startPoint x: 40, startPoint y: 152, endPoint x: 548, endPoint y: 277, distance: 523.2
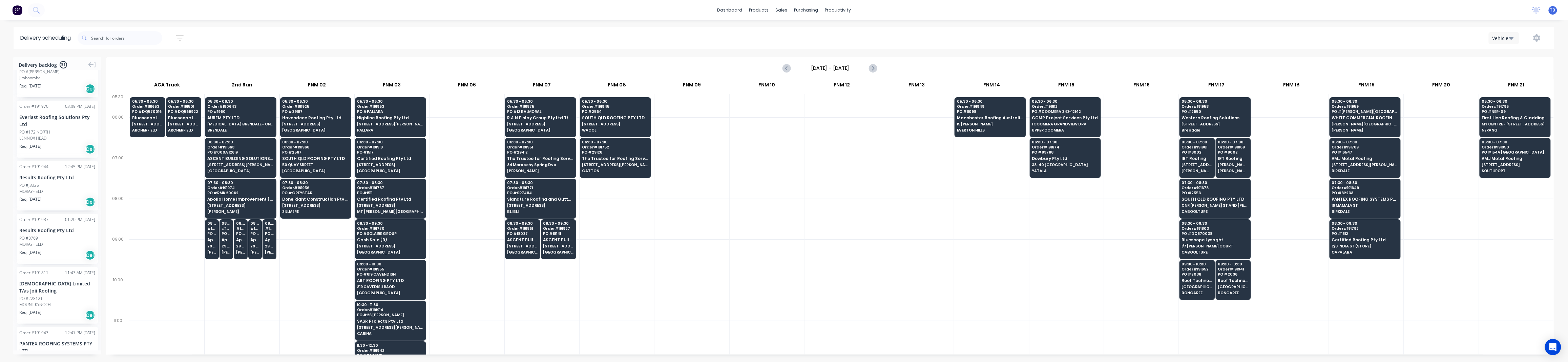
scroll to position [542, 0]
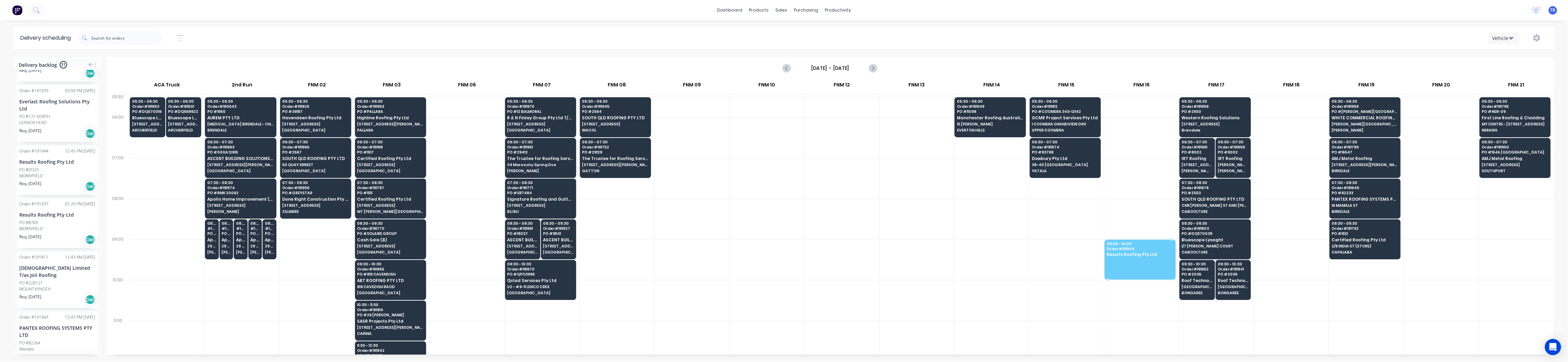
drag, startPoint x: 31, startPoint y: 168, endPoint x: 1138, endPoint y: 240, distance: 1109.3
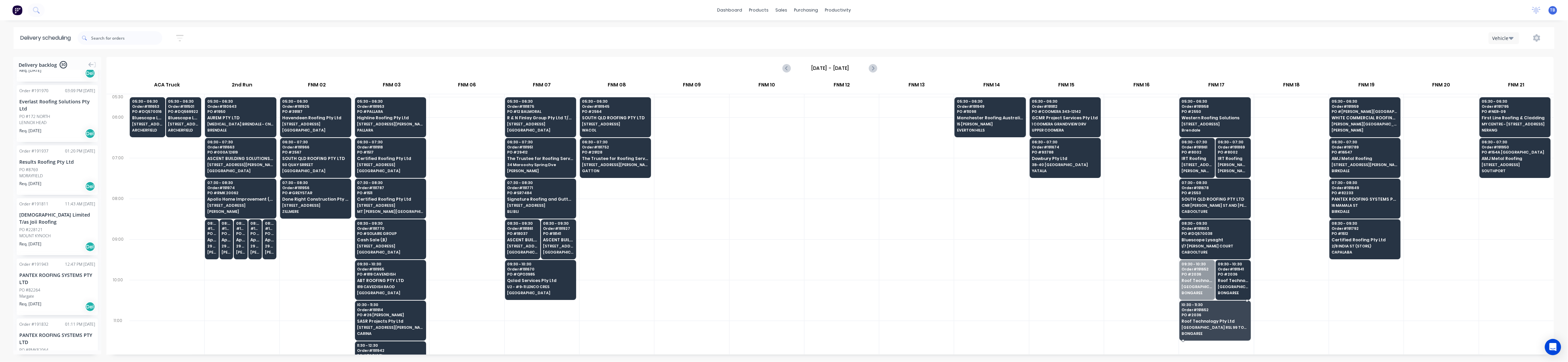
drag, startPoint x: 1192, startPoint y: 285, endPoint x: 1191, endPoint y: 311, distance: 26.0
drag, startPoint x: 1213, startPoint y: 284, endPoint x: 1210, endPoint y: 318, distance: 34.1
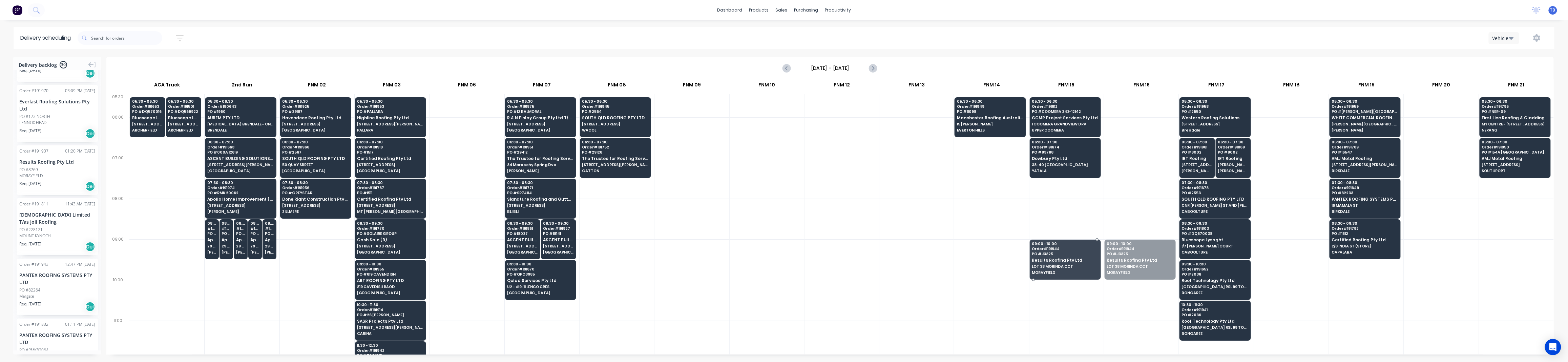
drag, startPoint x: 1119, startPoint y: 258, endPoint x: 1081, endPoint y: 263, distance: 38.3
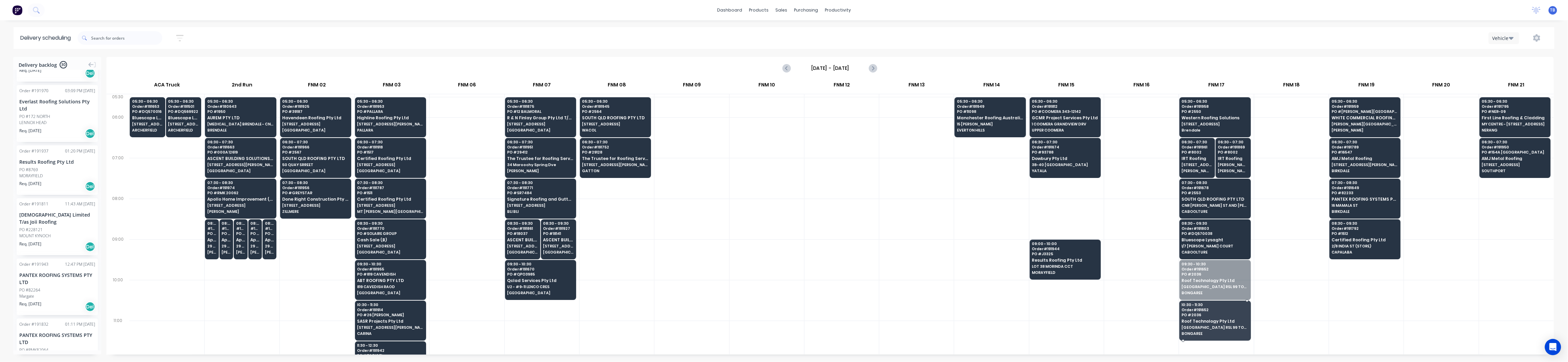
drag, startPoint x: 1220, startPoint y: 293, endPoint x: 1219, endPoint y: 327, distance: 34.0
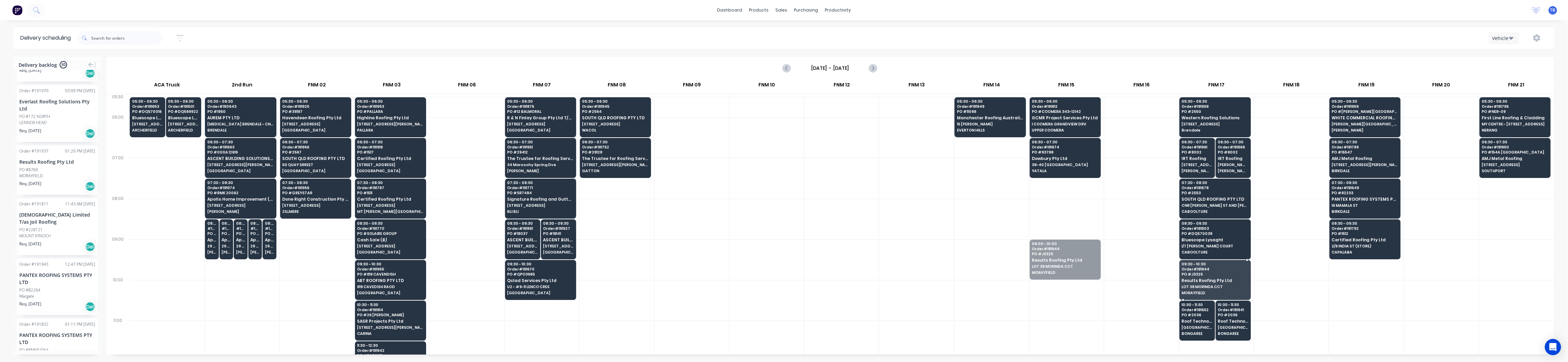
drag, startPoint x: 1060, startPoint y: 264, endPoint x: 1367, endPoint y: 347, distance: 318.0
click at [665, 262] on div at bounding box center [691, 260] width 74 height 41
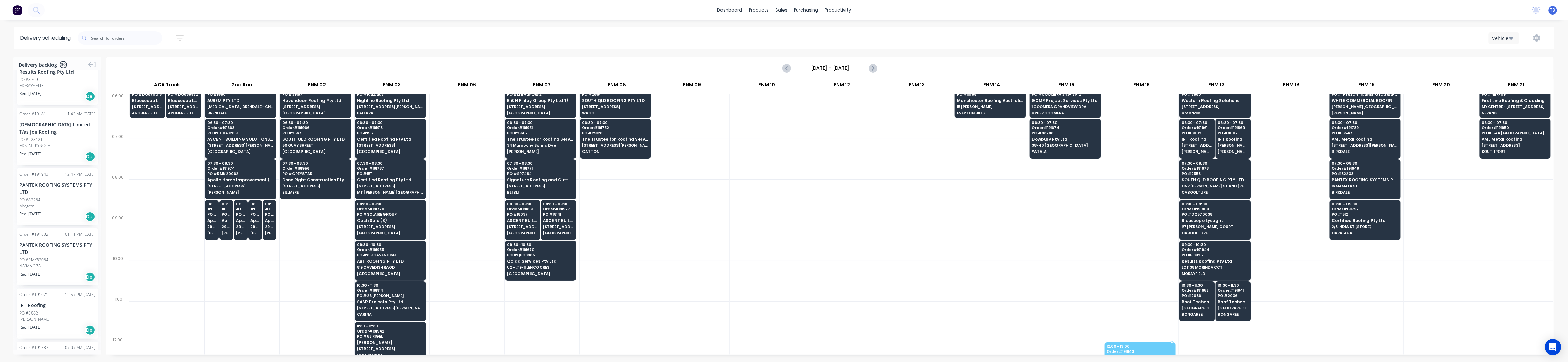
scroll to position [28, 0]
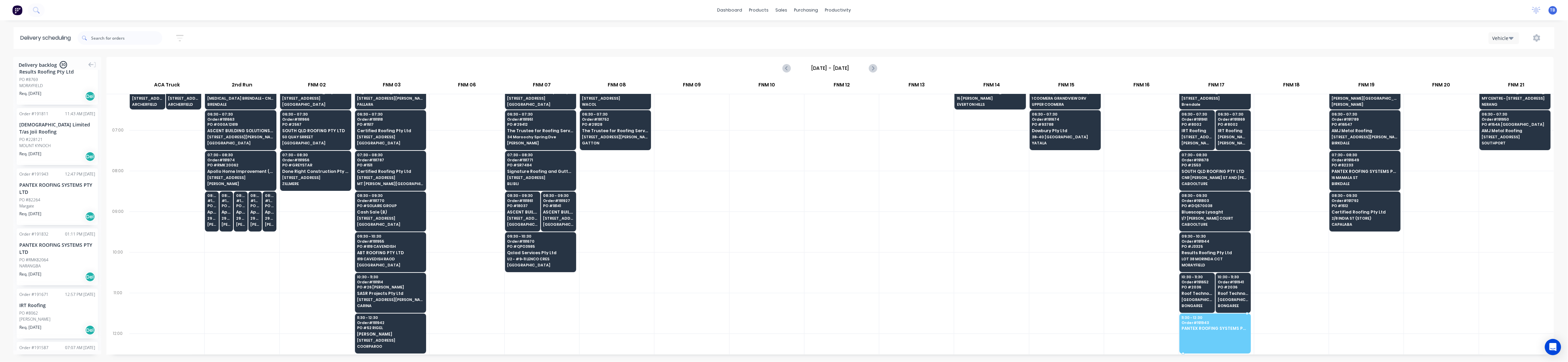
drag, startPoint x: 50, startPoint y: 191, endPoint x: 1211, endPoint y: 332, distance: 1169.5
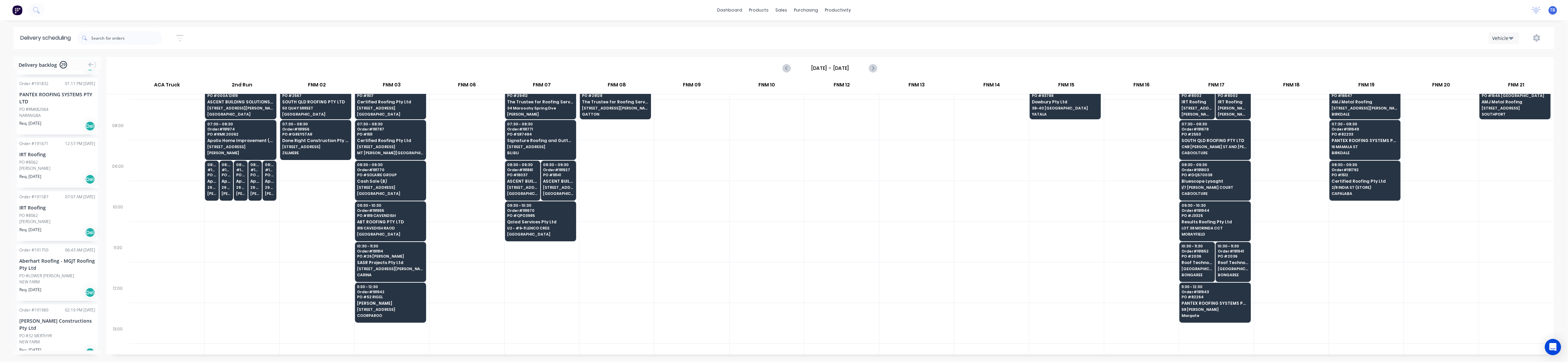
scroll to position [73, 0]
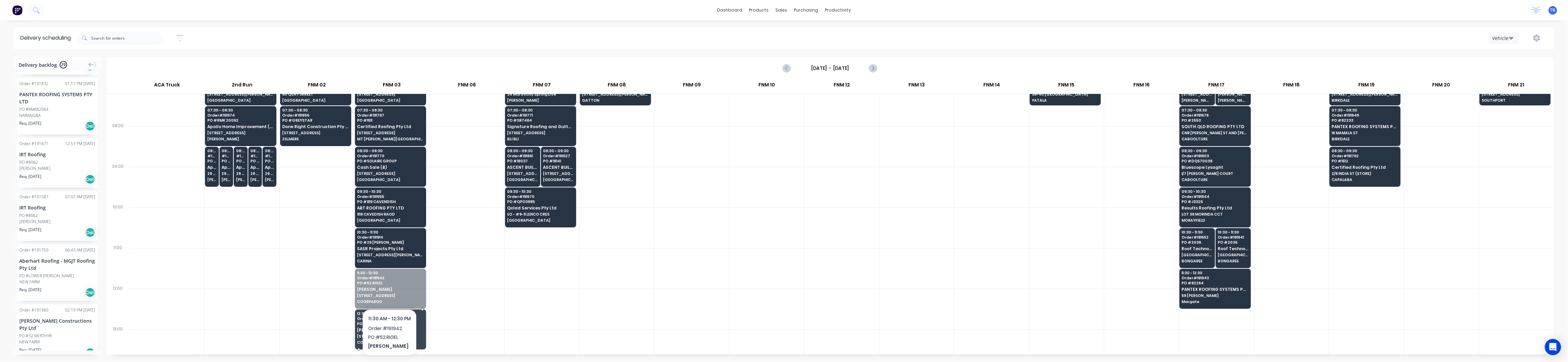
drag, startPoint x: 380, startPoint y: 294, endPoint x: 383, endPoint y: 329, distance: 35.1
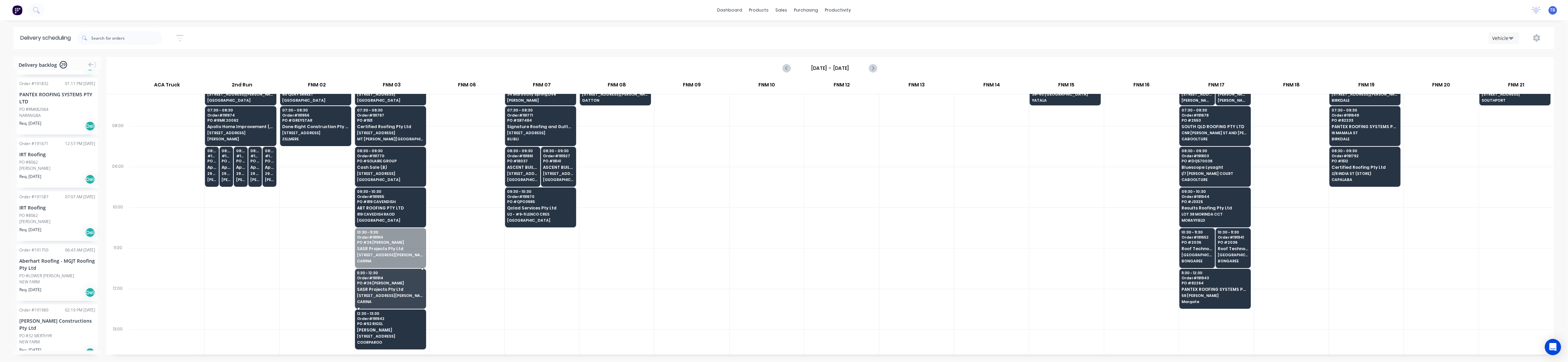
drag, startPoint x: 383, startPoint y: 250, endPoint x: 387, endPoint y: 294, distance: 44.2
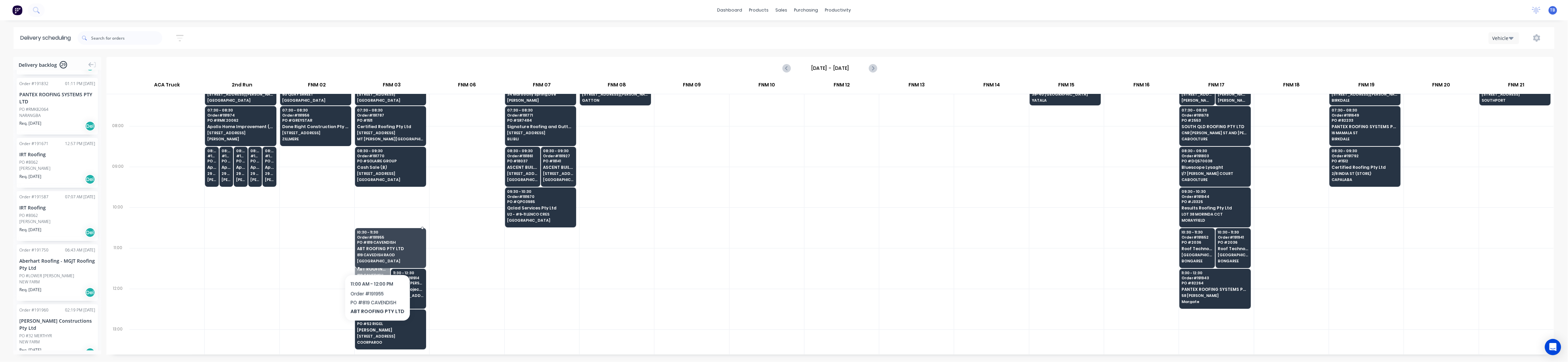
drag, startPoint x: 376, startPoint y: 263, endPoint x: 376, endPoint y: 257, distance: 6.0
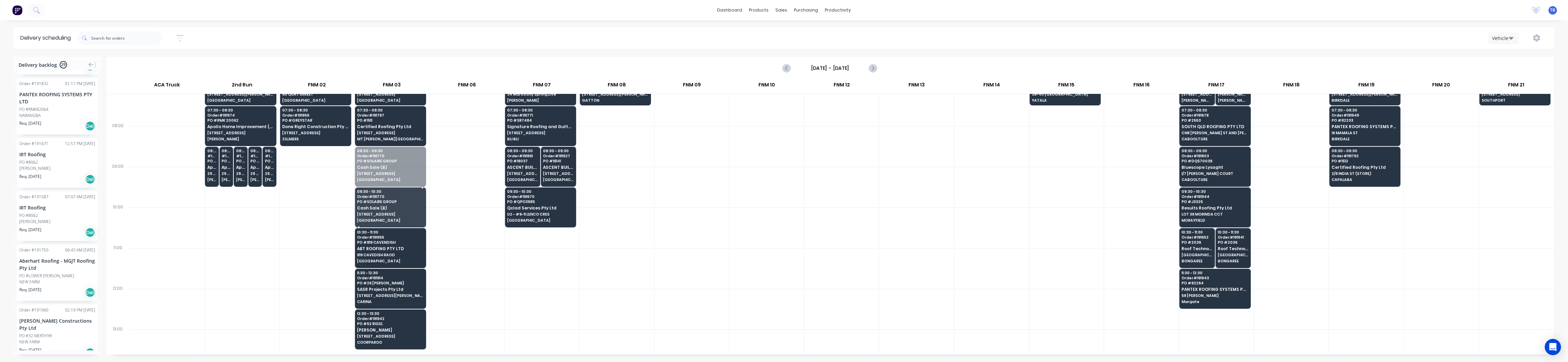
drag, startPoint x: 382, startPoint y: 173, endPoint x: 379, endPoint y: 208, distance: 35.1
drag, startPoint x: 44, startPoint y: 159, endPoint x: 389, endPoint y: 163, distance: 345.0
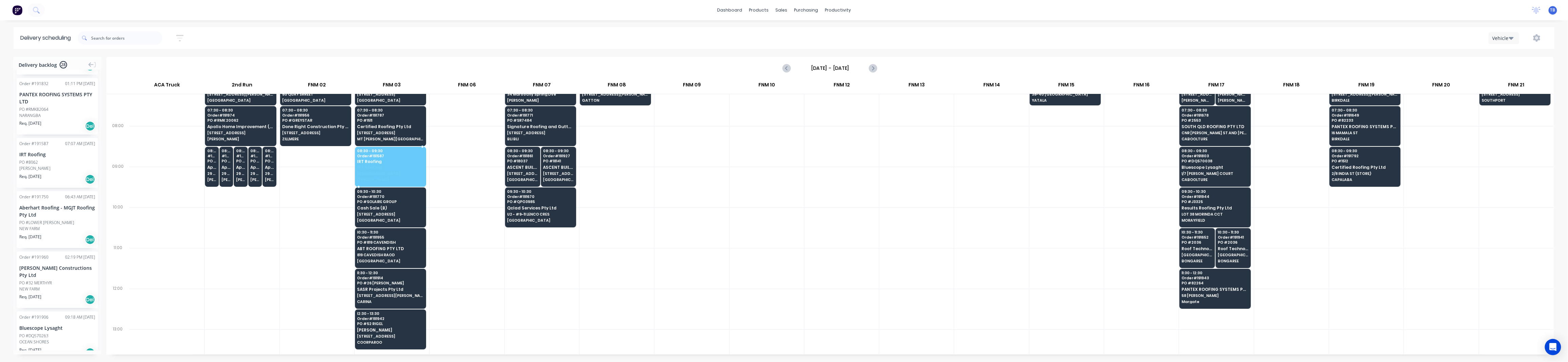
drag, startPoint x: 41, startPoint y: 152, endPoint x: 387, endPoint y: 162, distance: 346.1
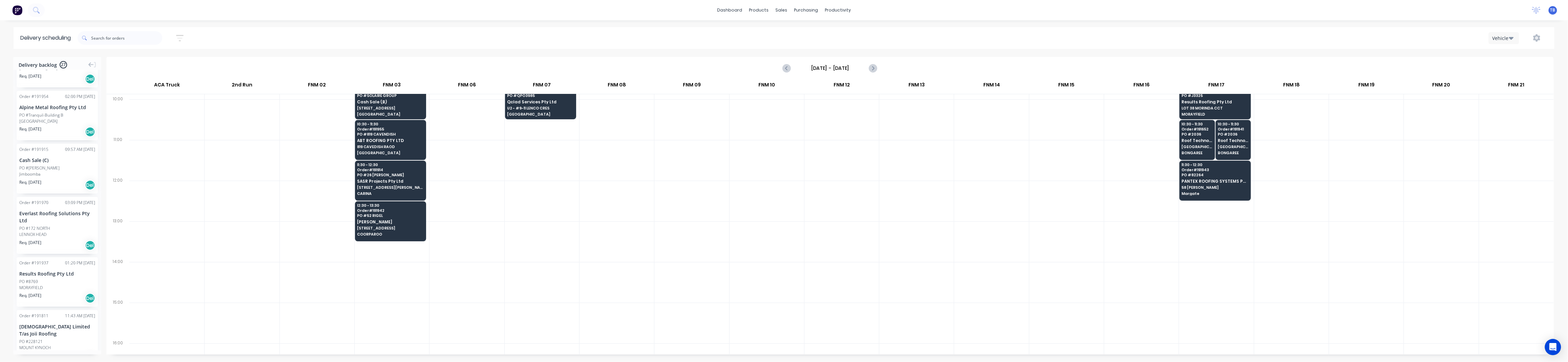
scroll to position [452, 0]
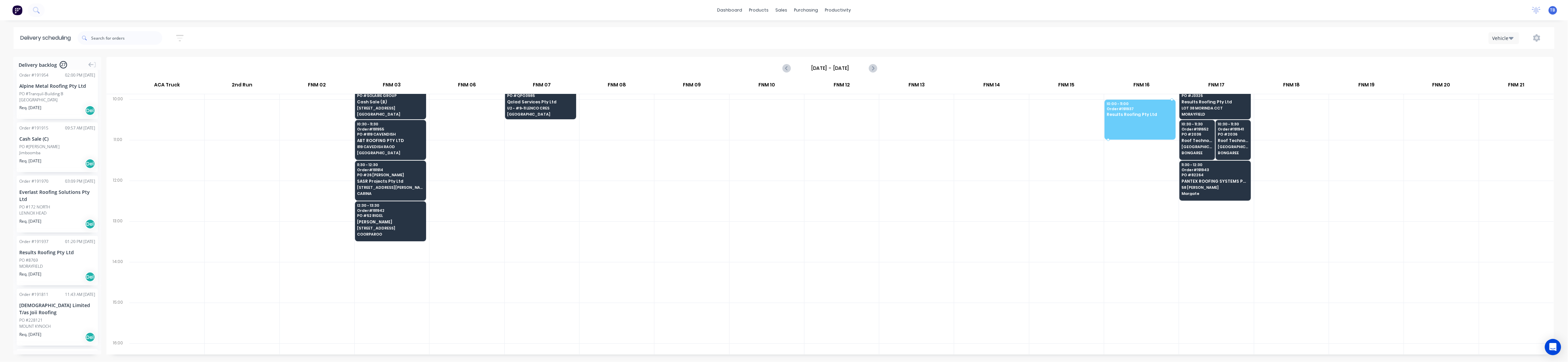
drag, startPoint x: 47, startPoint y: 257, endPoint x: 1147, endPoint y: 110, distance: 1109.8
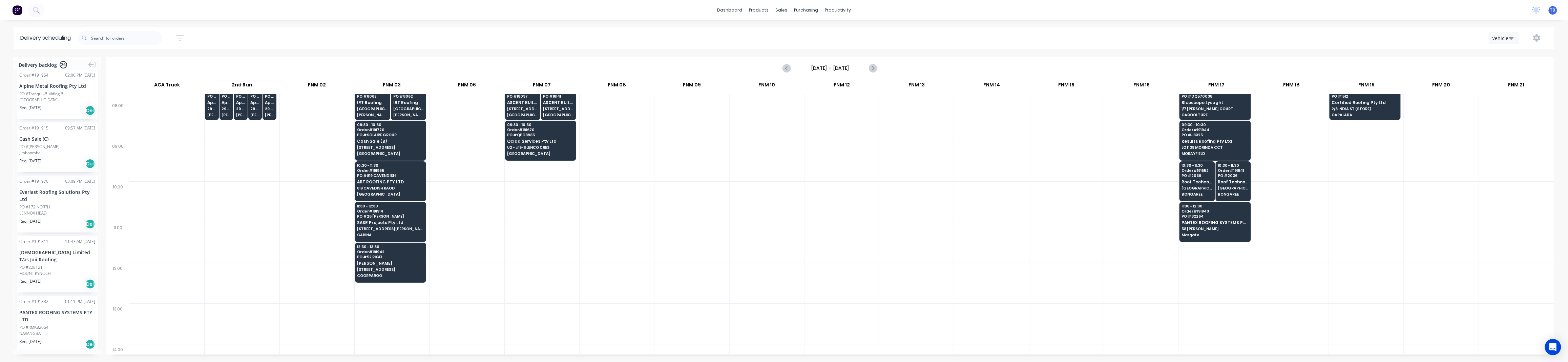
scroll to position [90, 0]
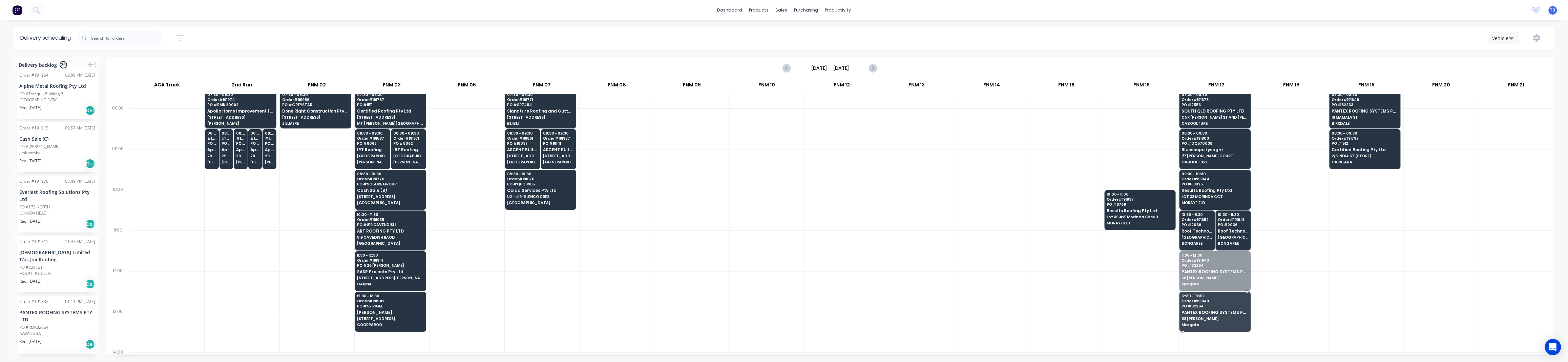
drag, startPoint x: 1201, startPoint y: 272, endPoint x: 1200, endPoint y: 304, distance: 32.0
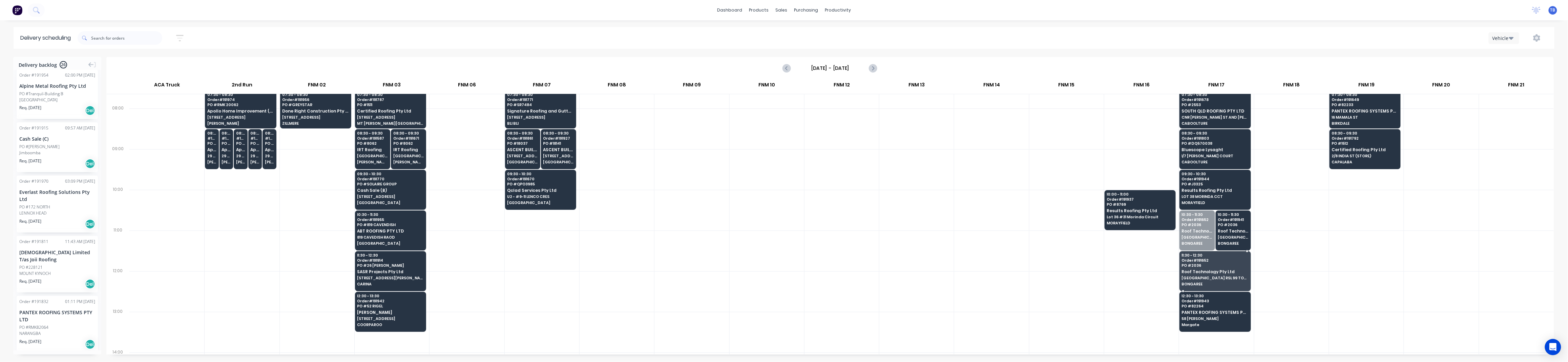
drag, startPoint x: 1186, startPoint y: 235, endPoint x: 1186, endPoint y: 271, distance: 36.0
drag, startPoint x: 1195, startPoint y: 241, endPoint x: 1194, endPoint y: 266, distance: 25.0
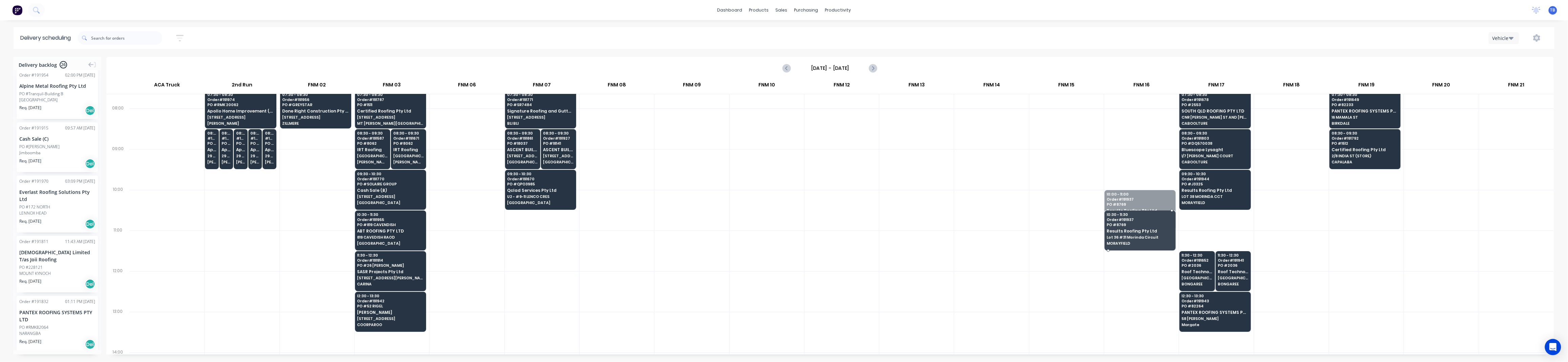
drag, startPoint x: 1116, startPoint y: 204, endPoint x: 1183, endPoint y: 224, distance: 69.9
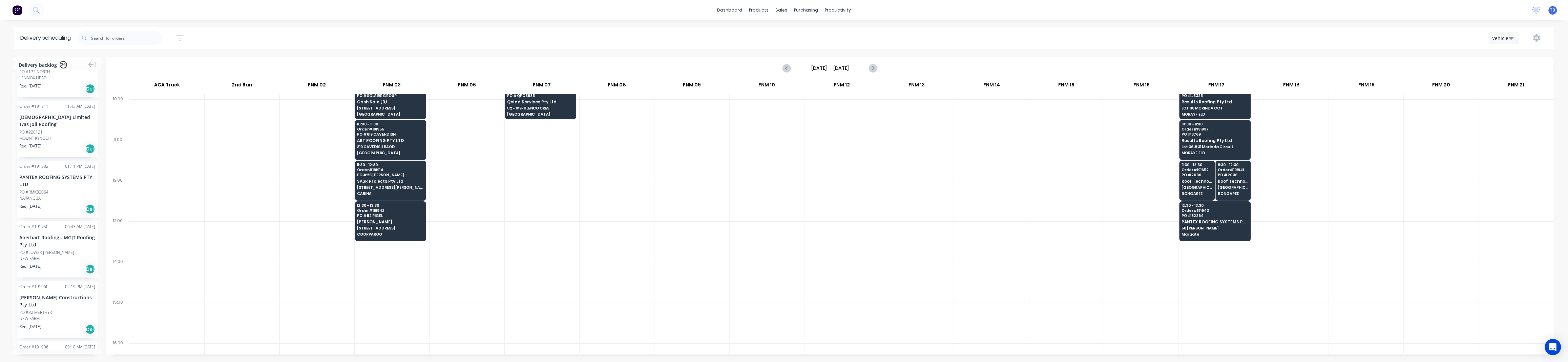
scroll to position [633, 0]
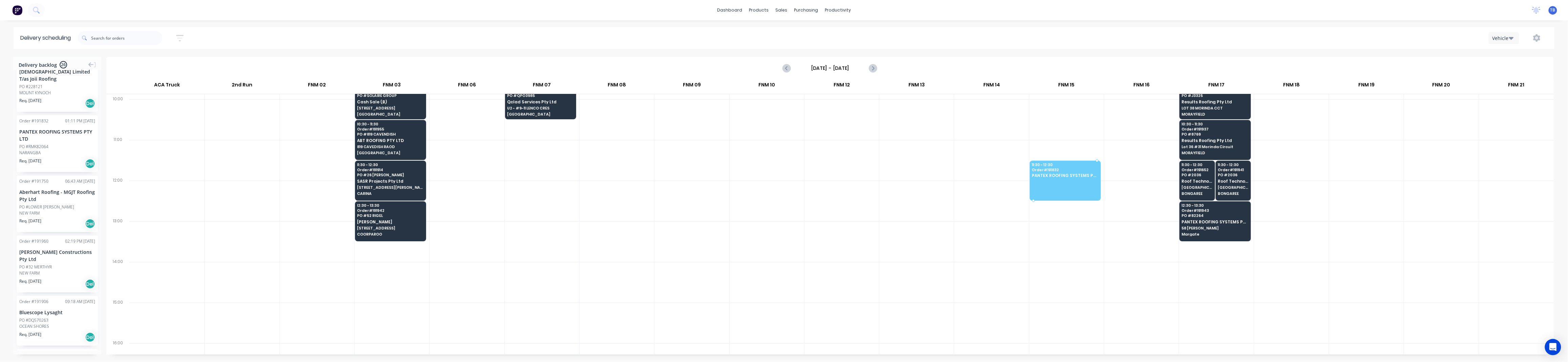
drag, startPoint x: 46, startPoint y: 140, endPoint x: 1073, endPoint y: 161, distance: 1027.2
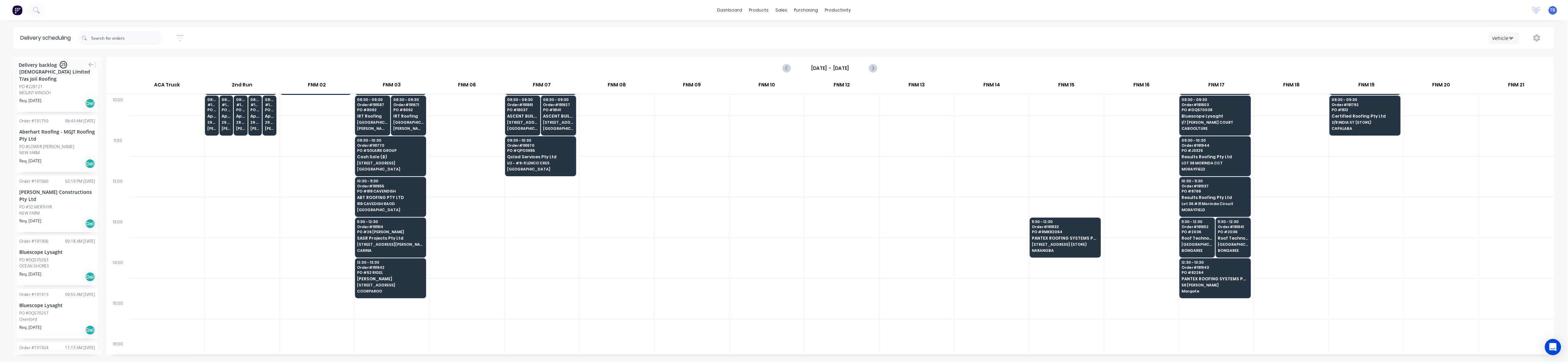
scroll to position [181, 0]
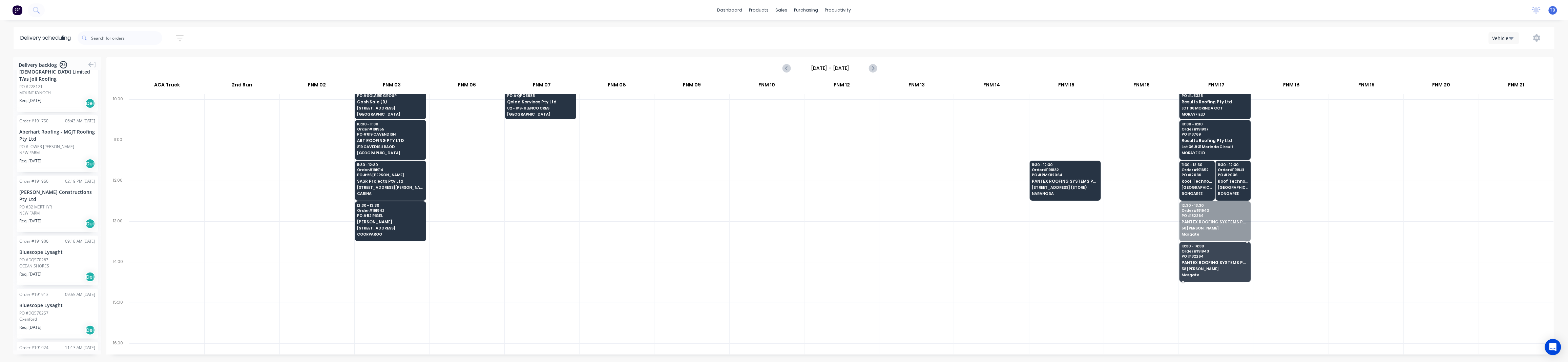
drag, startPoint x: 1209, startPoint y: 238, endPoint x: 1203, endPoint y: 274, distance: 36.5
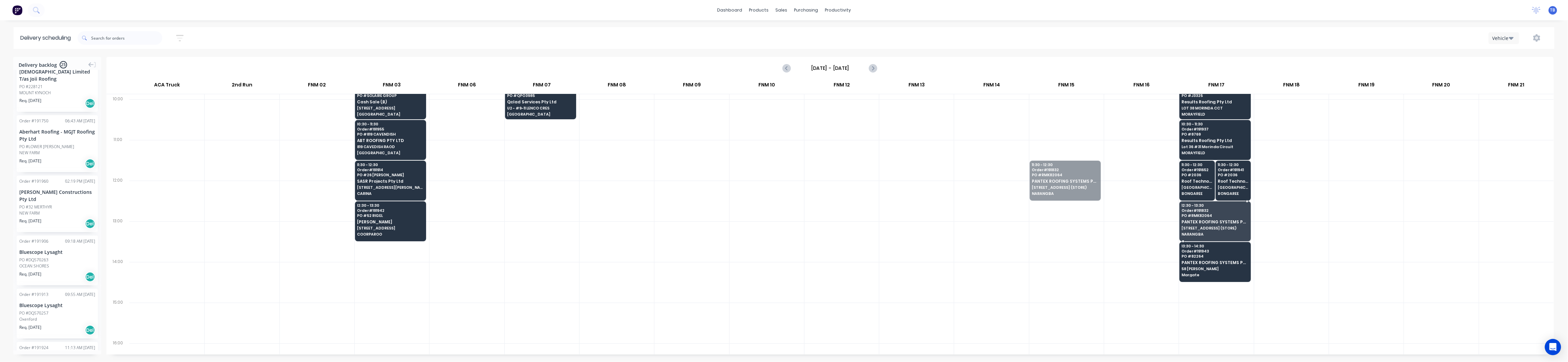
drag, startPoint x: 1055, startPoint y: 199, endPoint x: 1192, endPoint y: 241, distance: 143.3
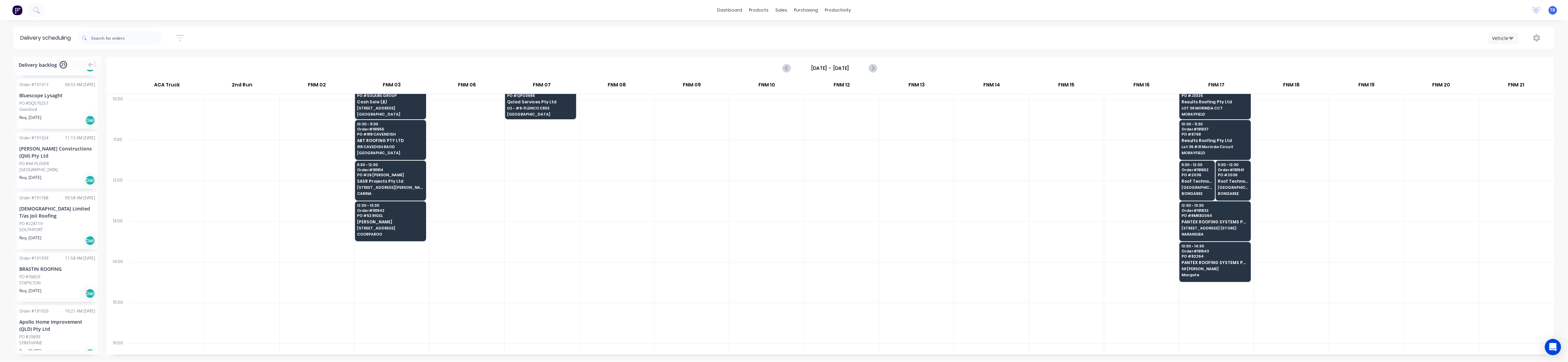
scroll to position [859, 0]
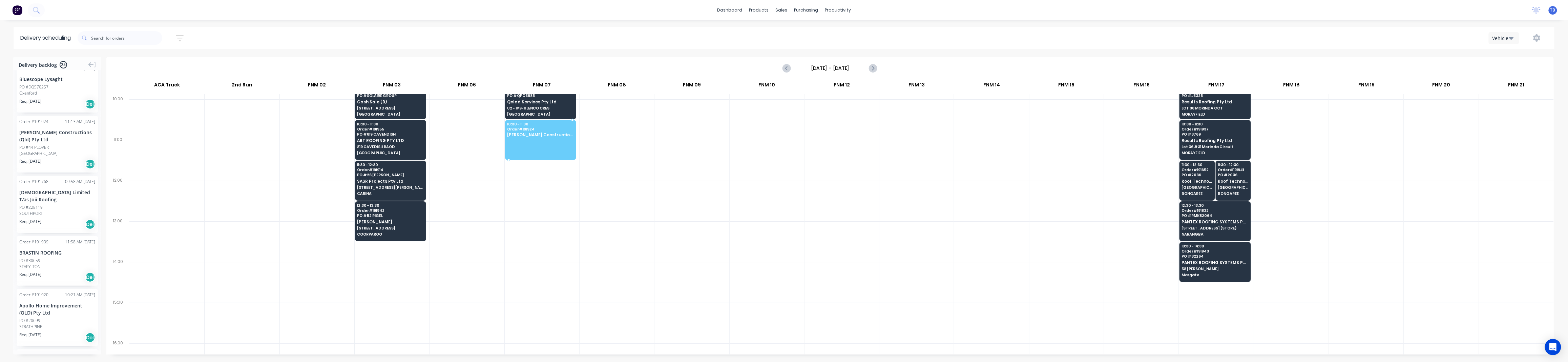
drag, startPoint x: 38, startPoint y: 135, endPoint x: 517, endPoint y: 127, distance: 479.1
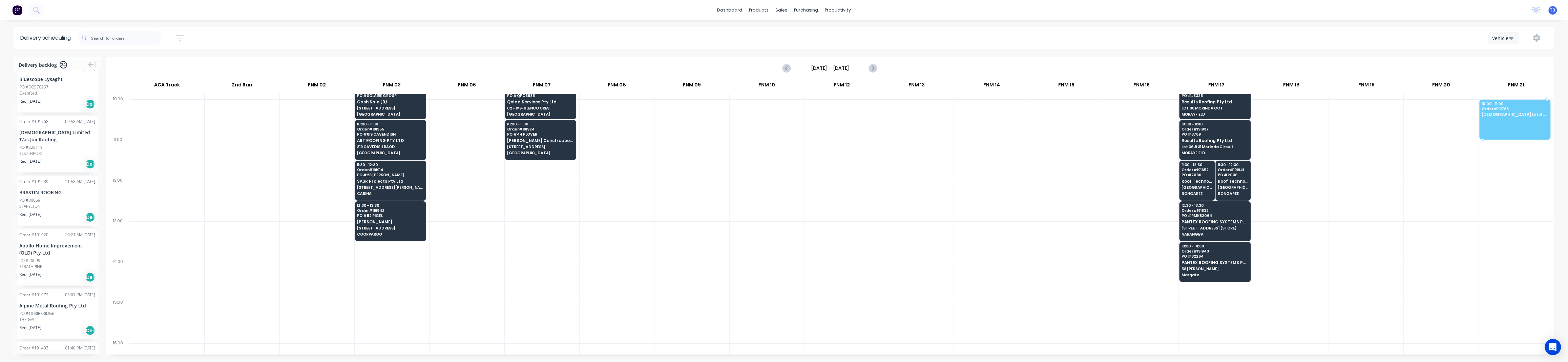
drag, startPoint x: 44, startPoint y: 137, endPoint x: 1504, endPoint y: 113, distance: 1460.2
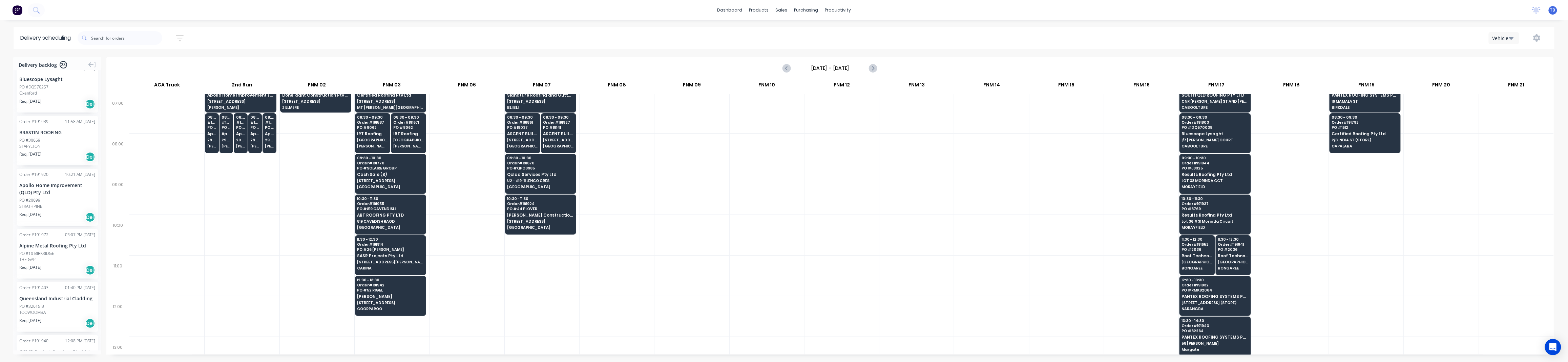
scroll to position [44, 0]
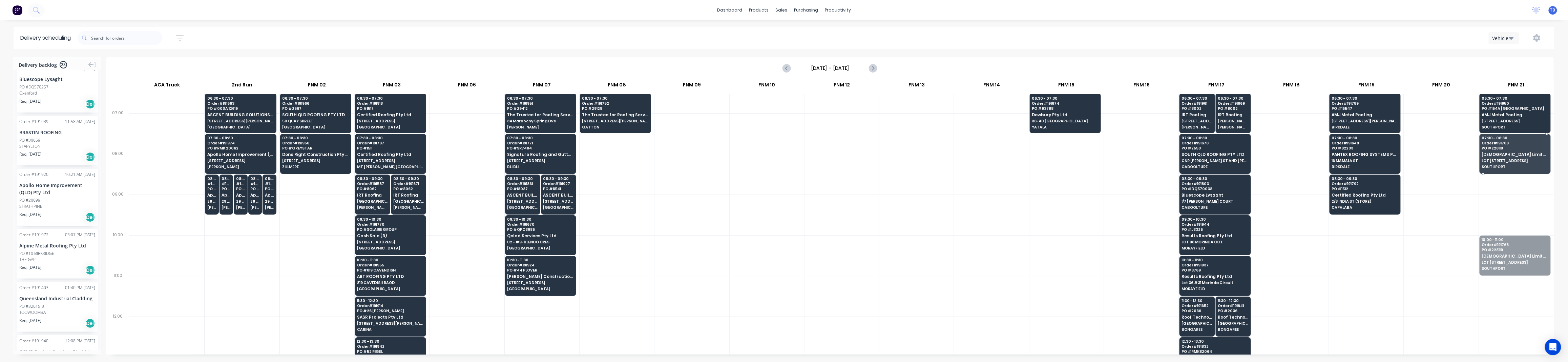
drag, startPoint x: 1515, startPoint y: 259, endPoint x: 1528, endPoint y: 160, distance: 99.8
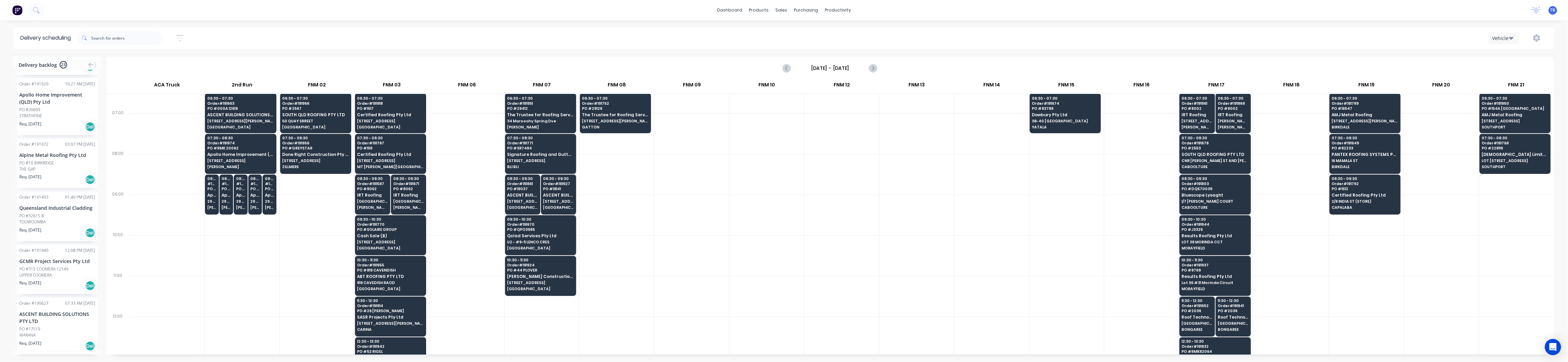
scroll to position [995, 0]
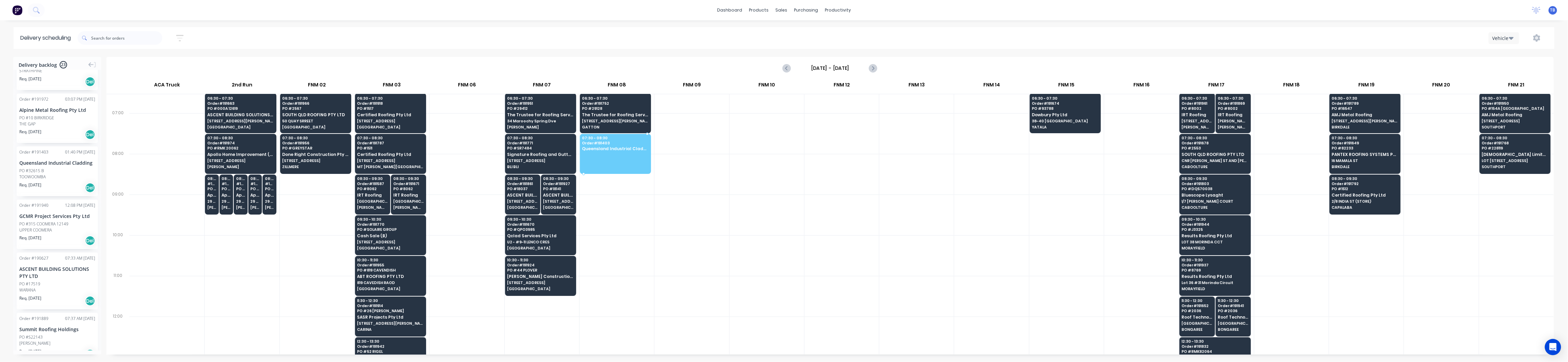
drag, startPoint x: 56, startPoint y: 165, endPoint x: 614, endPoint y: 148, distance: 558.3
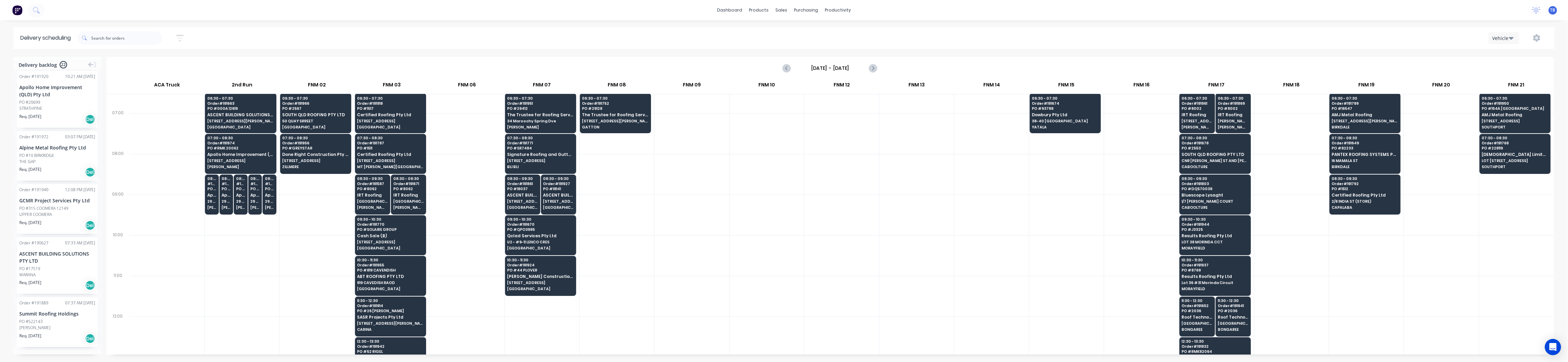
scroll to position [942, 0]
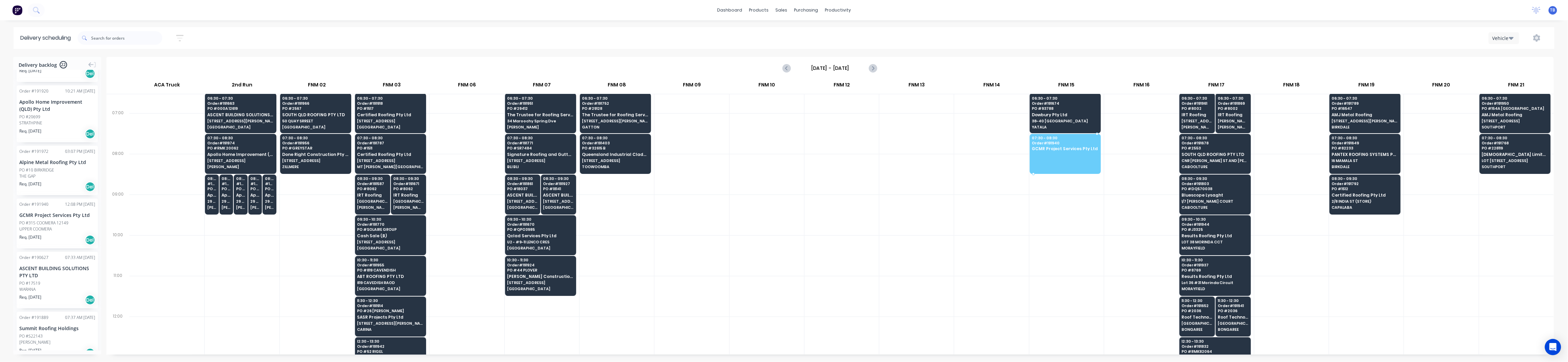
drag, startPoint x: 39, startPoint y: 209, endPoint x: 1066, endPoint y: 148, distance: 1028.8
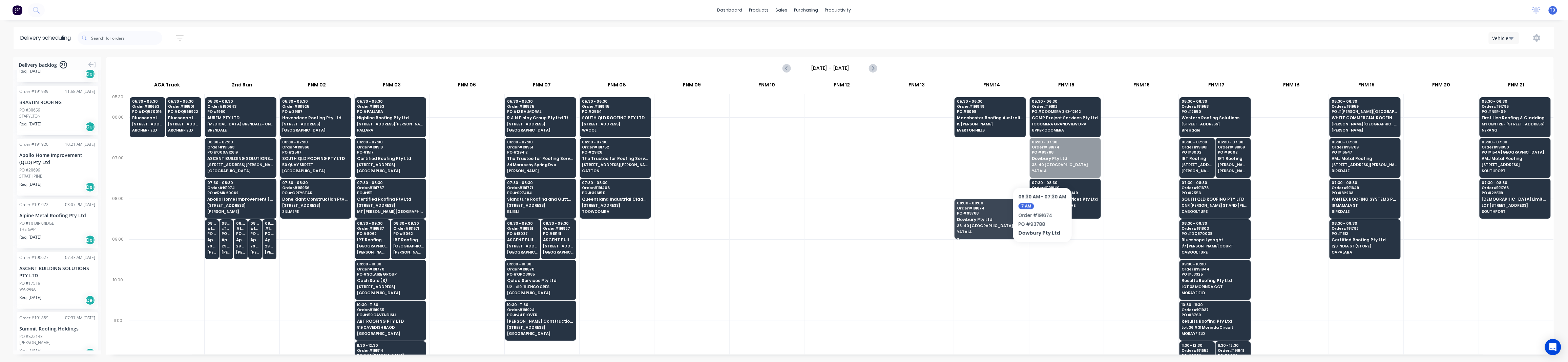
drag, startPoint x: 1062, startPoint y: 163, endPoint x: 985, endPoint y: 221, distance: 96.4
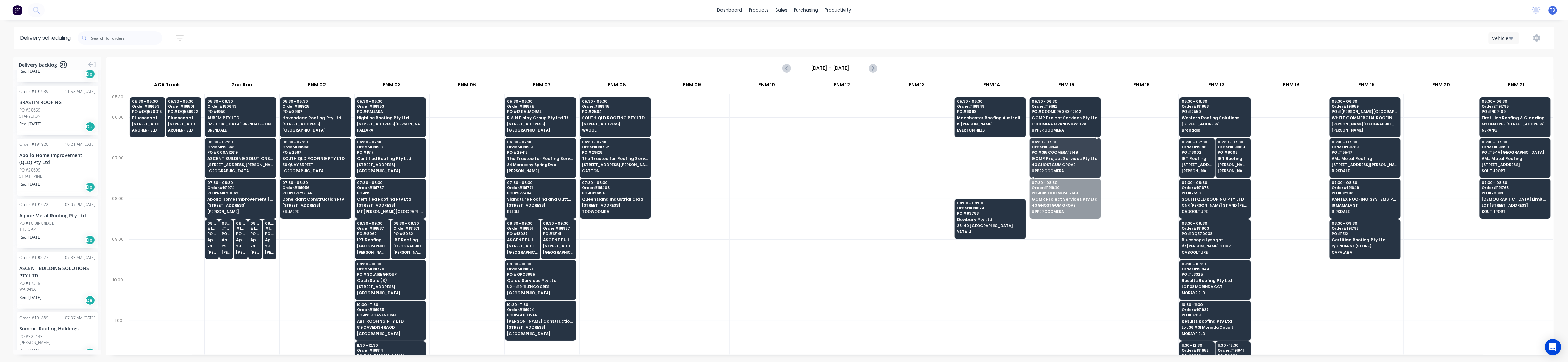
drag, startPoint x: 1060, startPoint y: 202, endPoint x: 1057, endPoint y: 167, distance: 35.1
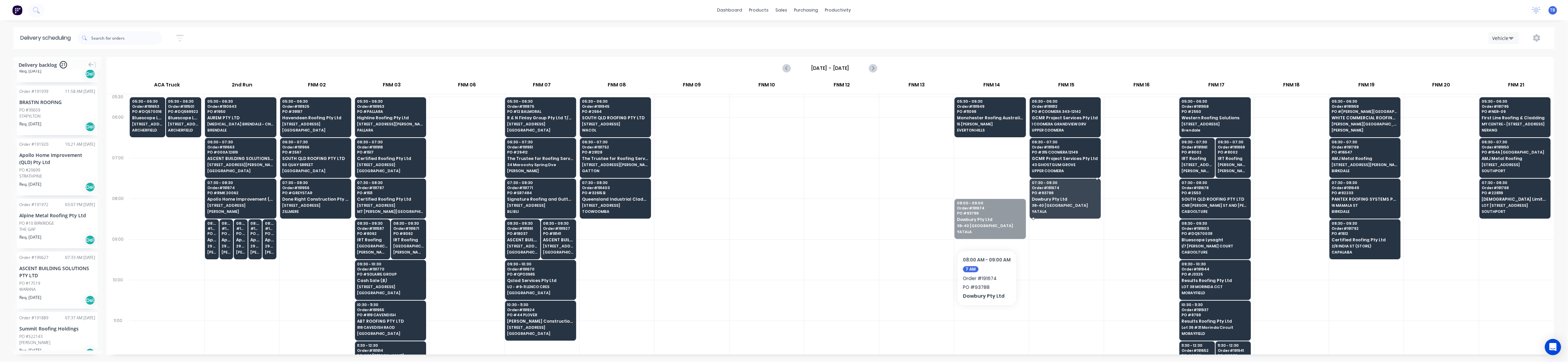
drag, startPoint x: 979, startPoint y: 232, endPoint x: 1042, endPoint y: 211, distance: 66.4
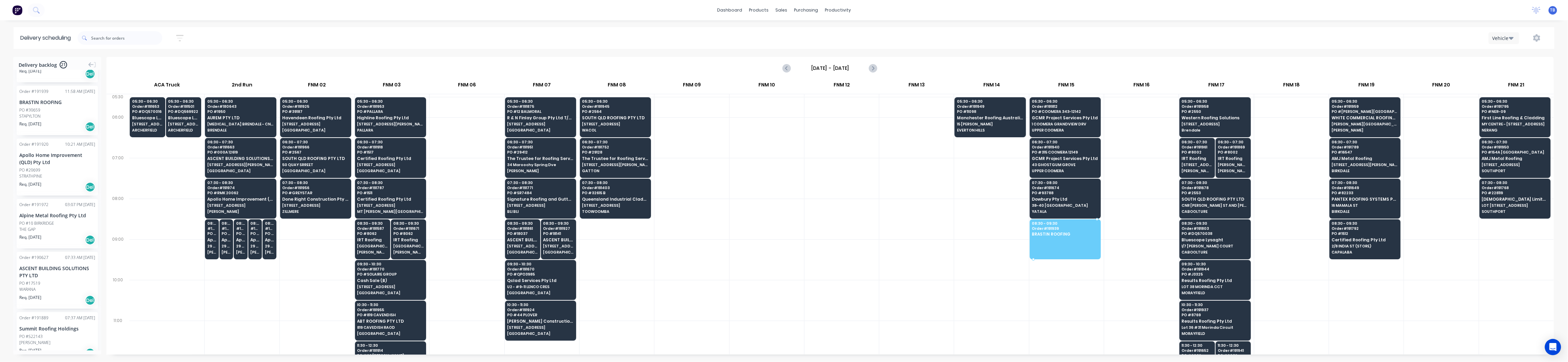
drag, startPoint x: 38, startPoint y: 99, endPoint x: 1086, endPoint y: 239, distance: 1057.3
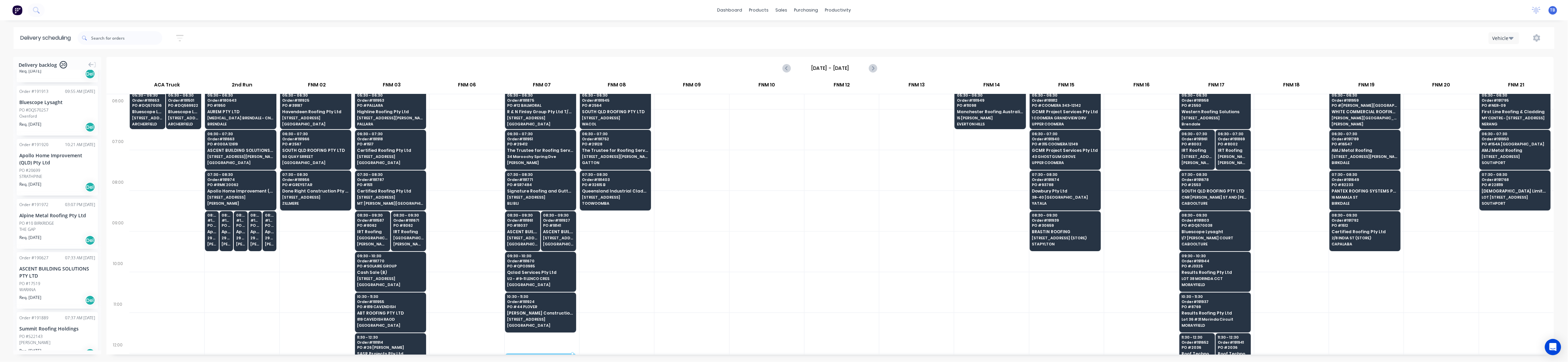
scroll to position [28, 0]
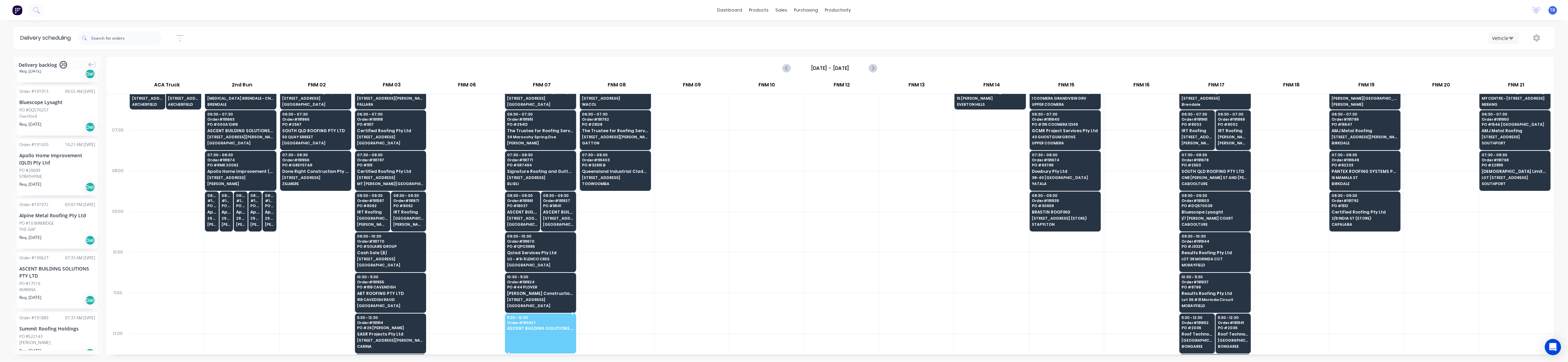
drag, startPoint x: 46, startPoint y: 268, endPoint x: 526, endPoint y: 323, distance: 483.1
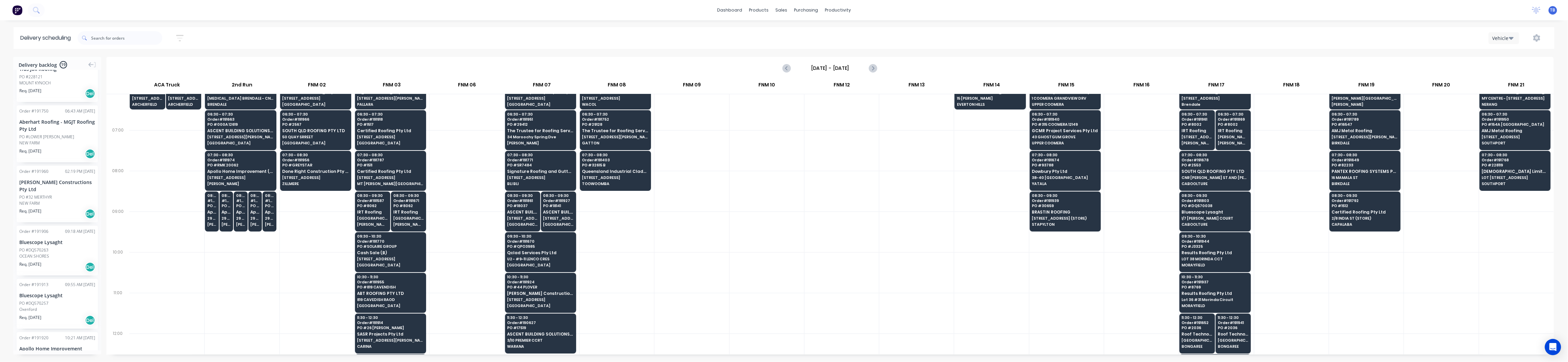
scroll to position [641, 0]
drag, startPoint x: 47, startPoint y: 193, endPoint x: 287, endPoint y: 201, distance: 240.1
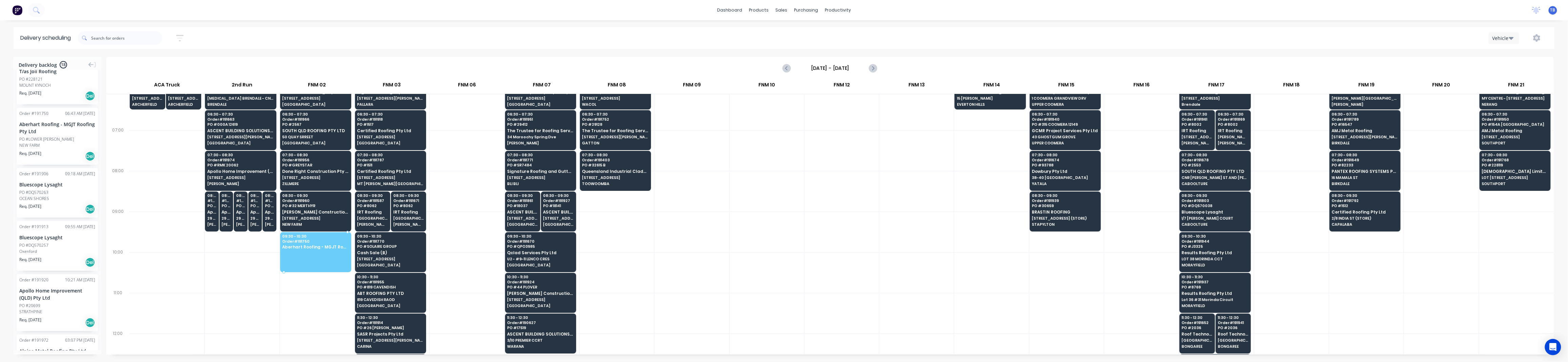
drag, startPoint x: 38, startPoint y: 132, endPoint x: 298, endPoint y: 248, distance: 284.7
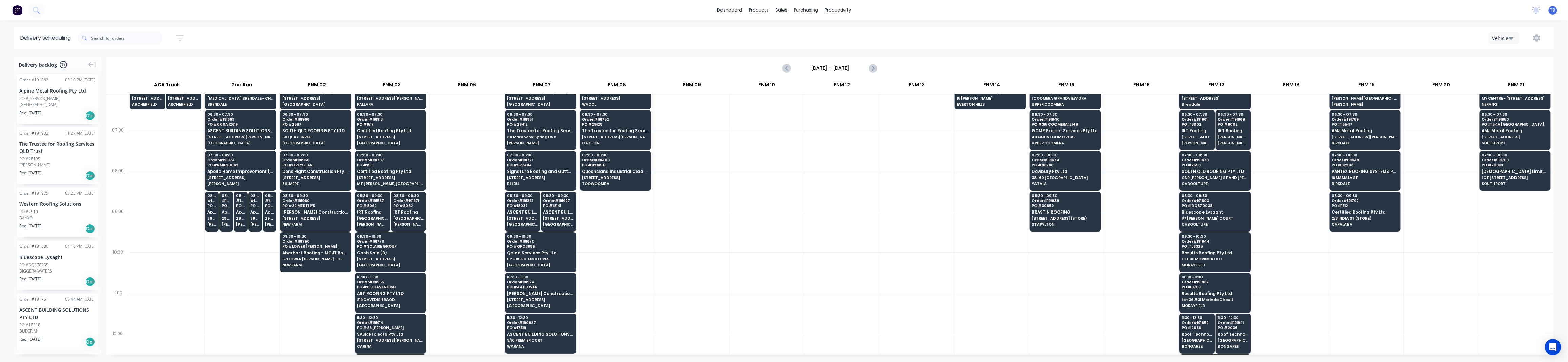
scroll to position [0, 0]
click at [474, 202] on div at bounding box center [467, 191] width 74 height 41
drag, startPoint x: 47, startPoint y: 104, endPoint x: 1006, endPoint y: 124, distance: 959.2
click at [643, 238] on div at bounding box center [617, 232] width 74 height 41
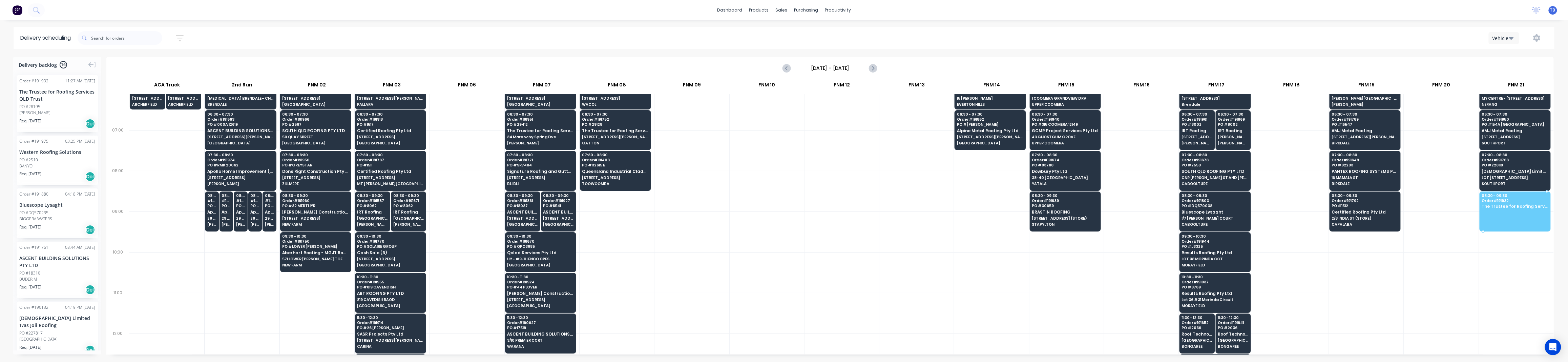
drag, startPoint x: 51, startPoint y: 112, endPoint x: 1525, endPoint y: 205, distance: 1476.9
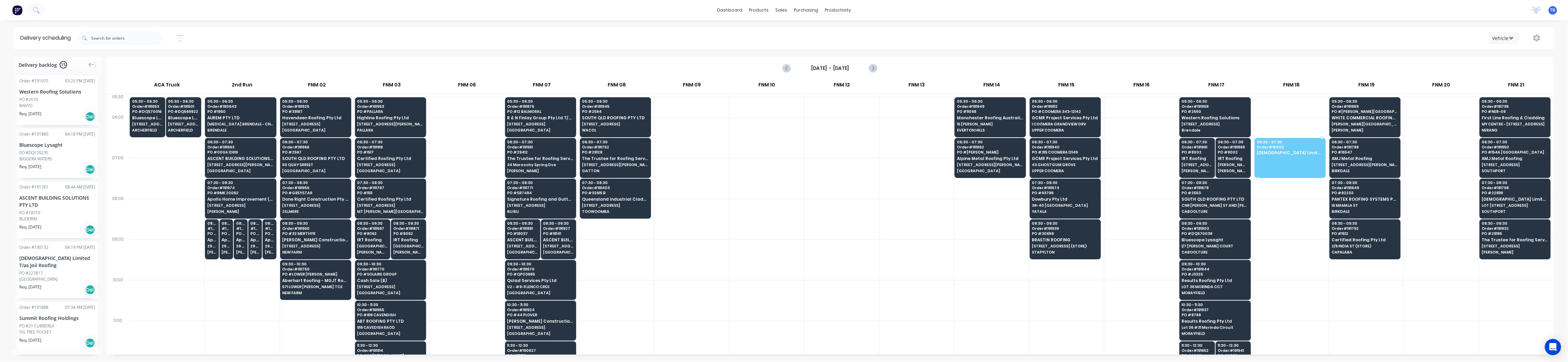
drag, startPoint x: 42, startPoint y: 272, endPoint x: 1317, endPoint y: 154, distance: 1280.4
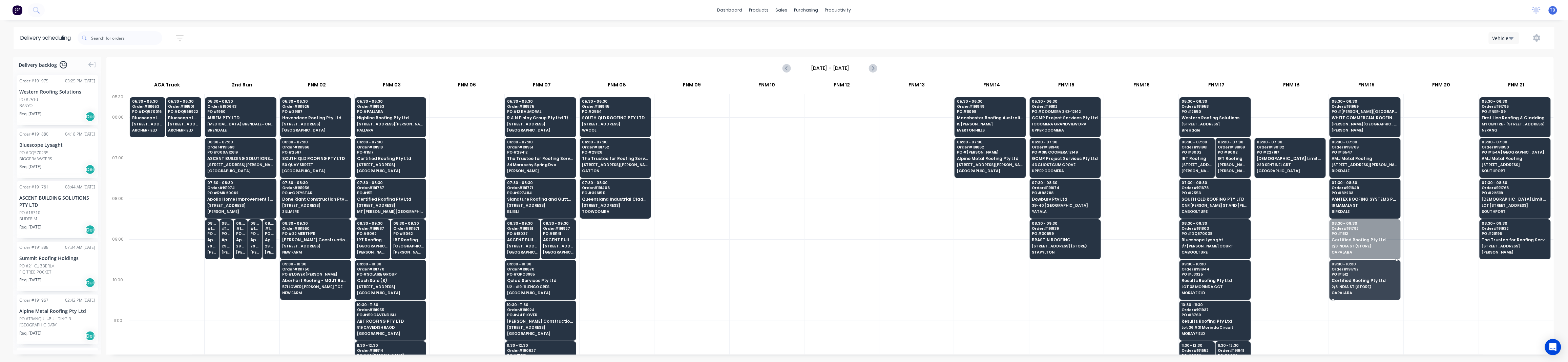
drag, startPoint x: 1359, startPoint y: 239, endPoint x: 1360, endPoint y: 275, distance: 36.0
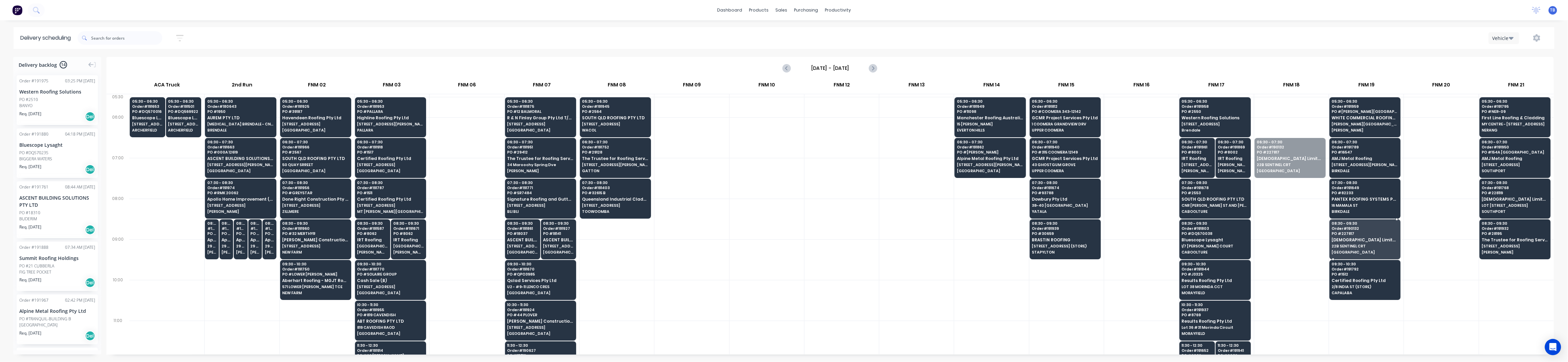
drag, startPoint x: 1276, startPoint y: 154, endPoint x: 1337, endPoint y: 229, distance: 96.7
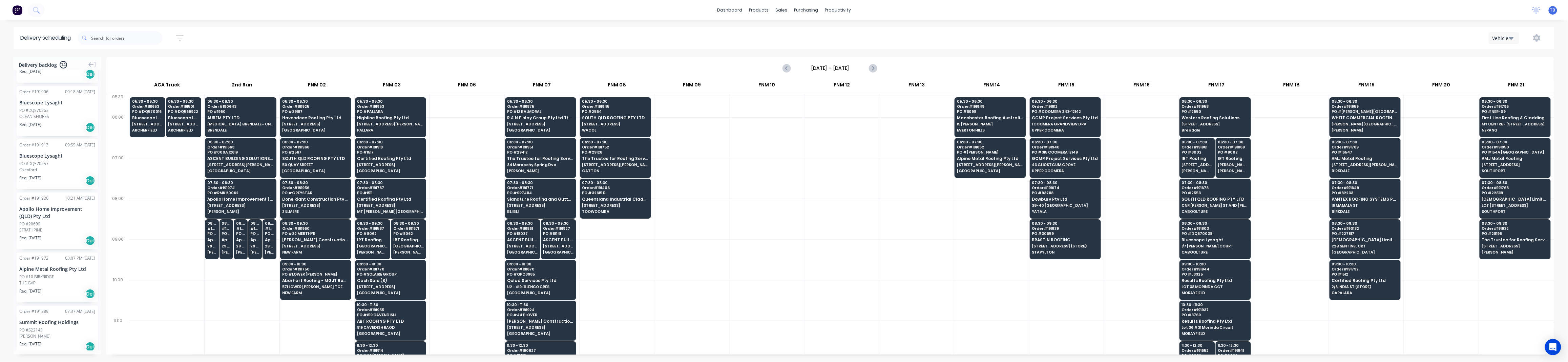
scroll to position [489, 0]
drag, startPoint x: 35, startPoint y: 326, endPoint x: 707, endPoint y: 249, distance: 676.4
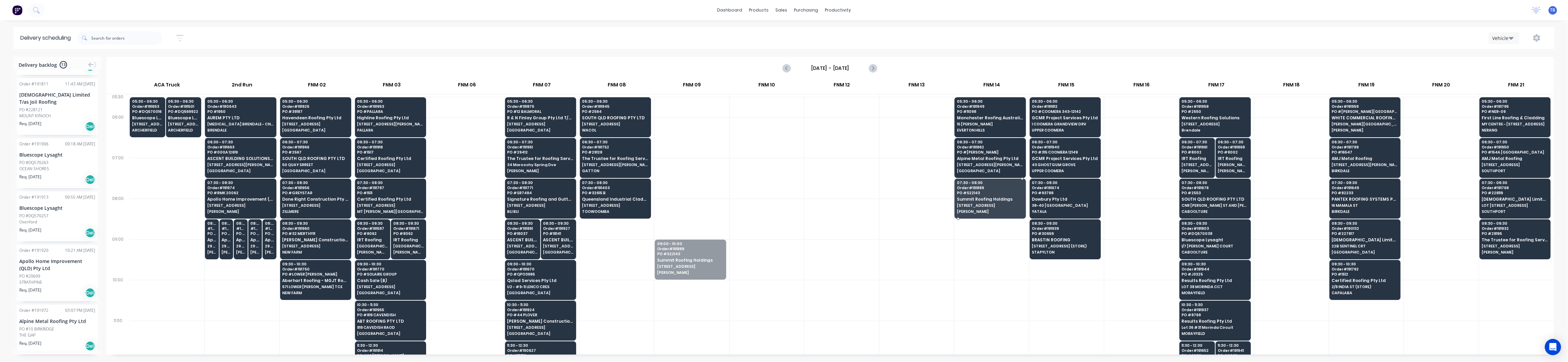
drag, startPoint x: 678, startPoint y: 261, endPoint x: 968, endPoint y: 202, distance: 295.9
click at [660, 250] on div at bounding box center [691, 260] width 74 height 41
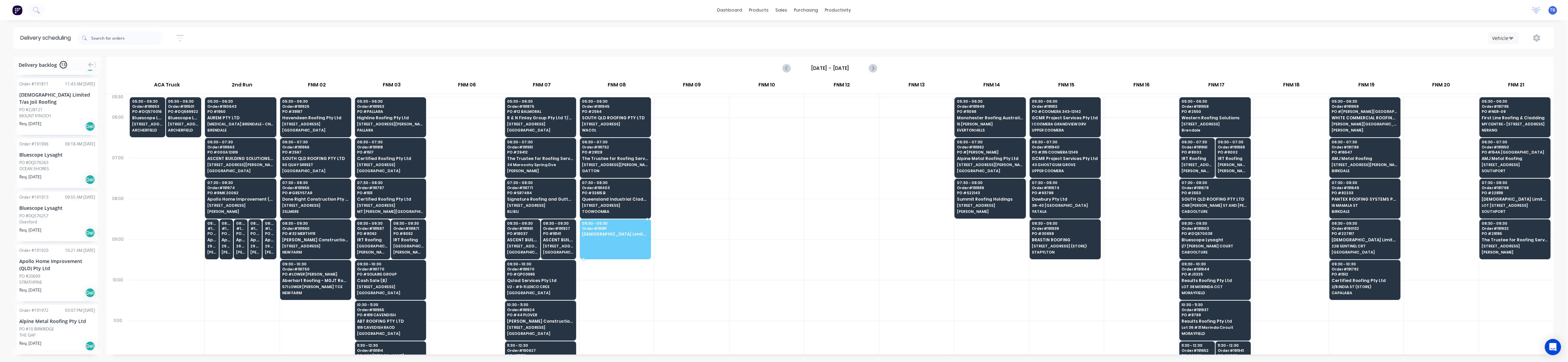
drag, startPoint x: 36, startPoint y: 111, endPoint x: 629, endPoint y: 235, distance: 605.8
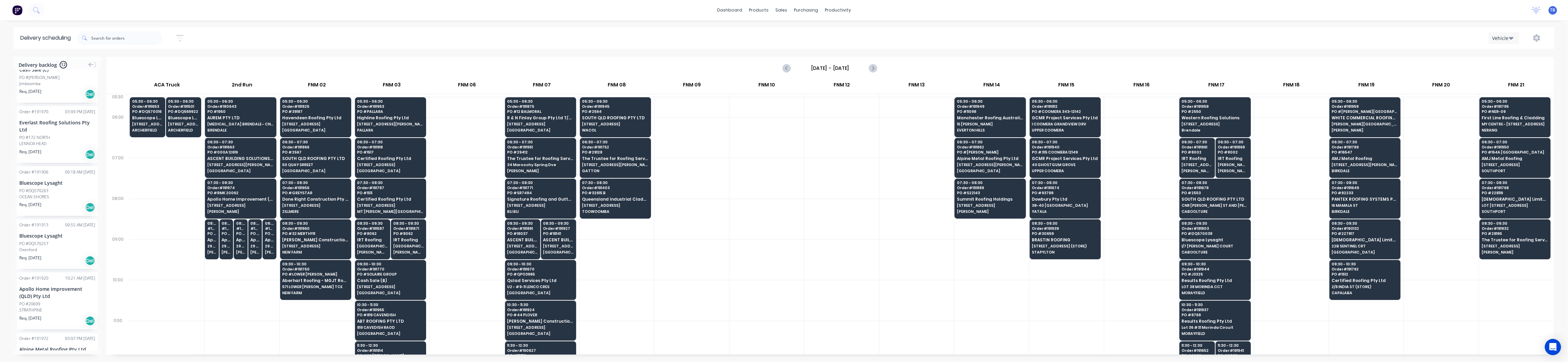
scroll to position [293, 0]
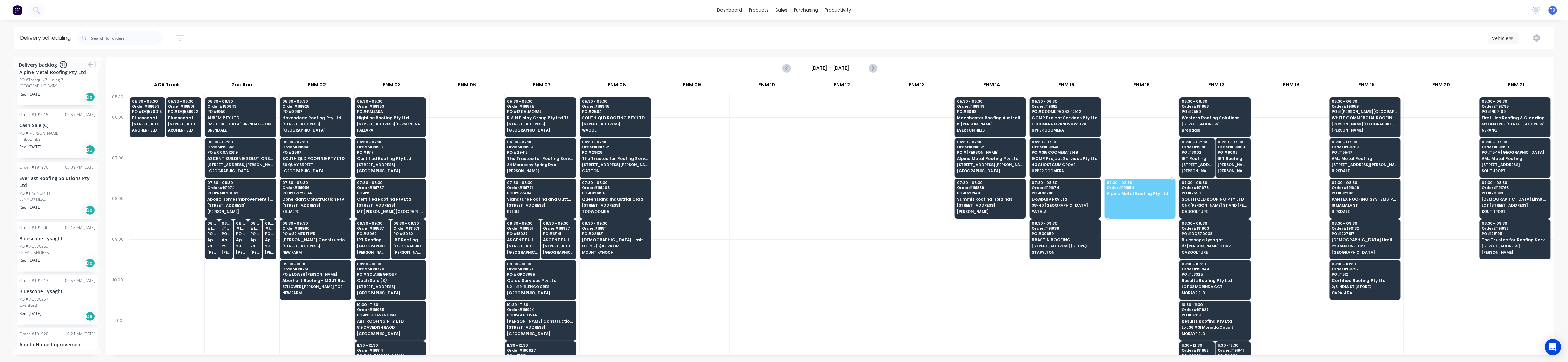
drag, startPoint x: 38, startPoint y: 90, endPoint x: 1120, endPoint y: 173, distance: 1085.2
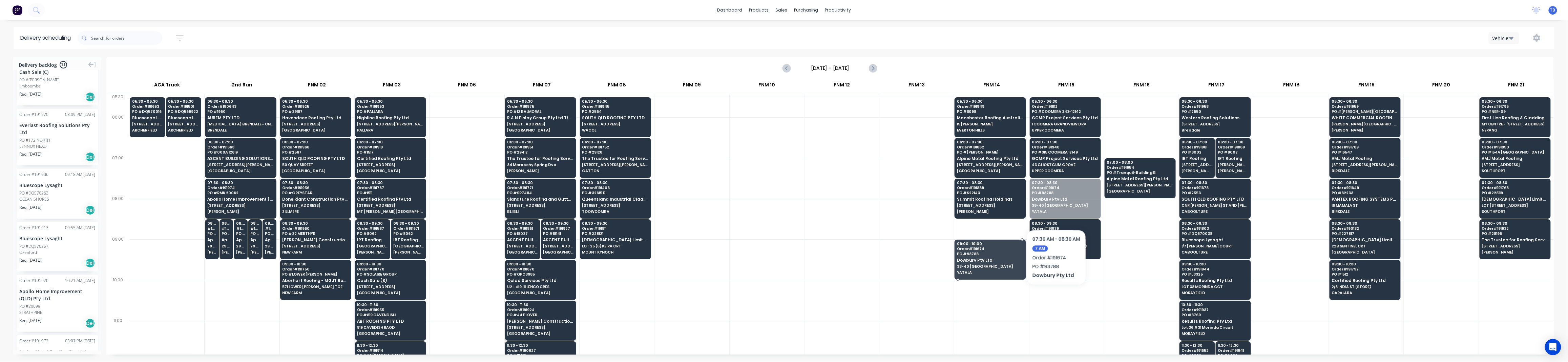
drag, startPoint x: 1064, startPoint y: 202, endPoint x: 1006, endPoint y: 288, distance: 103.7
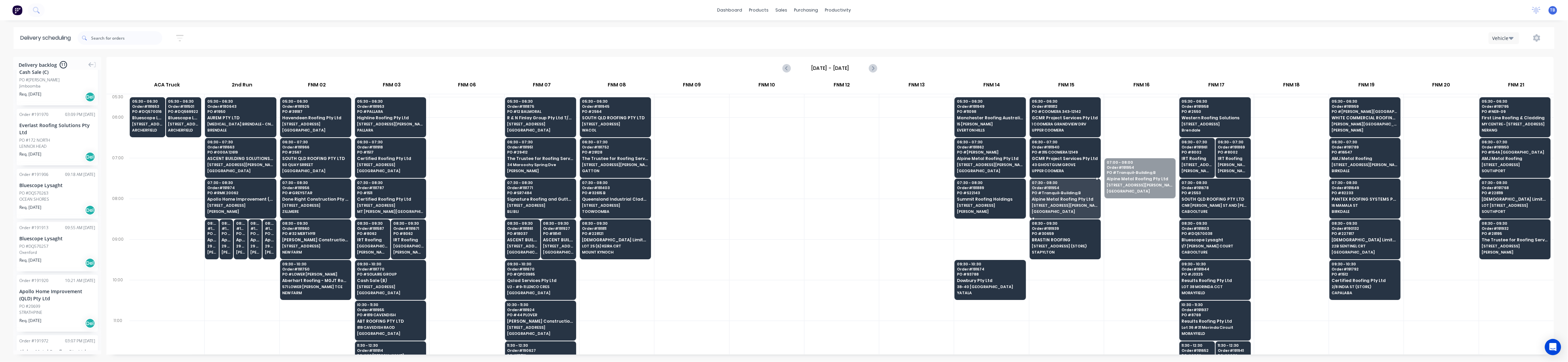
drag, startPoint x: 1153, startPoint y: 176, endPoint x: 1077, endPoint y: 193, distance: 77.9
click at [750, 243] on div at bounding box center [767, 260] width 74 height 41
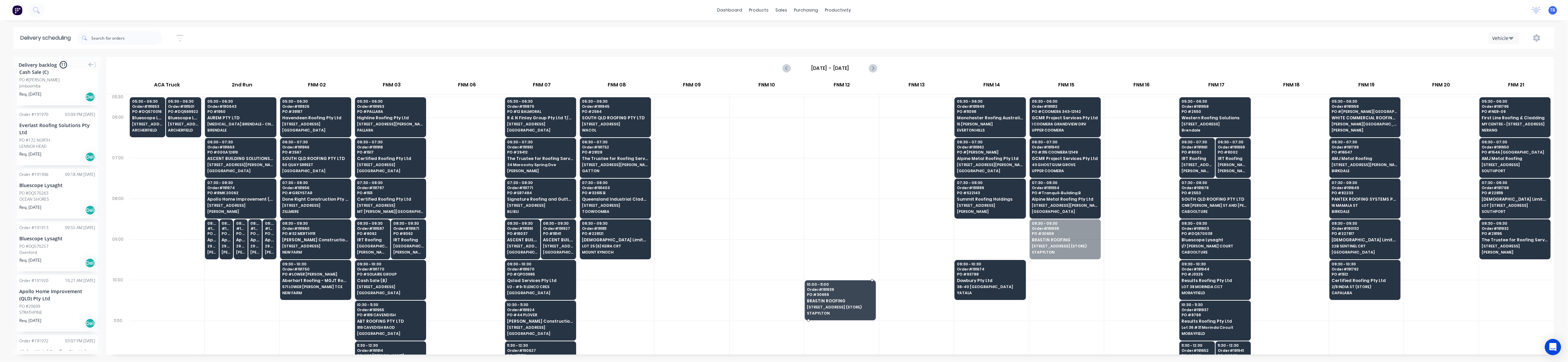
drag, startPoint x: 1073, startPoint y: 245, endPoint x: 874, endPoint y: 300, distance: 206.5
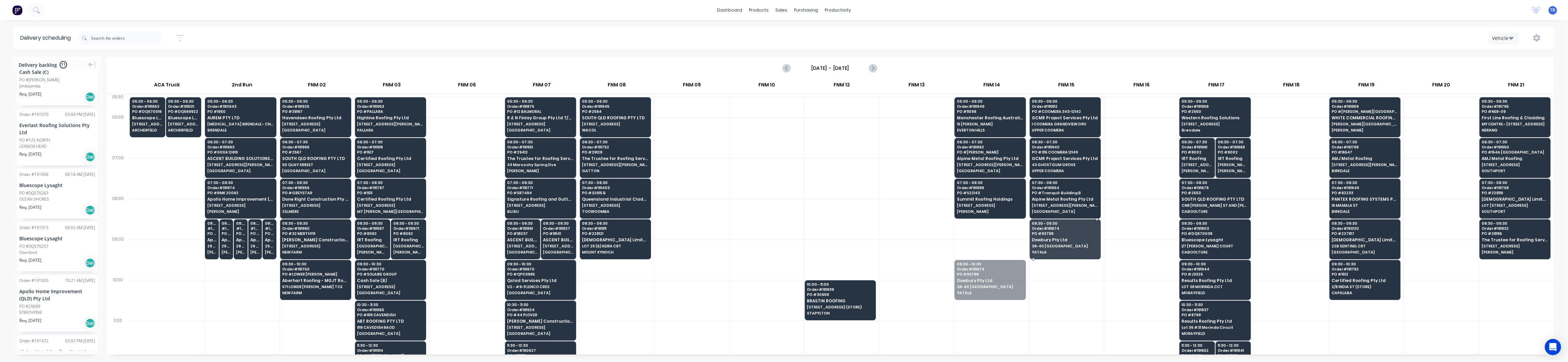
drag, startPoint x: 979, startPoint y: 286, endPoint x: 1060, endPoint y: 240, distance: 93.2
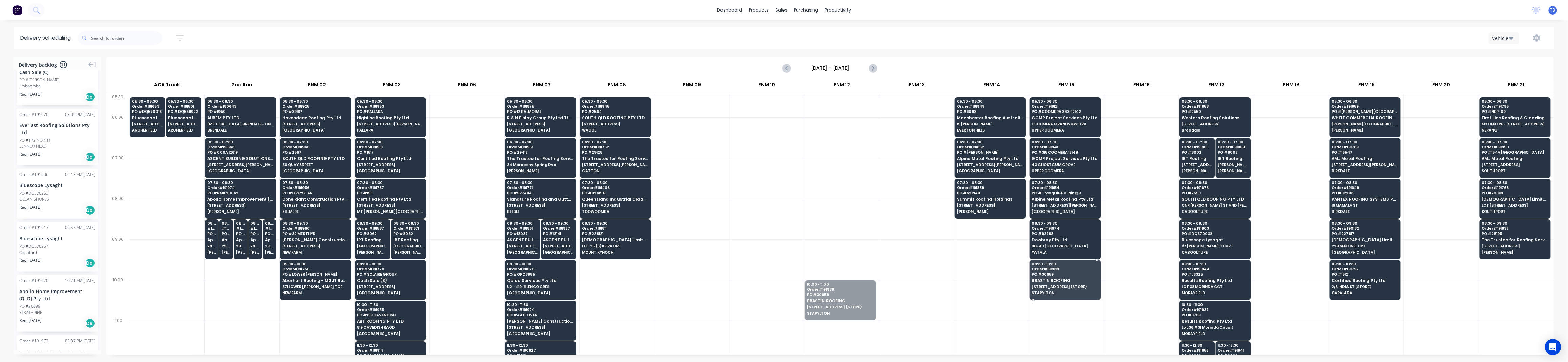
drag, startPoint x: 841, startPoint y: 303, endPoint x: 1039, endPoint y: 280, distance: 199.3
click at [751, 247] on div at bounding box center [767, 260] width 74 height 41
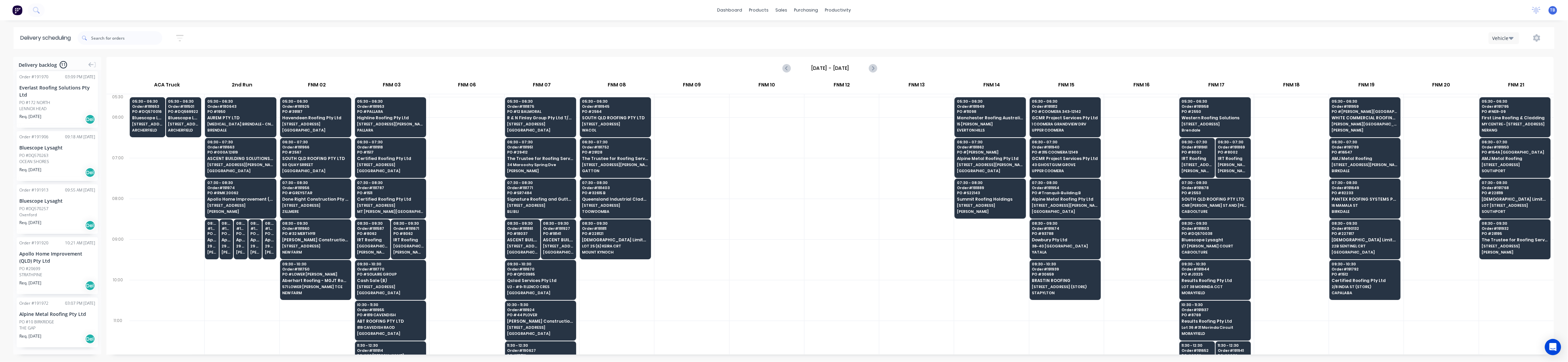
click at [701, 279] on div at bounding box center [691, 260] width 74 height 41
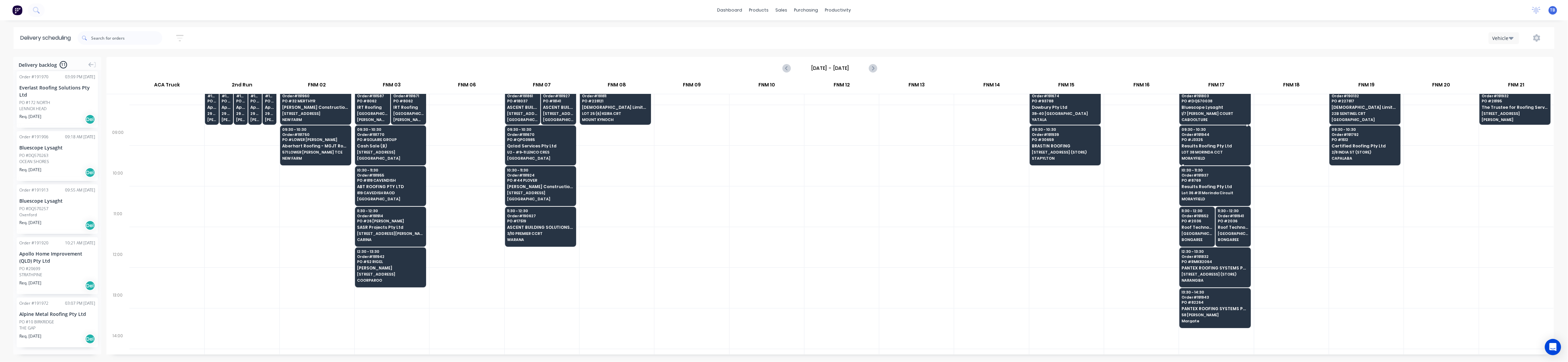
scroll to position [135, 0]
click at [685, 296] on div at bounding box center [691, 287] width 74 height 41
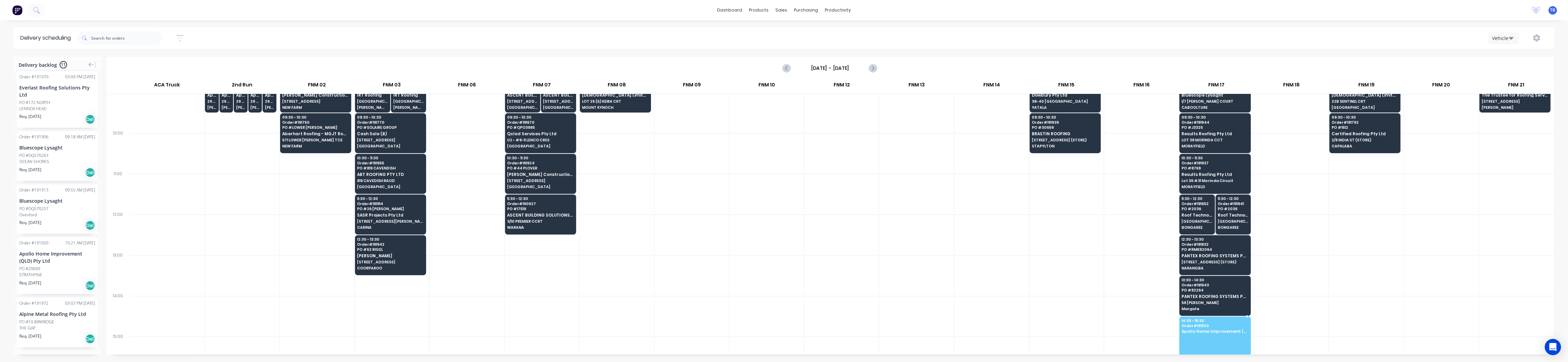
drag, startPoint x: 37, startPoint y: 274, endPoint x: 1219, endPoint y: 324, distance: 1183.1
click at [718, 271] on div at bounding box center [691, 275] width 74 height 41
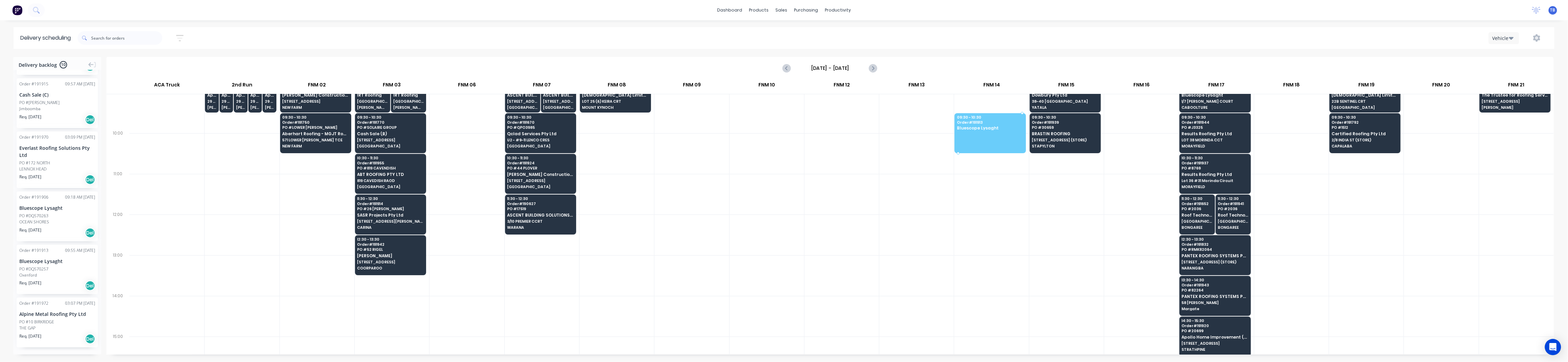
drag, startPoint x: 33, startPoint y: 277, endPoint x: 984, endPoint y: 131, distance: 962.1
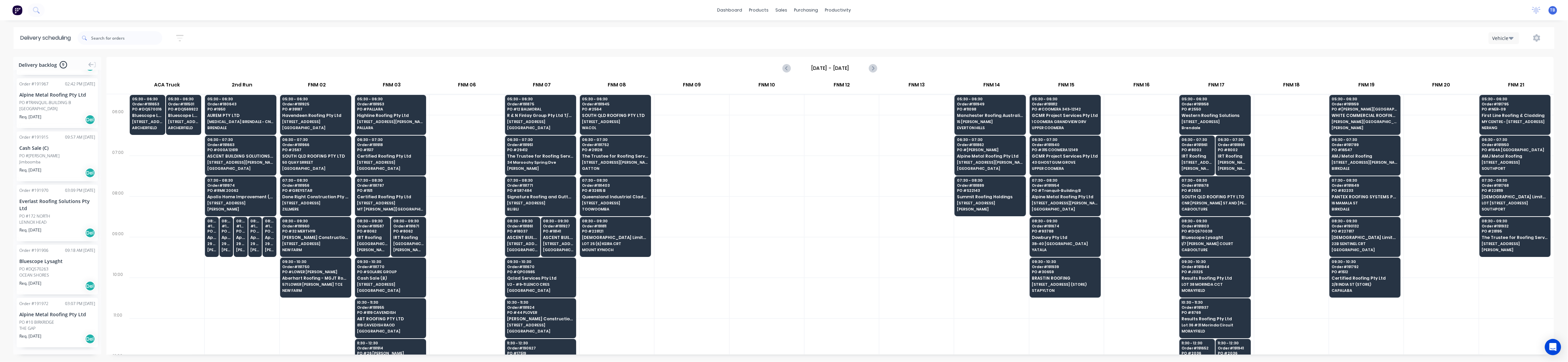
scroll to position [0, 0]
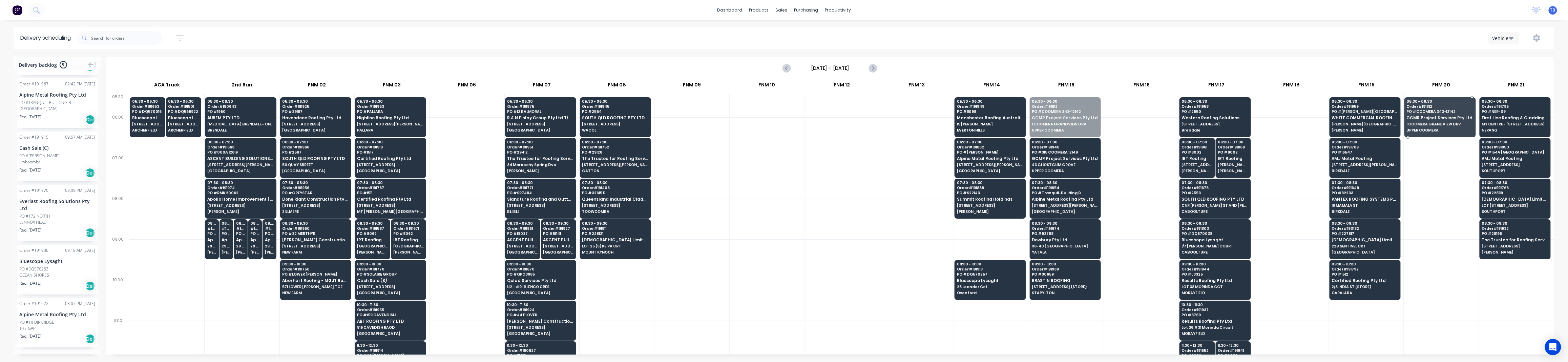
drag, startPoint x: 1055, startPoint y: 117, endPoint x: 1412, endPoint y: 122, distance: 357.0
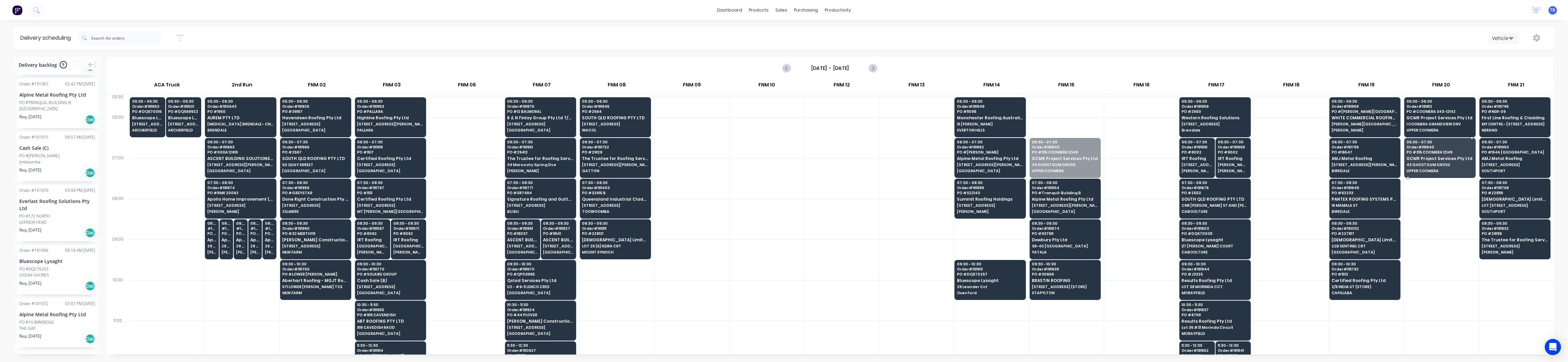
drag, startPoint x: 1048, startPoint y: 162, endPoint x: 1419, endPoint y: 168, distance: 371.0
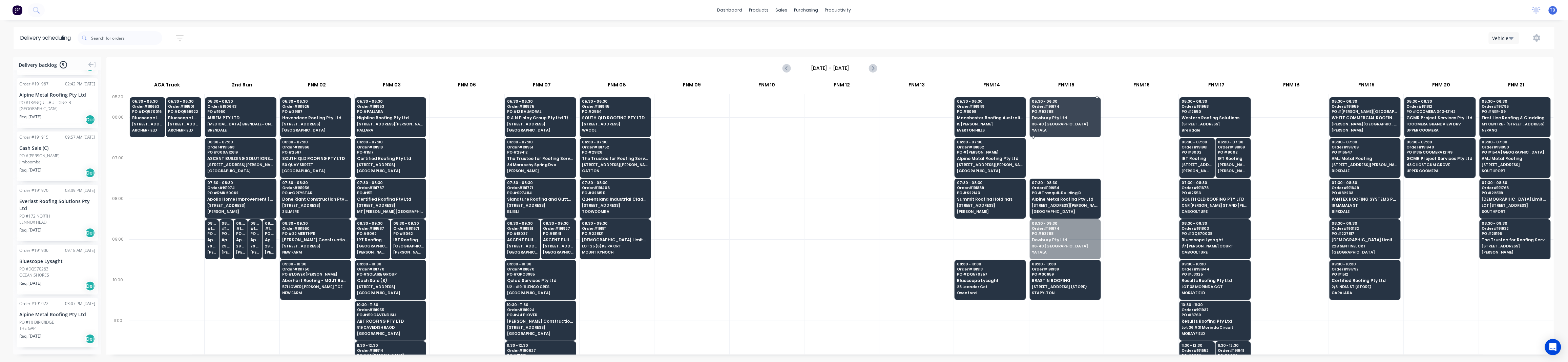
drag, startPoint x: 1068, startPoint y: 246, endPoint x: 1076, endPoint y: 122, distance: 124.3
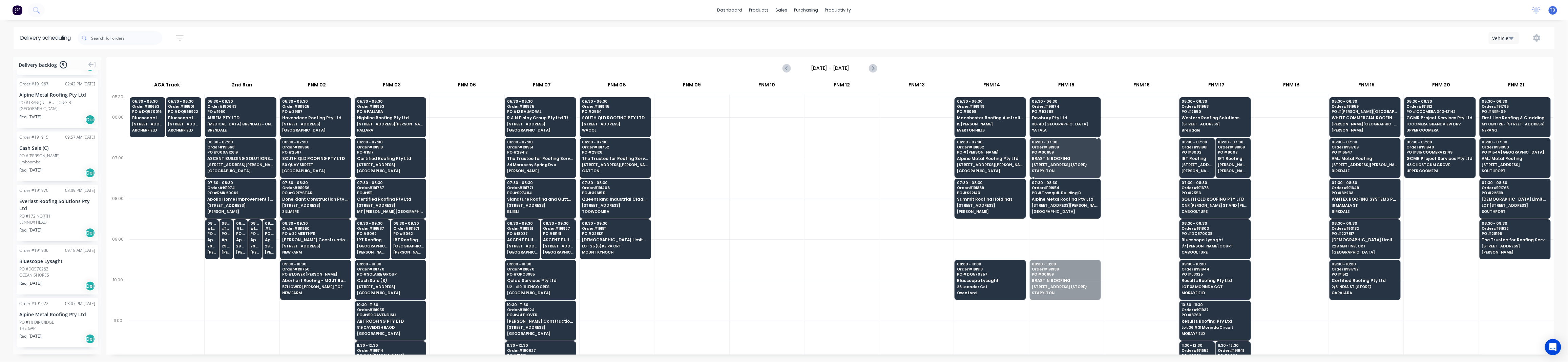
drag, startPoint x: 1048, startPoint y: 288, endPoint x: 1073, endPoint y: 162, distance: 128.5
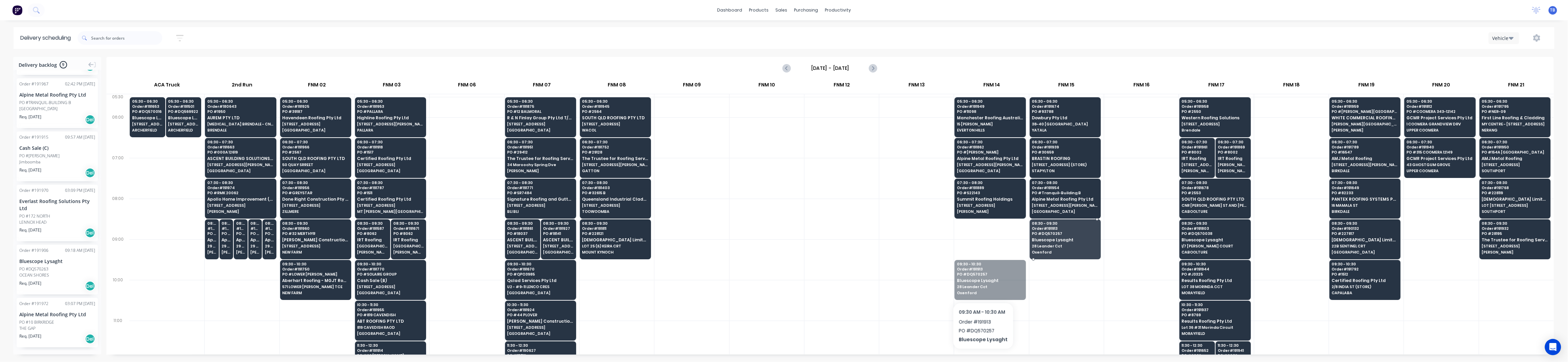
drag, startPoint x: 982, startPoint y: 285, endPoint x: 1046, endPoint y: 244, distance: 76.0
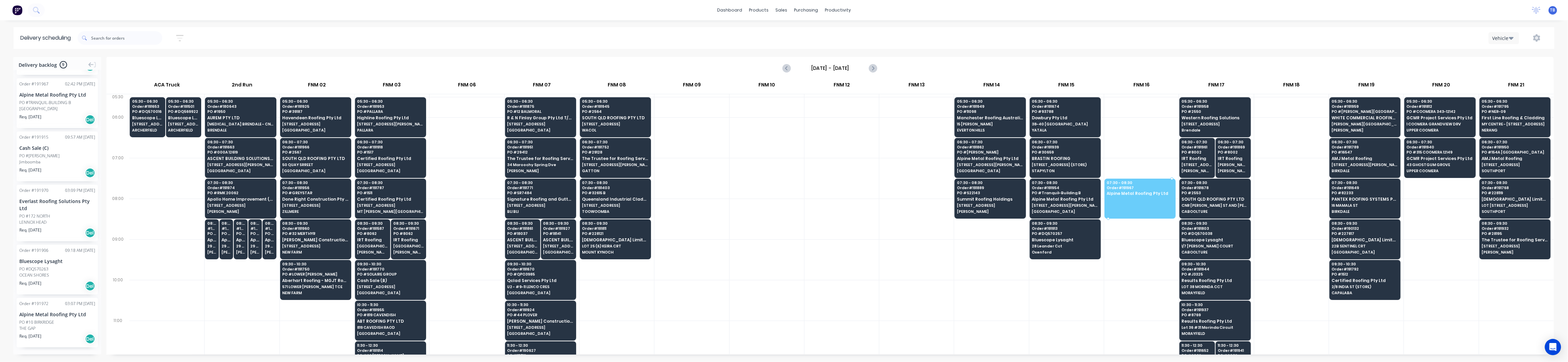
drag, startPoint x: 38, startPoint y: 110, endPoint x: 1109, endPoint y: 198, distance: 1074.6
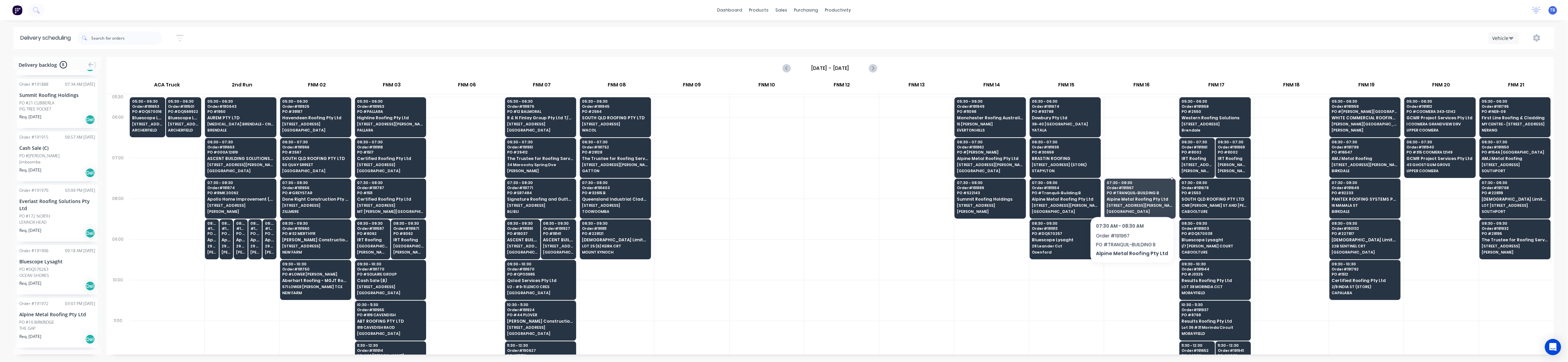
drag, startPoint x: 1129, startPoint y: 199, endPoint x: 1077, endPoint y: 202, distance: 52.1
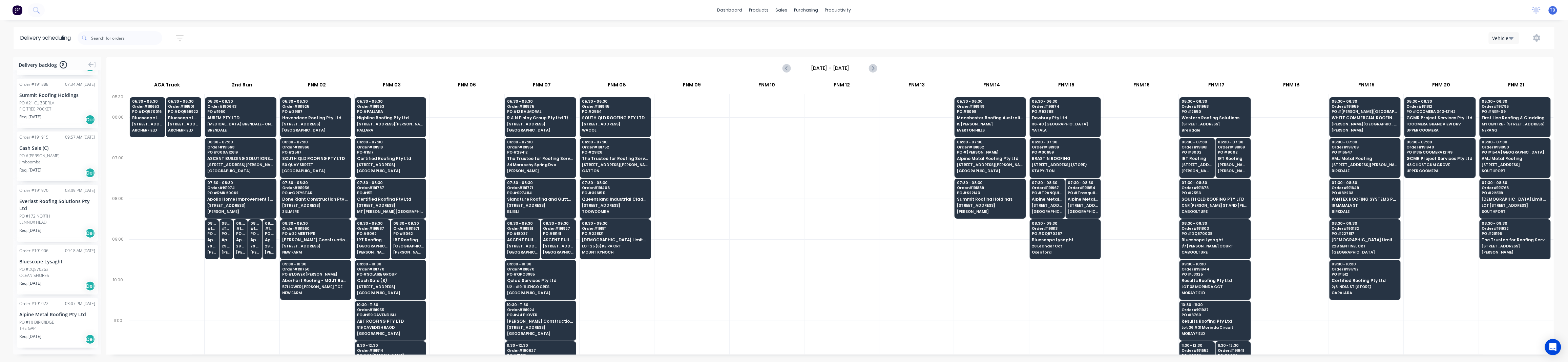
click at [710, 286] on div at bounding box center [691, 300] width 74 height 41
drag, startPoint x: 44, startPoint y: 329, endPoint x: 1009, endPoint y: 230, distance: 970.1
click at [738, 232] on div at bounding box center [767, 219] width 74 height 41
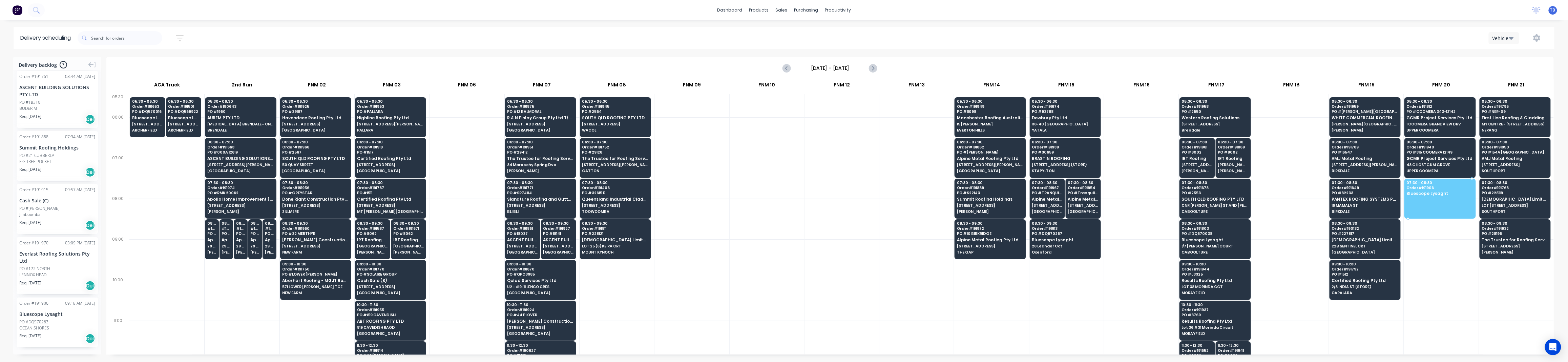
drag, startPoint x: 31, startPoint y: 325, endPoint x: 1461, endPoint y: 194, distance: 1436.0
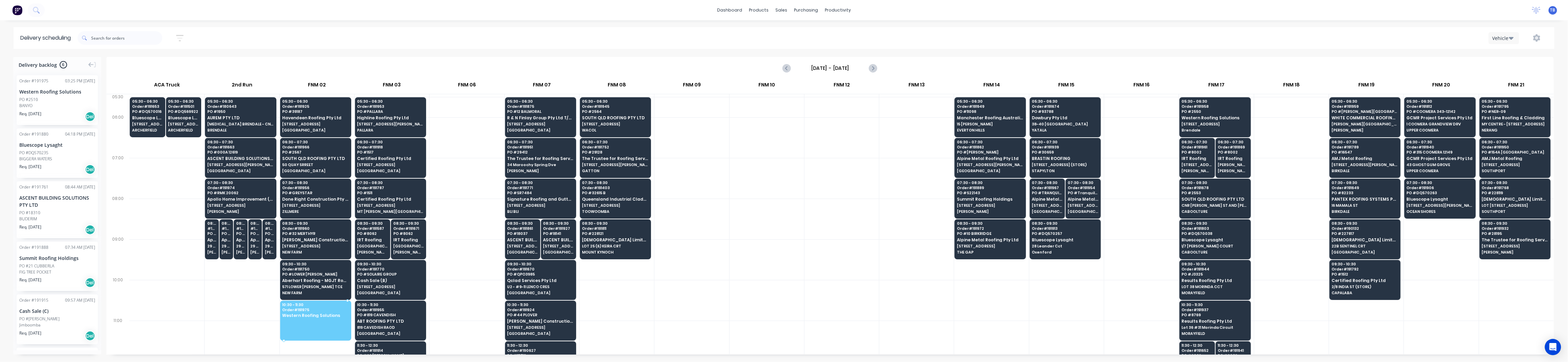
drag, startPoint x: 24, startPoint y: 104, endPoint x: 331, endPoint y: 302, distance: 365.3
click at [162, 311] on div at bounding box center [167, 300] width 75 height 41
click at [714, 233] on div at bounding box center [691, 219] width 74 height 41
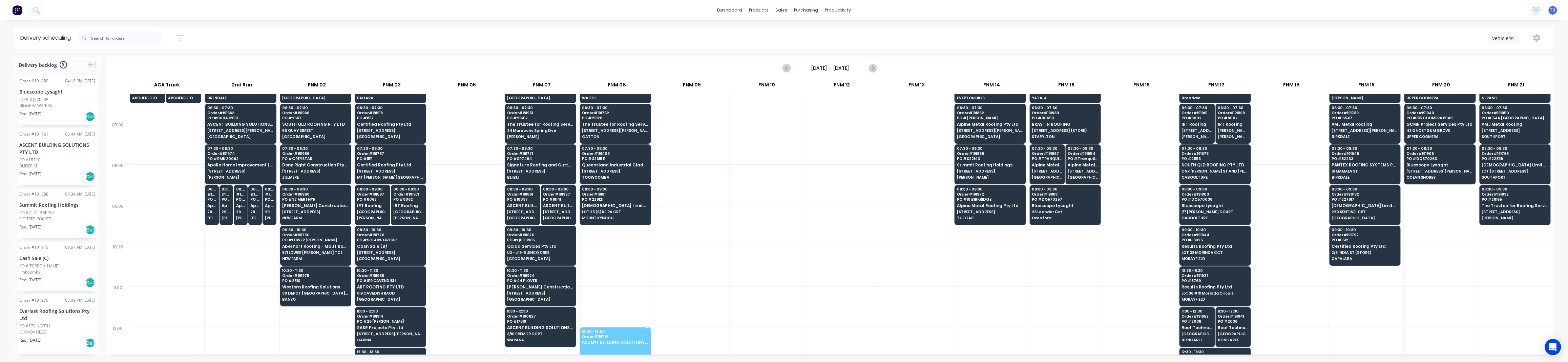
scroll to position [54, 0]
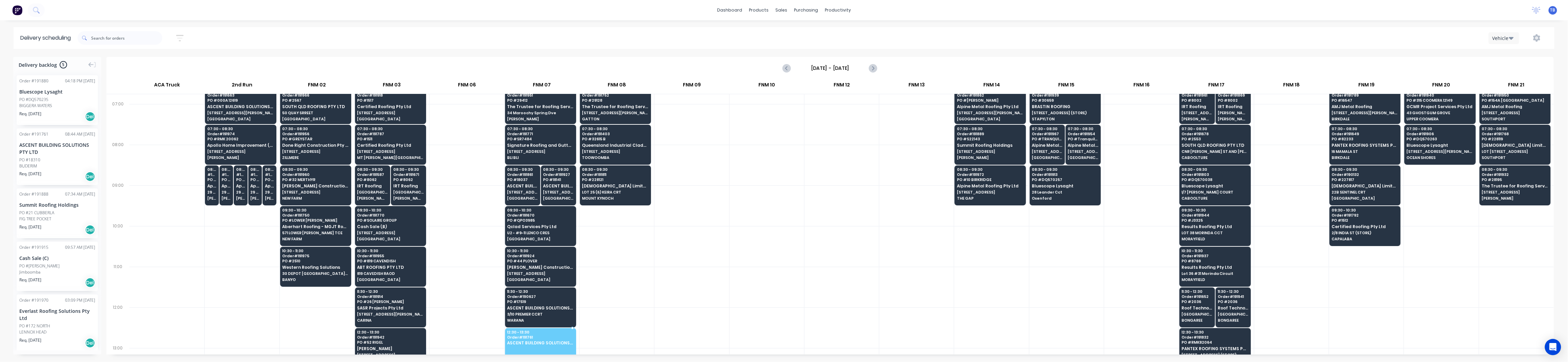
drag, startPoint x: 34, startPoint y: 166, endPoint x: 527, endPoint y: 334, distance: 520.8
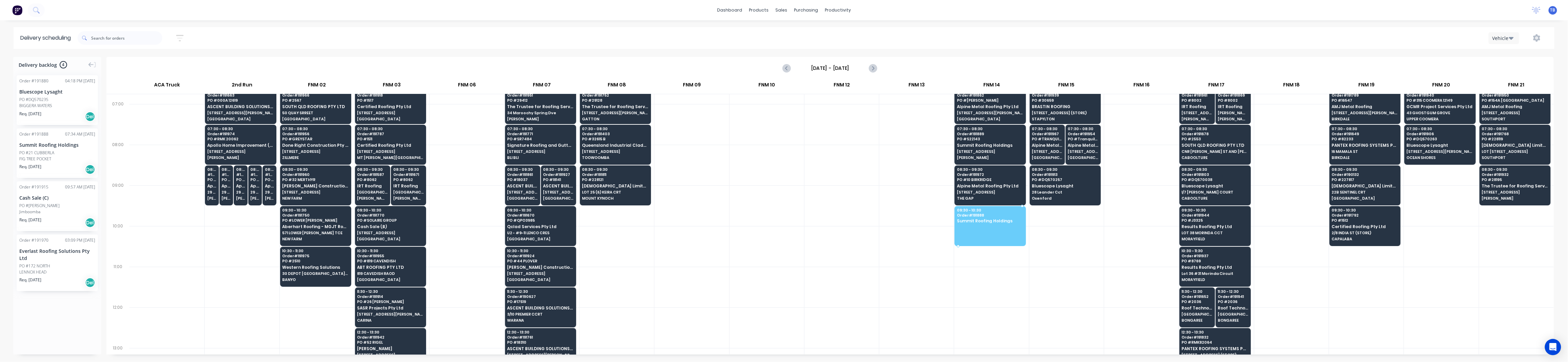
drag, startPoint x: 38, startPoint y: 158, endPoint x: 995, endPoint y: 216, distance: 958.8
click at [663, 253] on div at bounding box center [691, 246] width 74 height 41
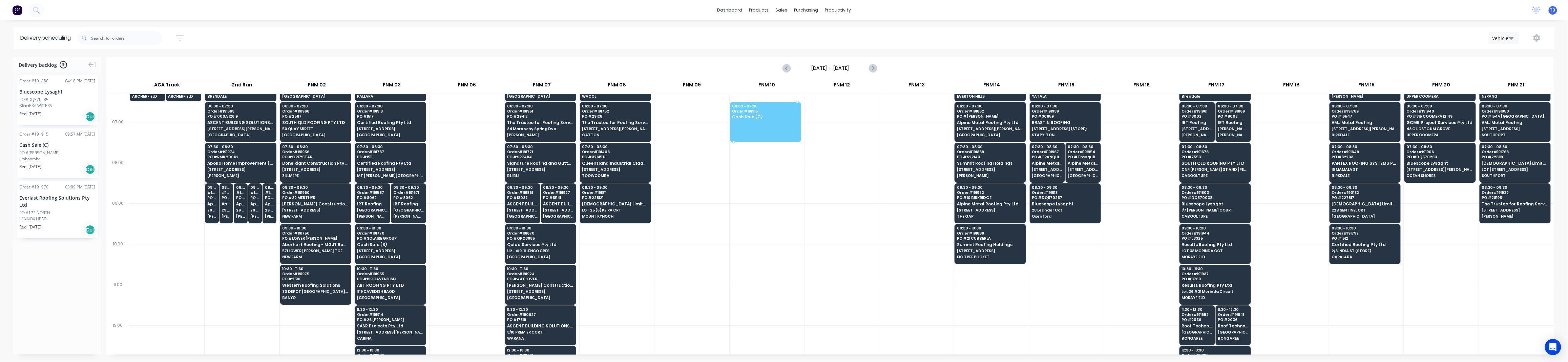
drag, startPoint x: 35, startPoint y: 158, endPoint x: 760, endPoint y: 104, distance: 727.0
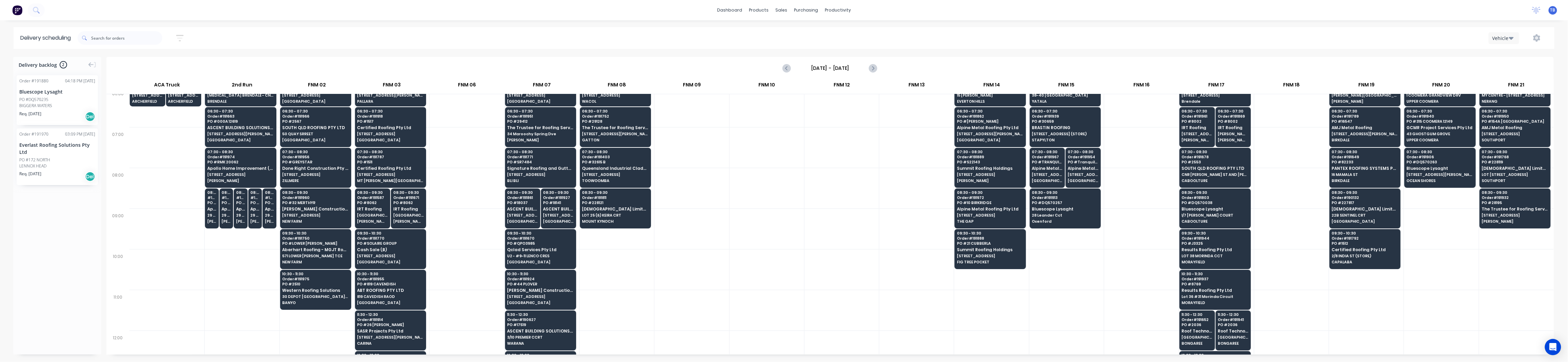
scroll to position [0, 0]
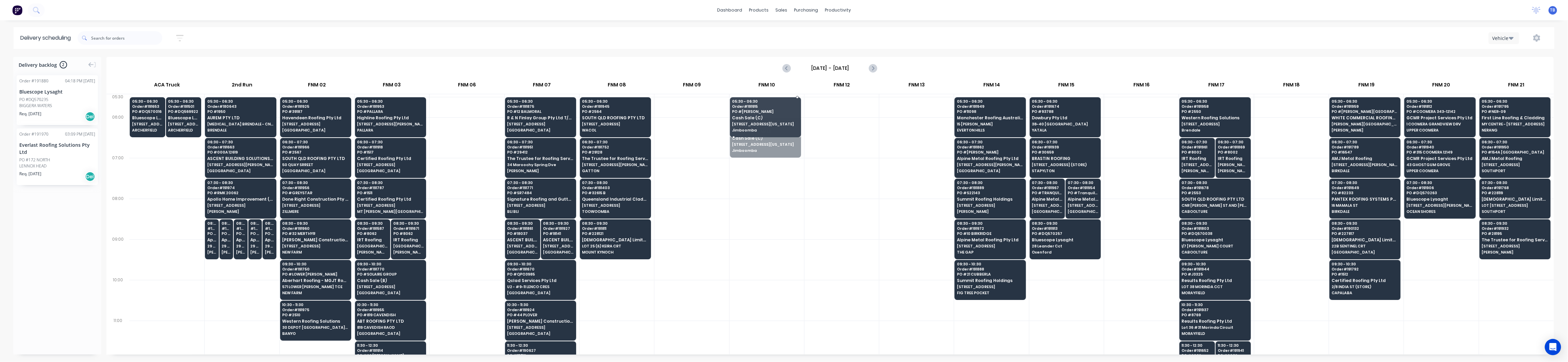
drag, startPoint x: 757, startPoint y: 151, endPoint x: 754, endPoint y: 140, distance: 11.4
click at [720, 260] on div at bounding box center [691, 260] width 74 height 41
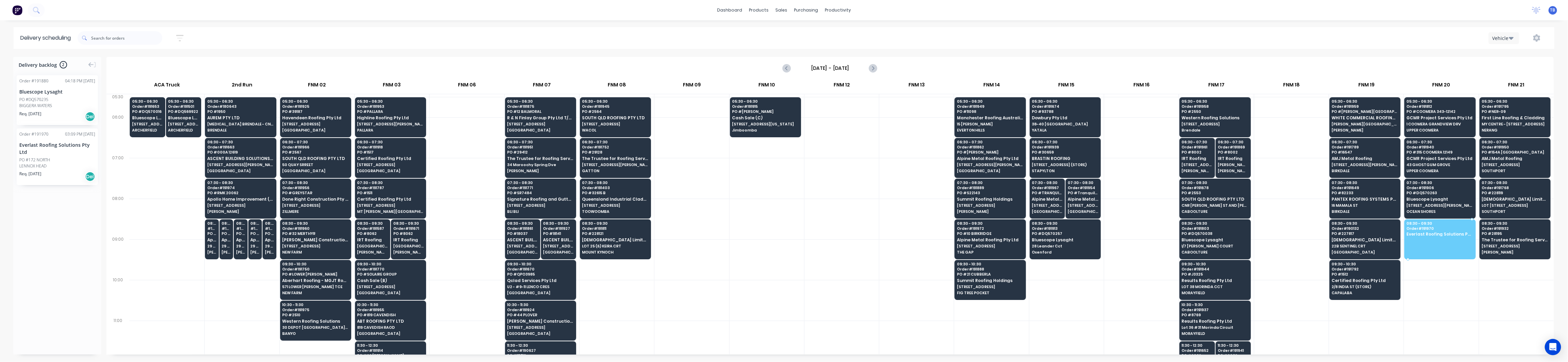
drag, startPoint x: 54, startPoint y: 169, endPoint x: 1405, endPoint y: 232, distance: 1352.5
click at [743, 286] on div at bounding box center [767, 300] width 74 height 41
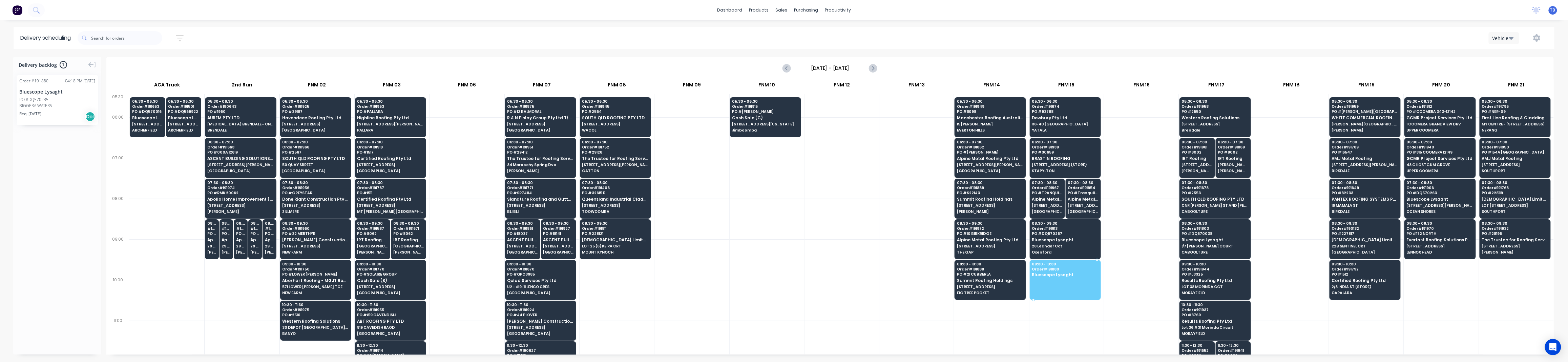
drag, startPoint x: 40, startPoint y: 108, endPoint x: 1082, endPoint y: 263, distance: 1053.5
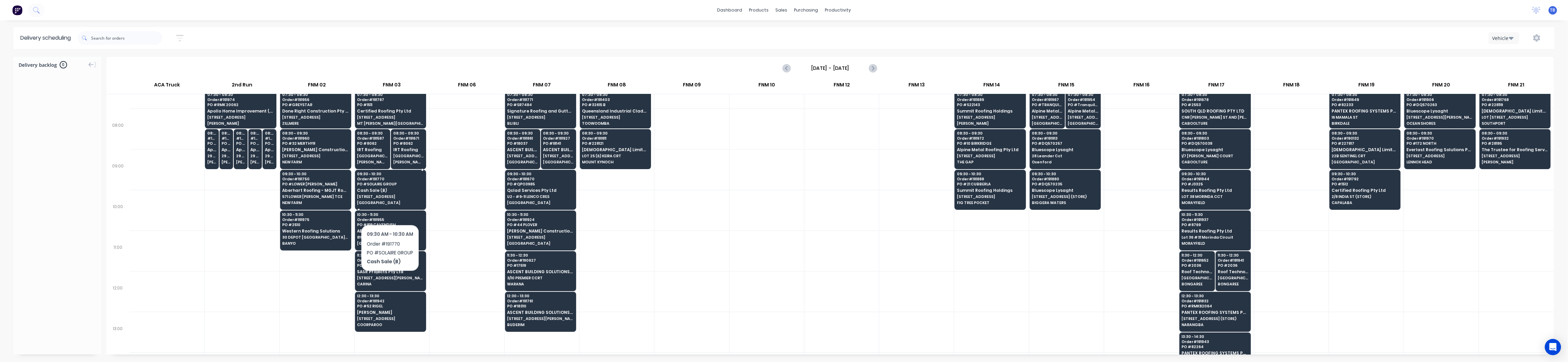
scroll to position [44, 0]
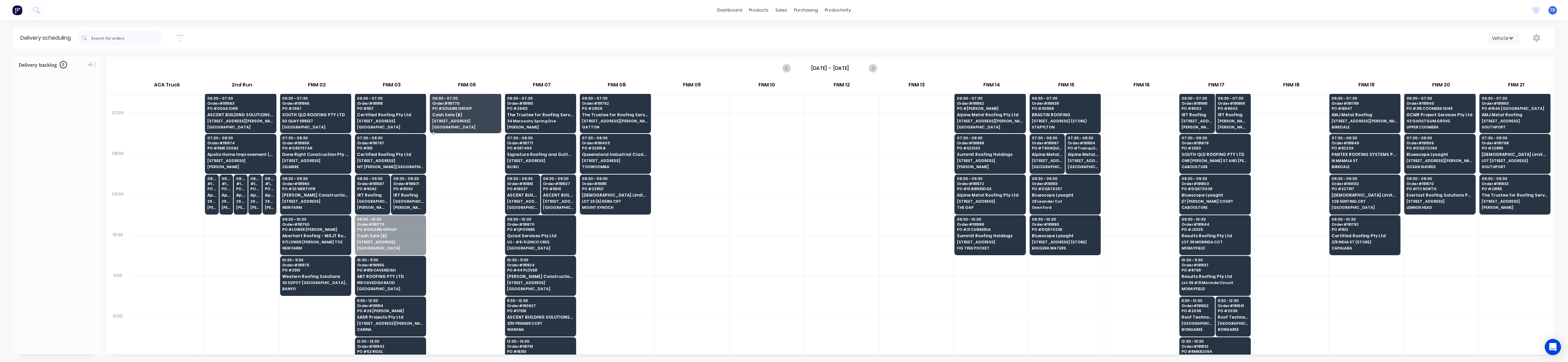
drag, startPoint x: 406, startPoint y: 235, endPoint x: 466, endPoint y: 115, distance: 134.2
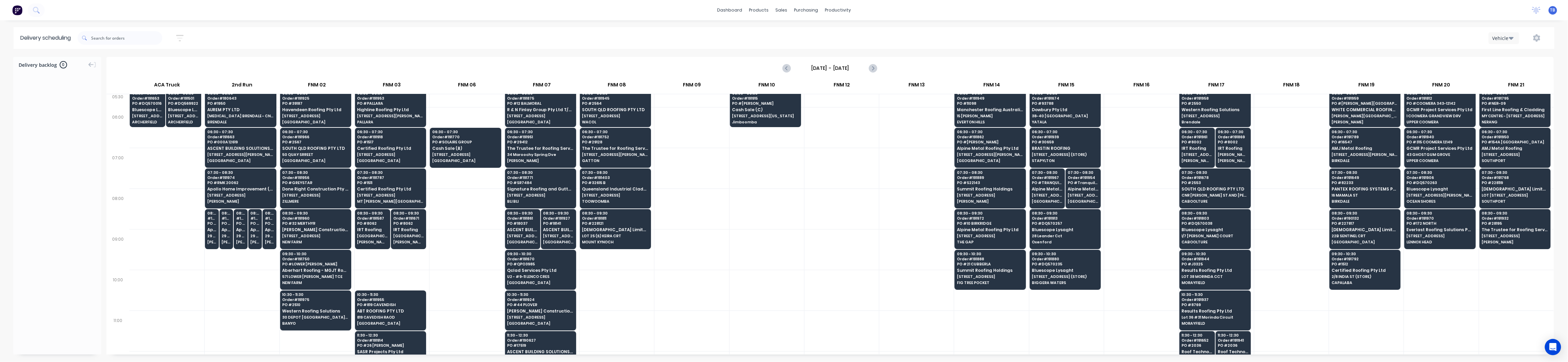
scroll to position [0, 0]
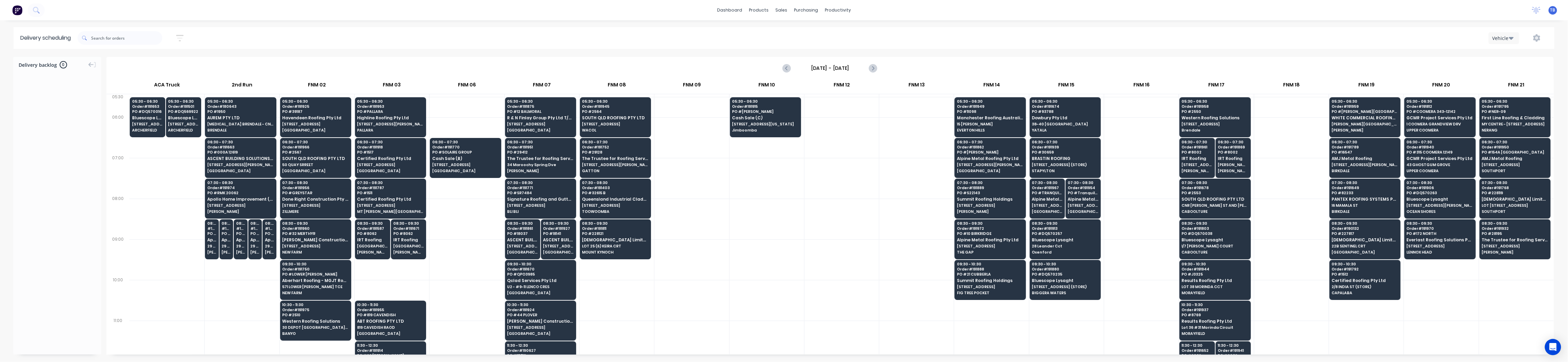
drag, startPoint x: 461, startPoint y: 124, endPoint x: 464, endPoint y: 110, distance: 14.3
drag, startPoint x: 474, startPoint y: 164, endPoint x: 475, endPoint y: 126, distance: 38.0
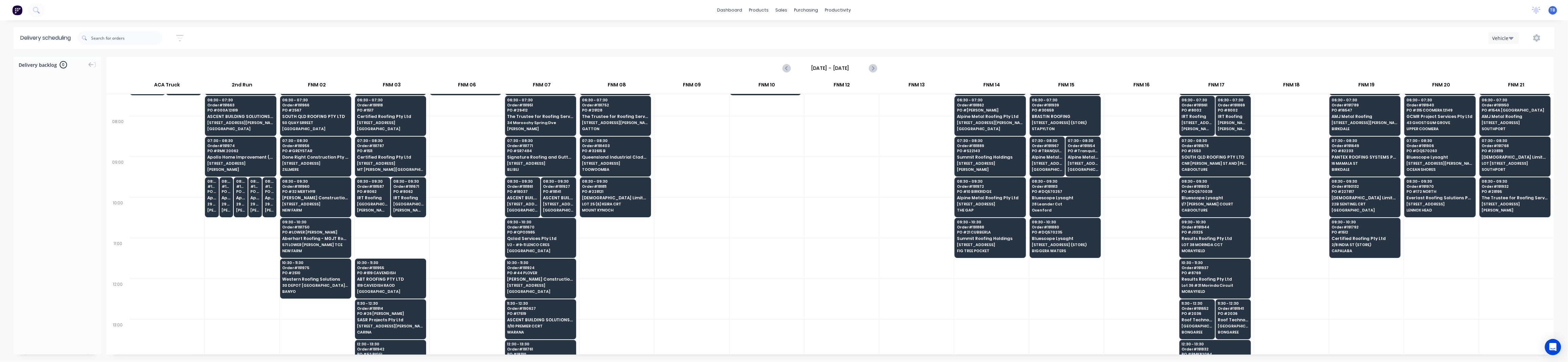
scroll to position [90, 0]
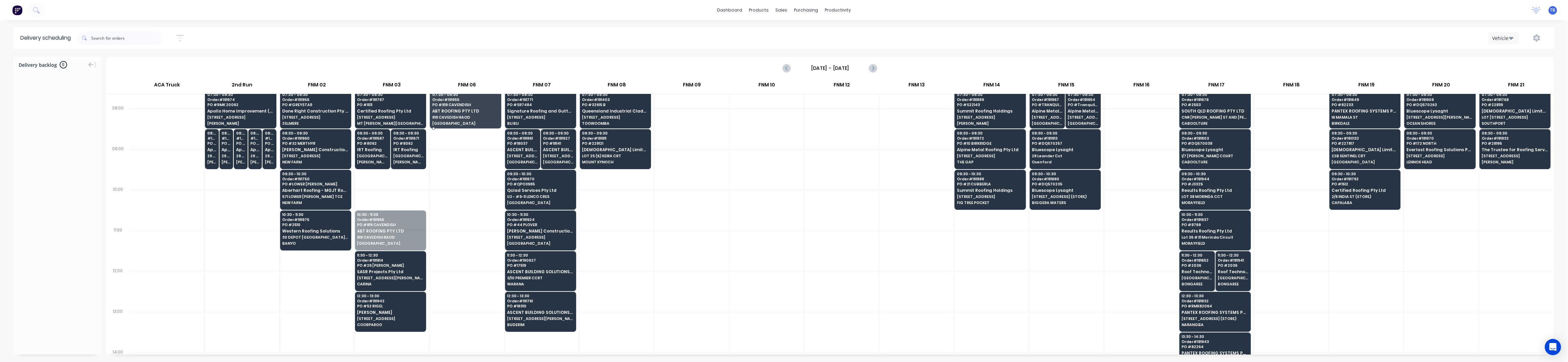
drag, startPoint x: 374, startPoint y: 244, endPoint x: 452, endPoint y: 129, distance: 139.0
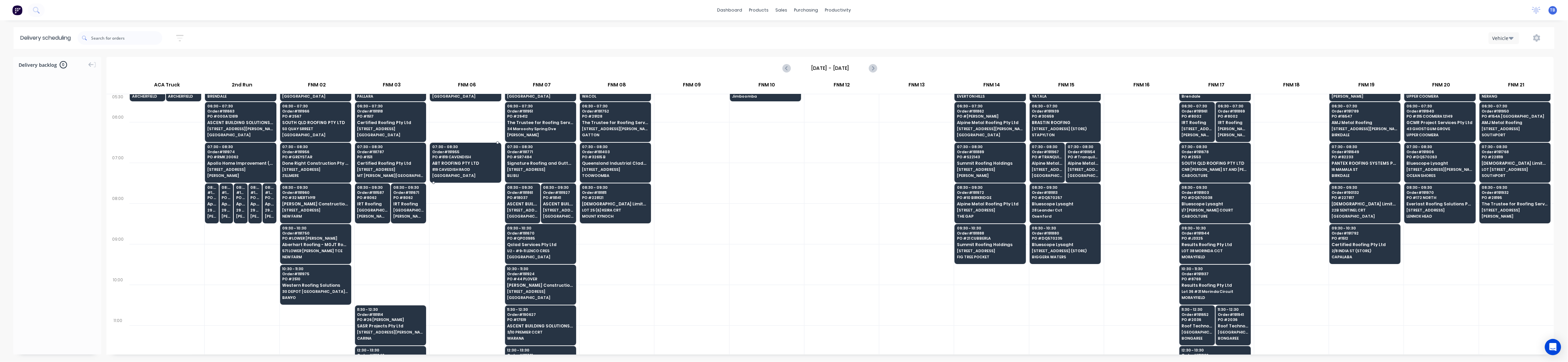
scroll to position [0, 0]
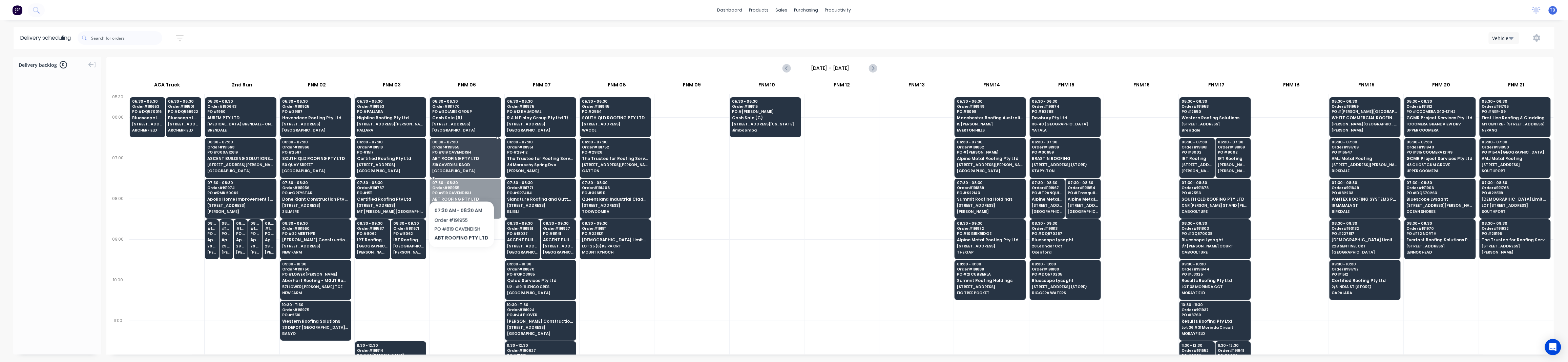
drag, startPoint x: 460, startPoint y: 189, endPoint x: 462, endPoint y: 165, distance: 24.1
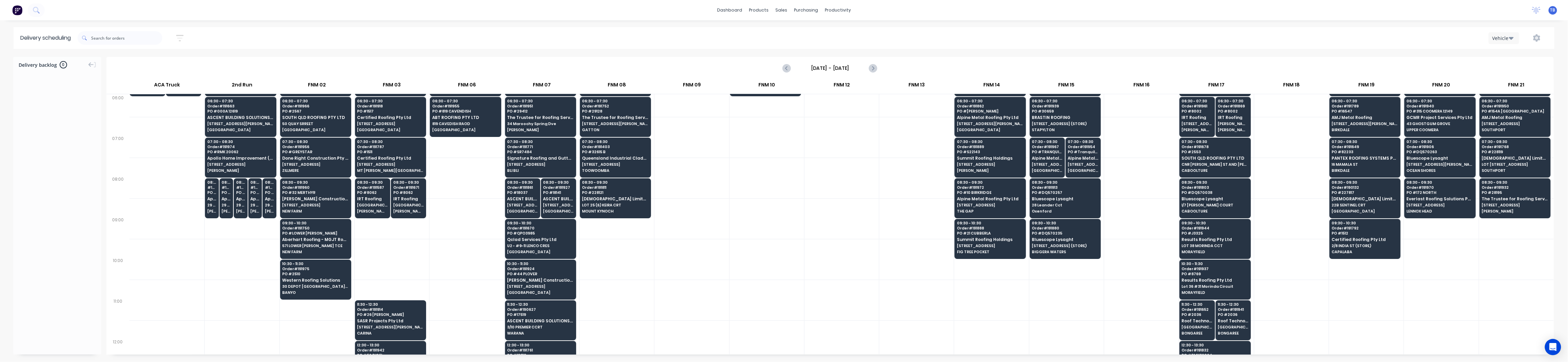
scroll to position [90, 0]
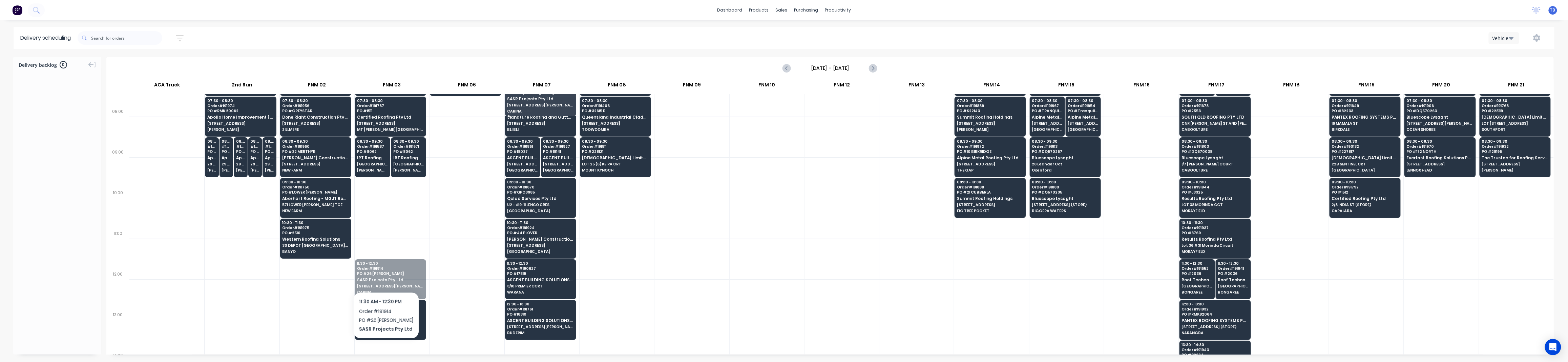
drag, startPoint x: 379, startPoint y: 280, endPoint x: 502, endPoint y: 90, distance: 226.3
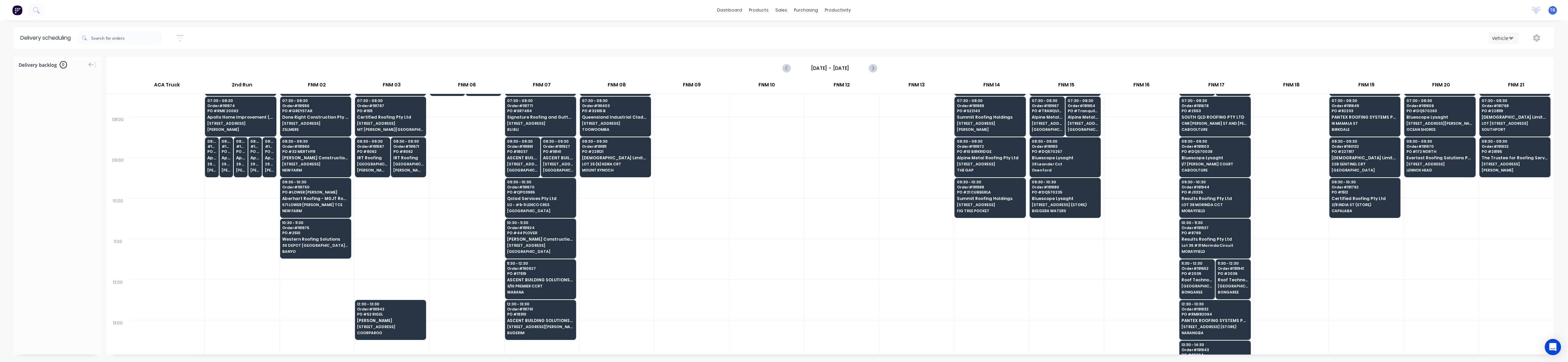
scroll to position [79, 0]
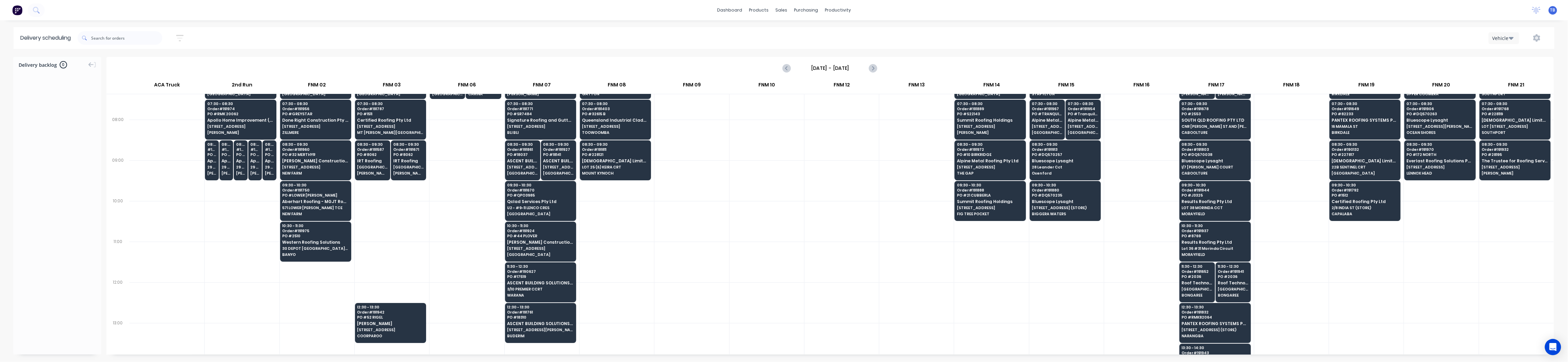
click at [505, 91] on div "FNM 07" at bounding box center [542, 87] width 75 height 15
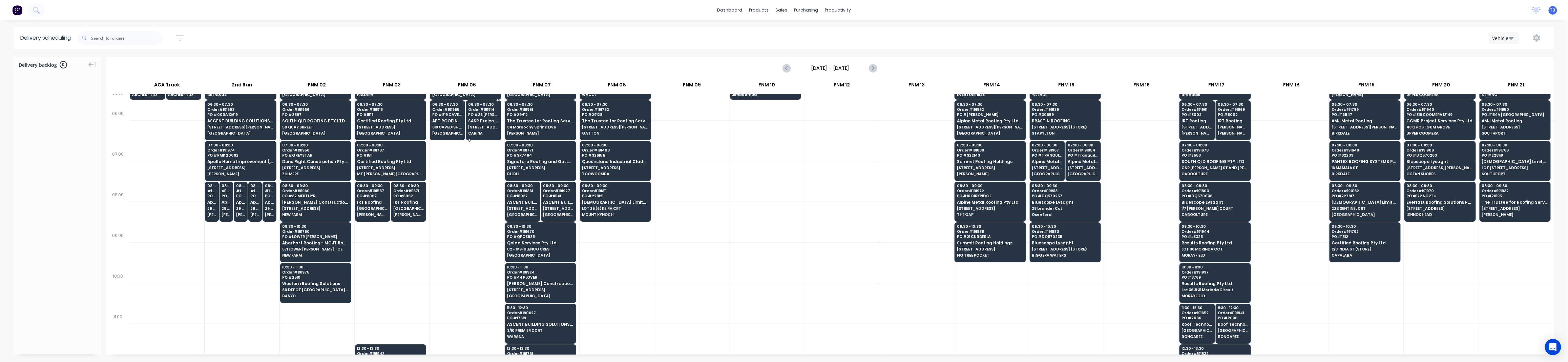
scroll to position [0, 0]
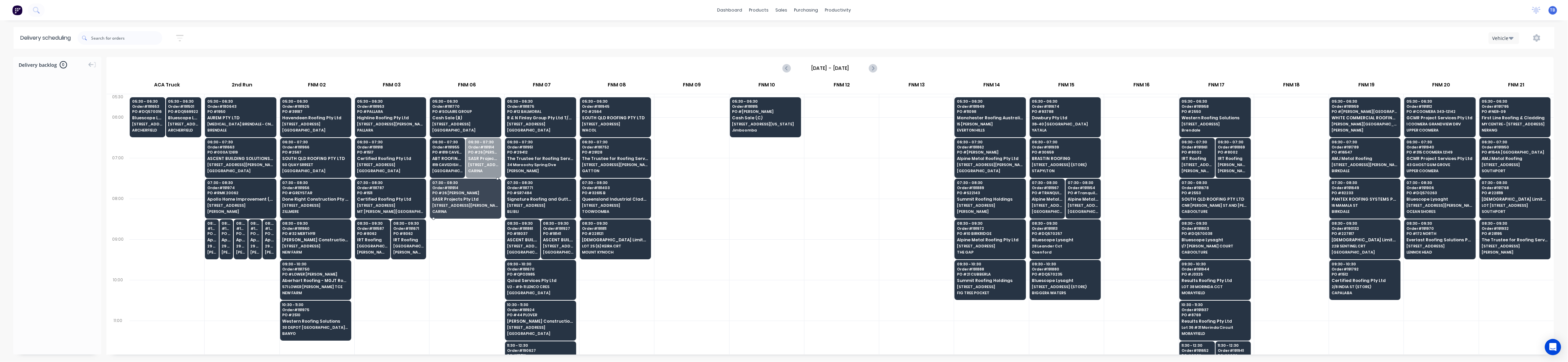
drag, startPoint x: 486, startPoint y: 148, endPoint x: 484, endPoint y: 188, distance: 40.0
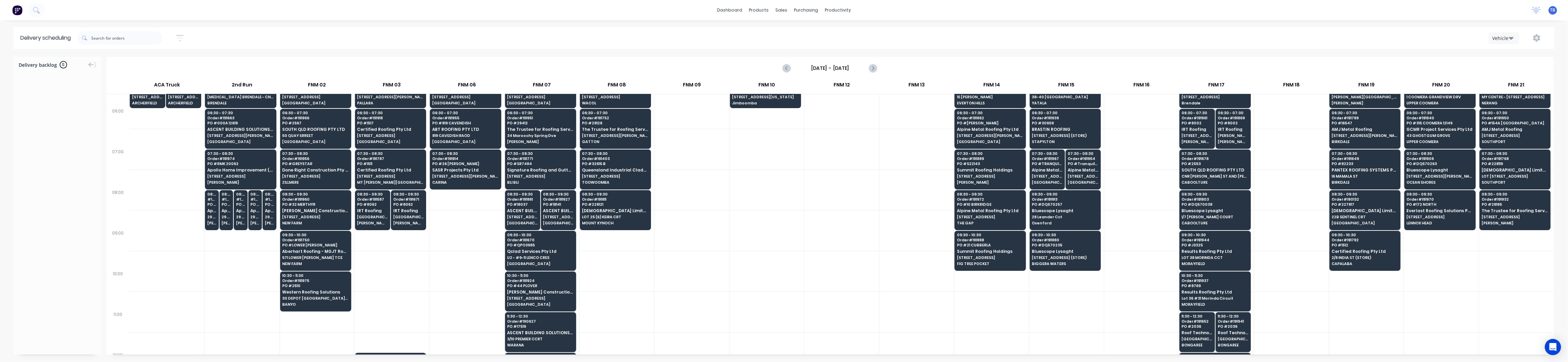
scroll to position [90, 0]
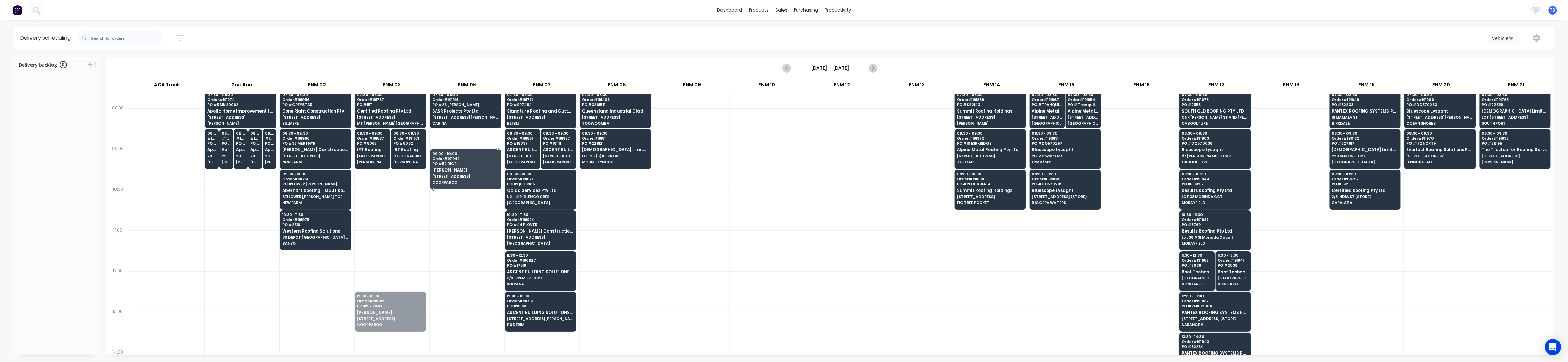
drag, startPoint x: 385, startPoint y: 308, endPoint x: 444, endPoint y: 149, distance: 169.6
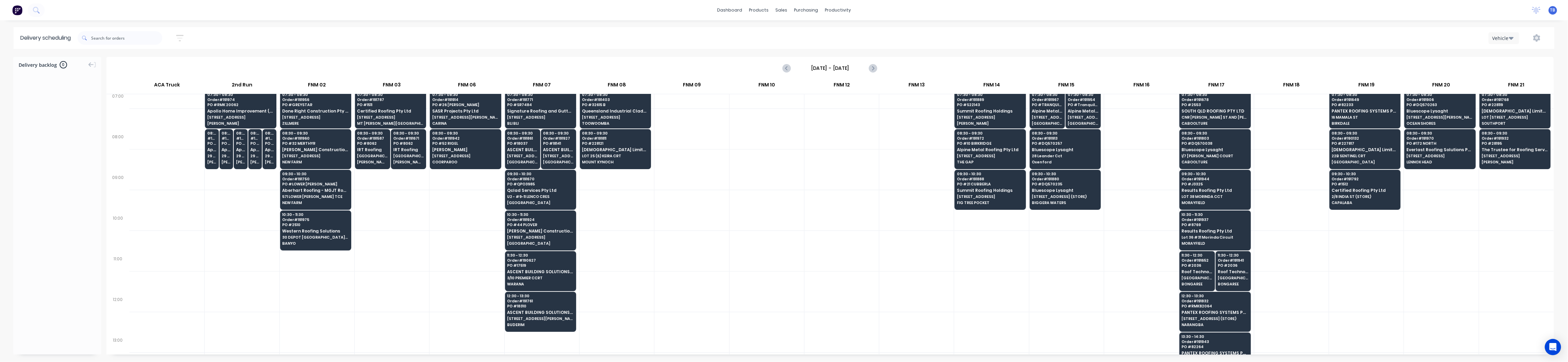
scroll to position [0, 0]
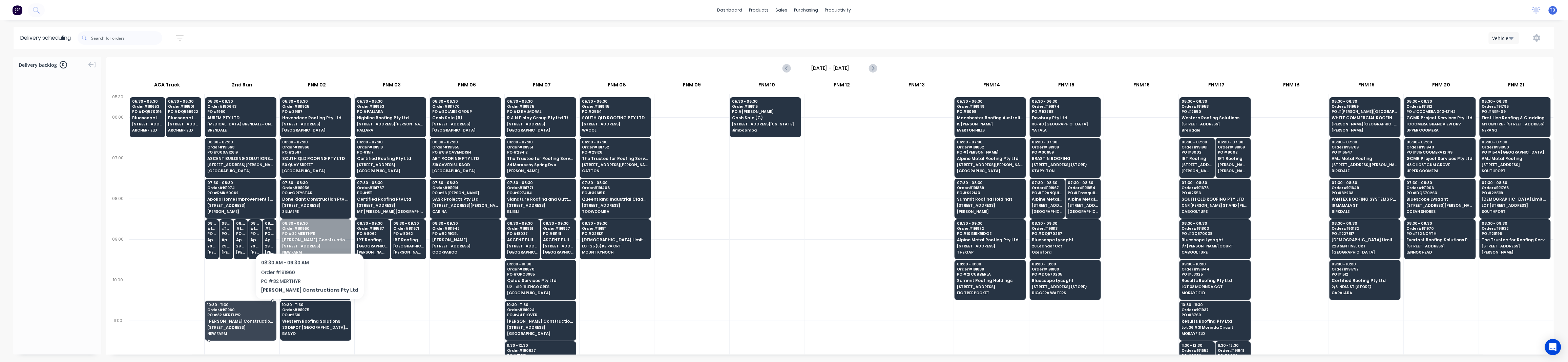
drag, startPoint x: 308, startPoint y: 229, endPoint x: 251, endPoint y: 320, distance: 107.4
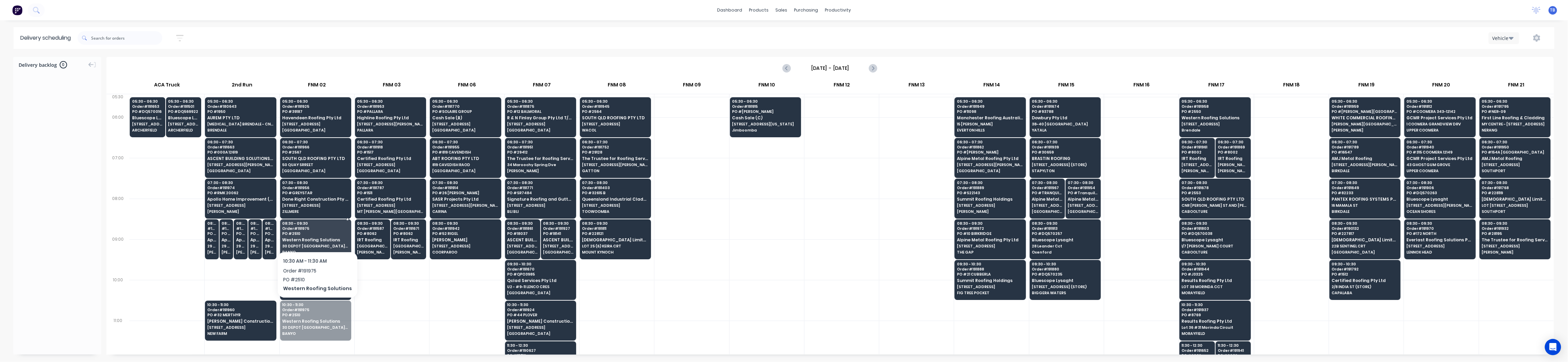
drag, startPoint x: 313, startPoint y: 332, endPoint x: 323, endPoint y: 245, distance: 87.6
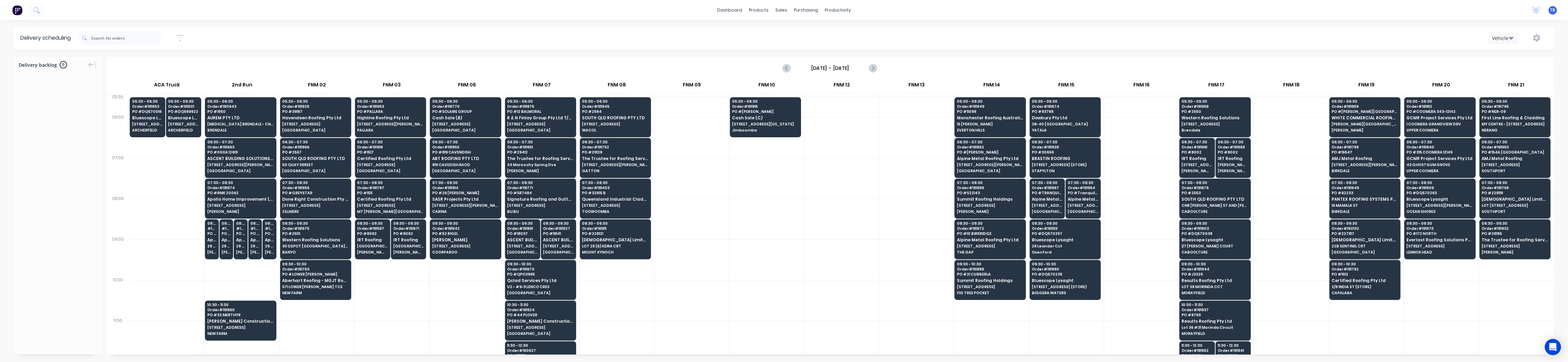
click at [650, 299] on div at bounding box center [617, 300] width 74 height 41
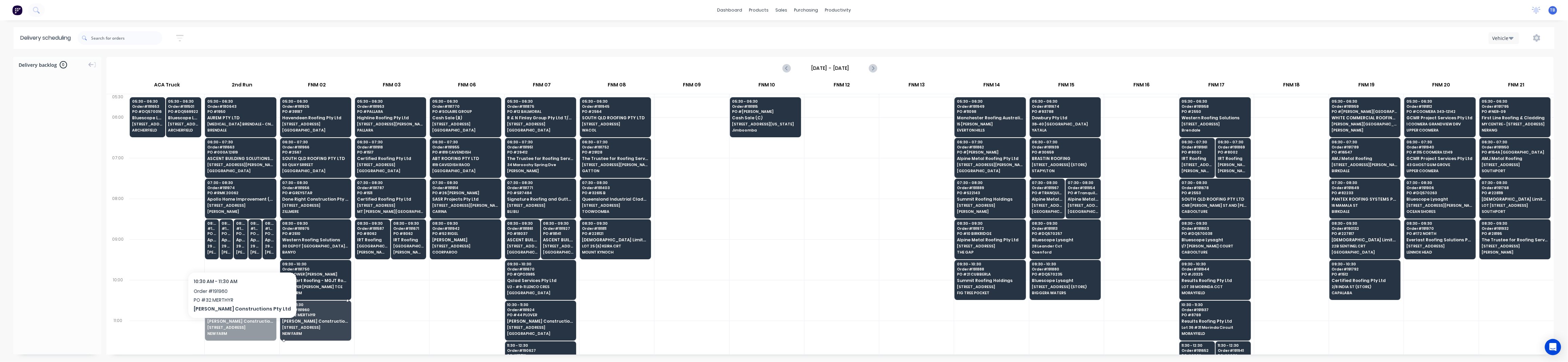
drag, startPoint x: 226, startPoint y: 327, endPoint x: 303, endPoint y: 319, distance: 77.4
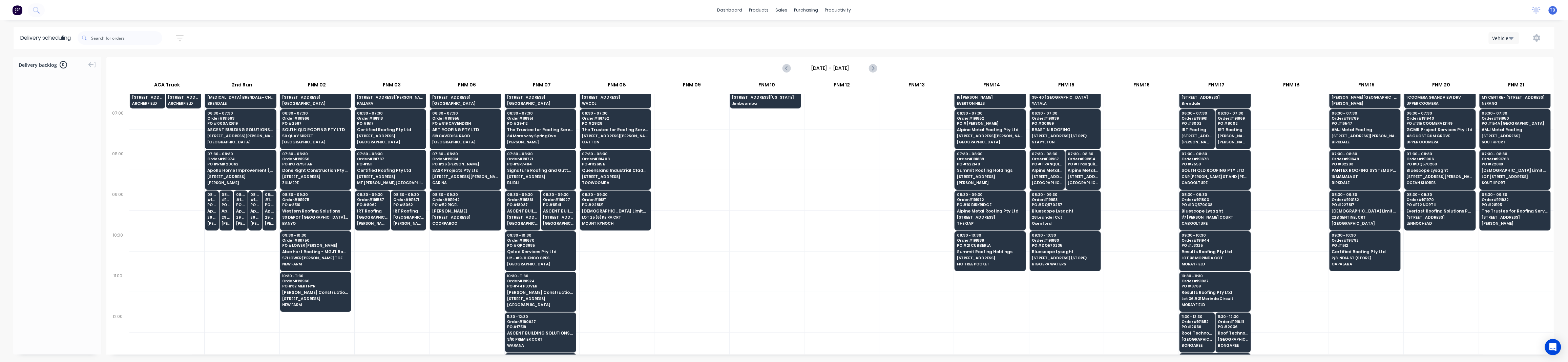
scroll to position [44, 0]
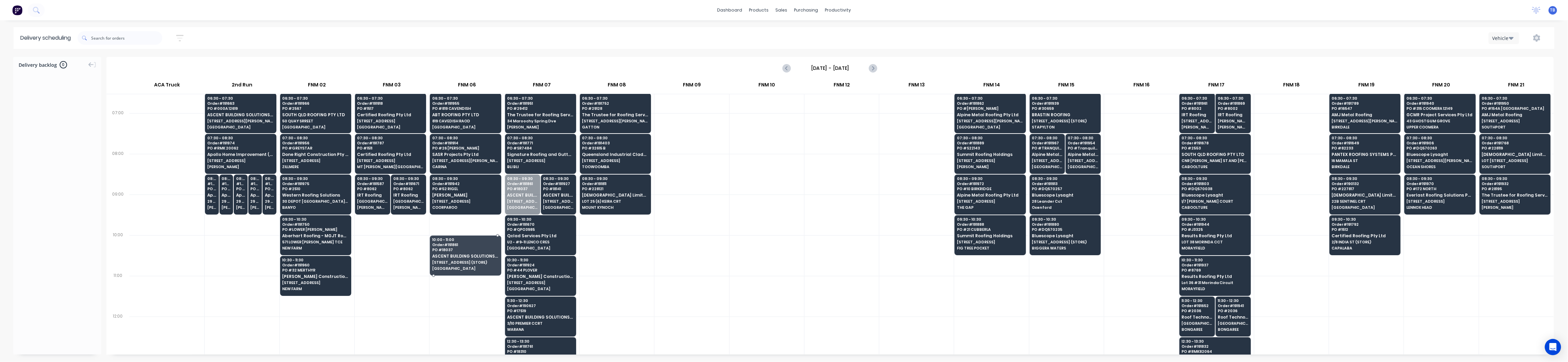
drag, startPoint x: 515, startPoint y: 208, endPoint x: 463, endPoint y: 276, distance: 85.6
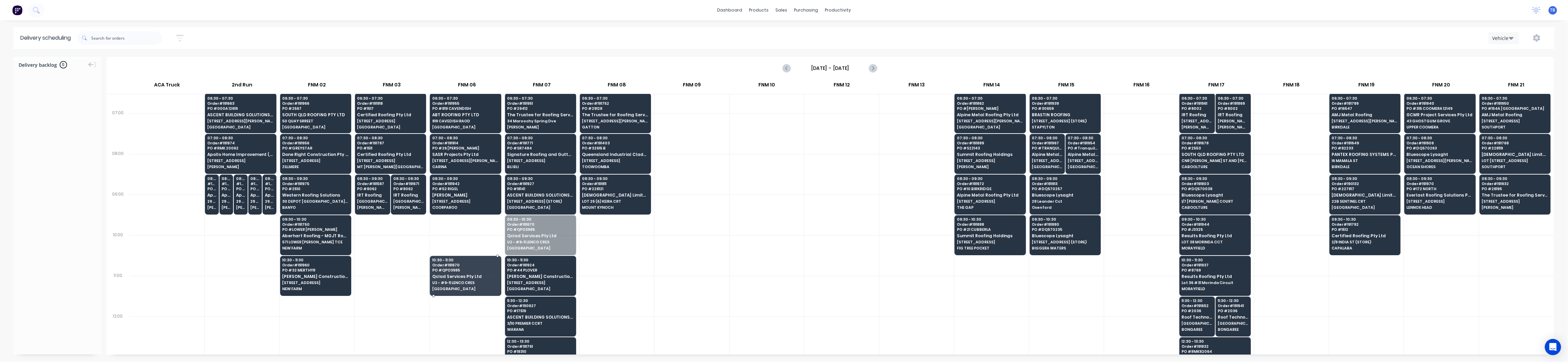
drag, startPoint x: 517, startPoint y: 236, endPoint x: 450, endPoint y: 280, distance: 80.2
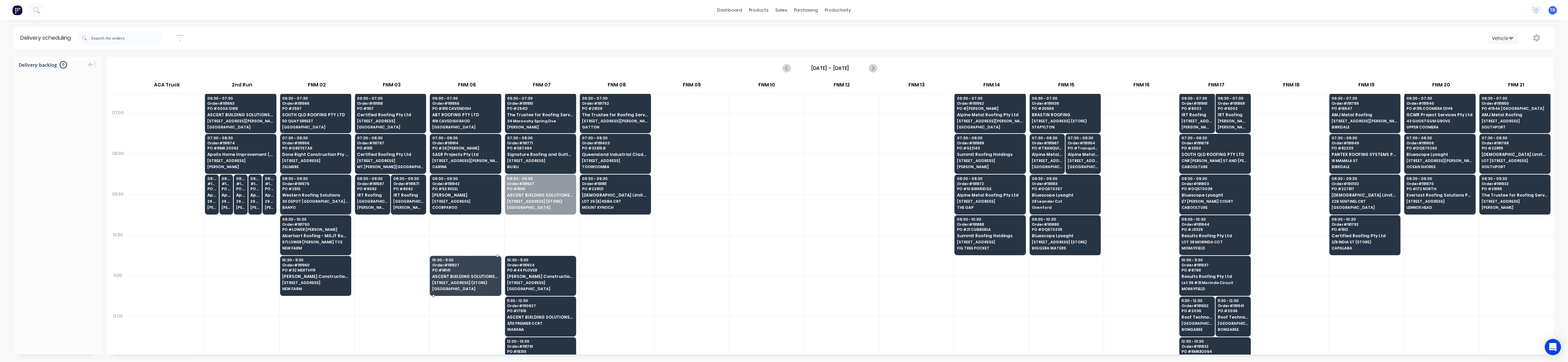
drag, startPoint x: 531, startPoint y: 202, endPoint x: 475, endPoint y: 280, distance: 96.0
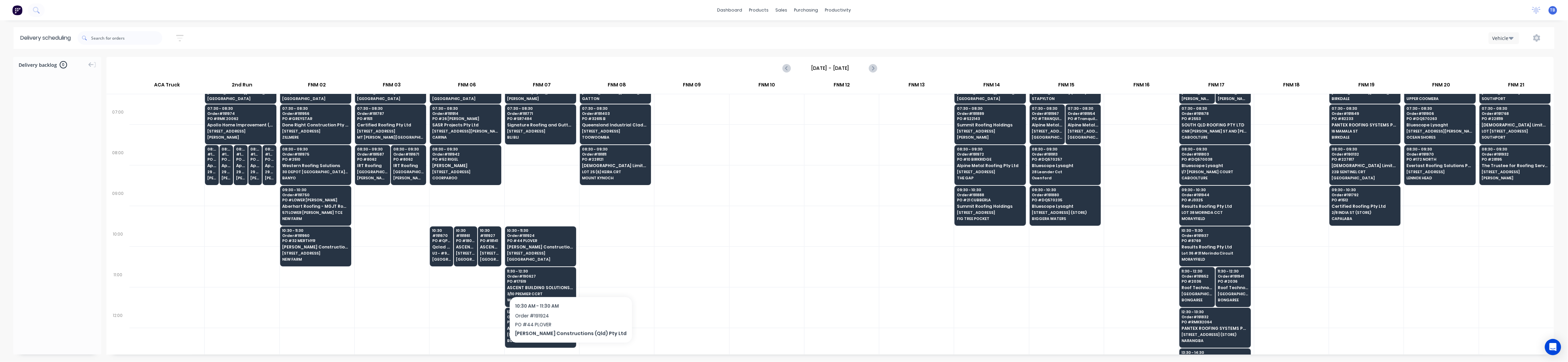
scroll to position [90, 0]
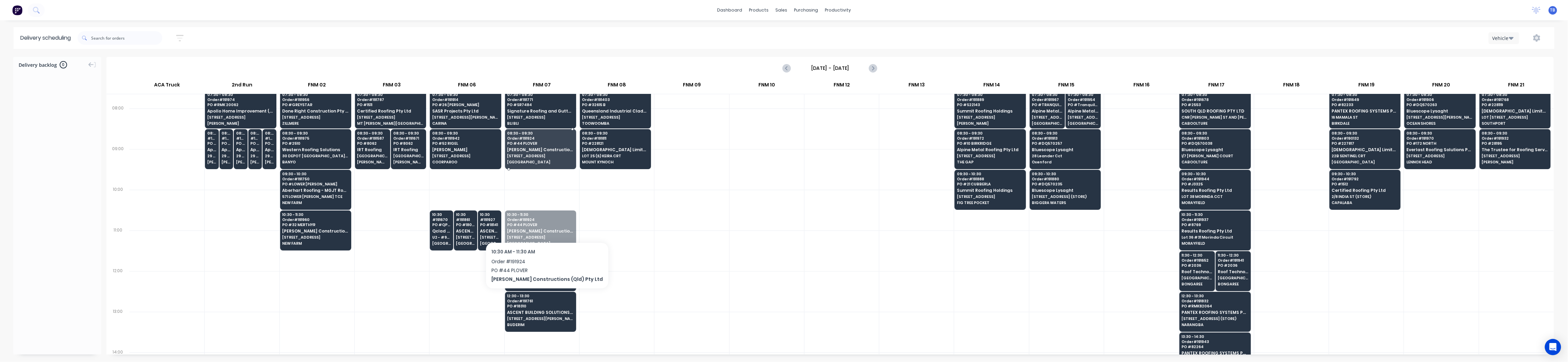
drag, startPoint x: 537, startPoint y: 238, endPoint x: 539, endPoint y: 152, distance: 86.0
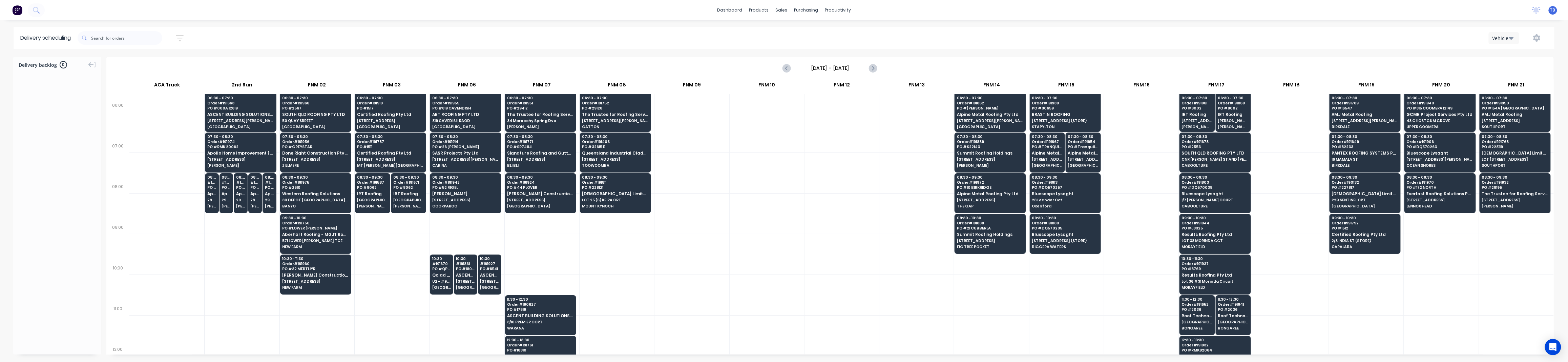
scroll to position [0, 0]
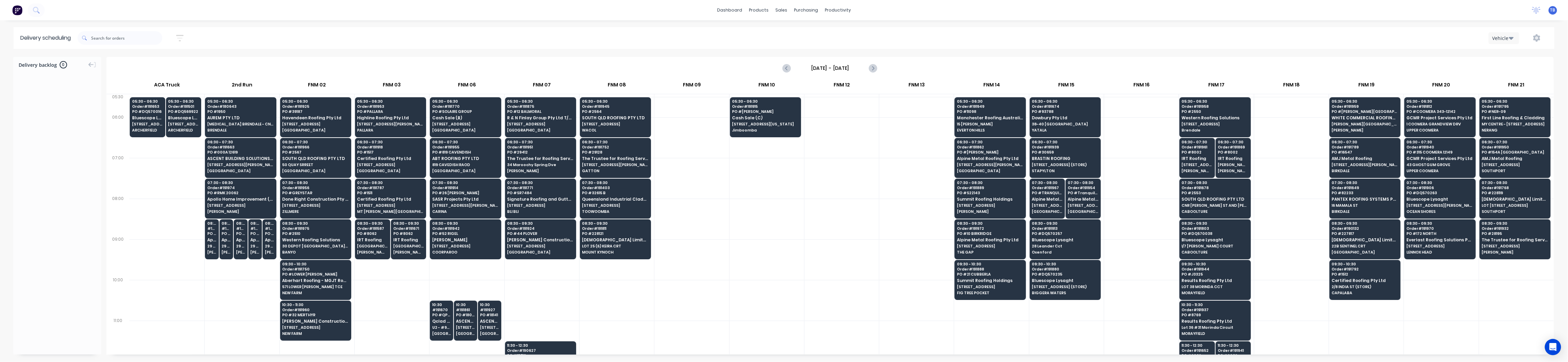
click at [645, 302] on div at bounding box center [617, 300] width 74 height 41
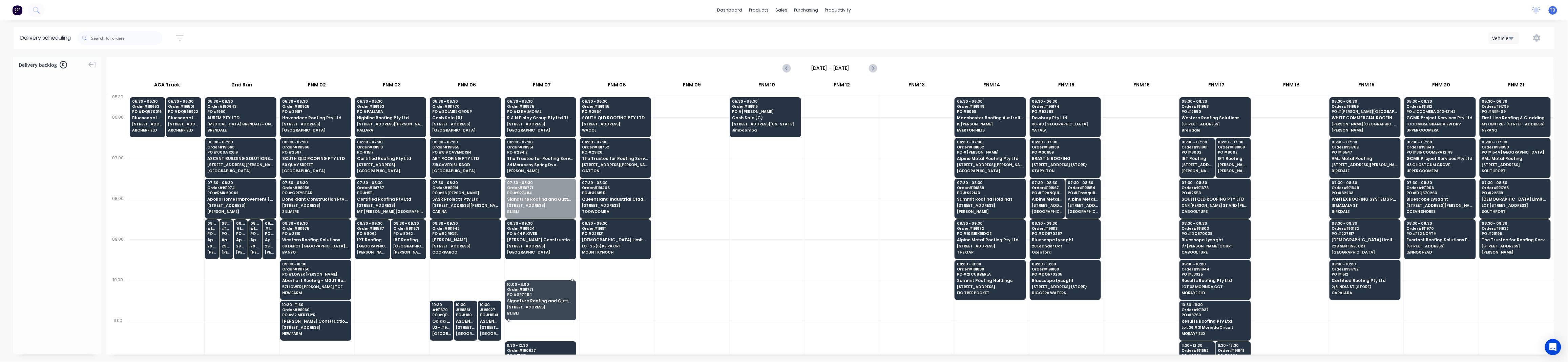
drag, startPoint x: 537, startPoint y: 198, endPoint x: 551, endPoint y: 298, distance: 101.0
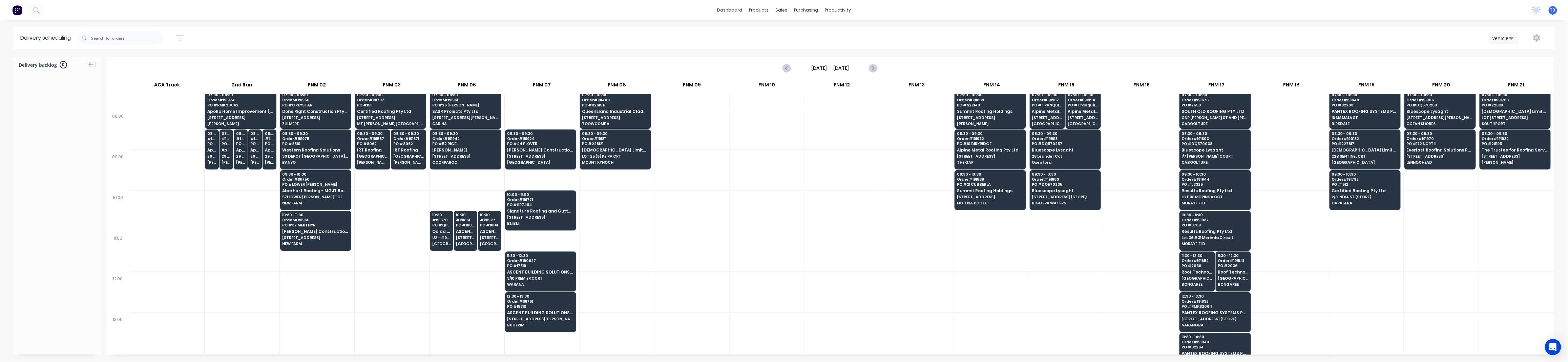
scroll to position [90, 0]
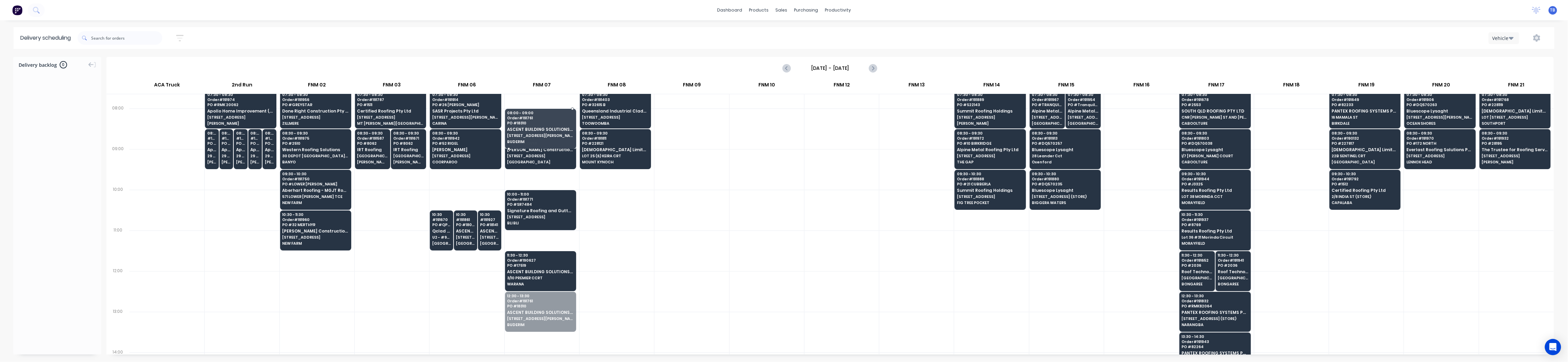
drag, startPoint x: 531, startPoint y: 322, endPoint x: 530, endPoint y: 115, distance: 207.0
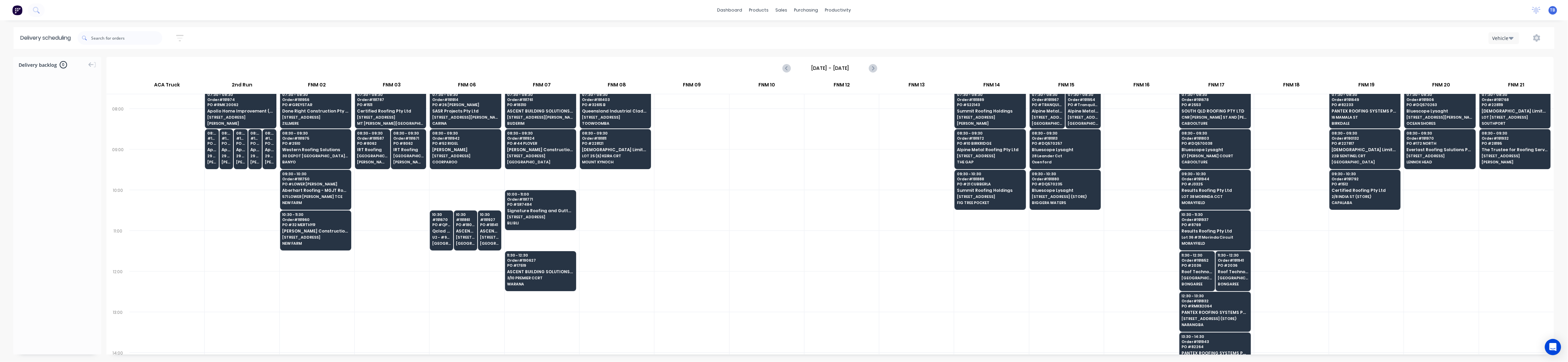
scroll to position [0, 0]
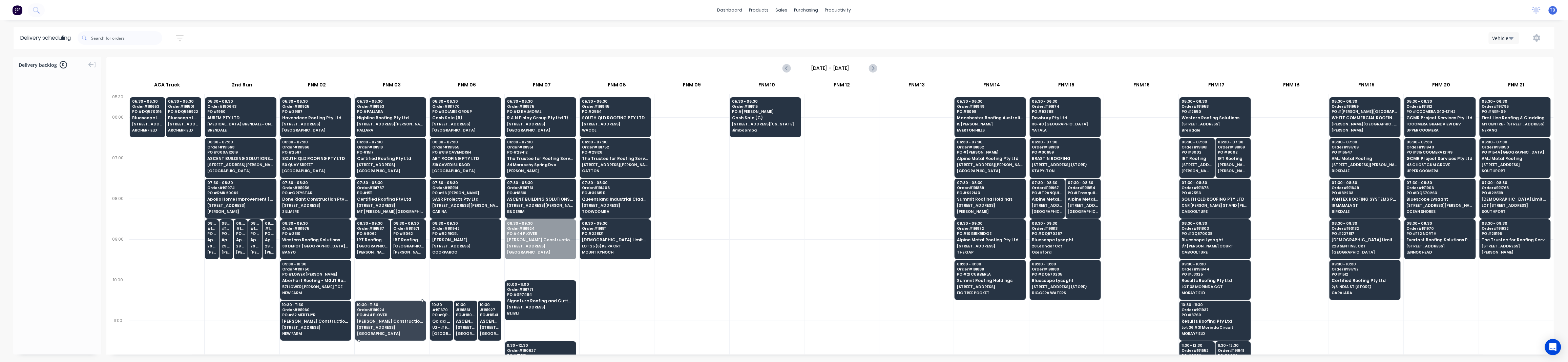
drag, startPoint x: 533, startPoint y: 258, endPoint x: 396, endPoint y: 338, distance: 158.6
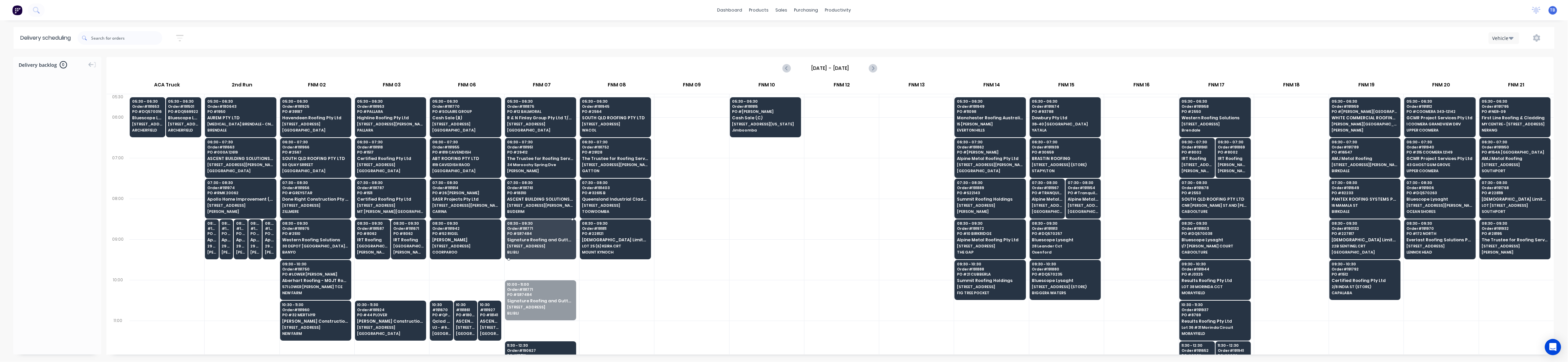
drag, startPoint x: 551, startPoint y: 293, endPoint x: 547, endPoint y: 238, distance: 55.1
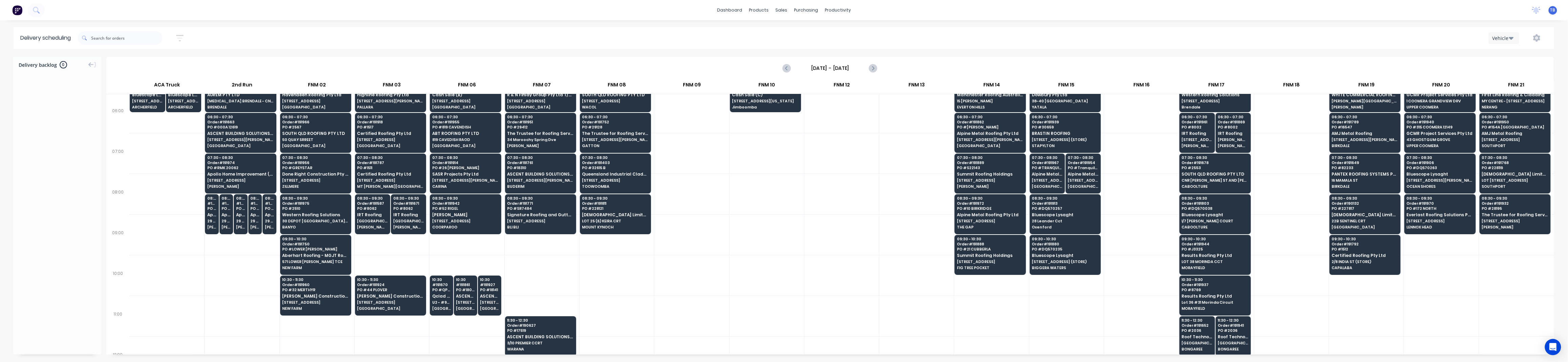
scroll to position [44, 0]
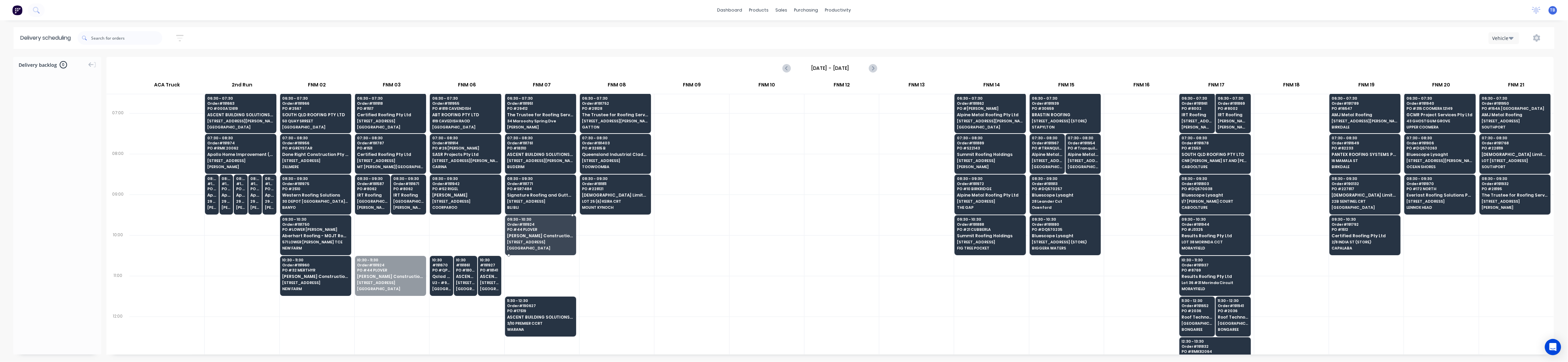
drag, startPoint x: 382, startPoint y: 284, endPoint x: 519, endPoint y: 243, distance: 143.0
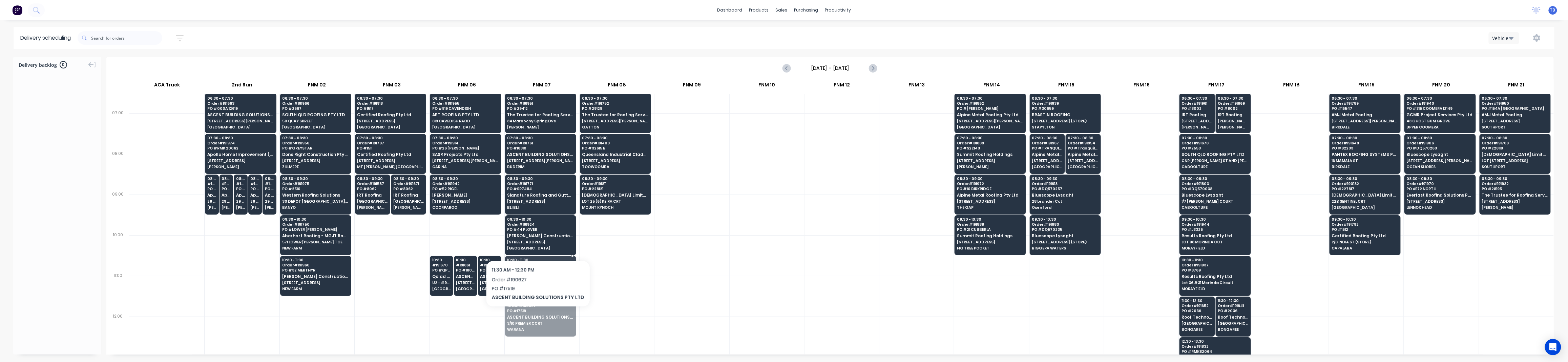
drag, startPoint x: 533, startPoint y: 322, endPoint x: 542, endPoint y: 280, distance: 43.0
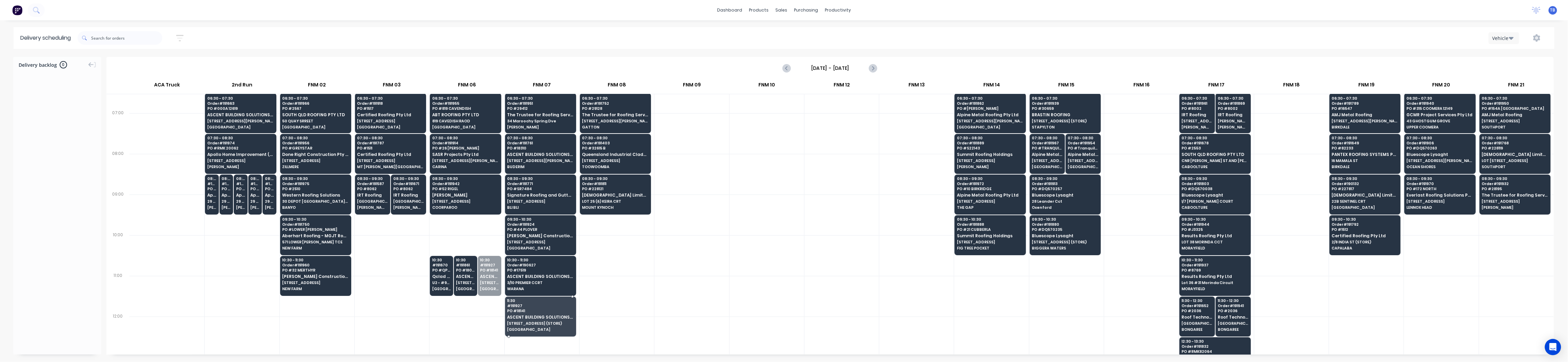
drag, startPoint x: 481, startPoint y: 285, endPoint x: 538, endPoint y: 317, distance: 65.4
drag, startPoint x: 478, startPoint y: 280, endPoint x: 517, endPoint y: 308, distance: 48.0
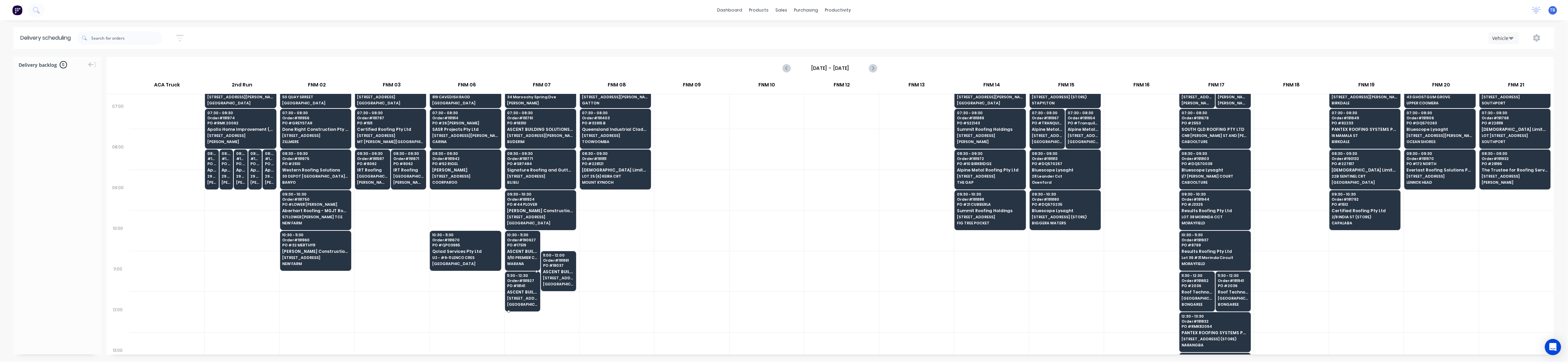
scroll to position [90, 0]
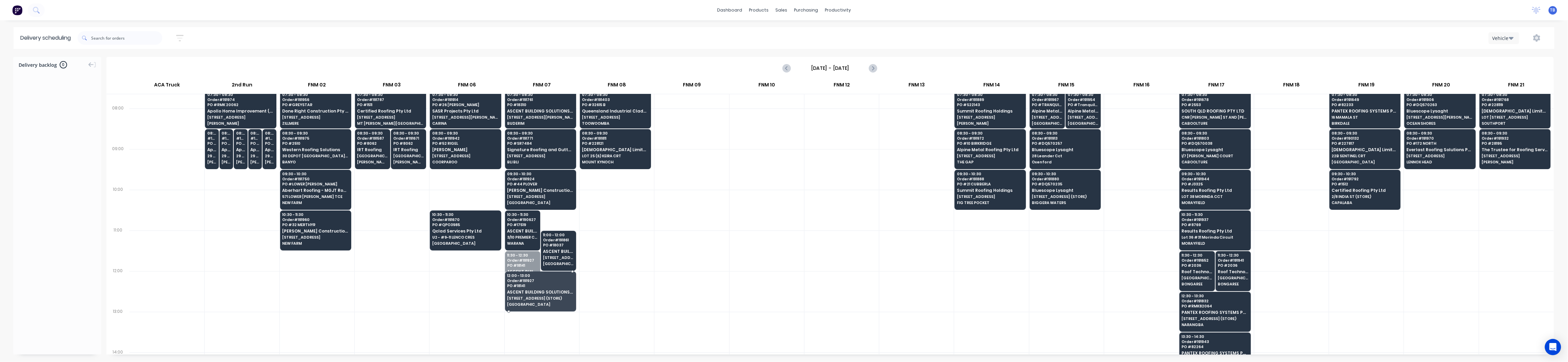
drag, startPoint x: 521, startPoint y: 271, endPoint x: 521, endPoint y: 283, distance: 12.0
drag, startPoint x: 553, startPoint y: 259, endPoint x: 553, endPoint y: 275, distance: 16.0
drag, startPoint x: 554, startPoint y: 299, endPoint x: 555, endPoint y: 292, distance: 7.1
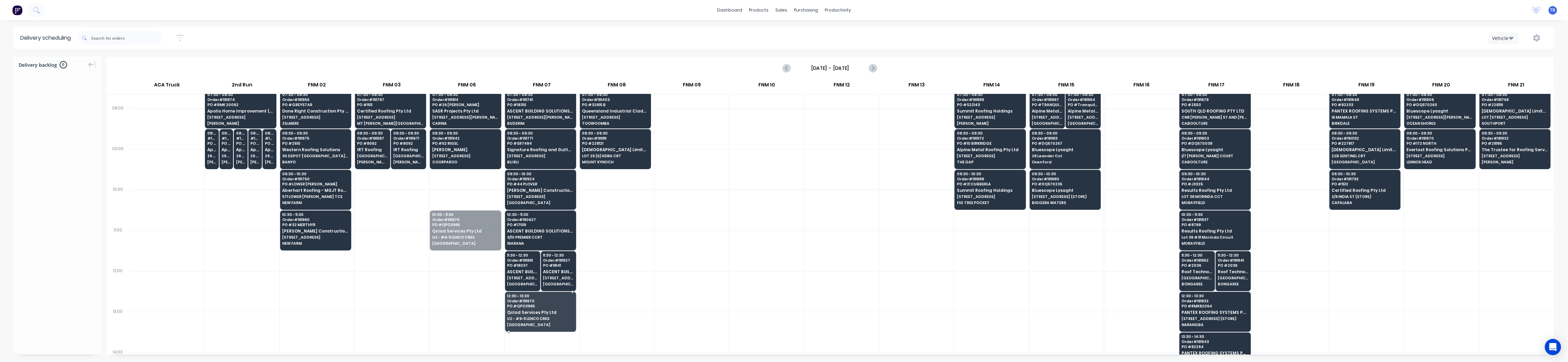
drag, startPoint x: 452, startPoint y: 244, endPoint x: 558, endPoint y: 310, distance: 124.9
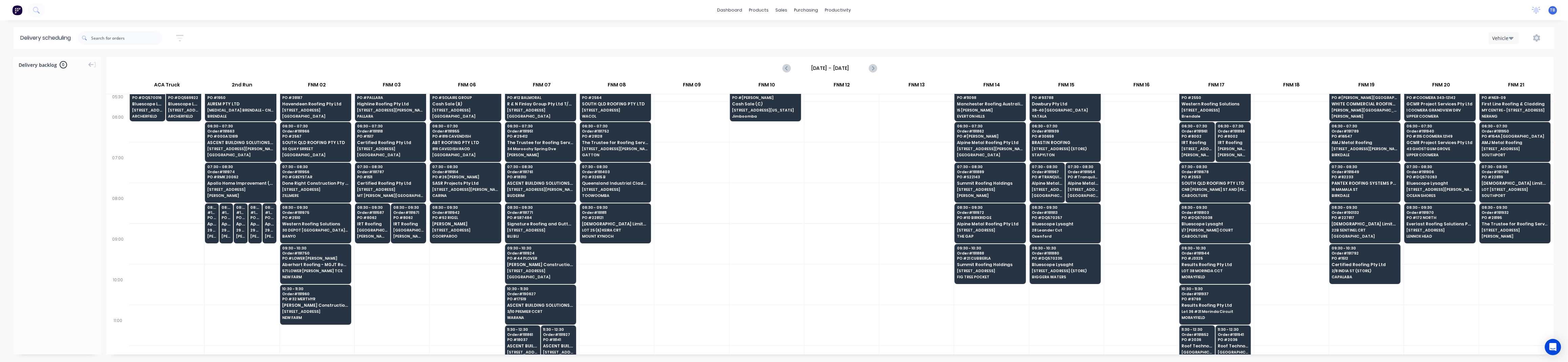
scroll to position [0, 0]
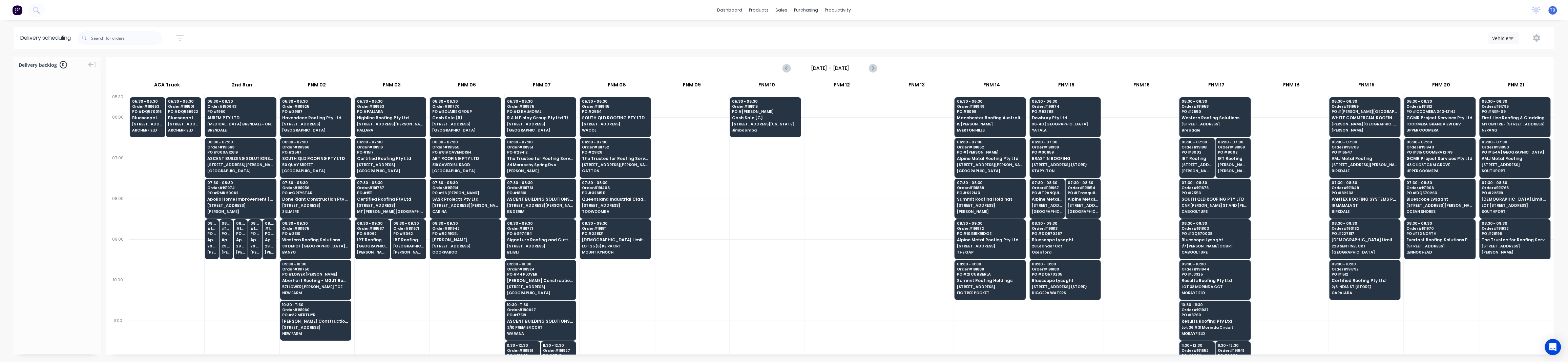
click at [695, 244] on div at bounding box center [691, 260] width 74 height 41
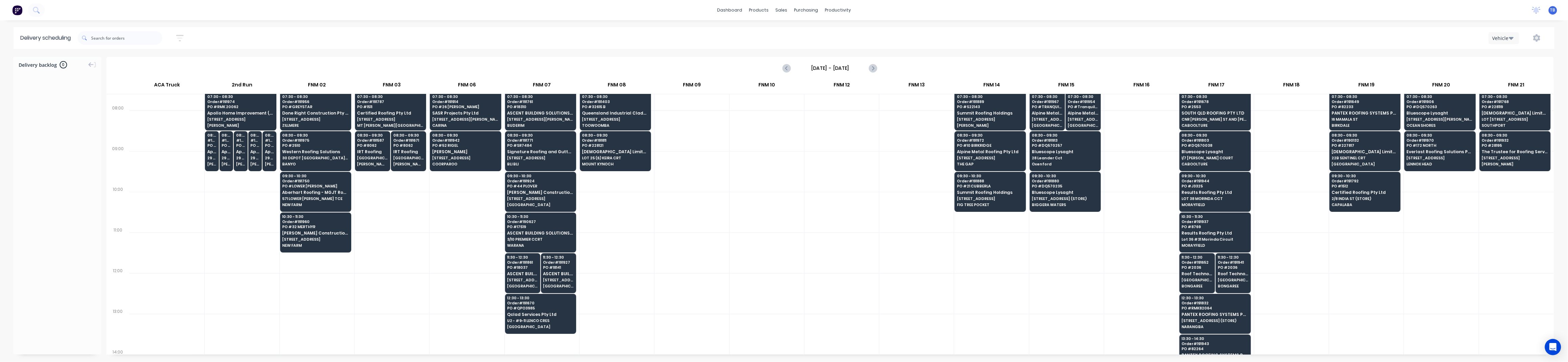
scroll to position [90, 0]
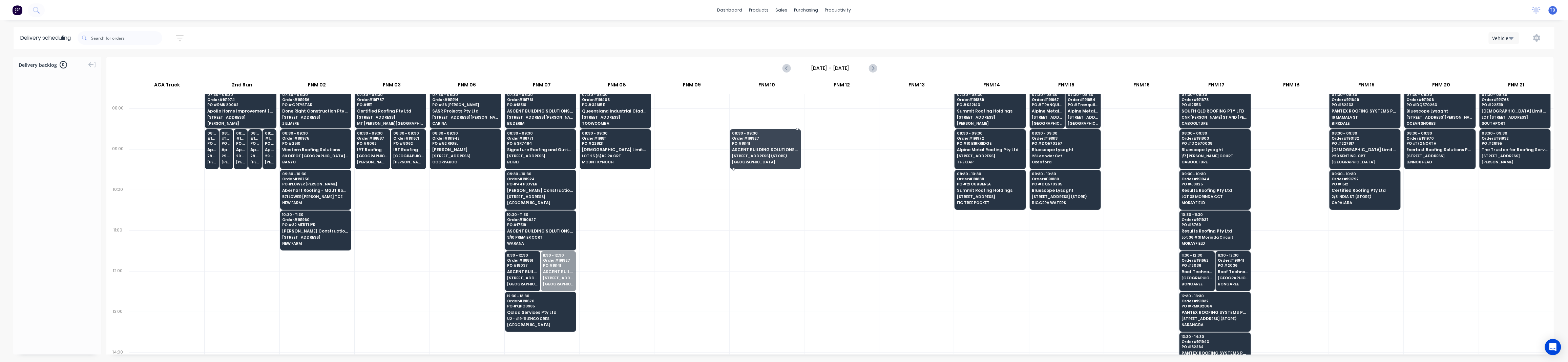
drag, startPoint x: 561, startPoint y: 278, endPoint x: 737, endPoint y: 162, distance: 210.8
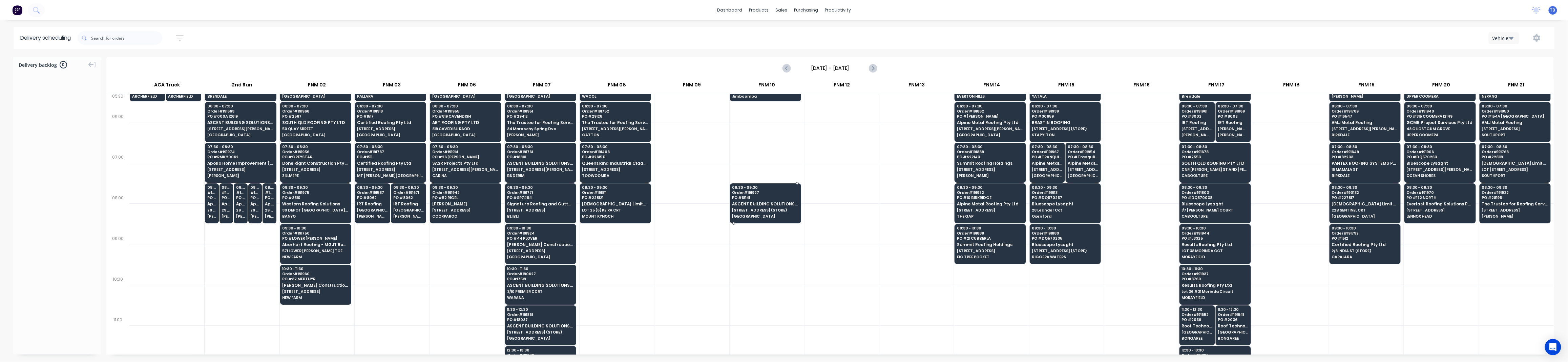
scroll to position [0, 0]
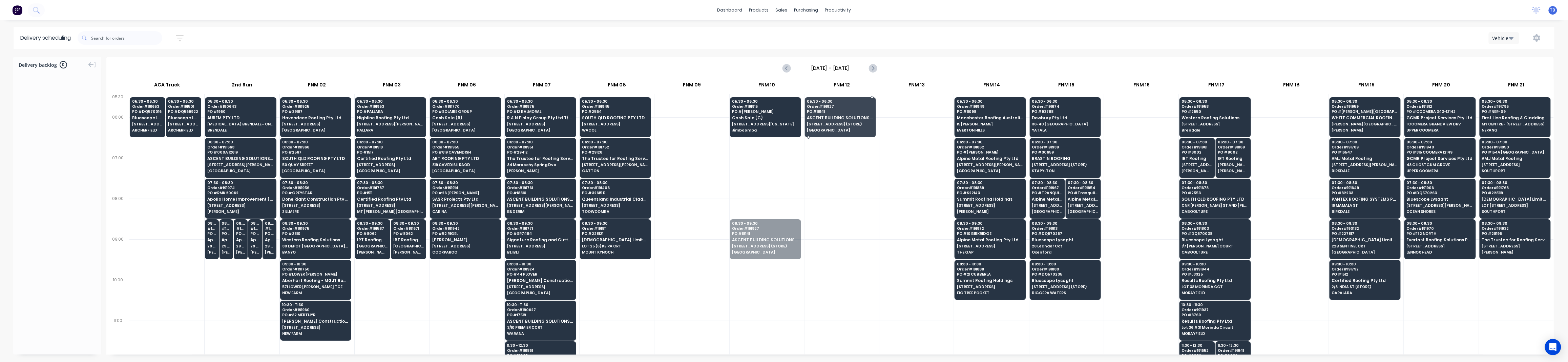
drag, startPoint x: 755, startPoint y: 238, endPoint x: 854, endPoint y: 121, distance: 153.3
click at [701, 239] on div at bounding box center [691, 219] width 74 height 41
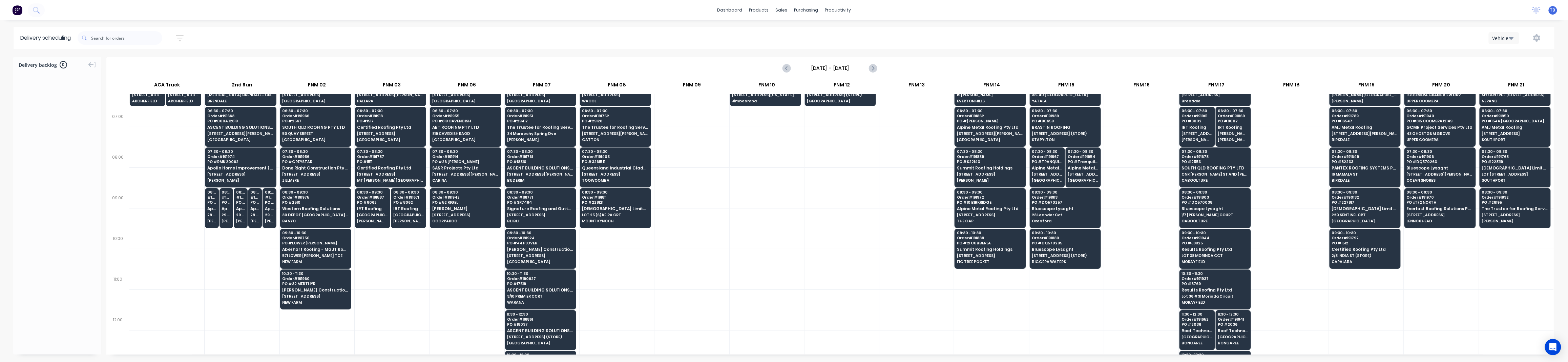
scroll to position [44, 0]
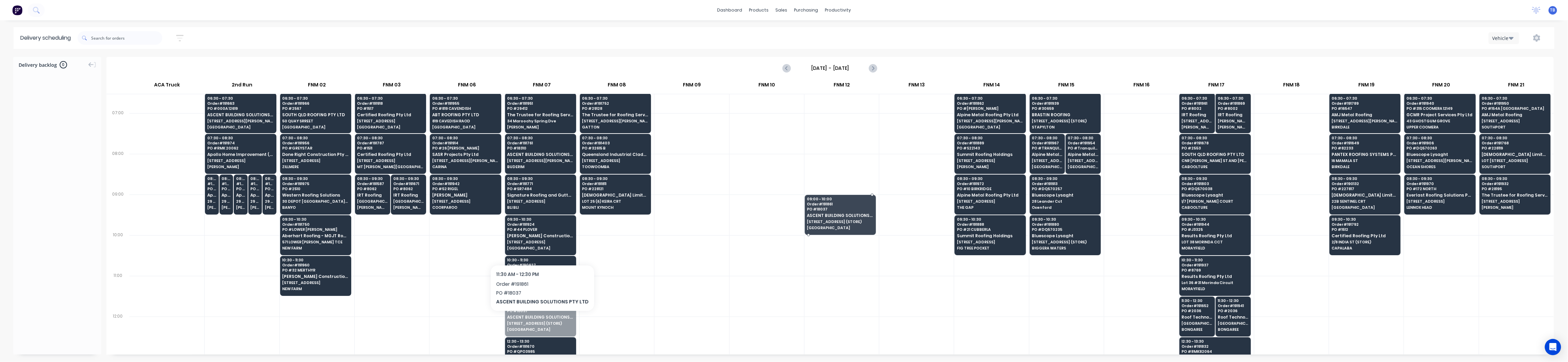
drag, startPoint x: 539, startPoint y: 320, endPoint x: 823, endPoint y: 166, distance: 323.1
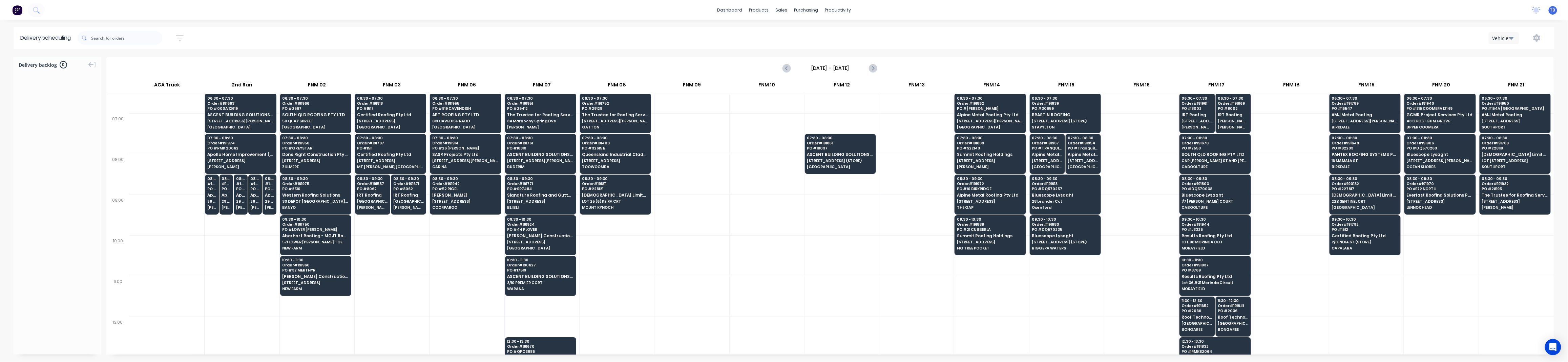
scroll to position [0, 0]
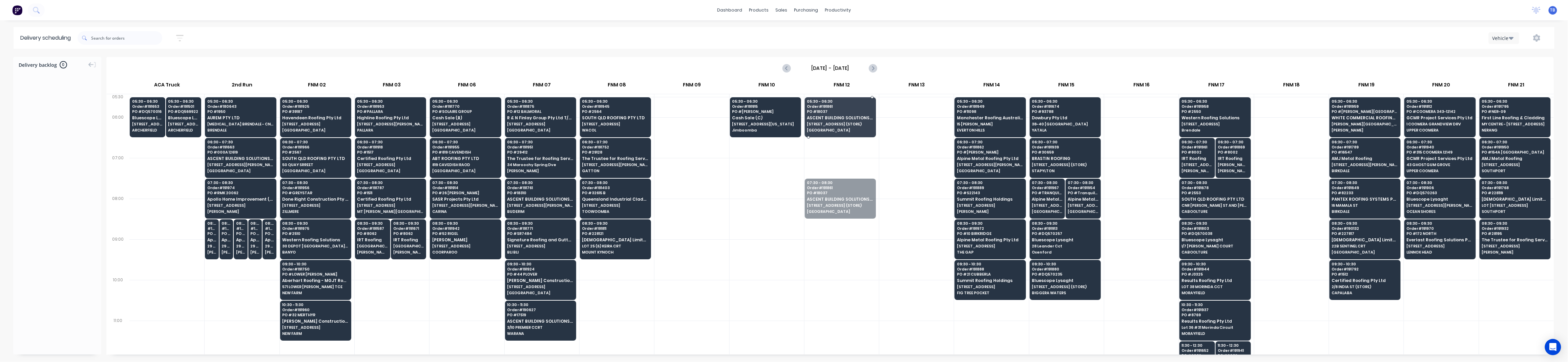
drag, startPoint x: 835, startPoint y: 206, endPoint x: 847, endPoint y: 132, distance: 75.0
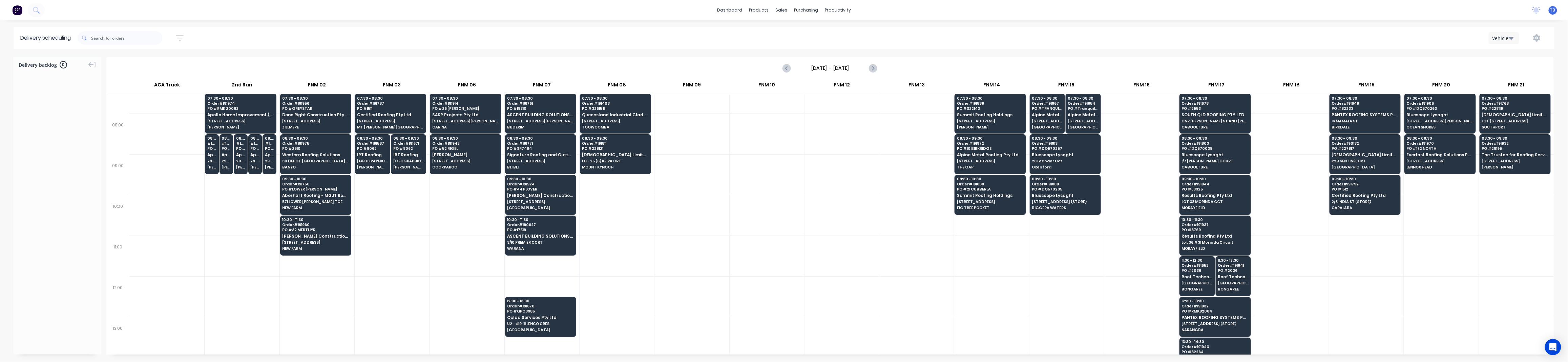
scroll to position [90, 0]
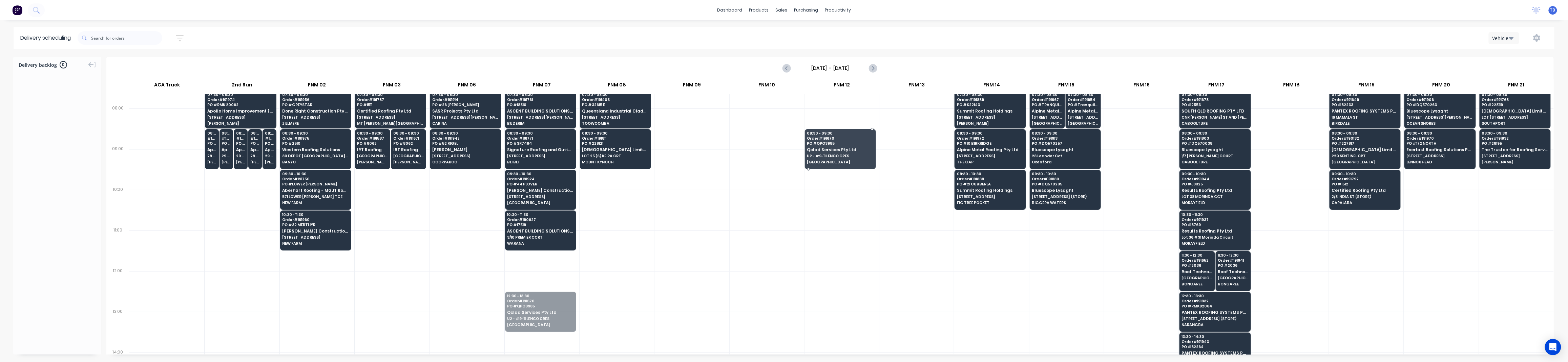
drag, startPoint x: 522, startPoint y: 320, endPoint x: 841, endPoint y: 152, distance: 360.5
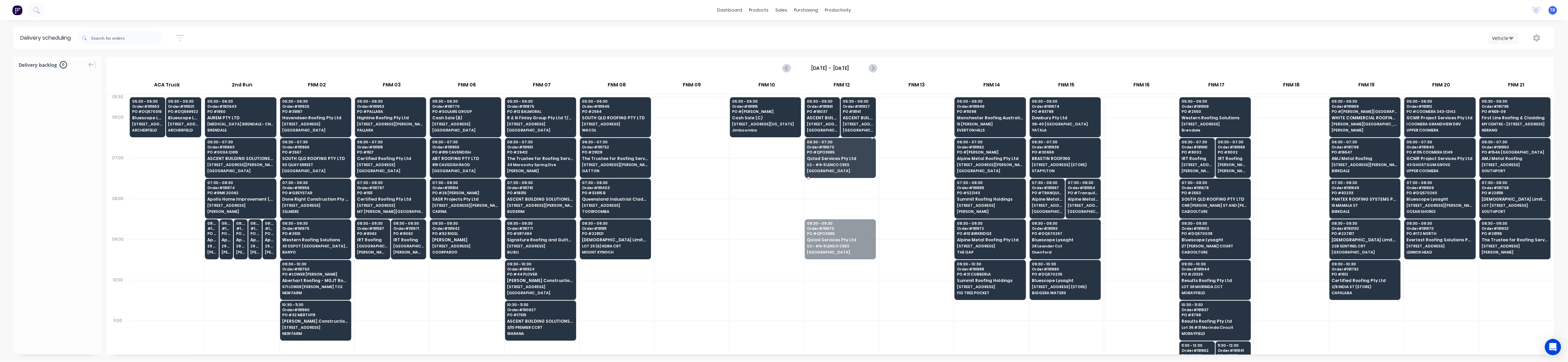
drag, startPoint x: 836, startPoint y: 242, endPoint x: 842, endPoint y: 160, distance: 82.2
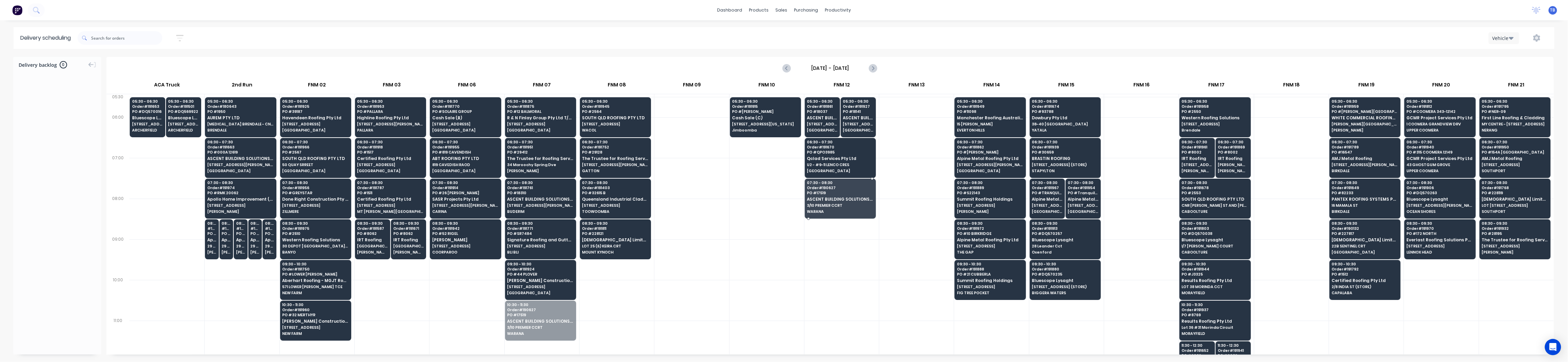
drag, startPoint x: 530, startPoint y: 321, endPoint x: 843, endPoint y: 199, distance: 335.9
click at [746, 209] on div at bounding box center [767, 219] width 74 height 41
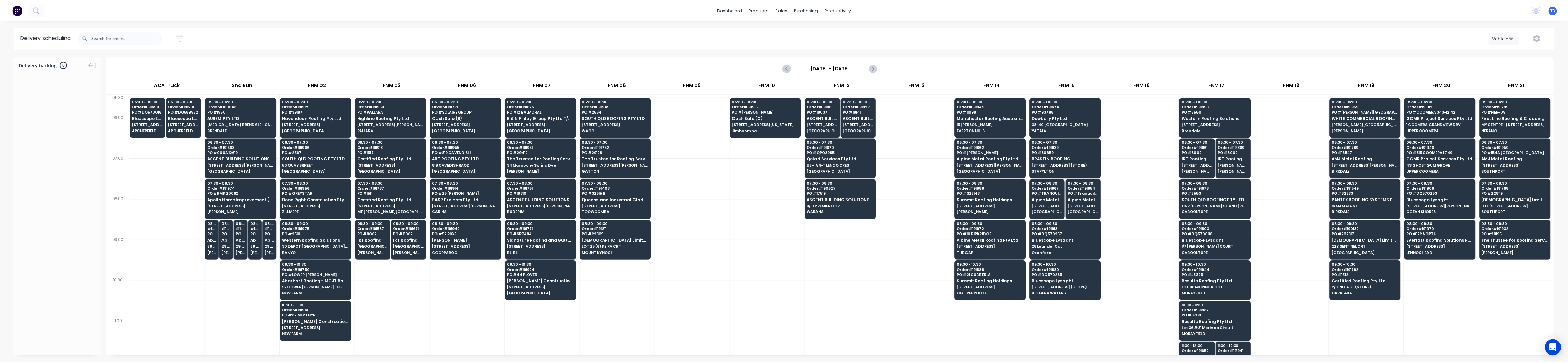
scroll to position [45, 0]
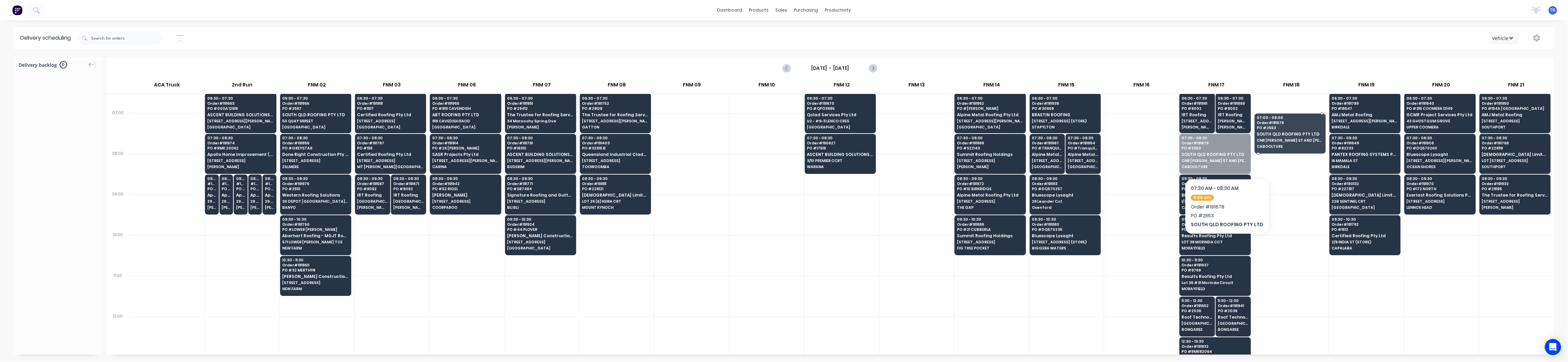
drag, startPoint x: 1215, startPoint y: 160, endPoint x: 1281, endPoint y: 119, distance: 77.7
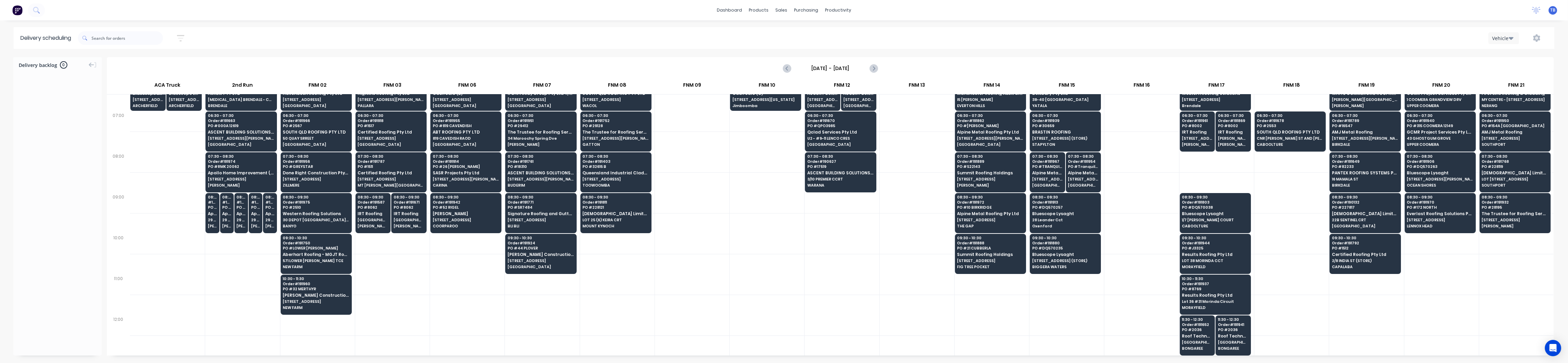
scroll to position [0, 0]
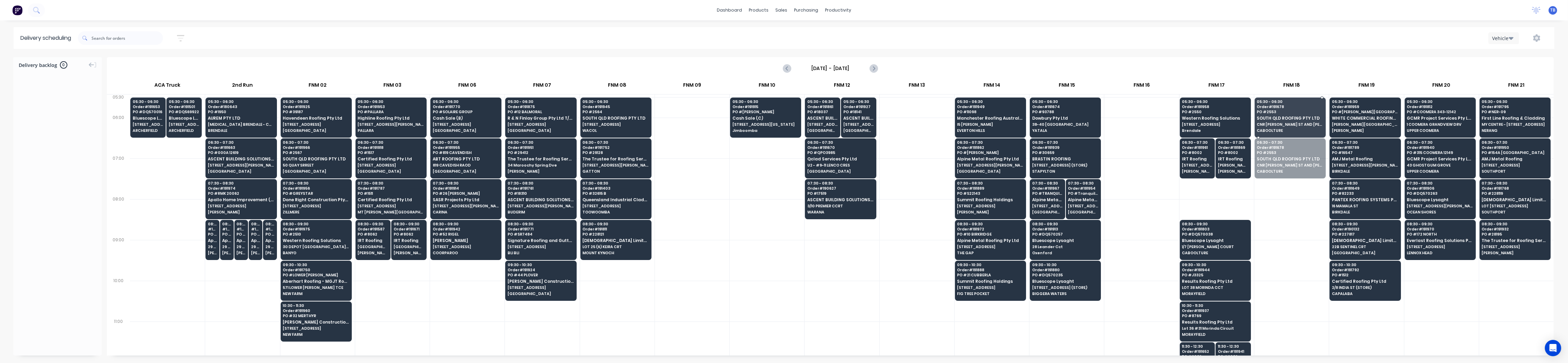
drag, startPoint x: 1277, startPoint y: 167, endPoint x: 1279, endPoint y: 129, distance: 38.1
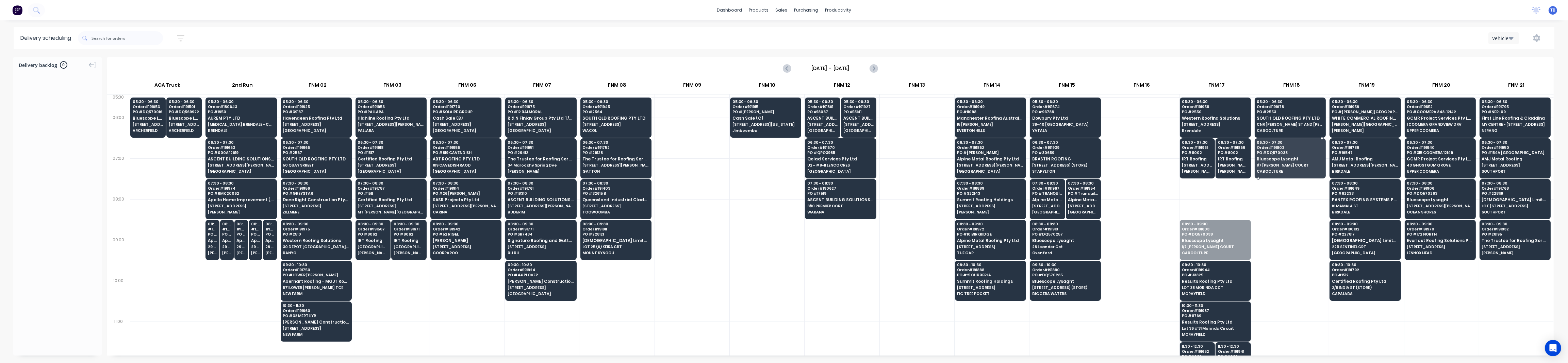
drag, startPoint x: 1228, startPoint y: 245, endPoint x: 1284, endPoint y: 166, distance: 96.8
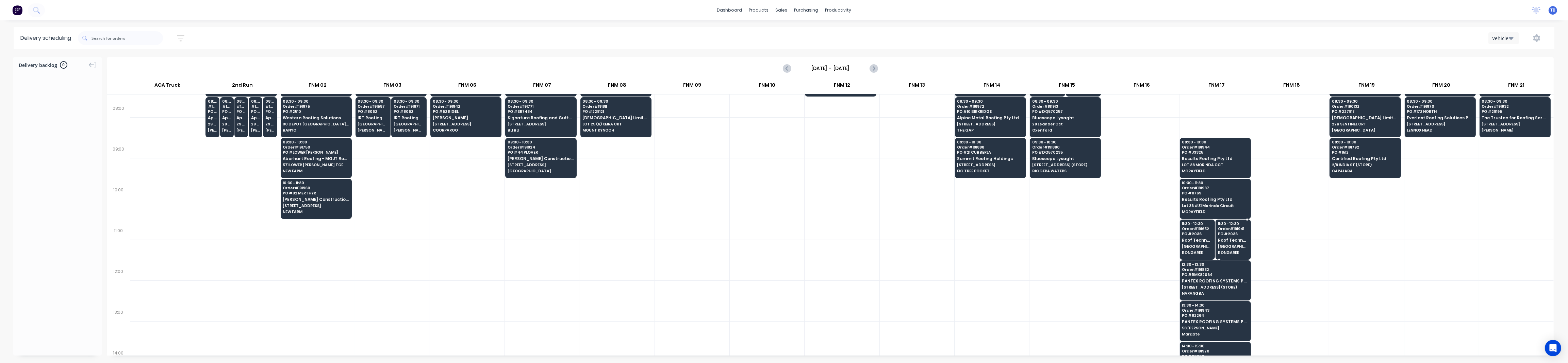
scroll to position [136, 0]
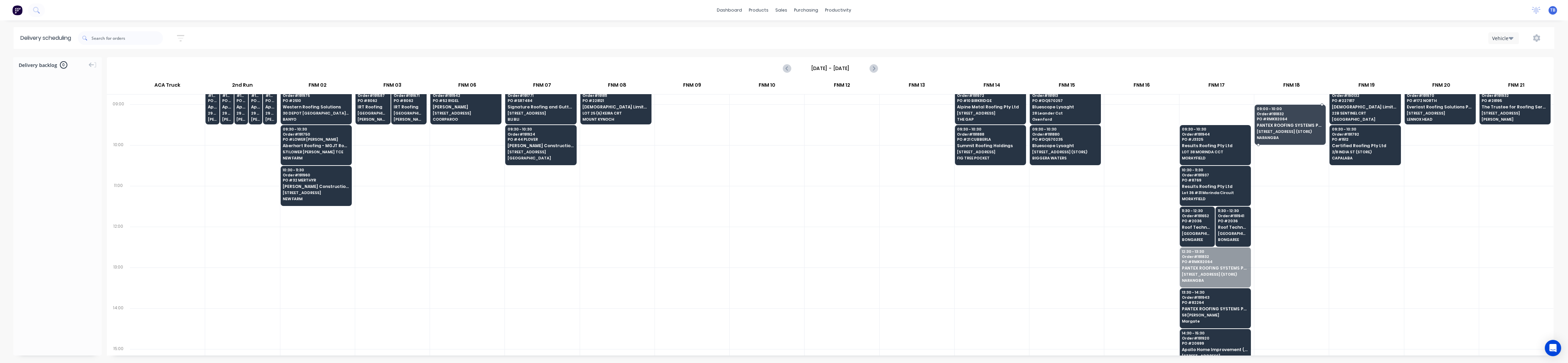
drag, startPoint x: 1218, startPoint y: 268, endPoint x: 1281, endPoint y: 118, distance: 162.7
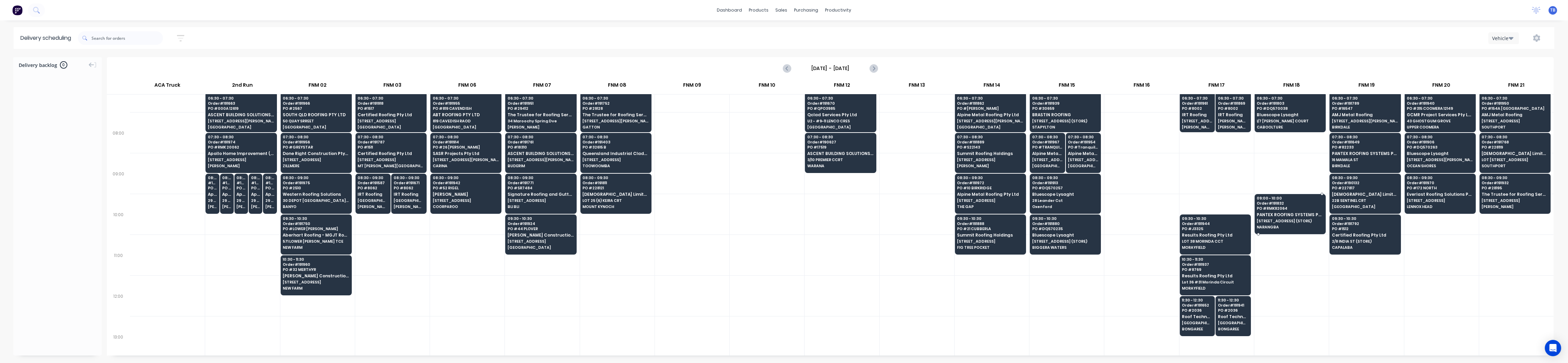
scroll to position [45, 0]
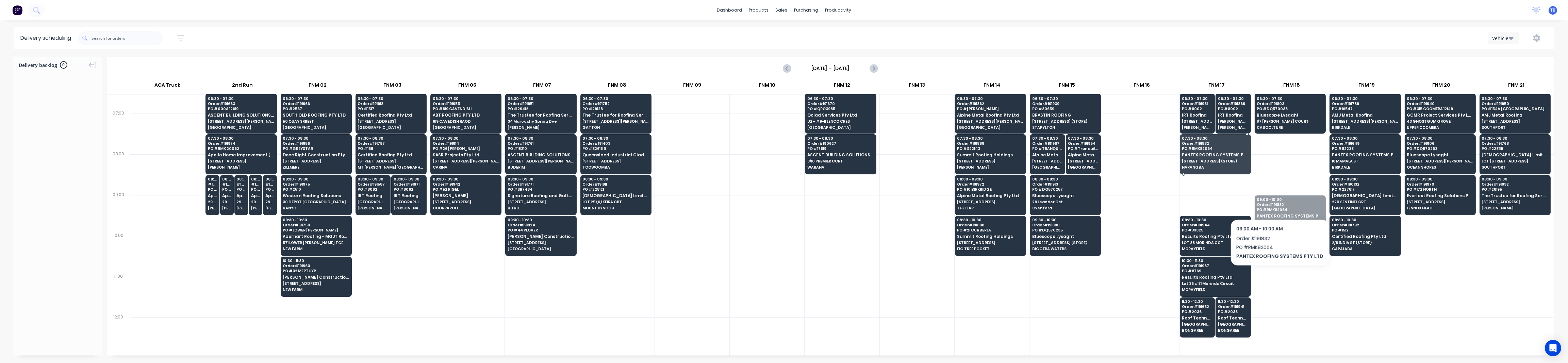
drag, startPoint x: 1291, startPoint y: 217, endPoint x: 1234, endPoint y: 160, distance: 80.6
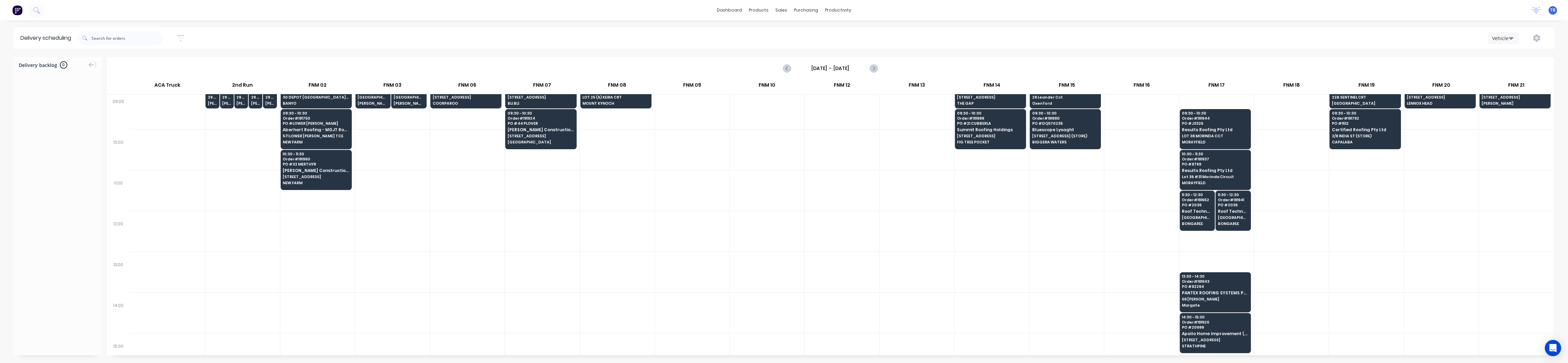
scroll to position [136, 0]
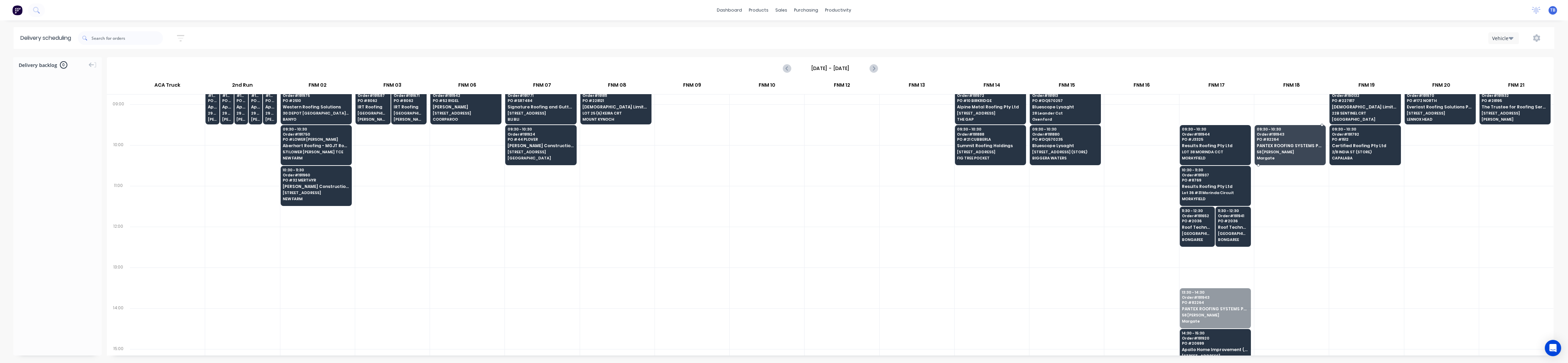
drag, startPoint x: 1223, startPoint y: 309, endPoint x: 1279, endPoint y: 119, distance: 198.1
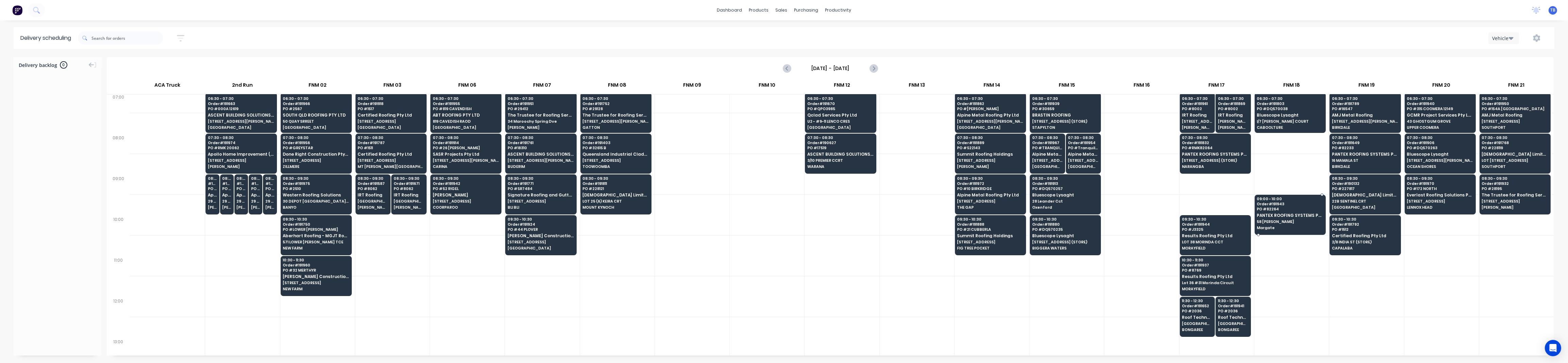
scroll to position [45, 0]
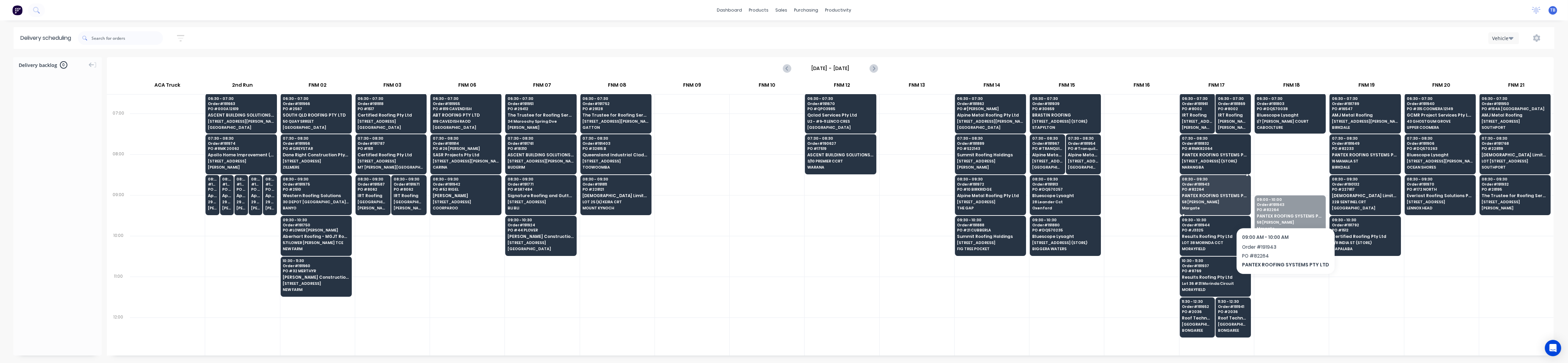
drag, startPoint x: 1287, startPoint y: 213, endPoint x: 1236, endPoint y: 196, distance: 53.8
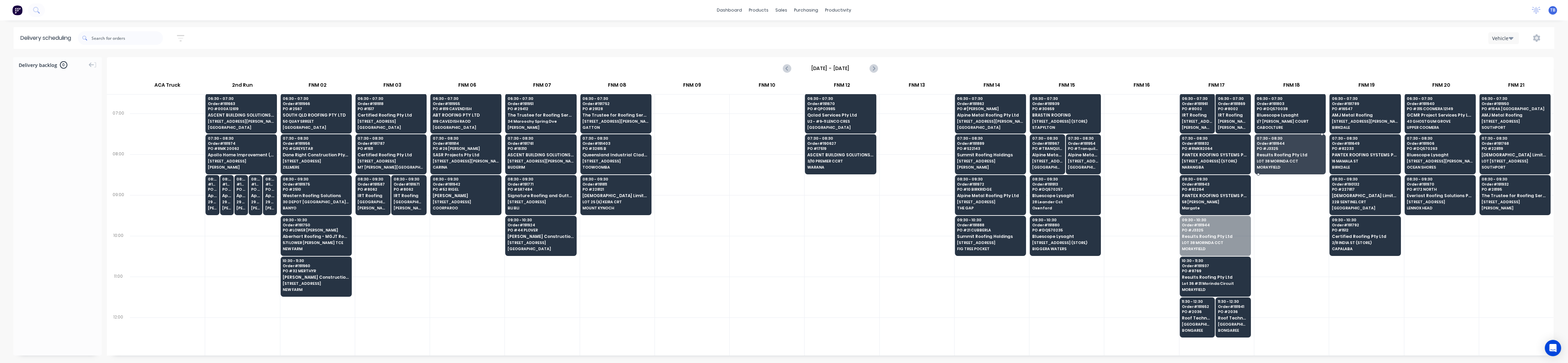
drag, startPoint x: 1214, startPoint y: 247, endPoint x: 1278, endPoint y: 166, distance: 103.2
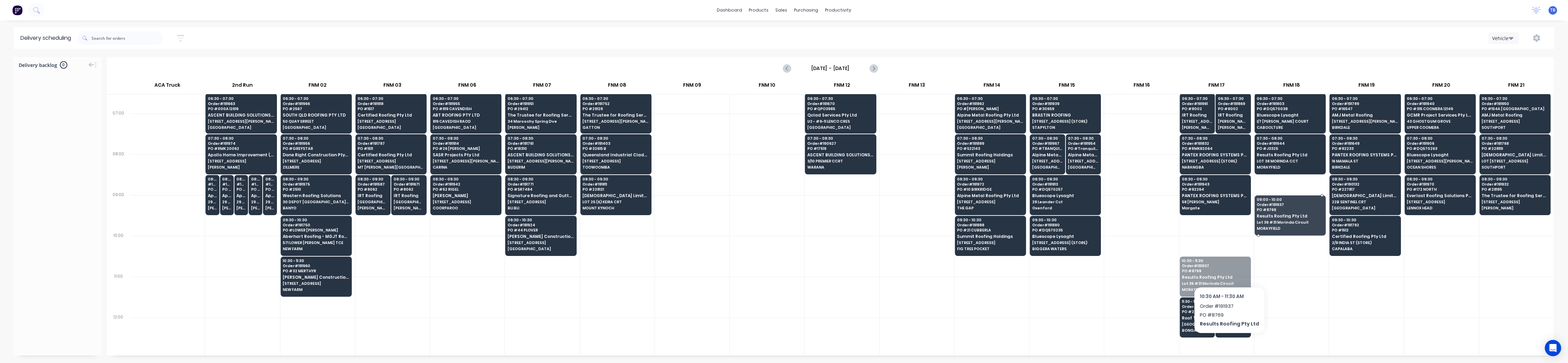
drag, startPoint x: 1210, startPoint y: 279, endPoint x: 1273, endPoint y: 202, distance: 99.5
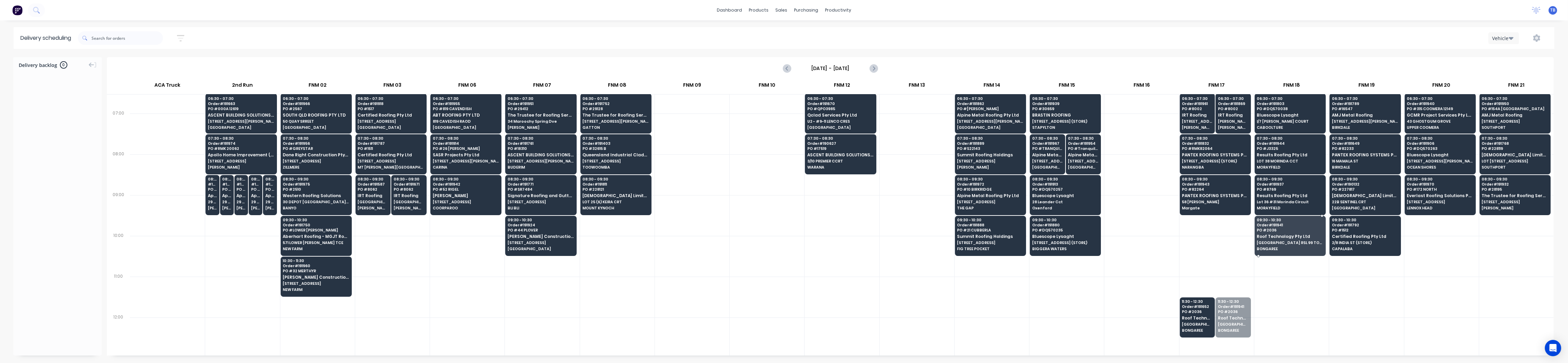
drag, startPoint x: 1235, startPoint y: 316, endPoint x: 1294, endPoint y: 226, distance: 107.6
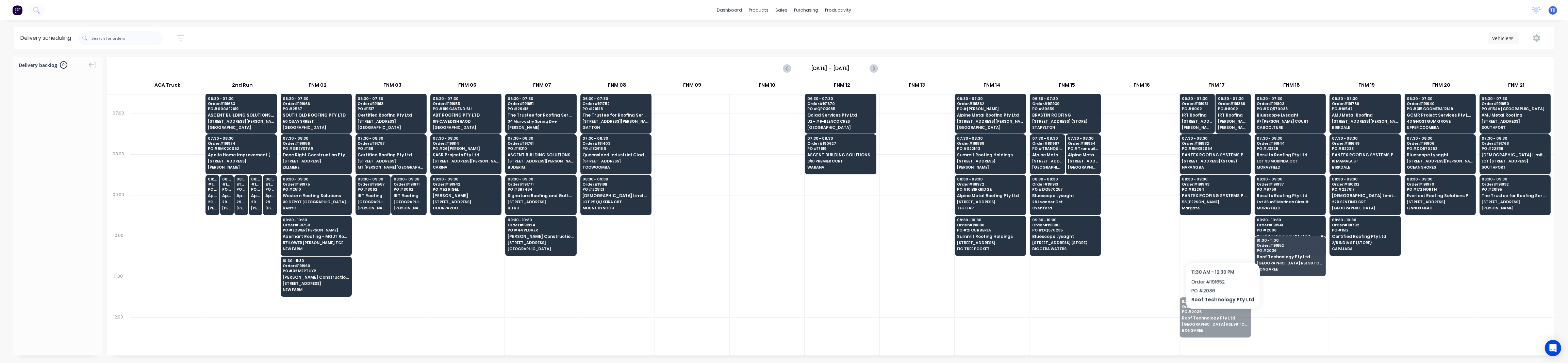
drag, startPoint x: 1216, startPoint y: 321, endPoint x: 1276, endPoint y: 249, distance: 93.7
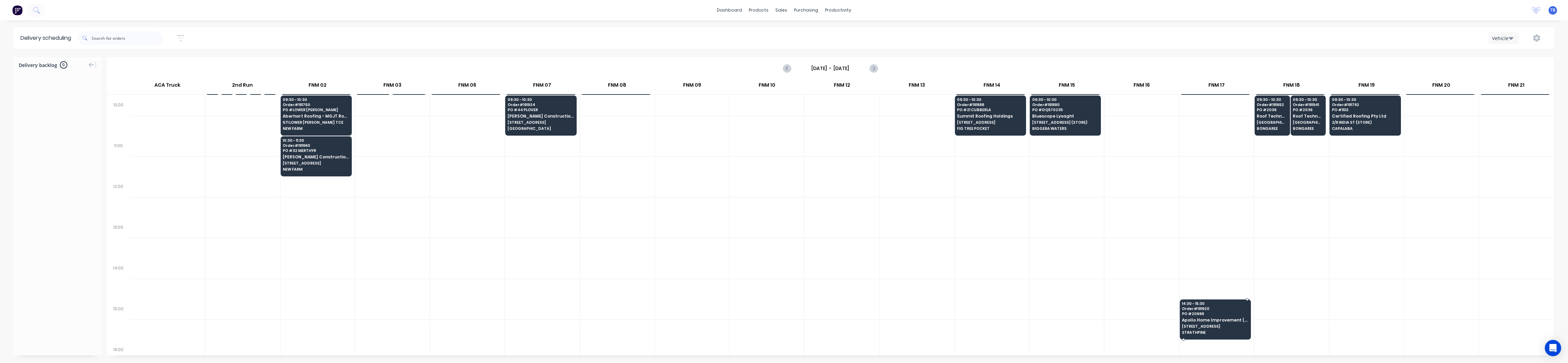
scroll to position [182, 0]
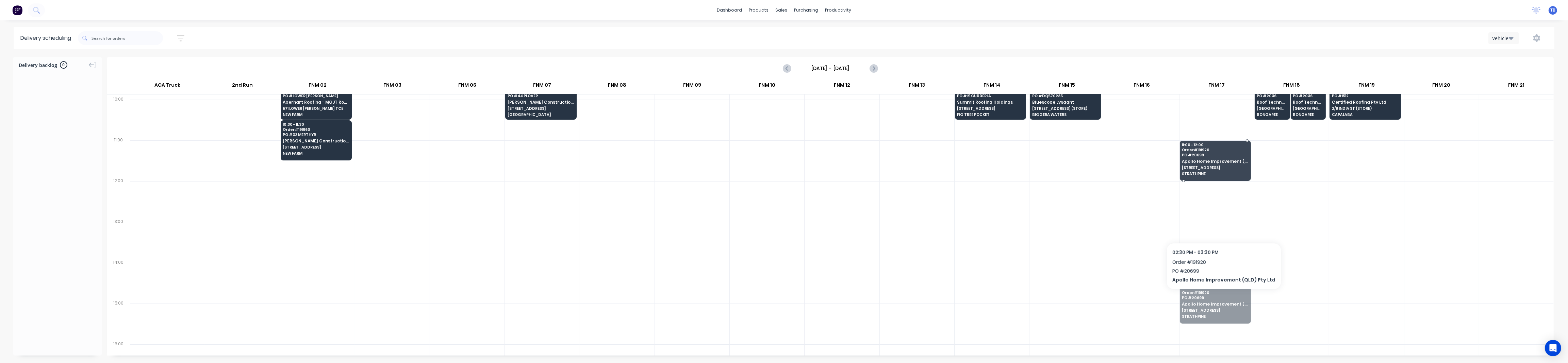
drag, startPoint x: 1223, startPoint y: 312, endPoint x: 1222, endPoint y: 122, distance: 190.0
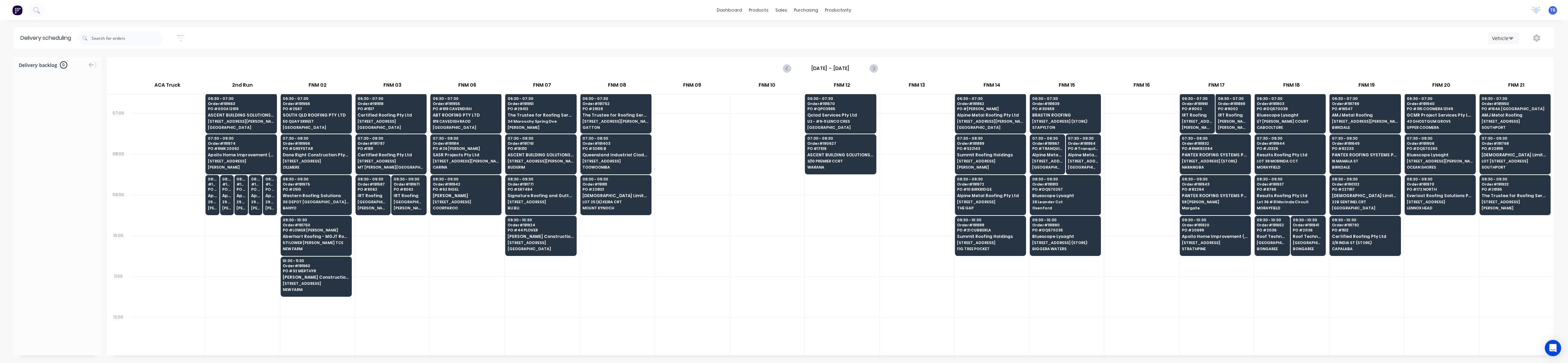
scroll to position [0, 0]
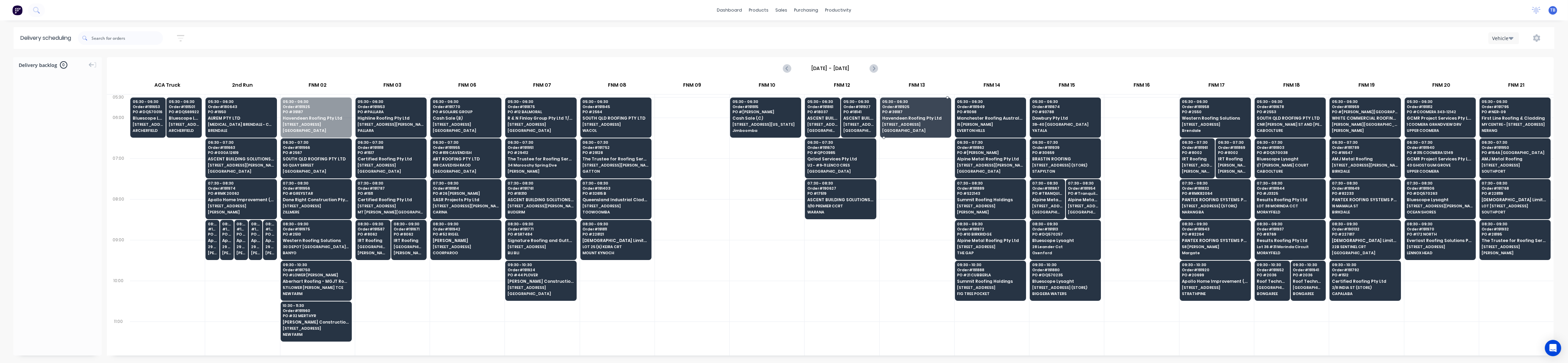
drag, startPoint x: 325, startPoint y: 119, endPoint x: 884, endPoint y: 125, distance: 559.0
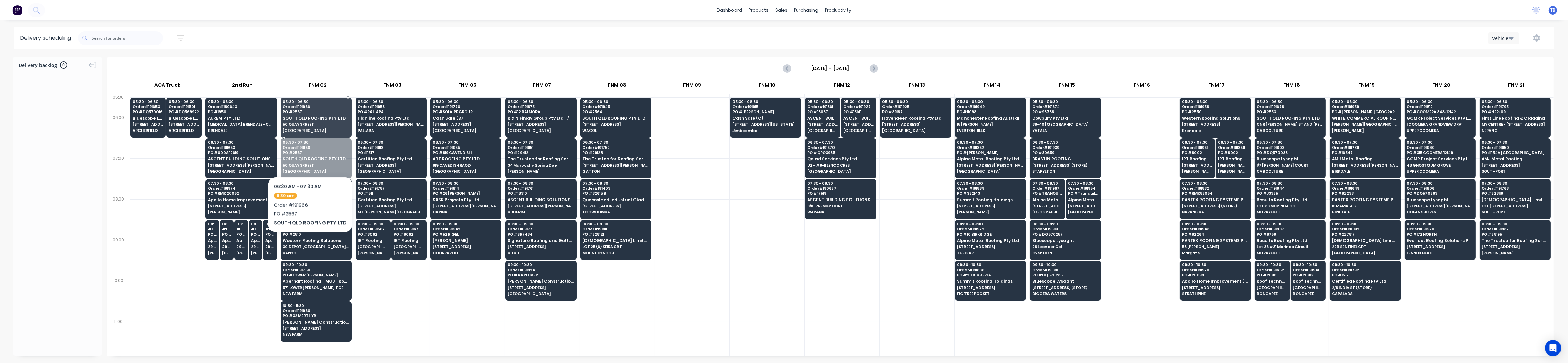
drag, startPoint x: 304, startPoint y: 164, endPoint x: 312, endPoint y: 134, distance: 31.0
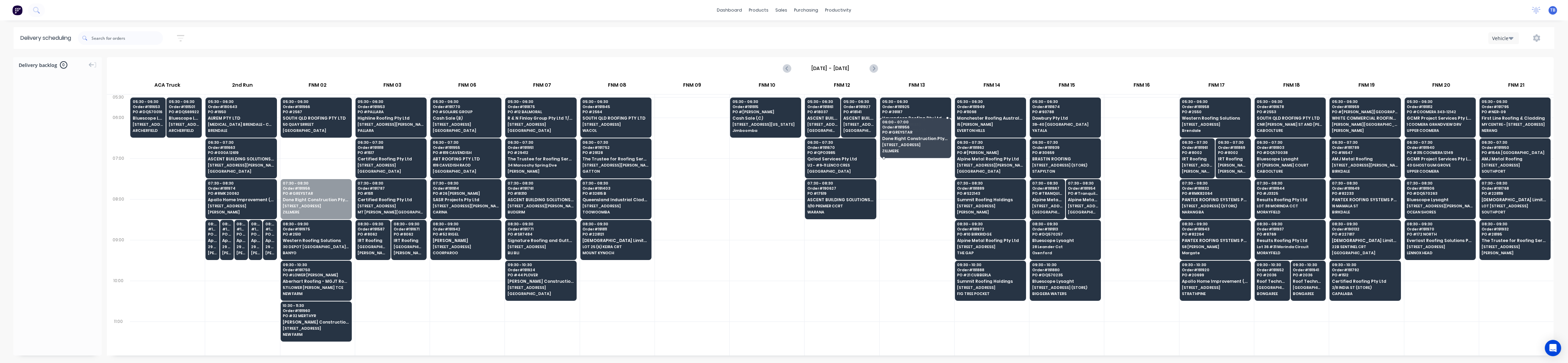
drag, startPoint x: 311, startPoint y: 209, endPoint x: 903, endPoint y: 157, distance: 594.3
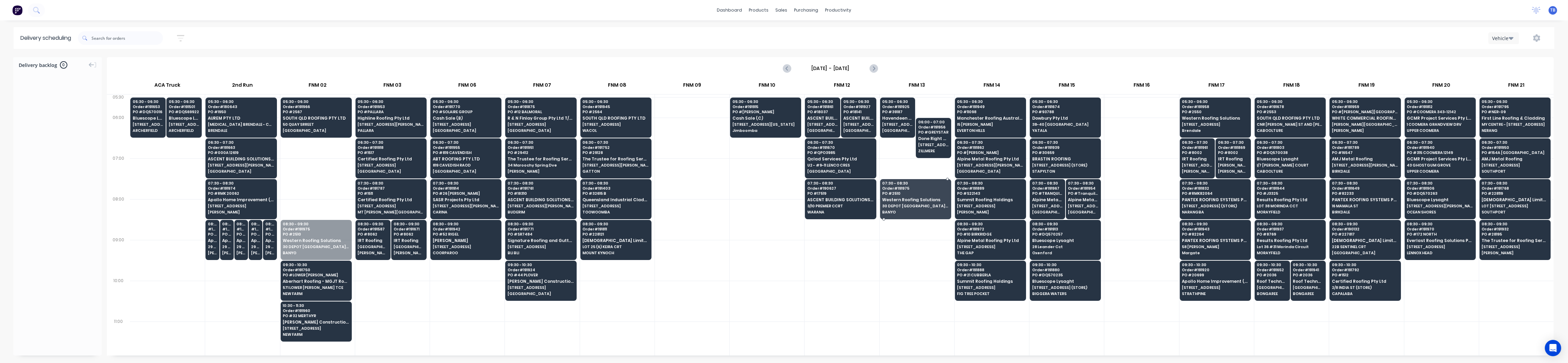
drag, startPoint x: 301, startPoint y: 243, endPoint x: 898, endPoint y: 197, distance: 598.8
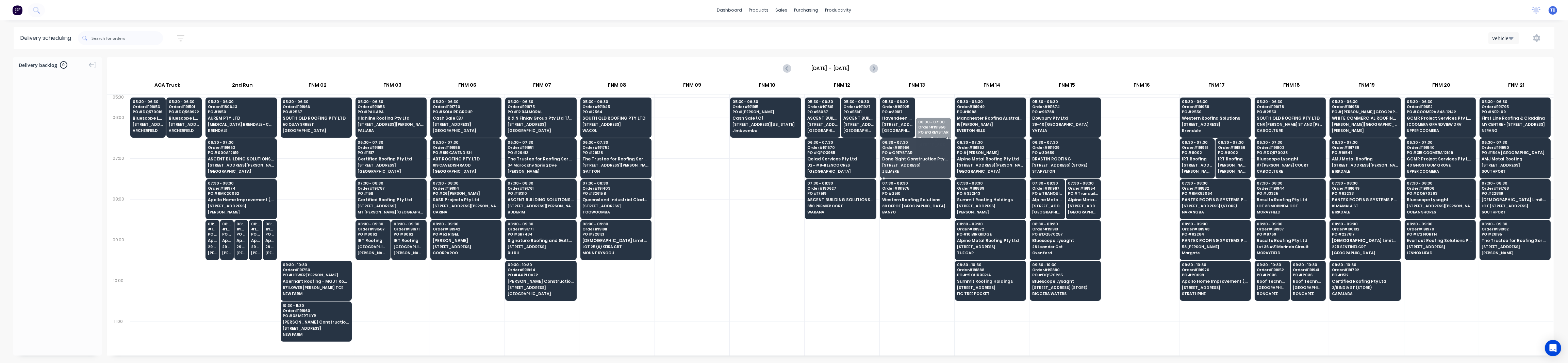
drag, startPoint x: 924, startPoint y: 143, endPoint x: 918, endPoint y: 158, distance: 16.2
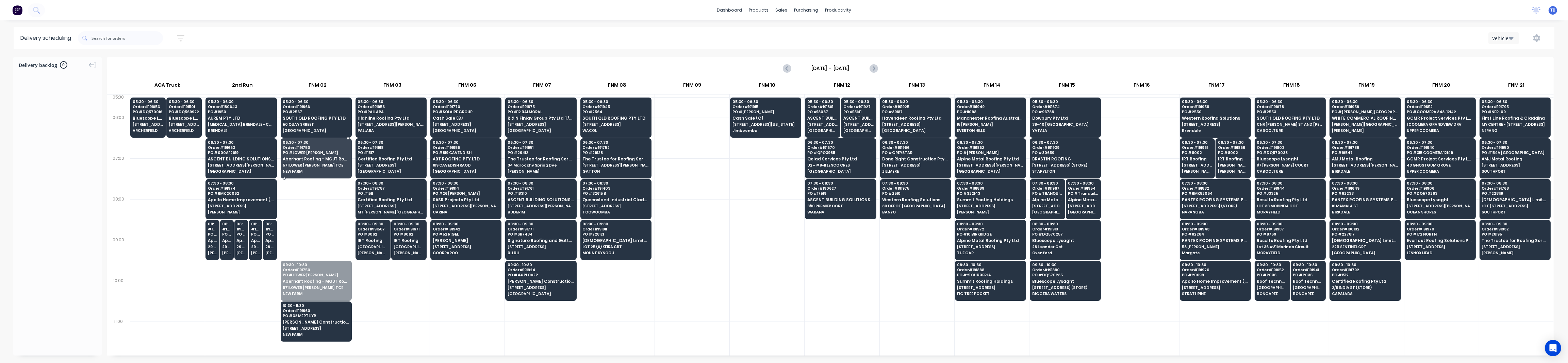
drag, startPoint x: 315, startPoint y: 276, endPoint x: 321, endPoint y: 170, distance: 106.2
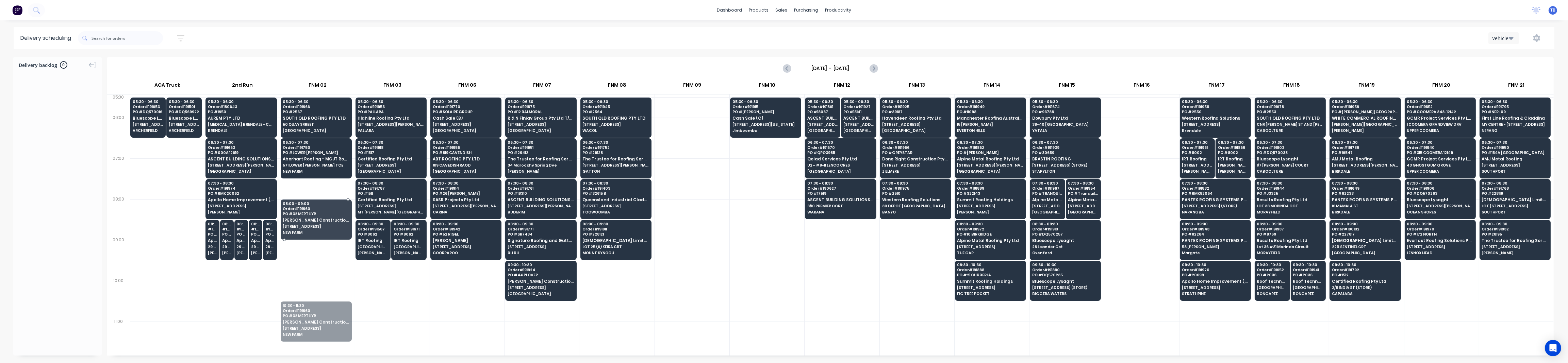
drag, startPoint x: 313, startPoint y: 309, endPoint x: 317, endPoint y: 204, distance: 105.1
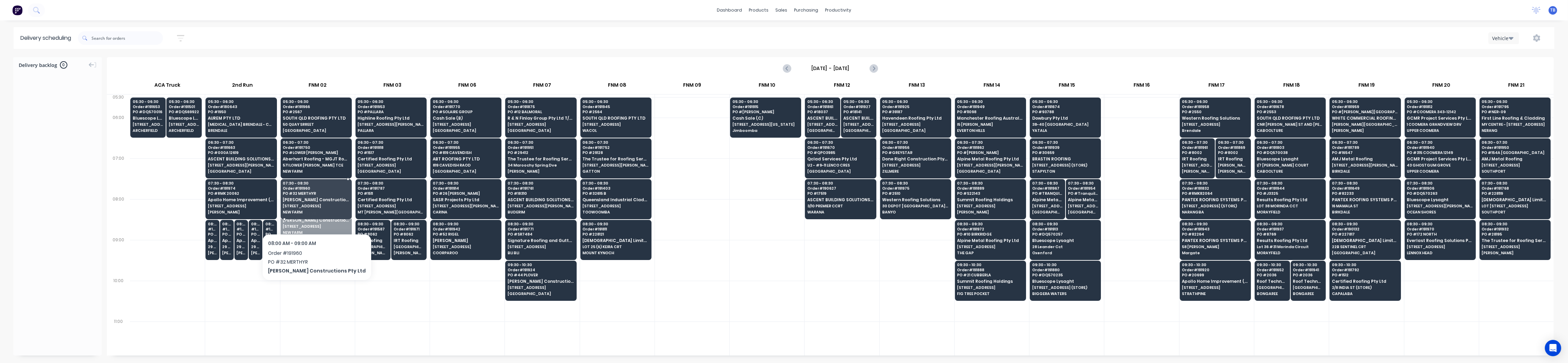
drag, startPoint x: 312, startPoint y: 221, endPoint x: 318, endPoint y: 204, distance: 18.0
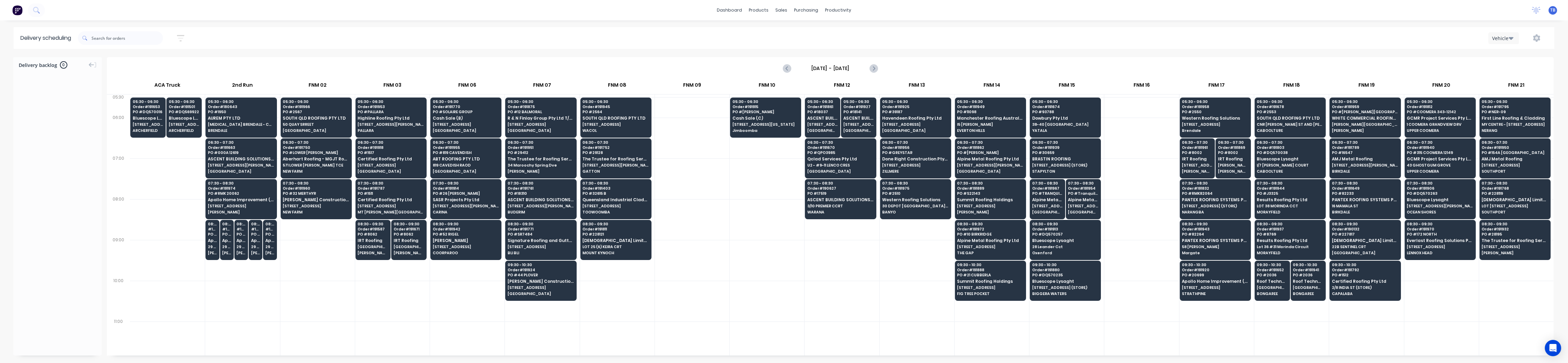
click at [179, 38] on icon "button" at bounding box center [180, 38] width 7 height 9
click at [140, 65] on input "08/09/25 - 08/09/25" at bounding box center [150, 64] width 64 height 10
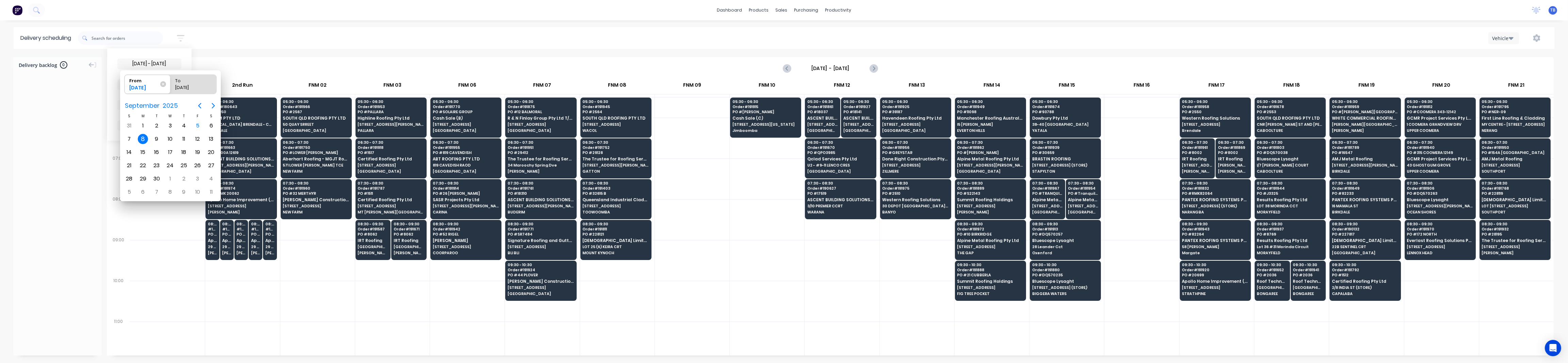
click at [142, 136] on div "8" at bounding box center [142, 139] width 10 height 10
radio input "false"
radio input "true"
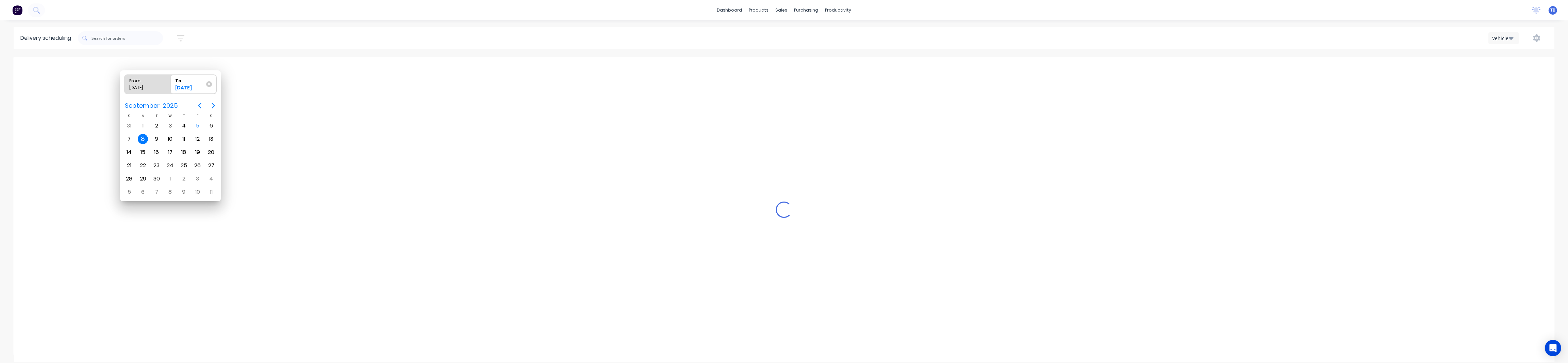
click at [142, 136] on div "8" at bounding box center [142, 139] width 10 height 10
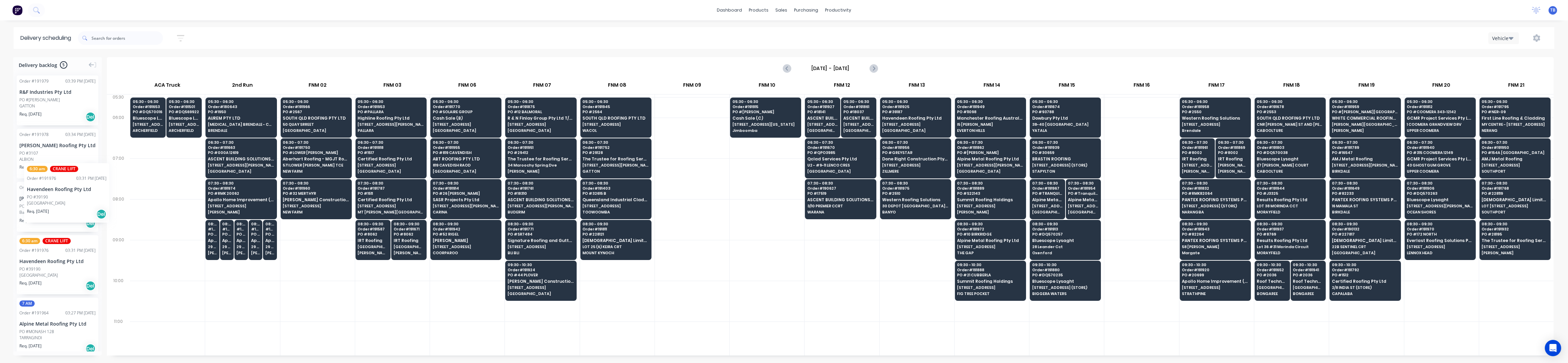
drag, startPoint x: 49, startPoint y: 273, endPoint x: 24, endPoint y: 158, distance: 117.7
drag, startPoint x: 57, startPoint y: 263, endPoint x: 874, endPoint y: 255, distance: 817.0
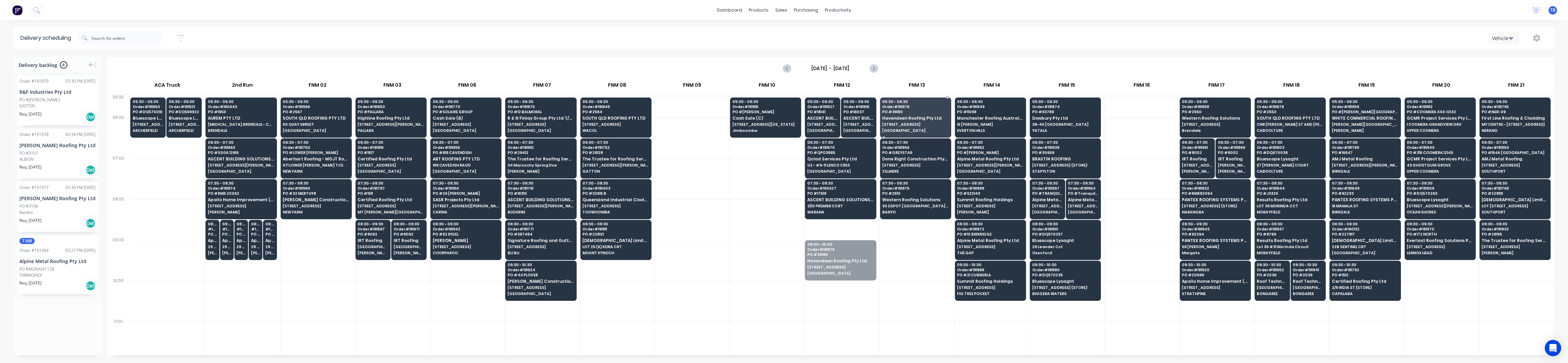
drag, startPoint x: 841, startPoint y: 266, endPoint x: 899, endPoint y: 127, distance: 150.6
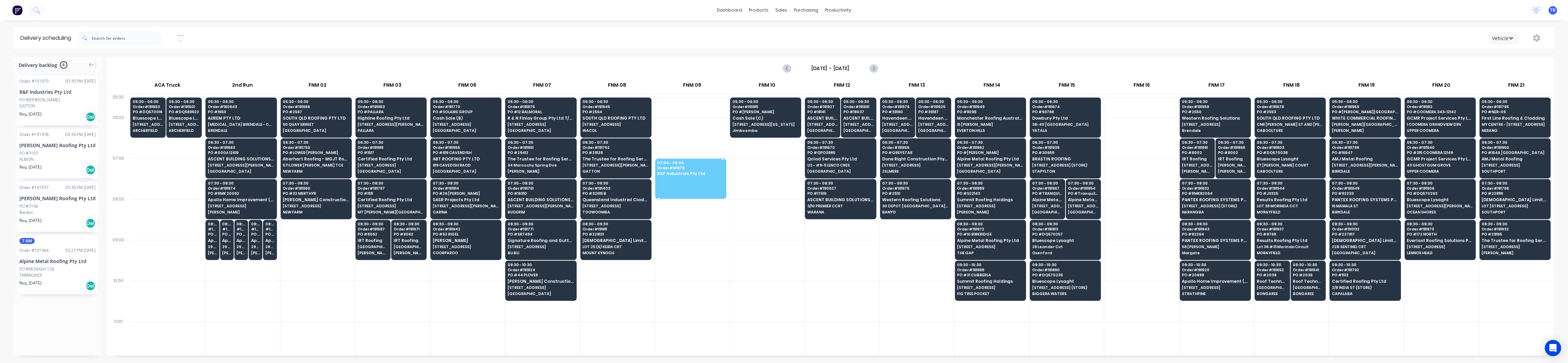
drag, startPoint x: 46, startPoint y: 107, endPoint x: 692, endPoint y: 167, distance: 648.8
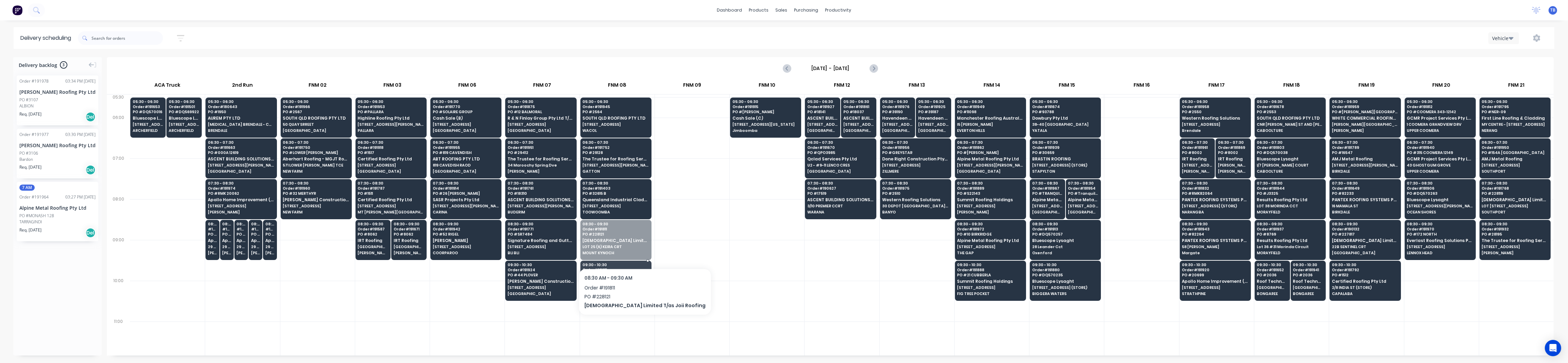
drag, startPoint x: 618, startPoint y: 240, endPoint x: 620, endPoint y: 279, distance: 39.1
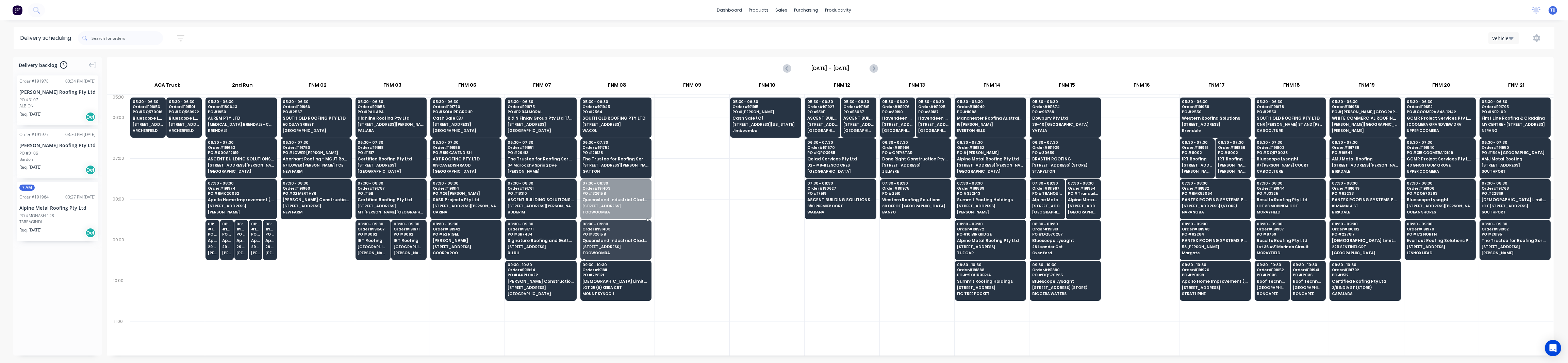
drag, startPoint x: 608, startPoint y: 195, endPoint x: 612, endPoint y: 234, distance: 39.2
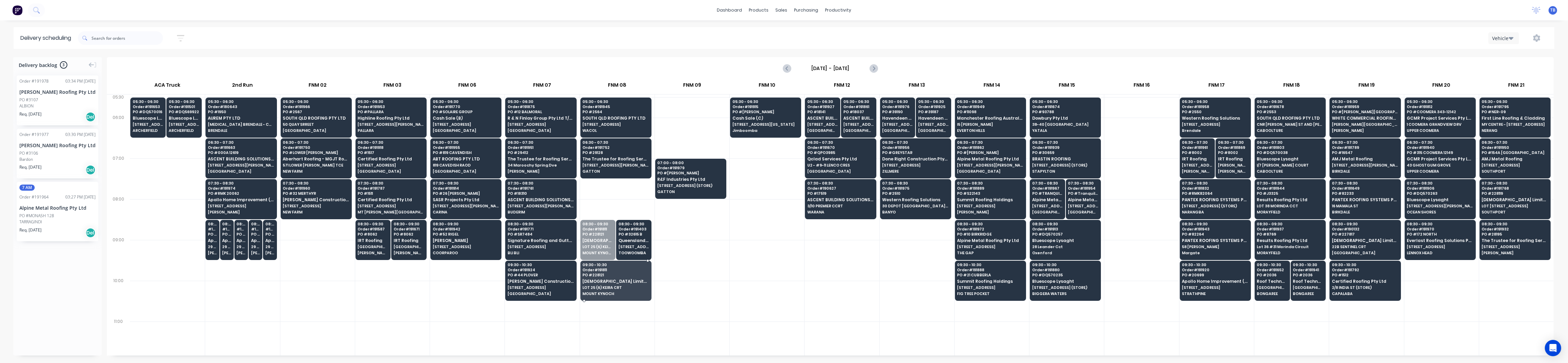
drag, startPoint x: 606, startPoint y: 255, endPoint x: 606, endPoint y: 281, distance: 26.0
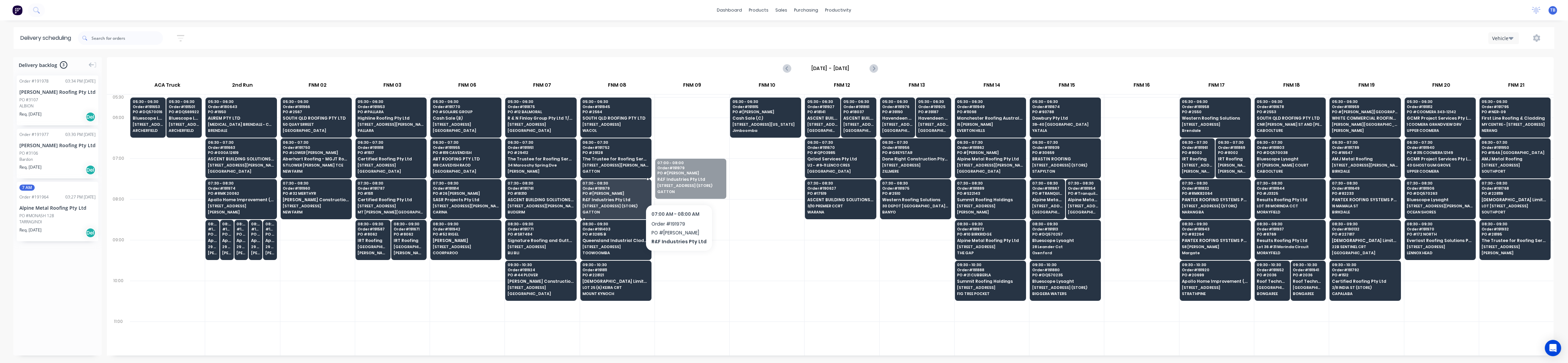
drag, startPoint x: 686, startPoint y: 178, endPoint x: 644, endPoint y: 200, distance: 47.4
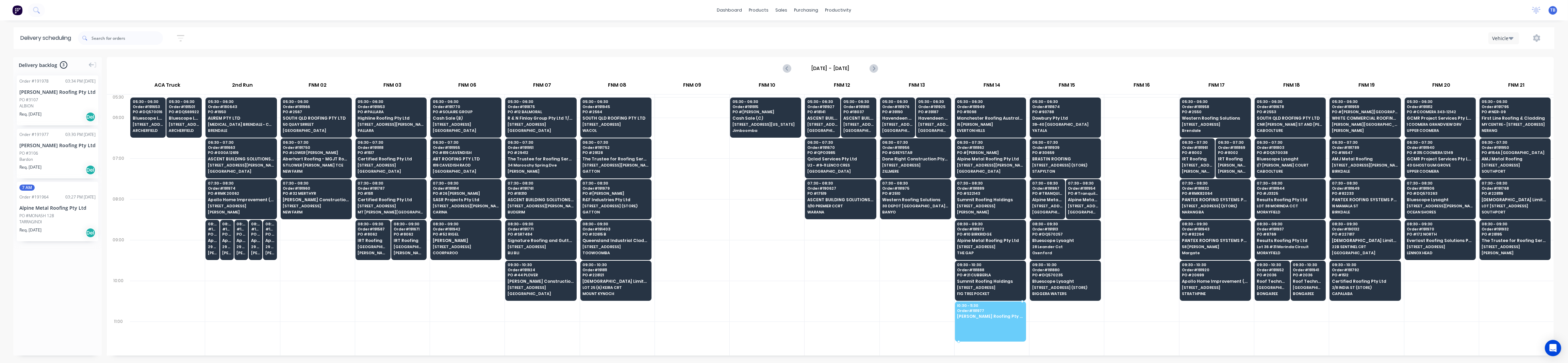
drag, startPoint x: 42, startPoint y: 154, endPoint x: 1015, endPoint y: 319, distance: 986.9
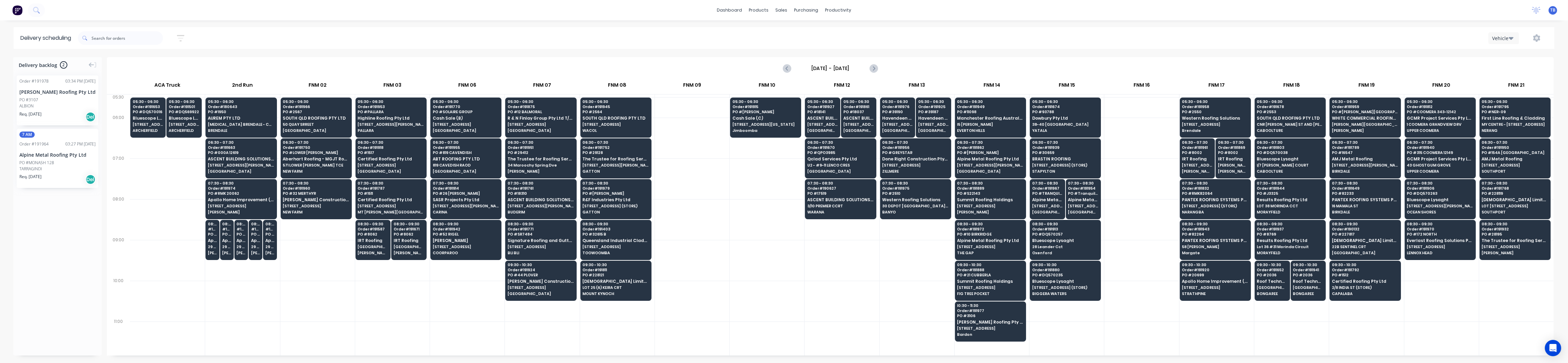
click at [730, 253] on div at bounding box center [767, 260] width 75 height 41
drag, startPoint x: 370, startPoint y: 245, endPoint x: 367, endPoint y: 273, distance: 28.2
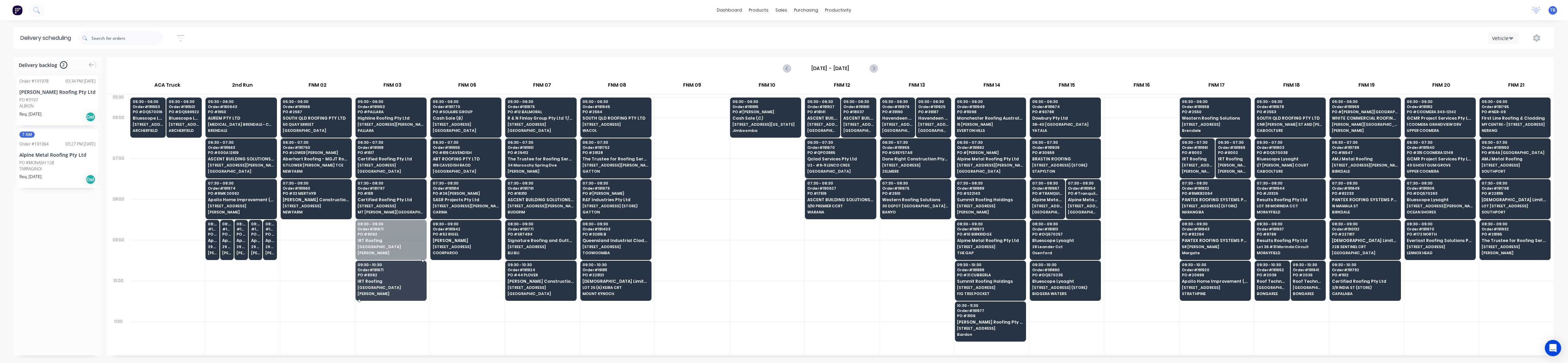
drag, startPoint x: 381, startPoint y: 248, endPoint x: 381, endPoint y: 273, distance: 25.0
drag, startPoint x: 32, startPoint y: 174, endPoint x: 364, endPoint y: 236, distance: 337.7
click at [686, 265] on div at bounding box center [692, 260] width 75 height 41
click at [745, 254] on div at bounding box center [767, 260] width 75 height 41
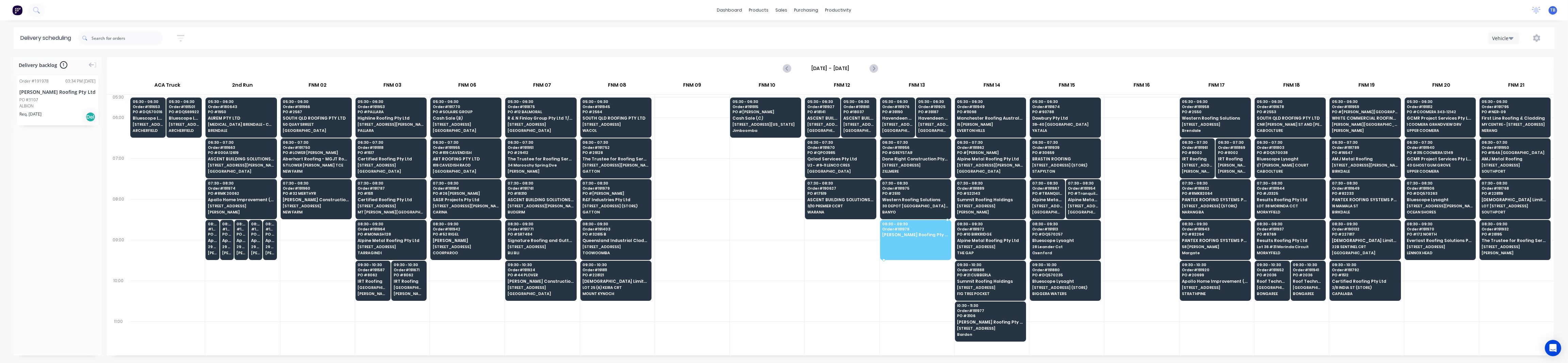
drag, startPoint x: 39, startPoint y: 100, endPoint x: 938, endPoint y: 232, distance: 908.6
click at [707, 252] on div at bounding box center [692, 260] width 75 height 41
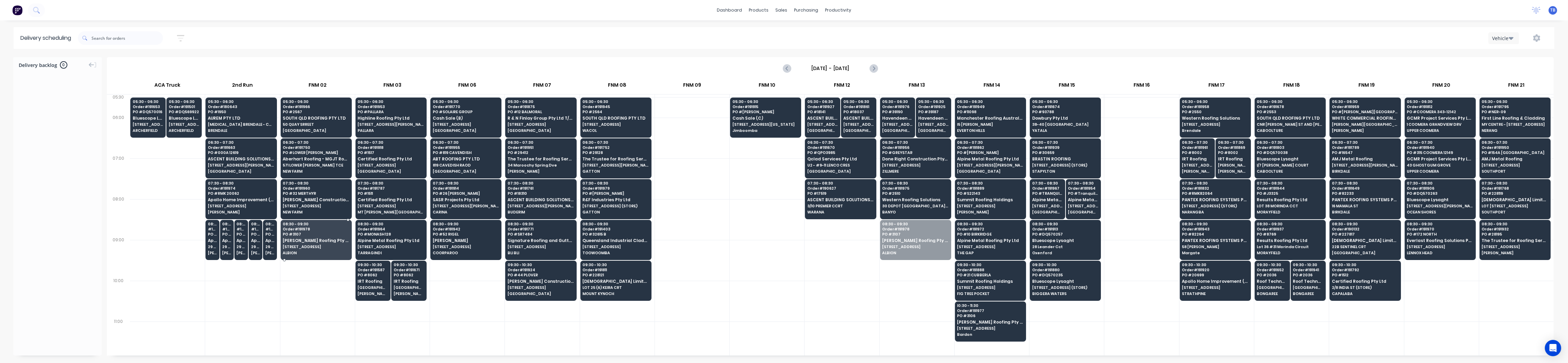
drag, startPoint x: 929, startPoint y: 244, endPoint x: 297, endPoint y: 247, distance: 632.0
click at [180, 33] on button "button" at bounding box center [181, 38] width 22 height 13
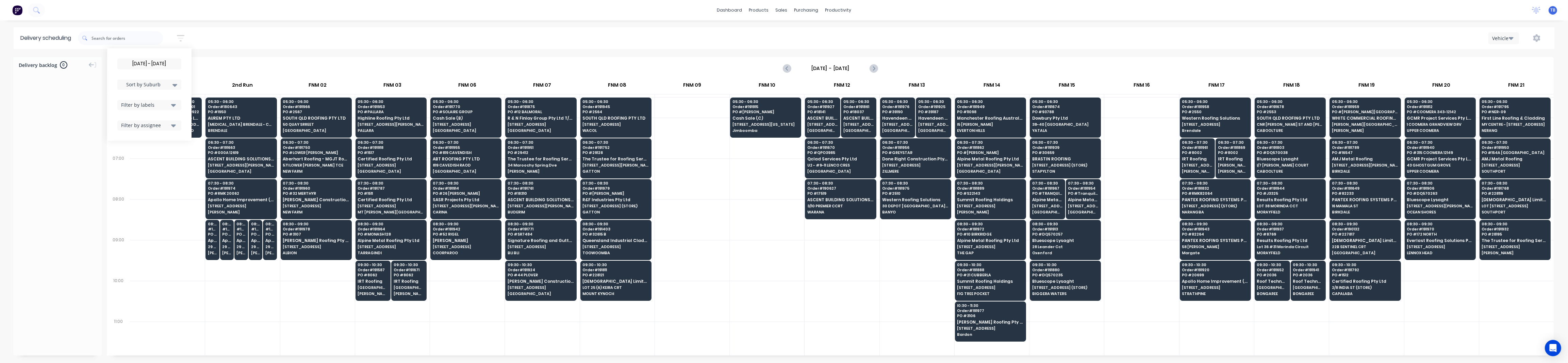
click at [142, 61] on input "08/09/25 - 08/09/25" at bounding box center [150, 64] width 64 height 10
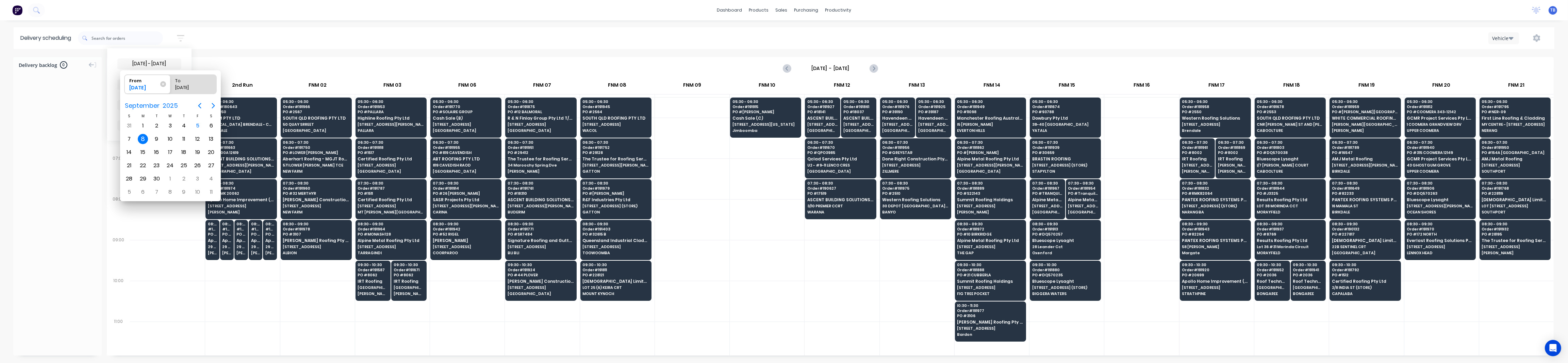
click at [143, 139] on div "8" at bounding box center [142, 139] width 10 height 10
radio input "false"
radio input "true"
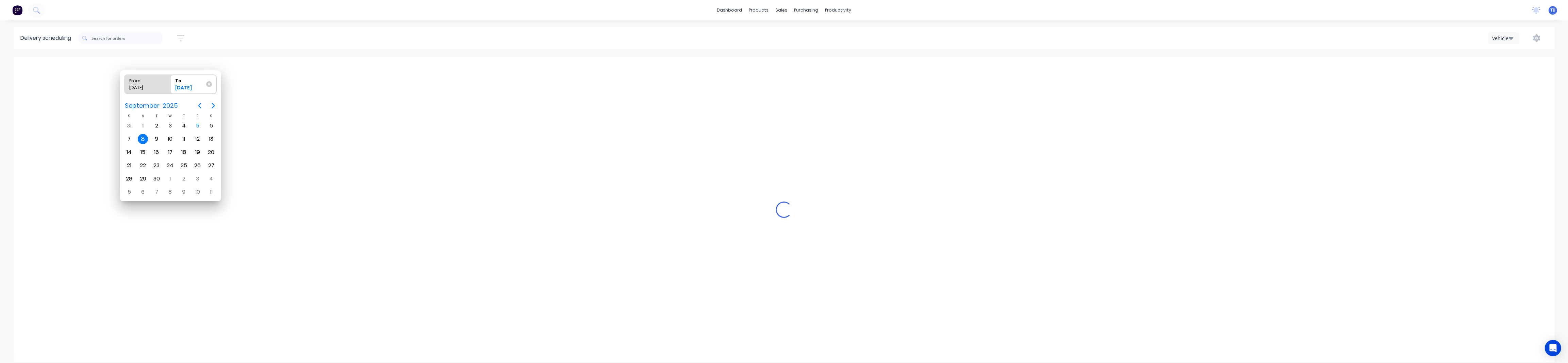
click at [143, 139] on div "8" at bounding box center [142, 139] width 10 height 10
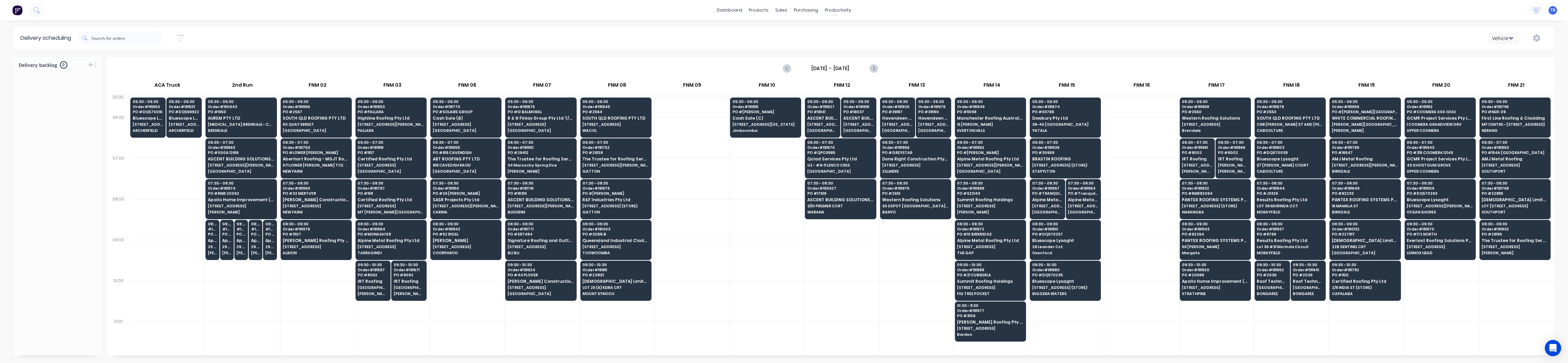
click at [725, 216] on div at bounding box center [692, 219] width 75 height 41
click at [713, 212] on div at bounding box center [692, 219] width 75 height 41
drag, startPoint x: 737, startPoint y: 221, endPoint x: 762, endPoint y: 221, distance: 25.0
click at [737, 221] on div at bounding box center [767, 219] width 75 height 41
click at [724, 187] on div at bounding box center [692, 178] width 75 height 41
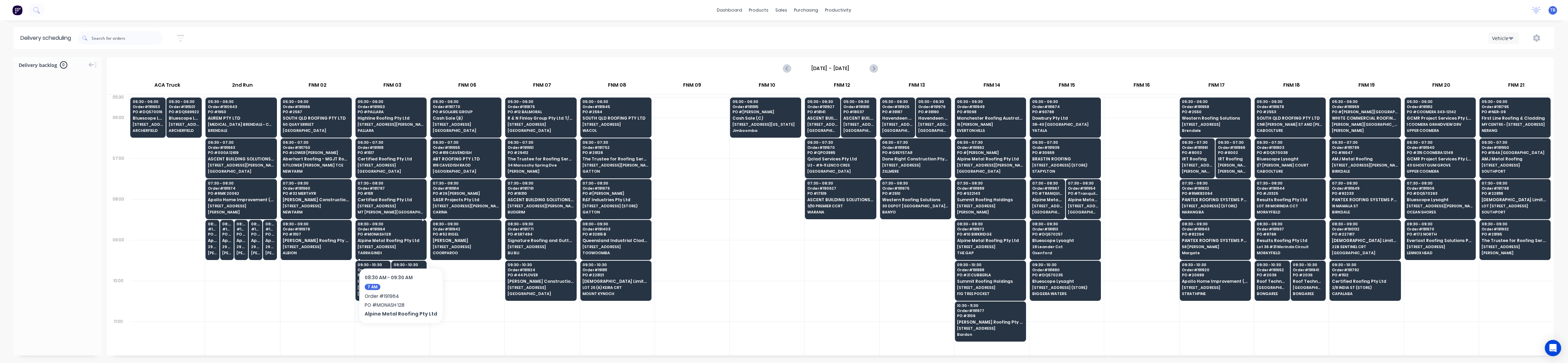
click at [398, 246] on span "128 MONASH RD" at bounding box center [391, 247] width 66 height 4
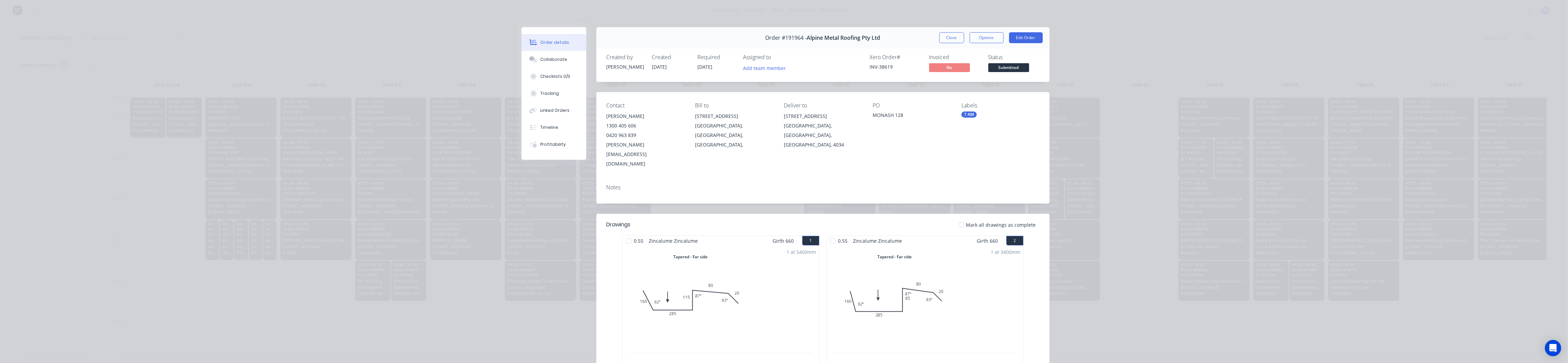
drag, startPoint x: 951, startPoint y: 37, endPoint x: 902, endPoint y: 84, distance: 67.9
click at [788, 37] on button "Close" at bounding box center [951, 38] width 25 height 11
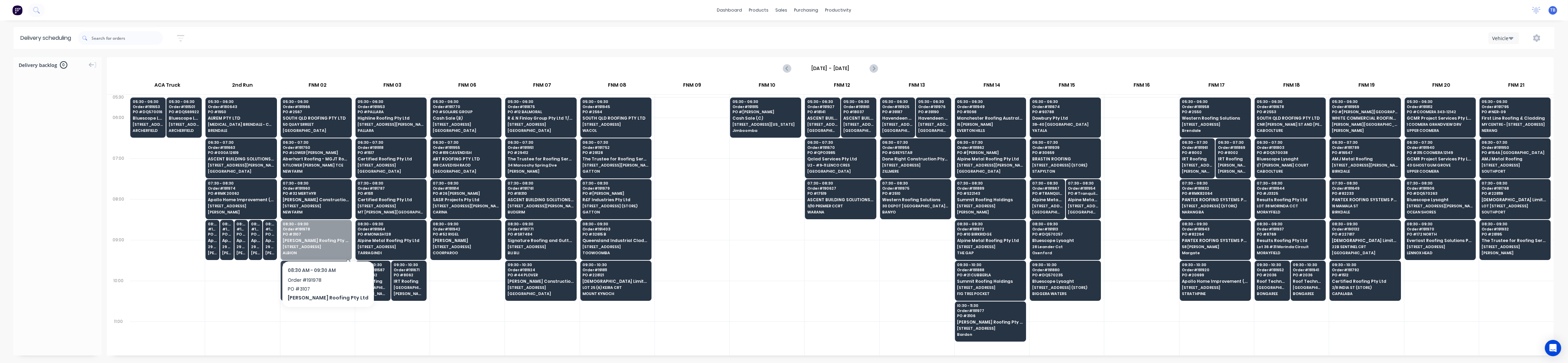
drag, startPoint x: 311, startPoint y: 240, endPoint x: 312, endPoint y: 277, distance: 37.0
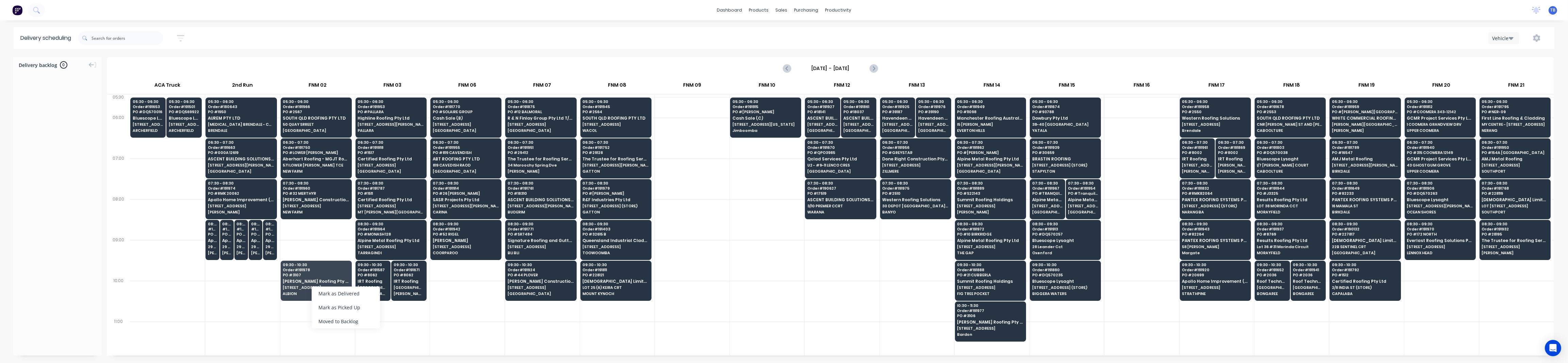
click at [345, 293] on div "Mark as Delivered" at bounding box center [346, 293] width 68 height 14
drag, startPoint x: 314, startPoint y: 230, endPoint x: 311, endPoint y: 202, distance: 28.2
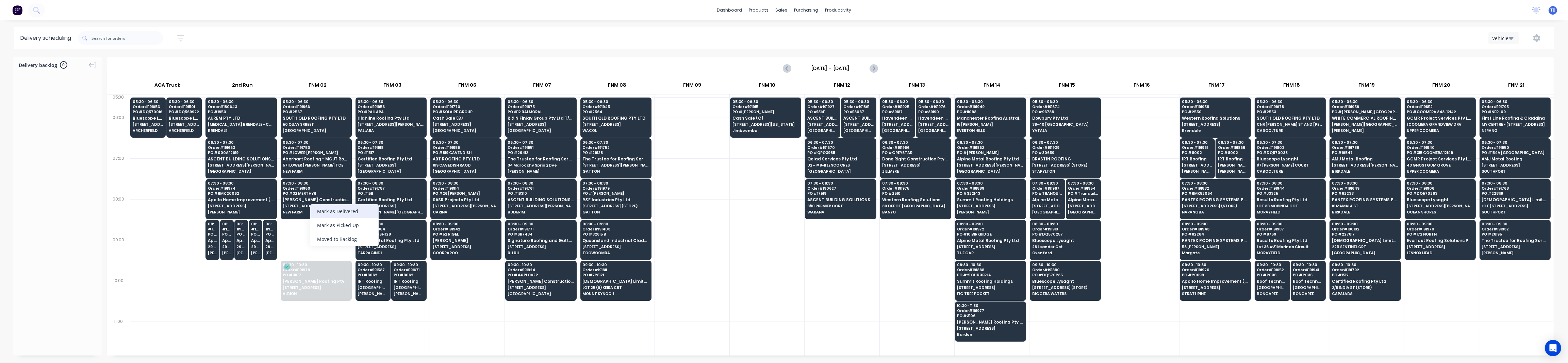
click at [331, 214] on div "Mark as Delivered" at bounding box center [345, 211] width 68 height 14
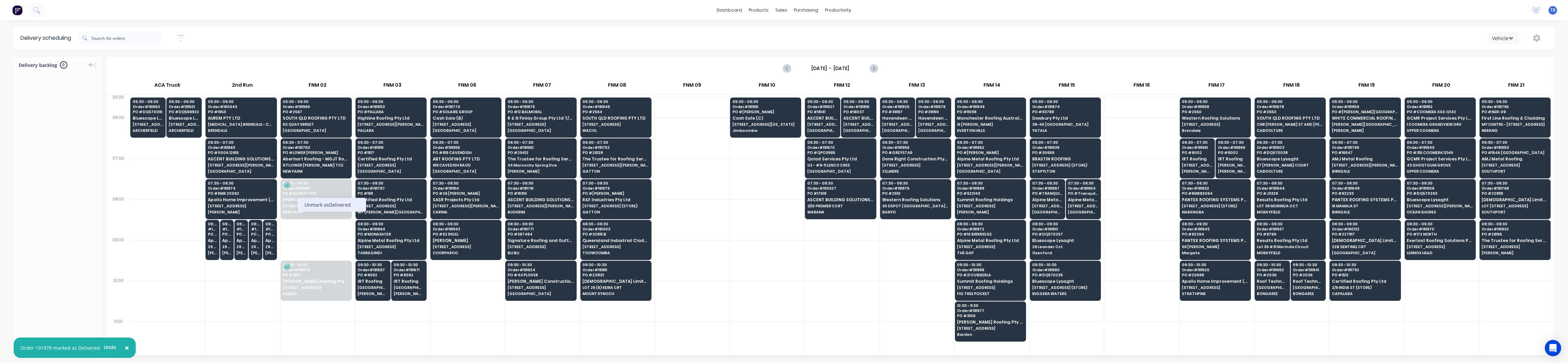
click at [329, 203] on div "Unmark as Delivered" at bounding box center [332, 205] width 68 height 14
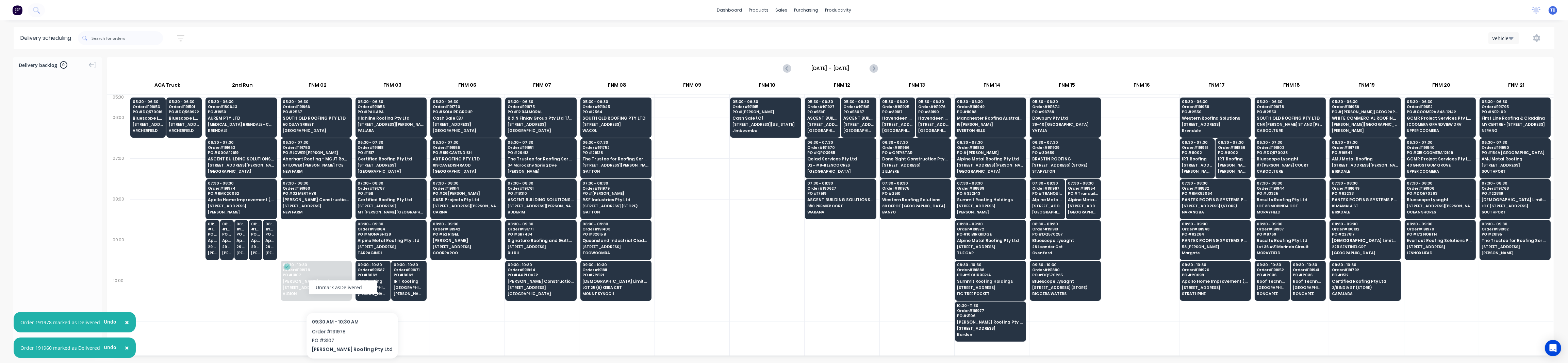
click at [342, 285] on div "Unmark as Delivered" at bounding box center [343, 287] width 68 height 14
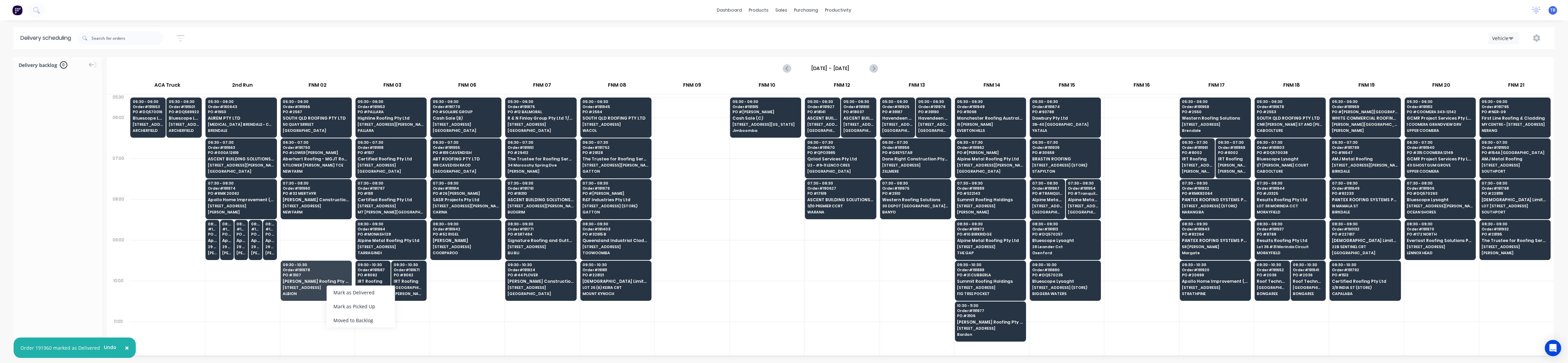
click at [375, 324] on div "Moved to Backlog" at bounding box center [361, 320] width 68 height 14
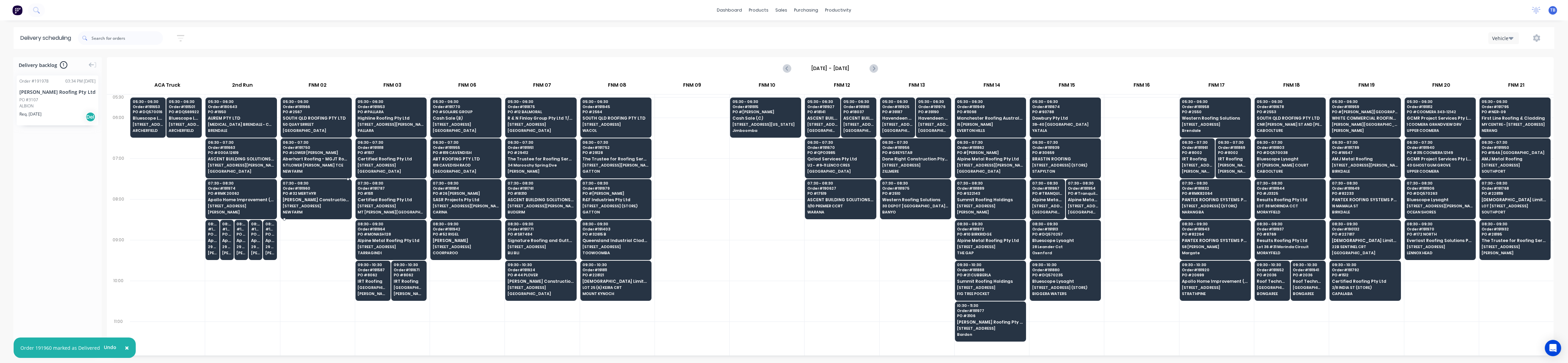
drag, startPoint x: 315, startPoint y: 212, endPoint x: 327, endPoint y: 230, distance: 21.6
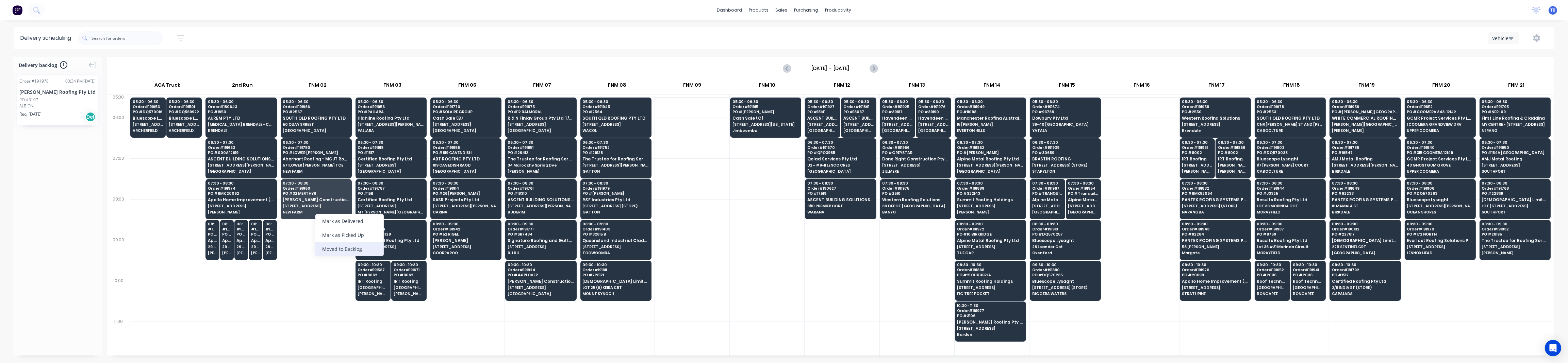
click at [347, 249] on div "Moved to Backlog" at bounding box center [350, 249] width 68 height 14
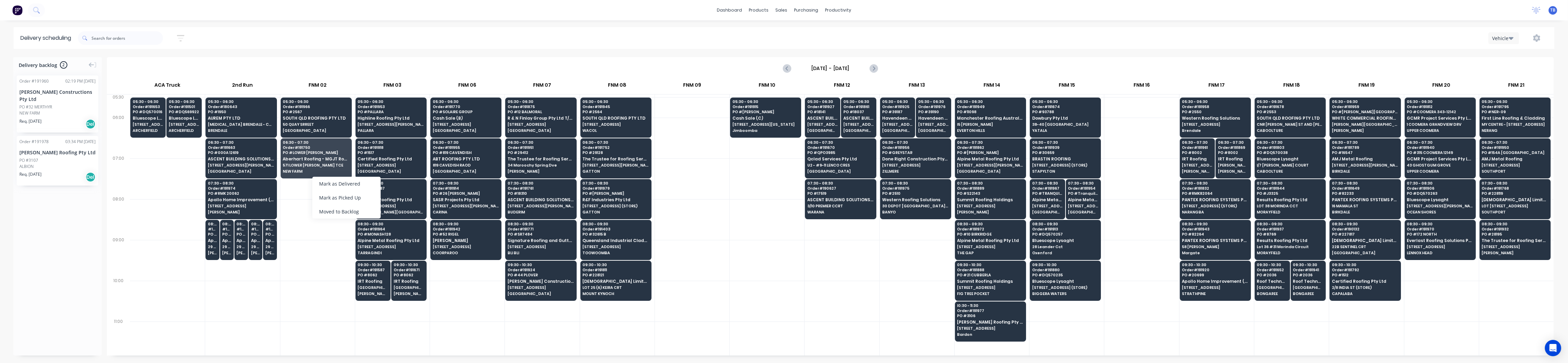
click at [334, 213] on div "Moved to Backlog" at bounding box center [347, 211] width 68 height 14
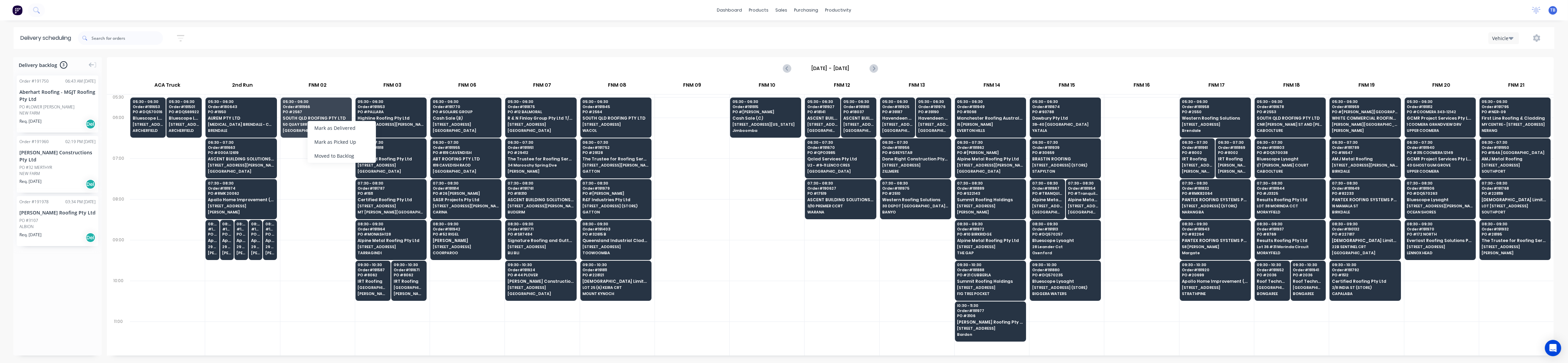
click at [344, 155] on div "Moved to Backlog" at bounding box center [342, 156] width 68 height 14
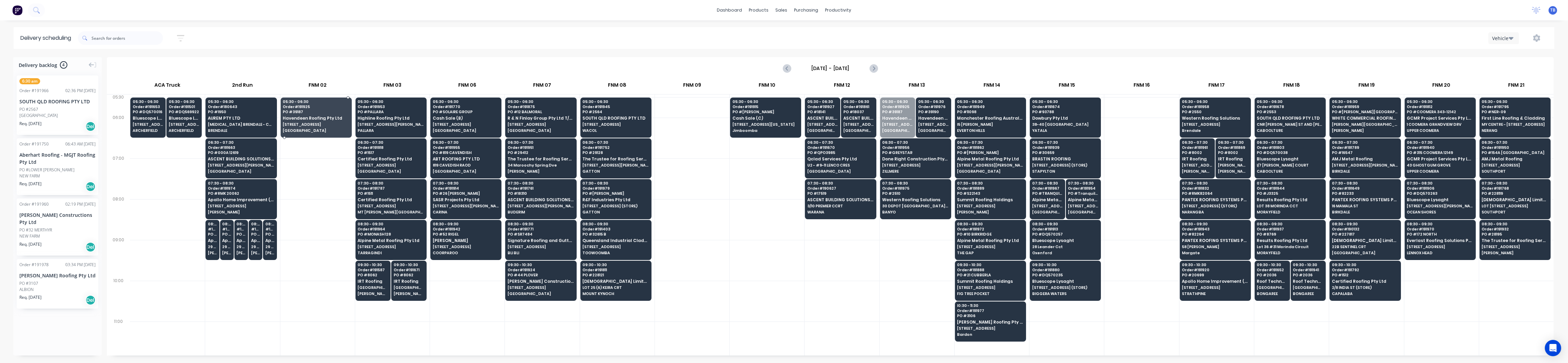
drag, startPoint x: 905, startPoint y: 121, endPoint x: 338, endPoint y: 125, distance: 567.0
drag, startPoint x: 905, startPoint y: 123, endPoint x: 297, endPoint y: 119, distance: 608.0
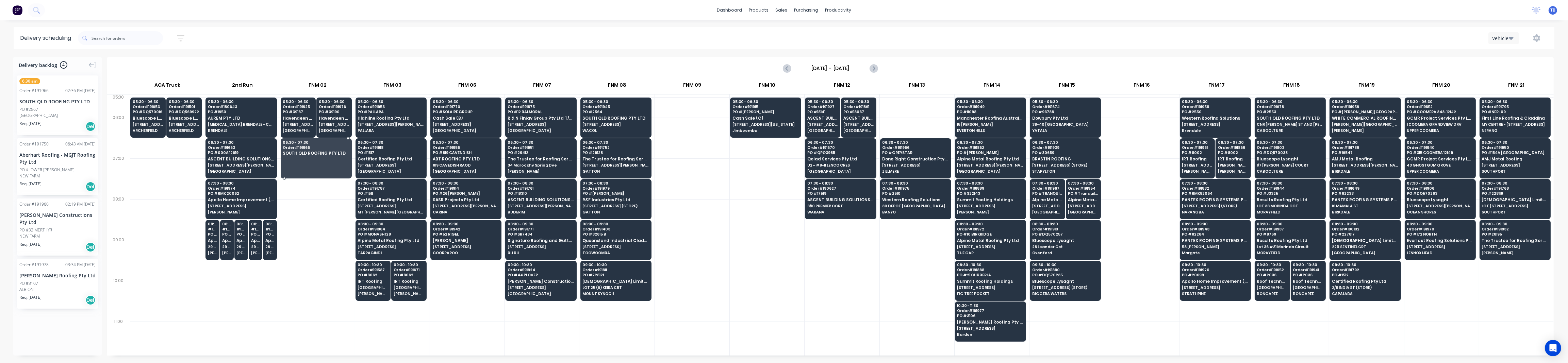
drag, startPoint x: 40, startPoint y: 114, endPoint x: 298, endPoint y: 148, distance: 260.2
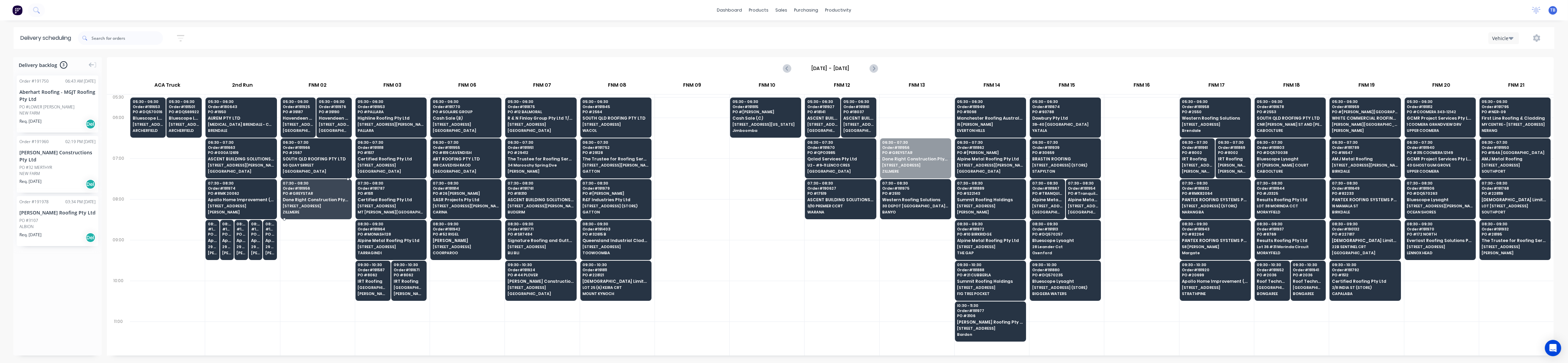
drag, startPoint x: 919, startPoint y: 164, endPoint x: 333, endPoint y: 208, distance: 587.6
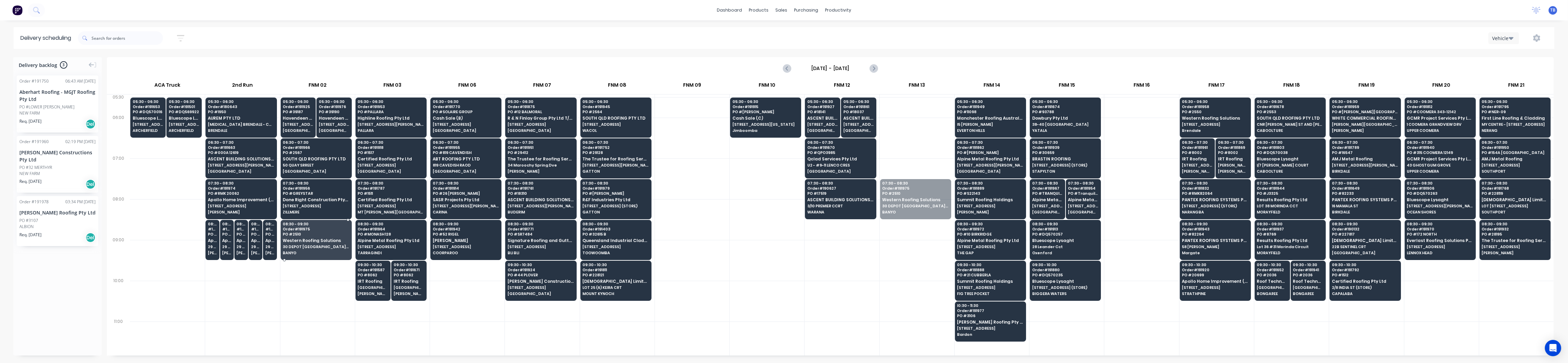
drag, startPoint x: 924, startPoint y: 207, endPoint x: 308, endPoint y: 248, distance: 617.4
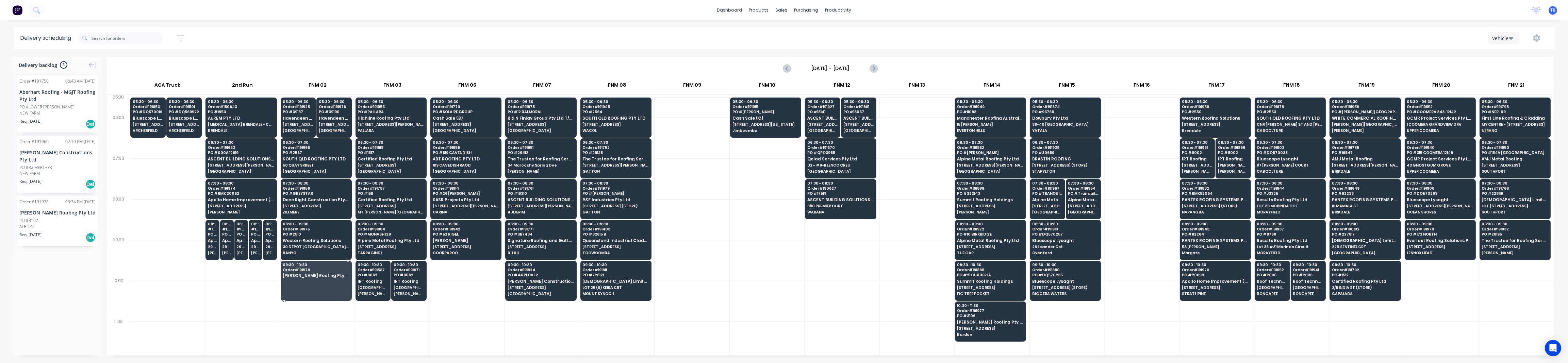
drag, startPoint x: 56, startPoint y: 226, endPoint x: 297, endPoint y: 268, distance: 244.6
drag, startPoint x: 48, startPoint y: 98, endPoint x: 303, endPoint y: 277, distance: 311.6
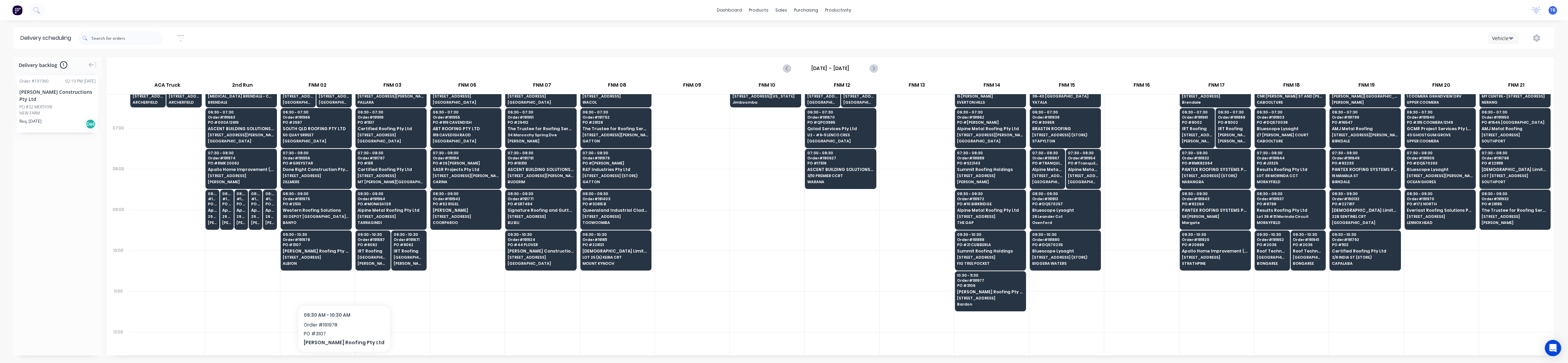
scroll to position [45, 0]
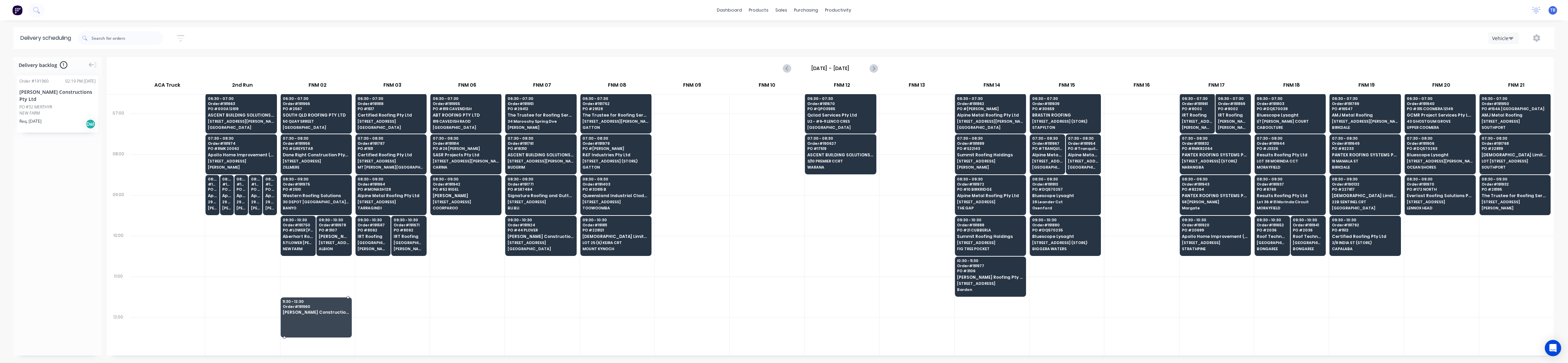
drag, startPoint x: 43, startPoint y: 122, endPoint x: 311, endPoint y: 300, distance: 321.7
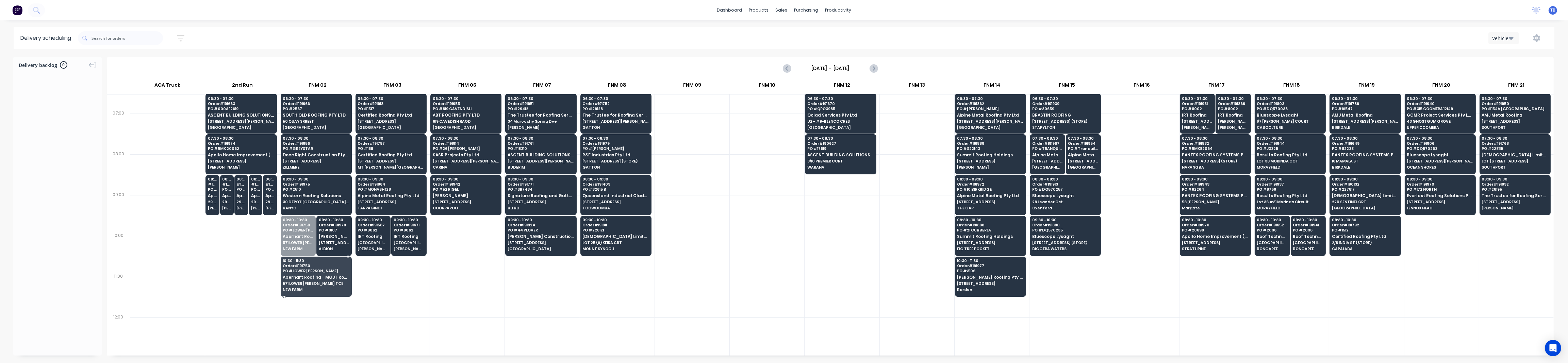
drag, startPoint x: 297, startPoint y: 242, endPoint x: 300, endPoint y: 277, distance: 35.1
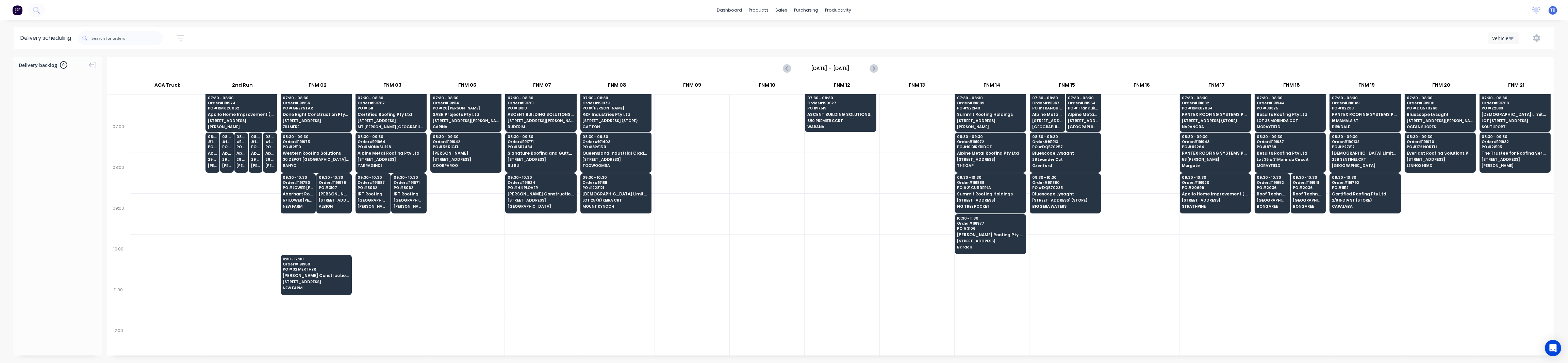
scroll to position [90, 0]
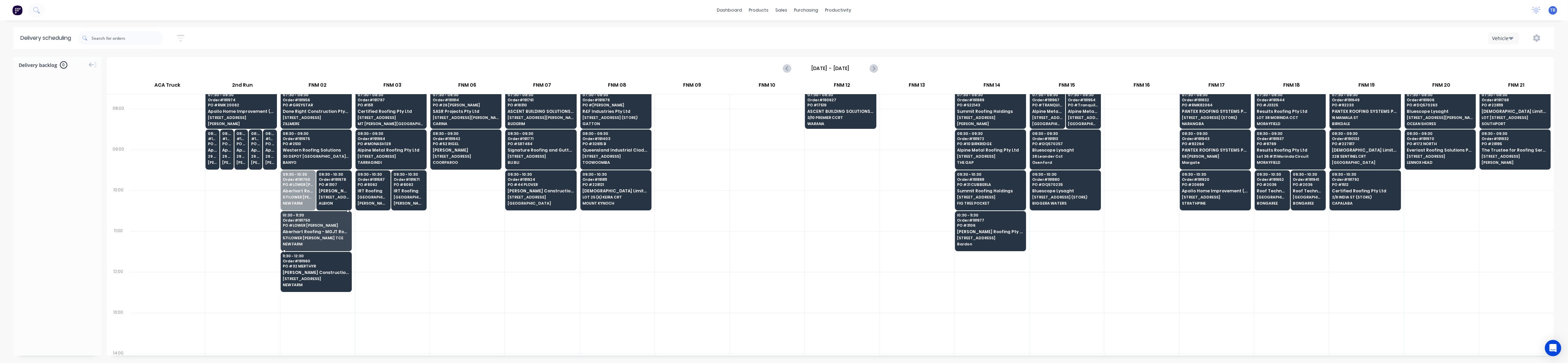
drag, startPoint x: 296, startPoint y: 197, endPoint x: 298, endPoint y: 232, distance: 35.1
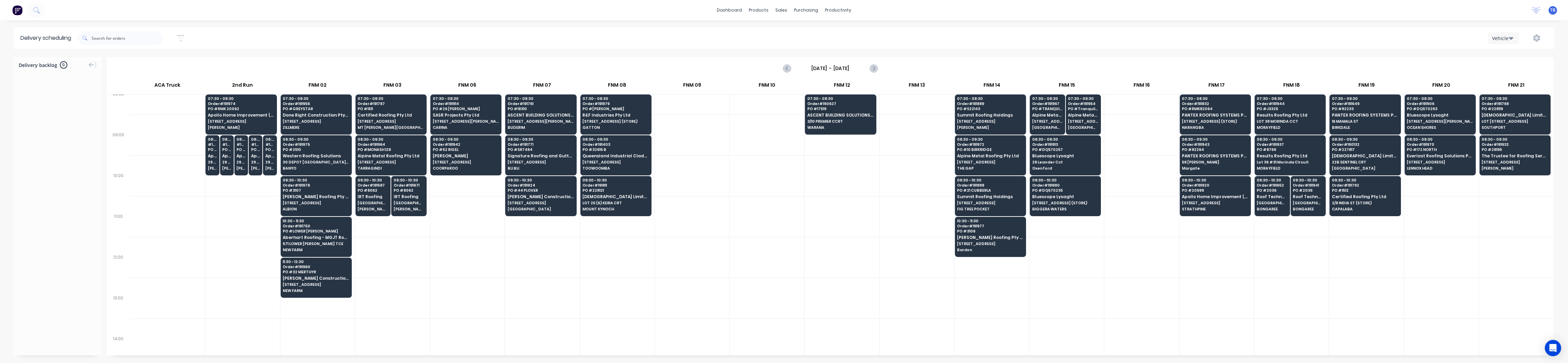
scroll to position [0, 0]
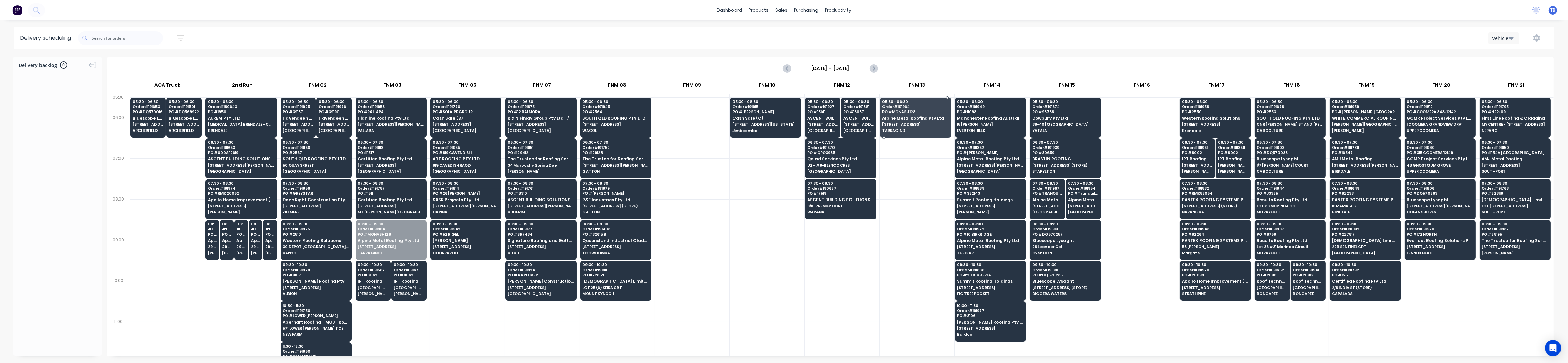
drag, startPoint x: 392, startPoint y: 242, endPoint x: 932, endPoint y: 118, distance: 554.1
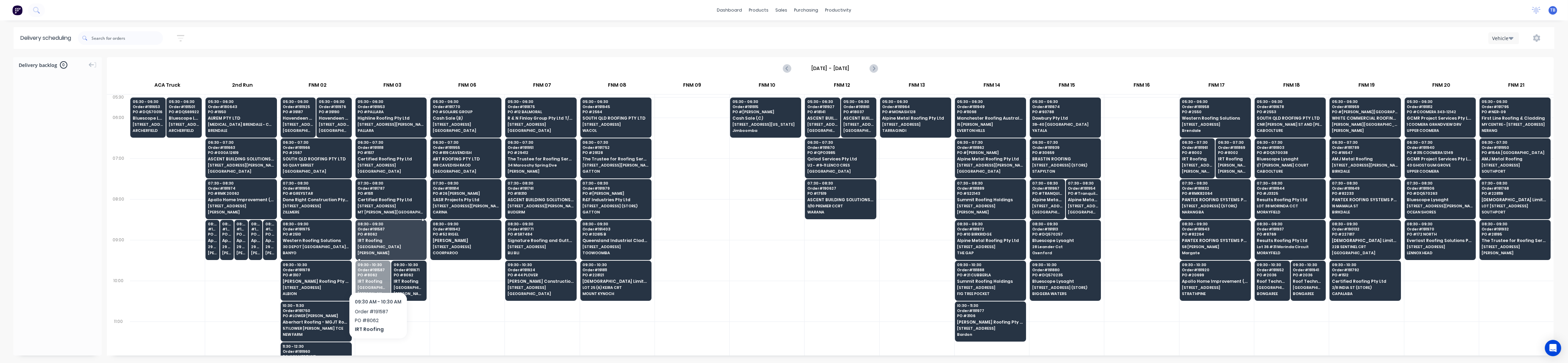
drag, startPoint x: 378, startPoint y: 274, endPoint x: 379, endPoint y: 259, distance: 15.0
drag, startPoint x: 383, startPoint y: 287, endPoint x: 396, endPoint y: 246, distance: 43.0
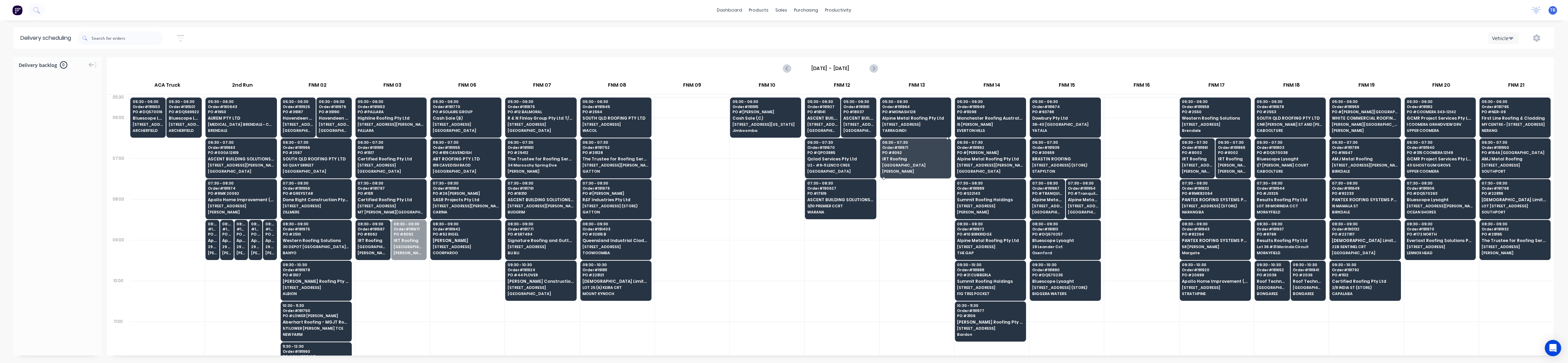
drag, startPoint x: 422, startPoint y: 243, endPoint x: 889, endPoint y: 163, distance: 473.8
drag, startPoint x: 380, startPoint y: 251, endPoint x: 917, endPoint y: 166, distance: 543.7
click at [731, 215] on div at bounding box center [767, 219] width 75 height 41
click at [723, 218] on div at bounding box center [692, 219] width 75 height 41
click at [688, 210] on div at bounding box center [692, 219] width 75 height 41
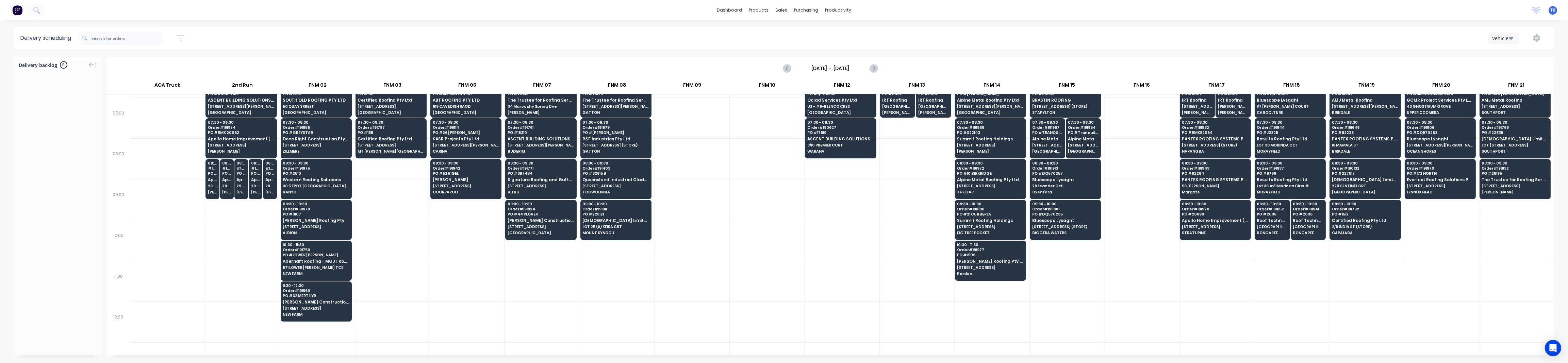
scroll to position [45, 0]
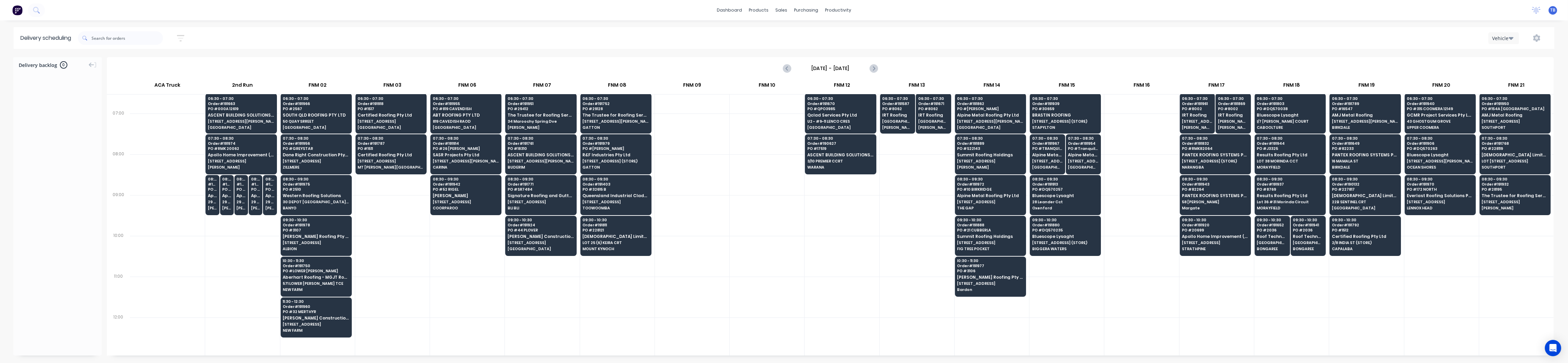
click at [698, 281] on div at bounding box center [692, 297] width 75 height 41
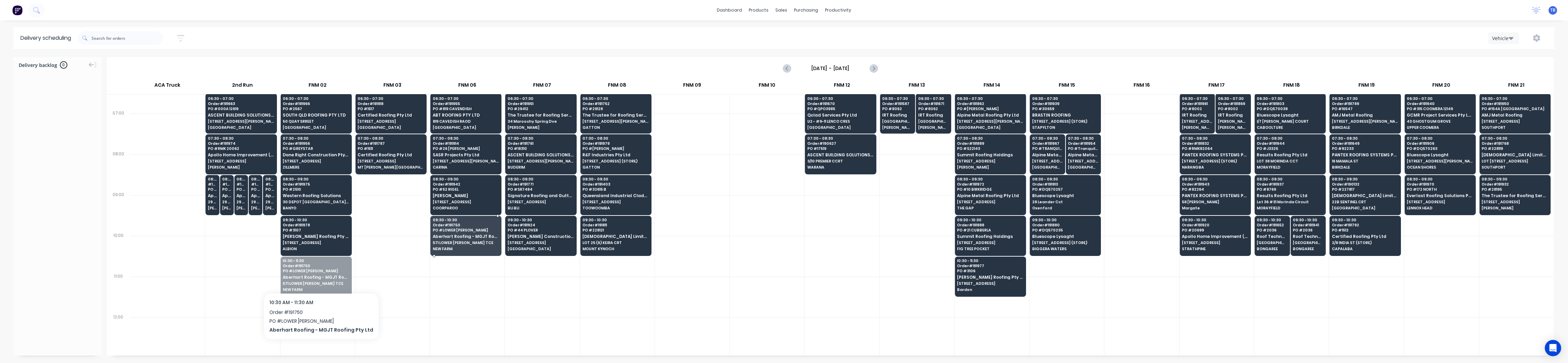
drag, startPoint x: 304, startPoint y: 275, endPoint x: 471, endPoint y: 227, distance: 173.8
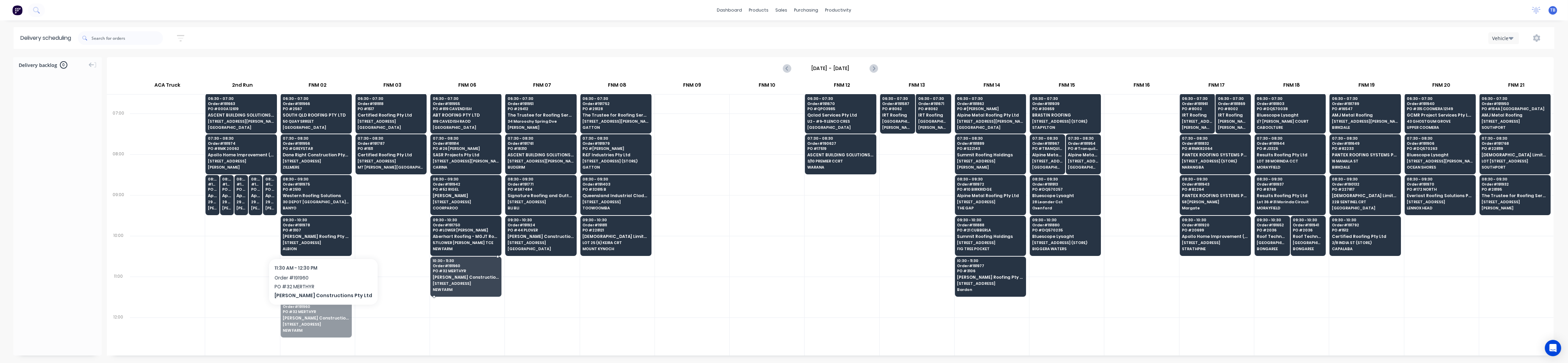
drag, startPoint x: 303, startPoint y: 315, endPoint x: 476, endPoint y: 275, distance: 177.6
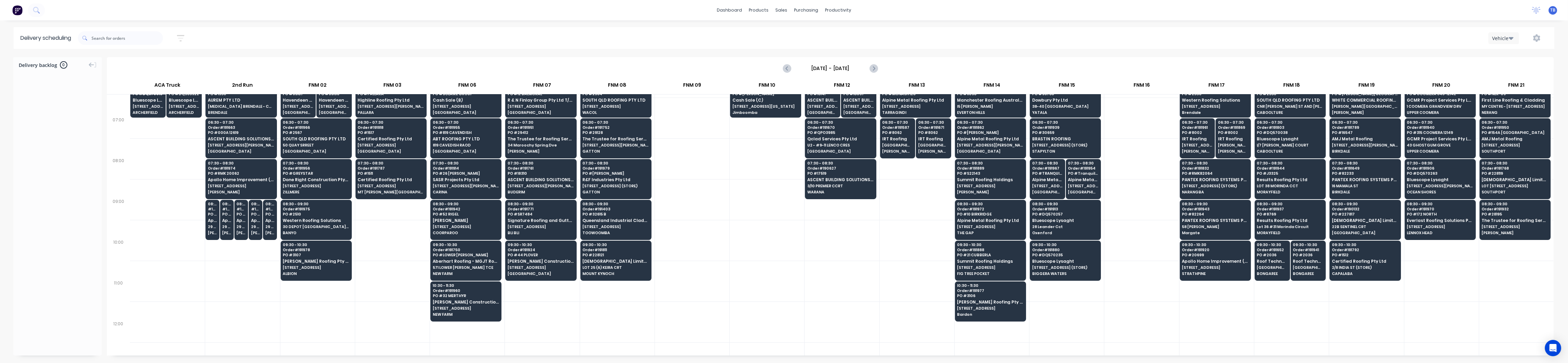
scroll to position [0, 0]
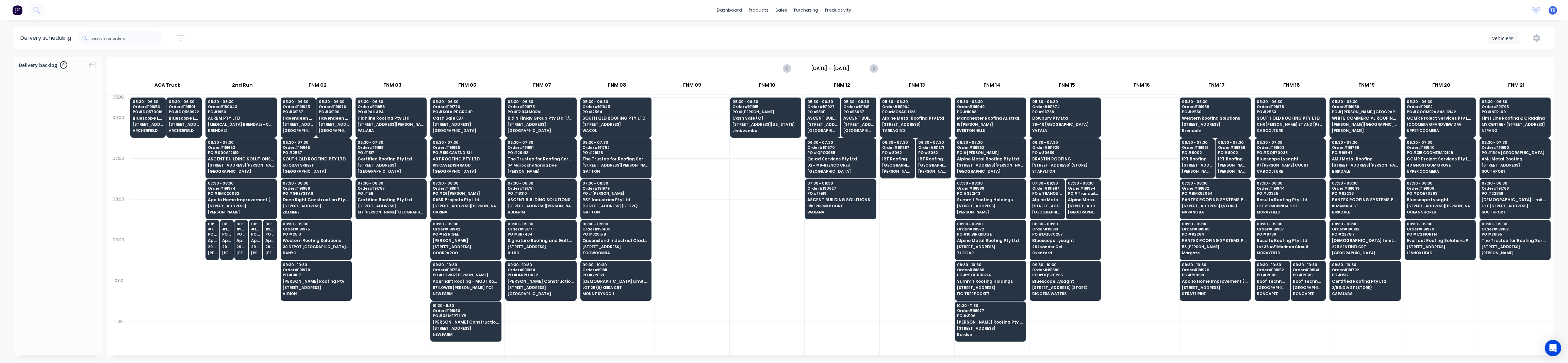
click at [742, 218] on div at bounding box center [767, 219] width 75 height 41
drag, startPoint x: 177, startPoint y: 30, endPoint x: 185, endPoint y: 35, distance: 9.4
click at [177, 29] on div "08/09/25 - 08/09/25 Sort by Suburb Created date Required date Order number Cust…" at bounding box center [134, 38] width 114 height 19
click at [185, 35] on icon "button" at bounding box center [180, 38] width 7 height 7
click at [137, 63] on input "08/09/25 - 08/09/25" at bounding box center [150, 64] width 64 height 10
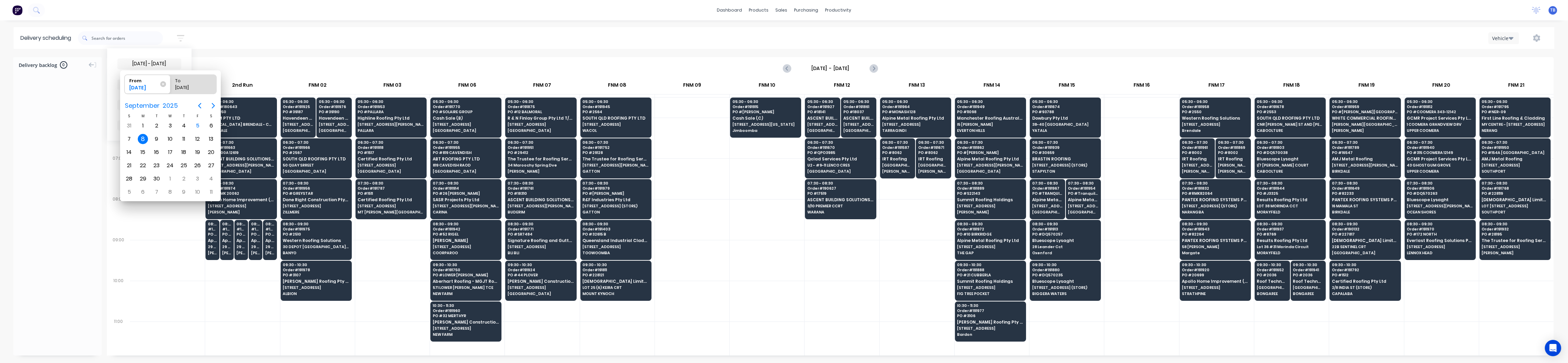
click at [141, 136] on div "8" at bounding box center [142, 139] width 10 height 10
radio input "false"
radio input "true"
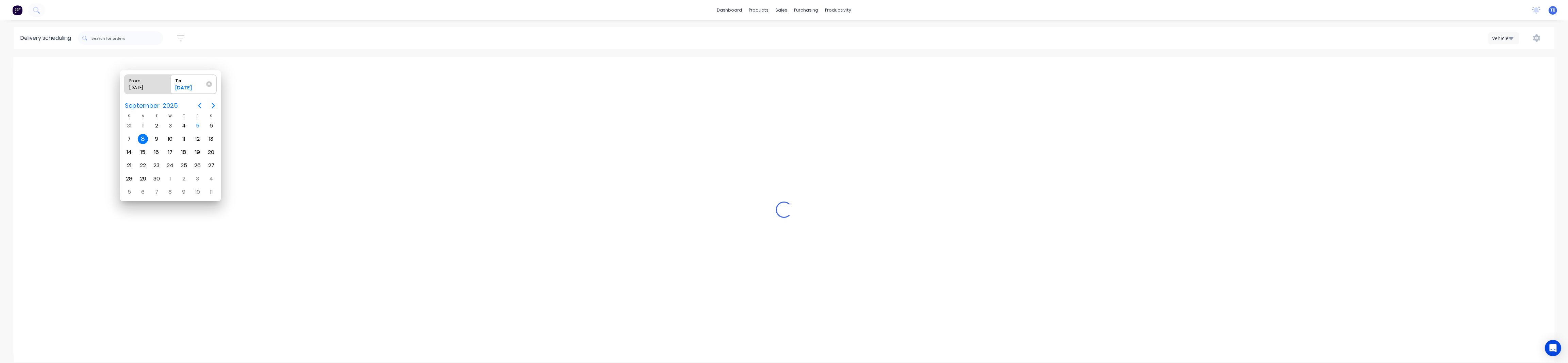
click at [141, 136] on div "8" at bounding box center [142, 139] width 10 height 10
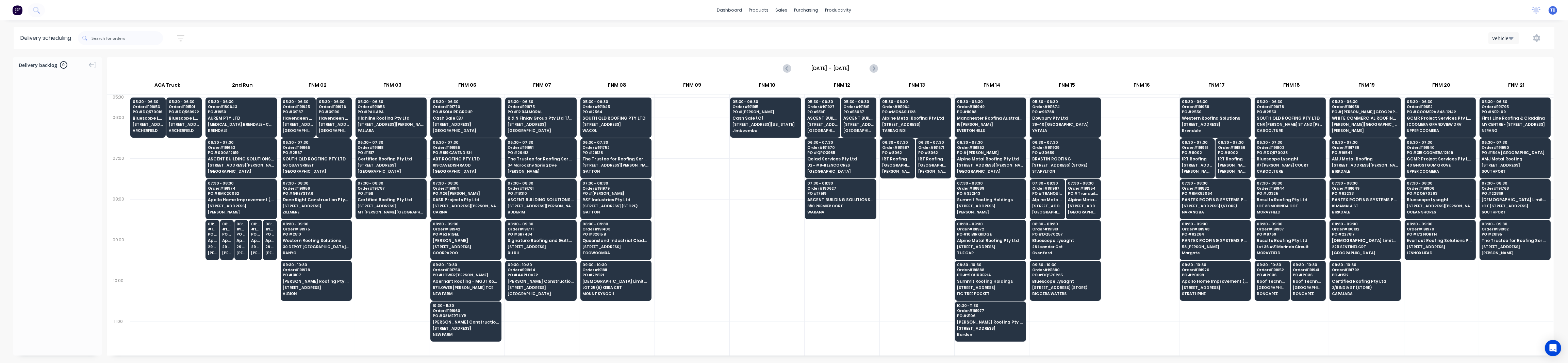
click at [736, 243] on div at bounding box center [767, 260] width 75 height 41
click at [689, 176] on div at bounding box center [692, 178] width 75 height 41
click at [721, 216] on div at bounding box center [692, 219] width 75 height 41
drag, startPoint x: 989, startPoint y: 204, endPoint x: 980, endPoint y: 204, distance: 9.0
click at [724, 229] on div at bounding box center [692, 219] width 75 height 41
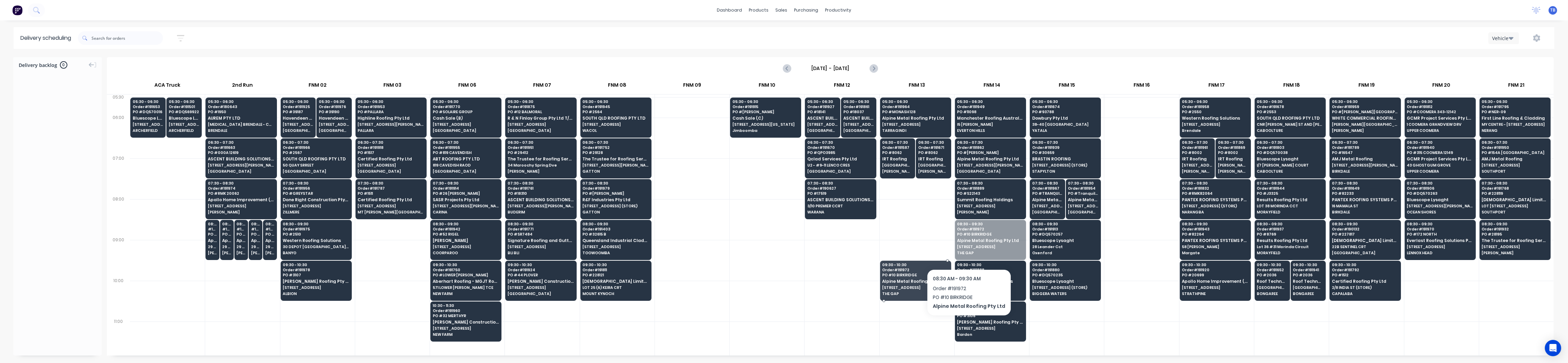
drag, startPoint x: 987, startPoint y: 246, endPoint x: 889, endPoint y: 280, distance: 103.7
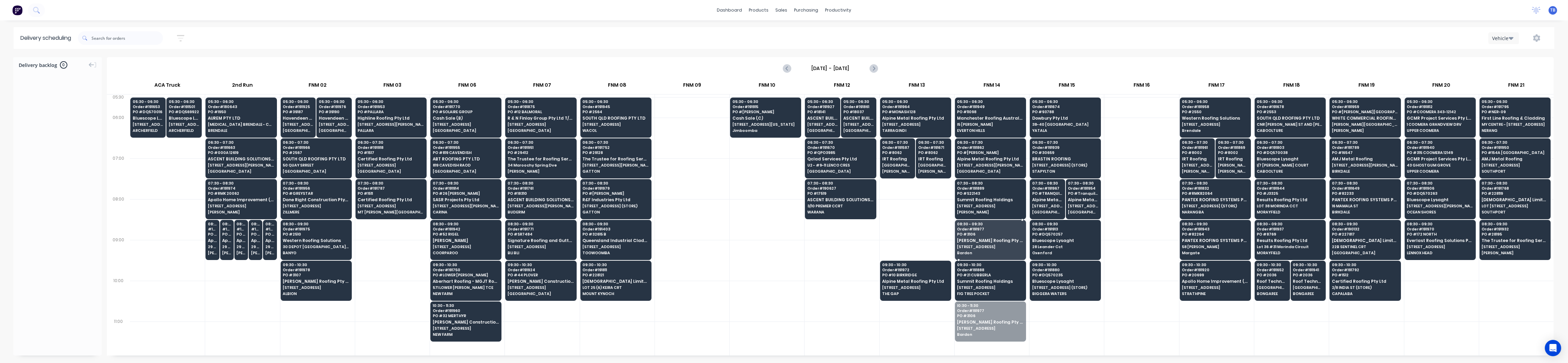
drag, startPoint x: 988, startPoint y: 336, endPoint x: 996, endPoint y: 254, distance: 82.4
click at [715, 206] on div at bounding box center [692, 219] width 75 height 41
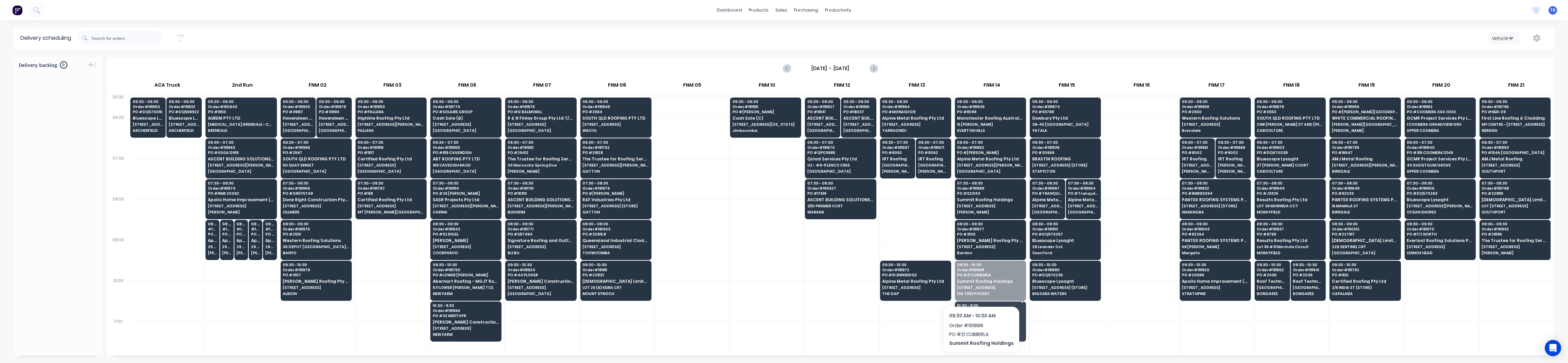
drag, startPoint x: 979, startPoint y: 281, endPoint x: 973, endPoint y: 320, distance: 39.5
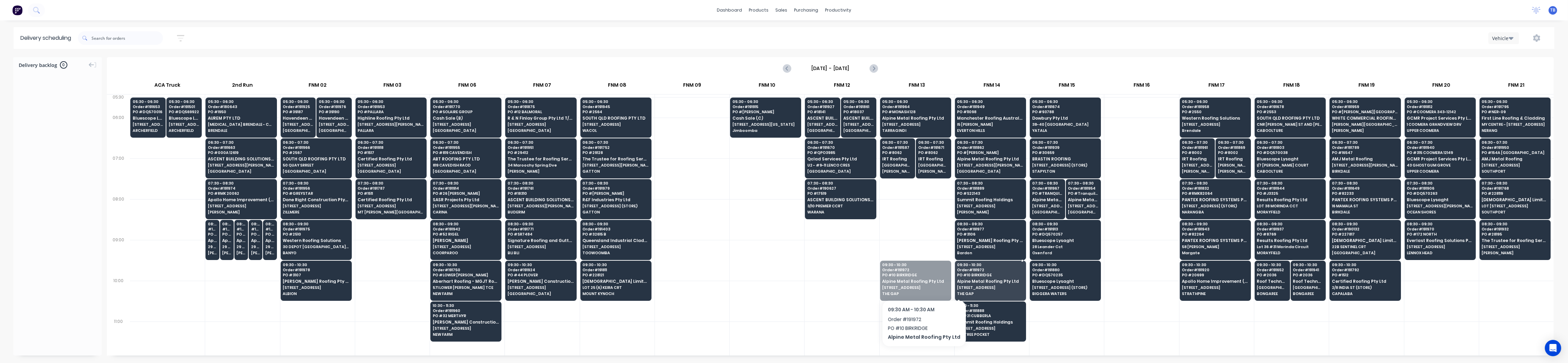
drag, startPoint x: 915, startPoint y: 279, endPoint x: 981, endPoint y: 285, distance: 66.3
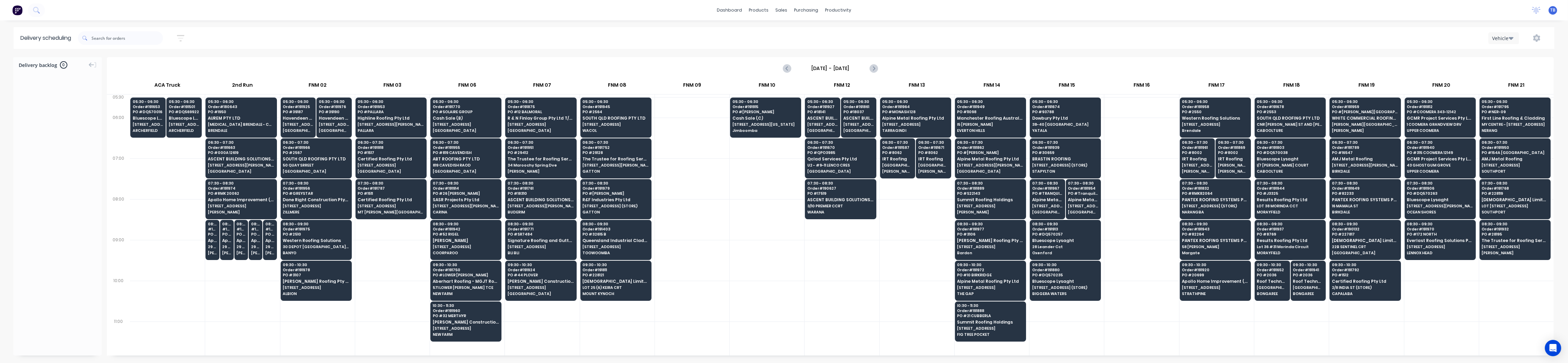
click at [712, 180] on div at bounding box center [692, 178] width 75 height 41
click at [183, 35] on icon "button" at bounding box center [180, 38] width 7 height 7
click at [150, 64] on input "08/09/25 - 08/09/25" at bounding box center [150, 64] width 64 height 10
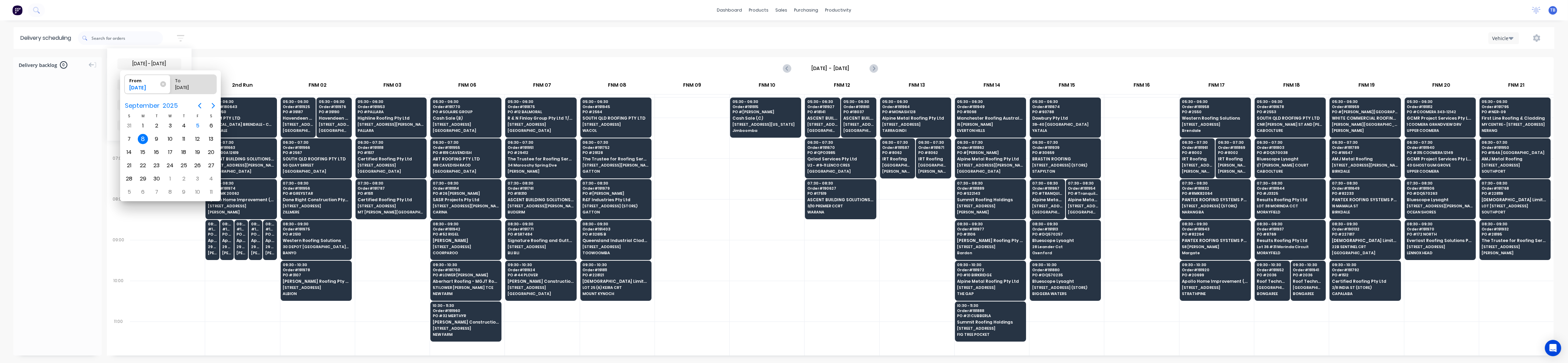
click at [142, 137] on div "8" at bounding box center [142, 139] width 10 height 10
radio input "false"
radio input "true"
click at [142, 137] on div "8" at bounding box center [142, 139] width 10 height 10
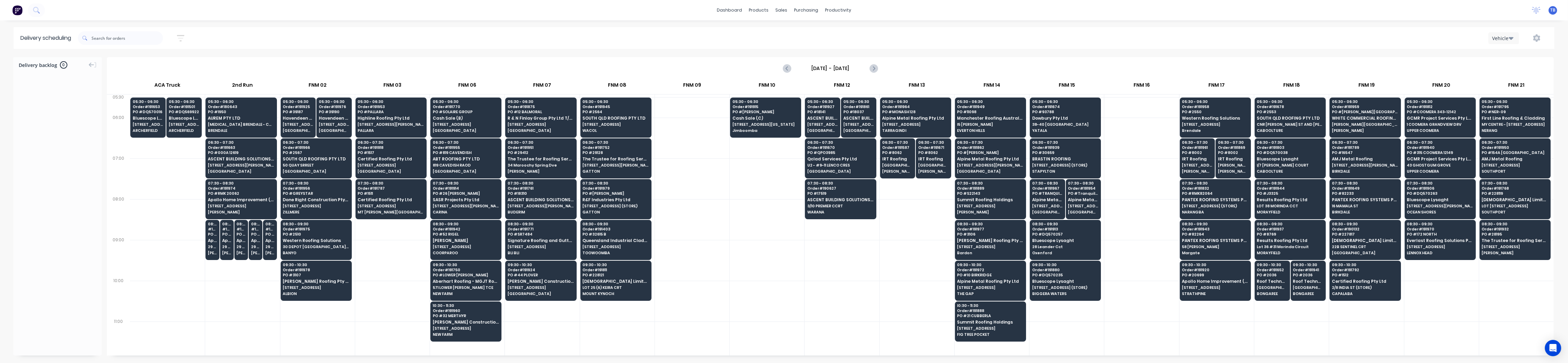
click at [768, 177] on div at bounding box center [767, 178] width 75 height 41
click at [697, 213] on div at bounding box center [692, 219] width 75 height 41
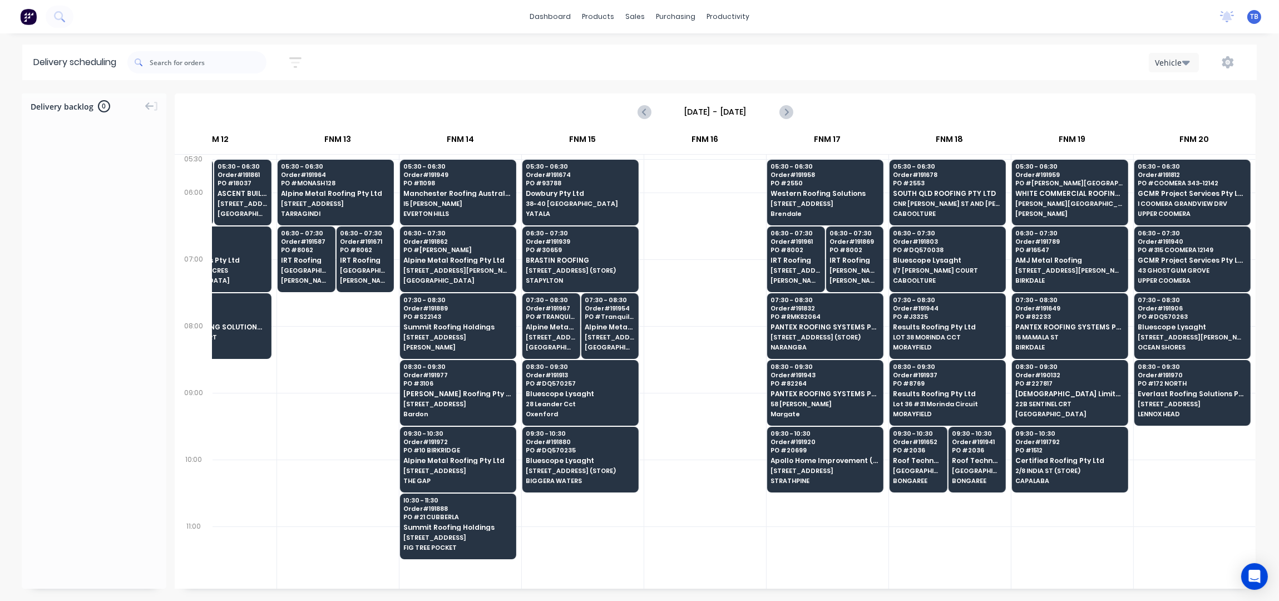
scroll to position [0, 1294]
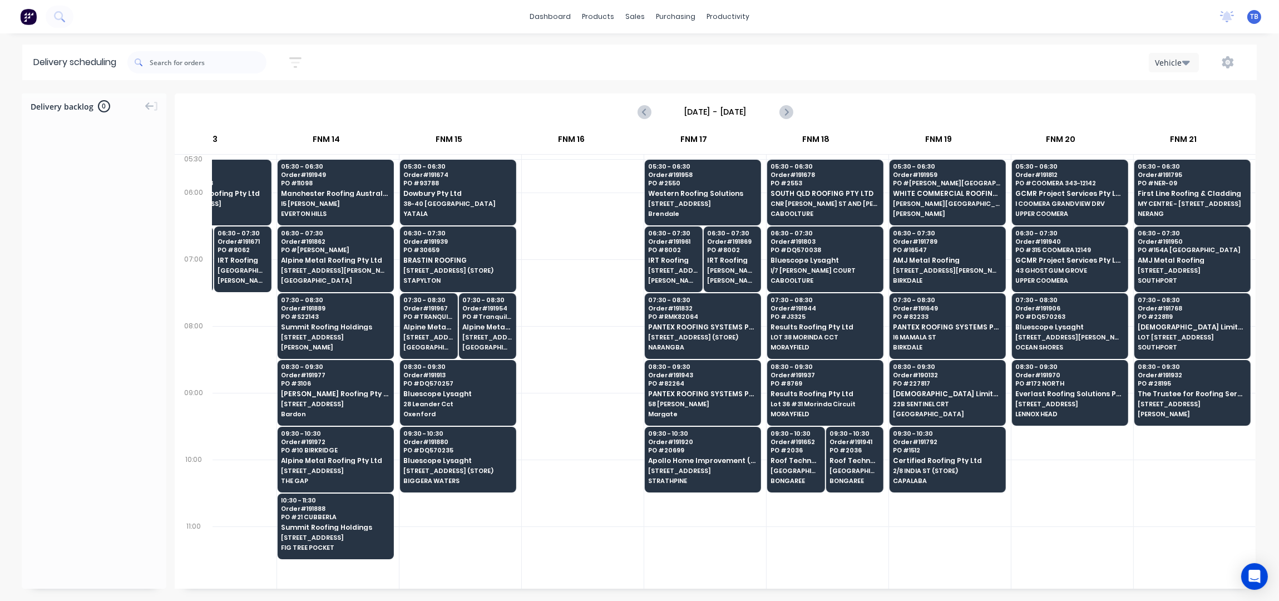
click at [1107, 495] on div at bounding box center [1073, 493] width 122 height 67
click at [569, 290] on div at bounding box center [583, 292] width 122 height 67
click at [290, 55] on button "button" at bounding box center [296, 63] width 36 height 22
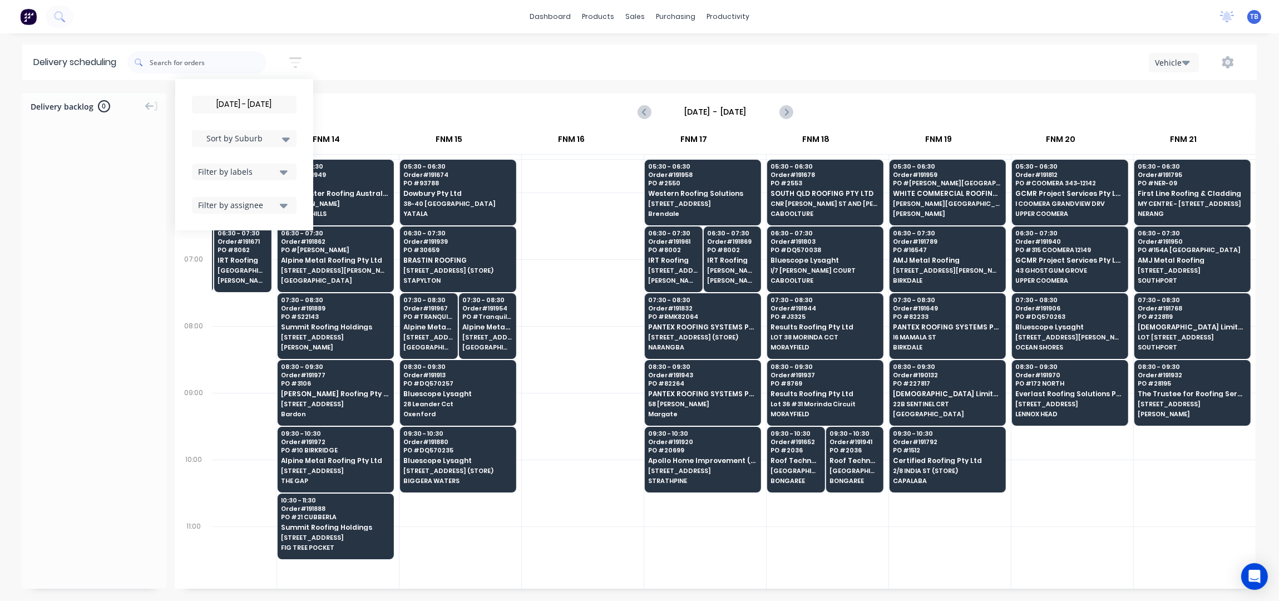
click at [214, 101] on input "08/09/25 - 08/09/25" at bounding box center [245, 104] width 104 height 17
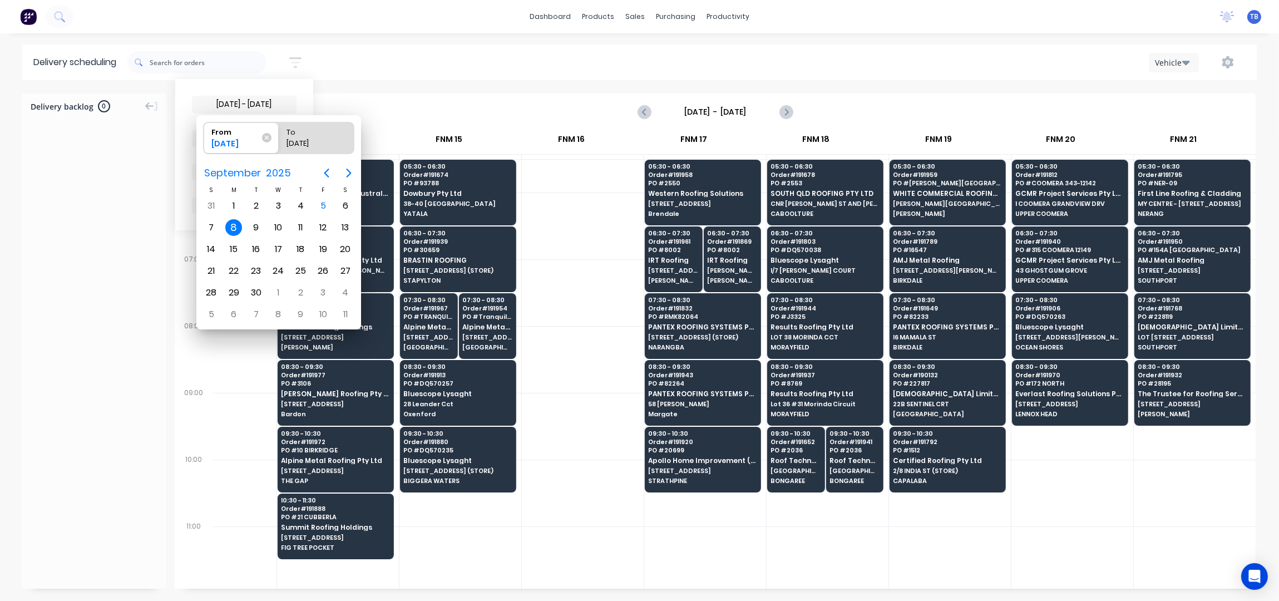
click at [226, 229] on div "8" at bounding box center [233, 227] width 17 height 17
radio input "false"
radio input "true"
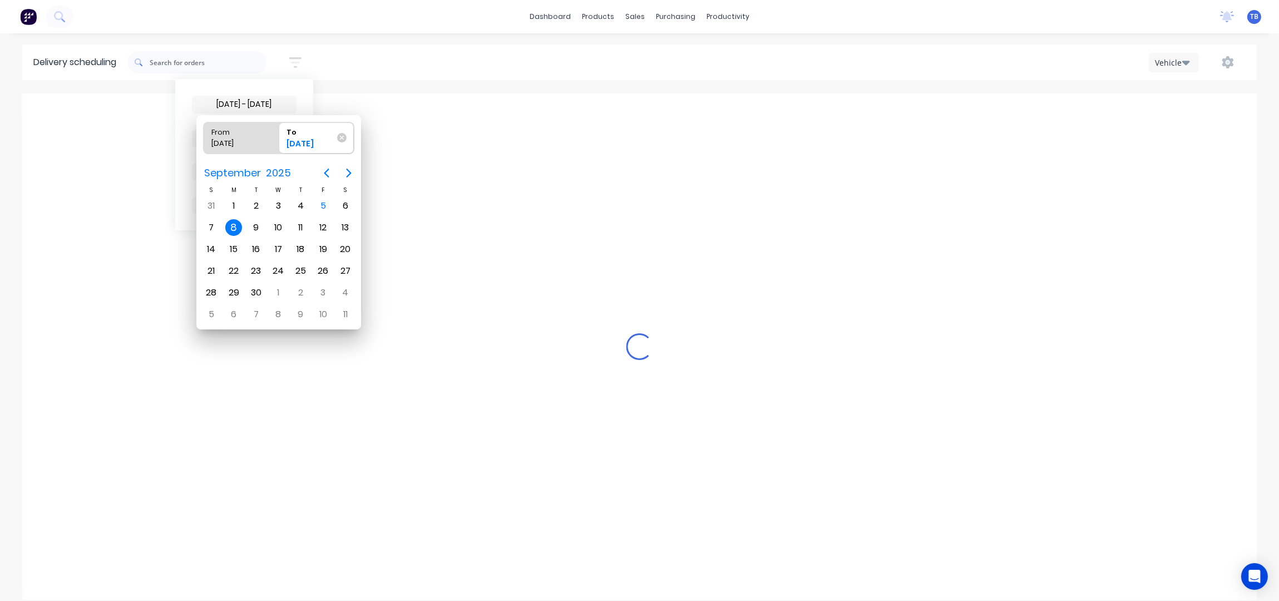
click at [232, 229] on div "8" at bounding box center [233, 227] width 17 height 17
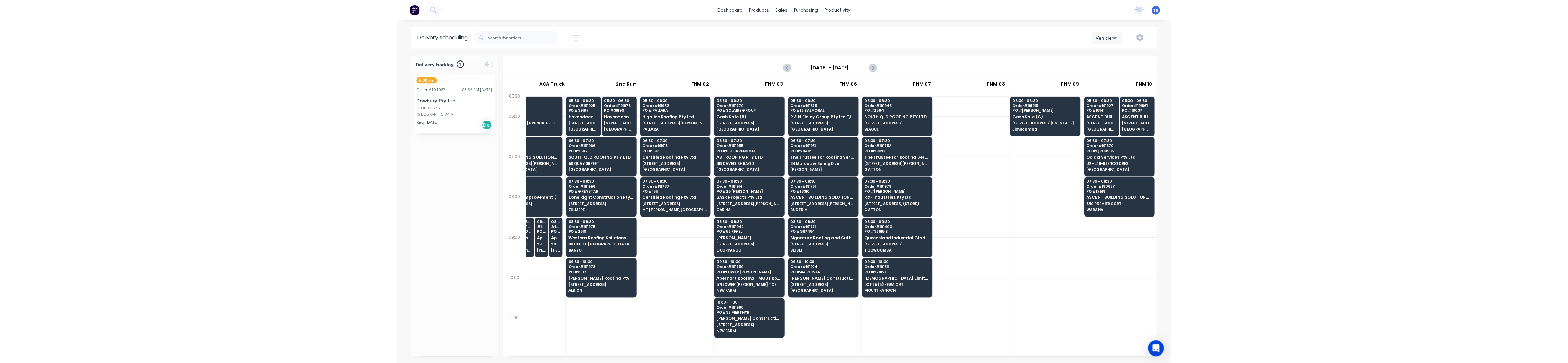
scroll to position [0, 0]
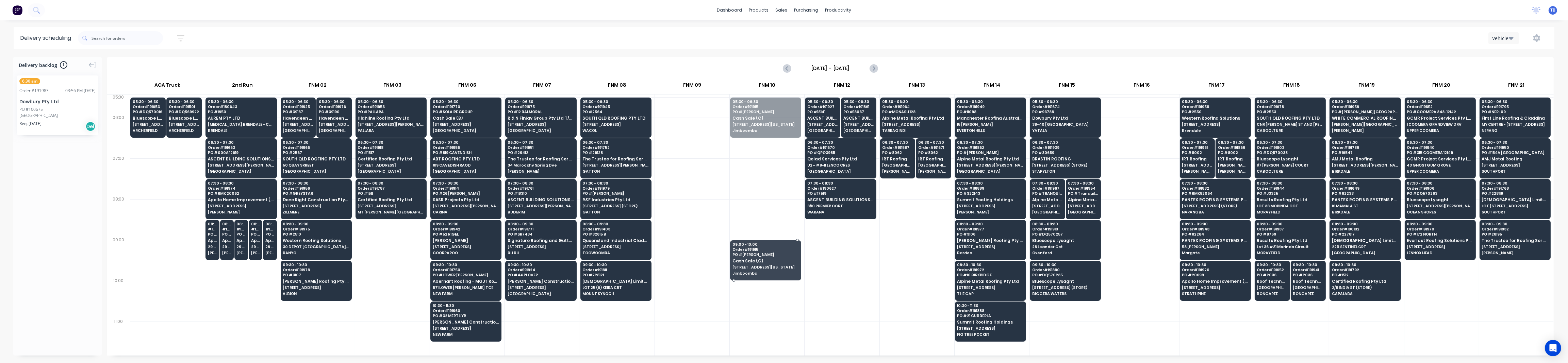
drag, startPoint x: 748, startPoint y: 140, endPoint x: 749, endPoint y: 263, distance: 123.0
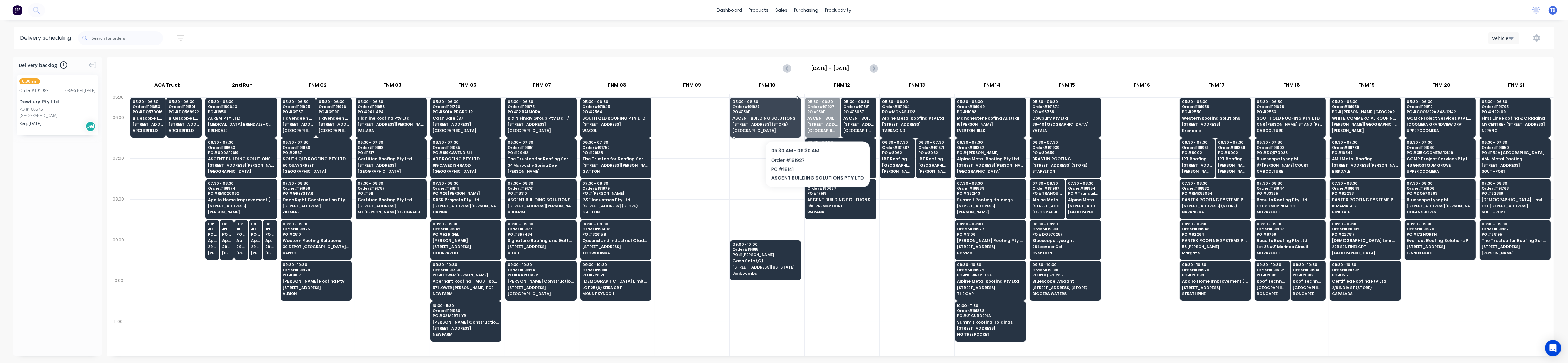
drag, startPoint x: 815, startPoint y: 123, endPoint x: 734, endPoint y: 133, distance: 81.6
drag, startPoint x: 834, startPoint y: 125, endPoint x: 820, endPoint y: 125, distance: 14.0
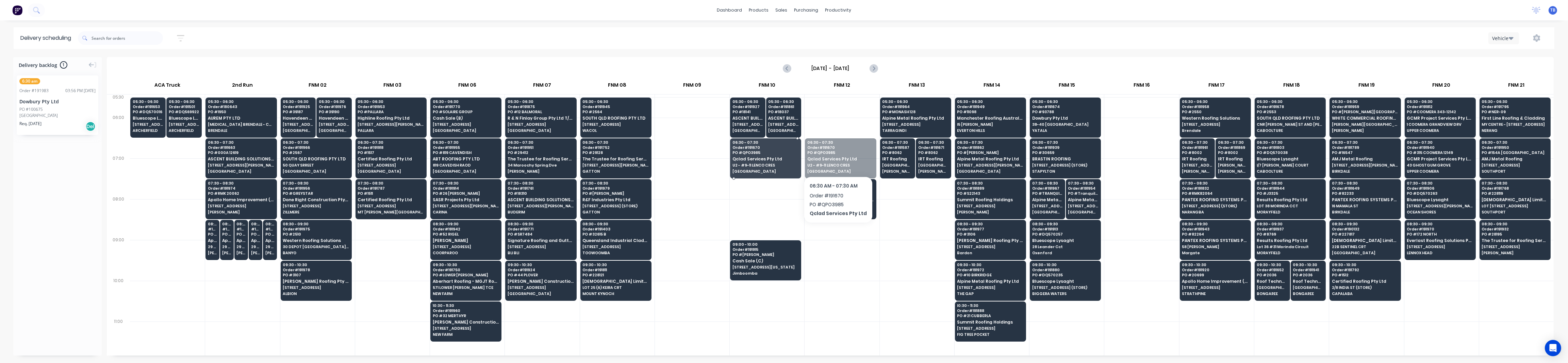
drag, startPoint x: 850, startPoint y: 158, endPoint x: 729, endPoint y: 161, distance: 121.0
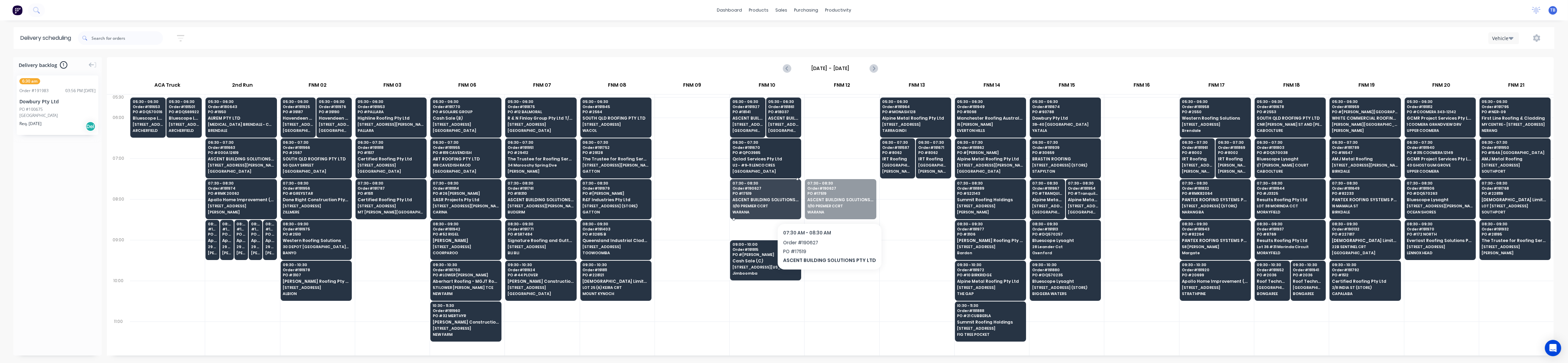
drag, startPoint x: 844, startPoint y: 202, endPoint x: 742, endPoint y: 207, distance: 102.1
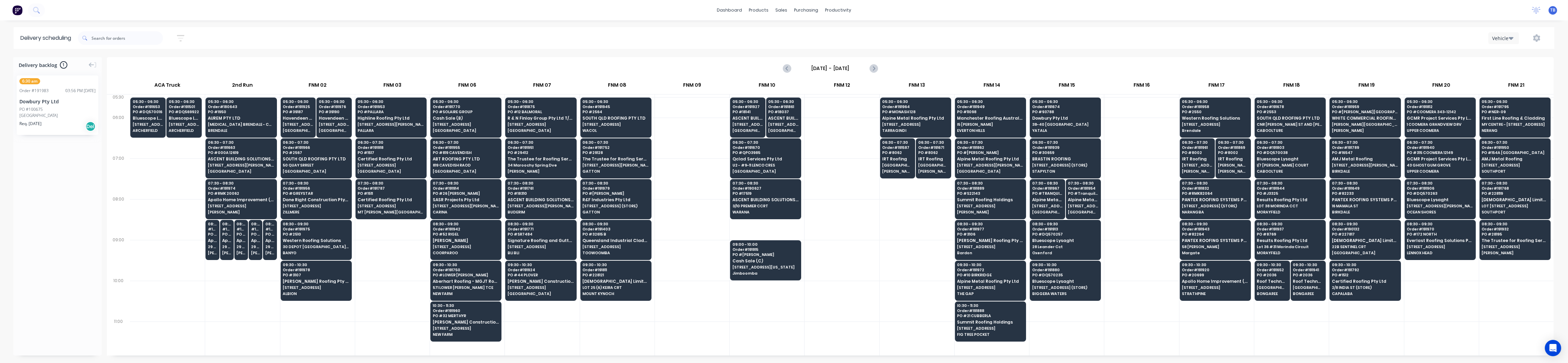
click at [703, 251] on div at bounding box center [692, 260] width 75 height 41
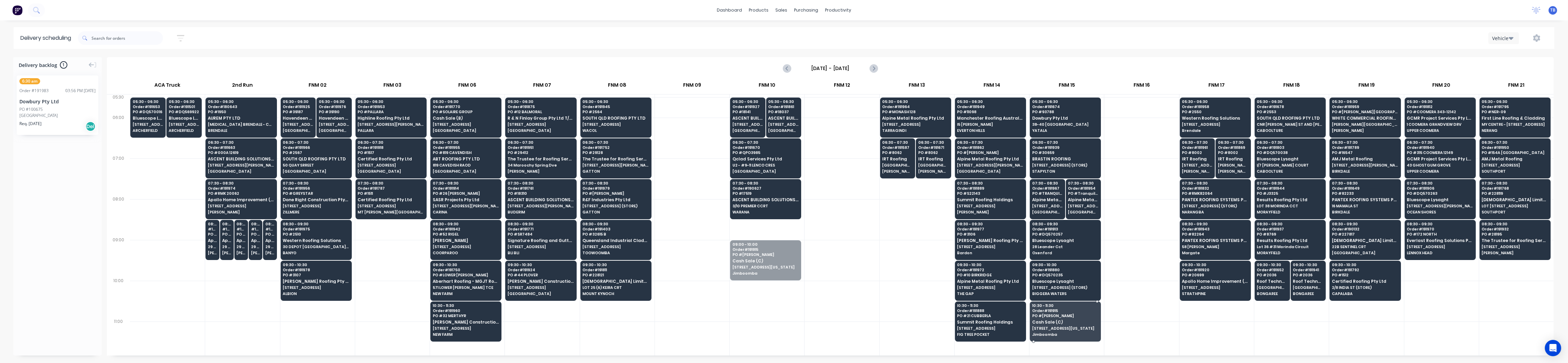
drag, startPoint x: 748, startPoint y: 261, endPoint x: 1059, endPoint y: 320, distance: 316.5
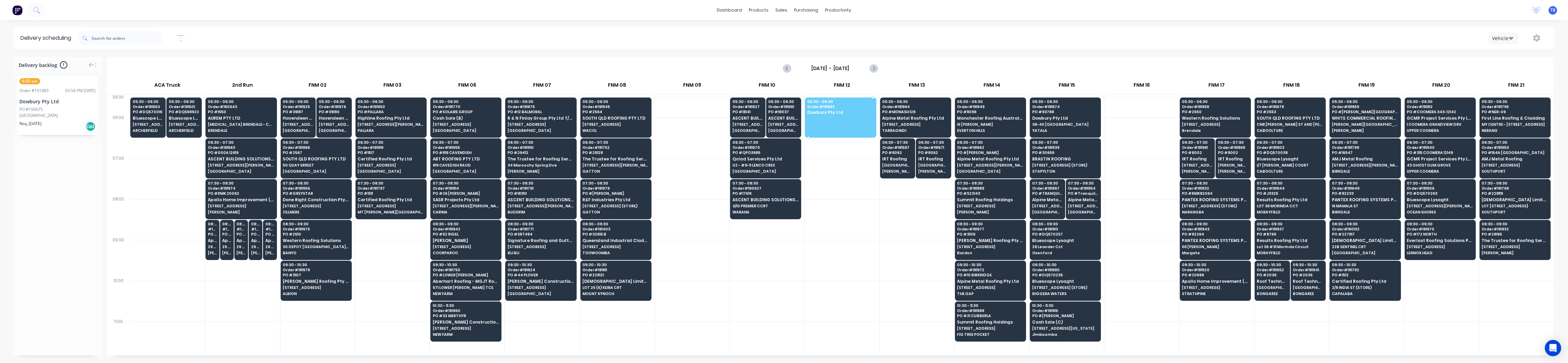
drag, startPoint x: 51, startPoint y: 109, endPoint x: 845, endPoint y: 117, distance: 794.0
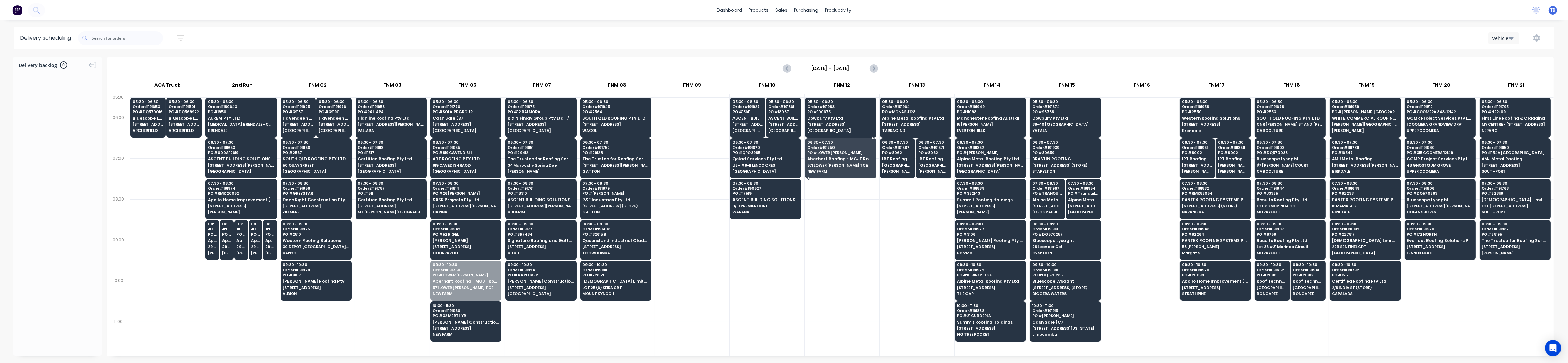
drag, startPoint x: 459, startPoint y: 282, endPoint x: 834, endPoint y: 158, distance: 395.0
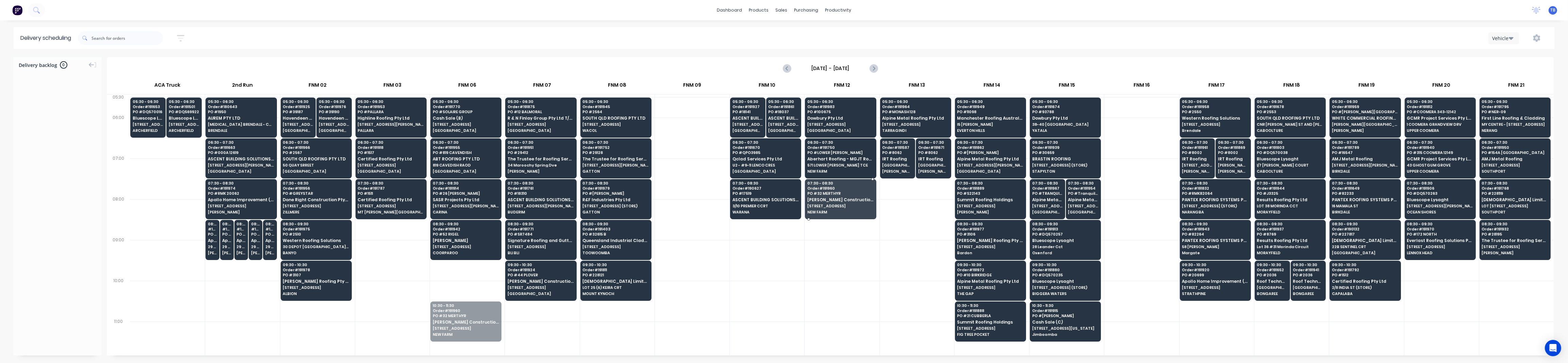
drag, startPoint x: 464, startPoint y: 334, endPoint x: 842, endPoint y: 208, distance: 398.4
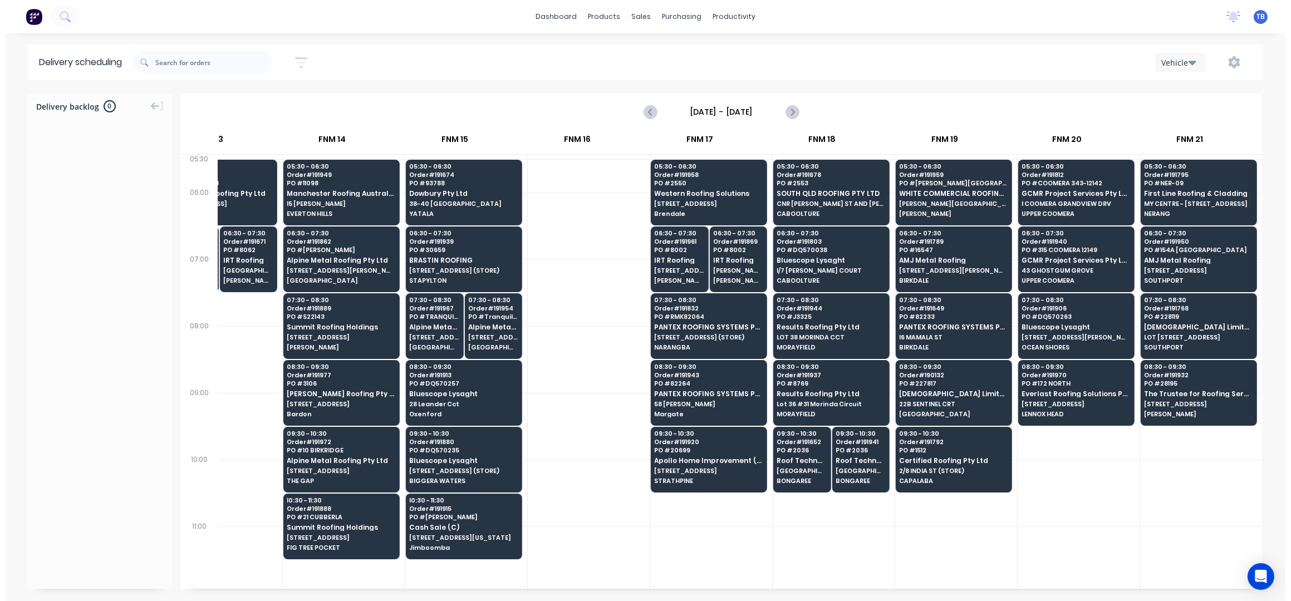
scroll to position [0, 53]
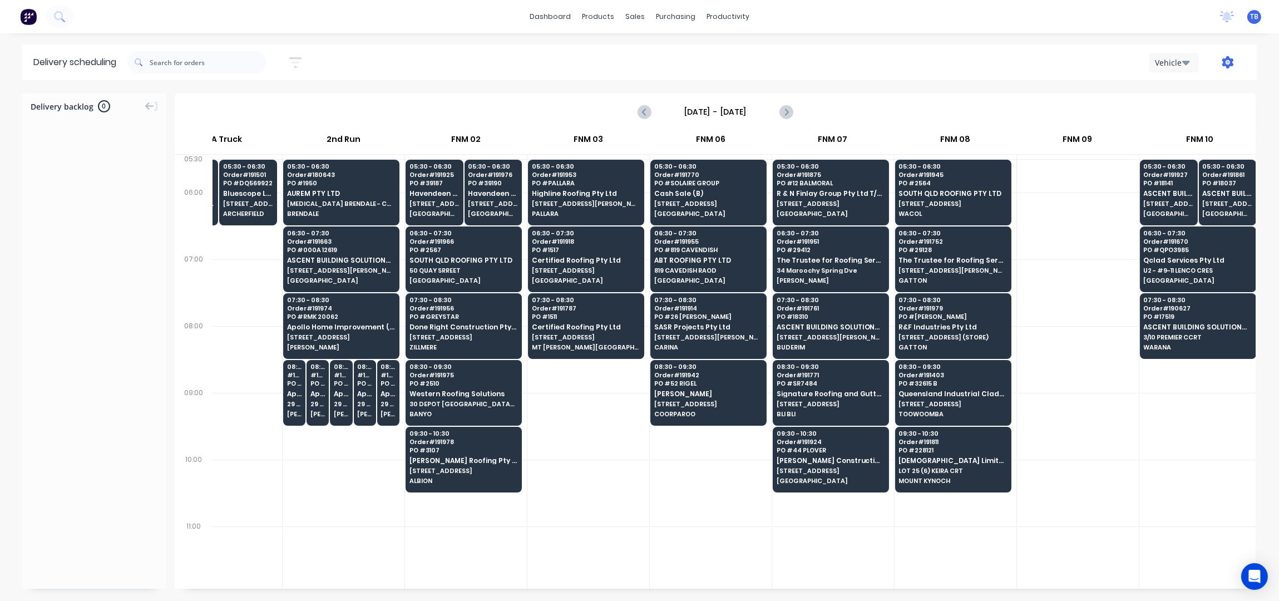
click at [1228, 63] on icon "button" at bounding box center [1228, 62] width 3 height 3
click at [1176, 96] on div "Run Sheet" at bounding box center [1193, 92] width 86 height 16
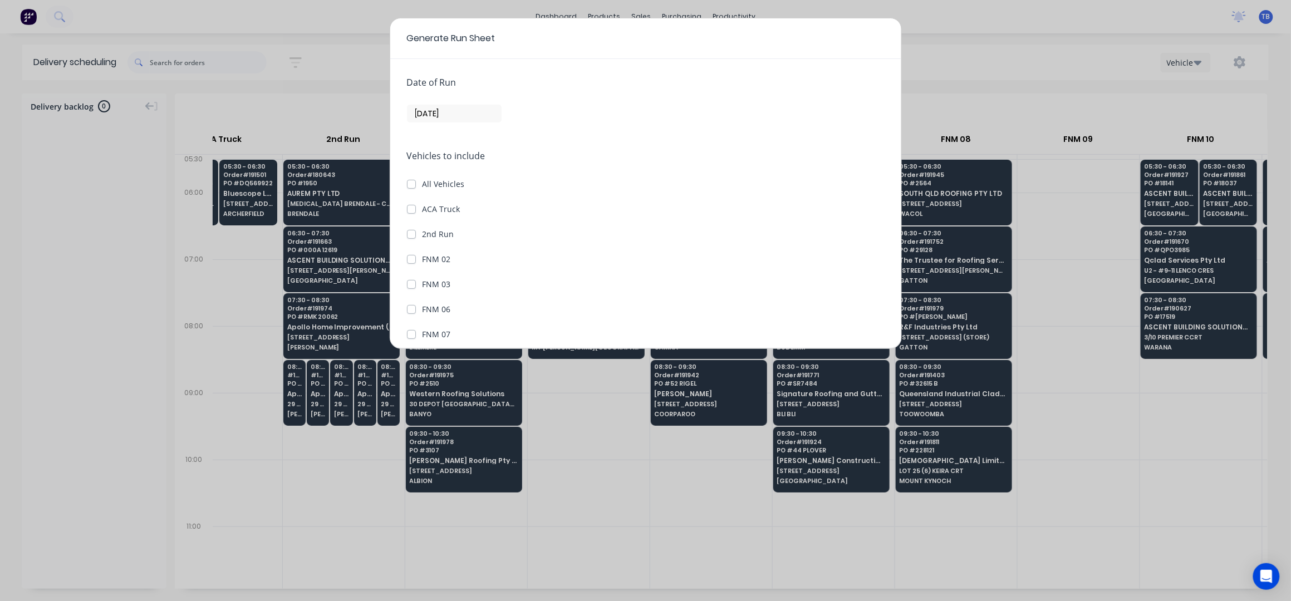
click at [416, 111] on input "[DATE]" at bounding box center [453, 113] width 93 height 17
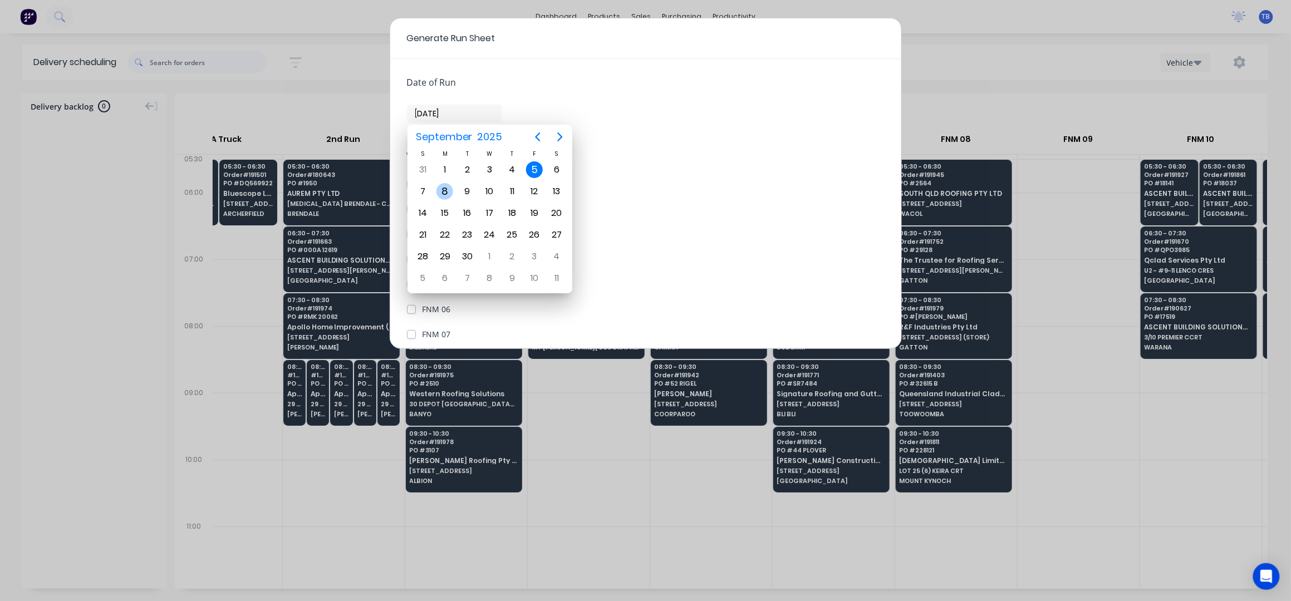
click at [443, 193] on div "8" at bounding box center [444, 191] width 17 height 17
type input "08/09/25"
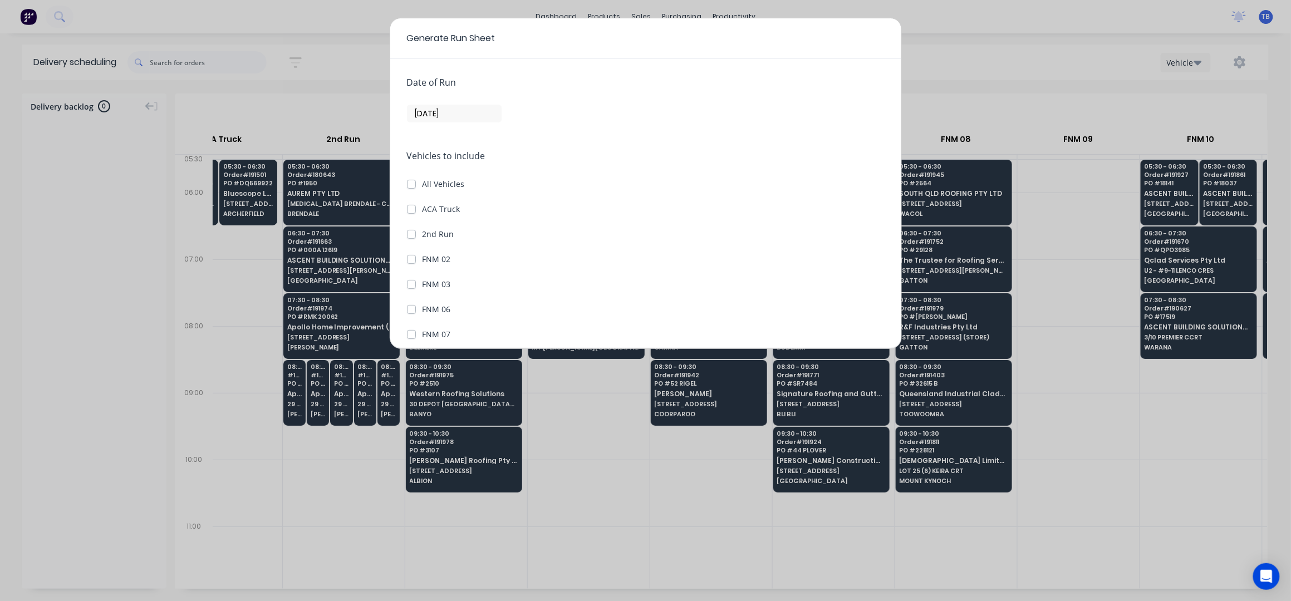
click at [422, 184] on label "All Vehicles" at bounding box center [443, 184] width 42 height 12
click at [412, 184] on input "All Vehicles" at bounding box center [411, 183] width 9 height 11
checkbox input "true"
checkbox Truck "true"
checkbox Run "true"
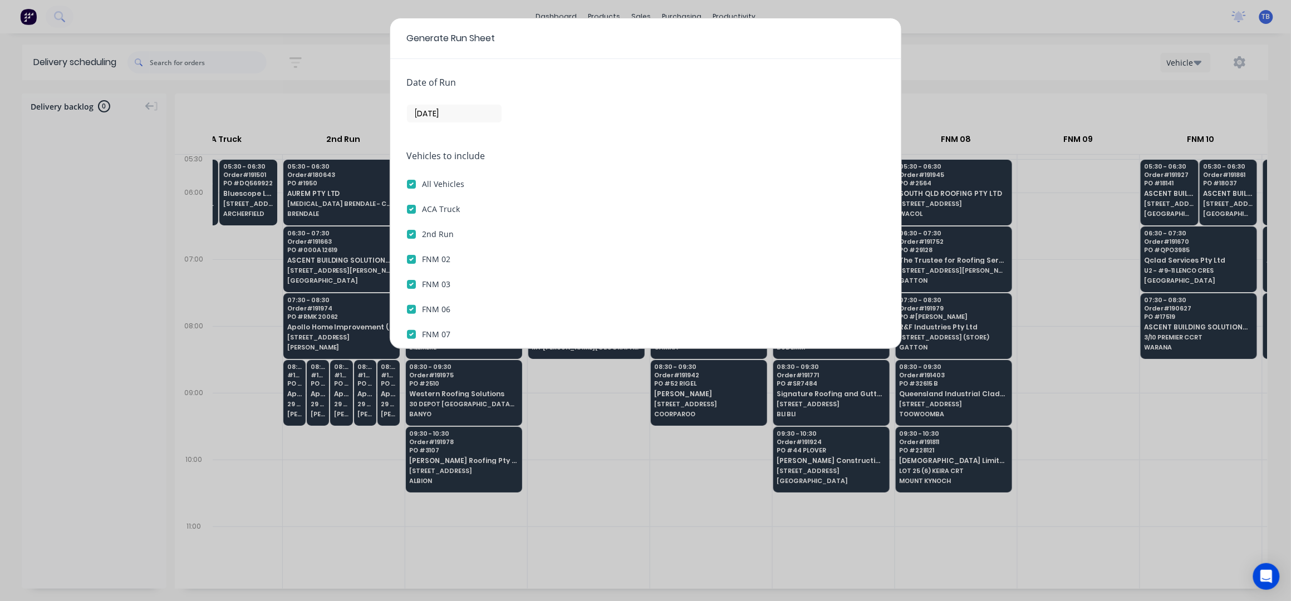
checkbox 02 "true"
checkbox 03 "true"
checkbox 06 "true"
checkbox 07 "true"
checkbox 08 "true"
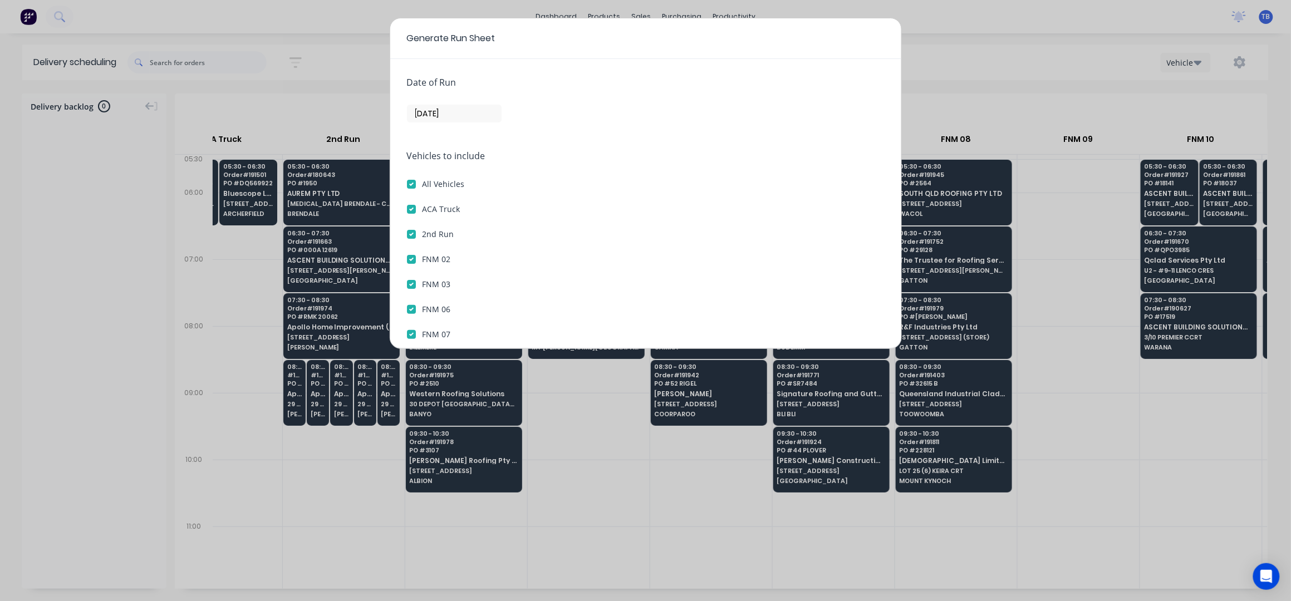
checkbox 09 "true"
checkbox 10 "true"
checkbox 12 "true"
checkbox 13 "true"
checkbox 14 "true"
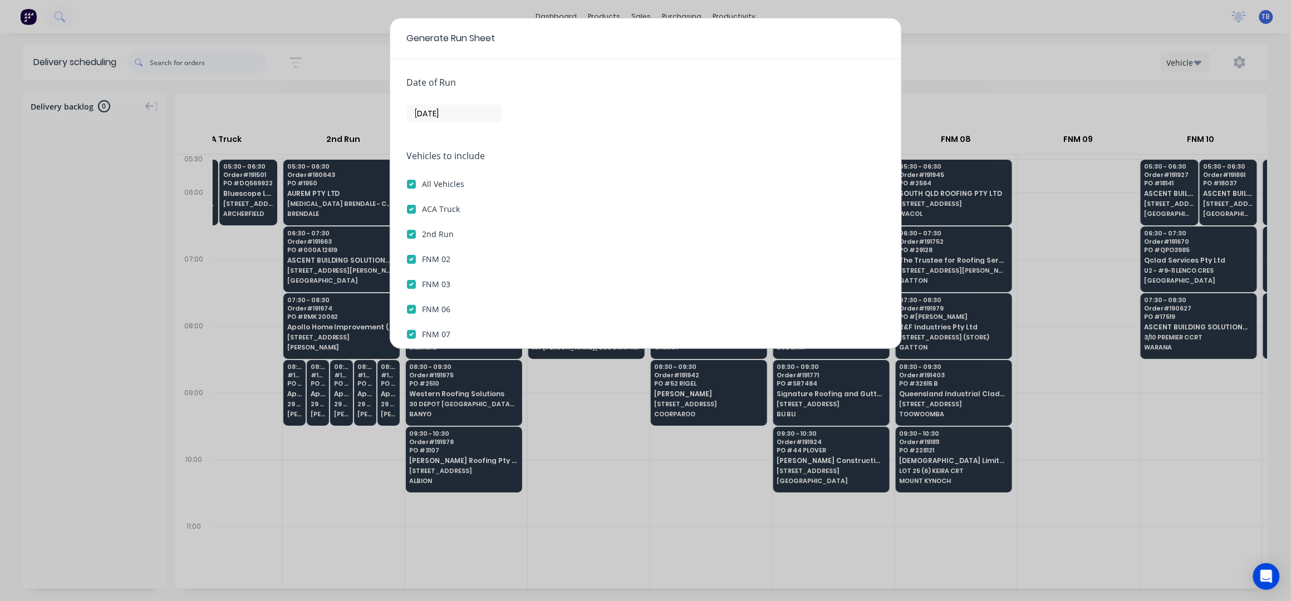
checkbox 15 "true"
checkbox 16 "true"
checkbox 17 "true"
checkbox 18 "true"
checkbox 19 "true"
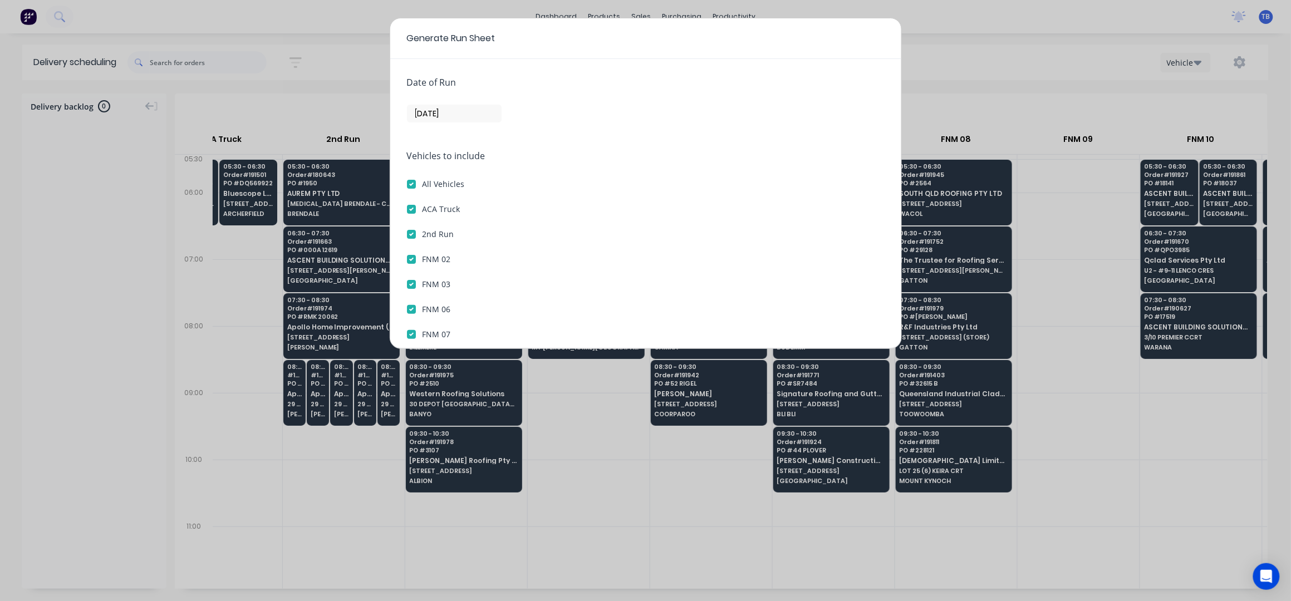
checkbox 20 "true"
checkbox 21 "true"
click at [422, 207] on label "ACA Truck" at bounding box center [441, 209] width 38 height 12
click at [410, 207] on Truck "ACA Truck" at bounding box center [411, 208] width 9 height 11
checkbox Truck "false"
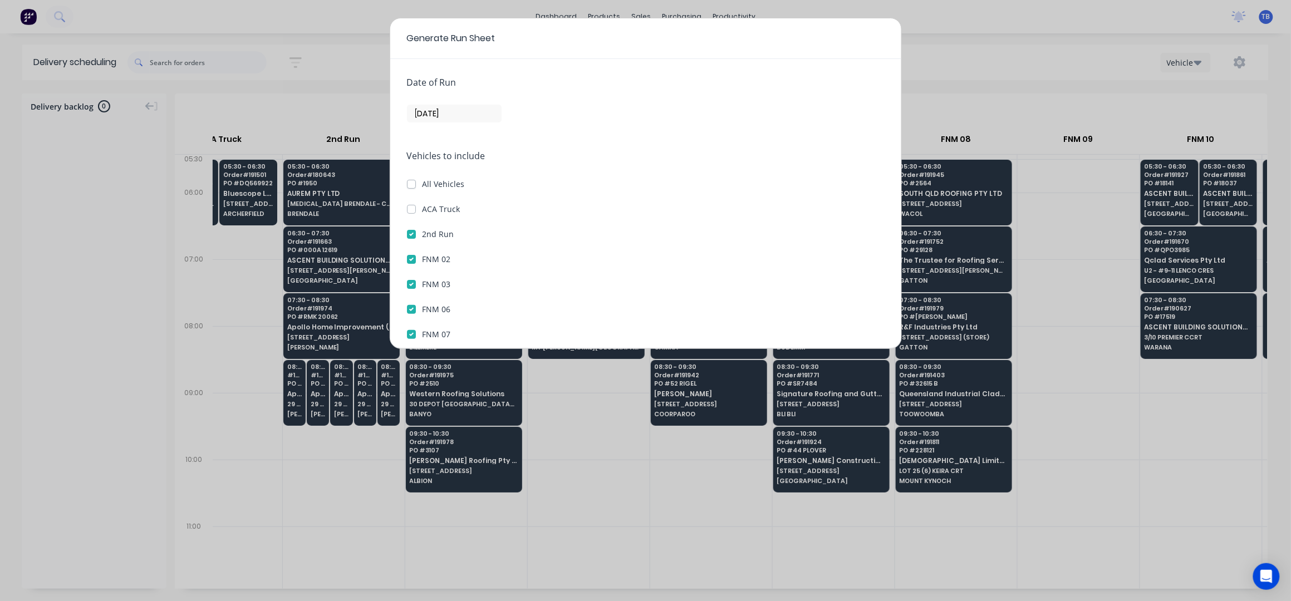
checkbox input "false"
click at [422, 231] on label "2nd Run" at bounding box center [438, 234] width 32 height 12
click at [410, 231] on Run "2nd Run" at bounding box center [411, 233] width 9 height 11
checkbox Run "false"
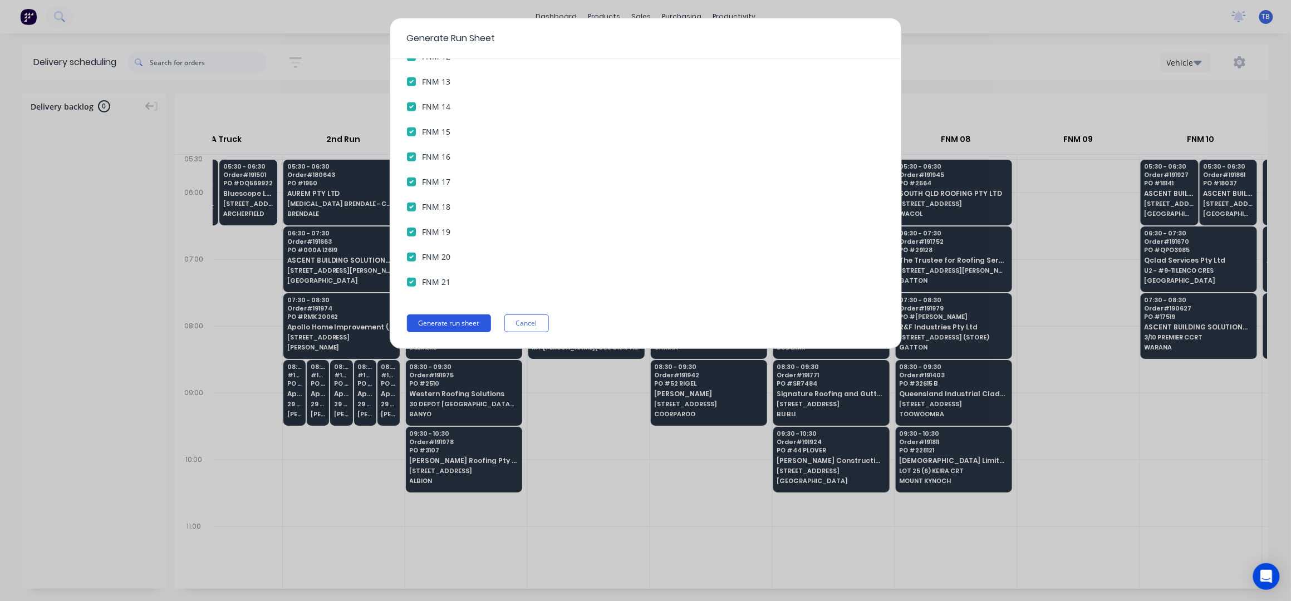
click at [452, 323] on button "Generate run sheet" at bounding box center [449, 323] width 84 height 18
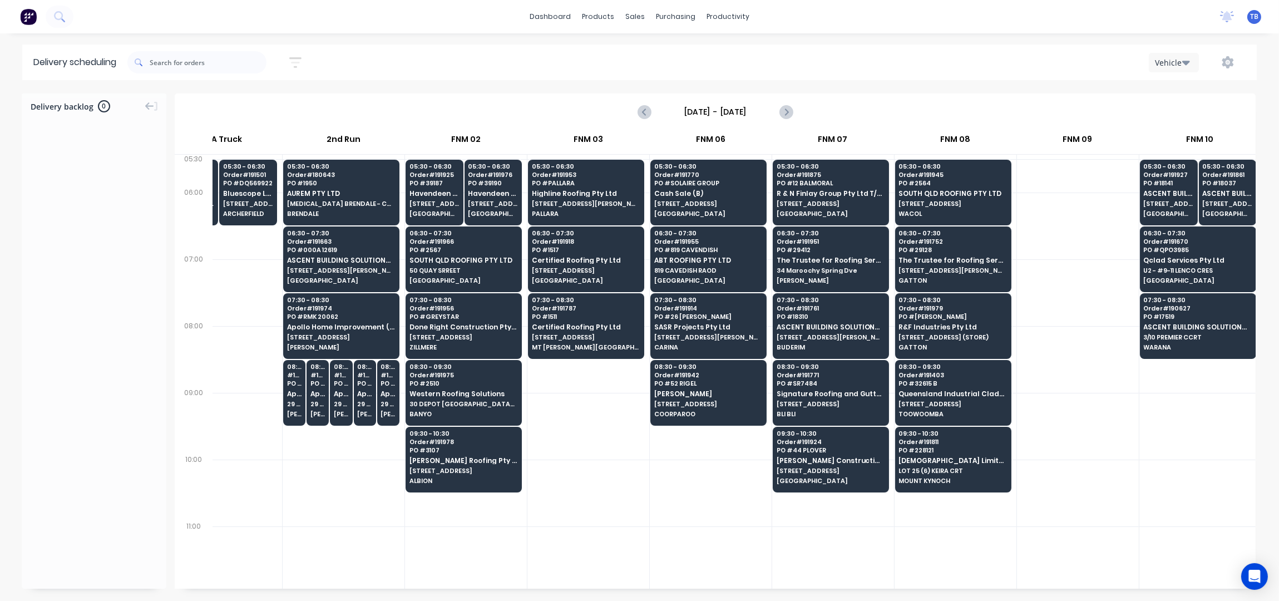
click at [1224, 55] on button "button" at bounding box center [1228, 62] width 36 height 20
click at [1181, 91] on div "Run Sheet" at bounding box center [1193, 92] width 86 height 16
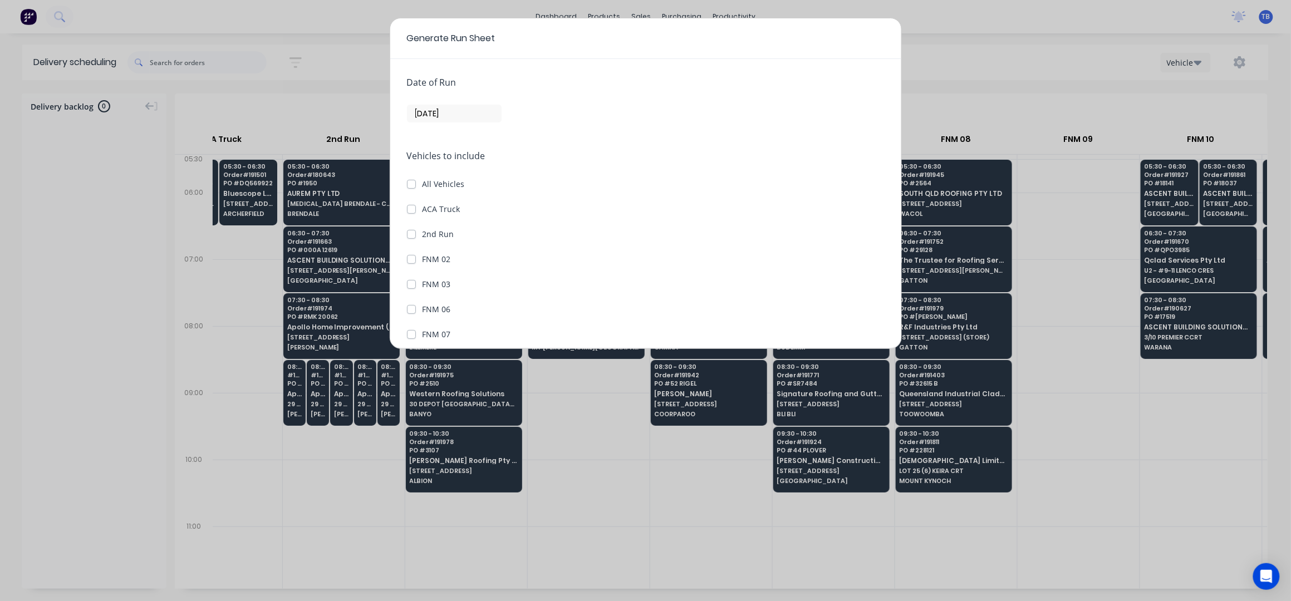
click at [421, 111] on input "[DATE]" at bounding box center [453, 113] width 93 height 17
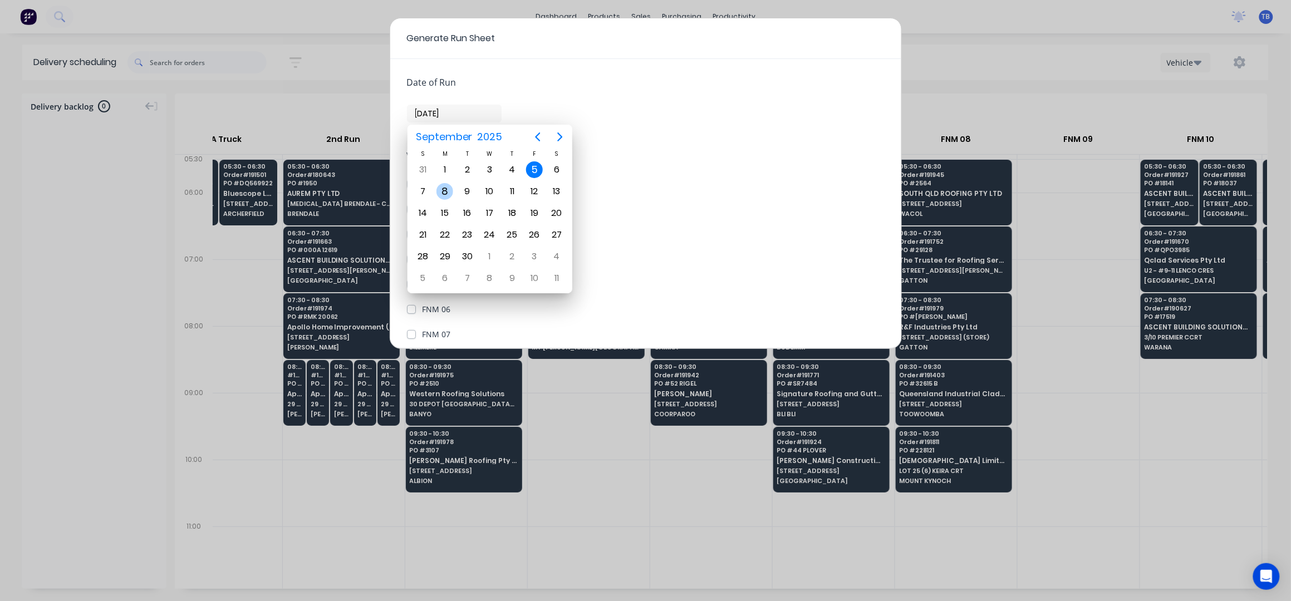
click at [440, 191] on div "8" at bounding box center [444, 191] width 17 height 17
type input "08/09/25"
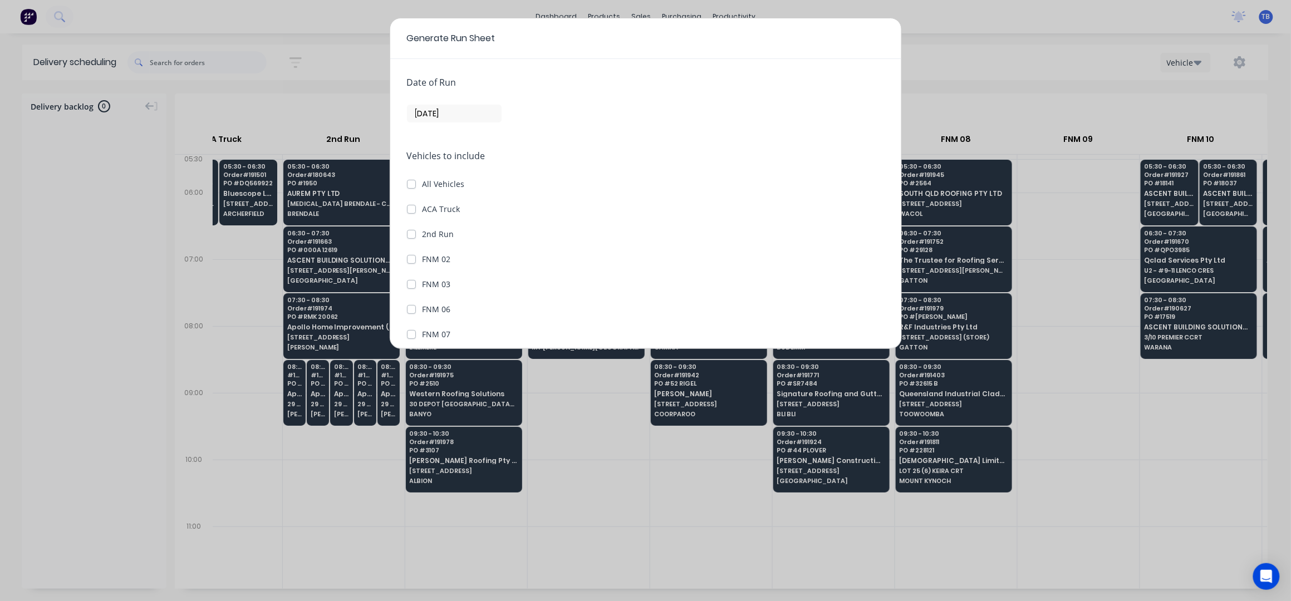
click at [422, 210] on label "ACA Truck" at bounding box center [441, 209] width 38 height 12
click at [409, 210] on Truck "ACA Truck" at bounding box center [411, 208] width 9 height 11
checkbox Truck "true"
click at [422, 237] on label "2nd Run" at bounding box center [438, 234] width 32 height 12
click at [412, 237] on Run "2nd Run" at bounding box center [411, 233] width 9 height 11
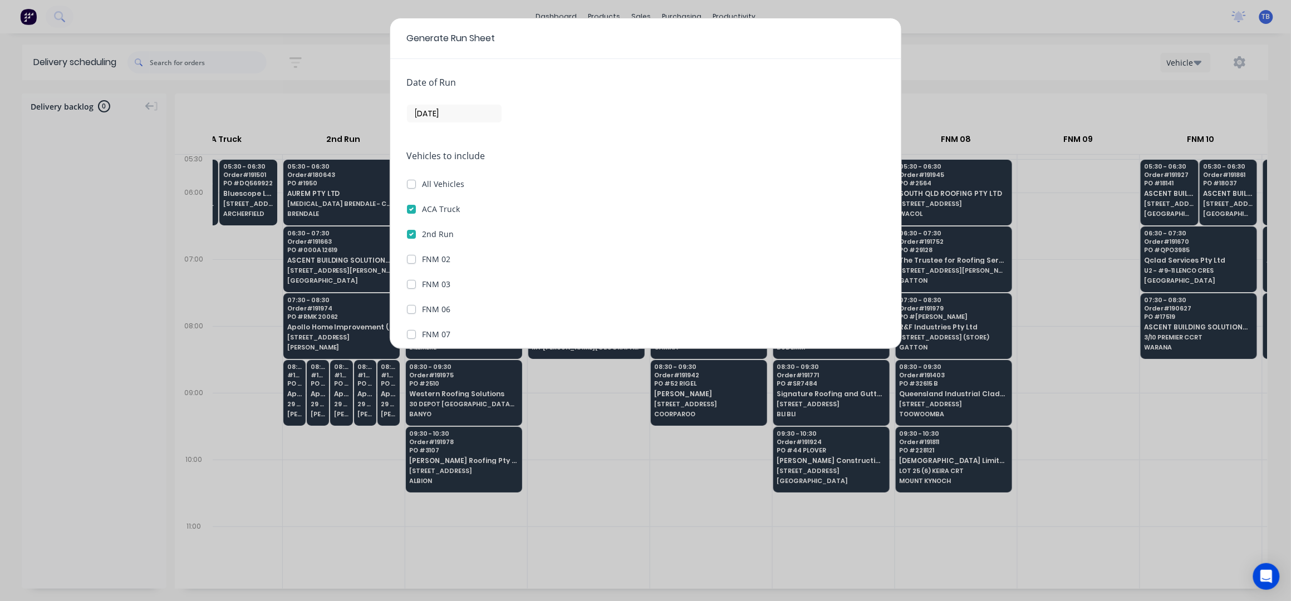
checkbox Run "true"
click at [445, 321] on button "Generate run sheet" at bounding box center [449, 323] width 84 height 18
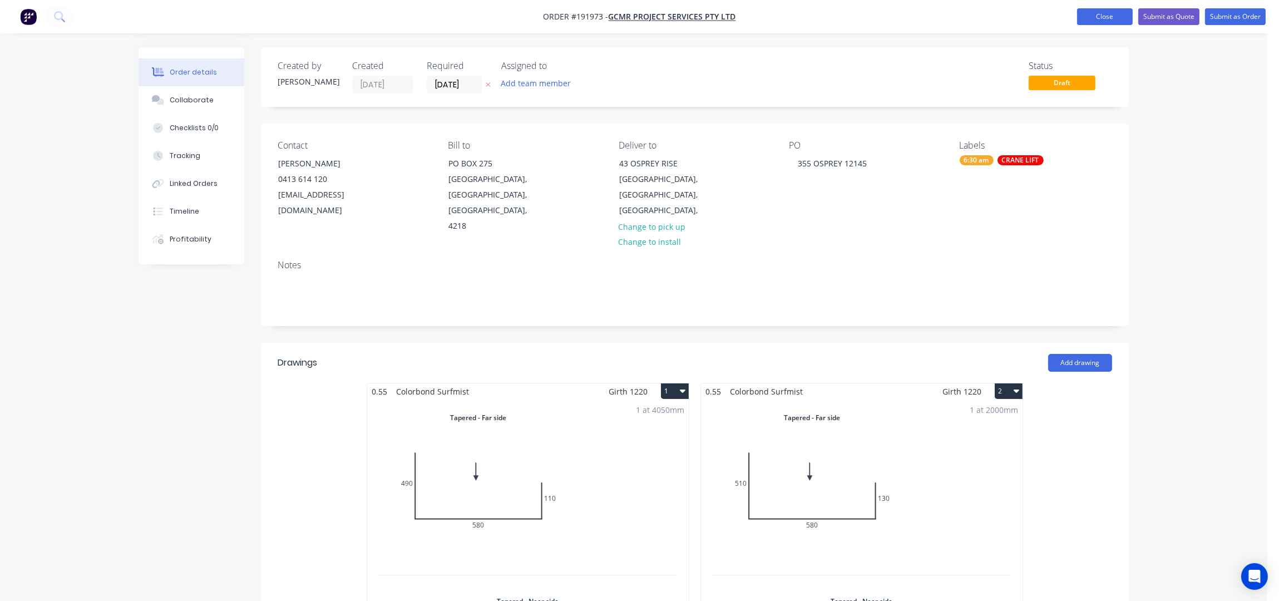
click at [1121, 10] on button "Close" at bounding box center [1105, 16] width 56 height 17
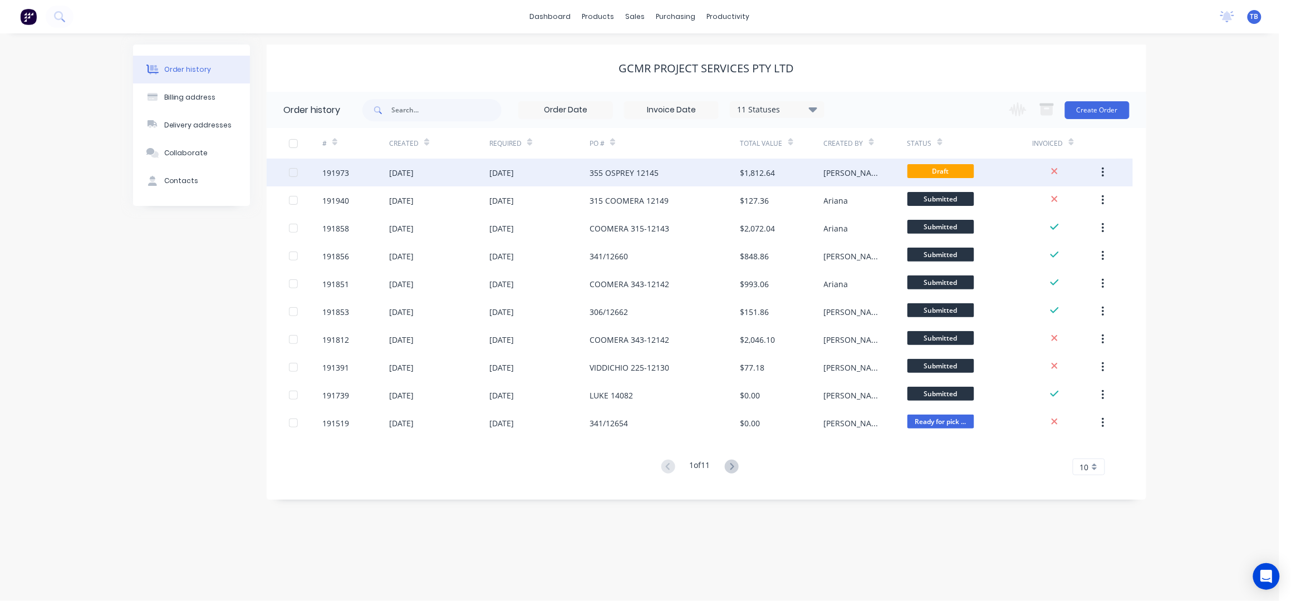
click at [682, 177] on div "355 OSPREY 12145" at bounding box center [664, 173] width 150 height 28
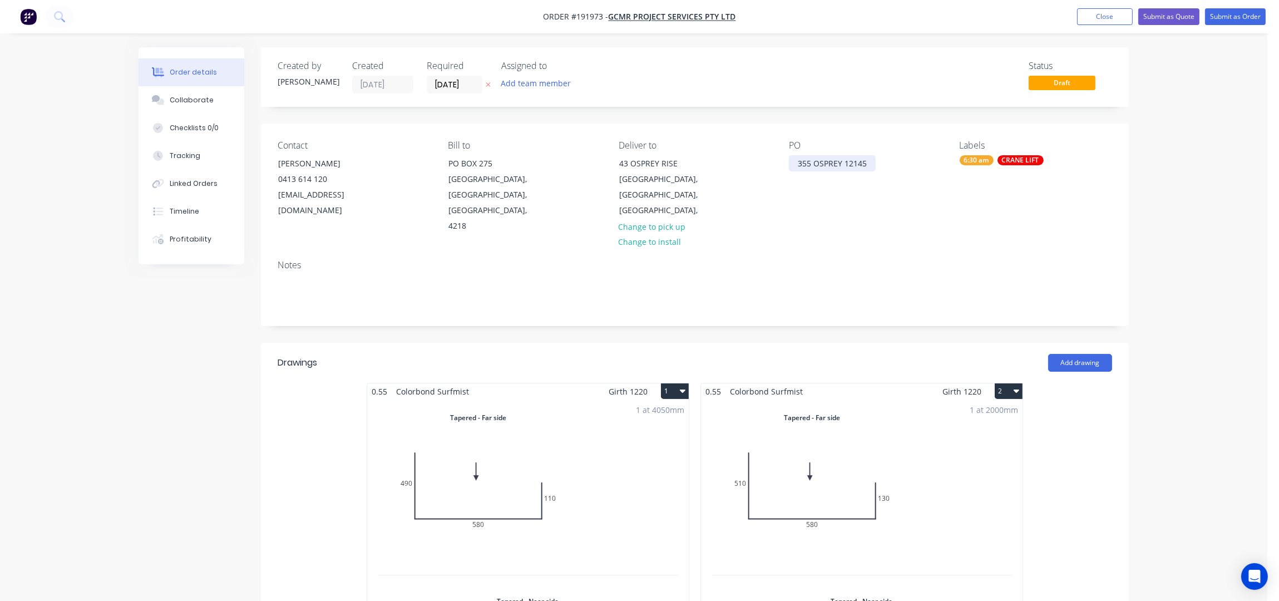
click at [873, 160] on div "355 OSPREY 12145" at bounding box center [832, 163] width 87 height 16
click at [1098, 19] on button "Close" at bounding box center [1105, 16] width 56 height 17
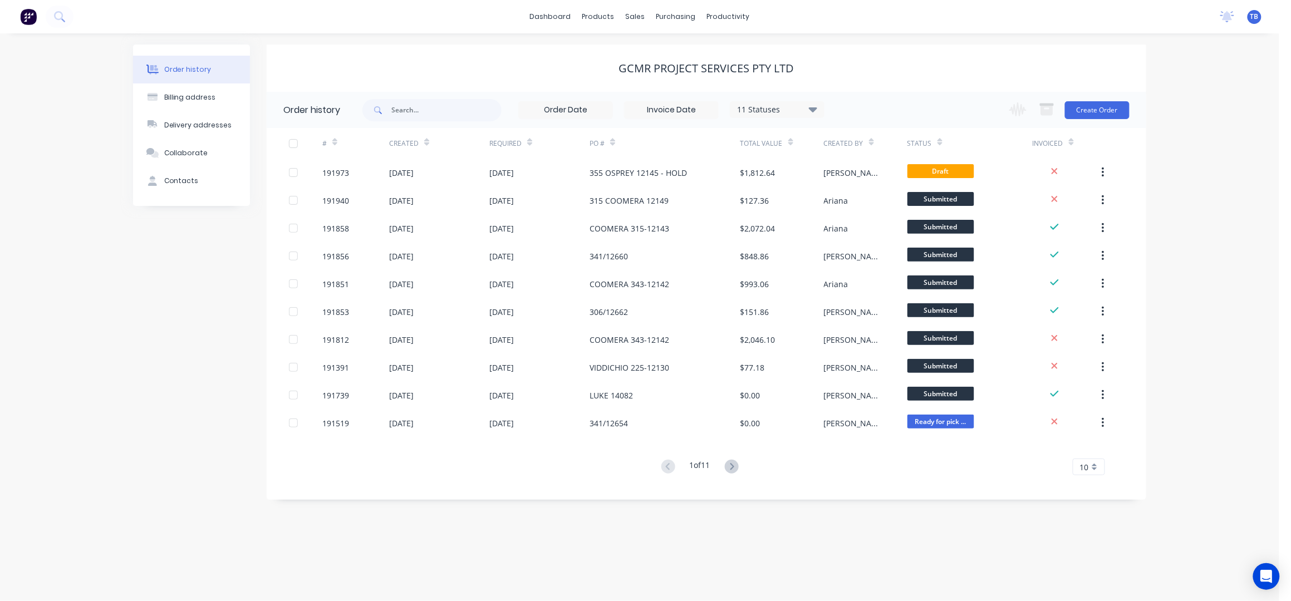
click at [1169, 171] on div "Order history Billing address Delivery addresses Collaborate Contacts GCMR Proj…" at bounding box center [639, 317] width 1279 height 568
click at [669, 46] on link "Sales Orders" at bounding box center [693, 53] width 147 height 22
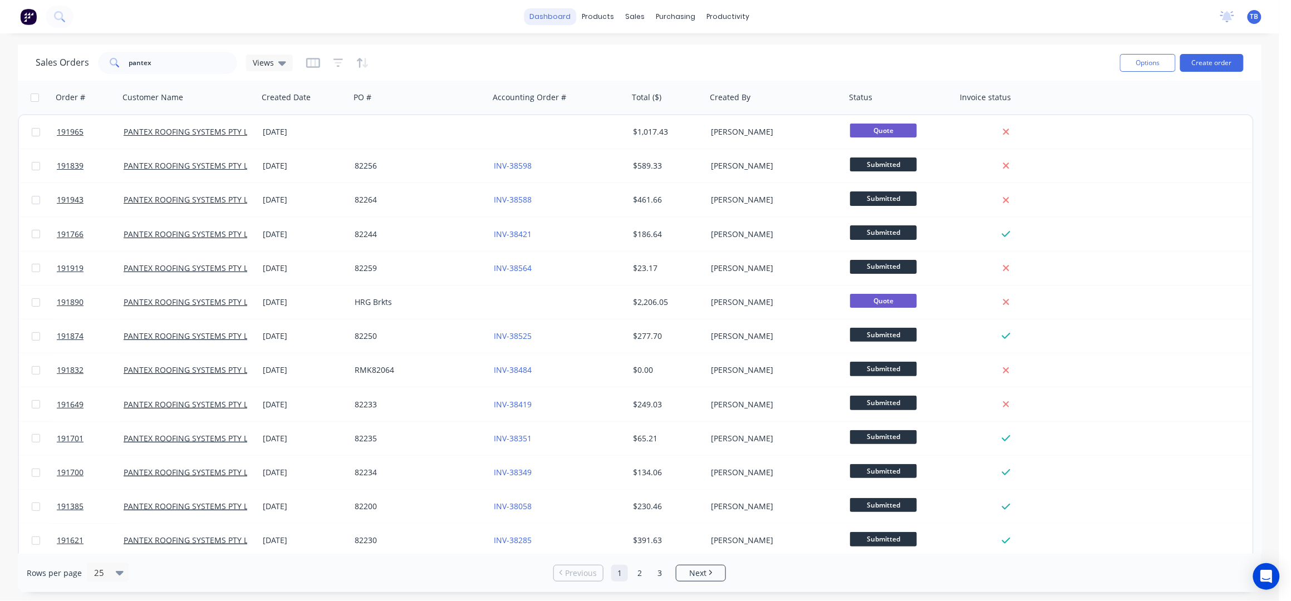
click at [546, 20] on link "dashboard" at bounding box center [550, 16] width 52 height 17
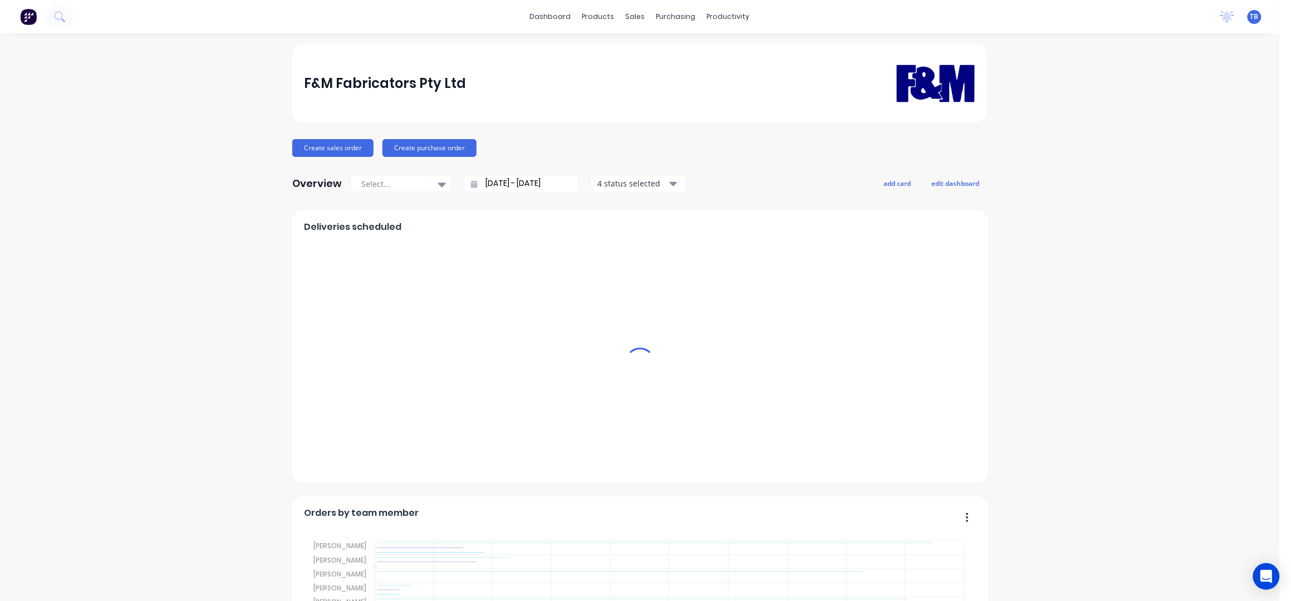
click at [477, 182] on input "[DATE] - [DATE]" at bounding box center [525, 183] width 96 height 17
click at [483, 180] on input "[DATE] - [DATE]" at bounding box center [525, 183] width 96 height 17
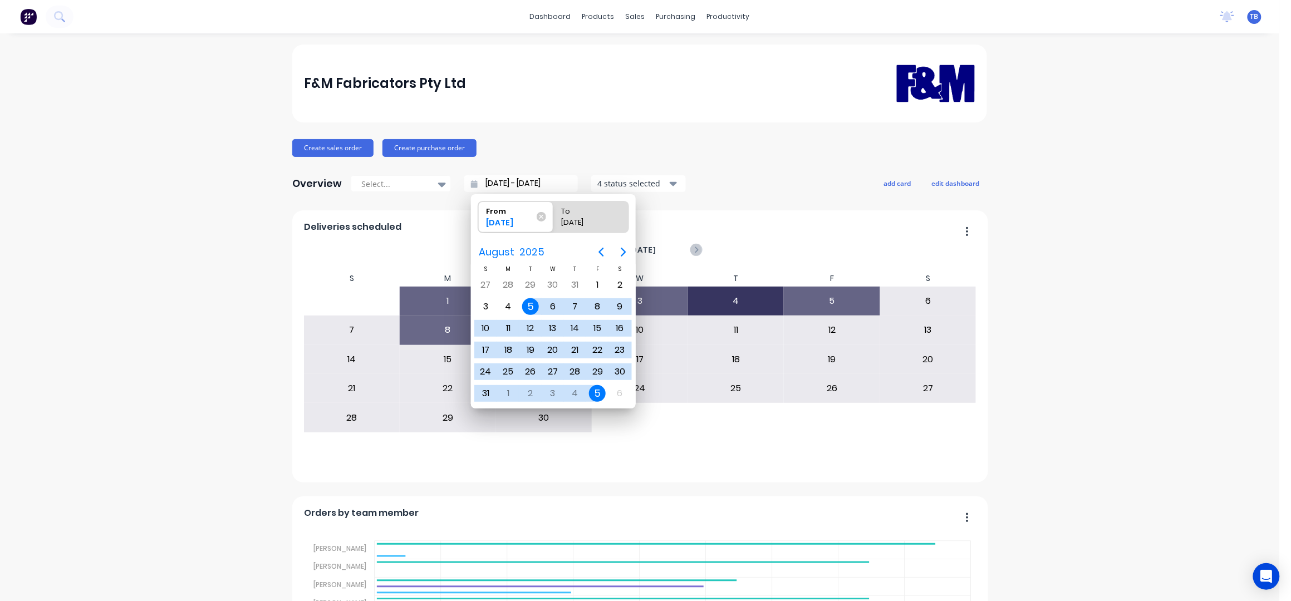
drag, startPoint x: 540, startPoint y: 214, endPoint x: 182, endPoint y: 239, distance: 358.7
click at [540, 214] on icon at bounding box center [540, 216] width 9 height 9
click at [479, 214] on input "From [DATE]" at bounding box center [478, 216] width 1 height 31
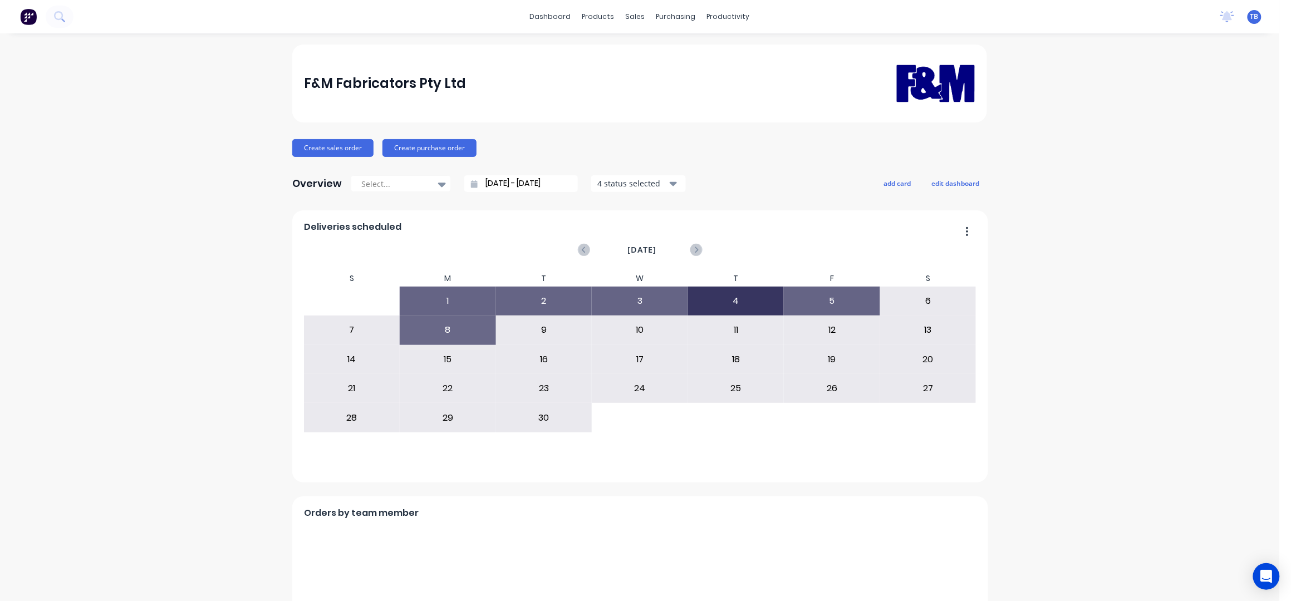
type input "[DATE] - [DATE]"
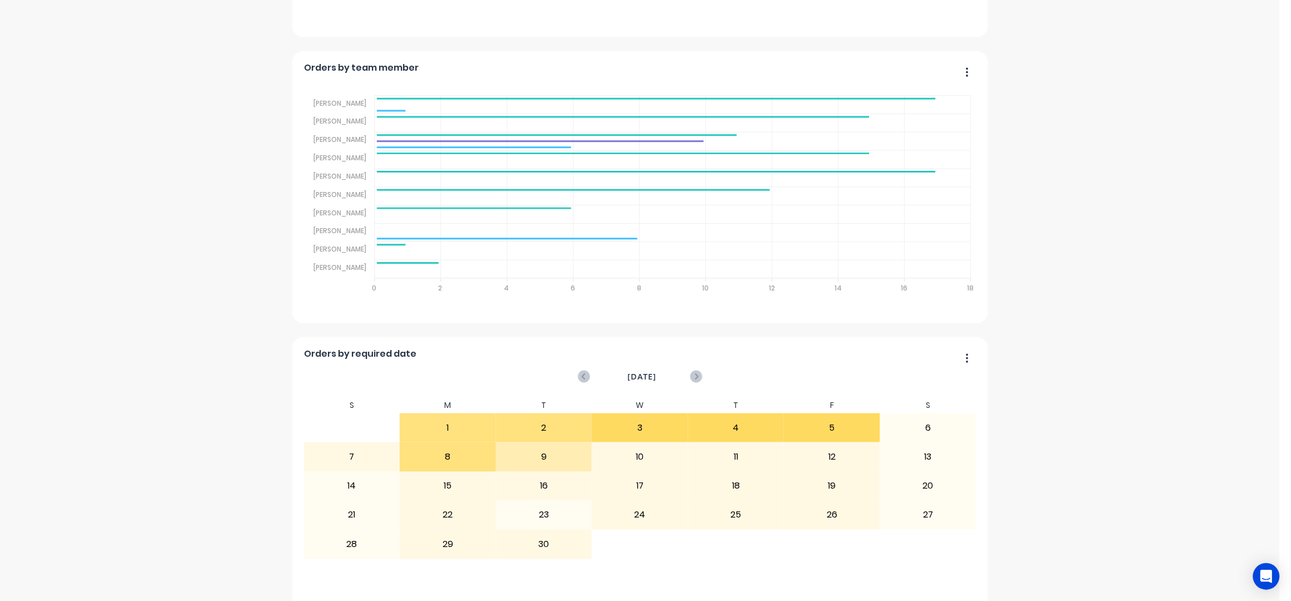
click at [1069, 119] on div "F&M Fabricators Pty Ltd Create sales order Create purchase order Overview Selec…" at bounding box center [639, 247] width 1279 height 1296
click at [1048, 169] on div "F&M Fabricators Pty Ltd Create sales order Create purchase order Overview Selec…" at bounding box center [639, 247] width 1279 height 1296
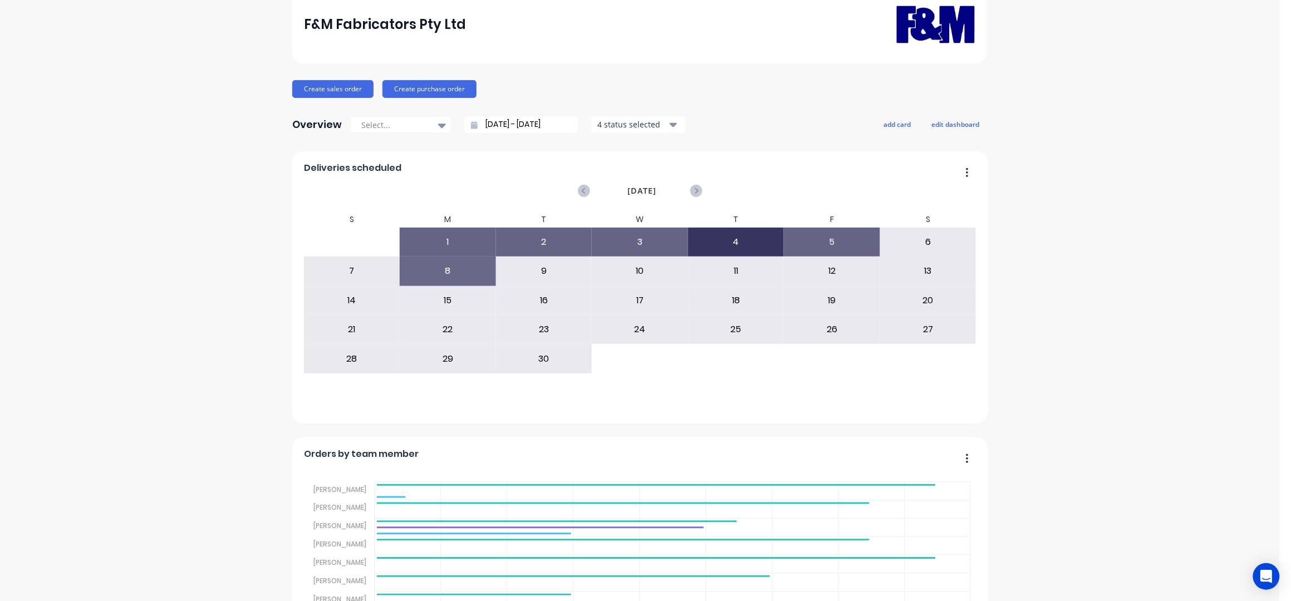
scroll to position [0, 0]
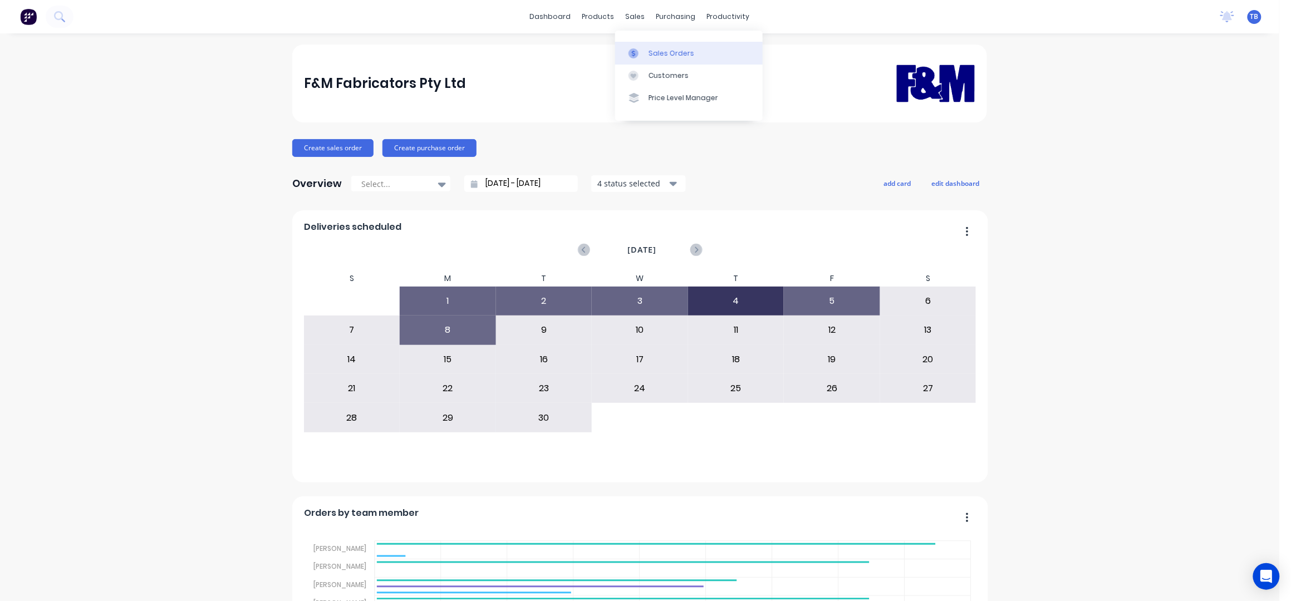
click at [654, 56] on div "Sales Orders" at bounding box center [671, 53] width 46 height 10
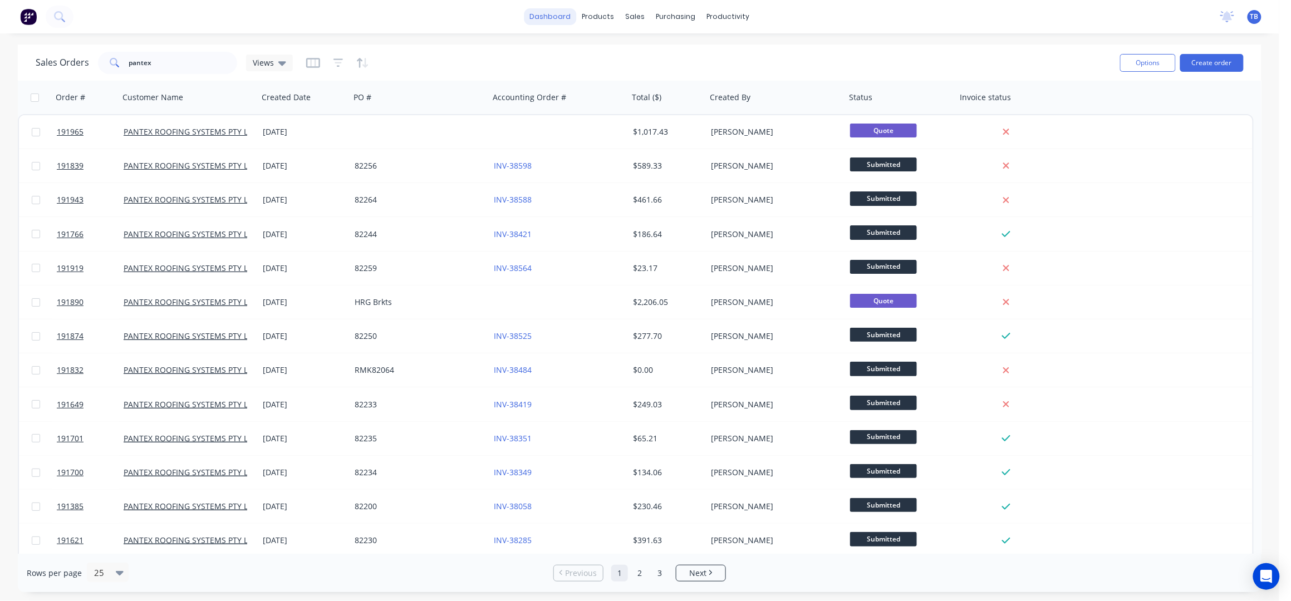
click at [560, 19] on link "dashboard" at bounding box center [550, 16] width 52 height 17
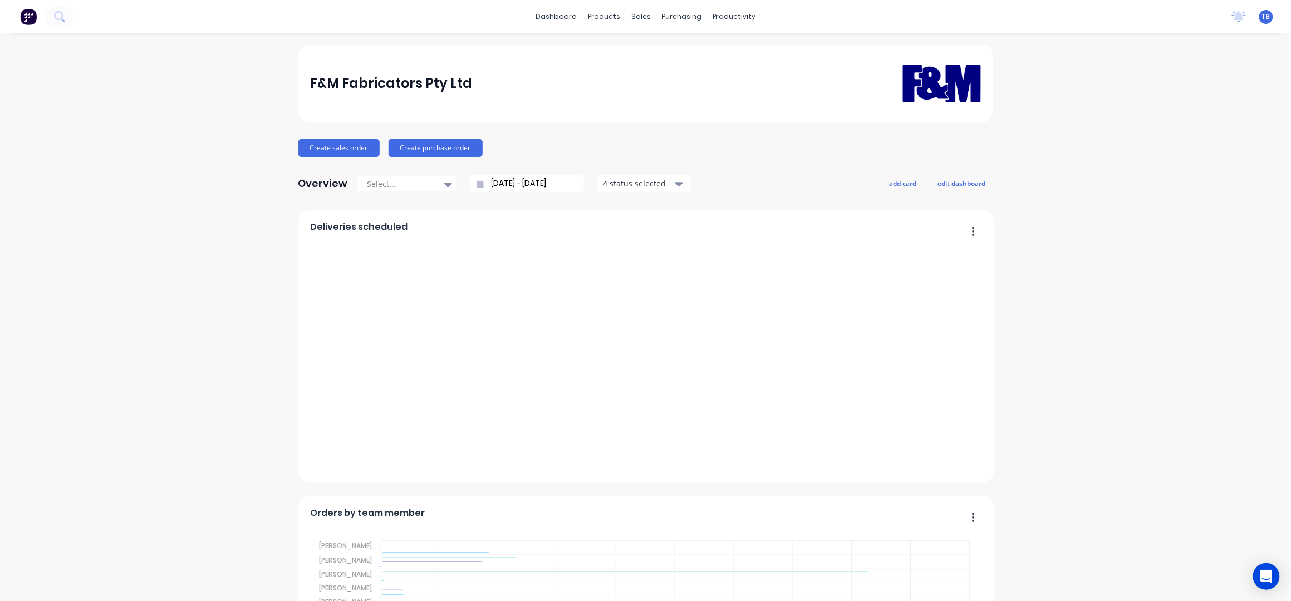
click at [638, 17] on div "sales" at bounding box center [640, 16] width 31 height 17
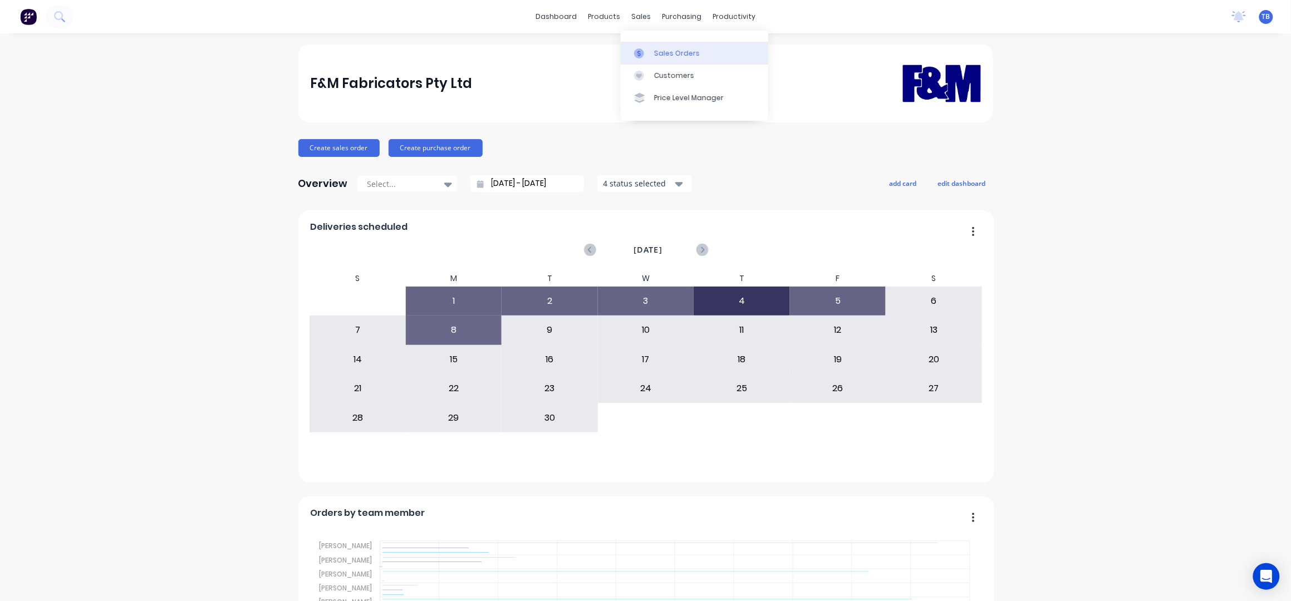
click at [663, 50] on div "Sales Orders" at bounding box center [677, 53] width 46 height 10
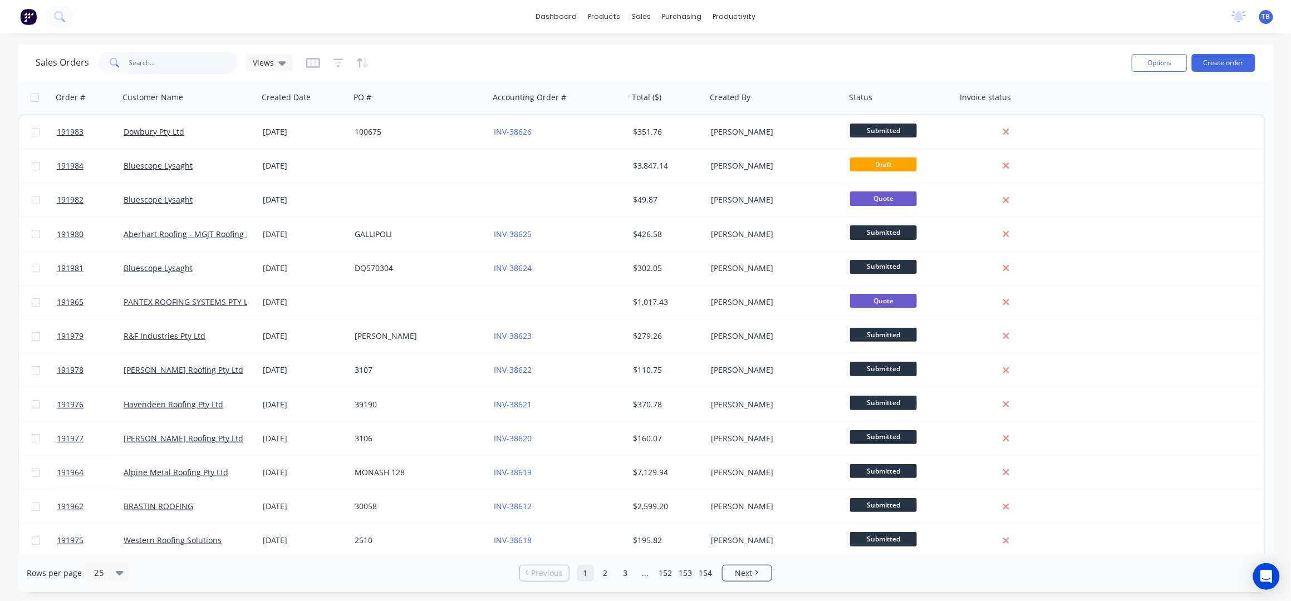
click at [151, 60] on input "text" at bounding box center [183, 63] width 109 height 22
type input "C"
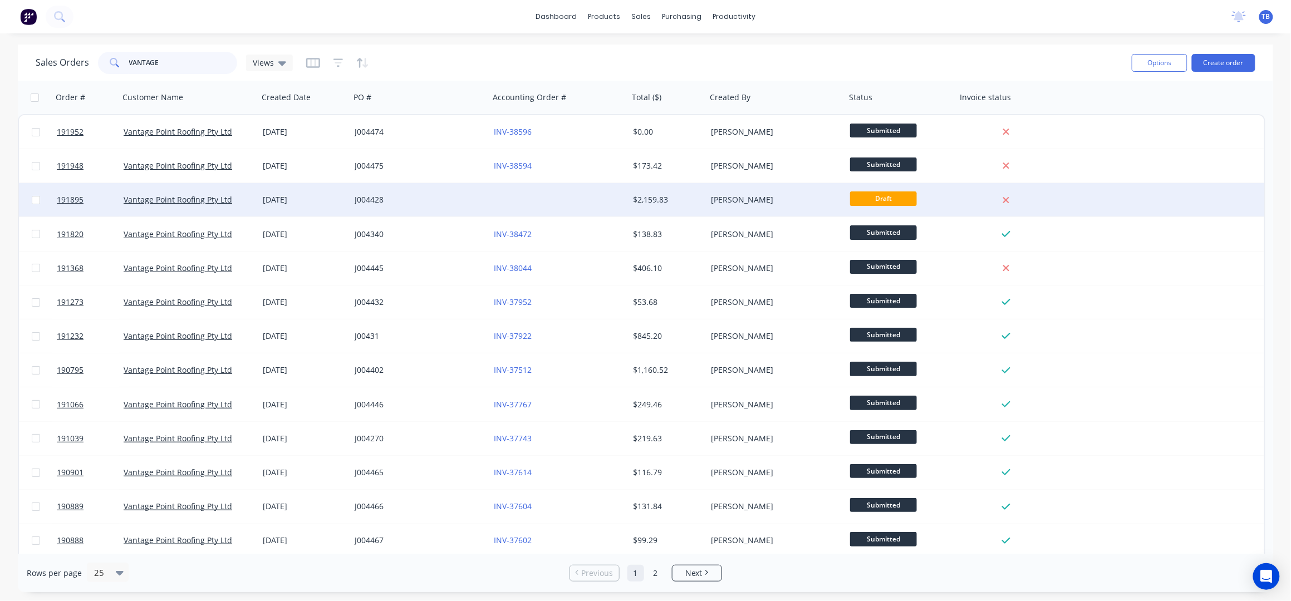
type input "VANTAGE"
click at [509, 203] on div at bounding box center [558, 199] width 139 height 33
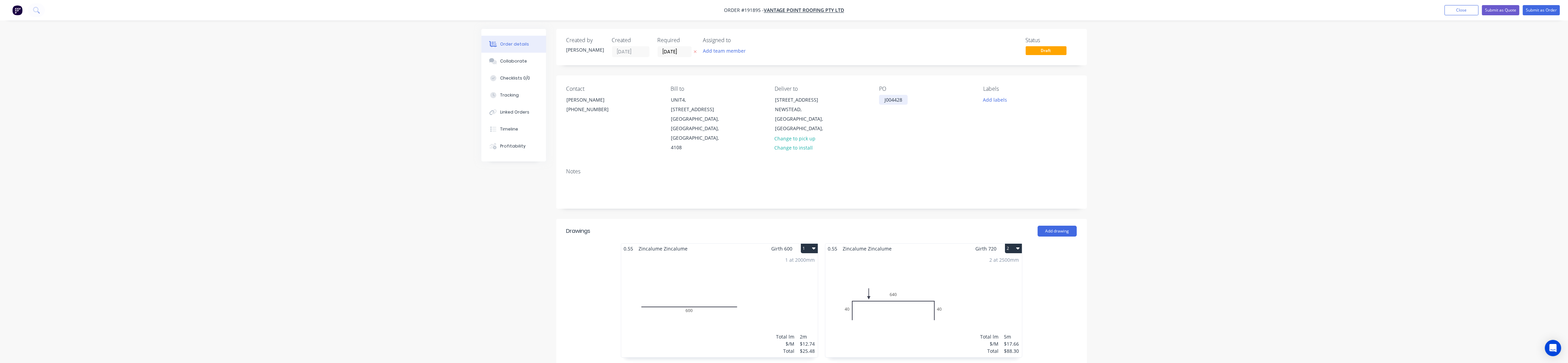
click at [789, 101] on div "J004428" at bounding box center [893, 100] width 29 height 10
click at [789, 6] on button "Close" at bounding box center [1462, 10] width 34 height 10
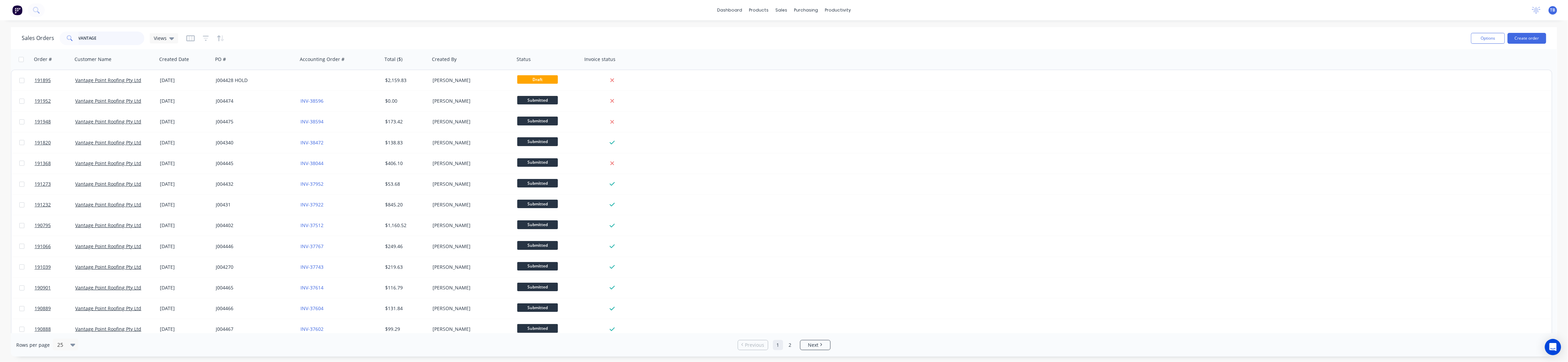
drag, startPoint x: 4, startPoint y: 47, endPoint x: -2, endPoint y: 48, distance: 6.1
click at [0, 48] on html "dashboard products sales purchasing productivity dashboard products Product Cat…" at bounding box center [784, 181] width 1568 height 362
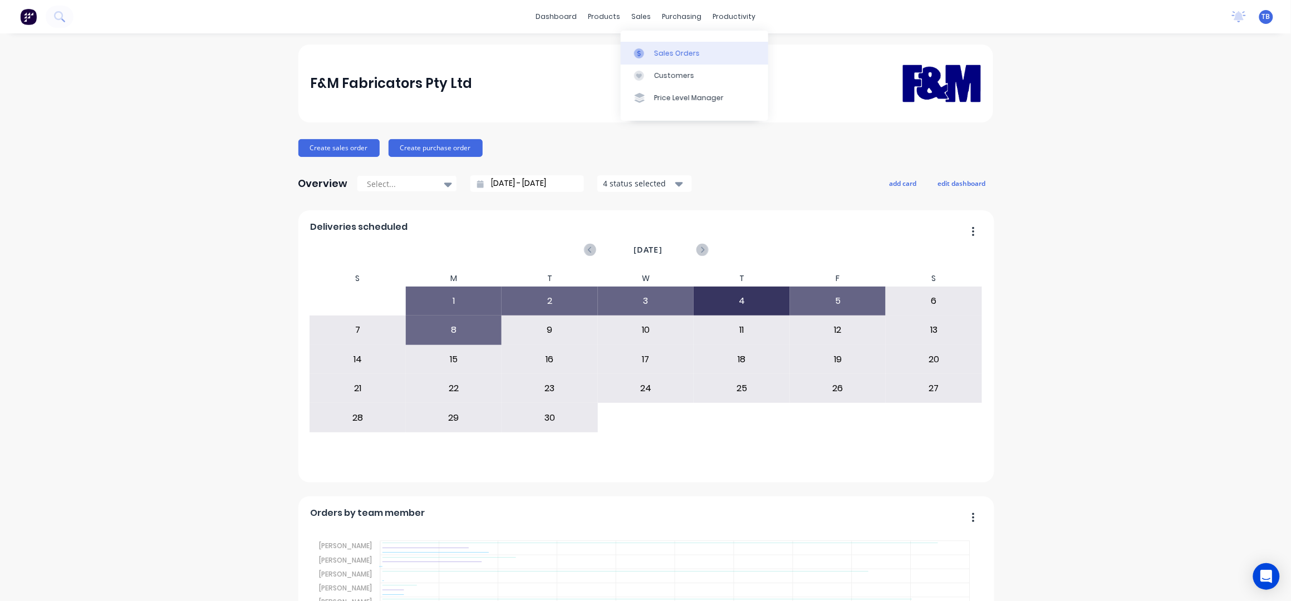
click at [671, 43] on link "Sales Orders" at bounding box center [693, 53] width 147 height 22
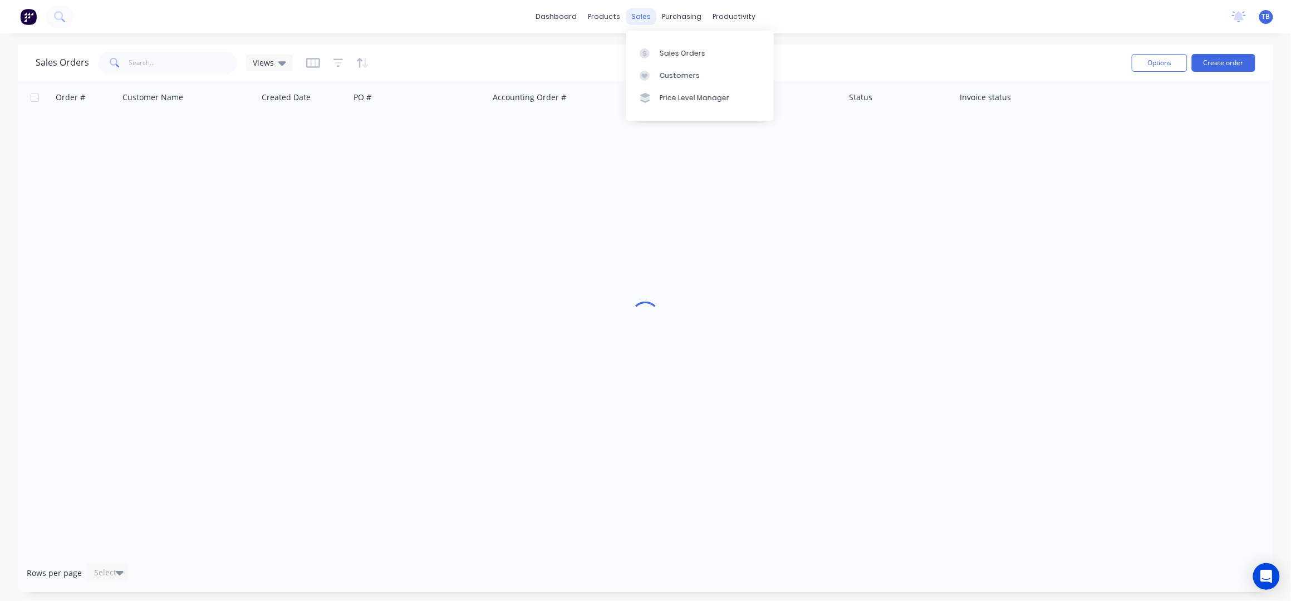
click at [643, 13] on div "sales" at bounding box center [640, 16] width 31 height 17
click at [687, 47] on link "Sales Orders" at bounding box center [699, 53] width 147 height 22
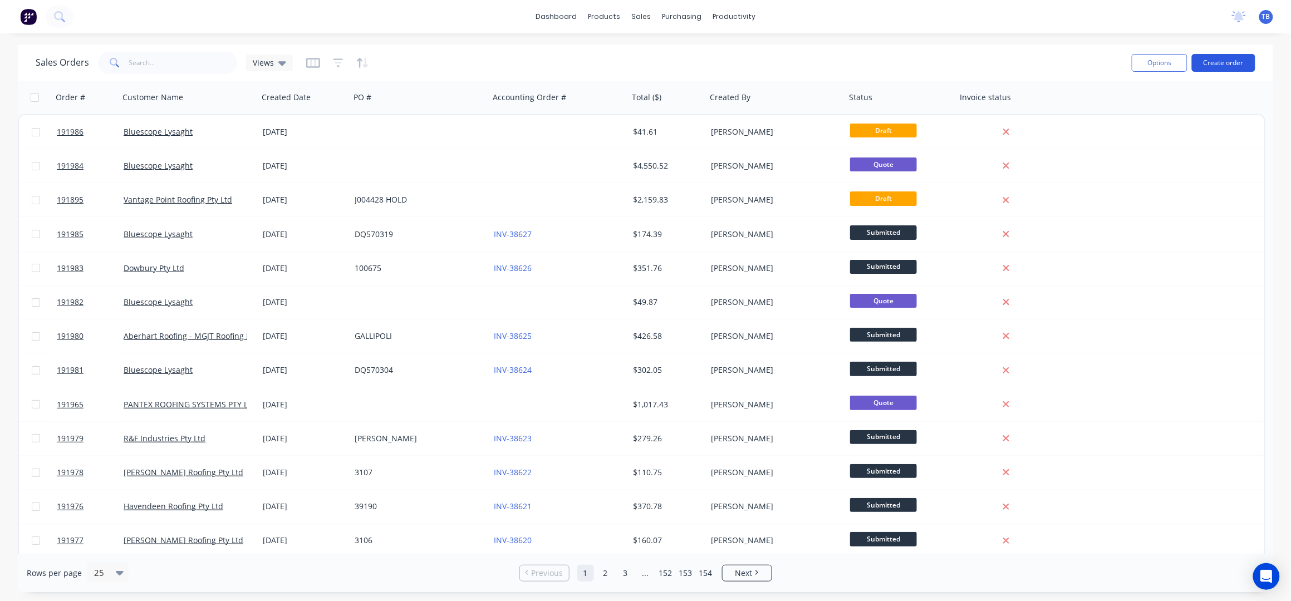
click at [1230, 59] on button "Create order" at bounding box center [1222, 63] width 63 height 18
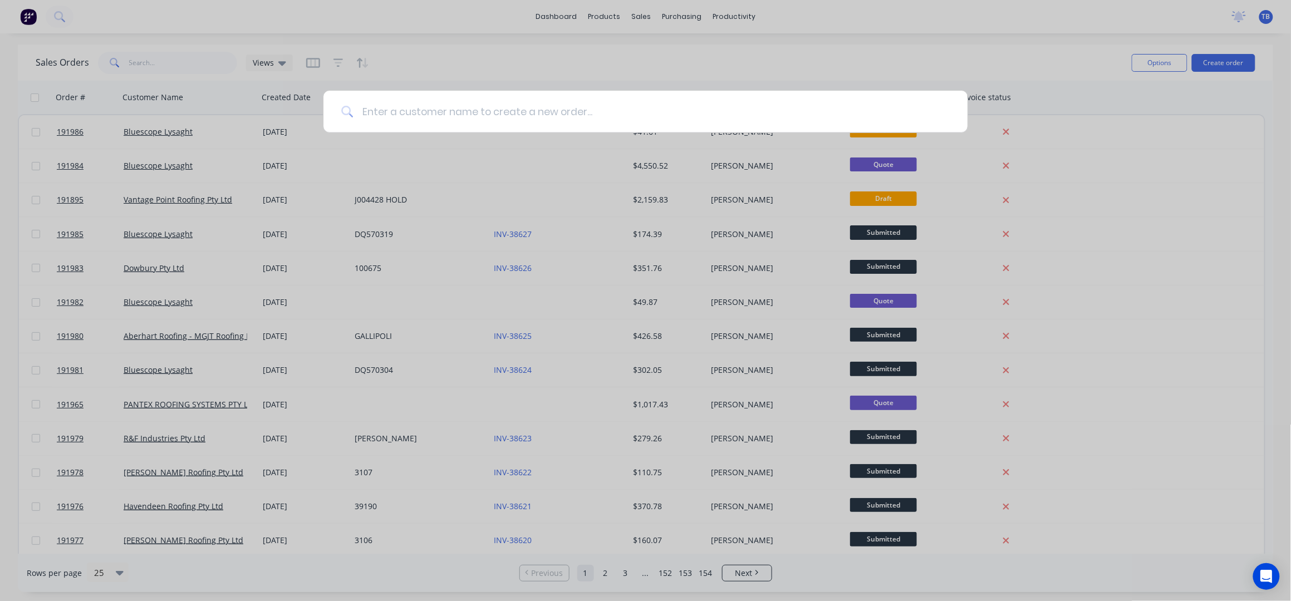
click at [498, 111] on input at bounding box center [651, 112] width 597 height 42
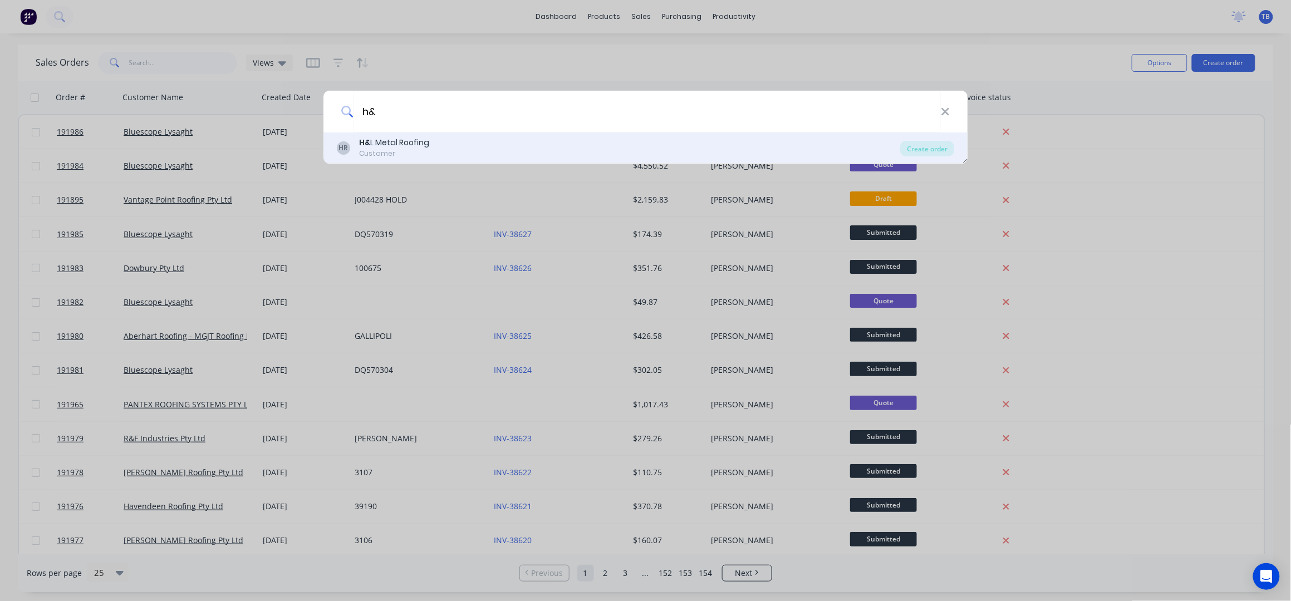
type input "h&"
click at [436, 140] on div "HR H& L Metal Roofing Customer" at bounding box center [619, 148] width 564 height 22
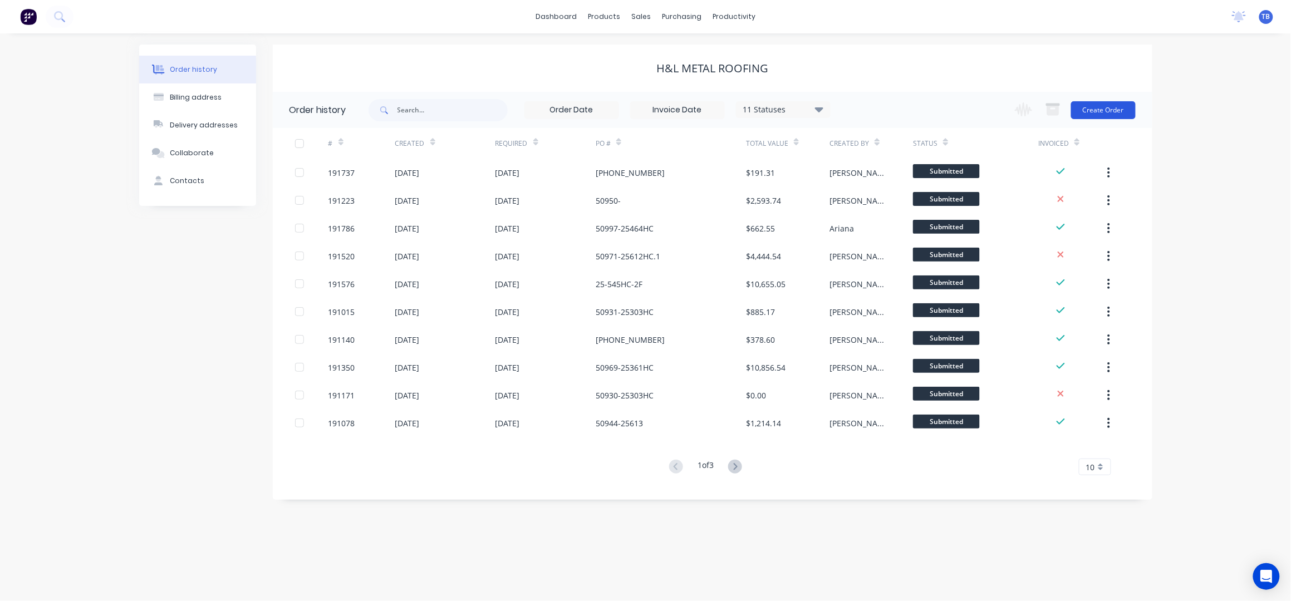
click at [1115, 110] on button "Create Order" at bounding box center [1103, 110] width 65 height 18
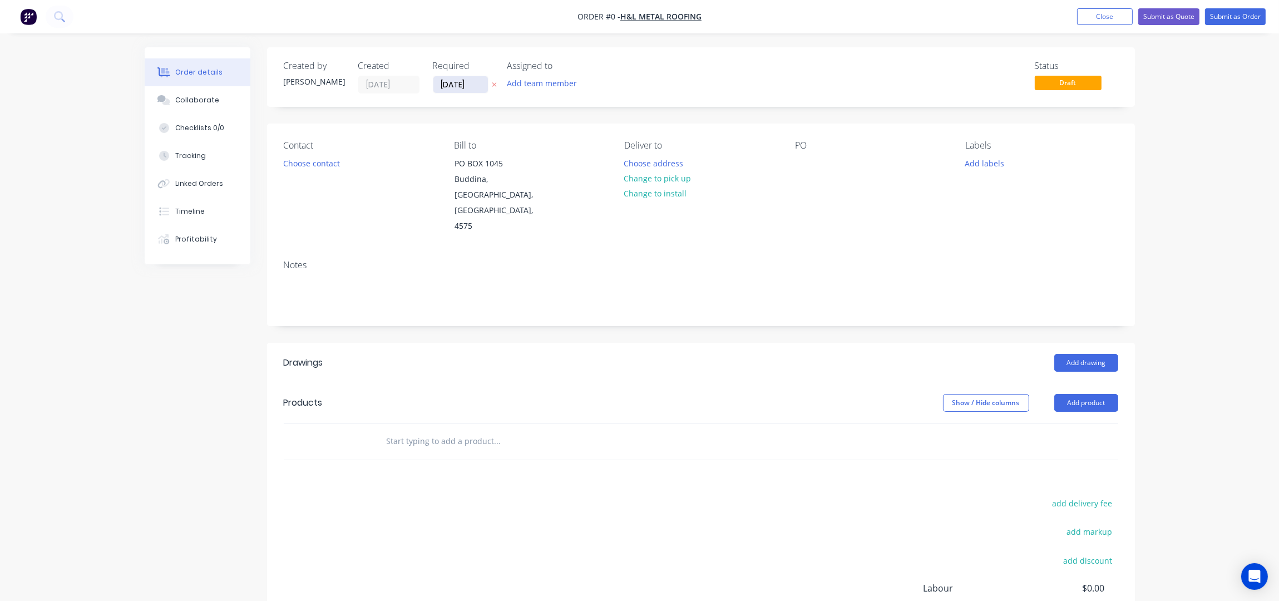
click at [445, 79] on input "[DATE]" at bounding box center [461, 84] width 55 height 17
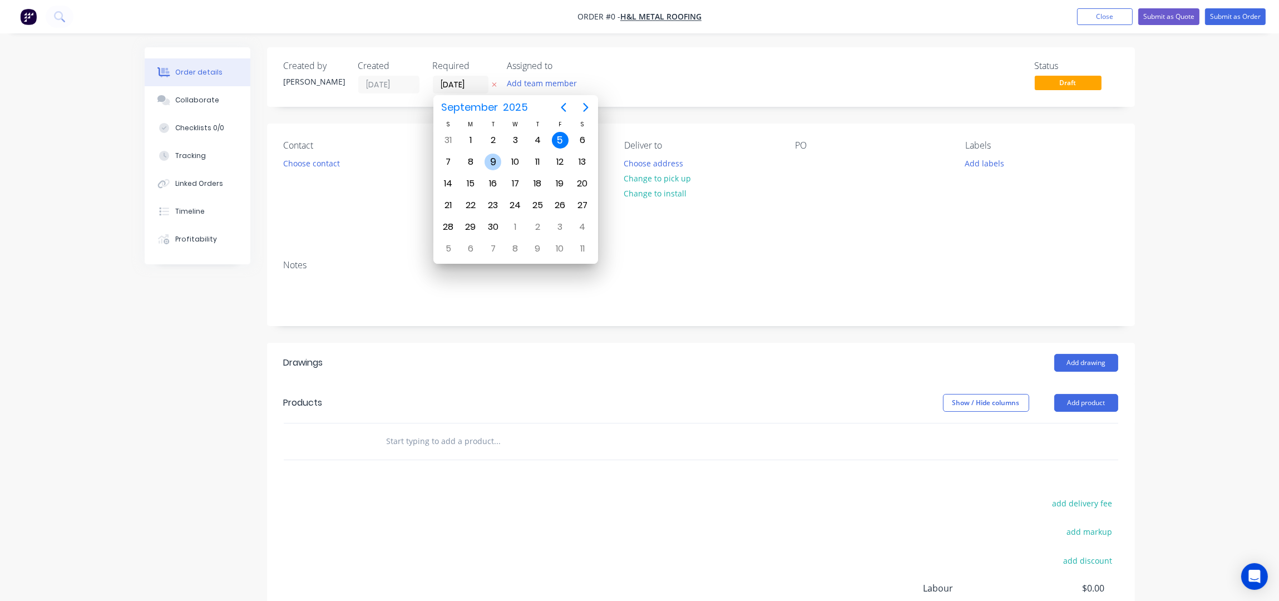
click at [501, 164] on div "9" at bounding box center [493, 161] width 22 height 21
type input "[DATE]"
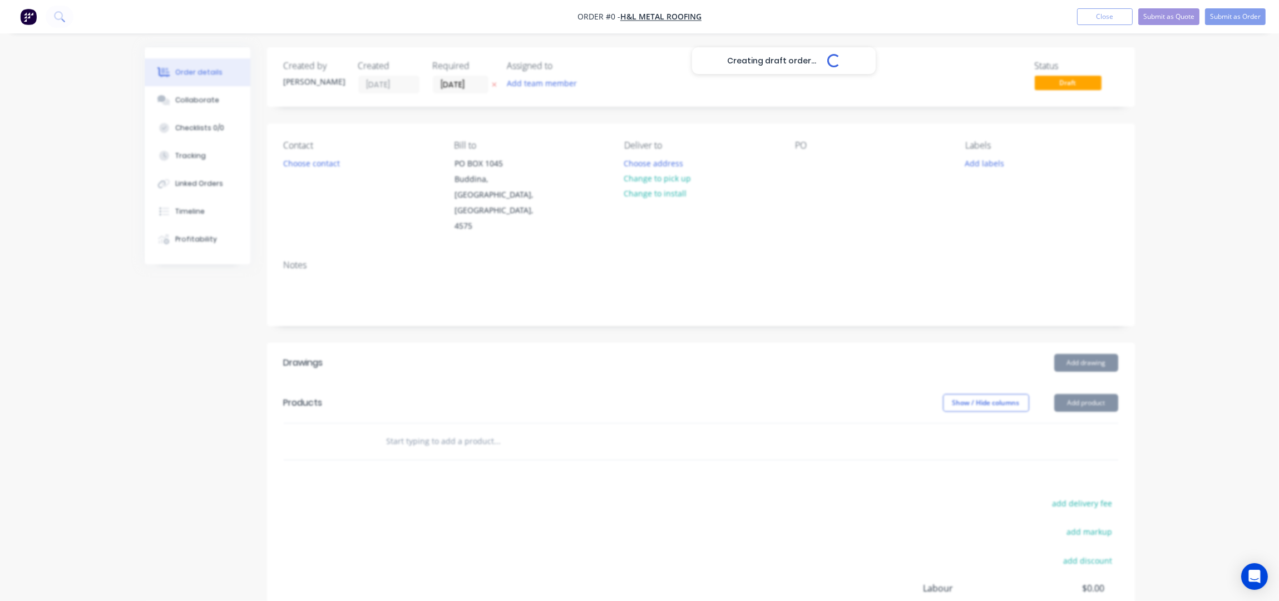
click at [322, 170] on div "Creating draft order... Loading..." at bounding box center [784, 347] width 1279 height 601
click at [321, 162] on button "Choose contact" at bounding box center [311, 162] width 68 height 15
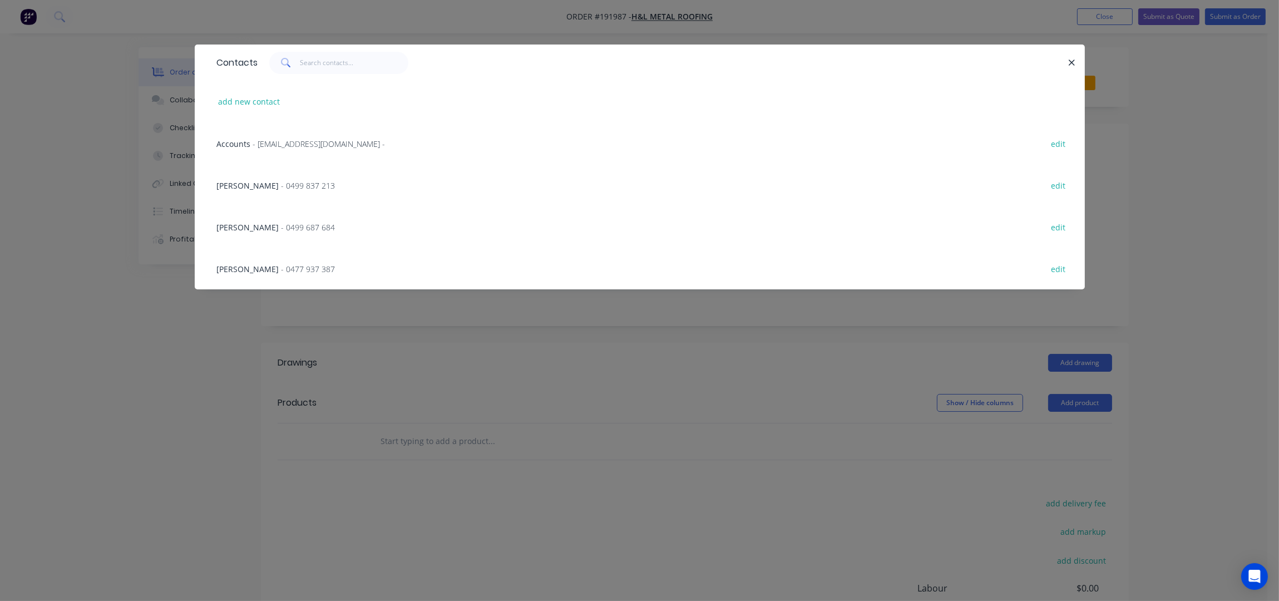
click at [282, 229] on span "- 0499 687 684" at bounding box center [309, 227] width 54 height 11
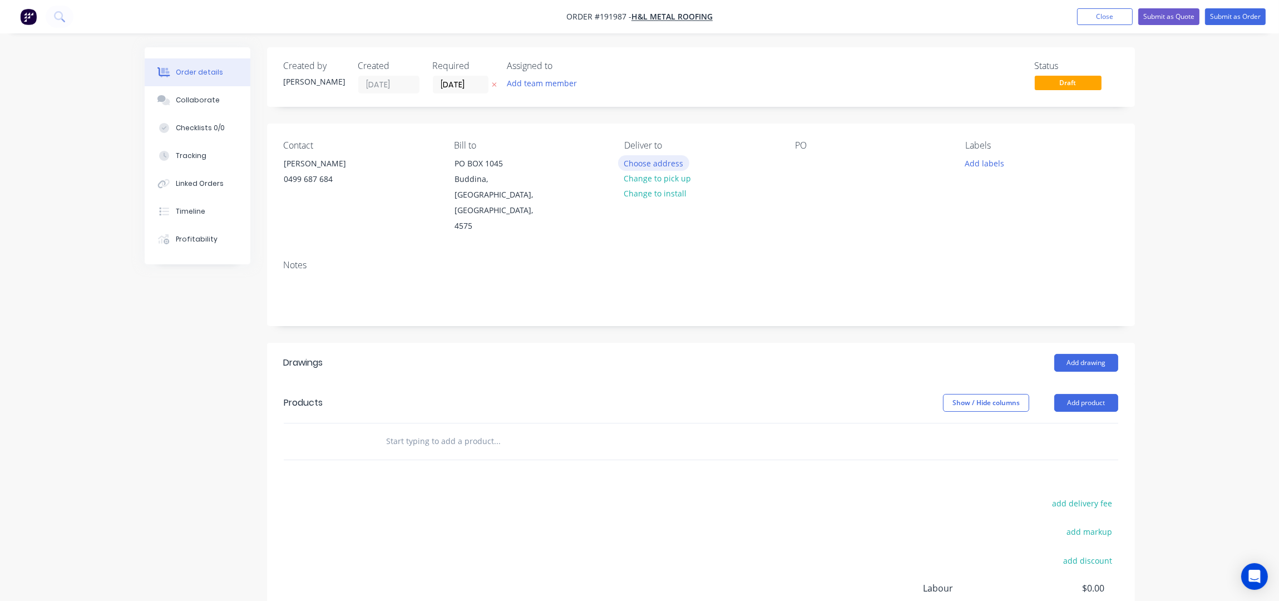
click at [664, 158] on button "Choose address" at bounding box center [653, 162] width 71 height 15
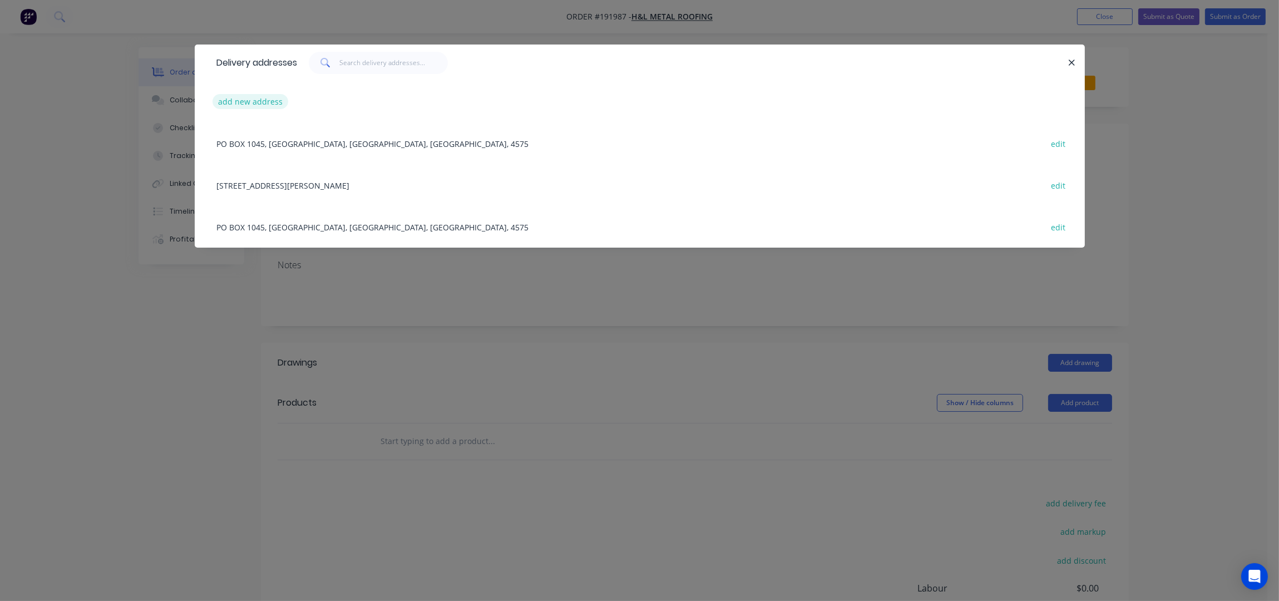
click at [242, 104] on button "add new address" at bounding box center [251, 101] width 76 height 15
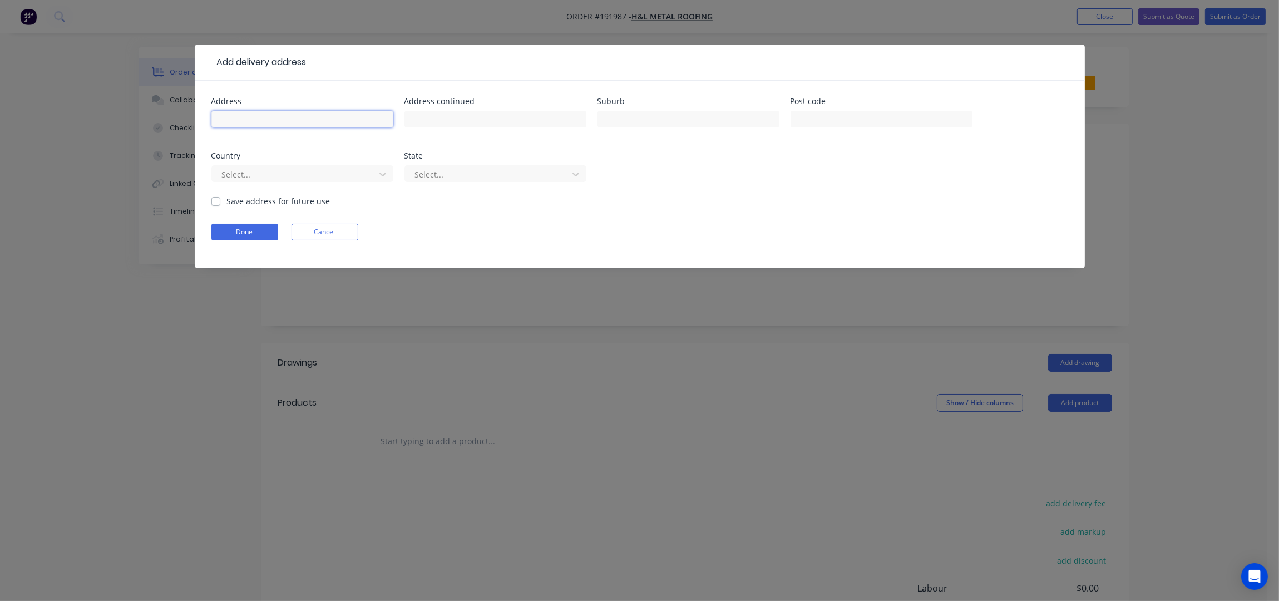
drag, startPoint x: 242, startPoint y: 104, endPoint x: 245, endPoint y: 117, distance: 14.3
click at [245, 117] on input "text" at bounding box center [302, 119] width 182 height 17
type input "u"
type input "ULTIMATE BUILDING CO - [STREET_ADDRESS][PERSON_NAME]"
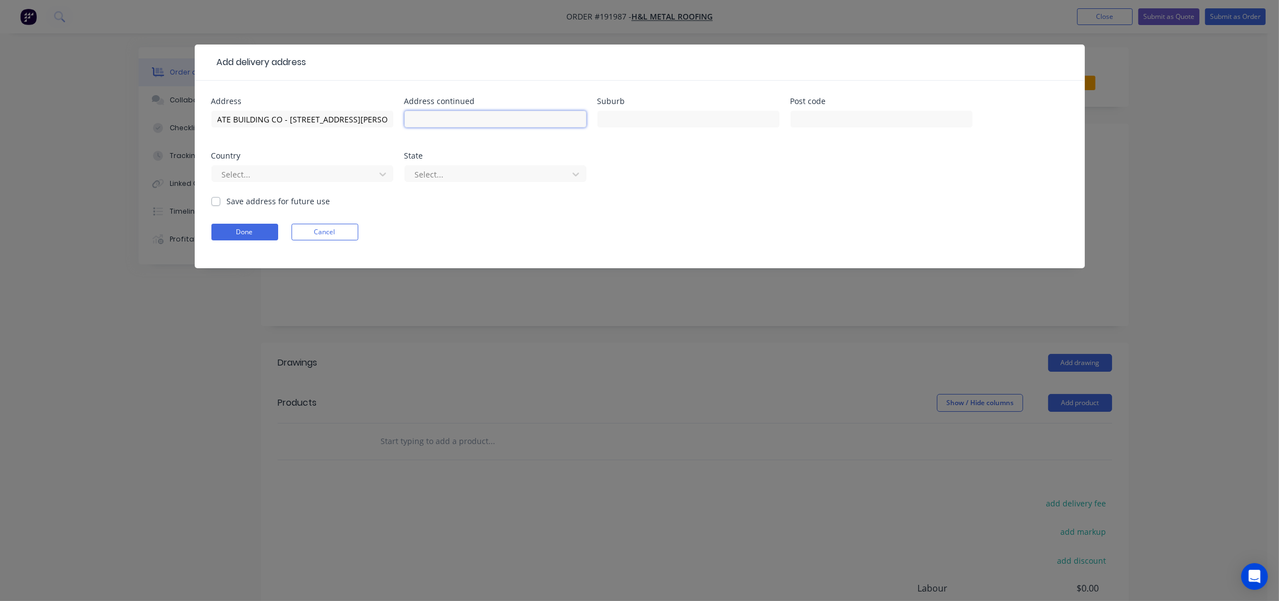
scroll to position [0, 0]
type input "[GEOGRAPHIC_DATA]"
click at [266, 226] on button "Done" at bounding box center [244, 232] width 67 height 17
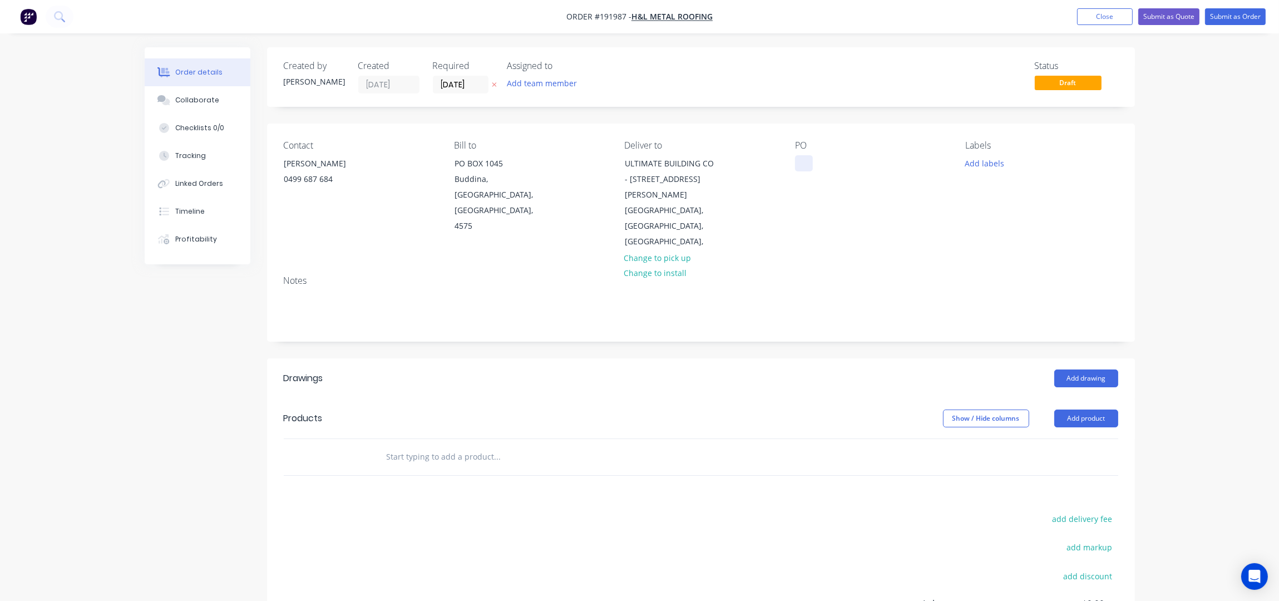
click at [802, 169] on div at bounding box center [804, 163] width 18 height 16
click at [982, 161] on button "Add labels" at bounding box center [984, 162] width 51 height 15
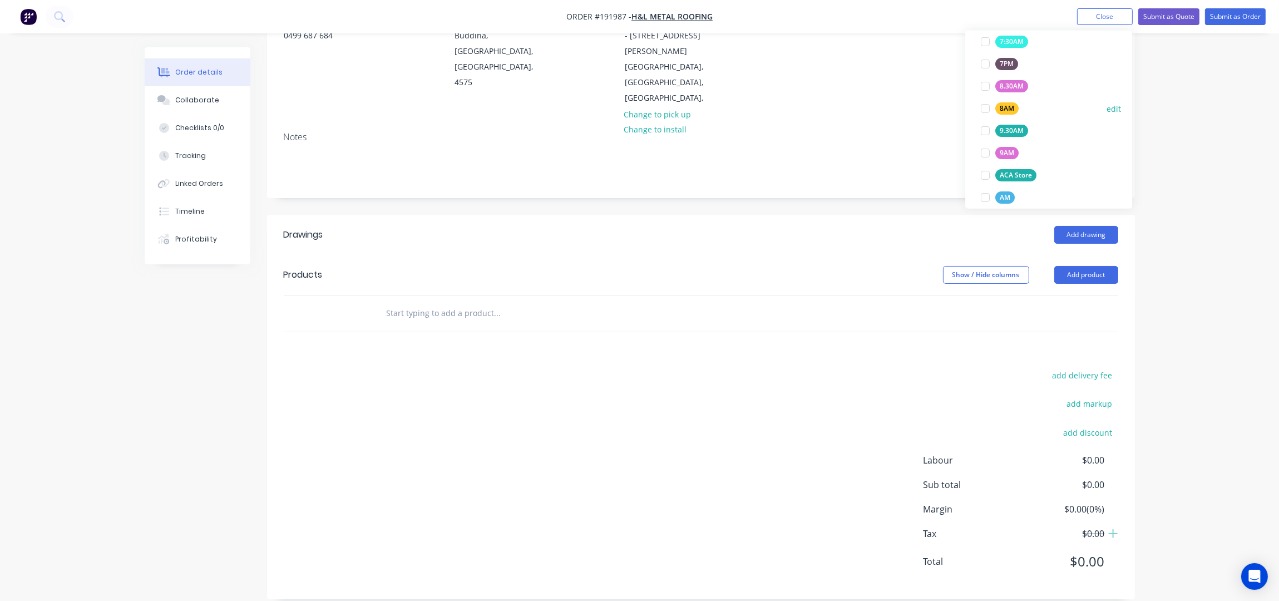
scroll to position [490, 0]
click at [1041, 161] on div "Special Delivery" at bounding box center [1025, 164] width 58 height 12
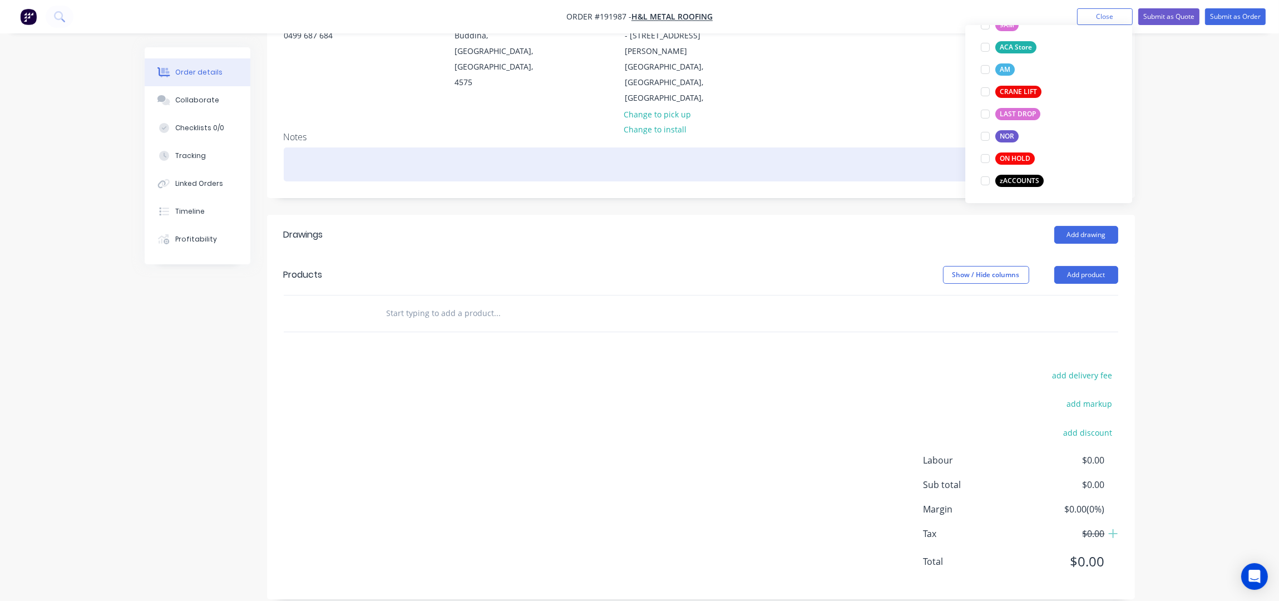
scroll to position [0, 0]
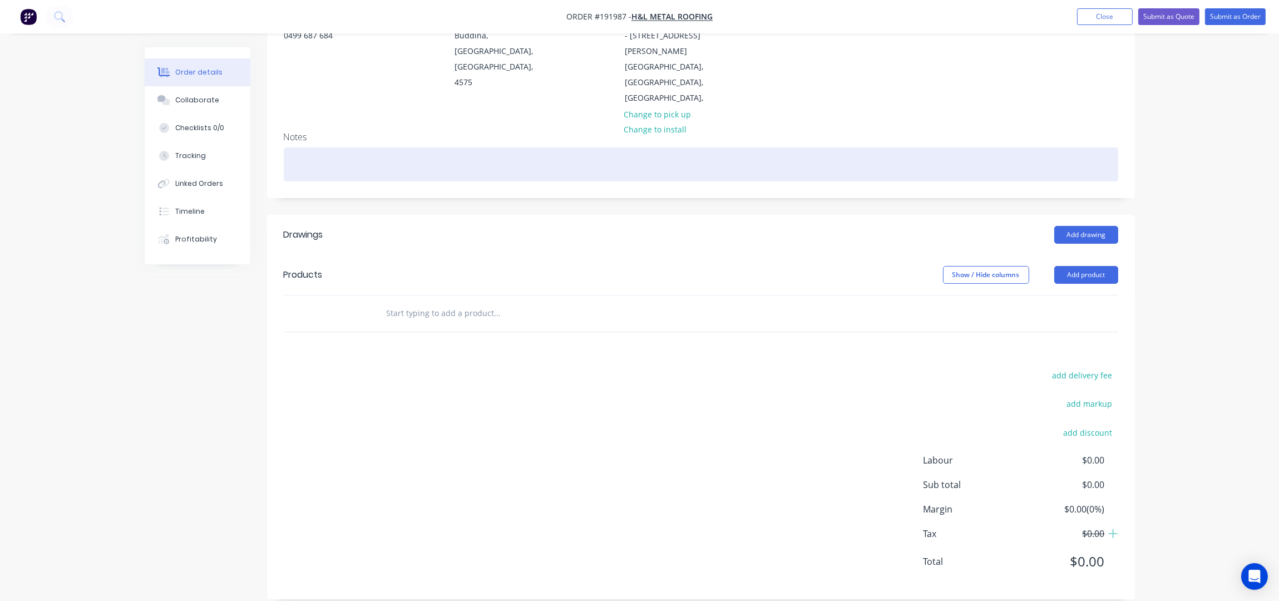
click at [723, 159] on div at bounding box center [701, 164] width 835 height 34
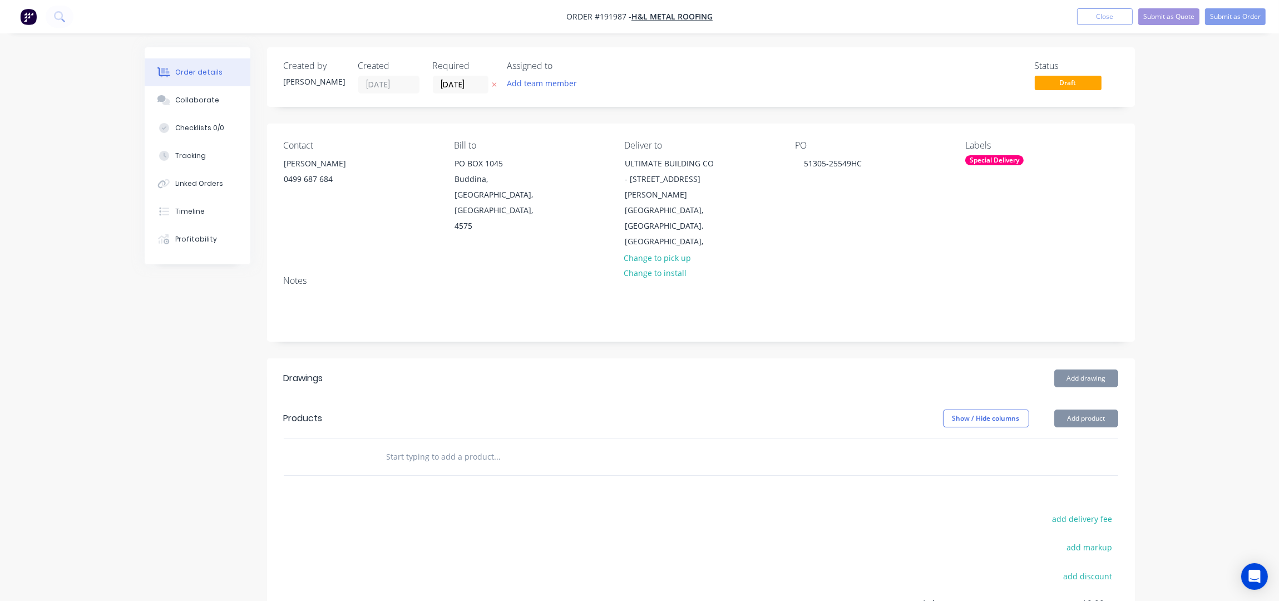
click at [1099, 414] on header "Products Show / Hide columns Add product" at bounding box center [701, 418] width 868 height 40
click at [1095, 410] on button "Add product" at bounding box center [1087, 419] width 64 height 18
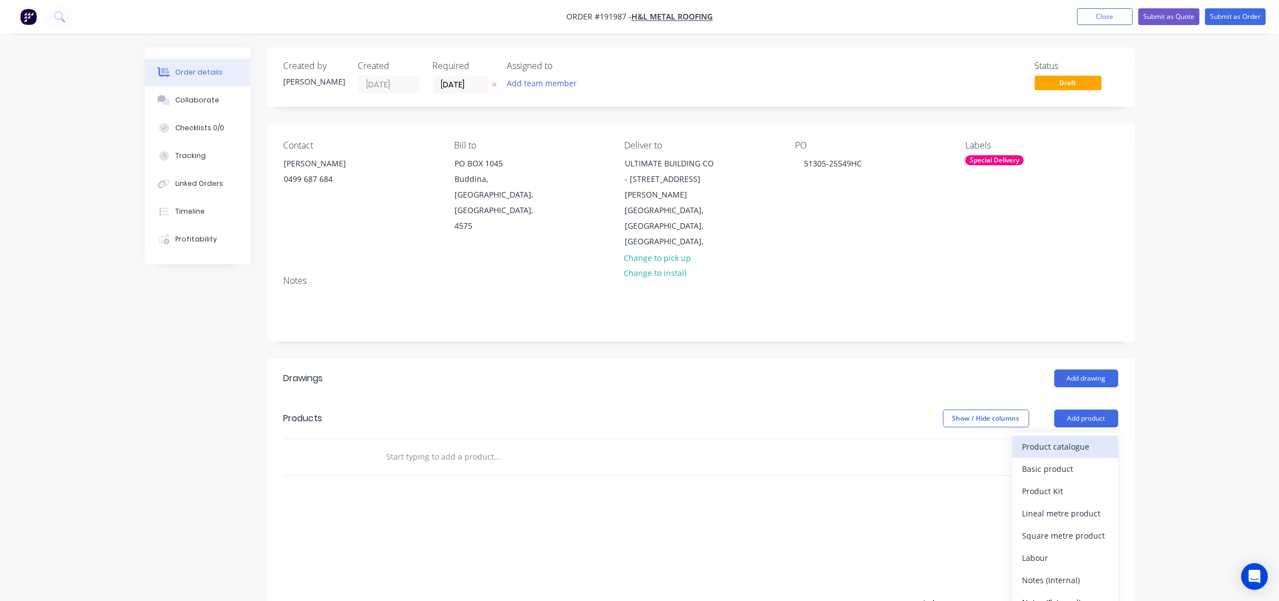
click at [1080, 439] on div "Product catalogue" at bounding box center [1066, 447] width 86 height 16
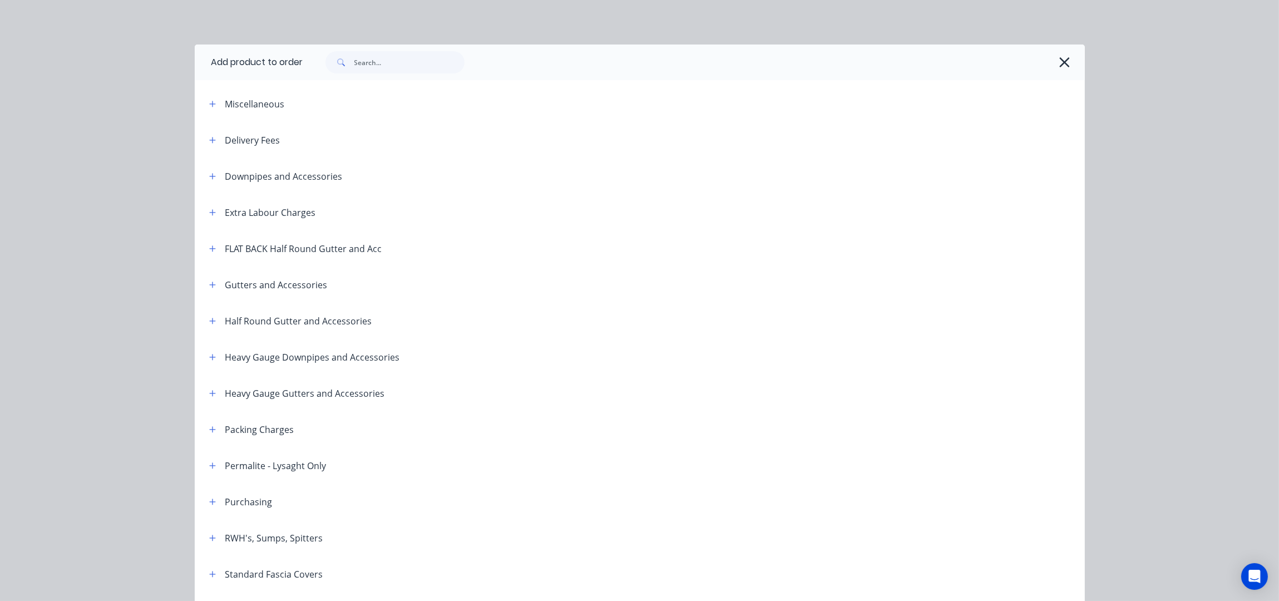
click at [211, 134] on span at bounding box center [213, 140] width 14 height 14
click at [205, 131] on header "Delivery Fees" at bounding box center [640, 140] width 890 height 36
click at [209, 135] on button "button" at bounding box center [213, 140] width 14 height 14
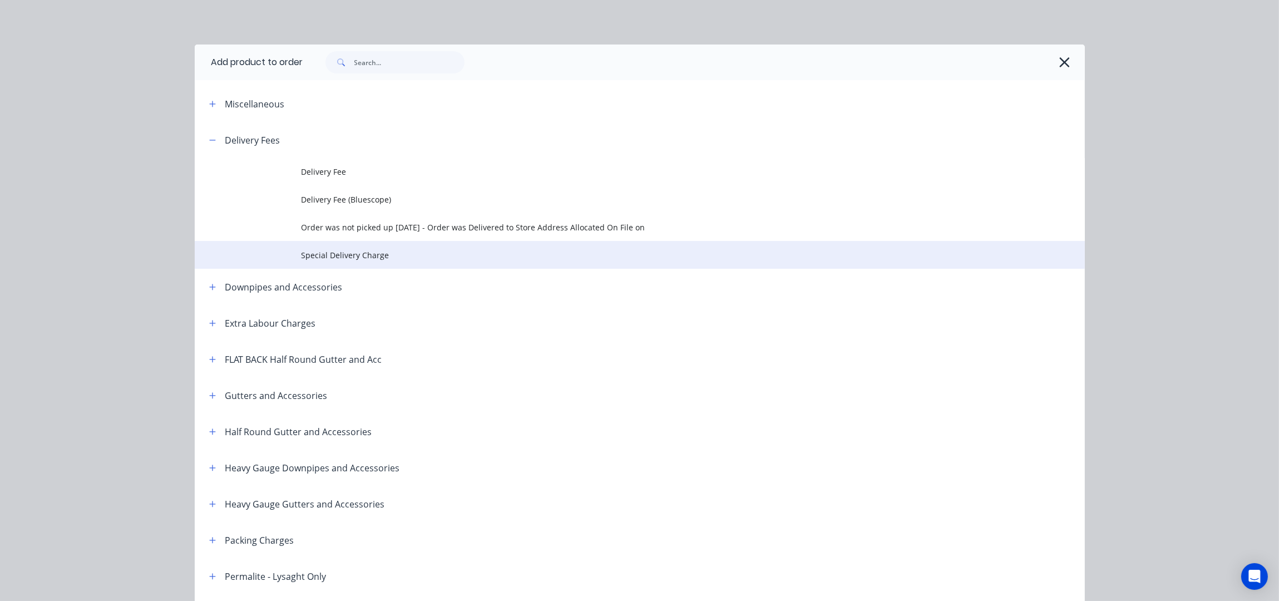
click at [356, 250] on span "Special Delivery Charge" at bounding box center [615, 255] width 627 height 12
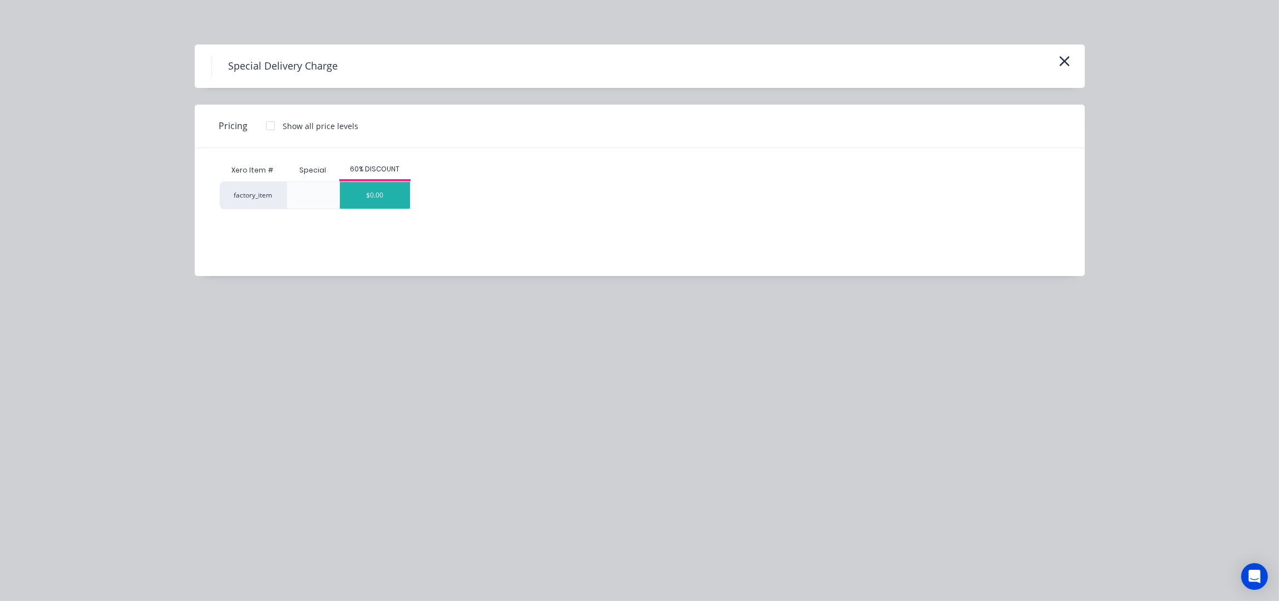
click at [367, 208] on div "$0.00" at bounding box center [375, 195] width 70 height 27
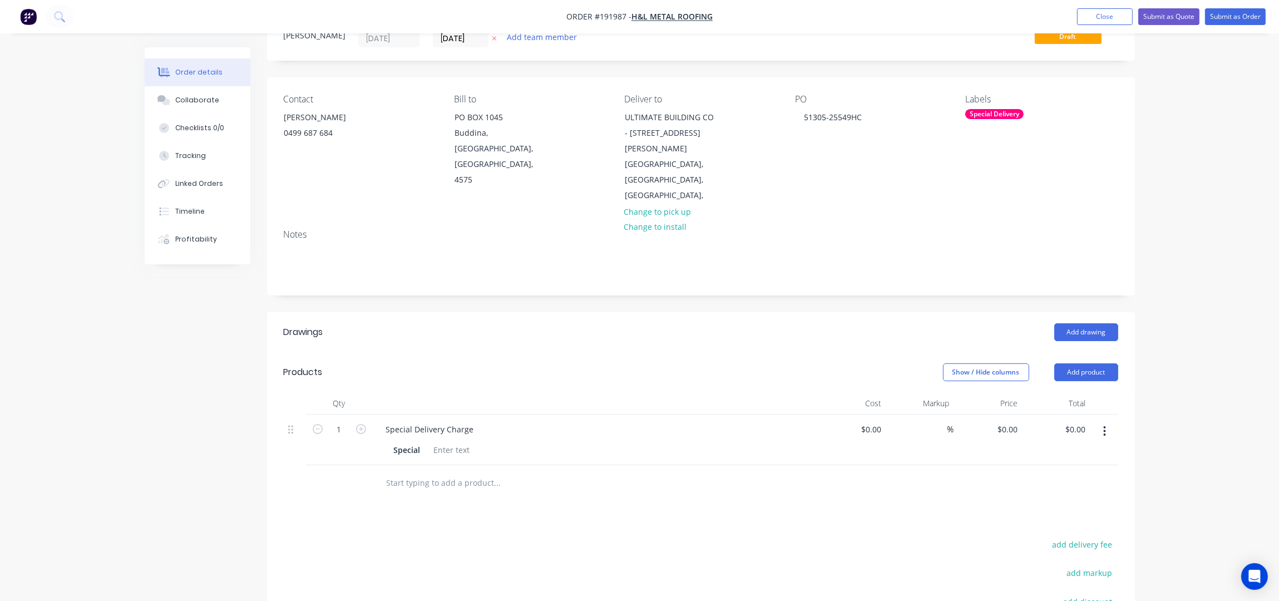
scroll to position [215, 0]
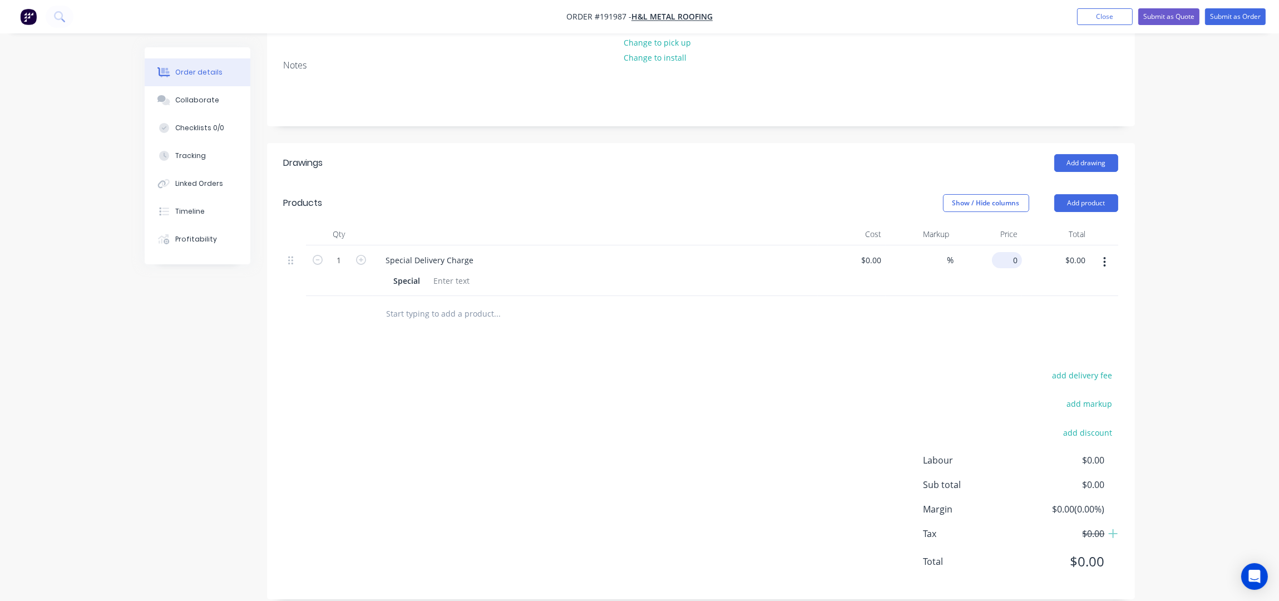
click at [1004, 249] on div "0 $0.00" at bounding box center [988, 270] width 68 height 51
type input "$210.00"
click at [772, 323] on div "Drawings Add drawing Products Show / Hide columns Add product Qty Cost Markup P…" at bounding box center [701, 371] width 868 height 456
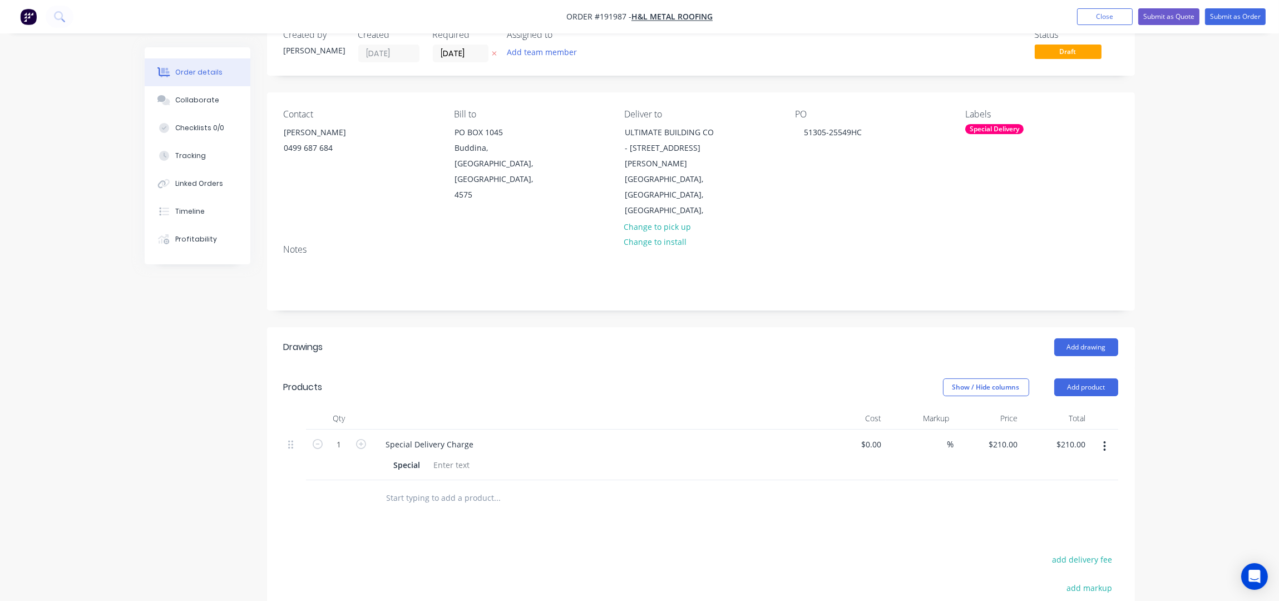
scroll to position [0, 0]
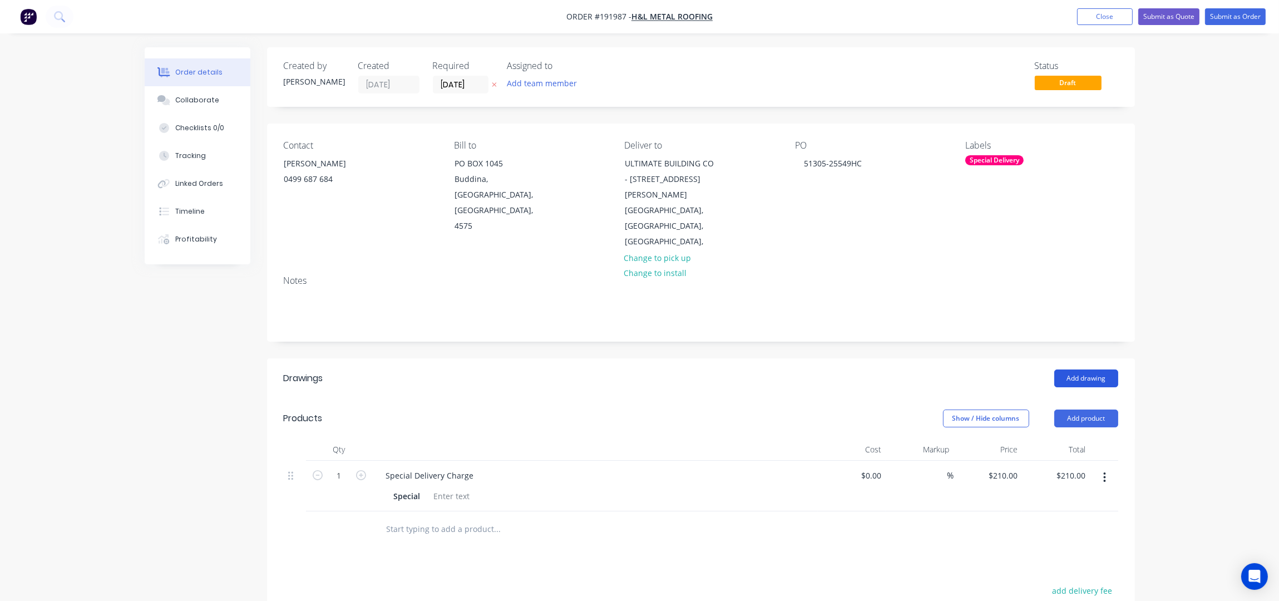
click at [1086, 370] on button "Add drawing" at bounding box center [1087, 379] width 64 height 18
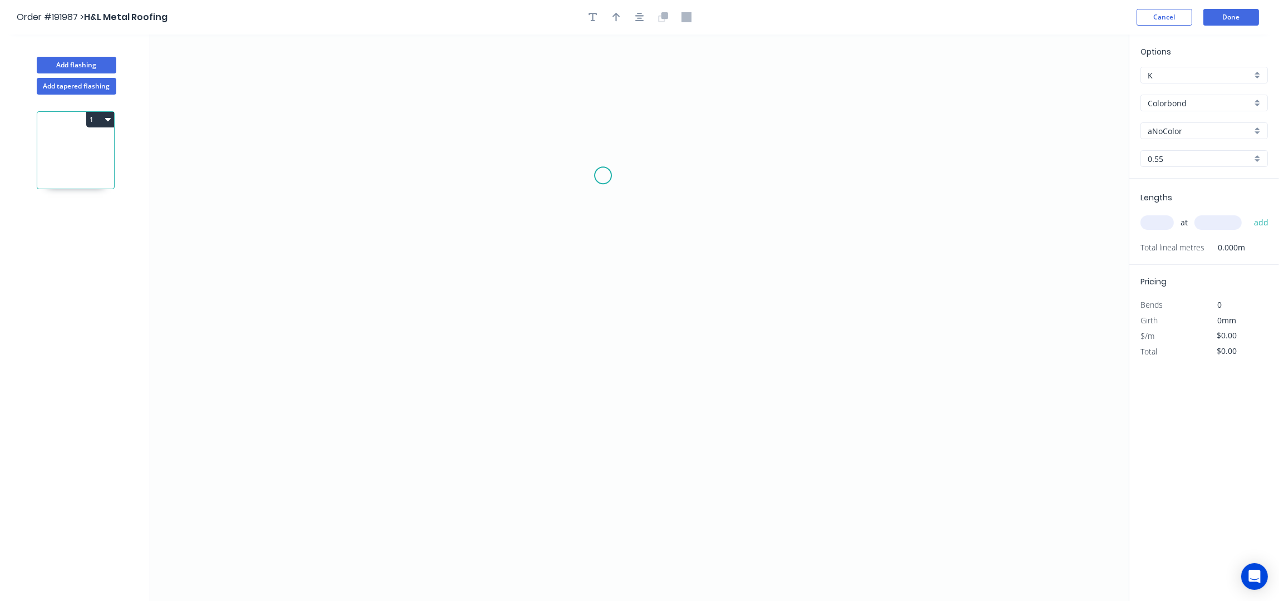
click at [608, 174] on icon "0" at bounding box center [639, 318] width 979 height 567
click at [455, 179] on icon "0" at bounding box center [639, 318] width 979 height 567
click at [452, 288] on icon "0 ?" at bounding box center [639, 318] width 979 height 567
click at [472, 287] on icon "0 ? ?" at bounding box center [639, 318] width 979 height 567
click at [472, 198] on icon at bounding box center [472, 242] width 0 height 91
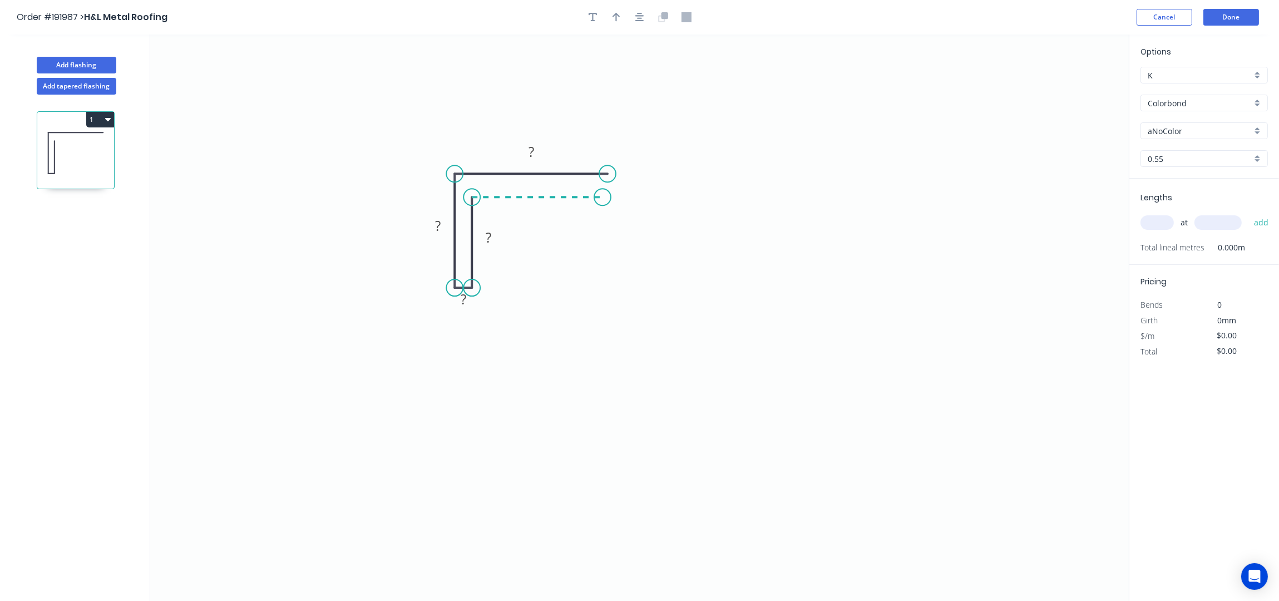
click at [605, 193] on icon "0 ? ? ? ?" at bounding box center [639, 318] width 979 height 567
click at [646, 11] on div at bounding box center [640, 17] width 117 height 17
click at [639, 19] on icon "button" at bounding box center [640, 17] width 9 height 10
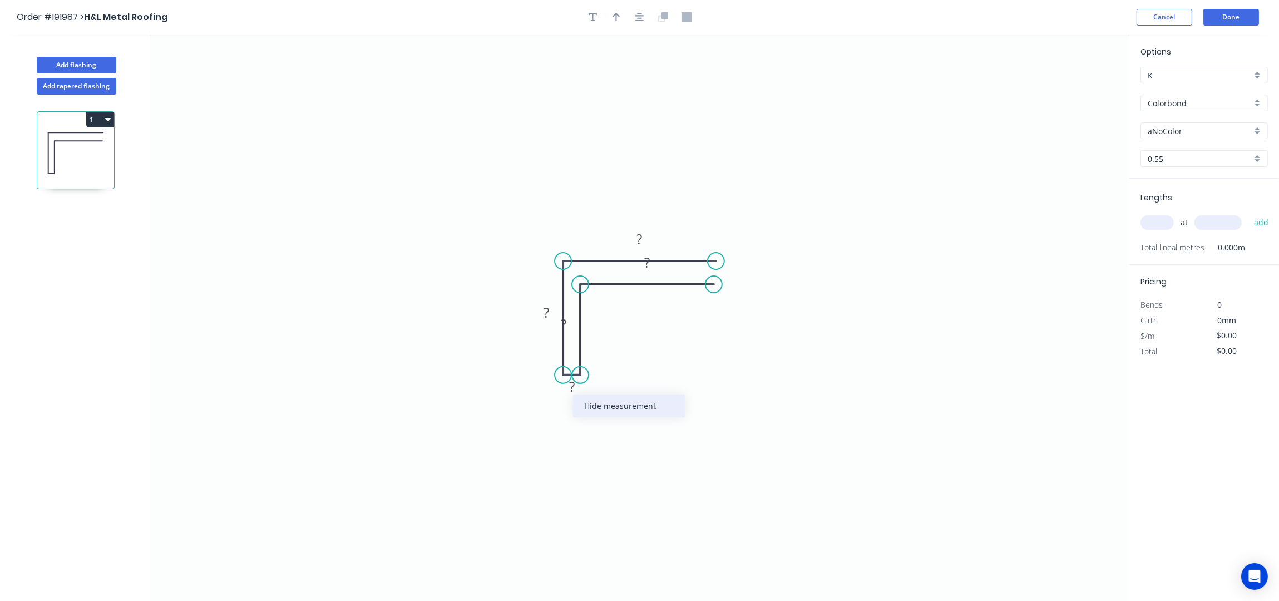
click at [611, 406] on div "Hide measurement" at bounding box center [629, 406] width 112 height 23
drag, startPoint x: 577, startPoint y: 322, endPoint x: 623, endPoint y: 320, distance: 46.2
click at [623, 320] on rect at bounding box center [611, 323] width 36 height 23
drag, startPoint x: 535, startPoint y: 314, endPoint x: 517, endPoint y: 328, distance: 22.6
click at [517, 328] on rect at bounding box center [532, 327] width 36 height 23
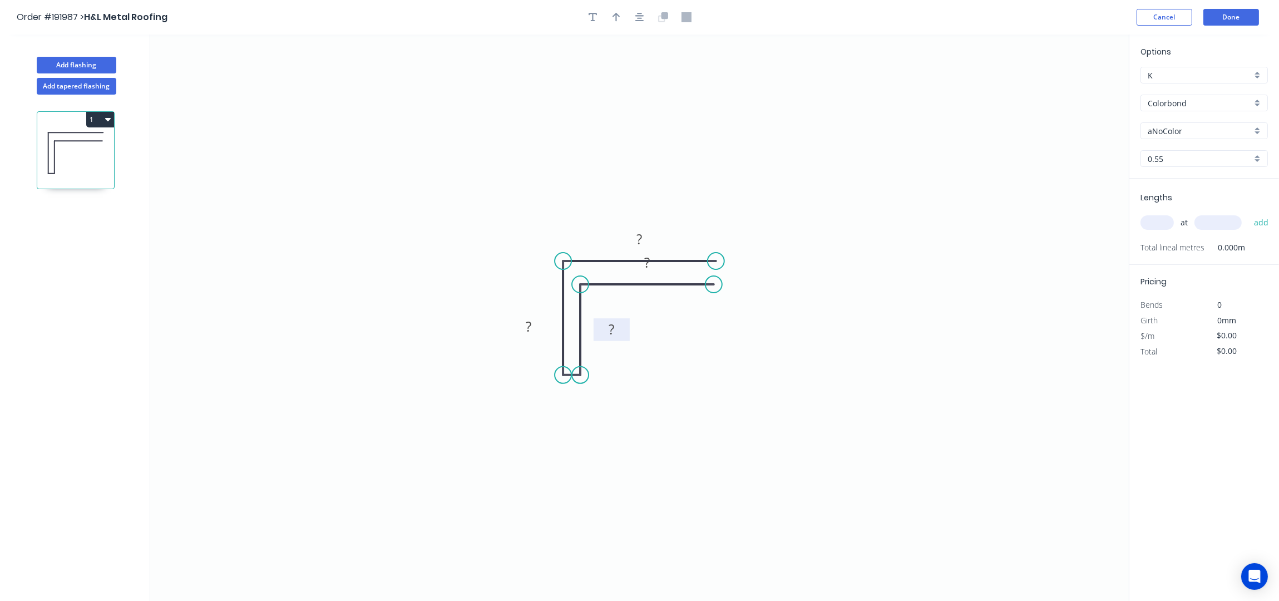
click at [629, 336] on rect at bounding box center [612, 329] width 36 height 23
click at [536, 325] on rect at bounding box center [529, 328] width 22 height 16
type input "$8.97"
drag, startPoint x: 543, startPoint y: 332, endPoint x: 539, endPoint y: 341, distance: 9.2
click at [539, 341] on rect at bounding box center [526, 332] width 36 height 23
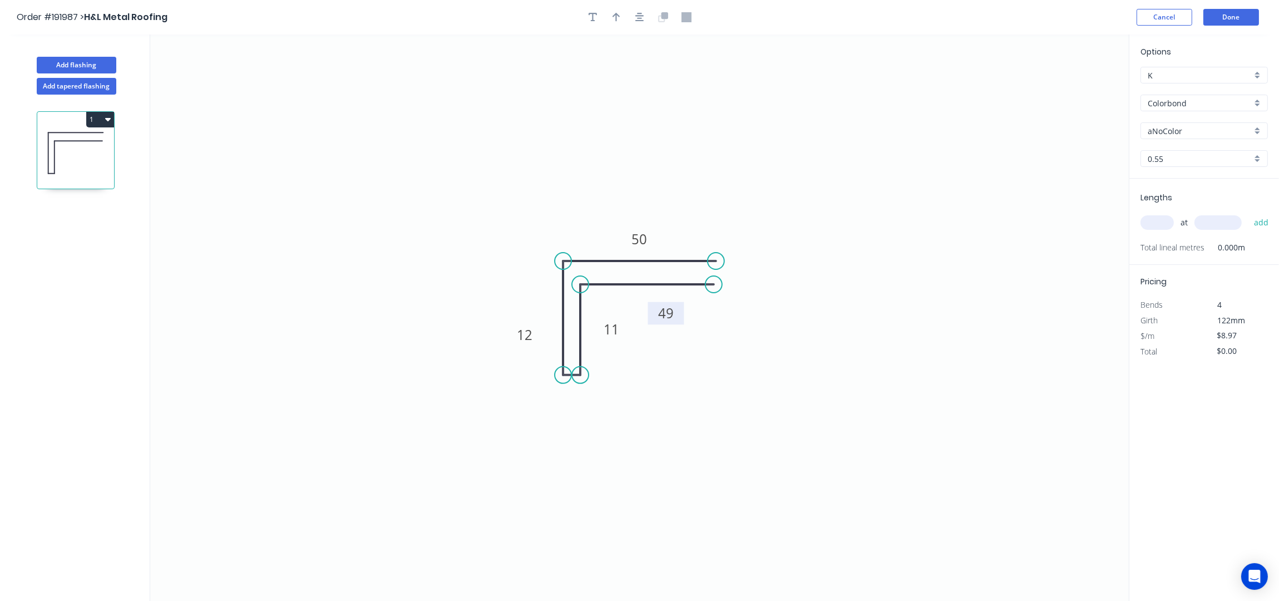
drag, startPoint x: 662, startPoint y: 270, endPoint x: 681, endPoint y: 321, distance: 54.1
click at [681, 321] on rect at bounding box center [666, 313] width 36 height 23
drag, startPoint x: 664, startPoint y: 284, endPoint x: 664, endPoint y: 272, distance: 12.3
click at [664, 273] on icon at bounding box center [648, 273] width 134 height 0
drag, startPoint x: 580, startPoint y: 306, endPoint x: 570, endPoint y: 305, distance: 9.5
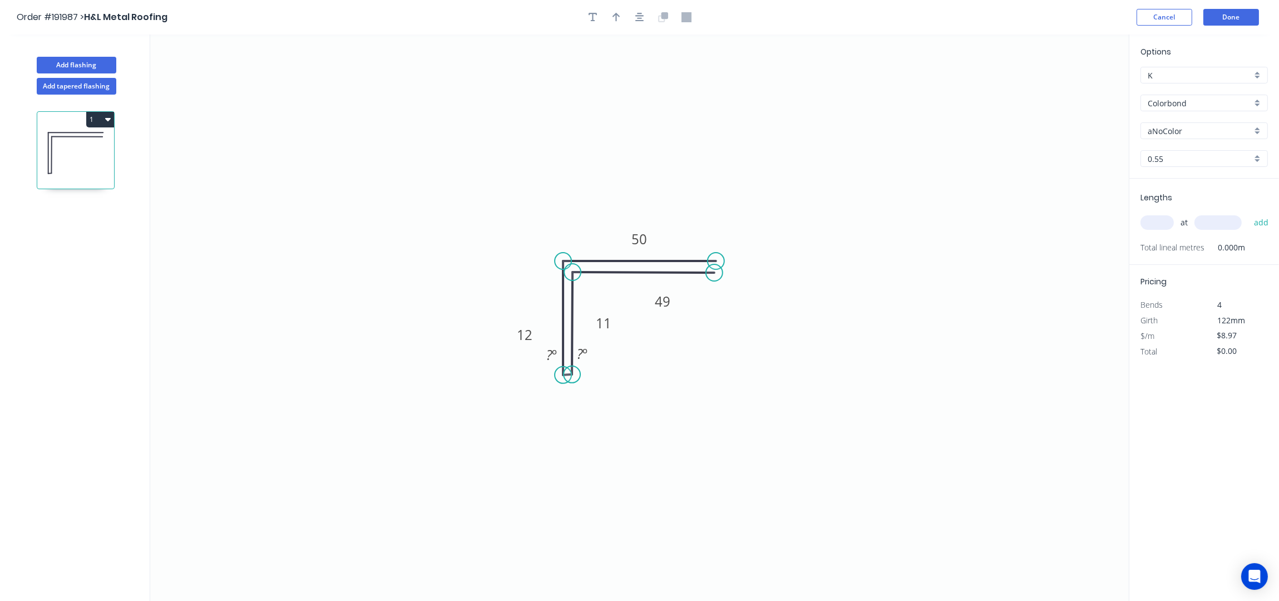
click at [570, 305] on icon "0 49 11 12 50 ? º ? º" at bounding box center [639, 318] width 979 height 567
click at [624, 389] on div "Hide angle" at bounding box center [643, 389] width 112 height 23
click at [604, 389] on div "Hide angle" at bounding box center [612, 389] width 112 height 23
click at [777, 396] on icon "0 49 11 12 50" at bounding box center [639, 318] width 979 height 567
drag, startPoint x: 618, startPoint y: 328, endPoint x: 587, endPoint y: 339, distance: 32.4
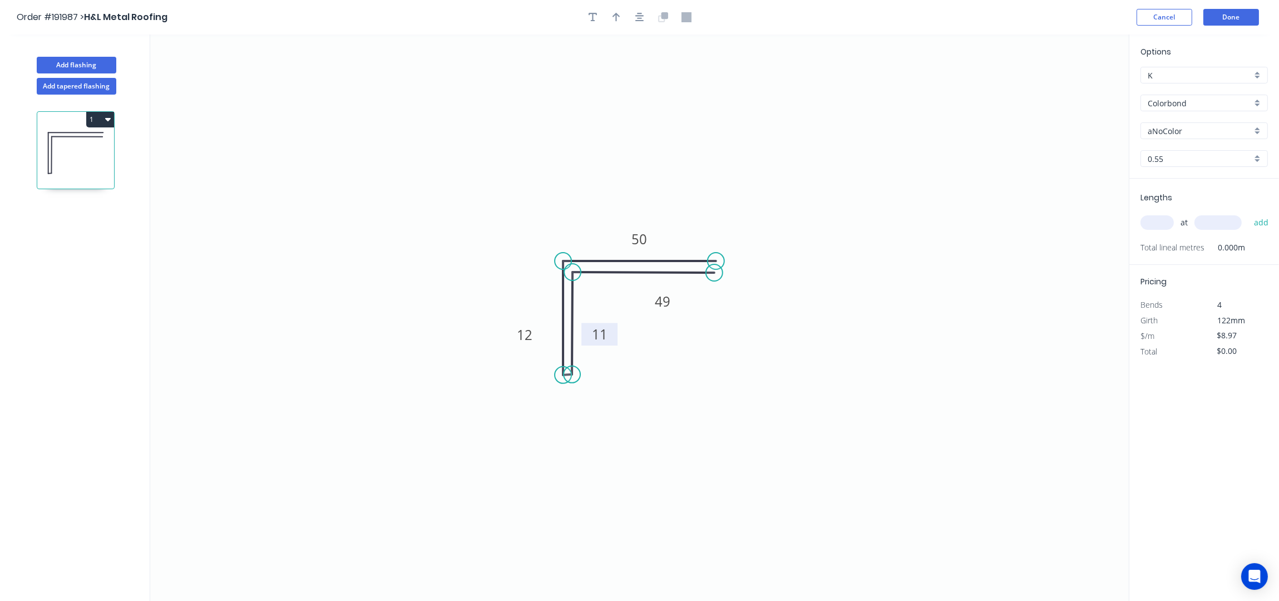
click at [614, 340] on rect at bounding box center [600, 334] width 36 height 23
drag, startPoint x: 538, startPoint y: 327, endPoint x: 538, endPoint y: 317, distance: 9.5
click at [538, 317] on rect at bounding box center [525, 320] width 36 height 23
drag, startPoint x: 678, startPoint y: 302, endPoint x: 682, endPoint y: 307, distance: 6.3
click at [682, 307] on rect at bounding box center [666, 306] width 36 height 23
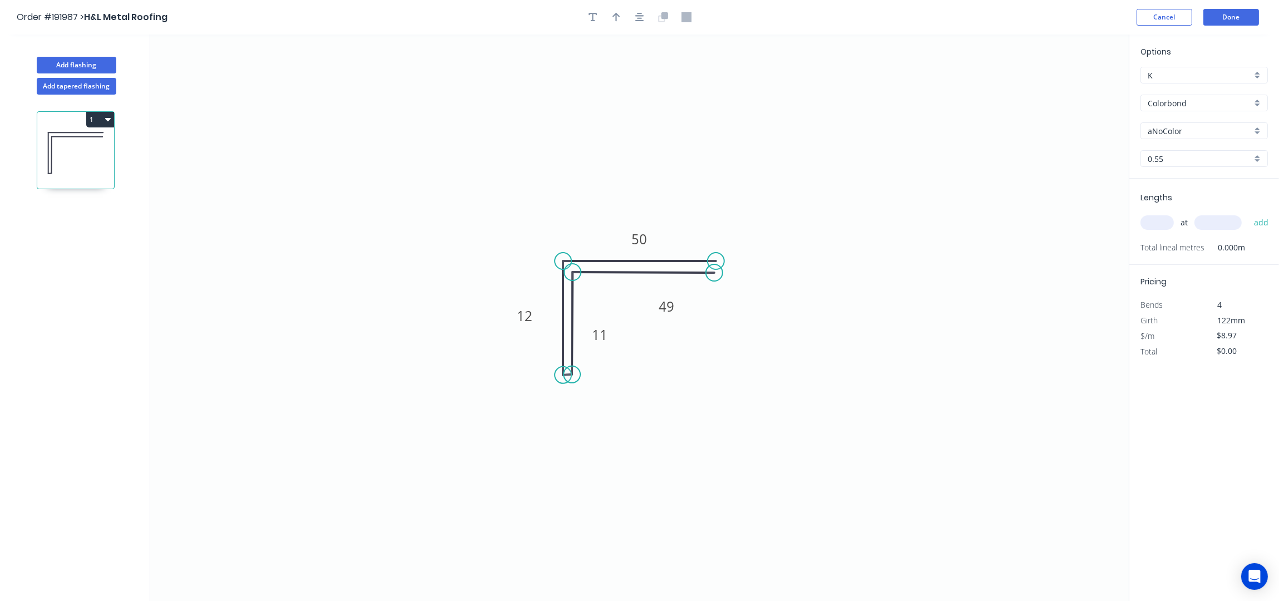
click at [615, 19] on icon "button" at bounding box center [617, 17] width 8 height 10
drag, startPoint x: 1067, startPoint y: 87, endPoint x: 1075, endPoint y: 90, distance: 8.8
click at [1070, 88] on icon "0 49 11 12 50" at bounding box center [639, 318] width 979 height 567
drag, startPoint x: 1075, startPoint y: 87, endPoint x: 575, endPoint y: 243, distance: 524.0
click at [575, 243] on icon at bounding box center [570, 234] width 10 height 36
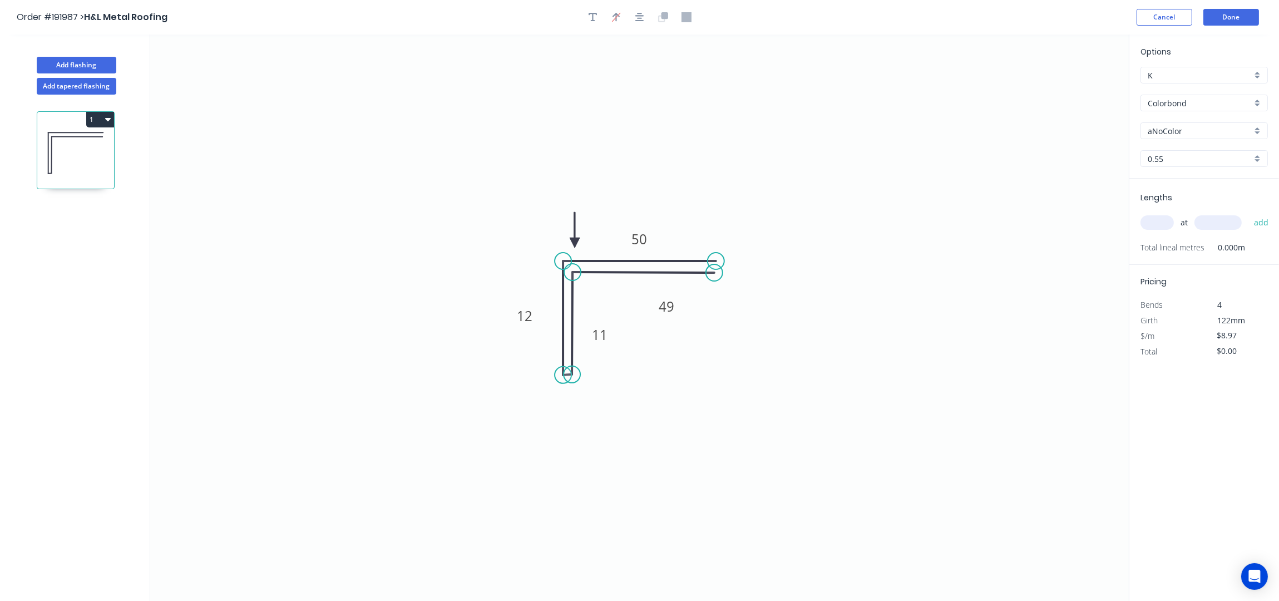
click at [1190, 127] on input "aNoColor" at bounding box center [1200, 131] width 104 height 12
click at [1183, 210] on div "Surfmist" at bounding box center [1204, 209] width 126 height 19
type input "Surfmist"
click at [1168, 221] on input "text" at bounding box center [1157, 222] width 33 height 14
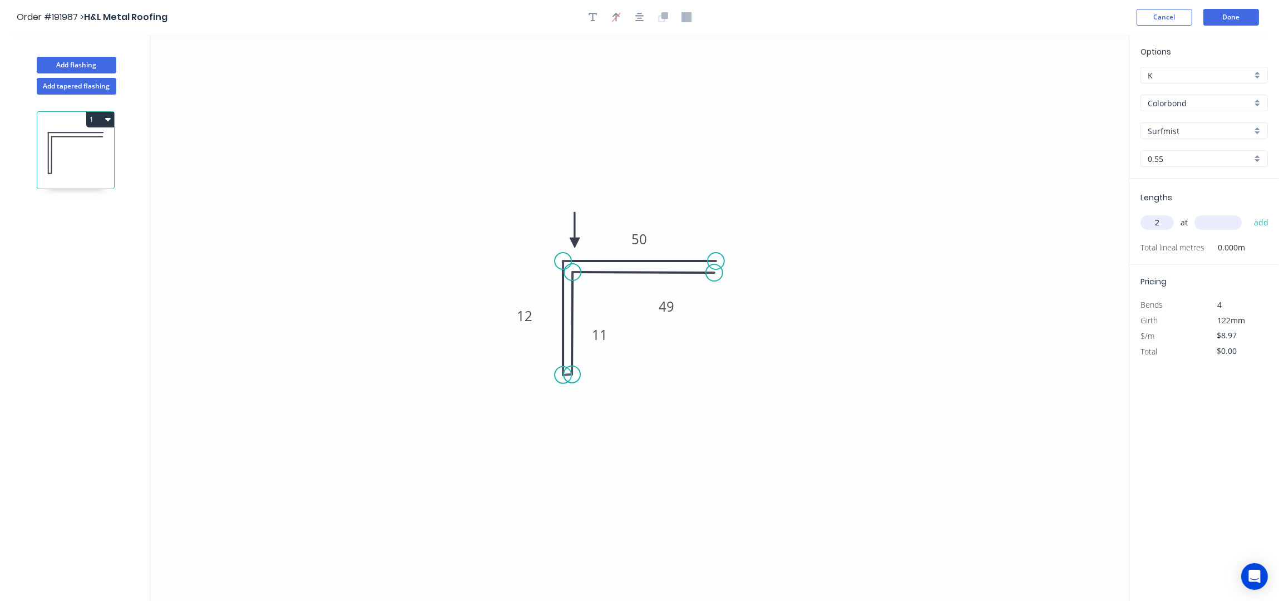
type input "2"
type input "7200"
click at [1249, 213] on button "add" at bounding box center [1262, 222] width 26 height 19
type input "$129.17"
type input "3"
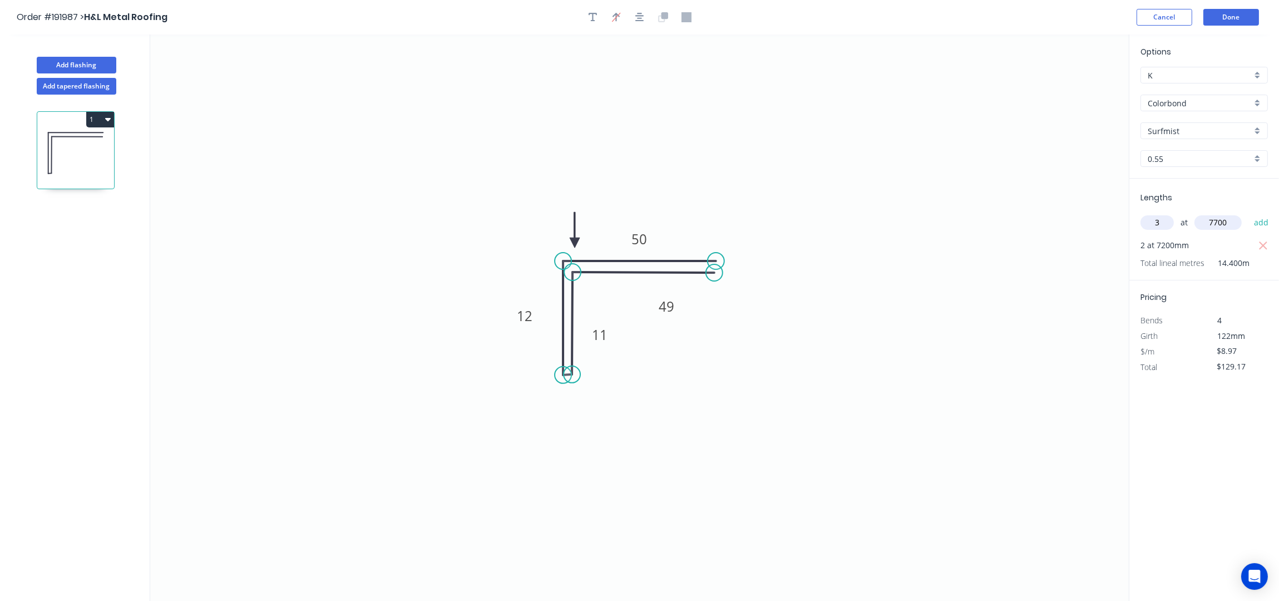
type input "7700"
click at [1249, 213] on button "add" at bounding box center [1262, 222] width 26 height 19
type input "$336.38"
type input "1"
type input "4900"
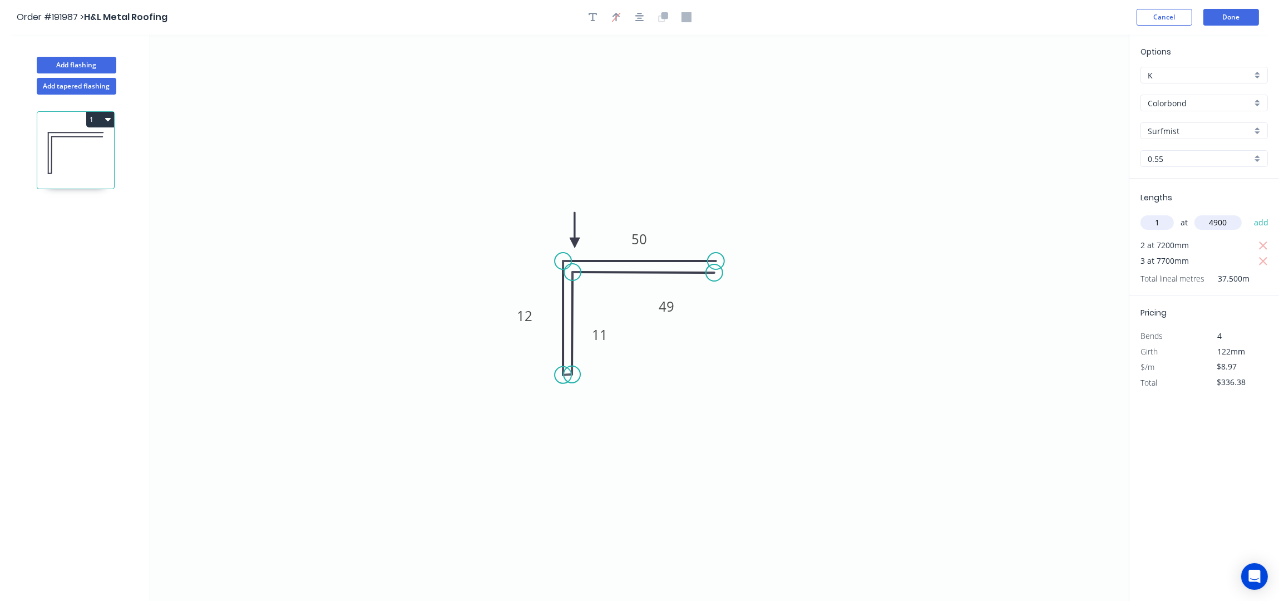
click at [1249, 213] on button "add" at bounding box center [1262, 222] width 26 height 19
type input "$380.33"
type input "2"
type input "6400"
click at [1249, 213] on button "add" at bounding box center [1262, 222] width 26 height 19
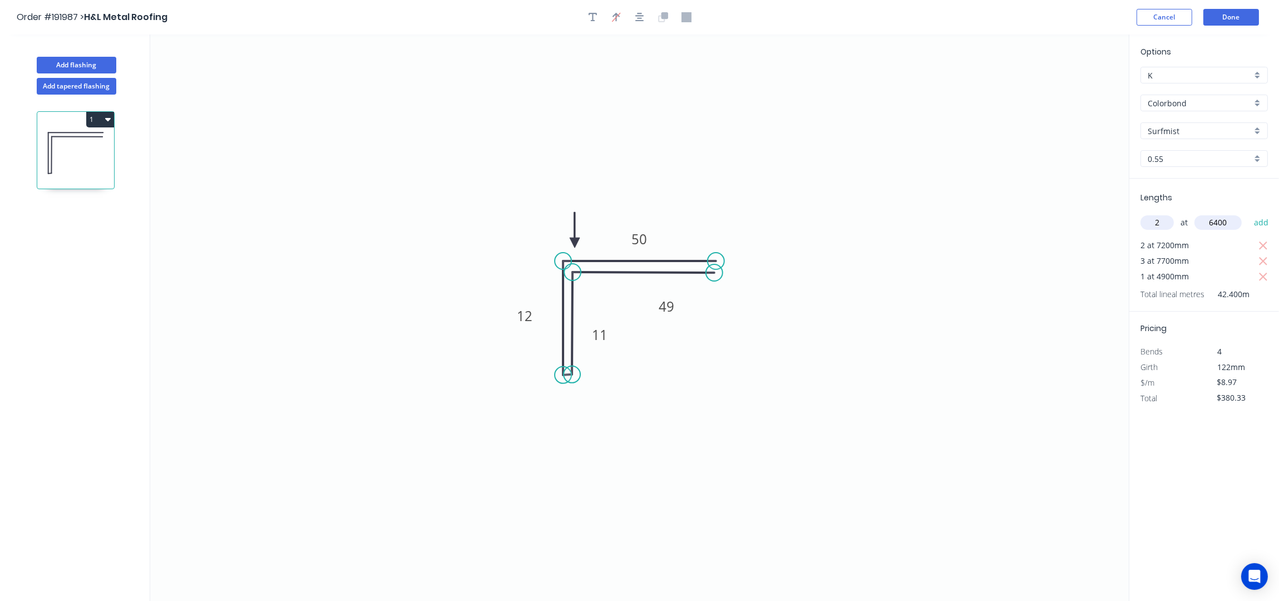
type input "$495.14"
click at [96, 62] on button "Add flashing" at bounding box center [77, 65] width 80 height 17
type input "$0.00"
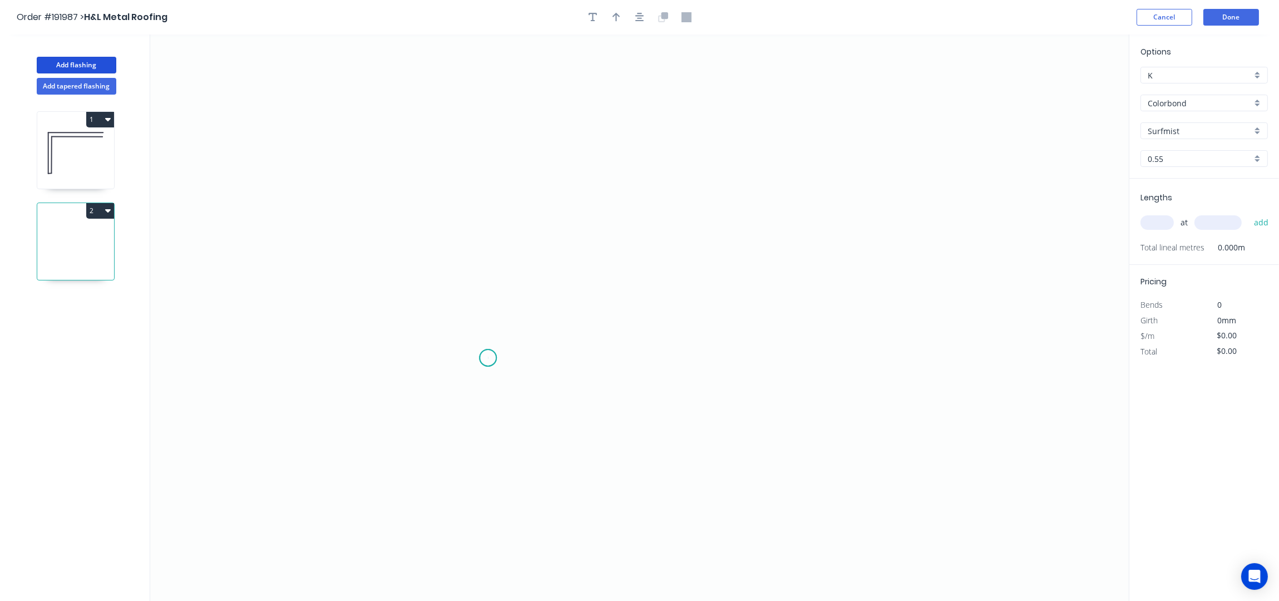
drag, startPoint x: 488, startPoint y: 358, endPoint x: 472, endPoint y: 152, distance: 206.5
click at [476, 317] on icon "0" at bounding box center [639, 318] width 979 height 567
drag, startPoint x: 475, startPoint y: 309, endPoint x: 500, endPoint y: 166, distance: 145.2
click at [500, 166] on icon "0 ?" at bounding box center [639, 318] width 979 height 567
click at [478, 158] on icon "0 ?" at bounding box center [639, 318] width 979 height 567
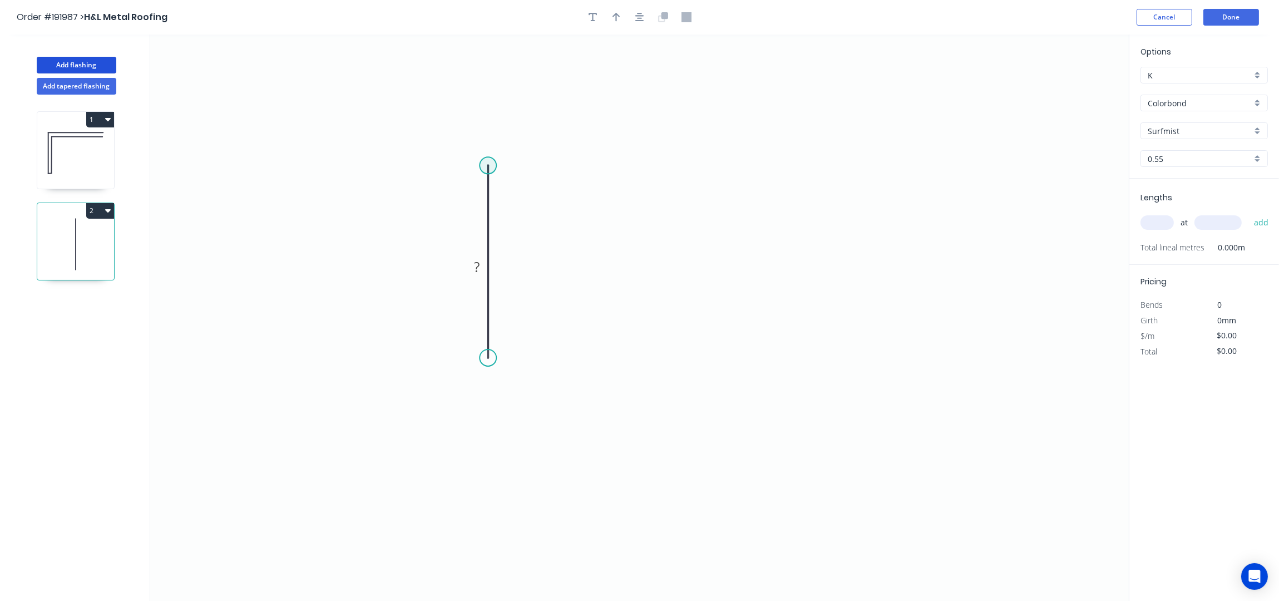
click at [488, 163] on circle at bounding box center [488, 165] width 17 height 17
click at [801, 200] on icon "0 ?" at bounding box center [639, 318] width 979 height 567
click at [828, 237] on icon "0 ? ? ? º" at bounding box center [639, 318] width 979 height 567
click at [491, 358] on circle at bounding box center [488, 357] width 17 height 17
click at [452, 395] on icon "0 ? ? ? ? º ? º" at bounding box center [639, 318] width 979 height 567
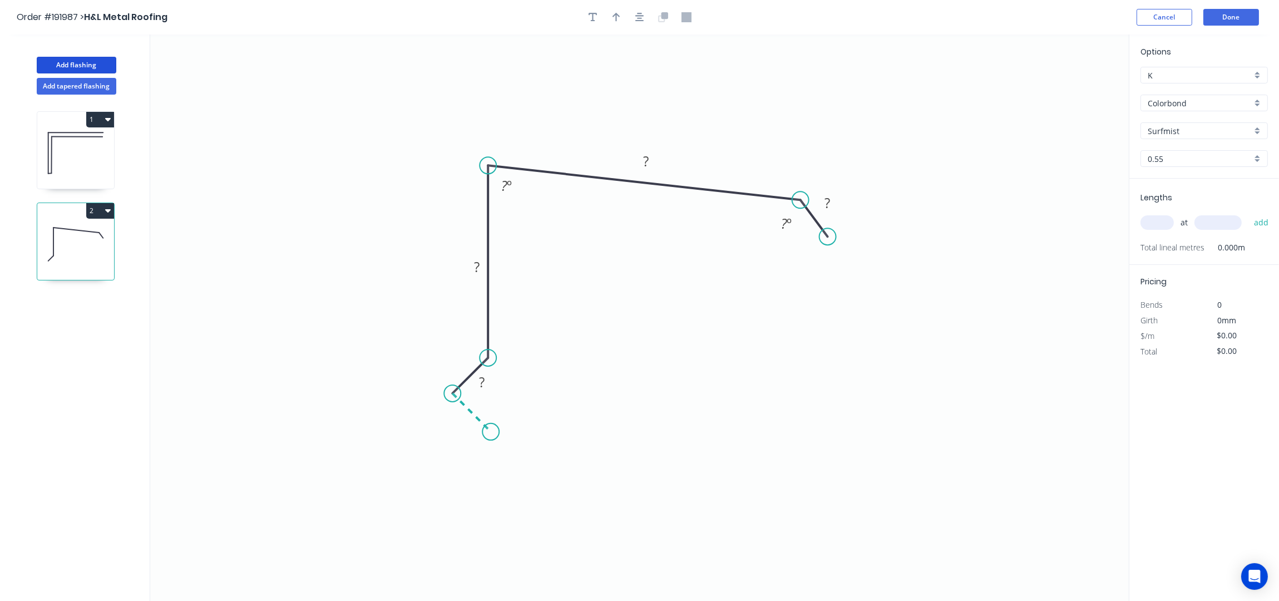
click at [491, 437] on icon "0 ? ? ? ? ? º ? º" at bounding box center [639, 318] width 979 height 567
drag, startPoint x: 441, startPoint y: 432, endPoint x: 426, endPoint y: 451, distance: 24.6
click at [426, 451] on rect at bounding box center [443, 446] width 36 height 23
drag, startPoint x: 438, startPoint y: 351, endPoint x: 422, endPoint y: 343, distance: 17.9
click at [422, 343] on rect at bounding box center [434, 346] width 36 height 23
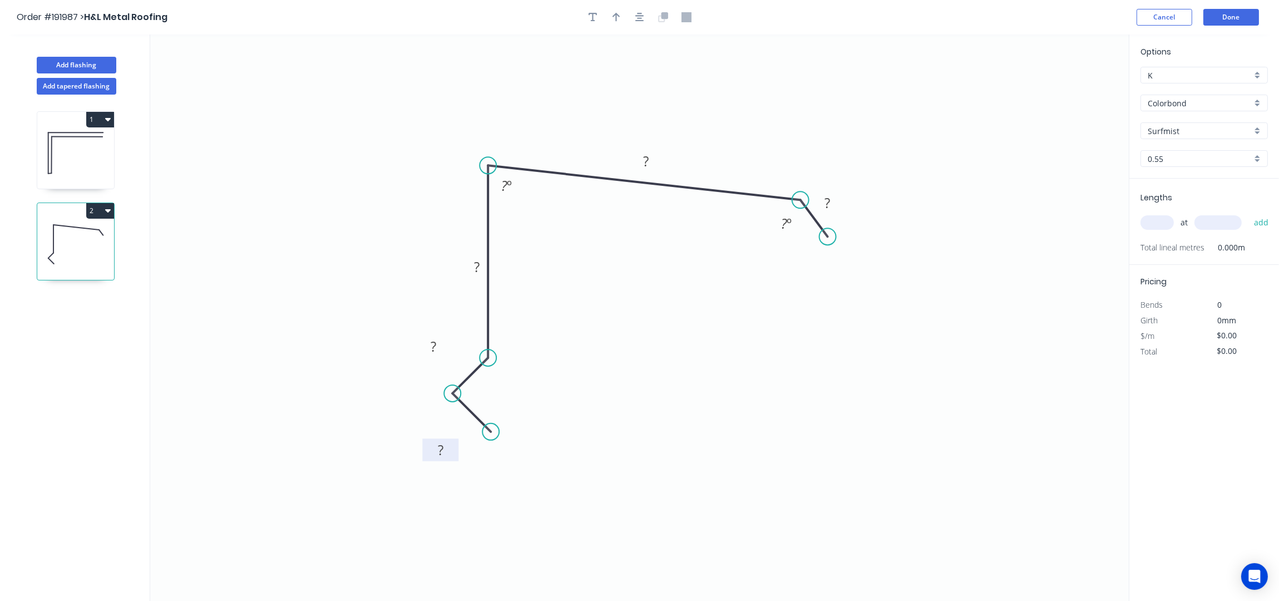
click at [446, 454] on rect at bounding box center [441, 451] width 22 height 16
drag, startPoint x: 775, startPoint y: 226, endPoint x: 801, endPoint y: 275, distance: 55.5
click at [810, 269] on div "Hide angle" at bounding box center [831, 263] width 112 height 23
click at [863, 274] on div "Crush & Fold" at bounding box center [885, 276] width 112 height 23
click at [856, 274] on div "Flip bend" at bounding box center [884, 274] width 112 height 23
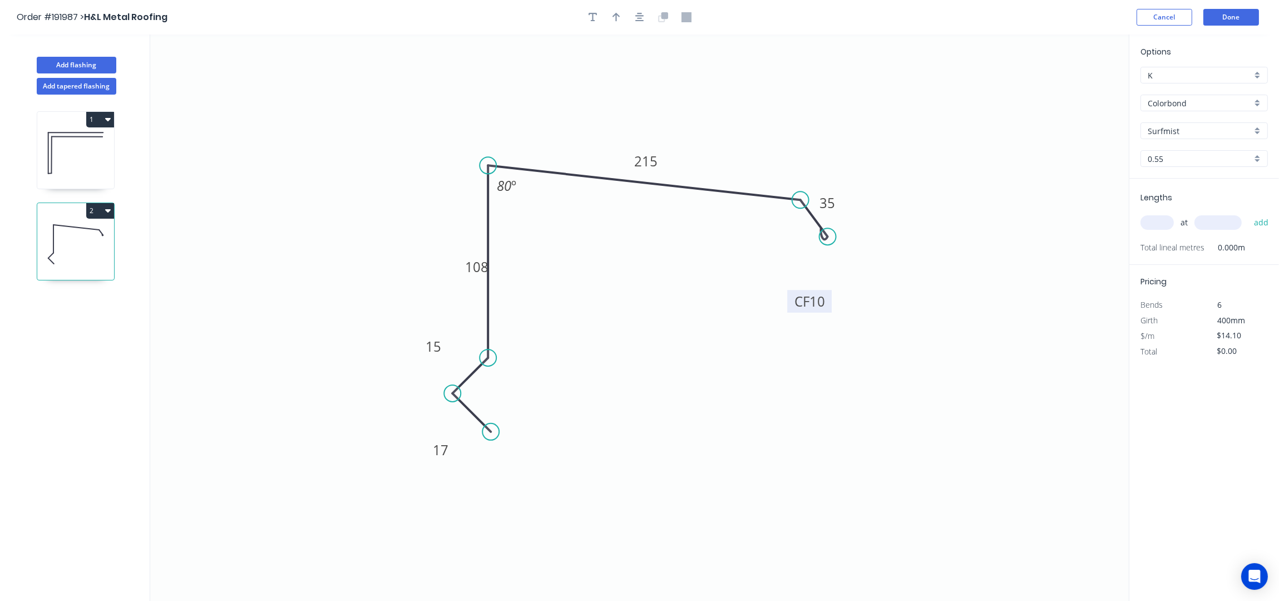
drag, startPoint x: 836, startPoint y: 281, endPoint x: 828, endPoint y: 304, distance: 24.3
click at [828, 304] on rect at bounding box center [809, 301] width 45 height 23
click at [817, 298] on tspan "10" at bounding box center [818, 301] width 16 height 18
type input "$15.94"
drag, startPoint x: 461, startPoint y: 267, endPoint x: 393, endPoint y: 259, distance: 68.3
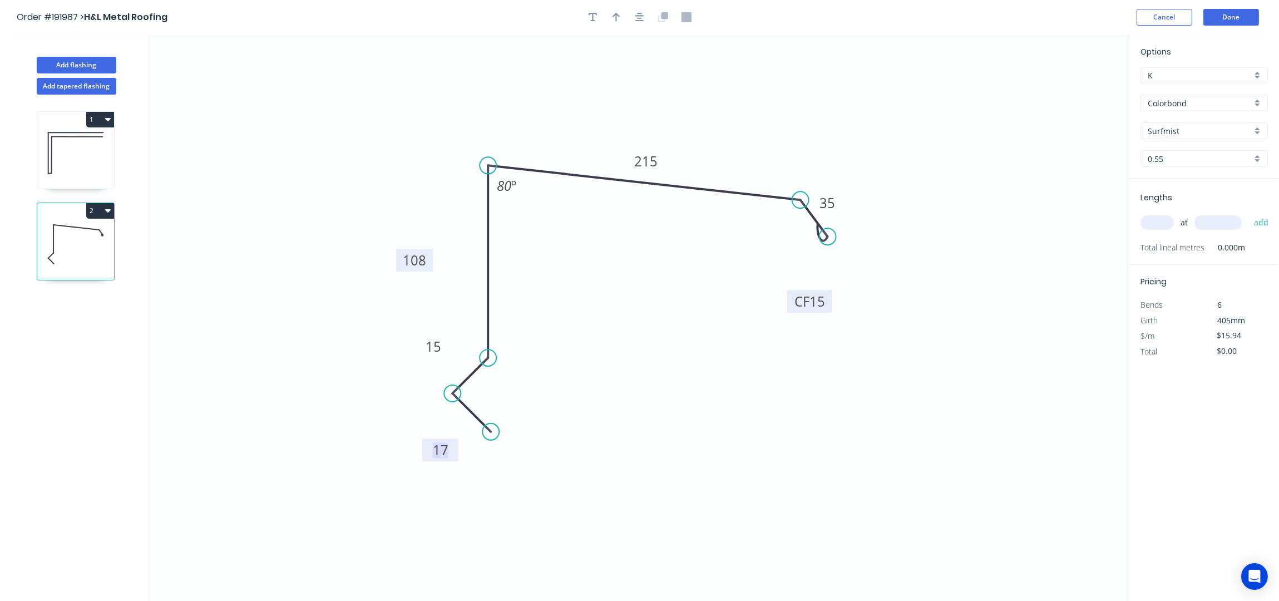
click at [396, 259] on rect at bounding box center [414, 260] width 37 height 23
click at [639, 20] on icon "button" at bounding box center [640, 17] width 9 height 10
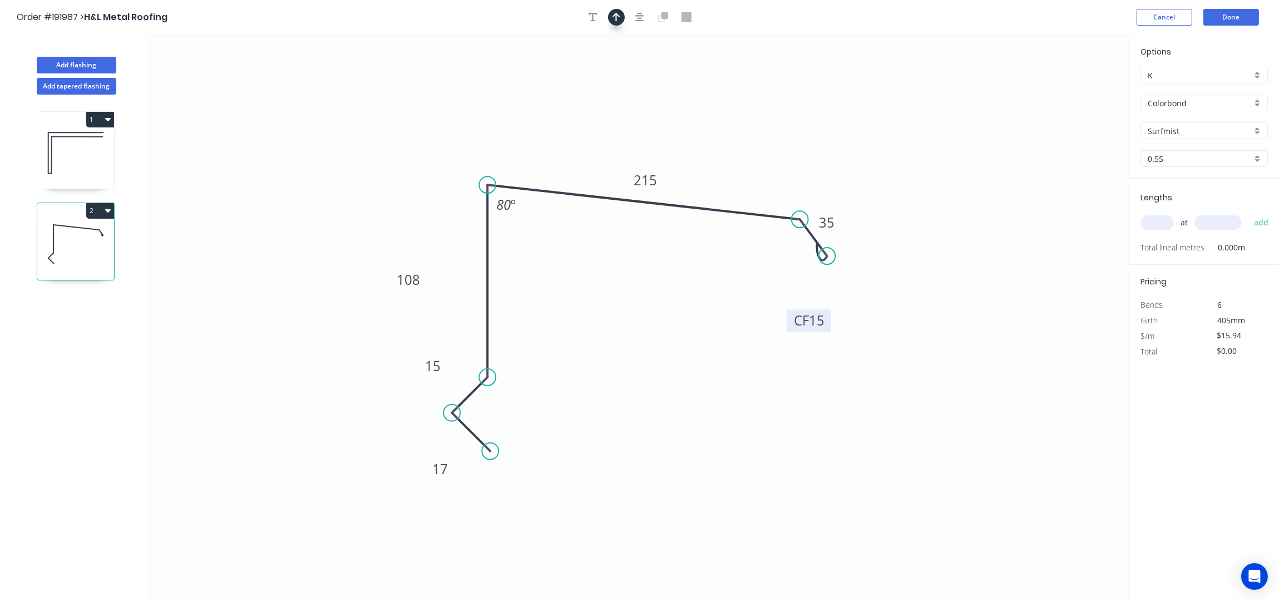
click at [617, 14] on icon "button" at bounding box center [617, 17] width 8 height 9
drag, startPoint x: 1072, startPoint y: 85, endPoint x: 559, endPoint y: 179, distance: 521.5
click at [561, 175] on icon at bounding box center [564, 159] width 10 height 36
click at [1190, 127] on input "Surfmist" at bounding box center [1200, 131] width 104 height 12
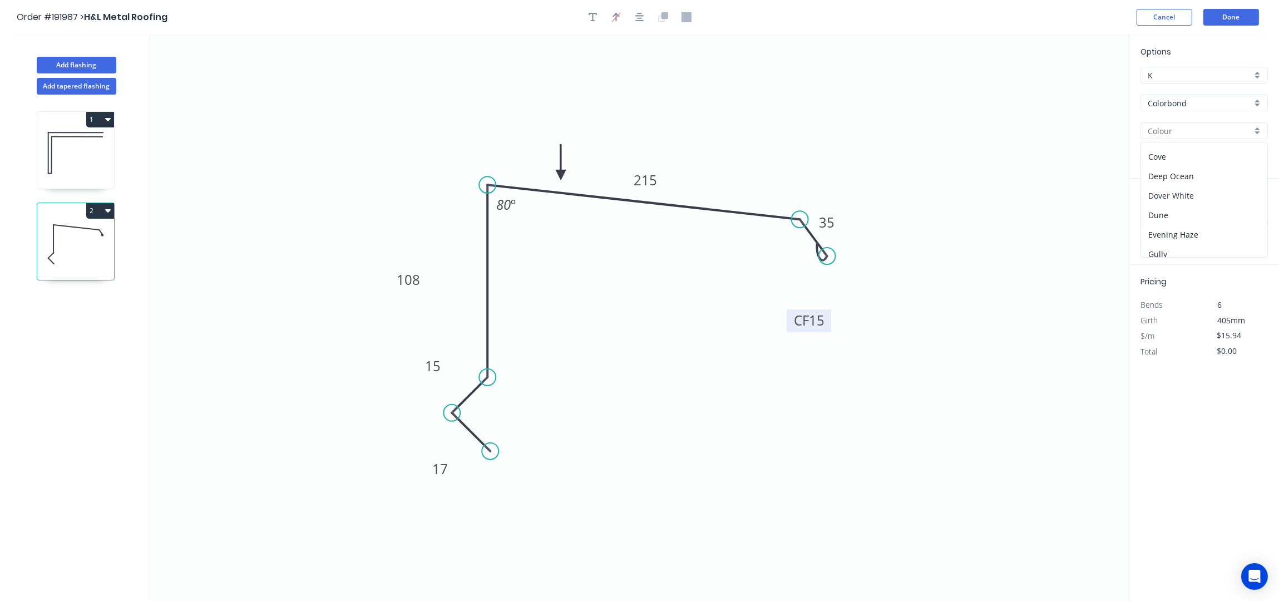
click at [1193, 198] on div "Dover White" at bounding box center [1204, 195] width 126 height 19
type input "Dover White"
click at [1161, 220] on input "text" at bounding box center [1157, 222] width 33 height 14
type input "3"
type input "5400"
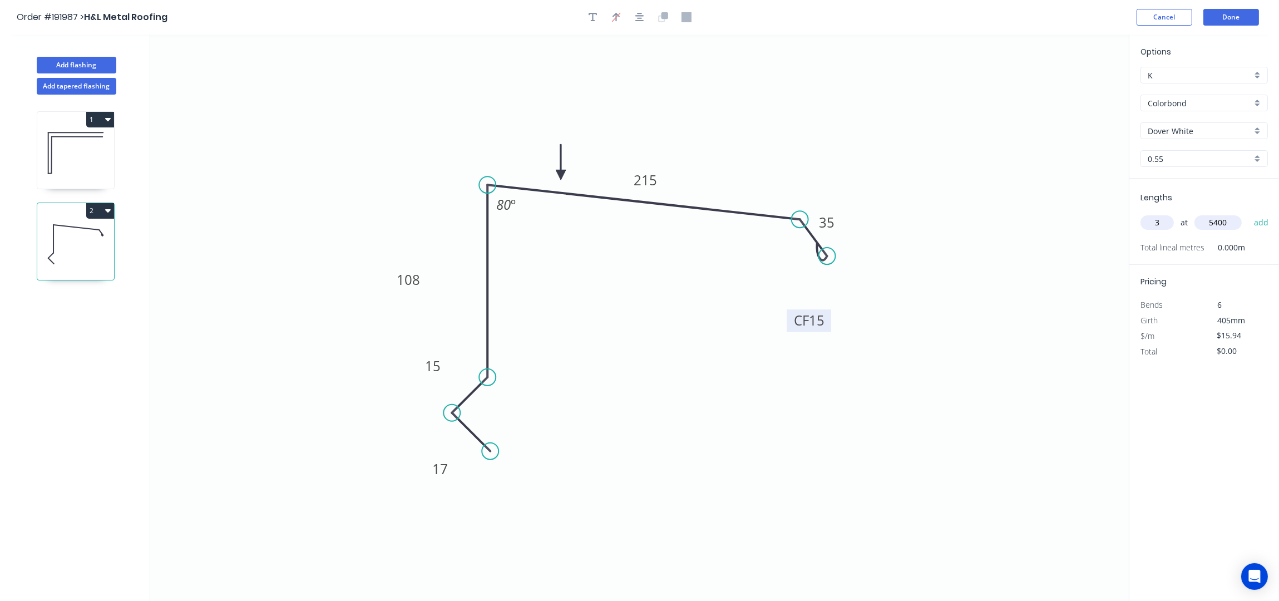
click at [1249, 213] on button "add" at bounding box center [1262, 222] width 26 height 19
type input "$258.23"
click at [95, 63] on button "Add flashing" at bounding box center [77, 65] width 80 height 17
type input "$0.00"
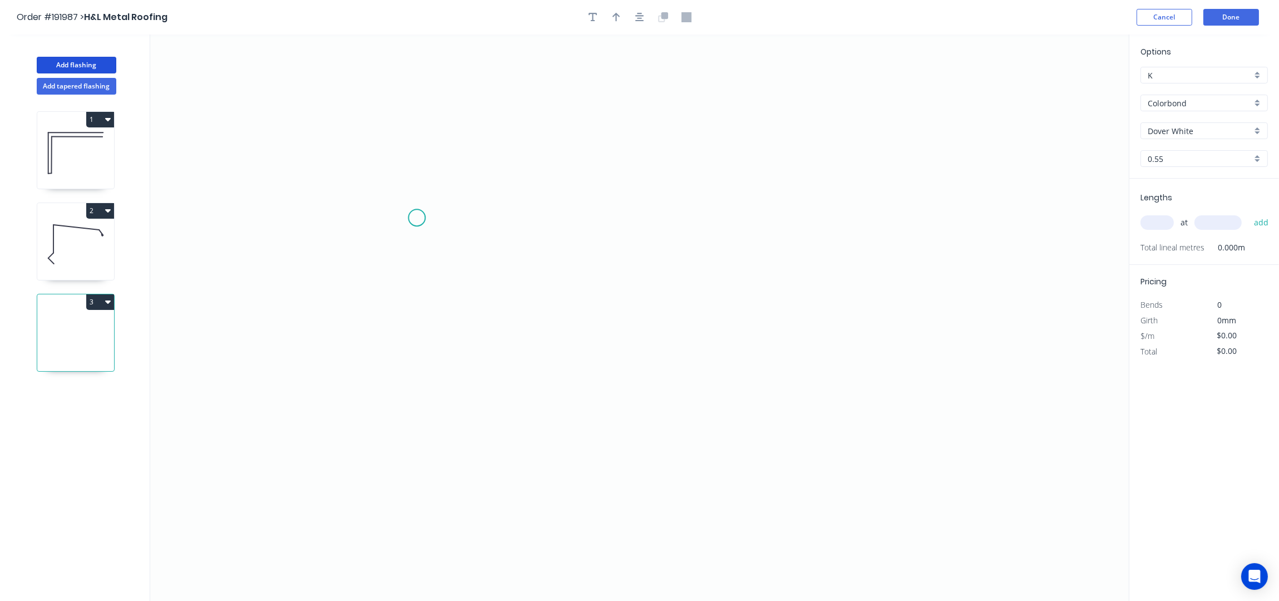
click at [420, 220] on icon "0" at bounding box center [639, 318] width 979 height 567
click at [382, 182] on icon "0" at bounding box center [639, 318] width 979 height 567
drag, startPoint x: 400, startPoint y: 434, endPoint x: 636, endPoint y: 434, distance: 236.5
click at [400, 434] on icon "0 ?" at bounding box center [639, 318] width 979 height 567
drag, startPoint x: 402, startPoint y: 436, endPoint x: 387, endPoint y: 437, distance: 14.5
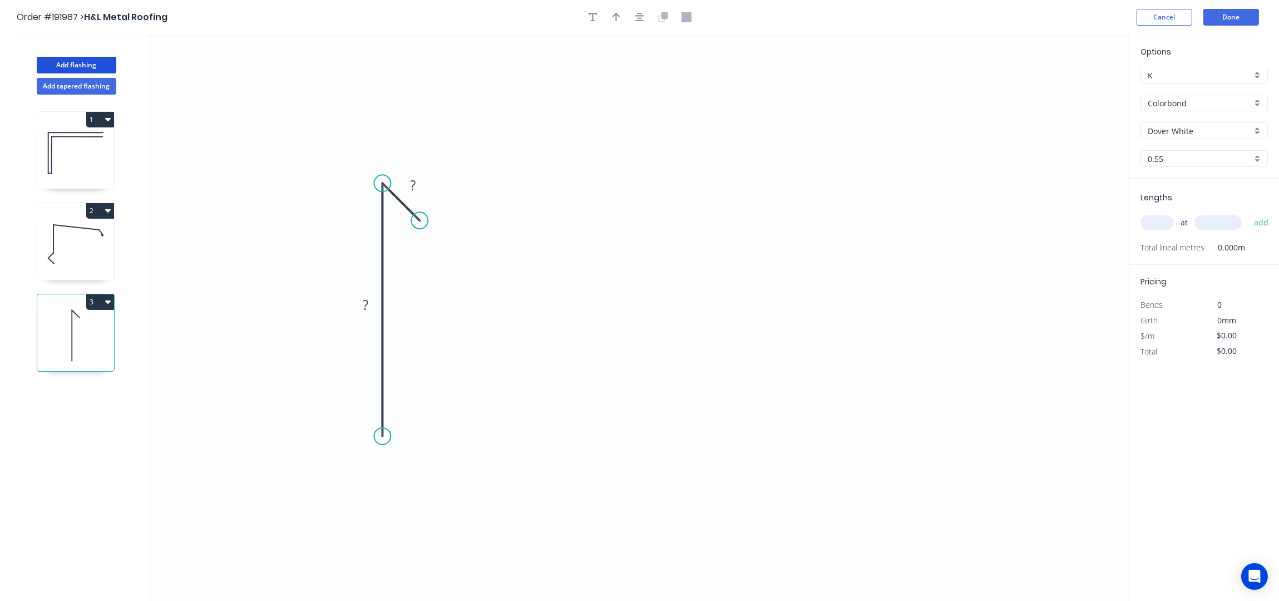
click at [387, 437] on circle at bounding box center [382, 436] width 17 height 17
click at [697, 438] on icon "0 ? ?" at bounding box center [639, 318] width 979 height 567
click at [805, 223] on icon "0 ? ? ?" at bounding box center [639, 318] width 979 height 567
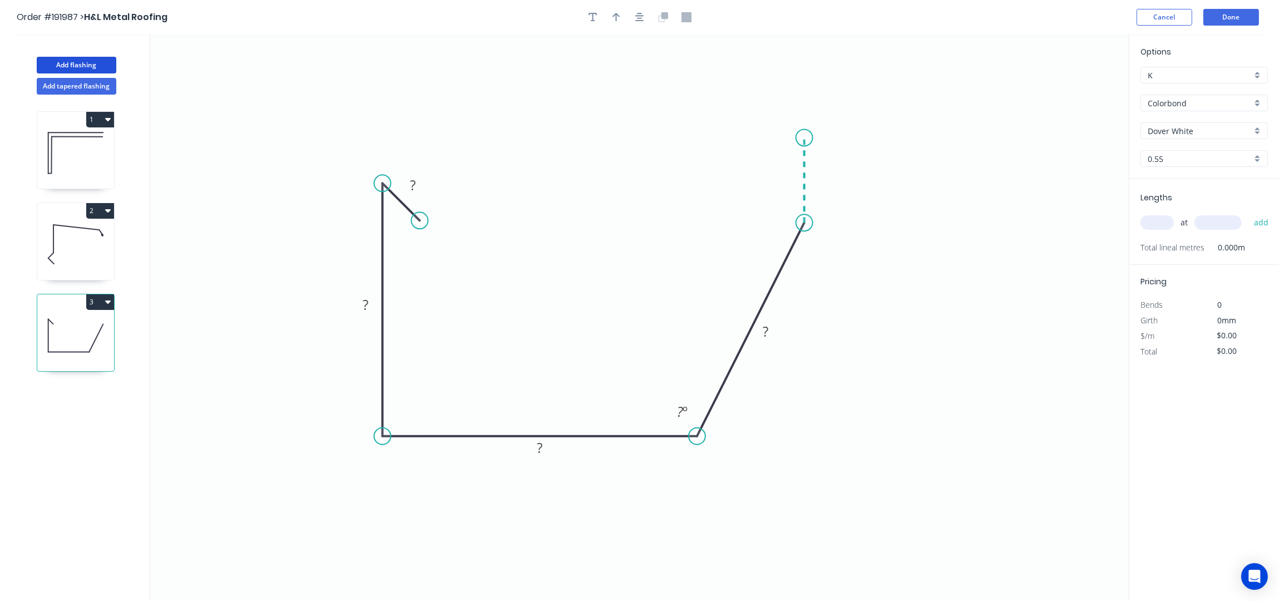
click at [809, 139] on icon "0 ? ? ? ? ? º" at bounding box center [639, 318] width 979 height 567
click at [748, 139] on icon at bounding box center [776, 139] width 57 height 0
click at [748, 174] on icon "0 ? ? ? ? ? ? ? º ? º" at bounding box center [639, 318] width 979 height 567
click at [639, 17] on icon "button" at bounding box center [640, 17] width 9 height 10
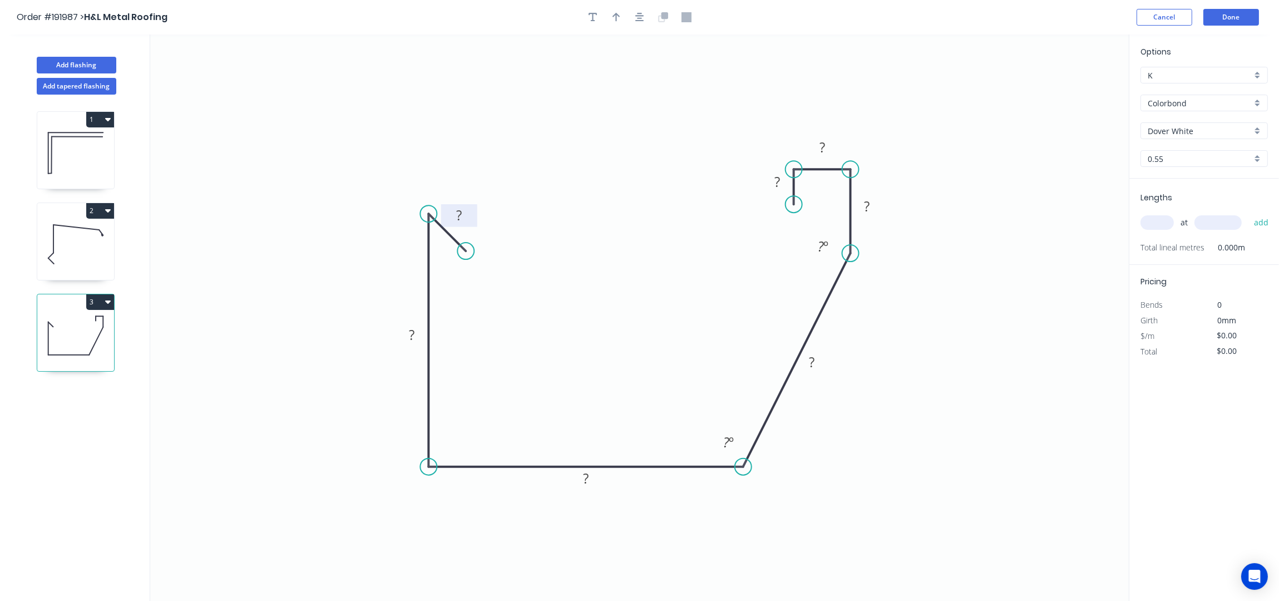
click at [462, 211] on rect at bounding box center [459, 216] width 22 height 16
drag, startPoint x: 463, startPoint y: 248, endPoint x: 472, endPoint y: 235, distance: 15.6
click at [472, 235] on circle at bounding box center [472, 234] width 17 height 17
click at [464, 200] on rect at bounding box center [458, 205] width 22 height 16
type input "$17.79"
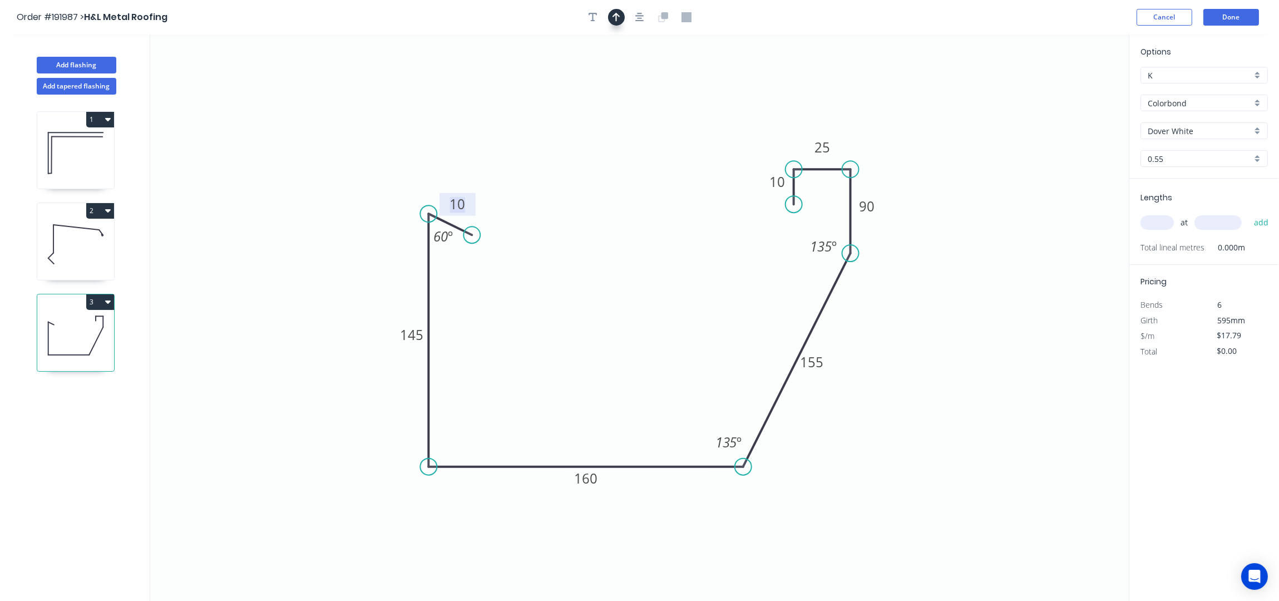
click at [616, 21] on icon "button" at bounding box center [617, 17] width 8 height 9
click at [639, 15] on icon "button" at bounding box center [640, 17] width 9 height 10
click at [1070, 87] on icon at bounding box center [1073, 78] width 10 height 36
click at [1076, 88] on icon at bounding box center [1082, 81] width 32 height 32
click at [1076, 88] on icon at bounding box center [1084, 78] width 32 height 32
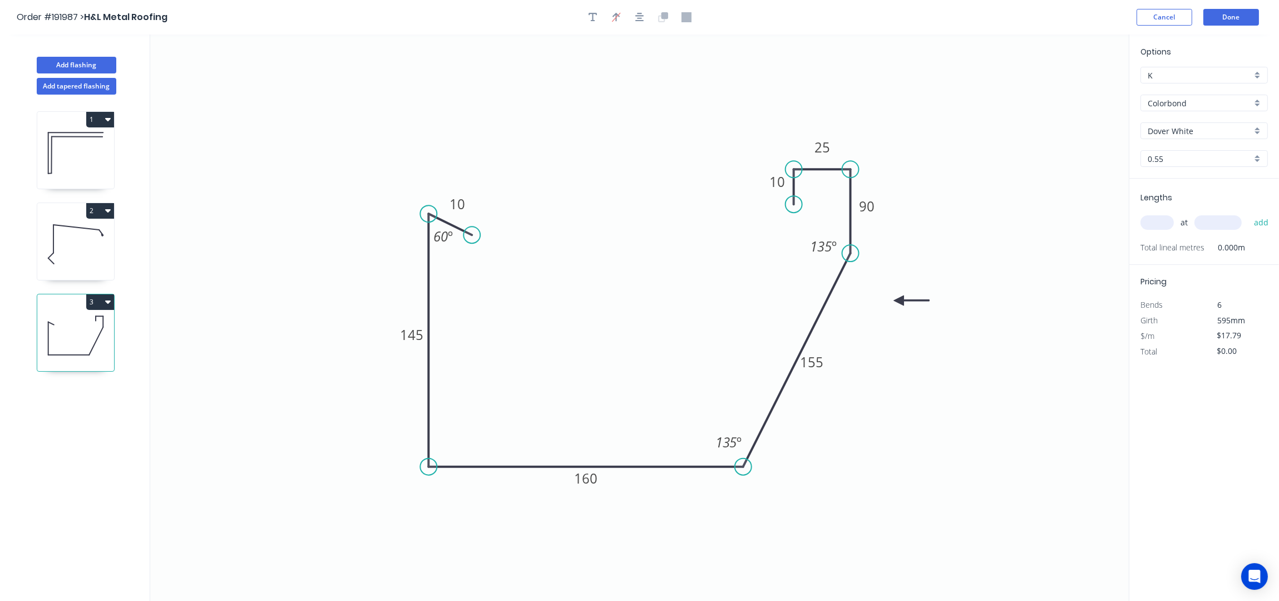
drag, startPoint x: 1077, startPoint y: 84, endPoint x: 899, endPoint y: 301, distance: 280.7
click at [899, 301] on icon at bounding box center [912, 300] width 36 height 10
click at [1163, 223] on input "text" at bounding box center [1157, 222] width 33 height 14
type input "2"
type input "7200"
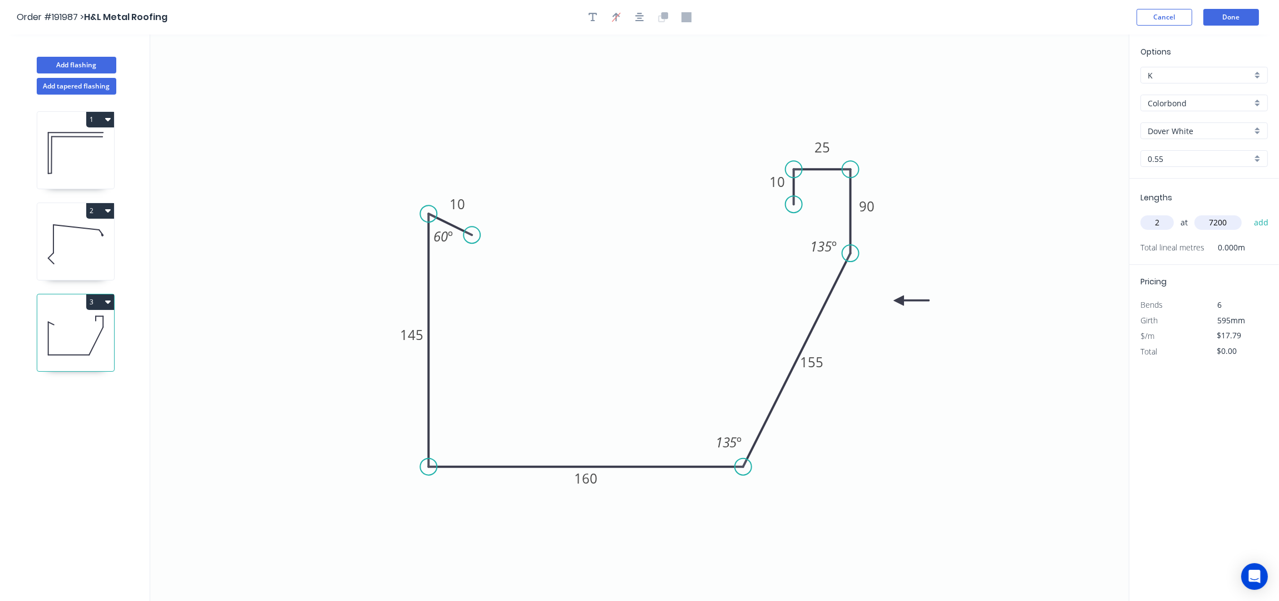
click at [1249, 213] on button "add" at bounding box center [1262, 222] width 26 height 19
type input "$256.18"
type input "3"
type input "7700"
click at [1249, 213] on button "add" at bounding box center [1262, 222] width 26 height 19
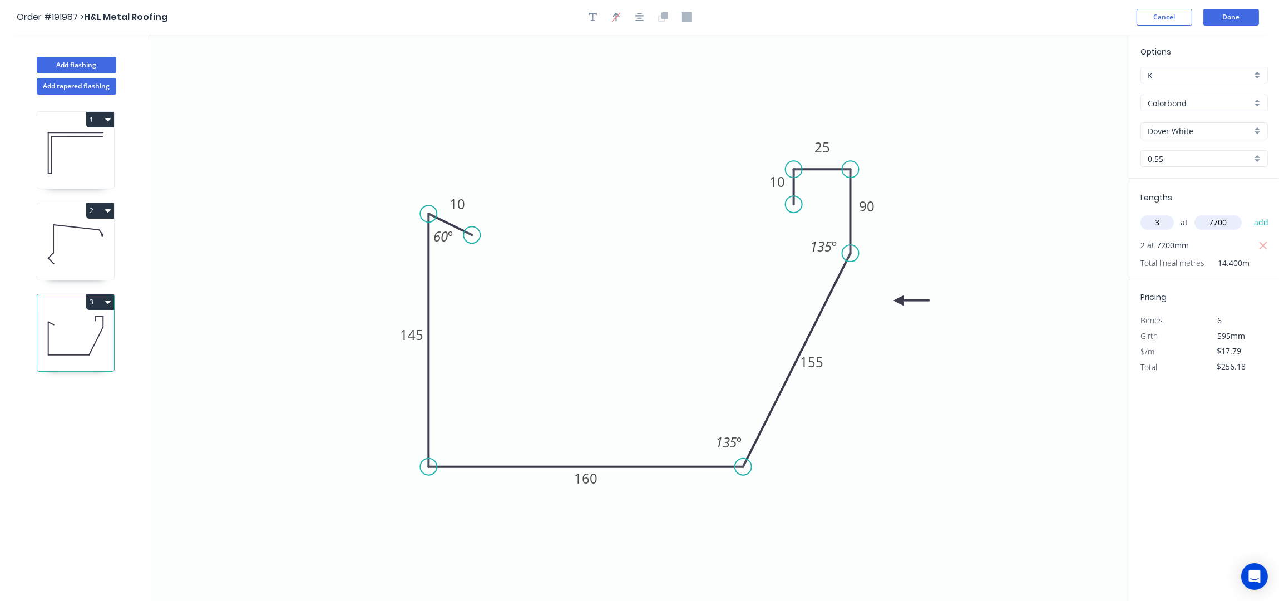
type input "$667.13"
type input "1"
type input "4900"
click at [1249, 213] on button "add" at bounding box center [1262, 222] width 26 height 19
type input "$754.30"
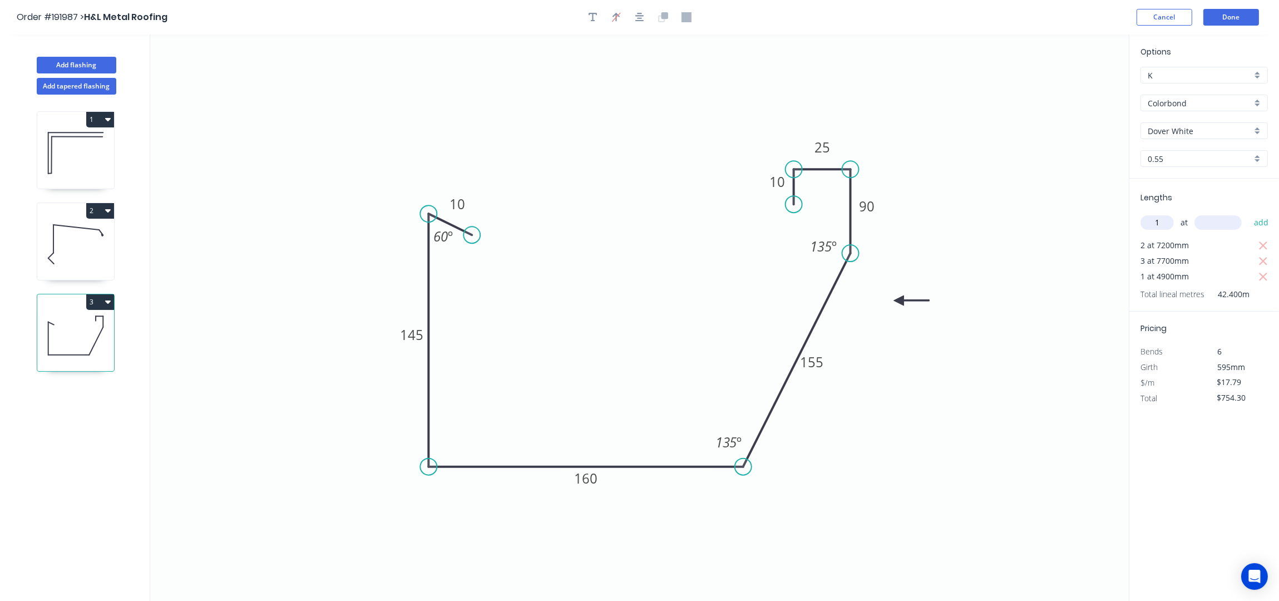
type input "1"
type input "5000"
click at [1249, 213] on button "add" at bounding box center [1262, 222] width 26 height 19
type input "$843.25"
type input "2"
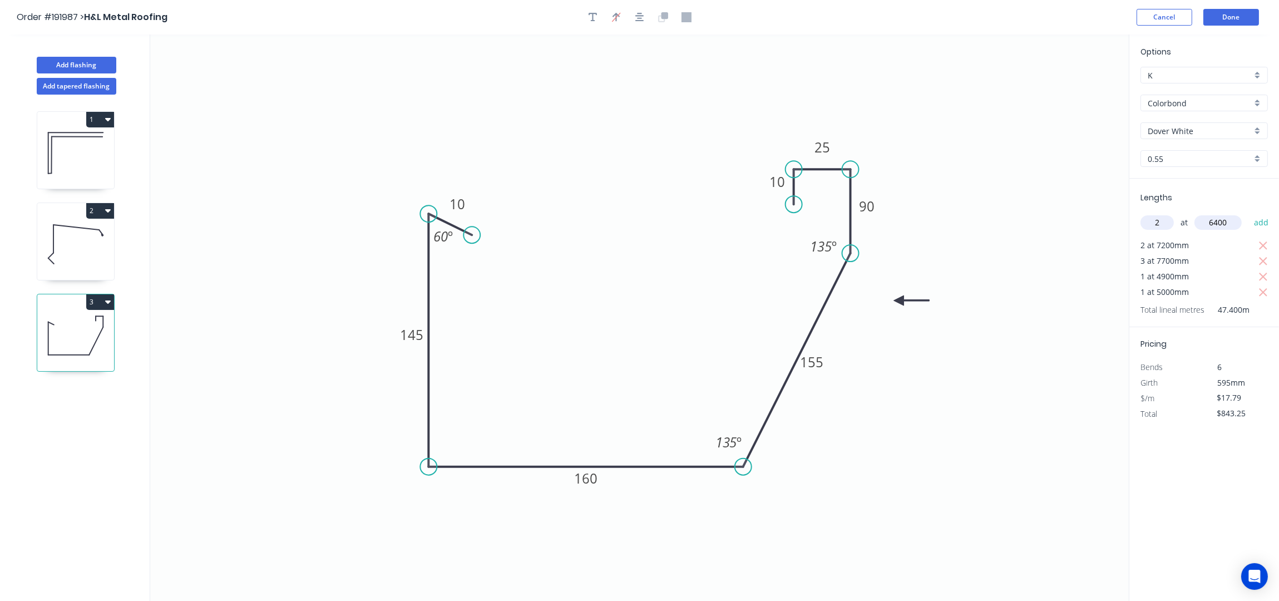
type input "6400"
click at [1249, 213] on button "add" at bounding box center [1262, 222] width 26 height 19
type input "$1,070.96"
click at [1226, 10] on button "Done" at bounding box center [1232, 17] width 56 height 17
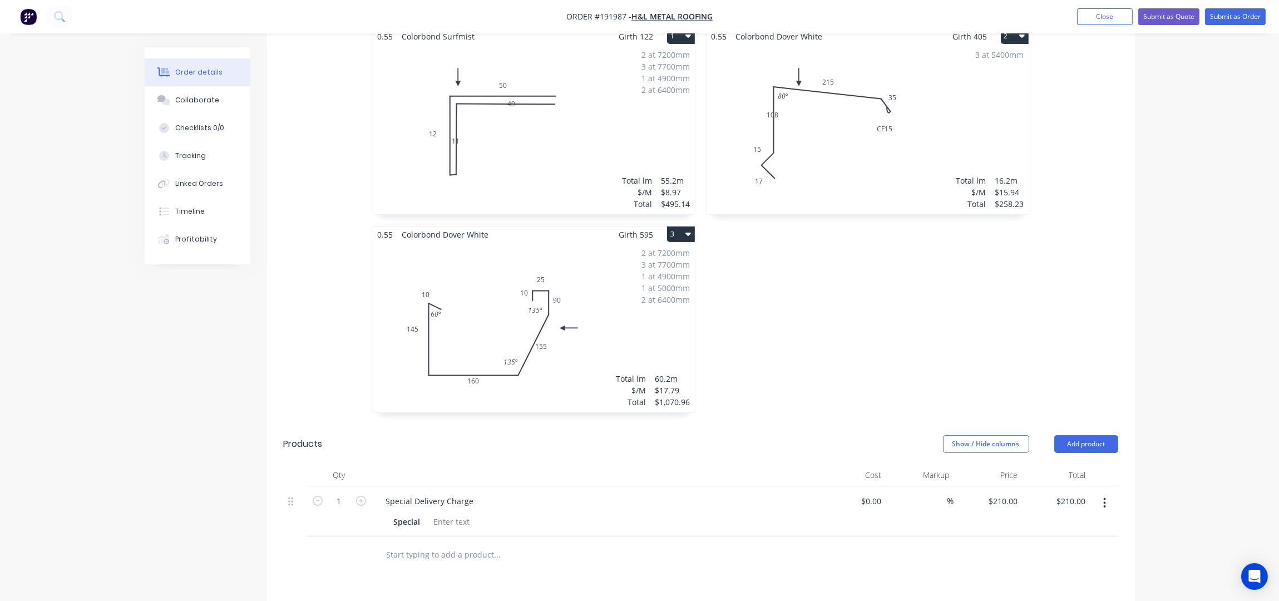
click at [836, 117] on div "3 at 5400mm Total lm $/M Total 16.2m $15.94 $258.23" at bounding box center [868, 130] width 322 height 170
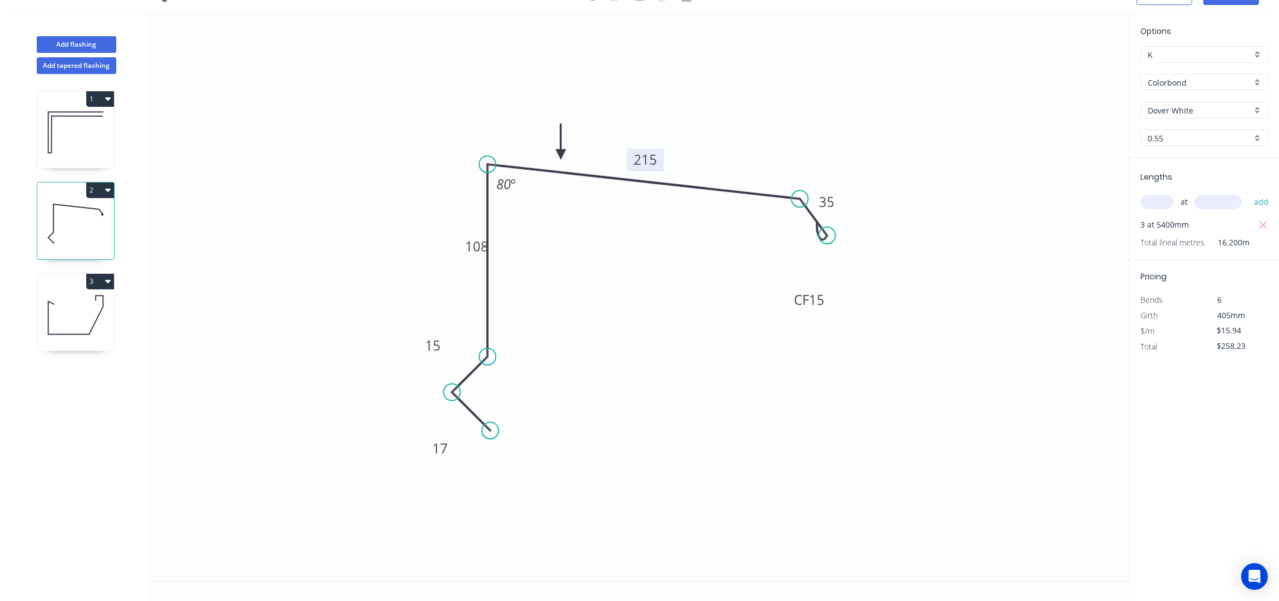
scroll to position [21, 0]
drag, startPoint x: 461, startPoint y: 247, endPoint x: 403, endPoint y: 244, distance: 58.5
click at [403, 244] on rect at bounding box center [418, 243] width 37 height 23
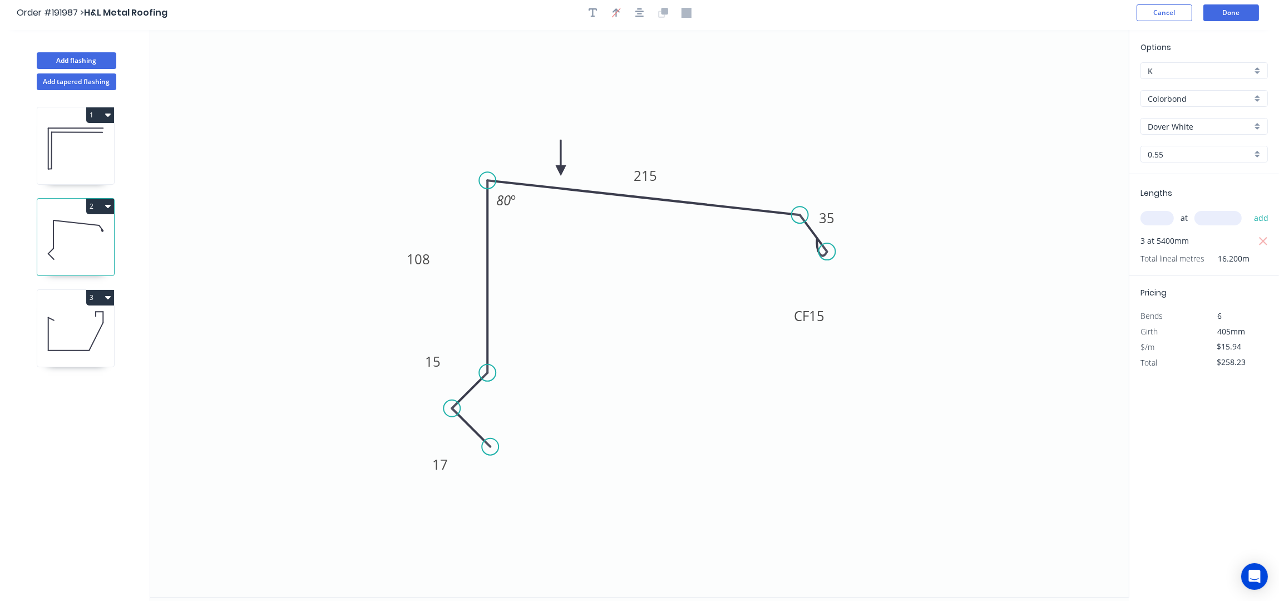
scroll to position [0, 0]
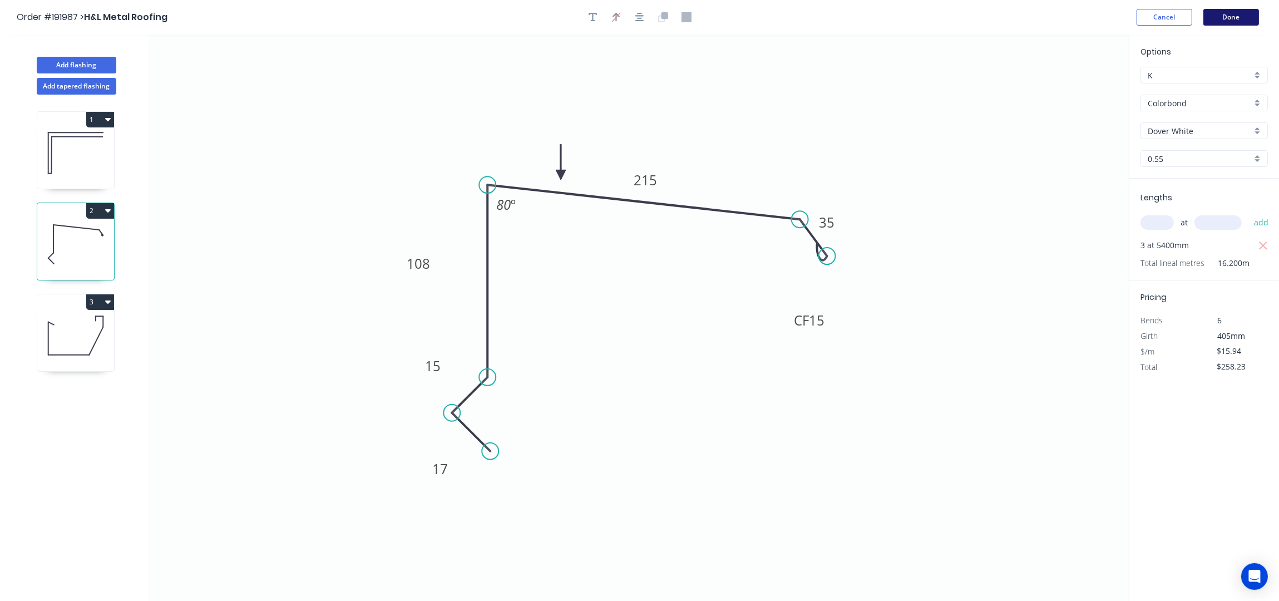
click at [1229, 20] on button "Done" at bounding box center [1232, 17] width 56 height 17
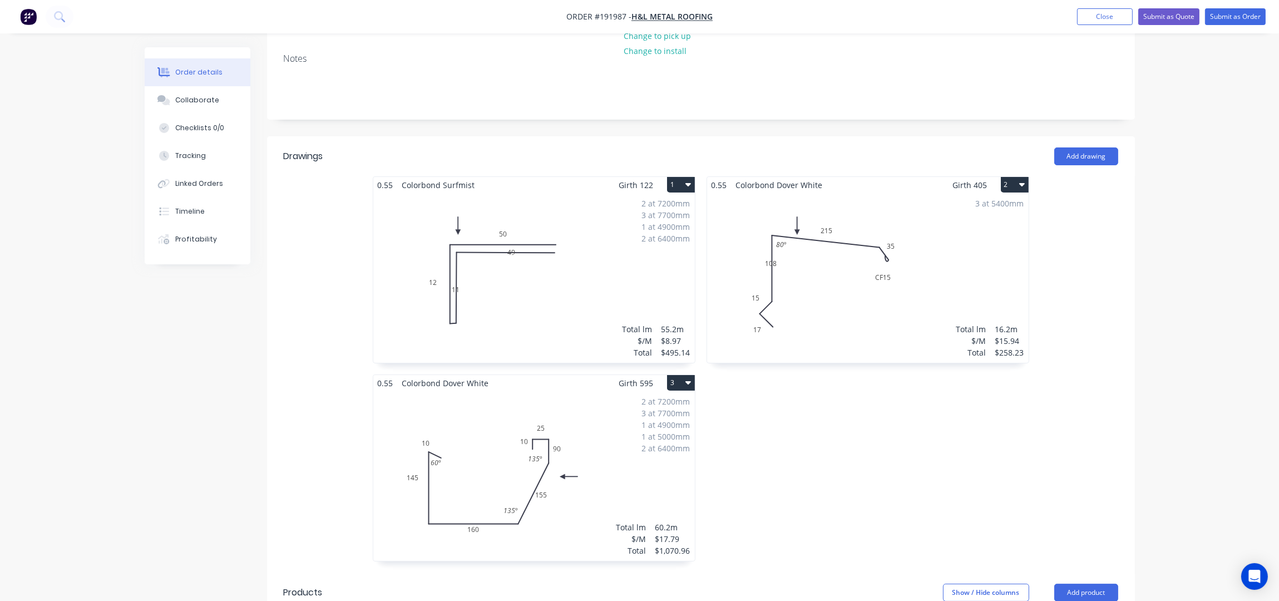
click at [812, 297] on div "3 at 5400mm Total lm $/M Total 16.2m $15.94 $258.23" at bounding box center [868, 278] width 322 height 170
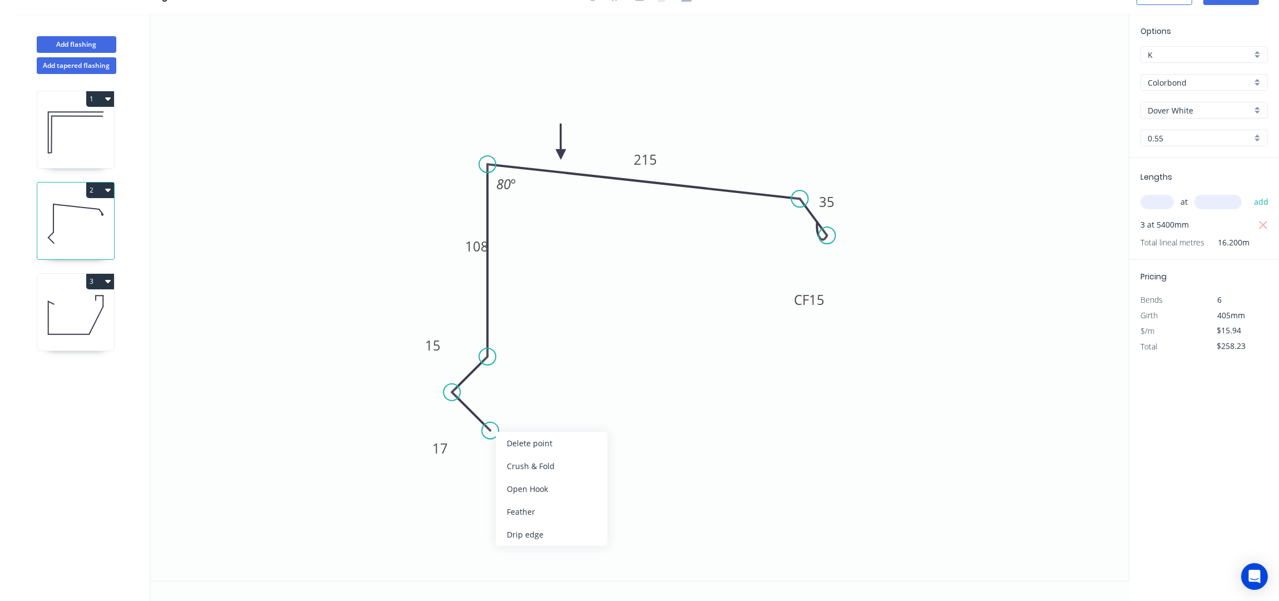
click at [629, 304] on icon "0 17 15 108 215 CF 15 35 80 º" at bounding box center [639, 297] width 979 height 567
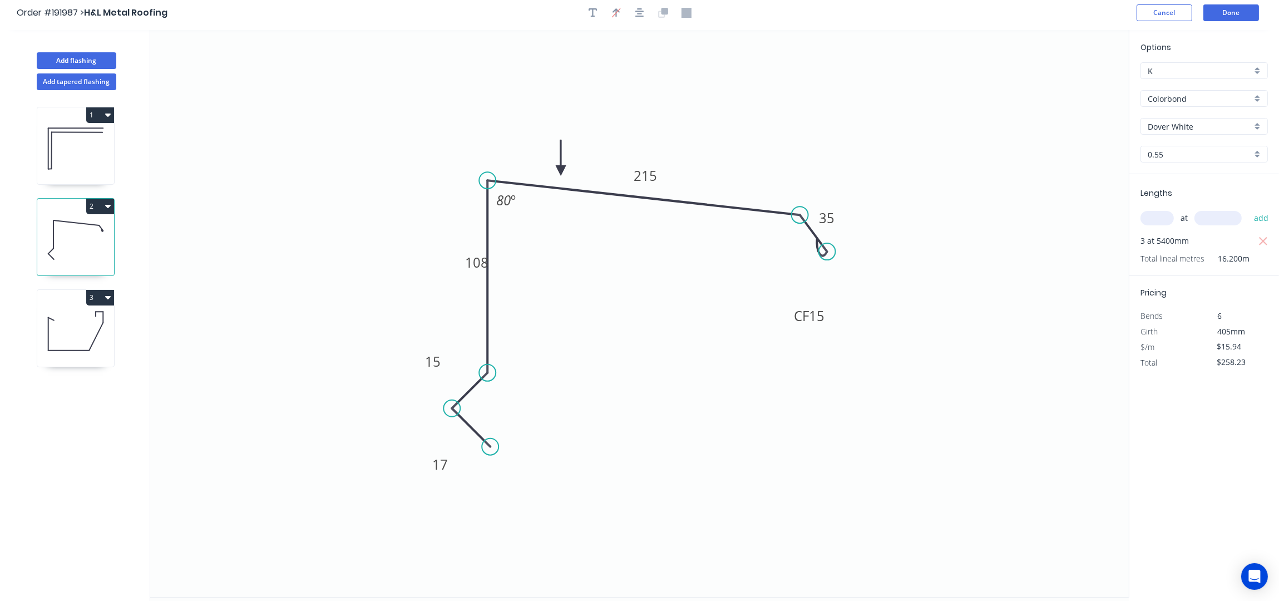
scroll to position [0, 0]
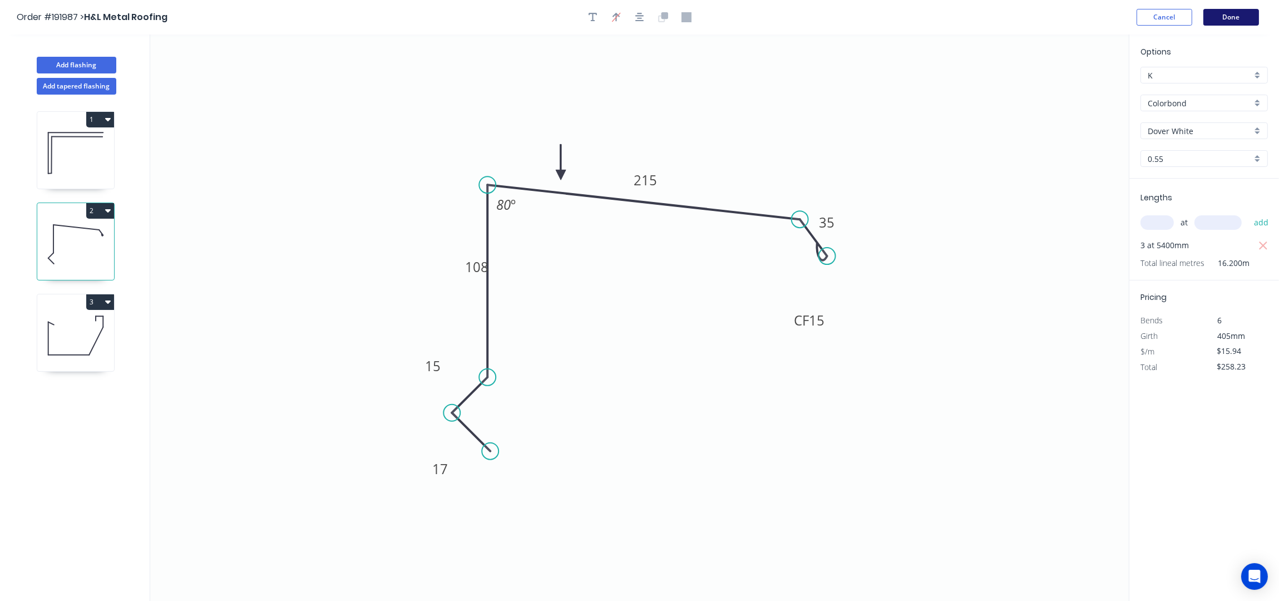
click at [1234, 13] on button "Done" at bounding box center [1232, 17] width 56 height 17
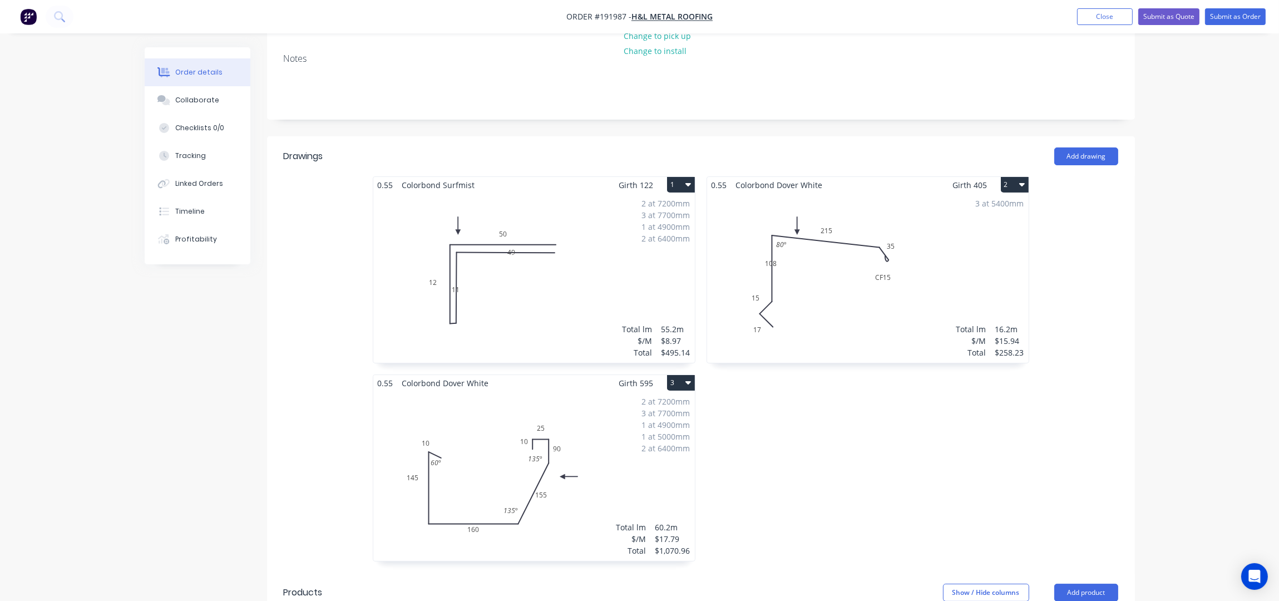
click at [565, 291] on div "2 at 7200mm 3 at 7700mm 1 at 4900mm 2 at 6400mm Total lm $/M Total 55.2m $8.97 …" at bounding box center [534, 278] width 322 height 170
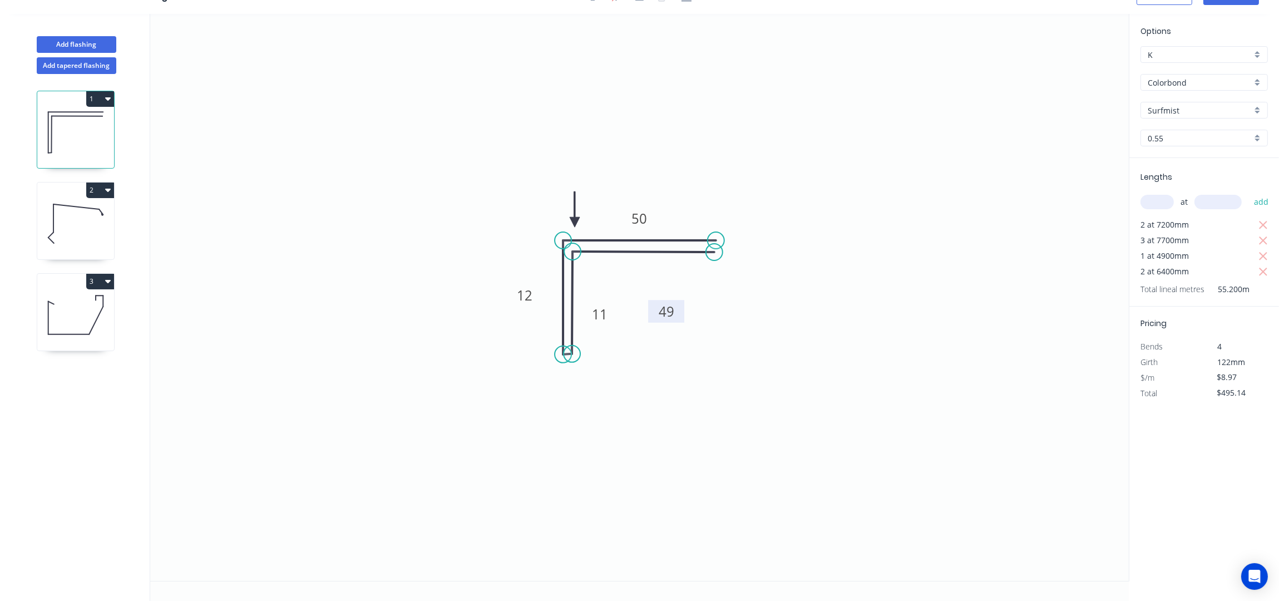
drag, startPoint x: 682, startPoint y: 301, endPoint x: 692, endPoint y: 326, distance: 27.0
click at [684, 323] on rect at bounding box center [666, 311] width 36 height 23
drag, startPoint x: 613, startPoint y: 312, endPoint x: 633, endPoint y: 346, distance: 40.2
click at [633, 346] on rect at bounding box center [617, 344] width 36 height 23
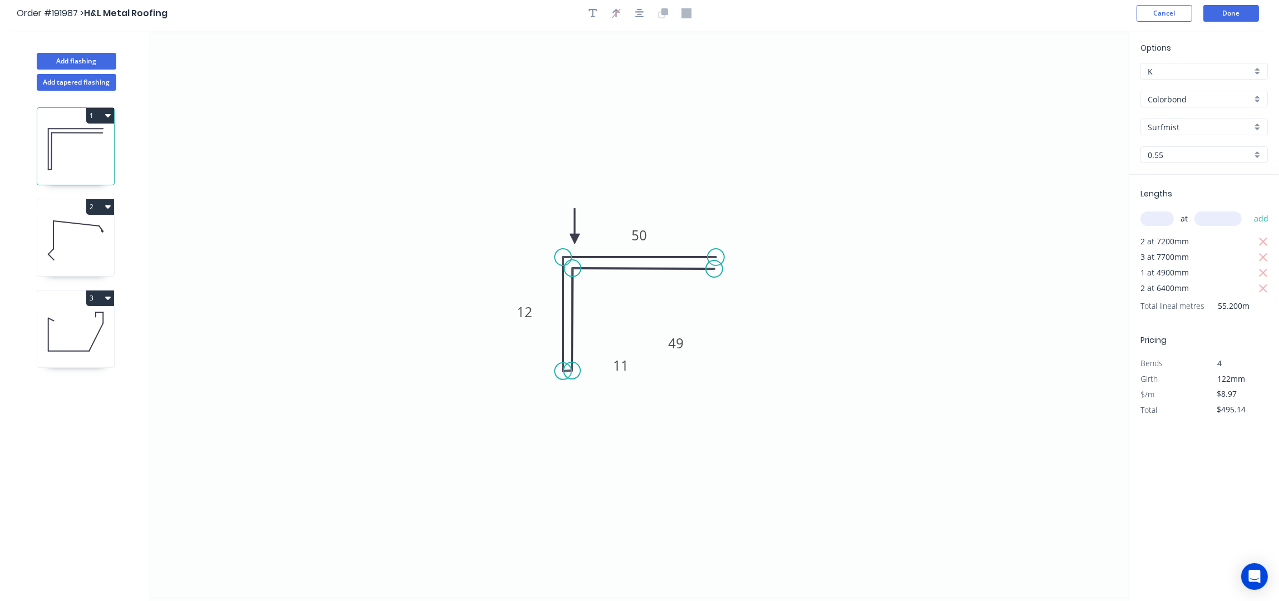
scroll to position [0, 0]
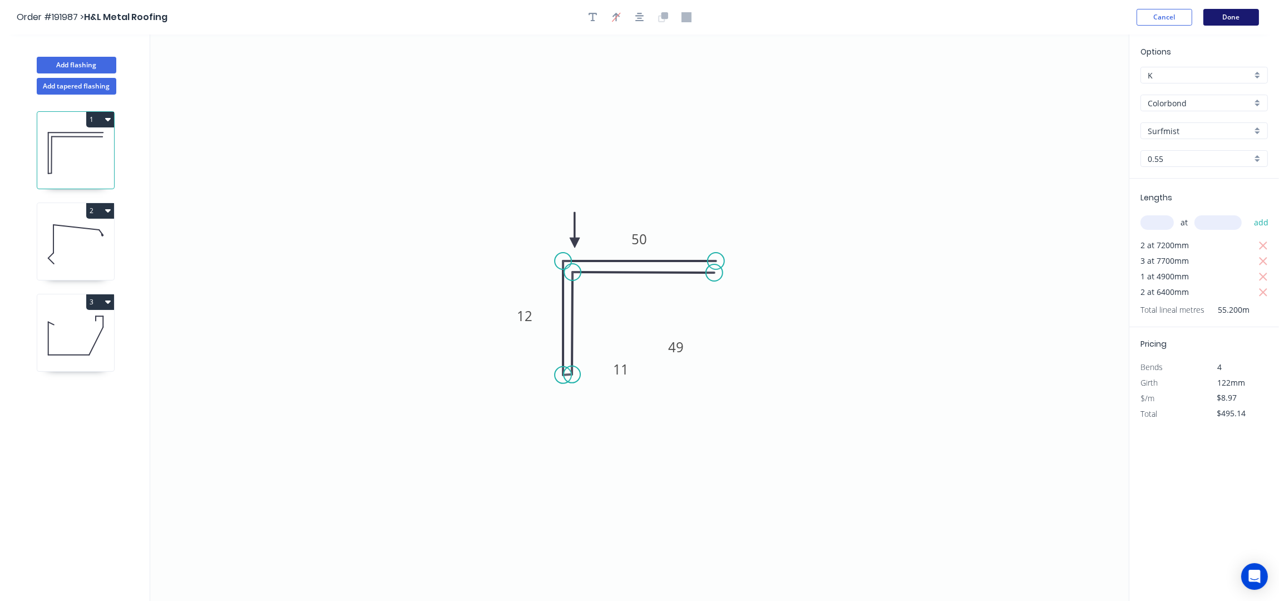
click at [1216, 19] on button "Done" at bounding box center [1232, 17] width 56 height 17
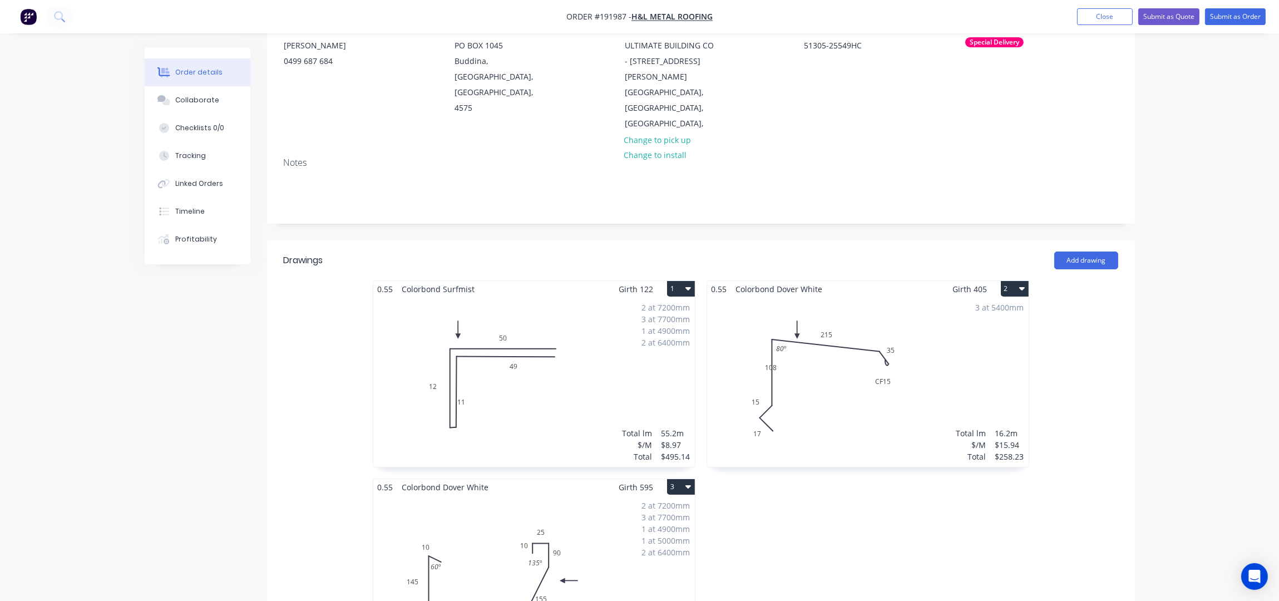
scroll to position [297, 0]
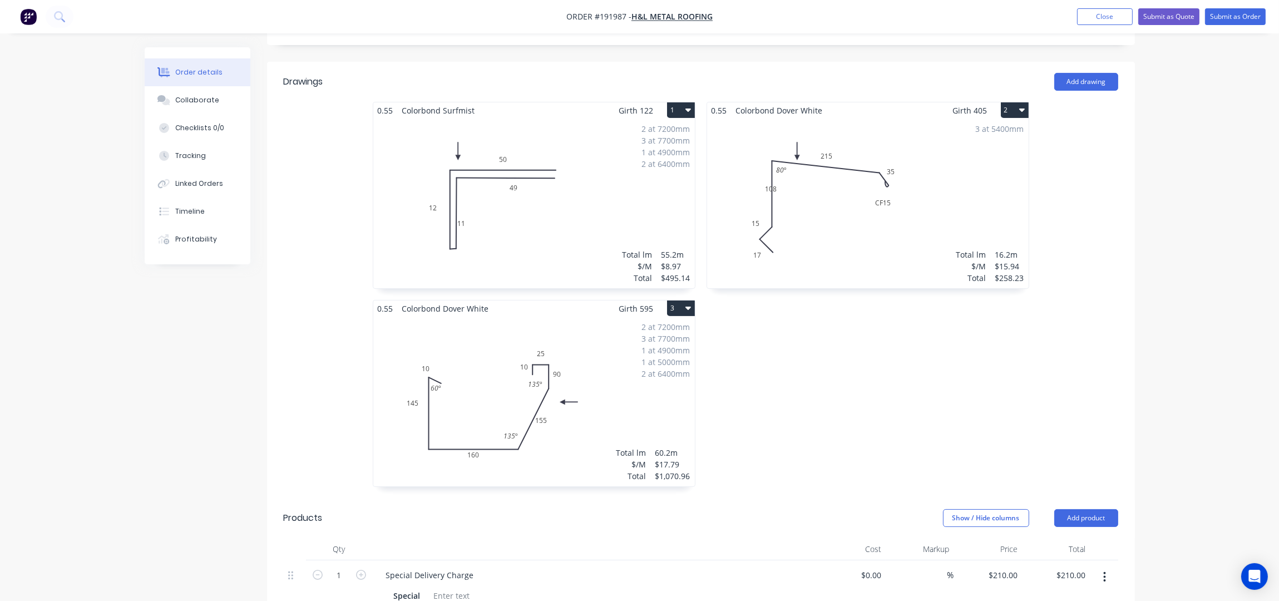
click at [532, 218] on div "2 at 7200mm 3 at 7700mm 1 at 4900mm 2 at 6400mm Total lm $/M Total 55.2m $8.97 …" at bounding box center [534, 204] width 322 height 170
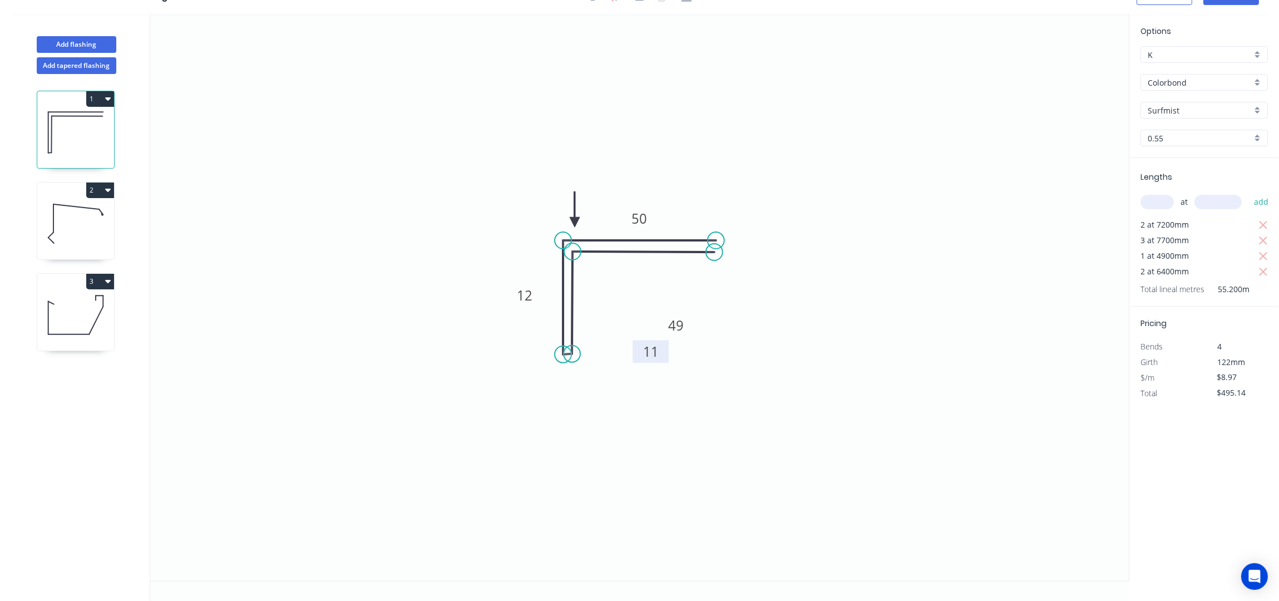
drag, startPoint x: 634, startPoint y: 349, endPoint x: 664, endPoint y: 352, distance: 30.2
click at [664, 352] on rect at bounding box center [651, 351] width 36 height 23
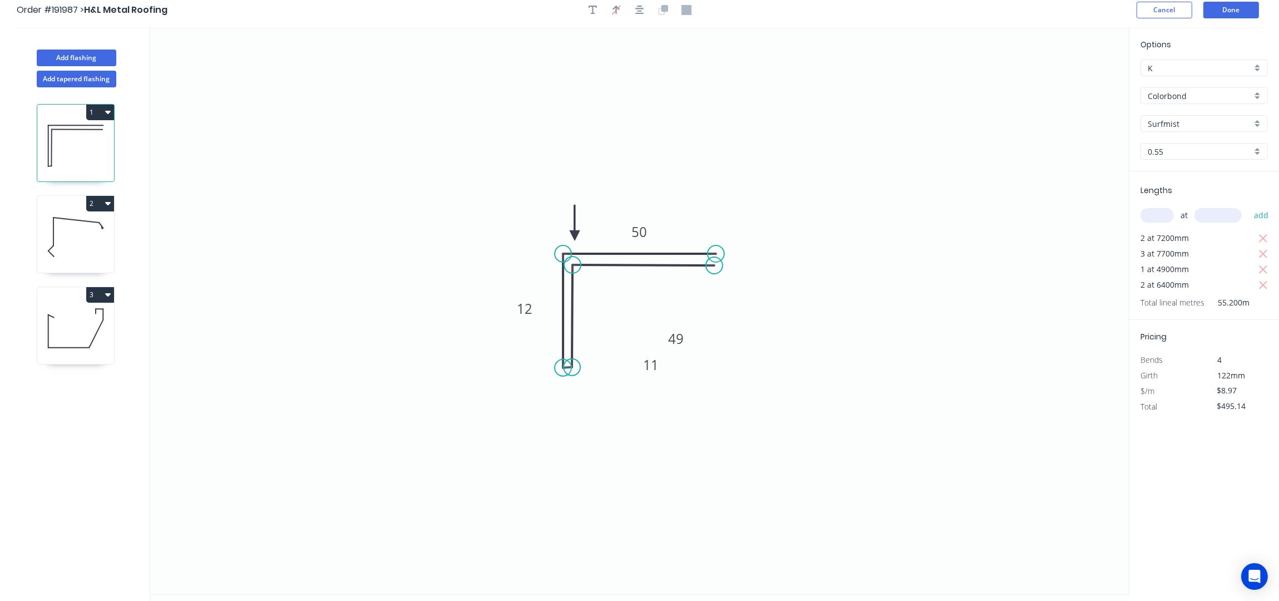
scroll to position [0, 0]
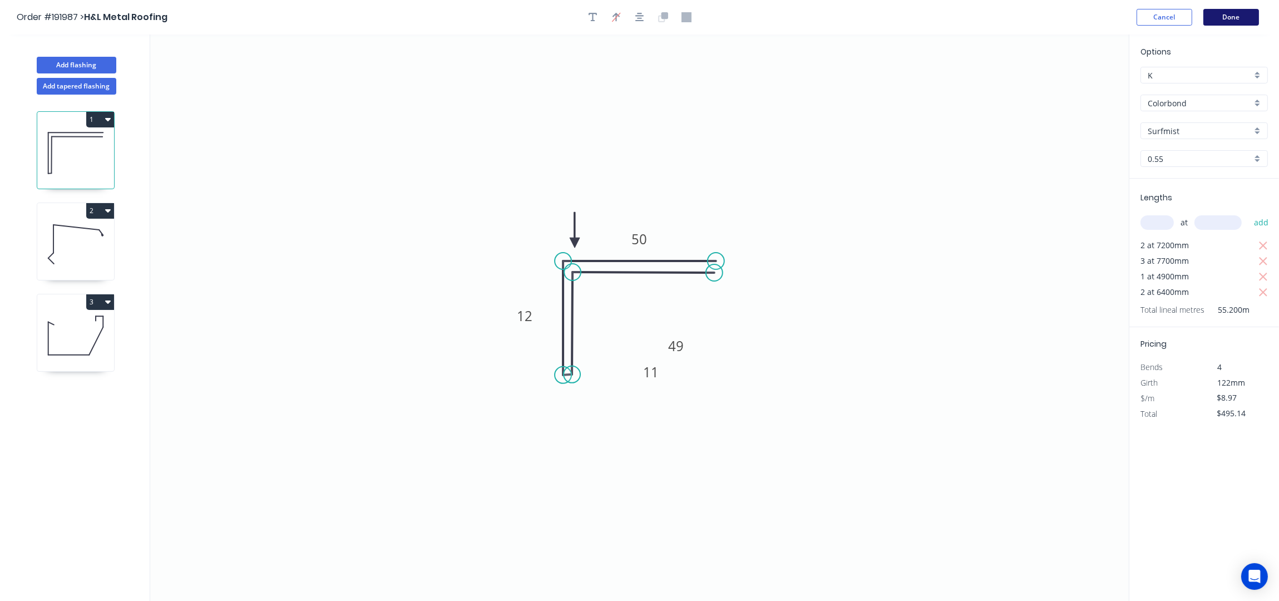
click at [1232, 17] on button "Done" at bounding box center [1232, 17] width 56 height 17
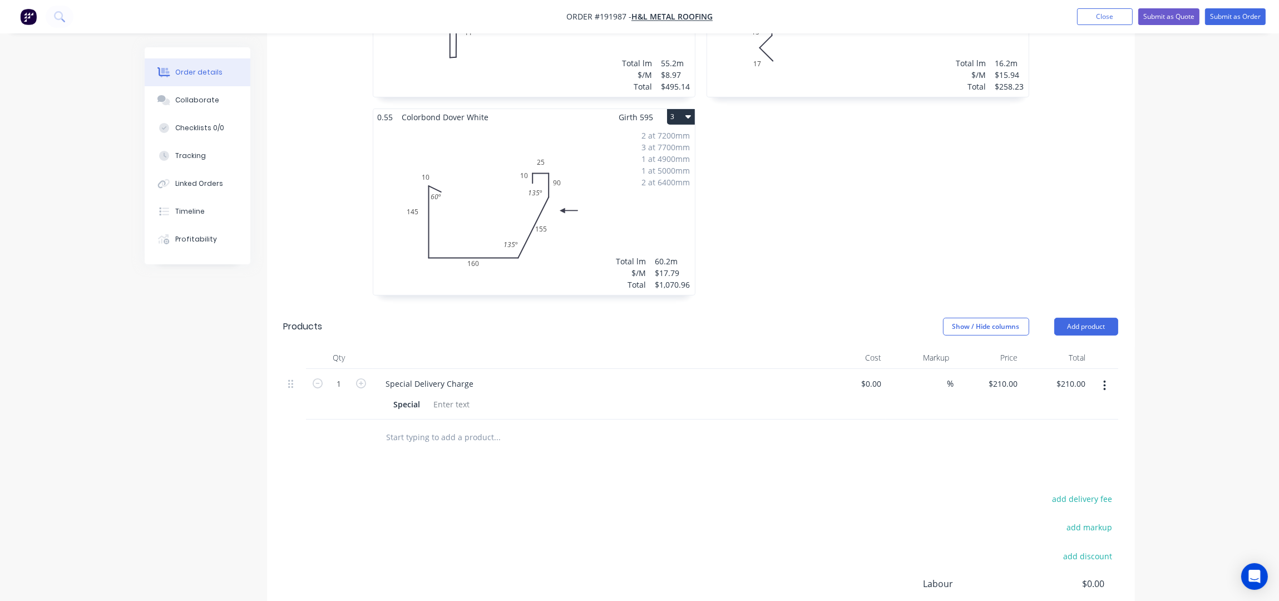
scroll to position [612, 0]
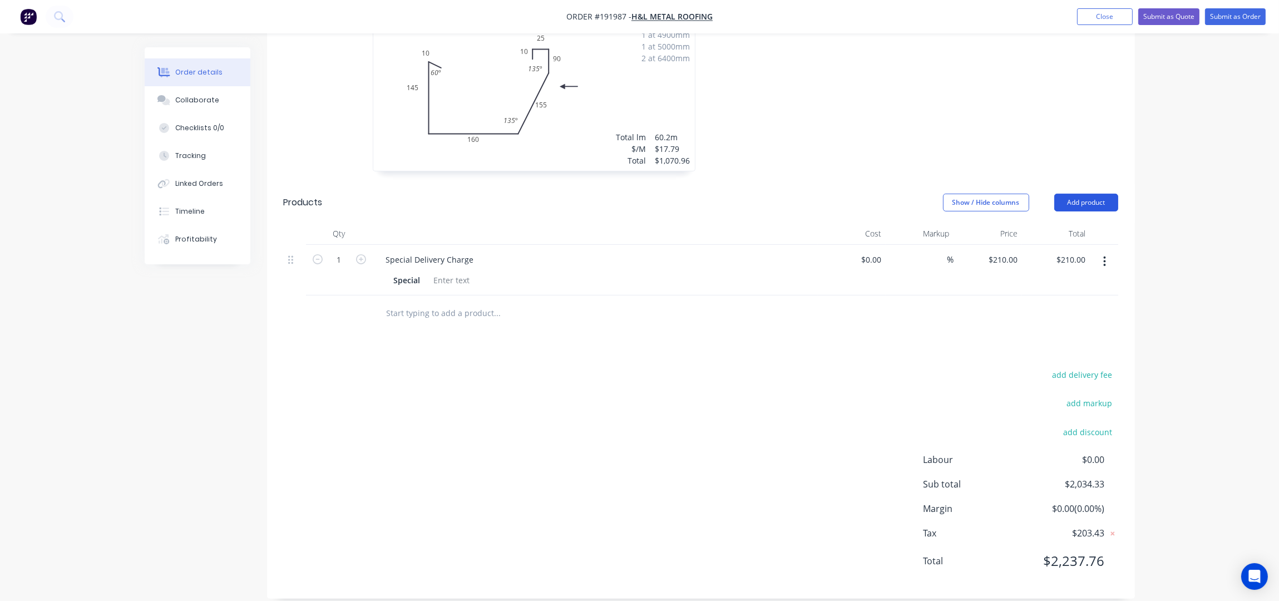
click at [1101, 194] on button "Add product" at bounding box center [1087, 203] width 64 height 18
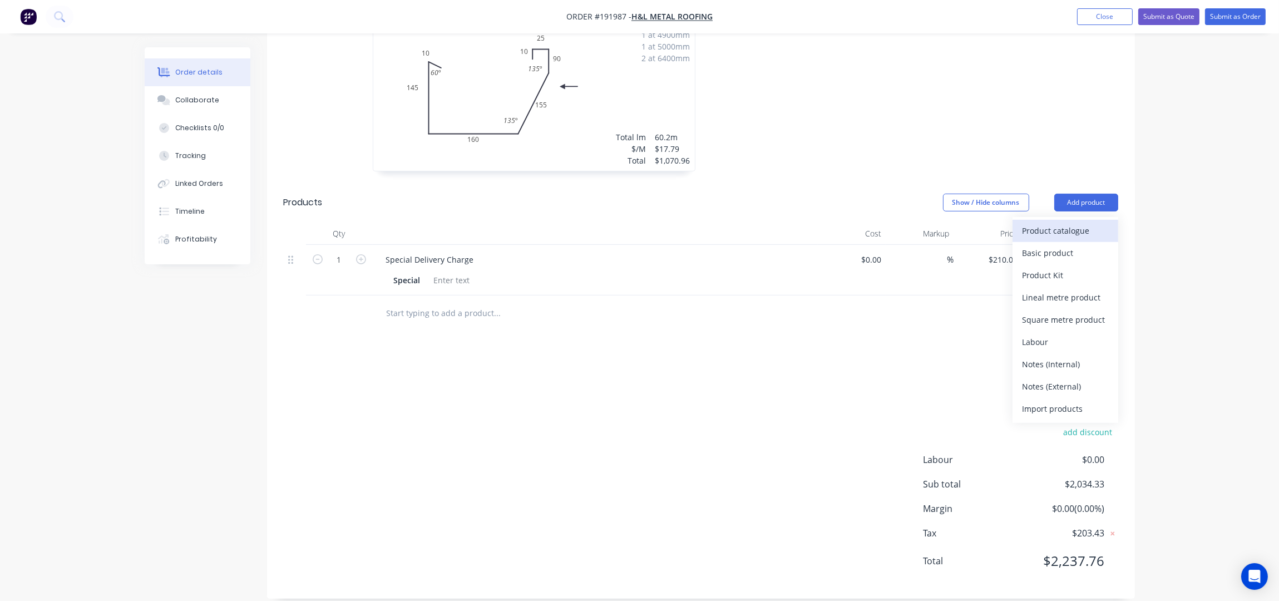
drag, startPoint x: 1095, startPoint y: 199, endPoint x: 1088, endPoint y: 218, distance: 20.1
click at [1088, 223] on div "Product catalogue" at bounding box center [1066, 231] width 86 height 16
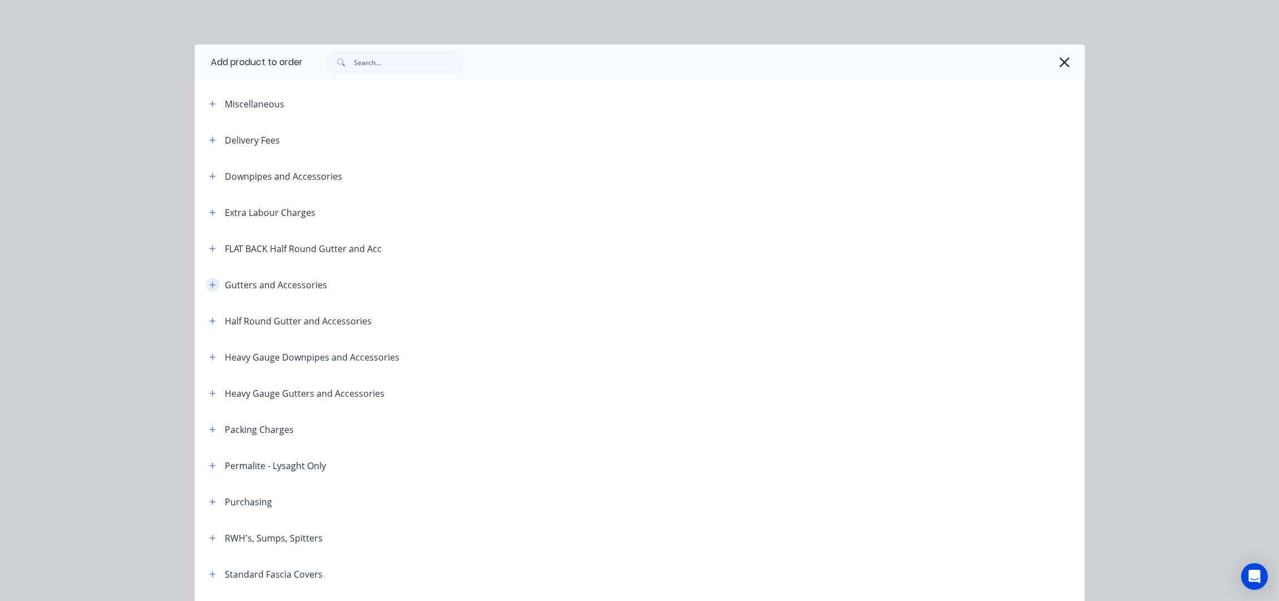
click at [211, 281] on button "button" at bounding box center [213, 285] width 14 height 14
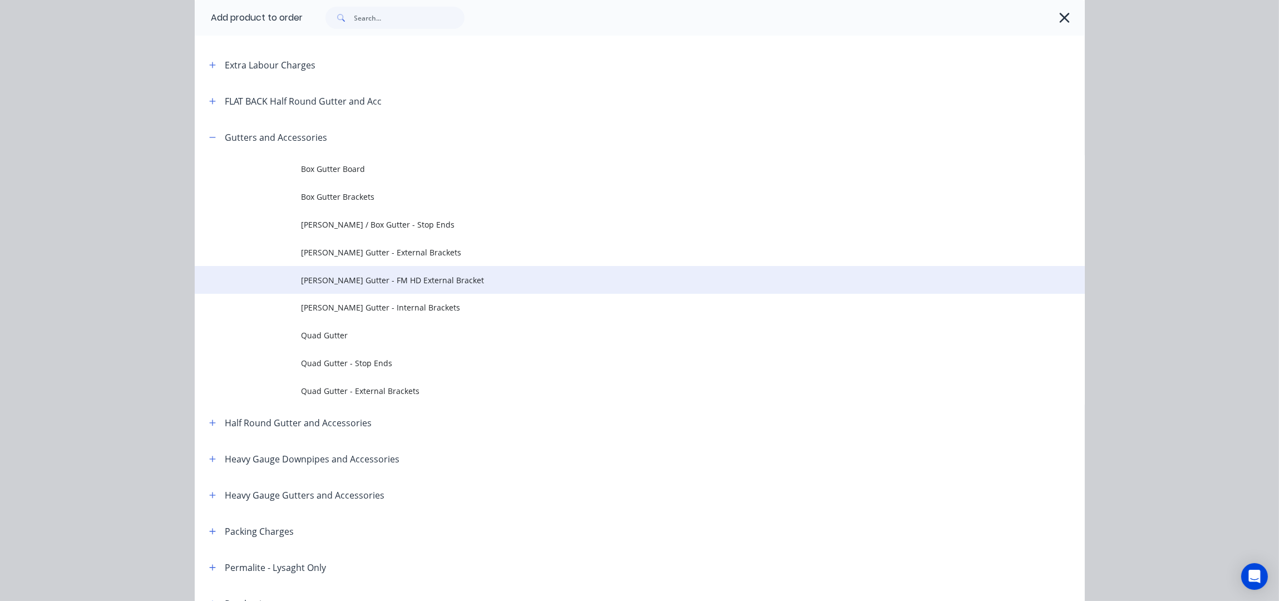
scroll to position [148, 0]
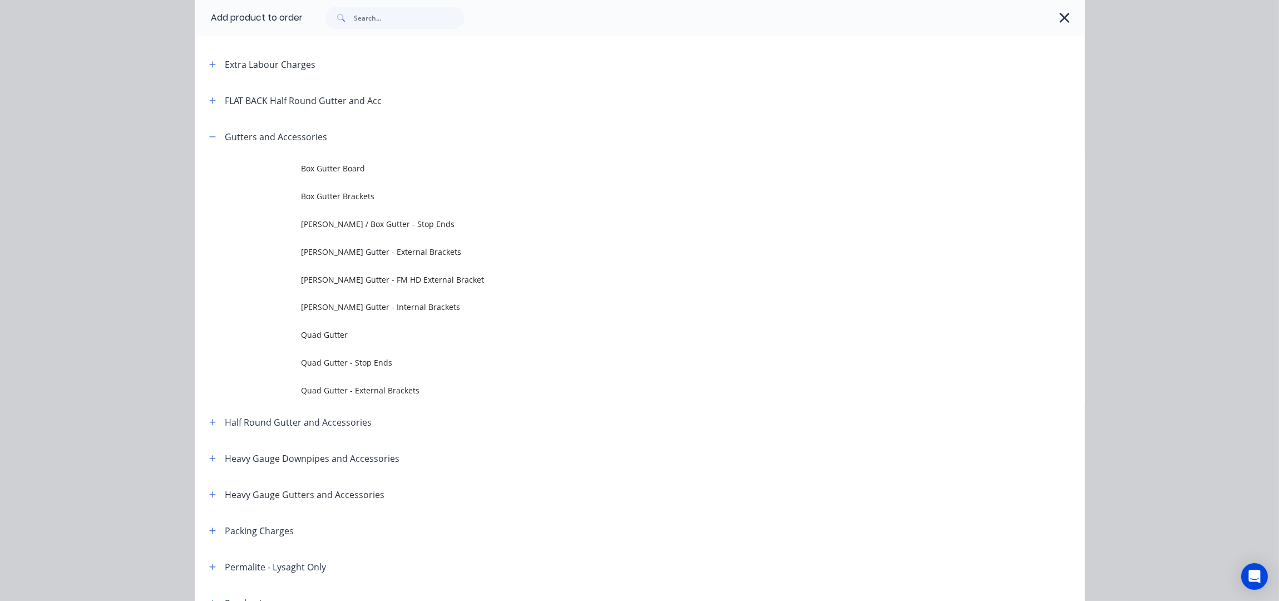
click at [412, 229] on td "[PERSON_NAME] / Box Gutter - Stop Ends" at bounding box center [694, 224] width 784 height 28
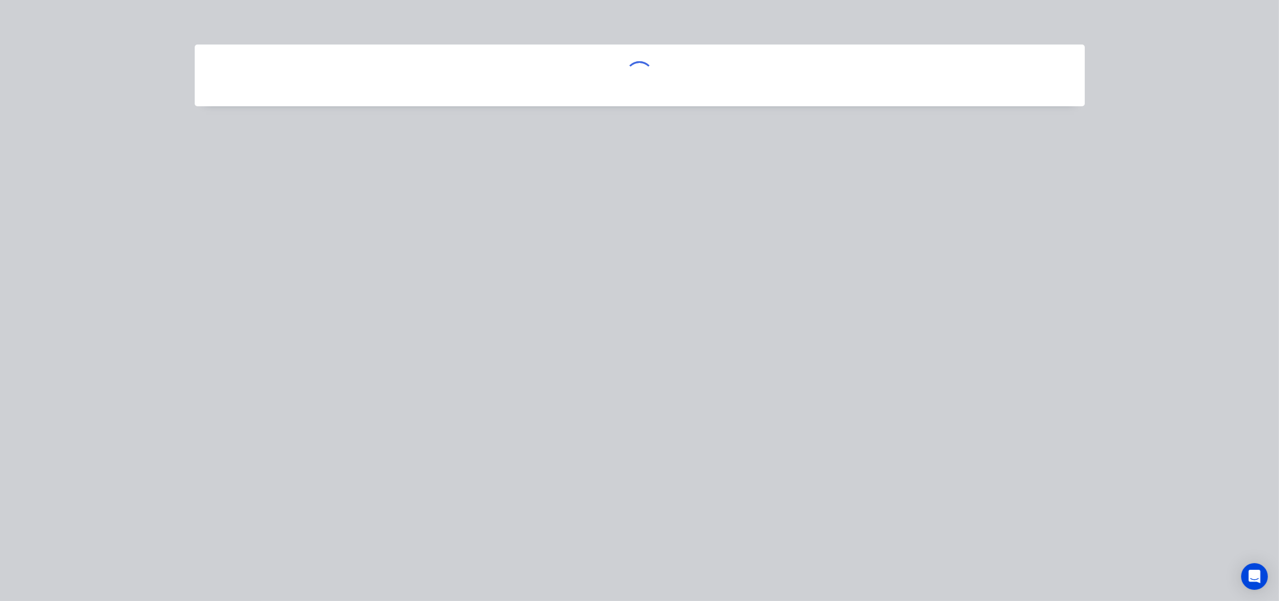
scroll to position [0, 0]
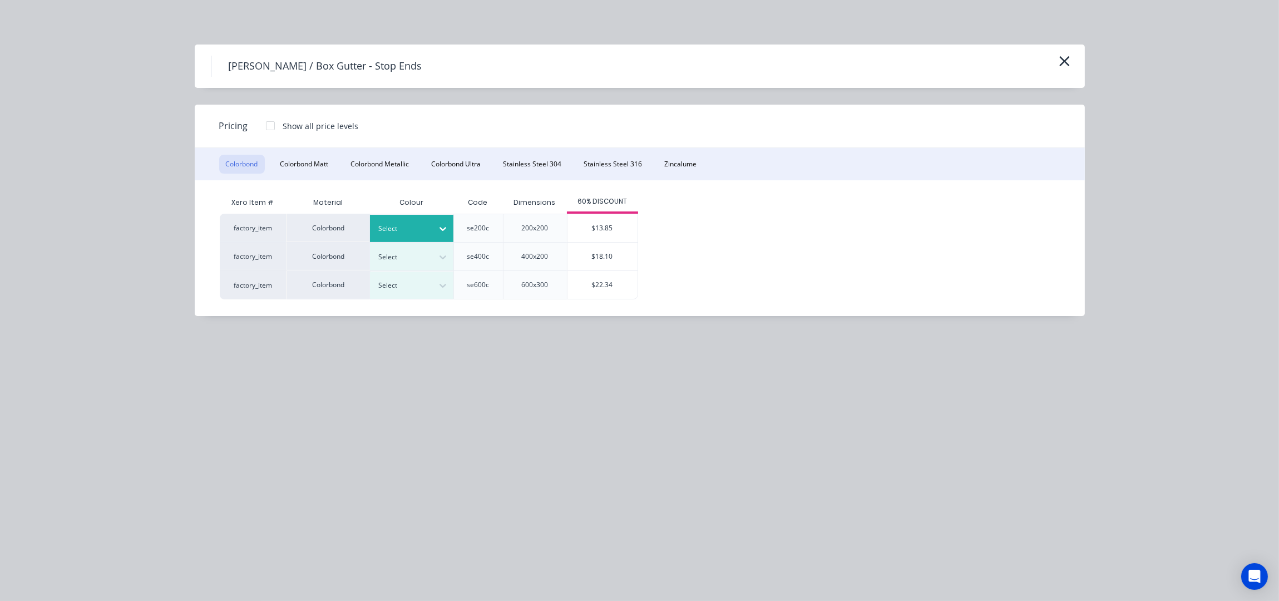
click at [442, 227] on icon at bounding box center [442, 228] width 11 height 11
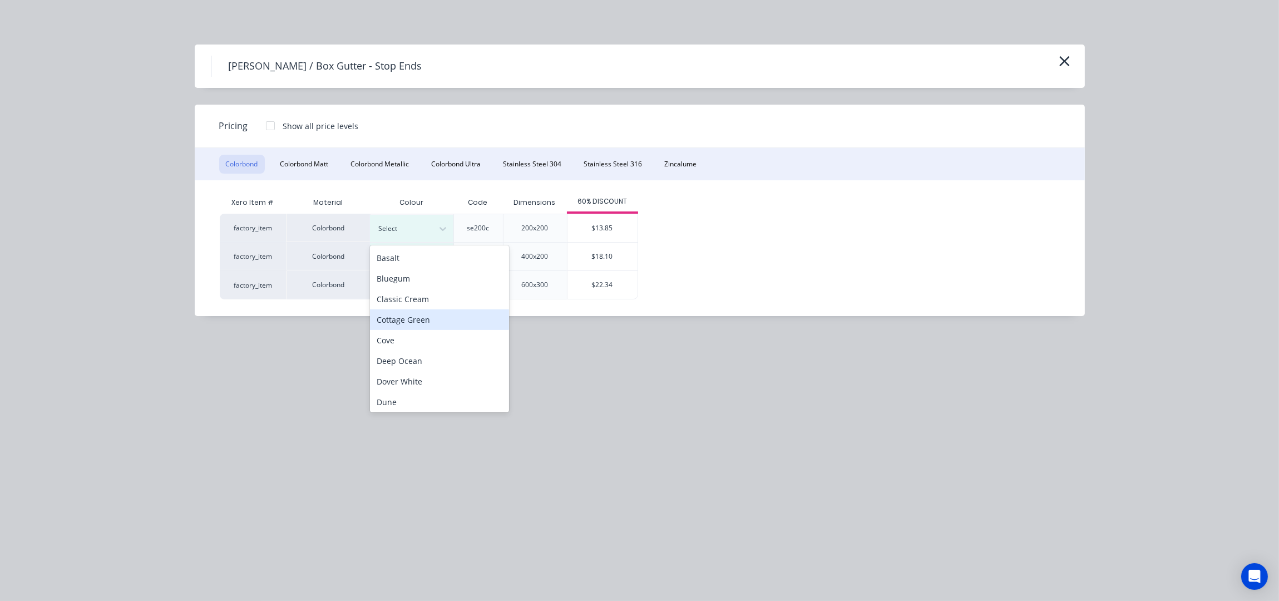
scroll to position [73, 0]
click at [421, 308] on div "Dover White" at bounding box center [439, 308] width 139 height 21
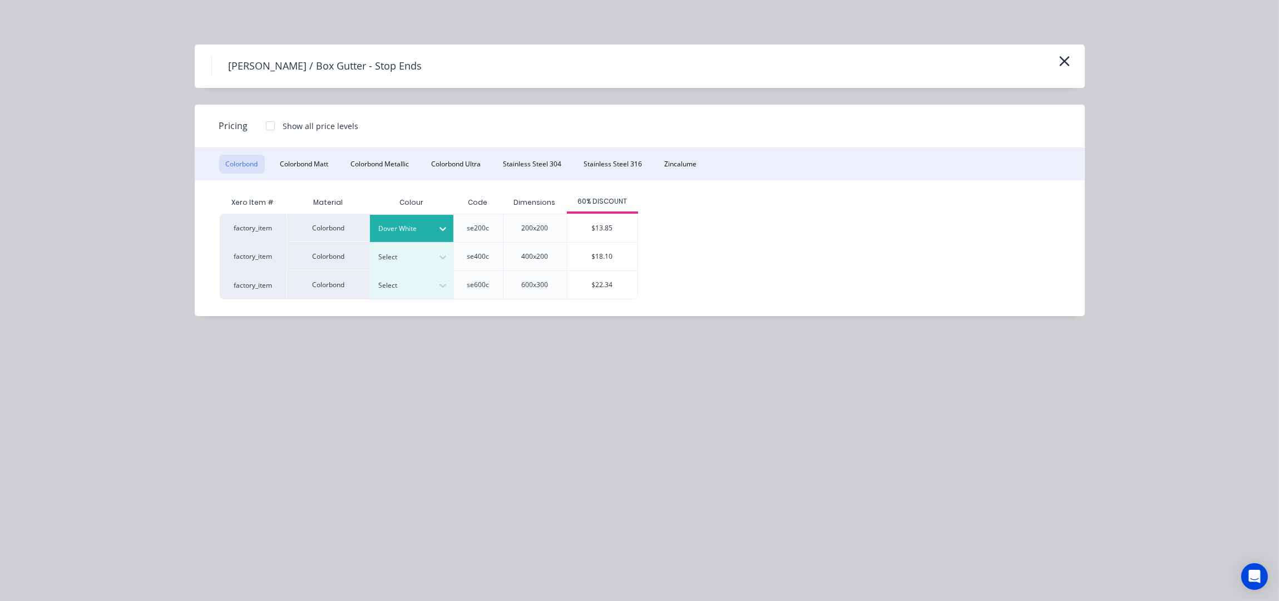
click at [610, 231] on div "$13.85" at bounding box center [603, 228] width 70 height 28
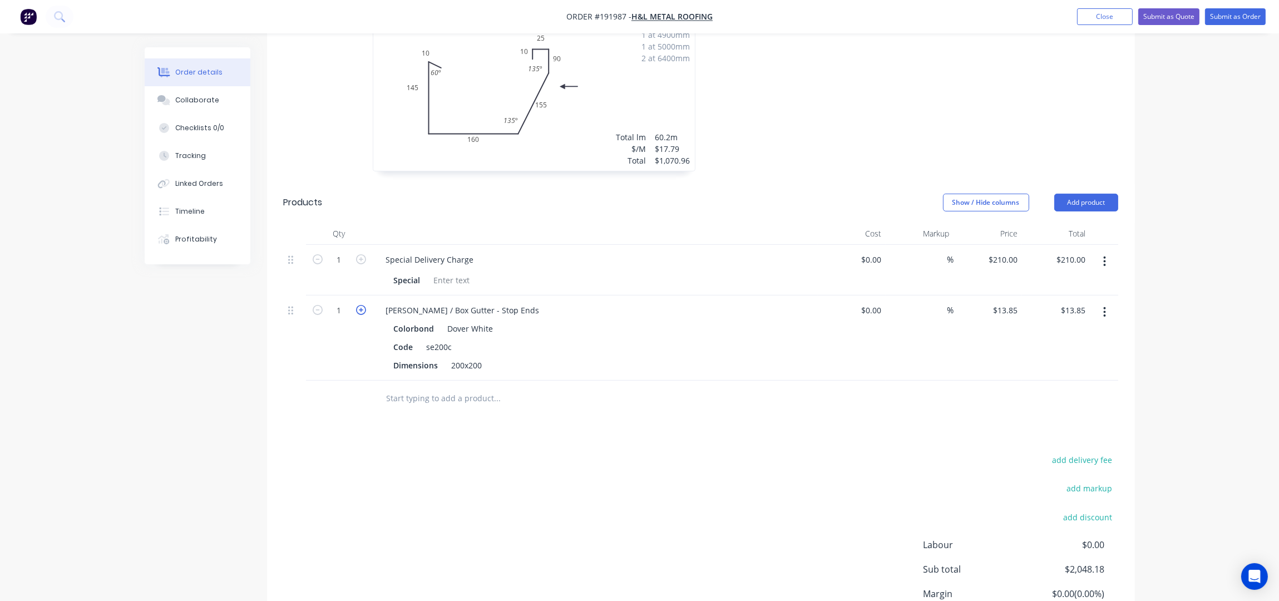
click at [358, 305] on icon "button" at bounding box center [361, 310] width 10 height 10
type input "2"
type input "$27.70"
click at [358, 305] on icon "button" at bounding box center [361, 310] width 10 height 10
type input "3"
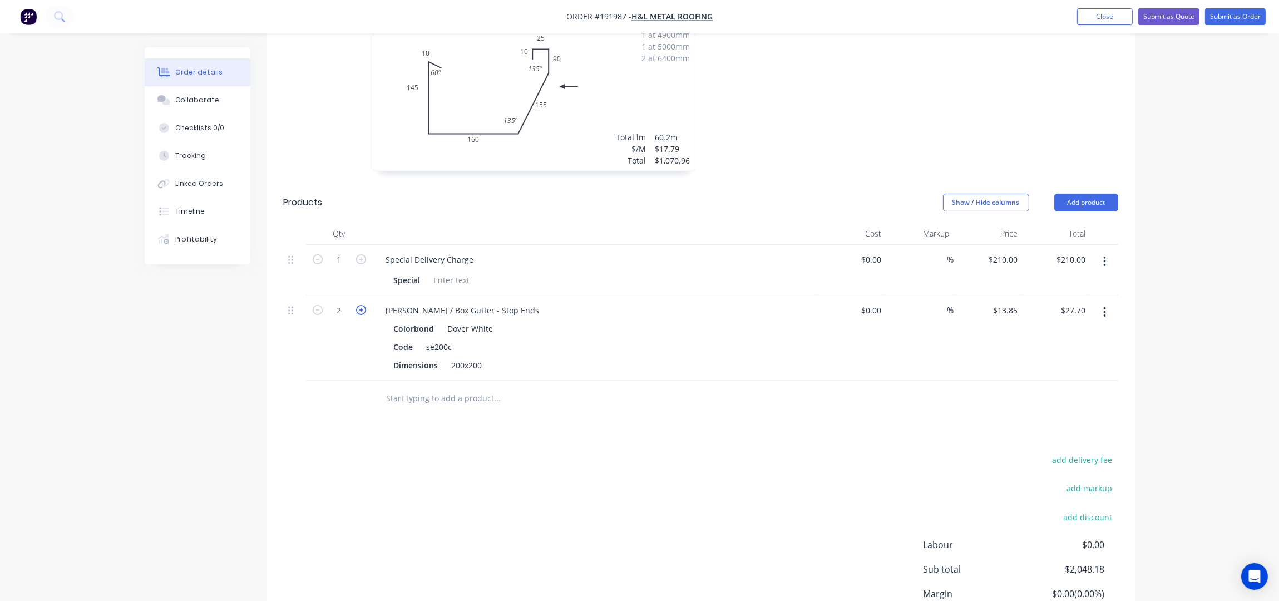
type input "$41.55"
click at [358, 305] on icon "button" at bounding box center [361, 310] width 10 height 10
type input "4"
type input "$55.40"
click at [358, 305] on icon "button" at bounding box center [361, 310] width 10 height 10
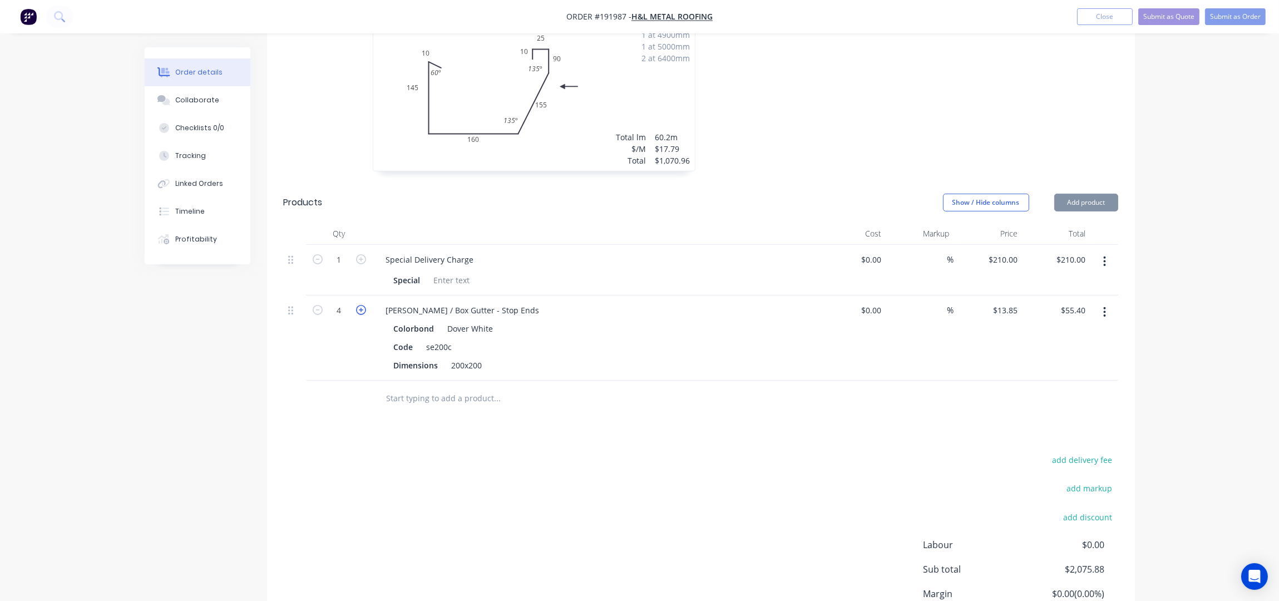
type input "5"
type input "$69.25"
drag, startPoint x: 358, startPoint y: 298, endPoint x: 442, endPoint y: 298, distance: 84.0
click at [359, 305] on icon "button" at bounding box center [361, 310] width 10 height 10
type input "6"
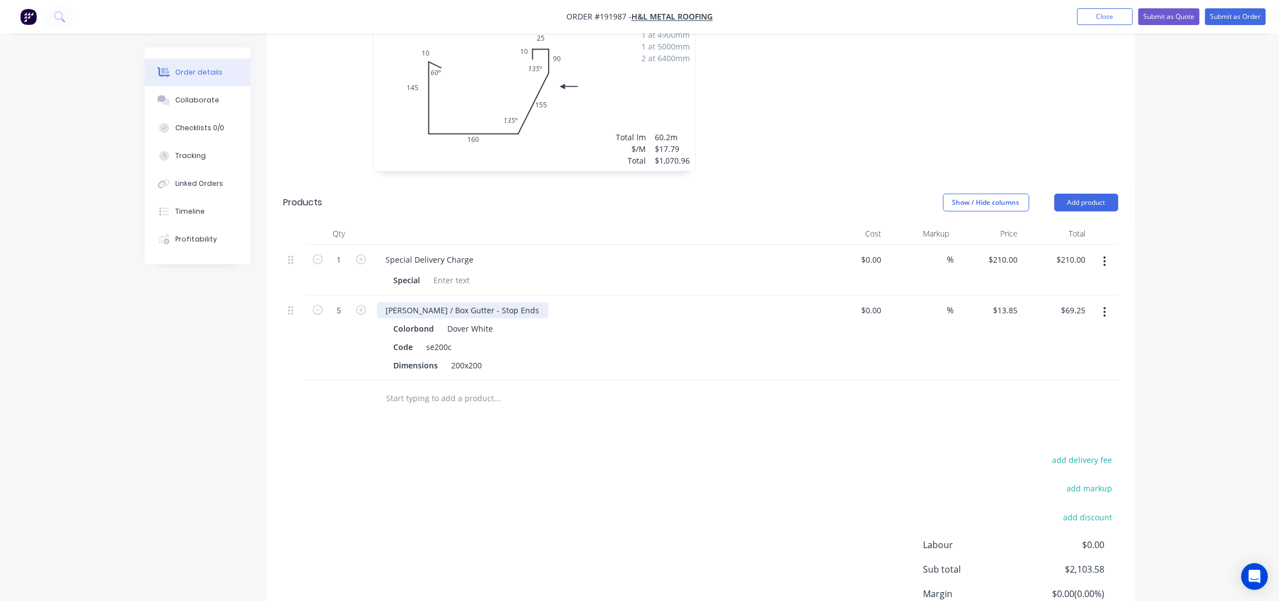
type input "$83.10"
click at [496, 302] on div "[PERSON_NAME] / Box Gutter - Stop Ends" at bounding box center [462, 310] width 171 height 16
click at [614, 472] on div "add delivery fee add markup add discount Labour $0.00 Sub total $2,117.43 Margi…" at bounding box center [701, 559] width 835 height 215
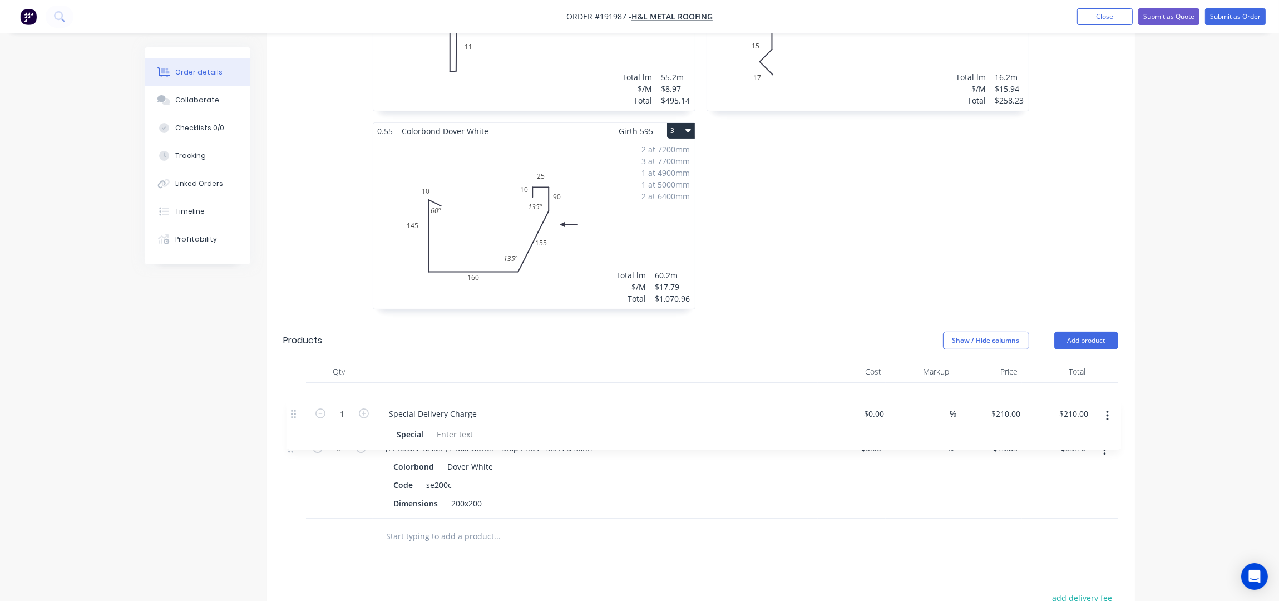
drag, startPoint x: 290, startPoint y: 395, endPoint x: 293, endPoint y: 484, distance: 89.1
click at [293, 484] on div "1 Special Delivery Charge Special $0.00 $0.00 % $210.00 $210.00 $210.00 $210.00…" at bounding box center [701, 450] width 835 height 136
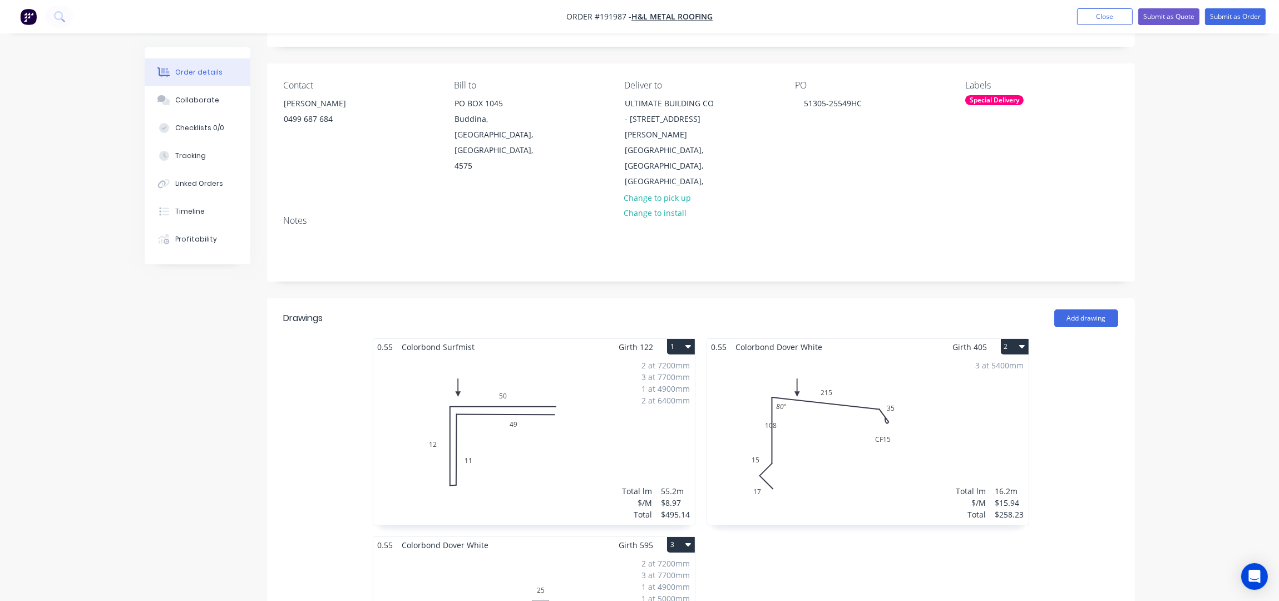
scroll to position [148, 0]
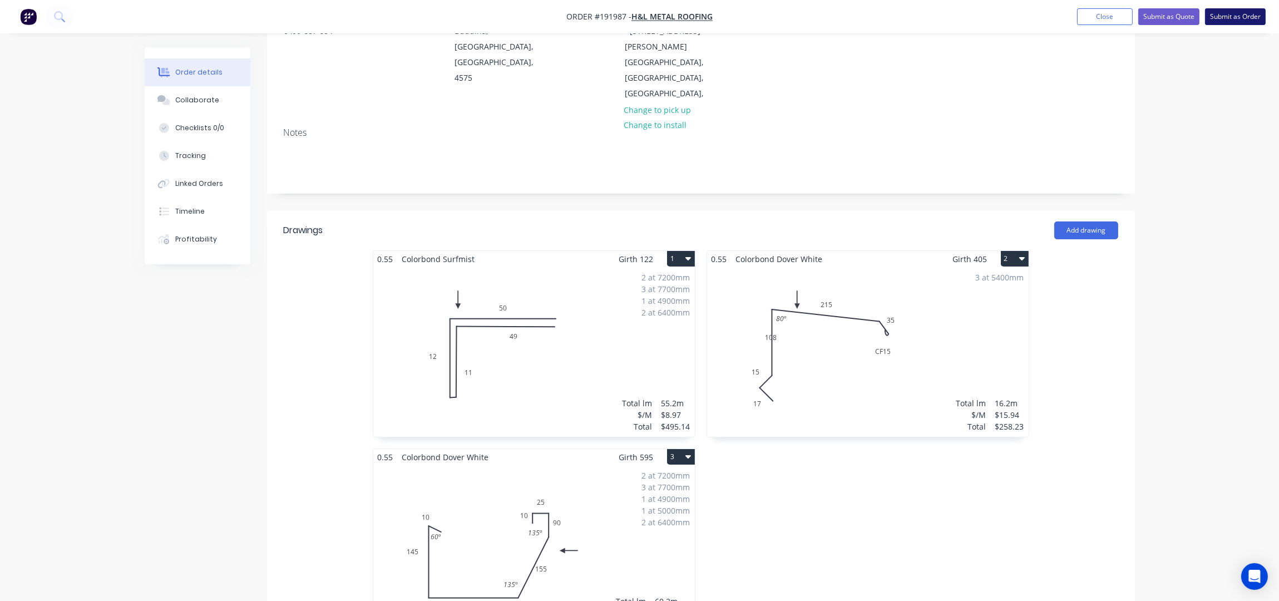
click at [1237, 16] on button "Submit as Order" at bounding box center [1235, 16] width 61 height 17
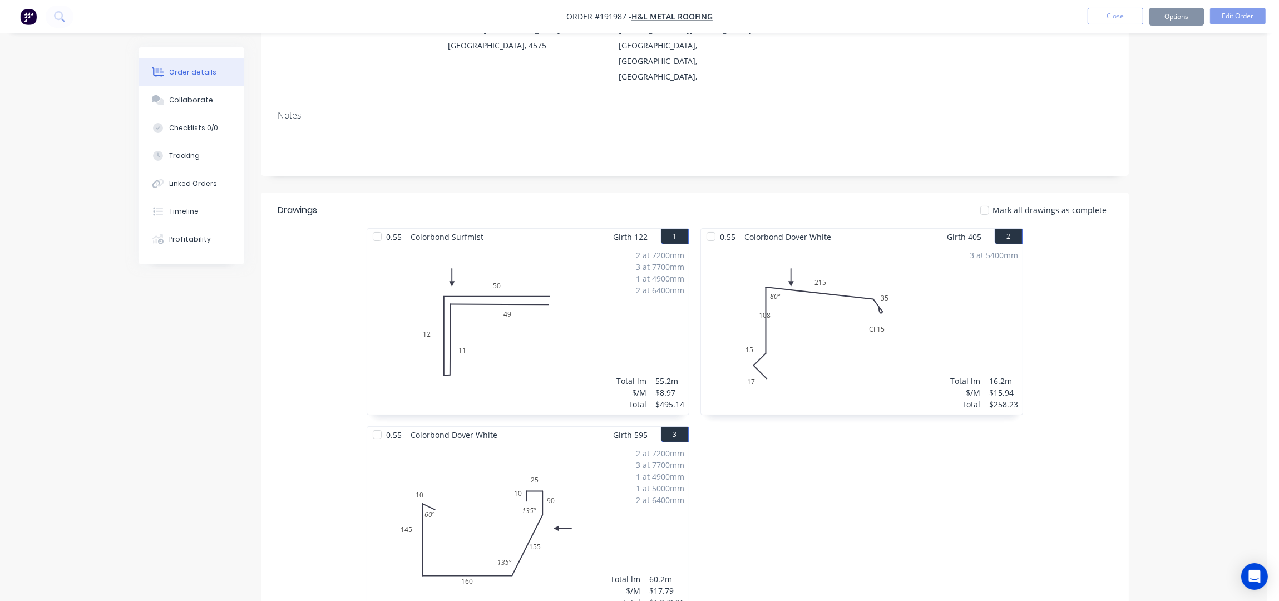
scroll to position [0, 0]
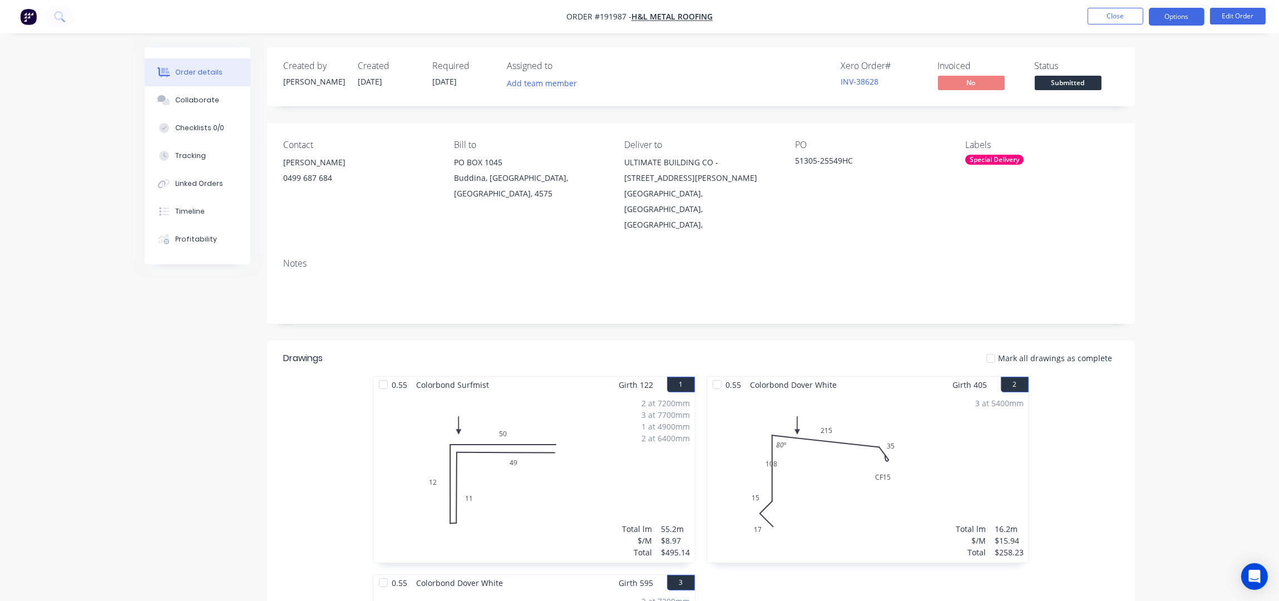
click at [1166, 15] on button "Options" at bounding box center [1177, 17] width 56 height 18
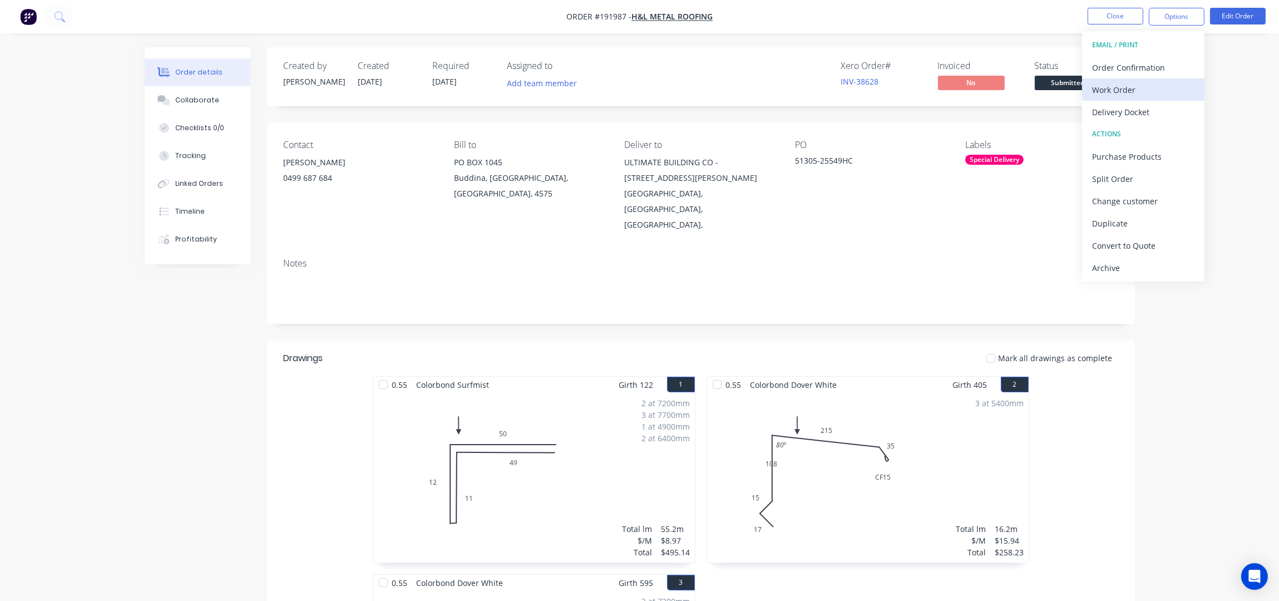
click at [1142, 87] on div "Work Order" at bounding box center [1143, 90] width 102 height 16
click at [1129, 116] on div "Without pricing" at bounding box center [1143, 112] width 102 height 16
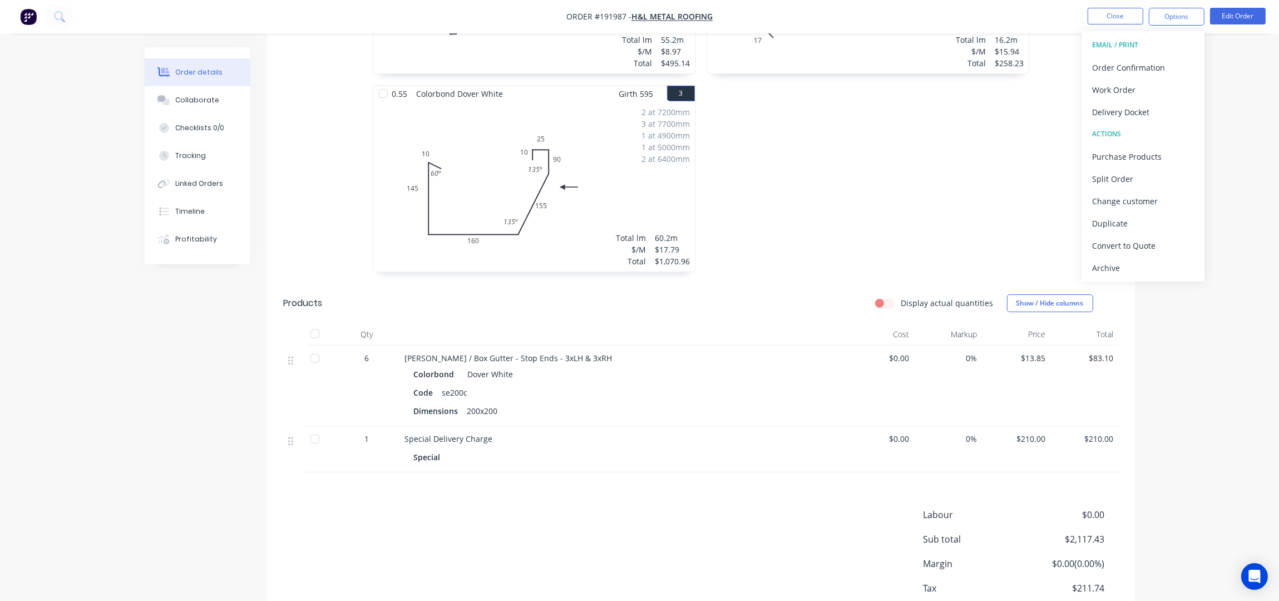
scroll to position [528, 0]
